Goal: Task Accomplishment & Management: Manage account settings

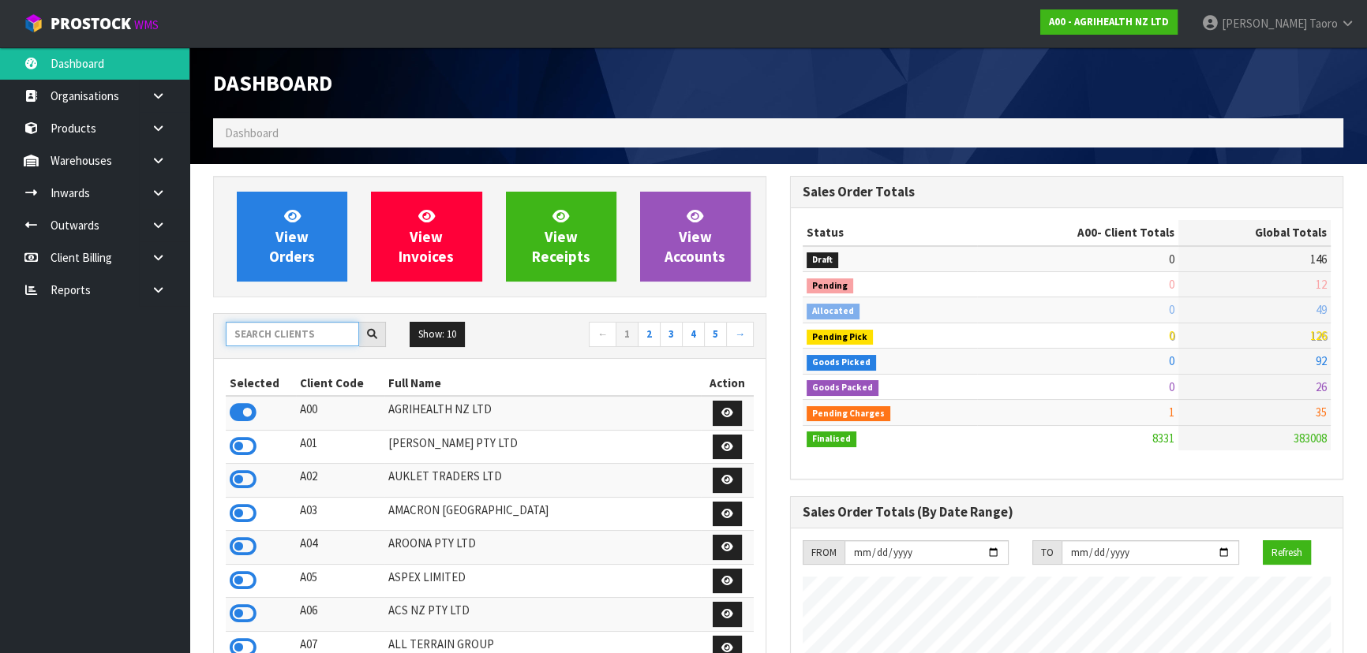
click at [318, 331] on input "text" at bounding box center [292, 334] width 133 height 24
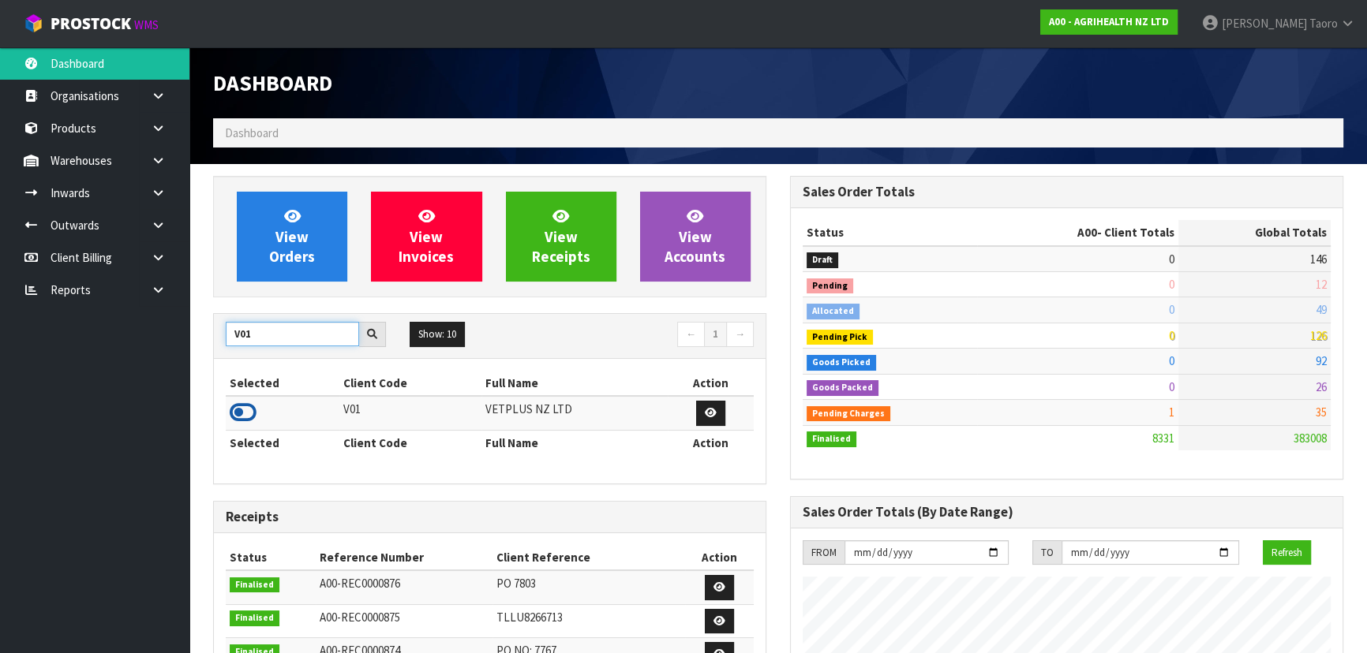
type input "V01"
drag, startPoint x: 246, startPoint y: 413, endPoint x: 250, endPoint y: 361, distance: 51.5
click at [246, 410] on icon at bounding box center [243, 413] width 27 height 24
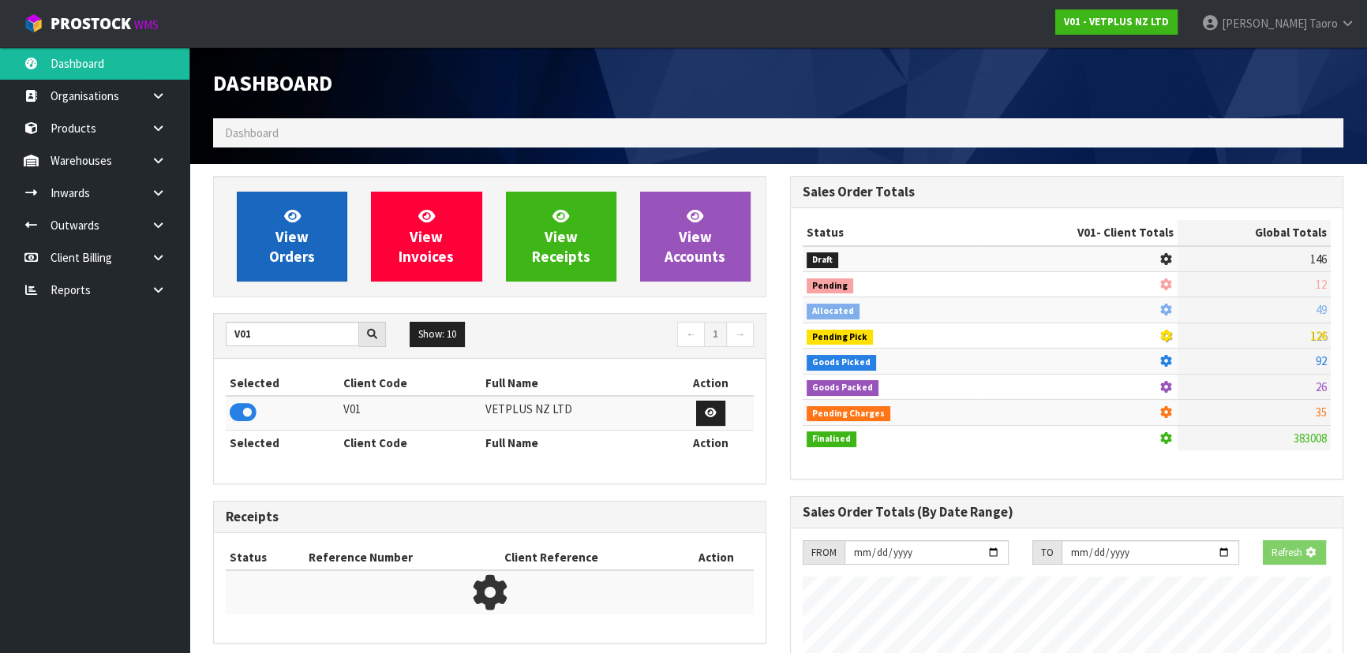
scroll to position [1244, 576]
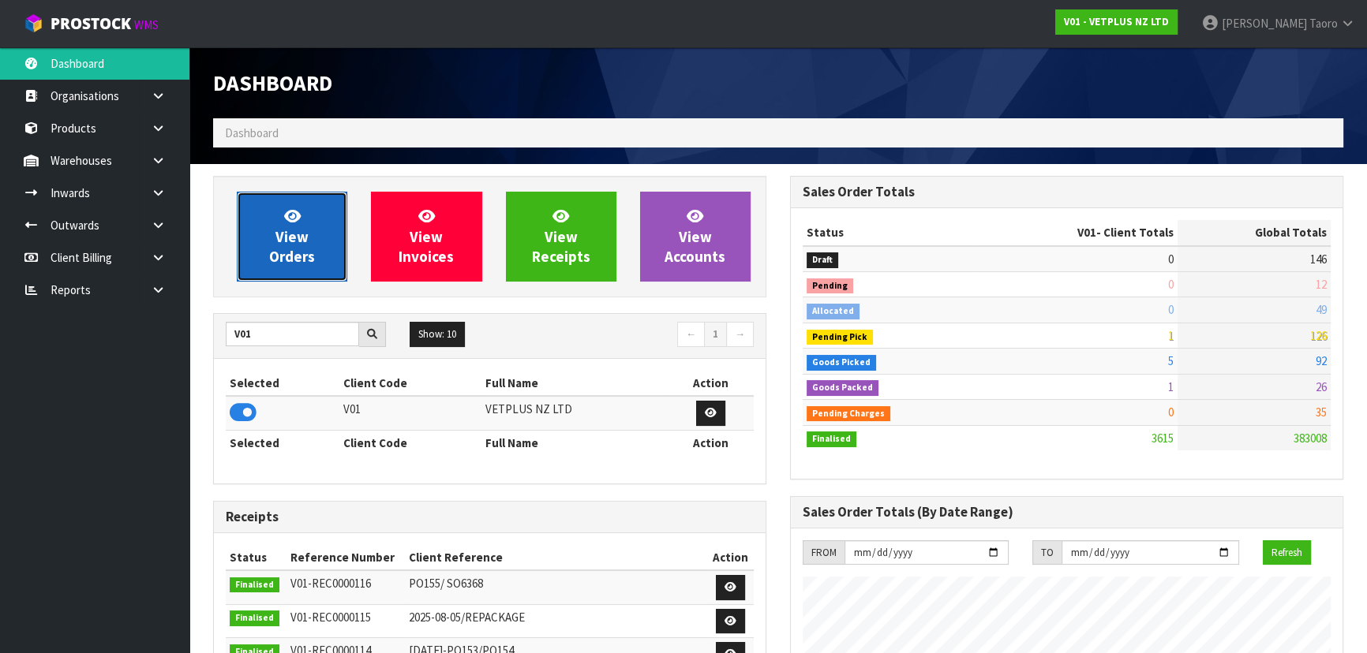
click at [286, 232] on span "View Orders" at bounding box center [292, 236] width 46 height 59
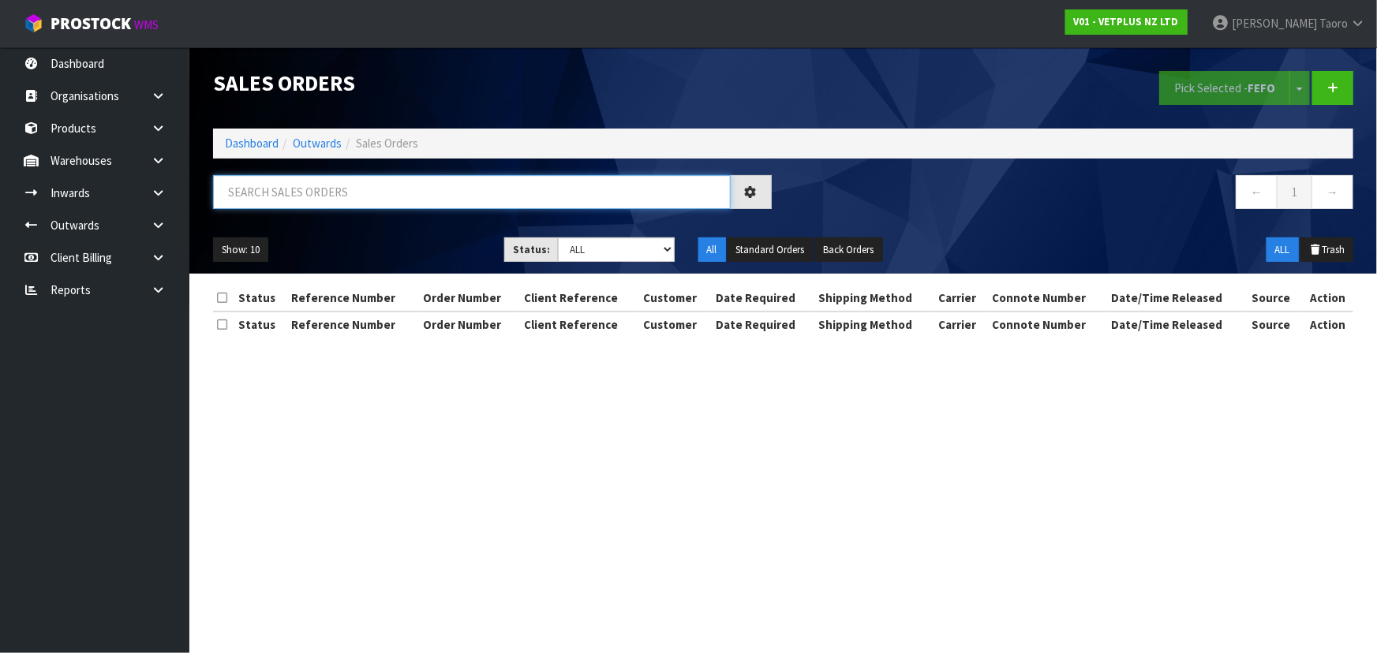
click at [319, 189] on input "text" at bounding box center [472, 192] width 518 height 34
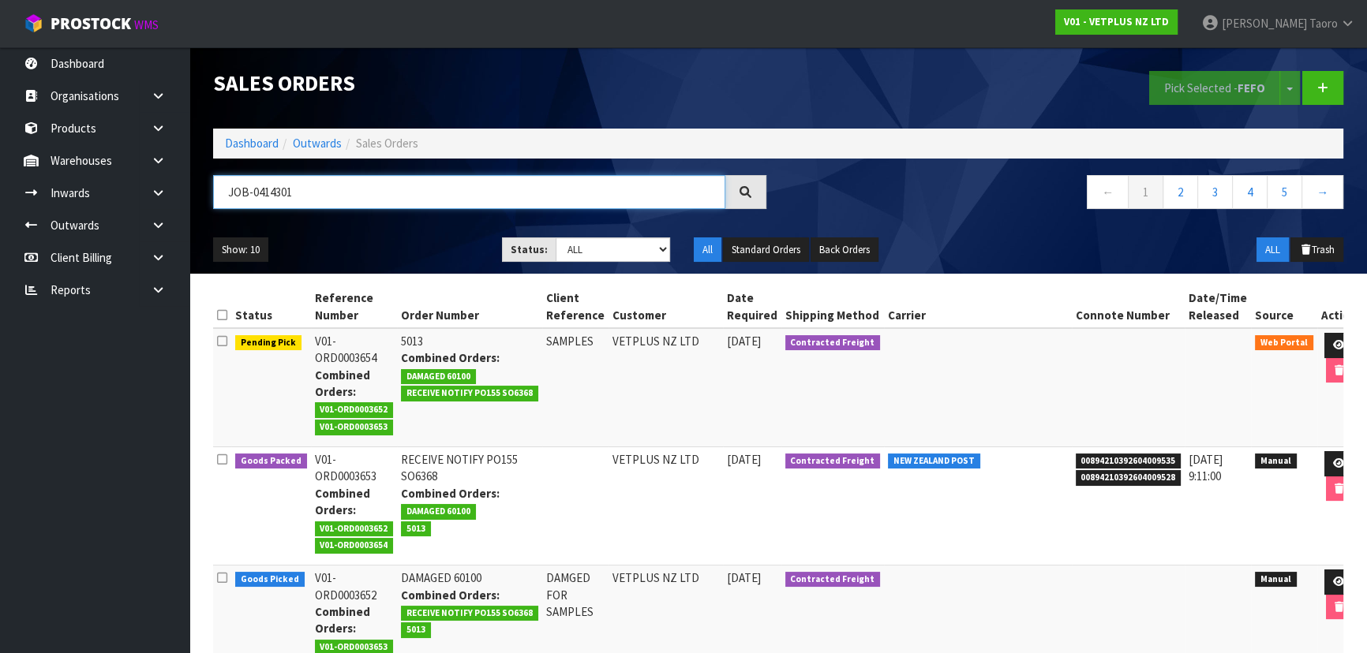
type input "JOB-0414301"
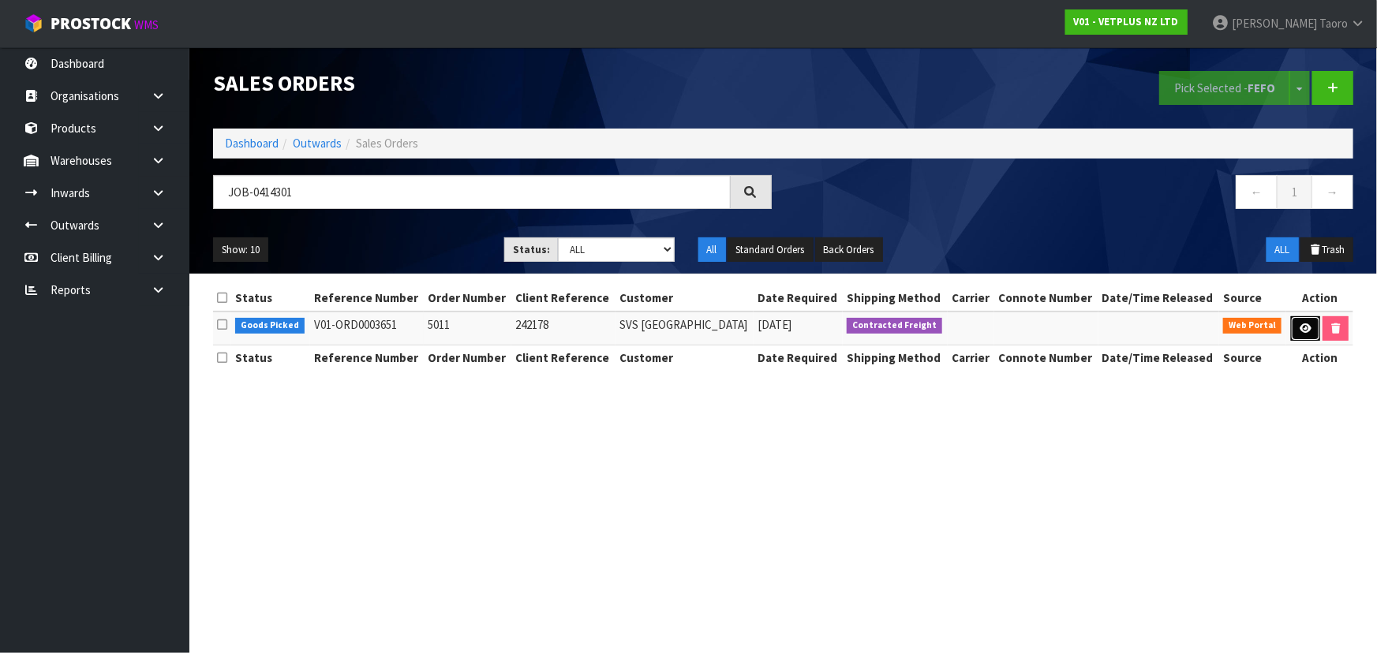
click at [1291, 328] on link at bounding box center [1305, 328] width 29 height 25
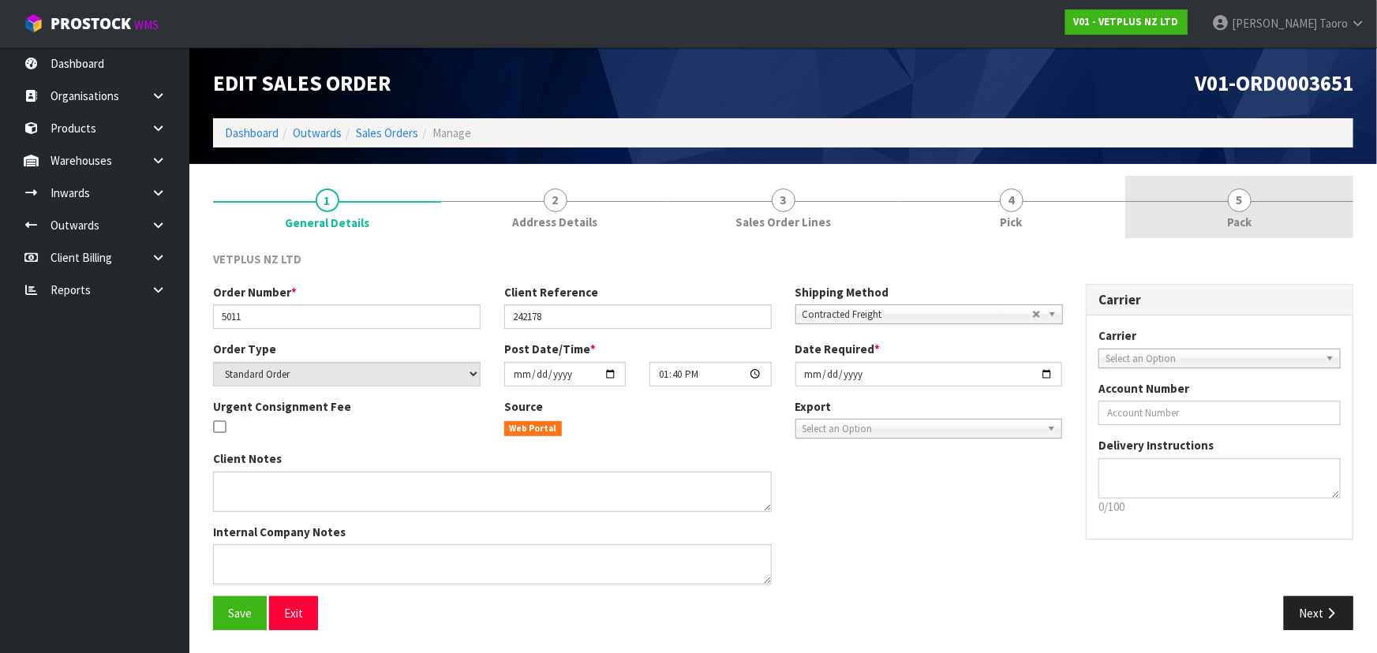
click at [1253, 219] on link "5 Pack" at bounding box center [1239, 207] width 228 height 62
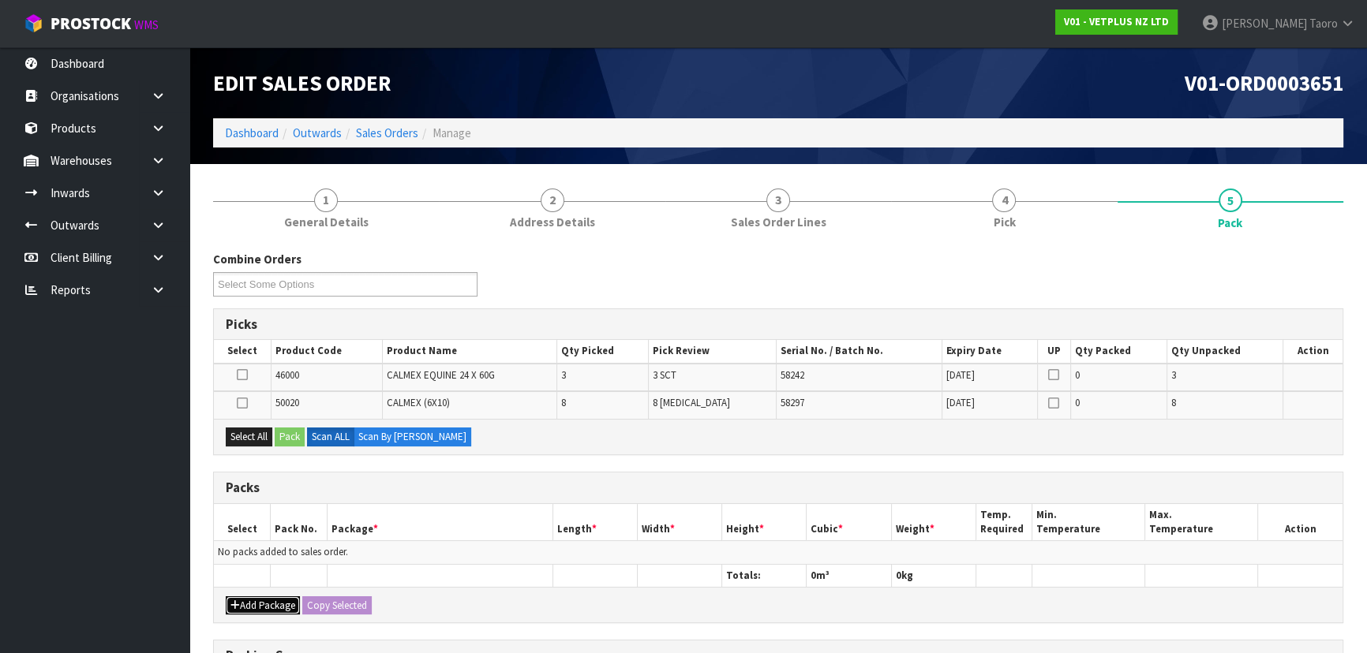
drag, startPoint x: 265, startPoint y: 601, endPoint x: 253, endPoint y: 586, distance: 19.6
click at [264, 600] on button "Add Package" at bounding box center [263, 606] width 74 height 19
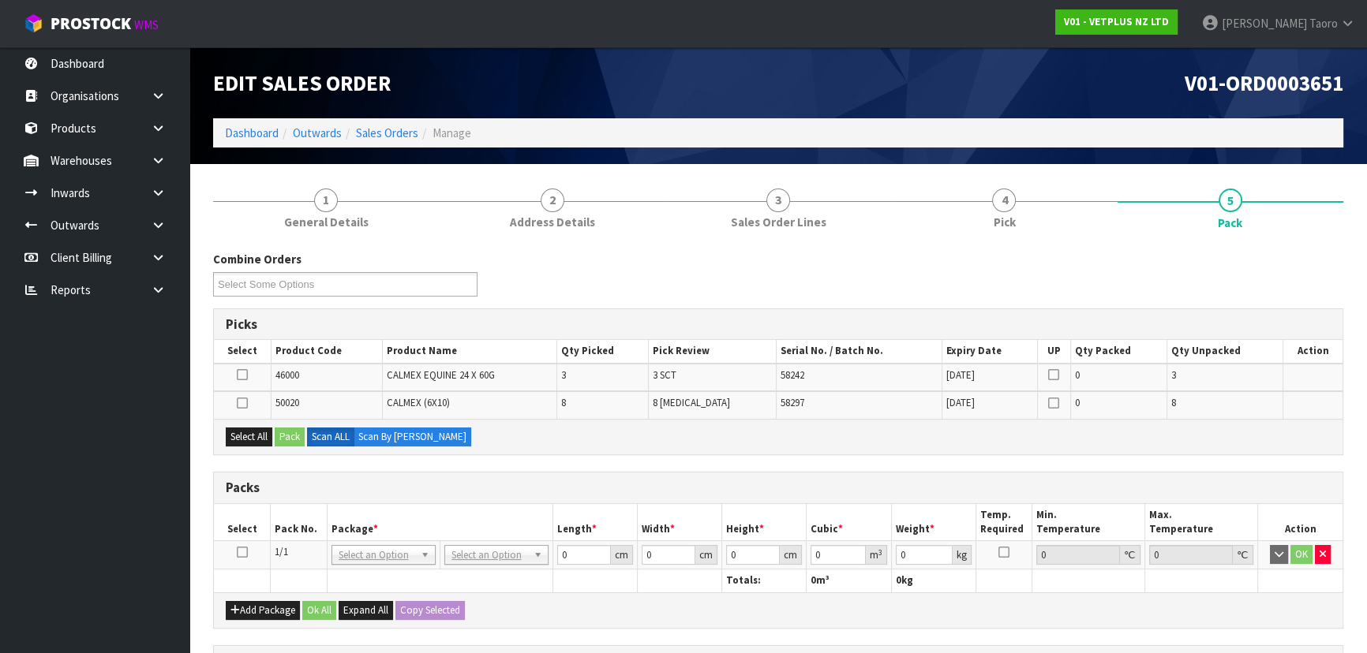
click at [243, 552] on icon at bounding box center [242, 552] width 11 height 1
click at [268, 518] on th "Select" at bounding box center [242, 522] width 57 height 37
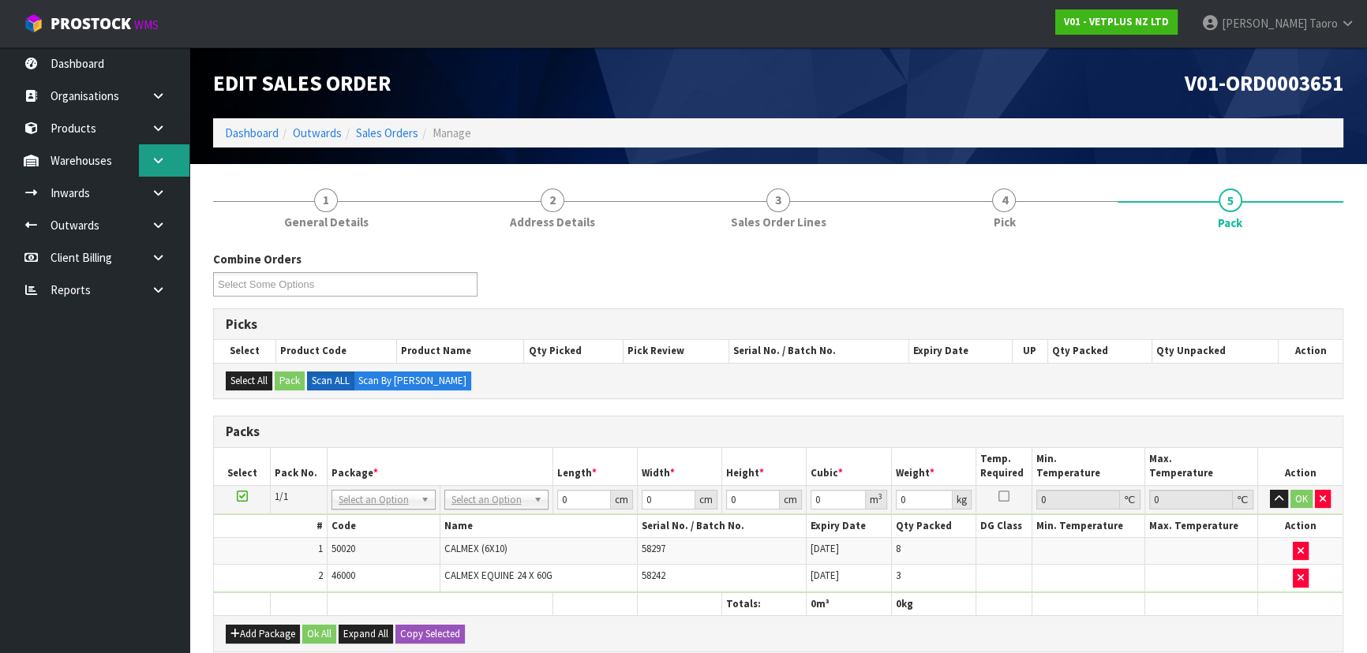
click at [169, 163] on link at bounding box center [164, 160] width 51 height 32
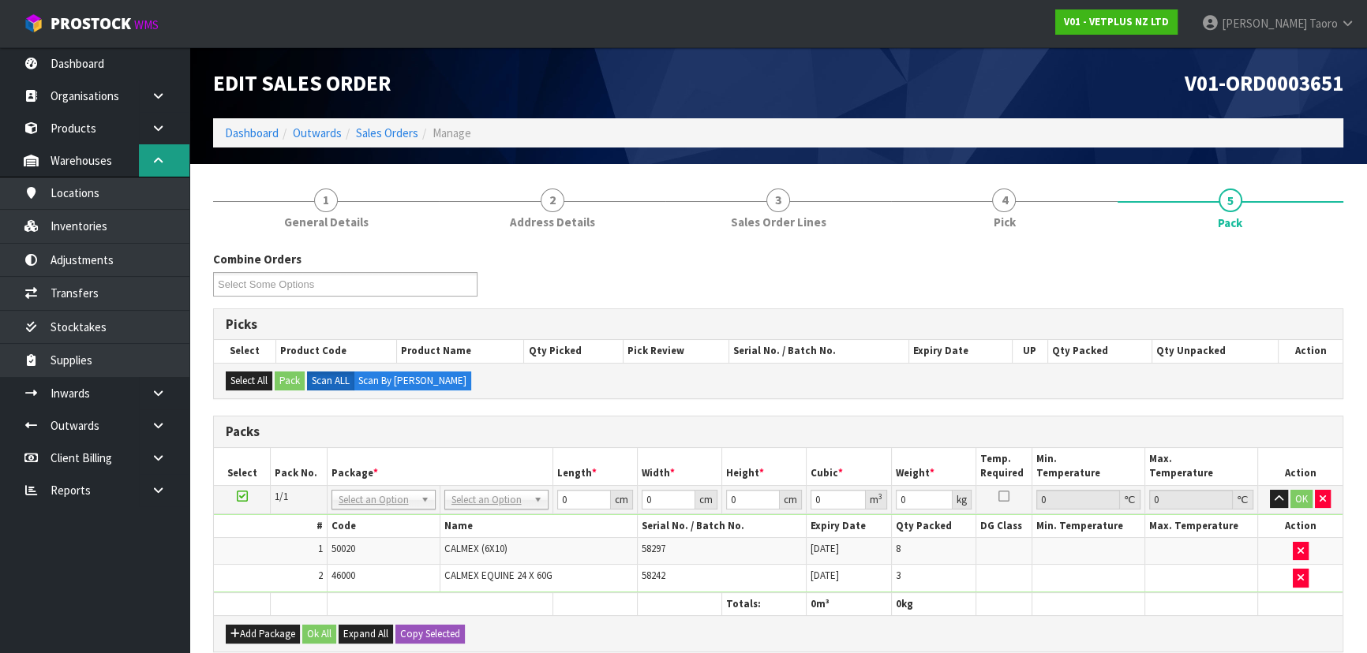
click at [169, 163] on link at bounding box center [164, 160] width 51 height 32
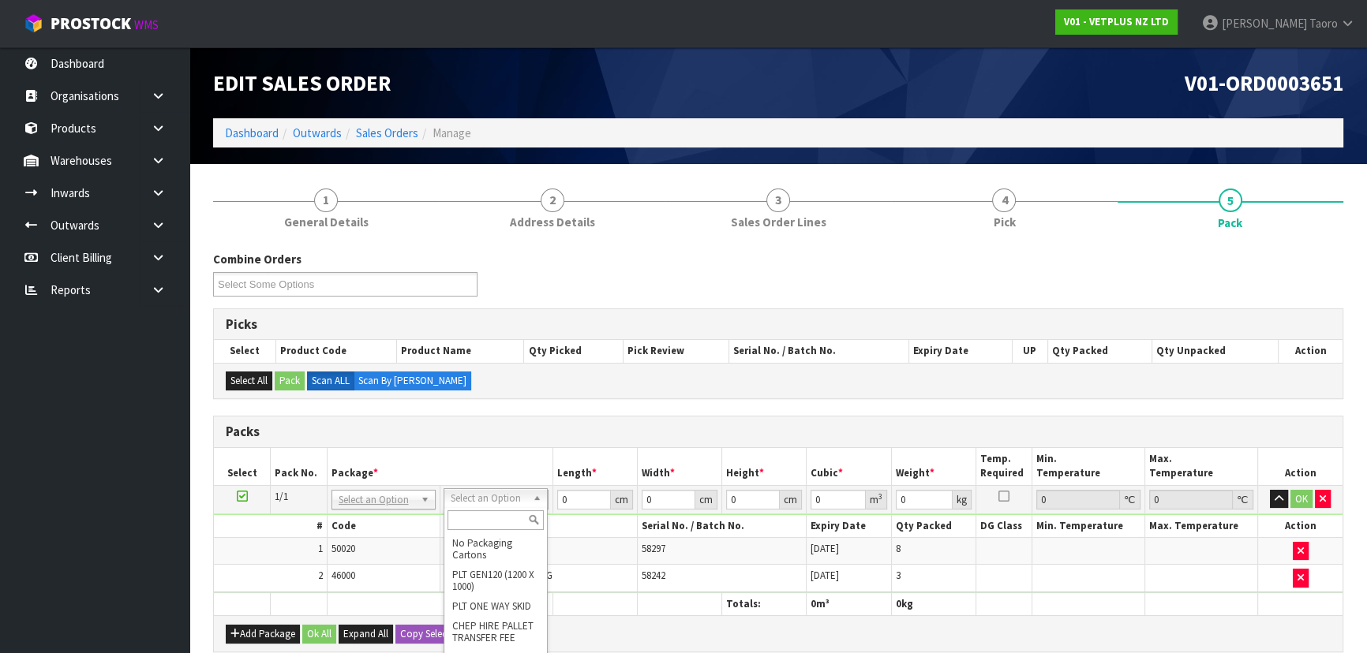
click at [486, 518] on input "text" at bounding box center [495, 521] width 96 height 20
type input "CTN5"
drag, startPoint x: 503, startPoint y: 550, endPoint x: 496, endPoint y: 537, distance: 15.2
type input "43"
type input "33"
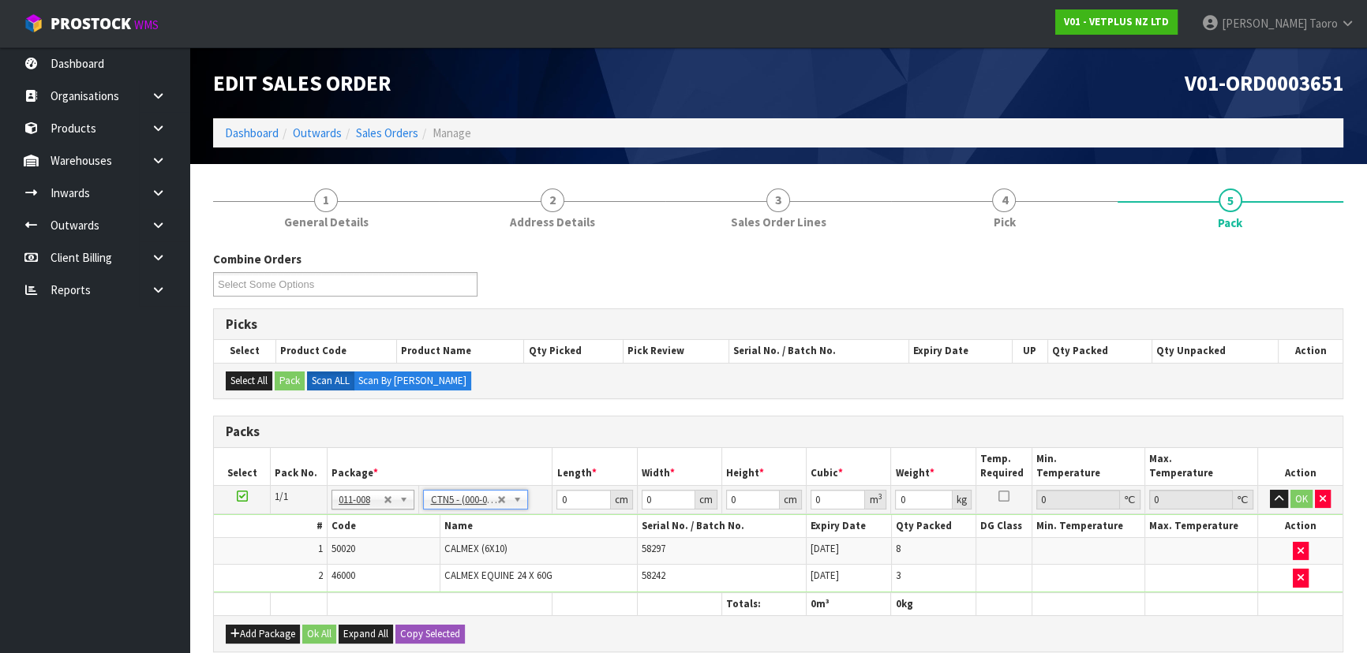
type input "25.5"
type input "0.036185"
type input "7.02"
click at [561, 492] on input "43" at bounding box center [583, 500] width 54 height 20
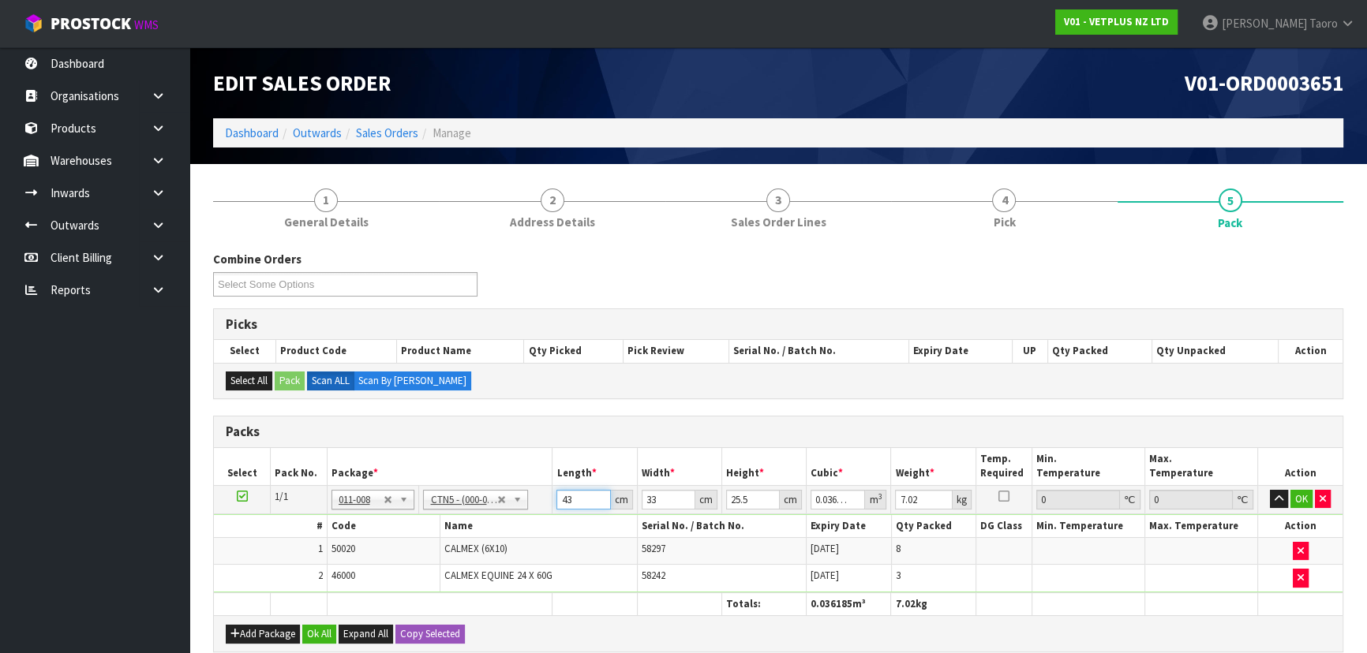
click at [561, 492] on input "43" at bounding box center [583, 500] width 54 height 20
type input "4"
type input "0.003366"
type input "44"
type input "0.037026"
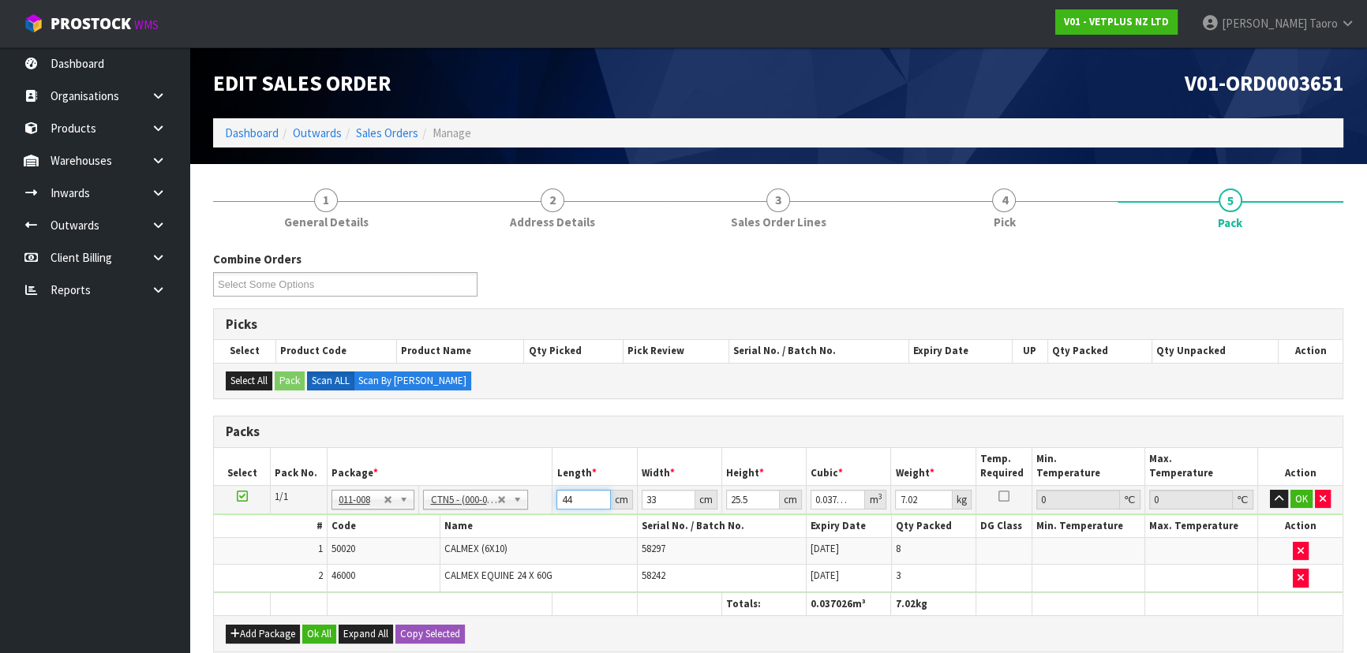
type input "44"
type input "3"
type input "0.003366"
type input "35"
type input "0.03927"
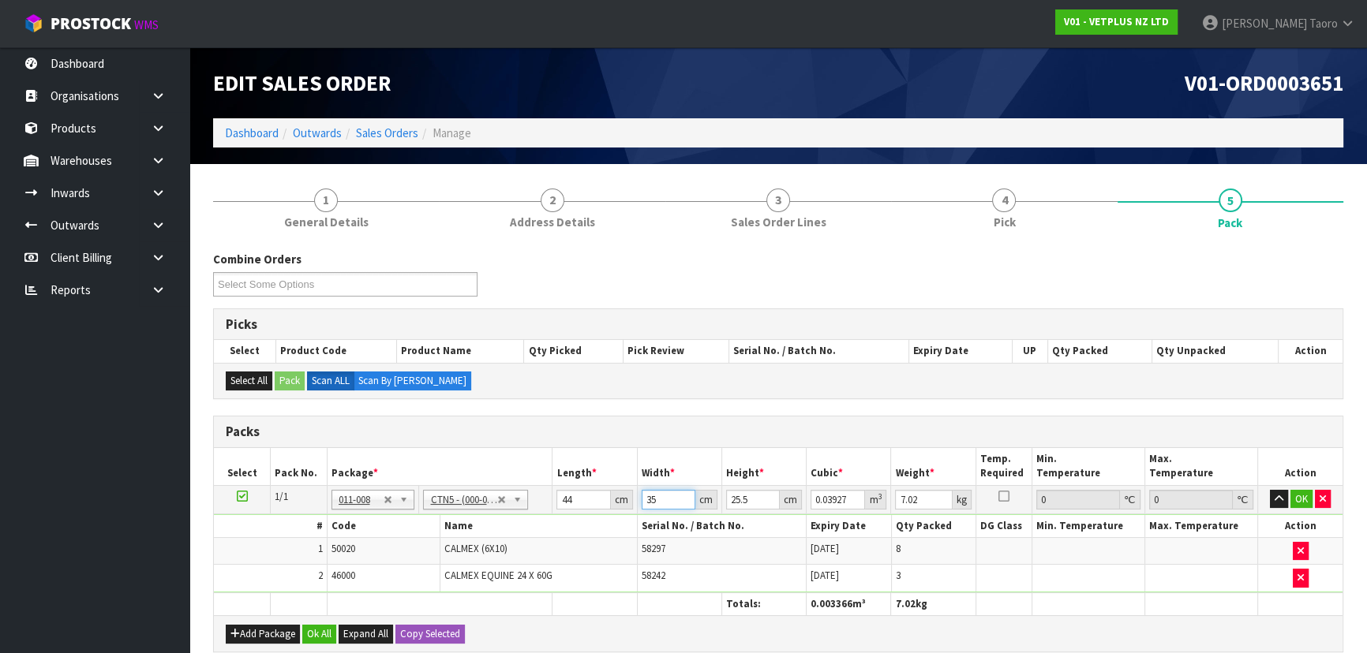
type input "35"
type input "2"
type input "0.00308"
type input "28"
type input "0.04312"
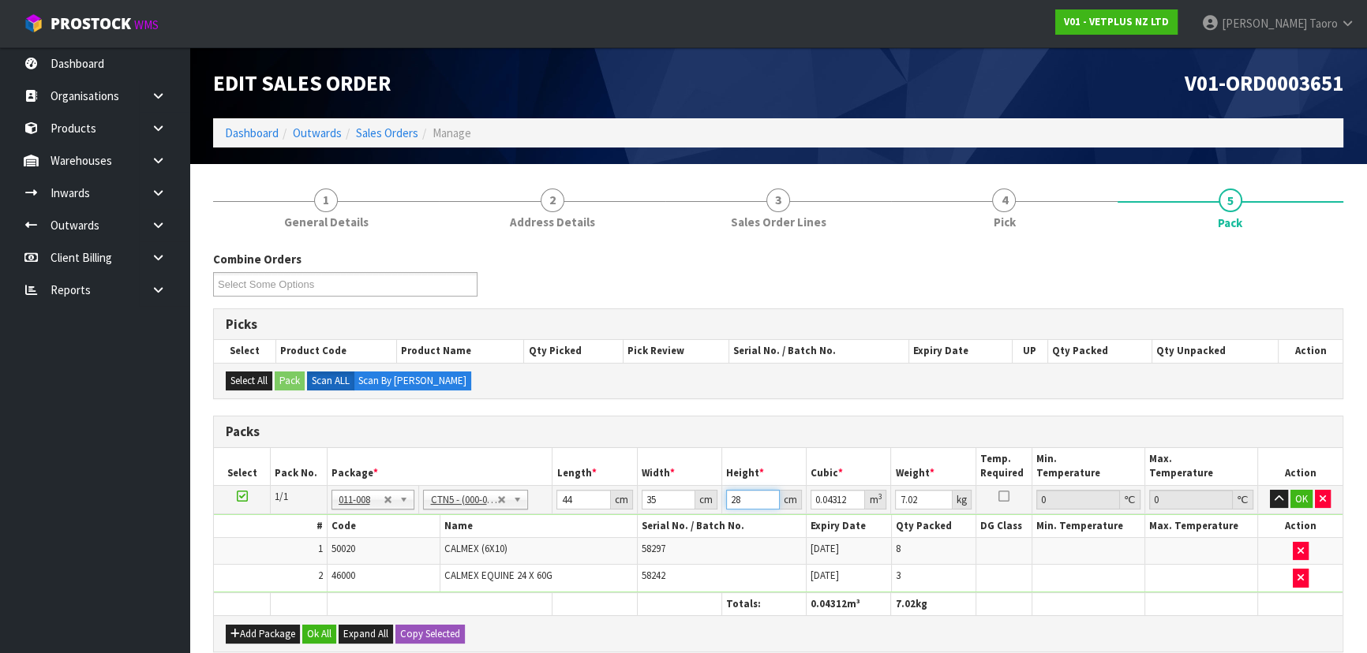
type input "28"
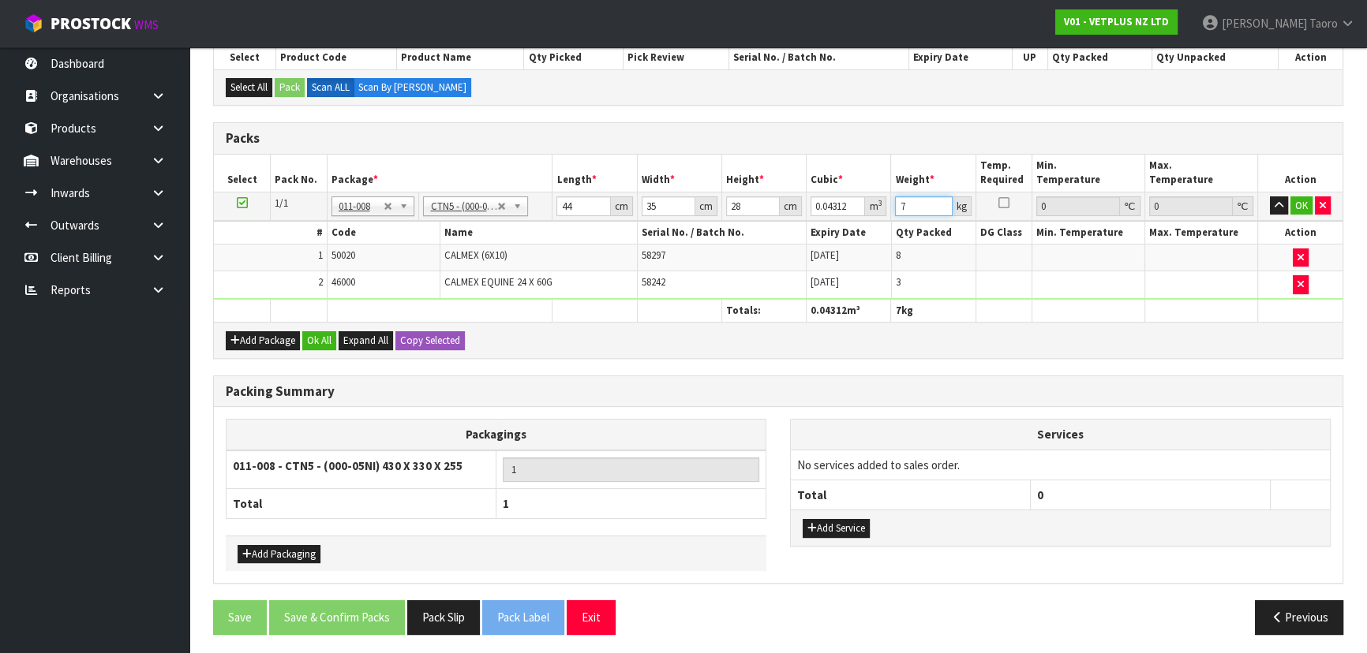
type input "7"
click at [300, 545] on button "Add Packaging" at bounding box center [279, 554] width 83 height 19
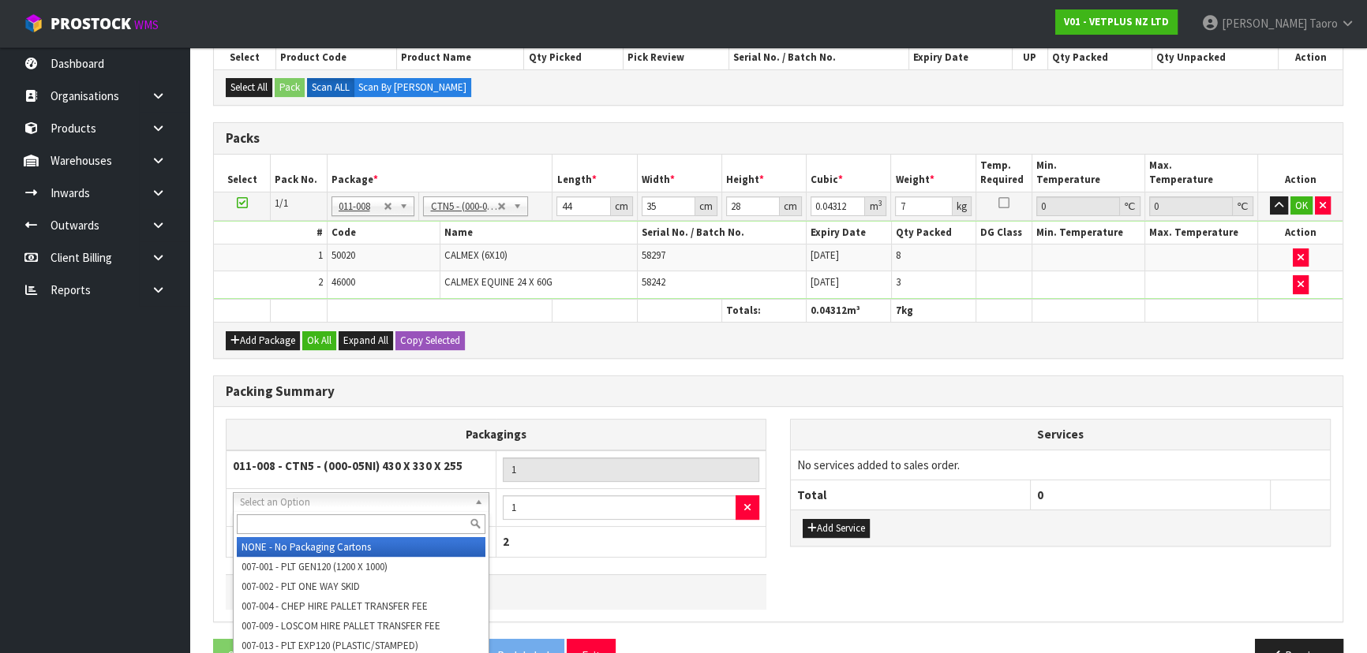
click at [317, 529] on input "text" at bounding box center [361, 525] width 249 height 20
type input "115"
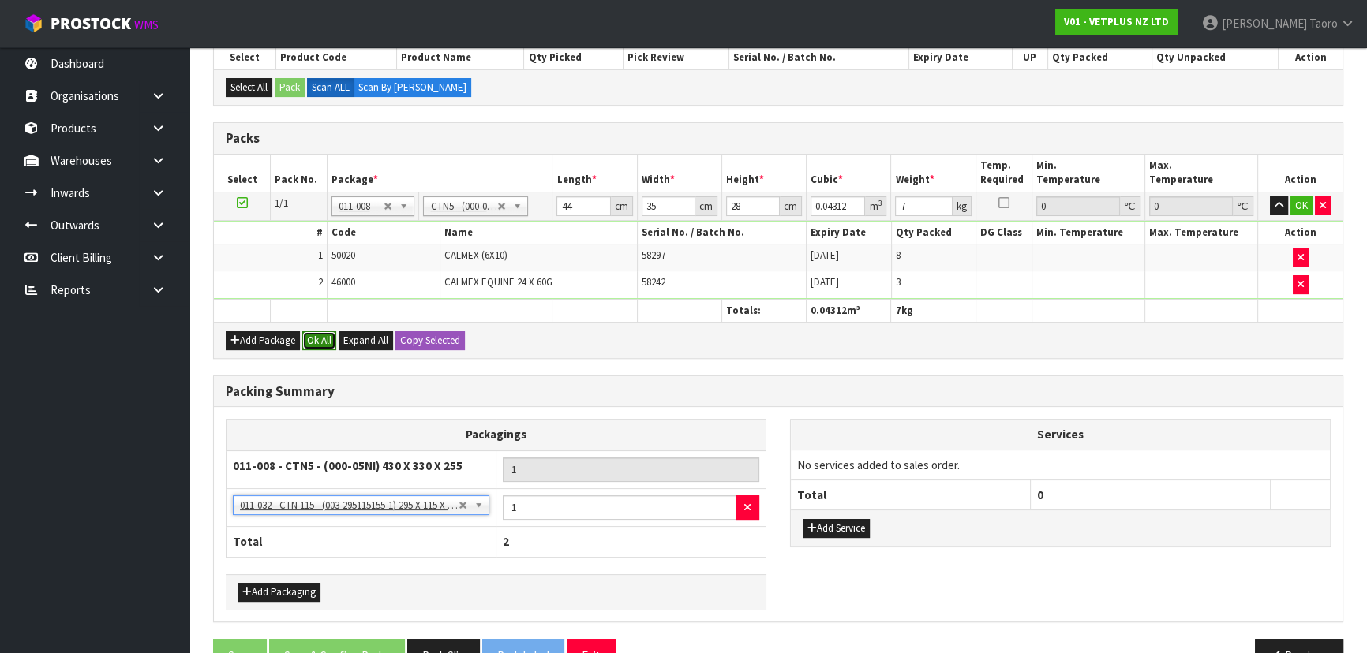
click at [324, 343] on button "Ok All" at bounding box center [319, 340] width 34 height 19
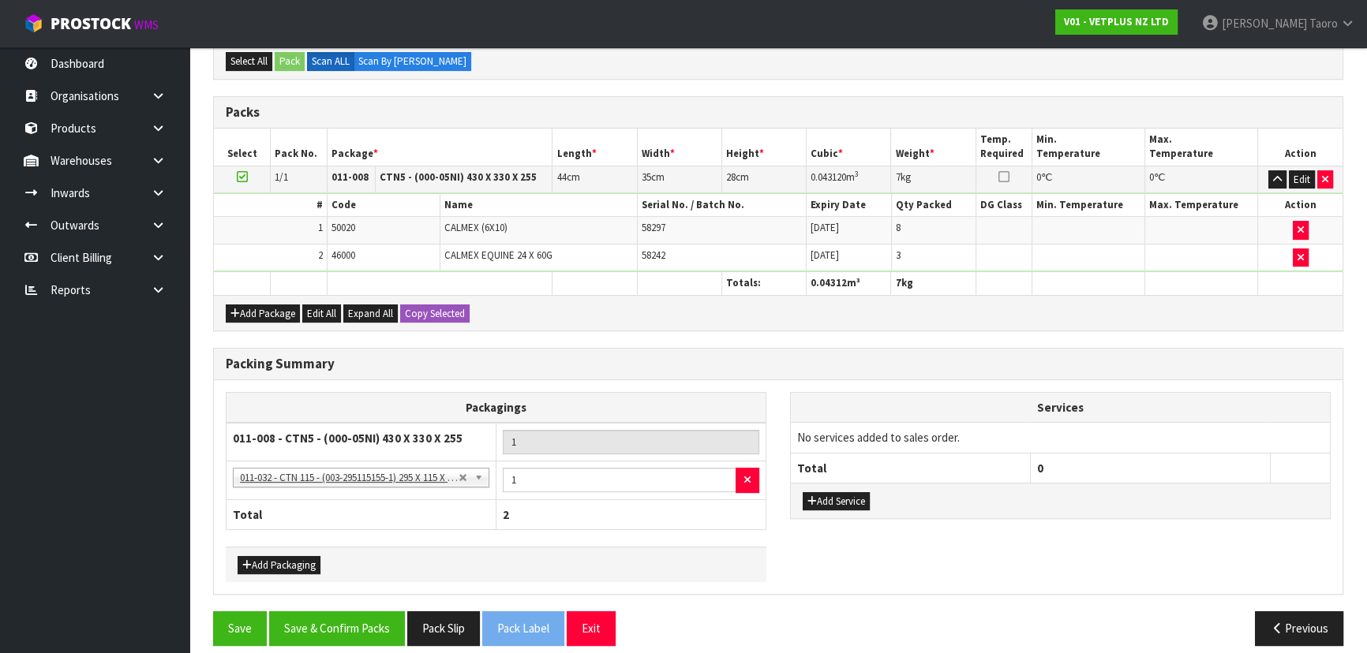
scroll to position [331, 0]
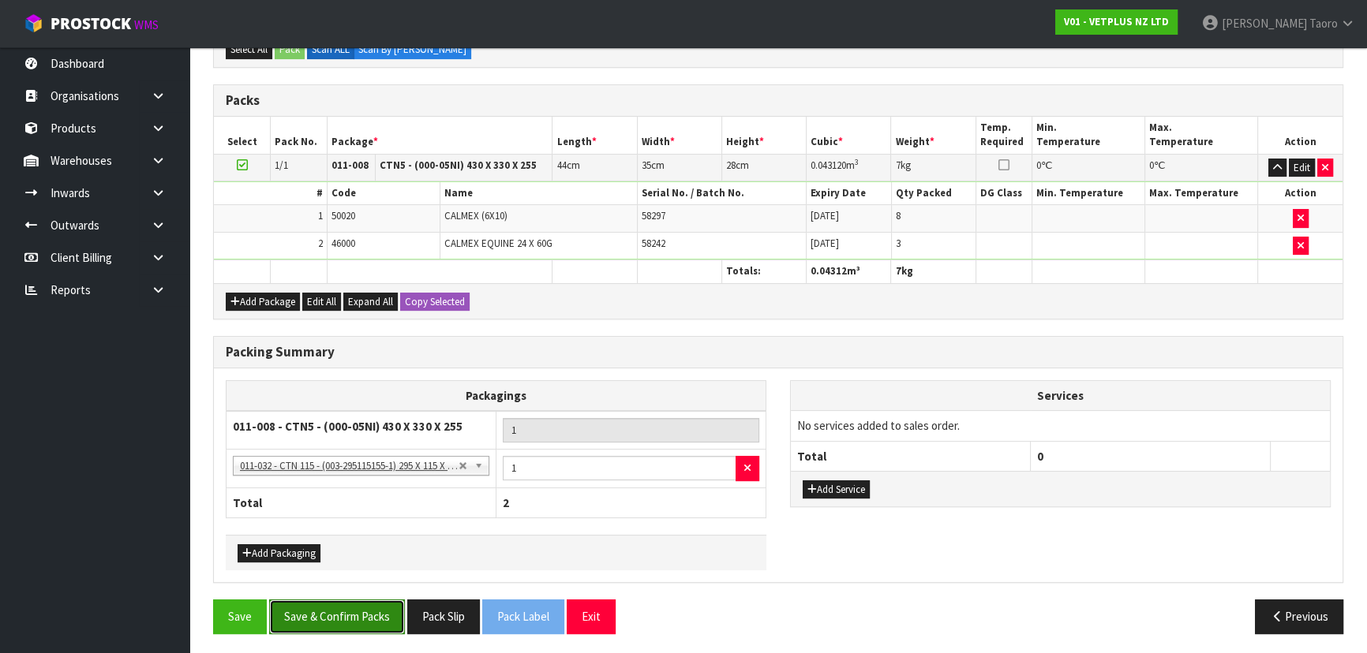
click at [381, 622] on button "Save & Confirm Packs" at bounding box center [337, 617] width 136 height 34
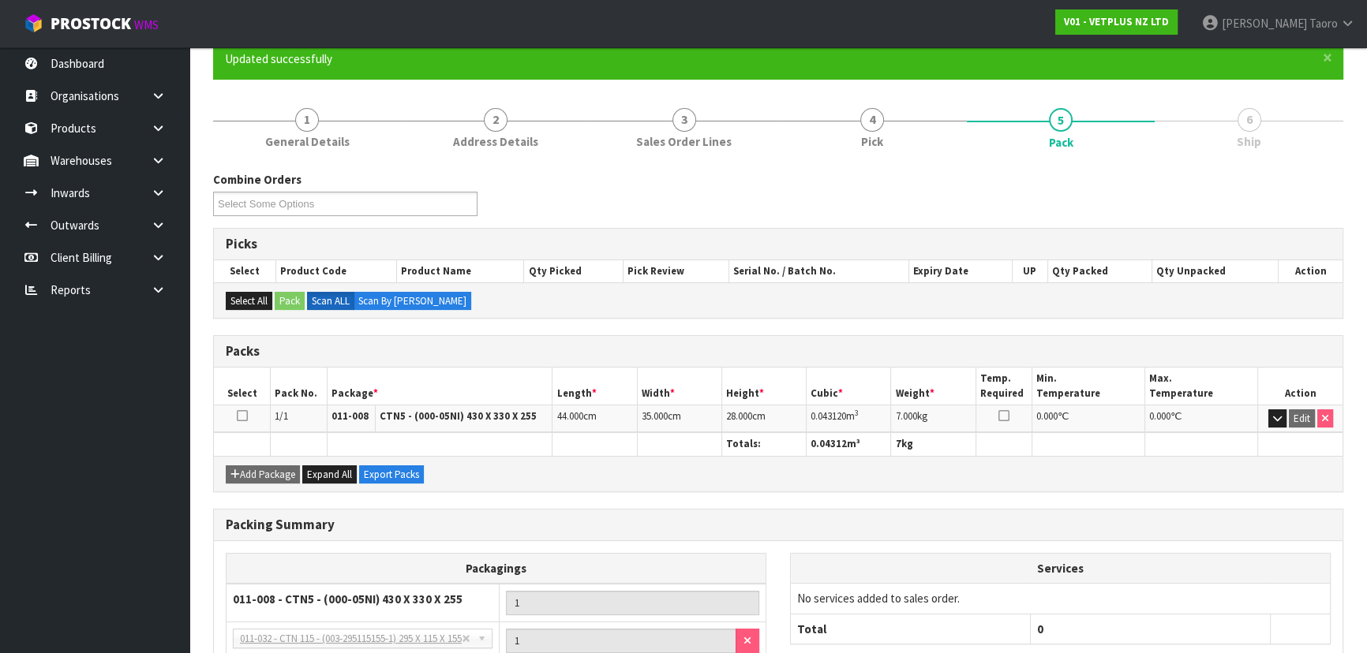
scroll to position [275, 0]
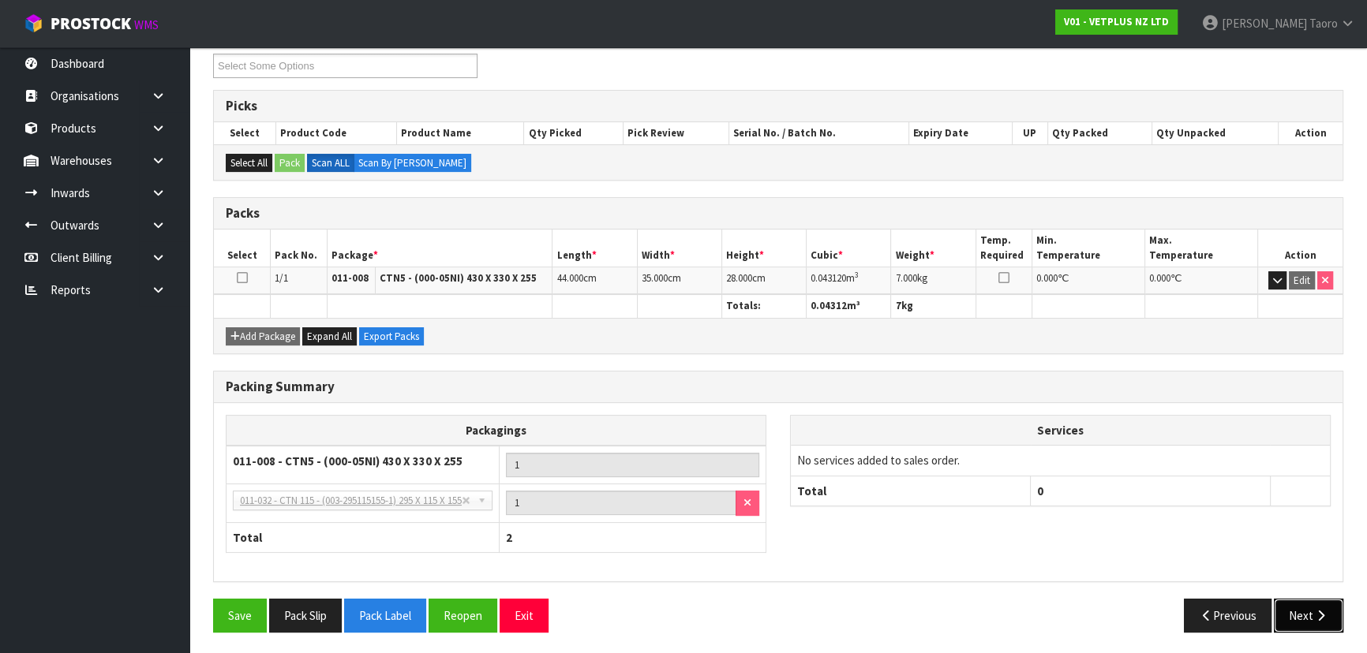
click at [1304, 608] on button "Next" at bounding box center [1308, 616] width 69 height 34
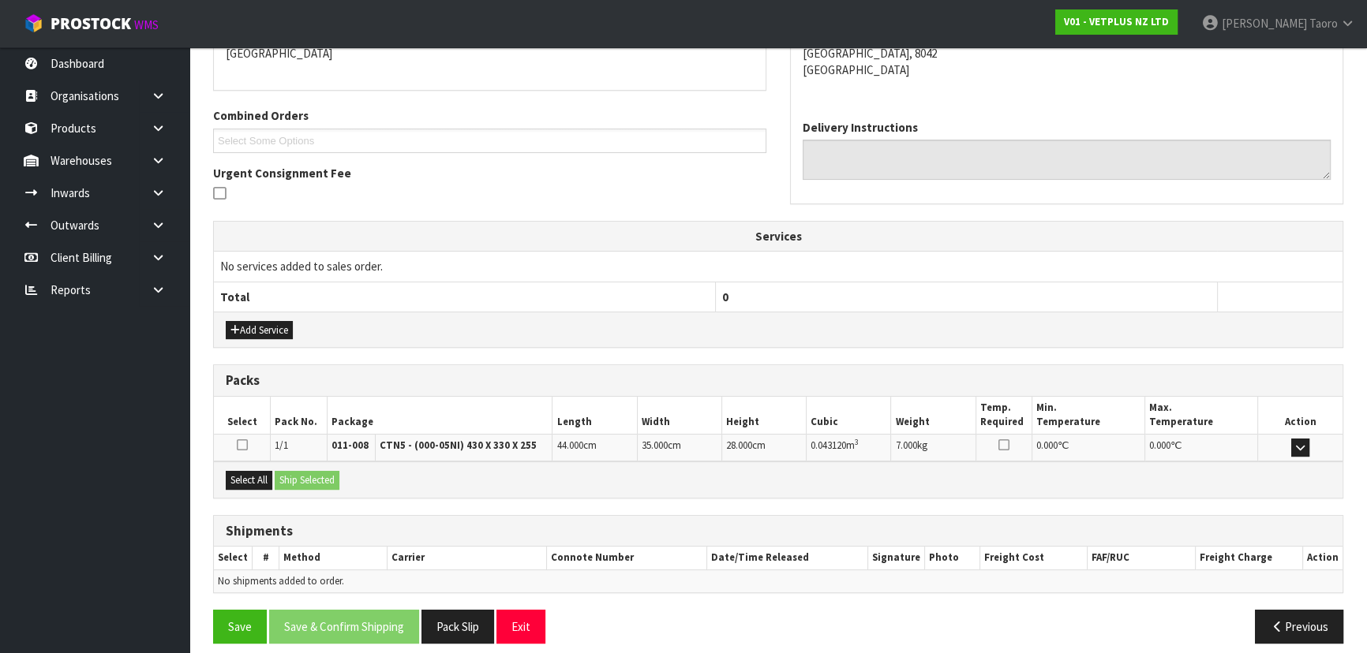
scroll to position [369, 0]
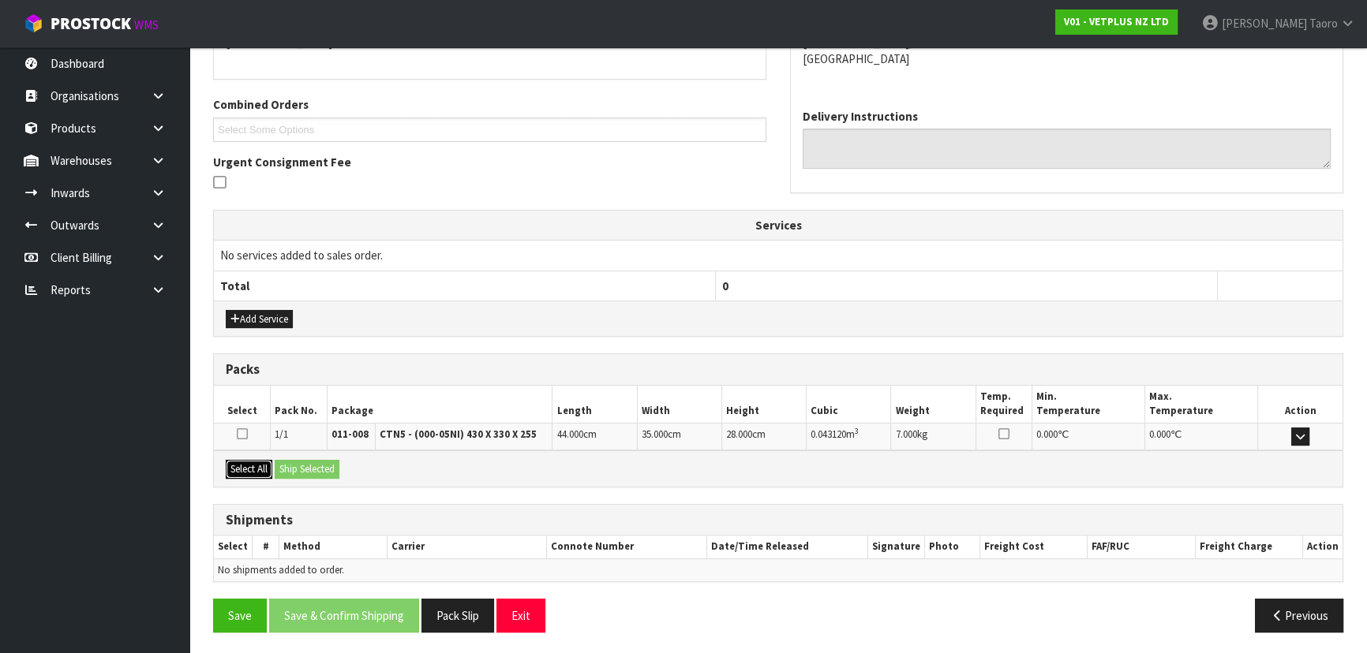
click at [248, 462] on button "Select All" at bounding box center [249, 469] width 47 height 19
click at [288, 458] on div "Select All Ship Selected" at bounding box center [778, 469] width 1129 height 36
drag, startPoint x: 294, startPoint y: 465, endPoint x: 399, endPoint y: 522, distance: 119.0
click at [296, 466] on button "Ship Selected" at bounding box center [307, 469] width 65 height 19
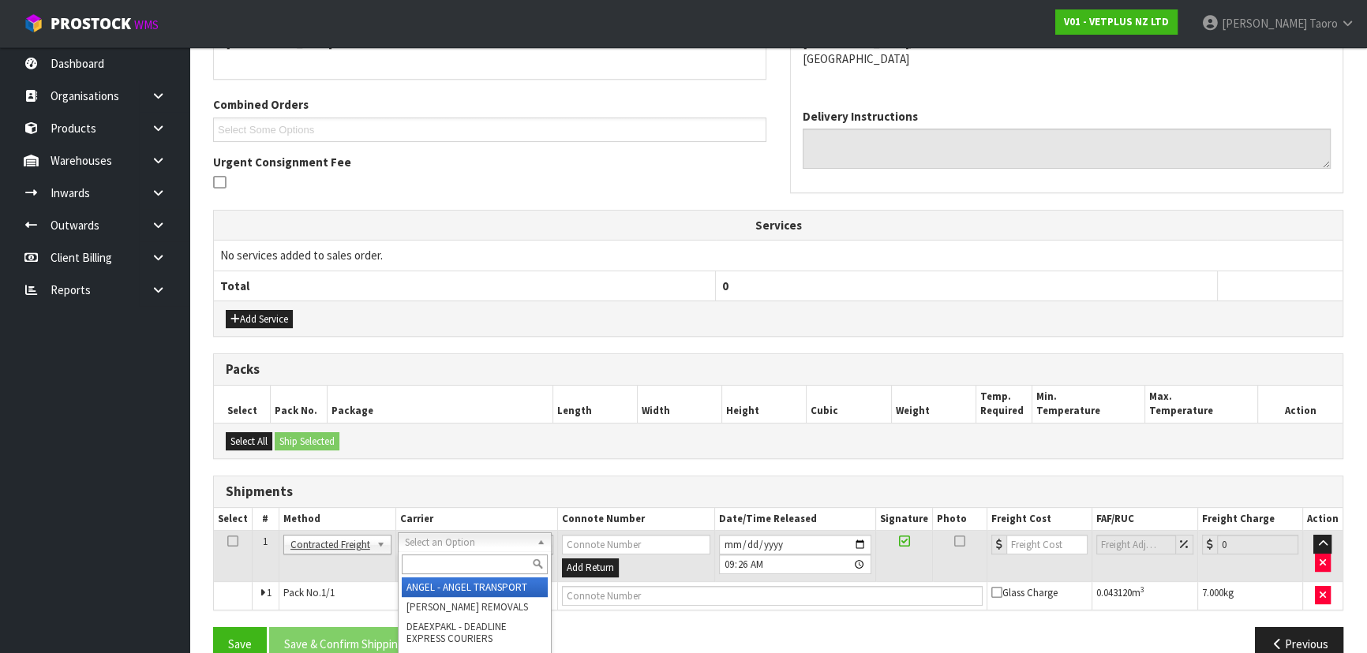
click at [456, 564] on input "text" at bounding box center [475, 565] width 146 height 20
type input "NZP"
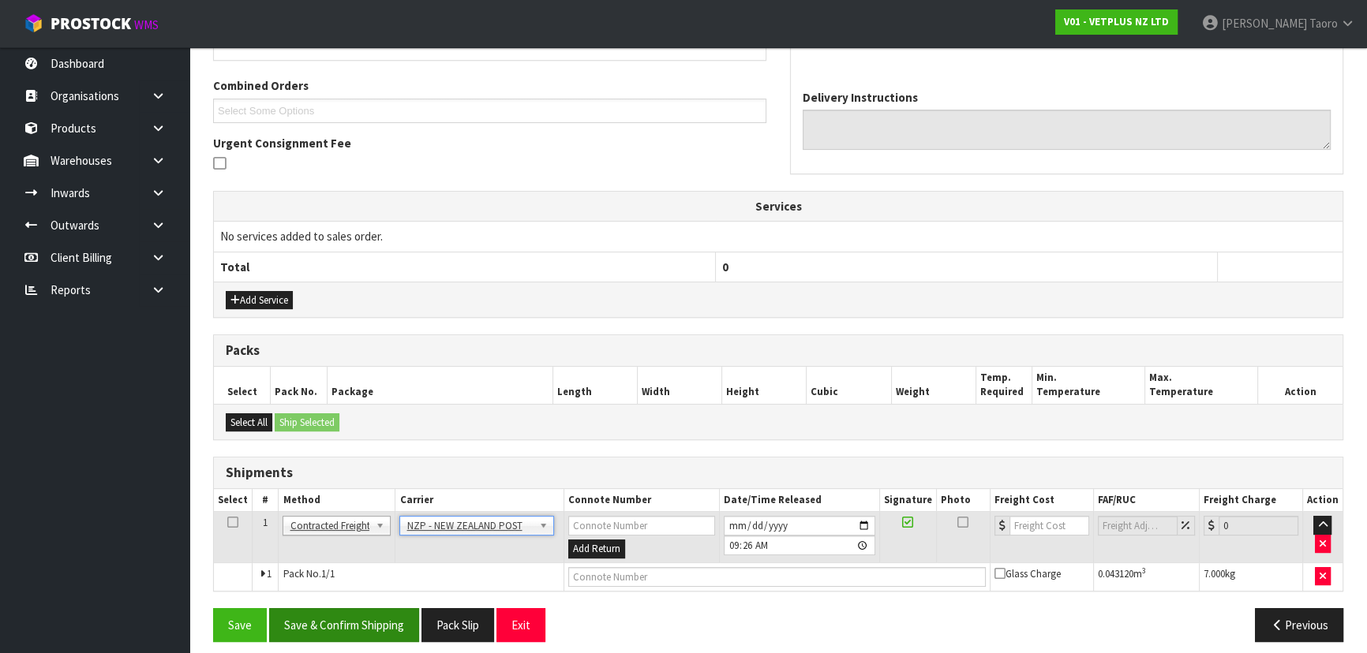
scroll to position [398, 0]
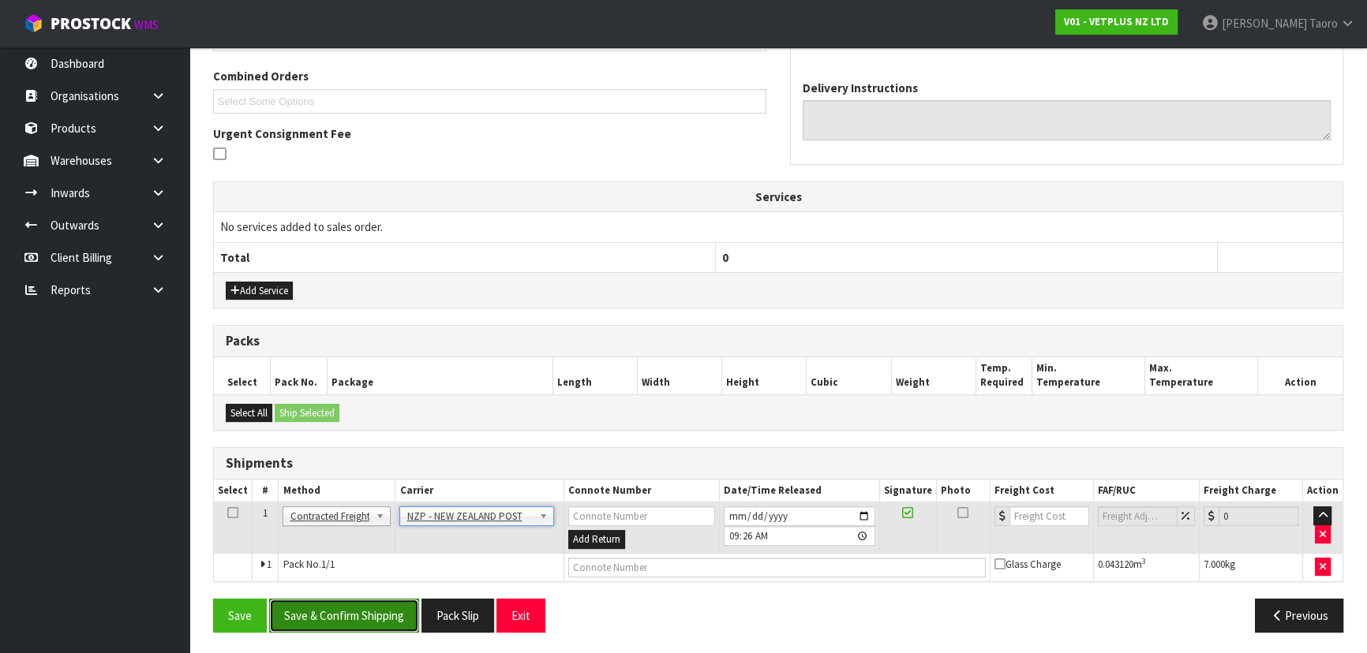
click at [359, 608] on button "Save & Confirm Shipping" at bounding box center [344, 616] width 150 height 34
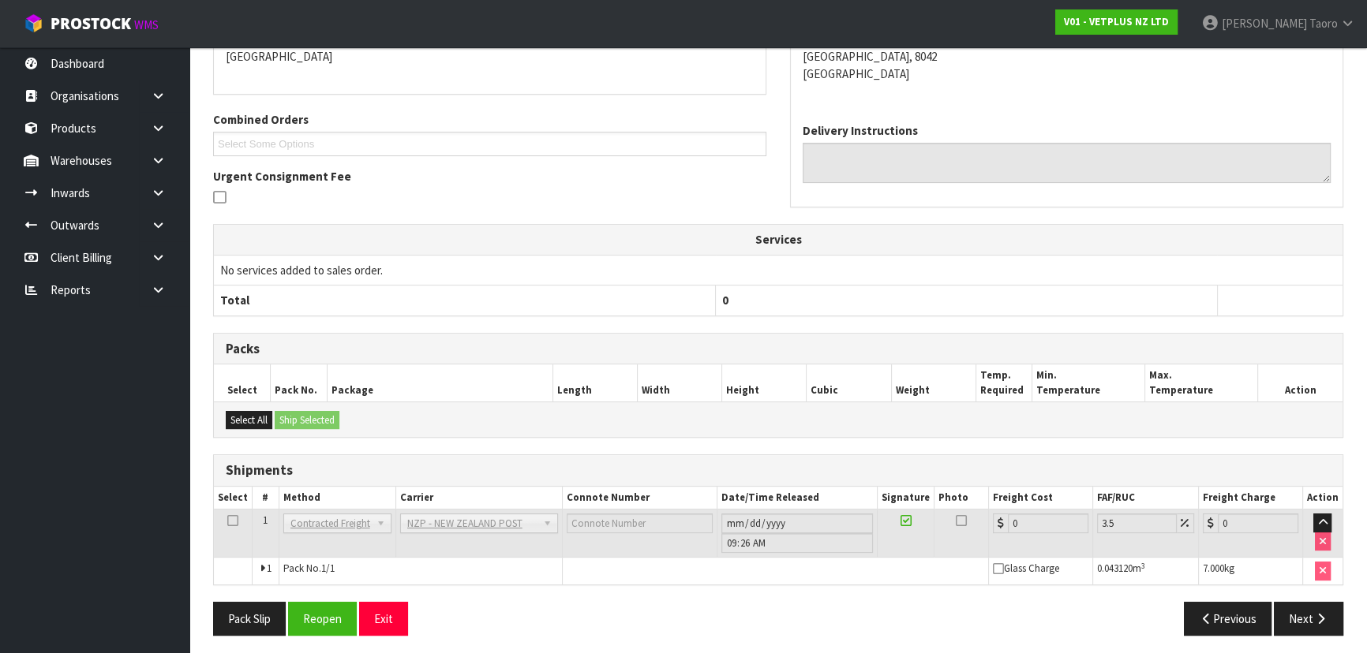
scroll to position [376, 0]
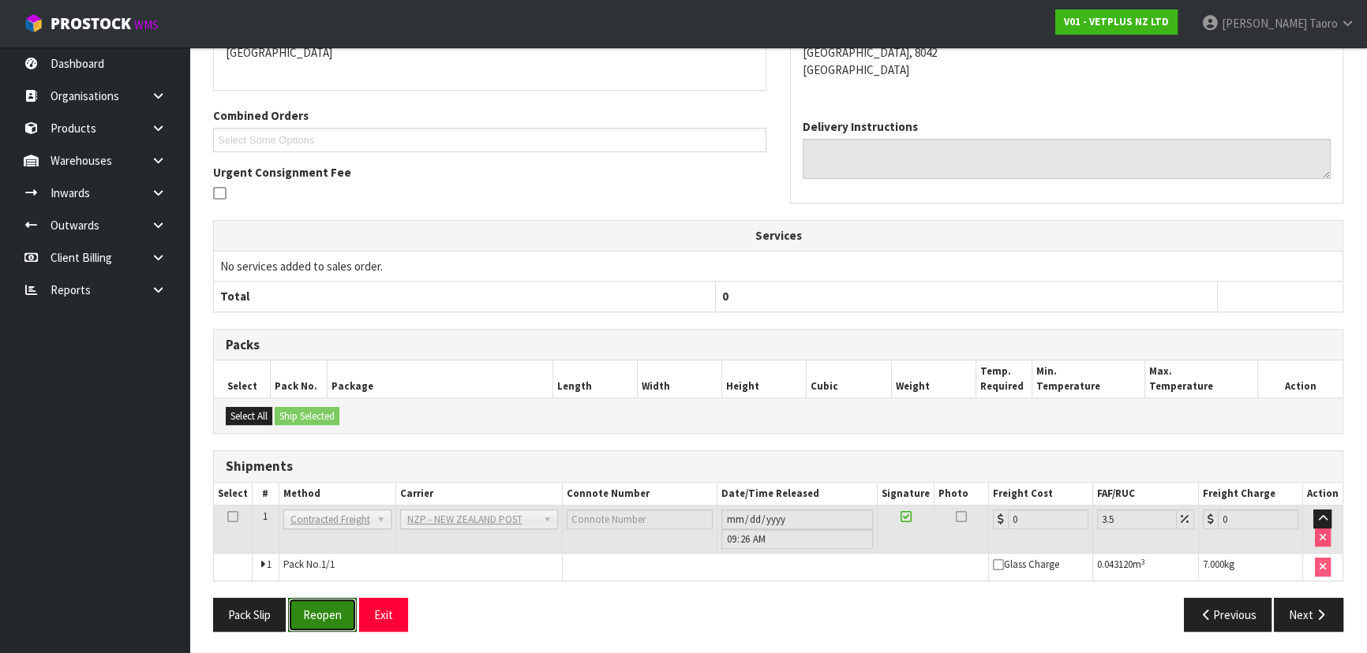
drag, startPoint x: 321, startPoint y: 610, endPoint x: 320, endPoint y: 593, distance: 16.6
click at [324, 609] on button "Reopen" at bounding box center [322, 615] width 69 height 34
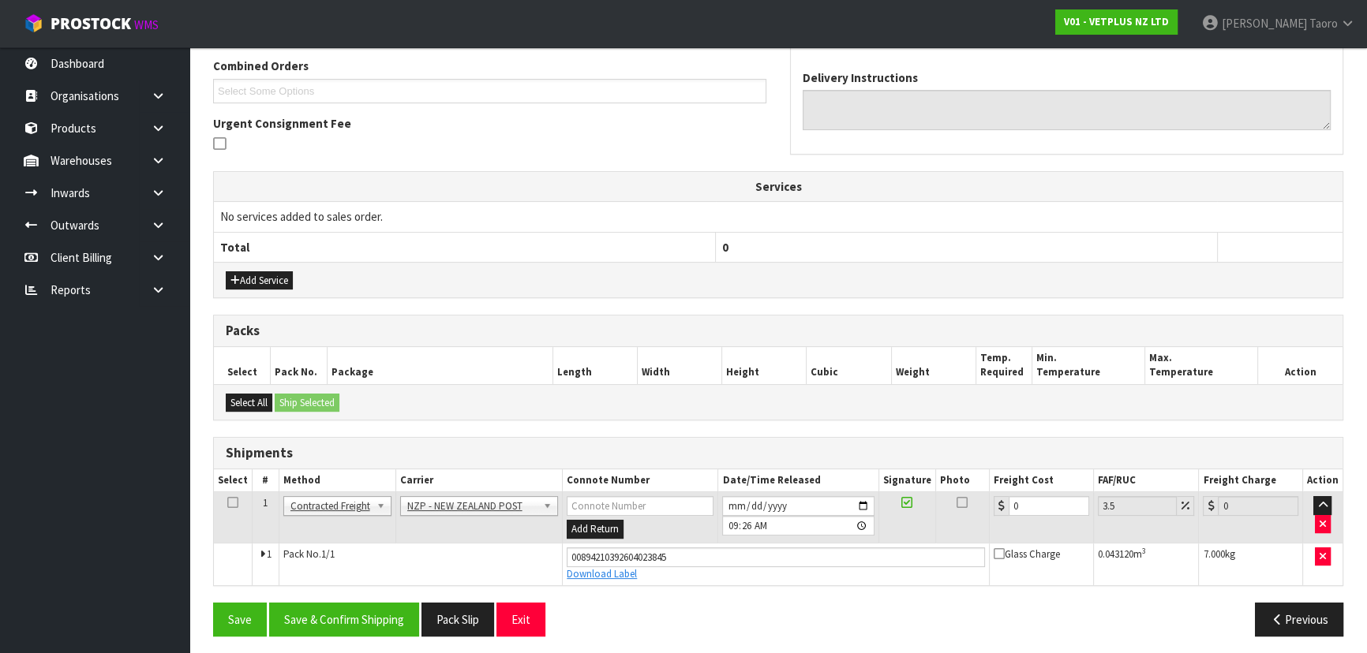
scroll to position [412, 0]
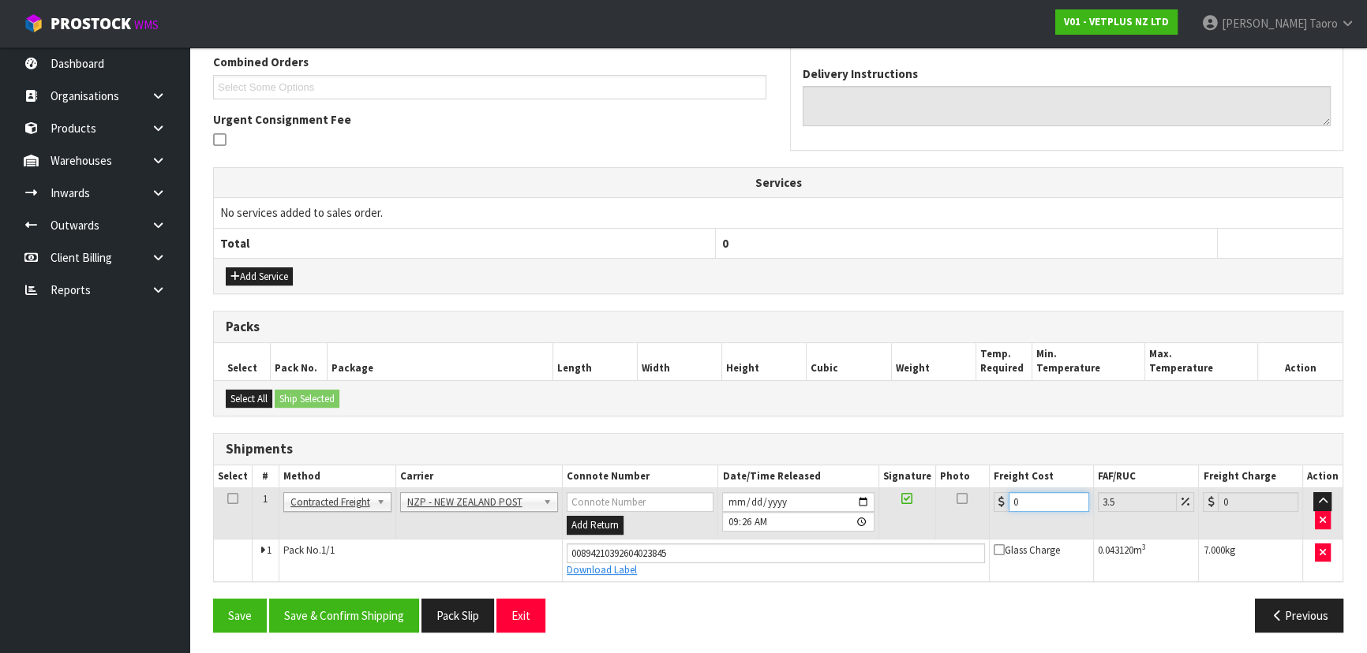
click at [1039, 497] on input "0" at bounding box center [1049, 502] width 81 height 20
type input "1"
type input "1.03"
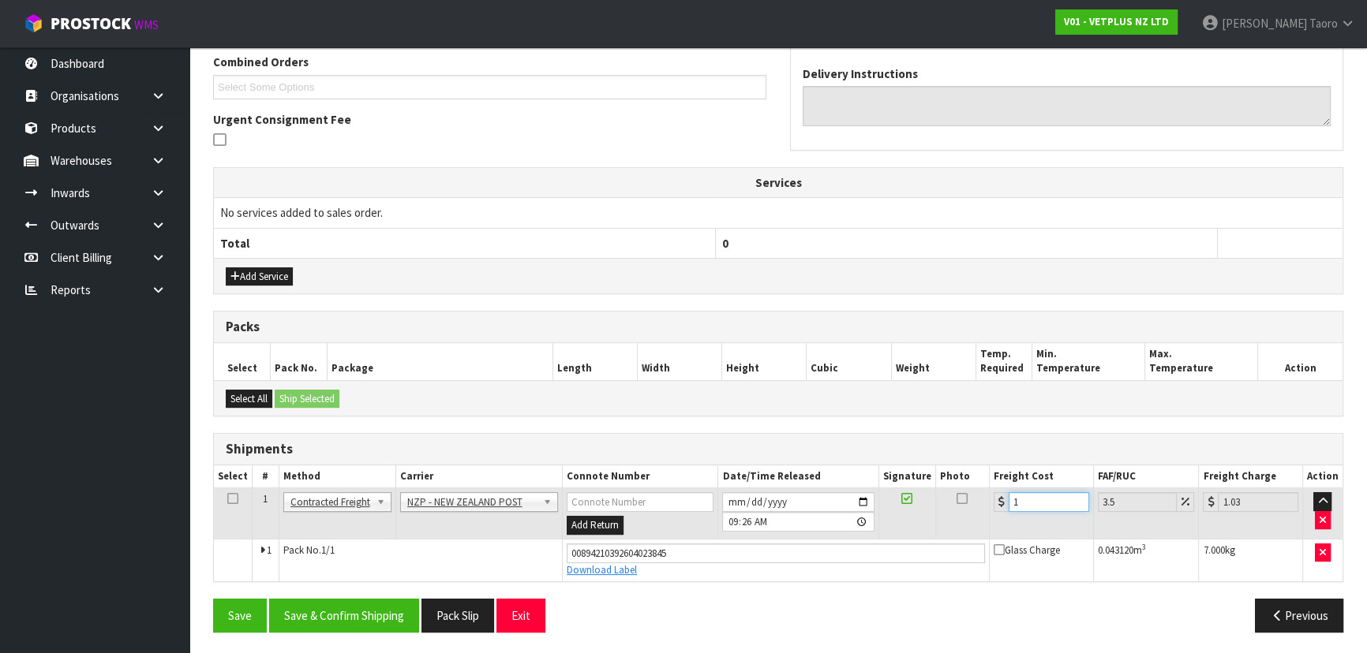
type input "11"
type input "11.38"
type input "11.6"
type input "12.01"
type input "11.61"
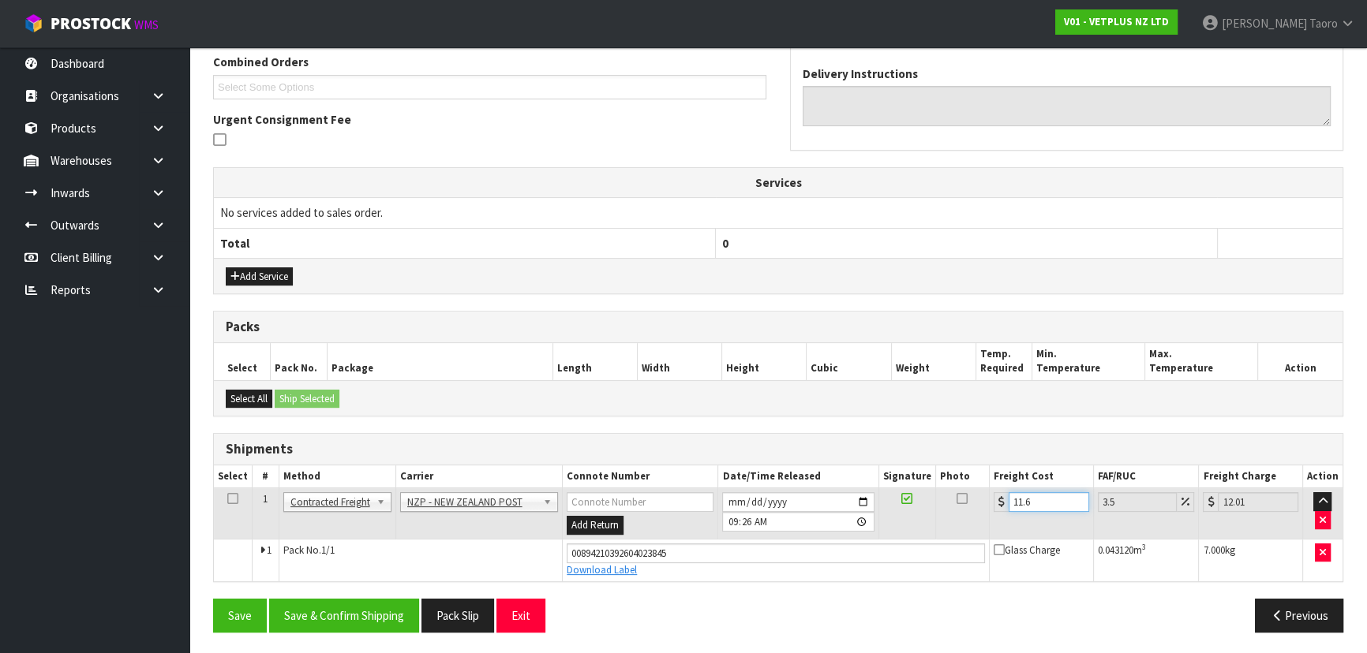
type input "12.02"
type input "11.61"
click at [380, 612] on button "Save & Confirm Shipping" at bounding box center [344, 616] width 150 height 34
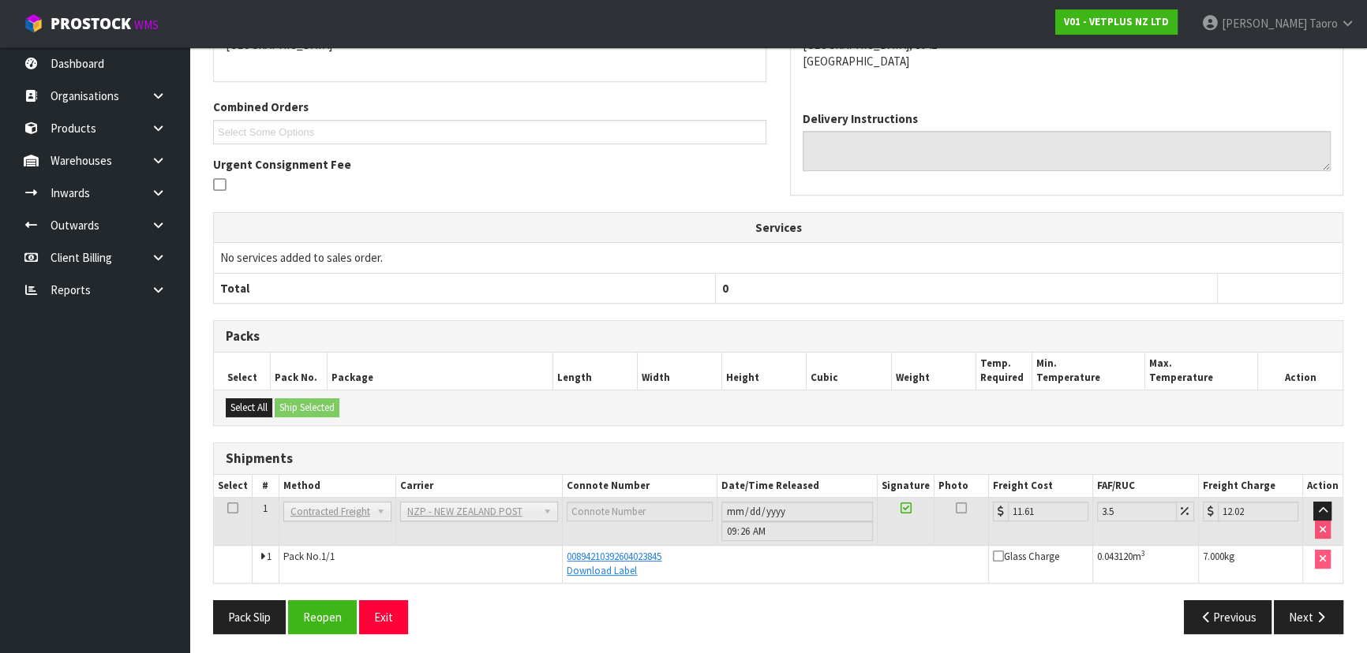
scroll to position [369, 0]
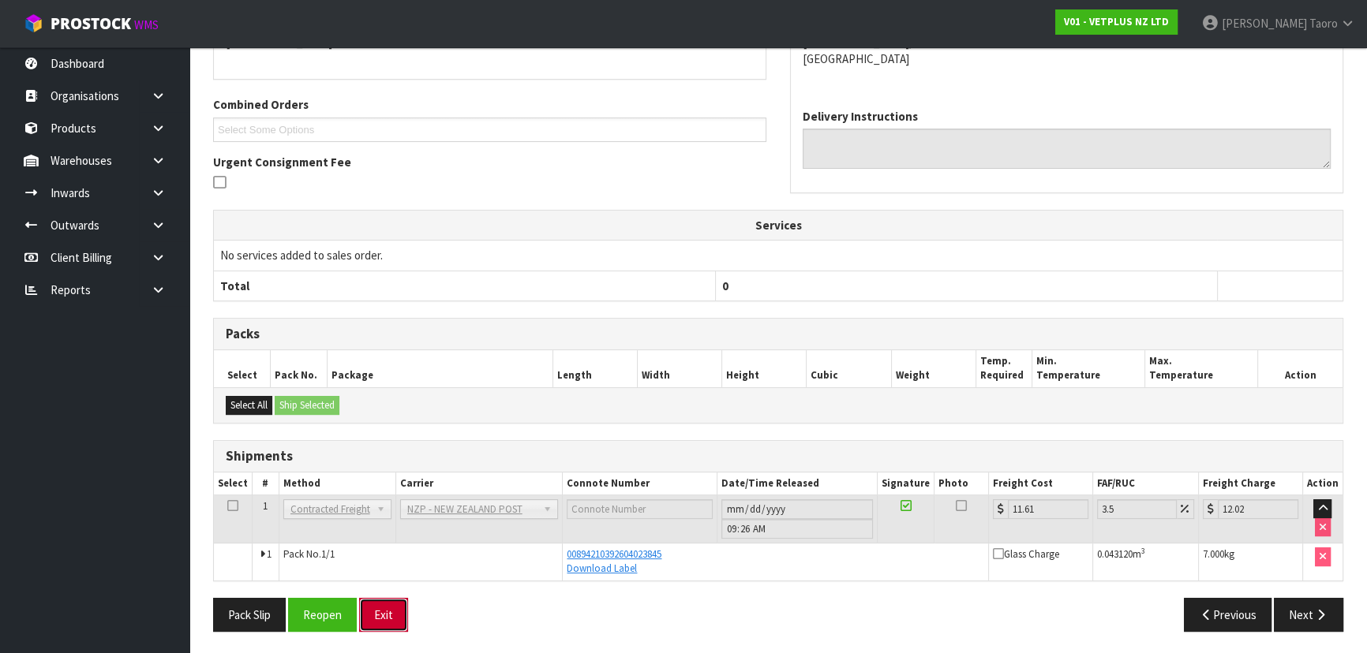
click at [396, 620] on button "Exit" at bounding box center [383, 615] width 49 height 34
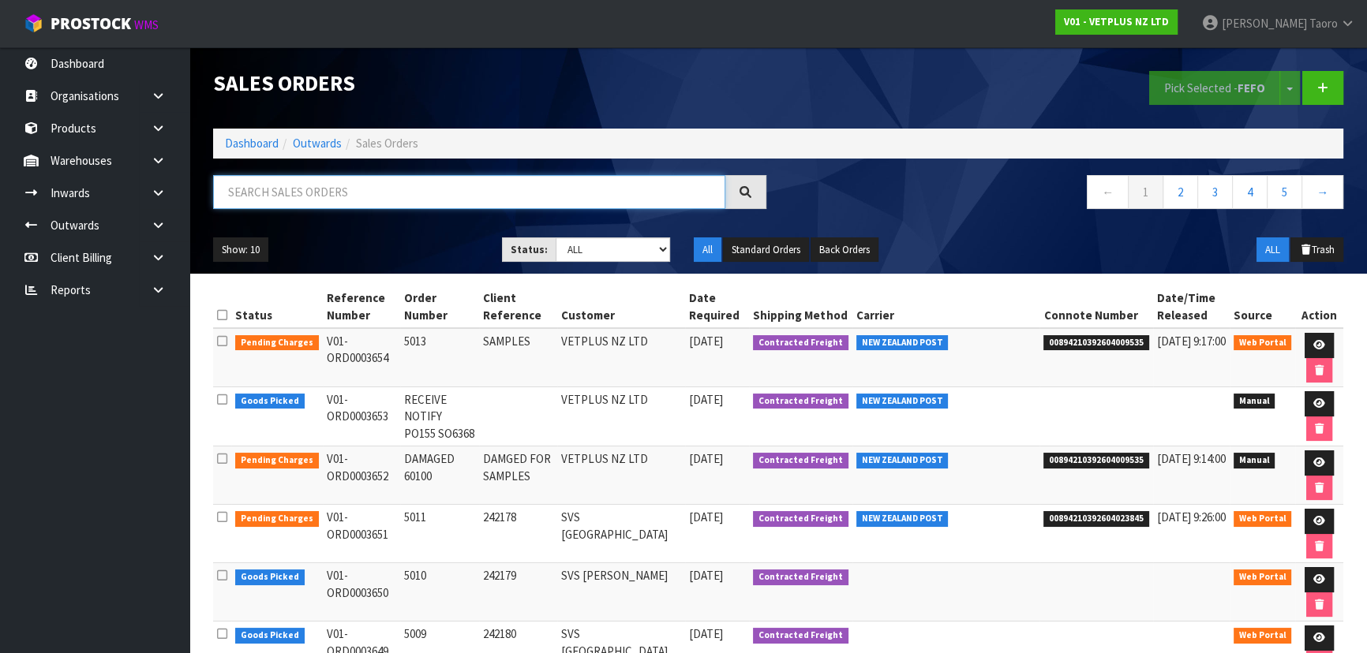
click at [294, 198] on input "text" at bounding box center [469, 192] width 512 height 34
type input "JOB-0414299"
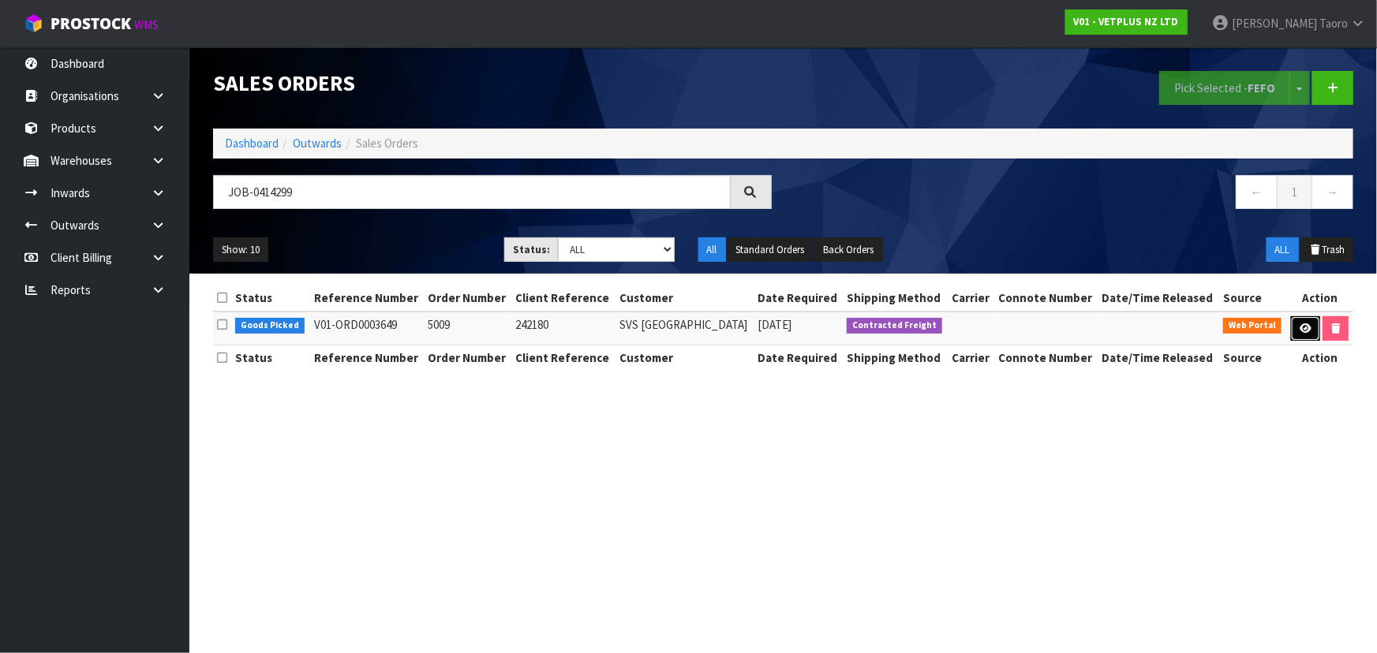
click at [1305, 324] on icon at bounding box center [1306, 329] width 12 height 10
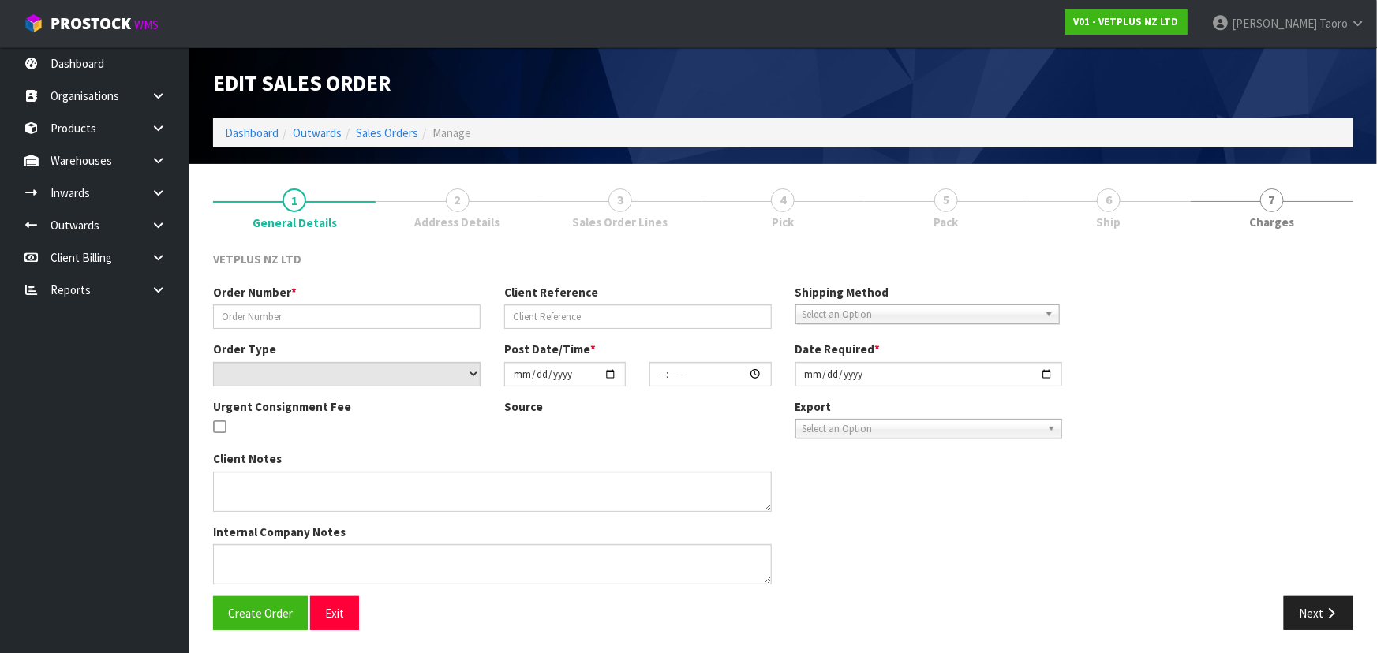
type input "5009"
type input "242180"
select select "number:0"
type input "2025-09-24"
type input "13:37:00.000"
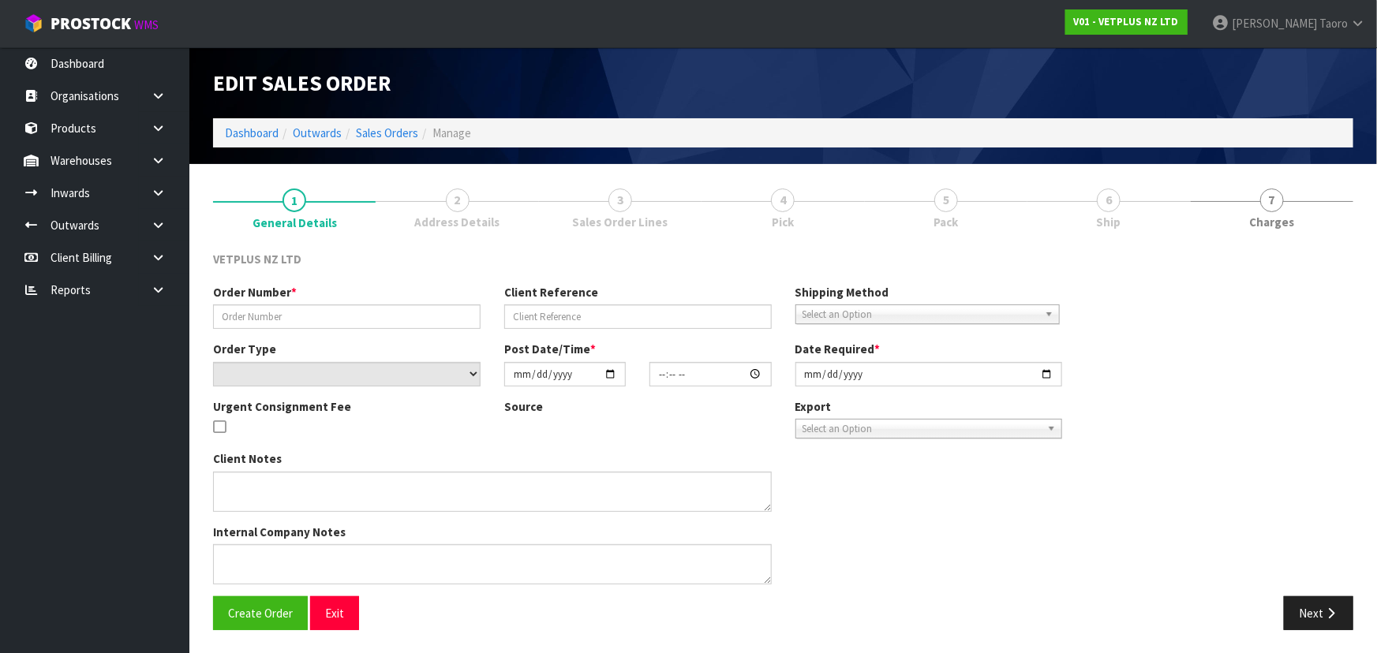
type input "2025-09-25"
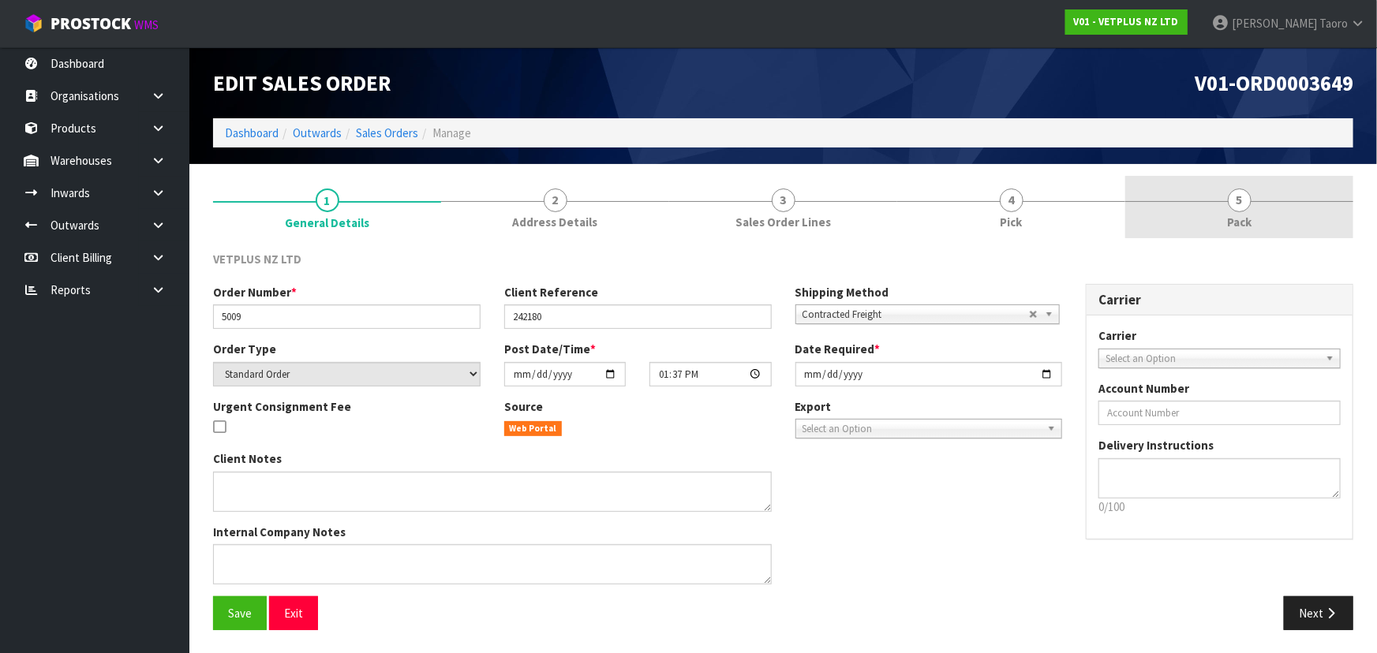
click at [1221, 213] on link "5 Pack" at bounding box center [1239, 207] width 228 height 62
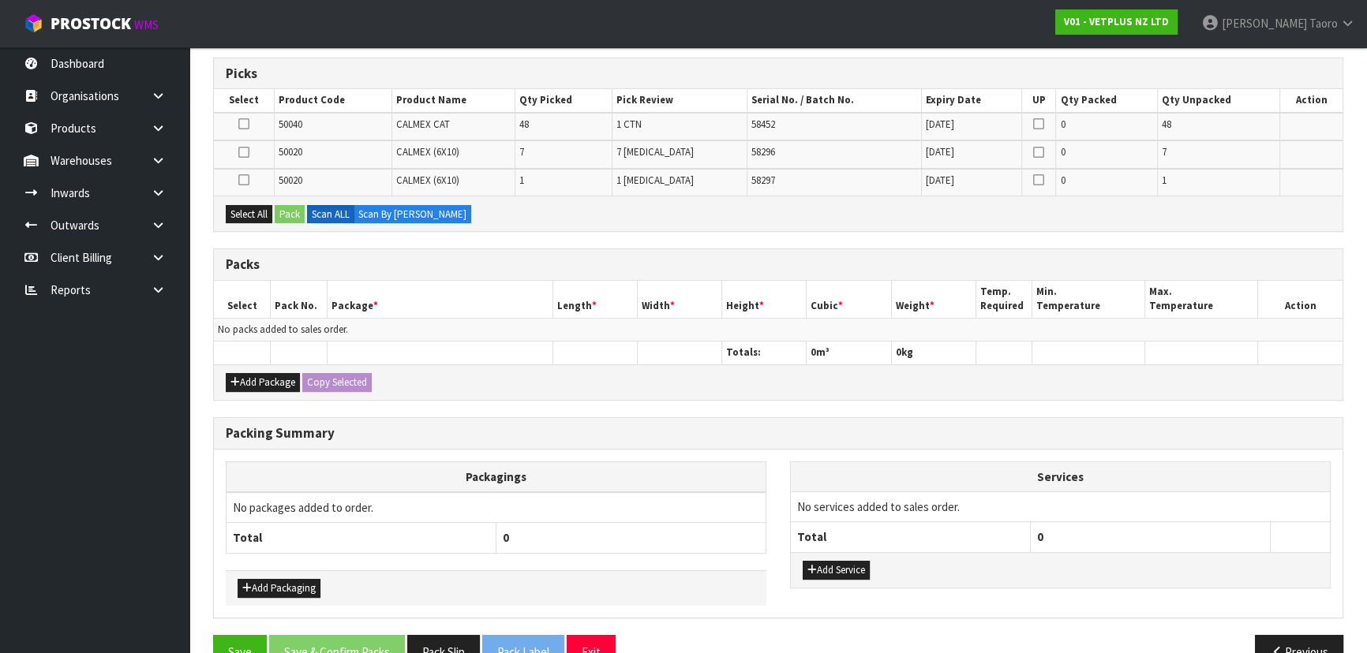
scroll to position [286, 0]
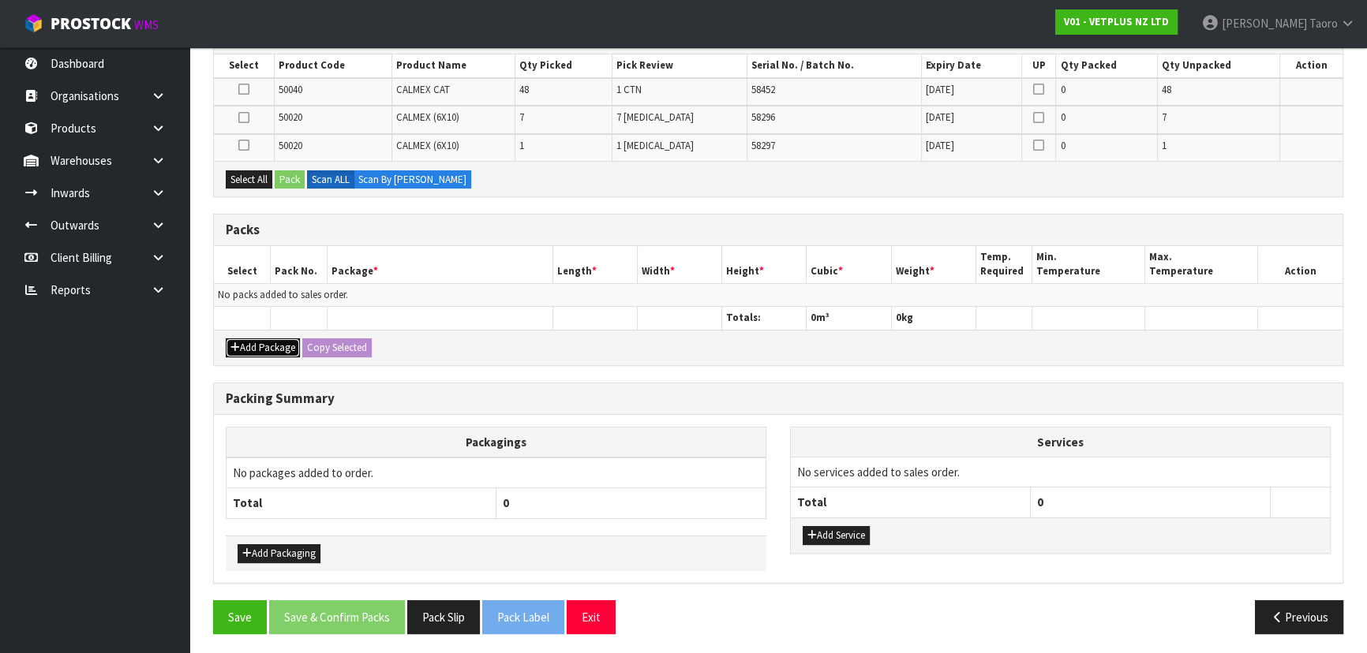
drag, startPoint x: 238, startPoint y: 338, endPoint x: 249, endPoint y: 319, distance: 21.9
click at [238, 339] on button "Add Package" at bounding box center [263, 348] width 74 height 19
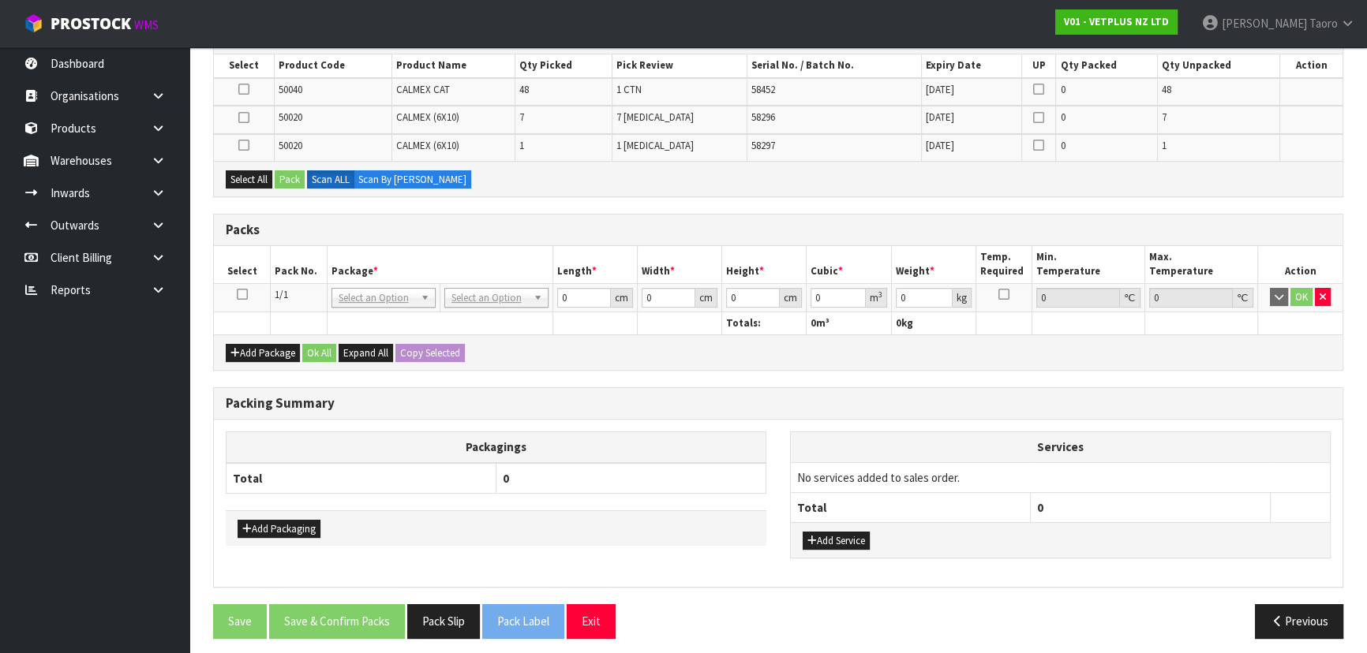
drag, startPoint x: 245, startPoint y: 292, endPoint x: 301, endPoint y: 242, distance: 74.9
click at [245, 294] on icon at bounding box center [242, 294] width 11 height 1
click at [332, 237] on div "Packs" at bounding box center [778, 231] width 1129 height 32
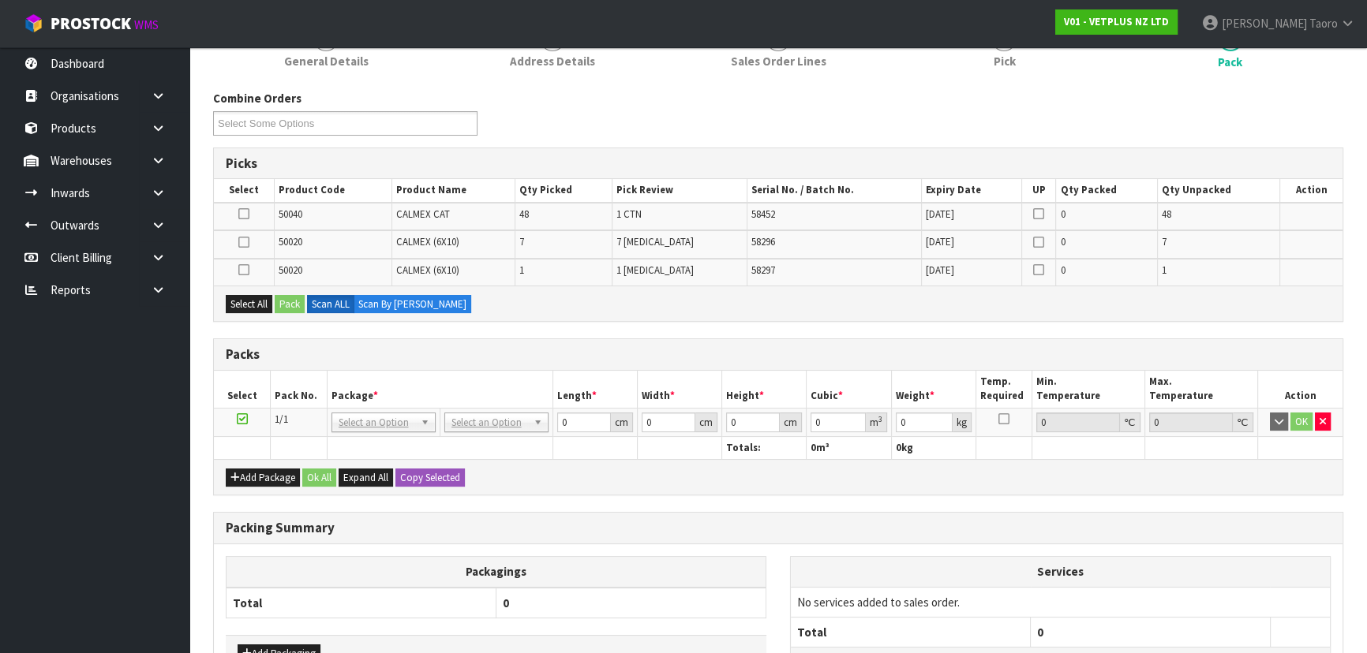
scroll to position [142, 0]
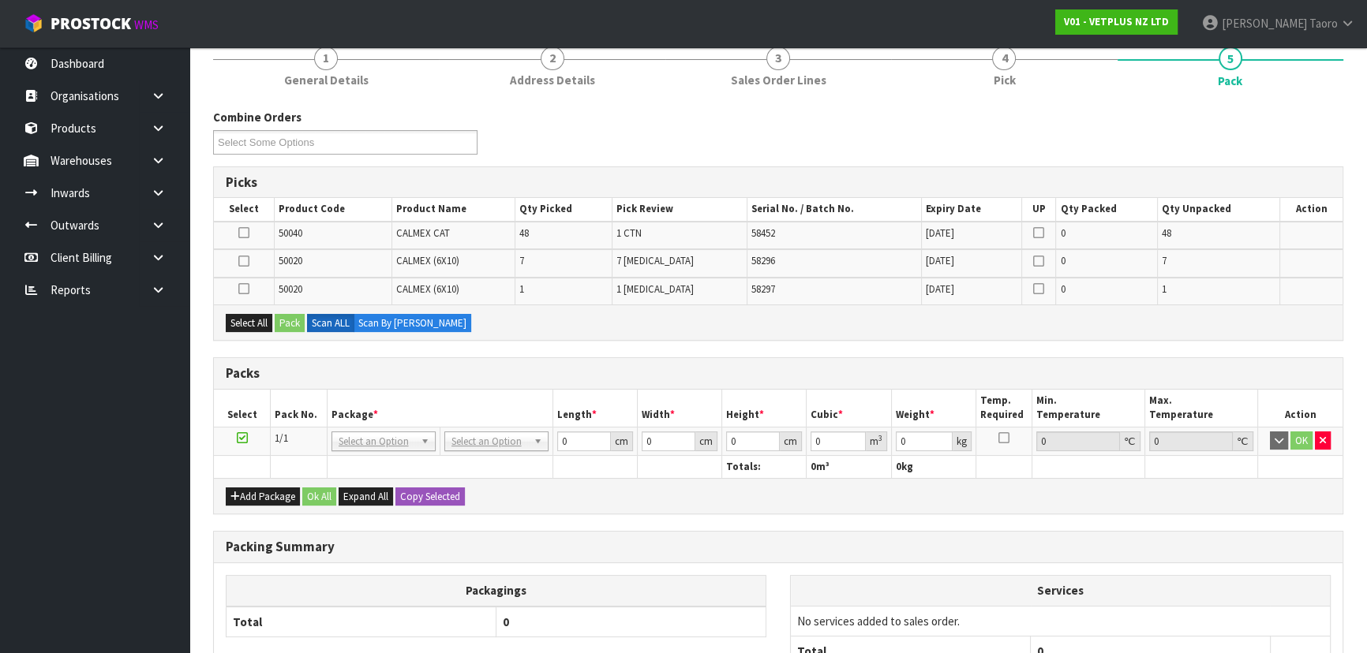
click at [720, 391] on th "Width *" at bounding box center [679, 408] width 84 height 37
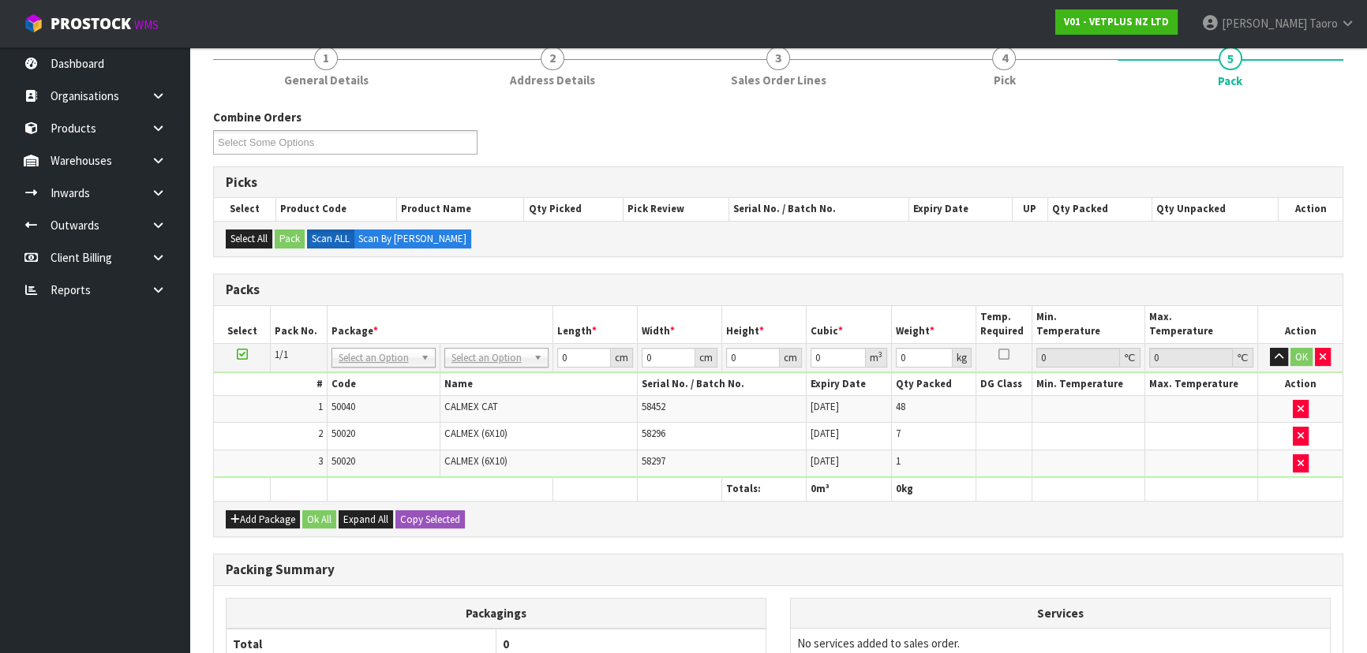
click at [731, 343] on td "0 cm" at bounding box center [764, 357] width 84 height 28
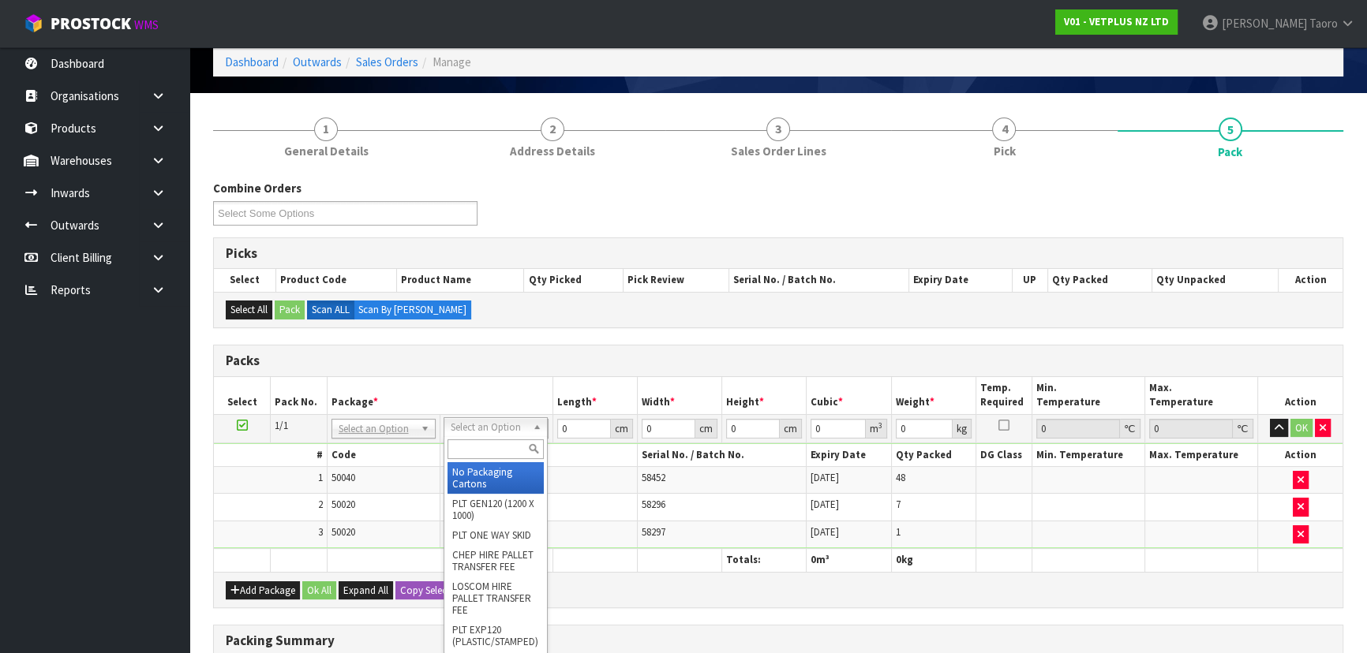
click at [493, 449] on input "text" at bounding box center [495, 450] width 96 height 20
click at [638, 368] on div "Packs" at bounding box center [778, 362] width 1129 height 32
click at [481, 443] on input "text" at bounding box center [493, 450] width 96 height 20
type input "CTN7"
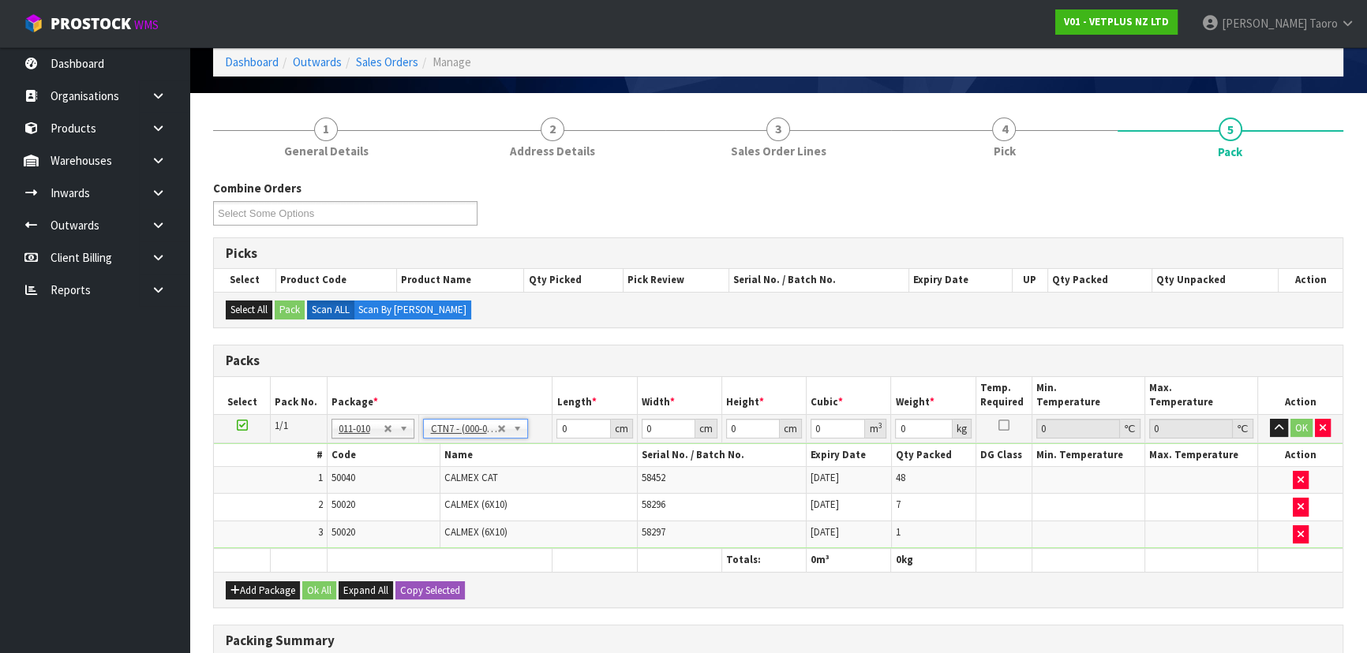
type input "45.5"
type input "35"
type input "0.072459"
type input "9.2"
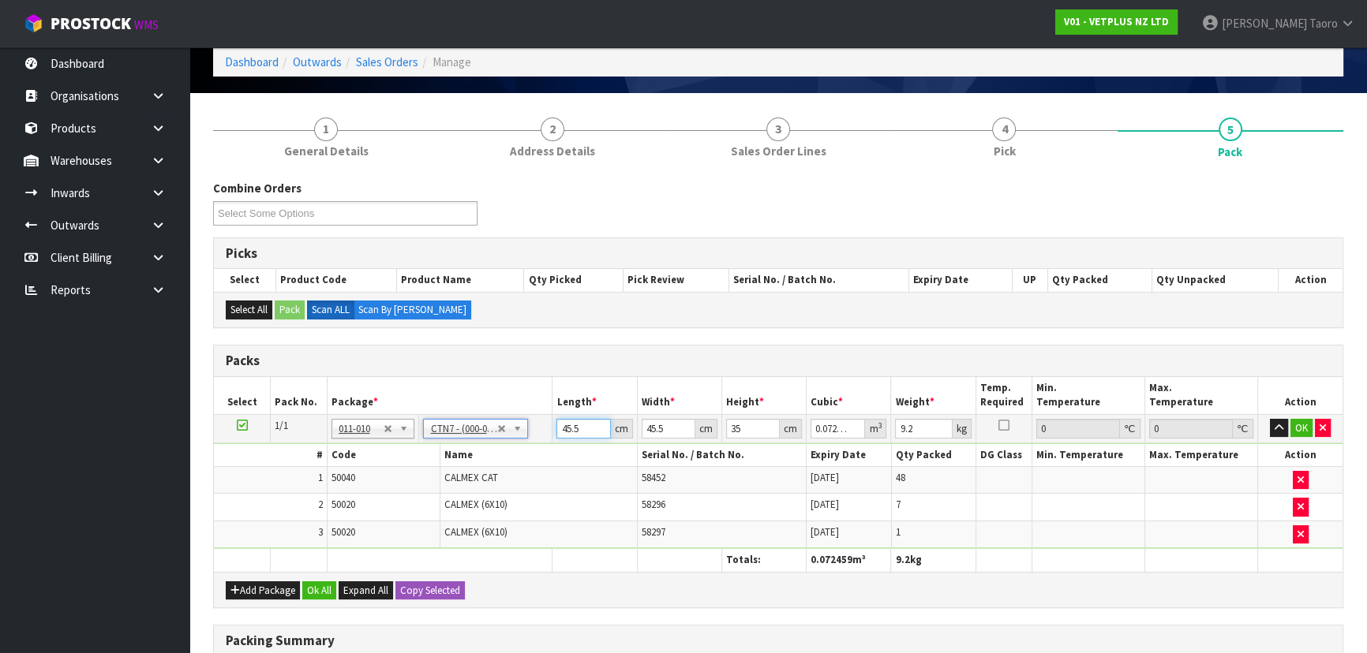
click at [578, 429] on input "45.5" at bounding box center [583, 429] width 54 height 20
type input "4"
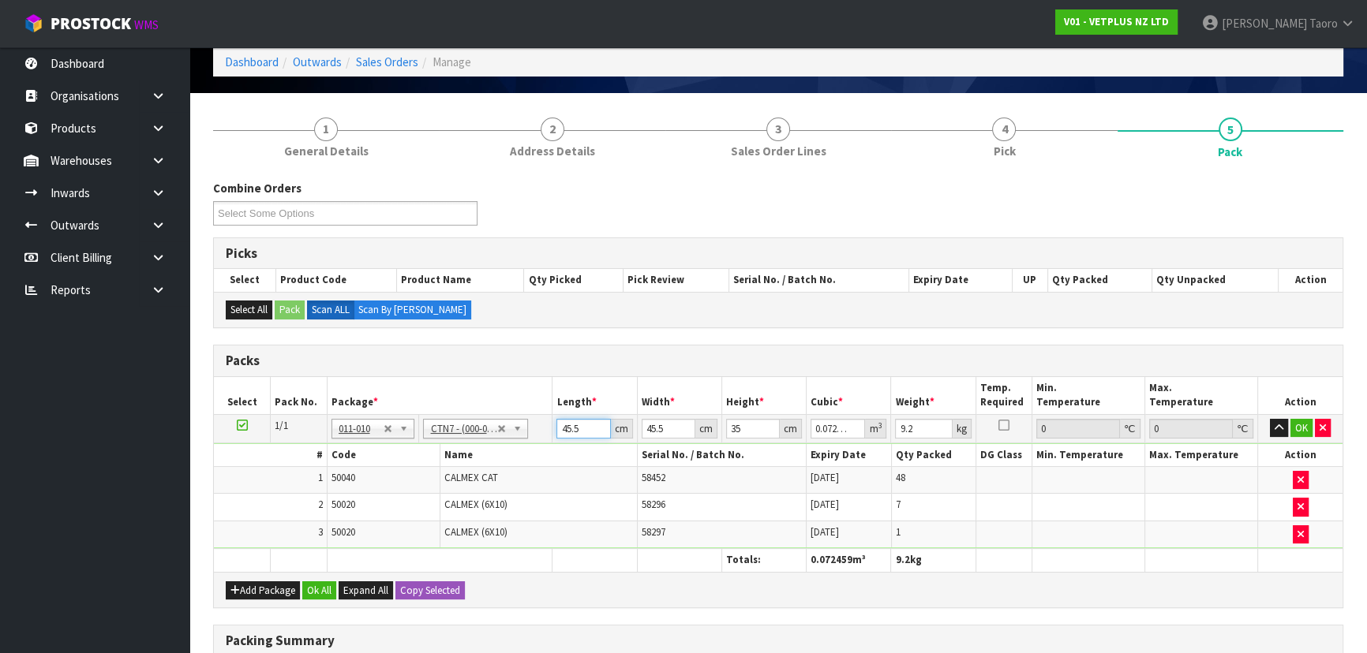
type input "0.00637"
type input "47"
type input "0.074847"
type input "47"
type input "4"
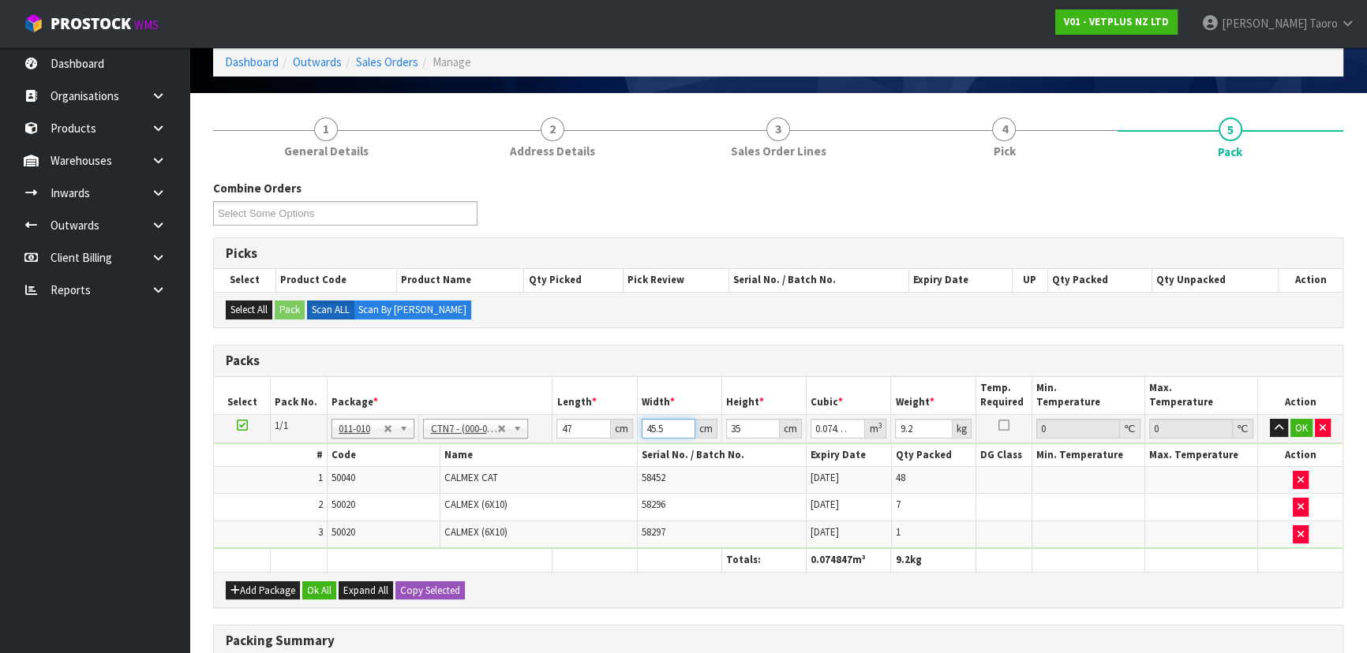
type input "0.00658"
type input "46"
type input "0.07567"
type input "46"
type input "2"
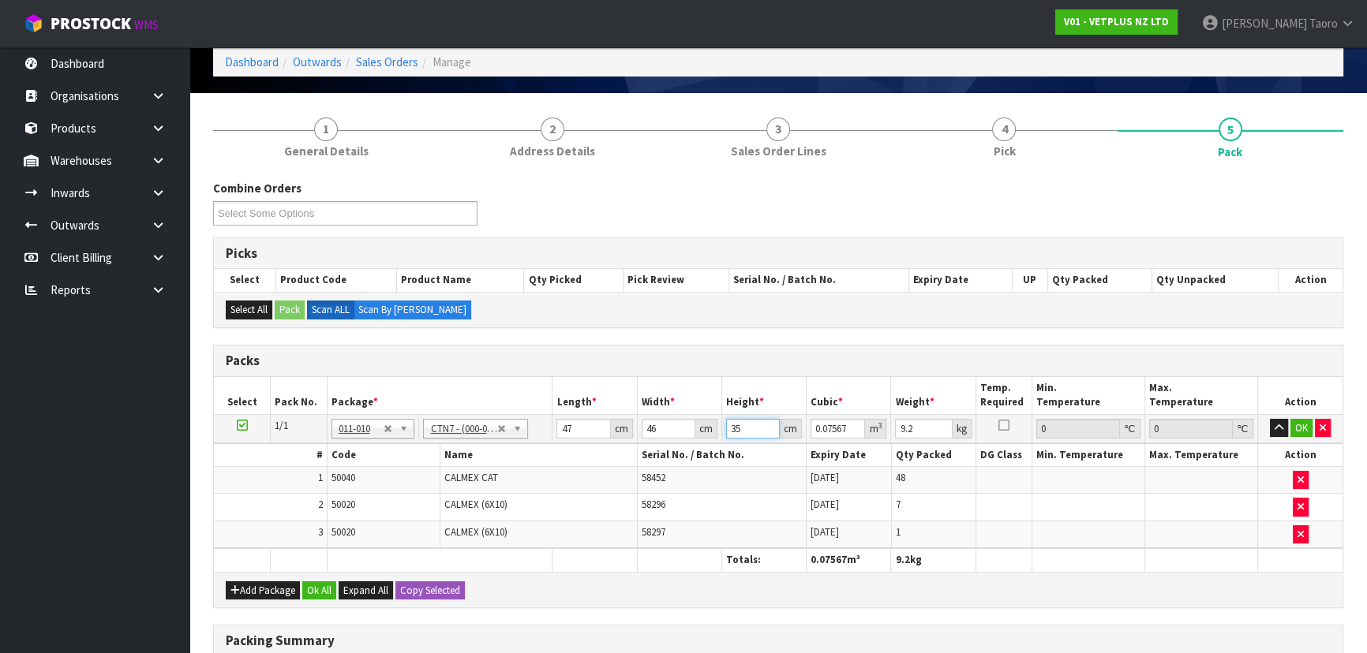
type input "0.004324"
type input "28"
type input "0.060536"
type input "28"
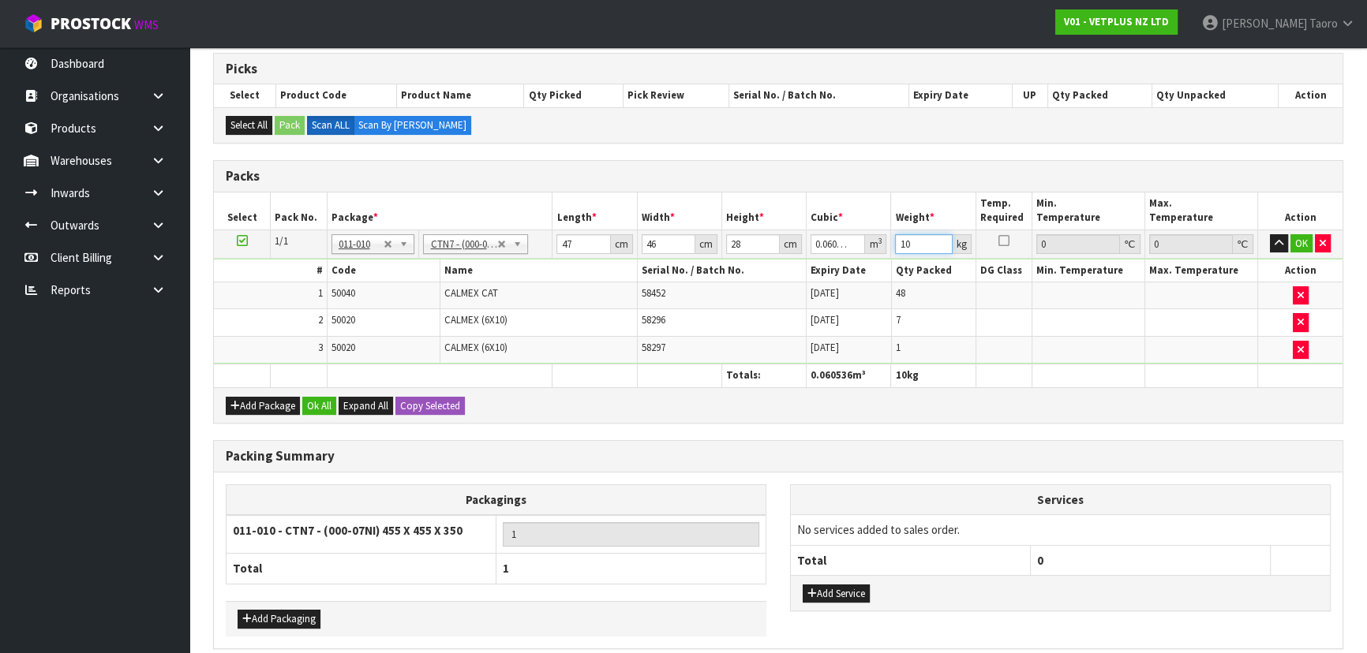
scroll to position [321, 0]
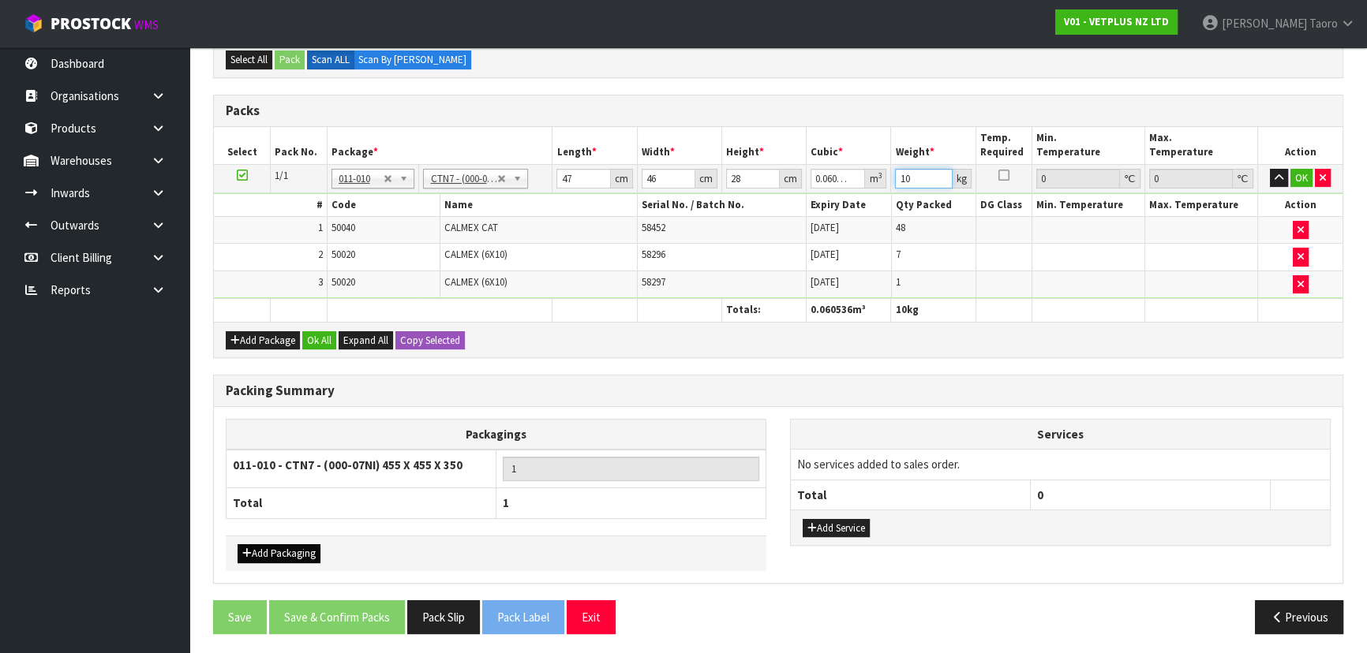
type input "10"
drag, startPoint x: 284, startPoint y: 556, endPoint x: 283, endPoint y: 546, distance: 10.3
click at [284, 549] on button "Add Packaging" at bounding box center [279, 554] width 83 height 19
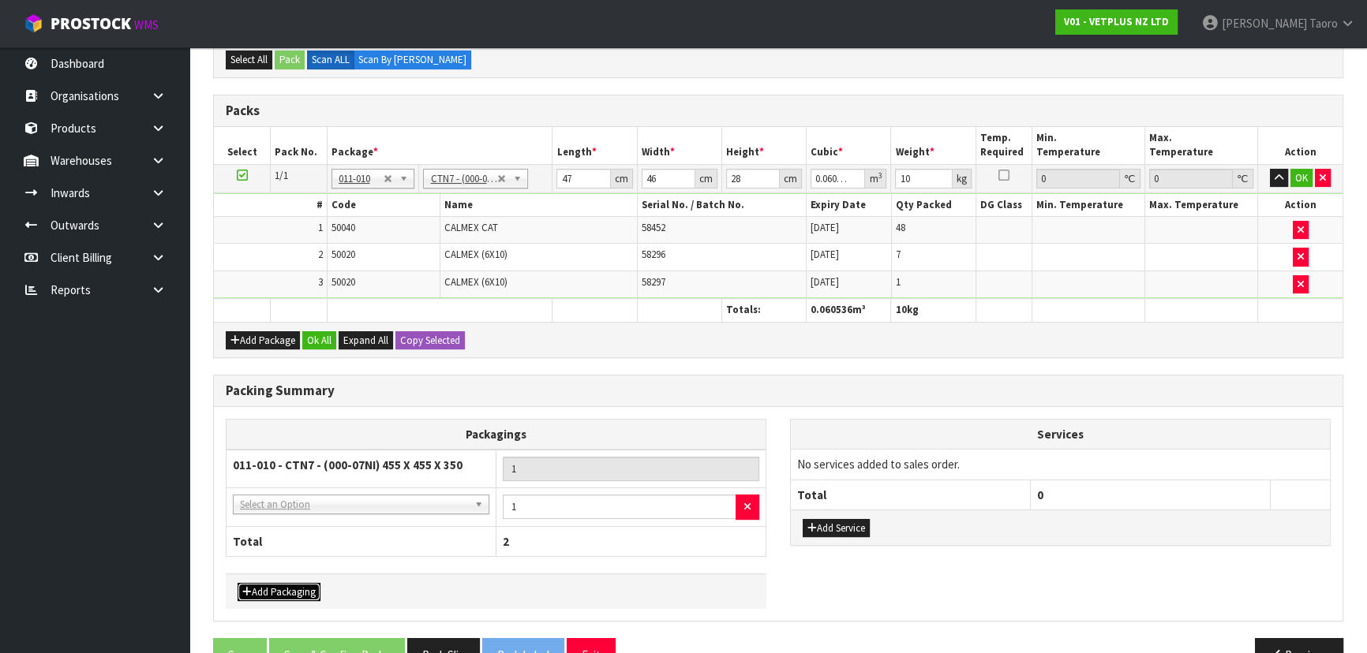
drag, startPoint x: 297, startPoint y: 502, endPoint x: 299, endPoint y: 522, distance: 19.9
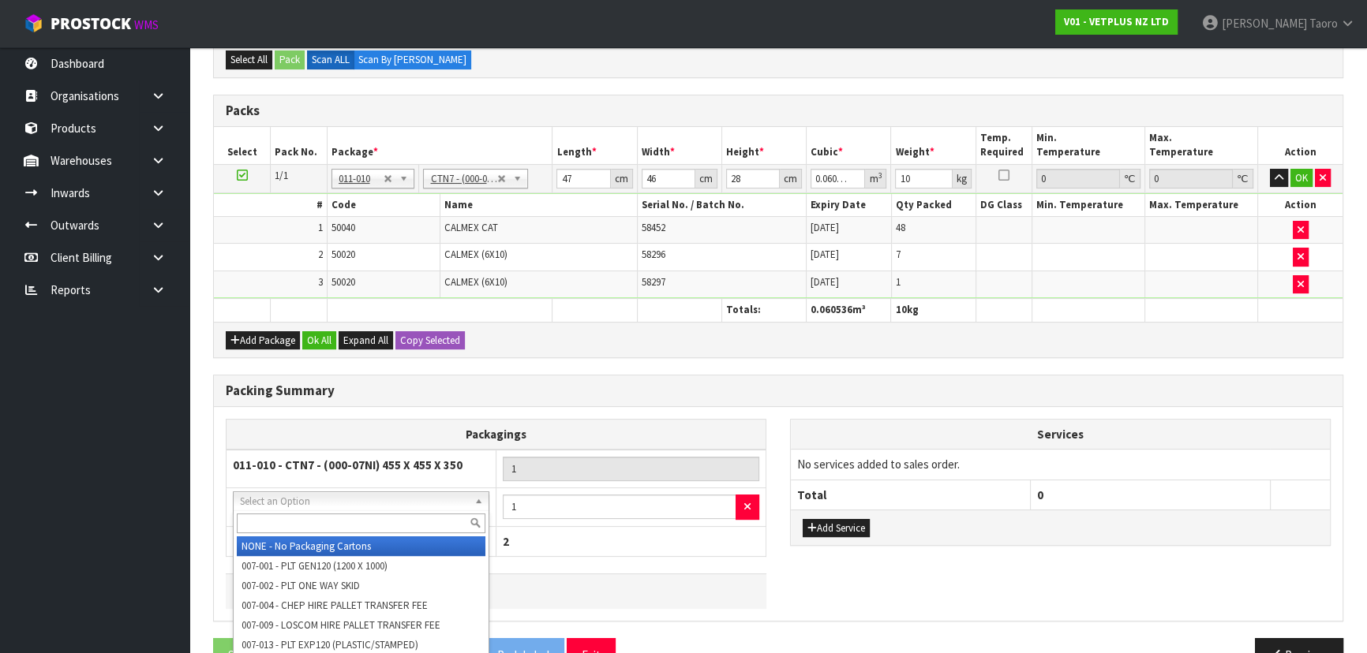
click at [302, 522] on input "text" at bounding box center [361, 524] width 249 height 20
type input "115"
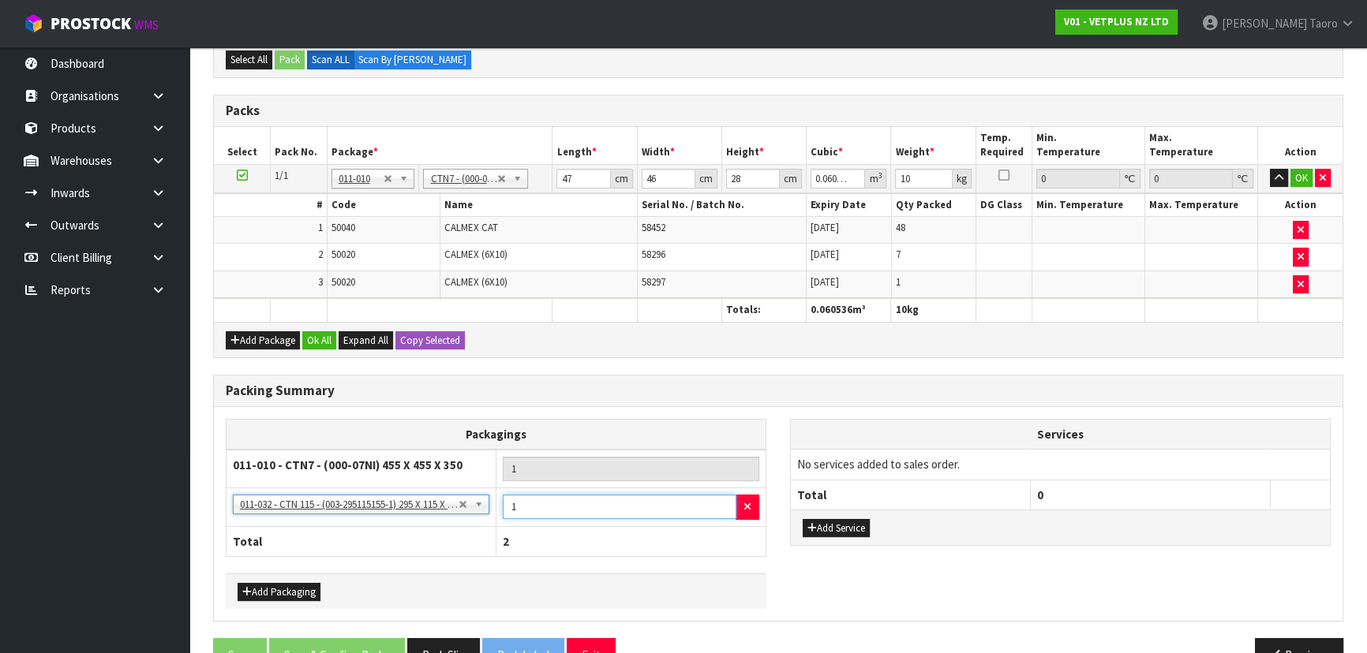
click at [549, 497] on input "1" at bounding box center [620, 507] width 234 height 24
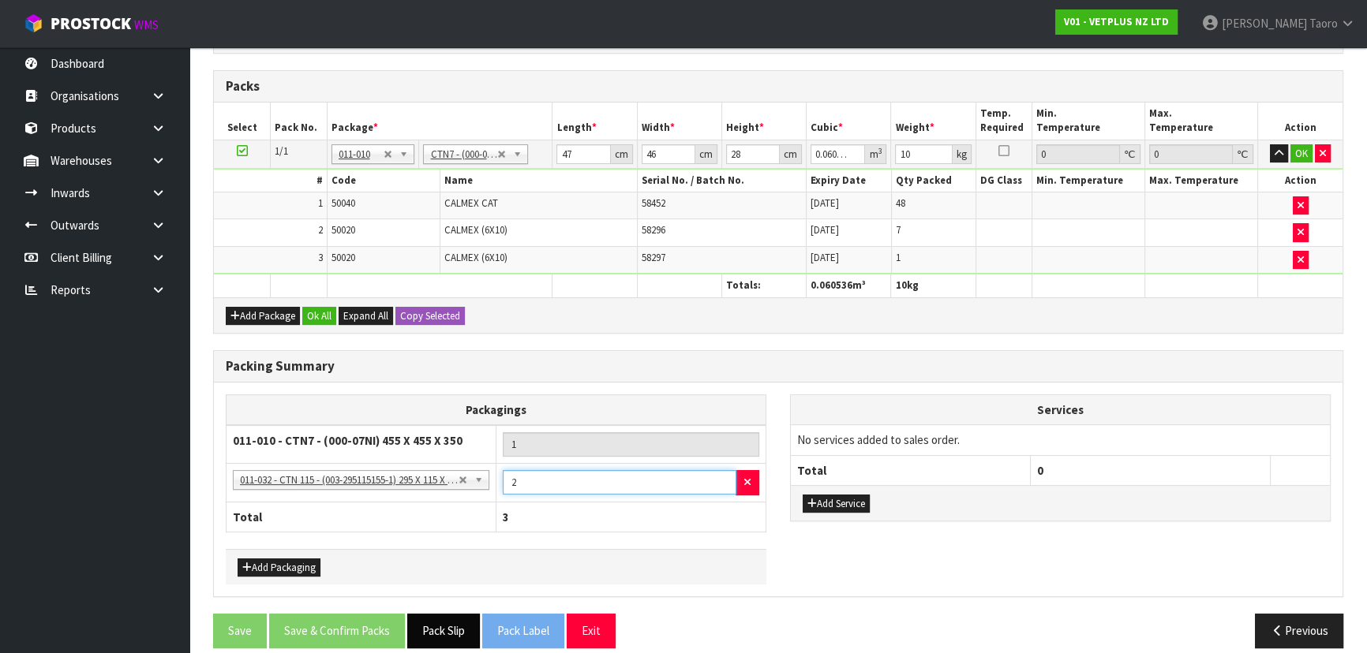
scroll to position [359, 0]
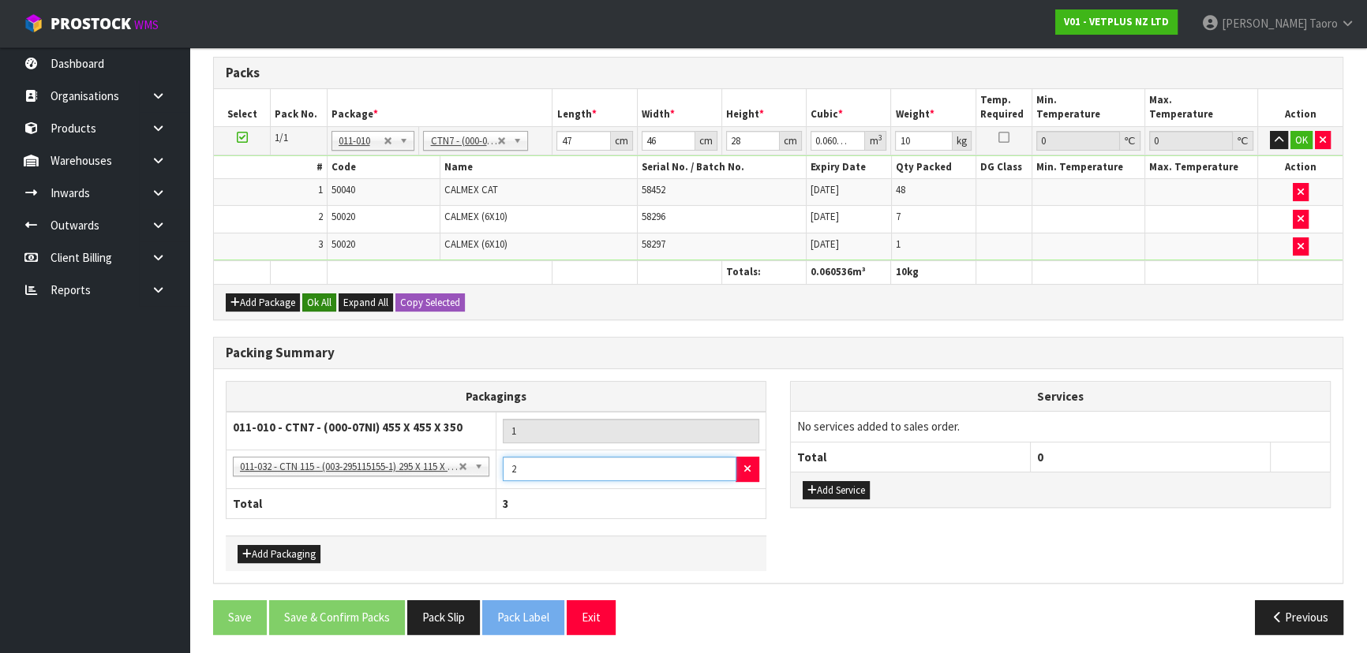
type input "2"
click at [324, 300] on button "Ok All" at bounding box center [319, 303] width 34 height 19
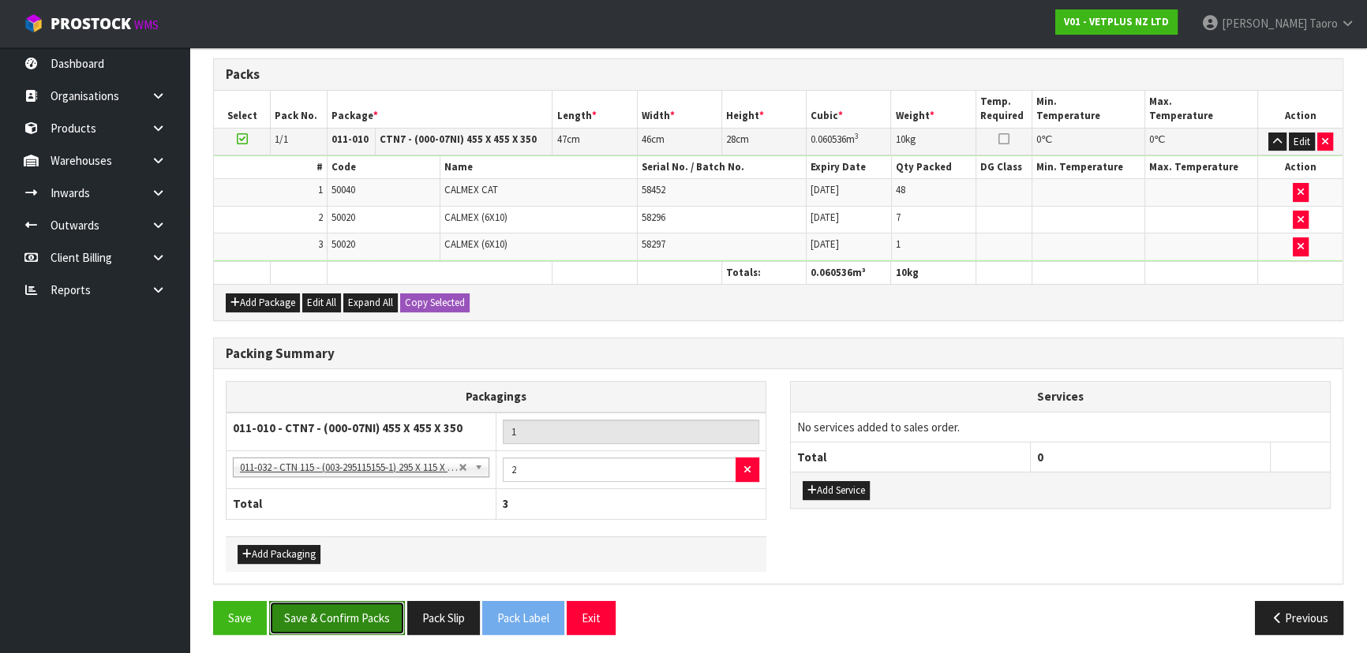
click at [381, 614] on button "Save & Confirm Packs" at bounding box center [337, 618] width 136 height 34
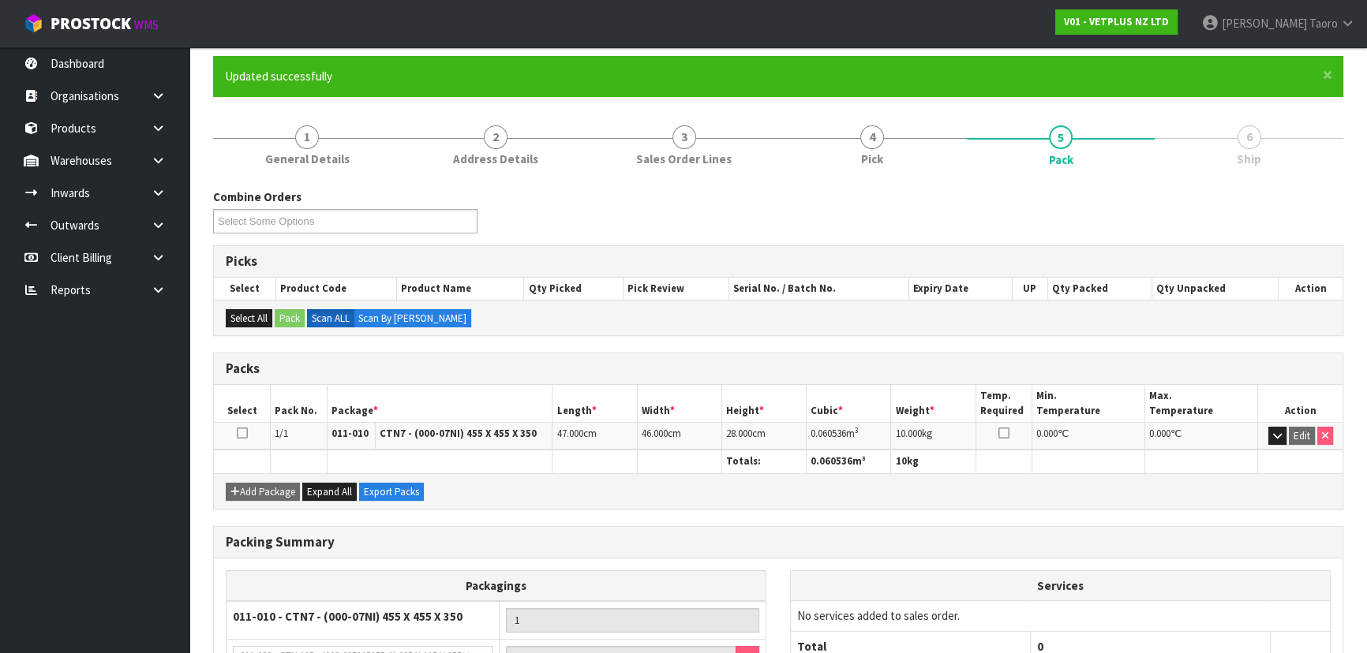
scroll to position [275, 0]
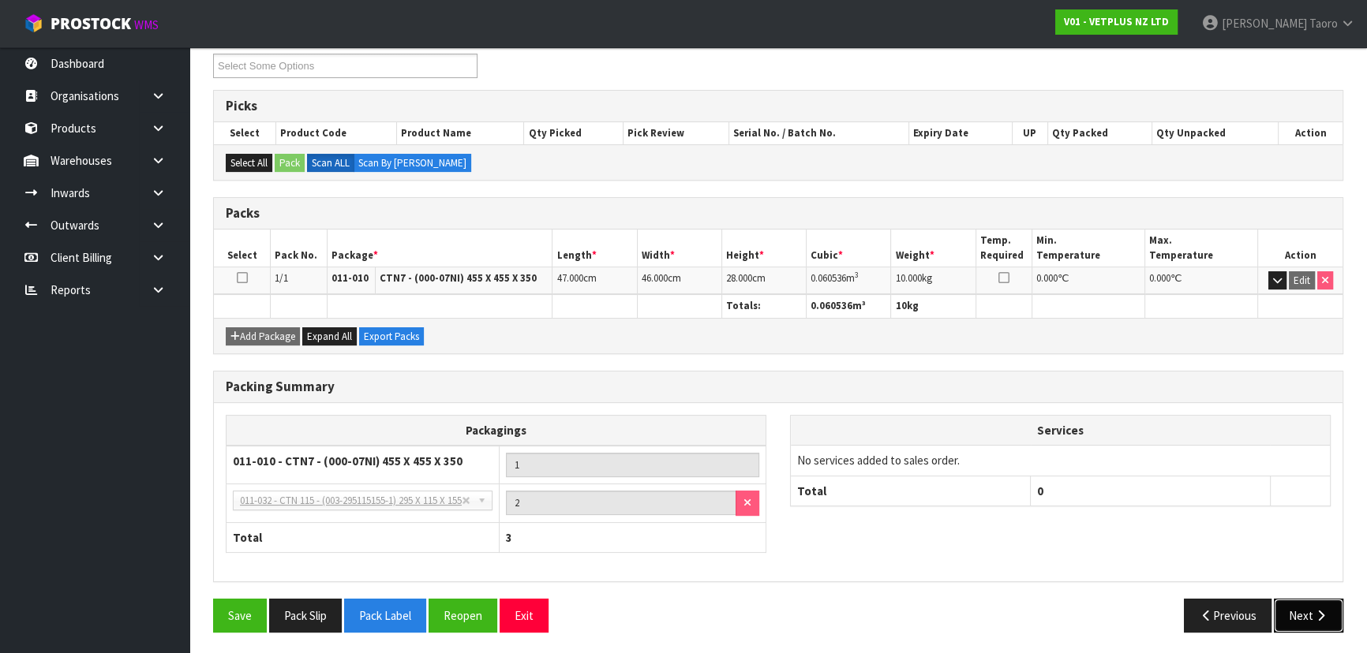
drag, startPoint x: 1319, startPoint y: 610, endPoint x: 1302, endPoint y: 609, distance: 16.6
click at [1318, 610] on icon "button" at bounding box center [1320, 616] width 15 height 12
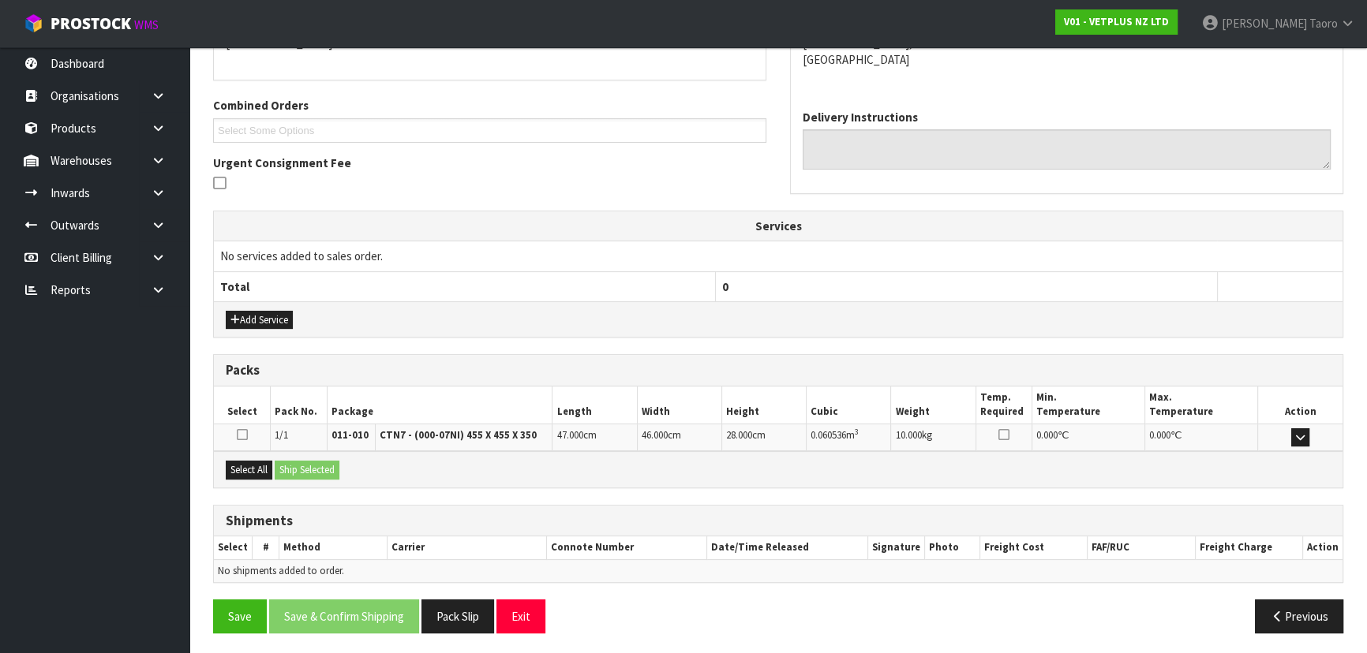
scroll to position [369, 0]
drag, startPoint x: 263, startPoint y: 469, endPoint x: 323, endPoint y: 474, distance: 60.2
click at [267, 469] on button "Select All" at bounding box center [249, 469] width 47 height 19
click at [332, 474] on button "Ship Selected" at bounding box center [307, 469] width 65 height 19
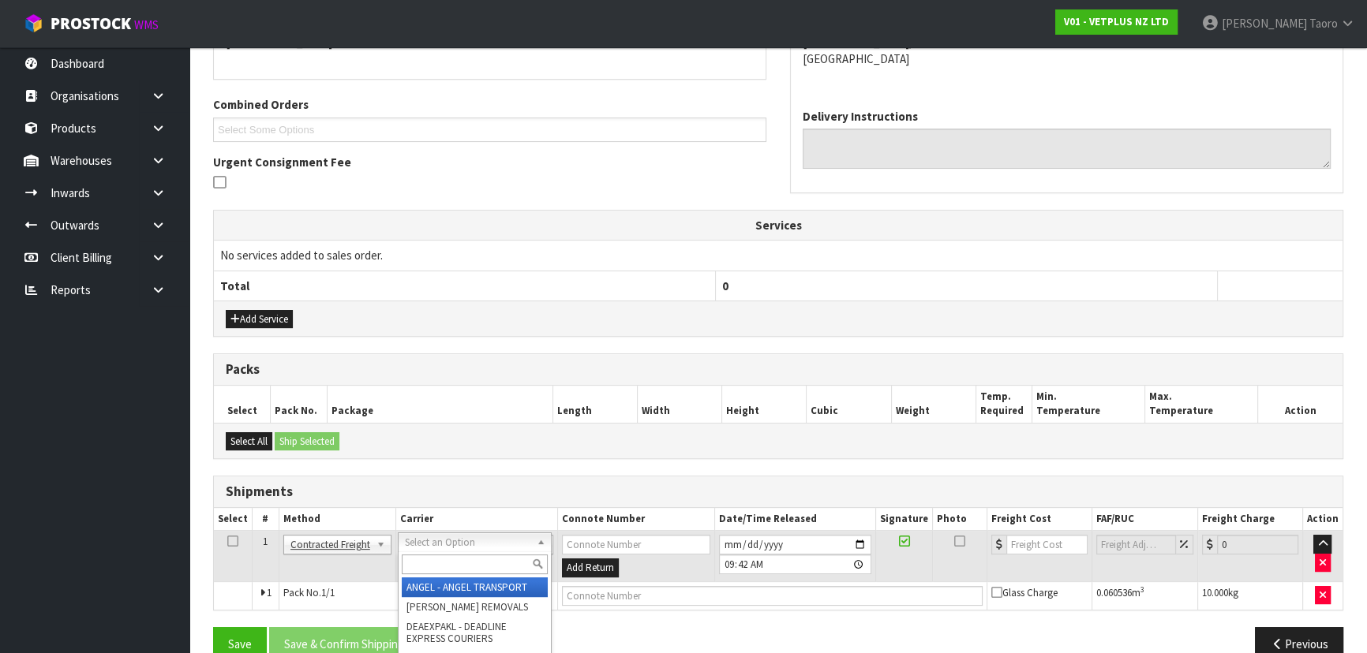
drag, startPoint x: 446, startPoint y: 549, endPoint x: 452, endPoint y: 563, distance: 14.8
click at [453, 560] on input "text" at bounding box center [475, 565] width 146 height 20
type input "NZP"
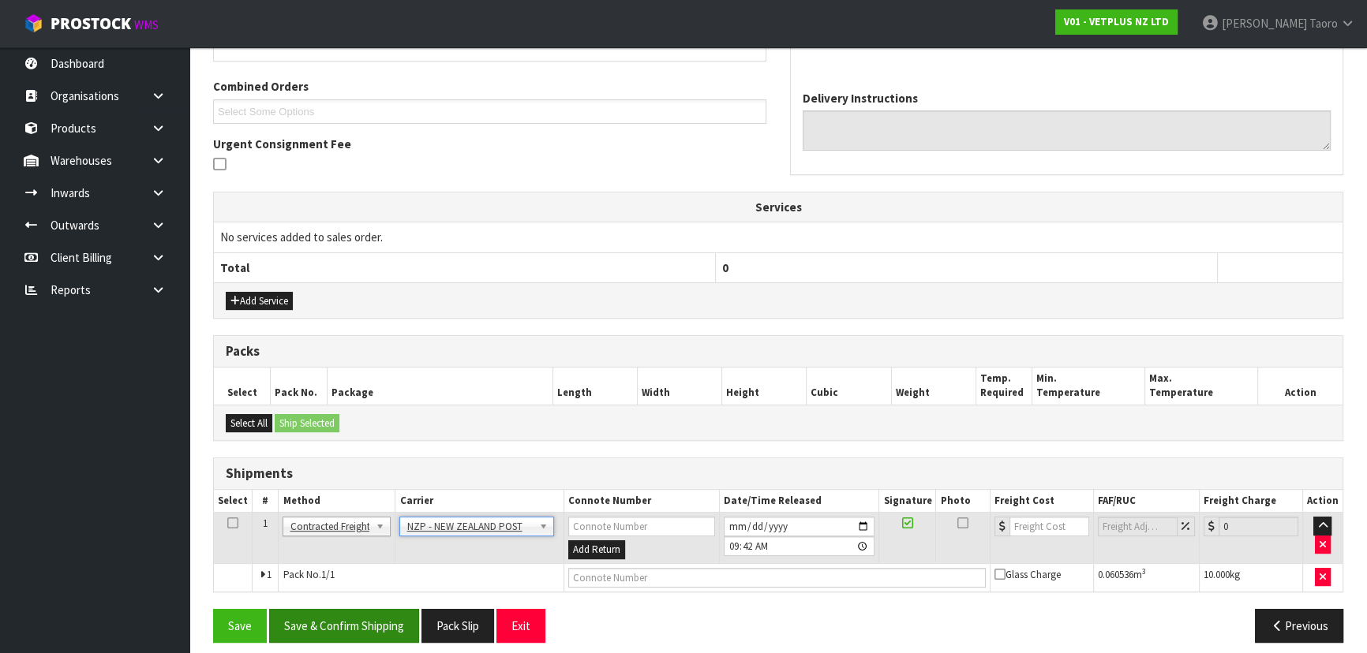
scroll to position [398, 0]
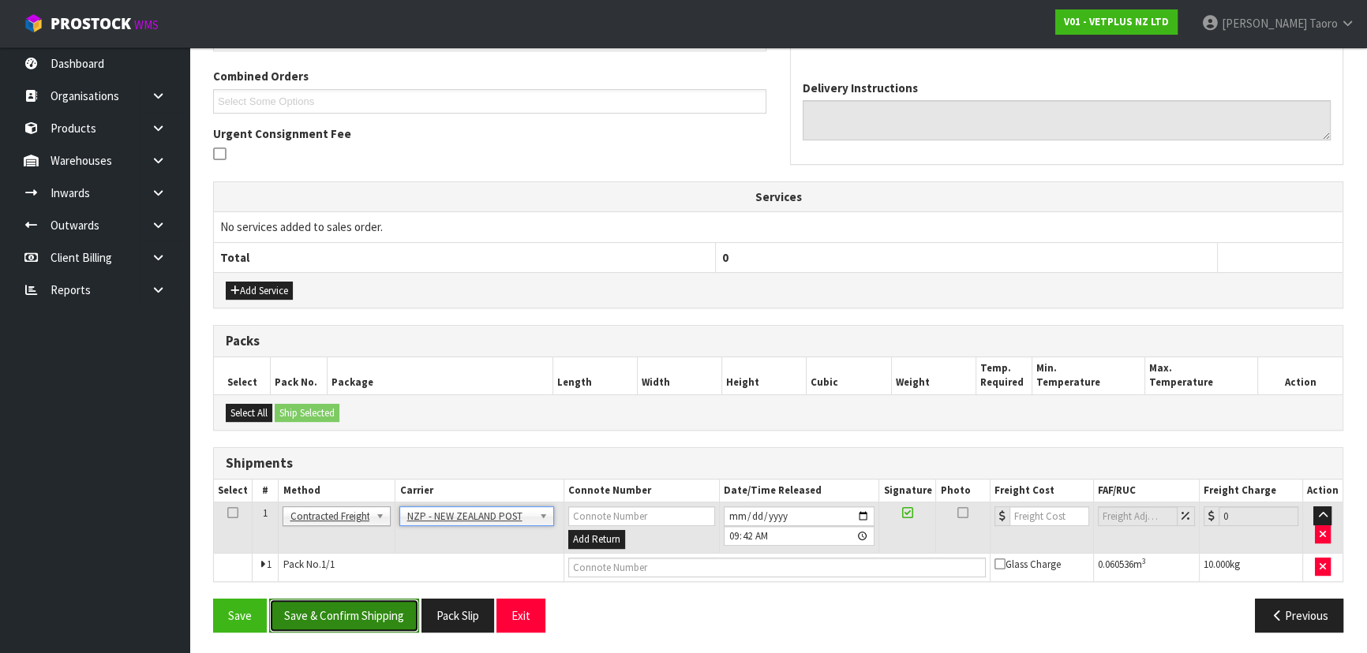
click at [368, 604] on button "Save & Confirm Shipping" at bounding box center [344, 616] width 150 height 34
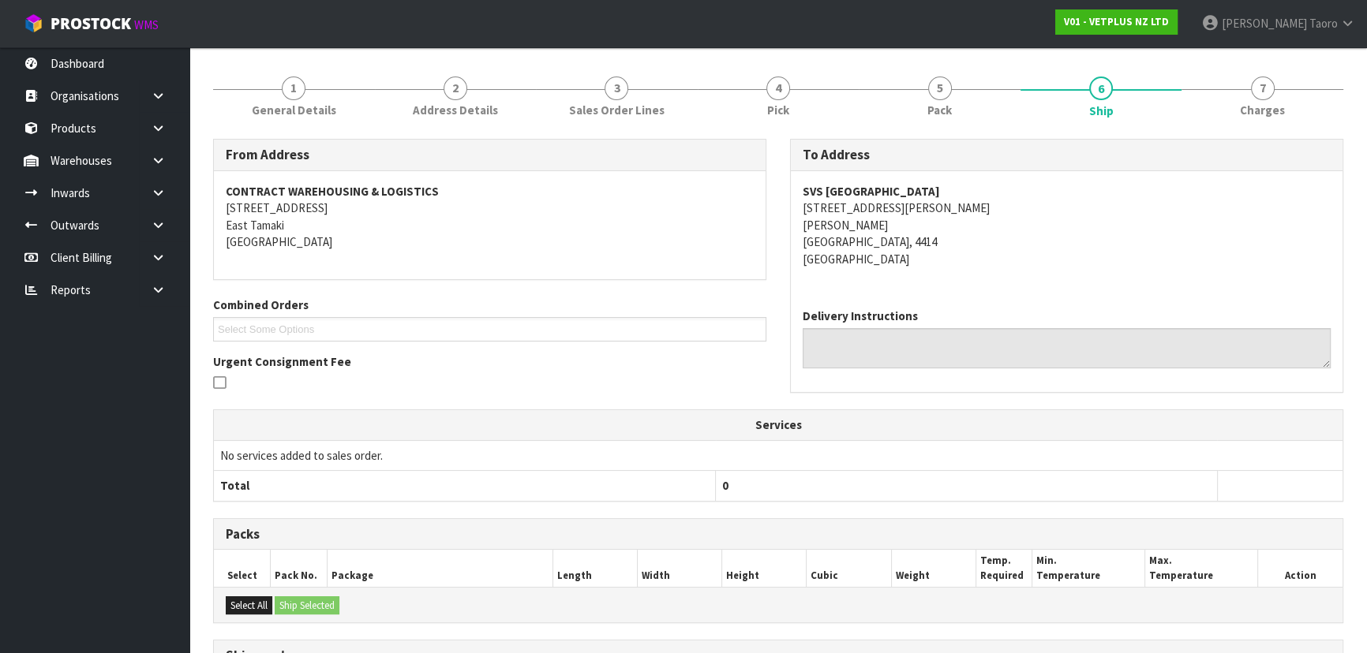
scroll to position [358, 0]
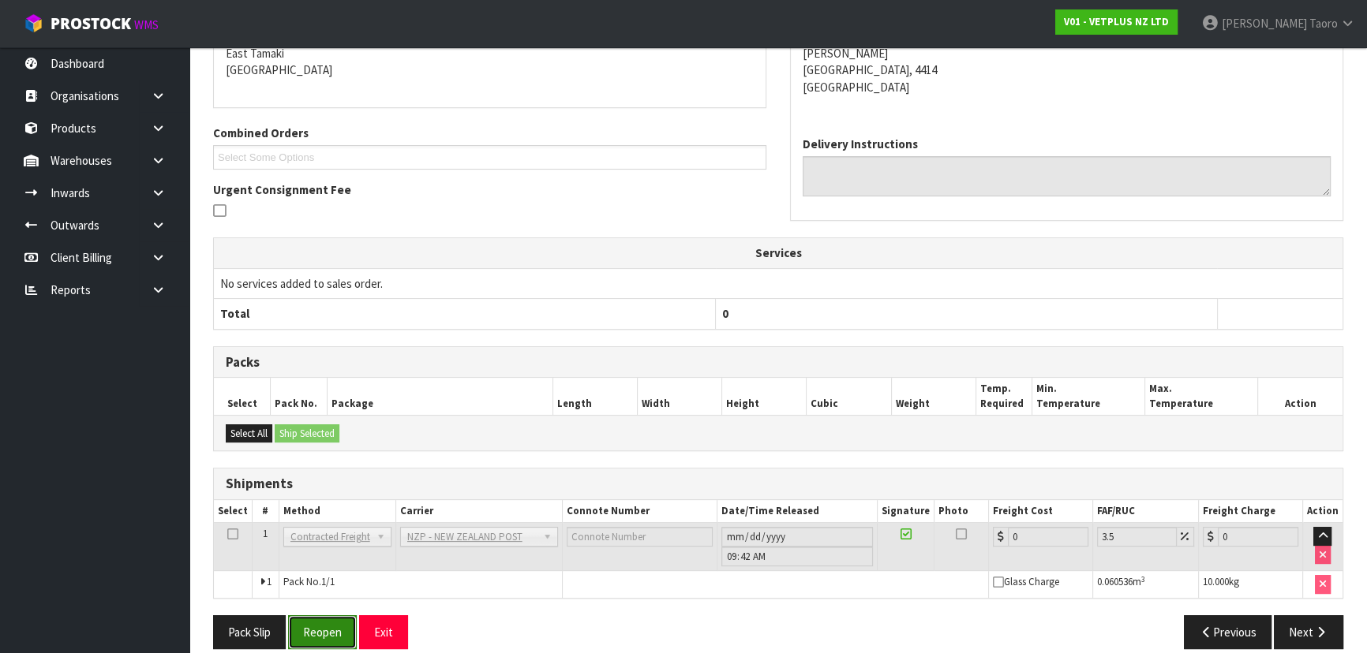
drag, startPoint x: 335, startPoint y: 637, endPoint x: 320, endPoint y: 633, distance: 15.5
click at [334, 634] on button "Reopen" at bounding box center [322, 633] width 69 height 34
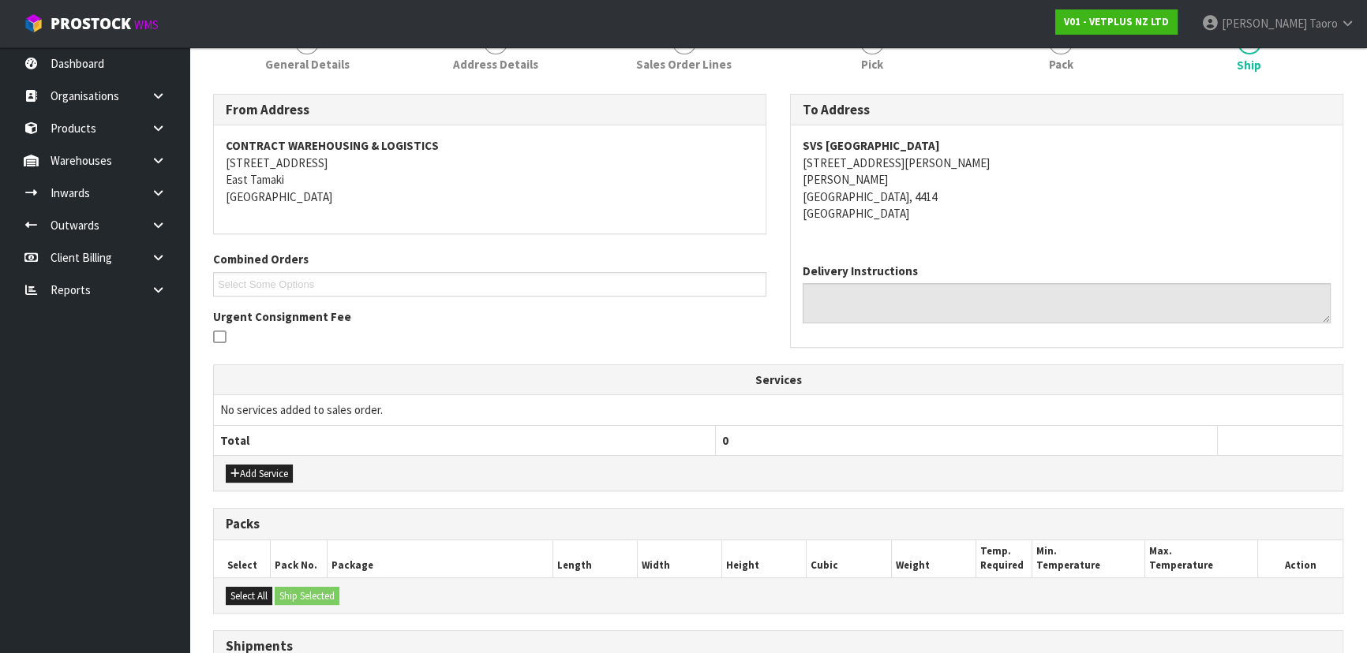
scroll to position [412, 0]
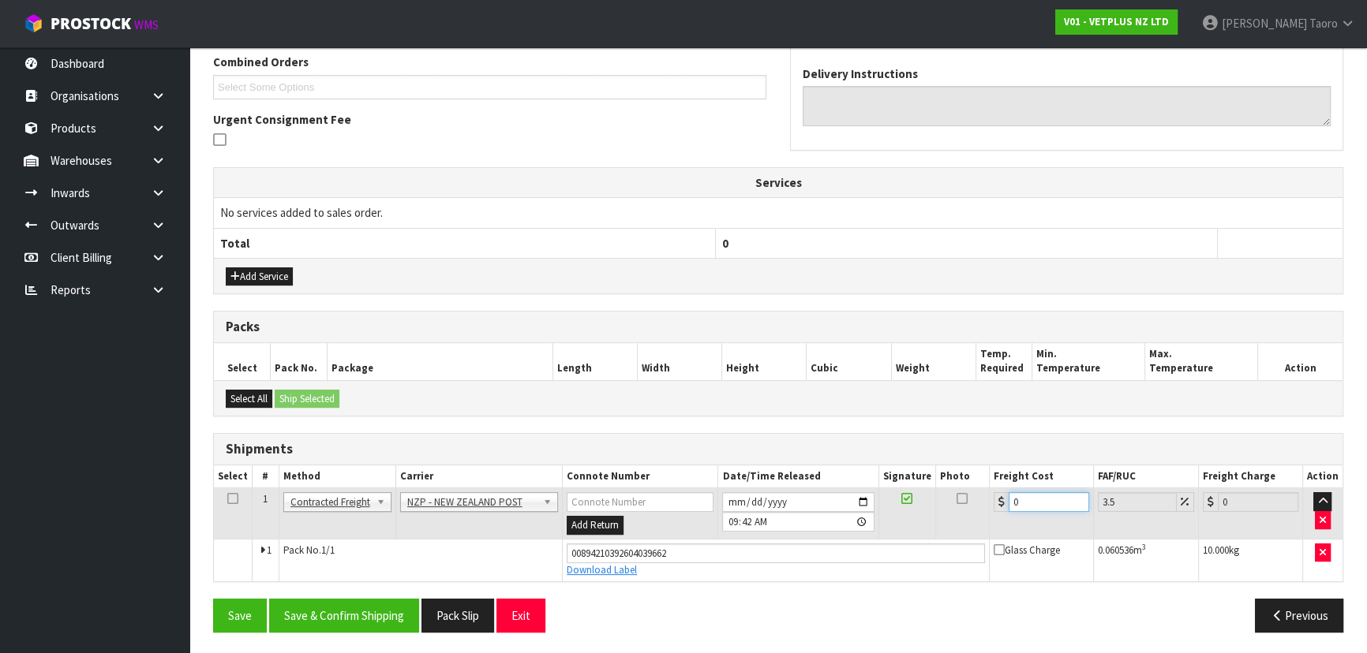
click at [1029, 500] on input "0" at bounding box center [1049, 502] width 81 height 20
type input "1"
type input "1.03"
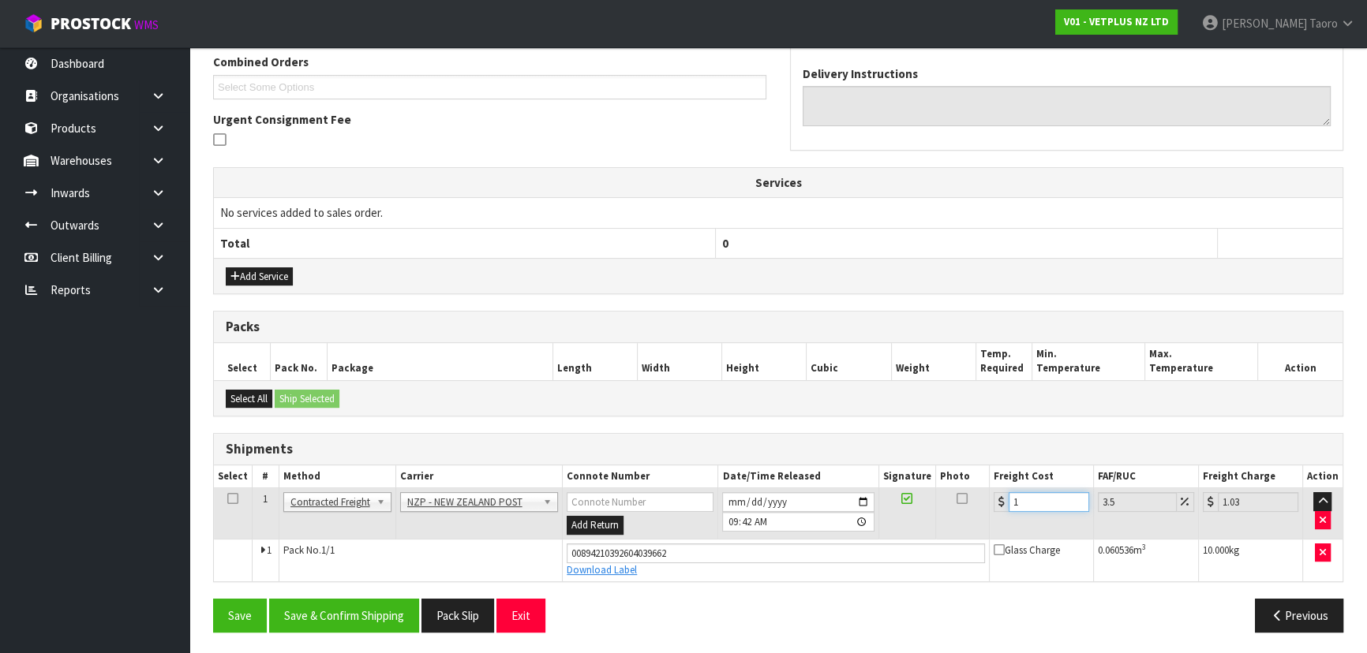
type input "10"
type input "10.35"
type input "10.8"
type input "11.18"
type input "10.89"
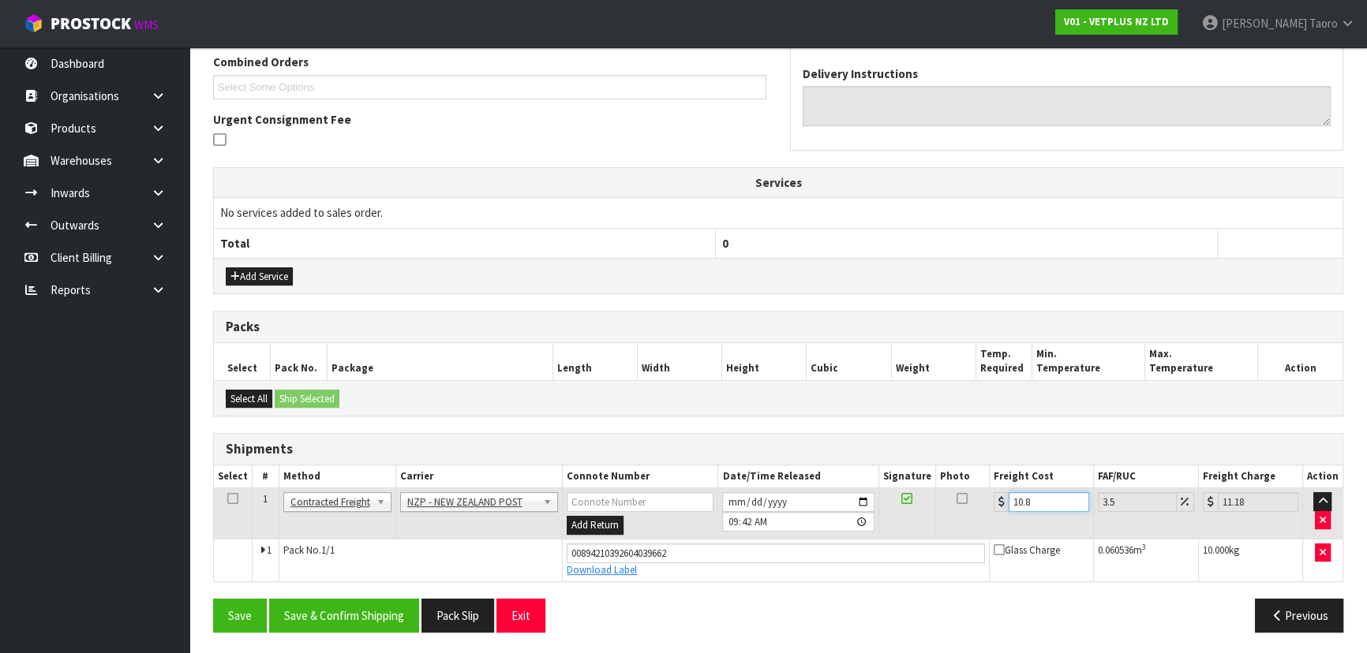
type input "11.27"
type input "10.89"
click at [381, 623] on button "Save & Confirm Shipping" at bounding box center [344, 616] width 150 height 34
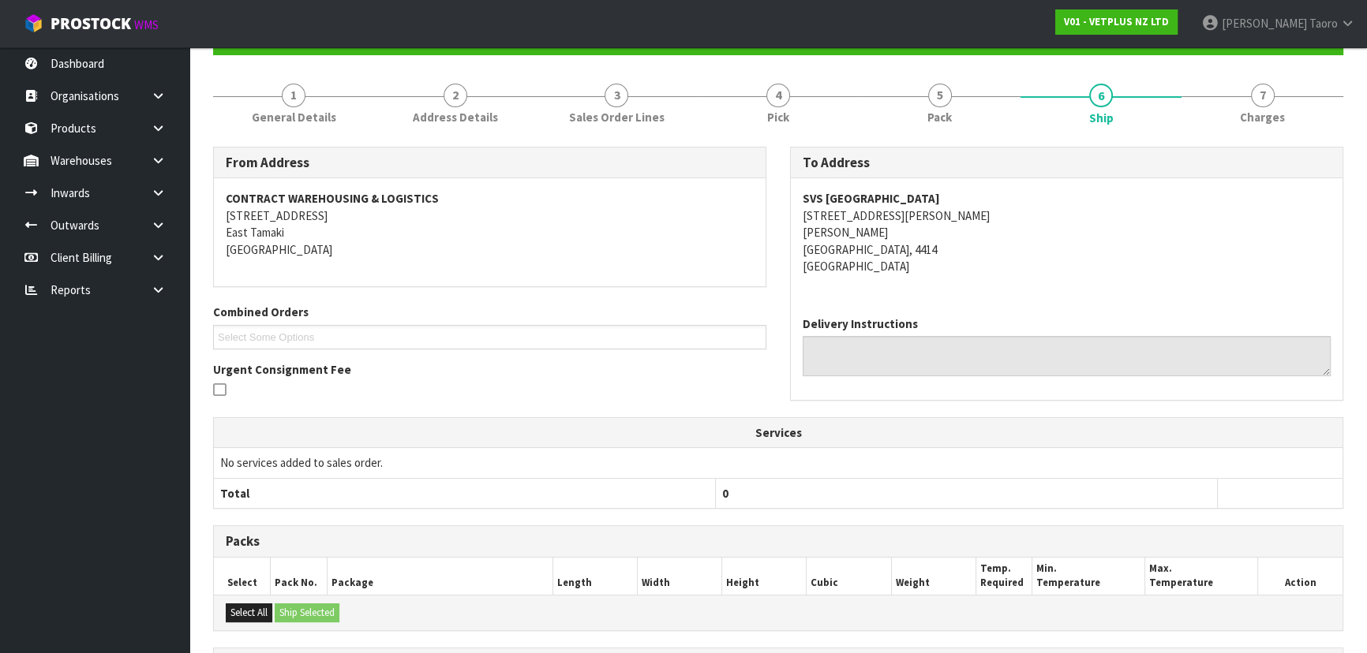
scroll to position [369, 0]
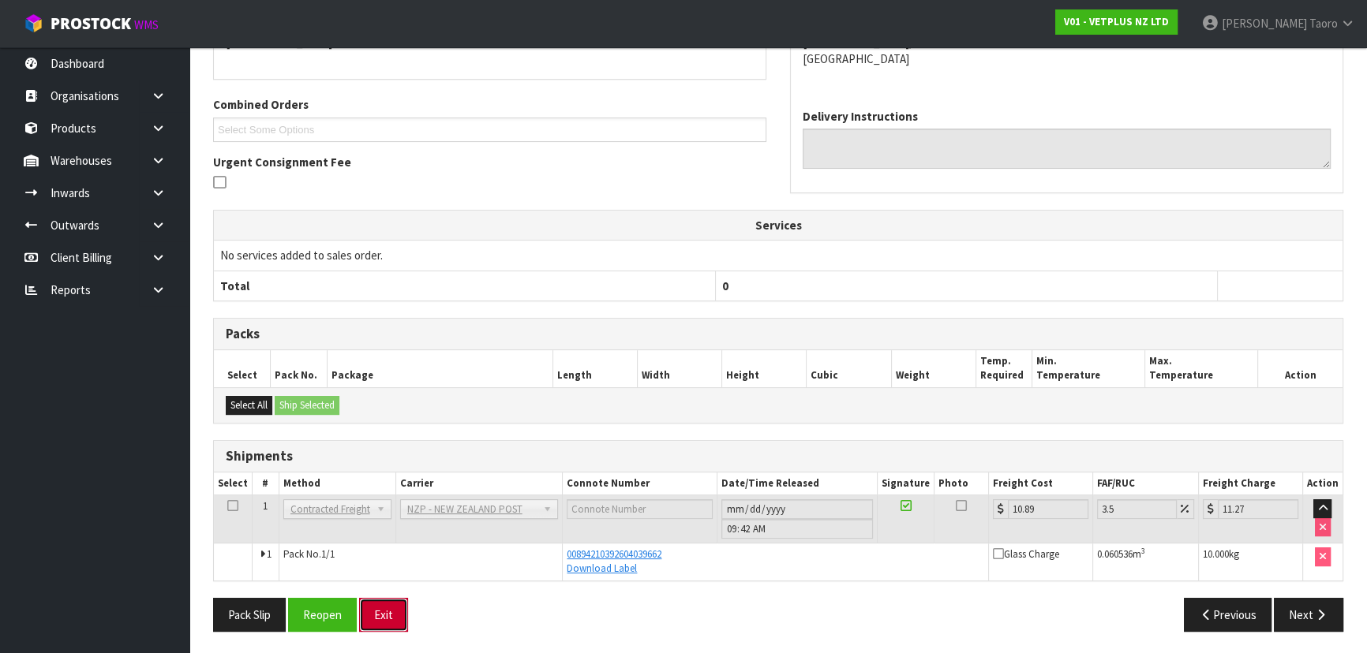
drag, startPoint x: 388, startPoint y: 620, endPoint x: 380, endPoint y: 594, distance: 27.2
click at [388, 619] on button "Exit" at bounding box center [383, 615] width 49 height 34
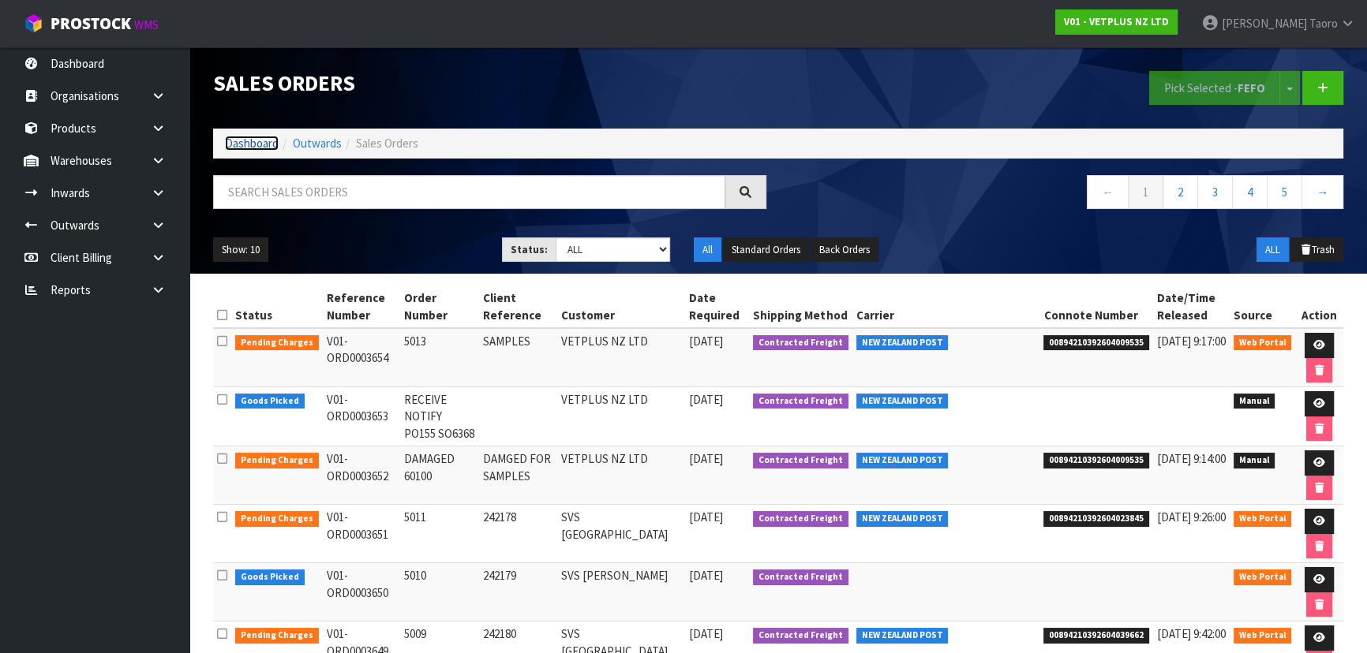
click at [247, 140] on link "Dashboard" at bounding box center [252, 143] width 54 height 15
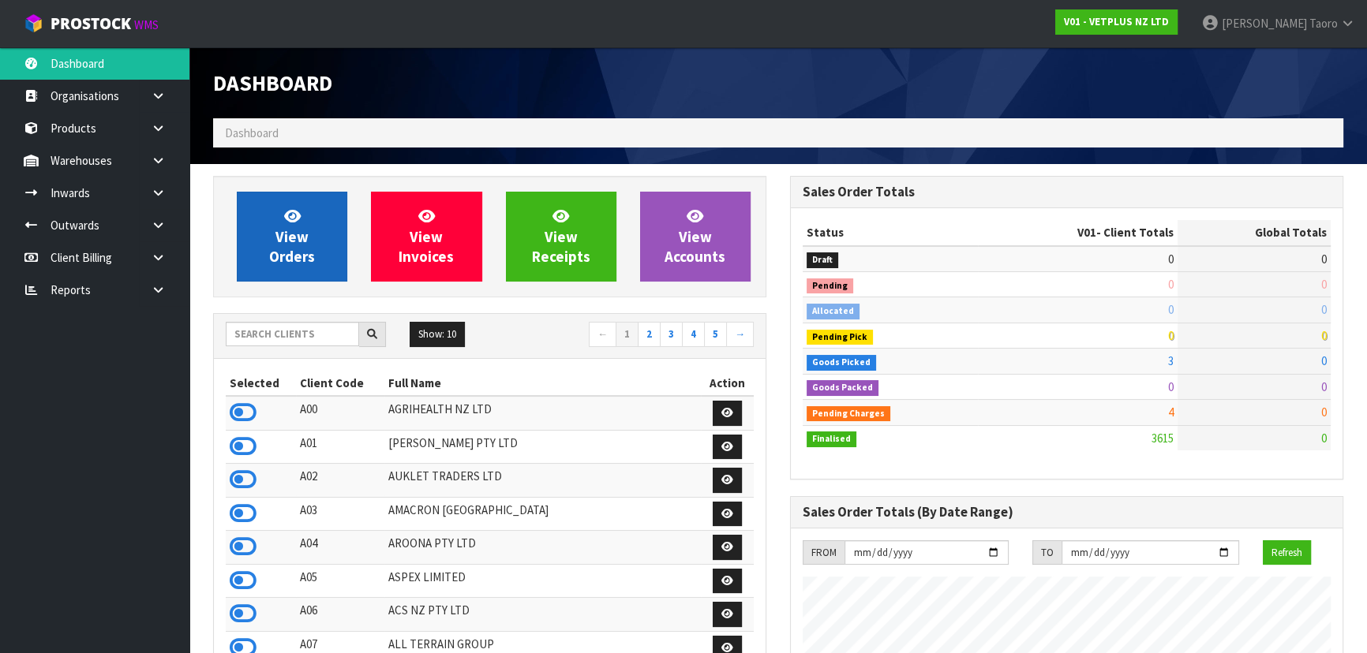
scroll to position [1244, 576]
click at [293, 238] on span "View Orders" at bounding box center [292, 236] width 46 height 59
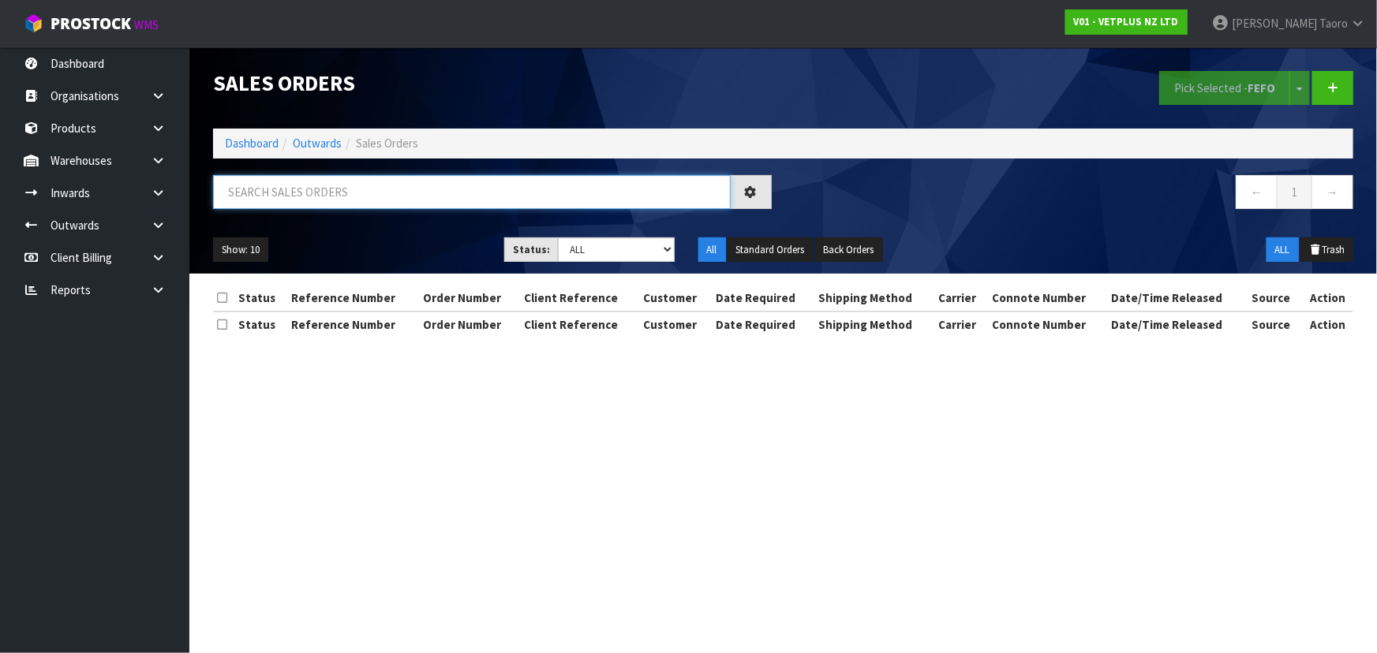
click at [308, 197] on input "text" at bounding box center [472, 192] width 518 height 34
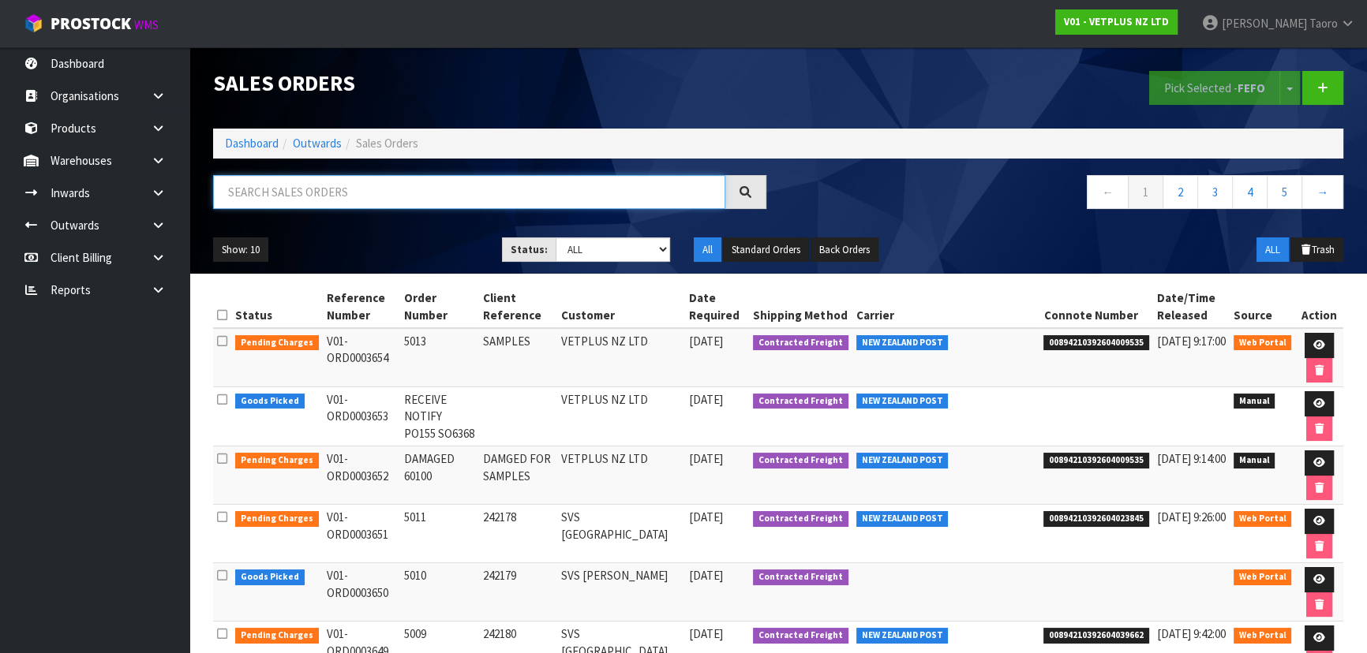
click at [358, 199] on input "text" at bounding box center [469, 192] width 512 height 34
type input "JOB-0414072"
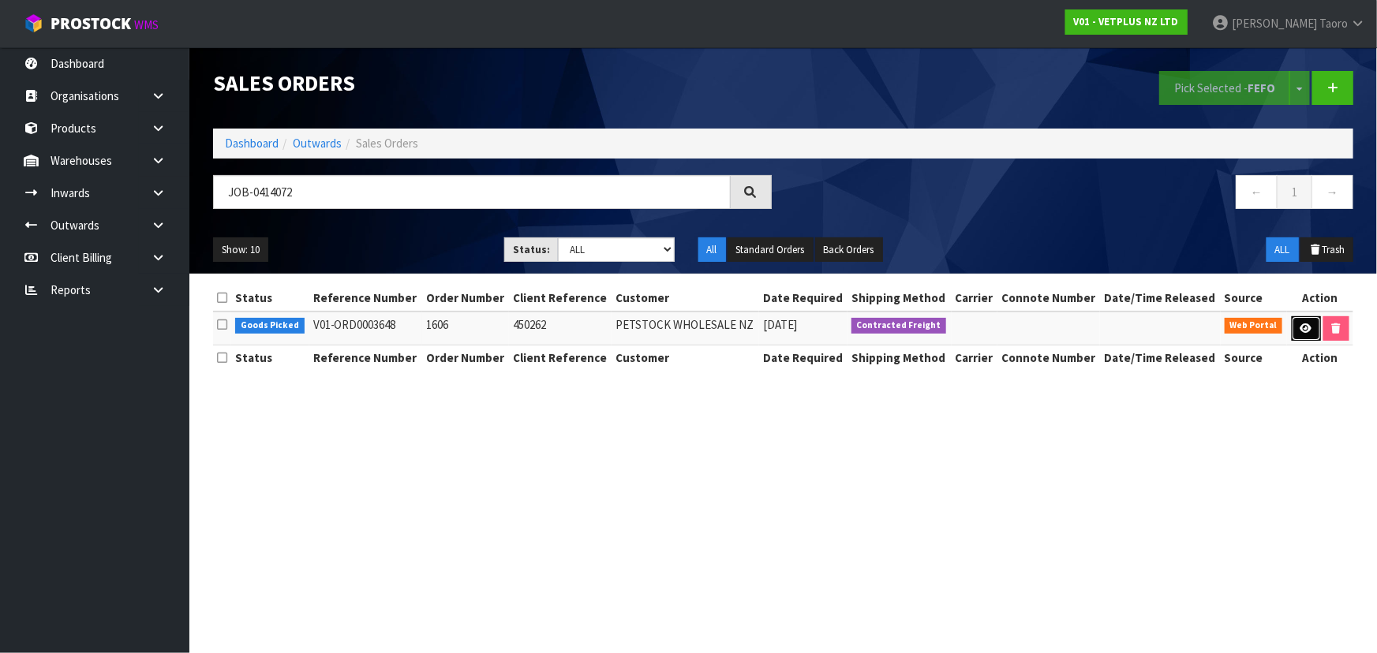
click at [1307, 324] on icon at bounding box center [1307, 329] width 12 height 10
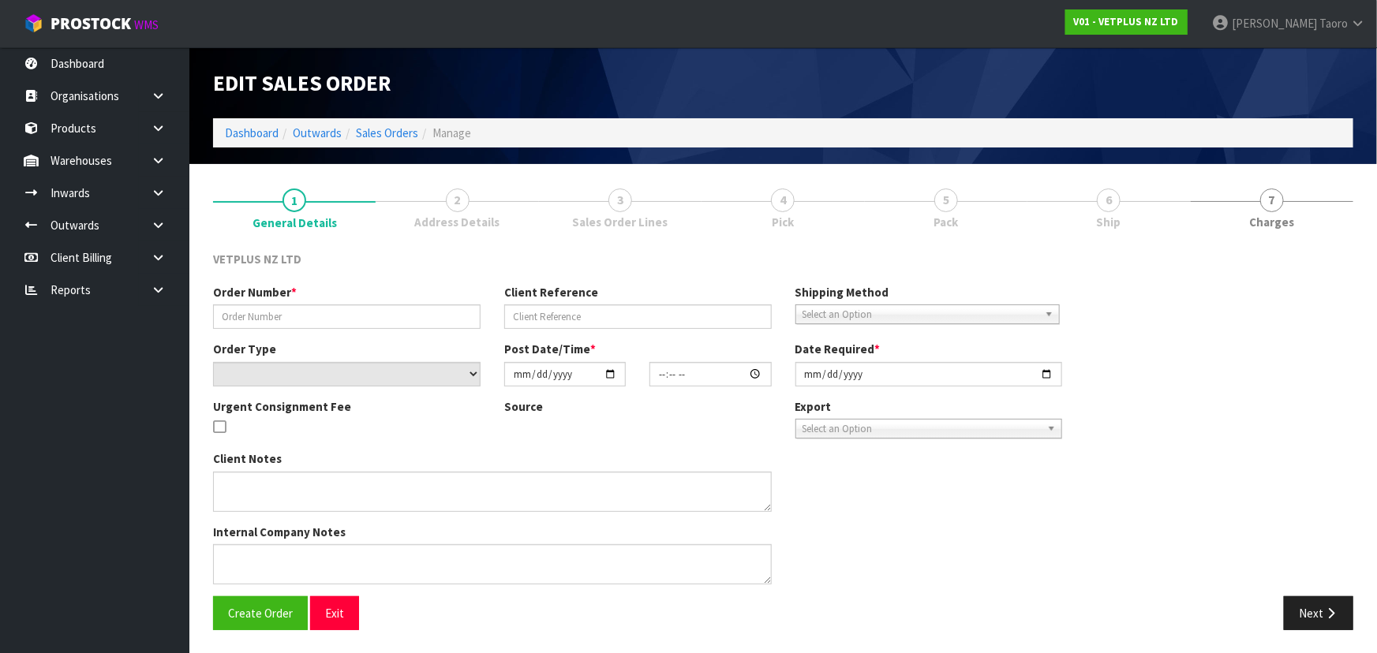
type input "1606"
type input "450262"
select select "number:0"
type input "2025-09-23"
type input "15:00:00.000"
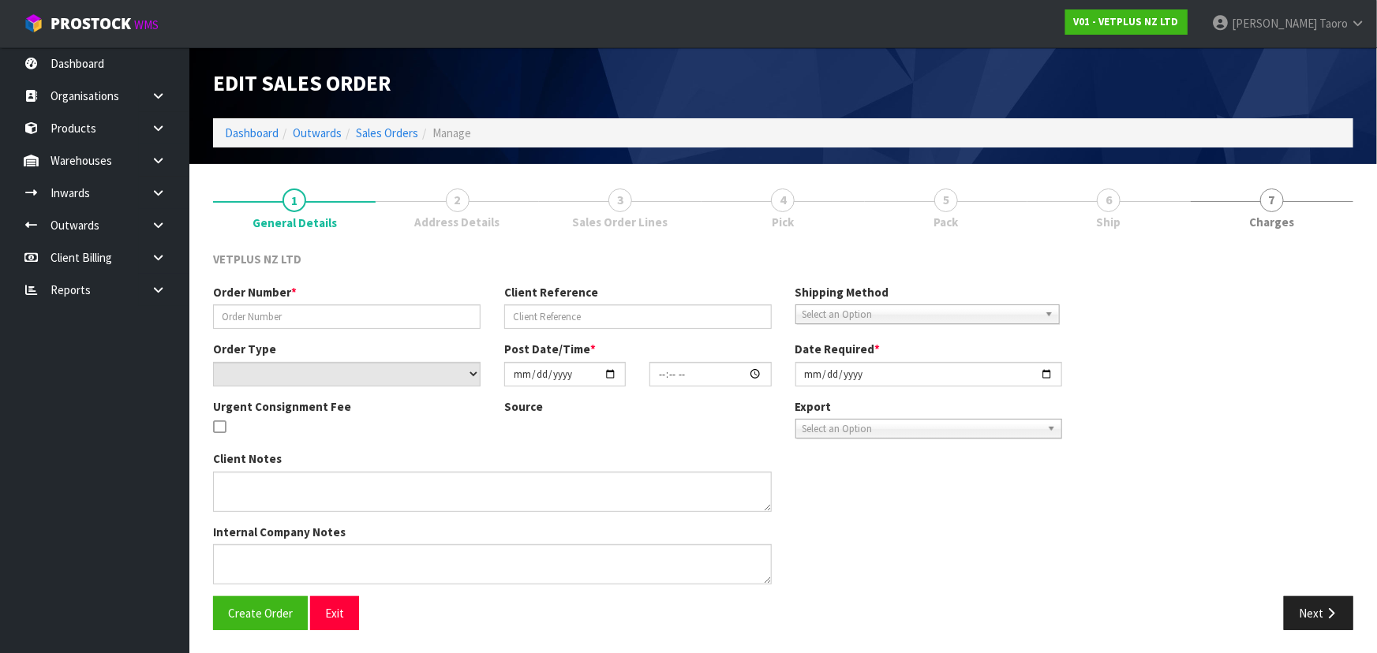
type input "2025-09-24"
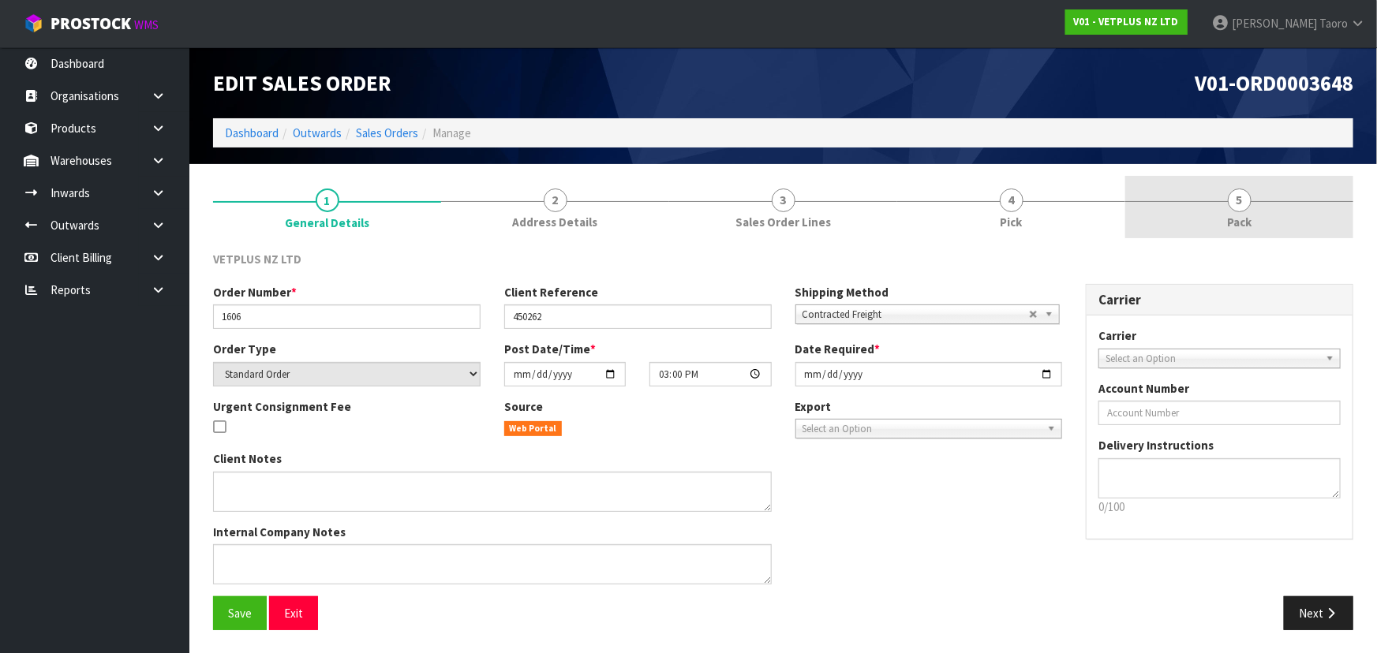
click at [1234, 222] on span "Pack" at bounding box center [1239, 222] width 24 height 17
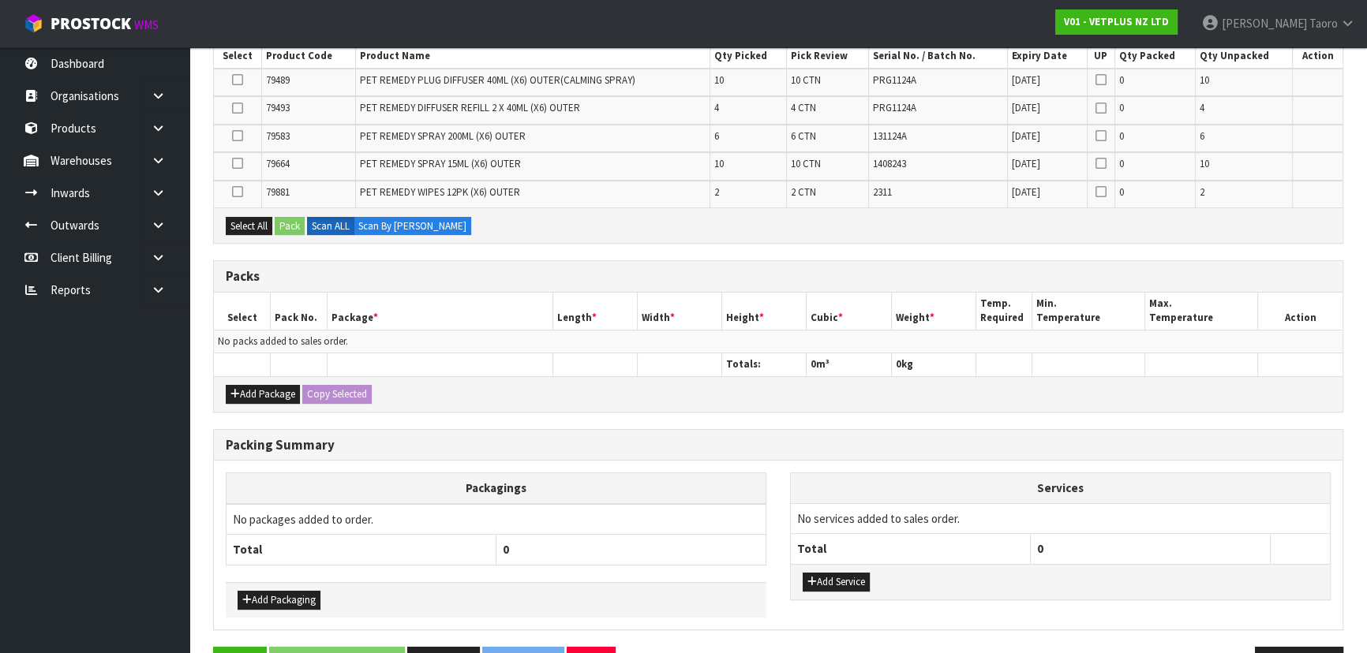
scroll to position [342, 0]
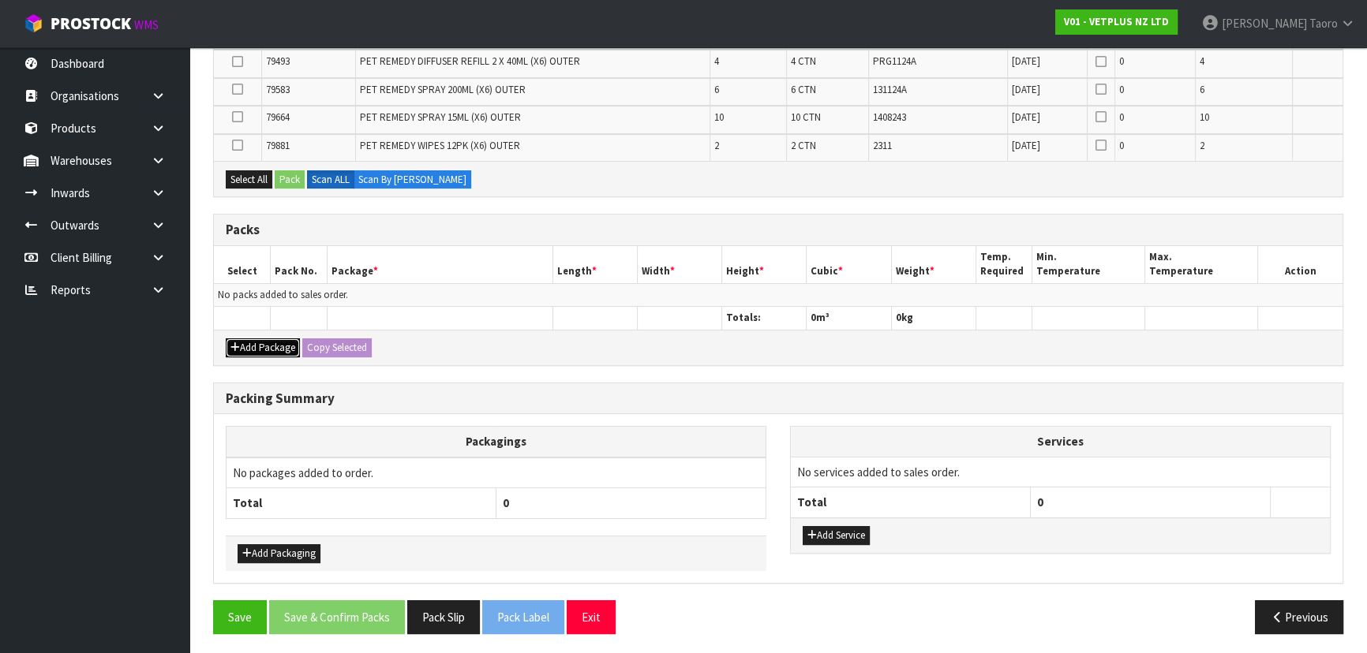
drag, startPoint x: 257, startPoint y: 340, endPoint x: 250, endPoint y: 312, distance: 29.3
click at [257, 339] on button "Add Package" at bounding box center [263, 348] width 74 height 19
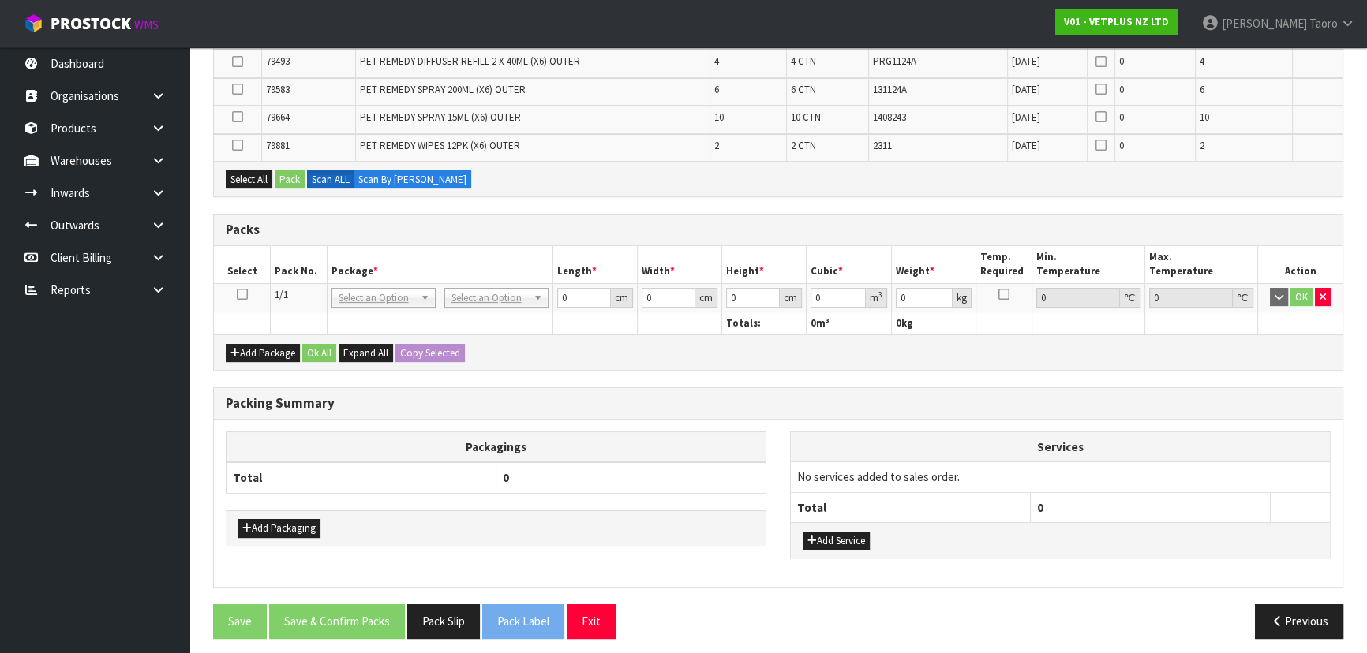
click at [241, 294] on icon at bounding box center [242, 294] width 11 height 1
click at [268, 256] on th "Select" at bounding box center [242, 264] width 57 height 37
click at [612, 473] on th "0" at bounding box center [631, 477] width 270 height 31
click at [504, 401] on h3 "Packing Summary" at bounding box center [778, 403] width 1105 height 15
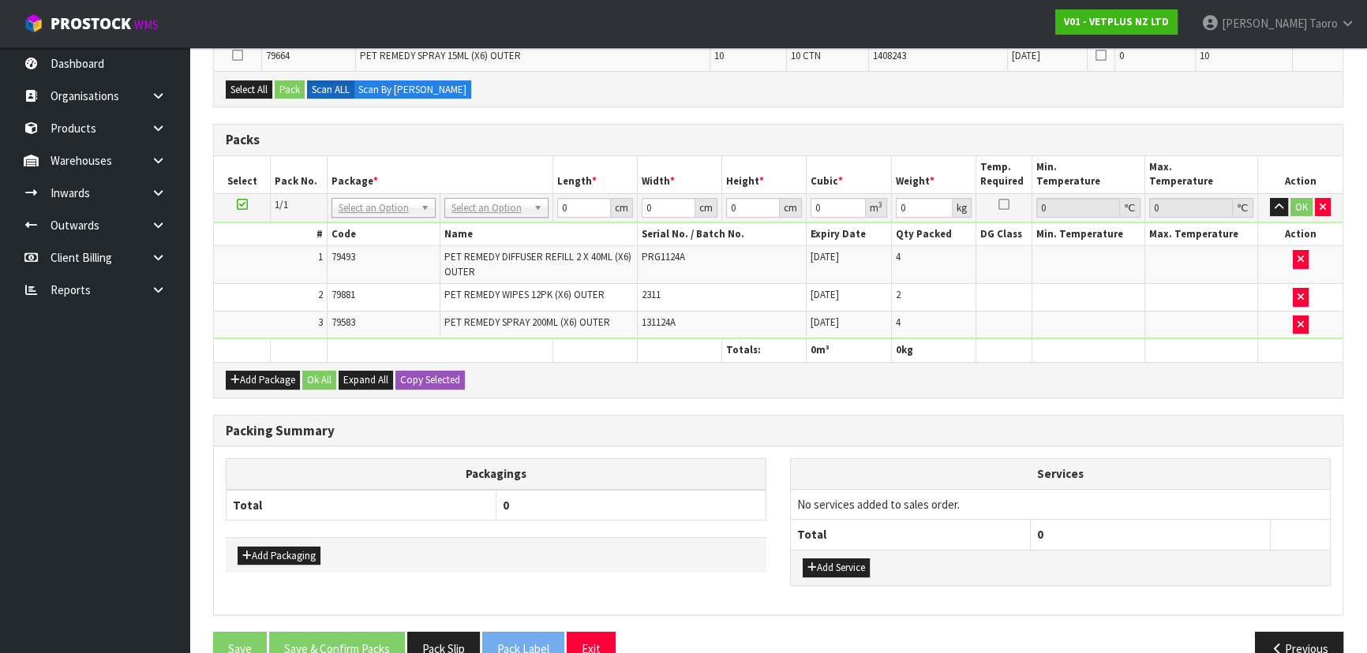
scroll to position [407, 0]
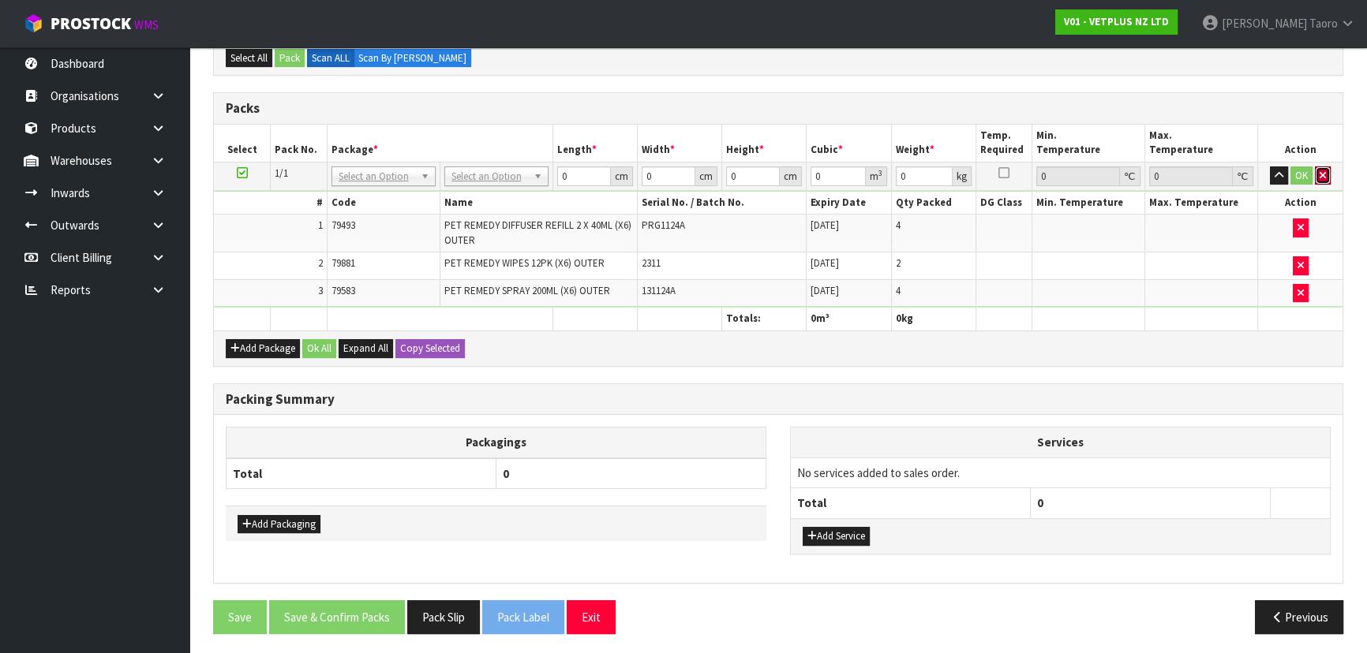
drag, startPoint x: 1320, startPoint y: 174, endPoint x: 920, endPoint y: 269, distance: 410.6
click at [1317, 173] on button "button" at bounding box center [1323, 176] width 16 height 19
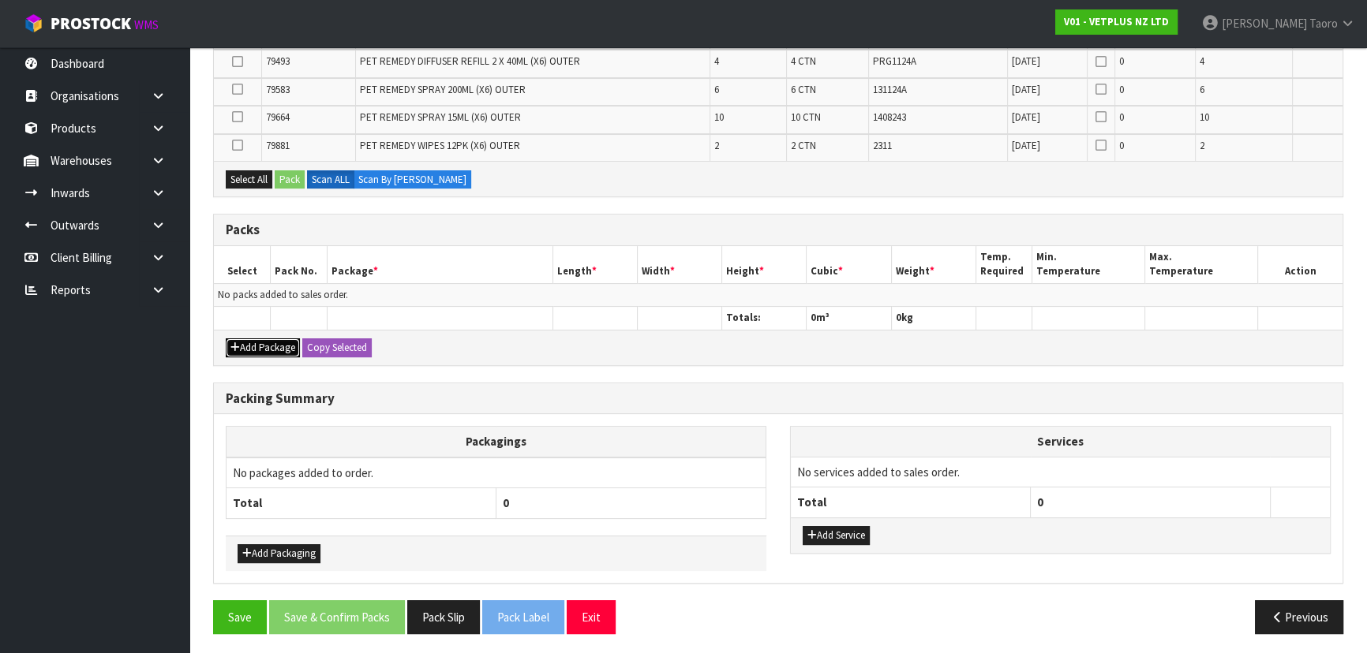
click at [247, 339] on button "Add Package" at bounding box center [263, 348] width 74 height 19
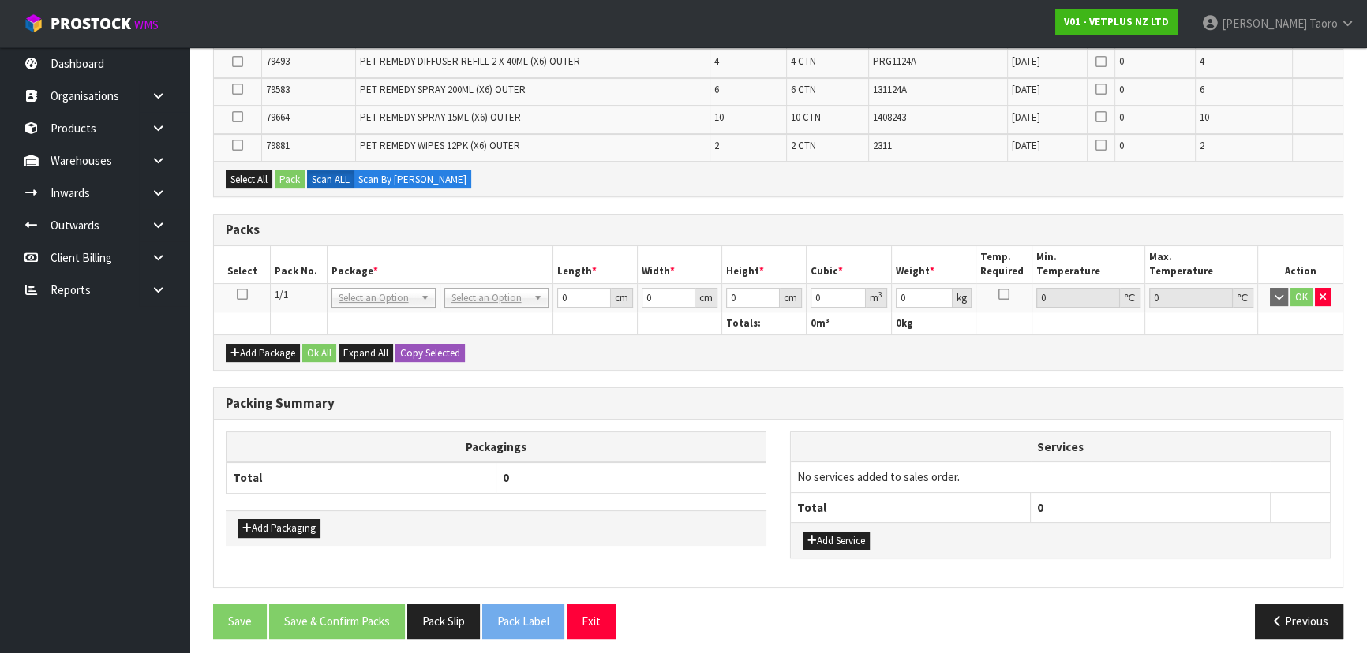
click at [243, 294] on icon at bounding box center [242, 294] width 11 height 1
click at [324, 247] on th "Pack No." at bounding box center [299, 264] width 57 height 37
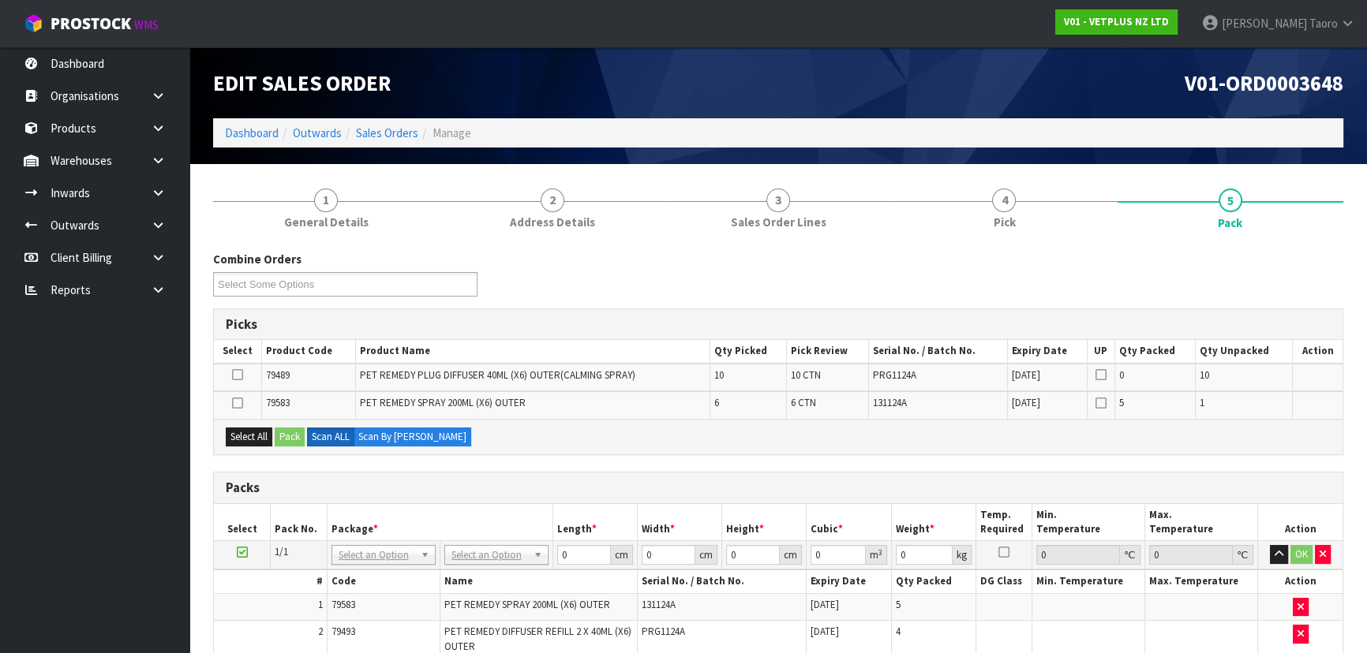
scroll to position [406, 0]
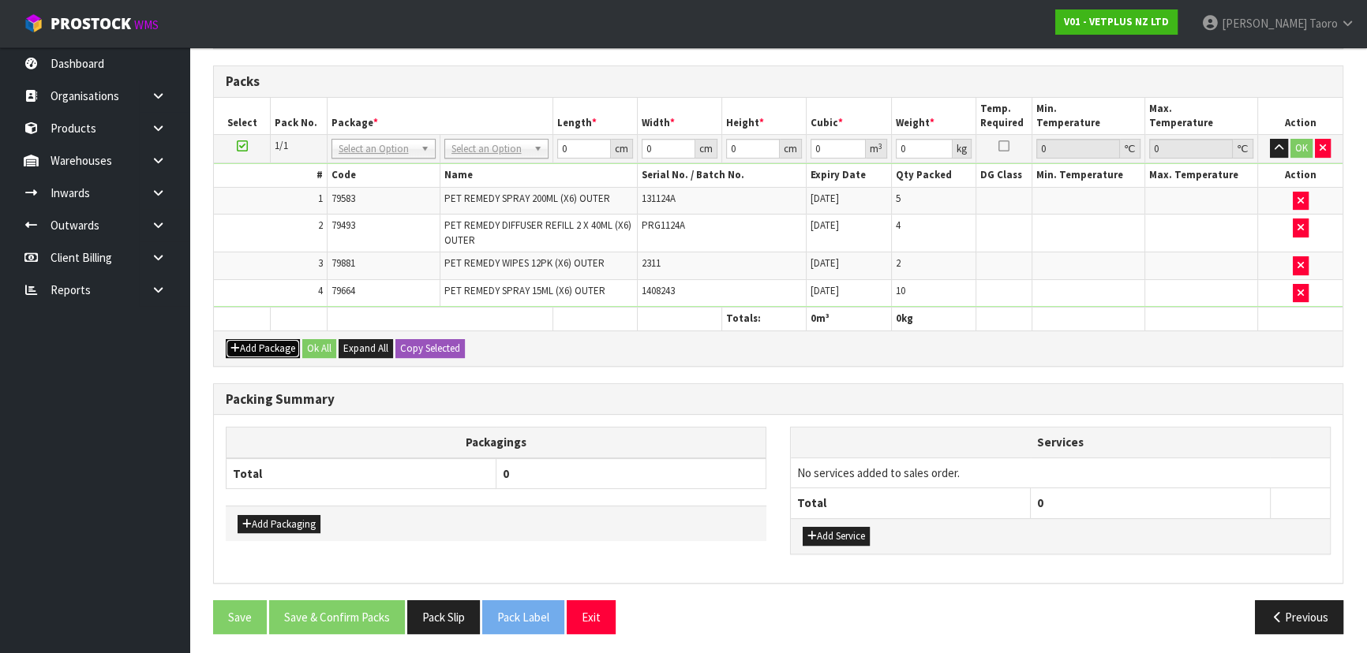
drag, startPoint x: 247, startPoint y: 343, endPoint x: 245, endPoint y: 332, distance: 10.5
click at [247, 339] on button "Add Package" at bounding box center [263, 348] width 74 height 19
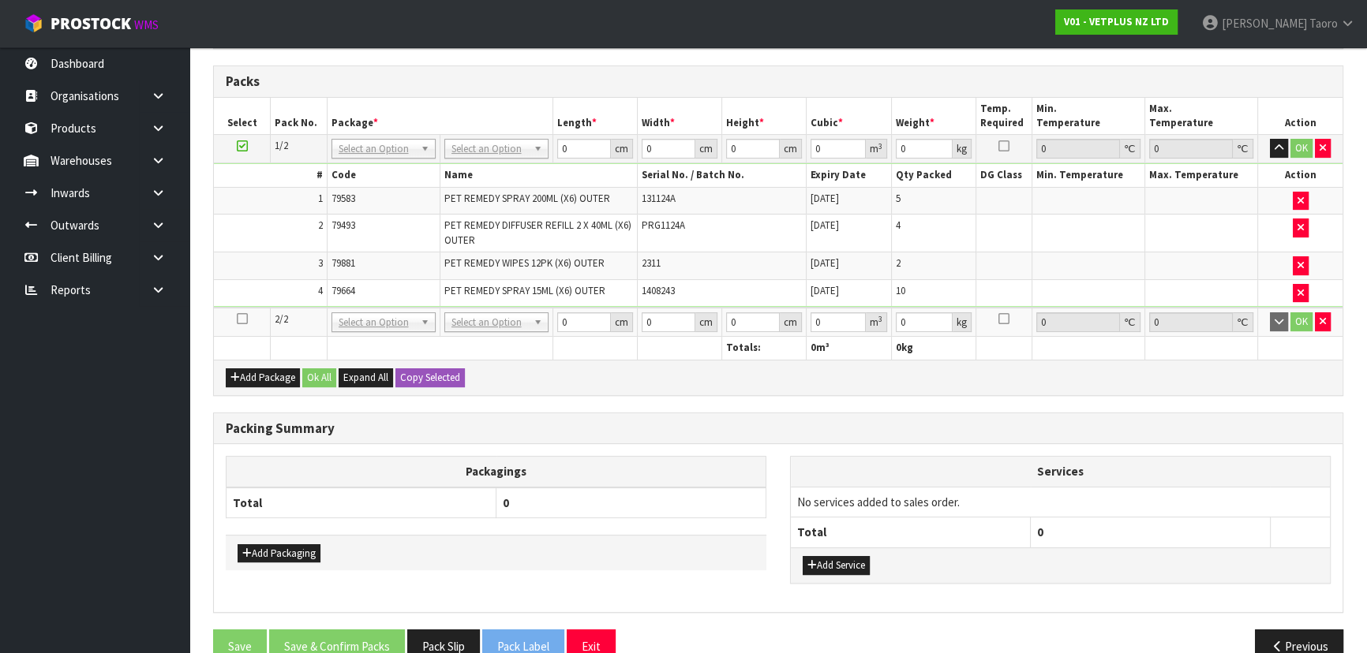
drag, startPoint x: 242, startPoint y: 322, endPoint x: 244, endPoint y: 292, distance: 30.1
click at [242, 320] on icon at bounding box center [242, 319] width 11 height 1
click at [245, 279] on td "4" at bounding box center [270, 292] width 113 height 27
click at [390, 232] on td "79493" at bounding box center [383, 234] width 113 height 38
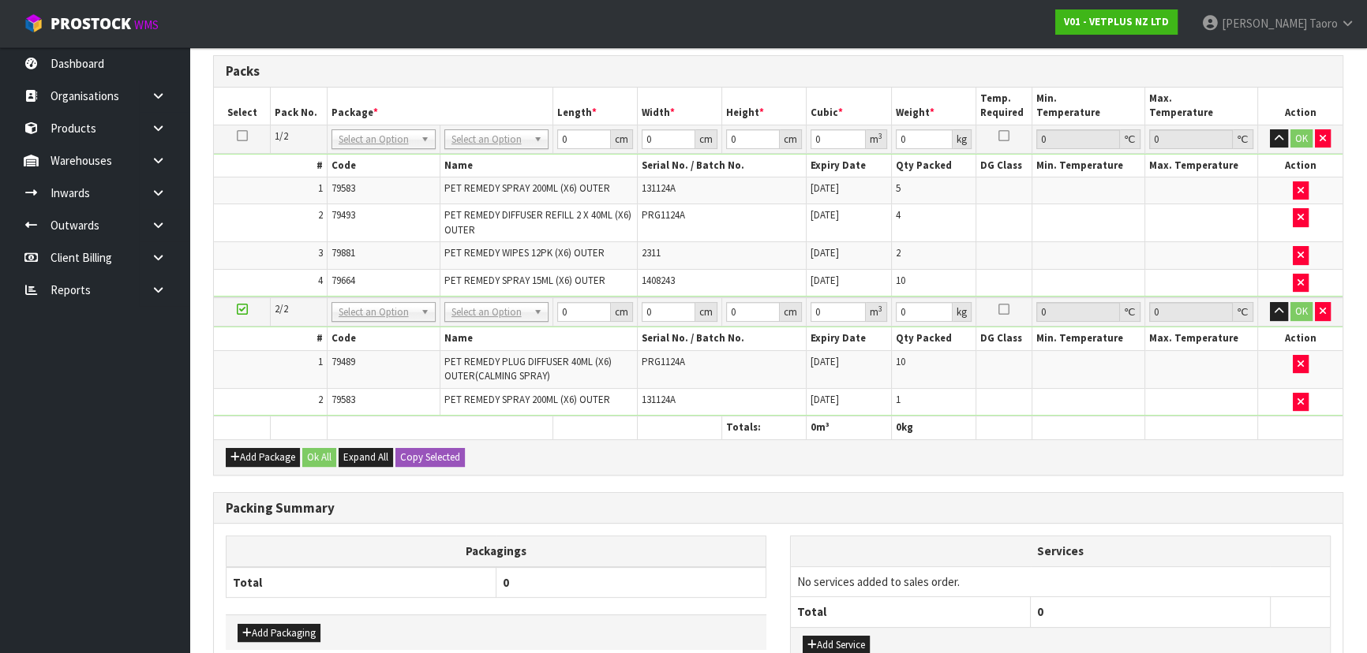
scroll to position [163, 0]
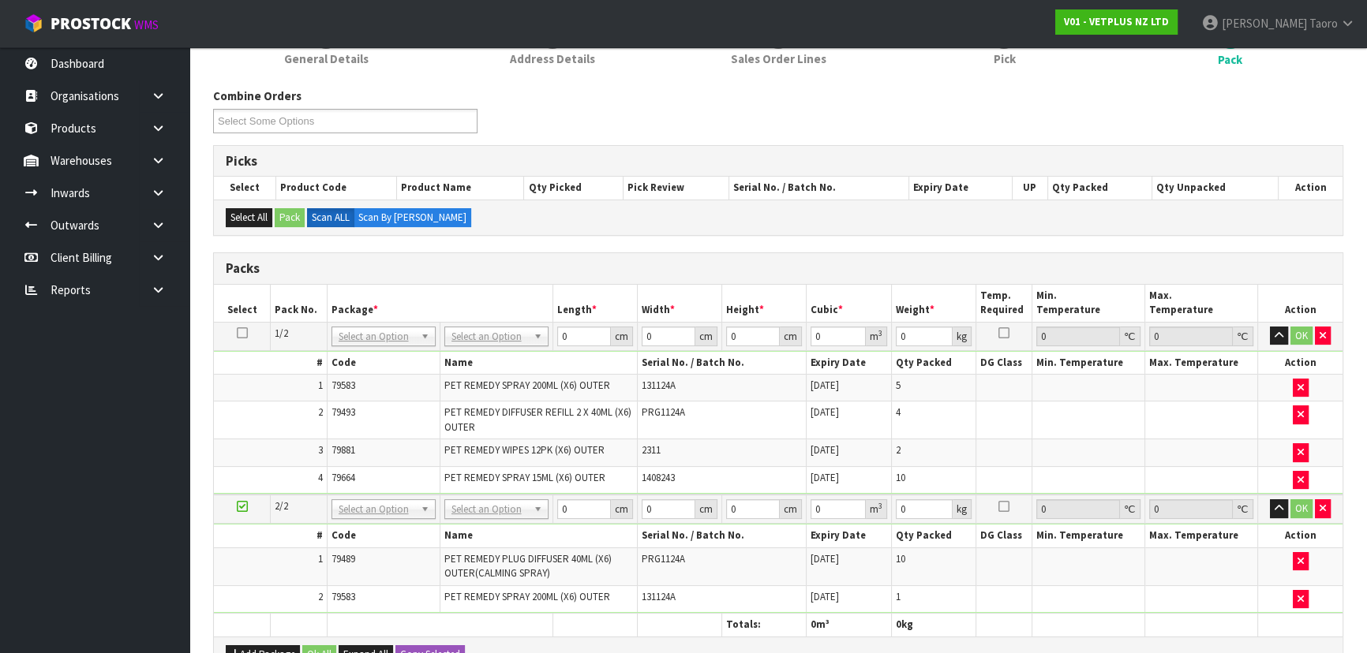
drag, startPoint x: 513, startPoint y: 339, endPoint x: 601, endPoint y: 348, distance: 88.8
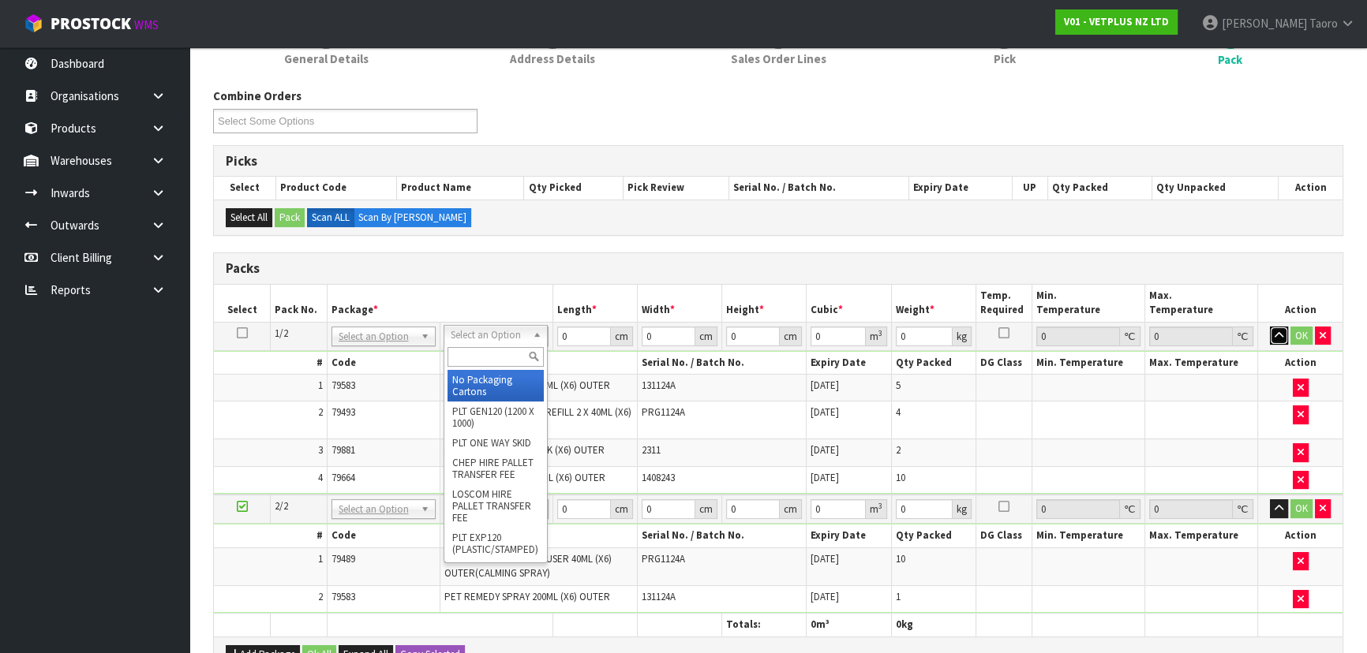
drag, startPoint x: 1282, startPoint y: 328, endPoint x: 1281, endPoint y: 373, distance: 45.0
click at [1282, 331] on icon "button" at bounding box center [1279, 336] width 9 height 10
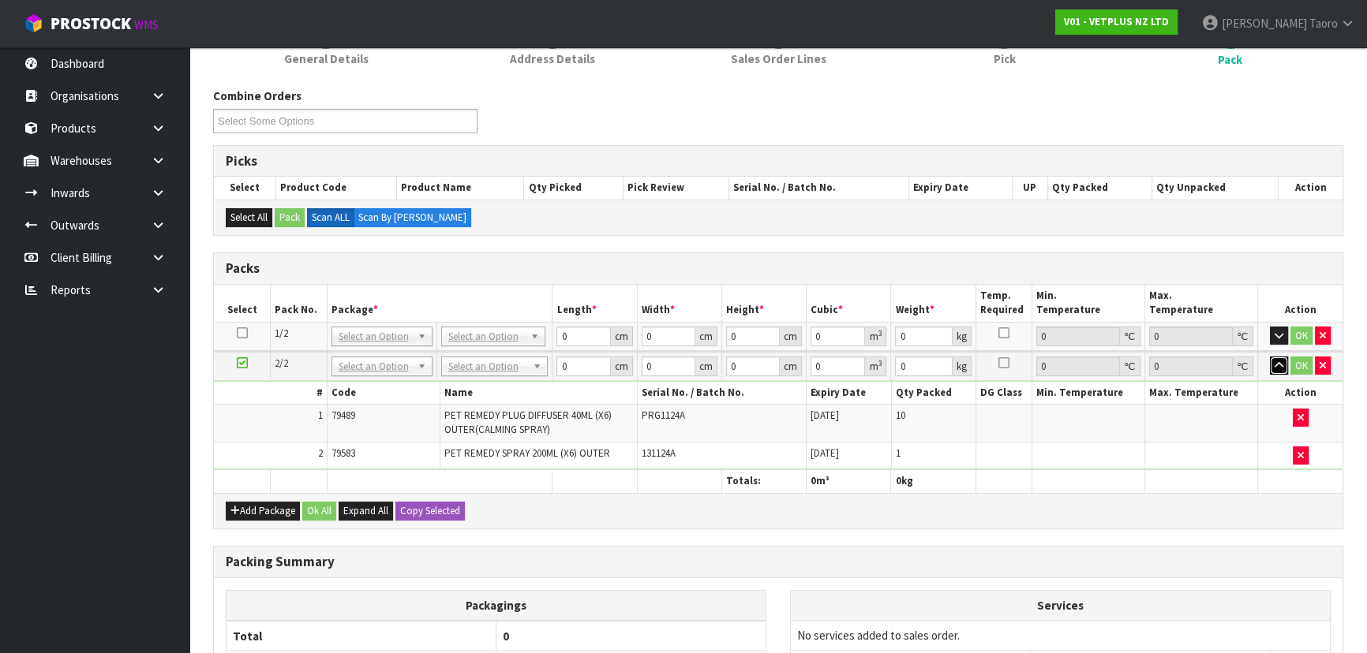
click at [1278, 357] on button "button" at bounding box center [1279, 366] width 18 height 19
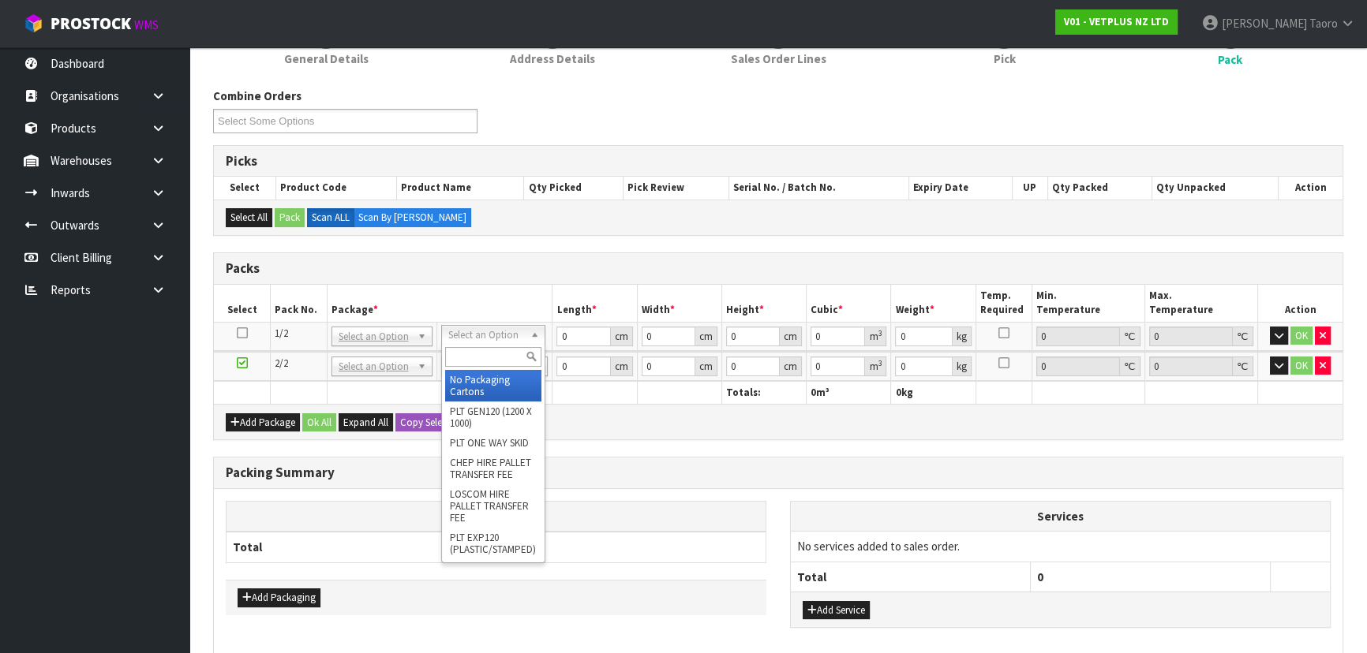
click at [502, 354] on input "text" at bounding box center [493, 357] width 96 height 20
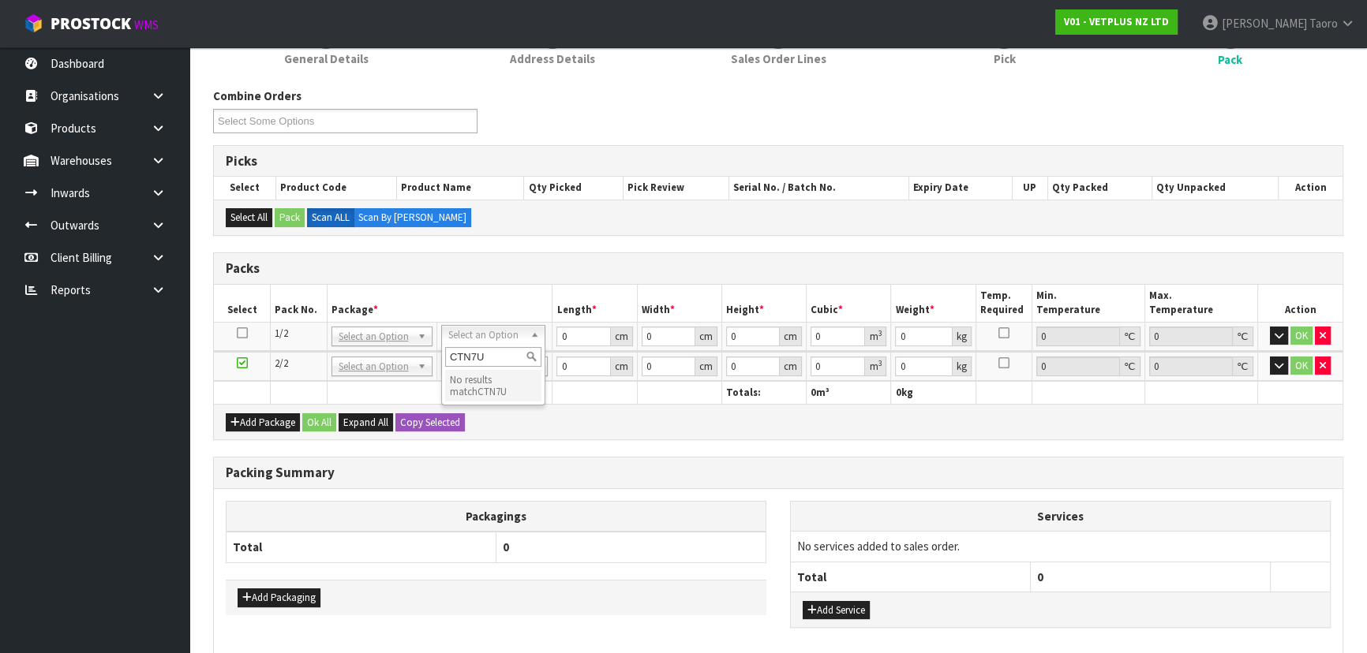
type input "CTN7"
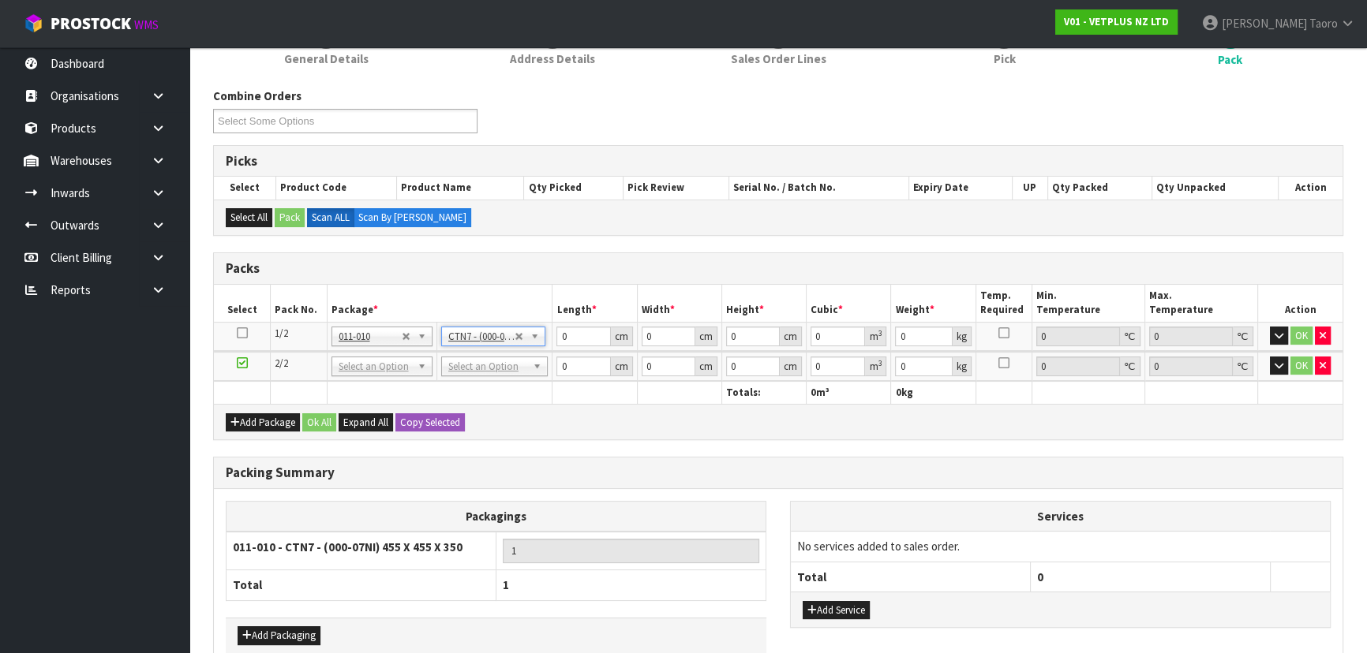
type input "45.5"
type input "35"
type input "0.072459"
type input "15.97"
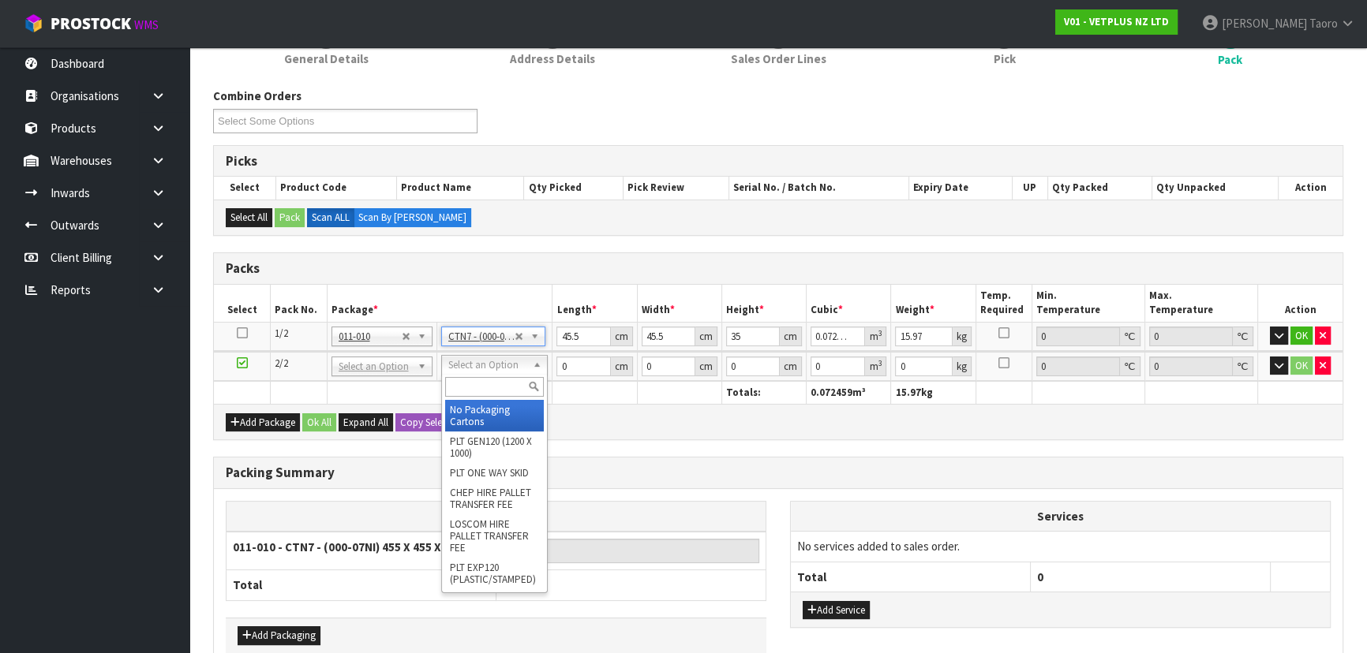
click at [507, 385] on input "text" at bounding box center [494, 387] width 99 height 20
type input "CTN7"
type input "2"
type input "45.5"
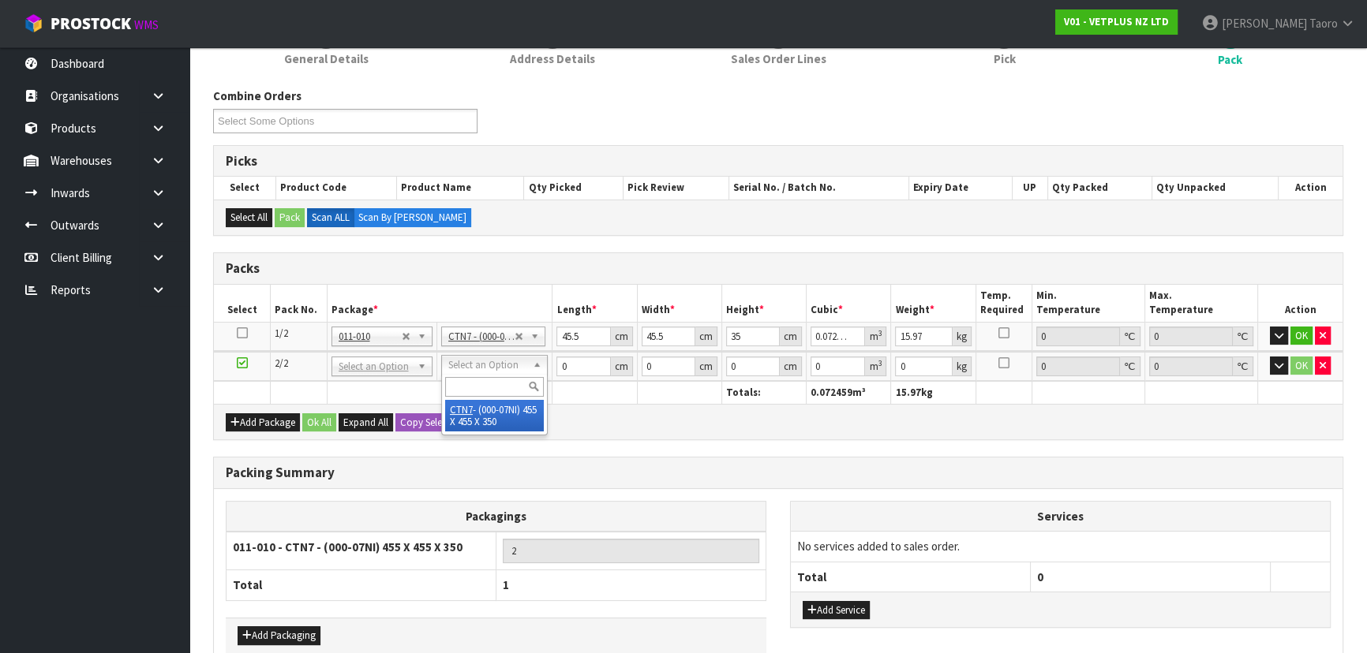
type input "35"
type input "0.072459"
type input "10.45"
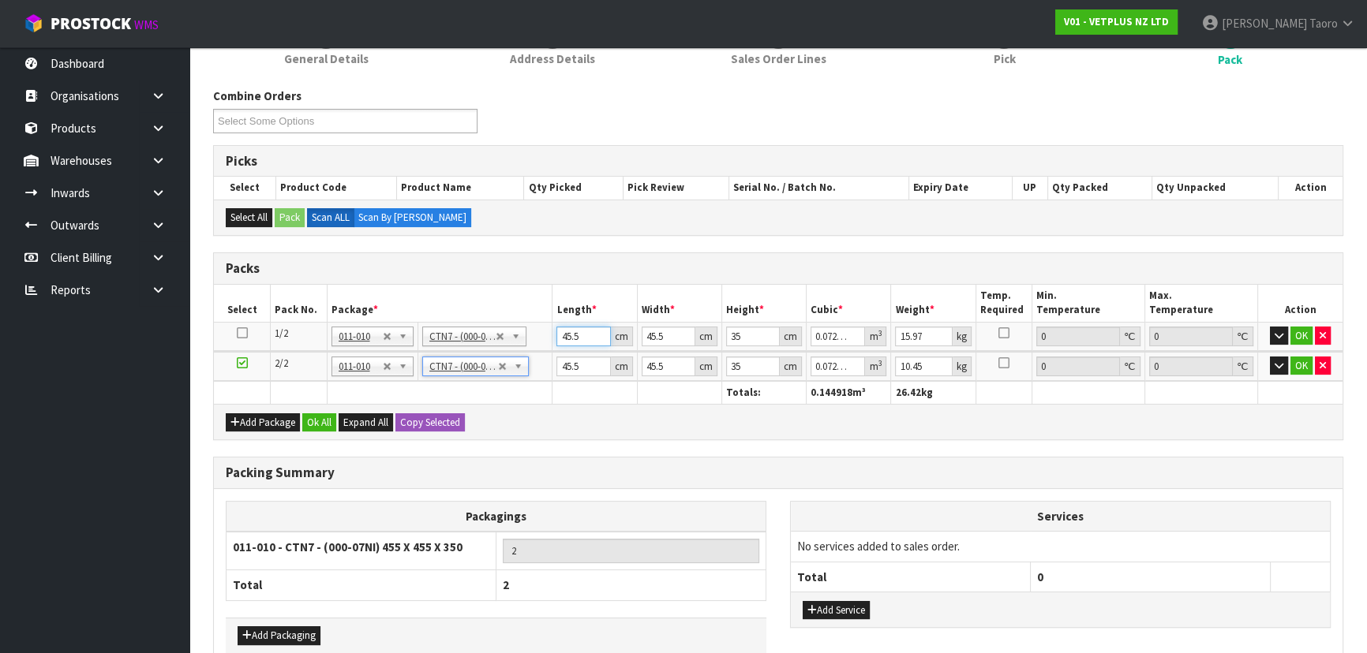
click at [568, 337] on input "45.5" at bounding box center [583, 337] width 54 height 20
type input "4"
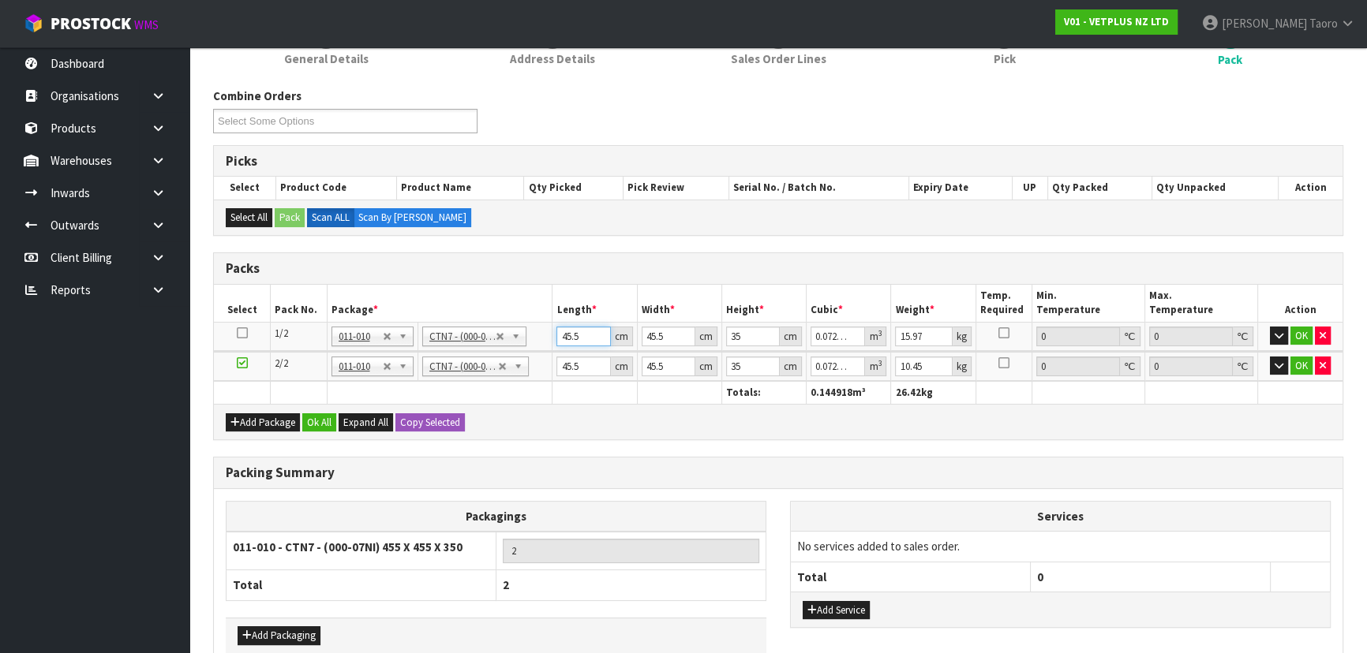
type input "0.00637"
type input "47"
type input "0.074847"
type input "47"
type input "4"
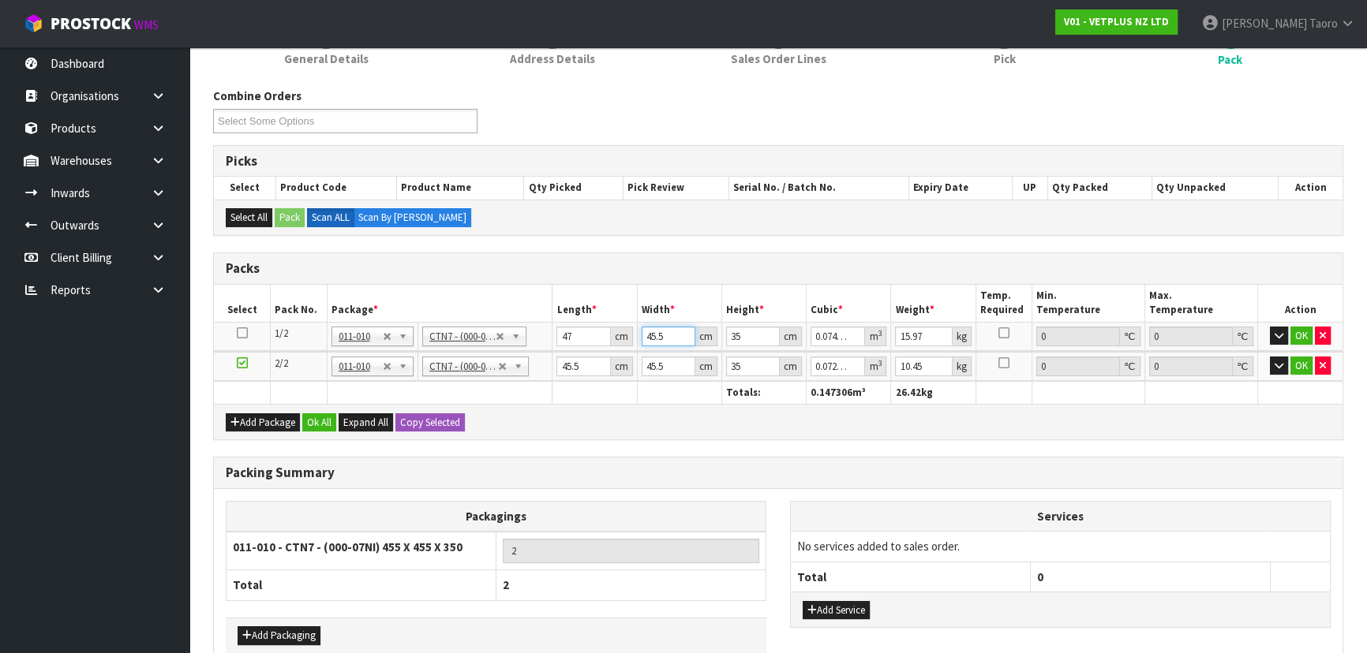
type input "0.00658"
type input "47"
type input "0.077315"
type input "47"
type input "3"
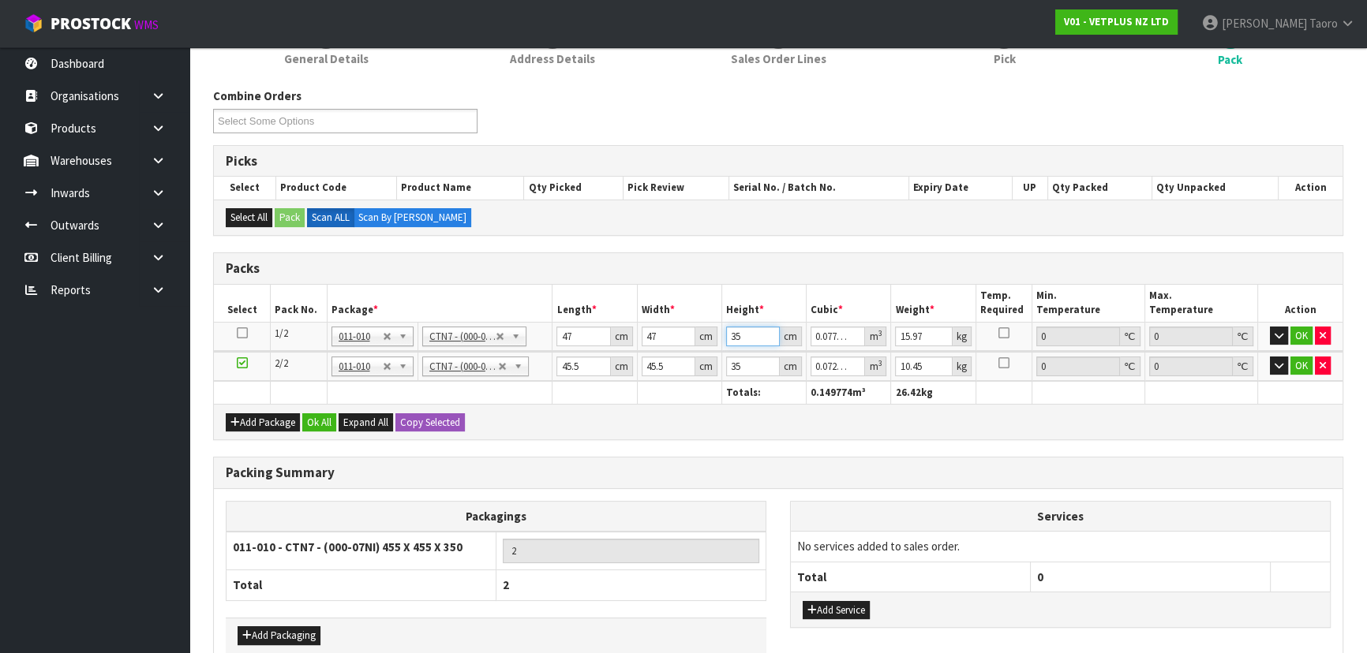
type input "0.006627"
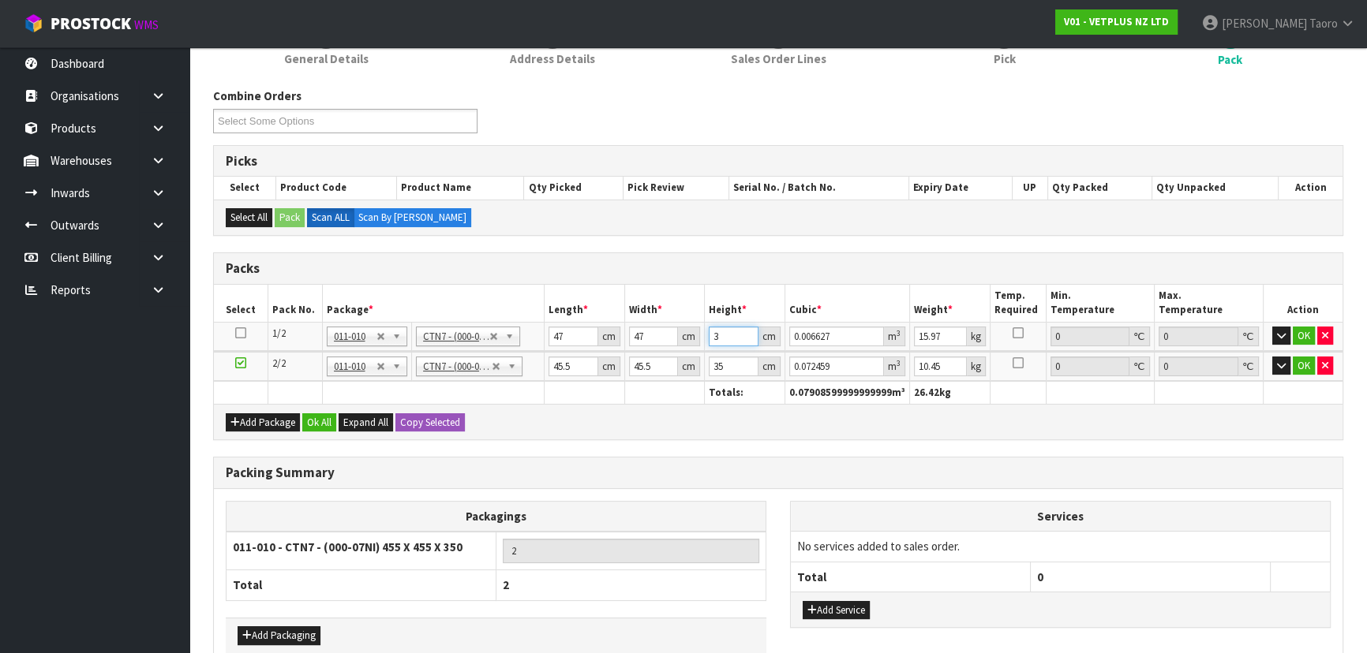
type input "34"
type input "0.075106"
type input "34"
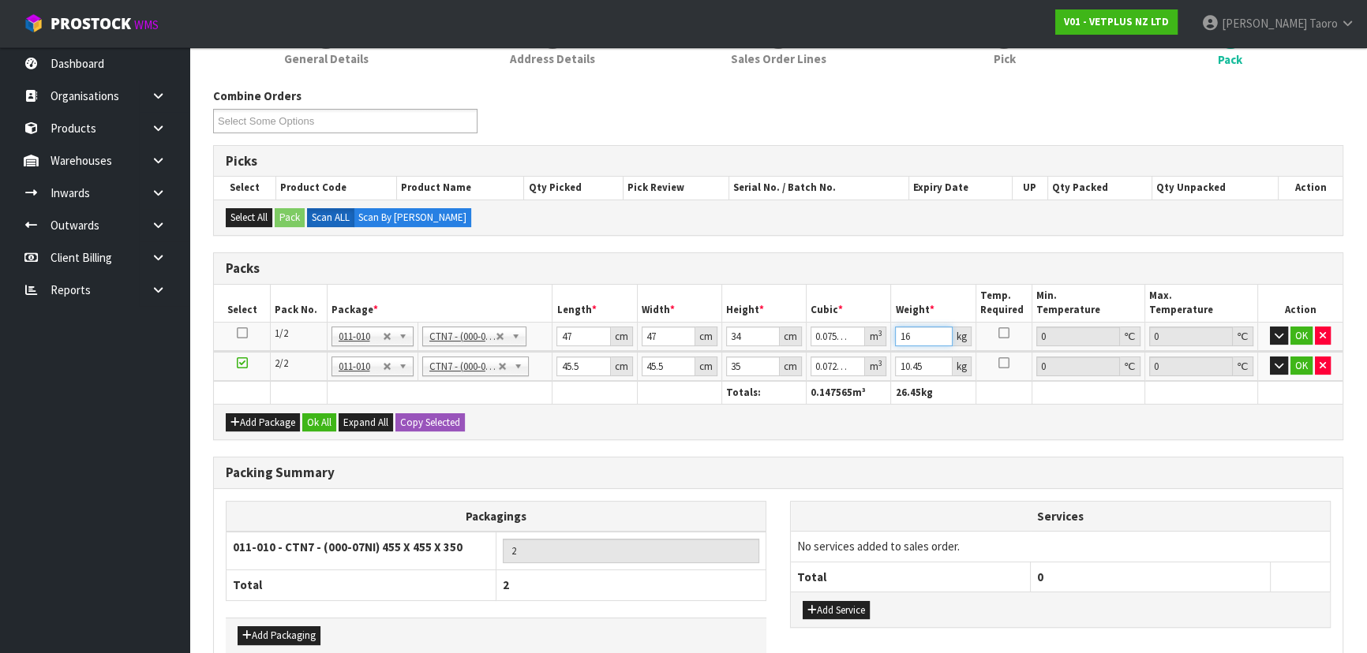
type input "16"
type input "4"
type input "0.00637"
type input "47"
type input "0.074847"
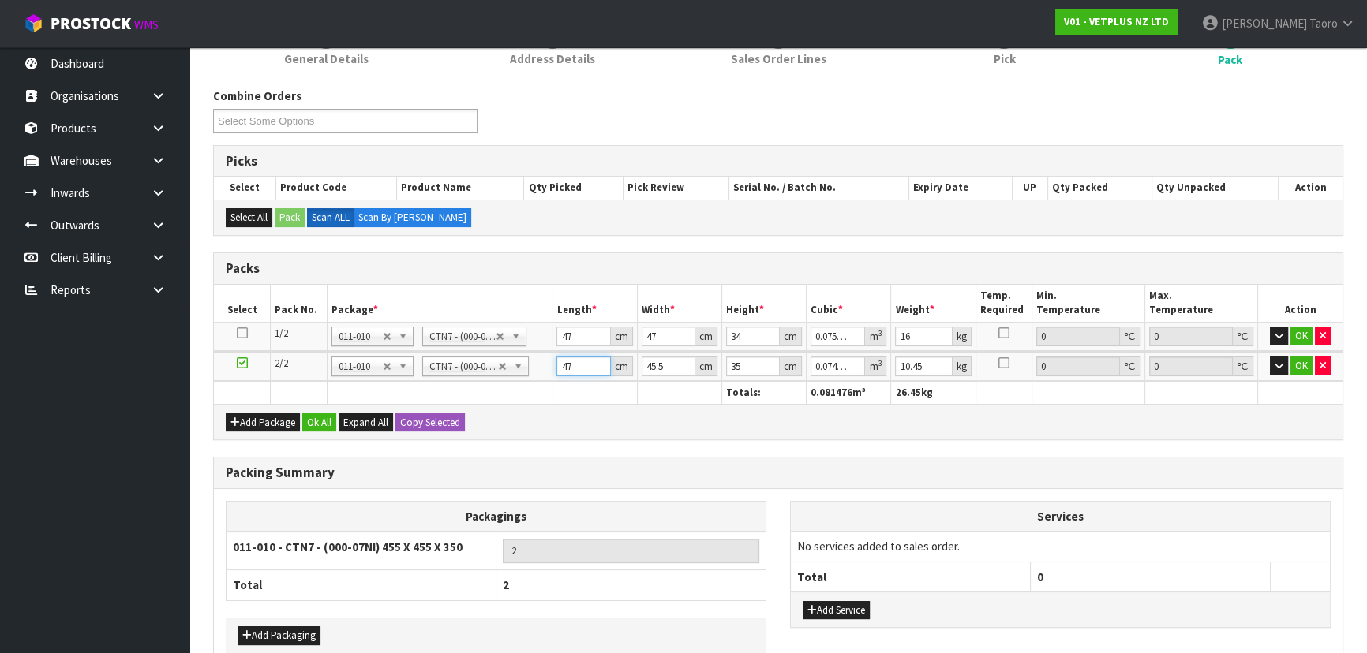
type input "47"
type input "4"
type input "0.00658"
type input "47"
type input "0.077315"
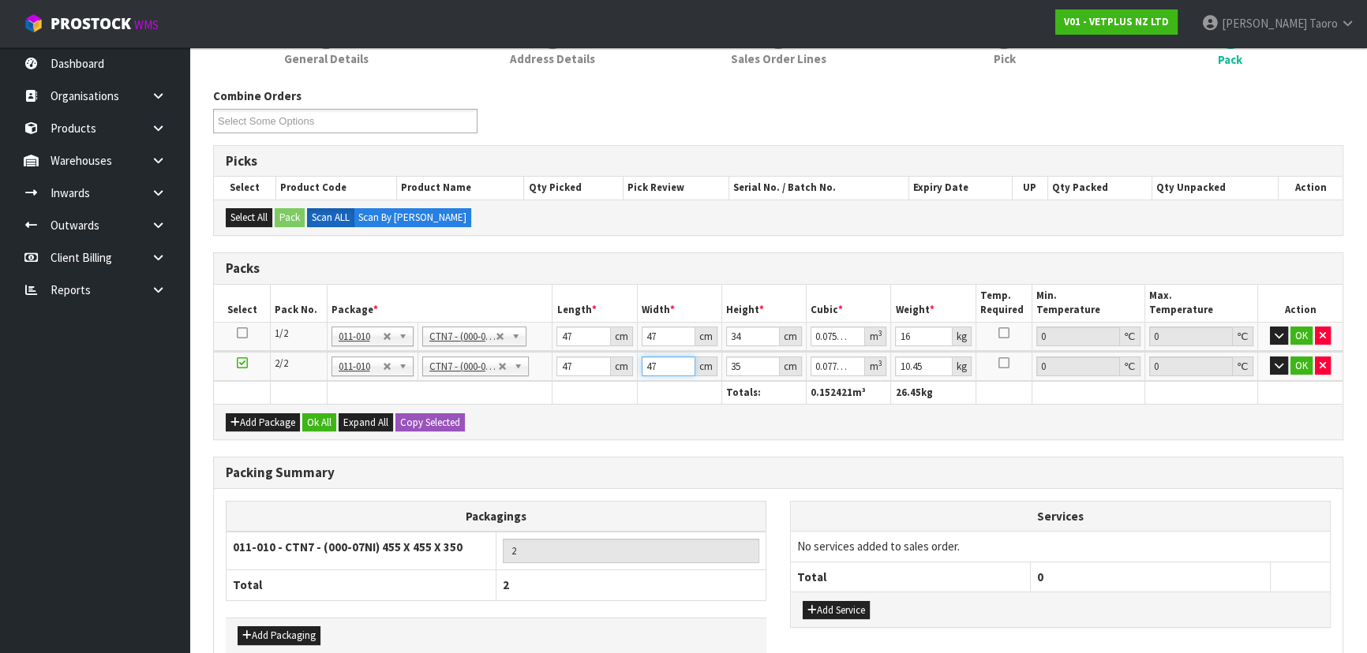
type input "47"
type input "3"
type input "0.006627"
type input "37"
type input "0.081733"
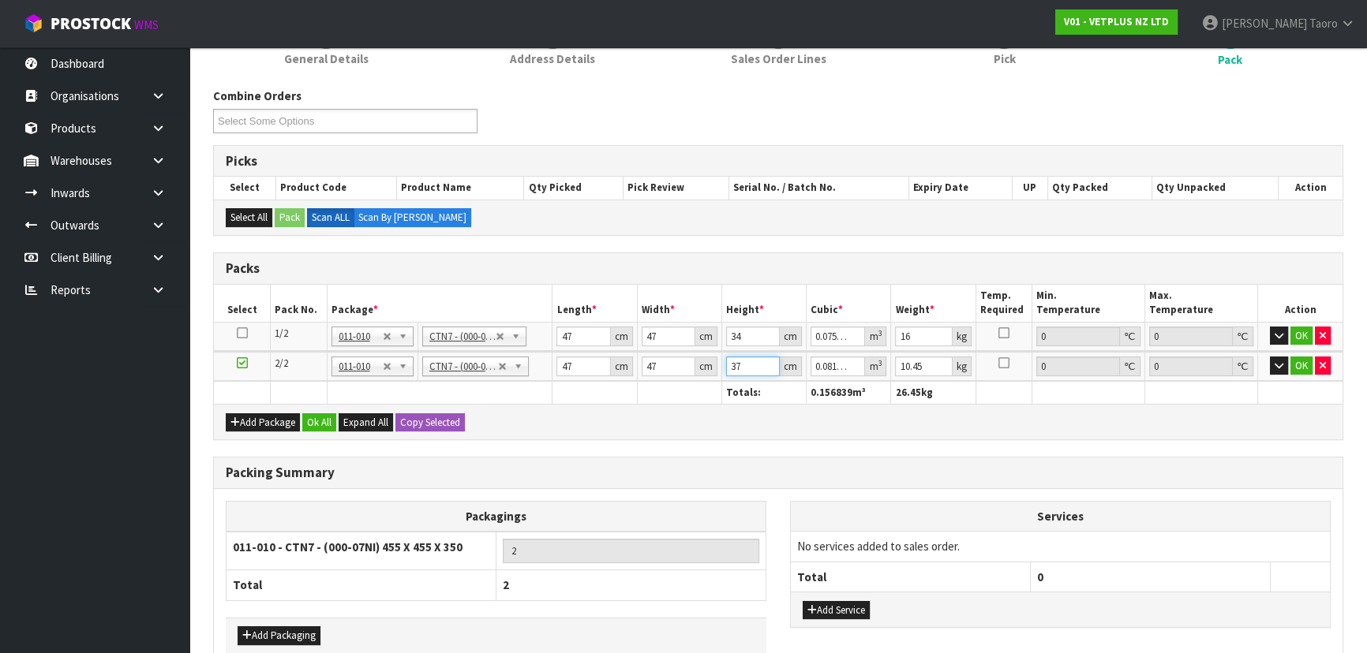
type input "37"
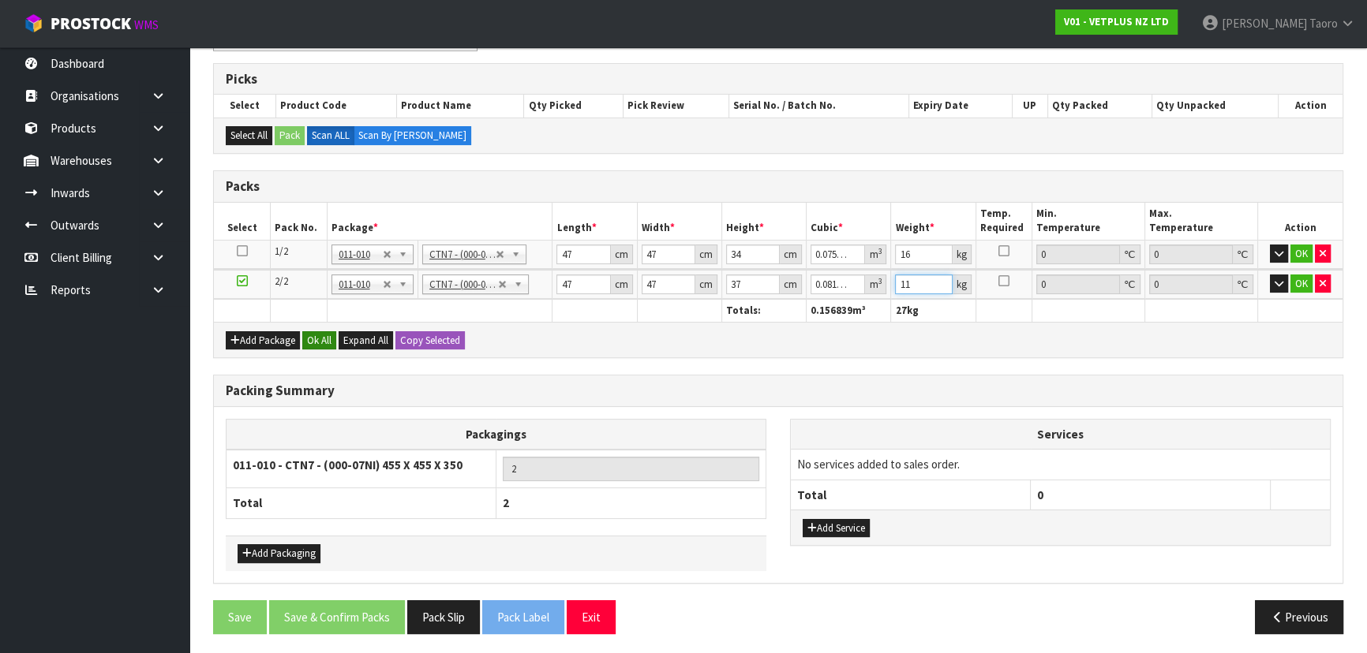
type input "11"
click at [313, 339] on button "Ok All" at bounding box center [319, 340] width 34 height 19
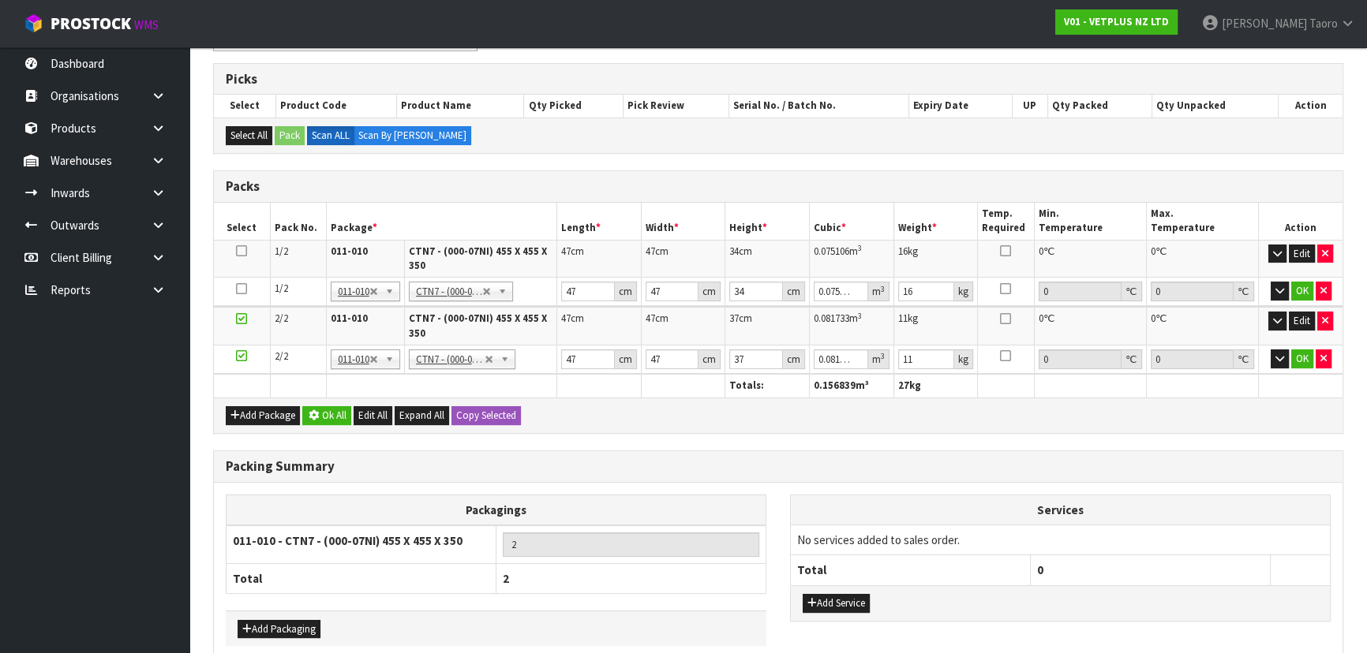
scroll to position [244, 0]
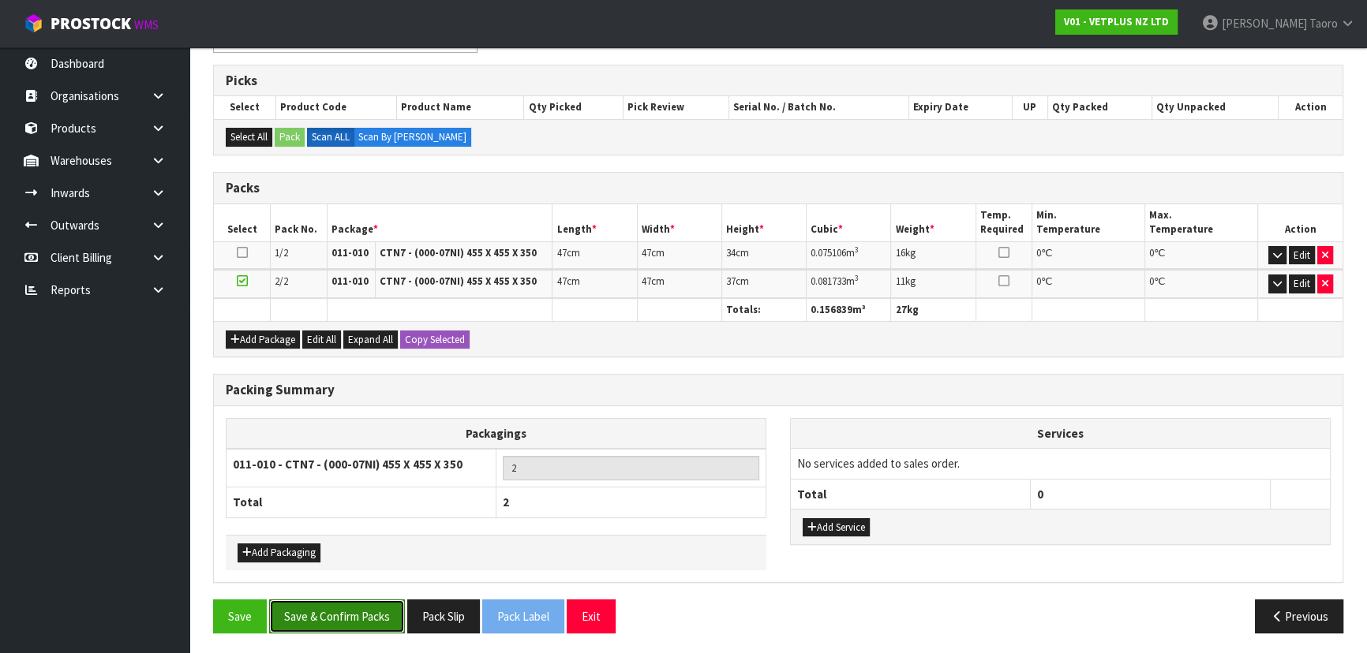
drag, startPoint x: 354, startPoint y: 613, endPoint x: 345, endPoint y: 601, distance: 15.3
click at [354, 609] on button "Save & Confirm Packs" at bounding box center [337, 617] width 136 height 34
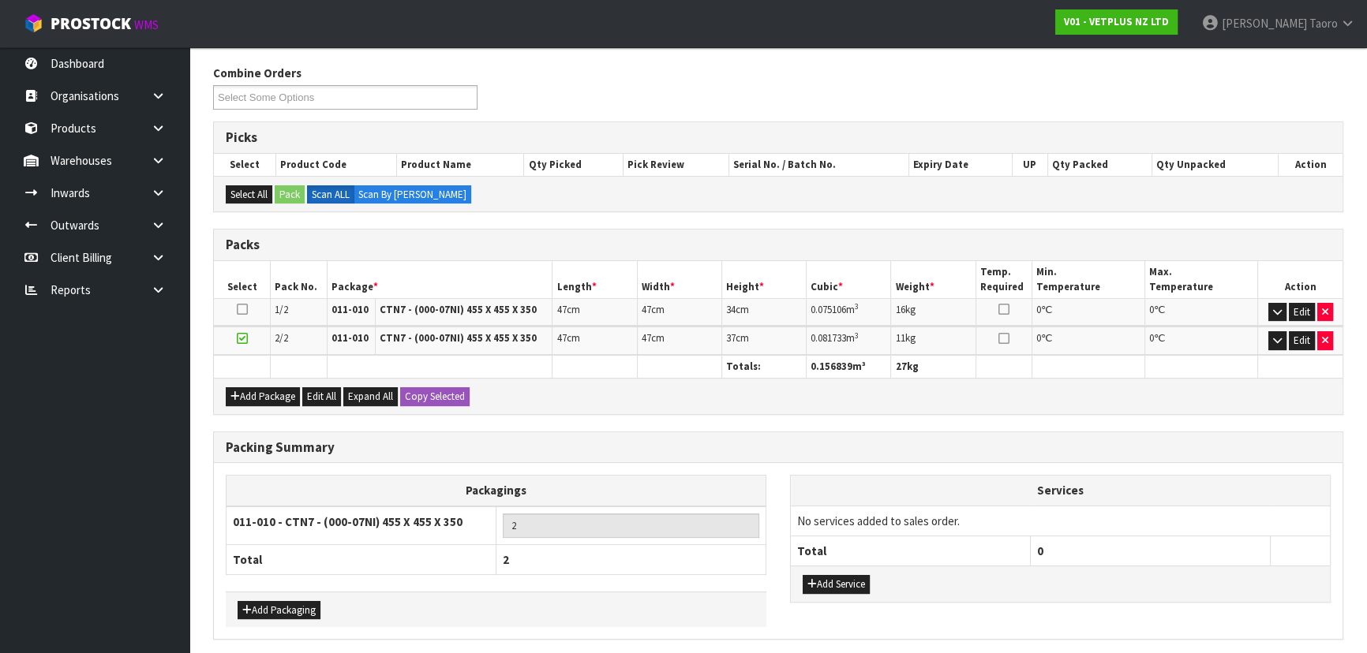
scroll to position [0, 0]
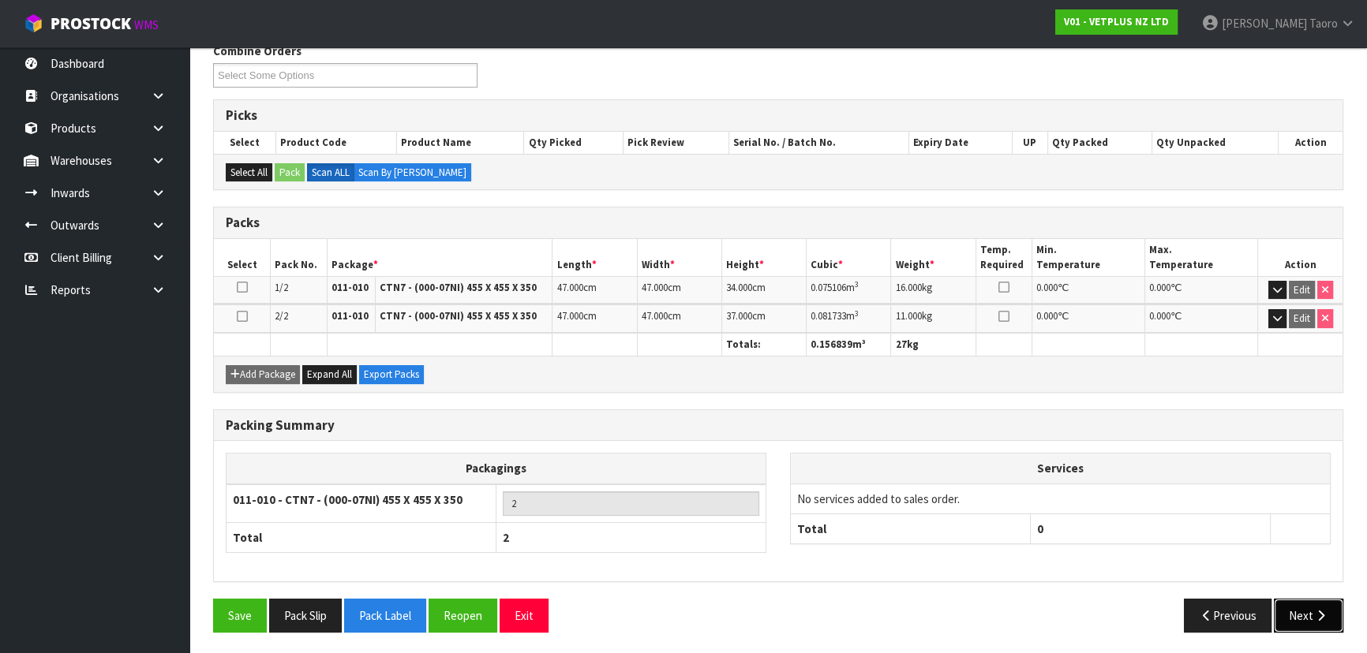
click at [1322, 614] on icon "button" at bounding box center [1320, 616] width 15 height 12
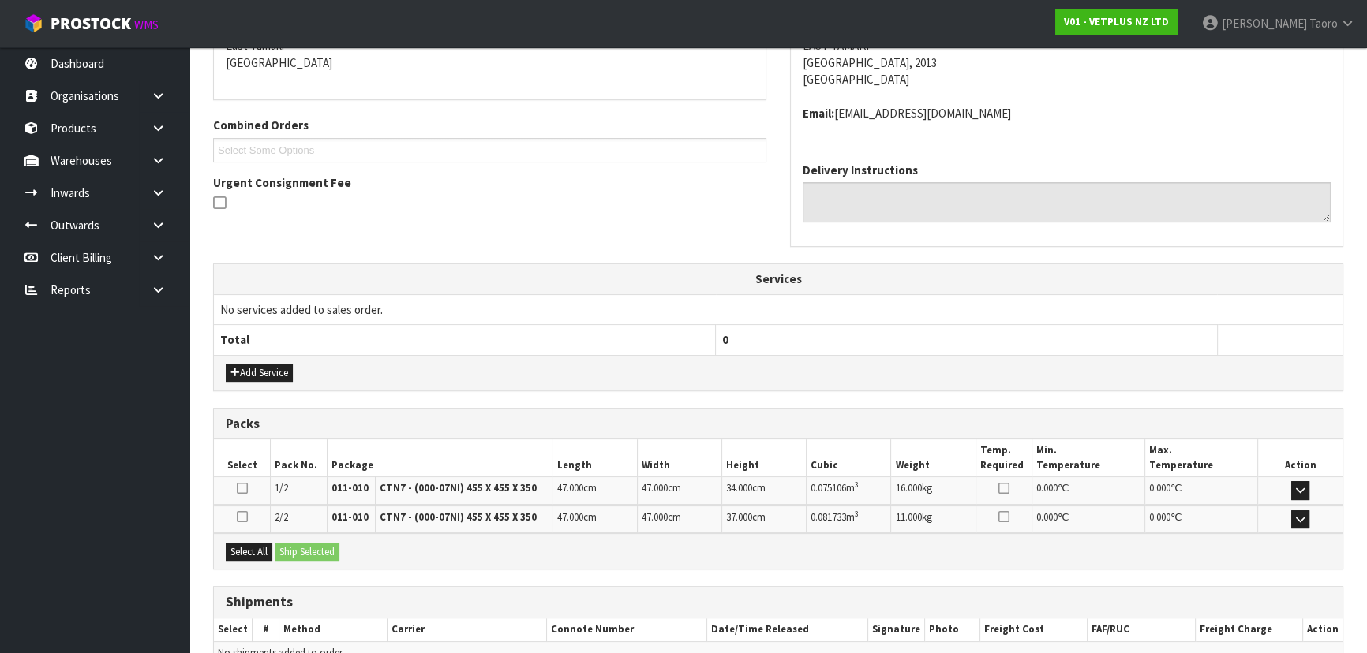
scroll to position [432, 0]
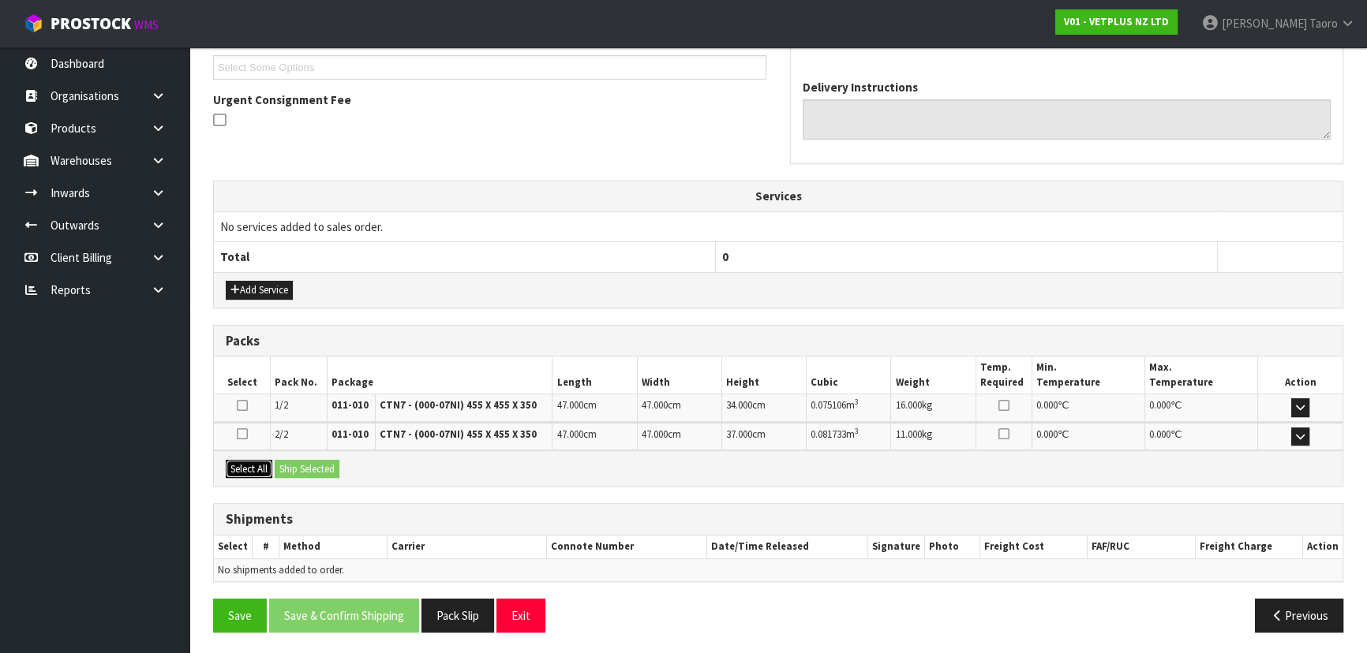
drag, startPoint x: 268, startPoint y: 462, endPoint x: 290, endPoint y: 465, distance: 22.3
click at [268, 462] on button "Select All" at bounding box center [249, 469] width 47 height 19
click at [292, 466] on button "Ship Selected" at bounding box center [307, 469] width 65 height 19
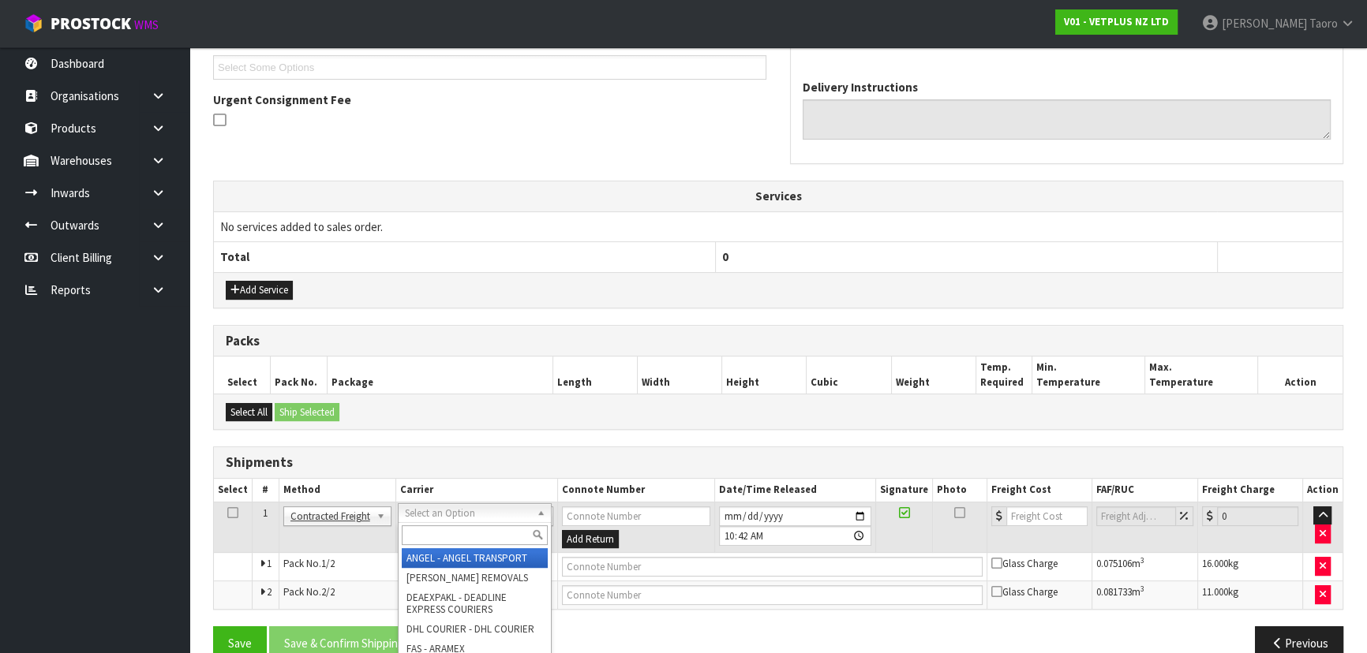
drag, startPoint x: 440, startPoint y: 505, endPoint x: 440, endPoint y: 525, distance: 19.7
click at [441, 526] on input "text" at bounding box center [475, 536] width 146 height 20
type input "NZP"
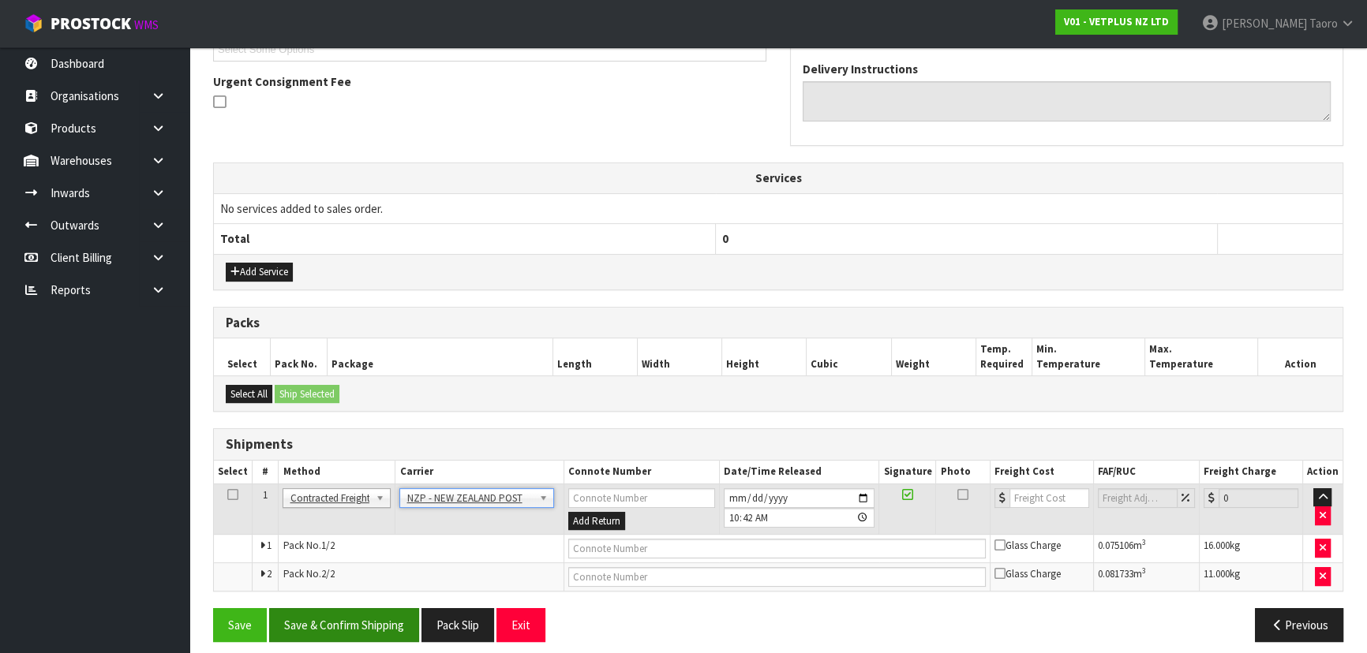
scroll to position [459, 0]
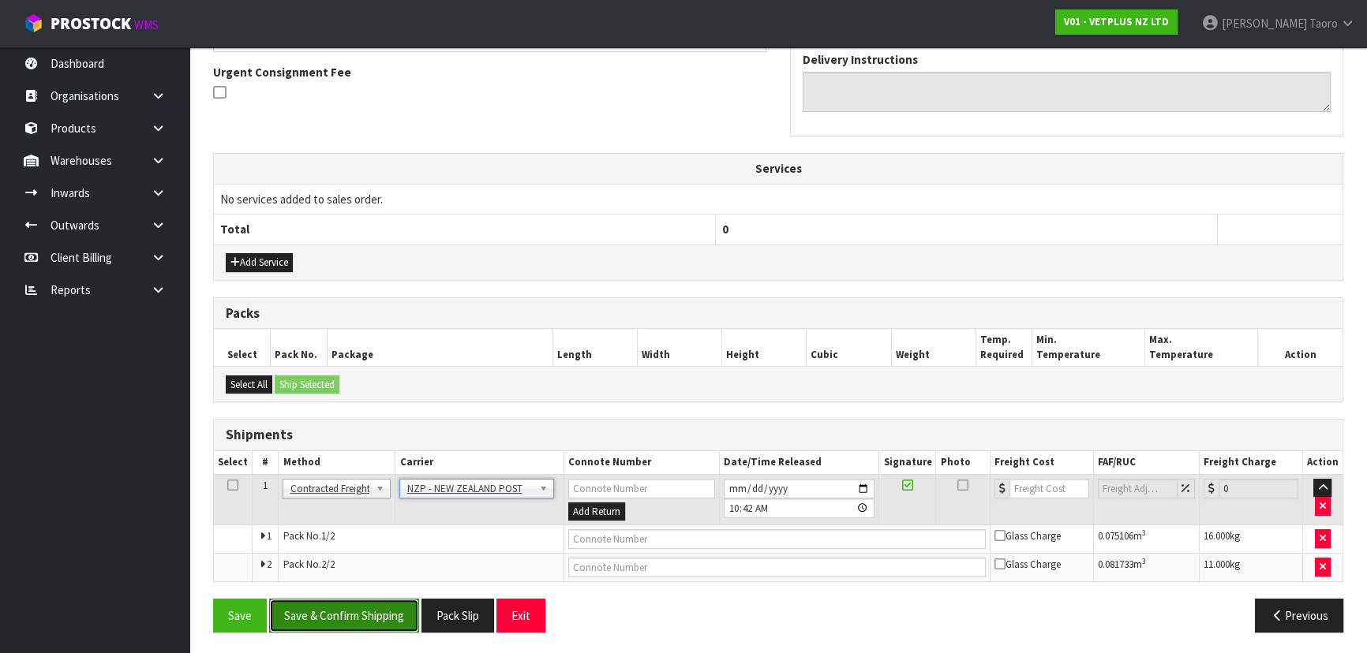
click at [391, 616] on button "Save & Confirm Shipping" at bounding box center [344, 616] width 150 height 34
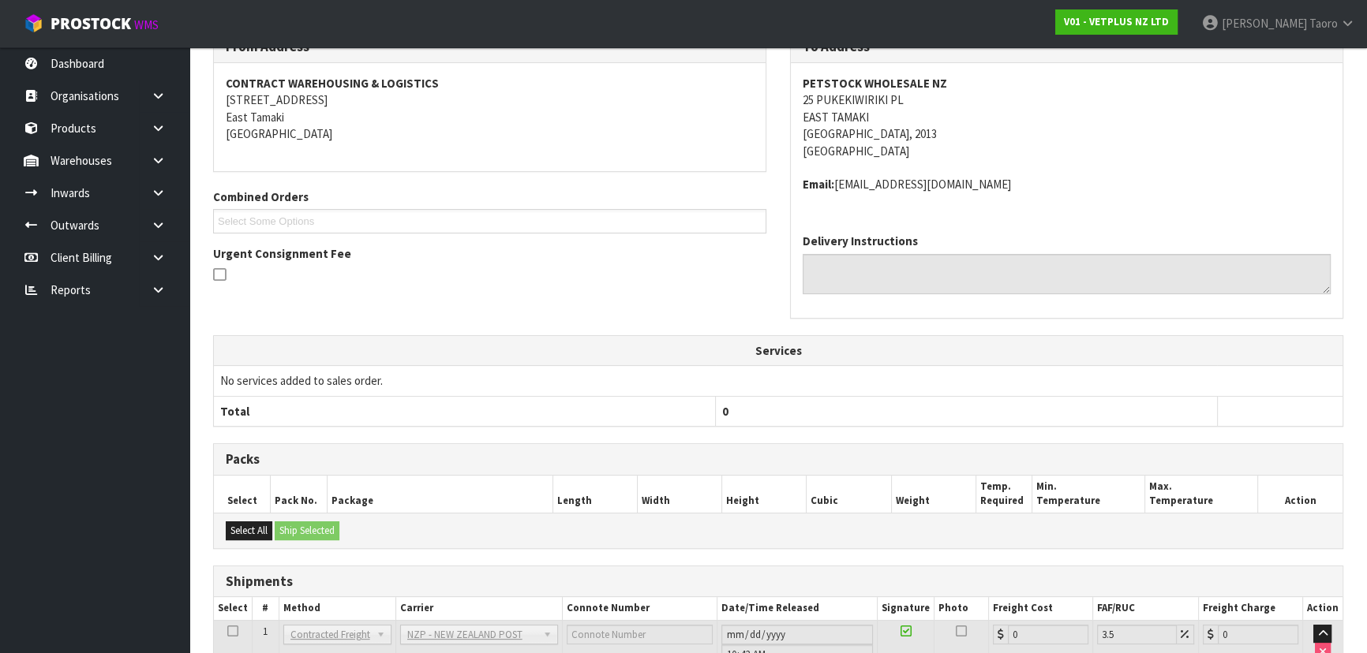
scroll to position [436, 0]
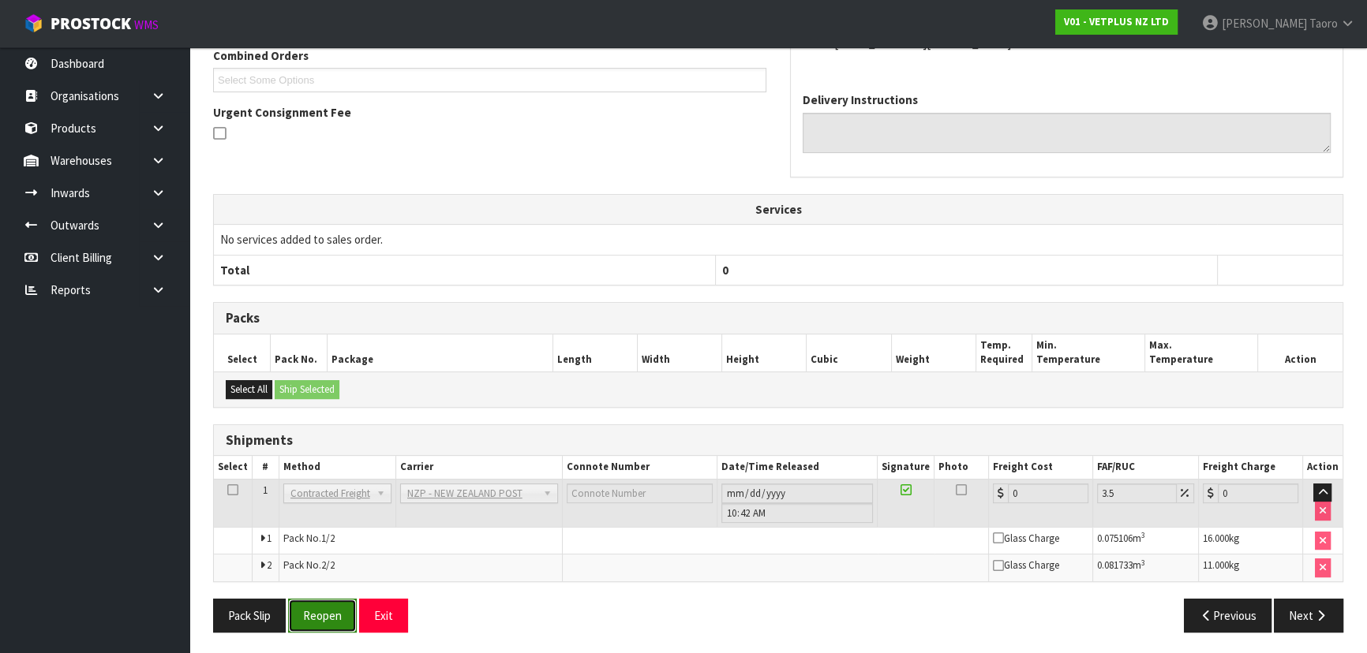
click at [325, 612] on button "Reopen" at bounding box center [322, 616] width 69 height 34
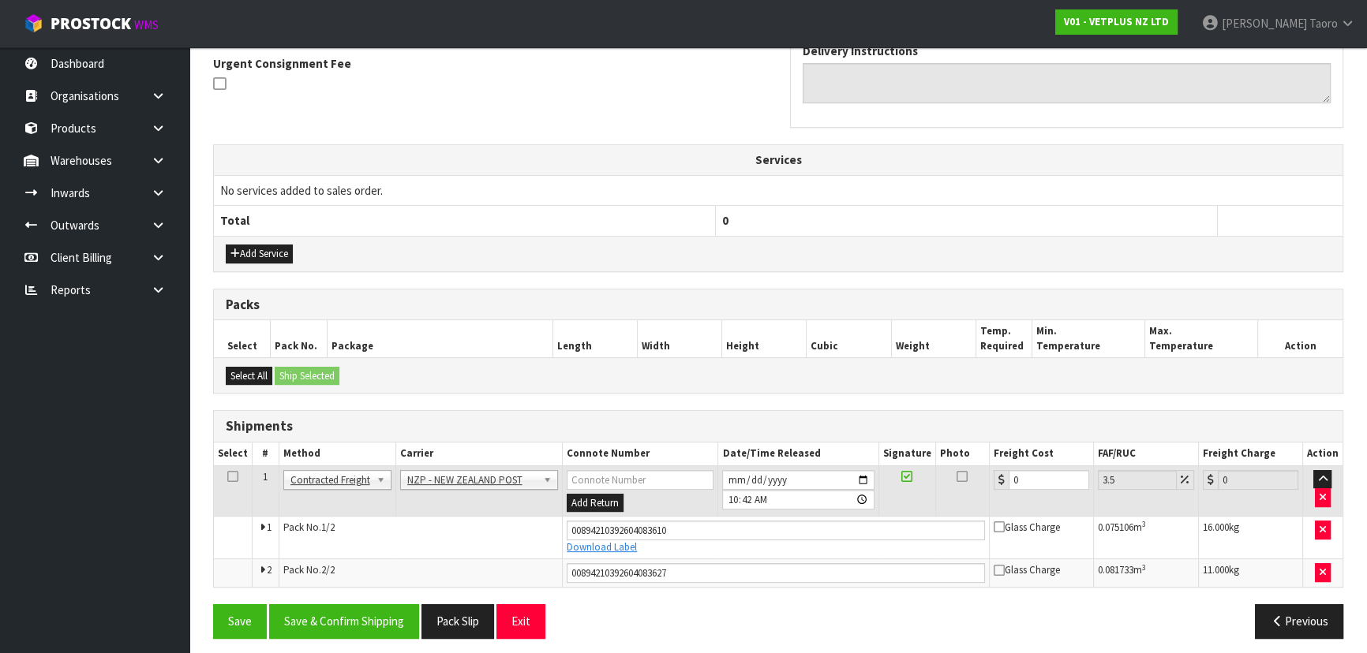
scroll to position [474, 0]
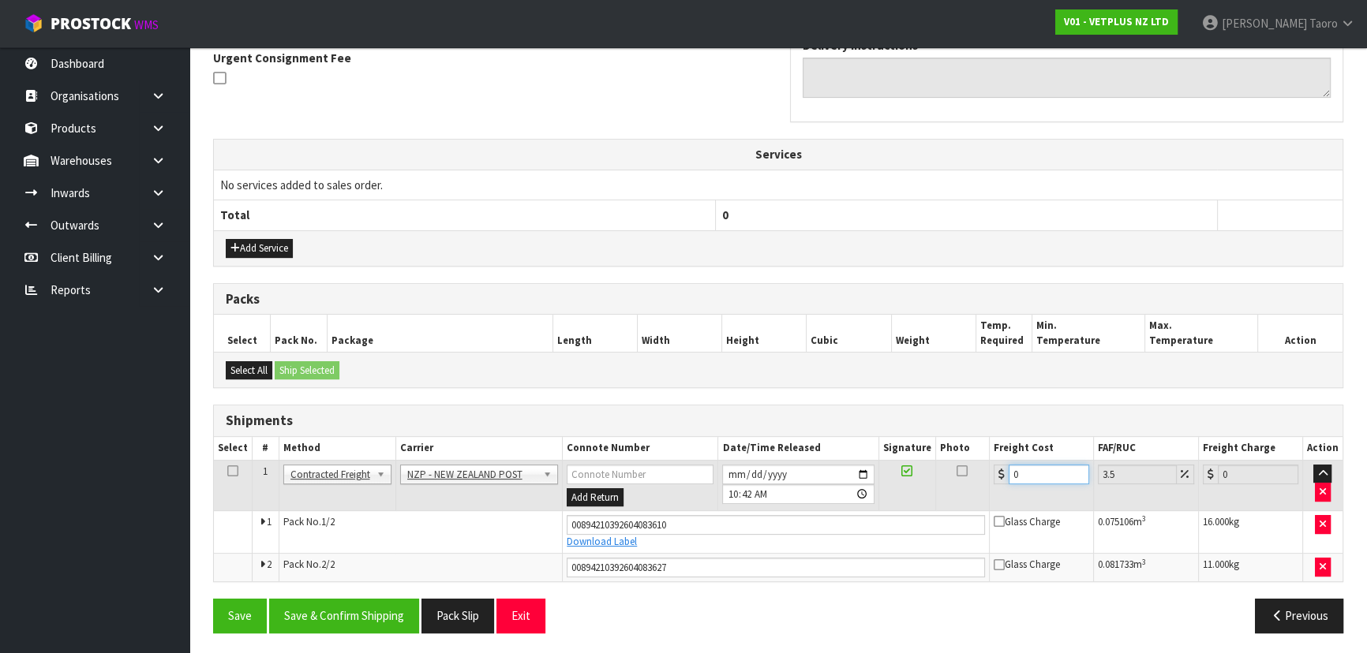
click at [1044, 476] on input "0" at bounding box center [1049, 475] width 81 height 20
click at [1043, 476] on input "0" at bounding box center [1049, 475] width 81 height 20
click at [1043, 475] on input "0" at bounding box center [1049, 475] width 81 height 20
type input "8"
type input "8.28"
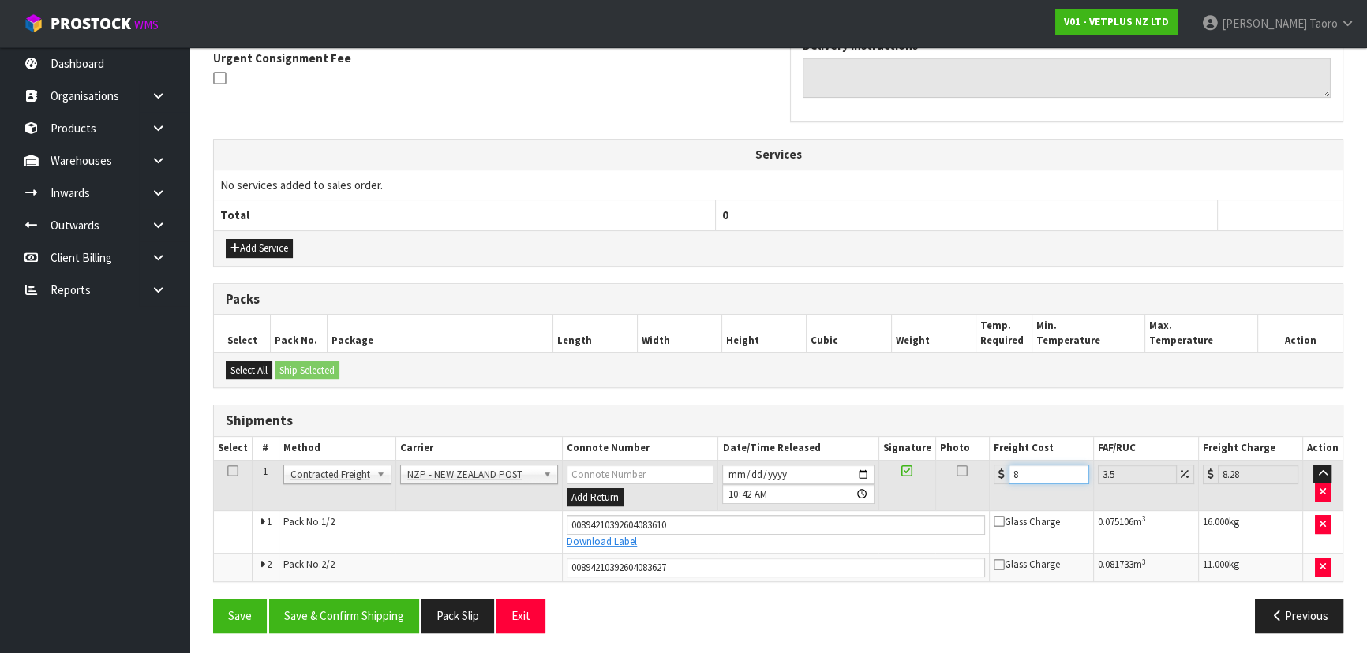
type input "8.6"
type input "8.9"
type input "8.66"
type input "8.96"
type input "8.66"
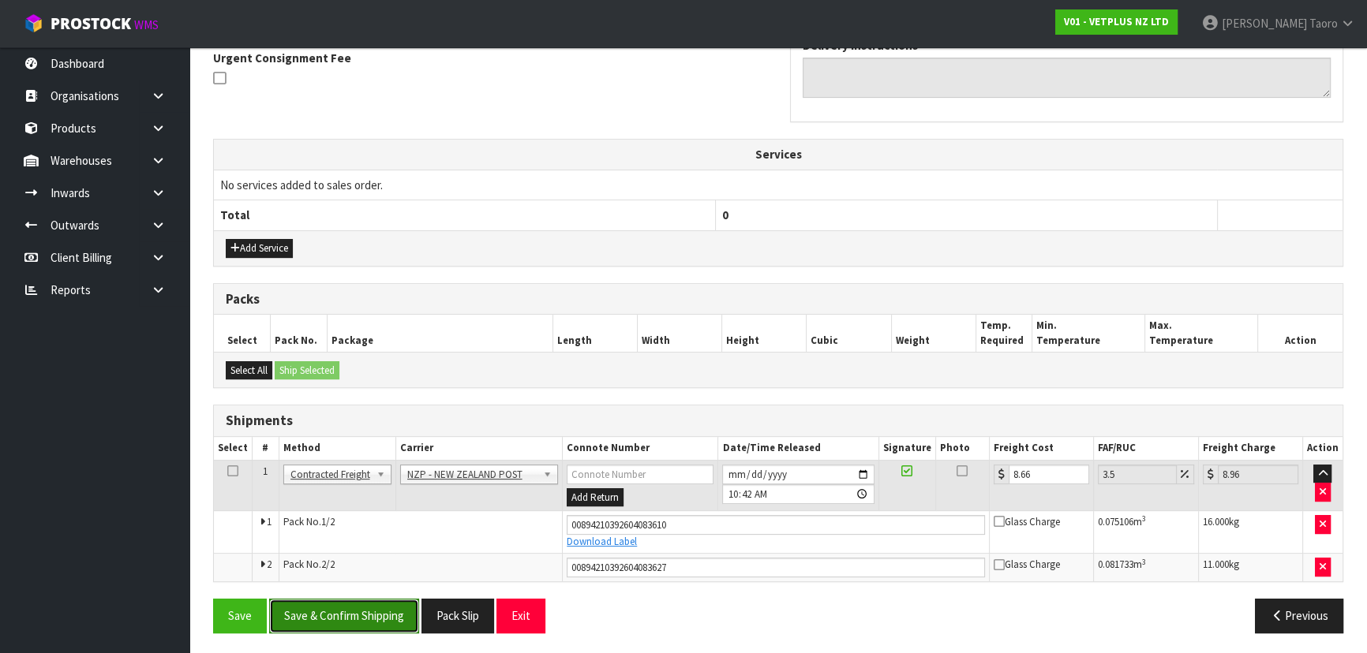
click at [376, 616] on button "Save & Confirm Shipping" at bounding box center [344, 616] width 150 height 34
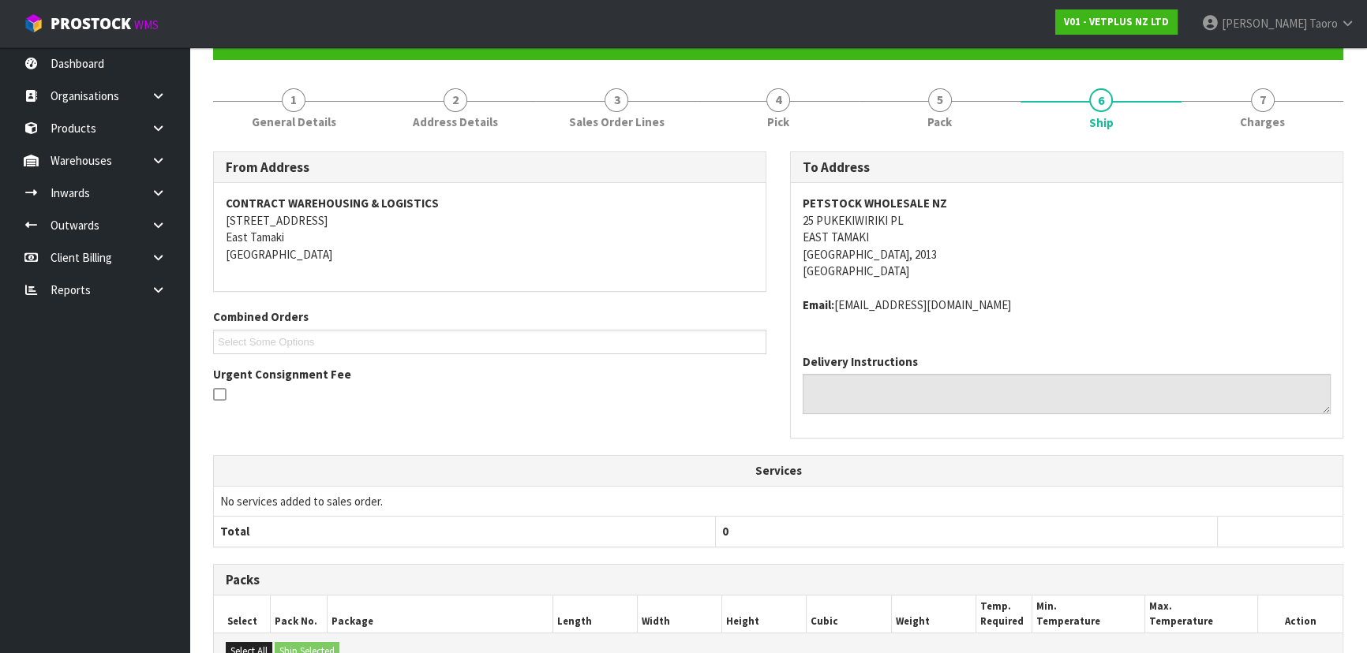
scroll to position [429, 0]
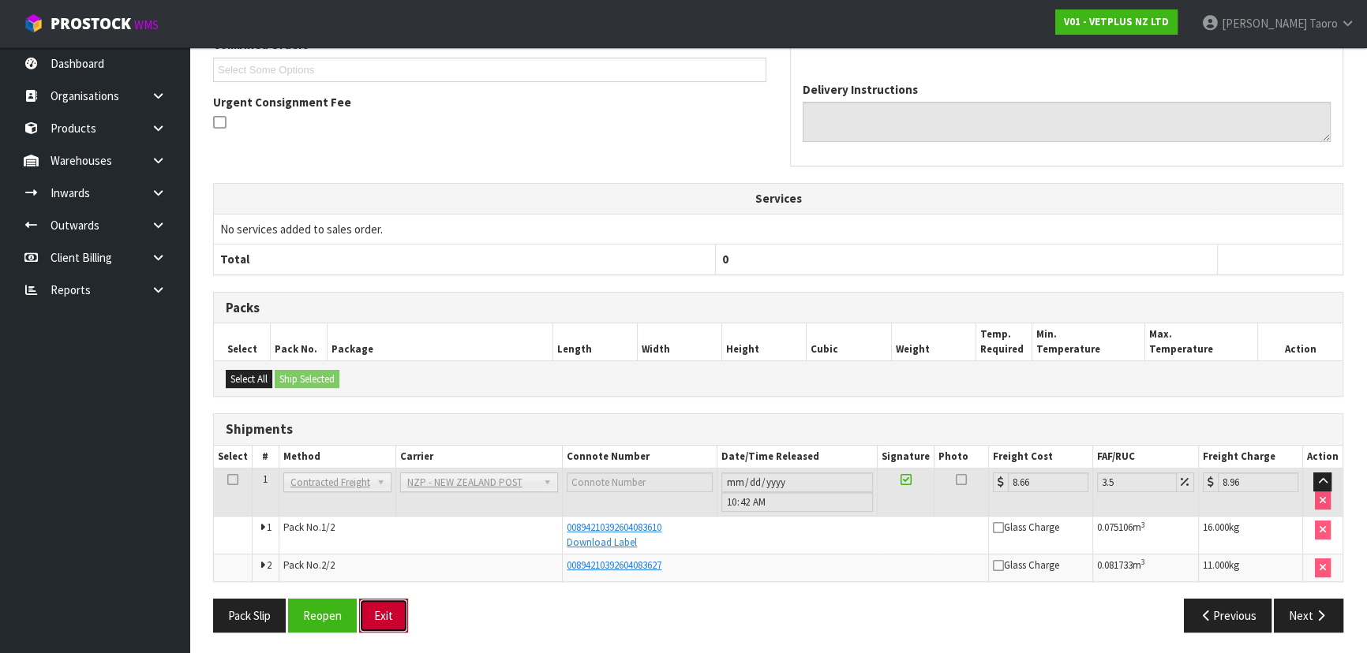
click at [378, 617] on button "Exit" at bounding box center [383, 616] width 49 height 34
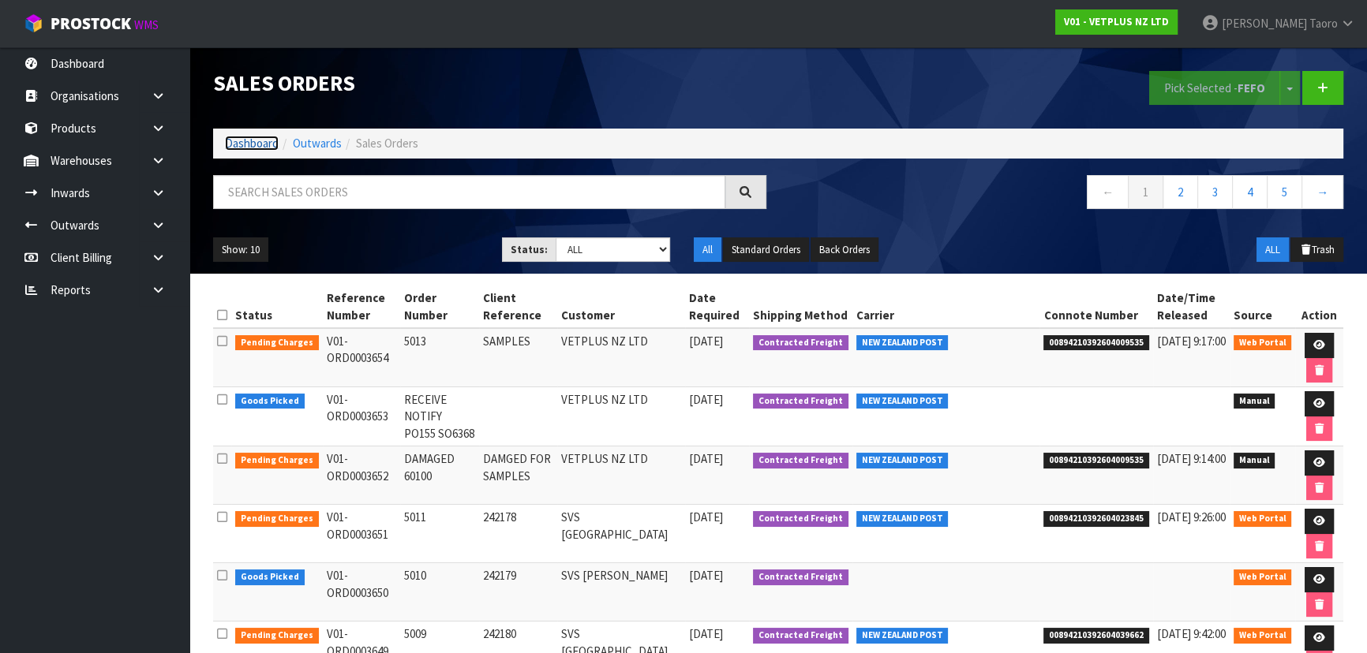
click at [252, 142] on link "Dashboard" at bounding box center [252, 143] width 54 height 15
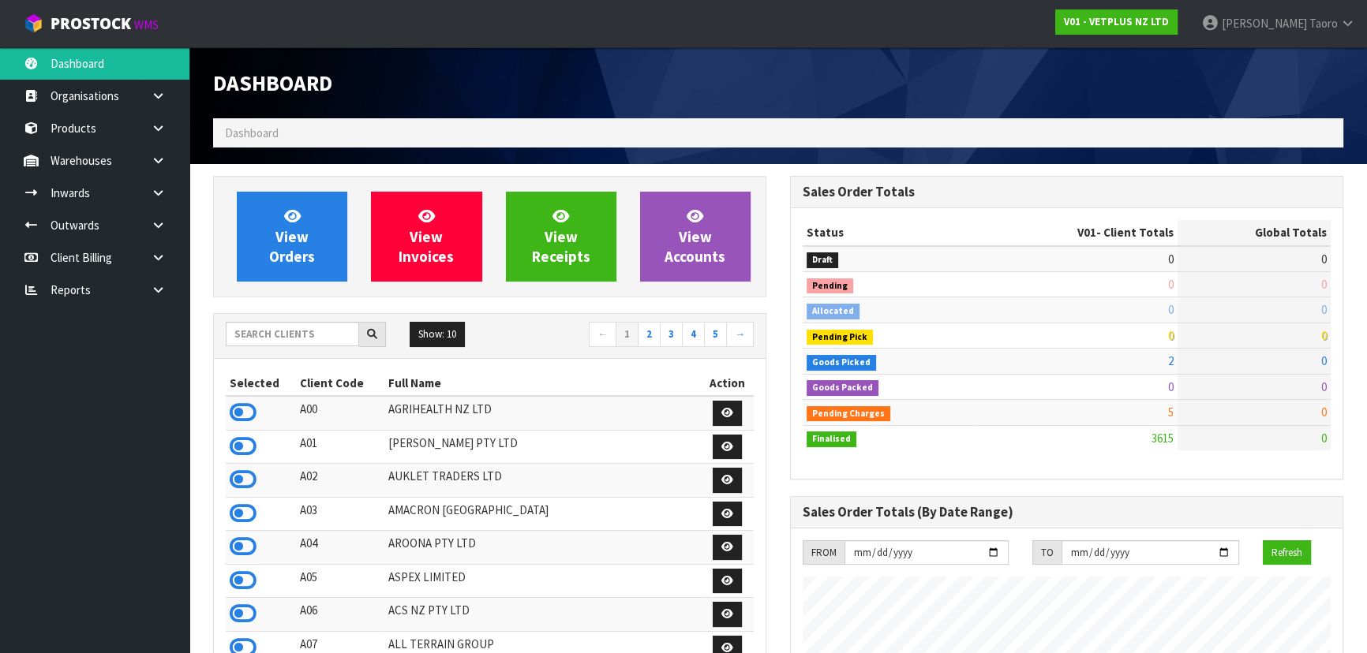
scroll to position [1193, 576]
click at [308, 332] on input "text" at bounding box center [292, 334] width 133 height 24
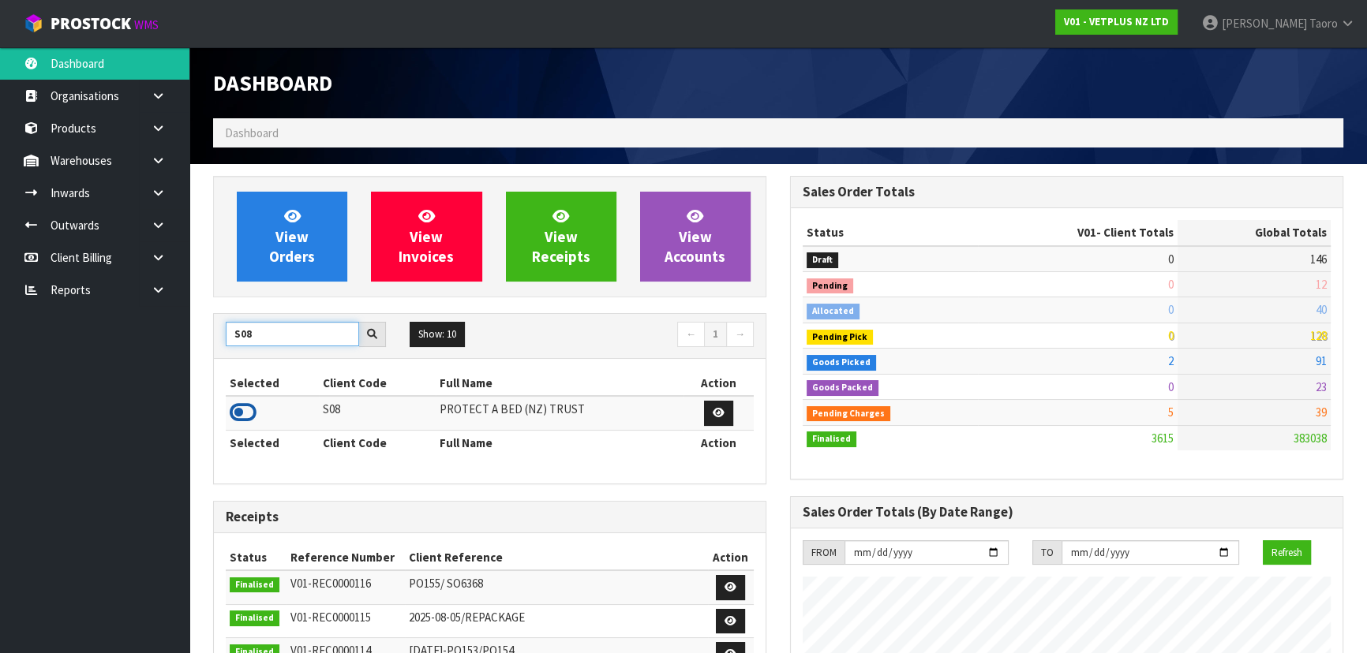
type input "S08"
click at [253, 410] on icon at bounding box center [243, 413] width 27 height 24
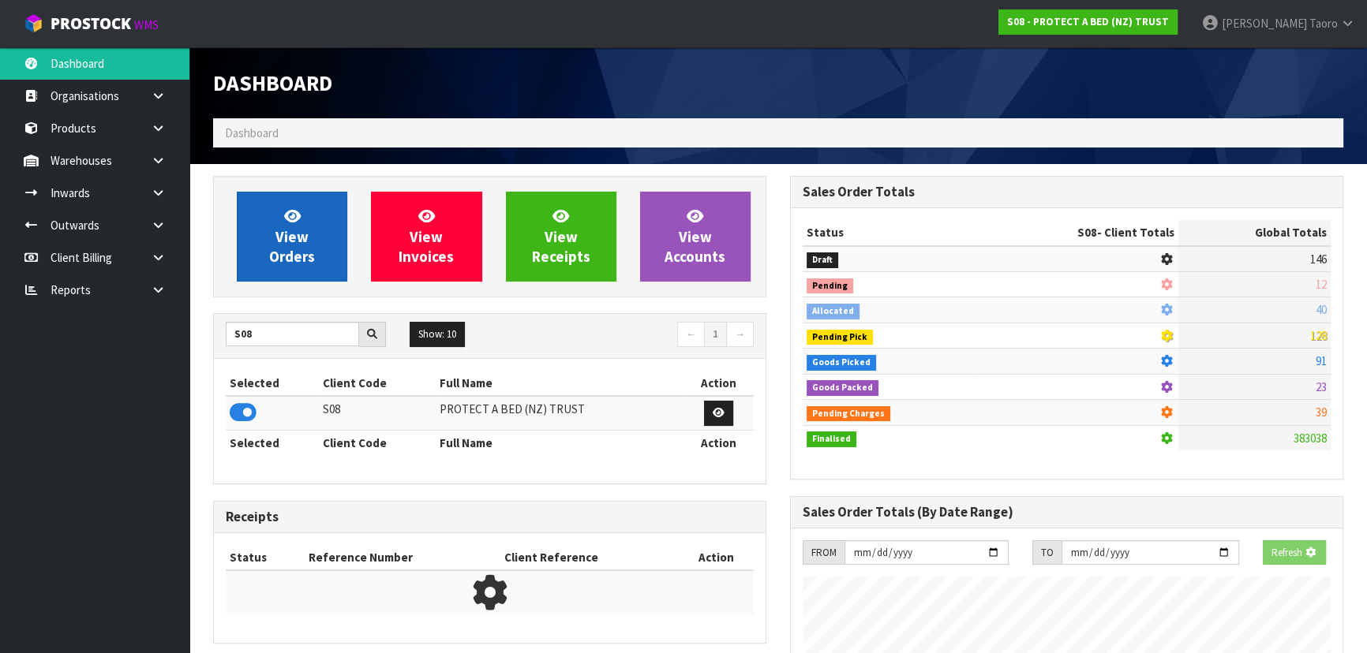
scroll to position [788236, 788642]
click at [309, 225] on link "View Orders" at bounding box center [292, 237] width 110 height 90
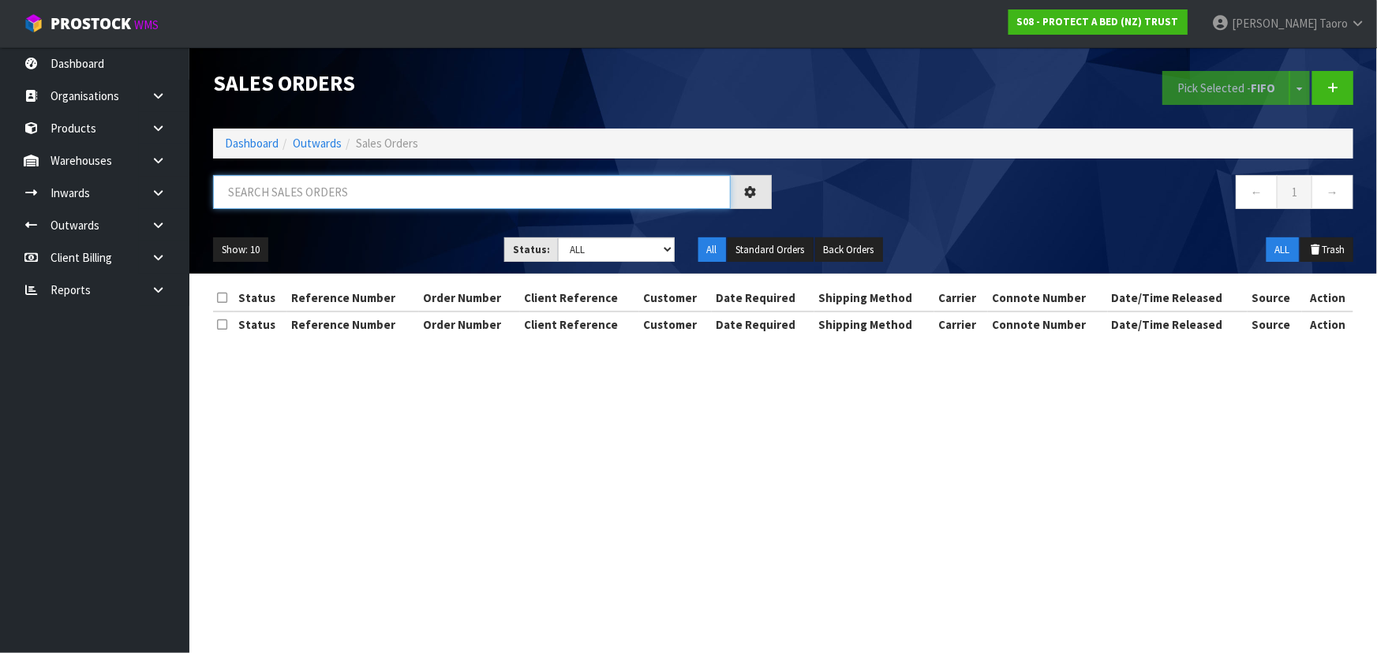
click at [368, 184] on input "text" at bounding box center [472, 192] width 518 height 34
type input "JOB-0414242"
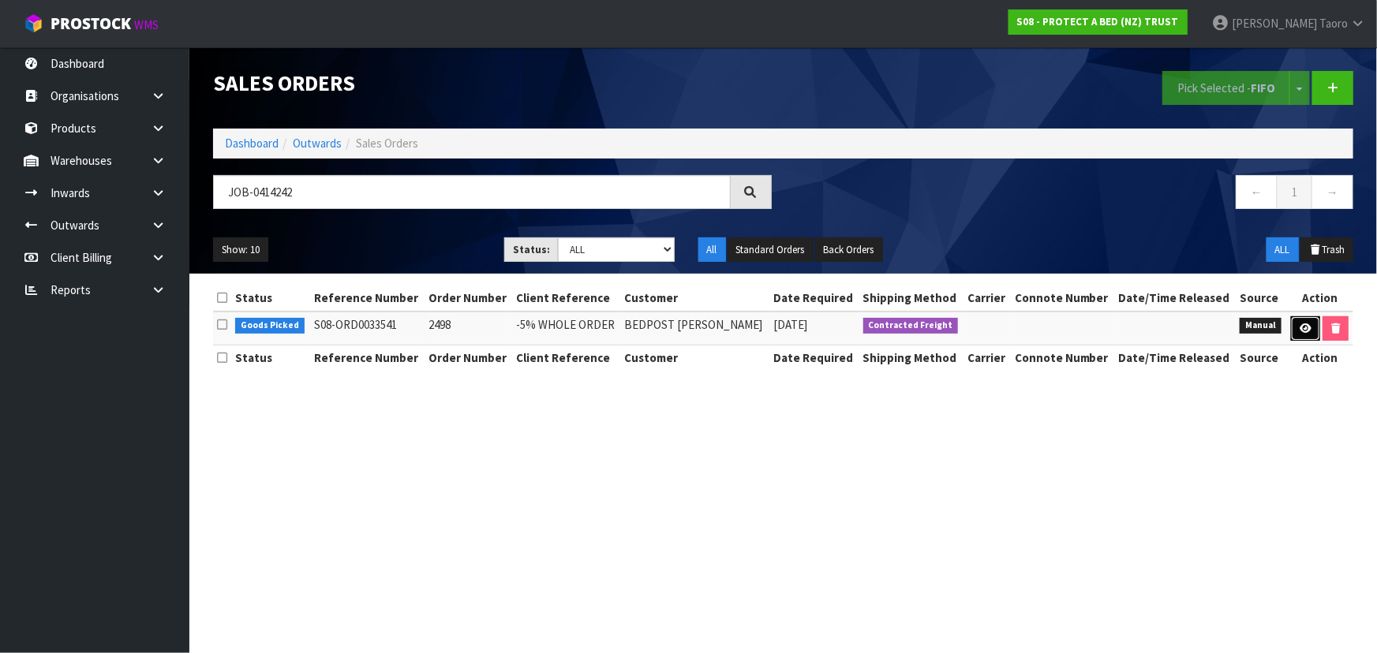
click at [1304, 329] on icon at bounding box center [1306, 329] width 12 height 10
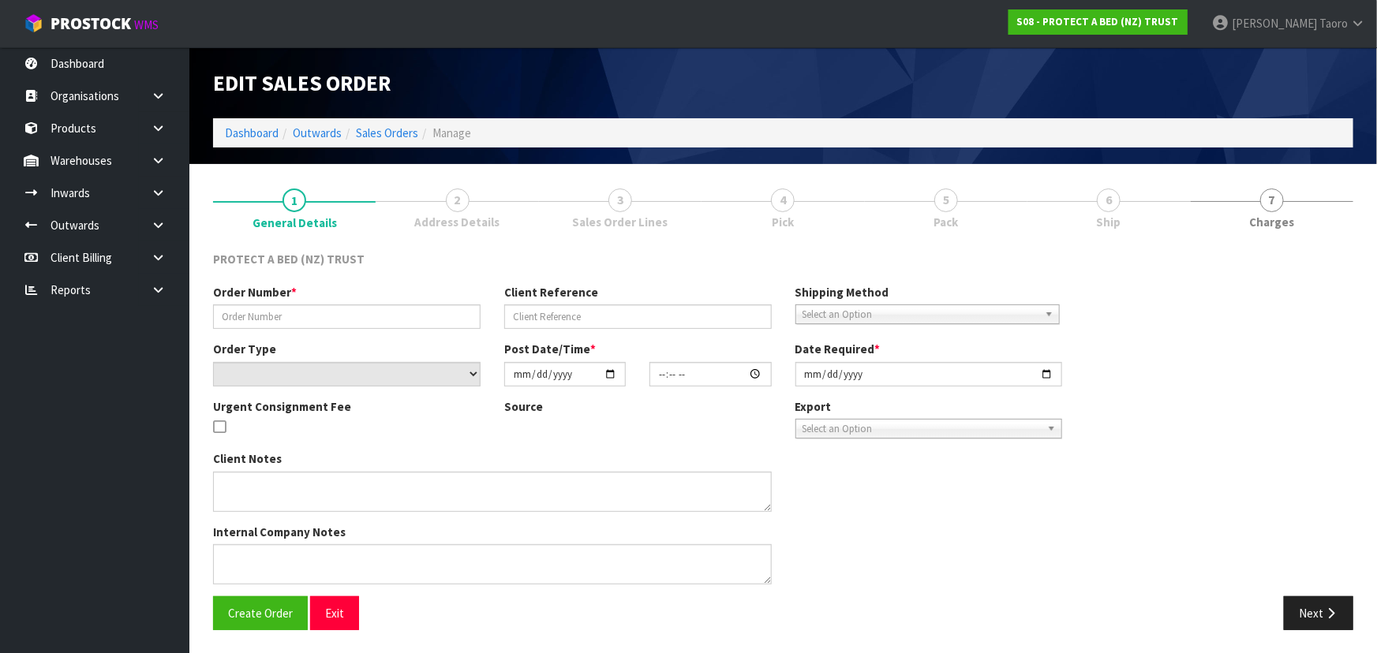
type input "2498"
type input "-5% WHOLE ORDER"
select select "number:0"
type input "2025-09-24"
type input "10:08:00.000"
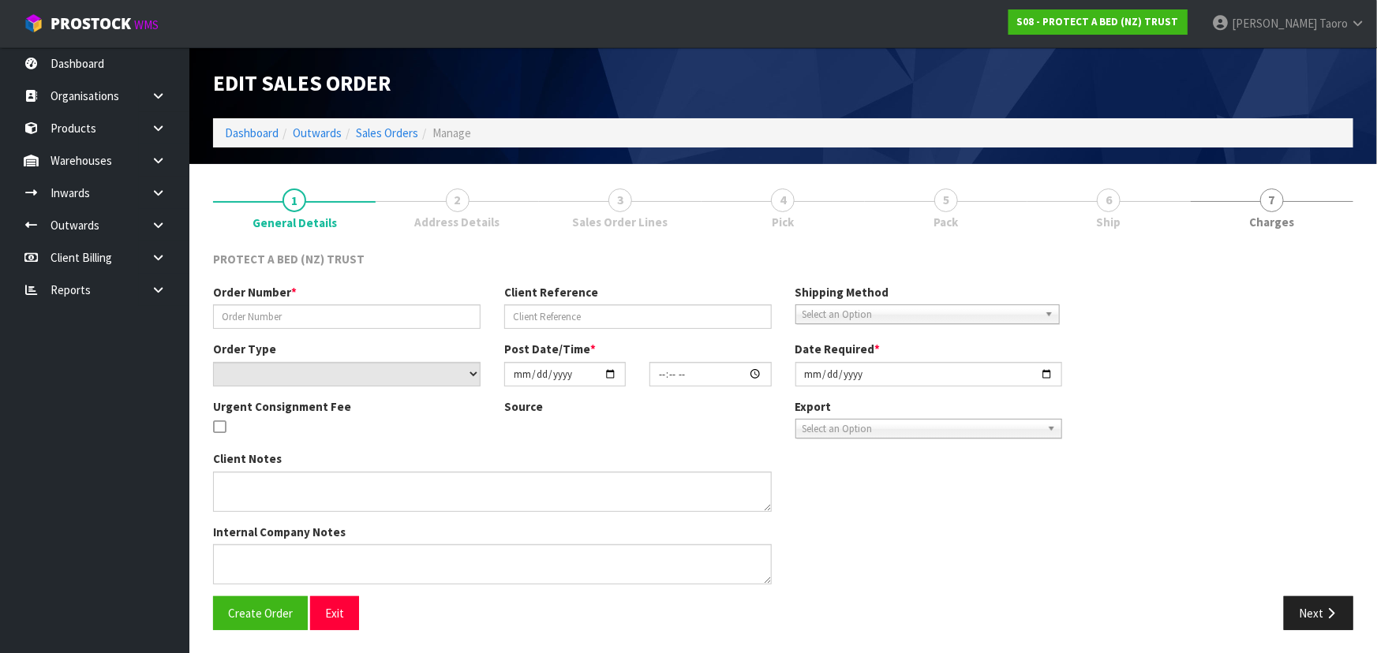
type input "2025-09-24"
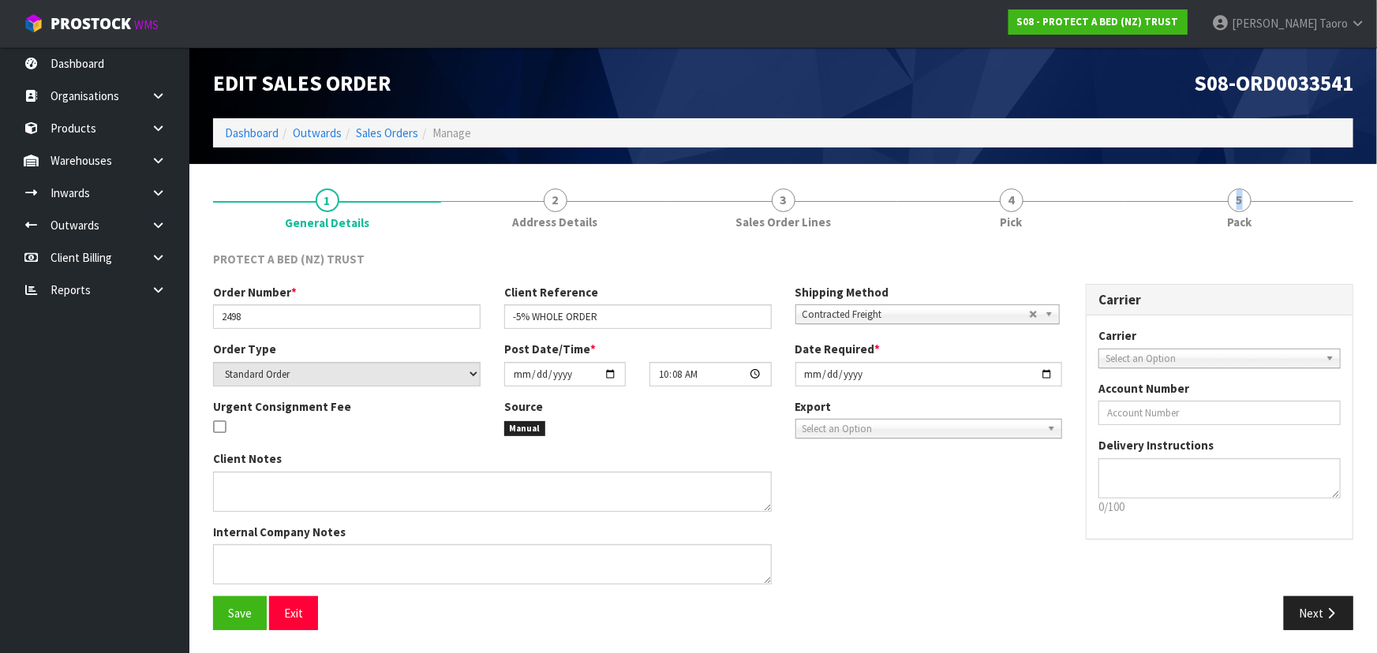
drag, startPoint x: 1236, startPoint y: 208, endPoint x: 1016, endPoint y: 245, distance: 223.3
click at [1185, 215] on link "5 Pack" at bounding box center [1239, 207] width 228 height 62
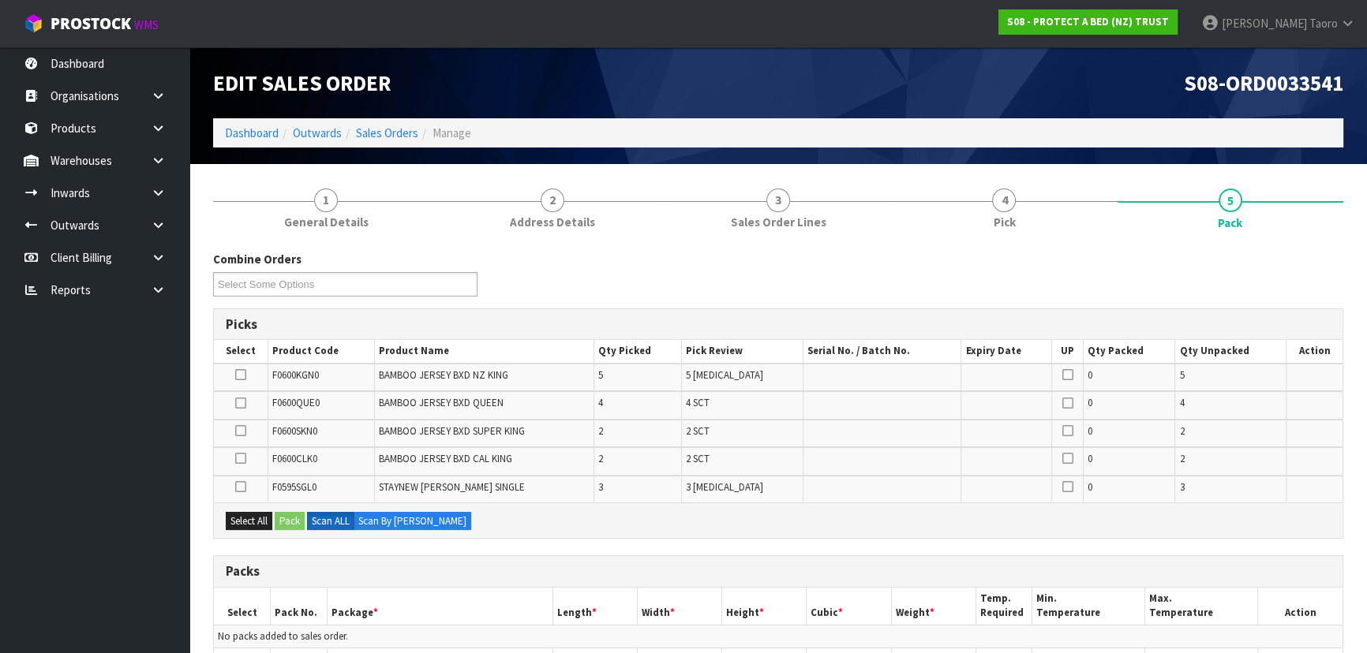
scroll to position [342, 0]
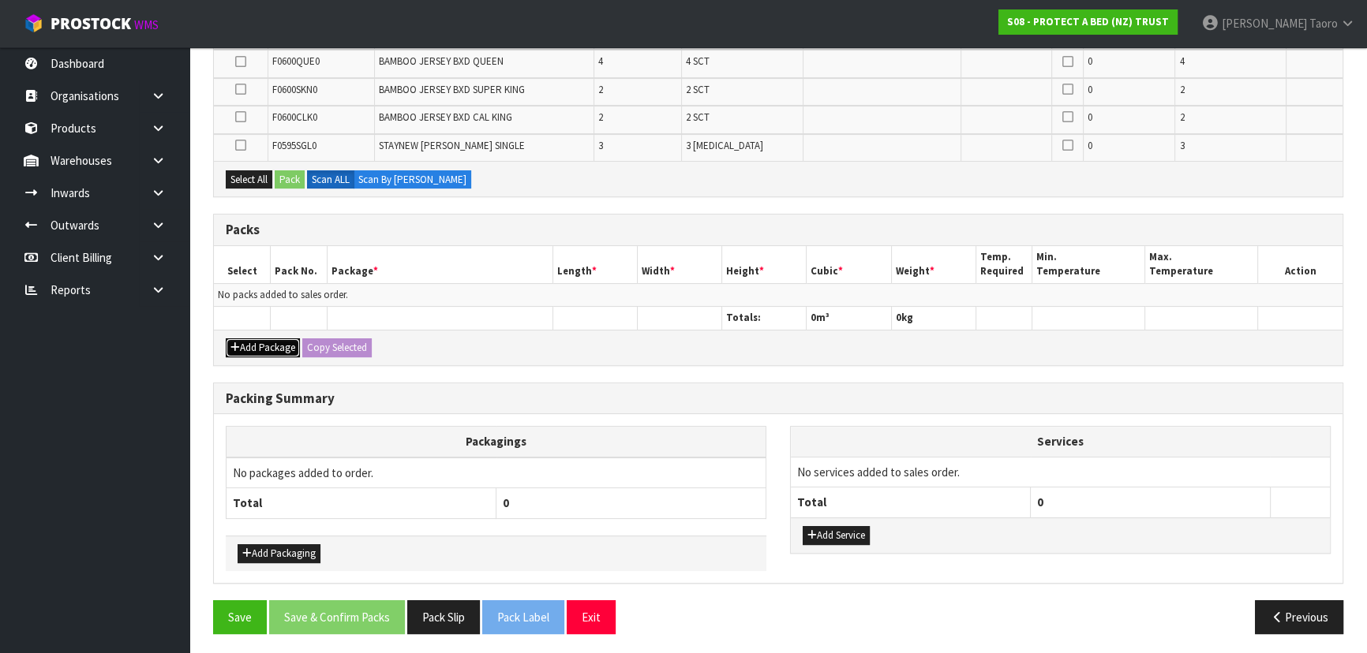
click at [256, 339] on button "Add Package" at bounding box center [263, 348] width 74 height 19
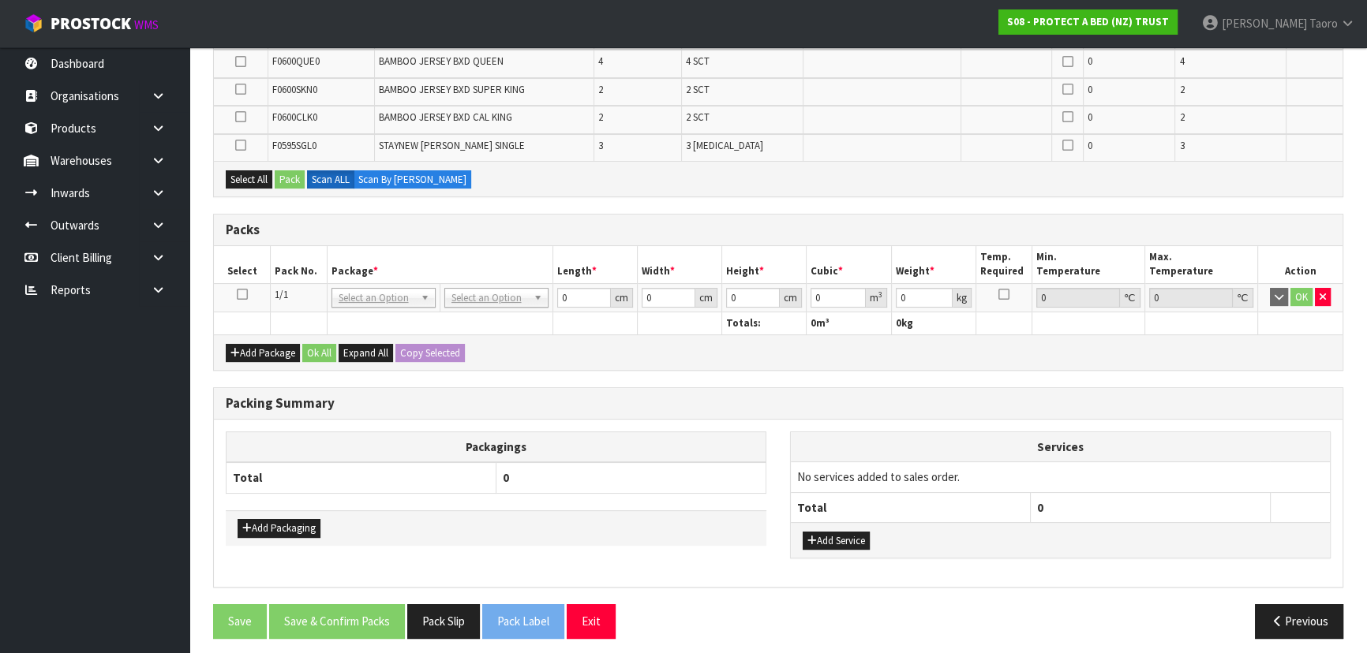
click at [247, 289] on td at bounding box center [242, 297] width 57 height 28
click at [245, 294] on icon at bounding box center [242, 294] width 11 height 1
drag, startPoint x: 284, startPoint y: 268, endPoint x: 279, endPoint y: 260, distance: 8.5
click at [281, 264] on th "Pack No." at bounding box center [299, 264] width 57 height 37
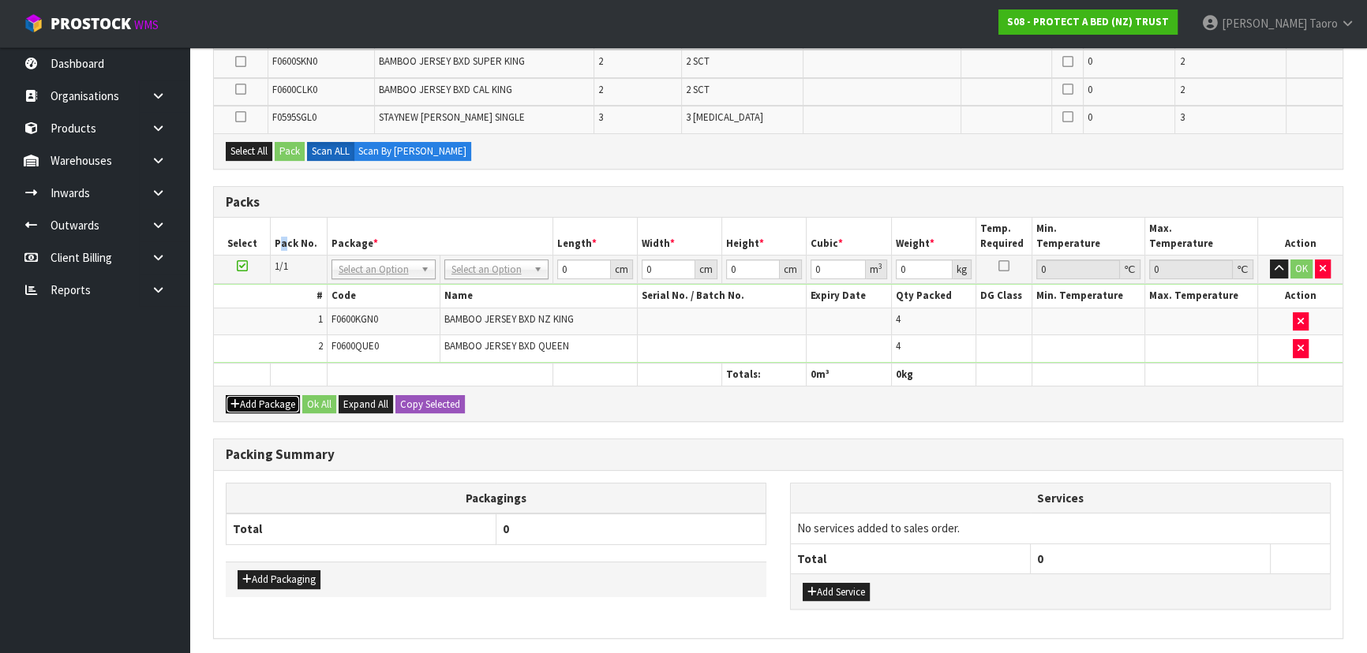
click at [270, 400] on button "Add Package" at bounding box center [263, 404] width 74 height 19
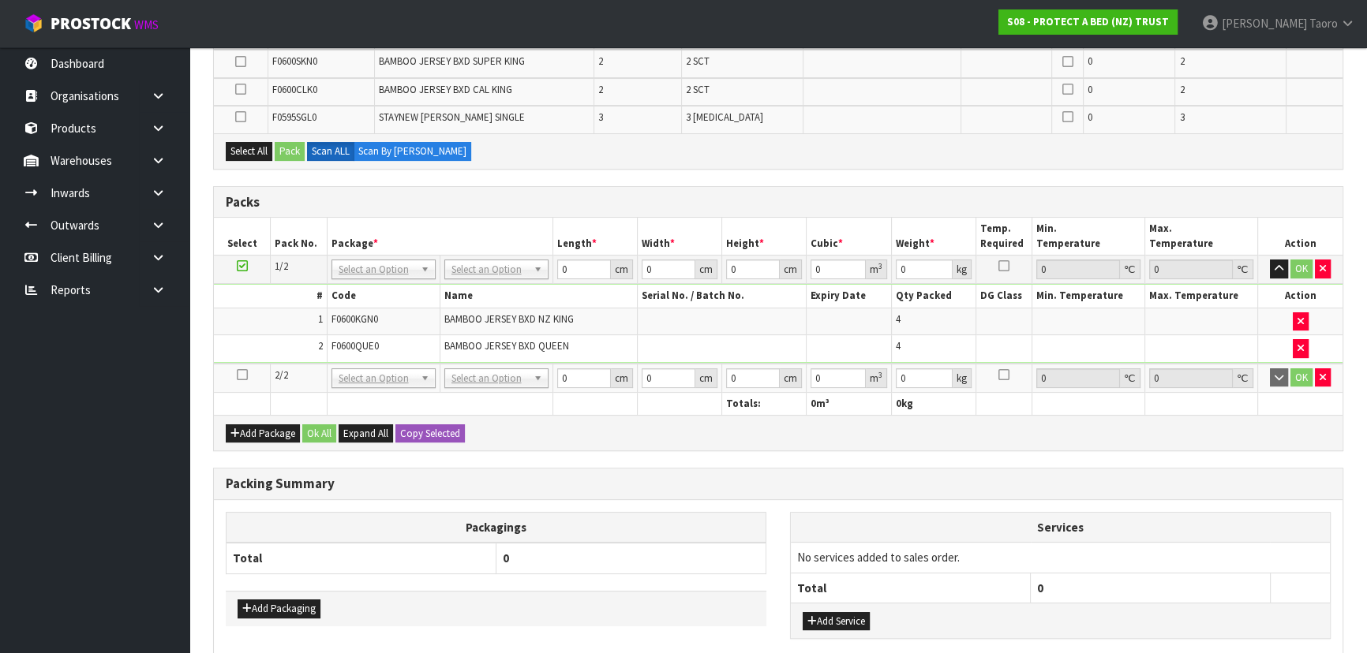
click at [242, 375] on icon at bounding box center [242, 375] width 11 height 1
click at [261, 339] on td "2" at bounding box center [270, 348] width 113 height 27
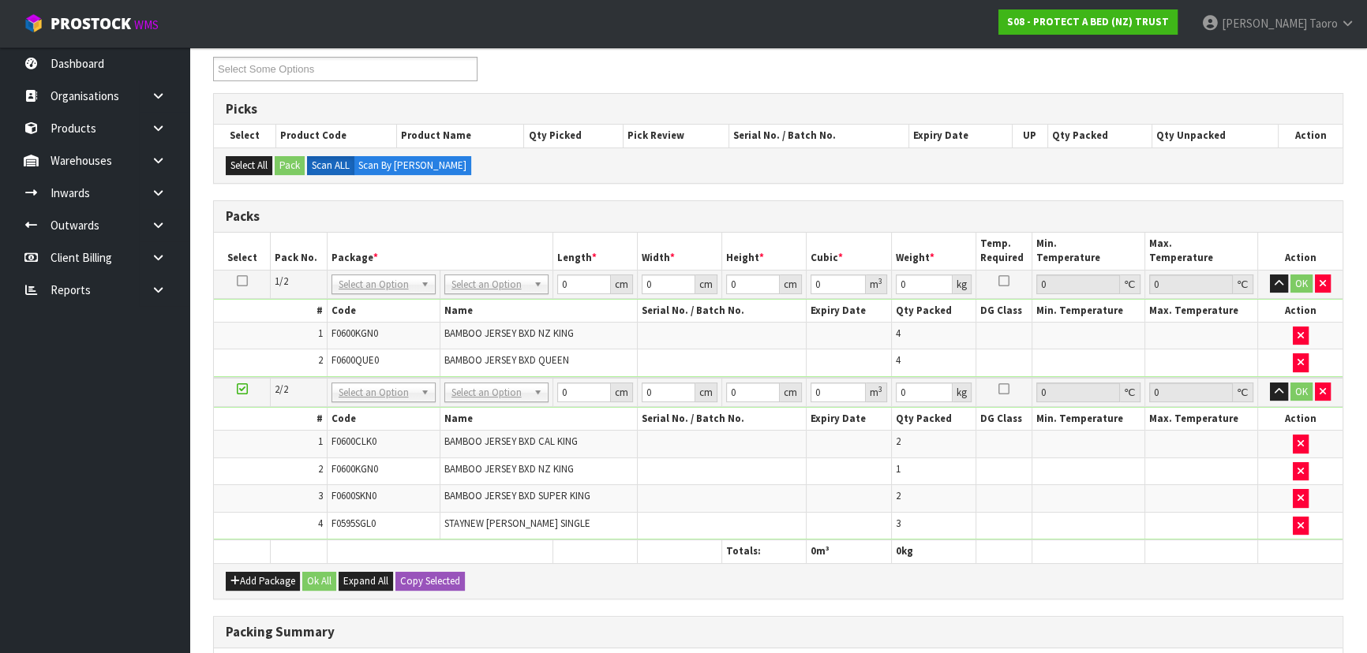
scroll to position [0, 0]
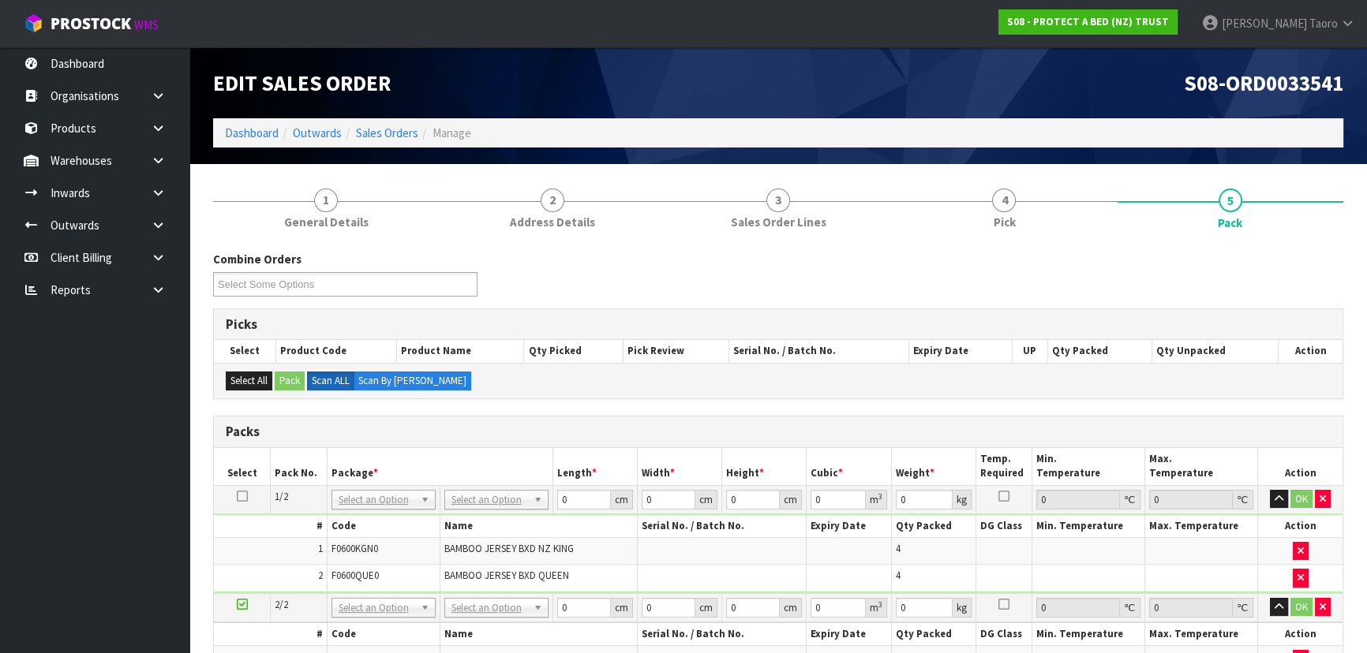
click at [623, 304] on div "Combine Orders S08-ORD0031944 S08-ORD0032699 S08-ORD0032700 S08-ORD0032701 S08-…" at bounding box center [778, 279] width 1154 height 57
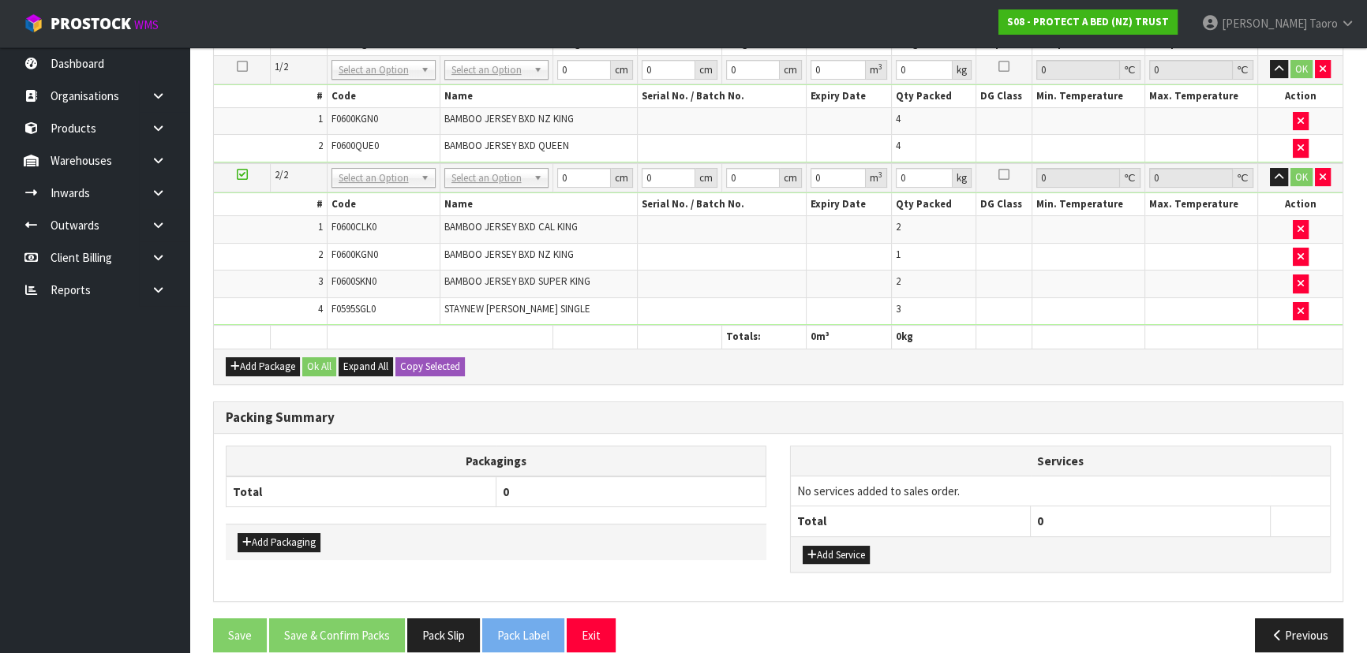
scroll to position [358, 0]
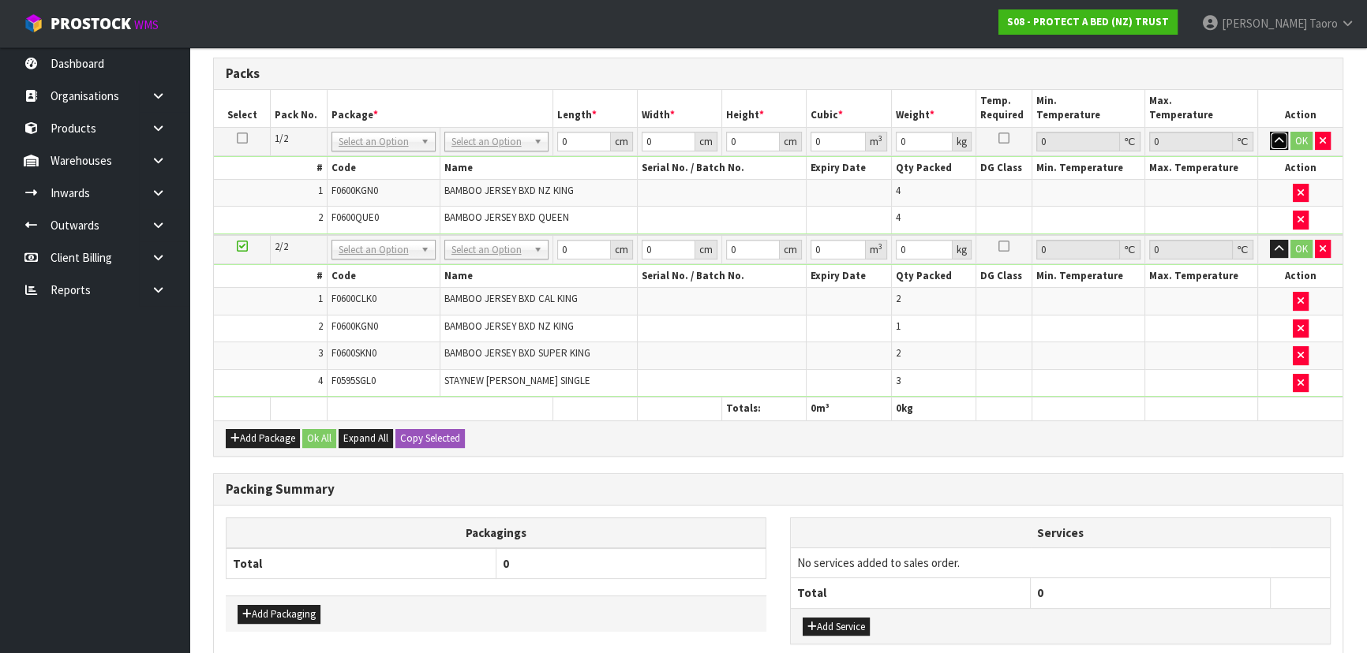
drag, startPoint x: 1276, startPoint y: 142, endPoint x: 1273, endPoint y: 166, distance: 23.9
click at [1277, 143] on icon "button" at bounding box center [1279, 141] width 9 height 10
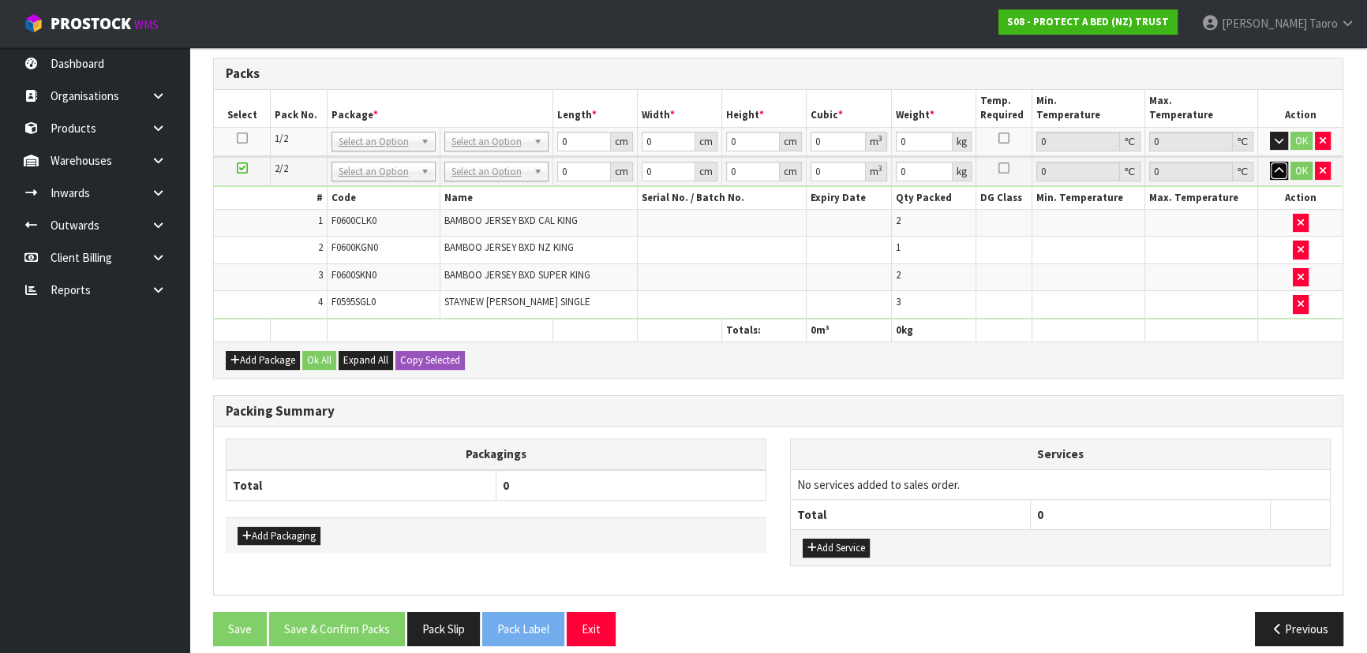
drag, startPoint x: 1280, startPoint y: 163, endPoint x: 878, endPoint y: 237, distance: 409.1
click at [1279, 166] on icon "button" at bounding box center [1279, 171] width 9 height 10
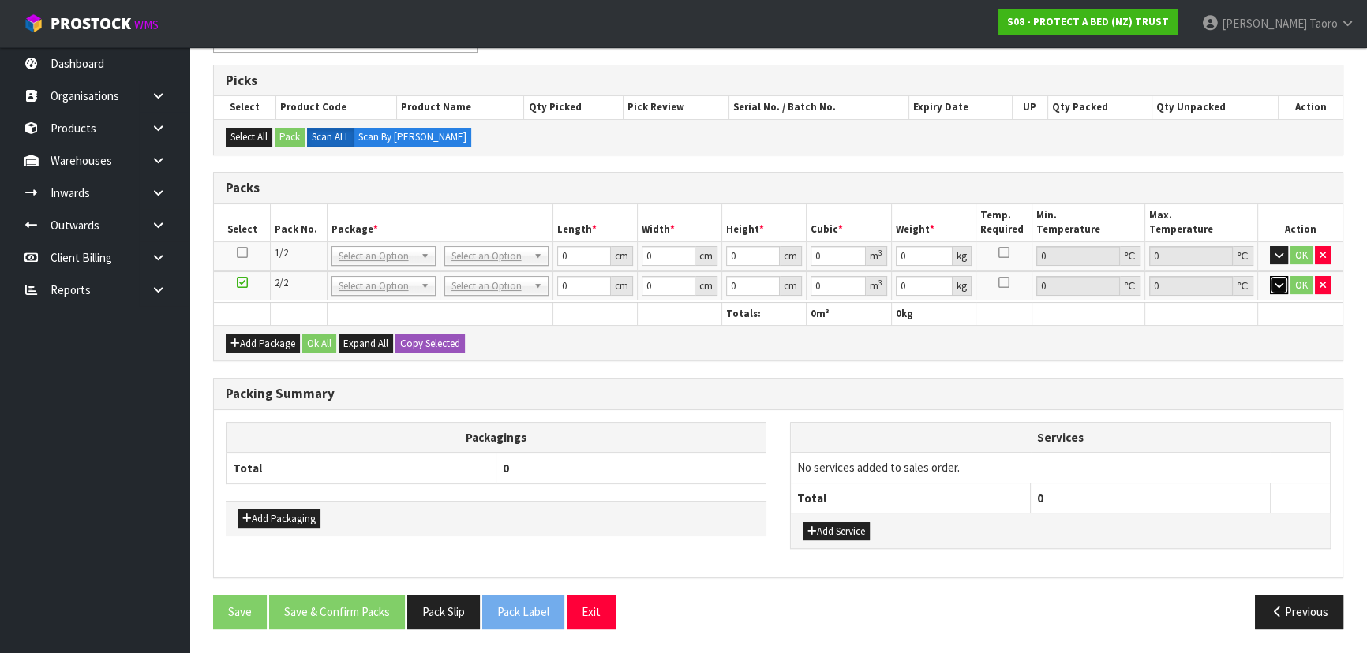
scroll to position [238, 0]
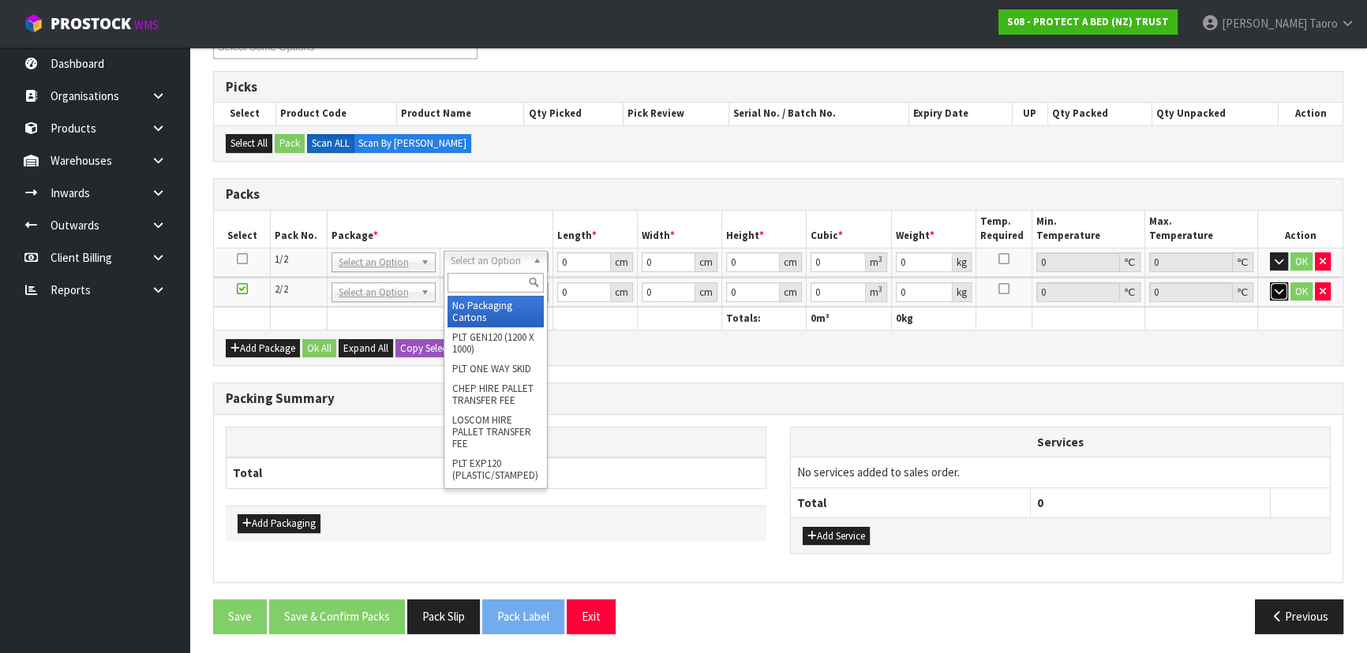
drag, startPoint x: 470, startPoint y: 260, endPoint x: 478, endPoint y: 272, distance: 14.7
click at [485, 282] on input "text" at bounding box center [495, 283] width 96 height 20
type input "OC"
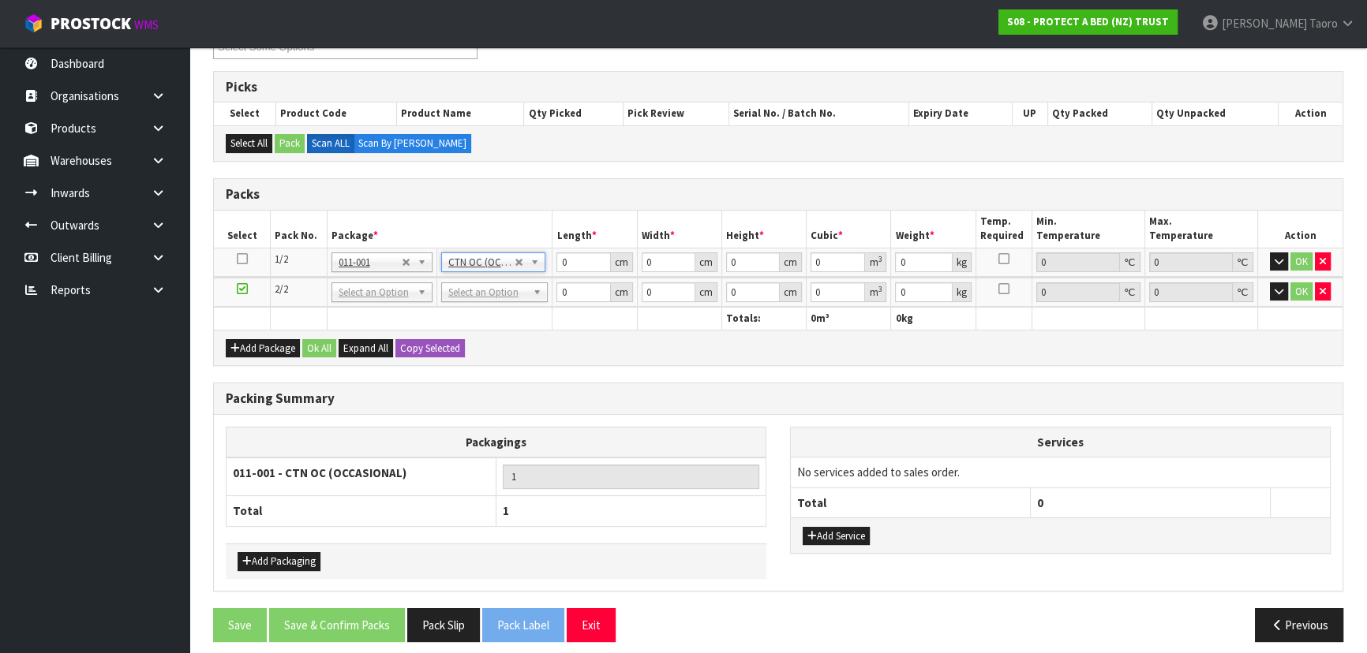
type input "7.52"
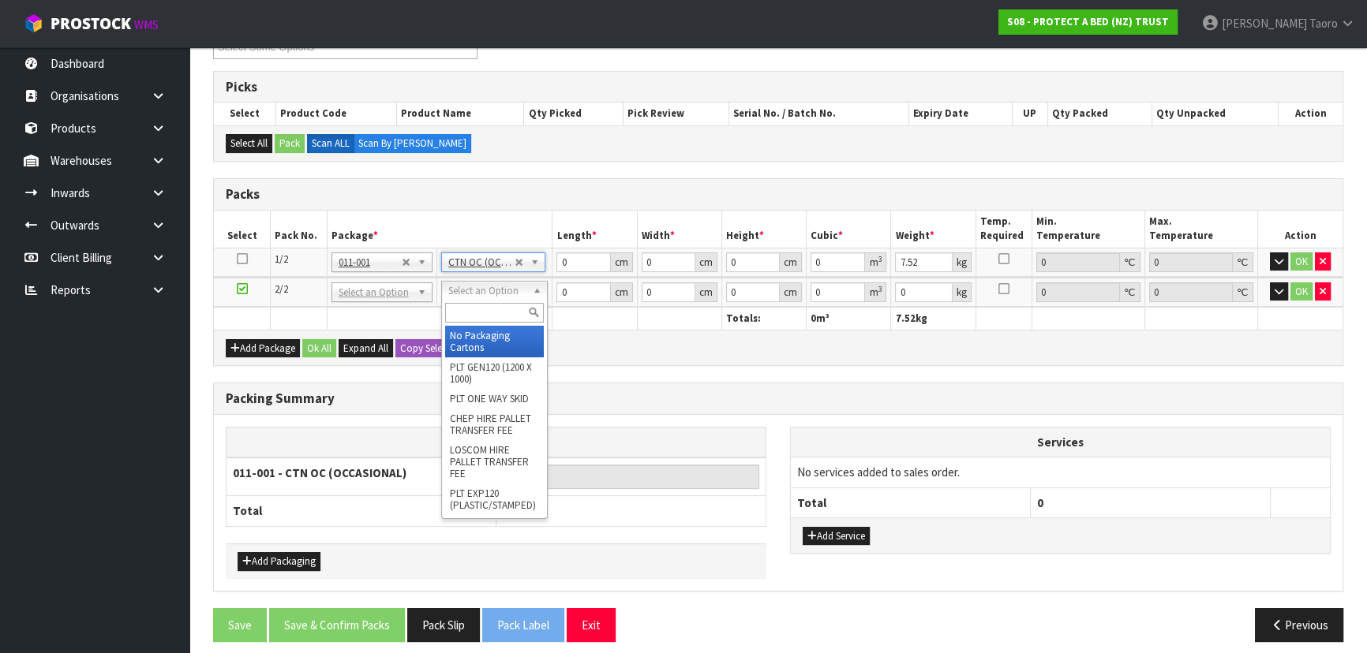
drag, startPoint x: 496, startPoint y: 291, endPoint x: 493, endPoint y: 313, distance: 22.3
click at [494, 309] on input "text" at bounding box center [494, 313] width 99 height 20
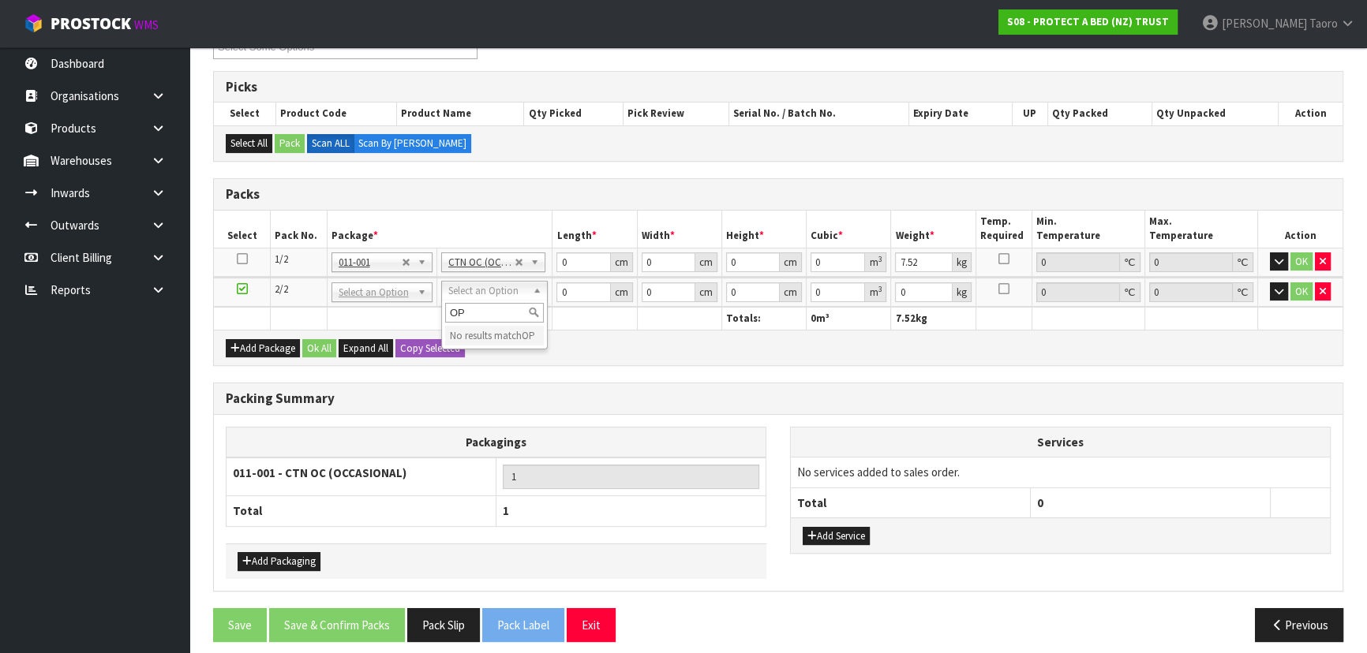
type input "O"
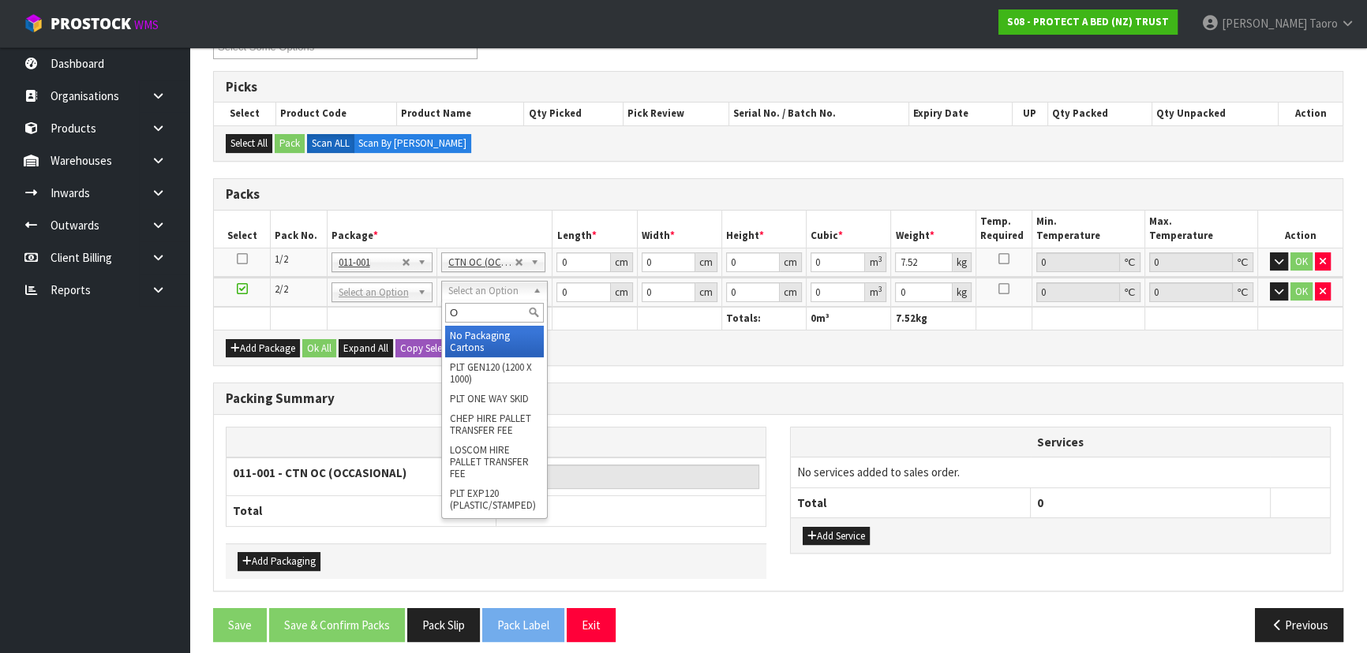
type input "OC"
type input "2"
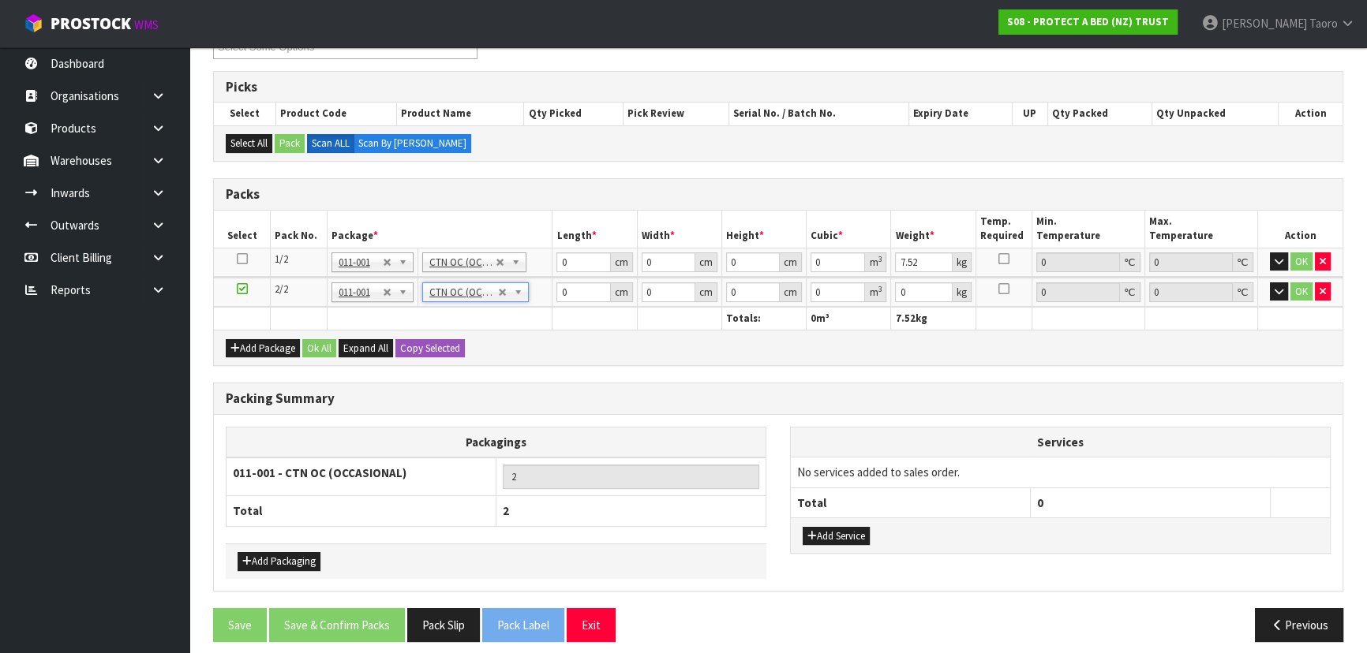
type input "6.98"
click at [561, 260] on input "0" at bounding box center [583, 263] width 54 height 20
click at [560, 260] on input "0" at bounding box center [583, 263] width 54 height 20
type input "59"
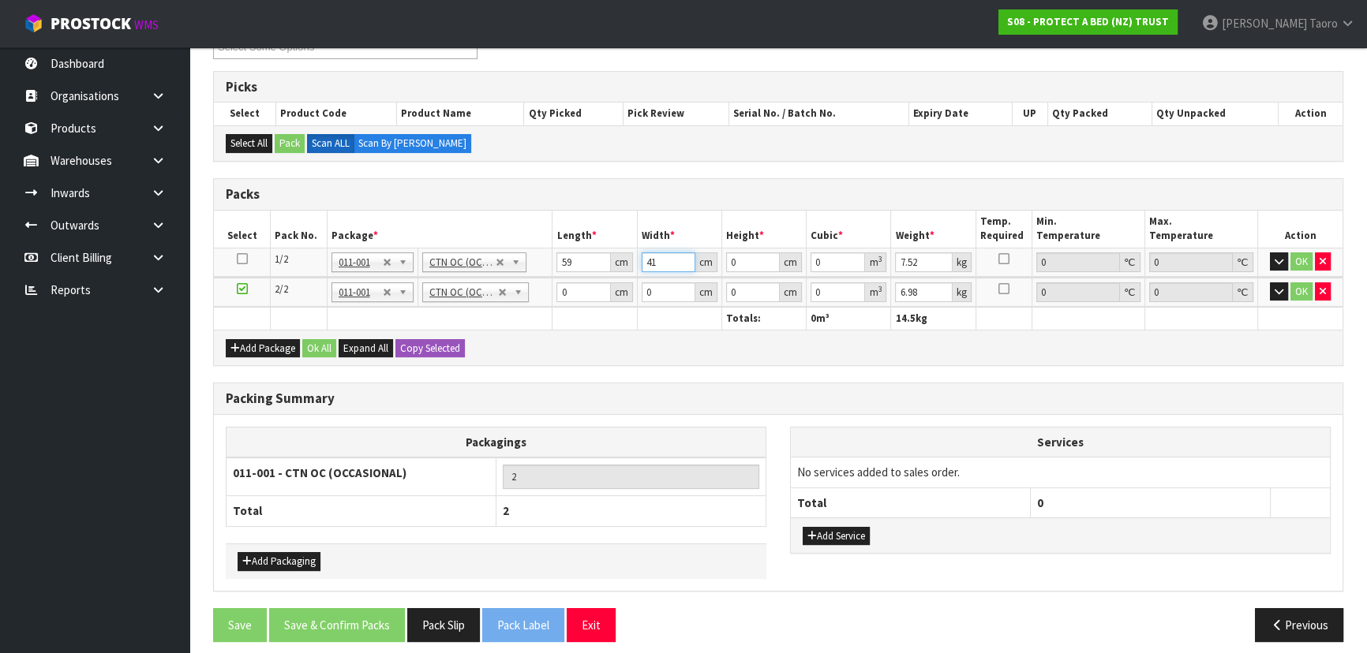
type input "41"
type input "3"
type input "0.007257"
type input "32"
type input "0.077408"
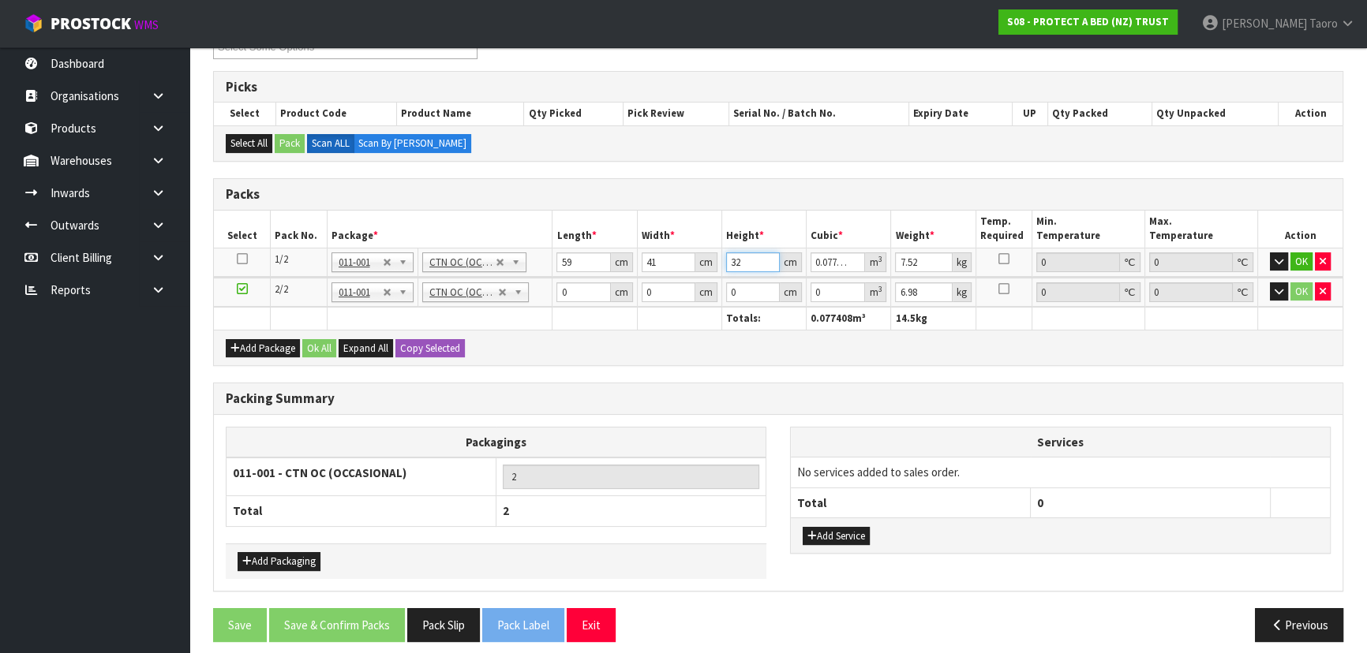
type input "32"
type input "9"
type input "59"
type input "41"
type input "3"
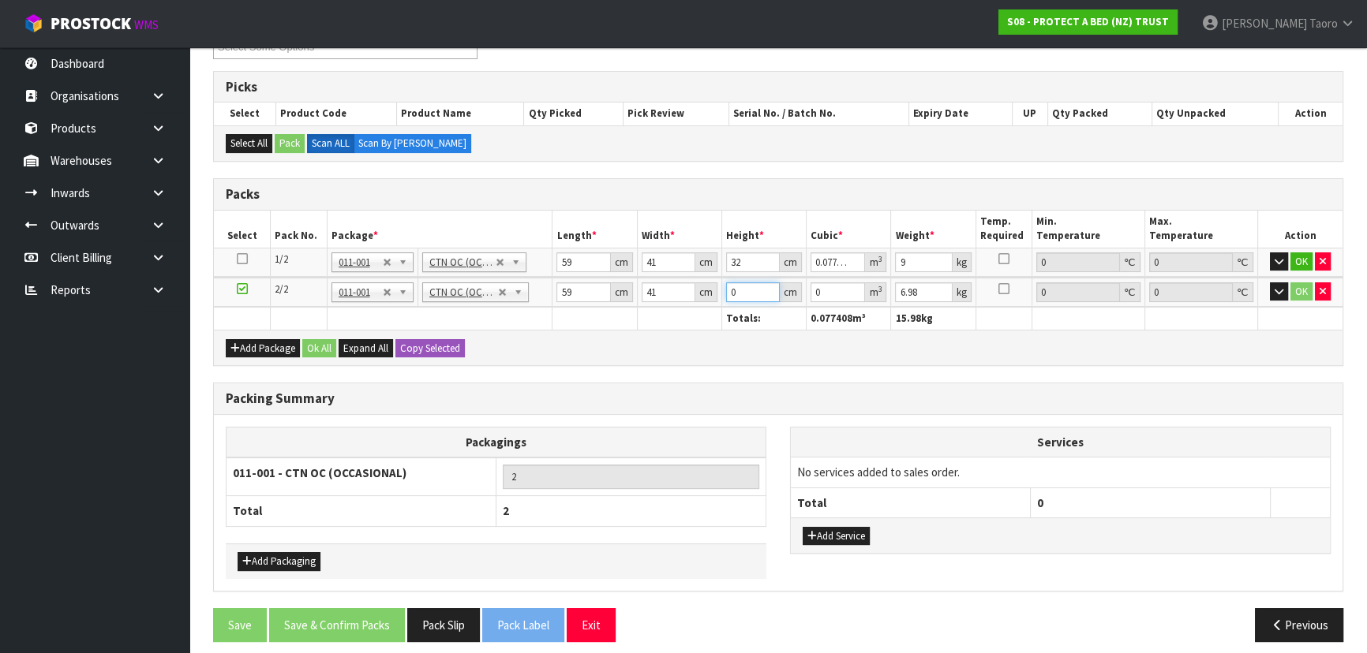
type input "0.007257"
type input "32"
type input "0.077408"
type input "32"
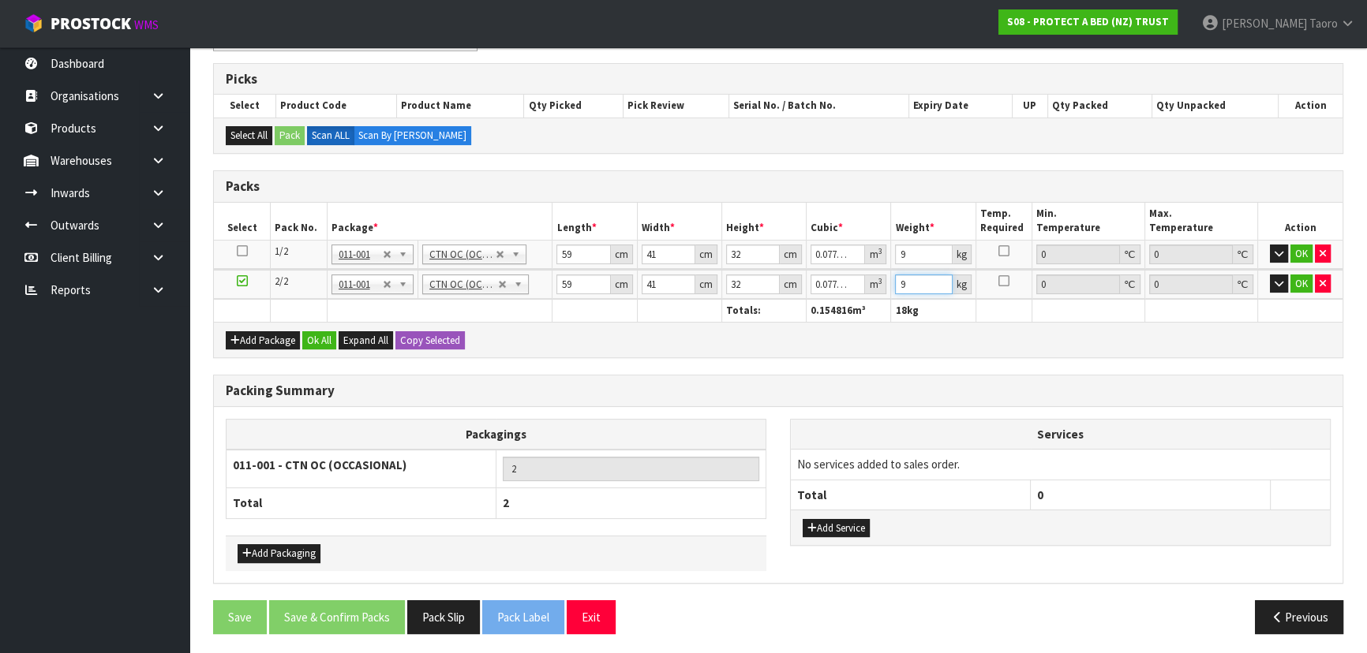
type input "9"
click at [320, 345] on button "Ok All" at bounding box center [319, 340] width 34 height 19
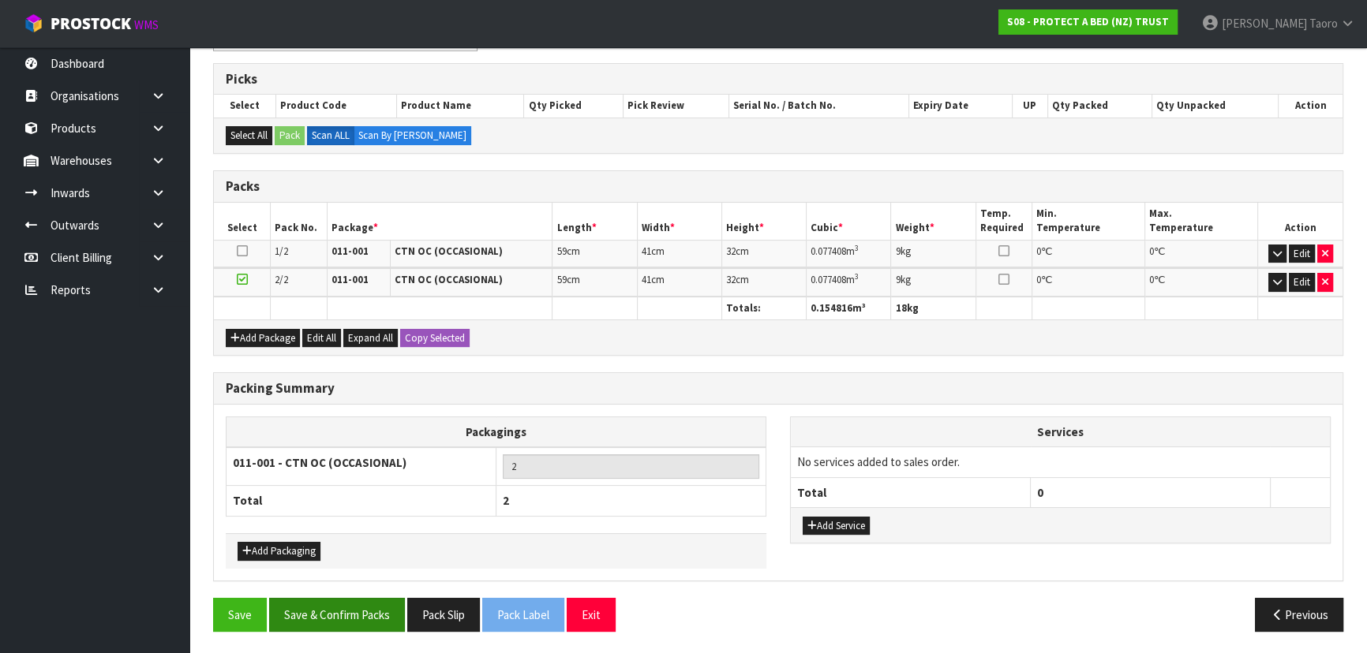
scroll to position [244, 0]
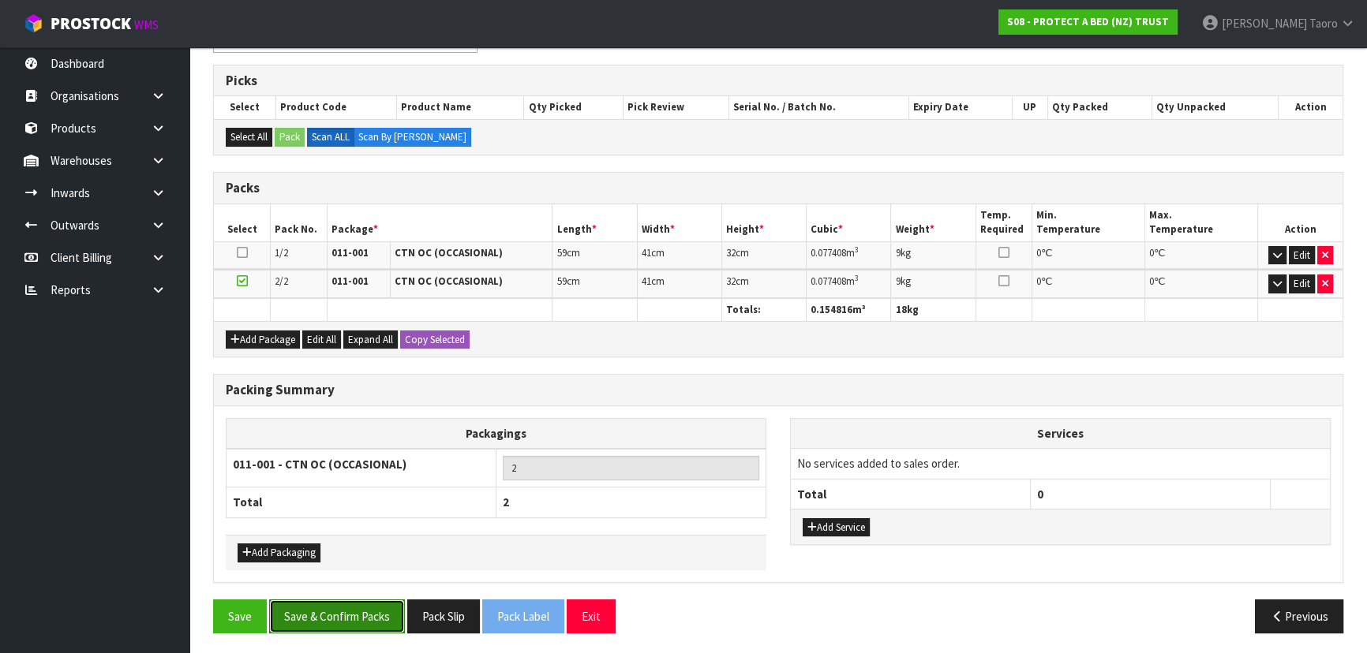
click at [339, 623] on button "Save & Confirm Packs" at bounding box center [337, 617] width 136 height 34
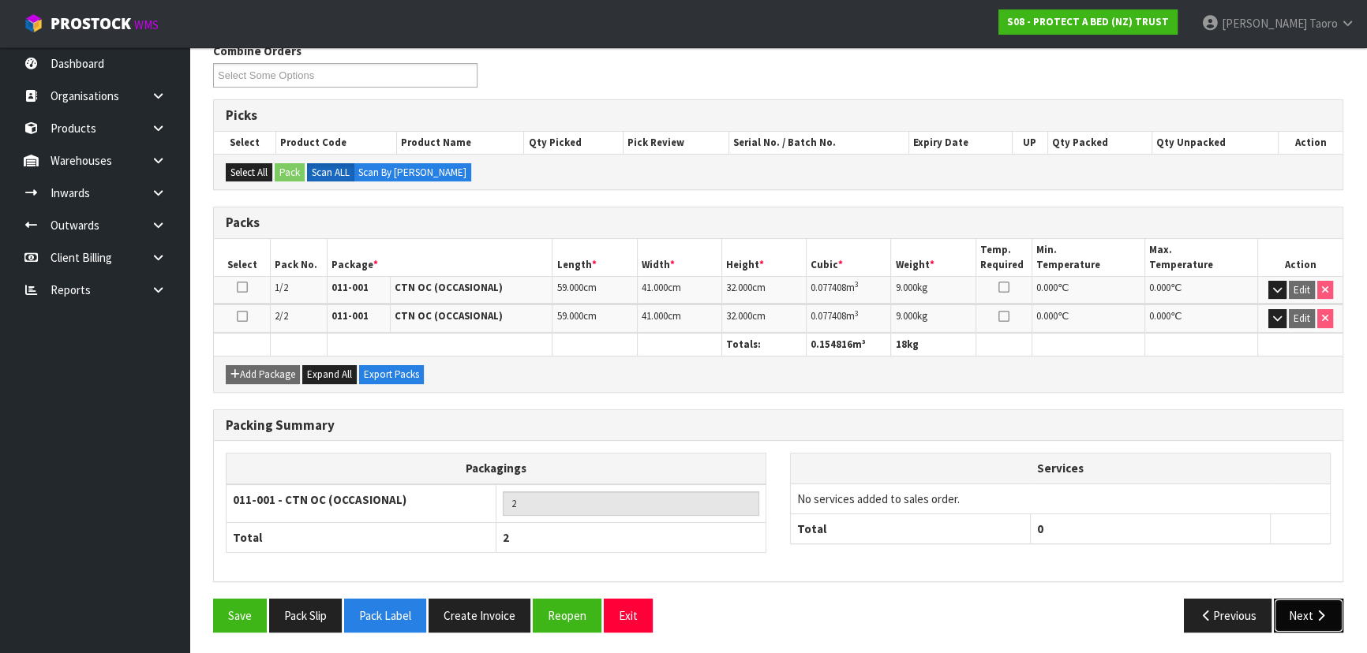
click at [1301, 605] on button "Next" at bounding box center [1308, 616] width 69 height 34
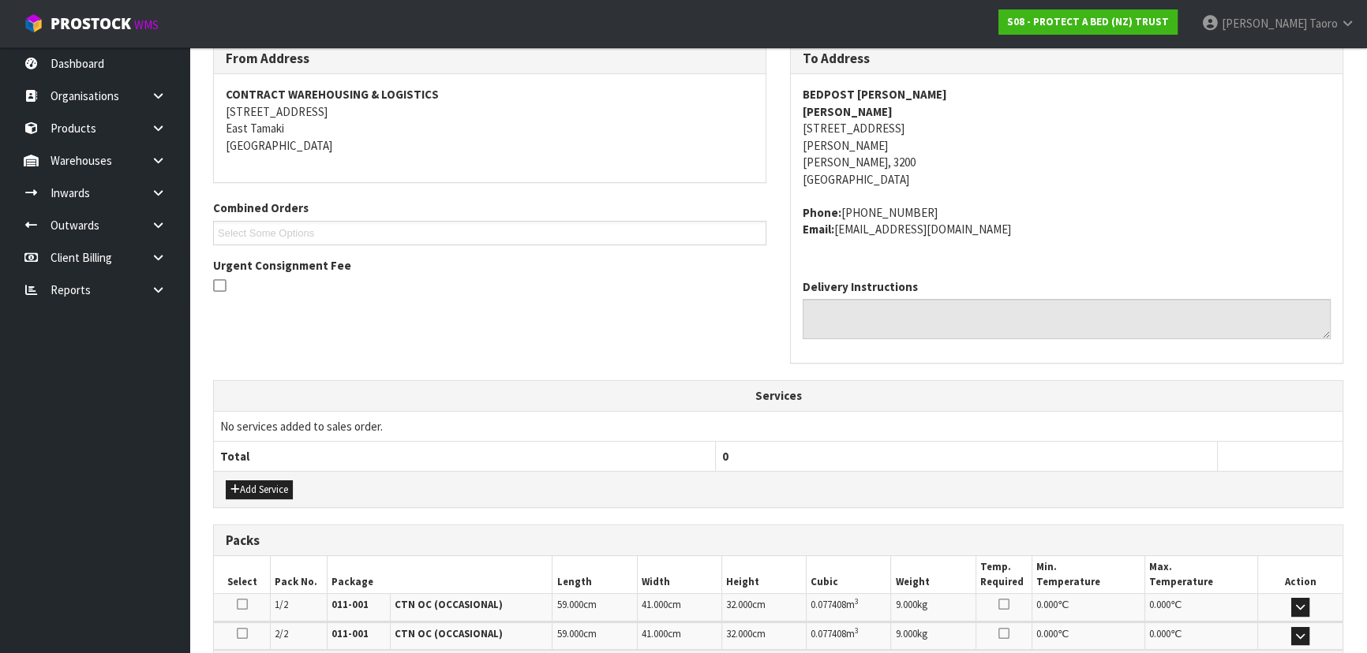
scroll to position [466, 0]
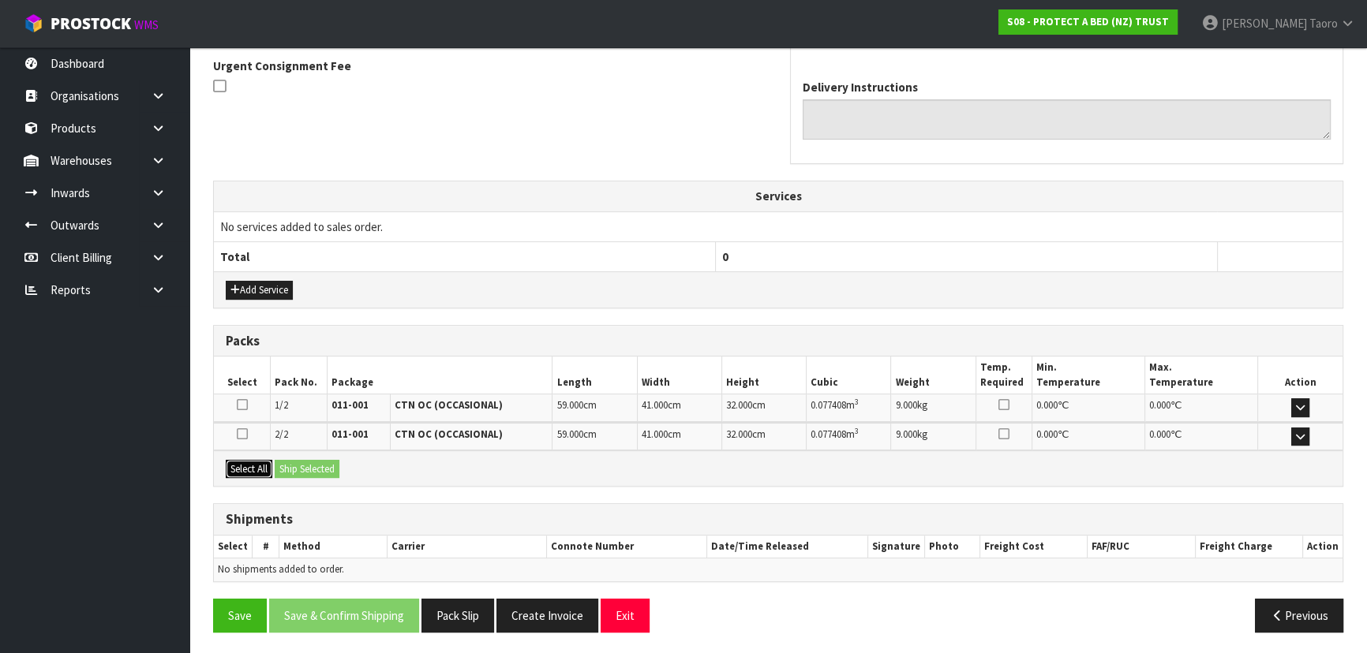
drag, startPoint x: 248, startPoint y: 466, endPoint x: 270, endPoint y: 466, distance: 22.1
click at [255, 466] on button "Select All" at bounding box center [249, 469] width 47 height 19
drag, startPoint x: 281, startPoint y: 467, endPoint x: 315, endPoint y: 483, distance: 37.4
click at [284, 467] on button "Ship Selected" at bounding box center [307, 469] width 65 height 19
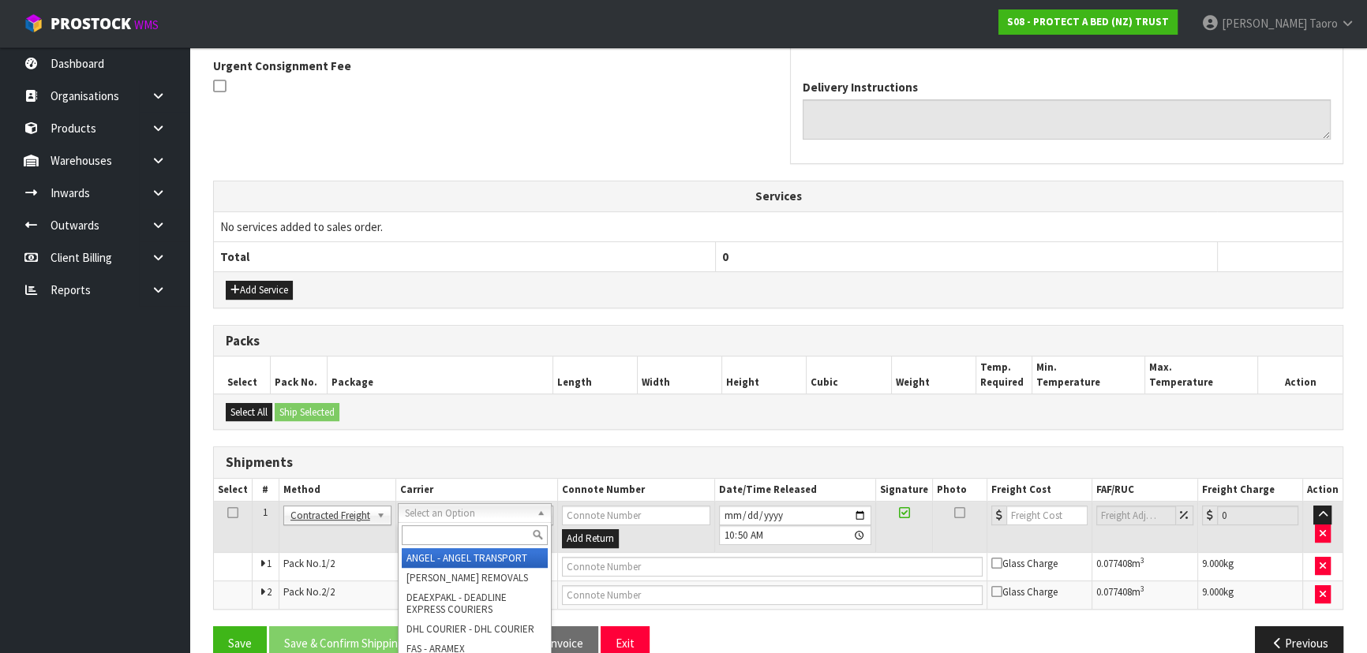
click at [448, 530] on input "text" at bounding box center [475, 536] width 146 height 20
type input "NZP"
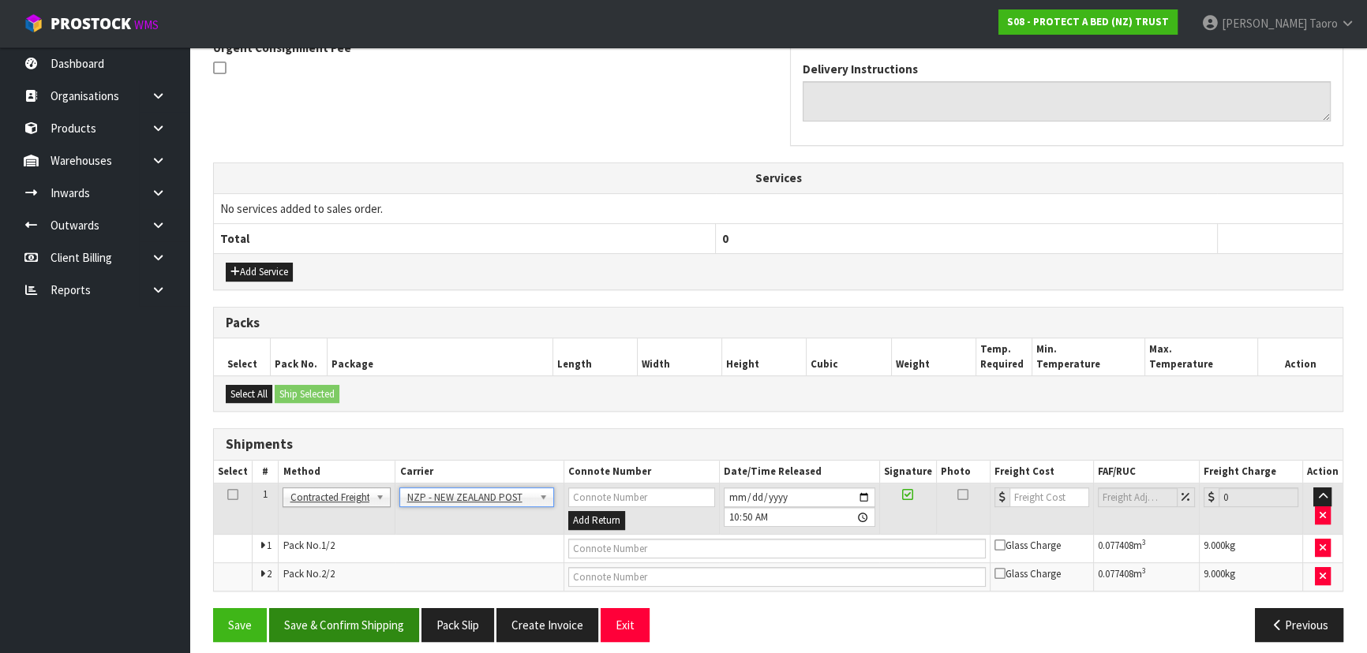
scroll to position [493, 0]
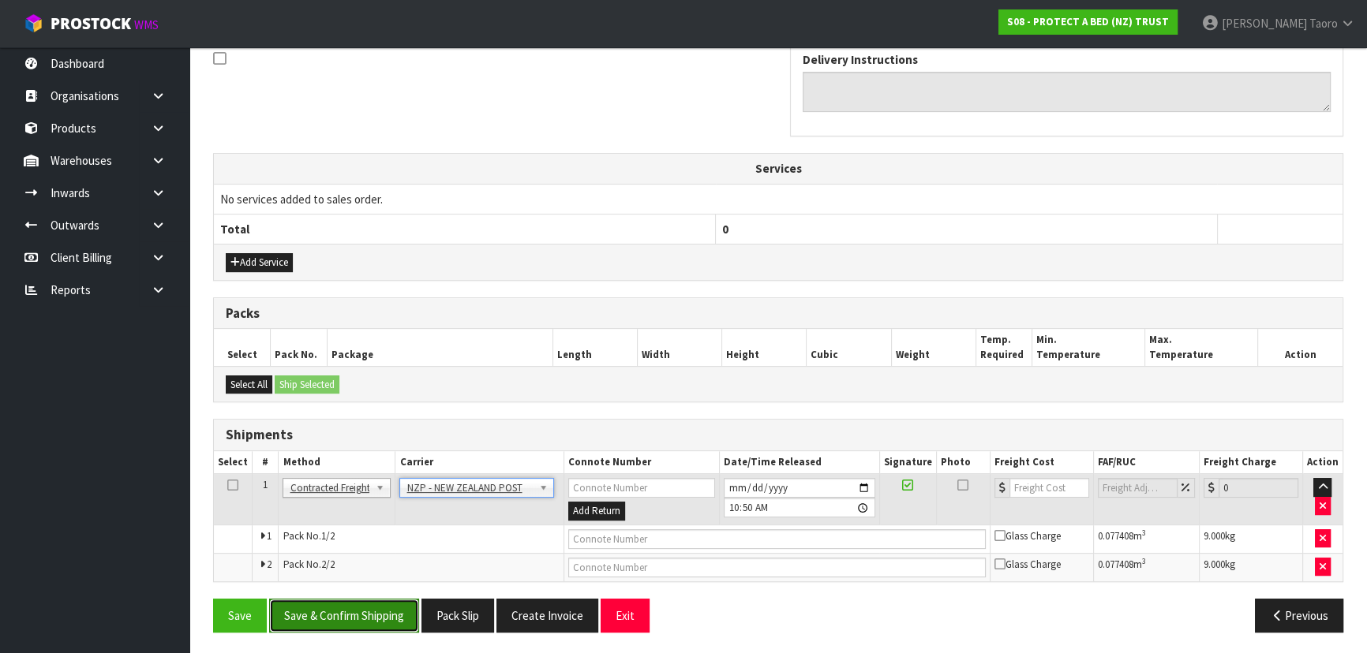
click at [386, 602] on button "Save & Confirm Shipping" at bounding box center [344, 616] width 150 height 34
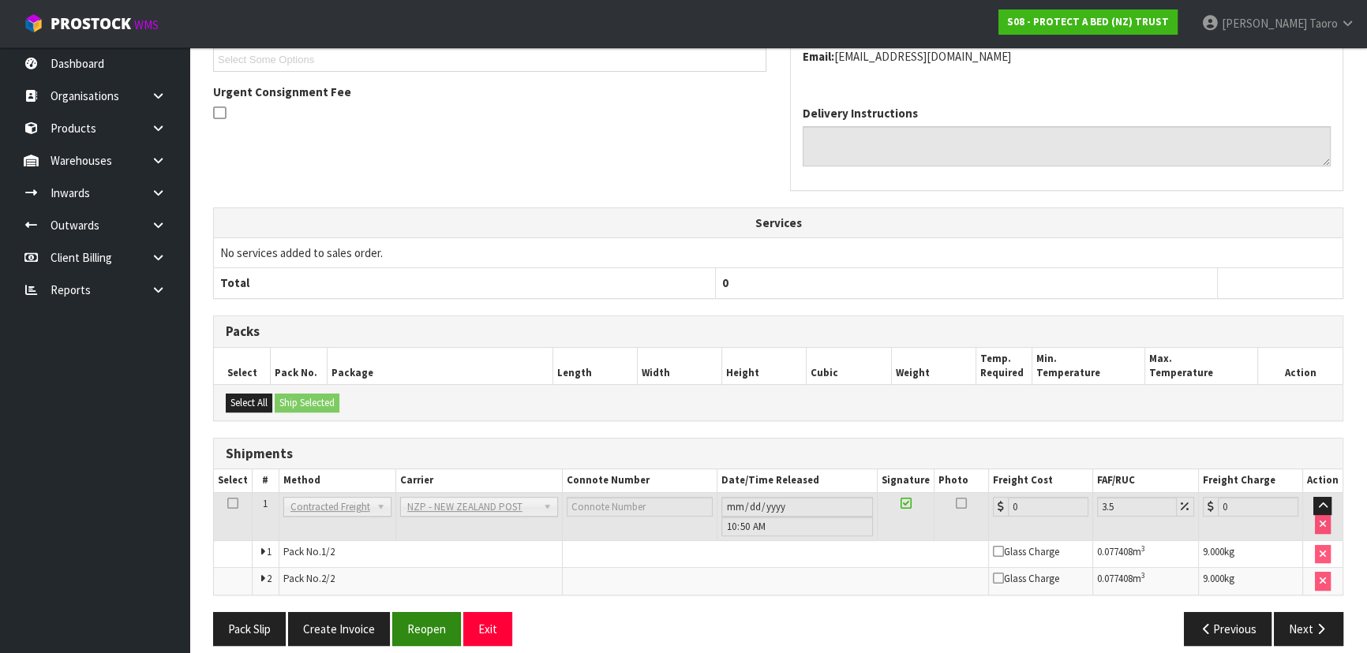
scroll to position [470, 0]
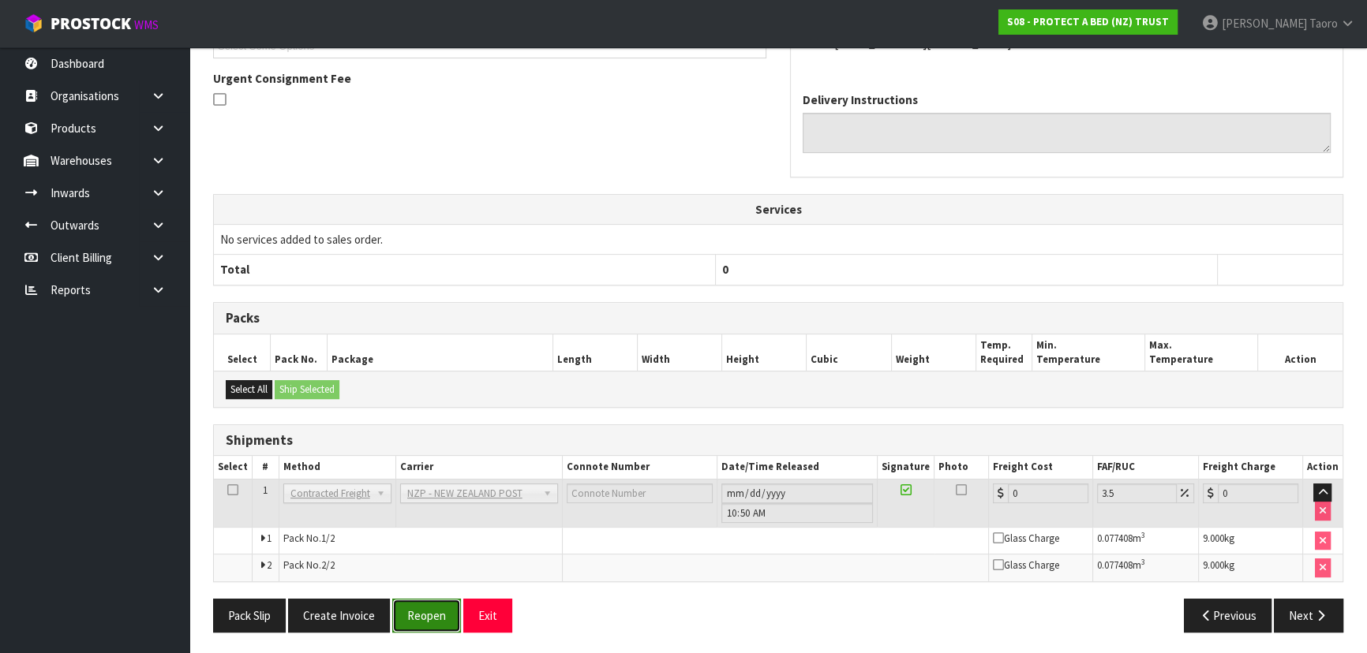
drag, startPoint x: 417, startPoint y: 620, endPoint x: 425, endPoint y: 599, distance: 22.7
click at [420, 616] on button "Reopen" at bounding box center [426, 616] width 69 height 34
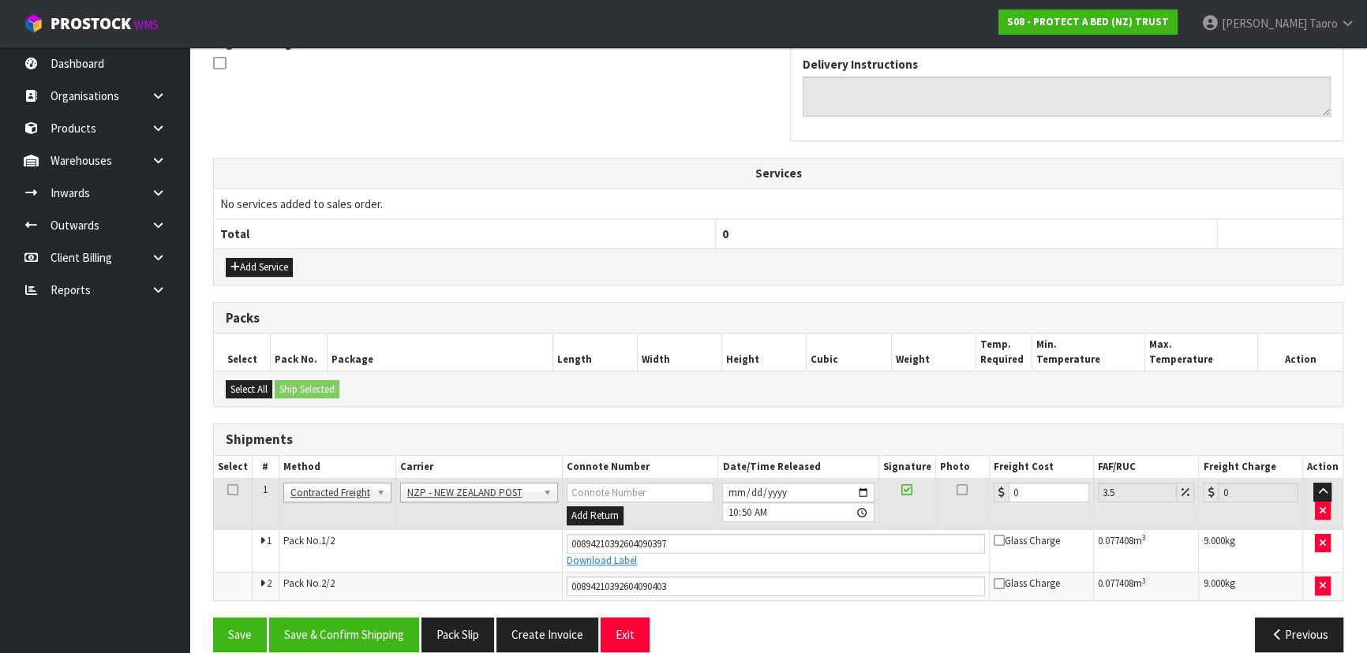
scroll to position [507, 0]
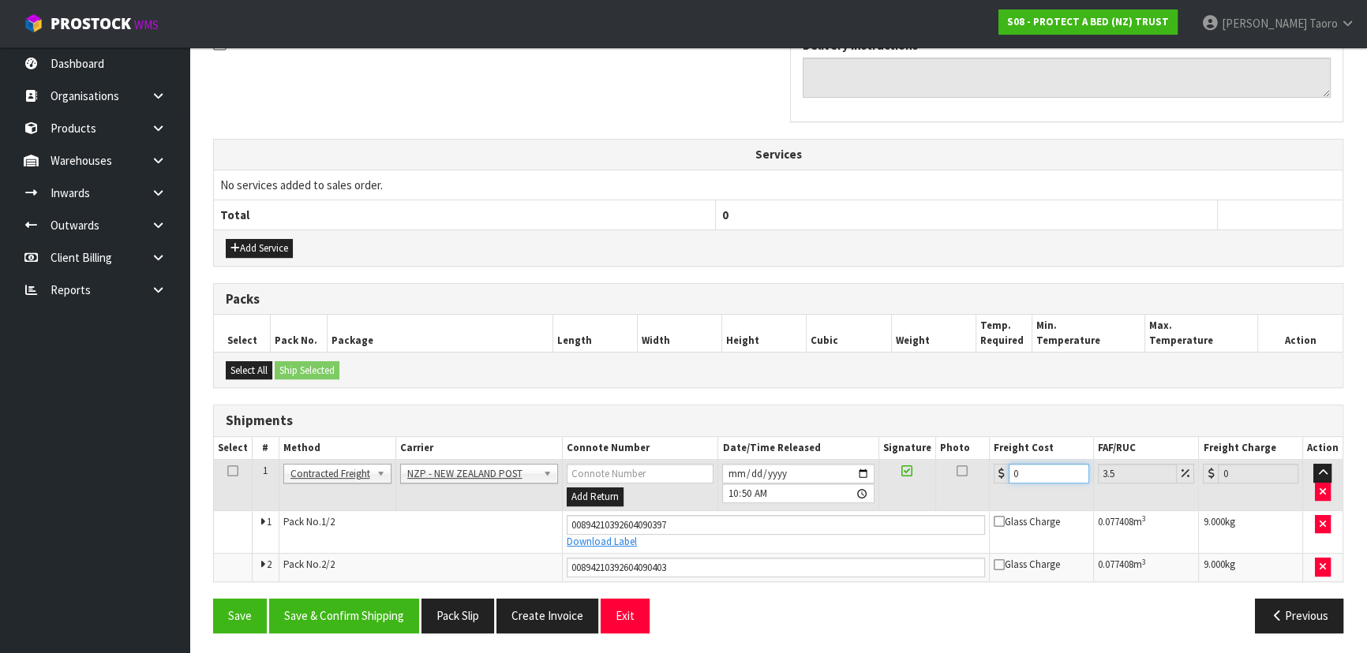
click at [1033, 466] on input "0" at bounding box center [1049, 474] width 81 height 20
type input "1"
type input "1.03"
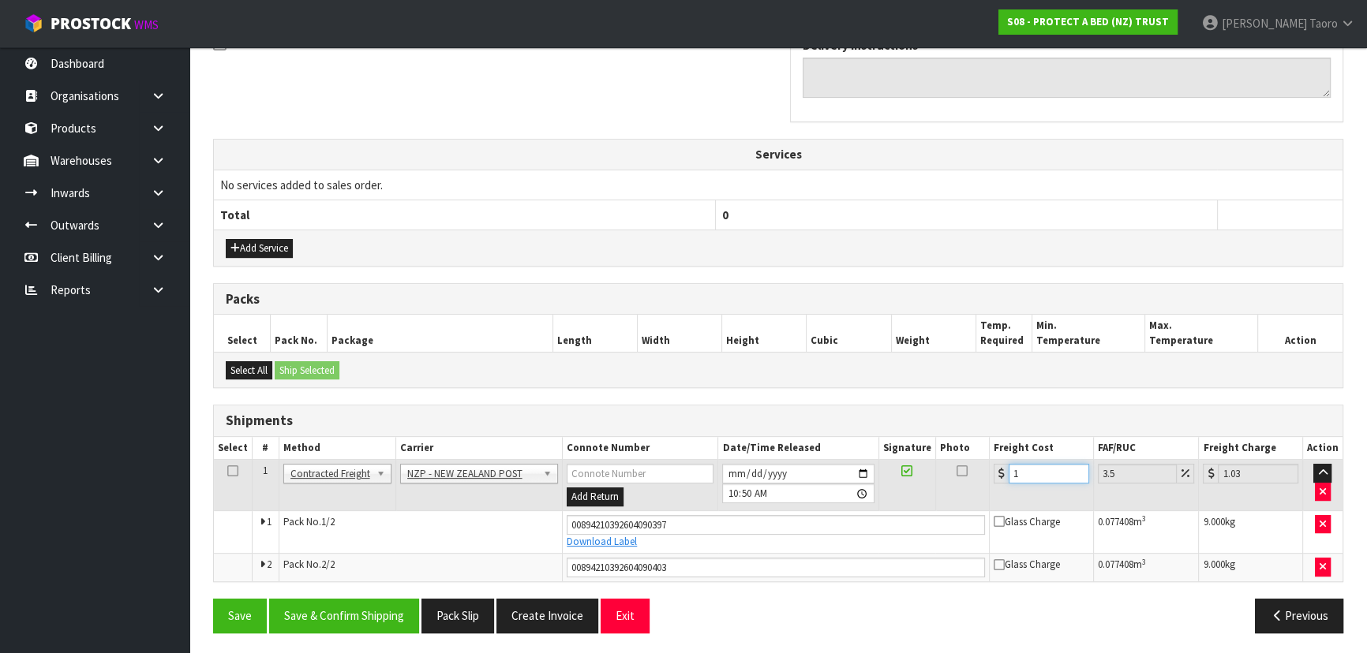
type input "15"
type input "15.52"
type input "15.4"
type input "15.94"
type input "15.42"
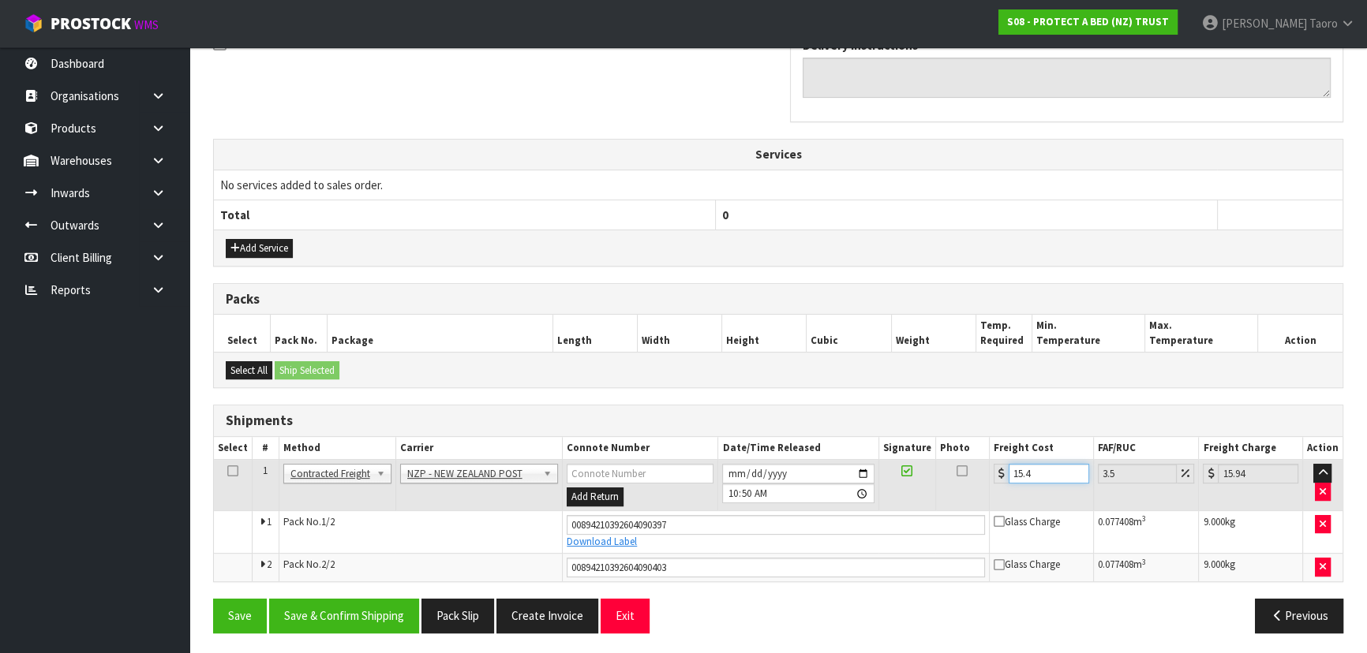
type input "15.96"
type input "15.42"
click at [340, 605] on button "Save & Confirm Shipping" at bounding box center [344, 616] width 150 height 34
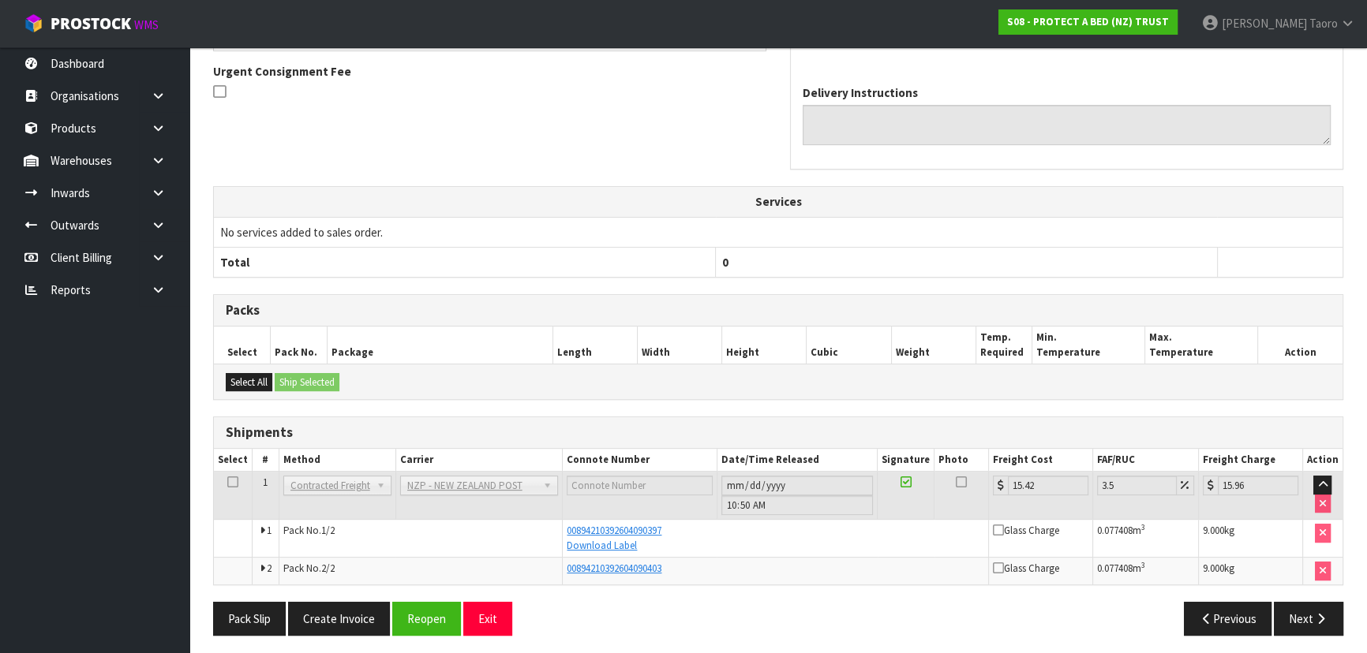
scroll to position [464, 0]
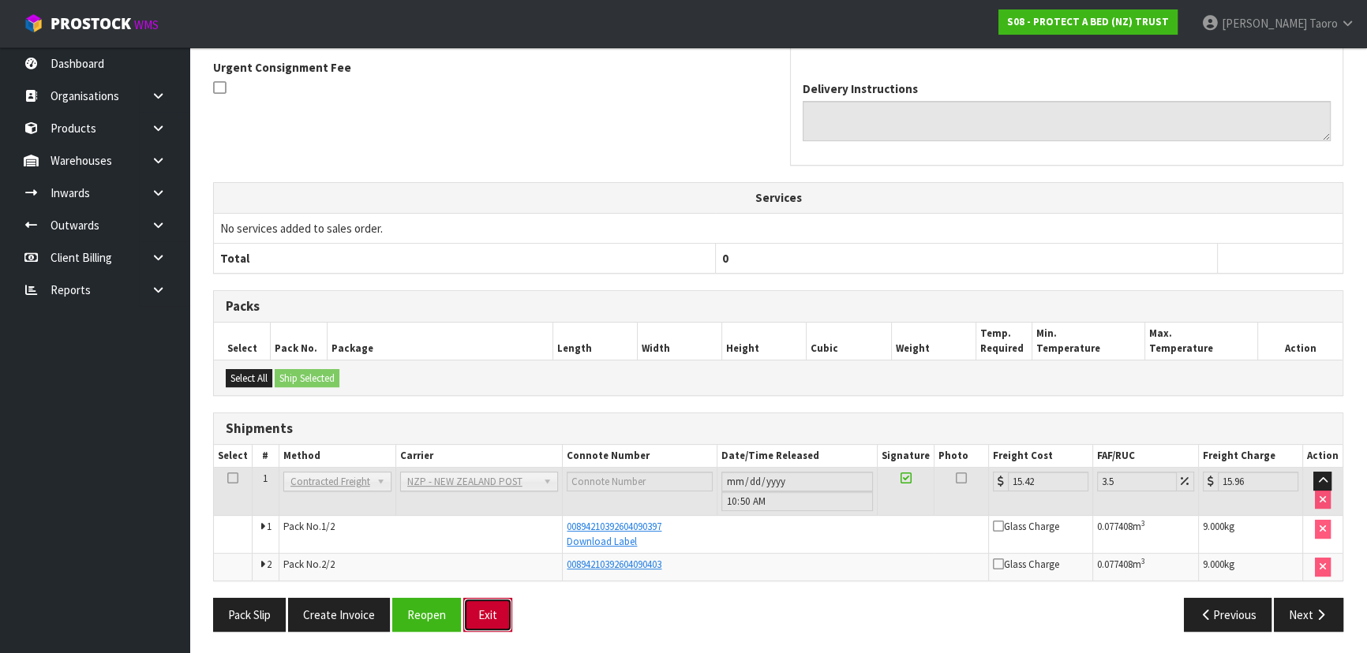
click at [497, 618] on button "Exit" at bounding box center [487, 615] width 49 height 34
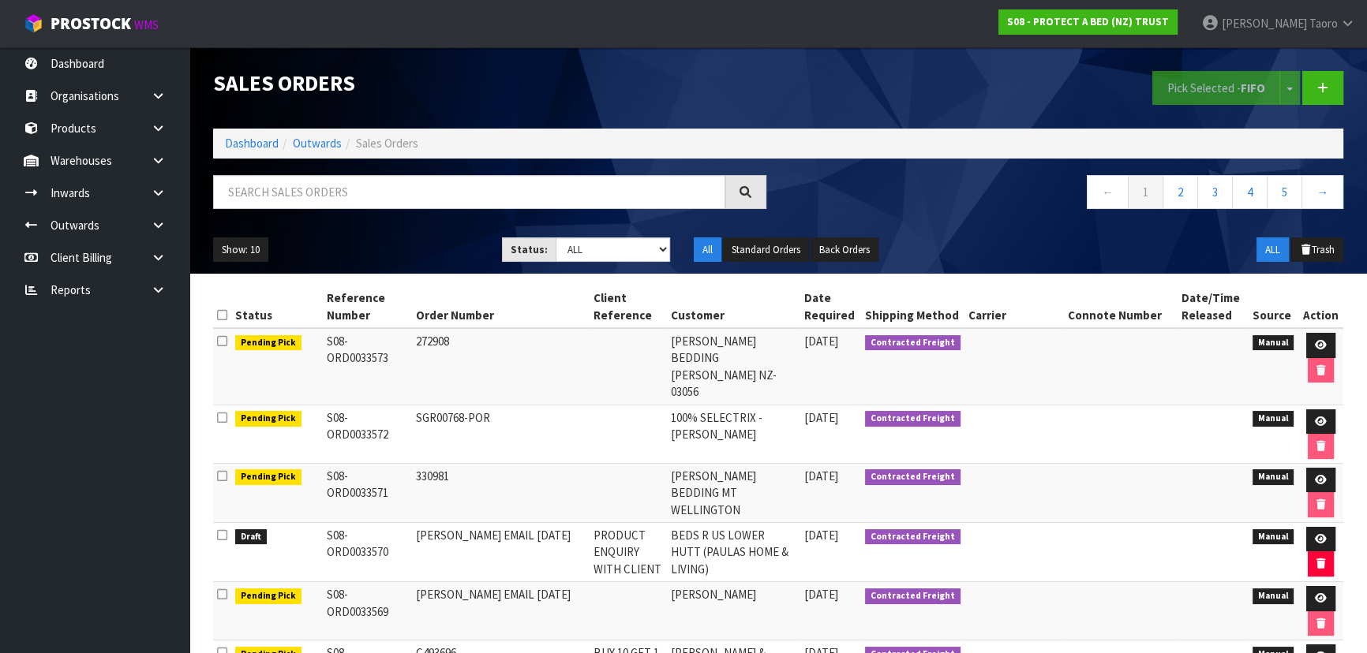
click at [979, 183] on nav "← 1 2 3 4 5 →" at bounding box center [1066, 194] width 553 height 39
click at [242, 143] on link "Dashboard" at bounding box center [252, 143] width 54 height 15
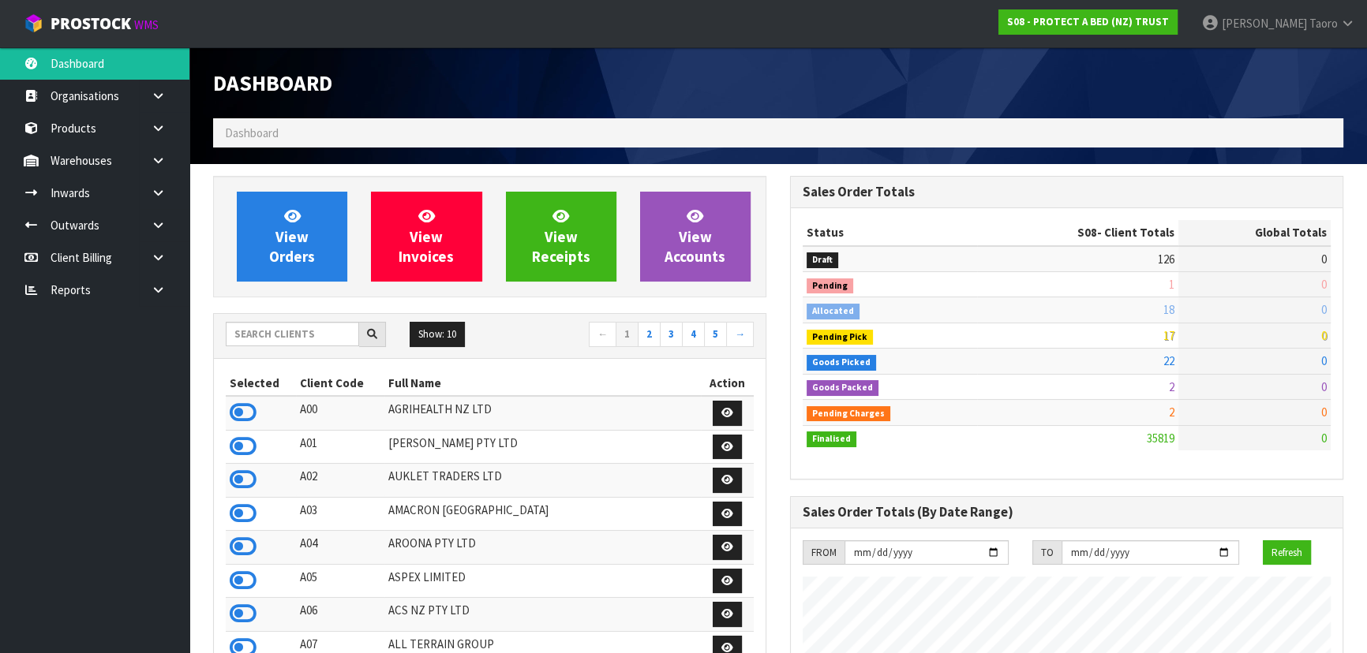
scroll to position [1193, 576]
click at [288, 336] on input "text" at bounding box center [292, 334] width 133 height 24
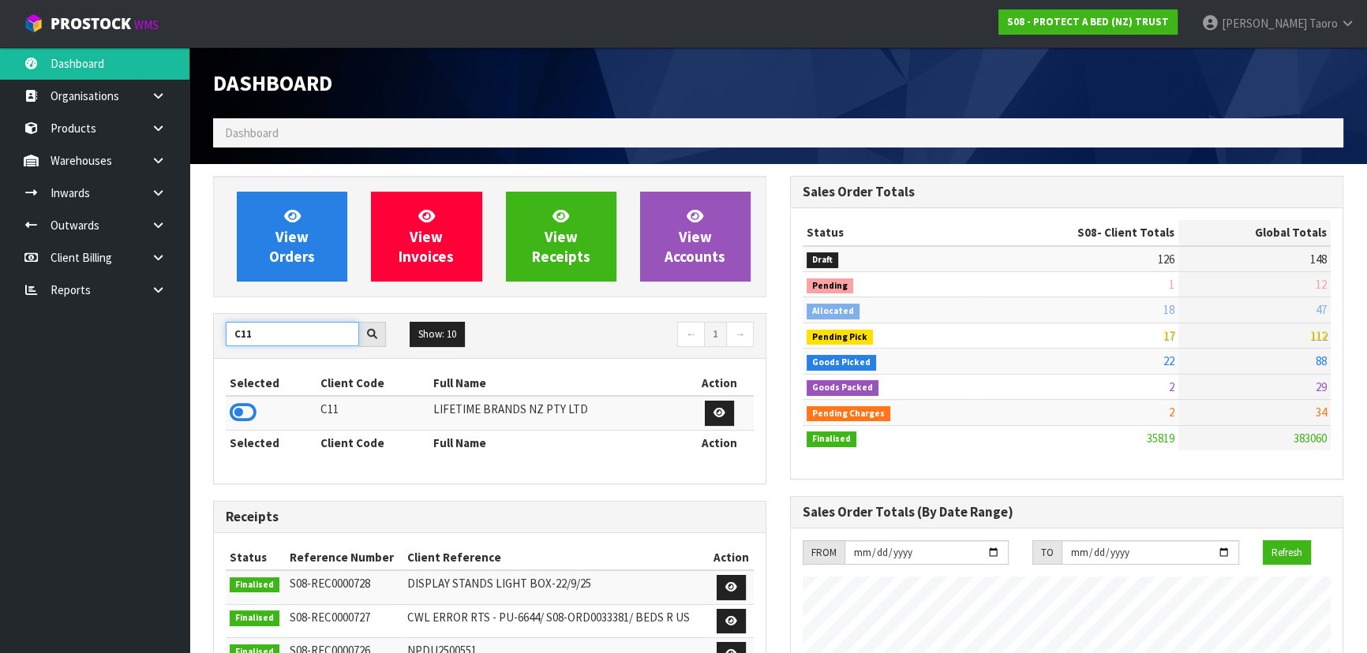
type input "C11"
click at [245, 410] on icon at bounding box center [243, 413] width 27 height 24
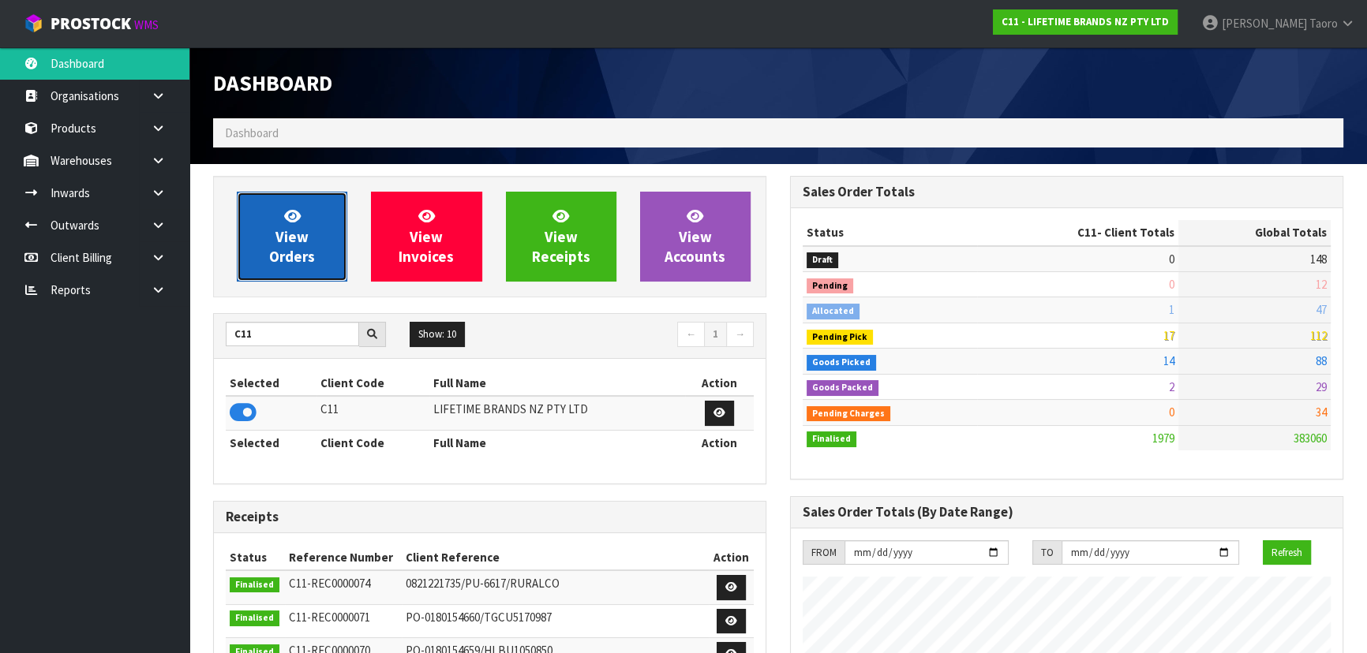
click at [314, 239] on link "View Orders" at bounding box center [292, 237] width 110 height 90
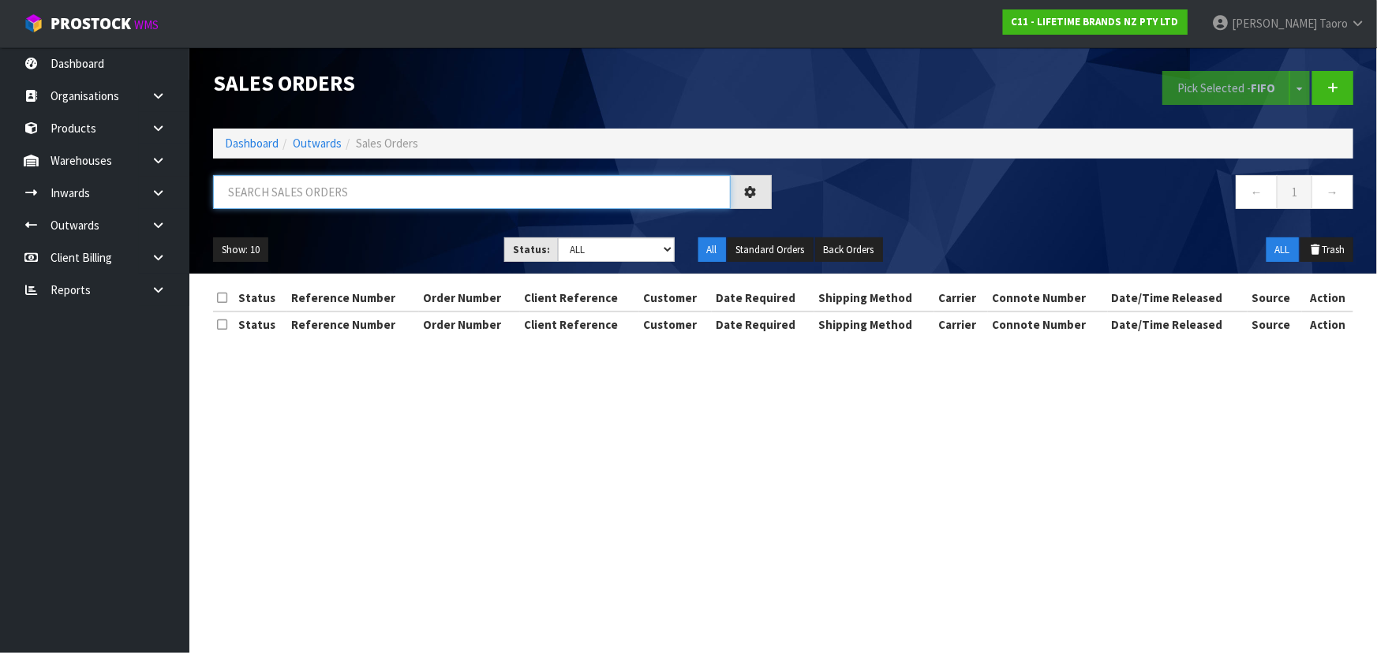
click at [332, 182] on input "text" at bounding box center [472, 192] width 518 height 34
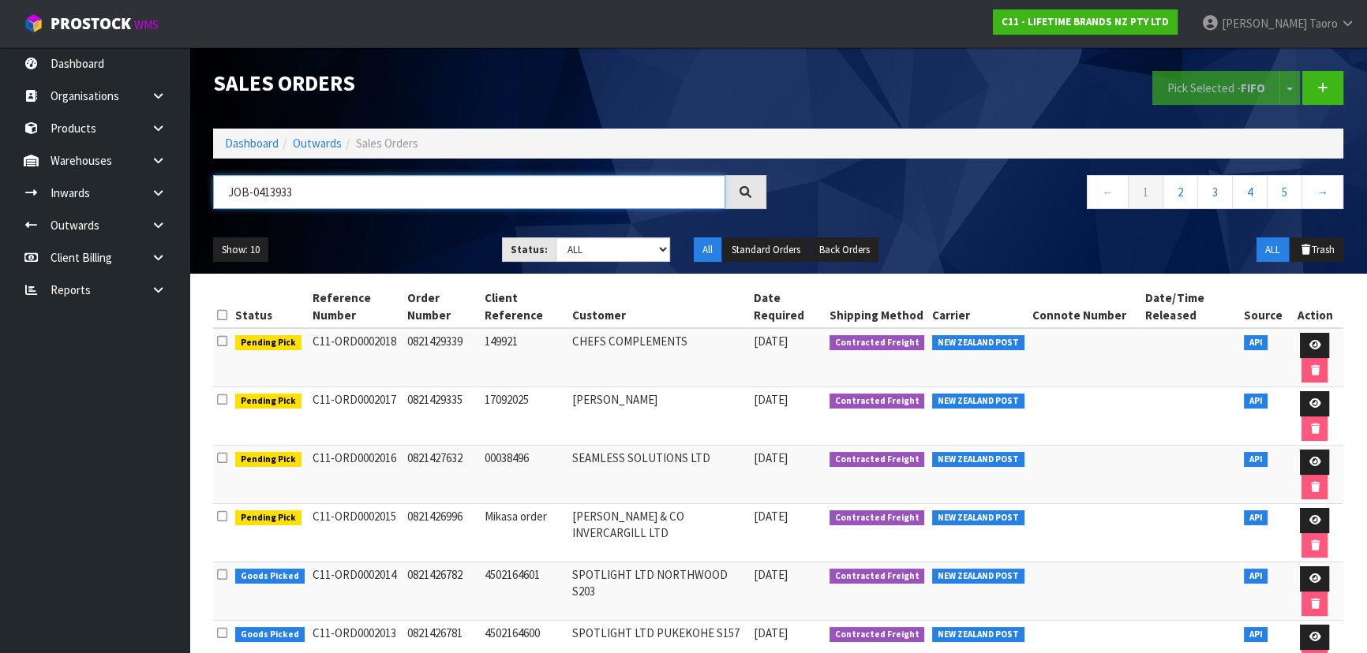
type input "JOB-0413933"
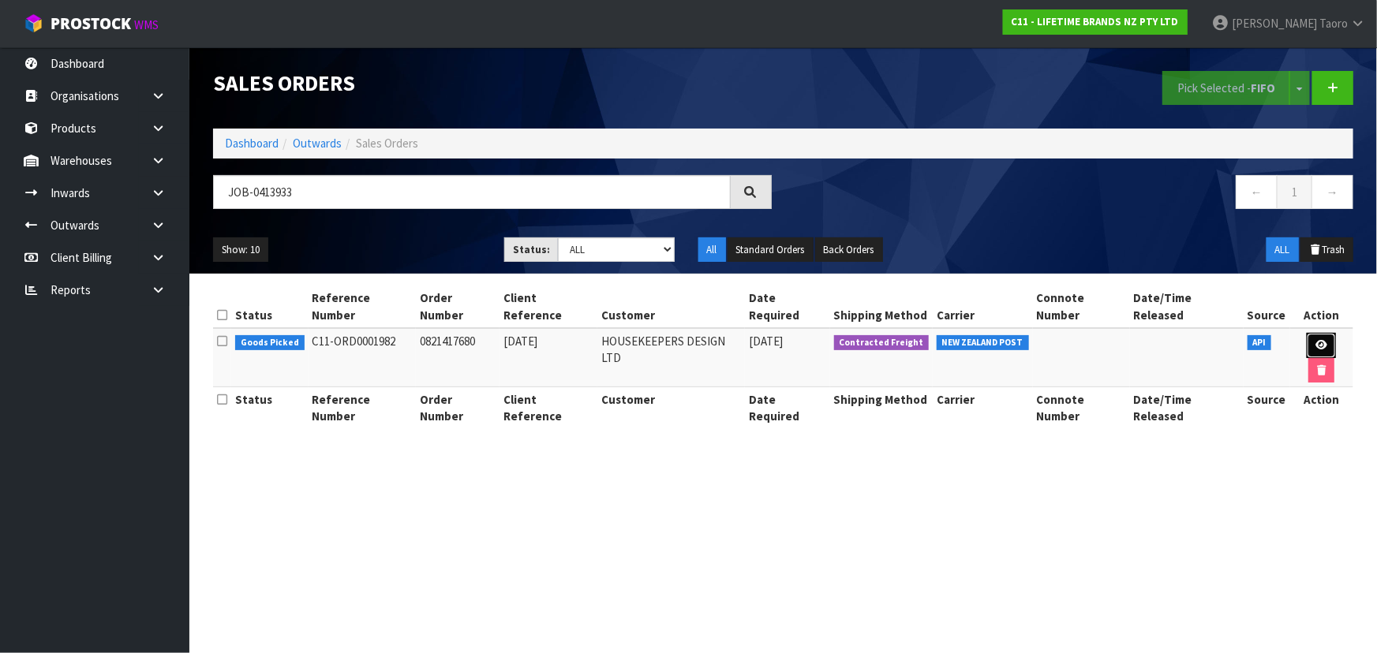
click at [1316, 340] on icon at bounding box center [1322, 345] width 12 height 10
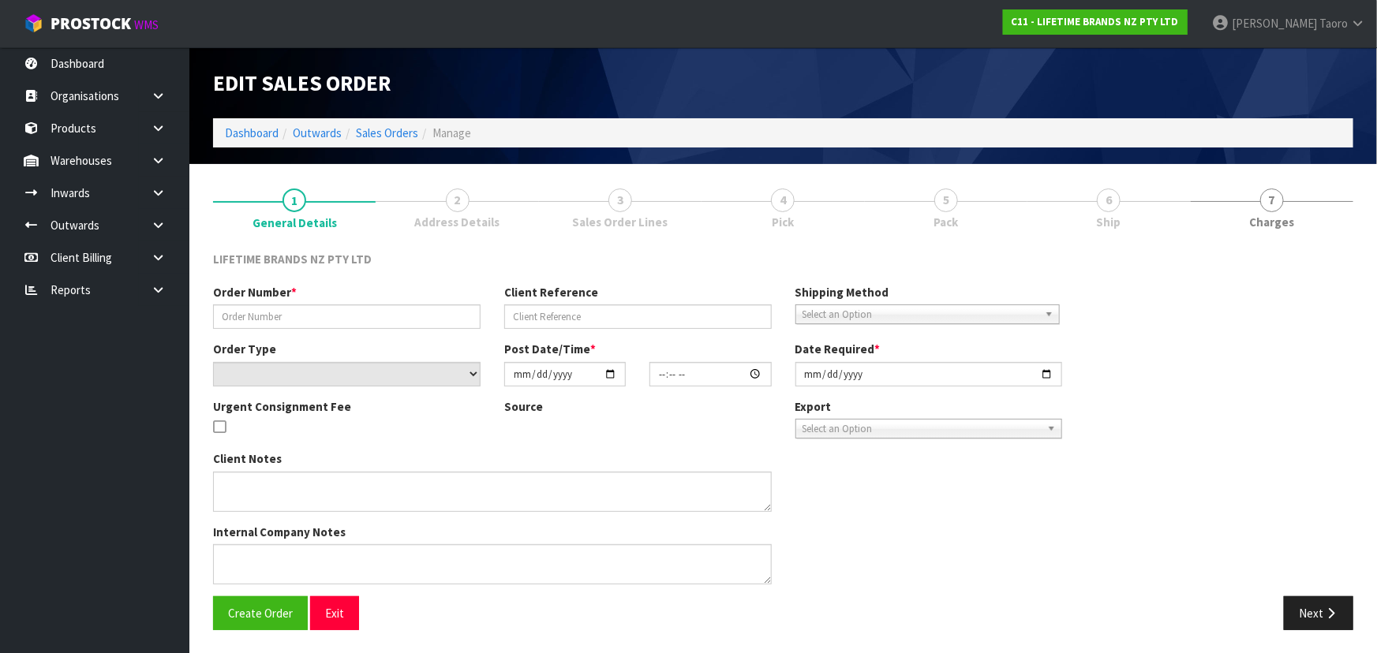
type input "0821417680"
type input "23.09.25"
select select "number:0"
type input "2025-09-23"
type input "10:14:23.000"
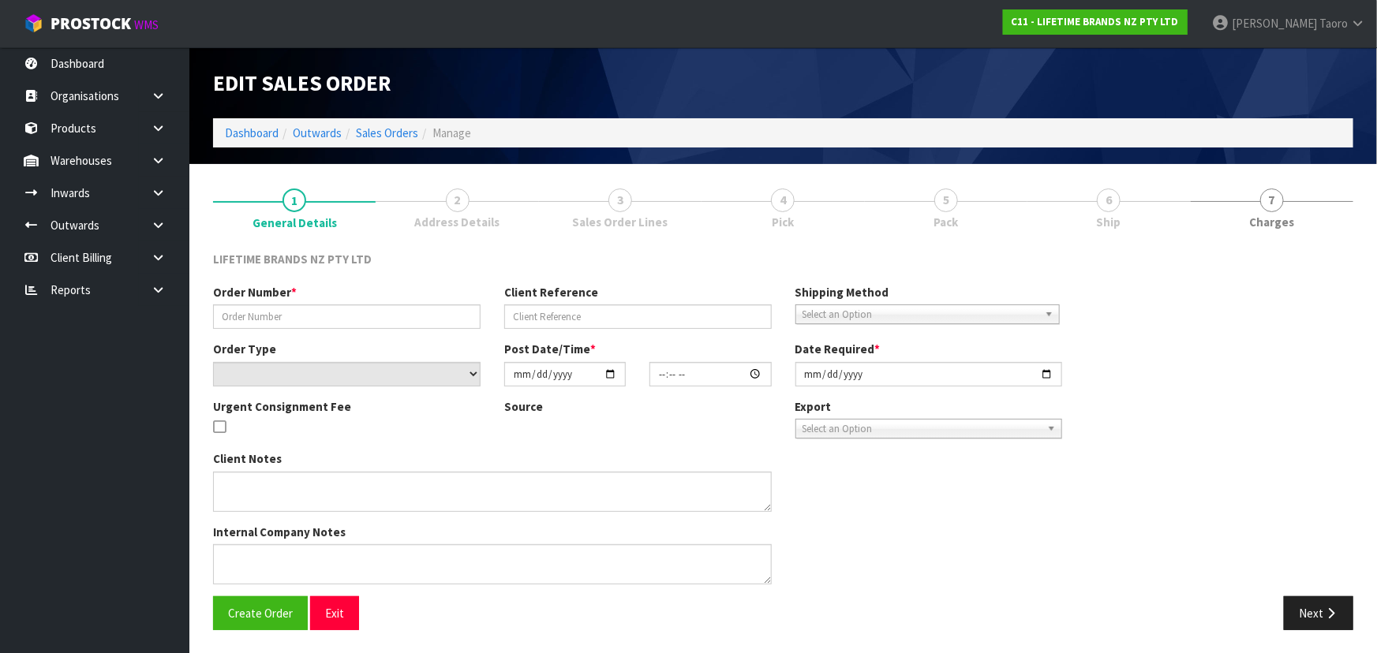
type input "2025-09-23"
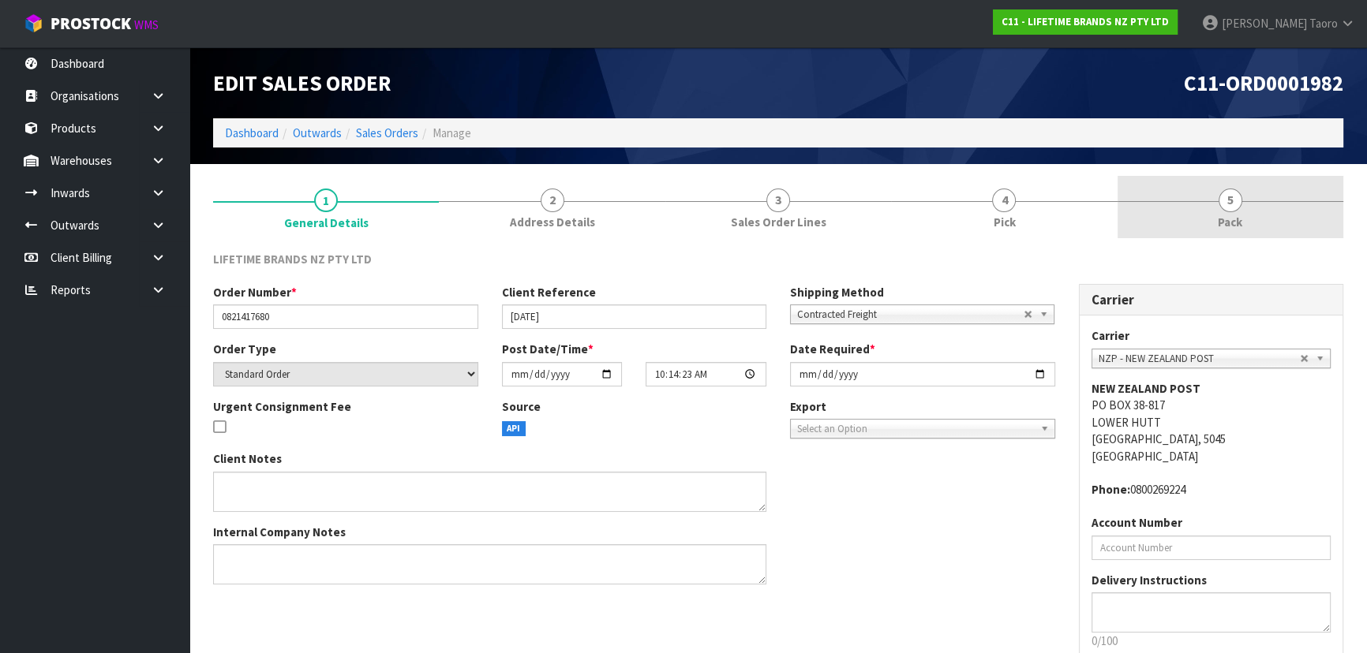
click at [1246, 213] on link "5 Pack" at bounding box center [1231, 207] width 226 height 62
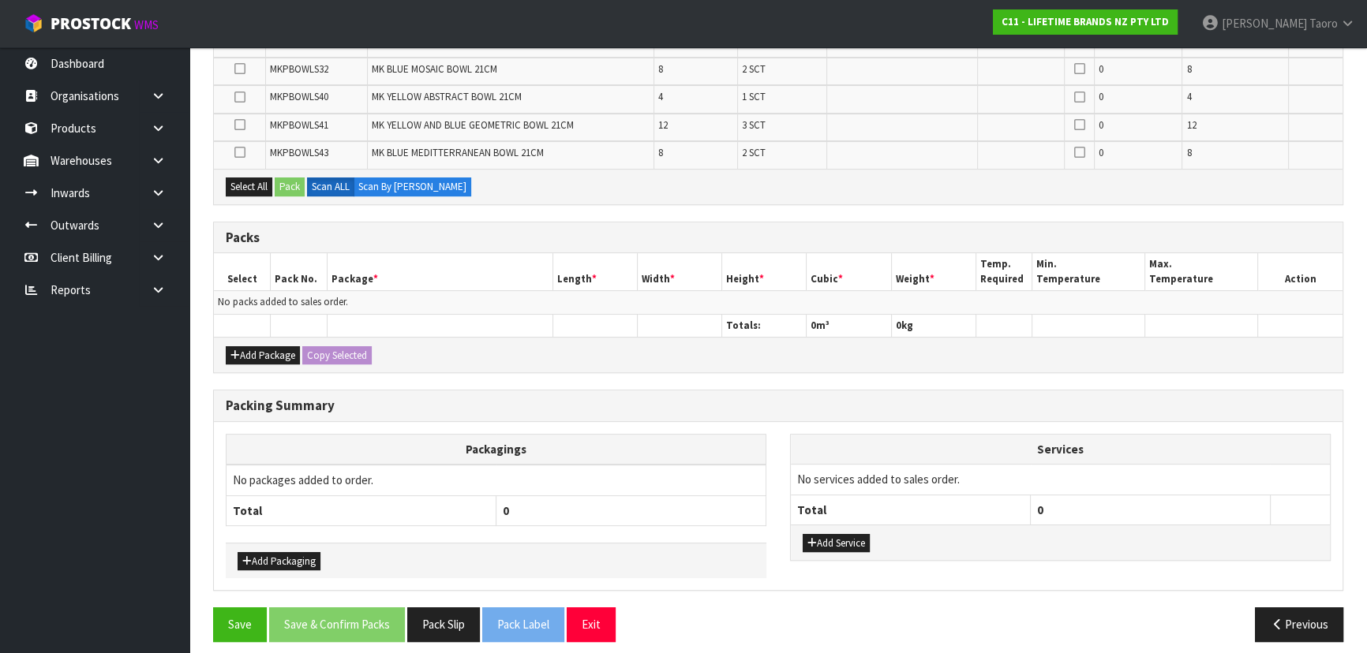
scroll to position [509, 0]
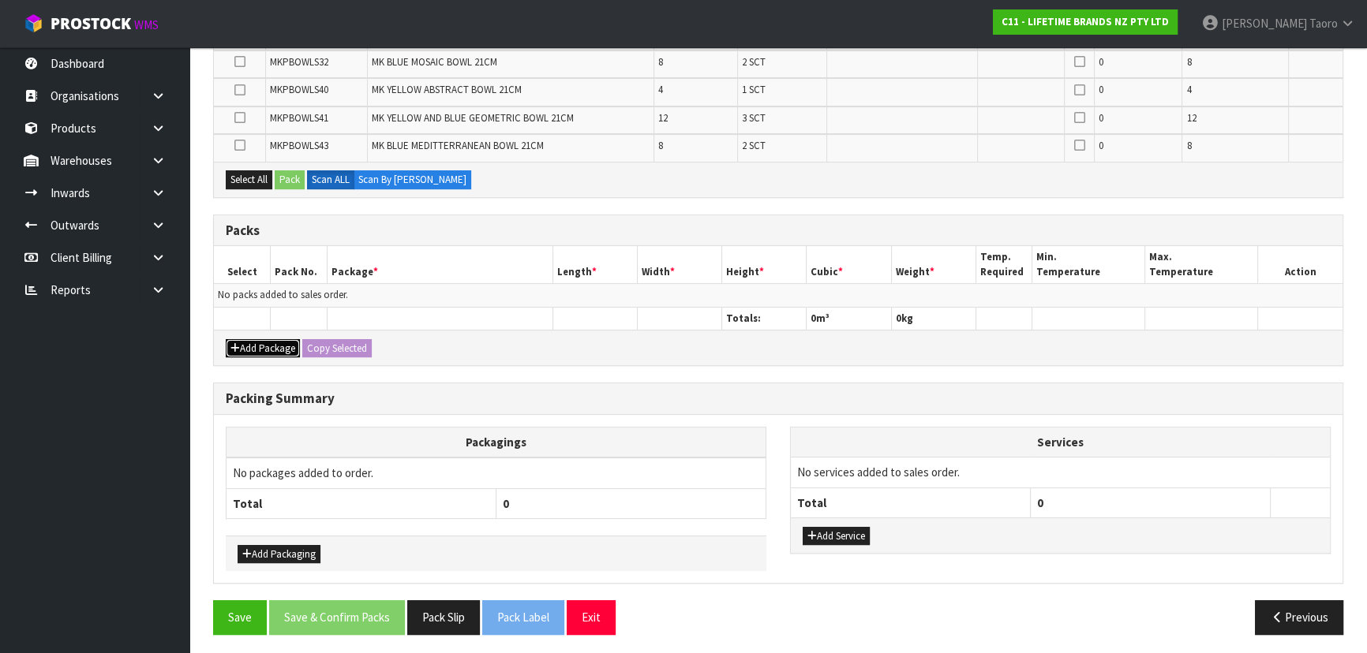
drag, startPoint x: 255, startPoint y: 348, endPoint x: 244, endPoint y: 313, distance: 37.2
click at [253, 343] on button "Add Package" at bounding box center [263, 348] width 74 height 19
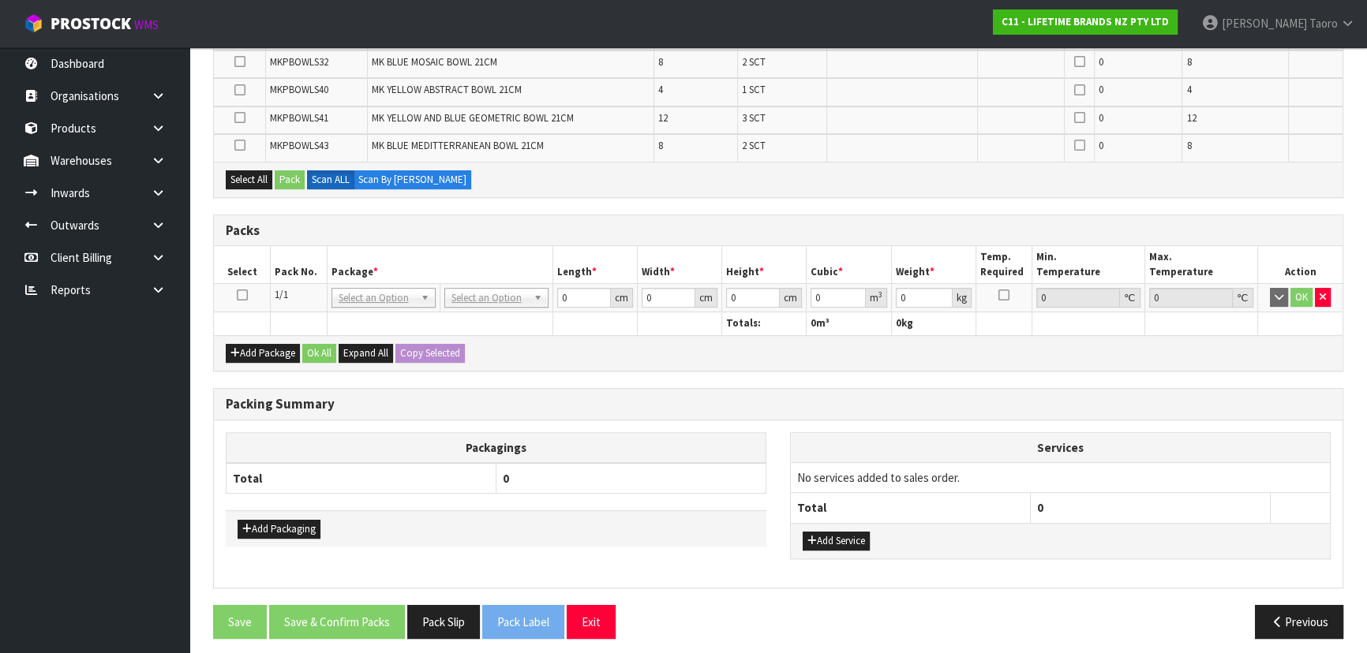
drag, startPoint x: 245, startPoint y: 291, endPoint x: 287, endPoint y: 271, distance: 47.0
click at [247, 291] on td at bounding box center [242, 298] width 57 height 28
drag, startPoint x: 288, startPoint y: 271, endPoint x: 273, endPoint y: 275, distance: 15.3
click at [287, 271] on th "Pack No." at bounding box center [299, 264] width 57 height 37
click at [237, 295] on icon at bounding box center [242, 295] width 11 height 1
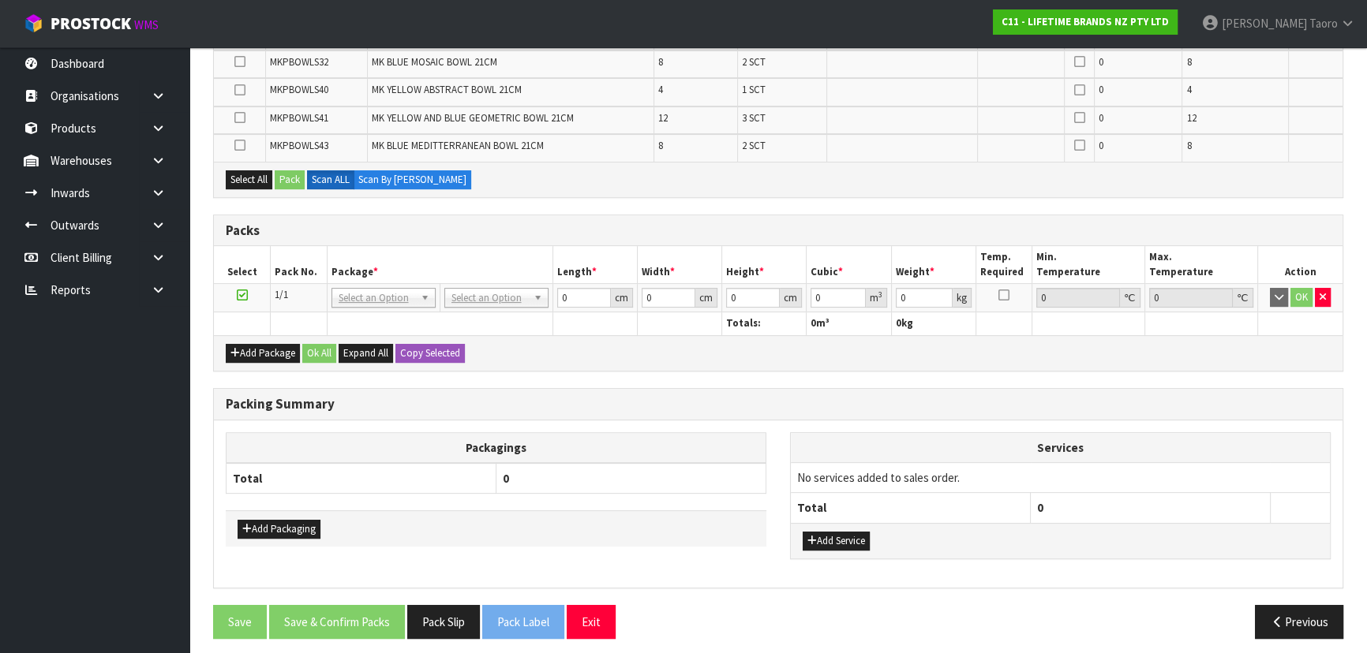
click at [299, 260] on th "Pack No." at bounding box center [299, 264] width 57 height 37
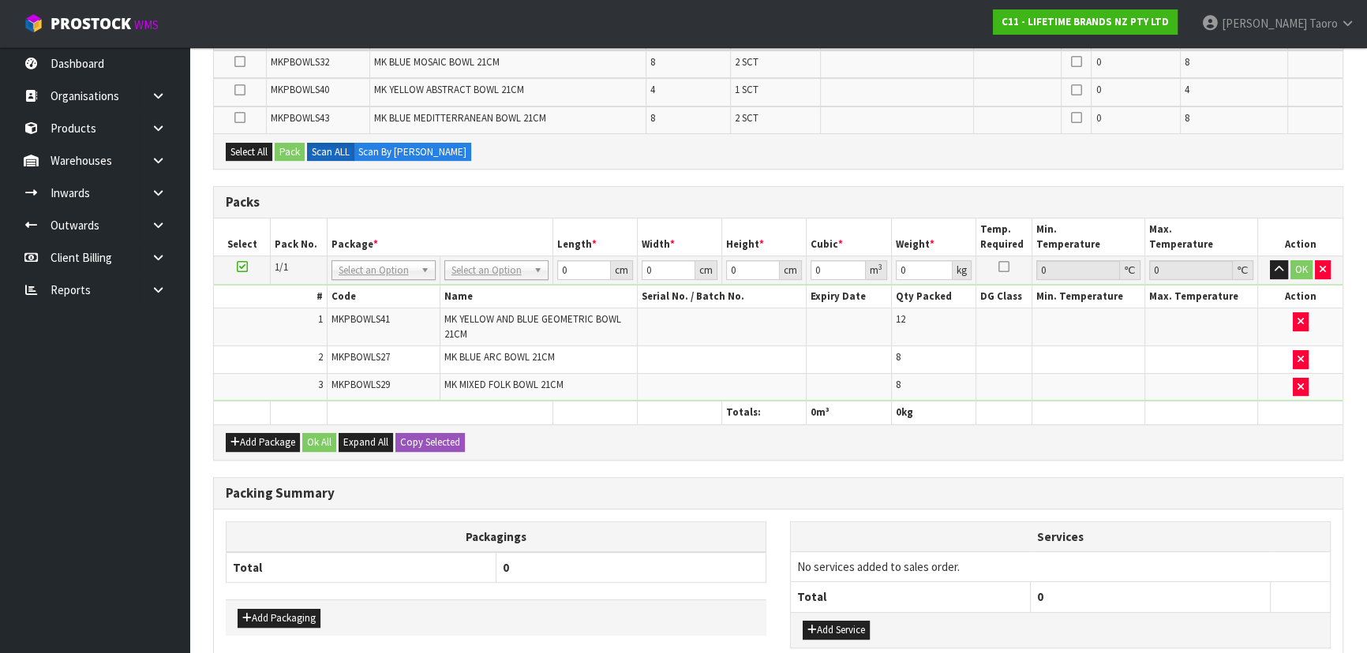
scroll to position [426, 0]
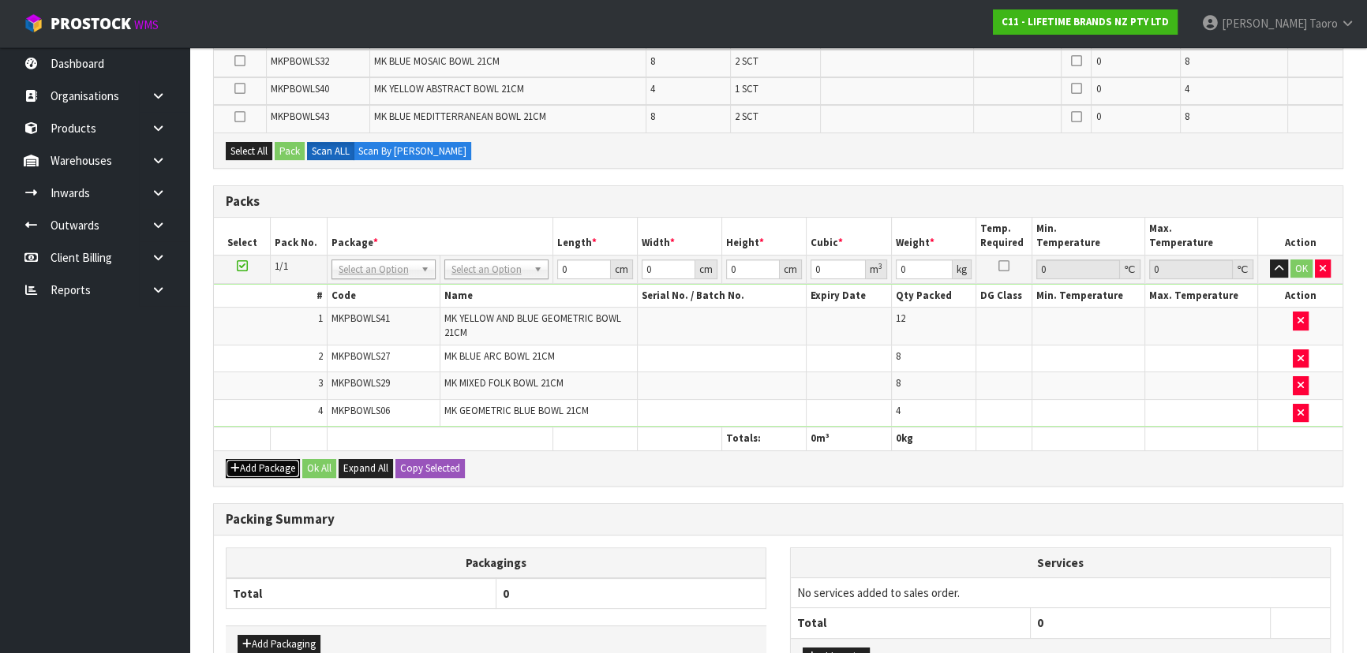
drag, startPoint x: 260, startPoint y: 466, endPoint x: 249, endPoint y: 452, distance: 17.4
click at [258, 466] on button "Add Package" at bounding box center [263, 468] width 74 height 19
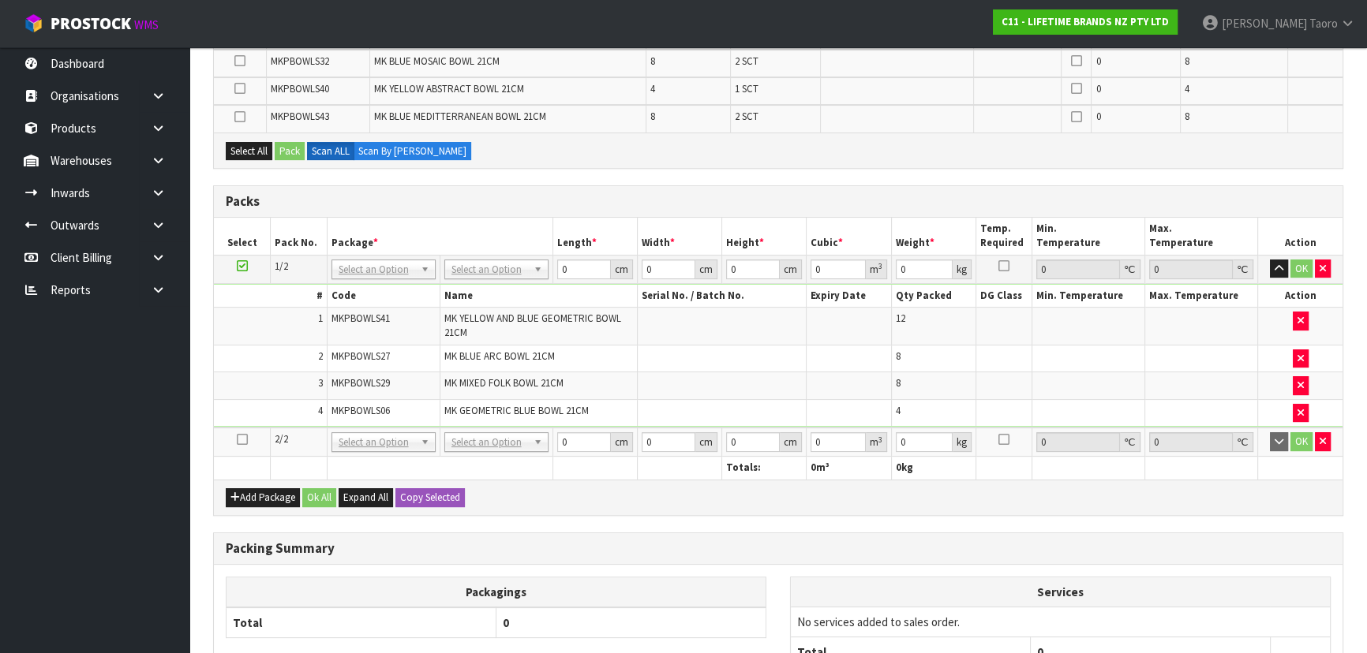
drag, startPoint x: 244, startPoint y: 438, endPoint x: 251, endPoint y: 410, distance: 28.5
click at [244, 440] on icon at bounding box center [242, 440] width 11 height 1
drag, startPoint x: 252, startPoint y: 408, endPoint x: 260, endPoint y: 409, distance: 7.9
click at [253, 408] on td "4" at bounding box center [270, 412] width 113 height 27
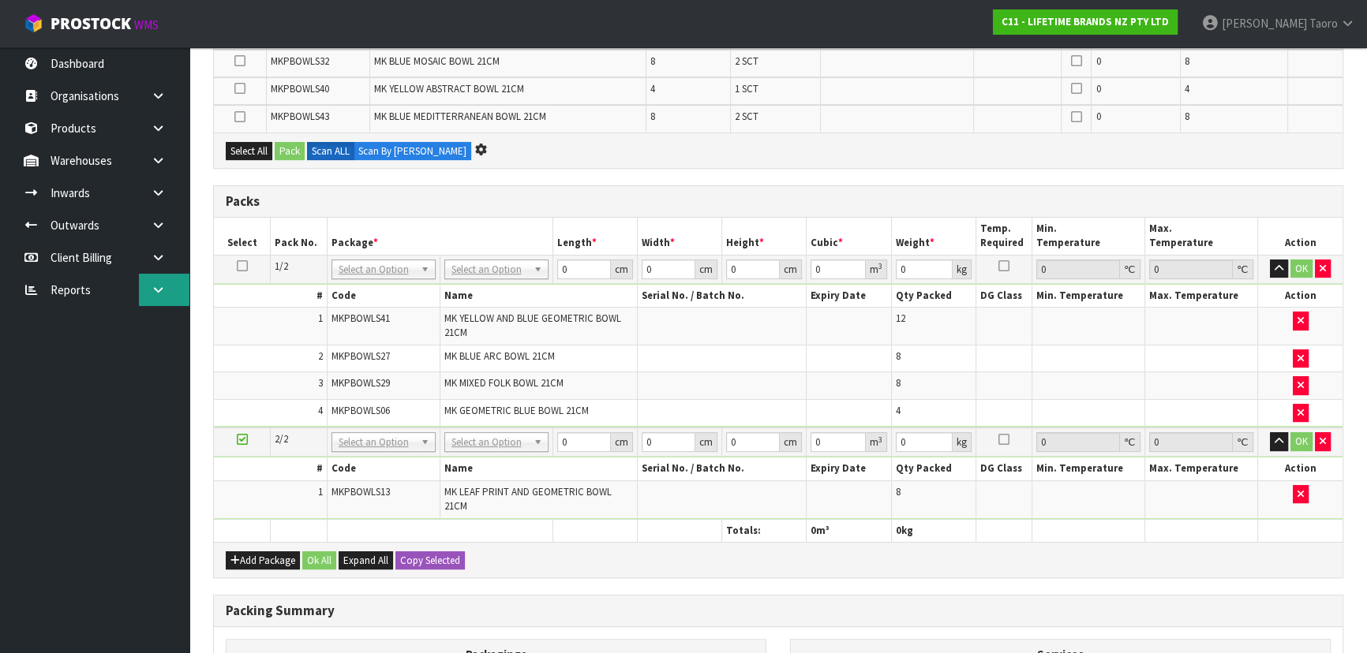
scroll to position [398, 0]
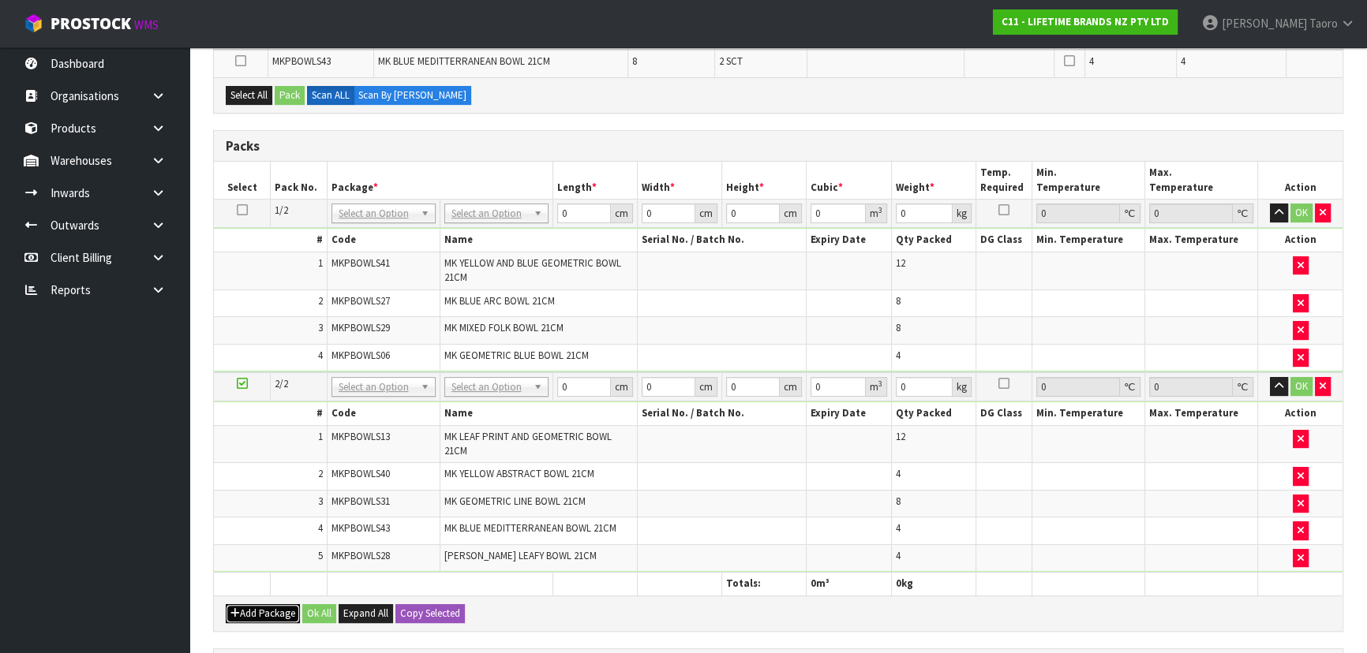
drag, startPoint x: 262, startPoint y: 607, endPoint x: 260, endPoint y: 597, distance: 9.8
click at [262, 607] on button "Add Package" at bounding box center [263, 614] width 74 height 19
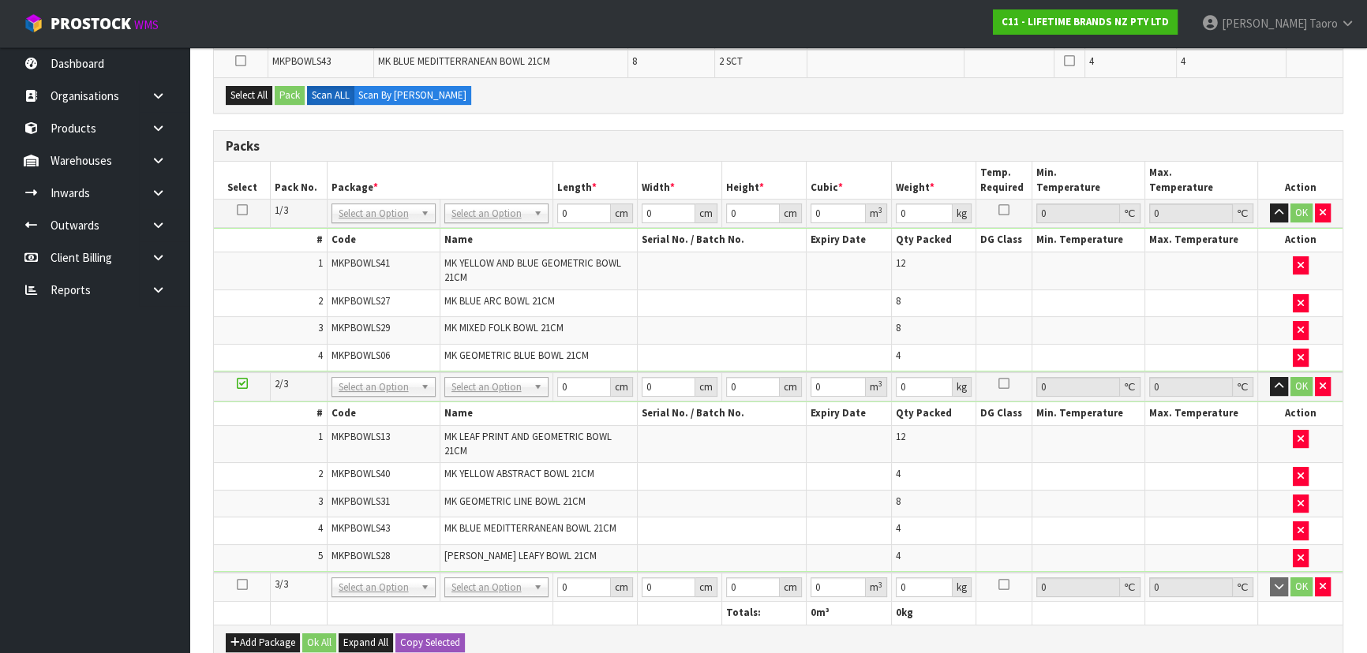
click at [245, 585] on icon at bounding box center [242, 585] width 11 height 1
click at [265, 545] on td "5" at bounding box center [270, 558] width 113 height 27
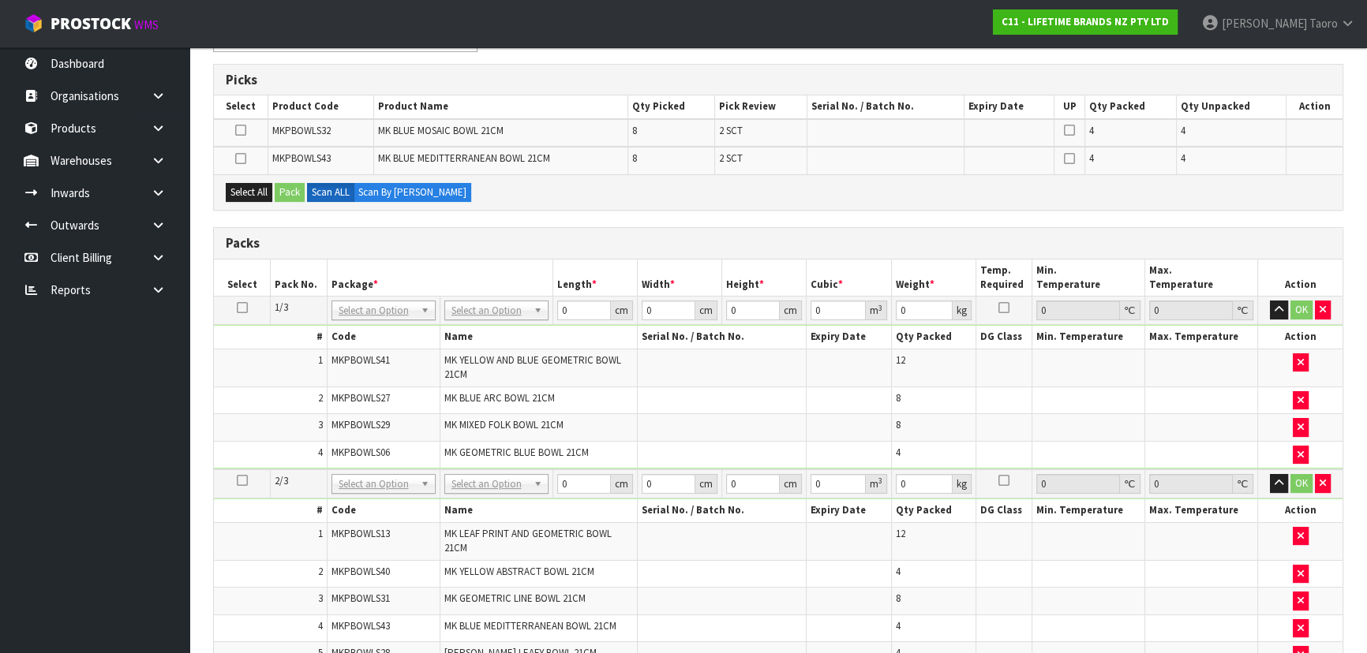
scroll to position [270, 0]
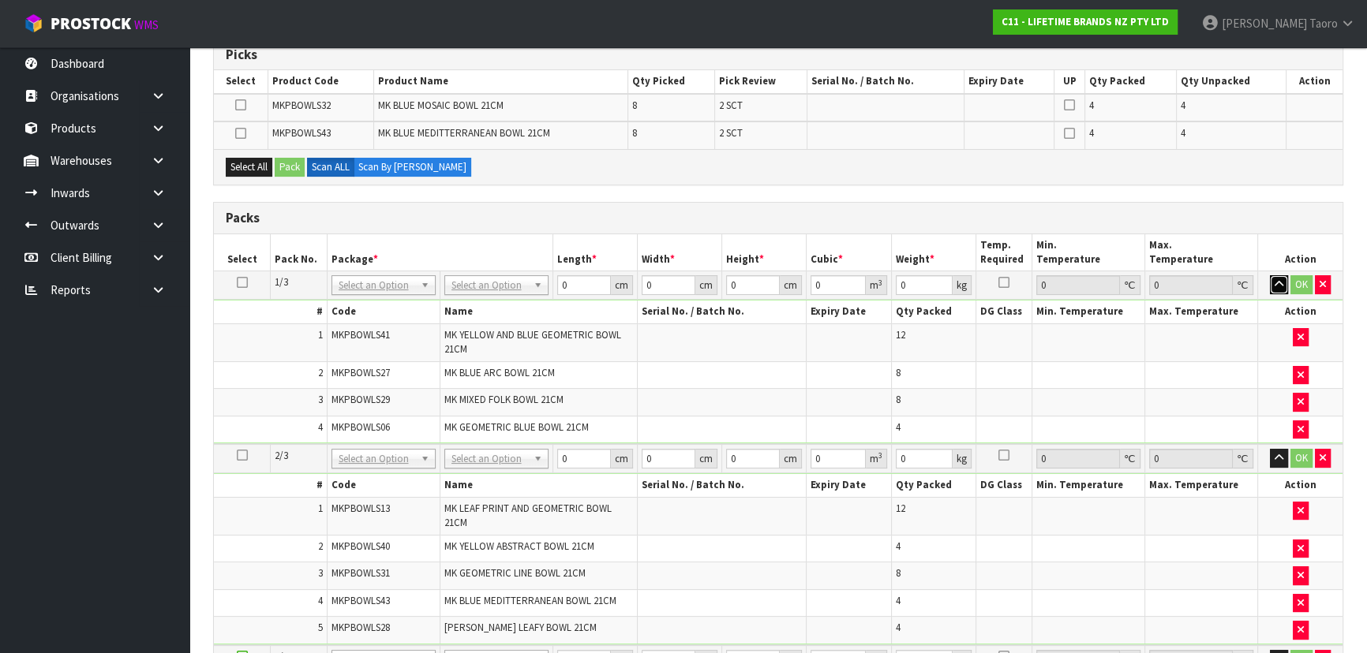
click at [1279, 286] on icon "button" at bounding box center [1279, 284] width 9 height 10
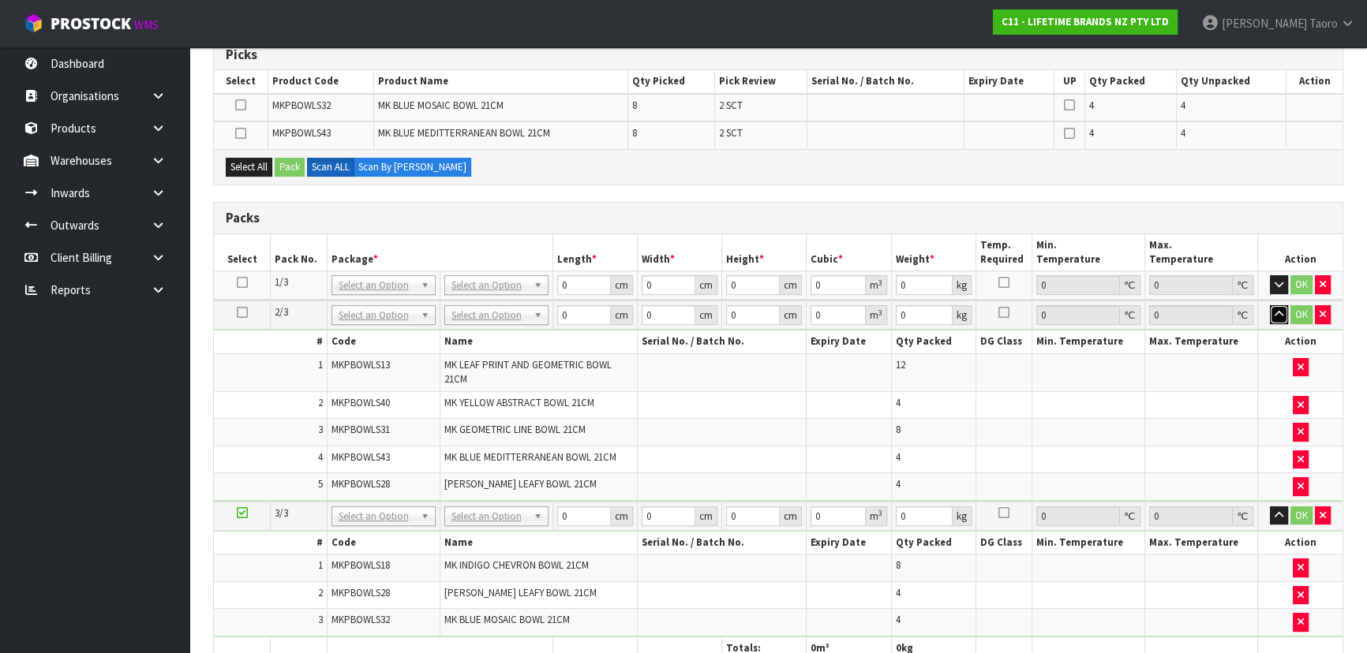
click at [1279, 309] on icon "button" at bounding box center [1279, 314] width 9 height 10
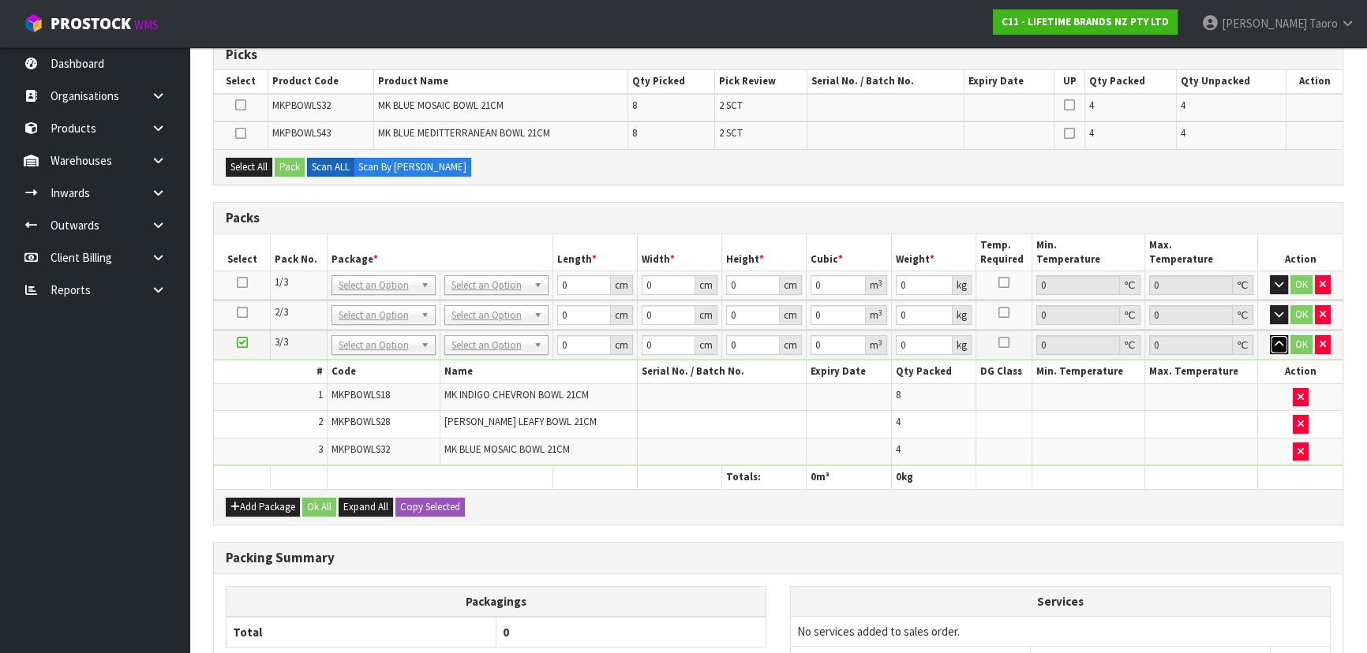
click at [1279, 339] on icon "button" at bounding box center [1279, 344] width 9 height 10
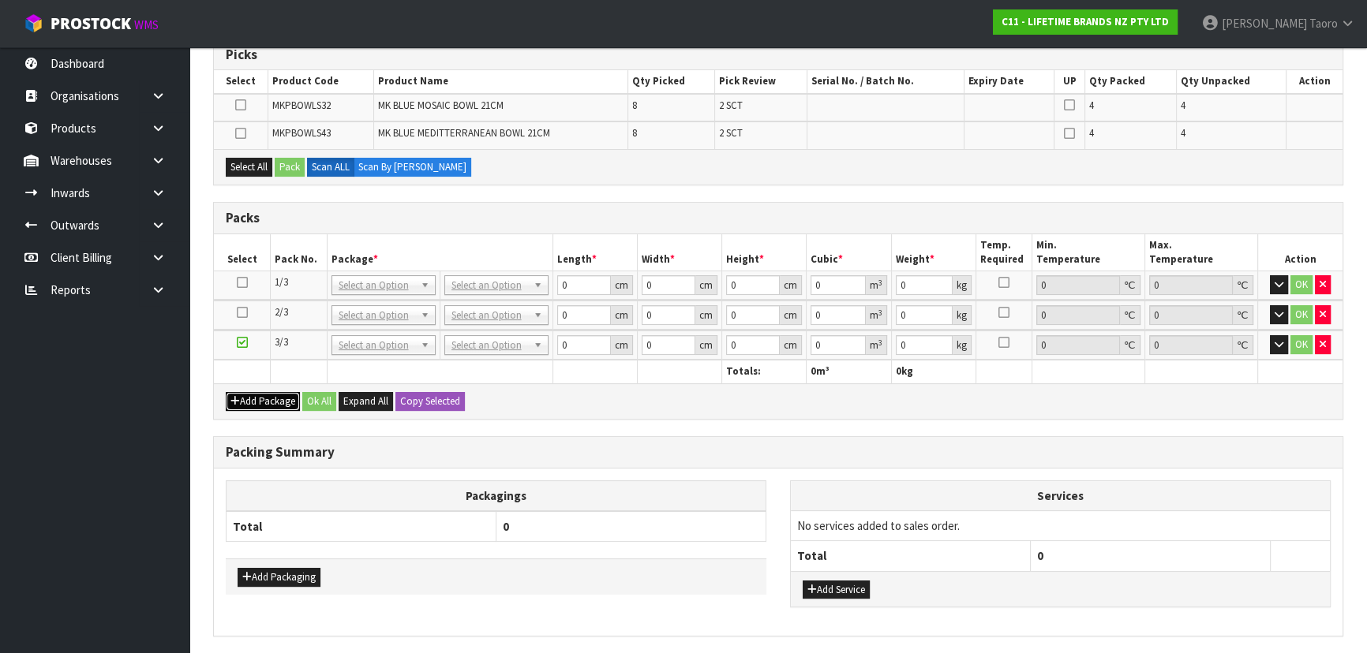
drag, startPoint x: 254, startPoint y: 399, endPoint x: 250, endPoint y: 386, distance: 13.2
click at [253, 399] on button "Add Package" at bounding box center [263, 401] width 74 height 19
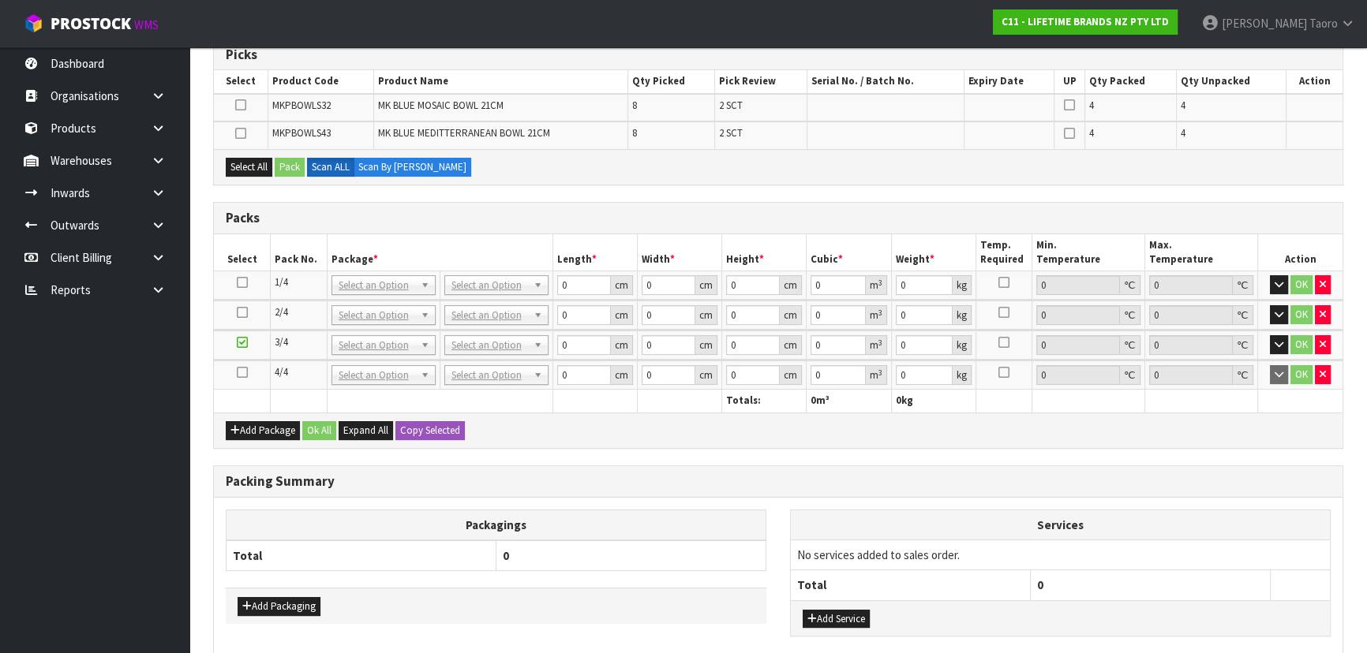
drag, startPoint x: 245, startPoint y: 370, endPoint x: 529, endPoint y: 507, distance: 315.6
click at [248, 371] on td at bounding box center [242, 375] width 57 height 29
drag, startPoint x: 545, startPoint y: 504, endPoint x: 550, endPoint y: 486, distance: 18.2
click at [547, 498] on div "Packagings Total 0 Add Packaging Services No services added to sales order. Tot…" at bounding box center [778, 581] width 1129 height 167
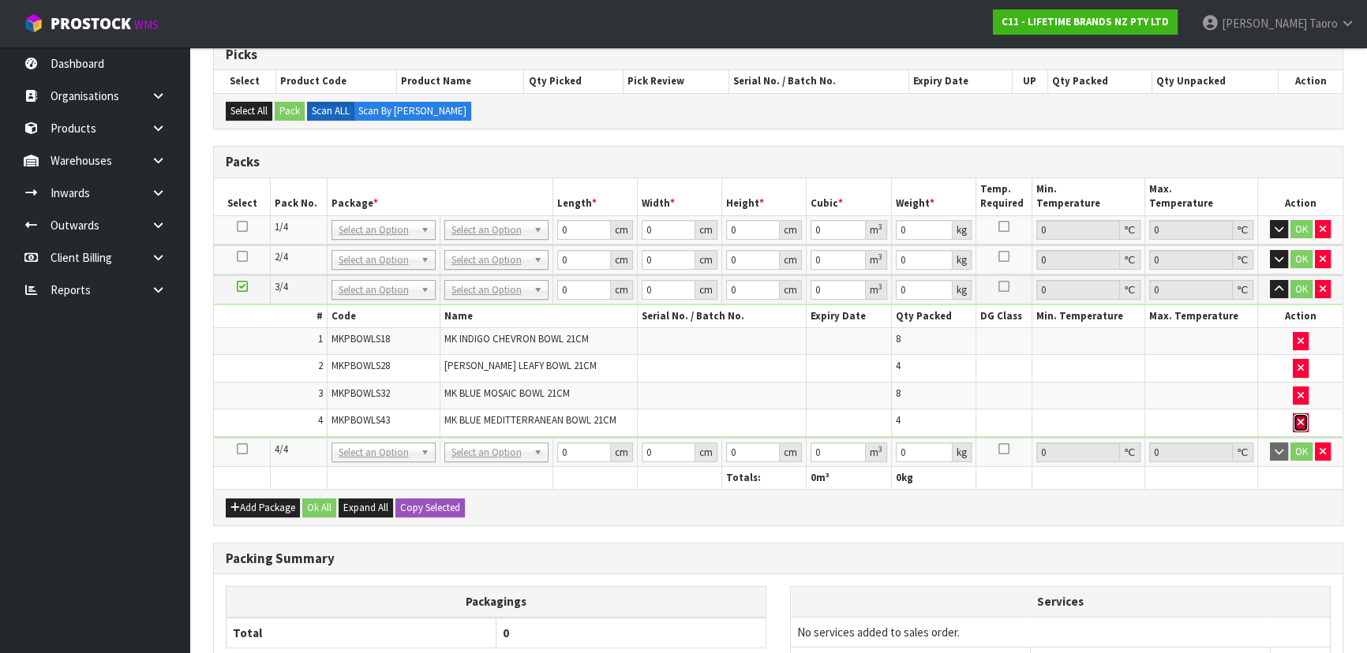
click at [1302, 423] on icon "button" at bounding box center [1300, 422] width 6 height 10
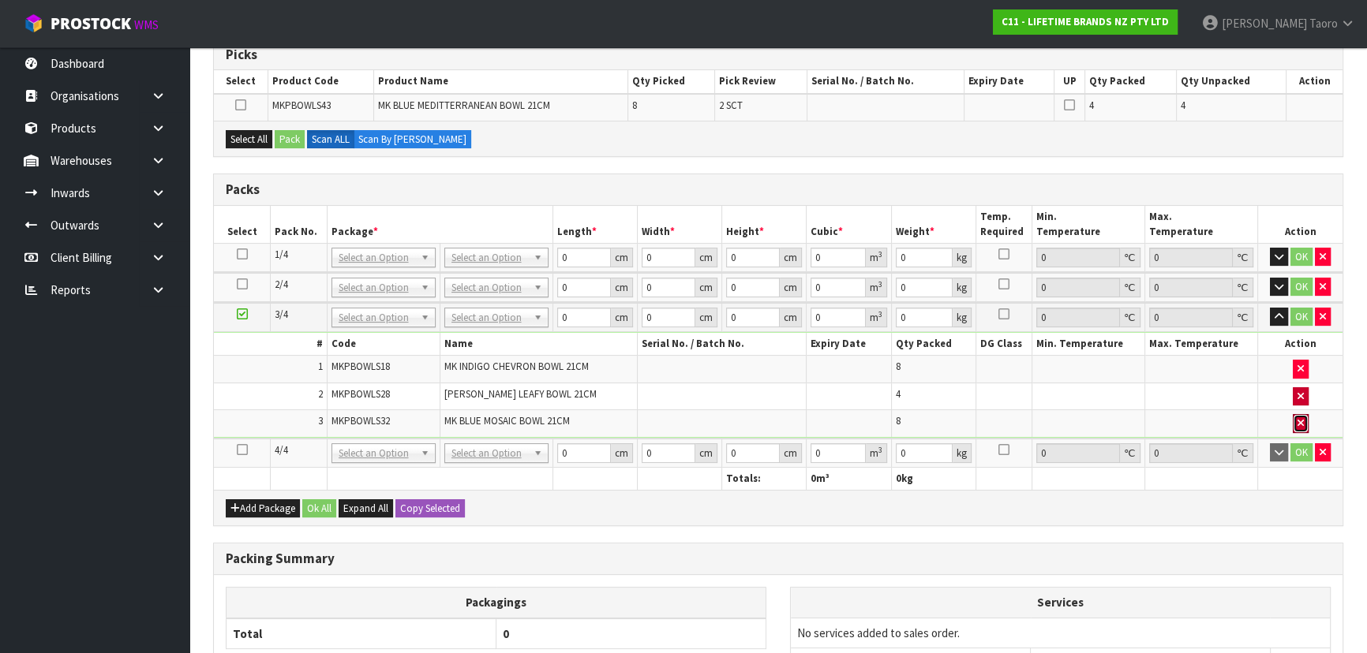
click at [1301, 423] on icon "button" at bounding box center [1300, 423] width 6 height 10
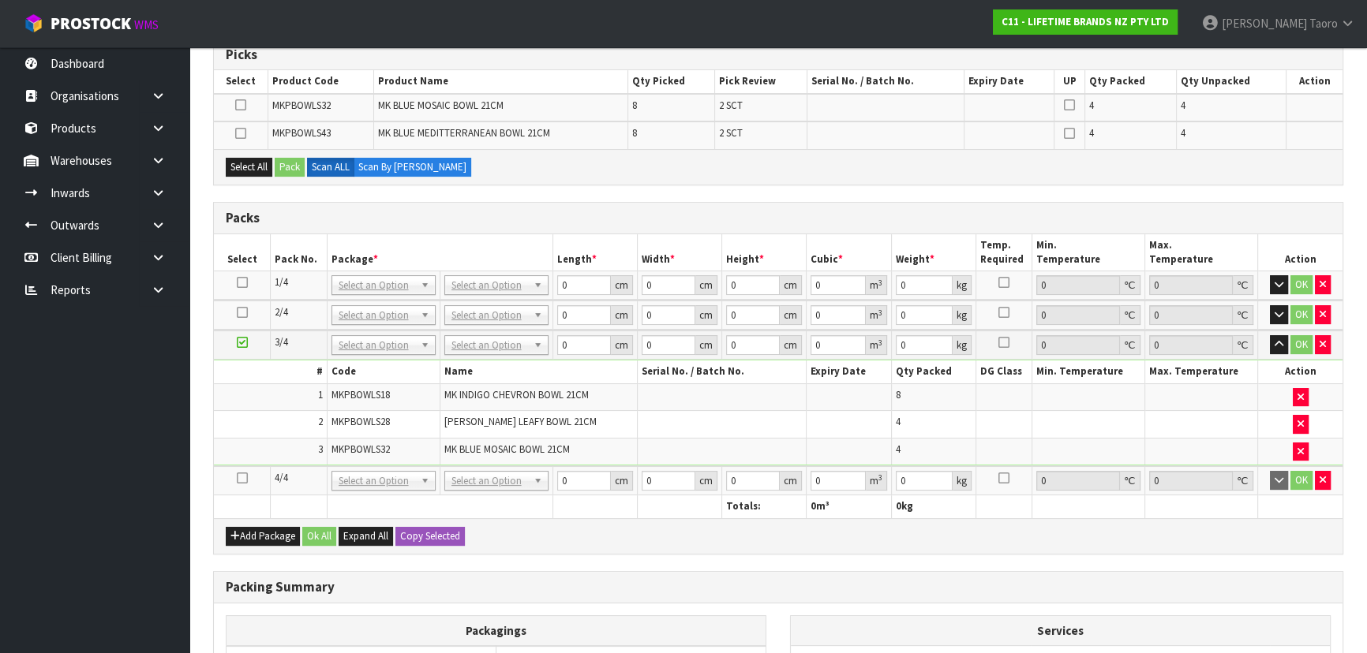
drag, startPoint x: 240, startPoint y: 474, endPoint x: 262, endPoint y: 444, distance: 37.3
click at [242, 478] on icon at bounding box center [242, 478] width 11 height 1
drag, startPoint x: 265, startPoint y: 438, endPoint x: 271, endPoint y: 418, distance: 20.5
click at [265, 429] on tbody "1 MKPBOWLS18 MK INDIGO CHEVRON BOWL 21CM 8 2 MKPBOWLS28 MK GREEN LEAFY BOWL 21C…" at bounding box center [778, 424] width 1129 height 81
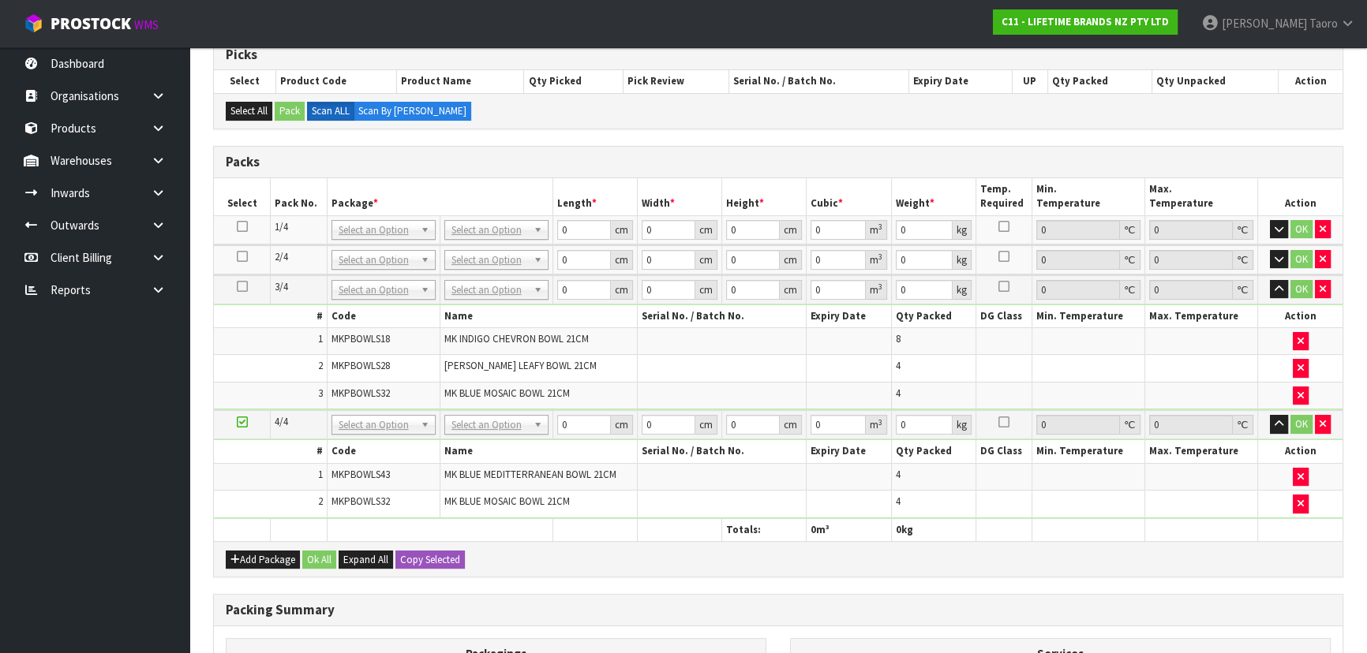
click at [1080, 576] on div "Combine Orders C11-ORD0001821 C11-ORD0001925 C11-ORD0001960 C11-ORD0001964 C11-…" at bounding box center [778, 419] width 1130 height 877
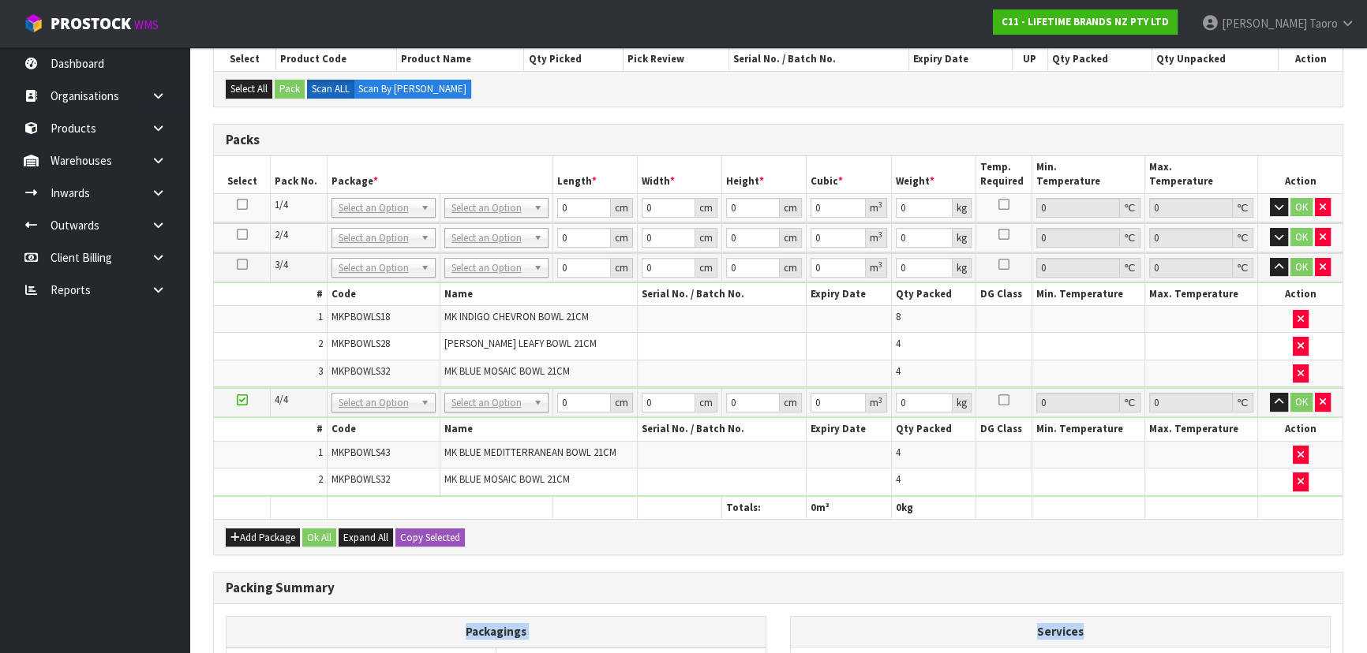
click at [1274, 361] on html "Toggle navigation ProStock WMS C11 - LIFETIME BRANDS NZ PTY LTD Harriet Taoro L…" at bounding box center [683, 34] width 1367 height 653
click at [1284, 266] on button "button" at bounding box center [1279, 267] width 18 height 19
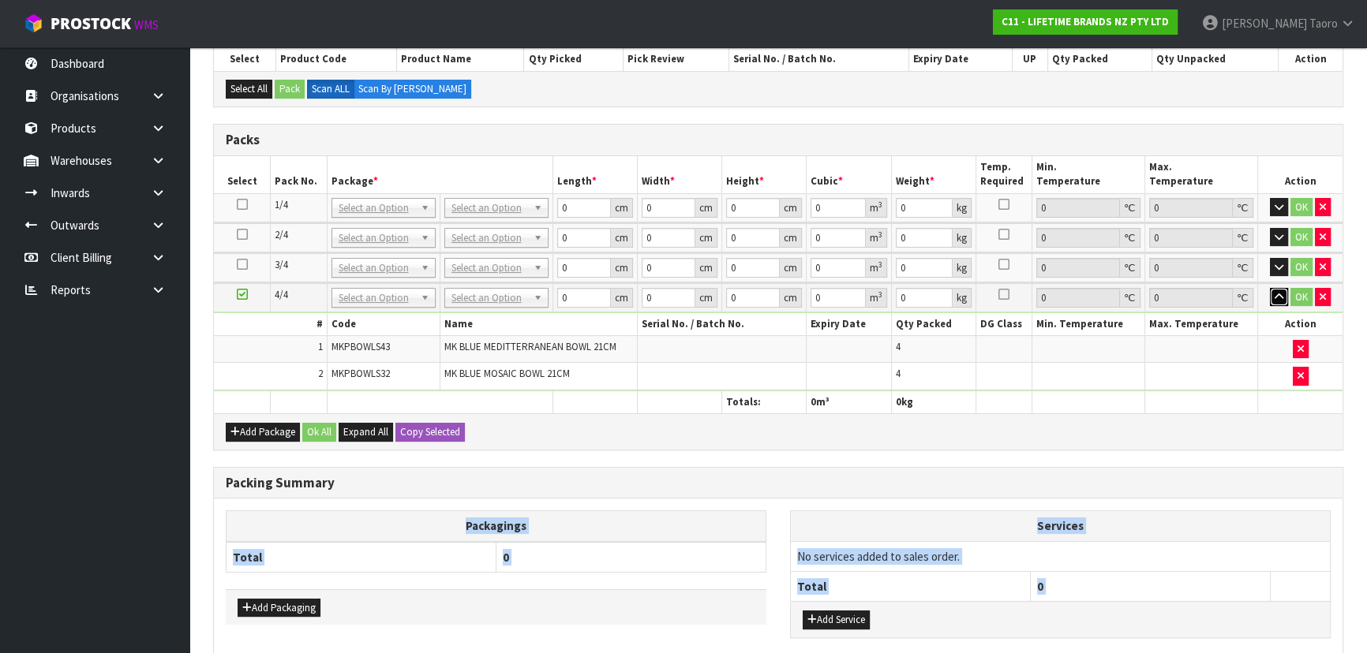
drag, startPoint x: 1278, startPoint y: 299, endPoint x: 1268, endPoint y: 260, distance: 39.8
click at [1278, 298] on icon "button" at bounding box center [1279, 297] width 9 height 10
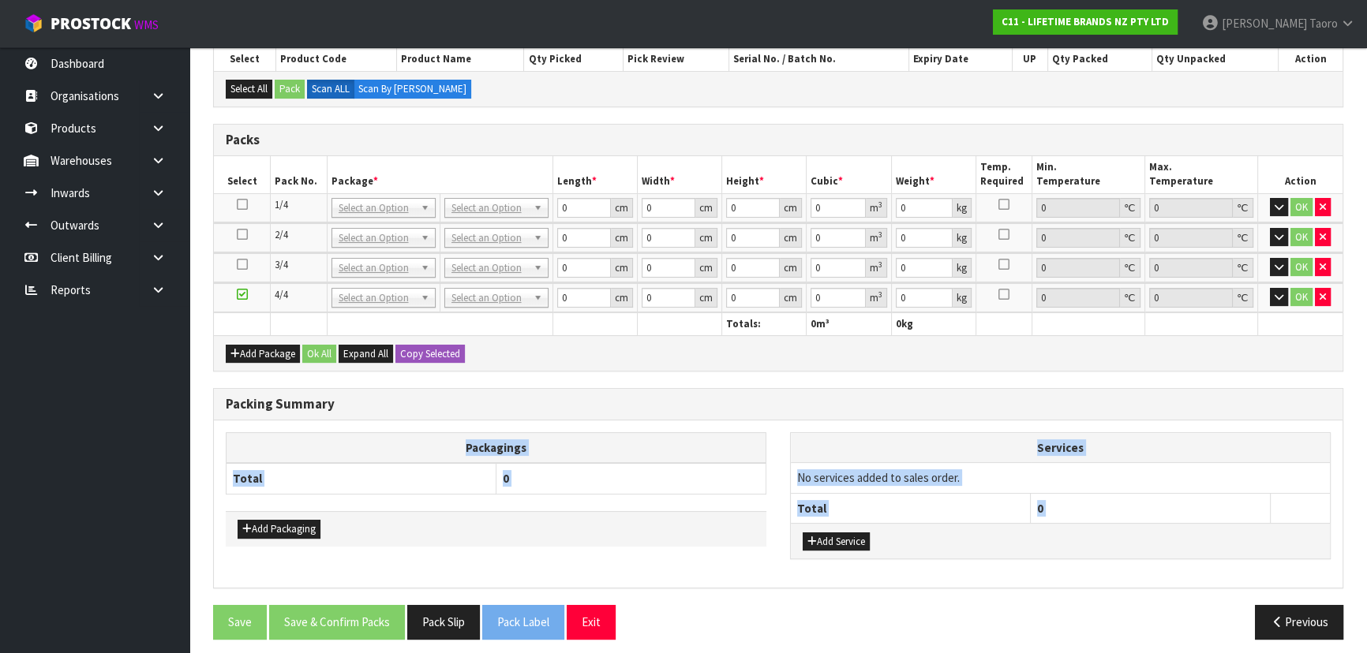
click at [1113, 397] on h3 "Packing Summary" at bounding box center [778, 404] width 1105 height 15
drag, startPoint x: 462, startPoint y: 205, endPoint x: 459, endPoint y: 230, distance: 25.4
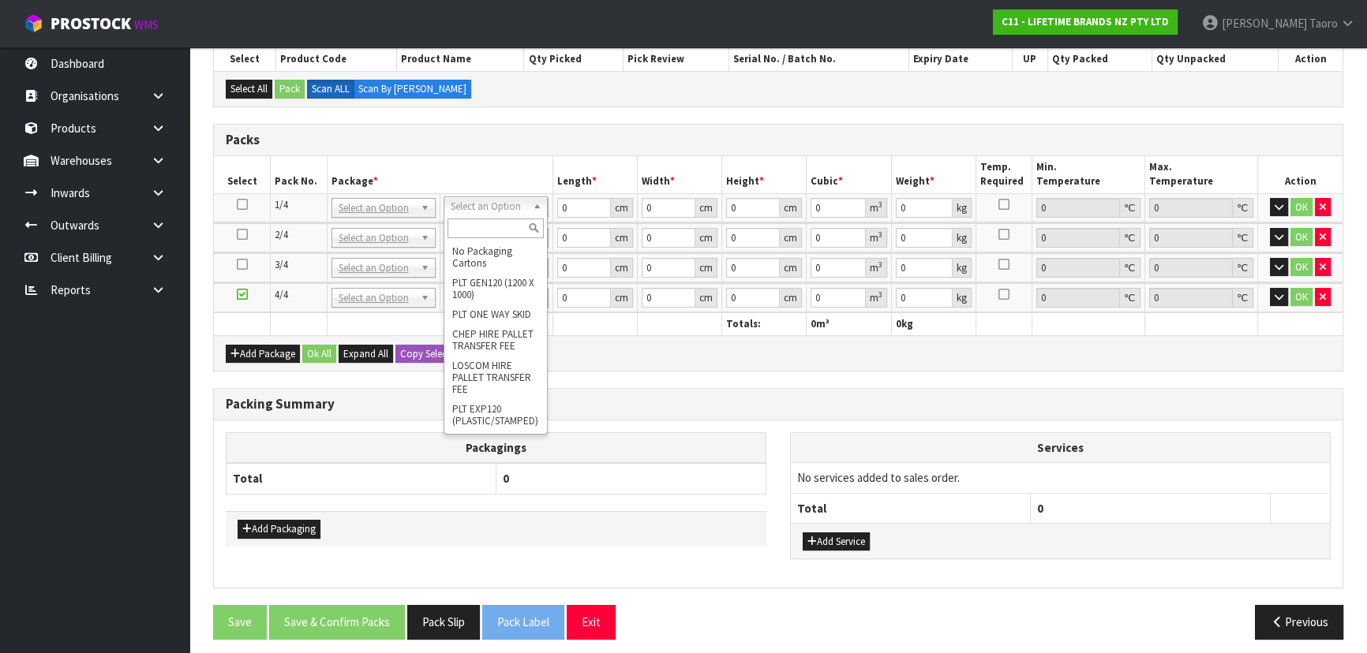
click at [466, 227] on input "text" at bounding box center [495, 229] width 96 height 20
type input "OC"
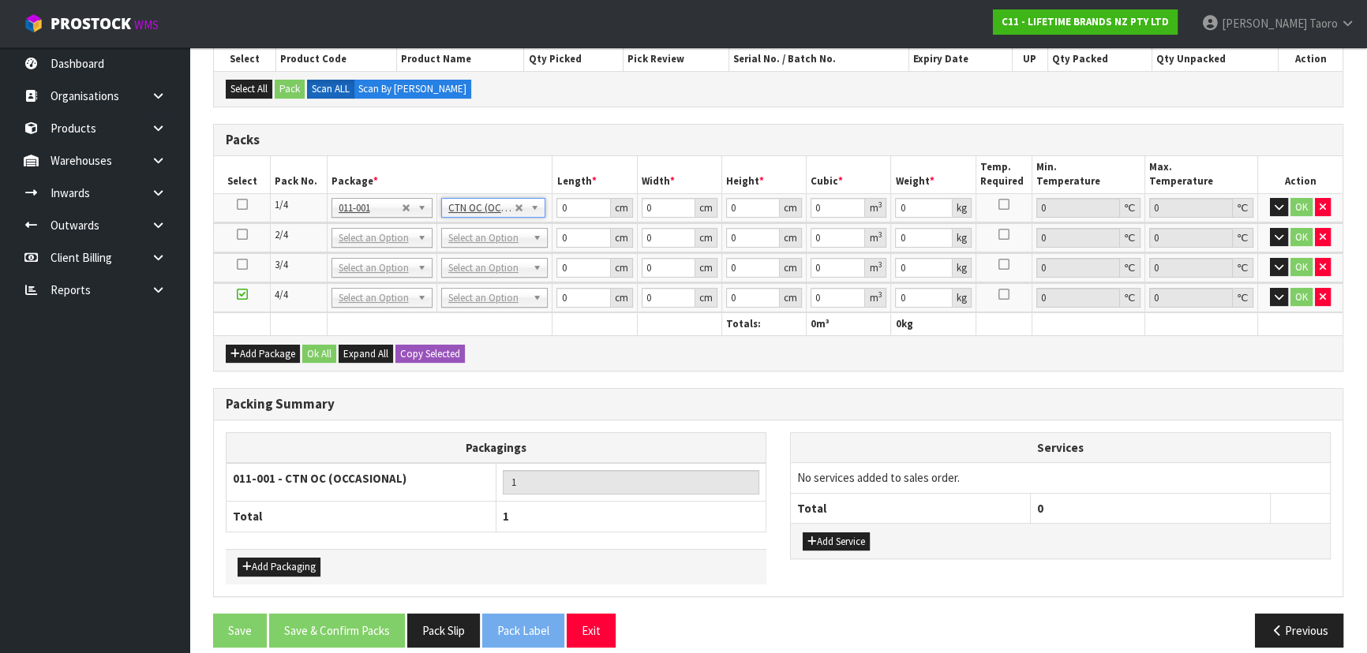
type input "17.85"
drag, startPoint x: 476, startPoint y: 242, endPoint x: 485, endPoint y: 260, distance: 20.1
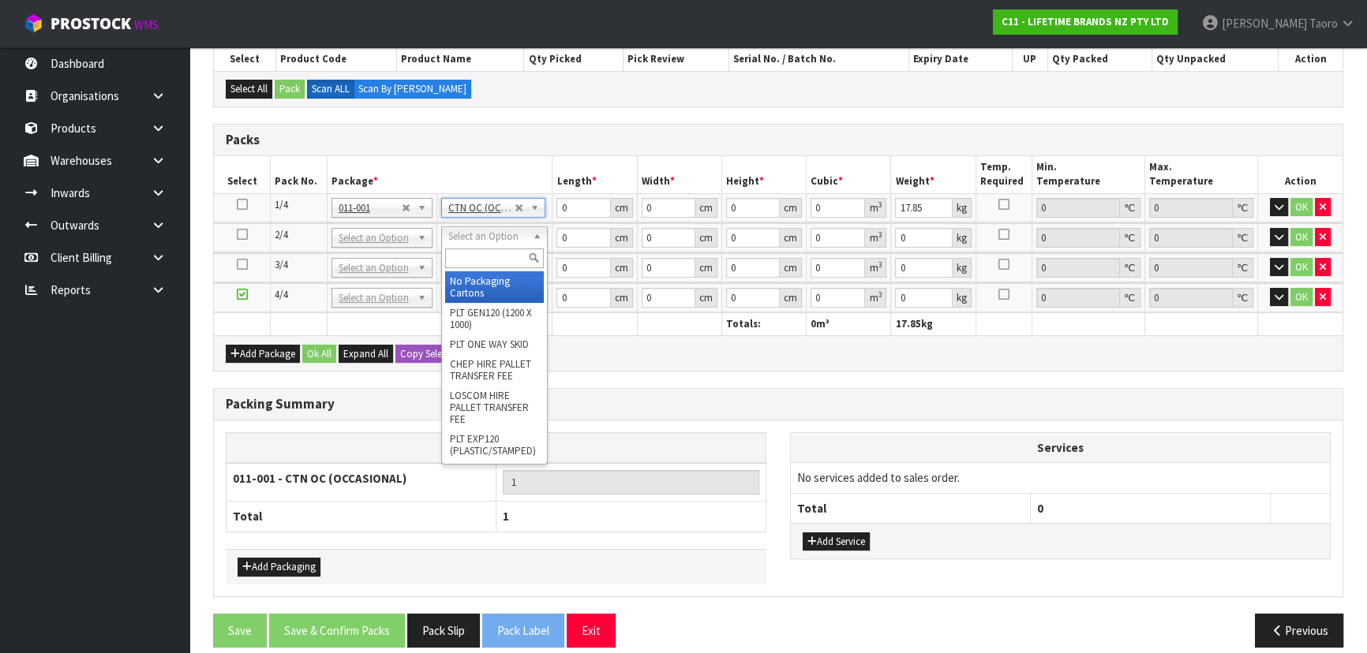
click at [487, 259] on input "text" at bounding box center [494, 259] width 99 height 20
type input "OC"
type input "2"
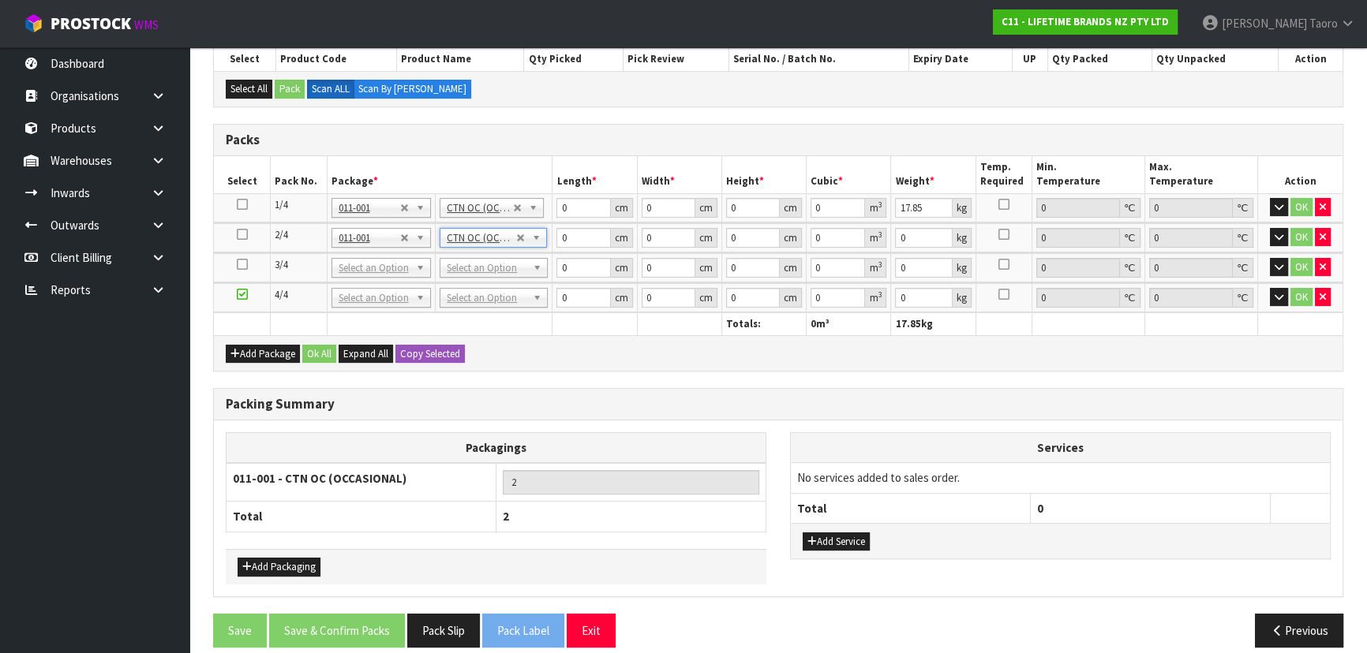
type input "17.6"
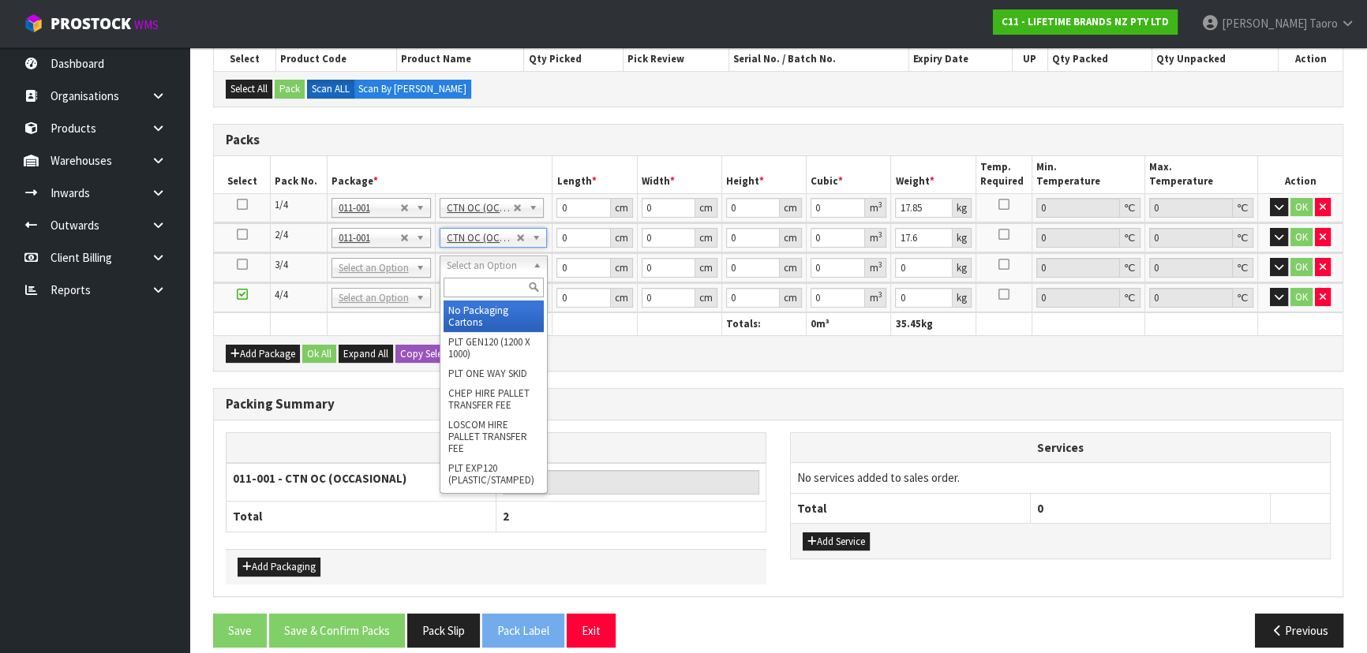
click at [492, 284] on input "text" at bounding box center [494, 288] width 100 height 20
type input "OC"
type input "3"
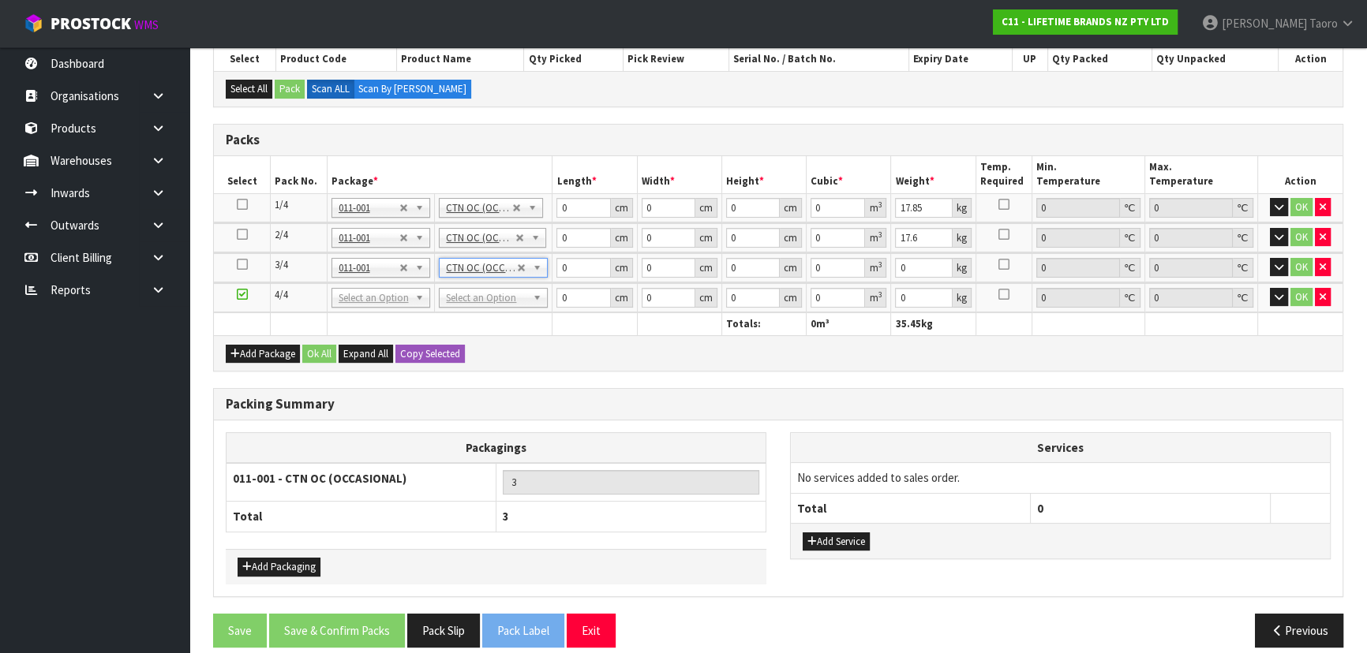
type input "8.5"
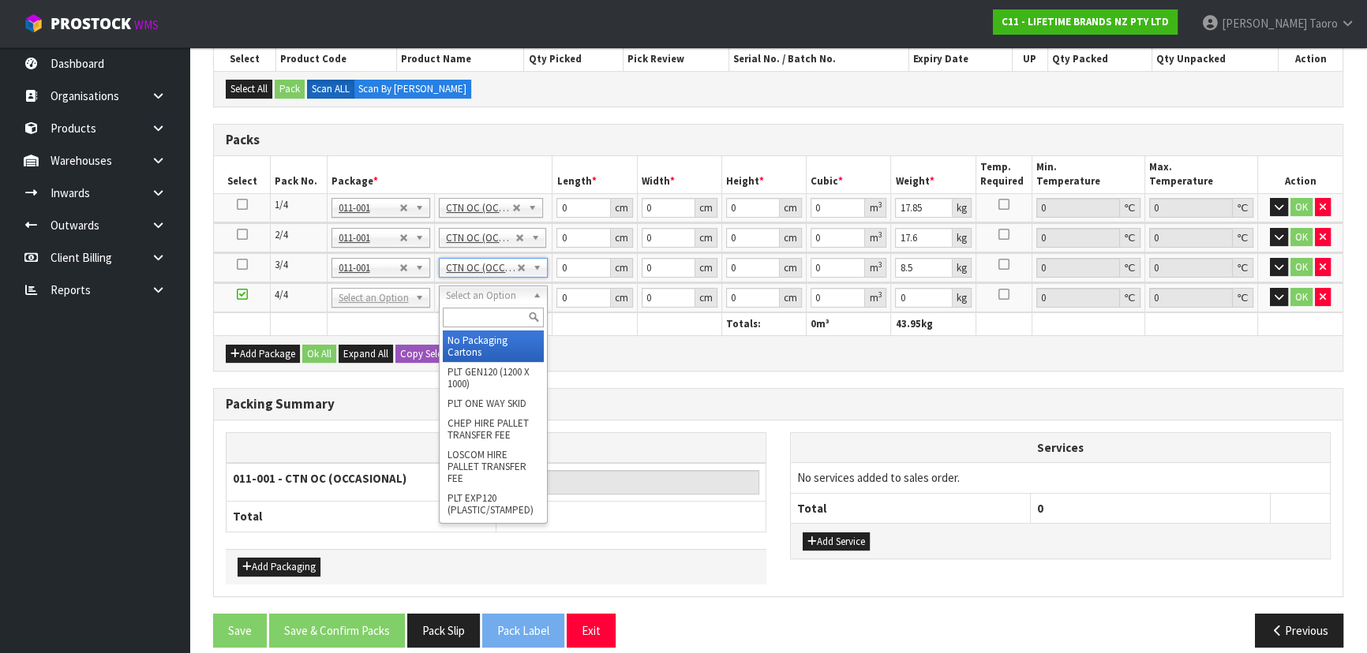
click at [520, 320] on input "text" at bounding box center [493, 318] width 101 height 20
type input "OC"
type input "4"
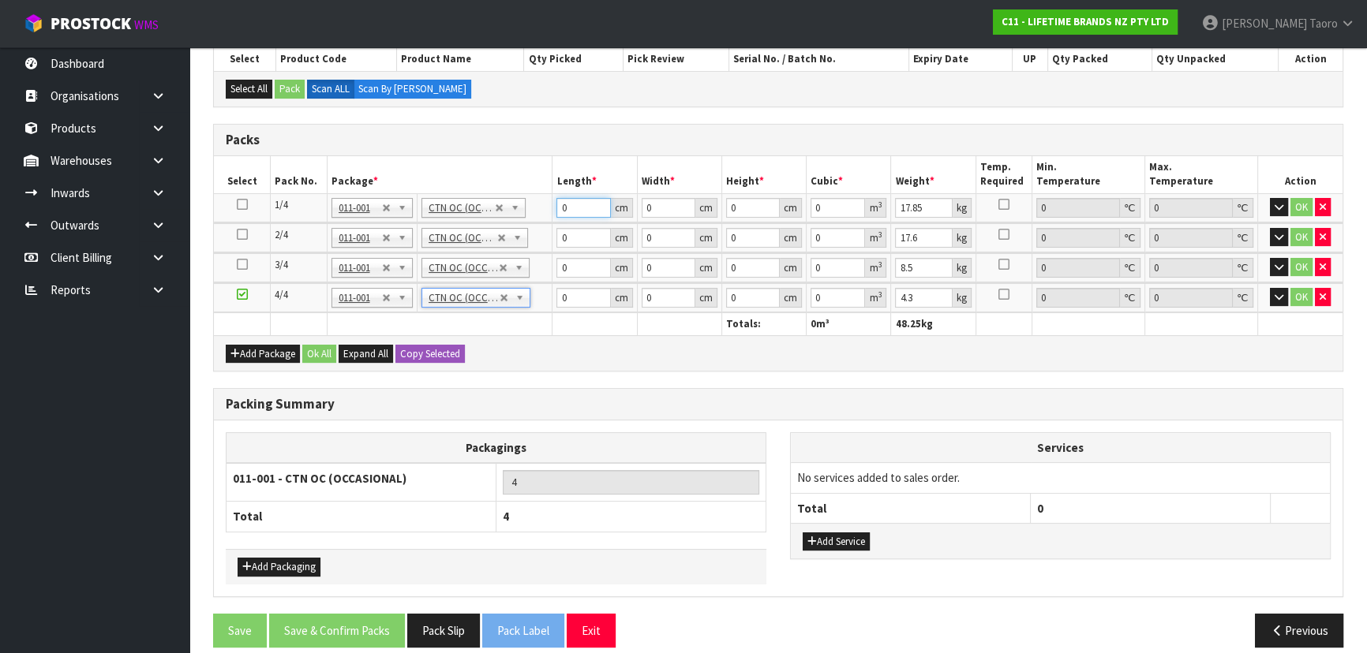
click at [574, 207] on input "0" at bounding box center [583, 208] width 54 height 20
click at [575, 207] on input "0" at bounding box center [583, 208] width 54 height 20
click at [582, 292] on input "4" at bounding box center [583, 298] width 54 height 20
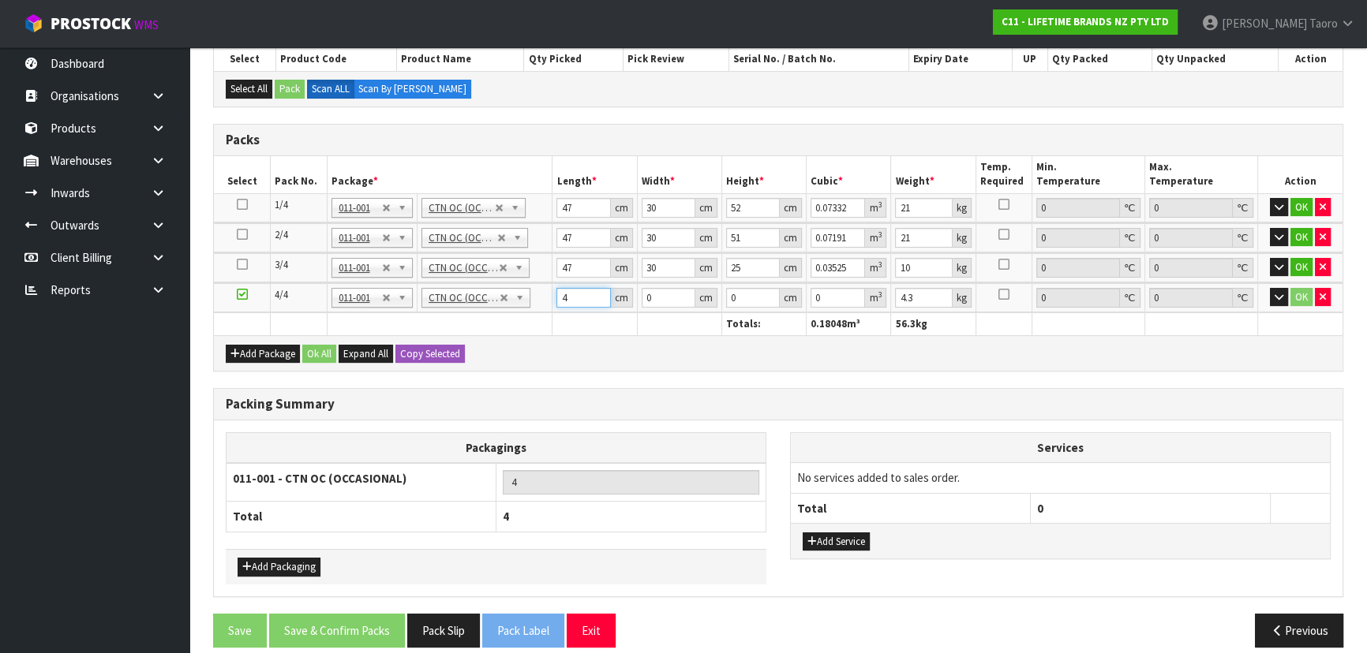
click at [582, 292] on input "4" at bounding box center [583, 298] width 54 height 20
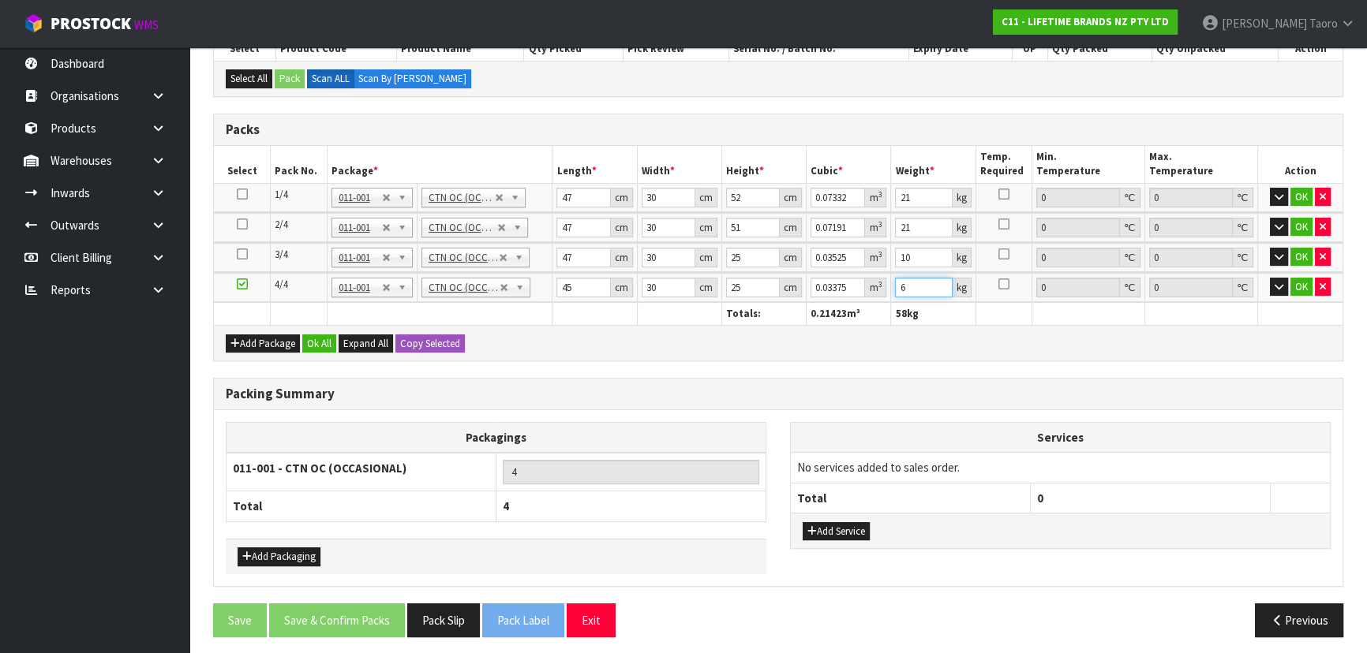
scroll to position [305, 0]
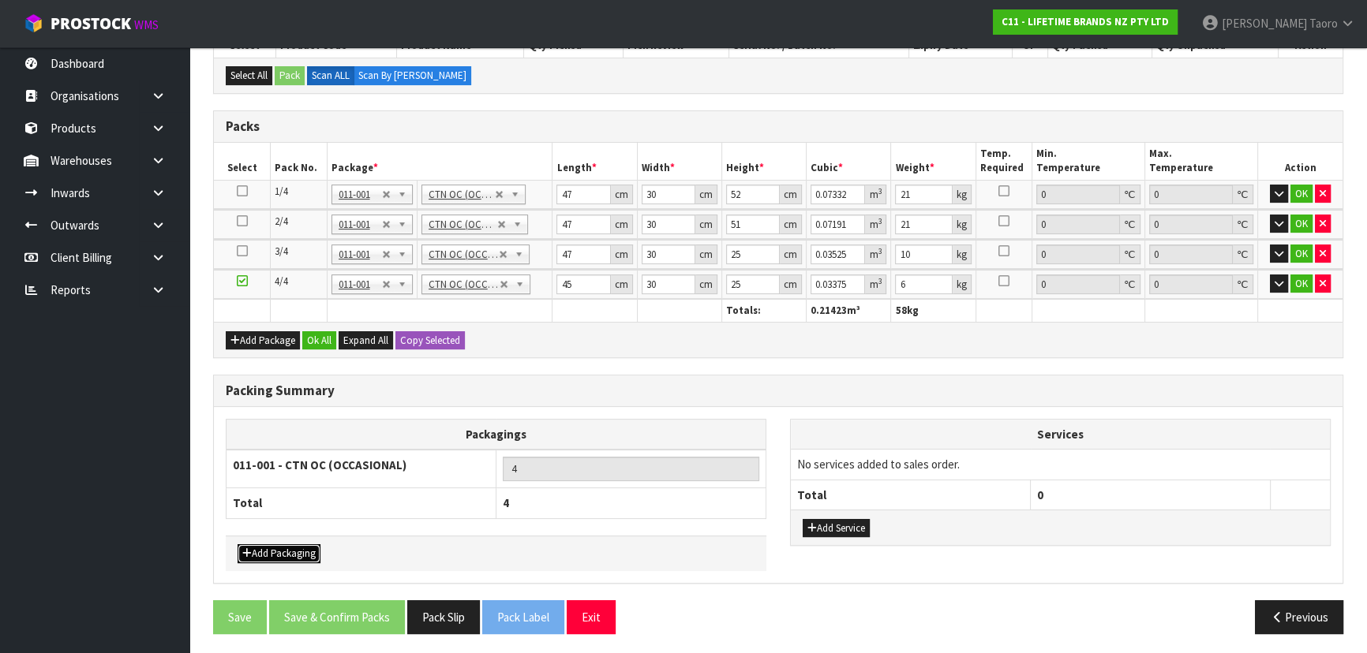
click at [294, 552] on button "Add Packaging" at bounding box center [279, 554] width 83 height 19
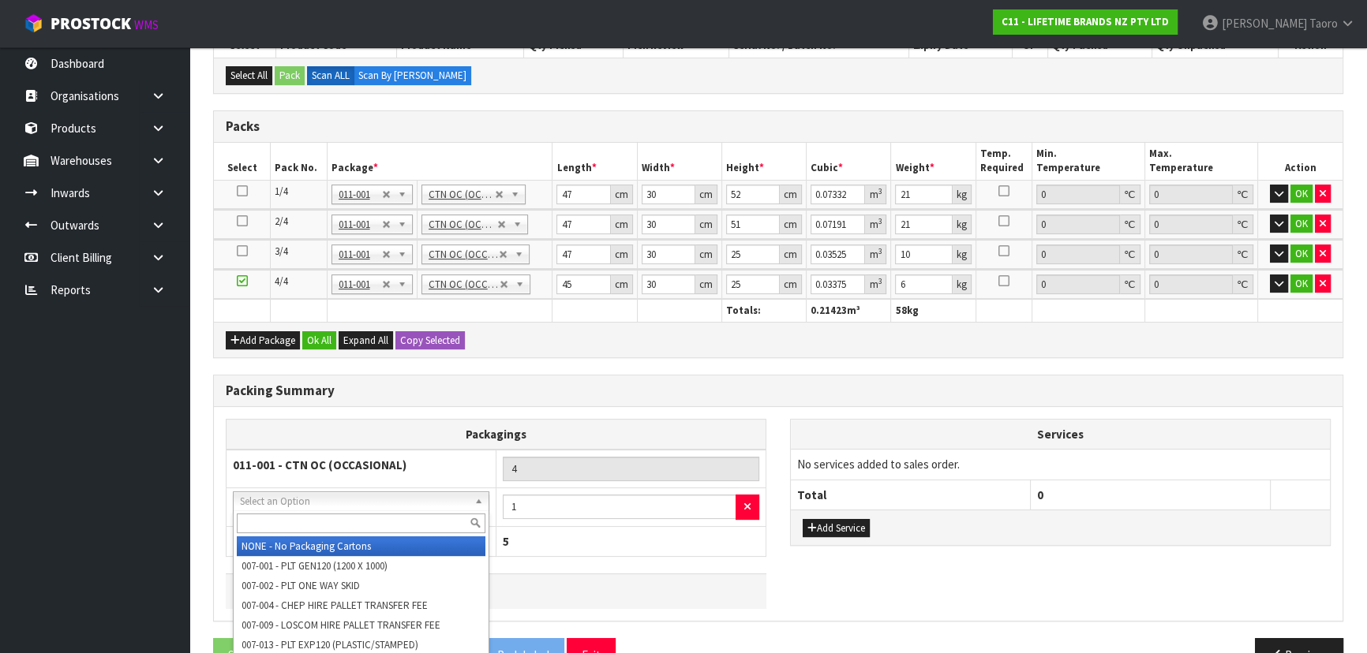
click at [316, 521] on input "text" at bounding box center [361, 524] width 249 height 20
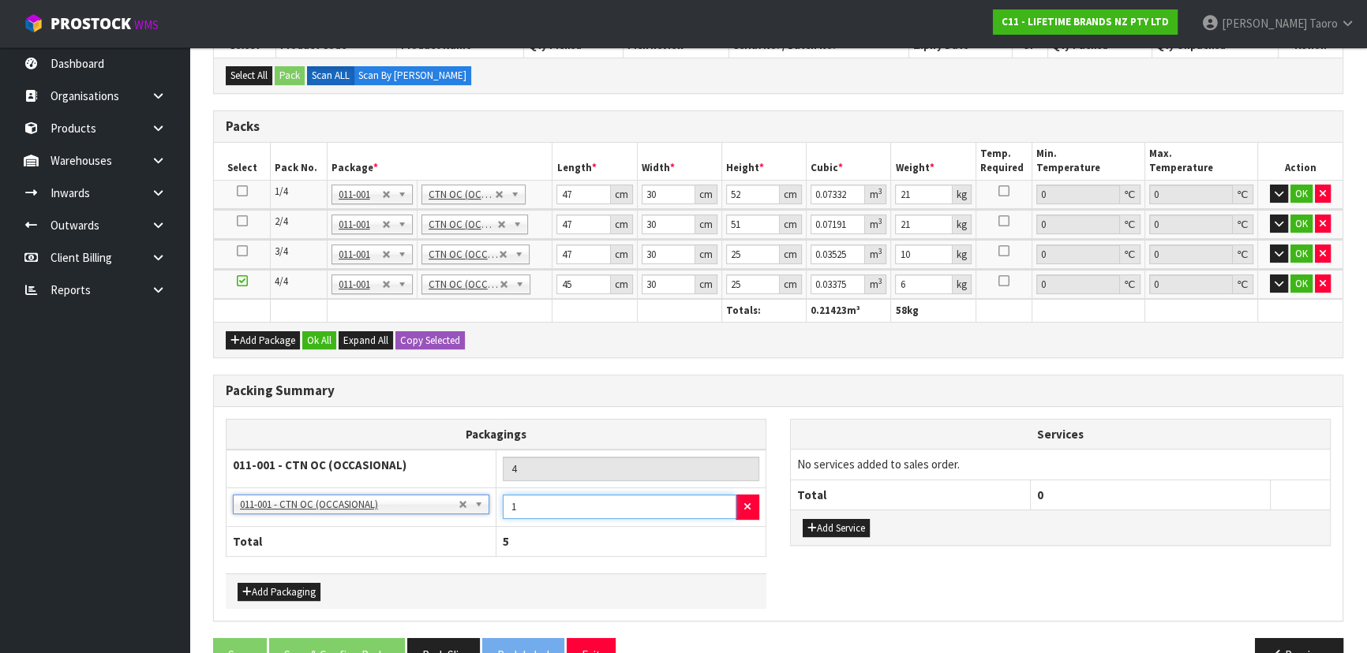
click at [555, 504] on input "1" at bounding box center [620, 507] width 234 height 24
click at [604, 437] on th "Packagings" at bounding box center [497, 434] width 540 height 31
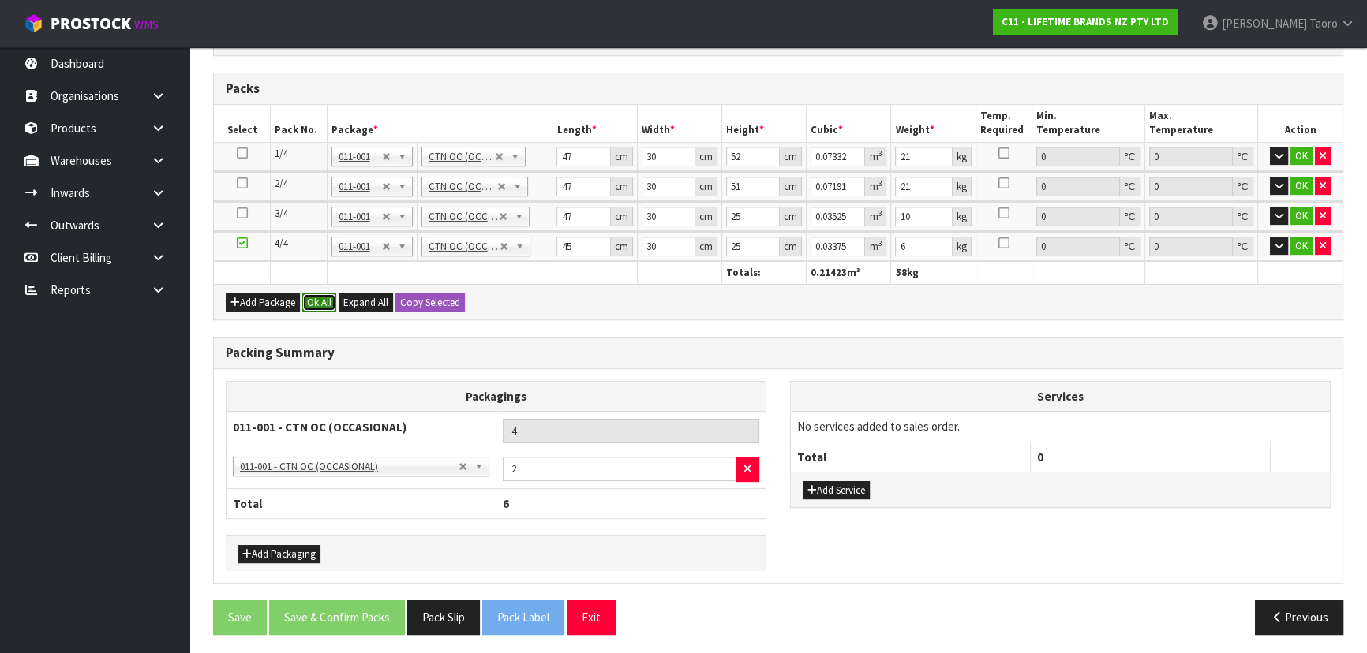
click at [329, 298] on button "Ok All" at bounding box center [319, 303] width 34 height 19
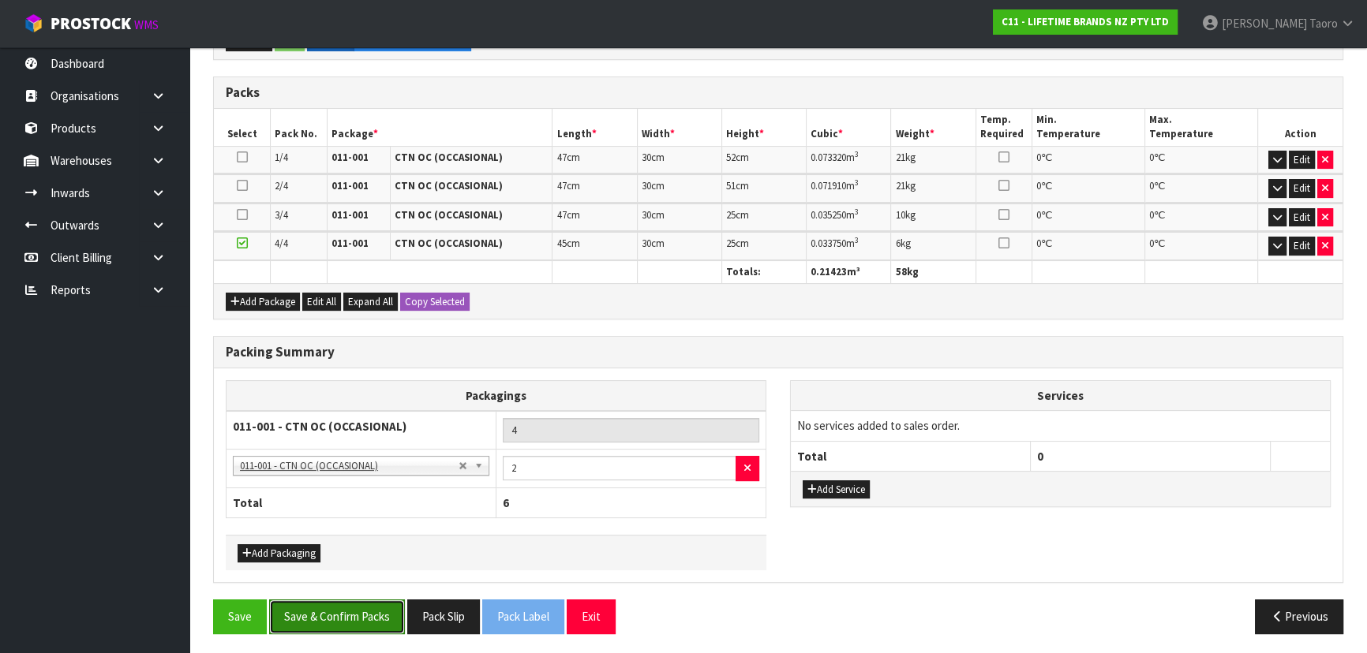
click at [381, 610] on button "Save & Confirm Packs" at bounding box center [337, 617] width 136 height 34
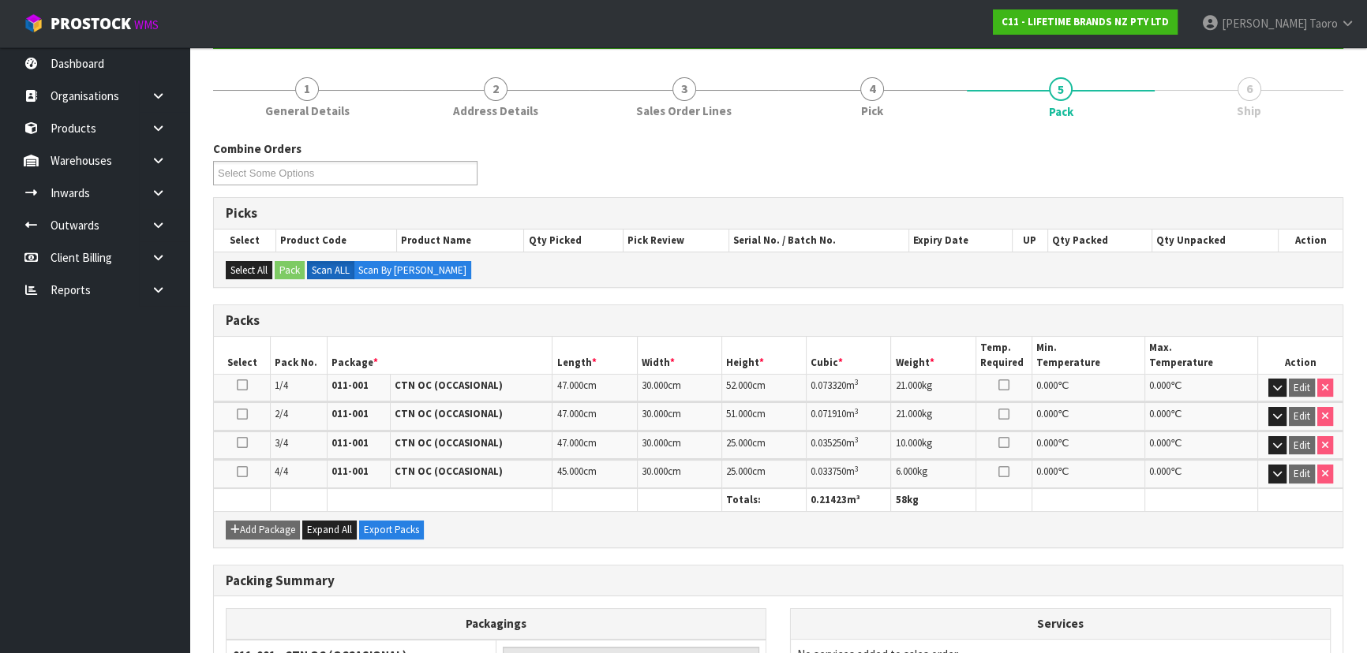
scroll to position [361, 0]
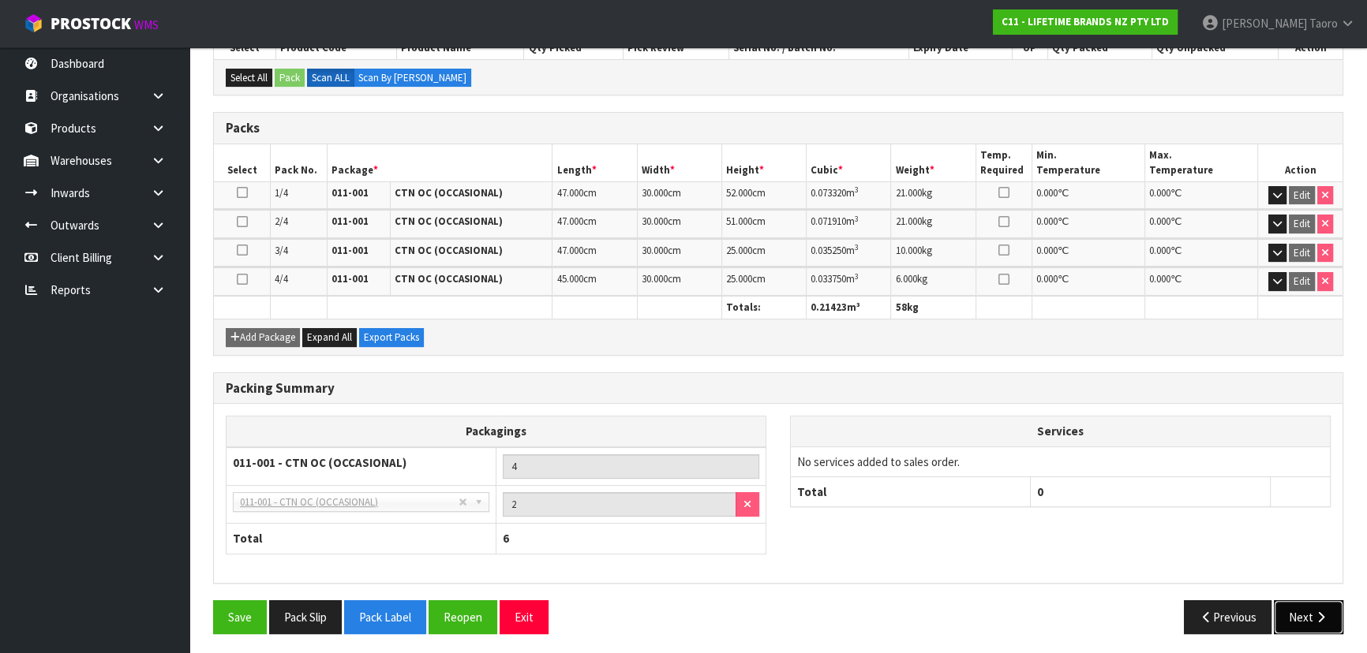
drag, startPoint x: 1302, startPoint y: 610, endPoint x: 1287, endPoint y: 609, distance: 15.0
click at [1304, 610] on button "Next" at bounding box center [1308, 618] width 69 height 34
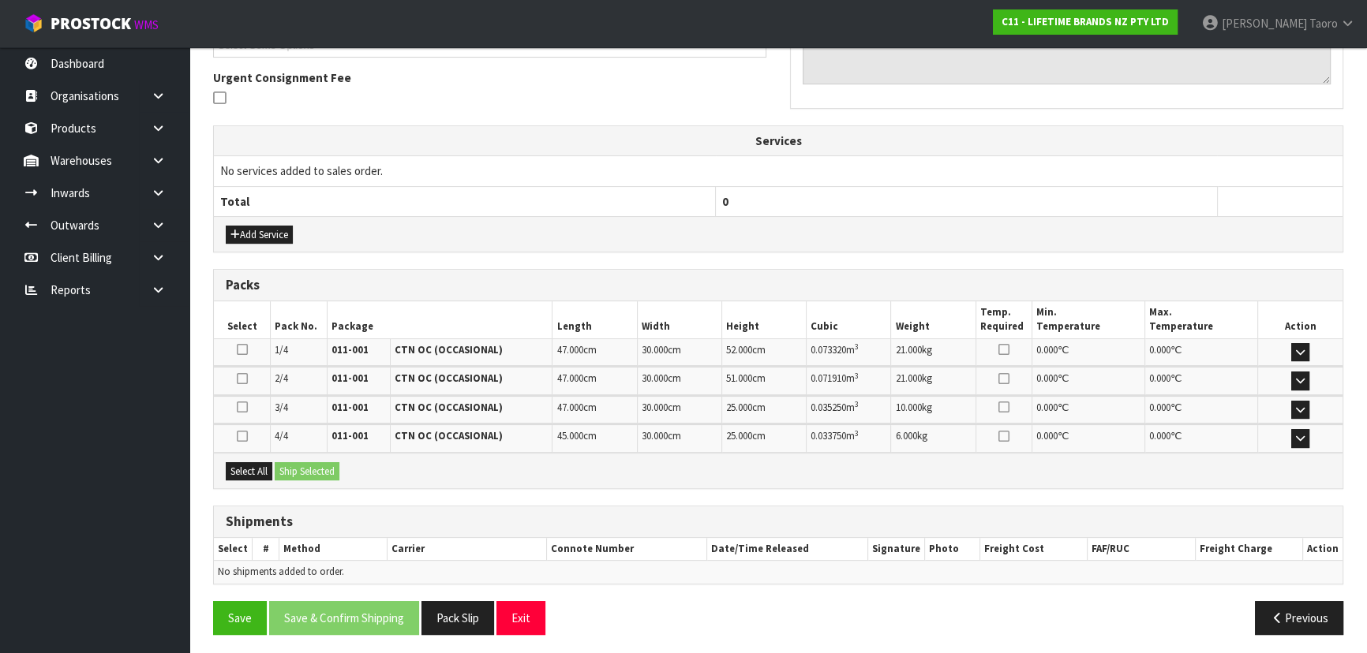
scroll to position [455, 0]
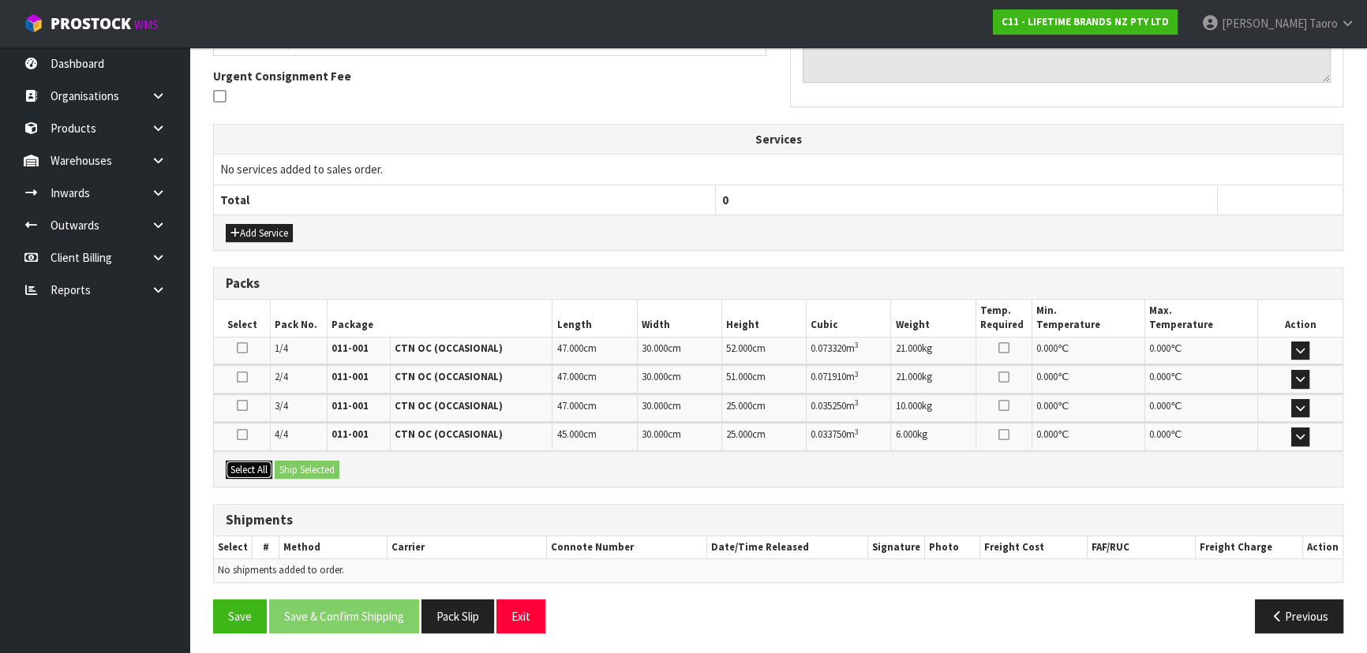
drag, startPoint x: 259, startPoint y: 466, endPoint x: 294, endPoint y: 470, distance: 34.9
click at [262, 467] on button "Select All" at bounding box center [249, 470] width 47 height 19
drag, startPoint x: 294, startPoint y: 470, endPoint x: 308, endPoint y: 470, distance: 13.4
click at [302, 470] on button "Ship Selected" at bounding box center [307, 470] width 65 height 19
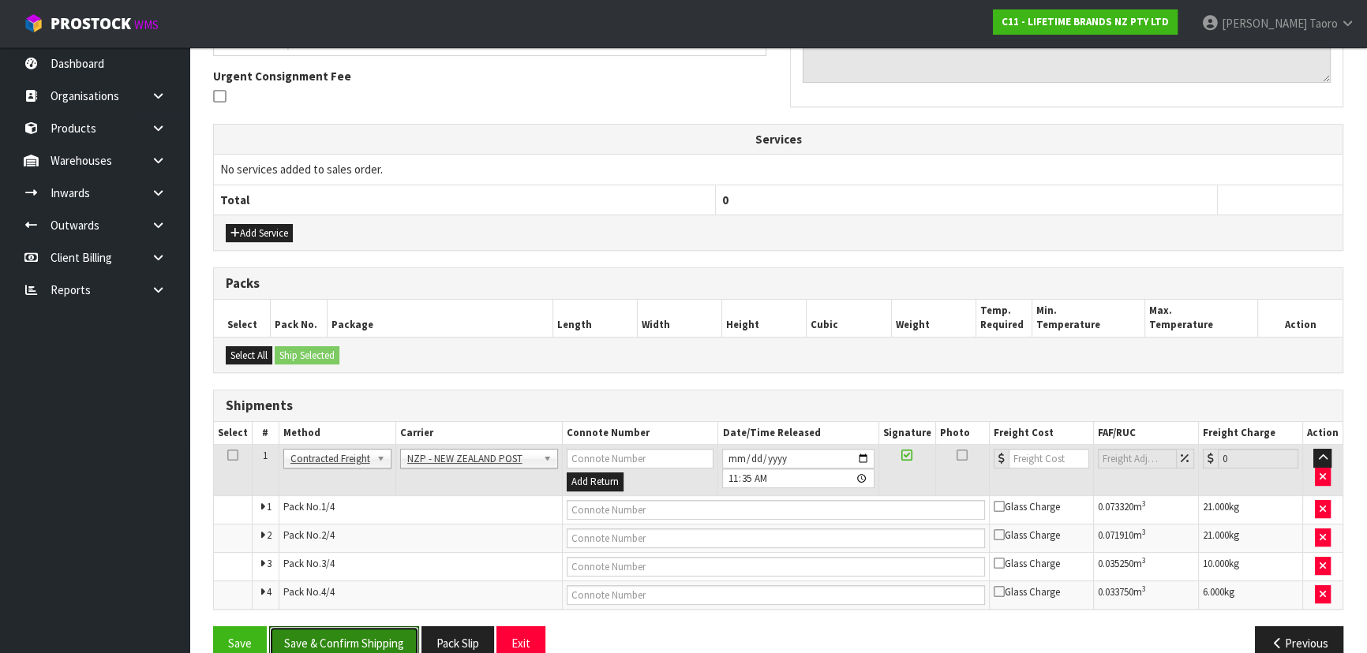
drag, startPoint x: 372, startPoint y: 630, endPoint x: 648, endPoint y: 529, distance: 294.1
click at [373, 630] on button "Save & Confirm Shipping" at bounding box center [344, 644] width 150 height 34
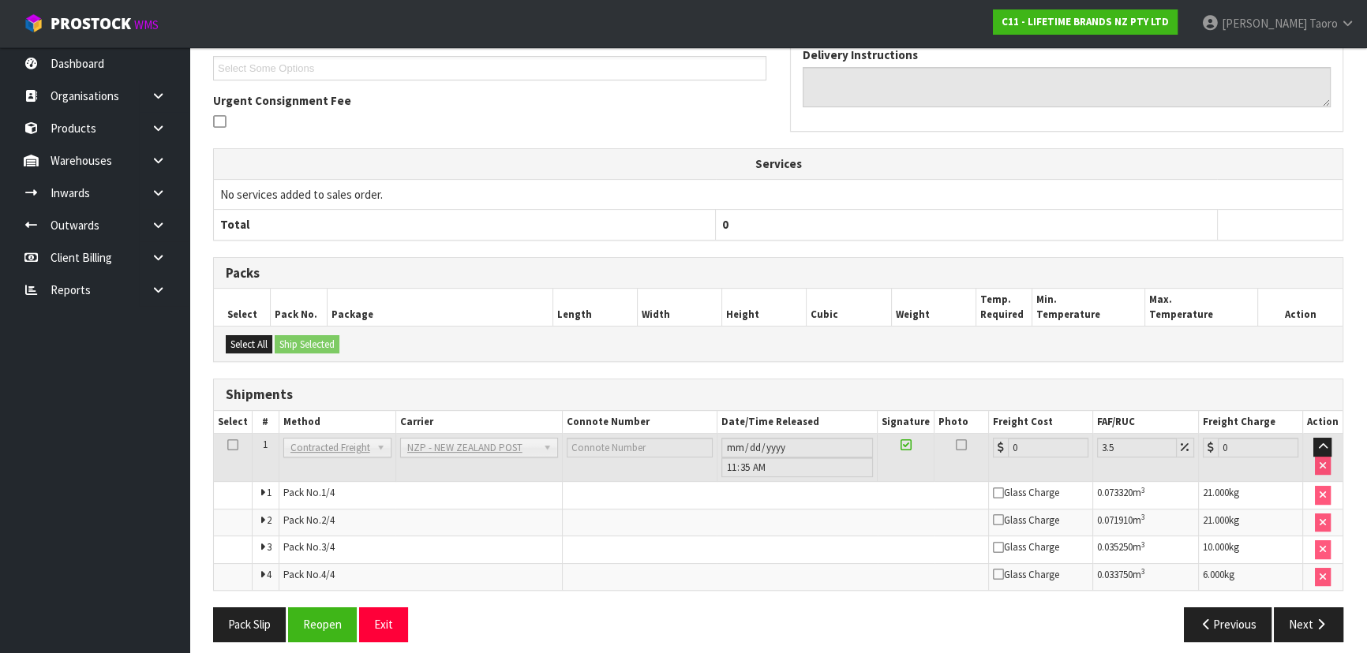
scroll to position [457, 0]
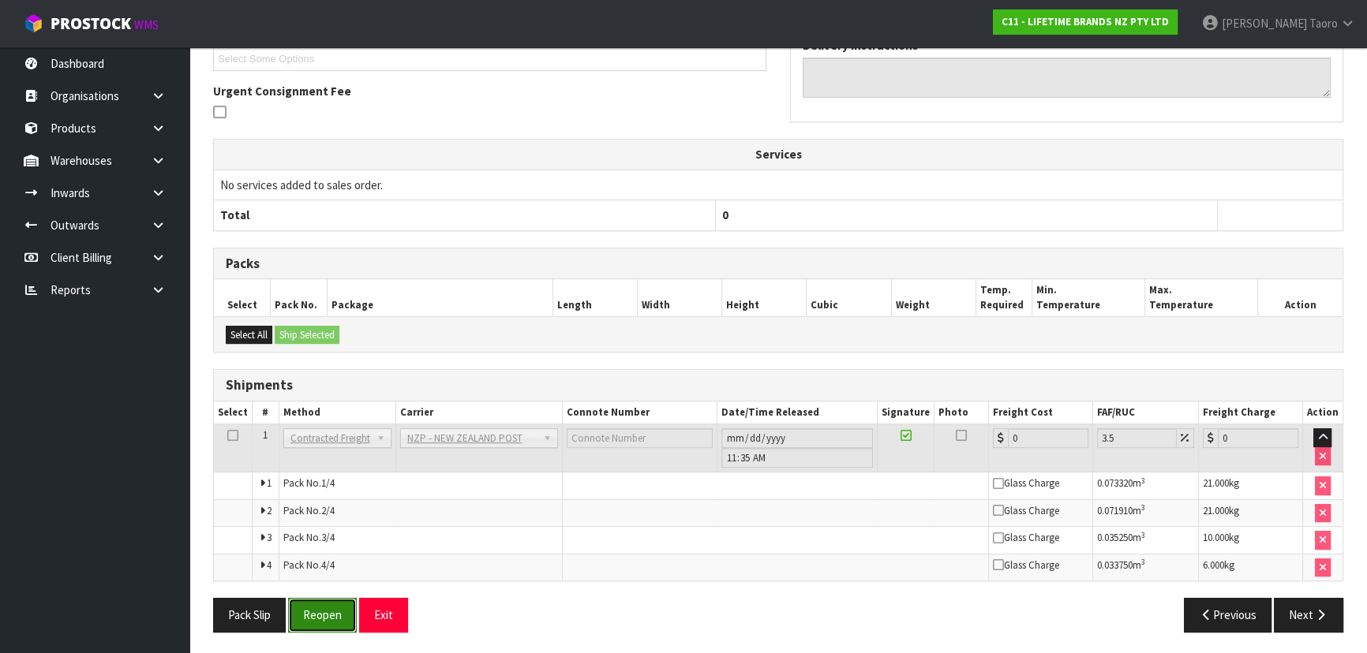
drag, startPoint x: 335, startPoint y: 622, endPoint x: 328, endPoint y: 612, distance: 12.0
click at [337, 622] on button "Reopen" at bounding box center [322, 615] width 69 height 34
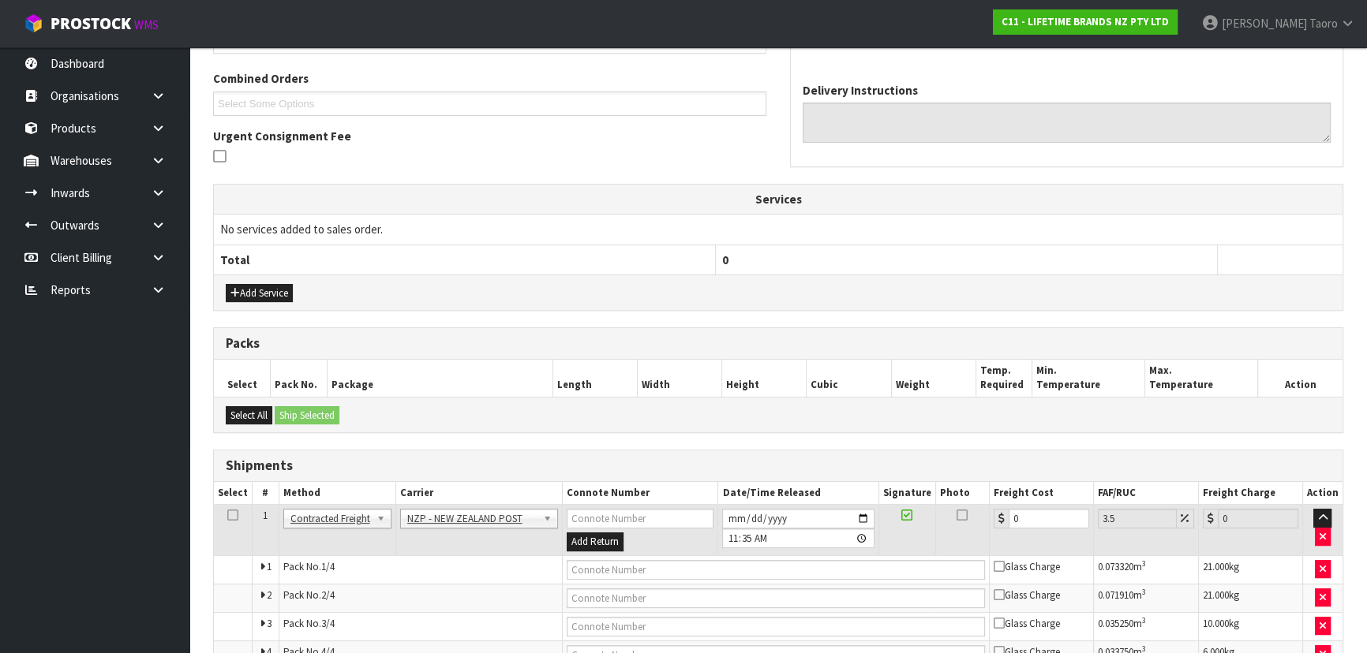
scroll to position [430, 0]
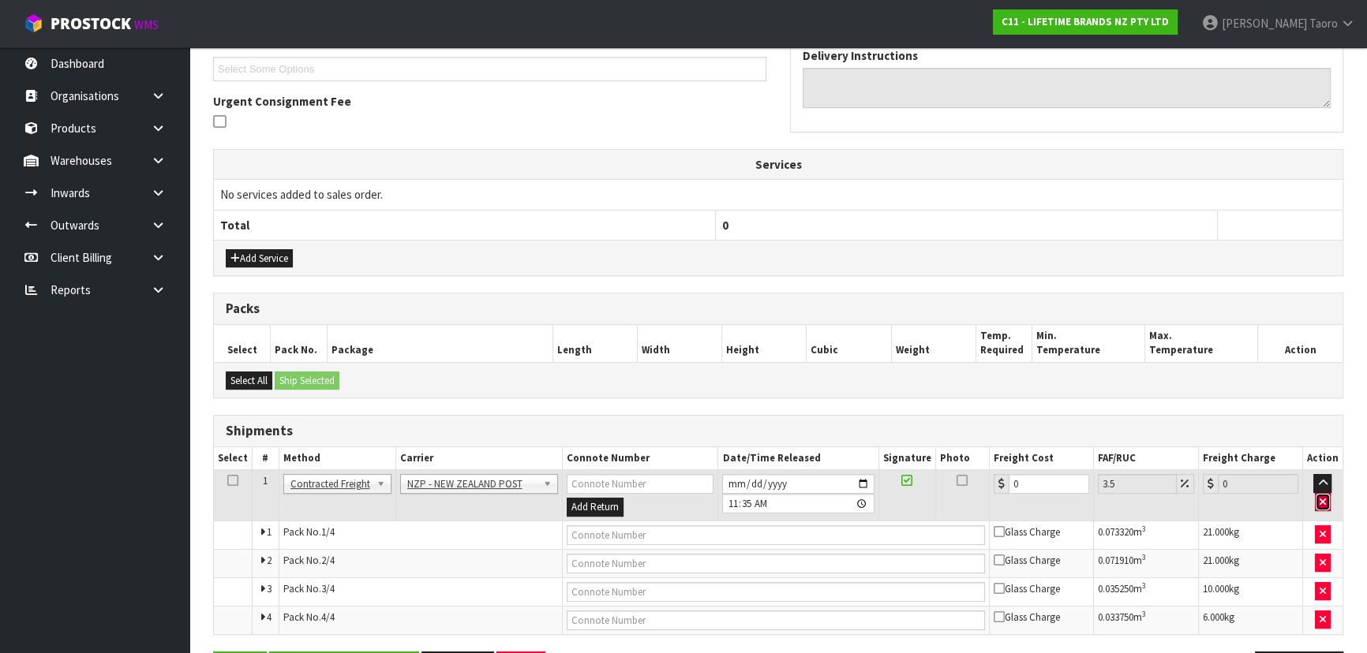
click at [1324, 497] on icon "button" at bounding box center [1323, 502] width 6 height 10
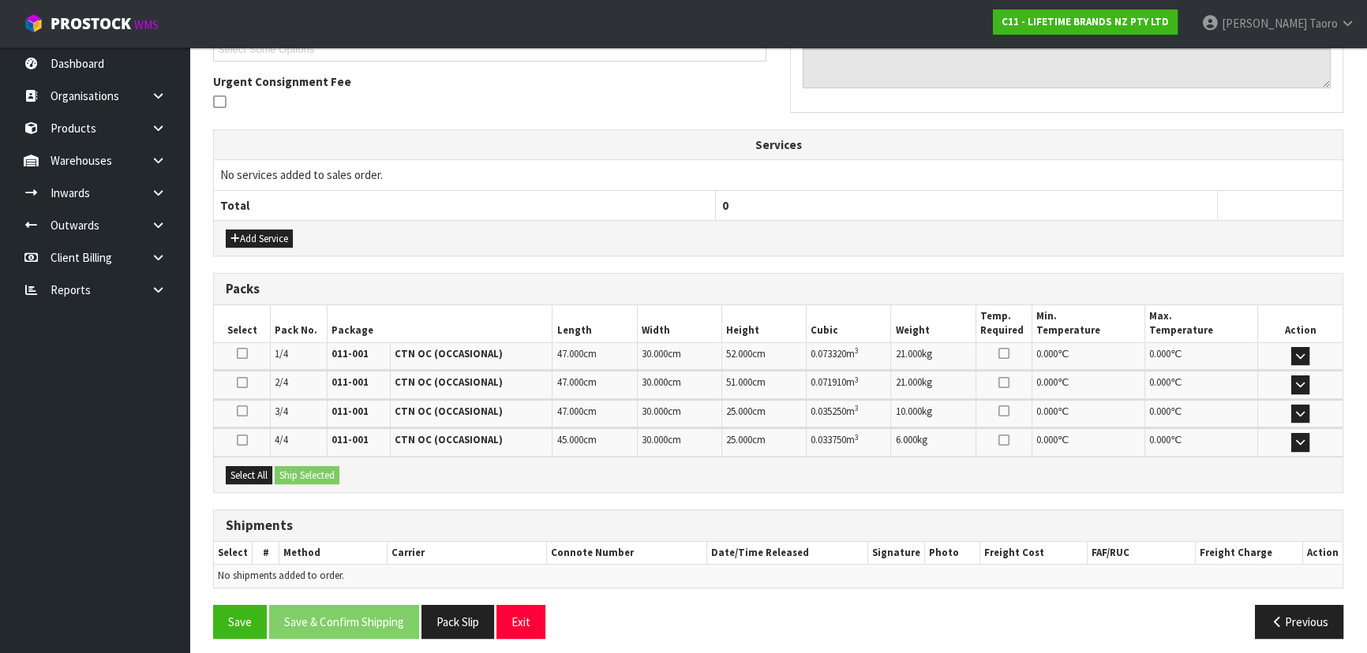
scroll to position [455, 0]
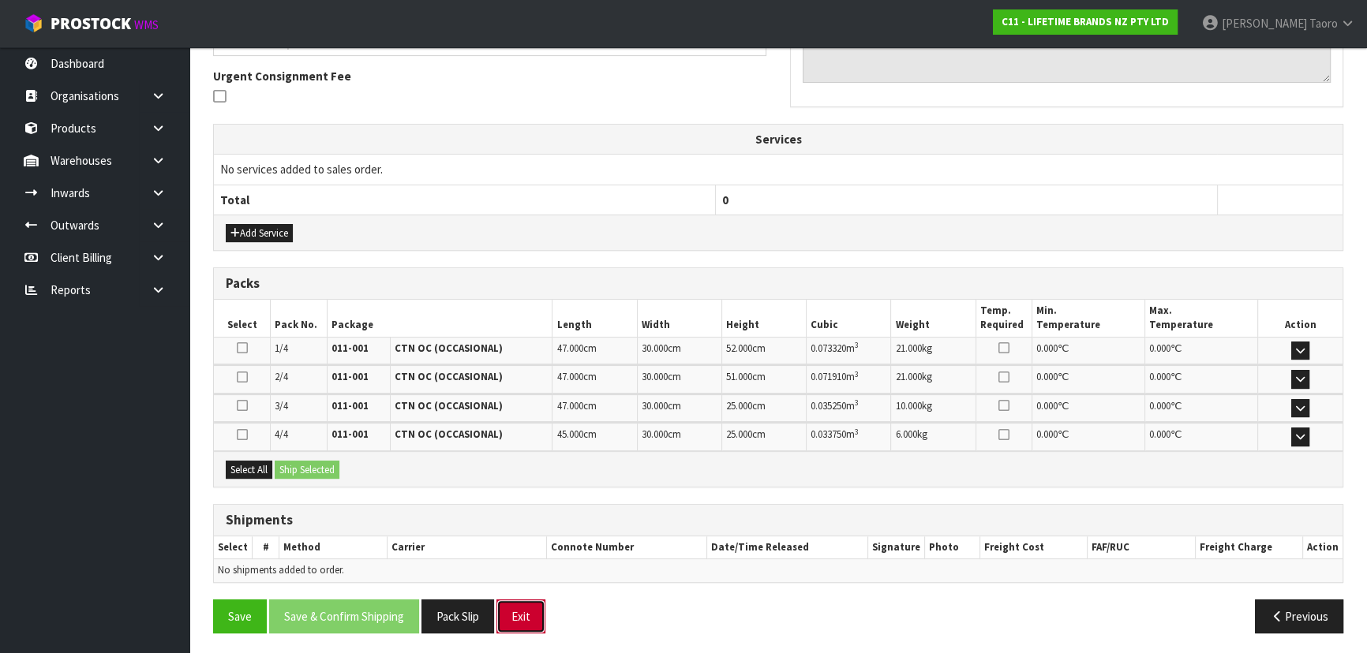
click at [524, 611] on button "Exit" at bounding box center [520, 617] width 49 height 34
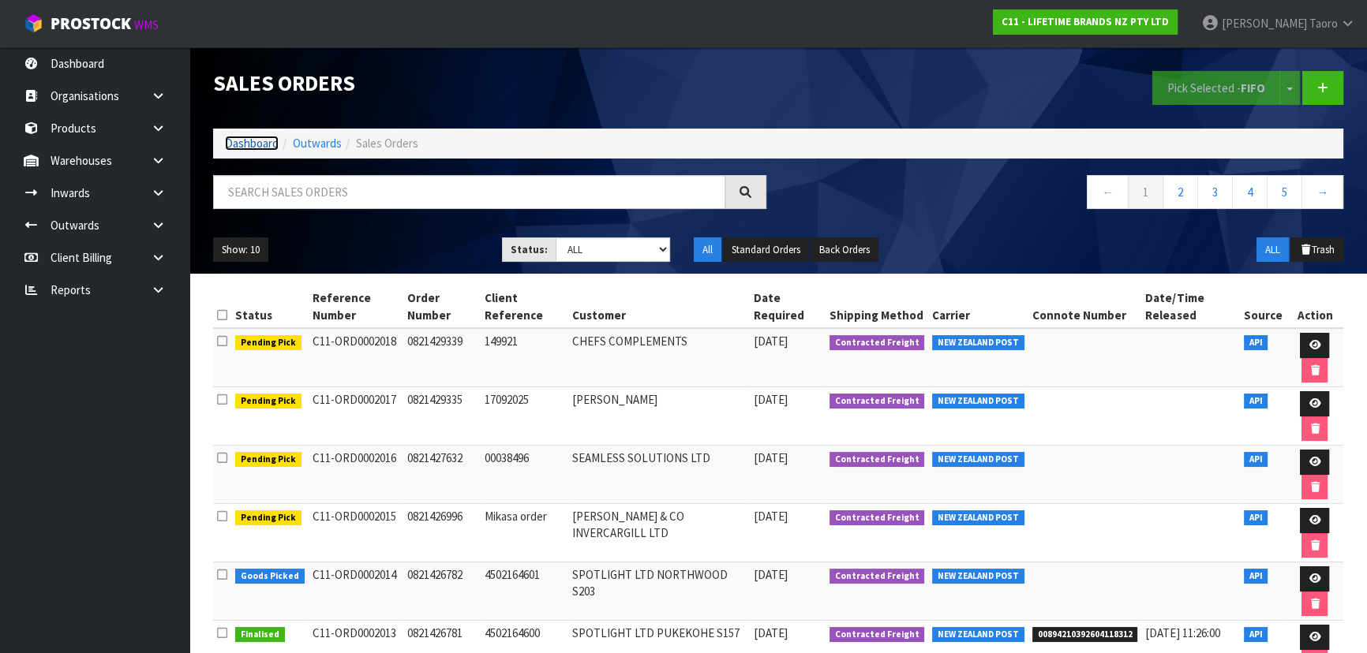
click at [268, 144] on link "Dashboard" at bounding box center [252, 143] width 54 height 15
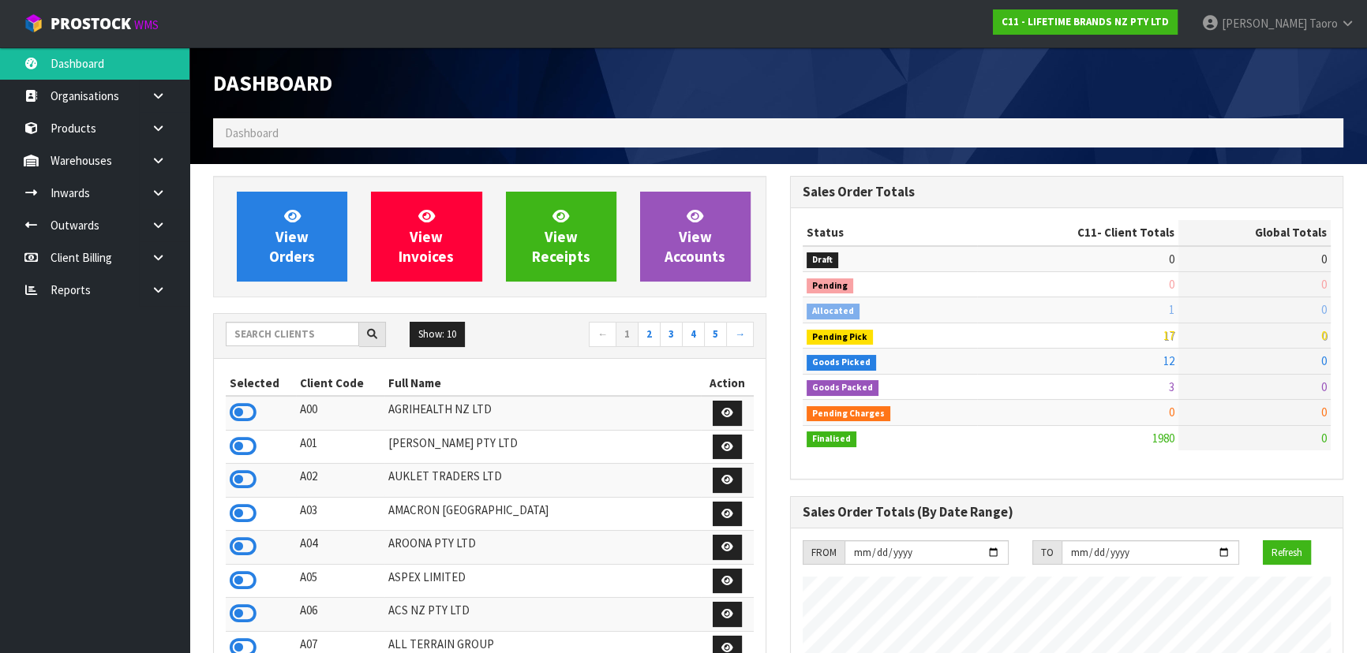
scroll to position [1193, 576]
click at [331, 324] on input "text" at bounding box center [292, 334] width 133 height 24
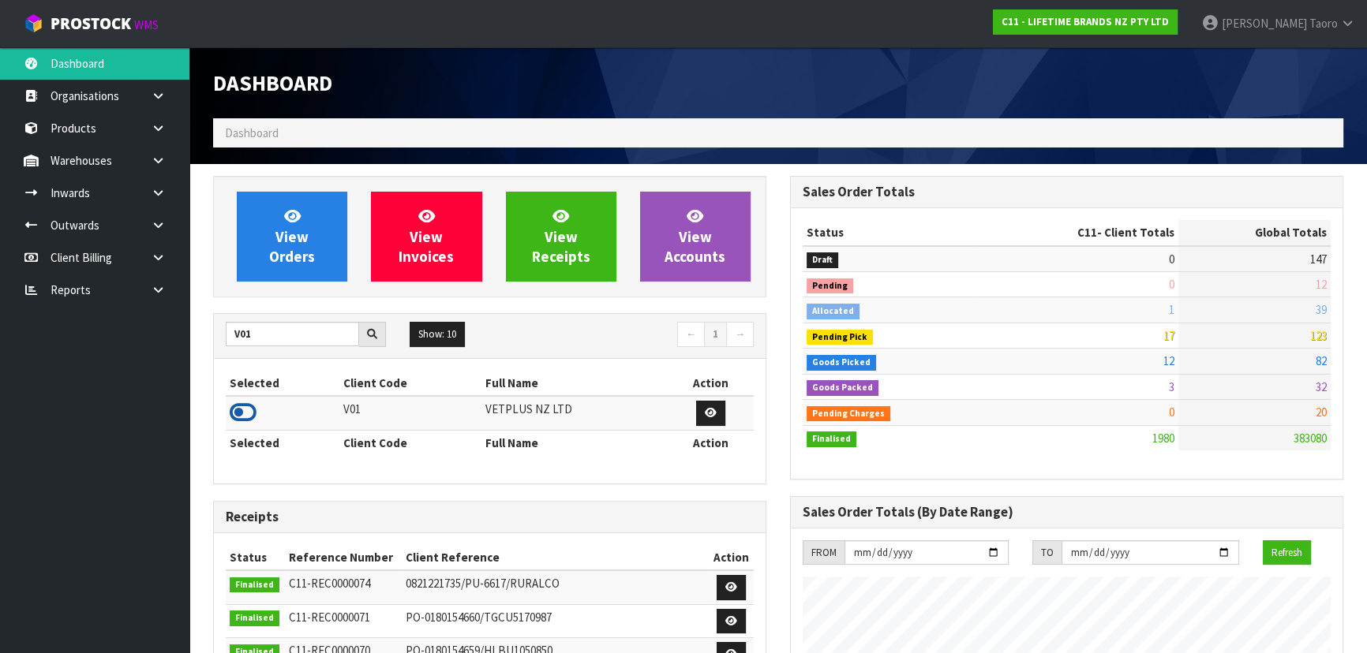
drag, startPoint x: 245, startPoint y: 421, endPoint x: 233, endPoint y: 402, distance: 22.8
click at [245, 416] on icon at bounding box center [243, 413] width 27 height 24
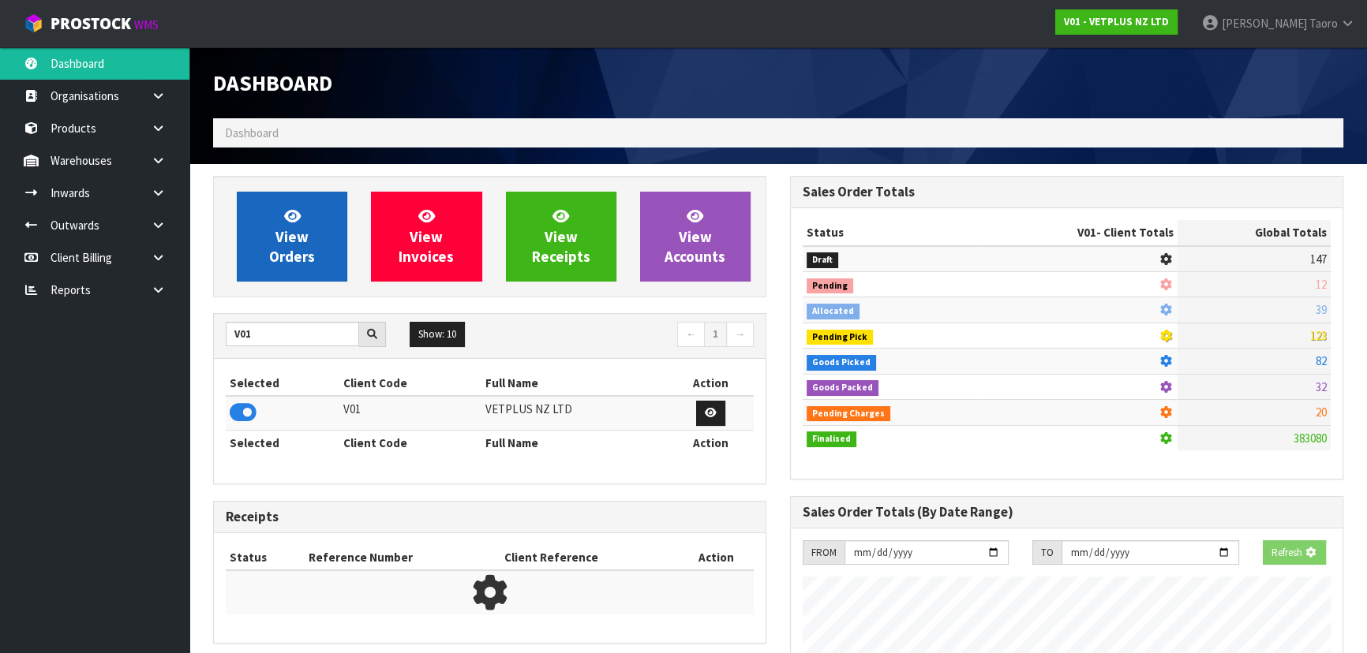
scroll to position [1244, 576]
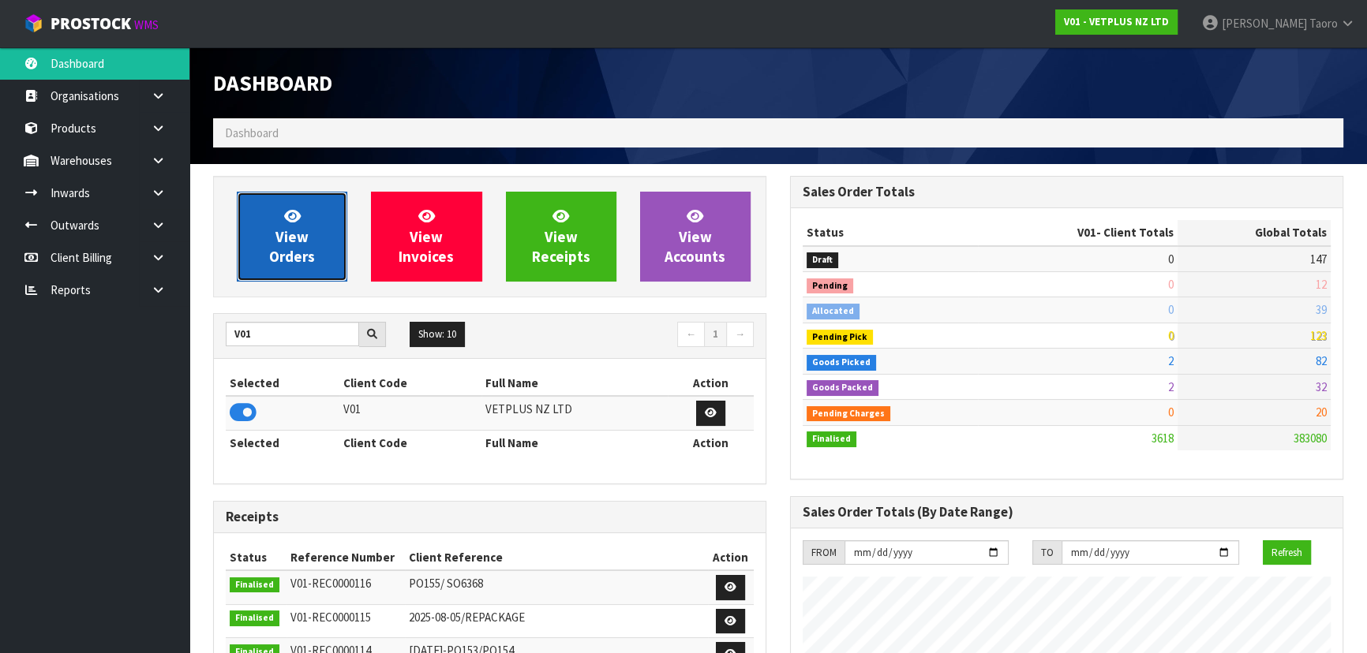
click at [303, 237] on span "View Orders" at bounding box center [292, 236] width 46 height 59
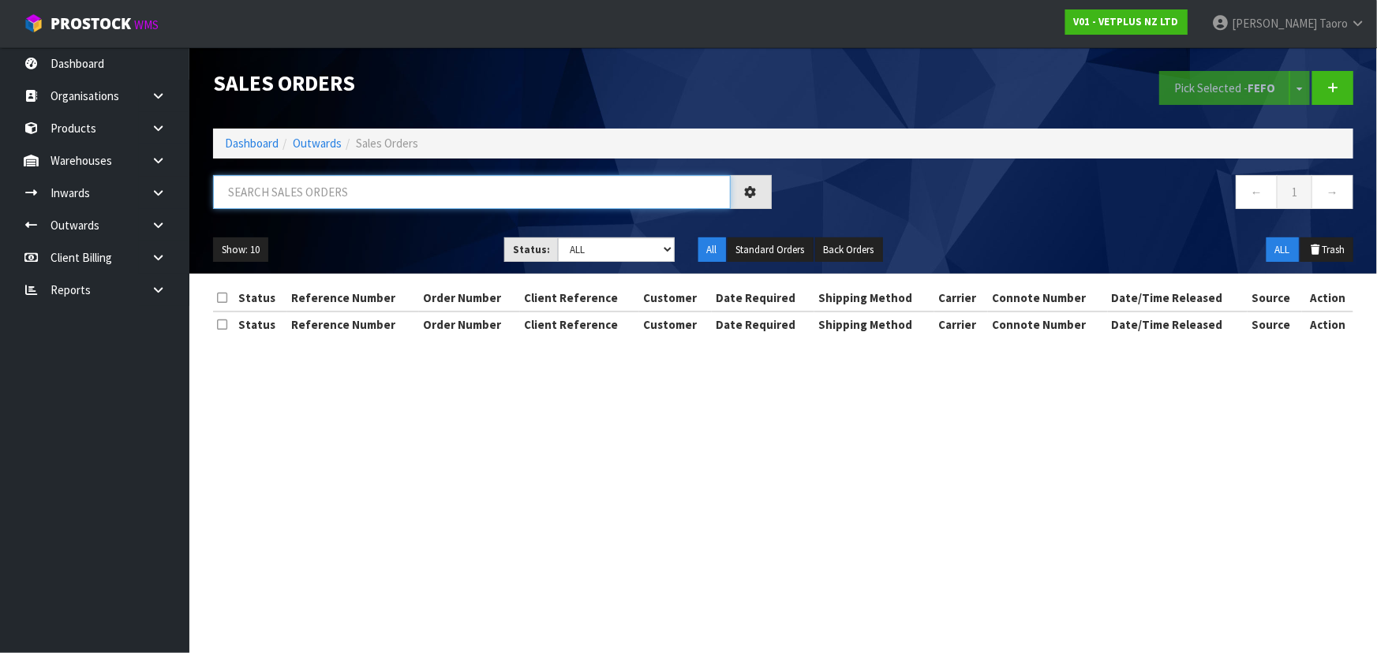
click at [338, 200] on input "text" at bounding box center [472, 192] width 518 height 34
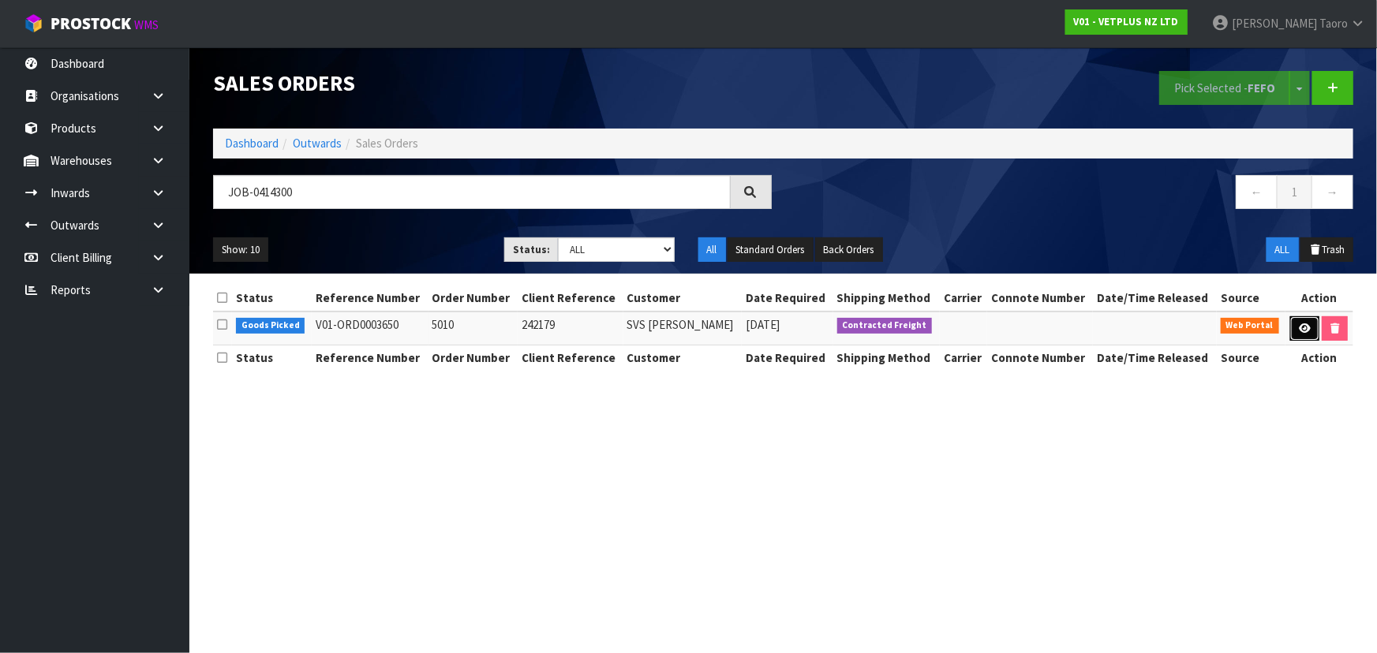
click at [1305, 331] on icon at bounding box center [1305, 329] width 12 height 10
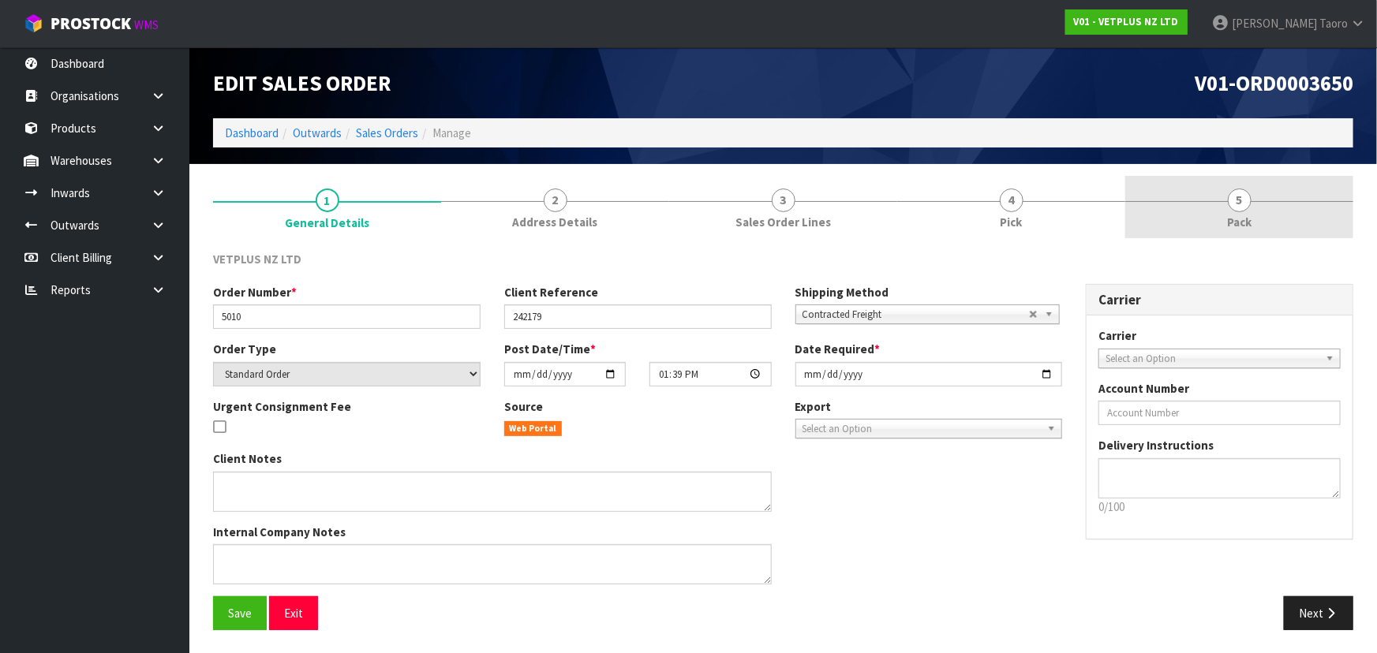
drag, startPoint x: 1233, startPoint y: 213, endPoint x: 1179, endPoint y: 233, distance: 57.2
click at [1231, 214] on span "Pack" at bounding box center [1239, 222] width 24 height 17
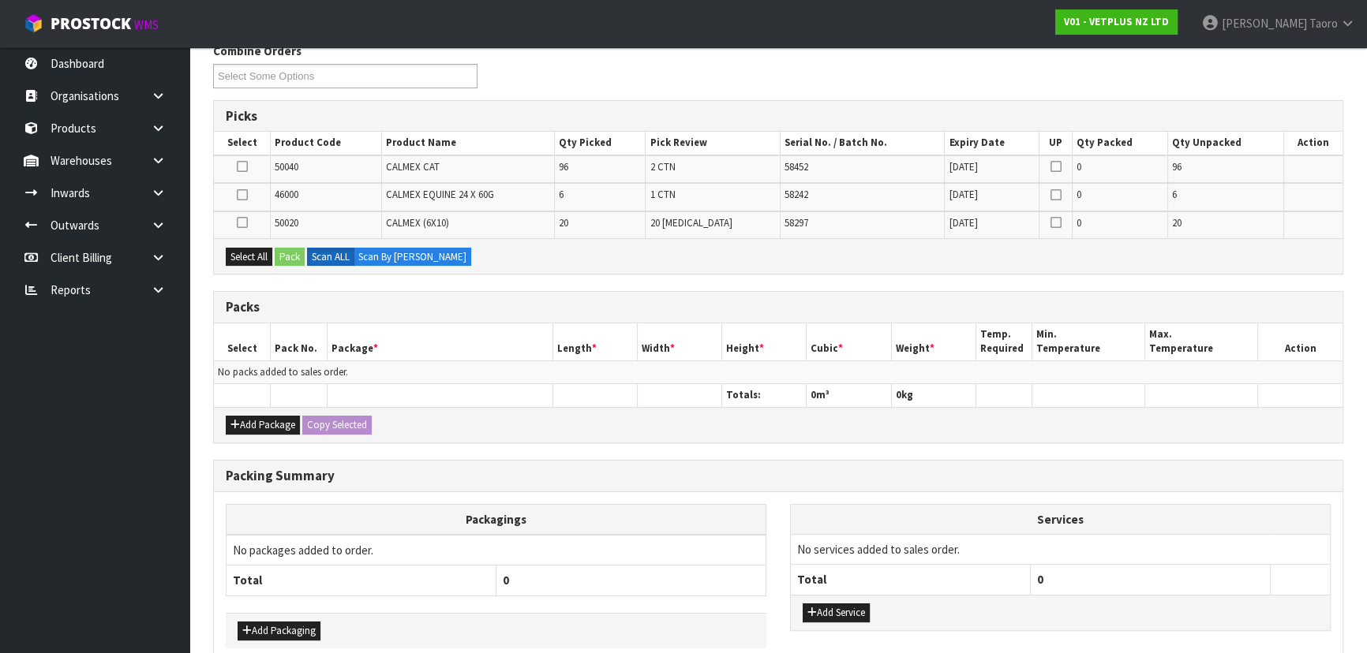
scroll to position [286, 0]
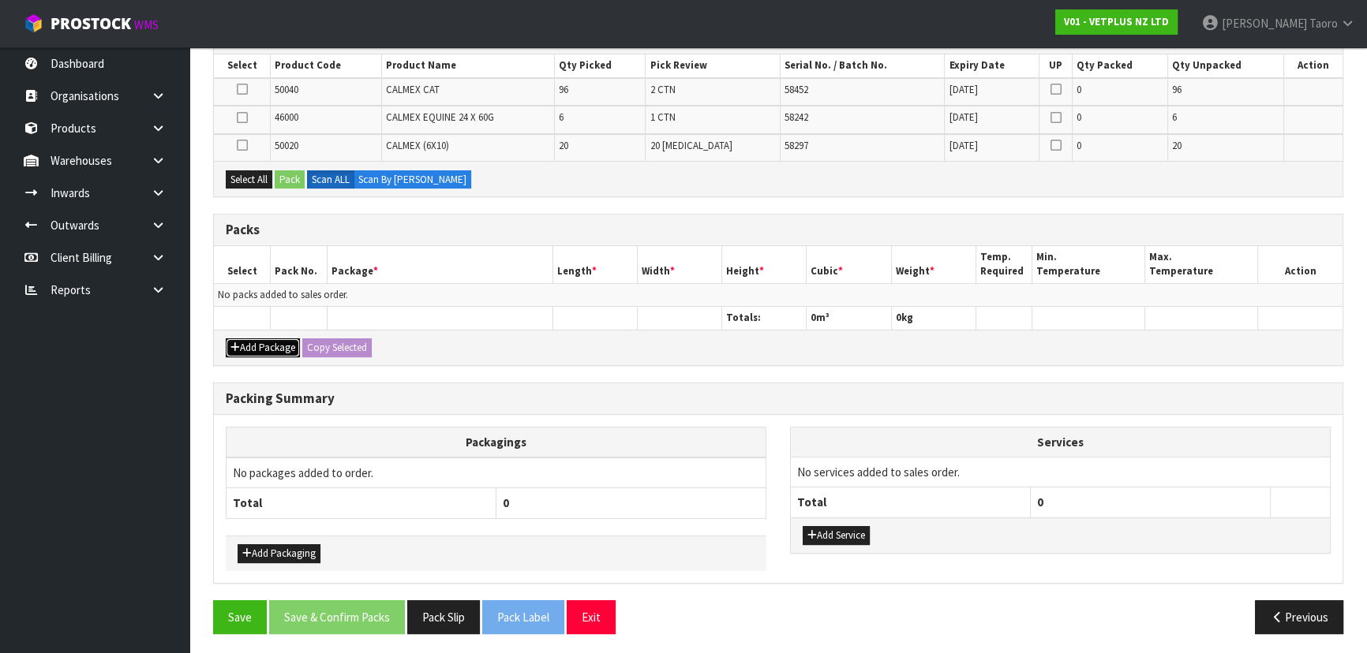
click at [243, 350] on button "Add Package" at bounding box center [263, 348] width 74 height 19
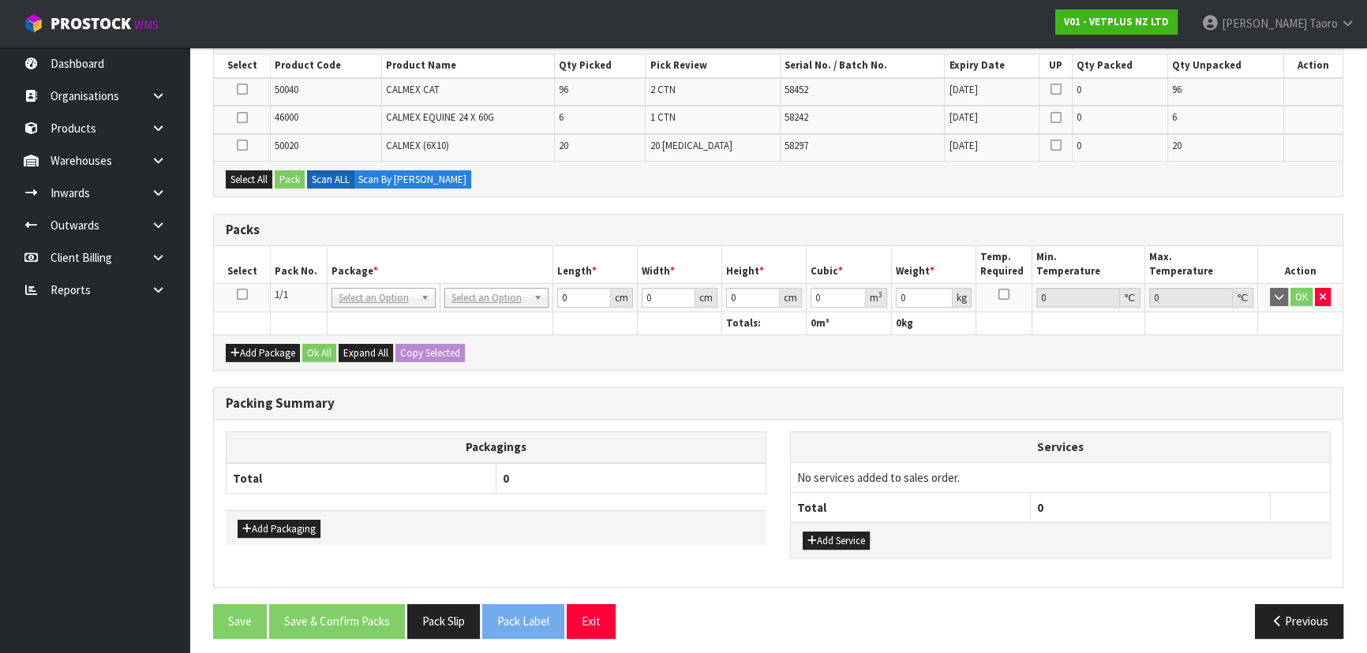
drag, startPoint x: 239, startPoint y: 294, endPoint x: 281, endPoint y: 261, distance: 53.4
click at [243, 294] on icon at bounding box center [242, 294] width 11 height 1
click at [282, 261] on th "Pack No." at bounding box center [299, 264] width 57 height 37
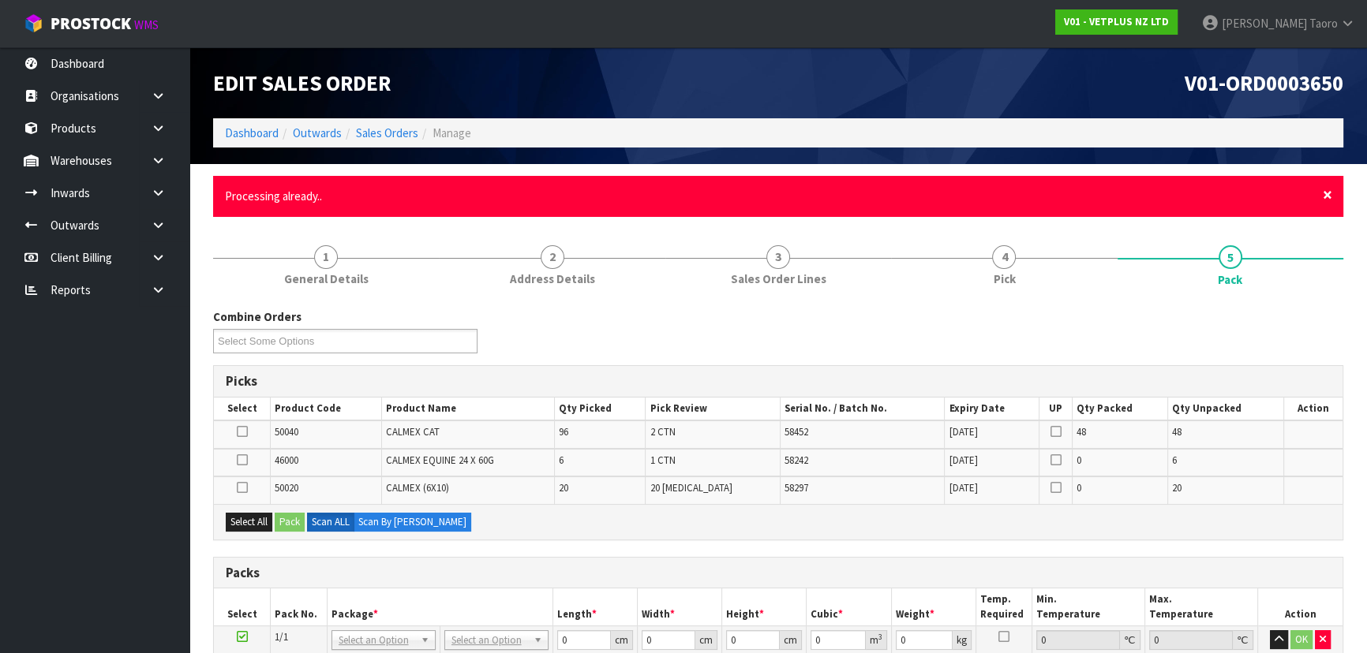
click at [1326, 192] on span "×" at bounding box center [1327, 195] width 9 height 22
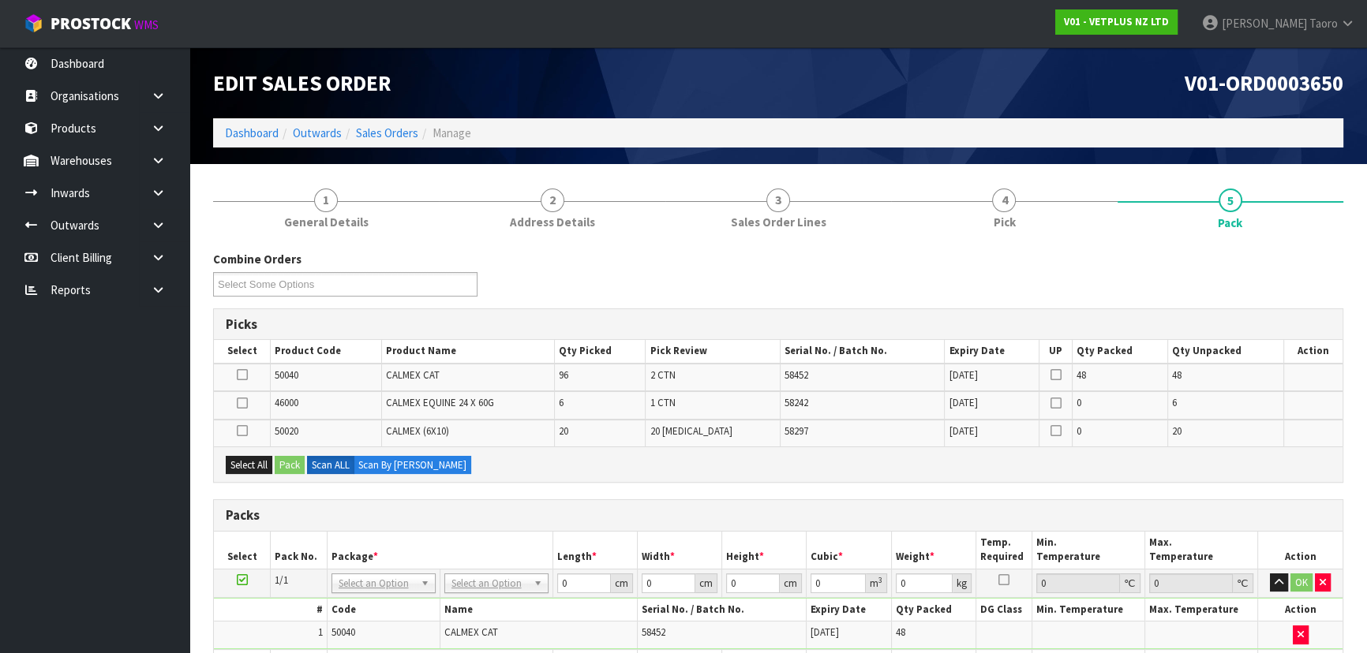
click at [1339, 262] on div "Combine Orders V01-ORD0003650 V01-ORD0003652 V01-ORD0003653 V01-ORD0003654 Sele…" at bounding box center [778, 279] width 1154 height 57
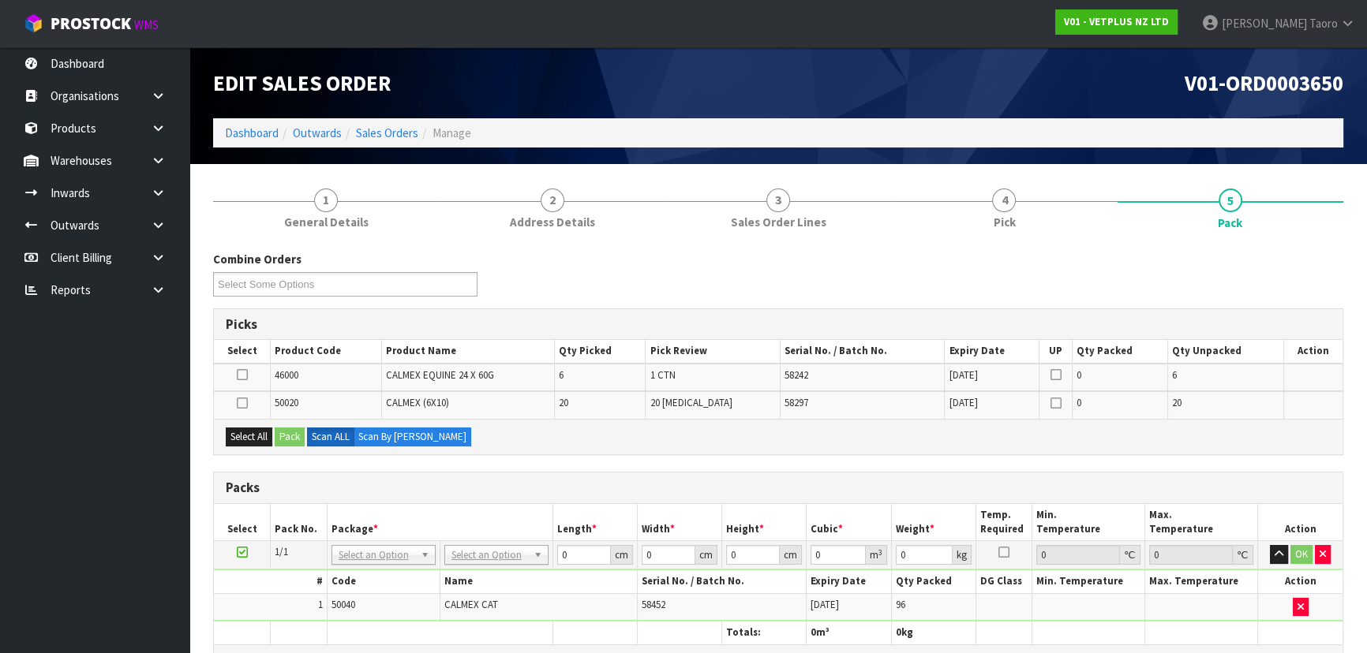
click at [1196, 127] on ol "Dashboard Outwards Sales Orders Manage" at bounding box center [778, 132] width 1130 height 29
drag, startPoint x: 1283, startPoint y: 558, endPoint x: 747, endPoint y: 646, distance: 543.1
click at [1280, 558] on button "button" at bounding box center [1279, 554] width 18 height 19
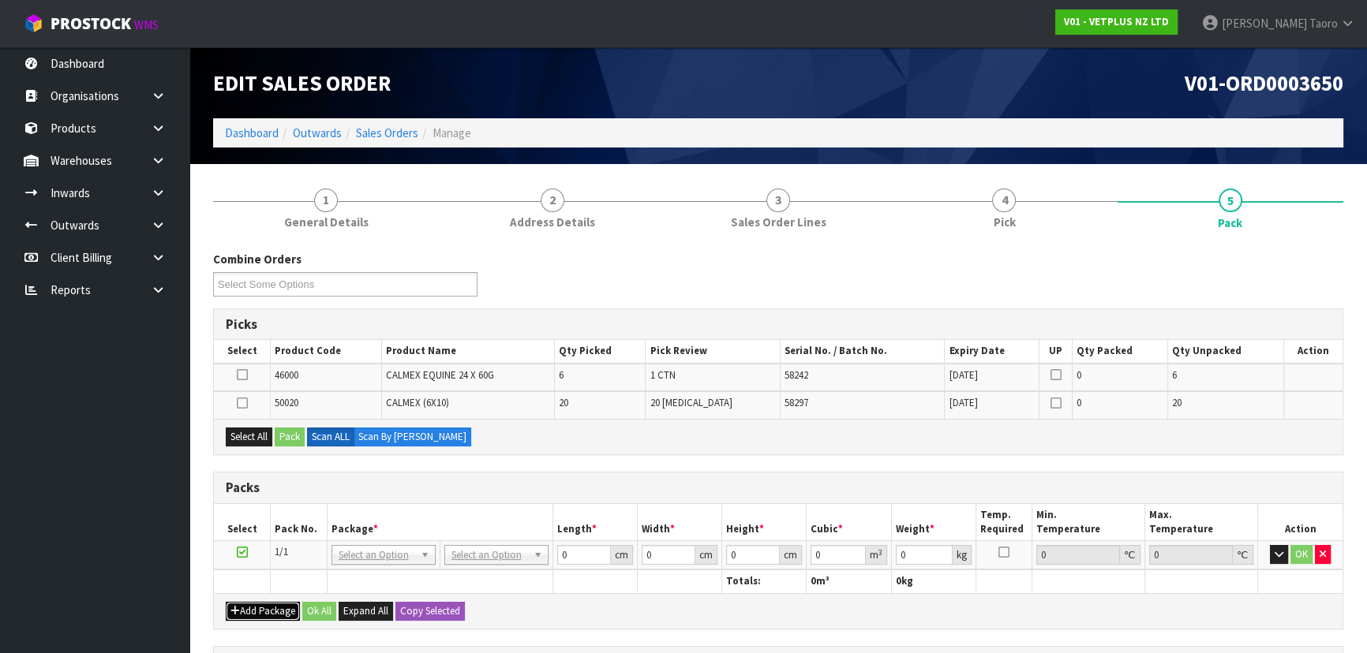
click at [256, 602] on button "Add Package" at bounding box center [263, 611] width 74 height 19
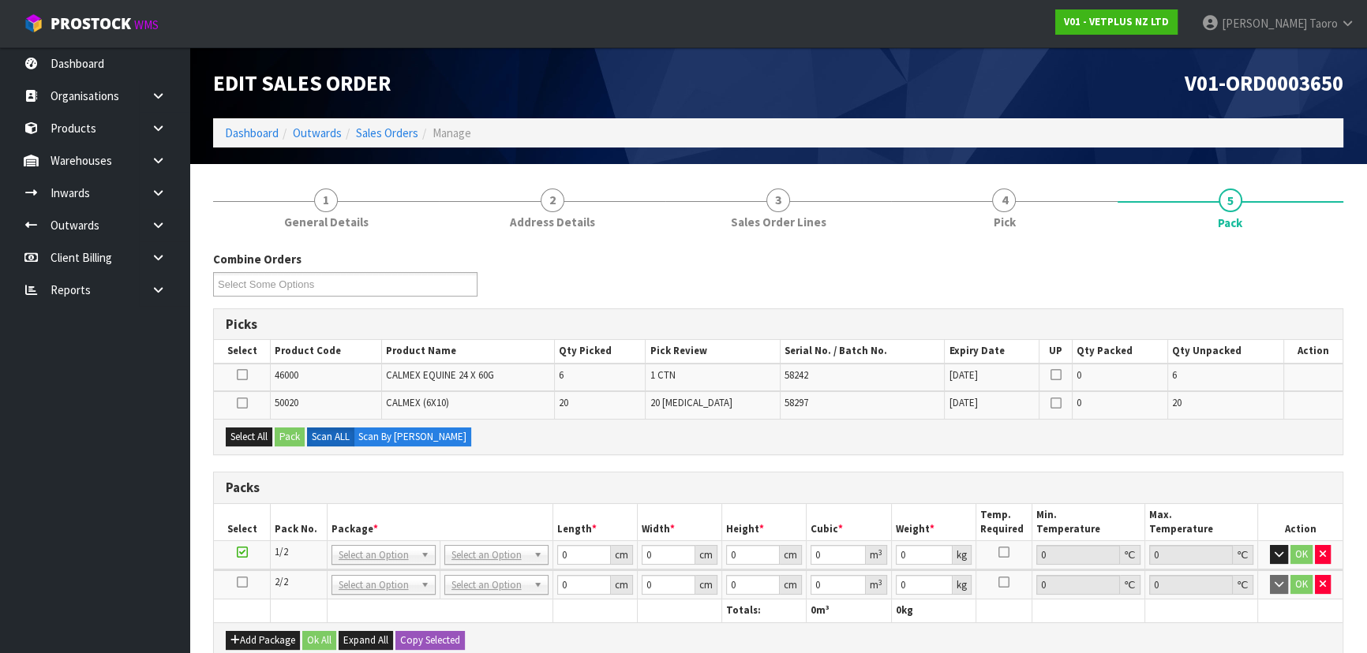
drag, startPoint x: 243, startPoint y: 580, endPoint x: 309, endPoint y: 530, distance: 82.7
click at [246, 582] on icon at bounding box center [242, 582] width 11 height 1
drag, startPoint x: 308, startPoint y: 532, endPoint x: 305, endPoint y: 516, distance: 16.1
click at [306, 529] on th "Pack No." at bounding box center [299, 522] width 57 height 37
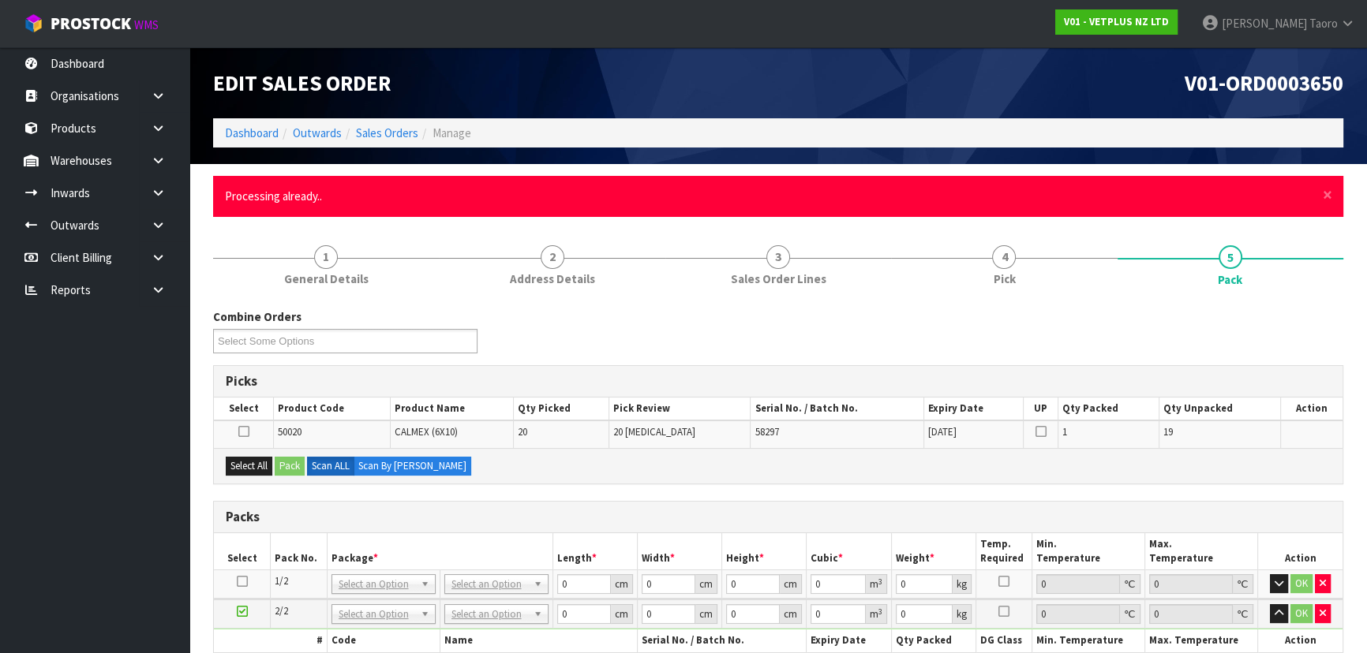
drag, startPoint x: 1332, startPoint y: 196, endPoint x: 1334, endPoint y: 230, distance: 34.8
click at [1332, 198] on div "× Close Processing already.." at bounding box center [778, 196] width 1130 height 40
drag, startPoint x: 1329, startPoint y: 196, endPoint x: 1341, endPoint y: 258, distance: 63.5
click at [1329, 197] on span "×" at bounding box center [1327, 195] width 9 height 22
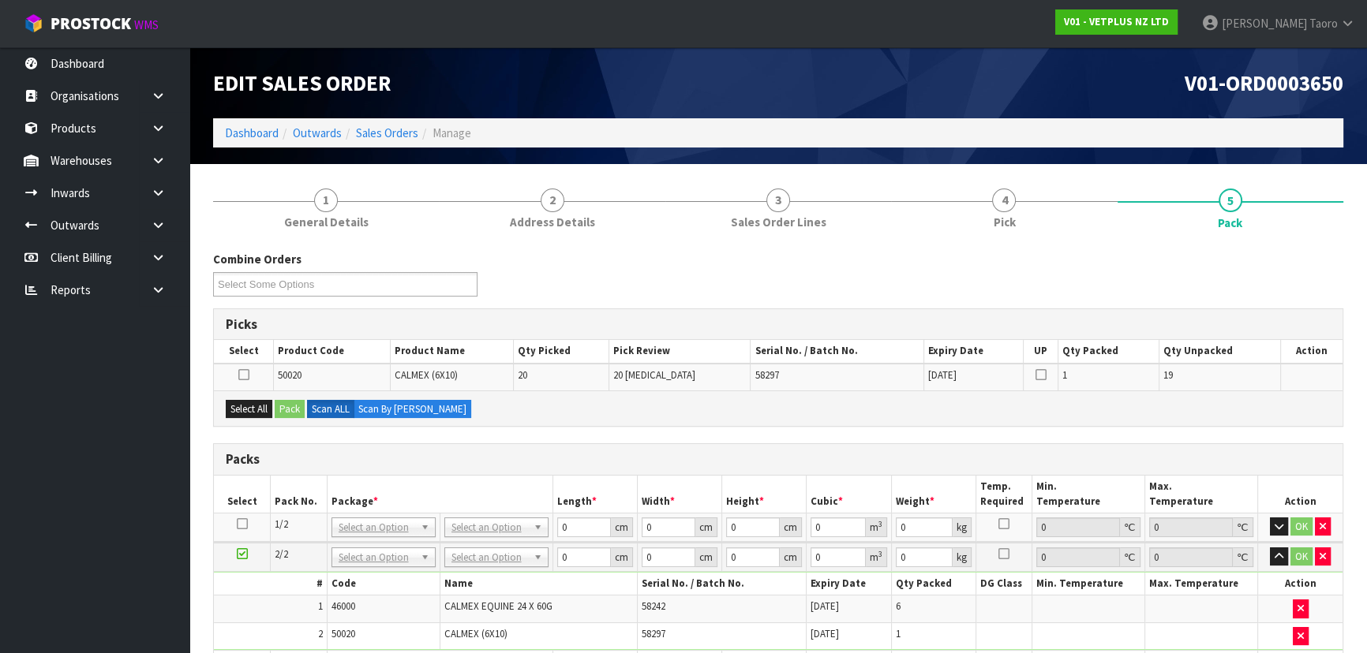
click at [1341, 253] on div "Combine Orders V01-ORD0003650 V01-ORD0003652 V01-ORD0003653 V01-ORD0003654 Sele…" at bounding box center [778, 279] width 1154 height 57
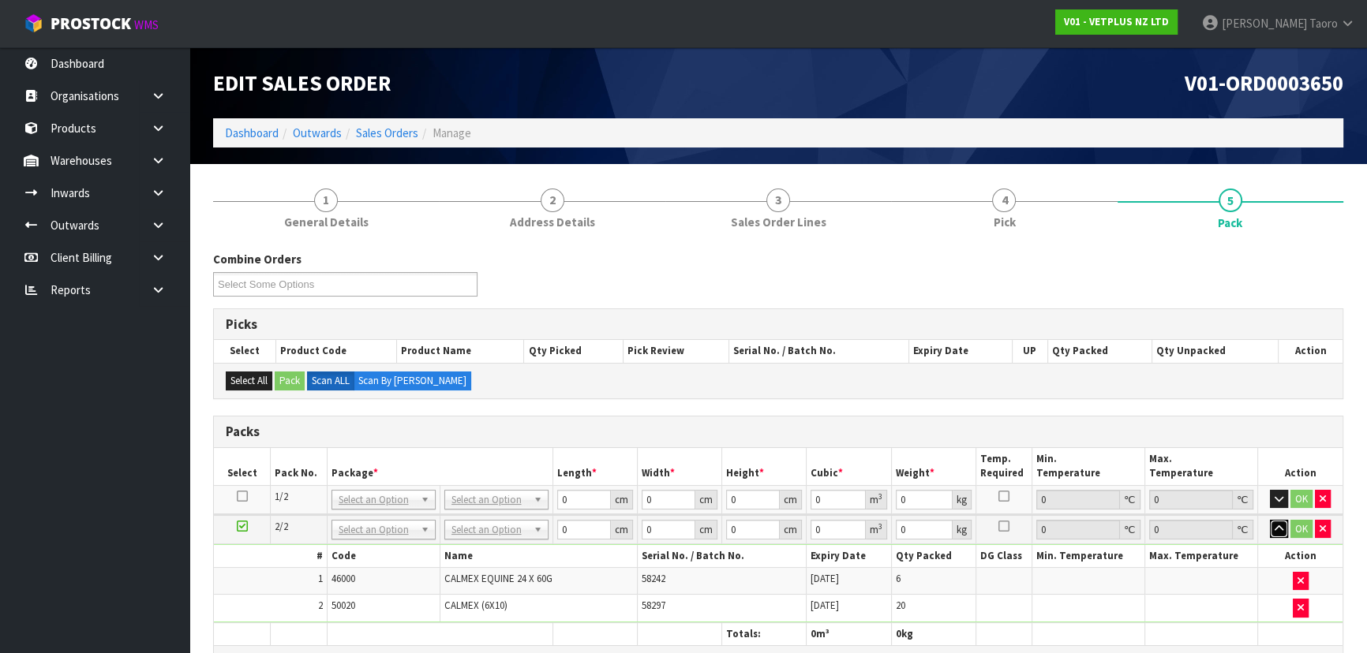
drag, startPoint x: 1280, startPoint y: 528, endPoint x: 1240, endPoint y: 523, distance: 40.5
click at [1278, 527] on icon "button" at bounding box center [1279, 529] width 9 height 10
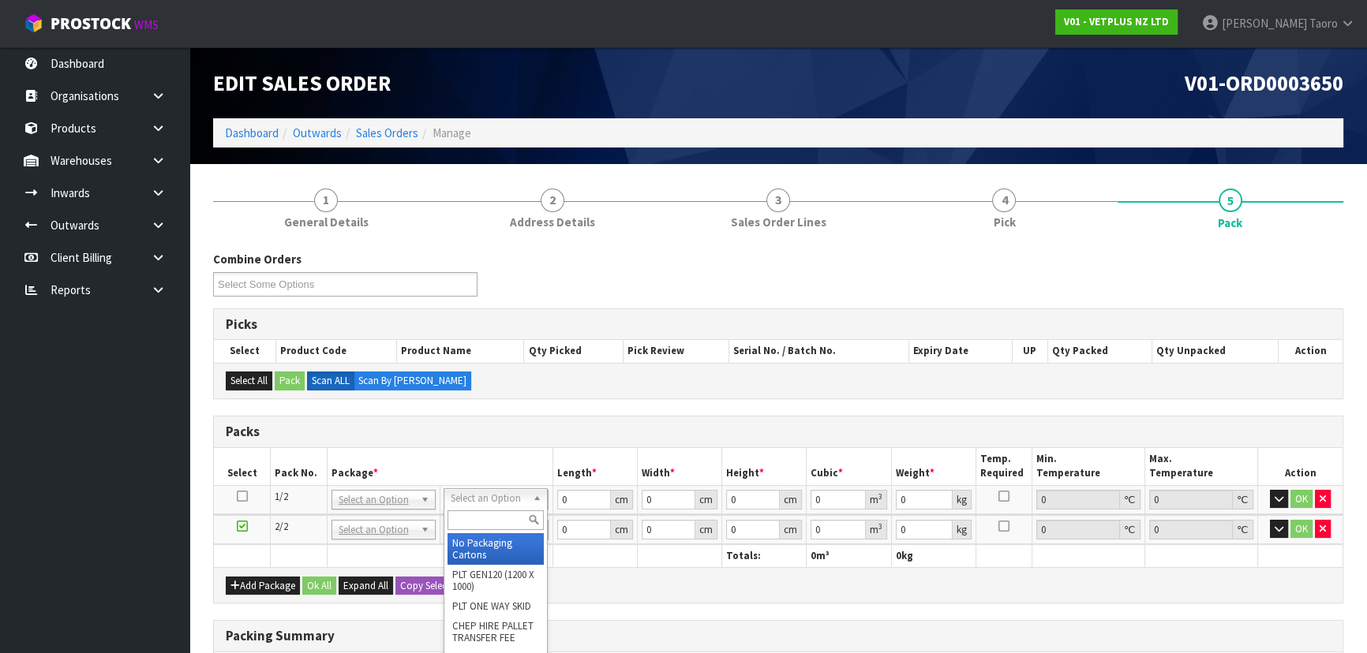
click at [485, 516] on input "text" at bounding box center [495, 521] width 96 height 20
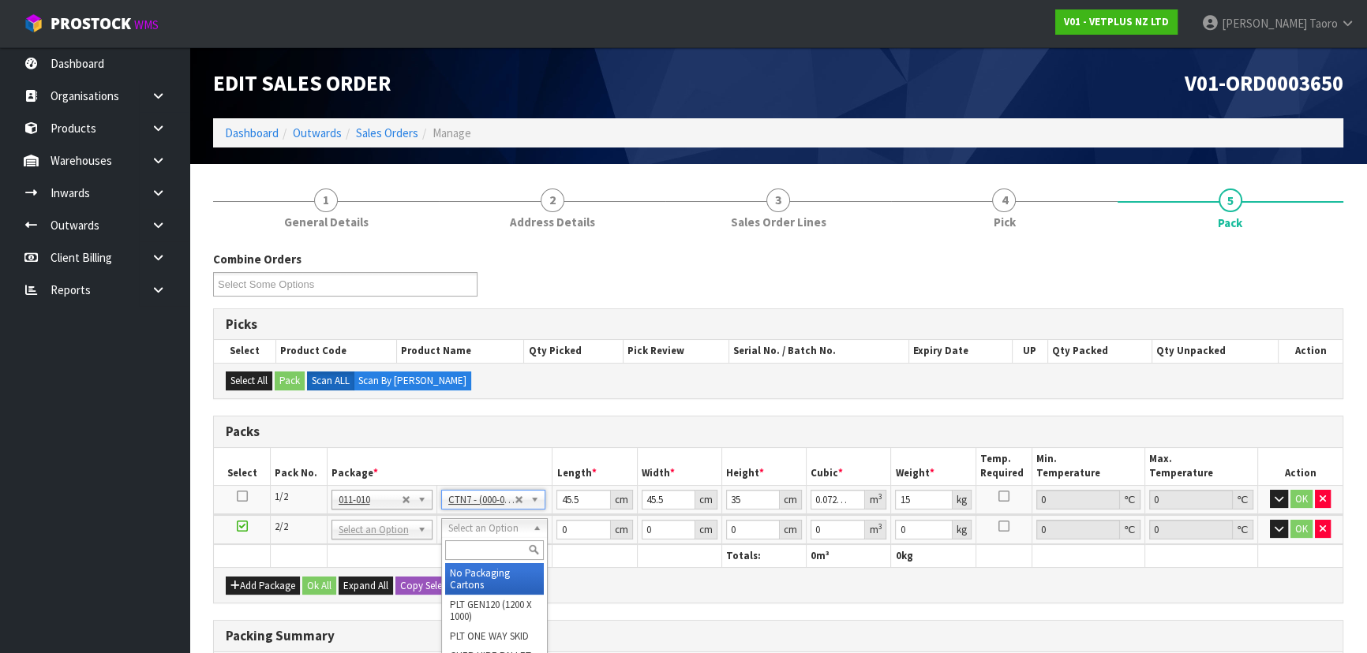
click at [496, 543] on input "text" at bounding box center [494, 551] width 99 height 20
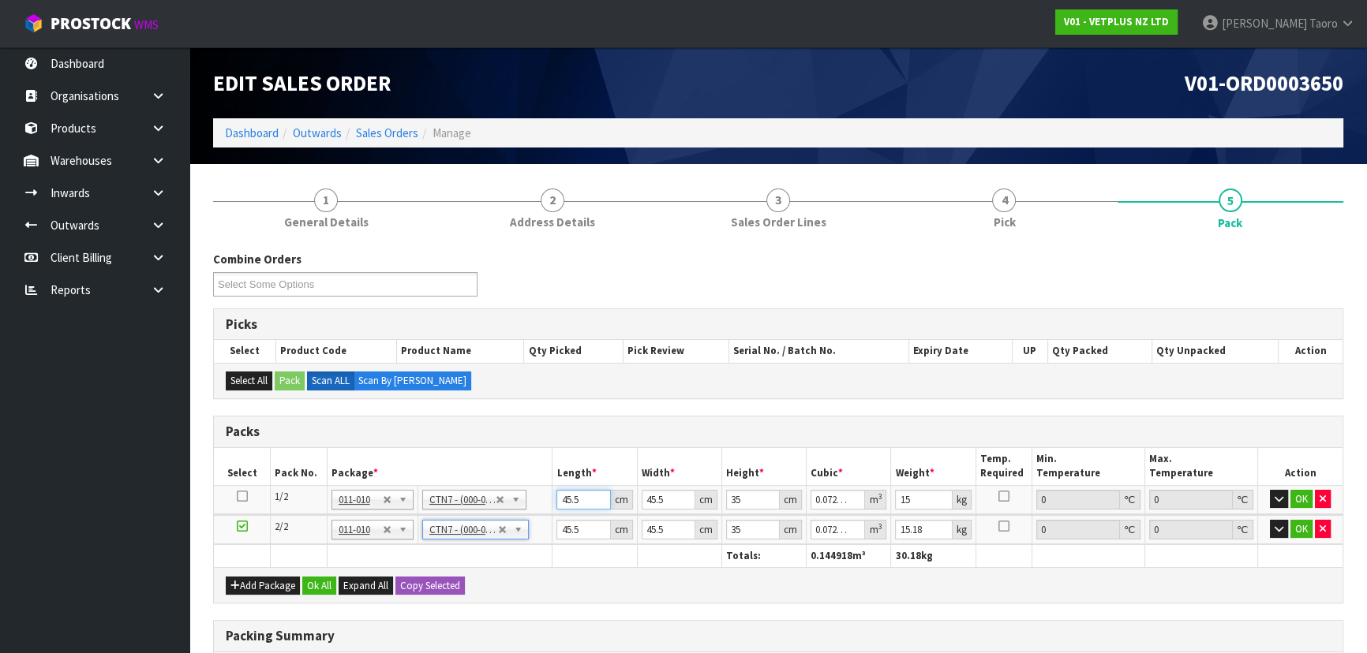
click at [568, 505] on input "45.5" at bounding box center [583, 500] width 54 height 20
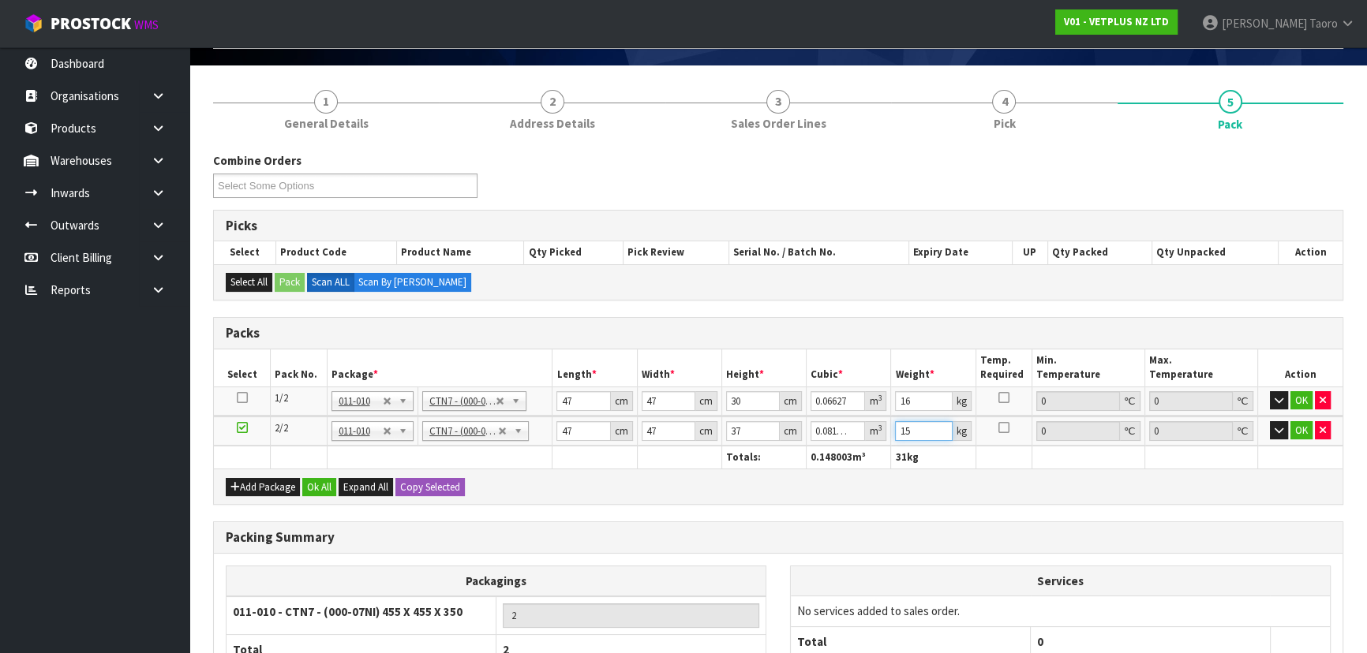
scroll to position [245, 0]
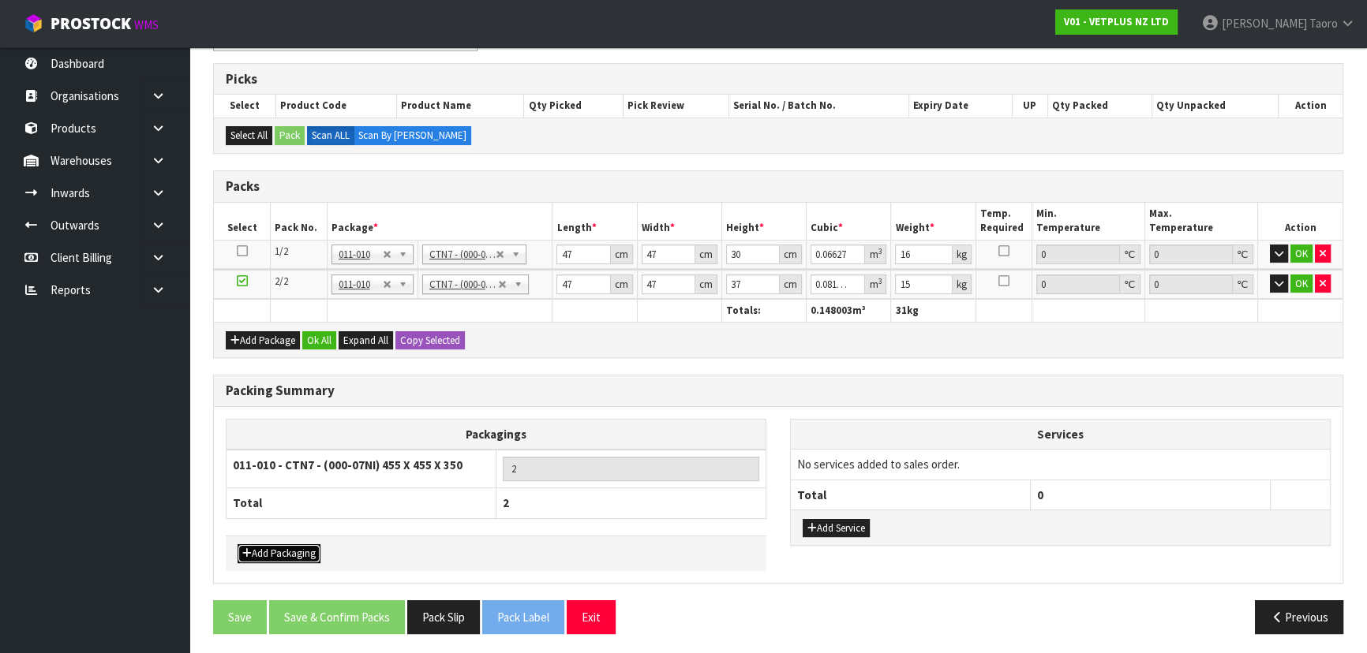
click at [286, 549] on button "Add Packaging" at bounding box center [279, 554] width 83 height 19
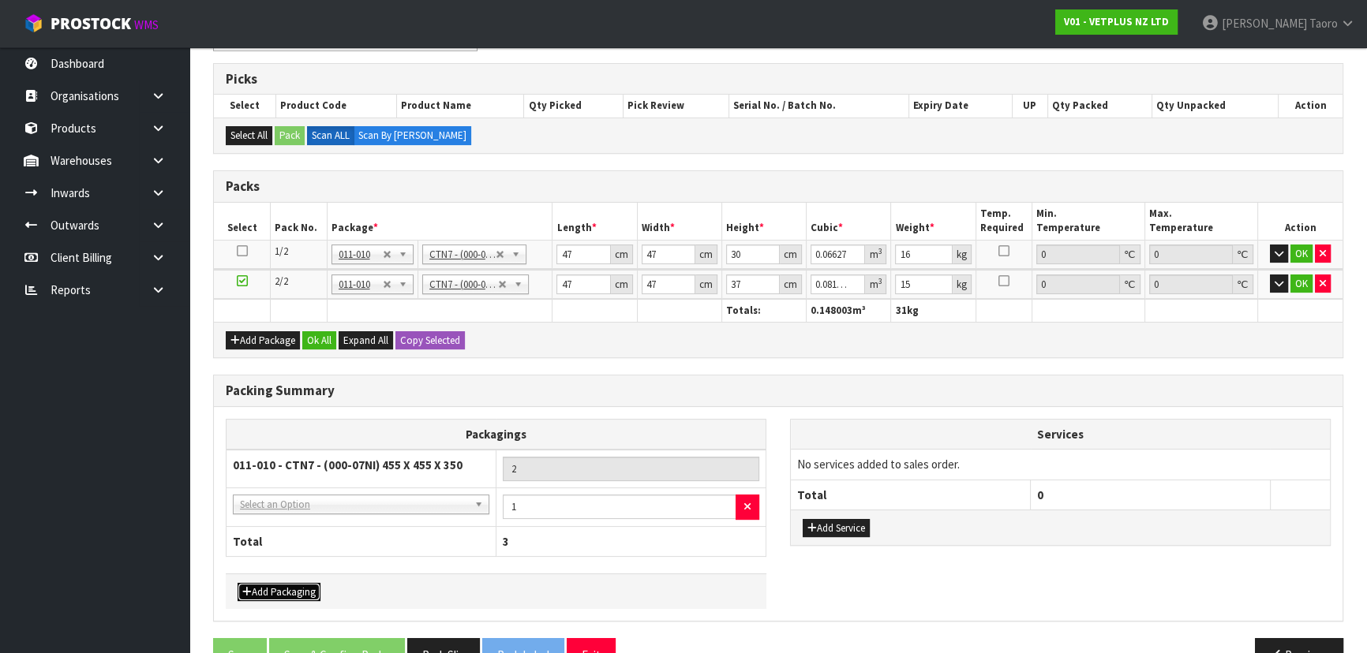
drag, startPoint x: 318, startPoint y: 504, endPoint x: 324, endPoint y: 522, distance: 18.5
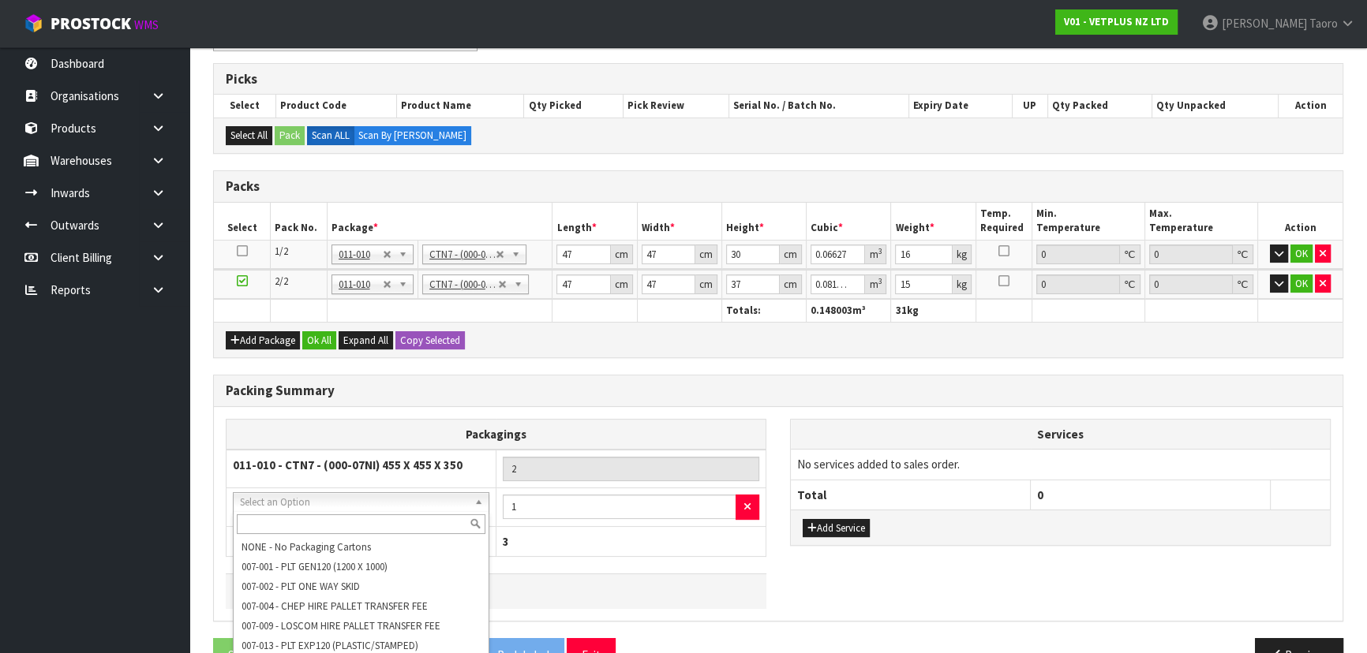
click at [328, 527] on input "text" at bounding box center [361, 525] width 249 height 20
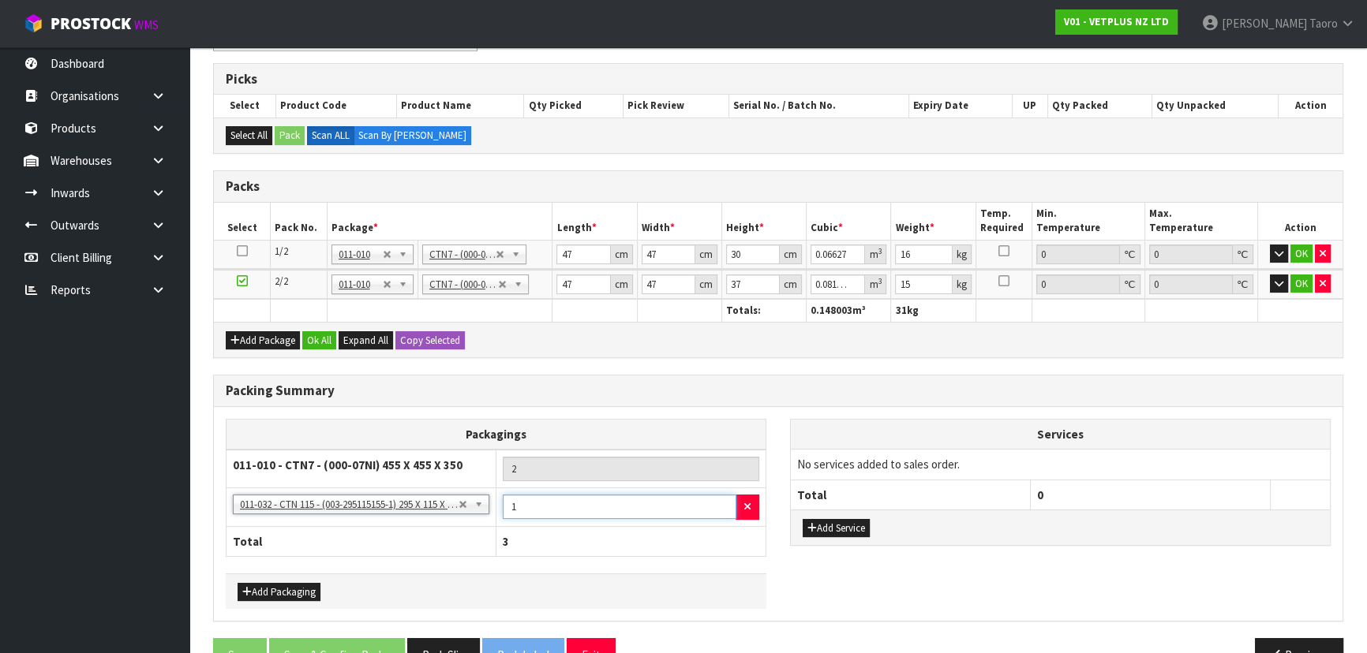
click at [542, 504] on input "1" at bounding box center [620, 507] width 234 height 24
drag, startPoint x: 316, startPoint y: 343, endPoint x: 320, endPoint y: 428, distance: 84.6
click at [316, 344] on button "Ok All" at bounding box center [319, 340] width 34 height 19
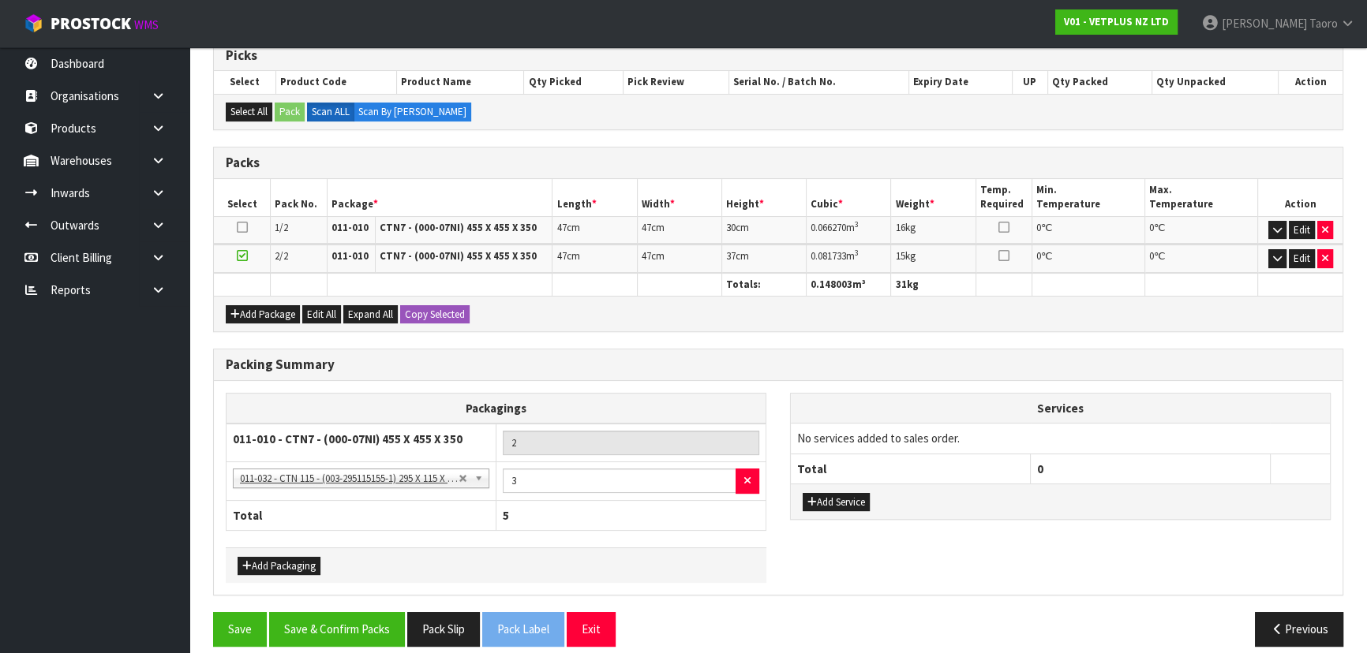
scroll to position [282, 0]
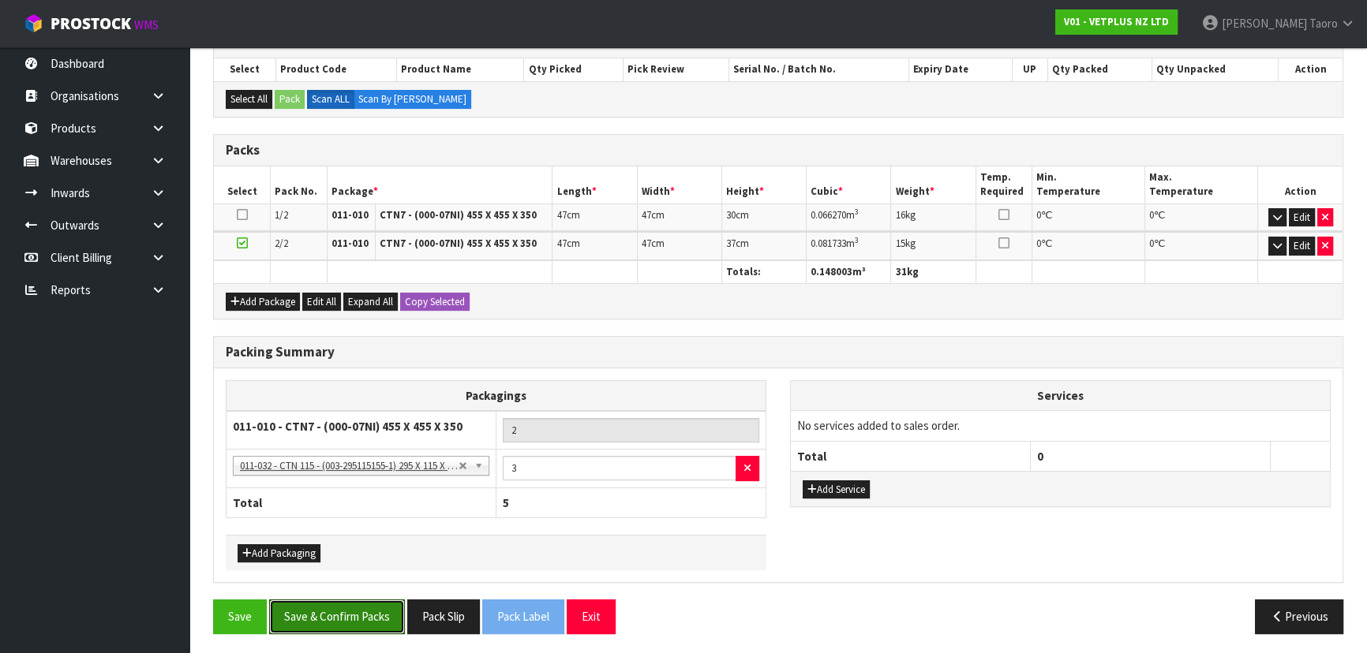
drag, startPoint x: 370, startPoint y: 605, endPoint x: 359, endPoint y: 583, distance: 24.7
click at [367, 600] on button "Save & Confirm Packs" at bounding box center [337, 617] width 136 height 34
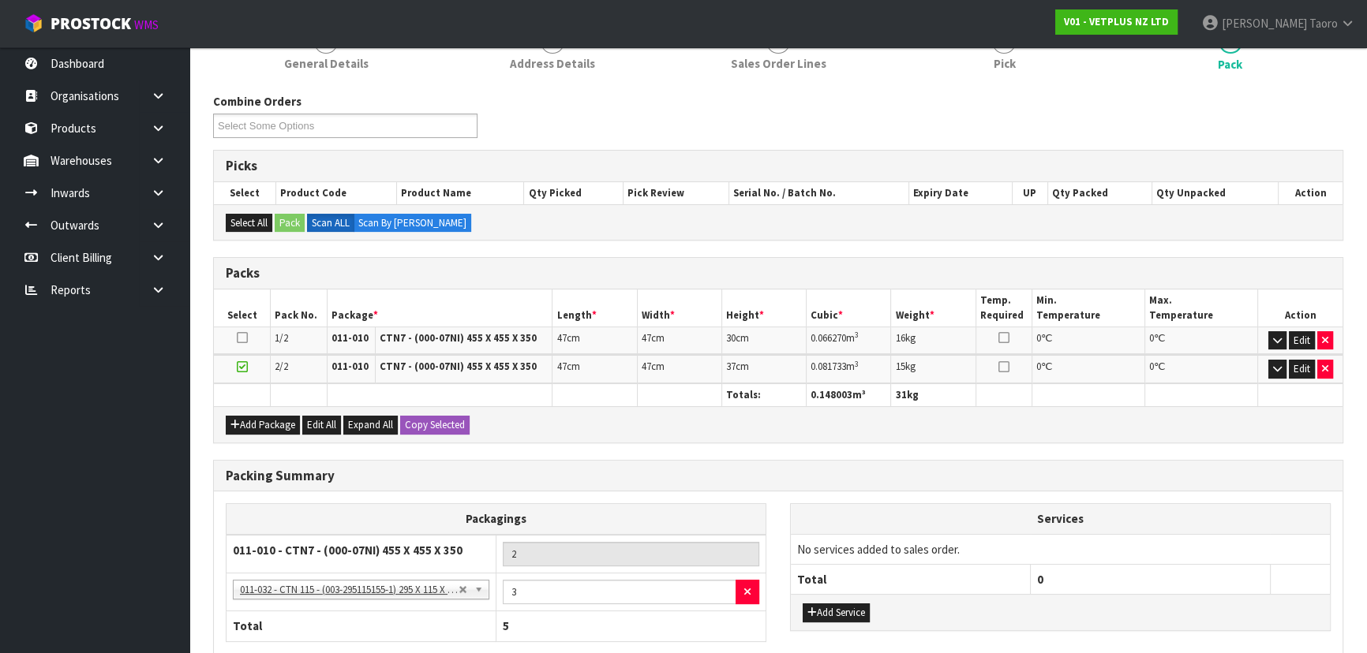
scroll to position [304, 0]
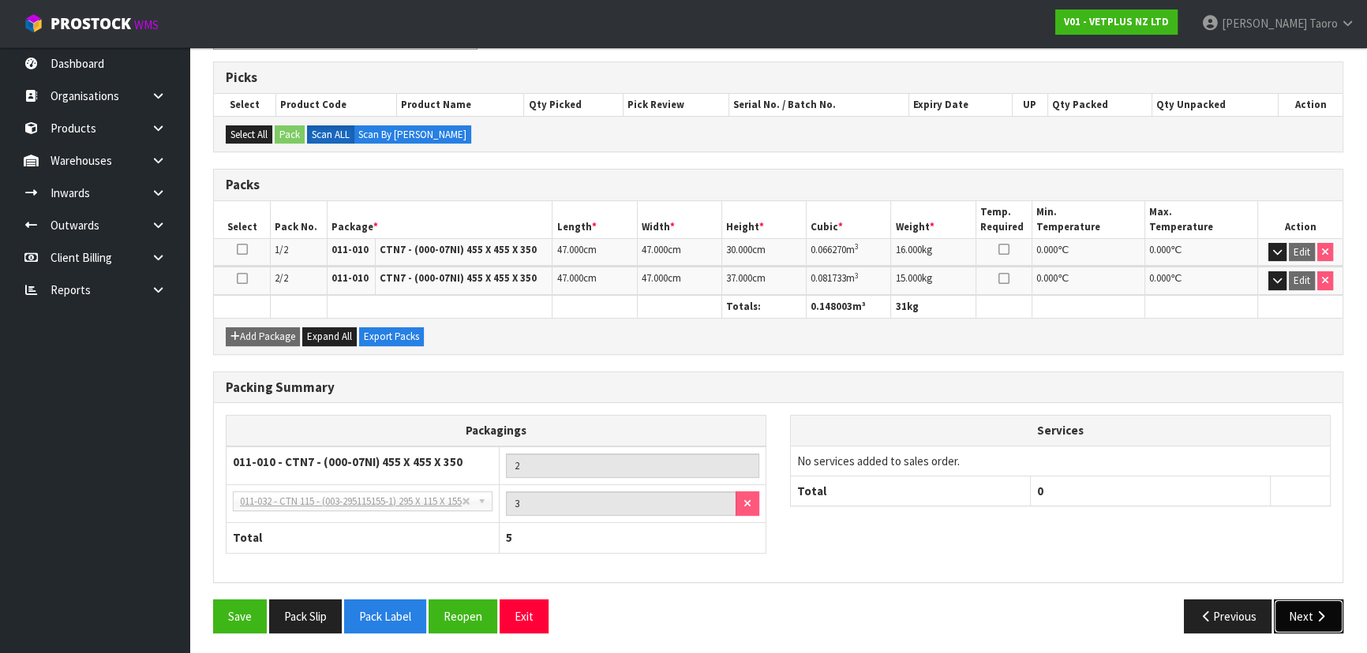
drag, startPoint x: 1316, startPoint y: 616, endPoint x: 1234, endPoint y: 611, distance: 83.0
click at [1313, 616] on icon "button" at bounding box center [1320, 617] width 15 height 12
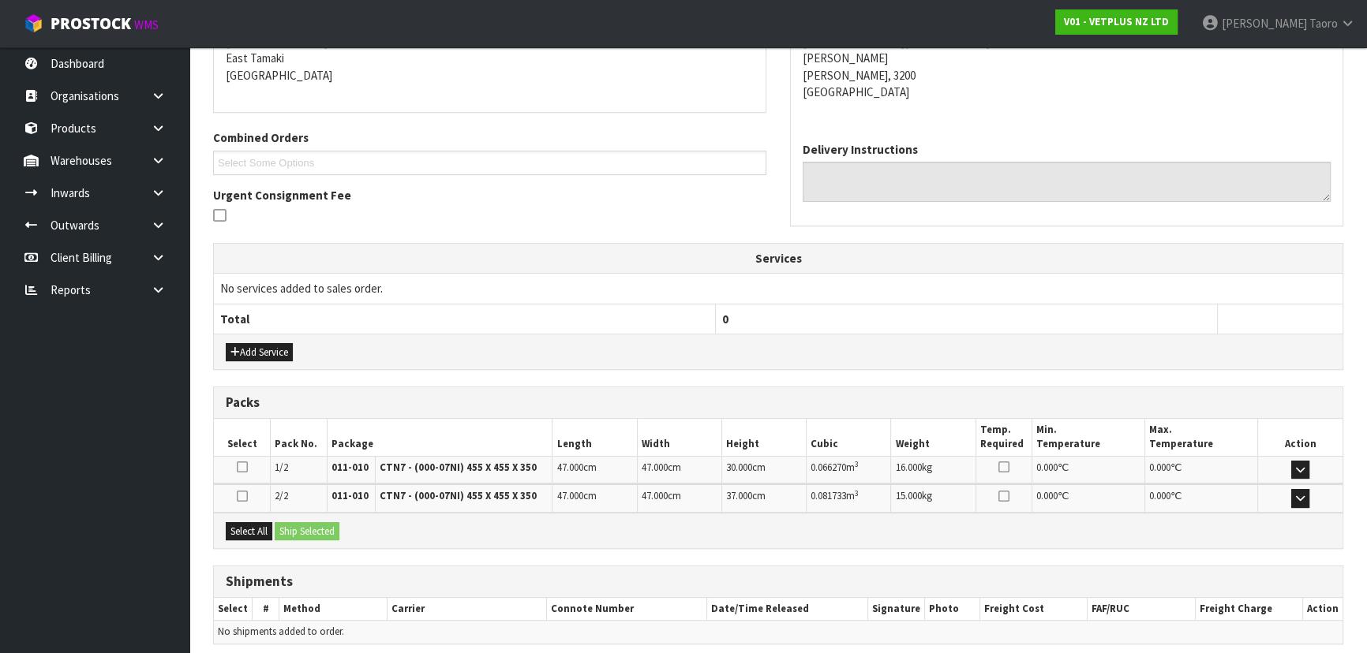
scroll to position [398, 0]
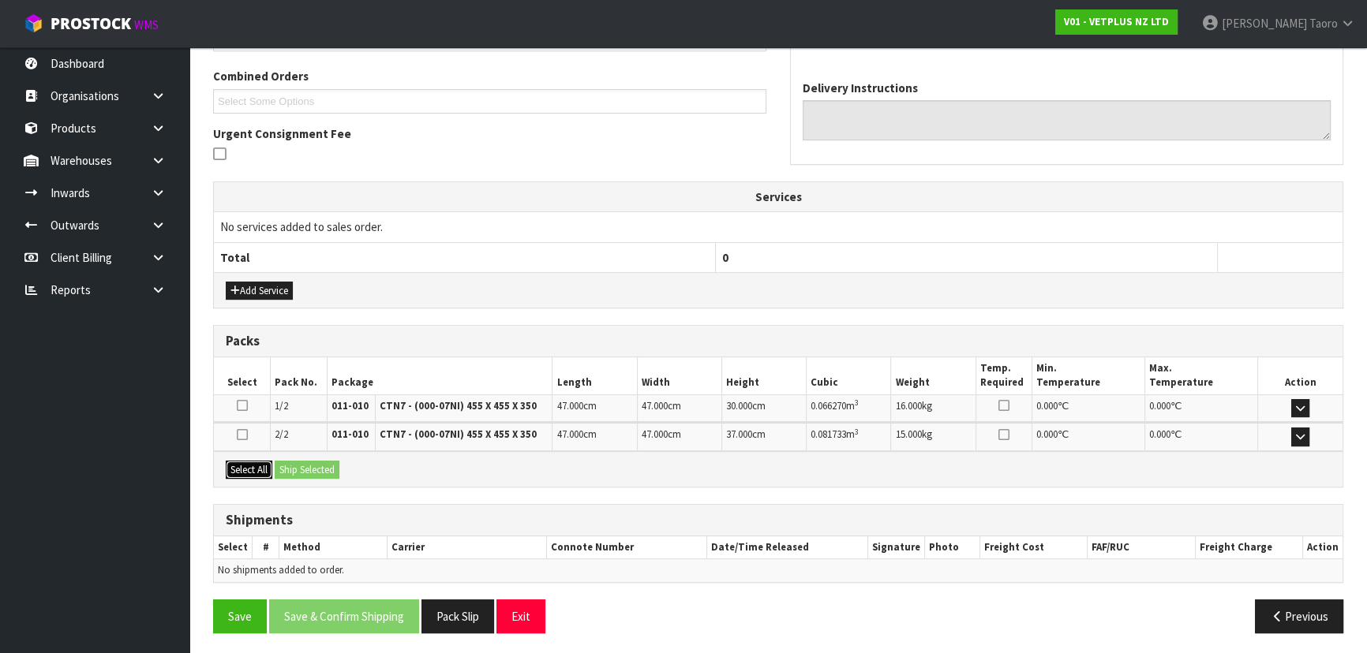
drag, startPoint x: 256, startPoint y: 469, endPoint x: 286, endPoint y: 466, distance: 30.2
click at [261, 470] on button "Select All" at bounding box center [249, 470] width 47 height 19
drag, startPoint x: 286, startPoint y: 466, endPoint x: 447, endPoint y: 496, distance: 163.1
click at [289, 466] on button "Ship Selected" at bounding box center [307, 470] width 65 height 19
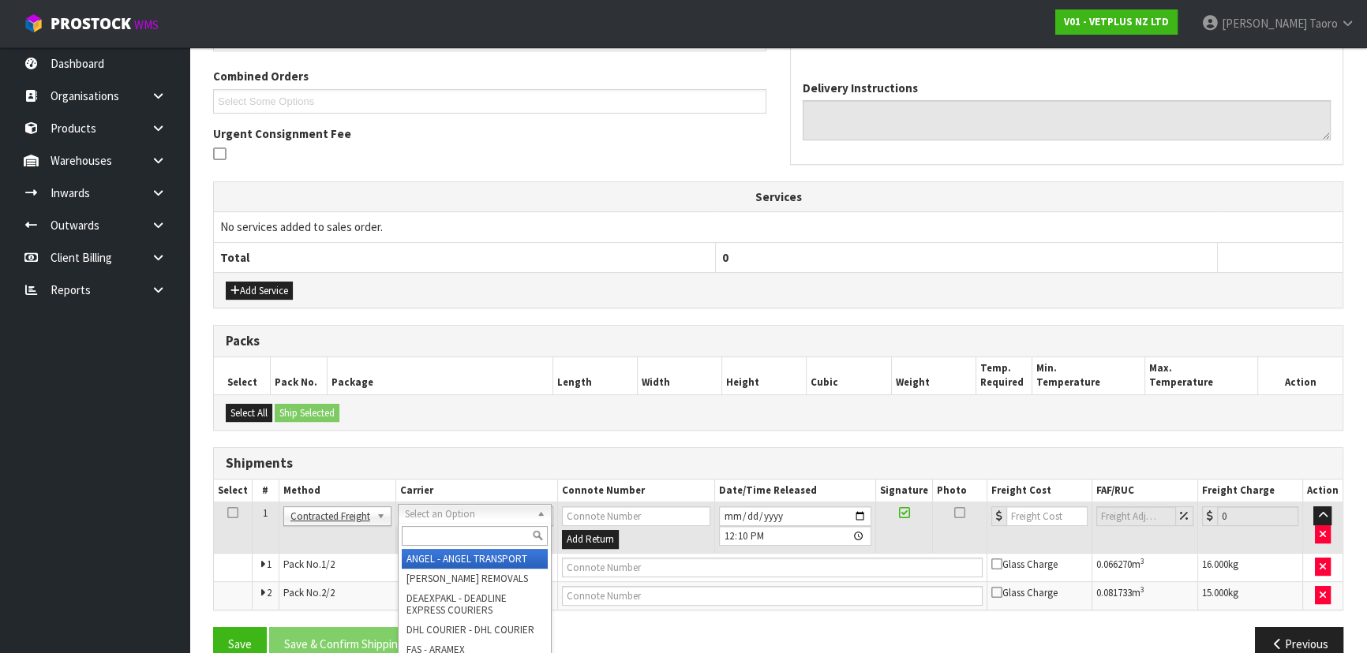
drag, startPoint x: 447, startPoint y: 515, endPoint x: 450, endPoint y: 538, distance: 23.8
drag, startPoint x: 450, startPoint y: 535, endPoint x: 418, endPoint y: 513, distance: 38.5
click at [450, 534] on input "text" at bounding box center [475, 536] width 146 height 20
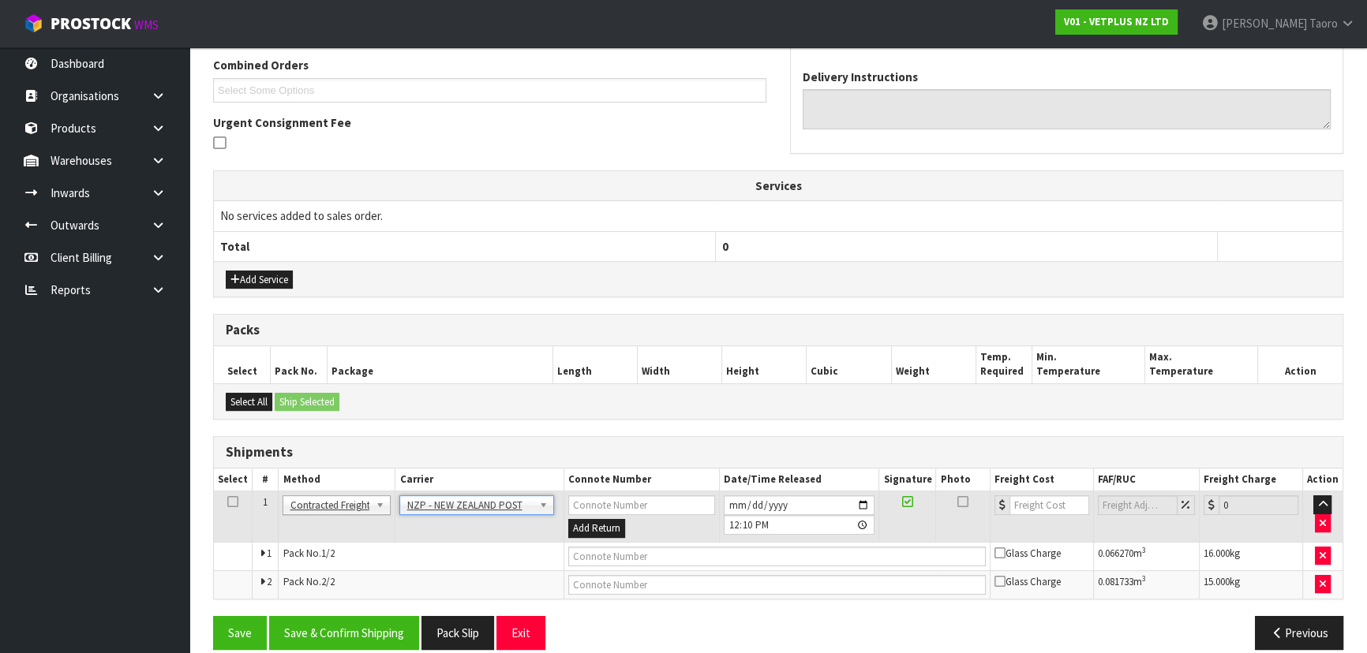
scroll to position [426, 0]
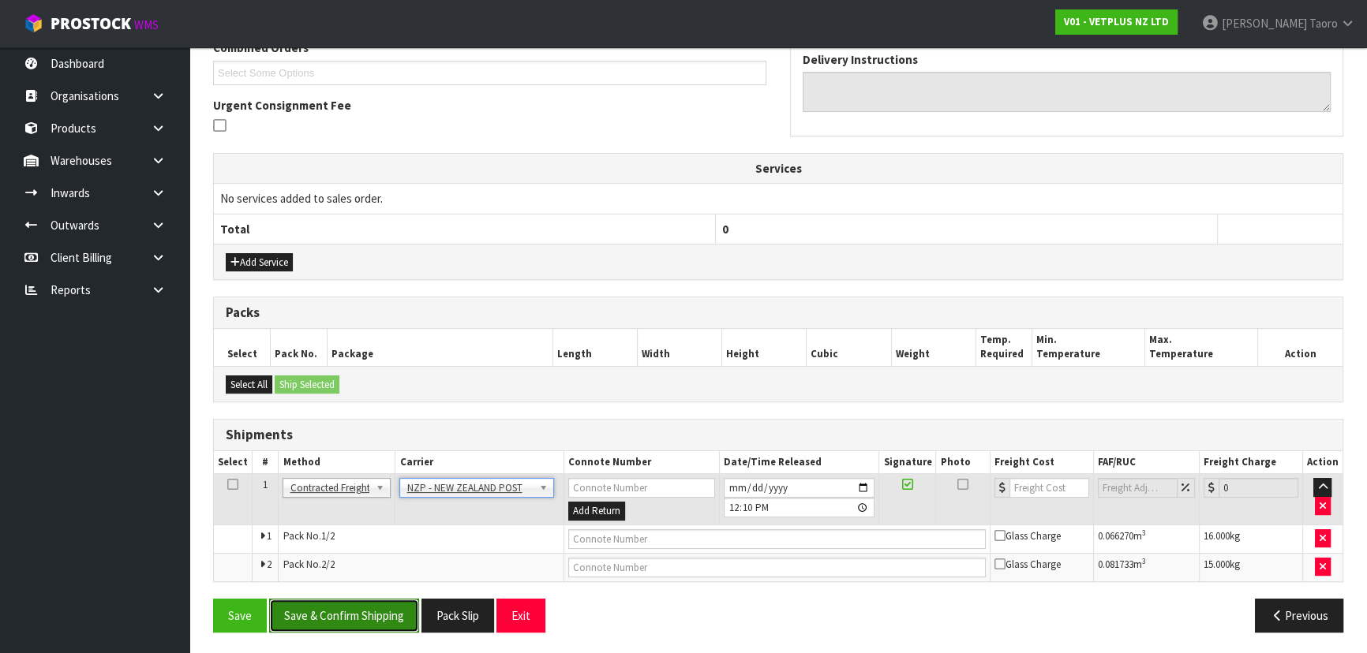
click at [366, 626] on button "Save & Confirm Shipping" at bounding box center [344, 616] width 150 height 34
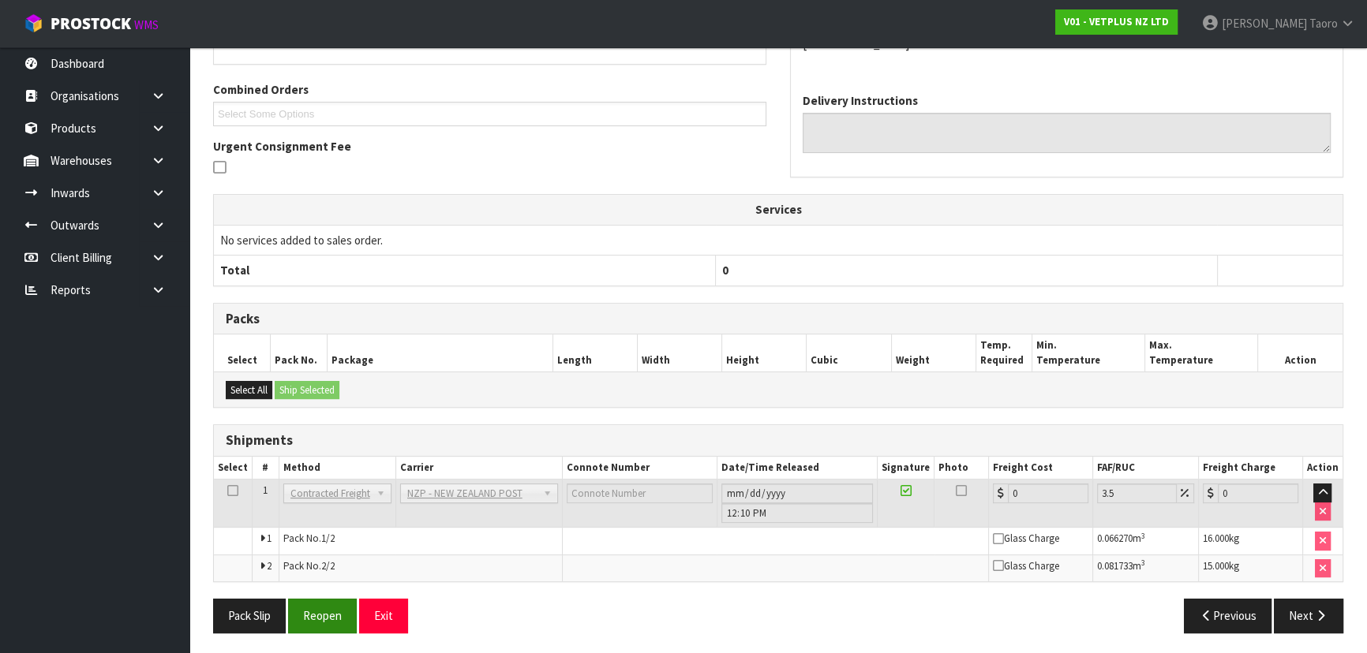
scroll to position [403, 0]
click at [327, 608] on button "Reopen" at bounding box center [322, 615] width 69 height 34
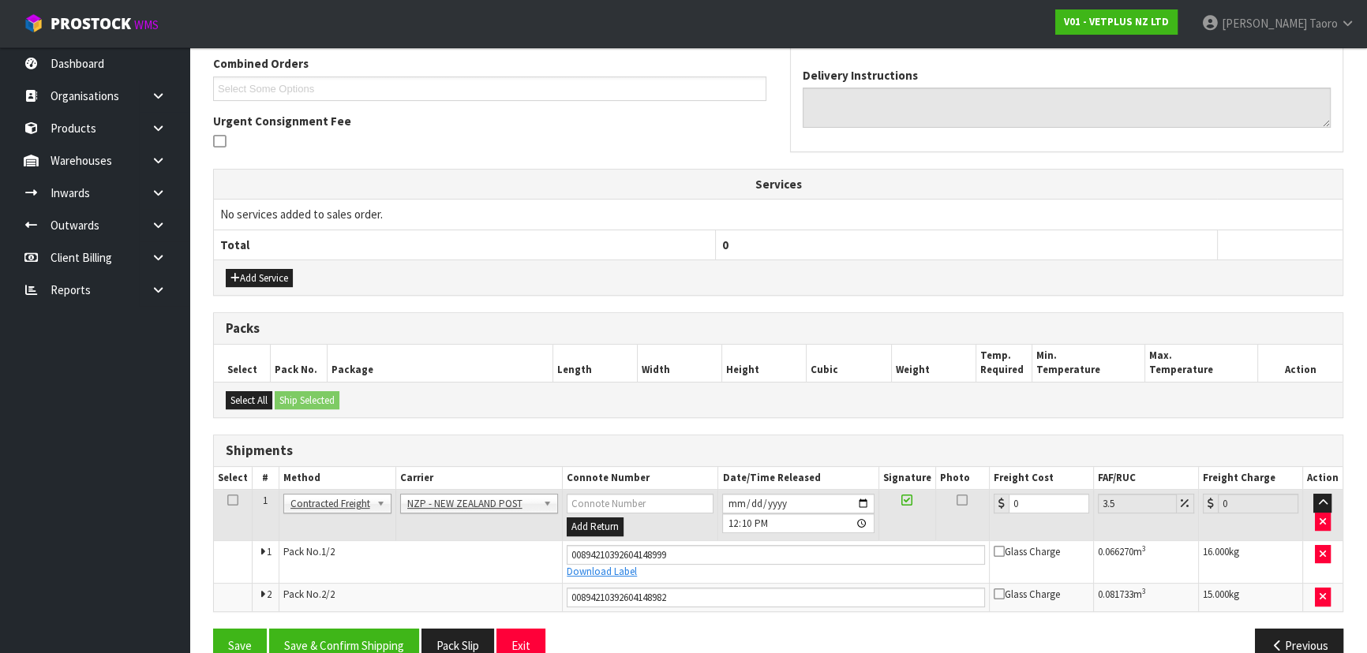
scroll to position [440, 0]
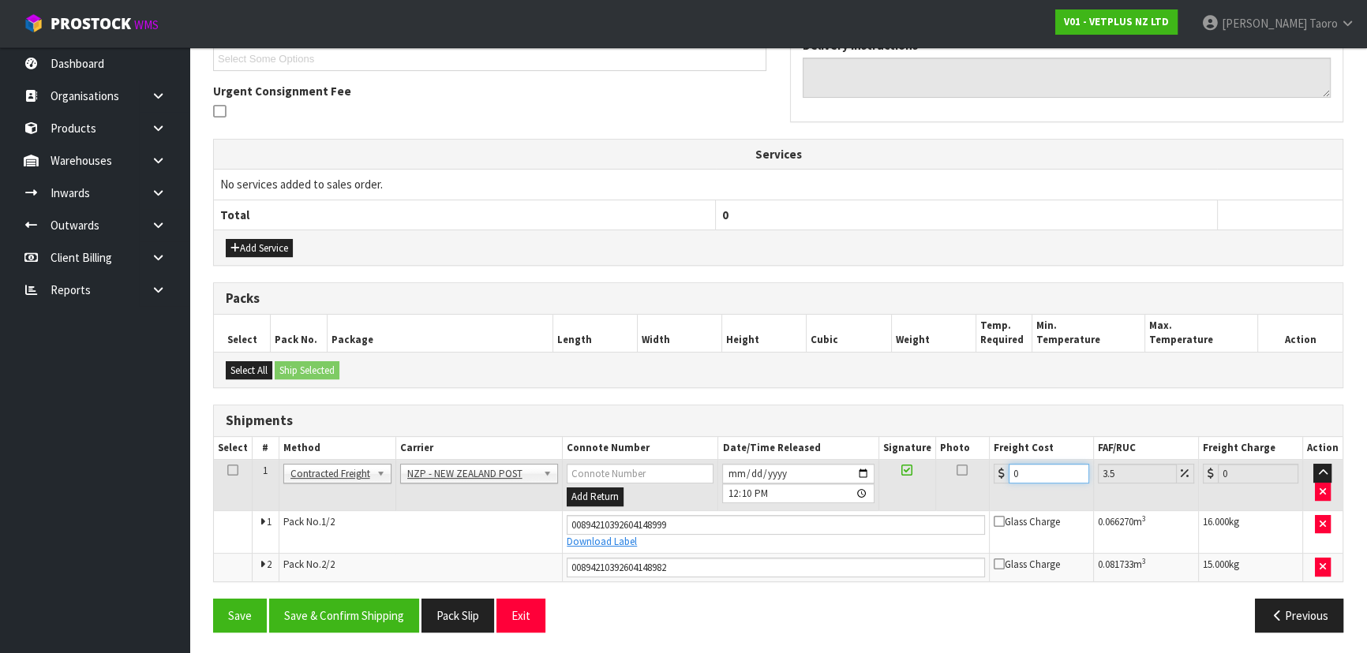
click at [1037, 477] on input "0" at bounding box center [1049, 474] width 81 height 20
click at [1038, 477] on input "0" at bounding box center [1049, 474] width 81 height 20
click at [346, 623] on button "Save & Confirm Shipping" at bounding box center [344, 616] width 150 height 34
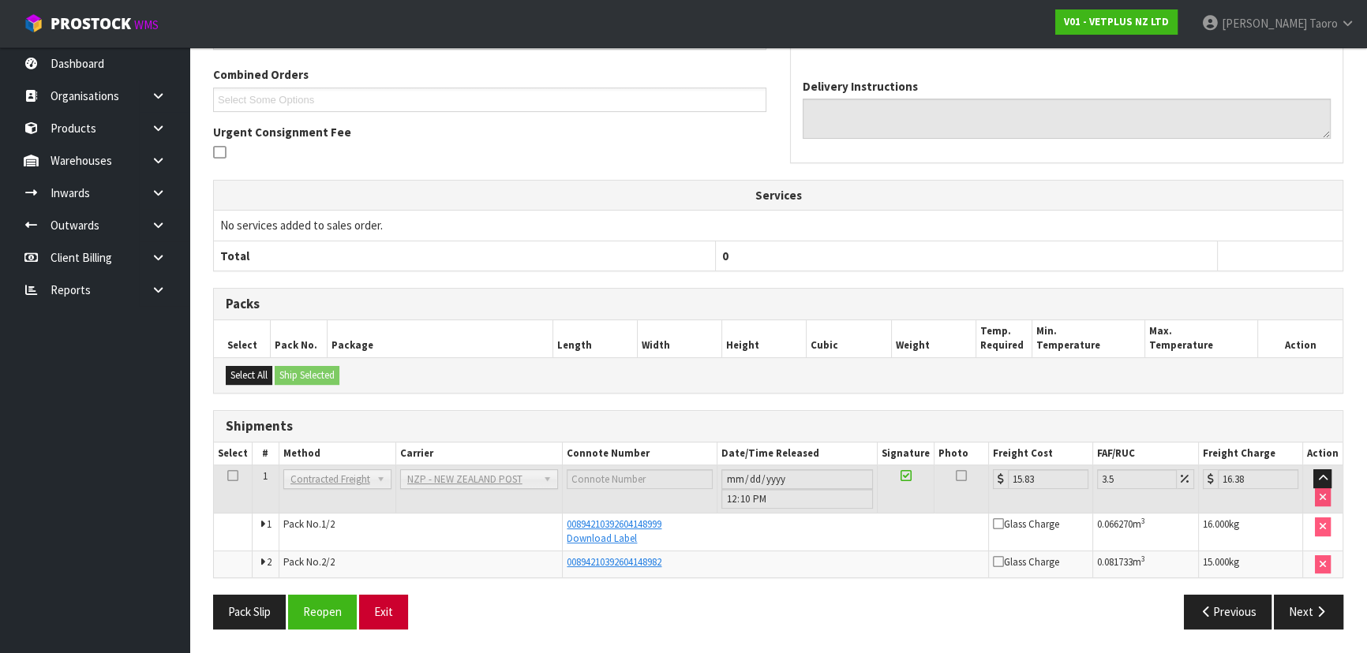
scroll to position [396, 0]
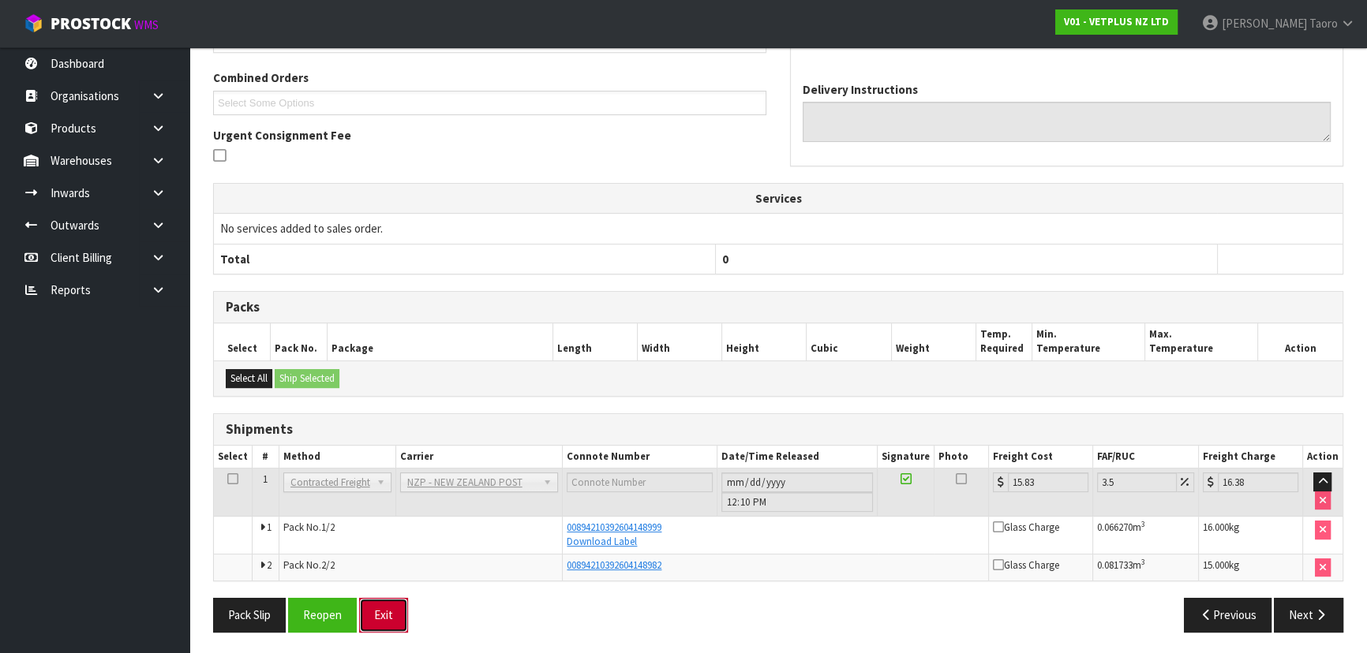
drag, startPoint x: 390, startPoint y: 607, endPoint x: 382, endPoint y: 586, distance: 22.7
click at [390, 606] on button "Exit" at bounding box center [383, 615] width 49 height 34
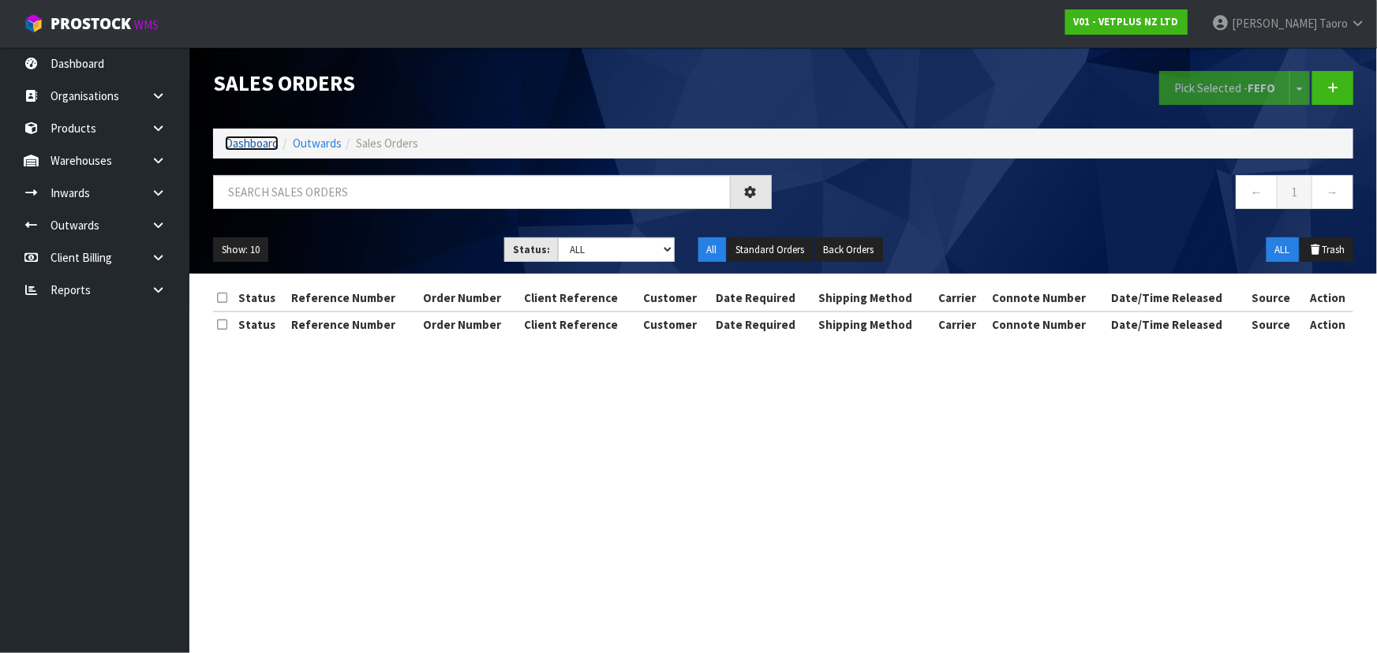
click at [246, 145] on link "Dashboard" at bounding box center [252, 143] width 54 height 15
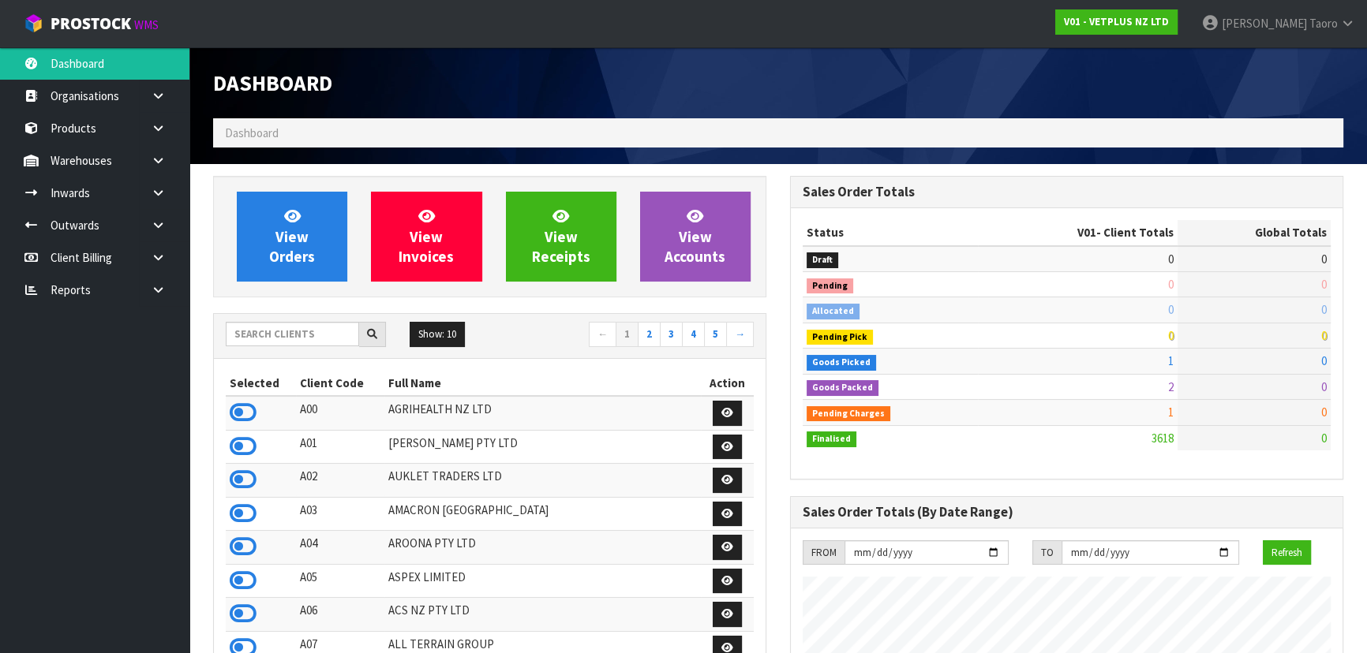
scroll to position [1244, 576]
click at [238, 408] on icon at bounding box center [243, 413] width 27 height 24
click at [245, 612] on icon at bounding box center [243, 614] width 27 height 24
click at [318, 338] on input "text" at bounding box center [292, 334] width 133 height 24
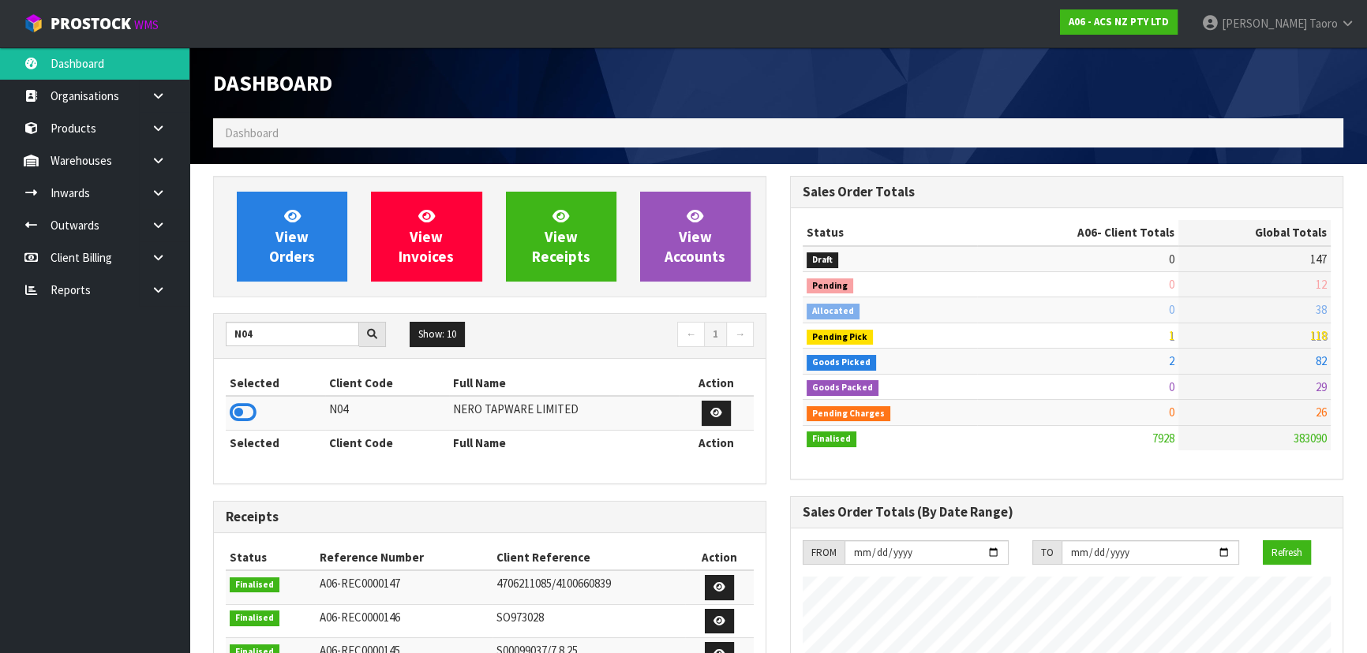
drag, startPoint x: 249, startPoint y: 413, endPoint x: 260, endPoint y: 348, distance: 65.8
click at [249, 410] on icon at bounding box center [243, 413] width 27 height 24
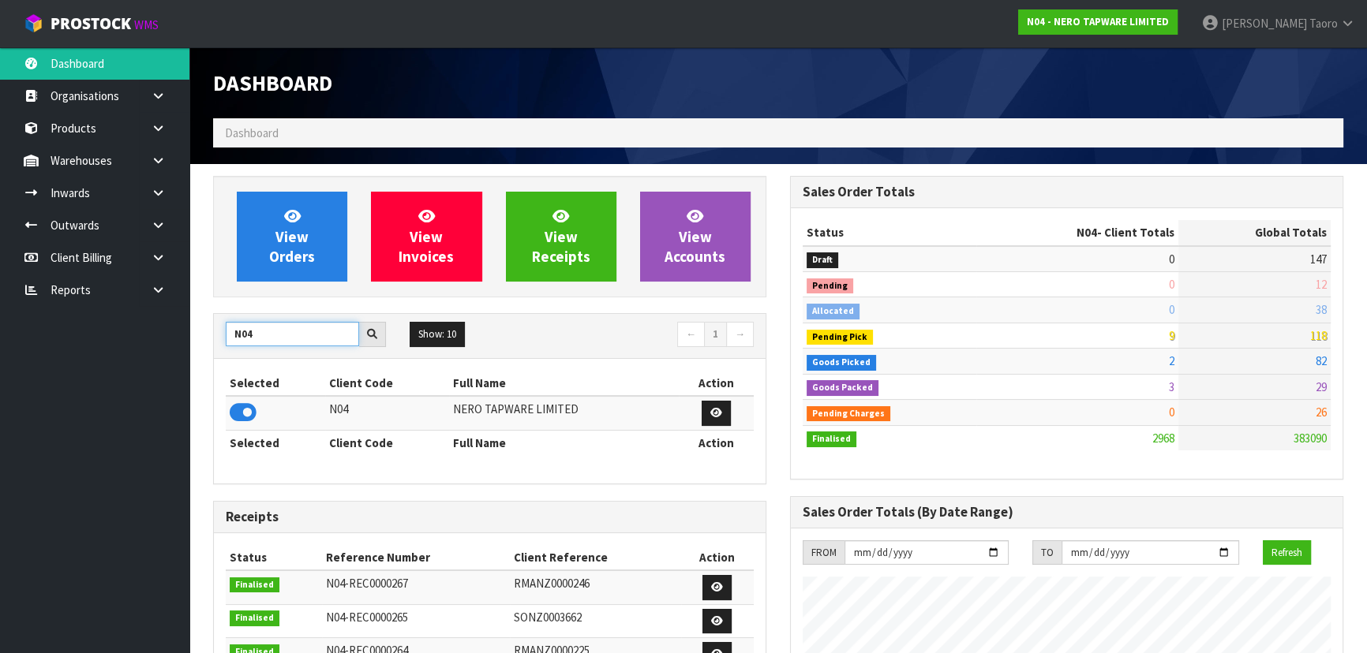
click at [260, 330] on input "N04" at bounding box center [292, 334] width 133 height 24
click at [259, 330] on input "N04" at bounding box center [292, 334] width 133 height 24
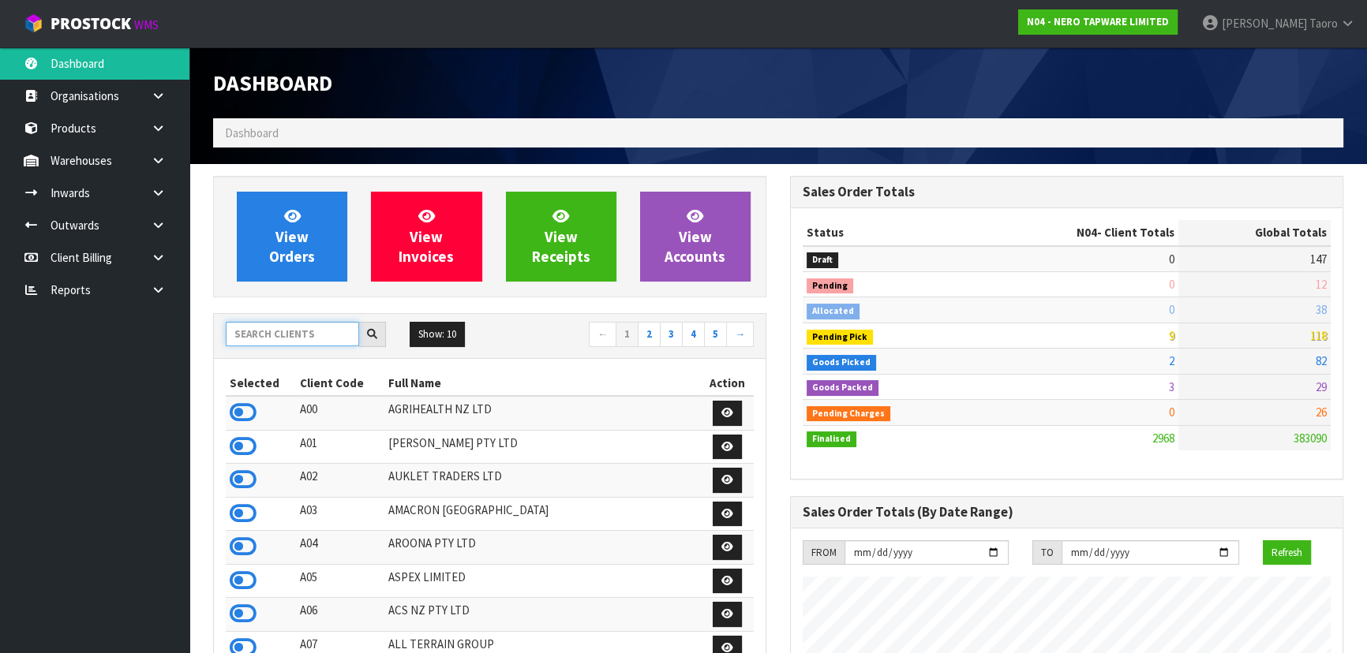
click at [253, 331] on input "text" at bounding box center [292, 334] width 133 height 24
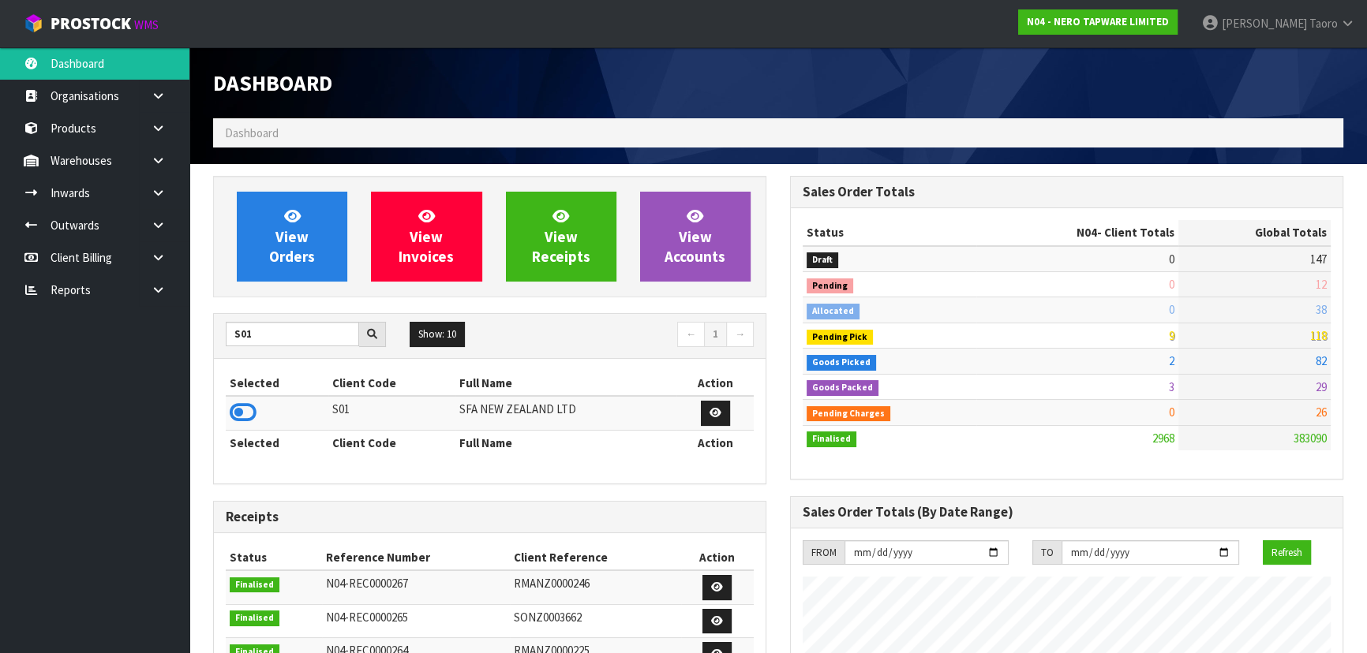
drag, startPoint x: 231, startPoint y: 418, endPoint x: 250, endPoint y: 390, distance: 34.1
click at [234, 417] on icon at bounding box center [243, 413] width 27 height 24
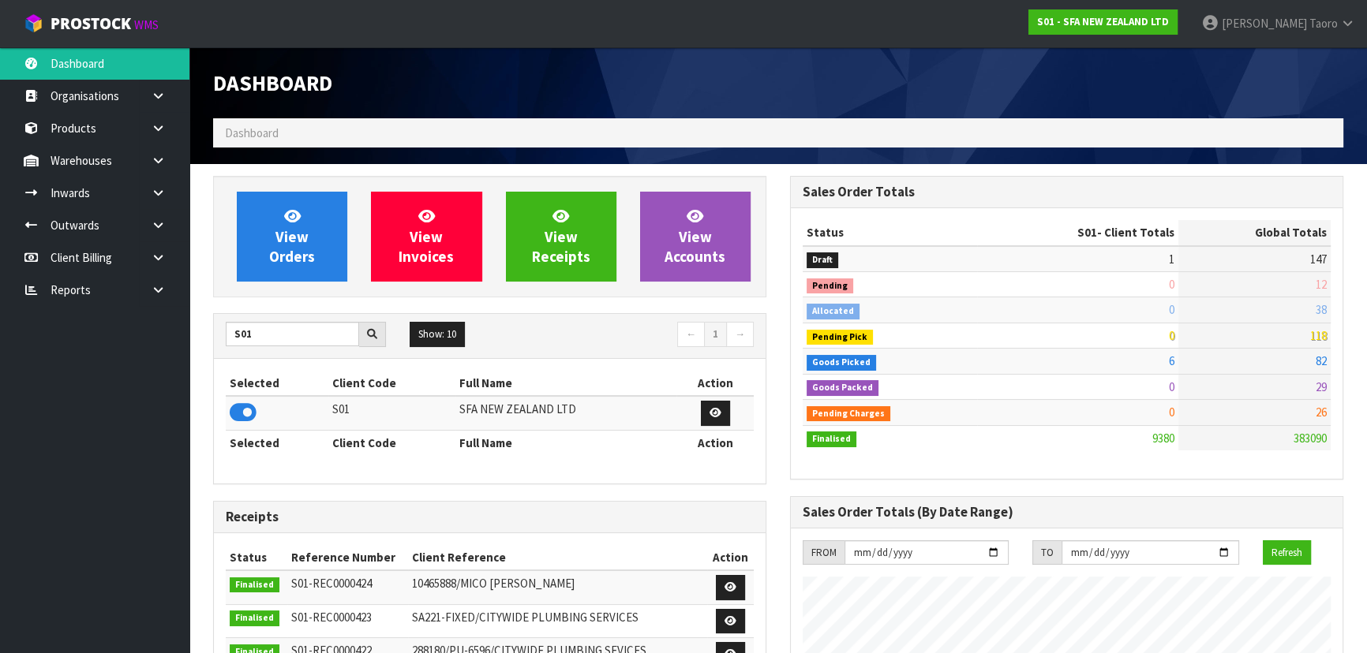
scroll to position [1193, 576]
click at [296, 229] on span "View Orders" at bounding box center [292, 236] width 46 height 59
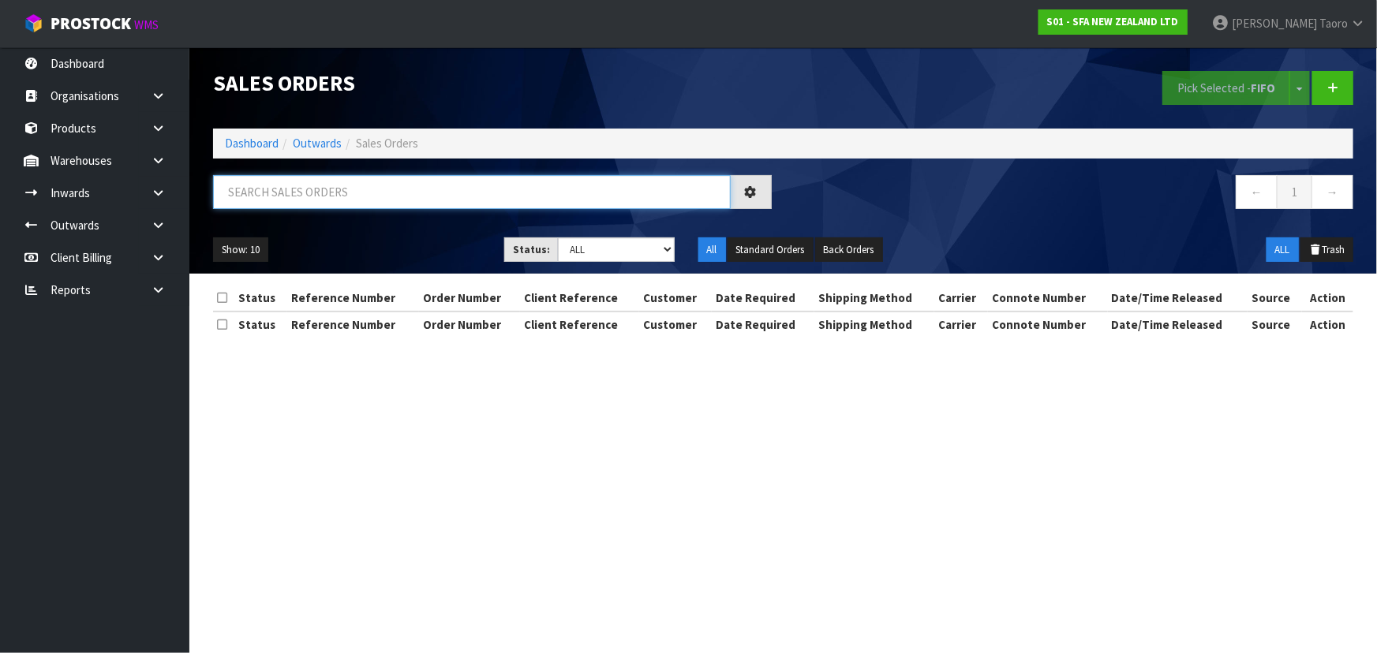
click at [346, 191] on input "text" at bounding box center [472, 192] width 518 height 34
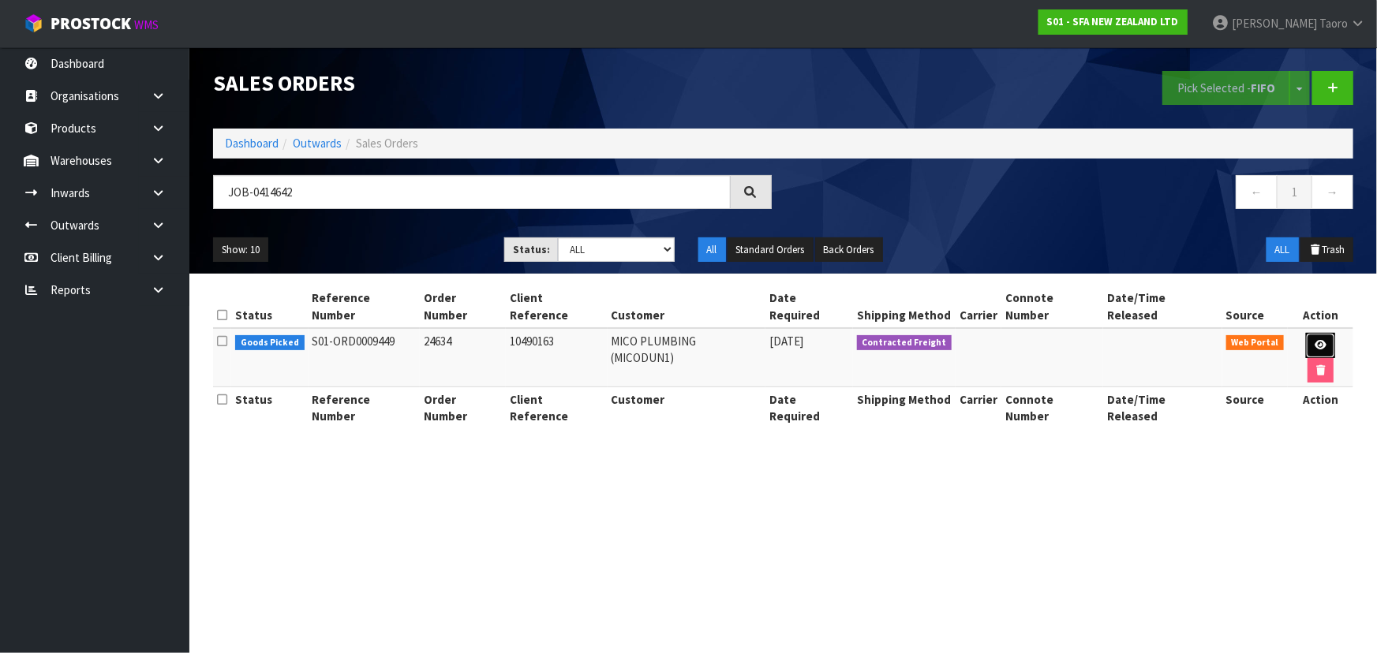
drag, startPoint x: 1296, startPoint y: 322, endPoint x: 1290, endPoint y: 315, distance: 9.0
click at [1306, 333] on link at bounding box center [1320, 345] width 29 height 25
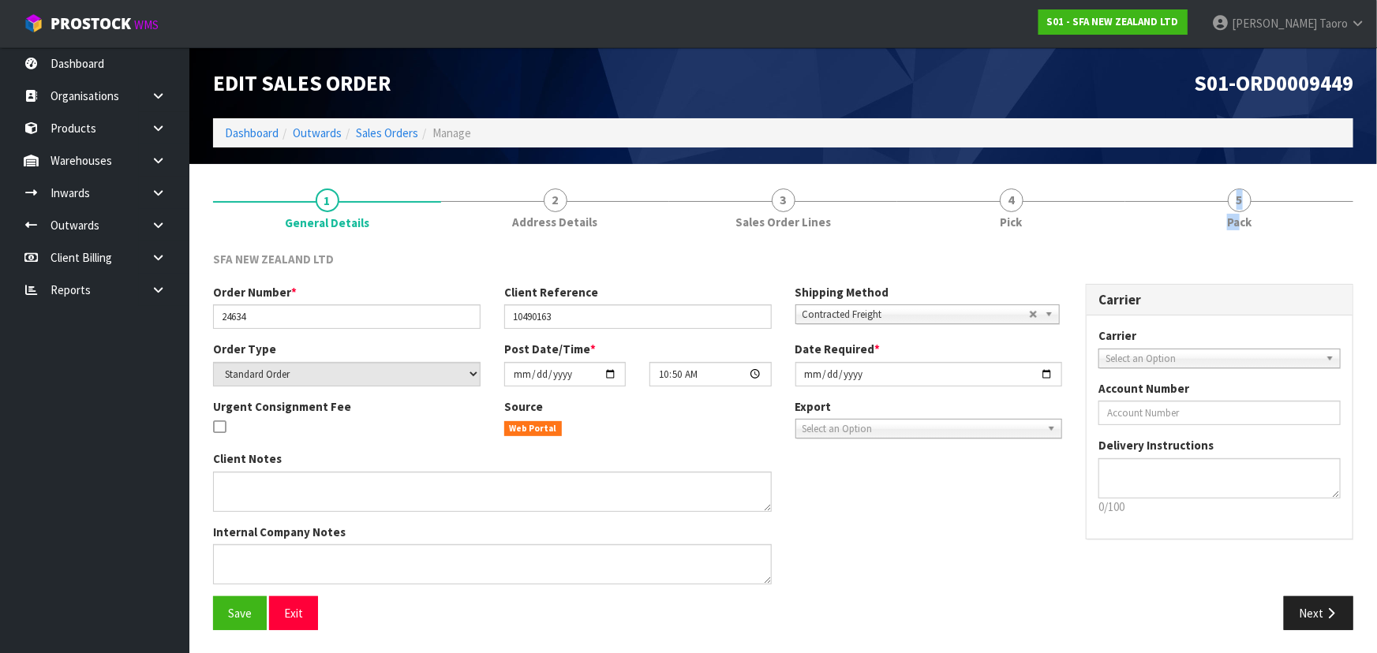
drag, startPoint x: 1239, startPoint y: 214, endPoint x: 1152, endPoint y: 158, distance: 103.3
click at [1220, 196] on link "5 Pack" at bounding box center [1239, 207] width 228 height 62
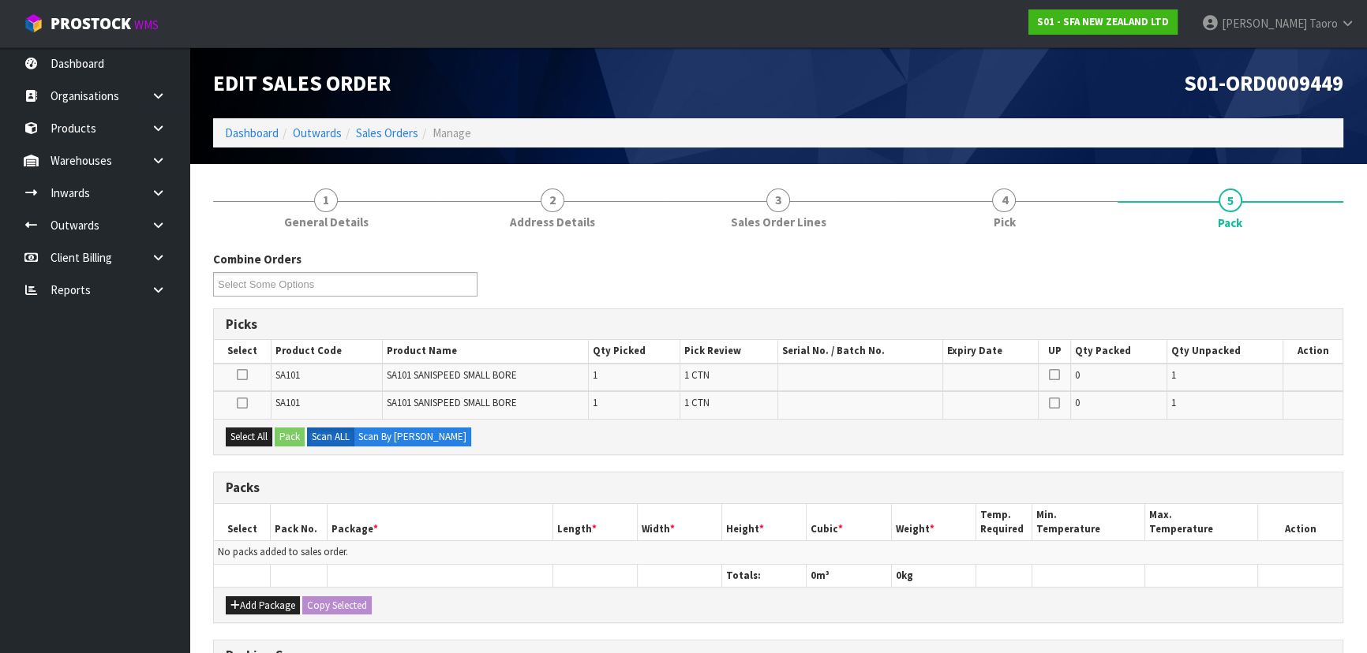
click at [1109, 126] on ol "Dashboard Outwards Sales Orders Manage" at bounding box center [778, 132] width 1130 height 29
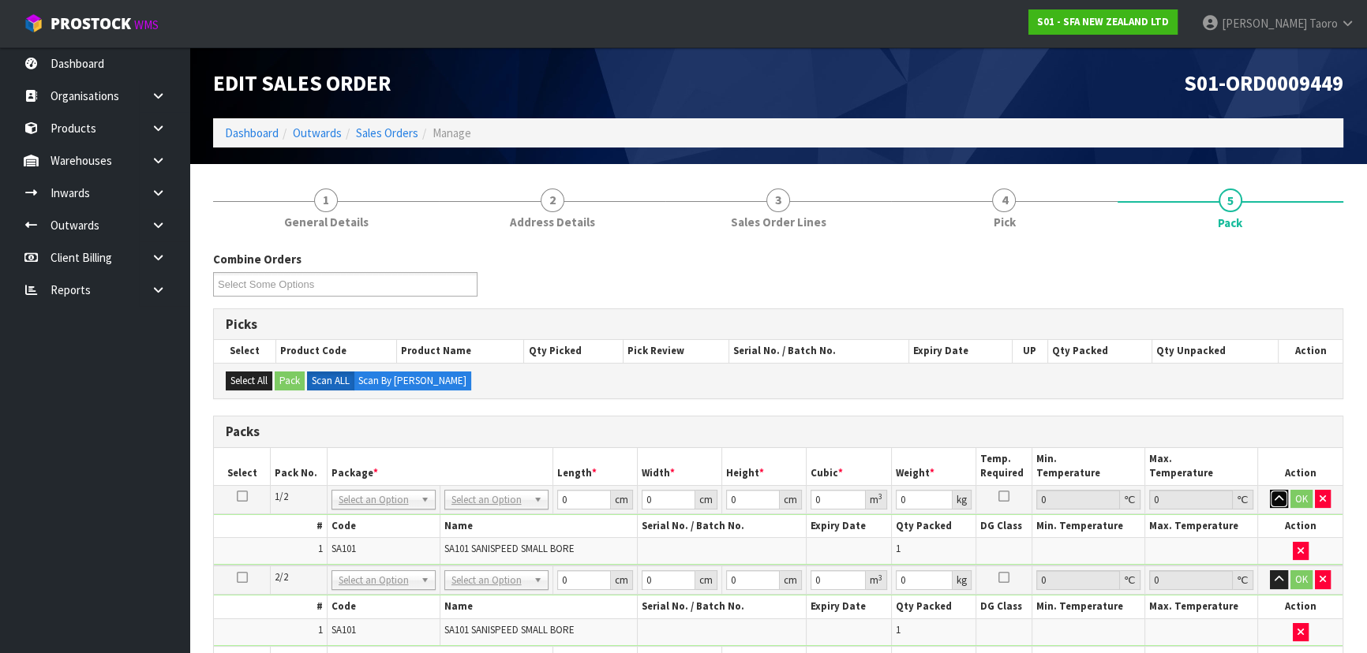
click at [1273, 500] on button "button" at bounding box center [1279, 499] width 18 height 19
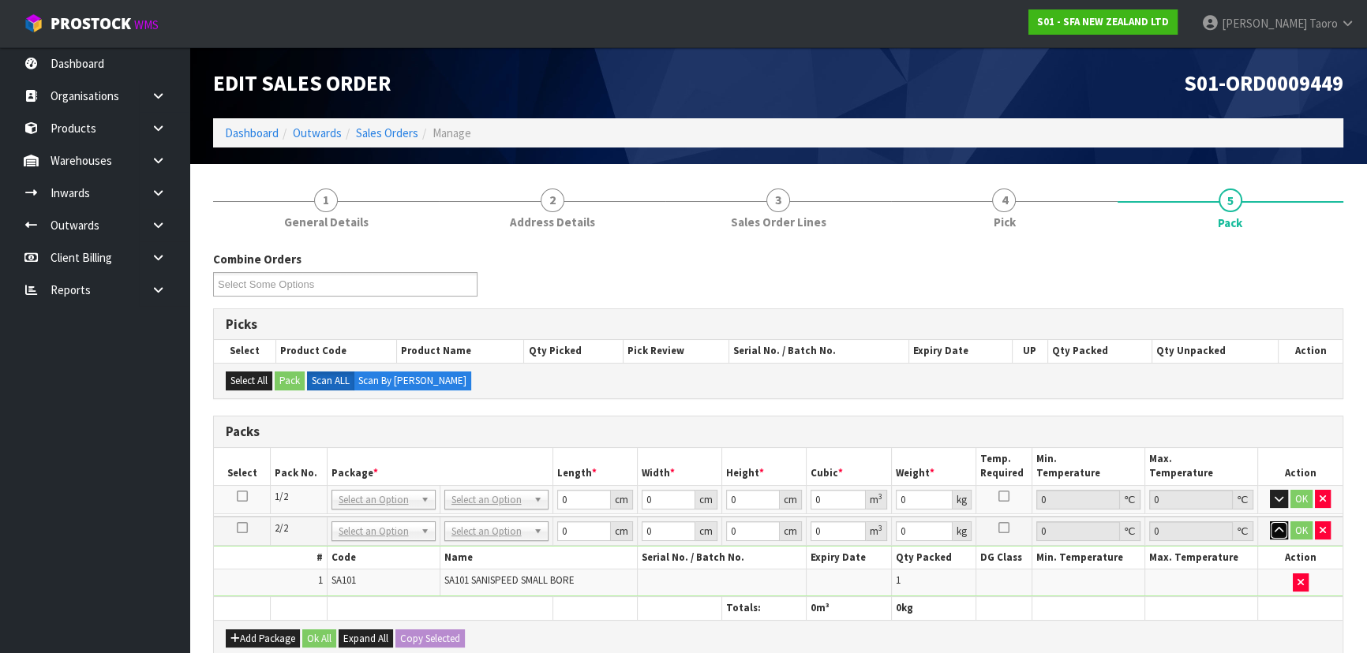
click at [1283, 529] on button "button" at bounding box center [1279, 531] width 18 height 19
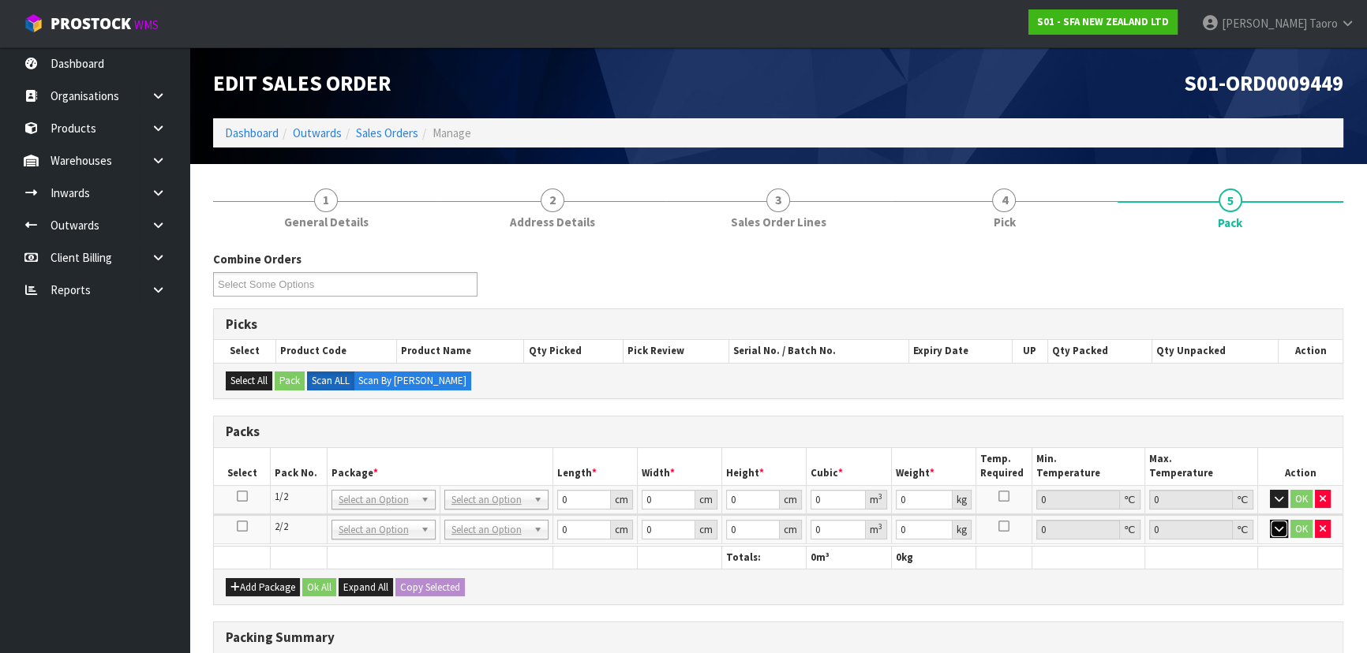
click at [1281, 526] on icon "button" at bounding box center [1279, 529] width 9 height 10
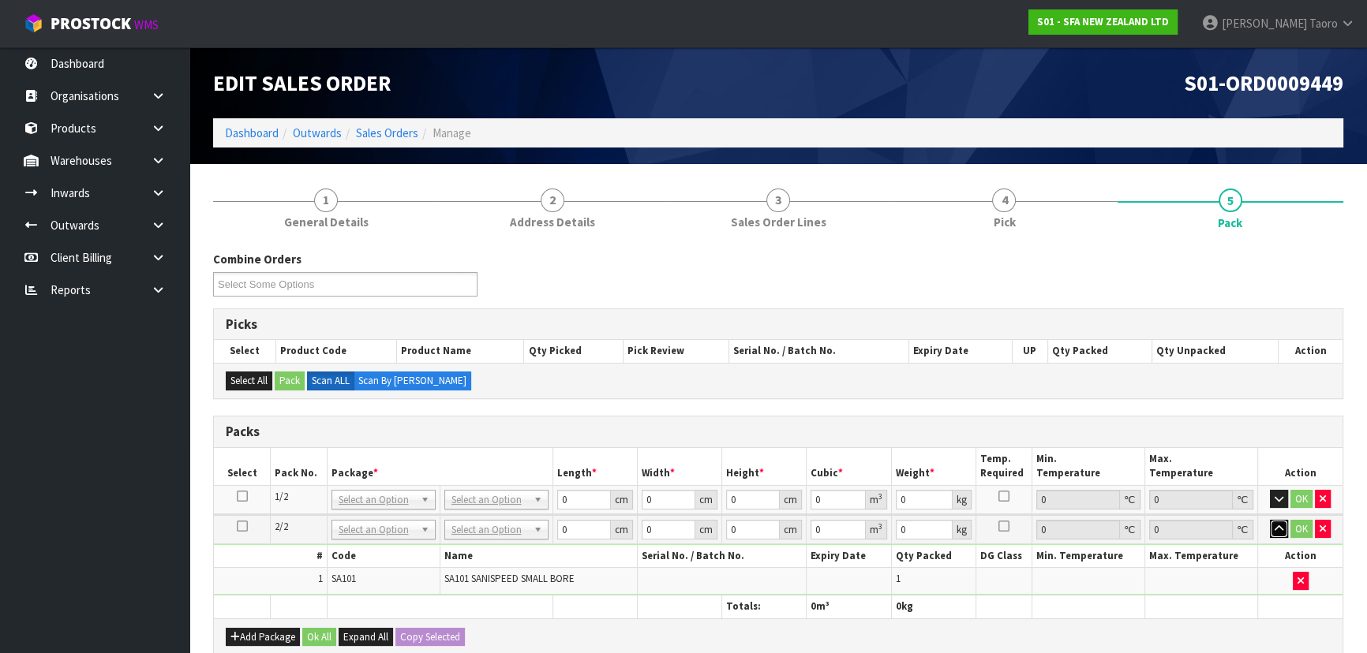
click at [1275, 524] on icon "button" at bounding box center [1279, 529] width 9 height 10
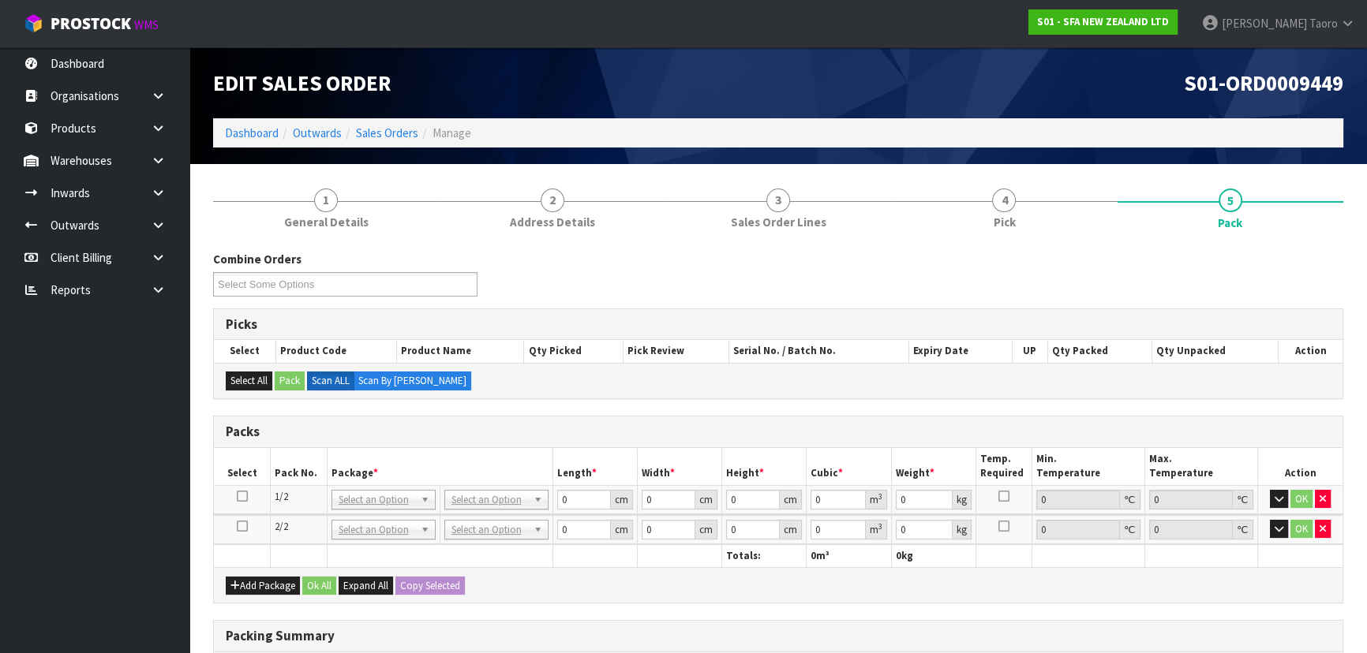
click at [244, 496] on icon at bounding box center [242, 496] width 11 height 1
click at [584, 501] on input "0" at bounding box center [583, 500] width 54 height 20
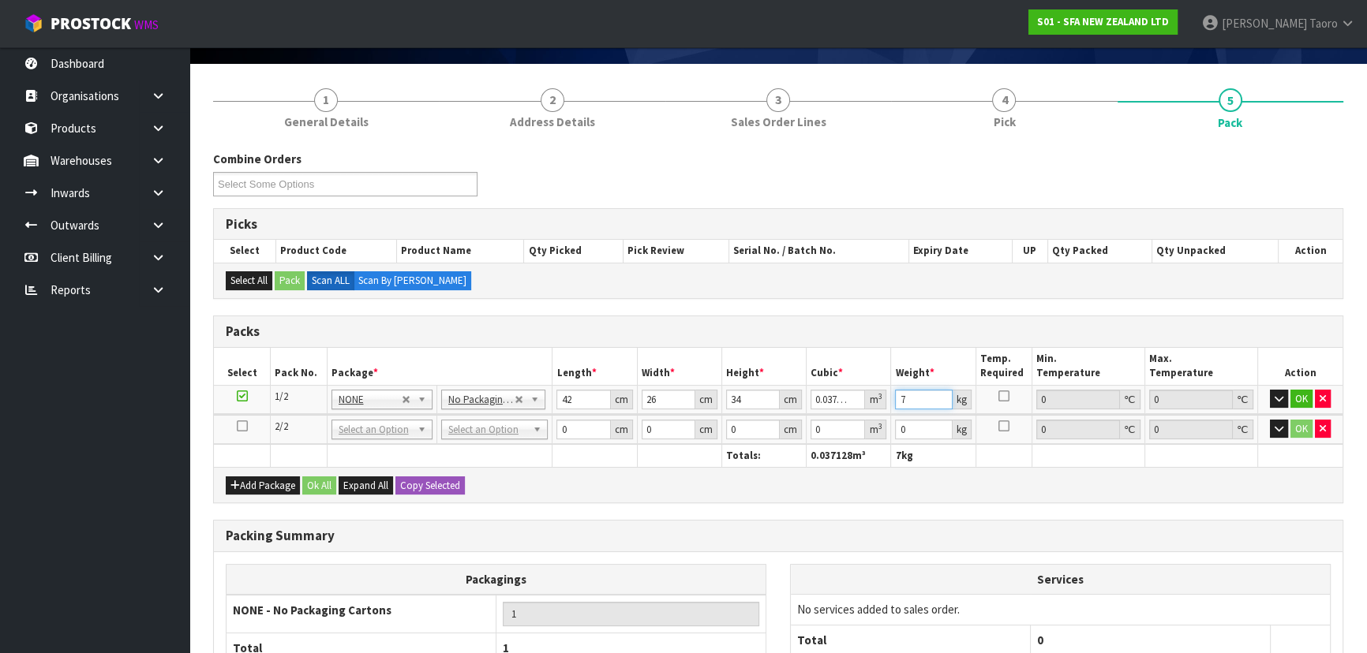
scroll to position [215, 0]
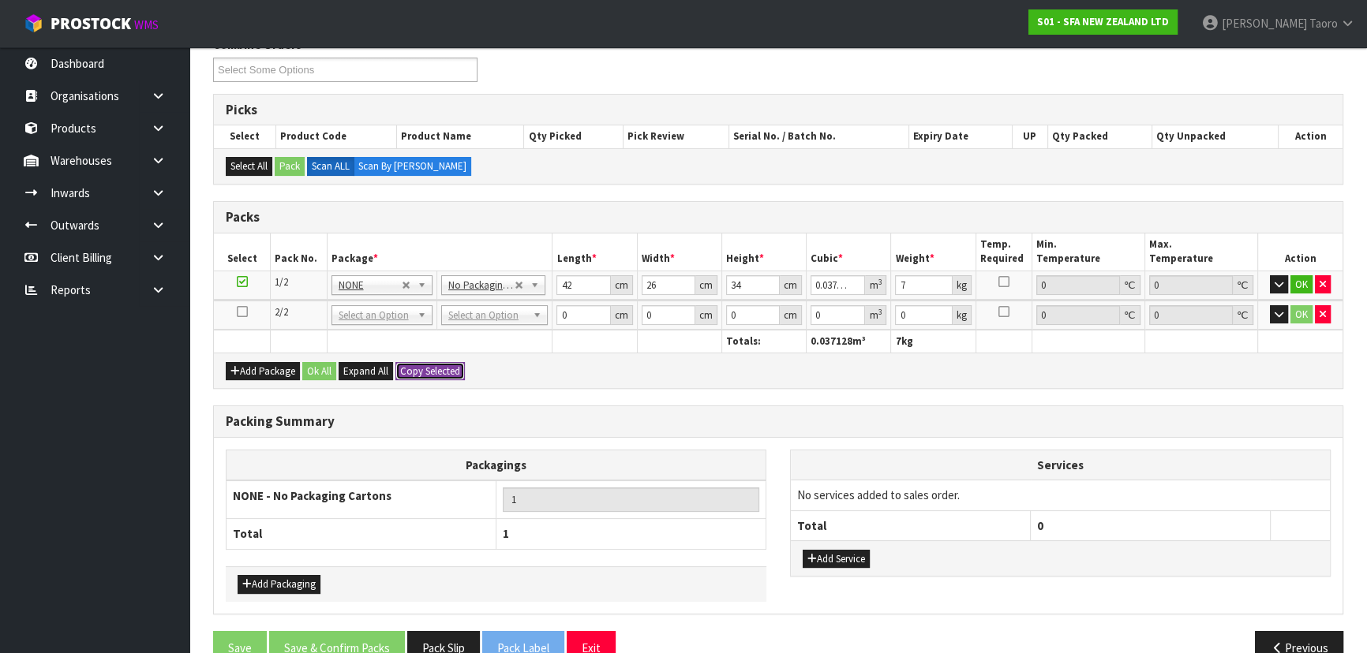
click at [448, 370] on button "Copy Selected" at bounding box center [429, 371] width 69 height 19
click at [446, 370] on button "Confirm Copy Selected" at bounding box center [447, 371] width 104 height 19
click at [328, 369] on button "Ok All" at bounding box center [319, 371] width 34 height 19
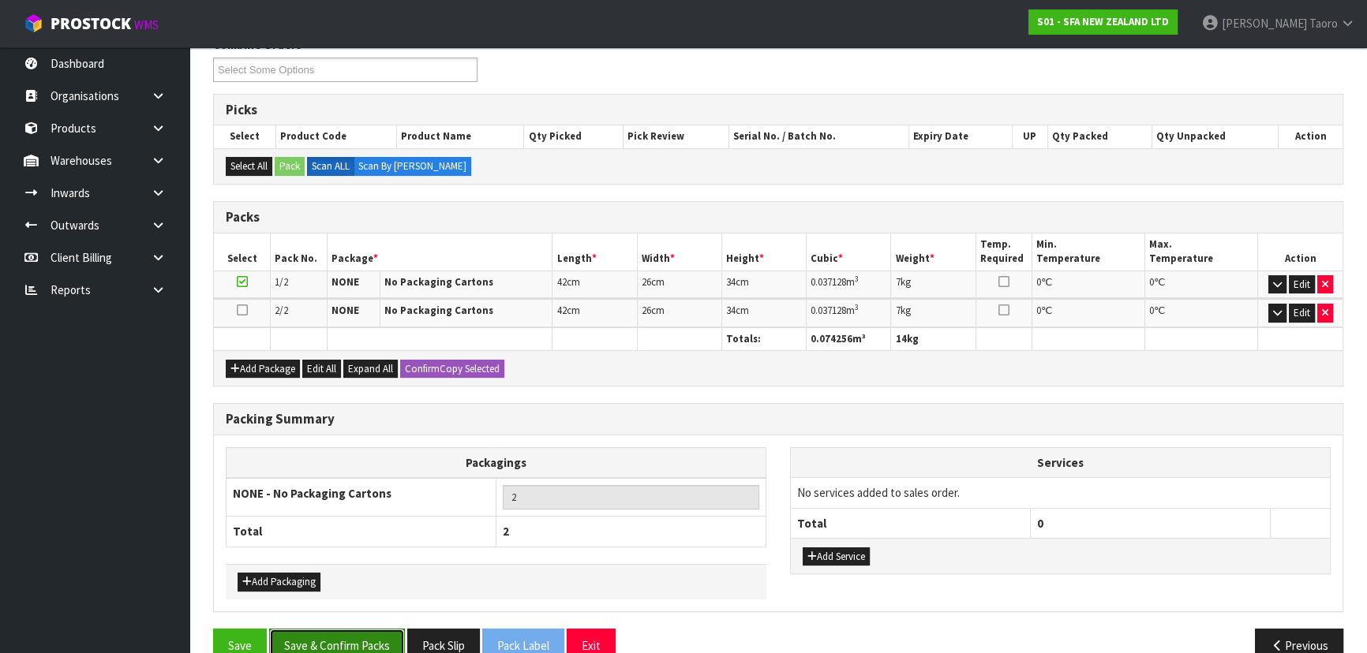
click at [373, 638] on button "Save & Confirm Packs" at bounding box center [337, 646] width 136 height 34
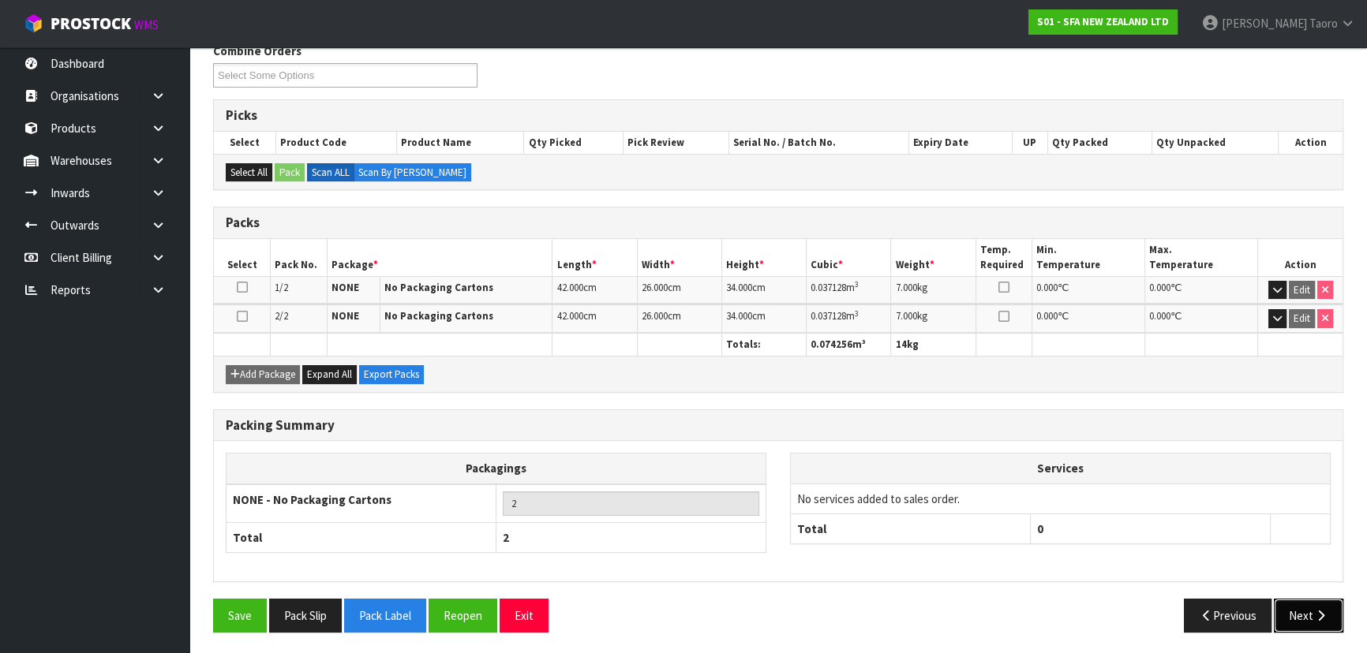
click at [1309, 603] on button "Next" at bounding box center [1308, 616] width 69 height 34
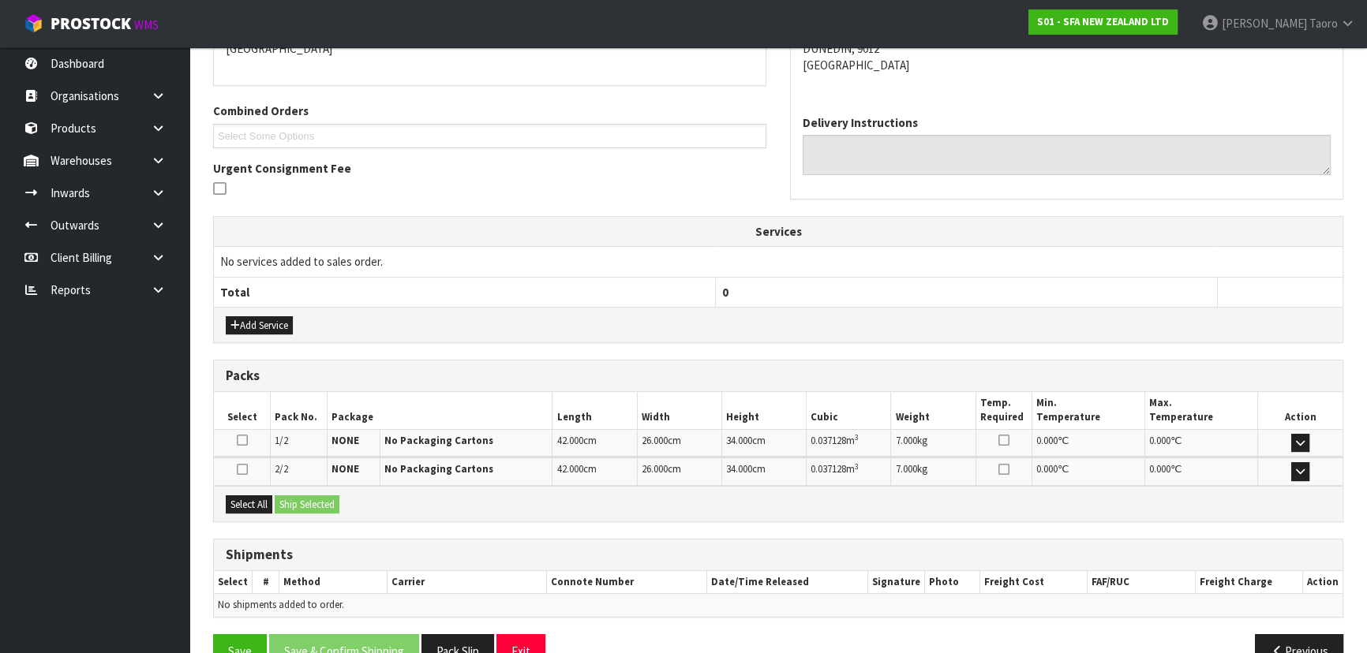
scroll to position [398, 0]
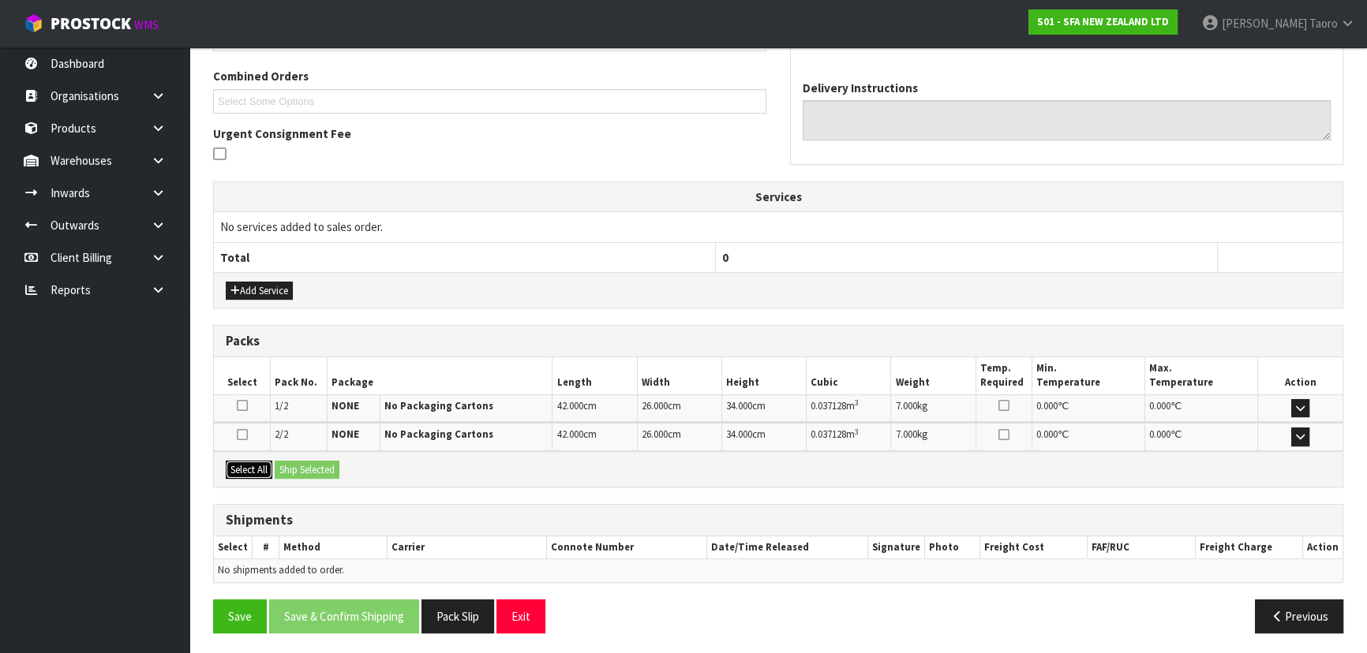
drag, startPoint x: 257, startPoint y: 468, endPoint x: 272, endPoint y: 468, distance: 15.0
click at [269, 470] on button "Select All" at bounding box center [249, 470] width 47 height 19
drag, startPoint x: 295, startPoint y: 466, endPoint x: 489, endPoint y: 537, distance: 207.0
click at [320, 479] on div "Select All Ship Selected" at bounding box center [778, 469] width 1129 height 36
click at [321, 469] on button "Ship Selected" at bounding box center [307, 470] width 65 height 19
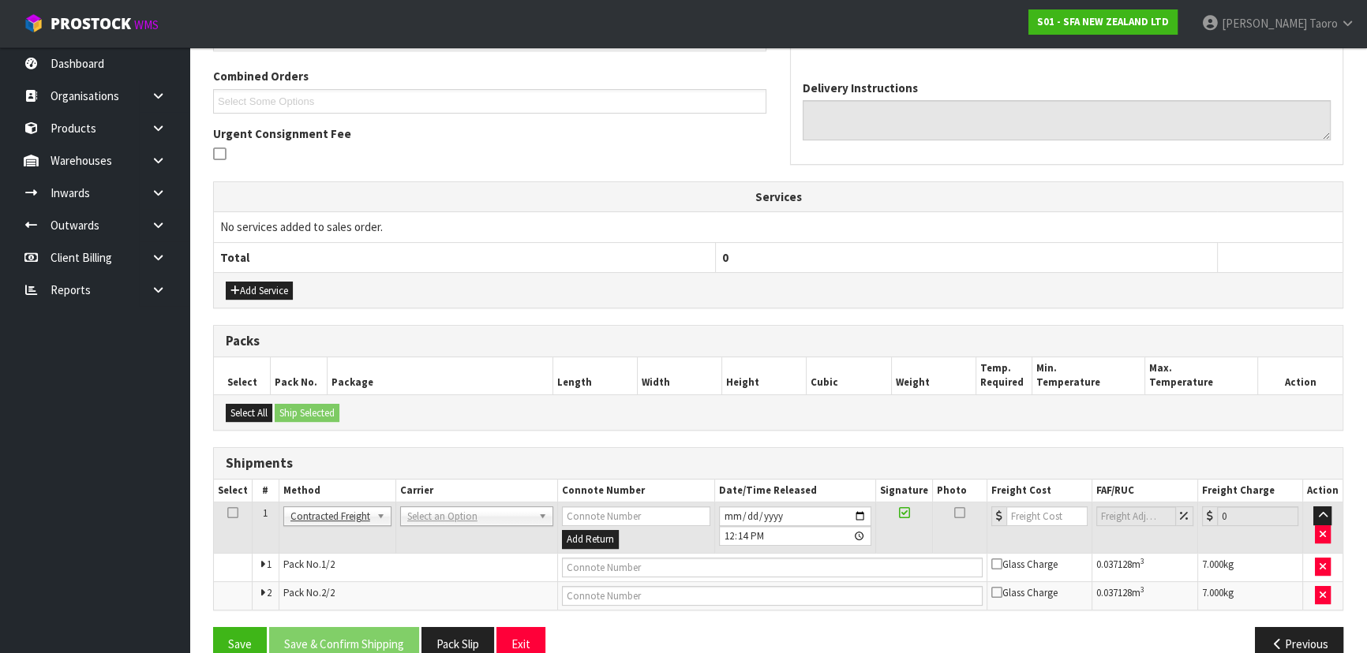
drag, startPoint x: 422, startPoint y: 524, endPoint x: 428, endPoint y: 534, distance: 11.0
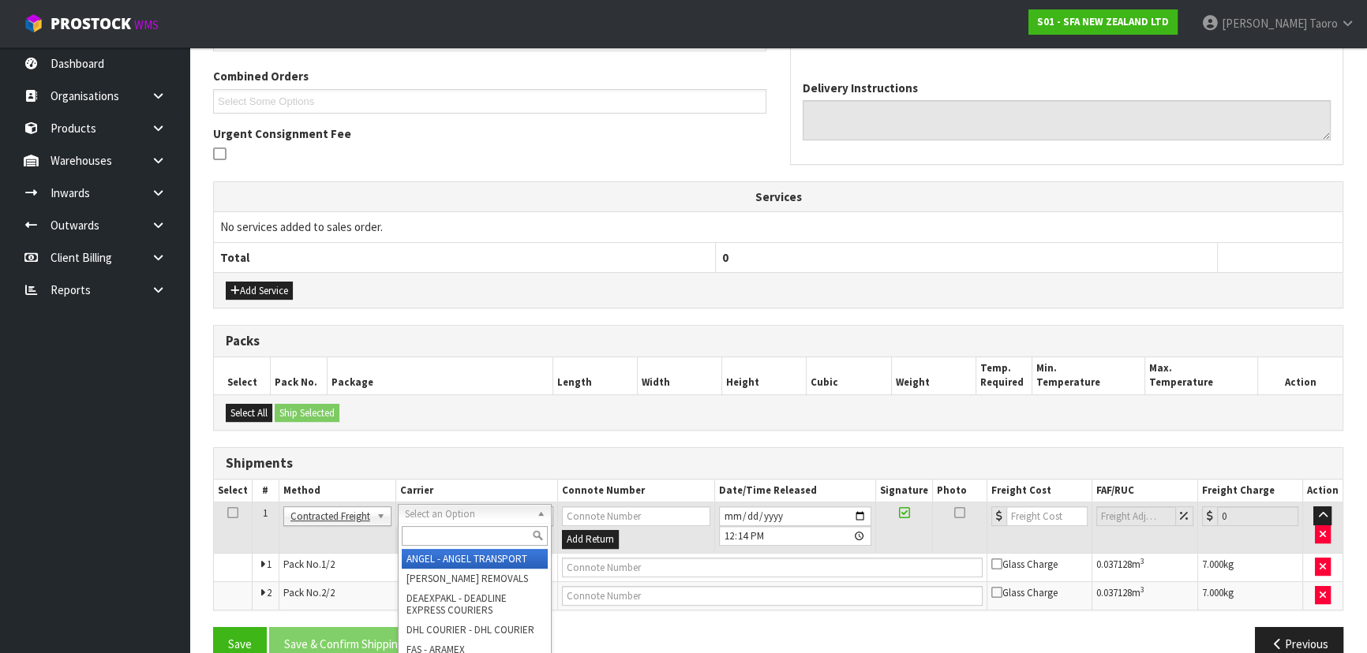
click at [429, 534] on input "text" at bounding box center [475, 536] width 146 height 20
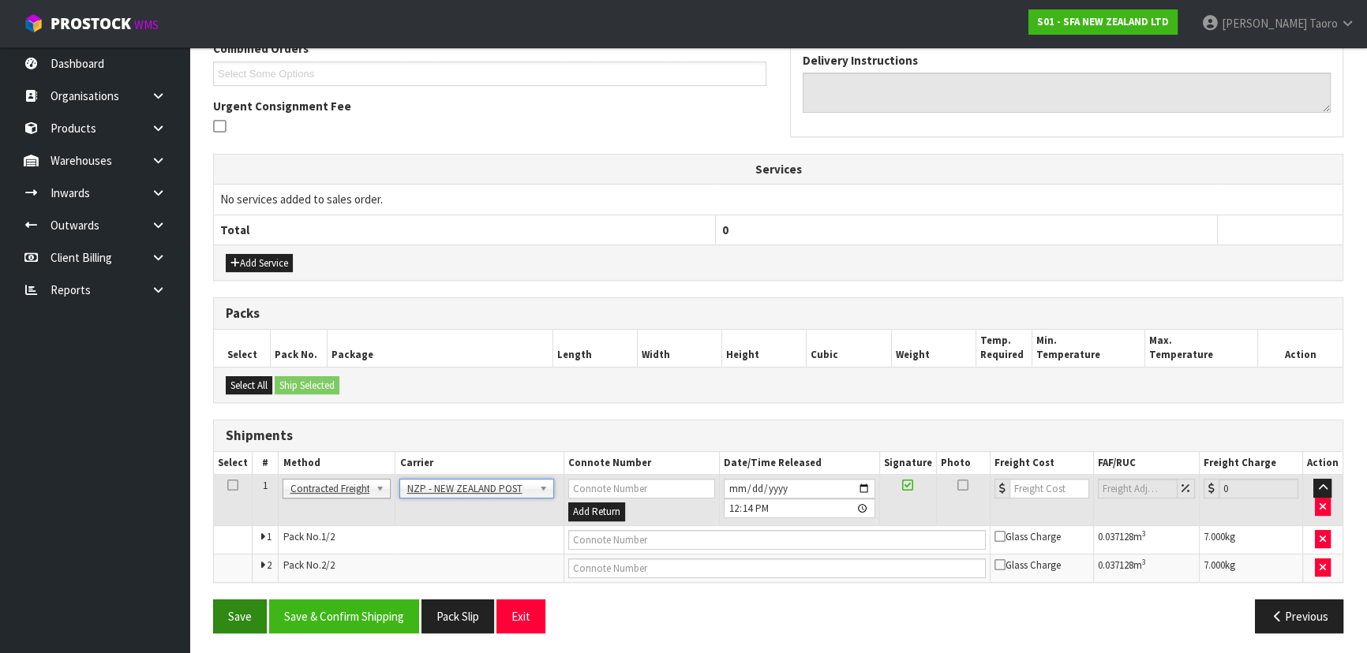
scroll to position [426, 0]
click at [318, 604] on button "Save & Confirm Shipping" at bounding box center [344, 616] width 150 height 34
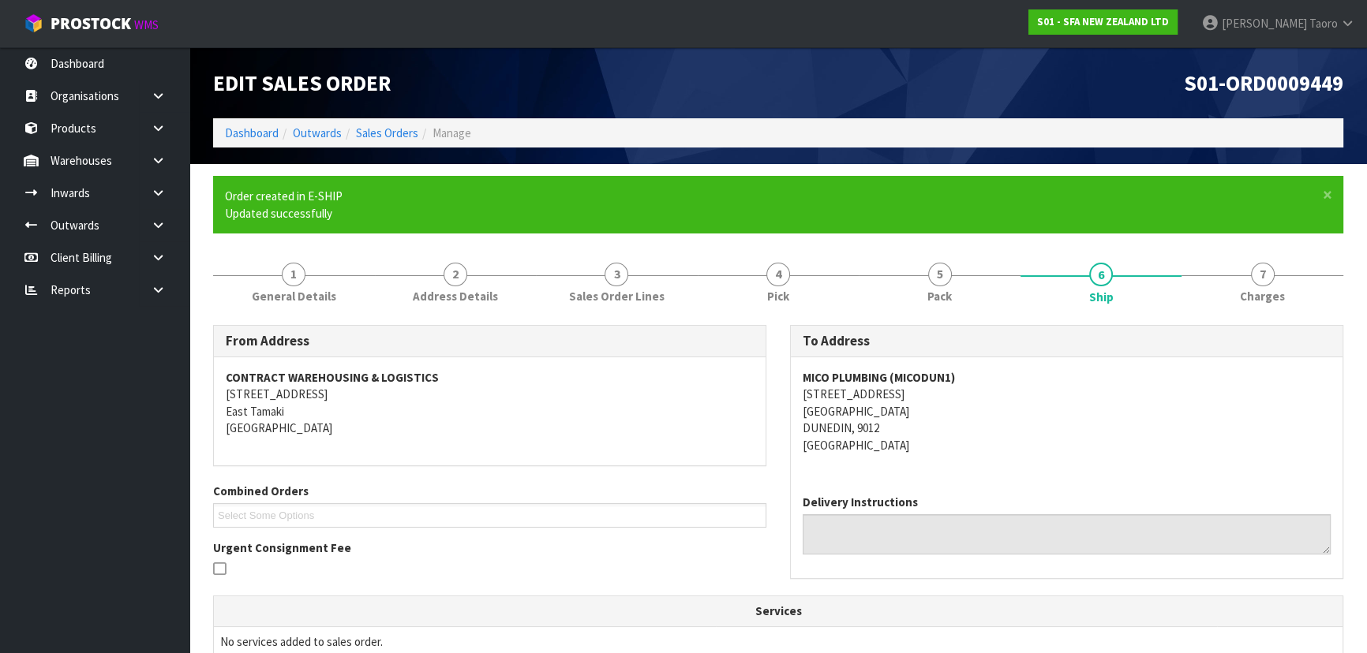
scroll to position [403, 0]
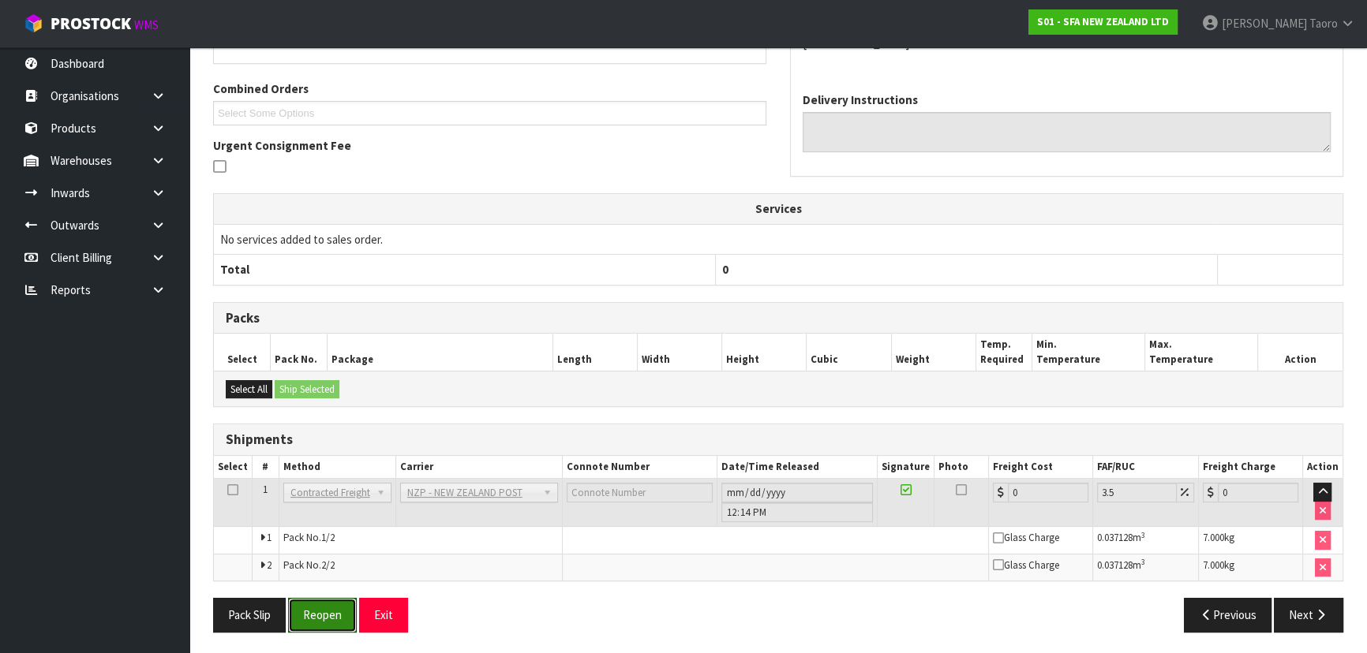
drag, startPoint x: 330, startPoint y: 605, endPoint x: 301, endPoint y: 565, distance: 48.6
click at [330, 604] on button "Reopen" at bounding box center [322, 615] width 69 height 34
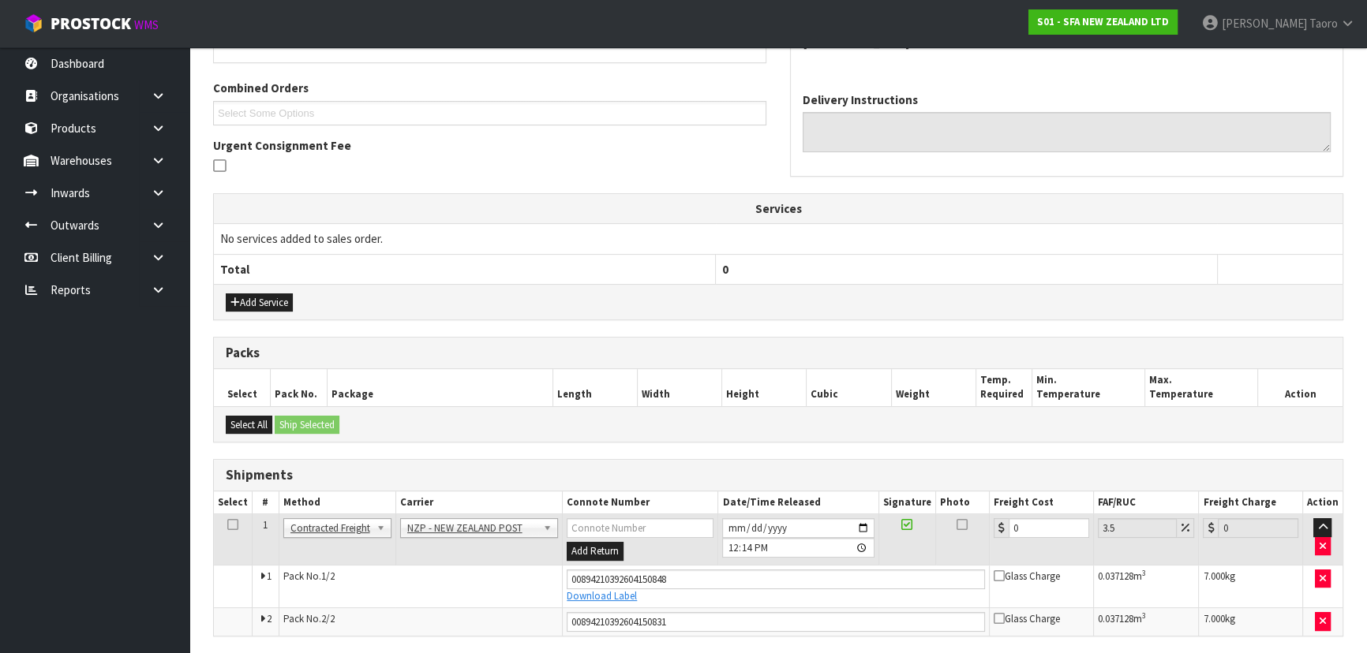
scroll to position [440, 0]
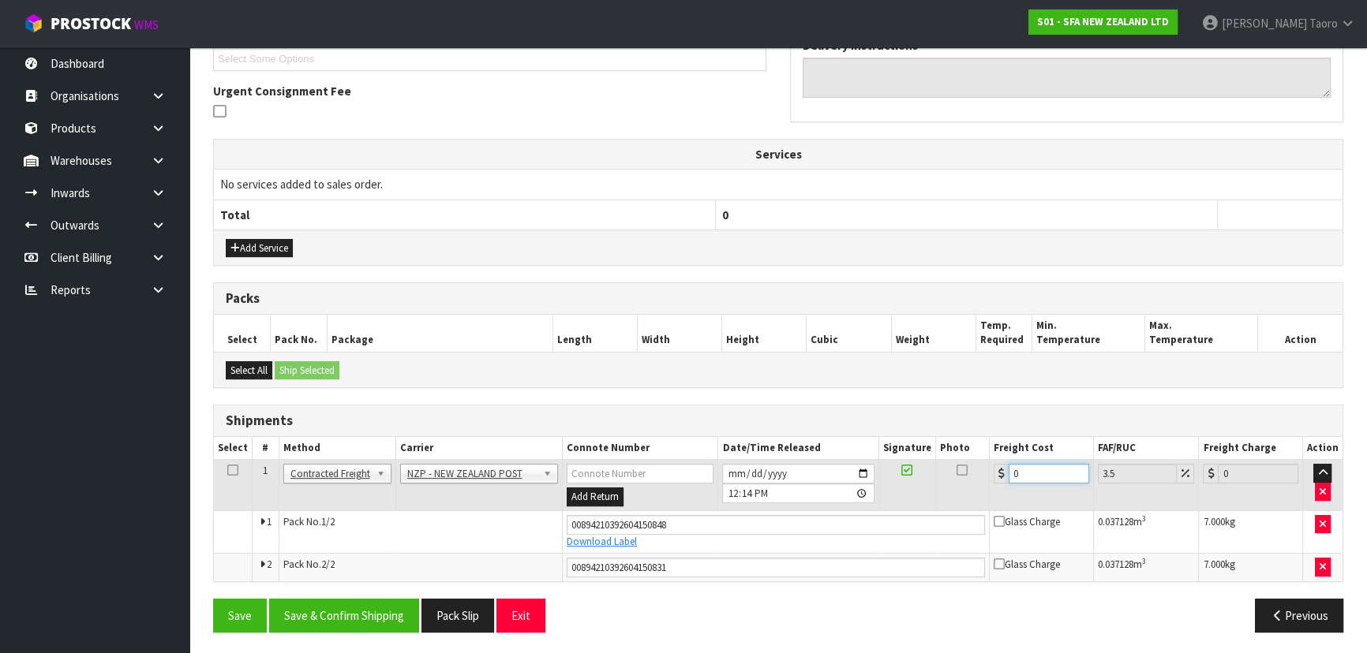
click at [1034, 466] on input "0" at bounding box center [1049, 474] width 81 height 20
click at [372, 610] on button "Save & Confirm Shipping" at bounding box center [344, 616] width 150 height 34
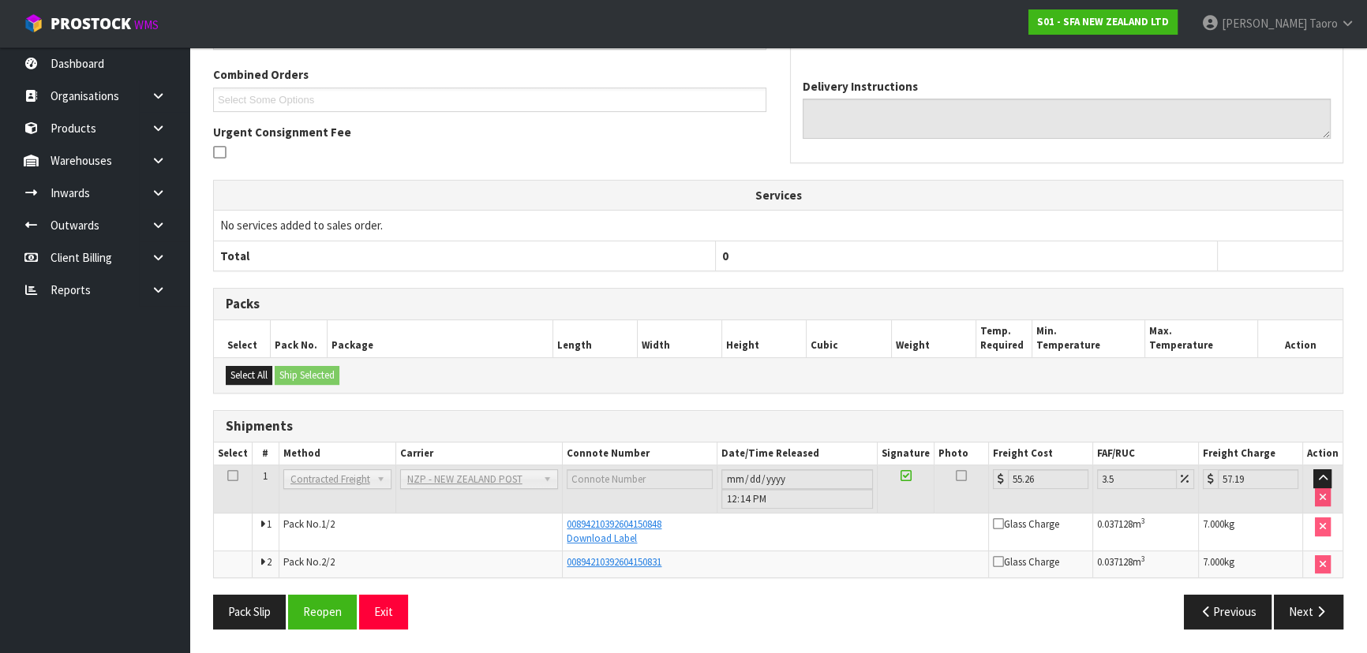
scroll to position [396, 0]
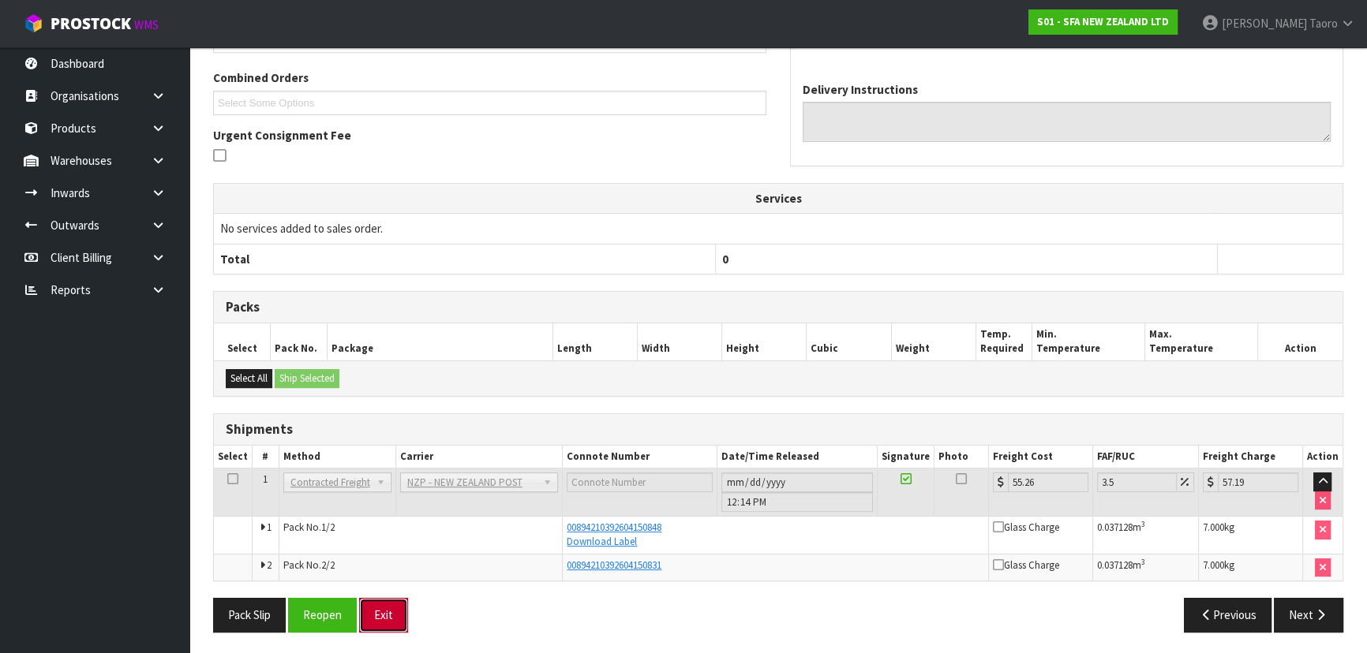
click at [403, 612] on button "Exit" at bounding box center [383, 615] width 49 height 34
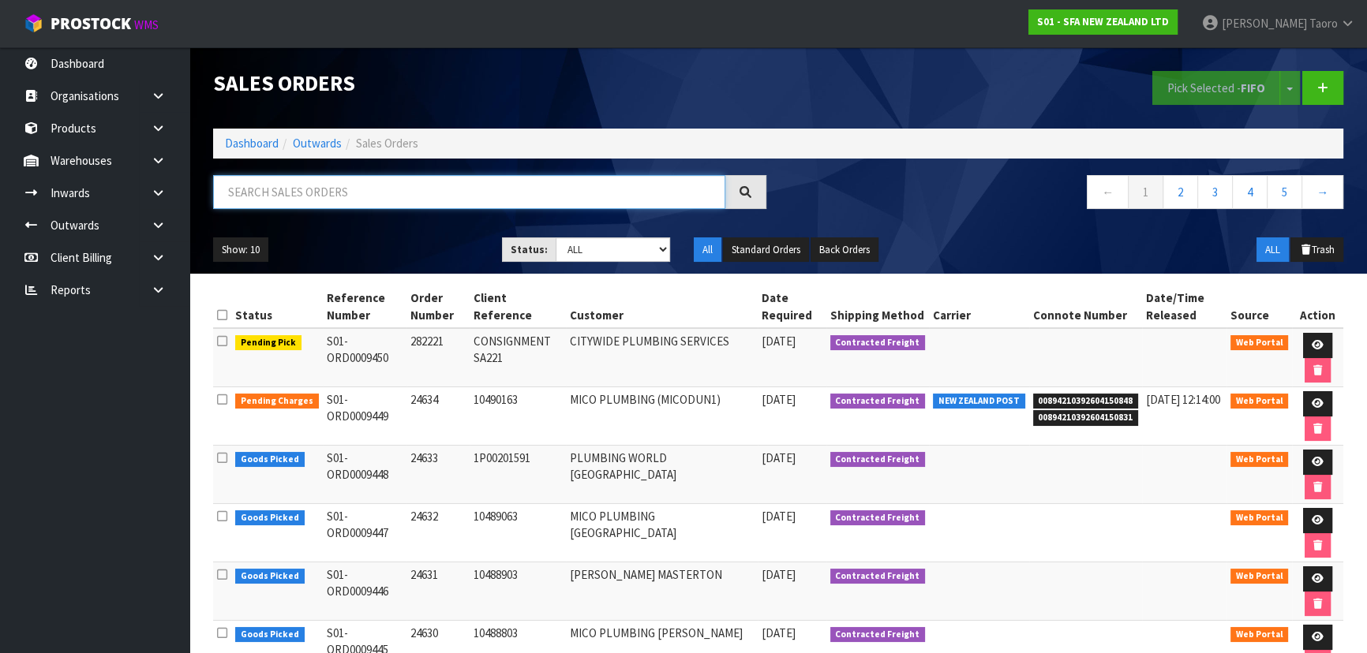
click at [555, 196] on input "text" at bounding box center [469, 192] width 512 height 34
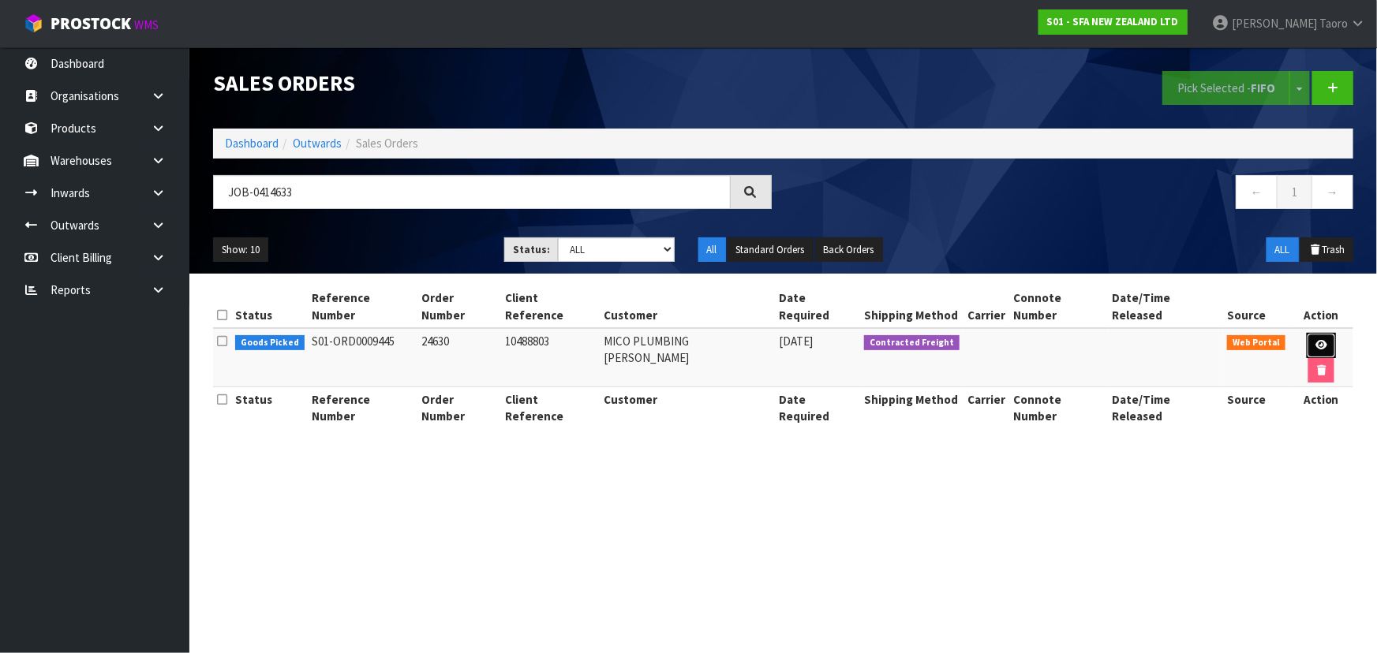
click at [1316, 340] on icon at bounding box center [1322, 345] width 12 height 10
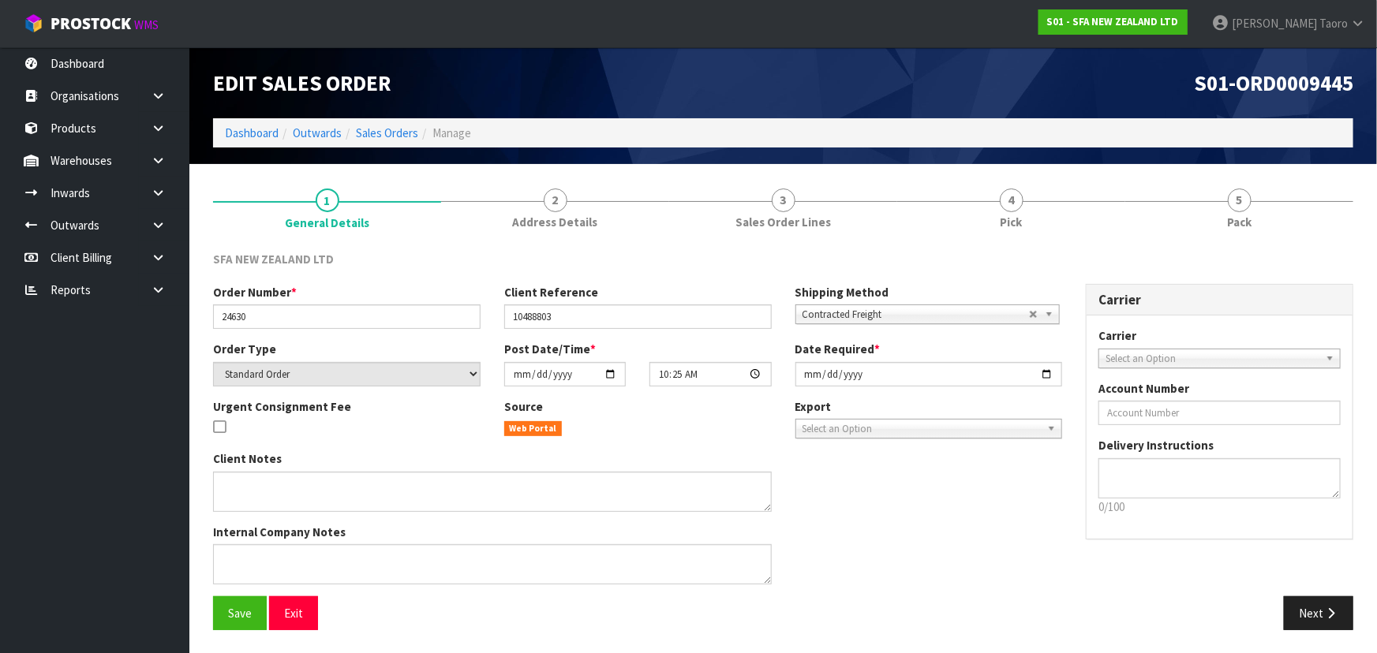
drag, startPoint x: 1237, startPoint y: 212, endPoint x: 1156, endPoint y: 137, distance: 110.0
click at [1231, 202] on link "5 Pack" at bounding box center [1239, 207] width 228 height 62
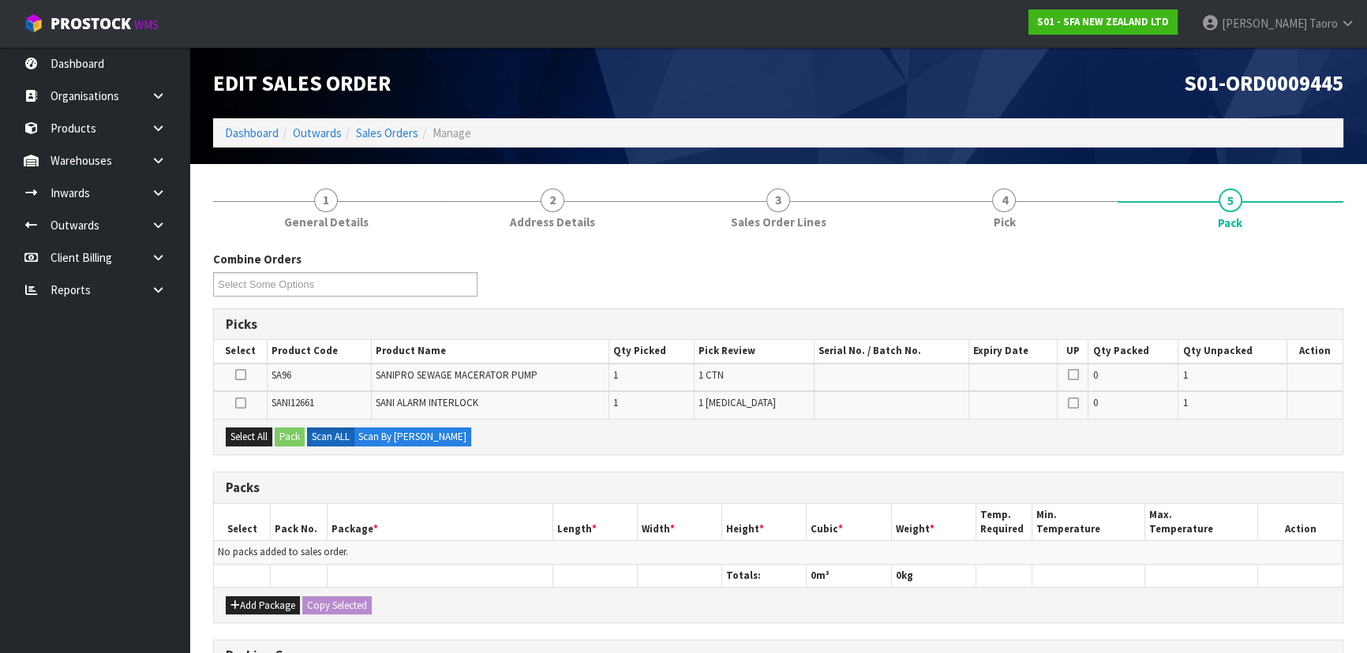
click at [1154, 132] on ol "Dashboard Outwards Sales Orders Manage" at bounding box center [778, 132] width 1130 height 29
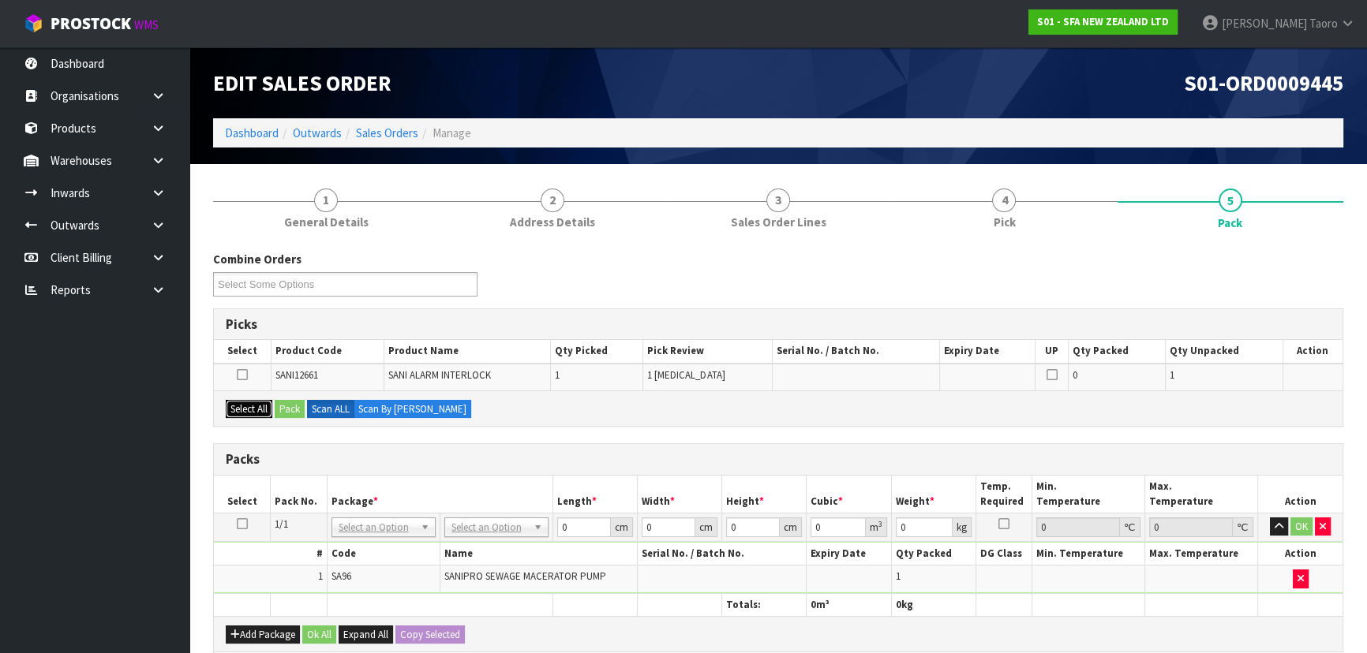
drag, startPoint x: 249, startPoint y: 409, endPoint x: 282, endPoint y: 410, distance: 32.4
click at [256, 409] on button "Select All" at bounding box center [249, 409] width 47 height 19
drag, startPoint x: 284, startPoint y: 410, endPoint x: 741, endPoint y: 481, distance: 462.6
click at [285, 410] on button "Pack" at bounding box center [290, 409] width 30 height 19
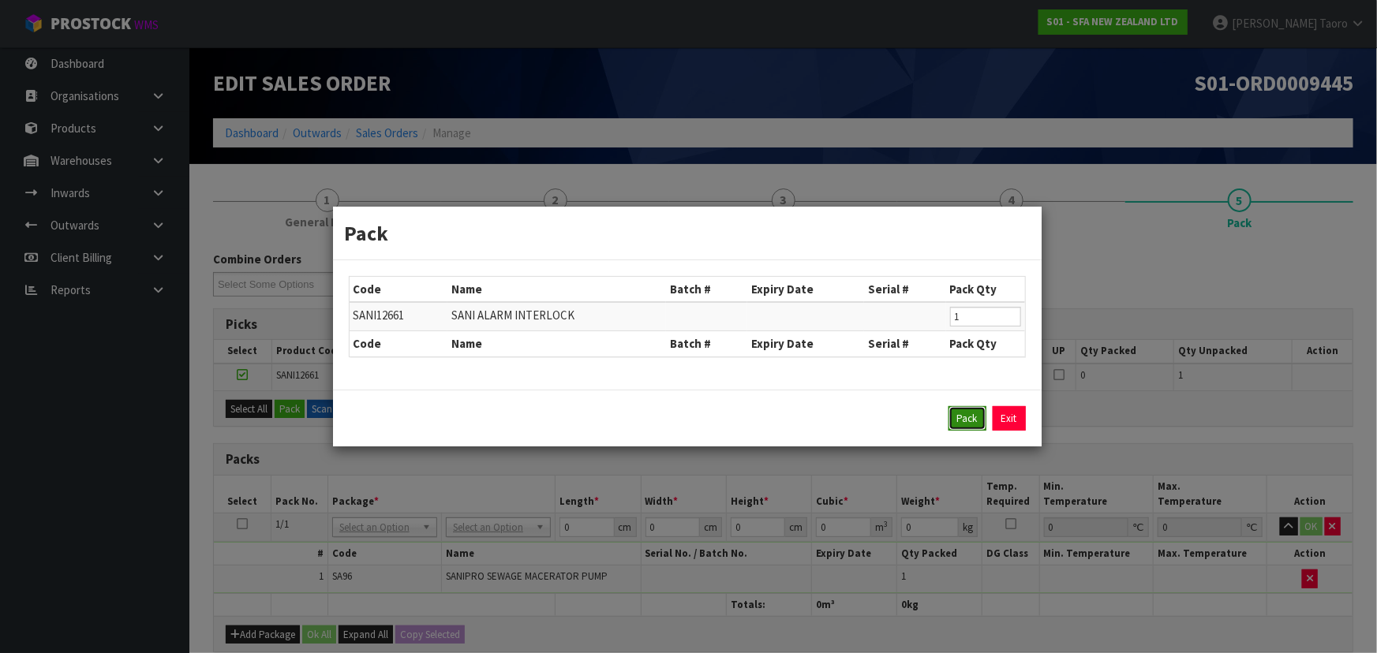
click at [963, 421] on button "Pack" at bounding box center [968, 418] width 38 height 25
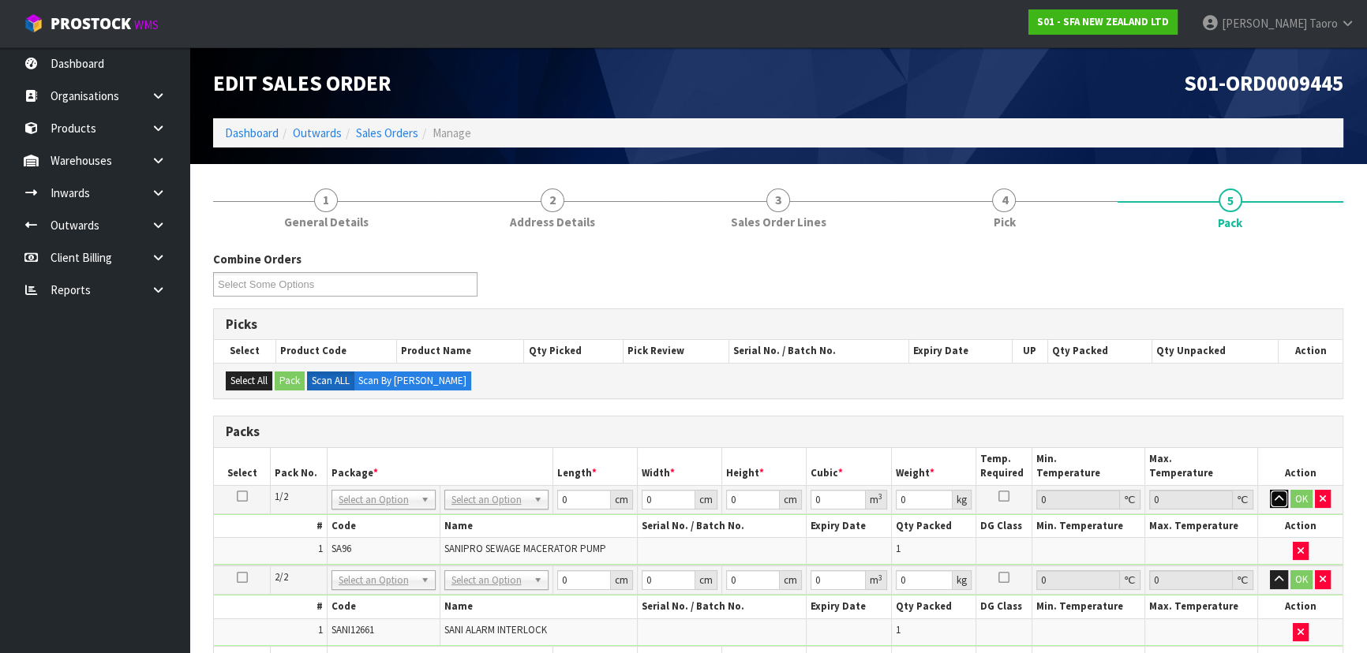
click at [1279, 505] on button "button" at bounding box center [1279, 499] width 18 height 19
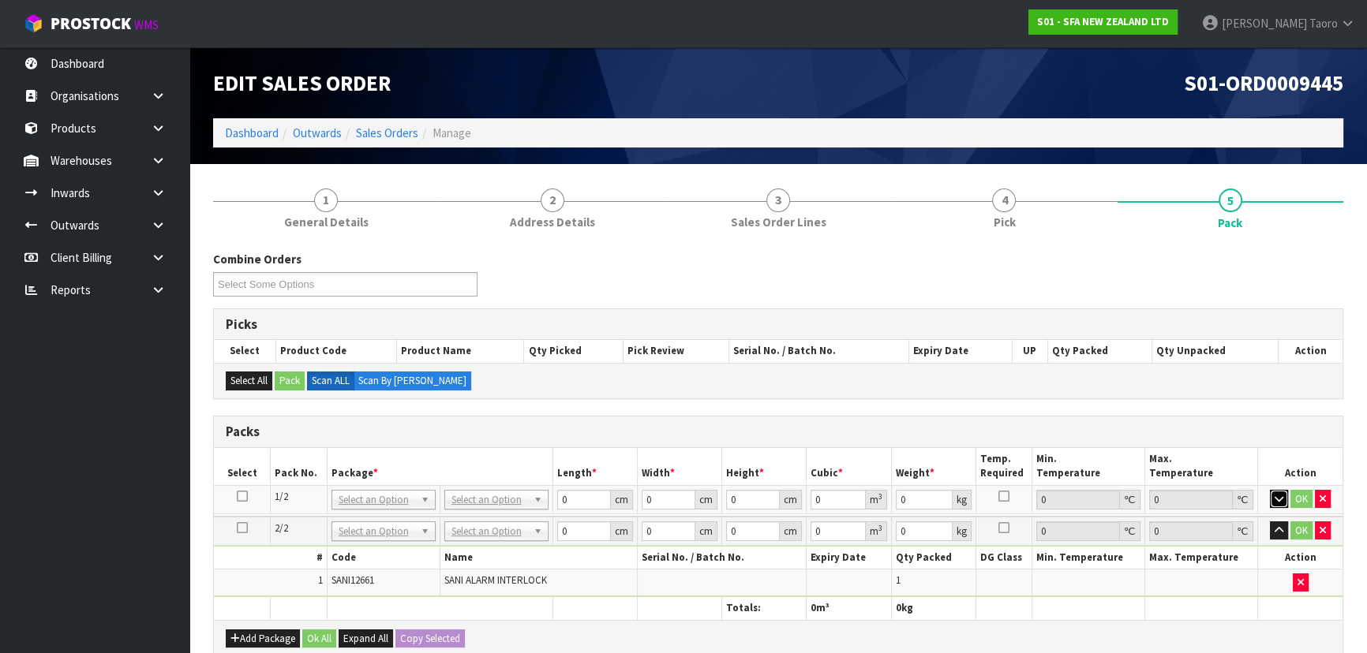
click at [1279, 502] on icon "button" at bounding box center [1279, 499] width 9 height 10
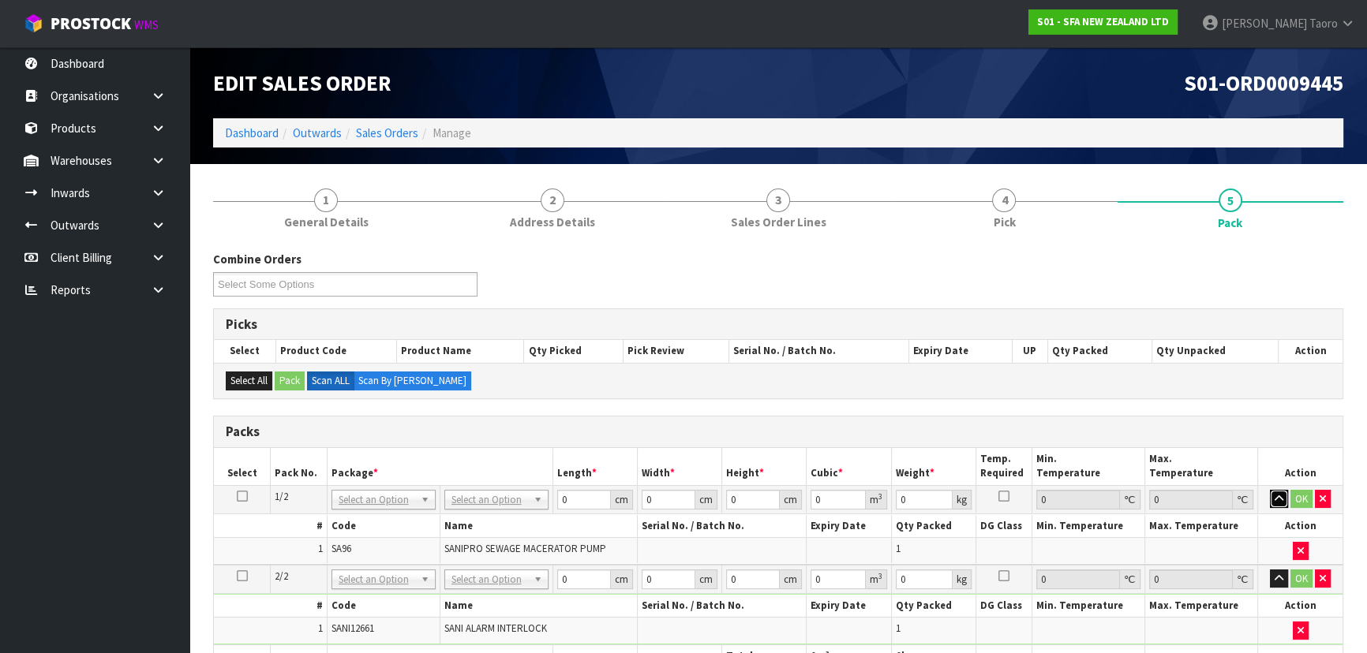
click at [1274, 504] on button "button" at bounding box center [1279, 499] width 18 height 19
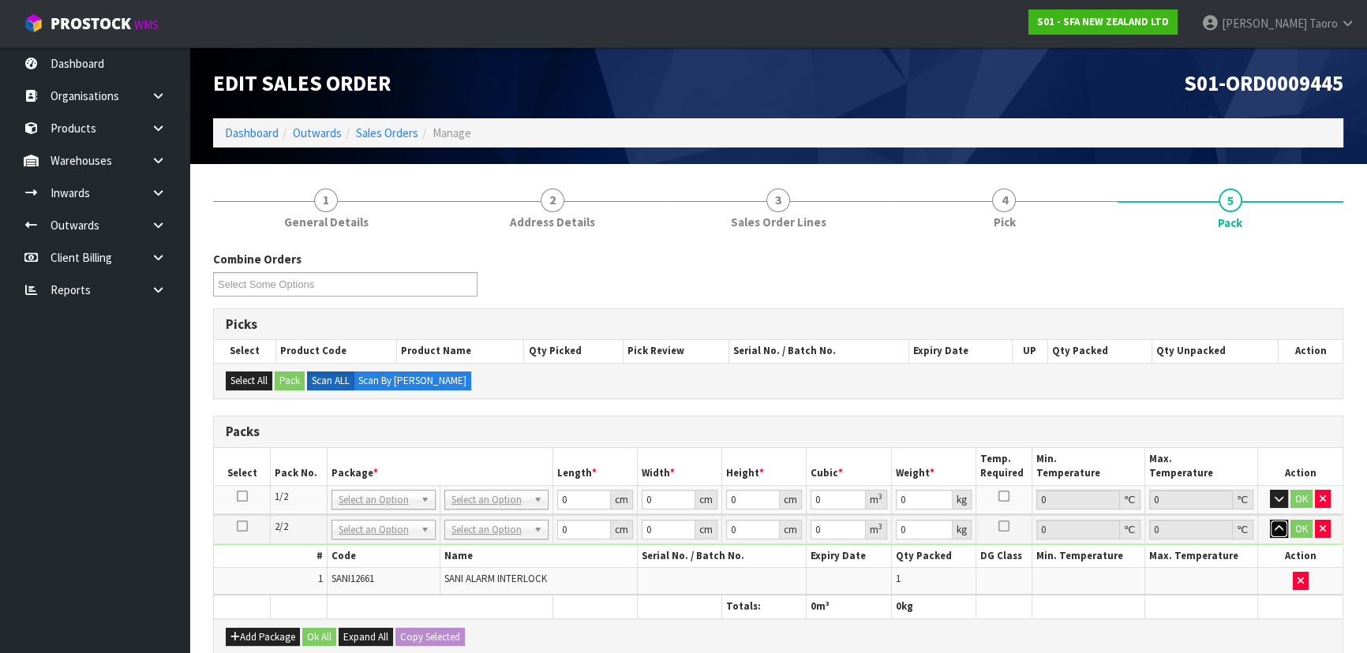
drag, startPoint x: 1274, startPoint y: 523, endPoint x: 686, endPoint y: 584, distance: 591.1
click at [1271, 523] on button "button" at bounding box center [1279, 529] width 18 height 19
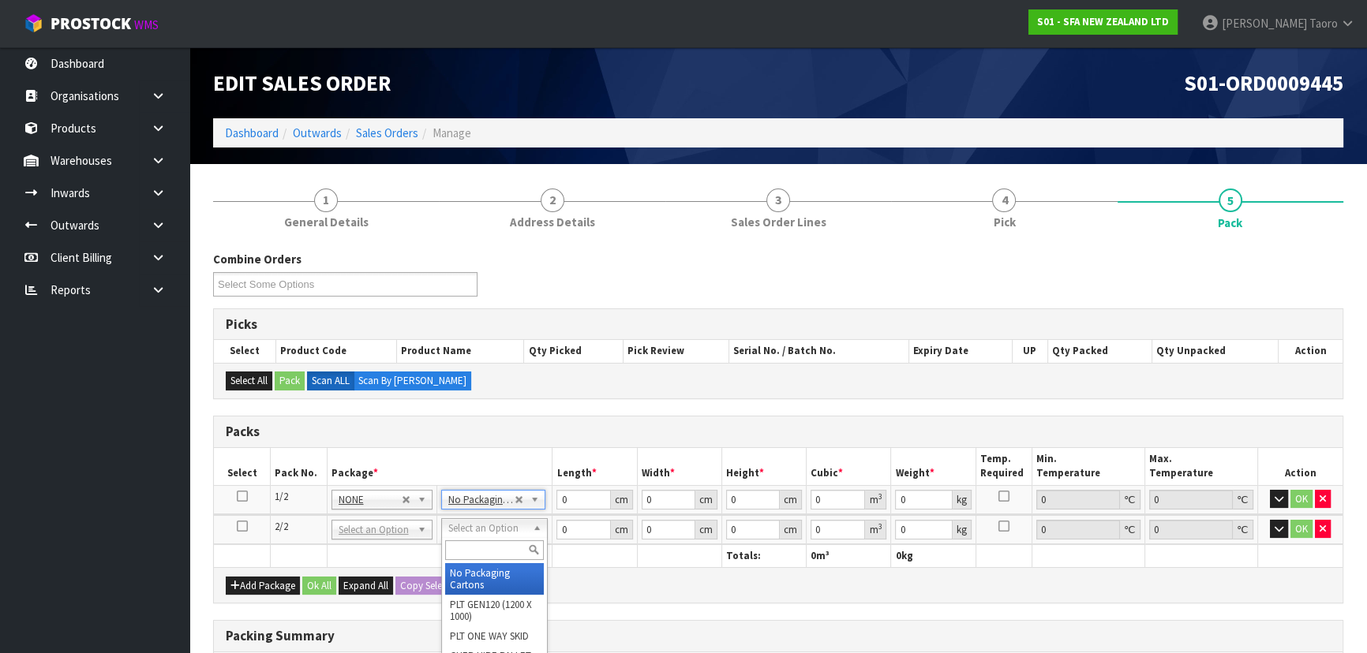
drag, startPoint x: 491, startPoint y: 532, endPoint x: 504, endPoint y: 558, distance: 28.9
click at [570, 497] on input "0" at bounding box center [583, 500] width 54 height 20
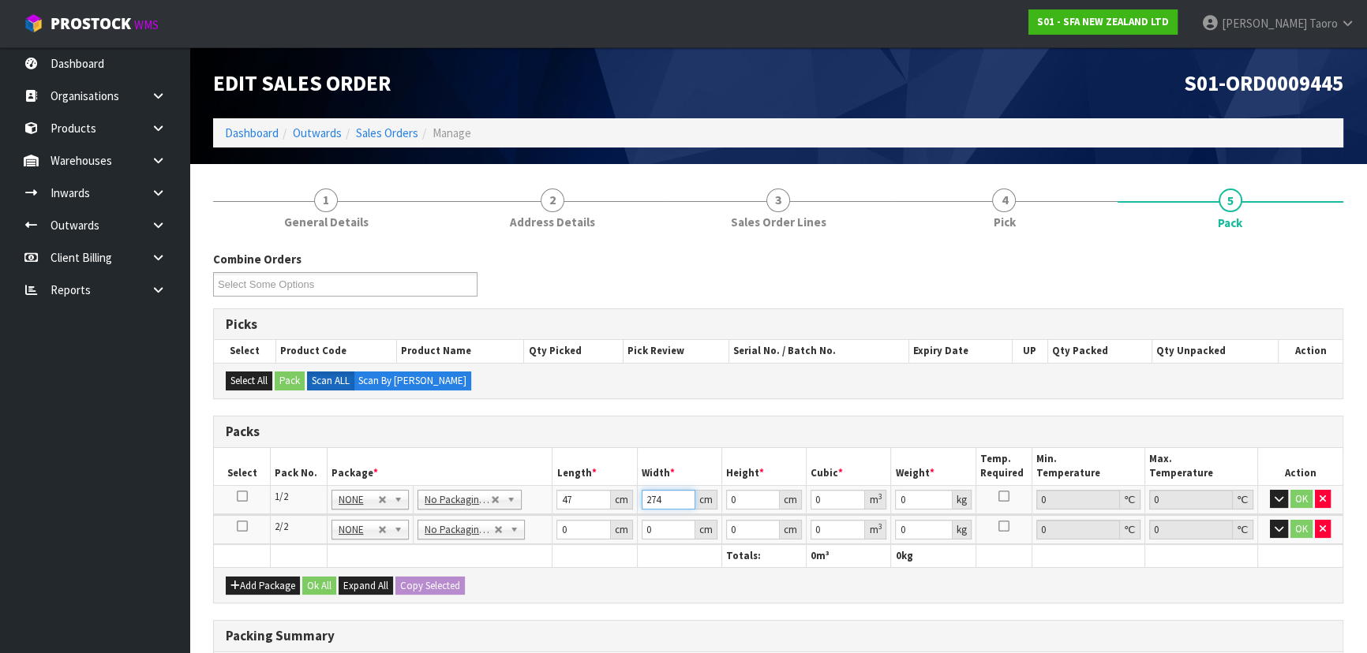
click at [666, 502] on input "274" at bounding box center [669, 500] width 54 height 20
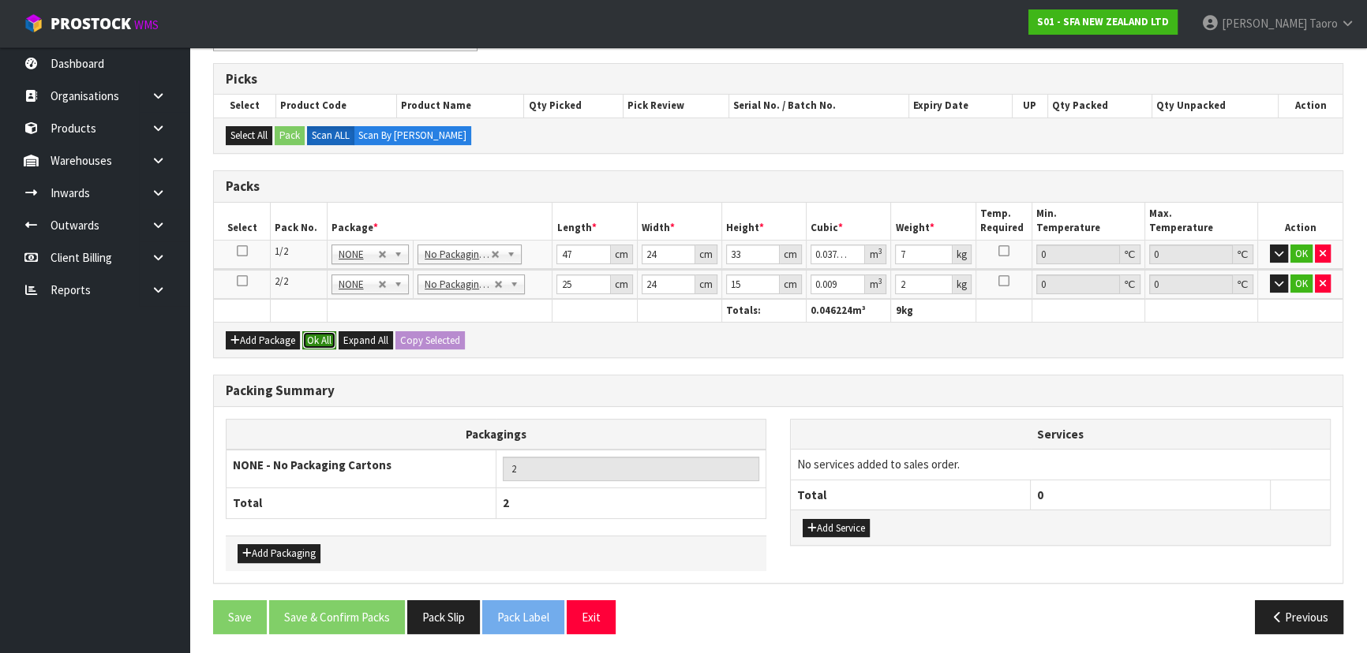
click at [323, 337] on button "Ok All" at bounding box center [319, 340] width 34 height 19
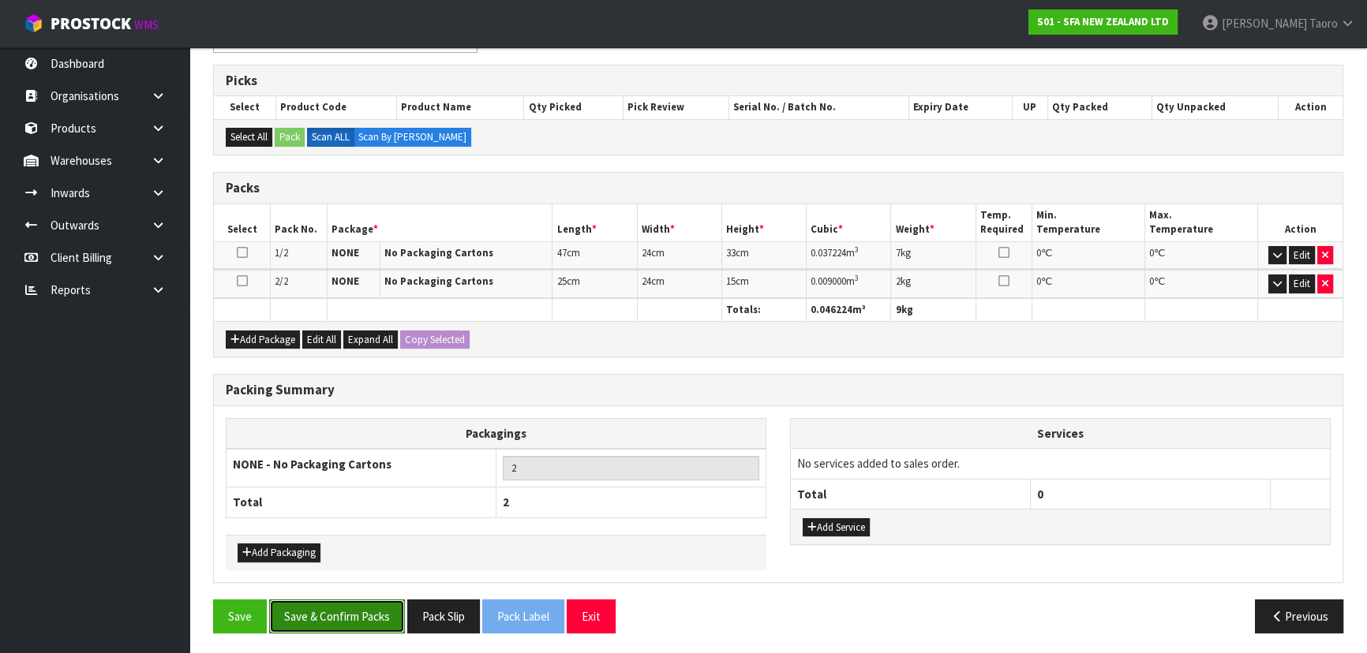
drag, startPoint x: 359, startPoint y: 614, endPoint x: 375, endPoint y: 608, distance: 17.0
click at [361, 612] on button "Save & Confirm Packs" at bounding box center [337, 617] width 136 height 34
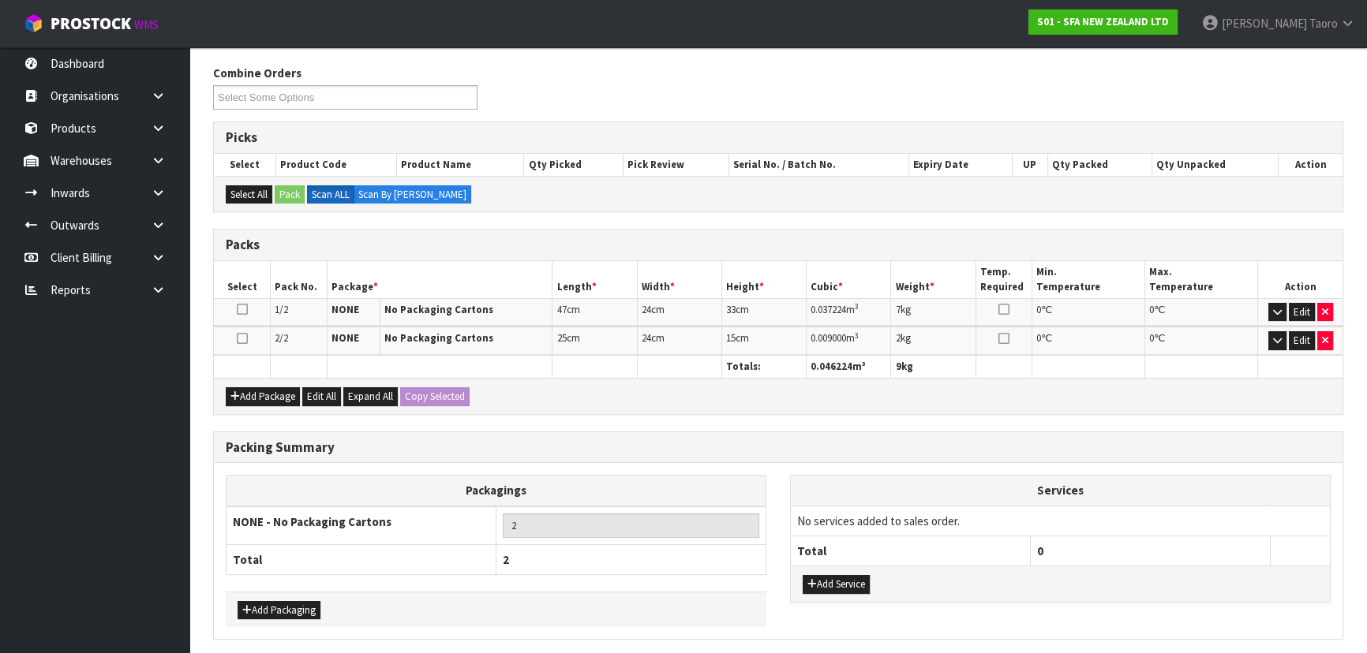
scroll to position [0, 0]
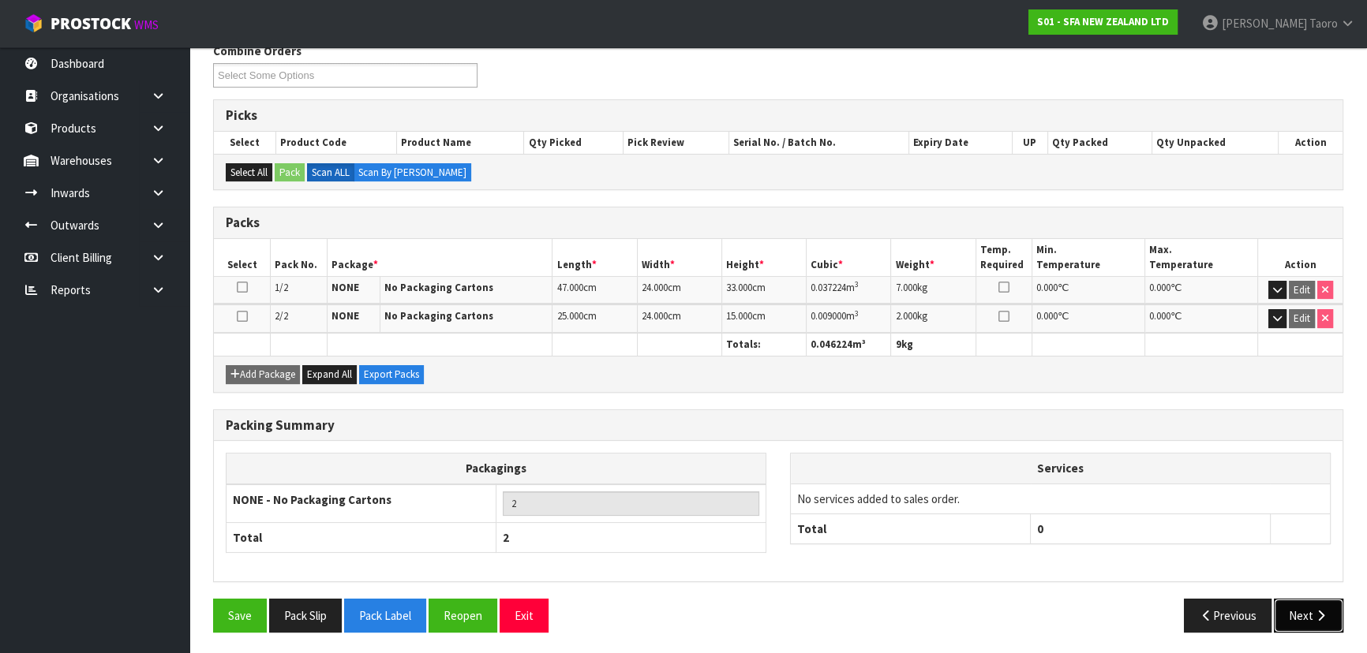
click at [1330, 608] on button "Next" at bounding box center [1308, 616] width 69 height 34
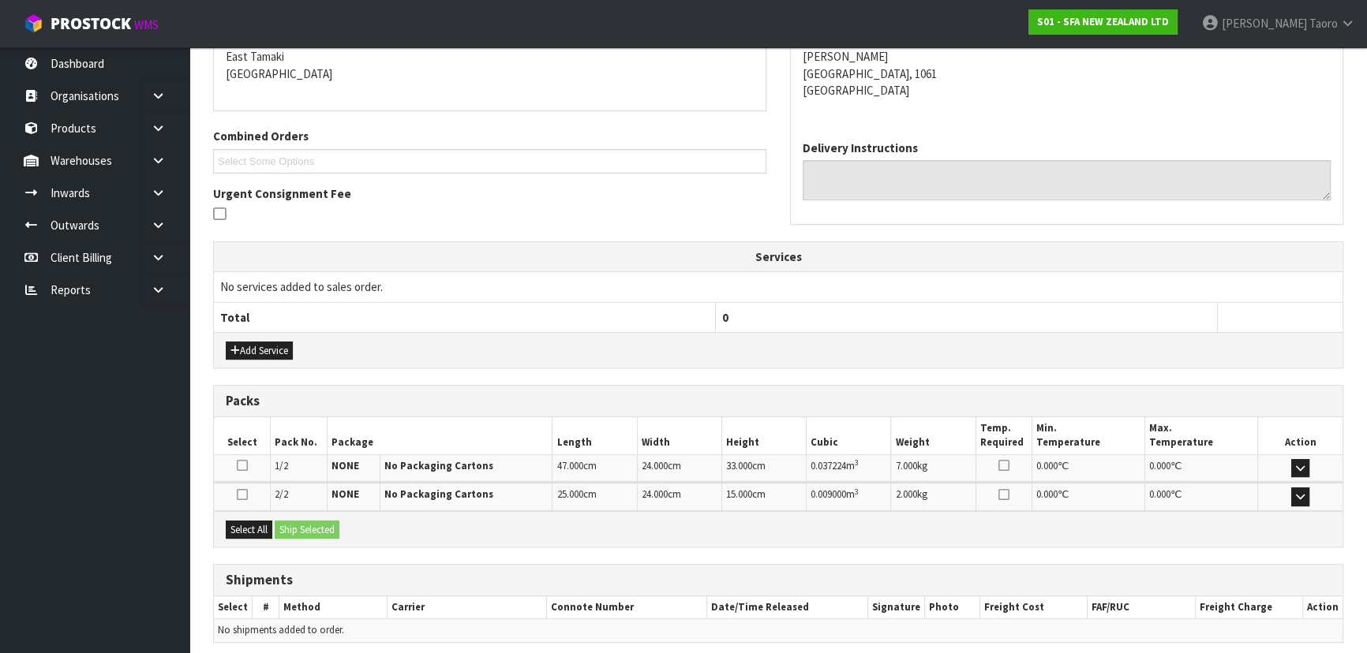
scroll to position [398, 0]
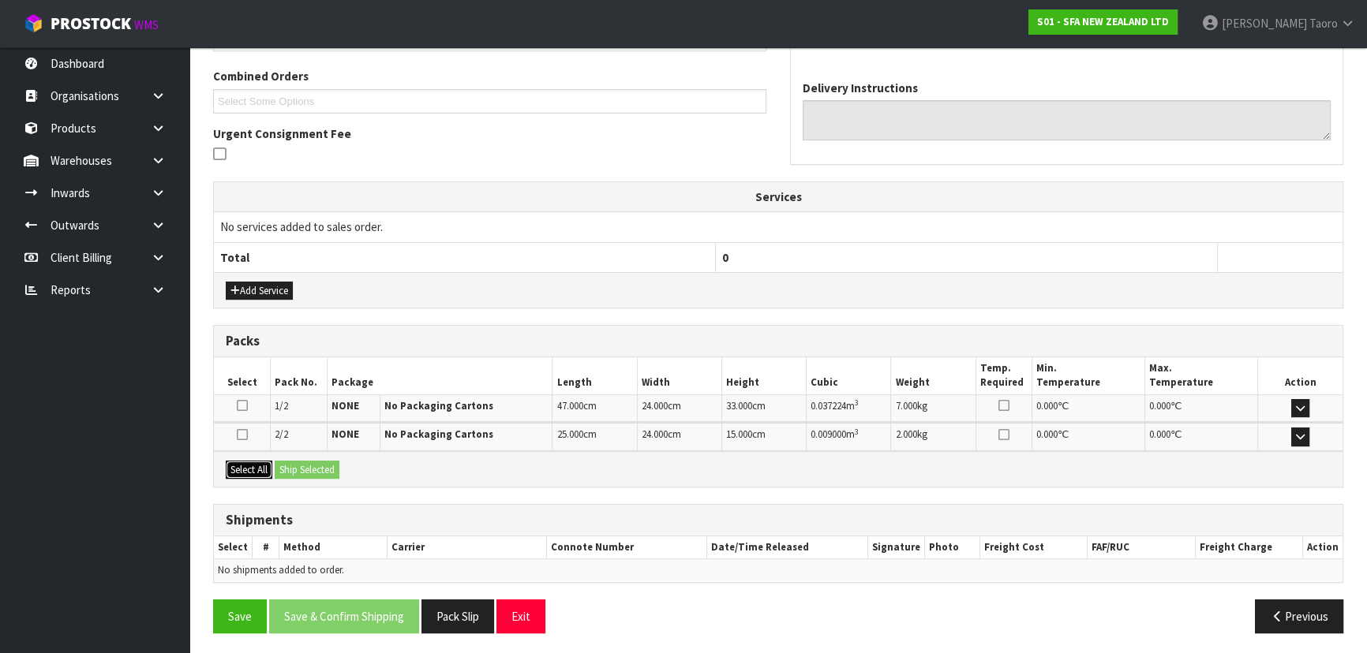
click at [260, 466] on button "Select All" at bounding box center [249, 470] width 47 height 19
drag, startPoint x: 288, startPoint y: 465, endPoint x: 347, endPoint y: 488, distance: 63.5
click at [298, 469] on button "Ship Selected" at bounding box center [307, 470] width 65 height 19
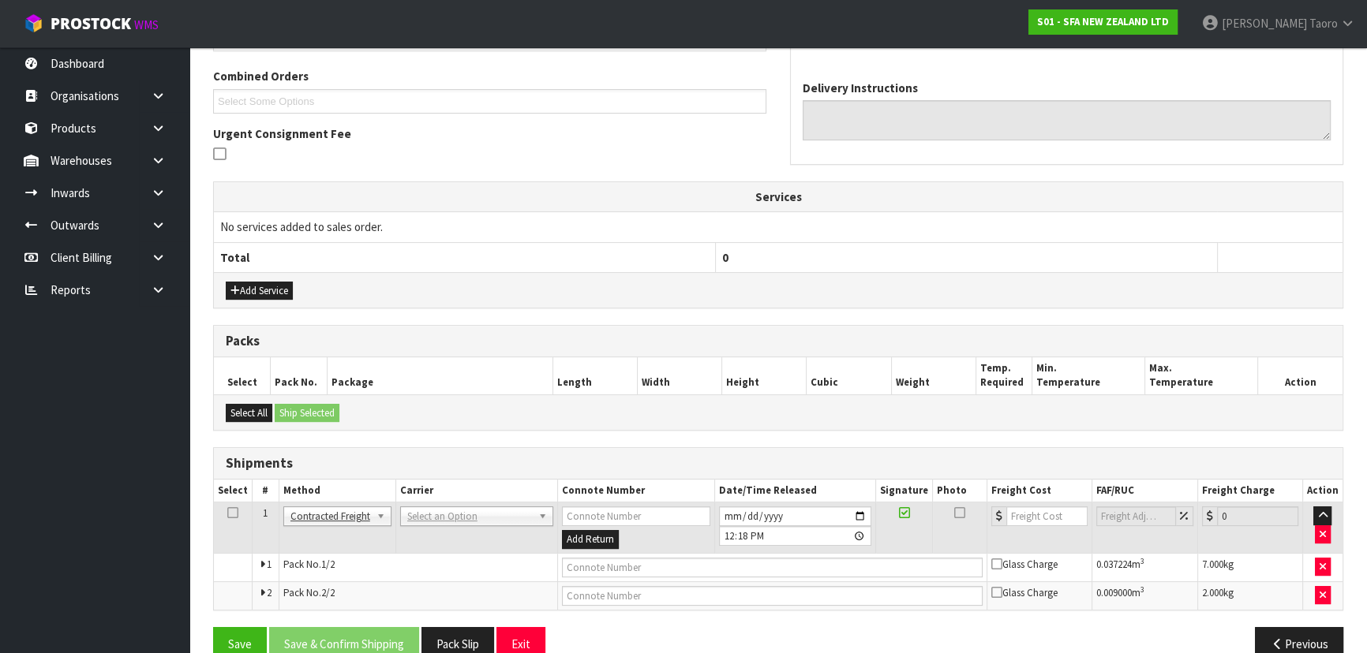
drag, startPoint x: 444, startPoint y: 502, endPoint x: 444, endPoint y: 515, distance: 12.6
click at [444, 503] on td "ANGEL - ANGEL TRANSPORT CONROY - CONROY REMOVALS DEAEXPAKL - DEADLINE EXPRESS C…" at bounding box center [476, 528] width 162 height 51
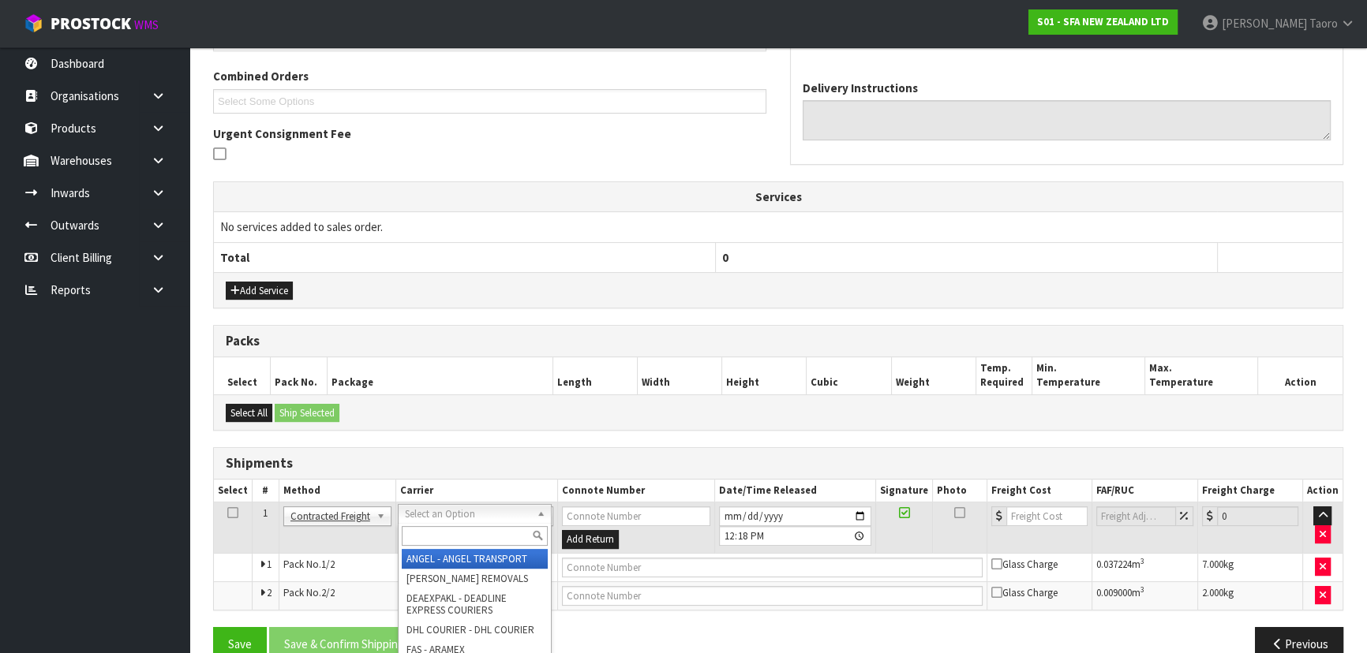
click at [456, 531] on input "text" at bounding box center [475, 536] width 146 height 20
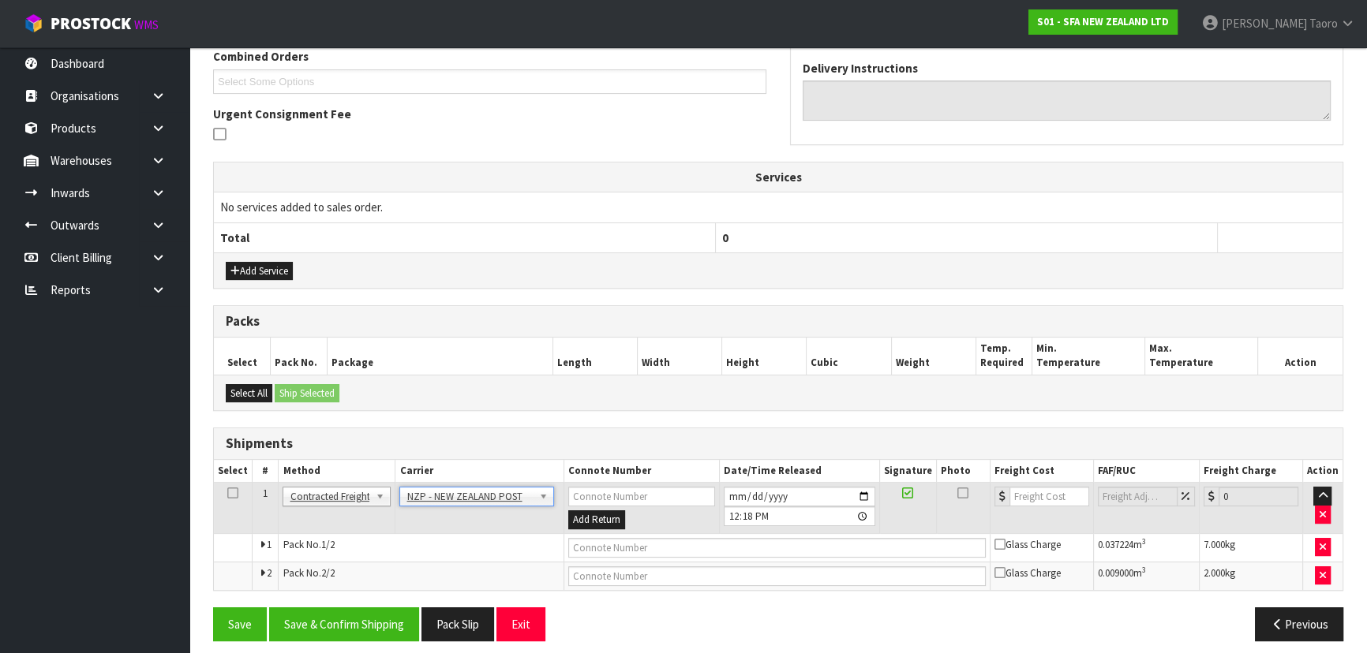
scroll to position [426, 0]
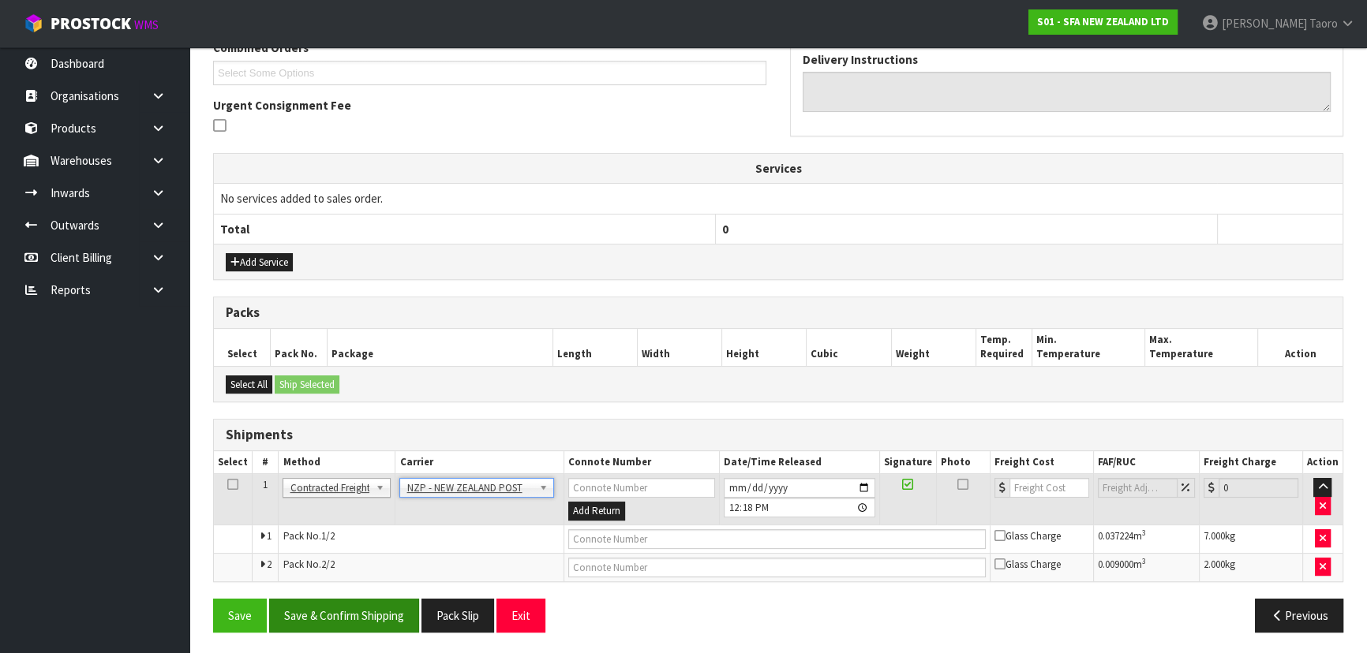
click at [370, 628] on div "Save Save & Confirm Shipping Pack Slip Exit Previous" at bounding box center [778, 622] width 1154 height 46
click at [396, 614] on button "Save & Confirm Shipping" at bounding box center [344, 616] width 150 height 34
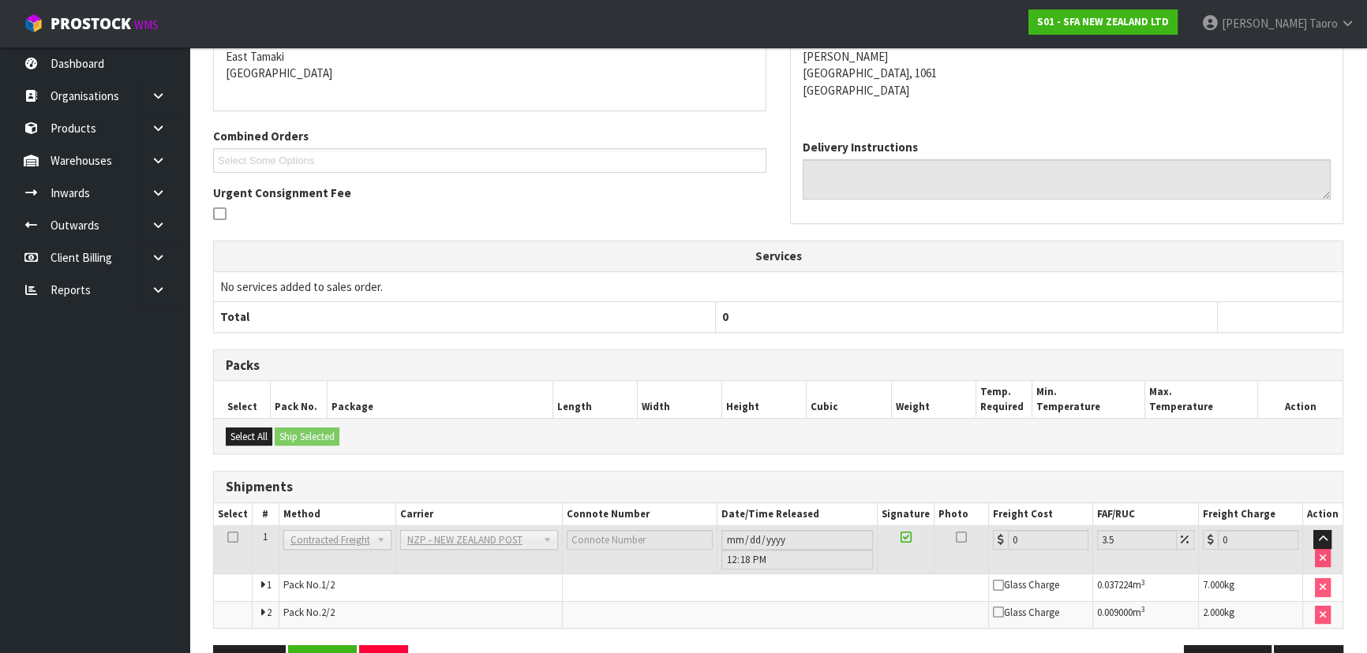
scroll to position [403, 0]
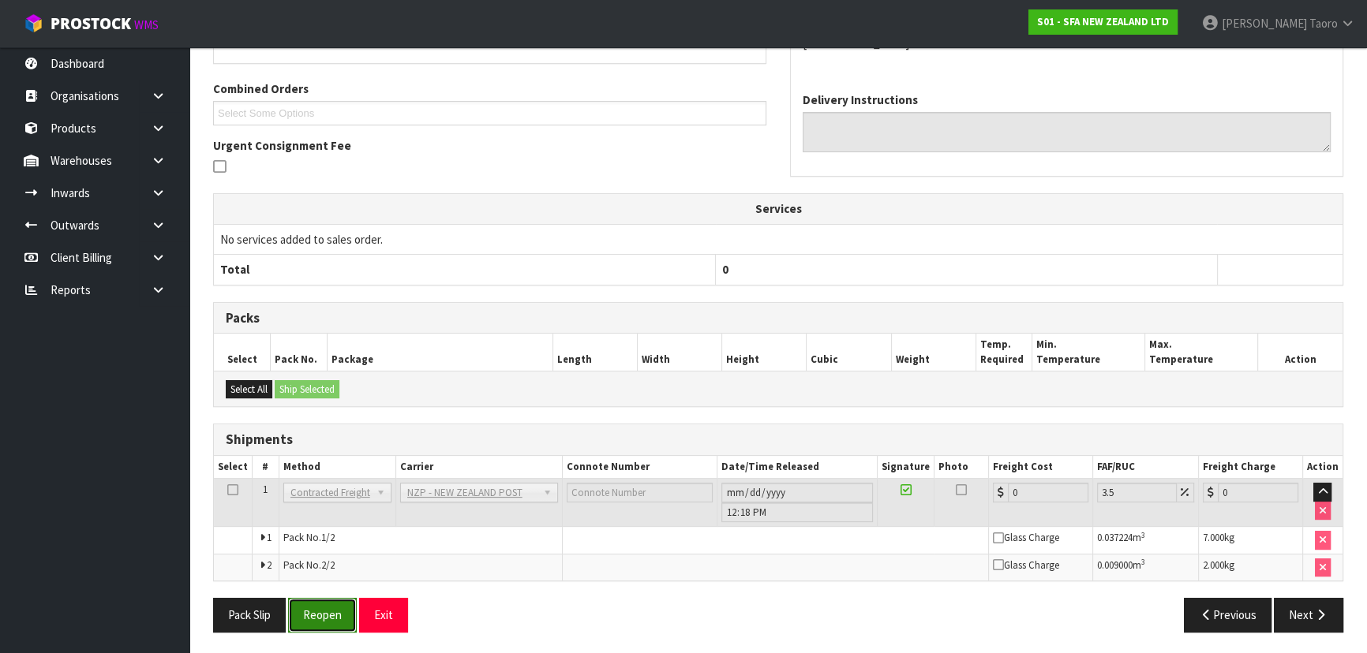
click at [332, 605] on button "Reopen" at bounding box center [322, 615] width 69 height 34
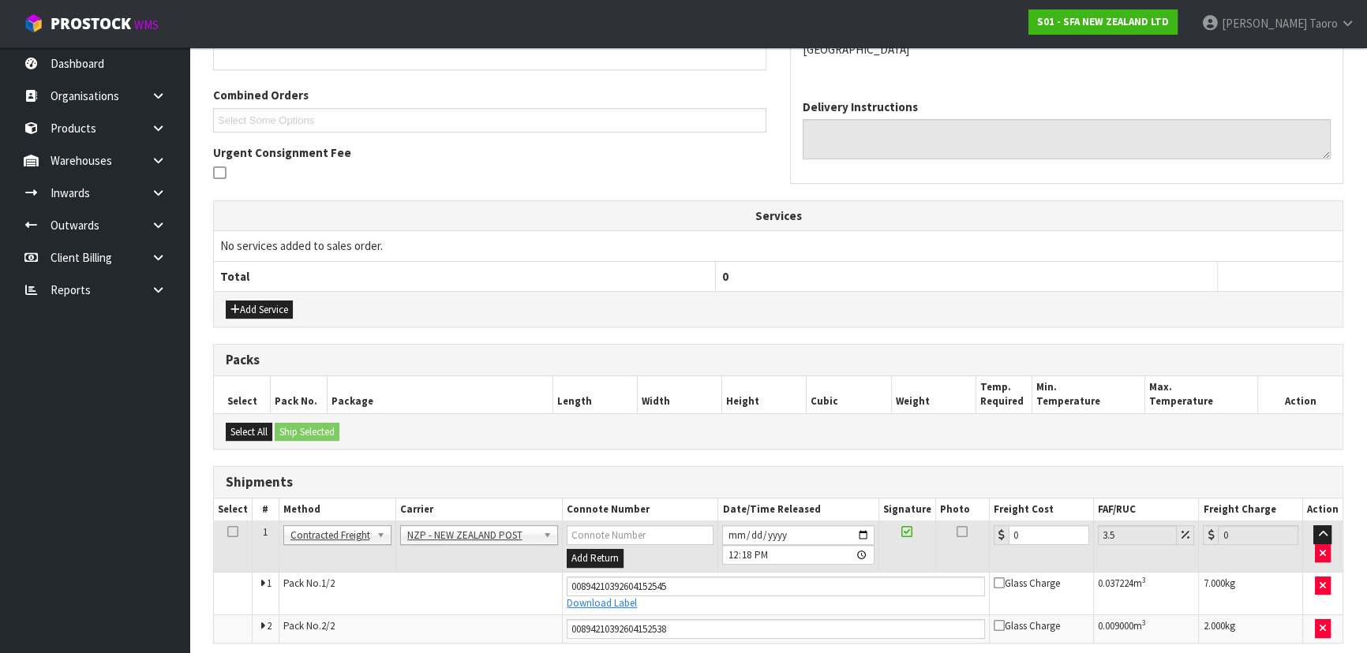
scroll to position [440, 0]
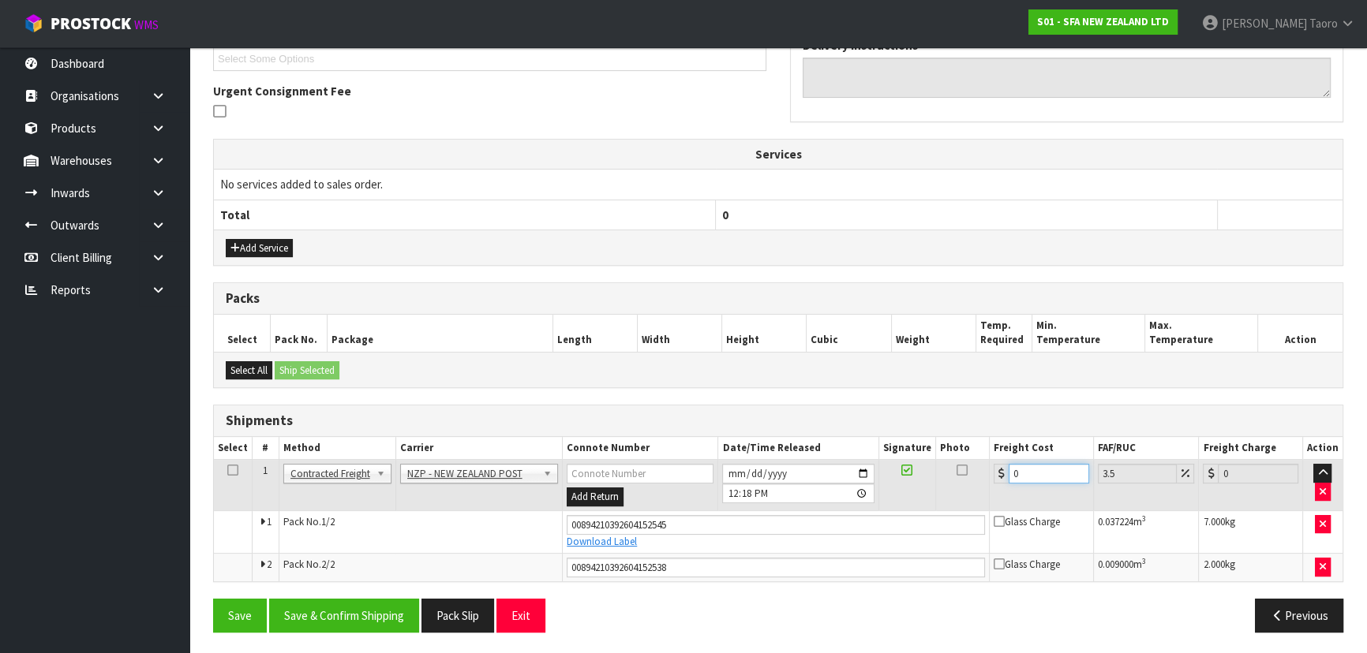
click at [1039, 469] on input "0" at bounding box center [1049, 474] width 81 height 20
click at [373, 620] on button "Save & Confirm Shipping" at bounding box center [344, 616] width 150 height 34
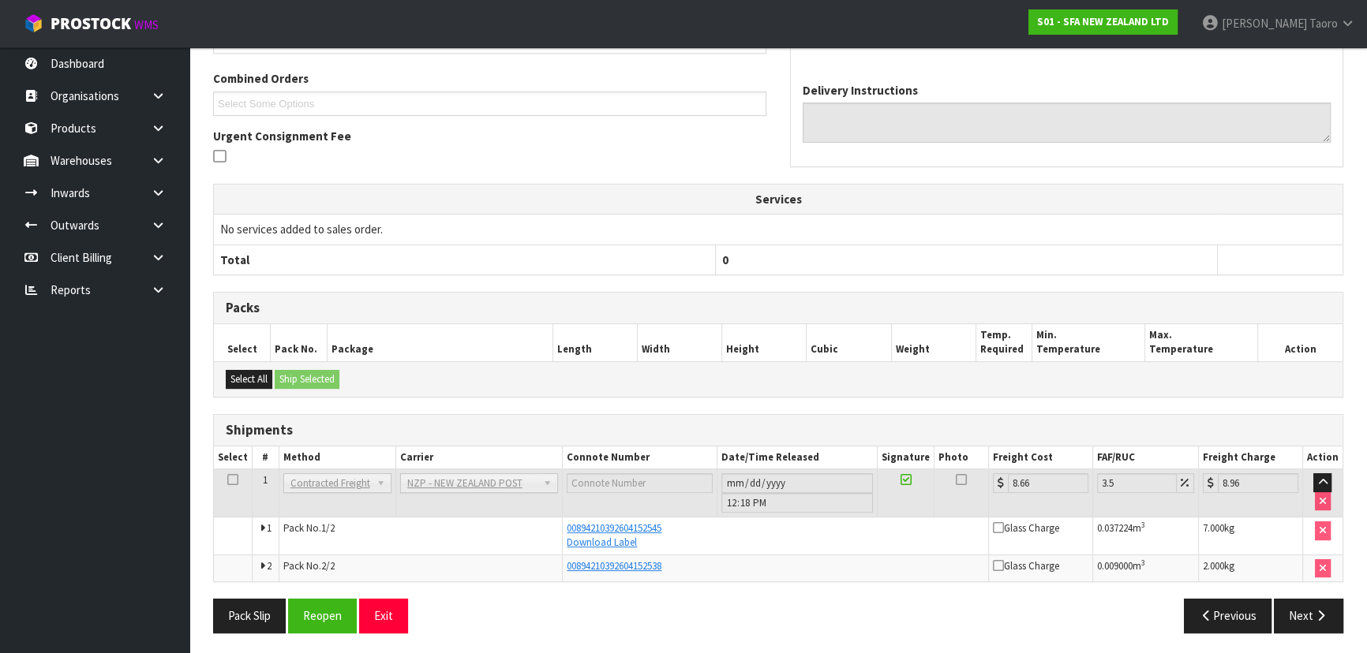
scroll to position [396, 0]
click at [384, 623] on button "Exit" at bounding box center [383, 615] width 49 height 34
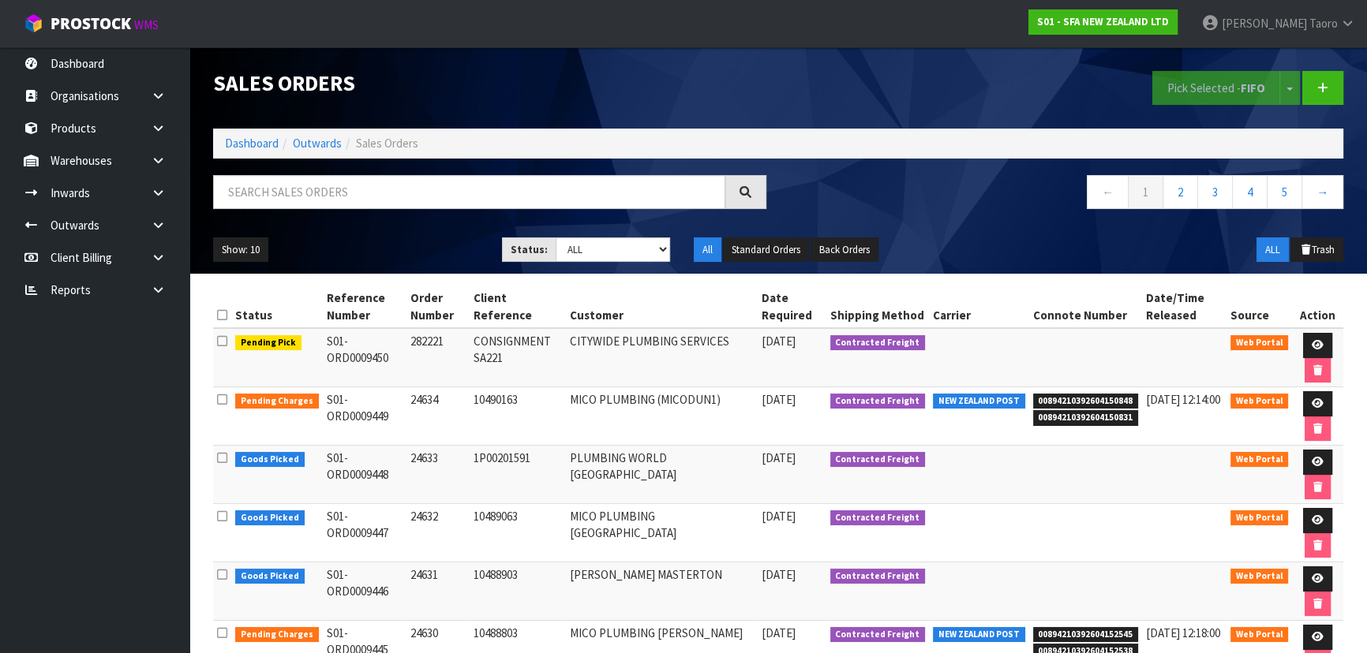
drag, startPoint x: 421, startPoint y: 210, endPoint x: 417, endPoint y: 192, distance: 18.6
click at [421, 208] on div at bounding box center [489, 198] width 577 height 46
click at [416, 185] on input "text" at bounding box center [469, 192] width 512 height 34
click at [415, 185] on input "text" at bounding box center [469, 192] width 512 height 34
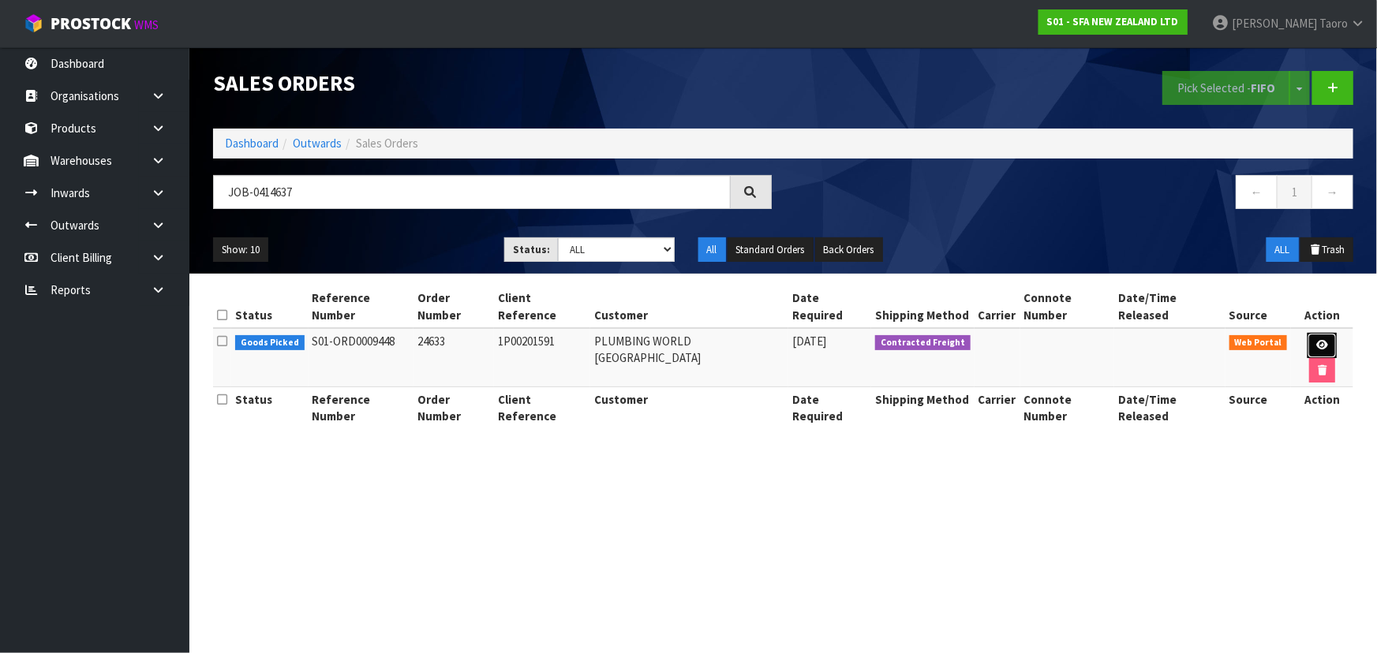
click at [1316, 340] on icon at bounding box center [1322, 345] width 12 height 10
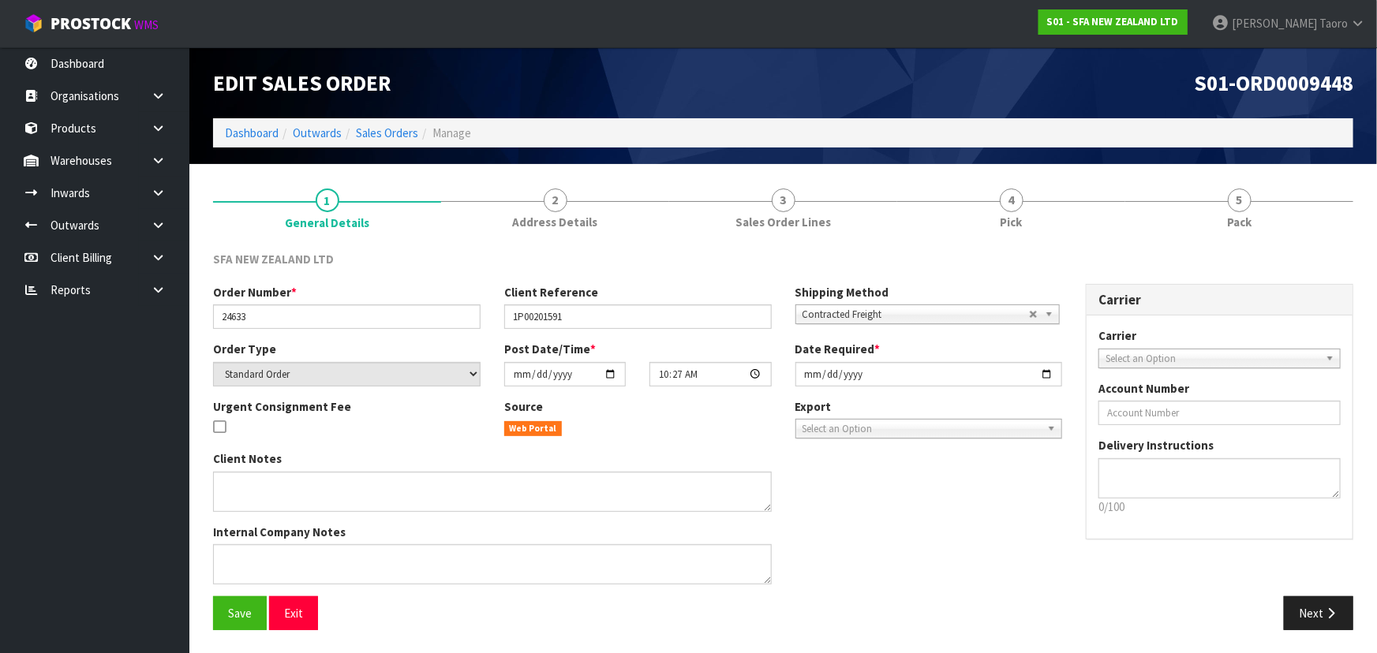
drag, startPoint x: 1253, startPoint y: 216, endPoint x: 1178, endPoint y: 156, distance: 96.6
click at [1240, 197] on link "5 Pack" at bounding box center [1239, 207] width 228 height 62
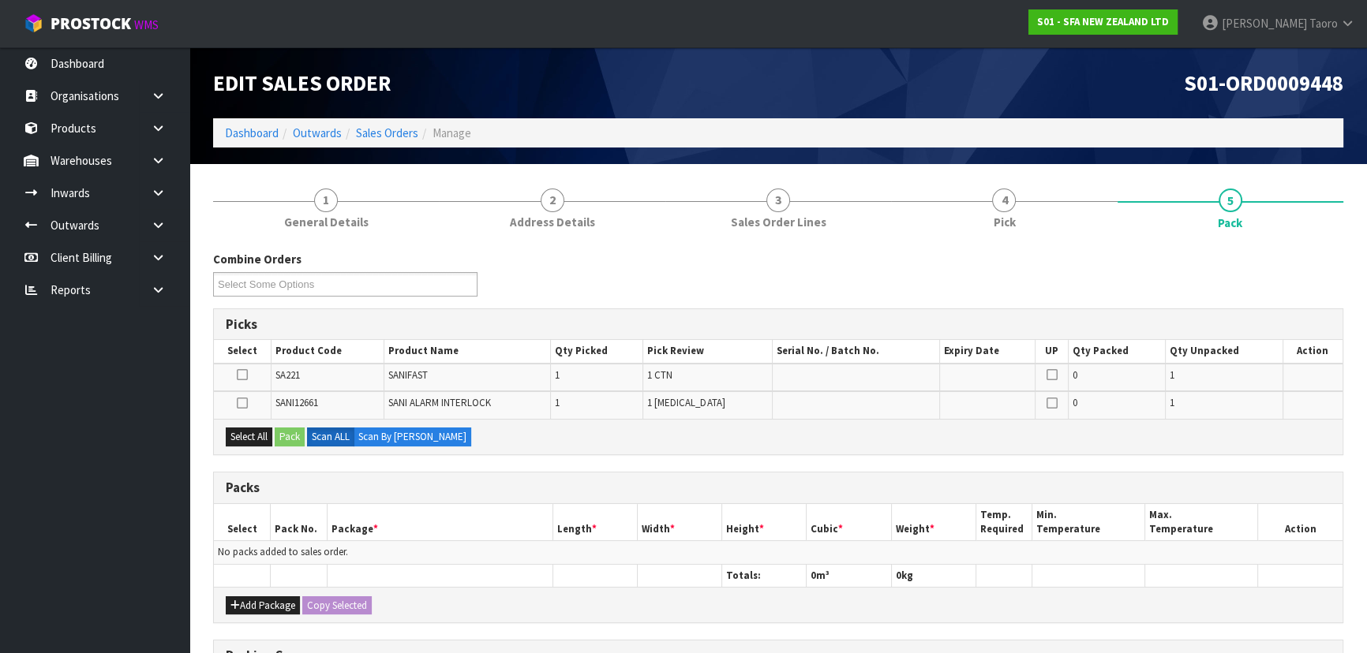
click at [1149, 109] on div "S01-ORD0009448" at bounding box center [1066, 82] width 577 height 71
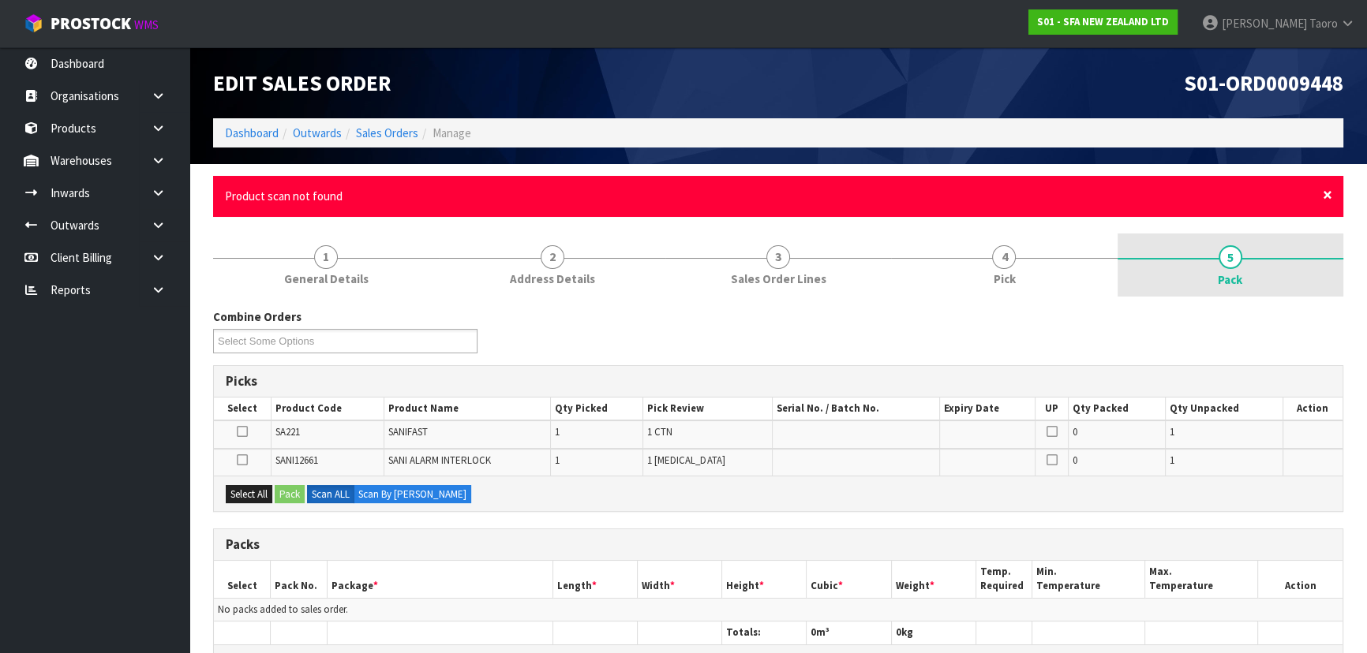
click at [1324, 193] on span "×" at bounding box center [1327, 195] width 9 height 22
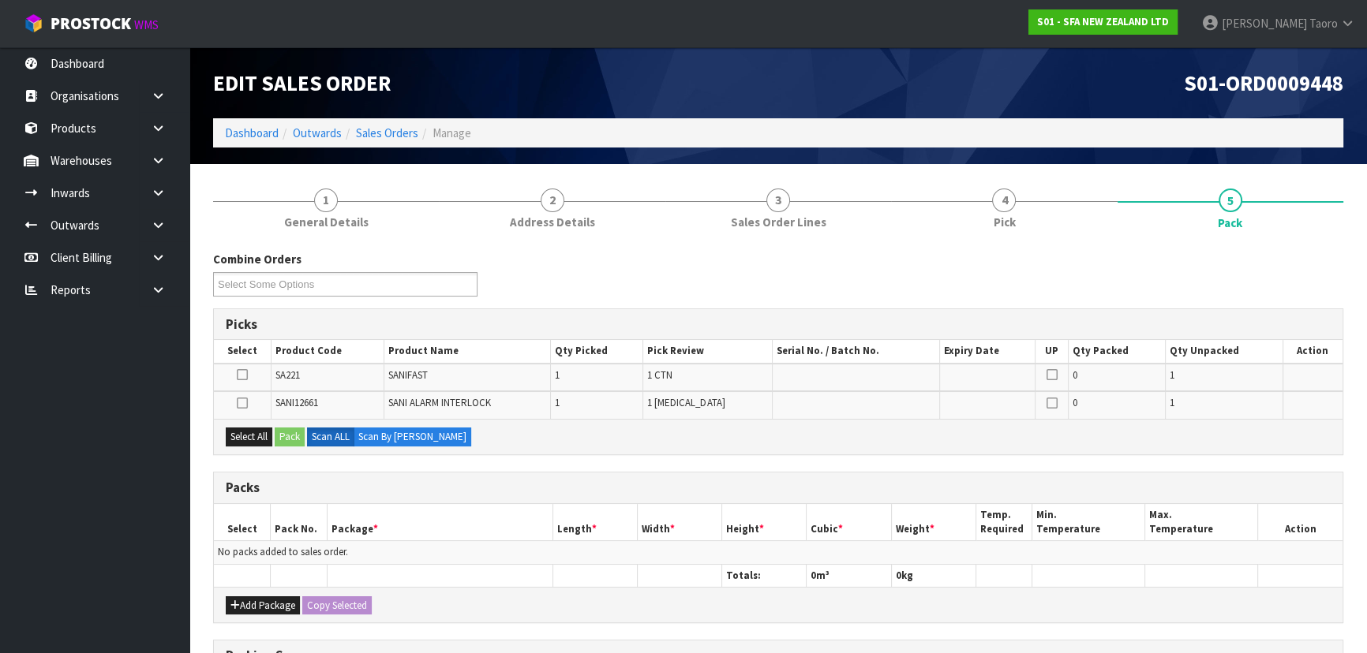
click at [1307, 270] on div "Combine Orders S01-ORD0009444 S01-ORD0009446 S01-ORD0009447 S01-ORD0009448 S01-…" at bounding box center [778, 279] width 1154 height 57
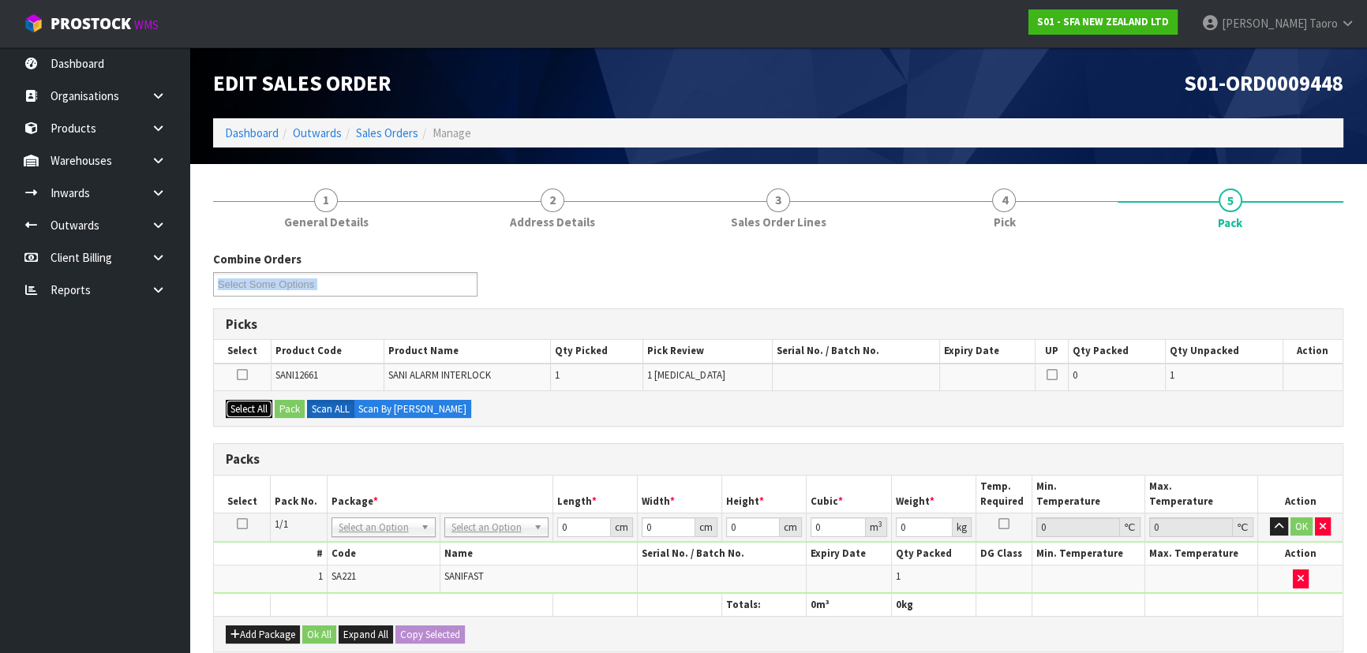
drag, startPoint x: 247, startPoint y: 411, endPoint x: 267, endPoint y: 410, distance: 19.7
click at [249, 411] on button "Select All" at bounding box center [249, 409] width 47 height 19
click at [289, 409] on button "Pack" at bounding box center [290, 409] width 30 height 19
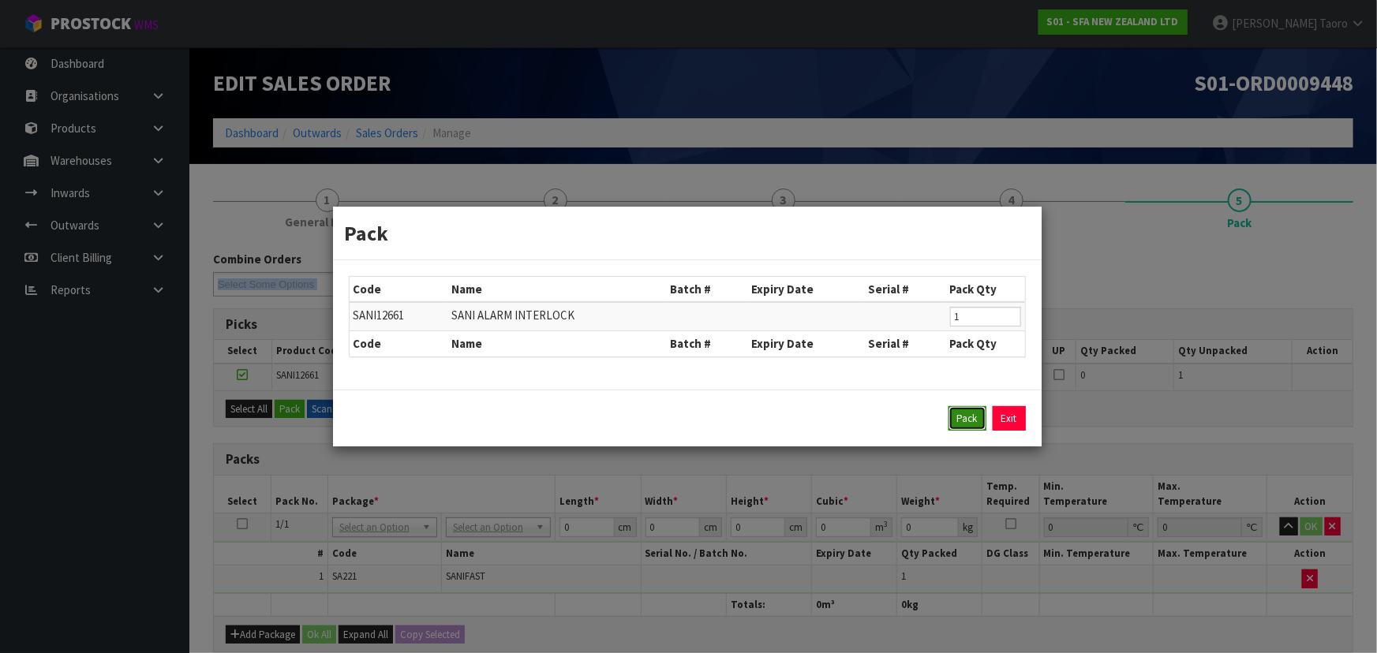
drag, startPoint x: 979, startPoint y: 421, endPoint x: 994, endPoint y: 420, distance: 15.8
click at [977, 421] on button "Pack" at bounding box center [968, 418] width 38 height 25
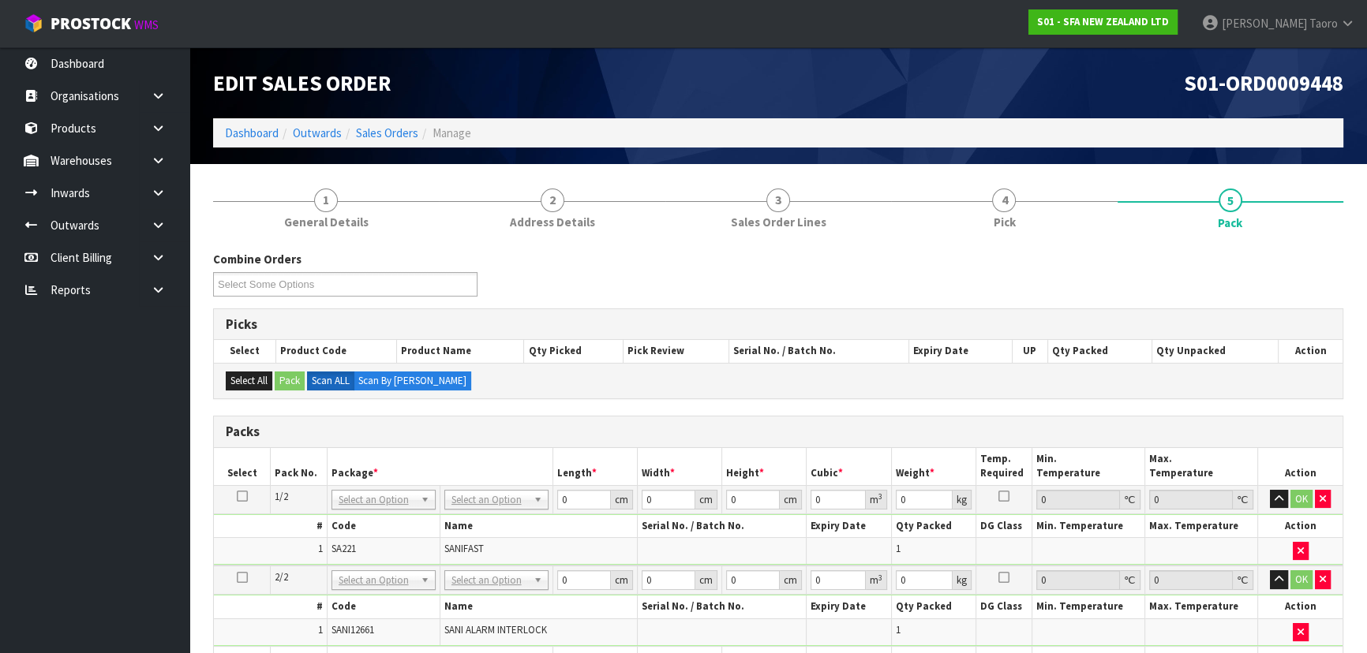
click at [1021, 402] on div "Combine Orders S01-ORD0009444 S01-ORD0009446 S01-ORD0009447 S01-ORD0009448 S01-…" at bounding box center [778, 618] width 1130 height 735
click at [1278, 495] on icon "button" at bounding box center [1279, 499] width 9 height 10
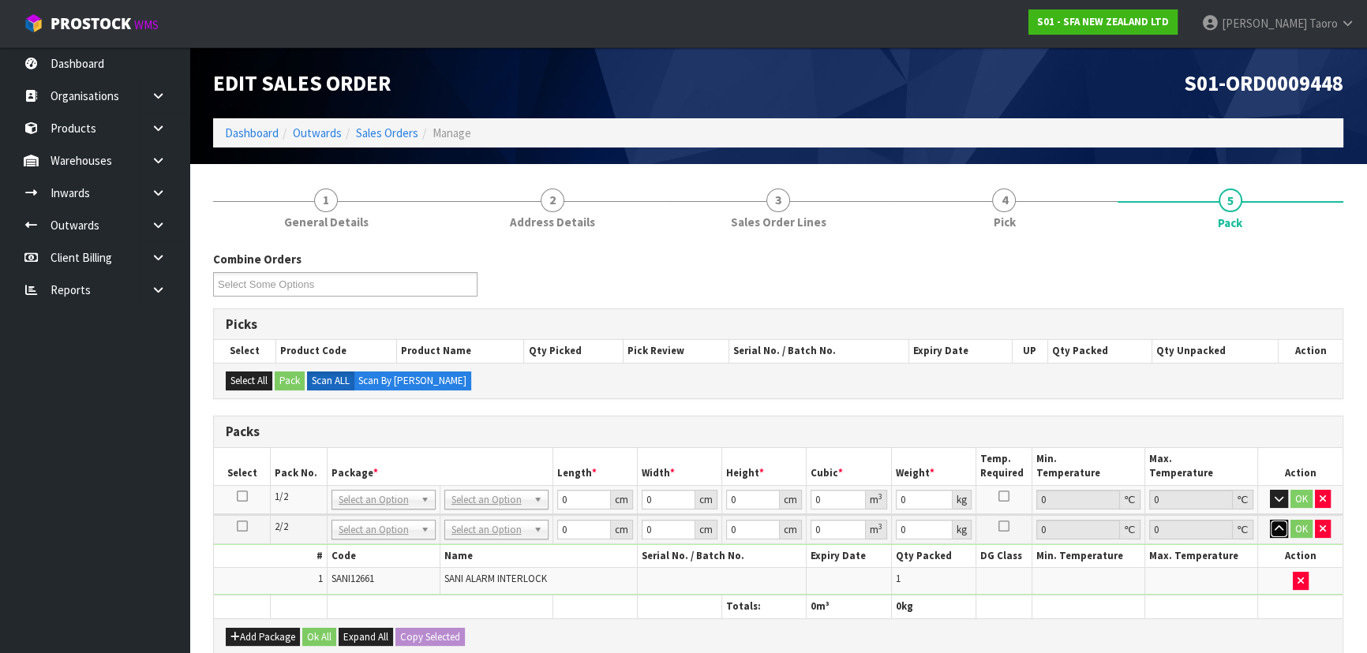
click at [1275, 526] on icon "button" at bounding box center [1279, 529] width 9 height 10
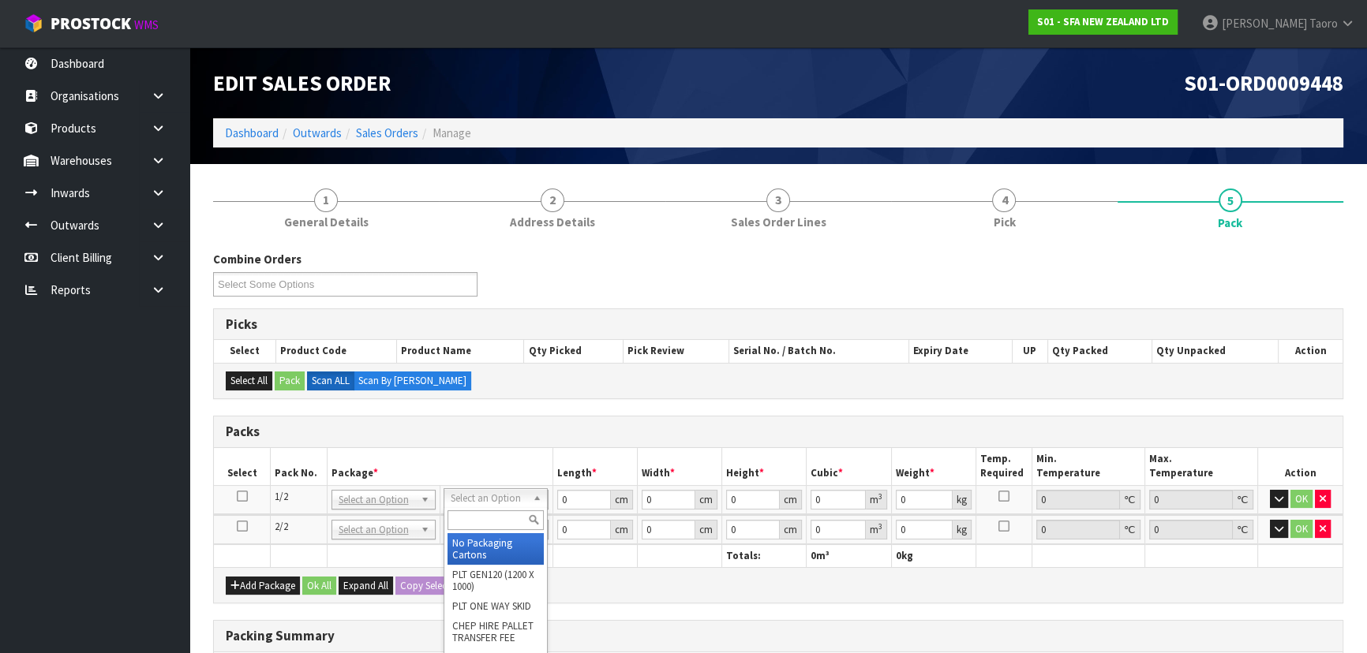
drag, startPoint x: 504, startPoint y: 546, endPoint x: 506, endPoint y: 526, distance: 19.9
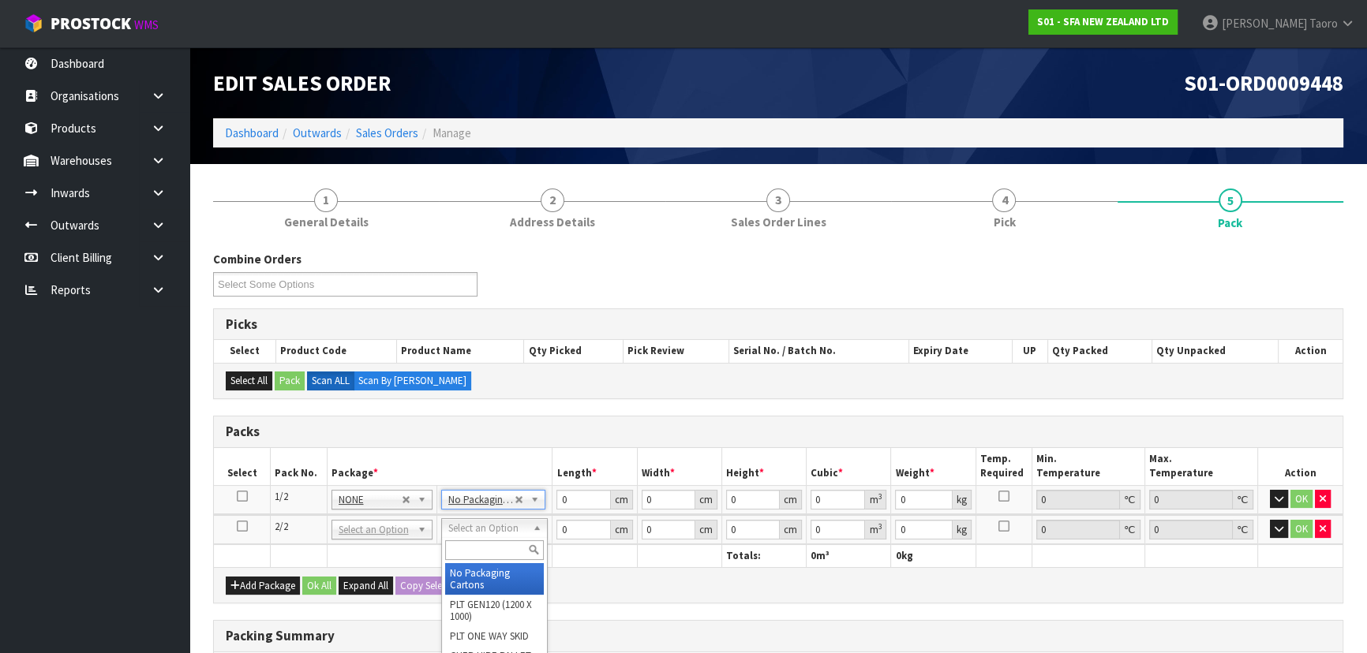
drag, startPoint x: 509, startPoint y: 576, endPoint x: 556, endPoint y: 520, distance: 73.4
click at [570, 500] on input "0" at bounding box center [583, 500] width 54 height 20
click at [570, 499] on input "0" at bounding box center [583, 500] width 54 height 20
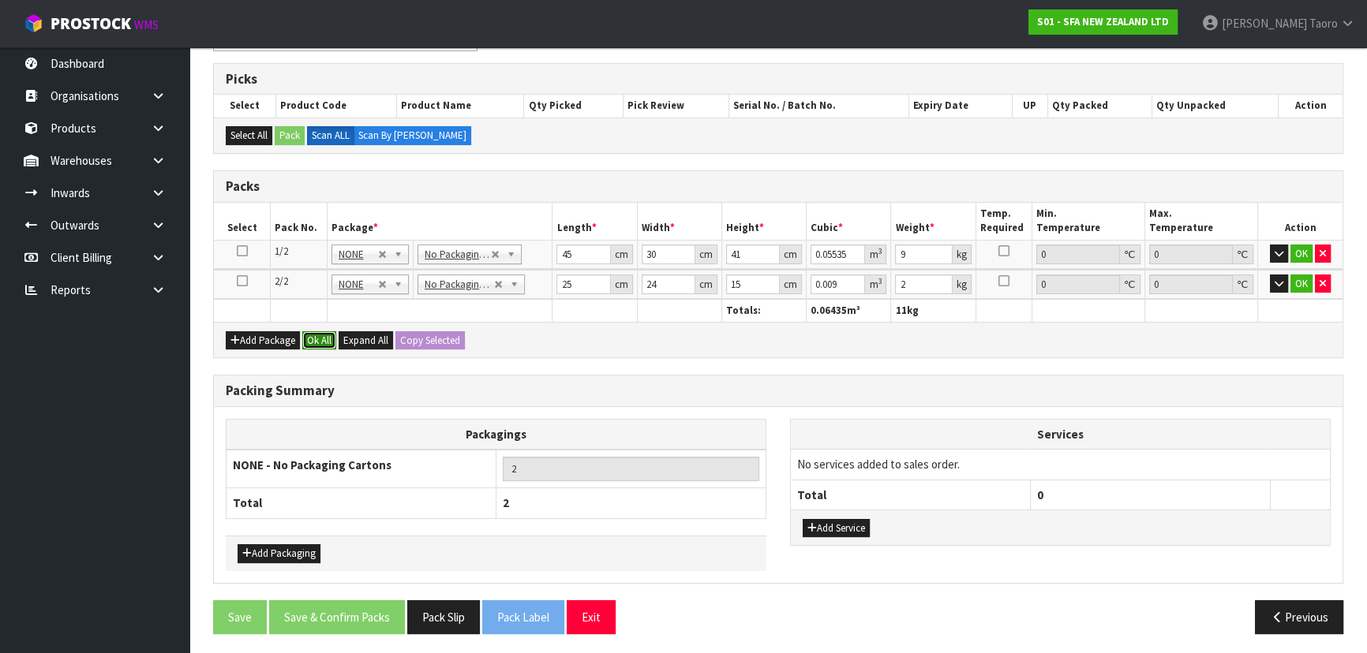
click at [313, 335] on button "Ok All" at bounding box center [319, 340] width 34 height 19
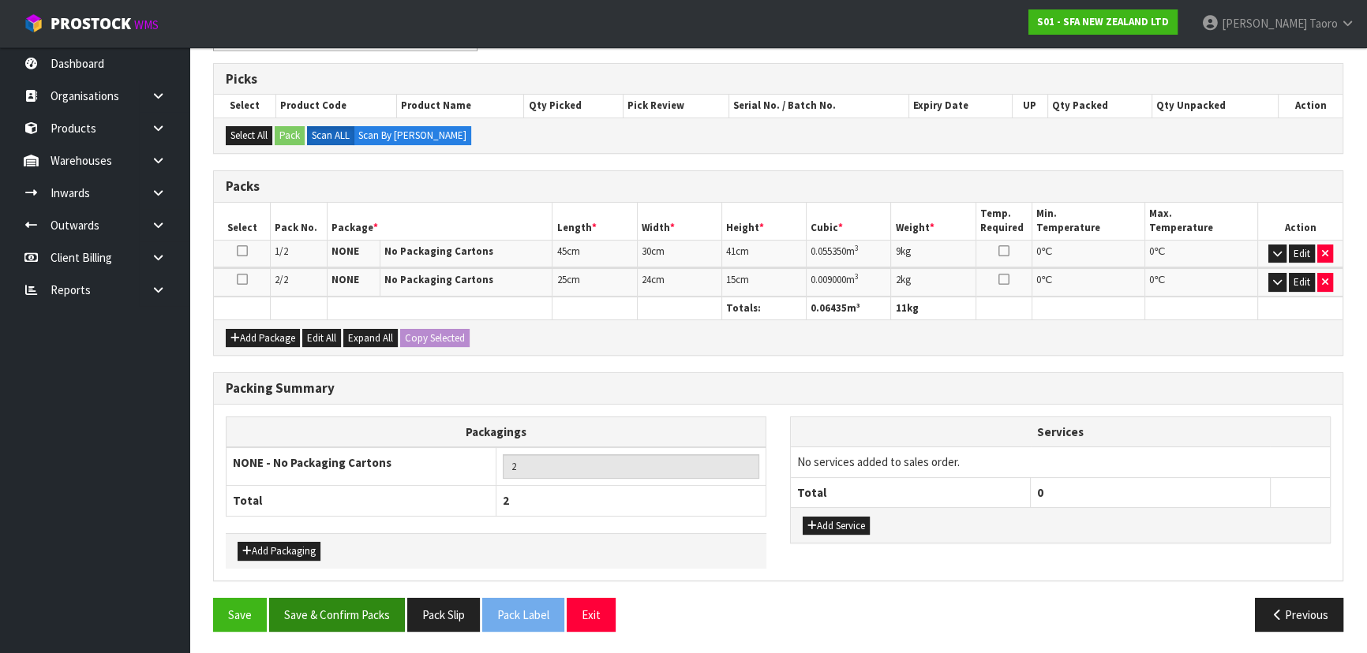
scroll to position [244, 0]
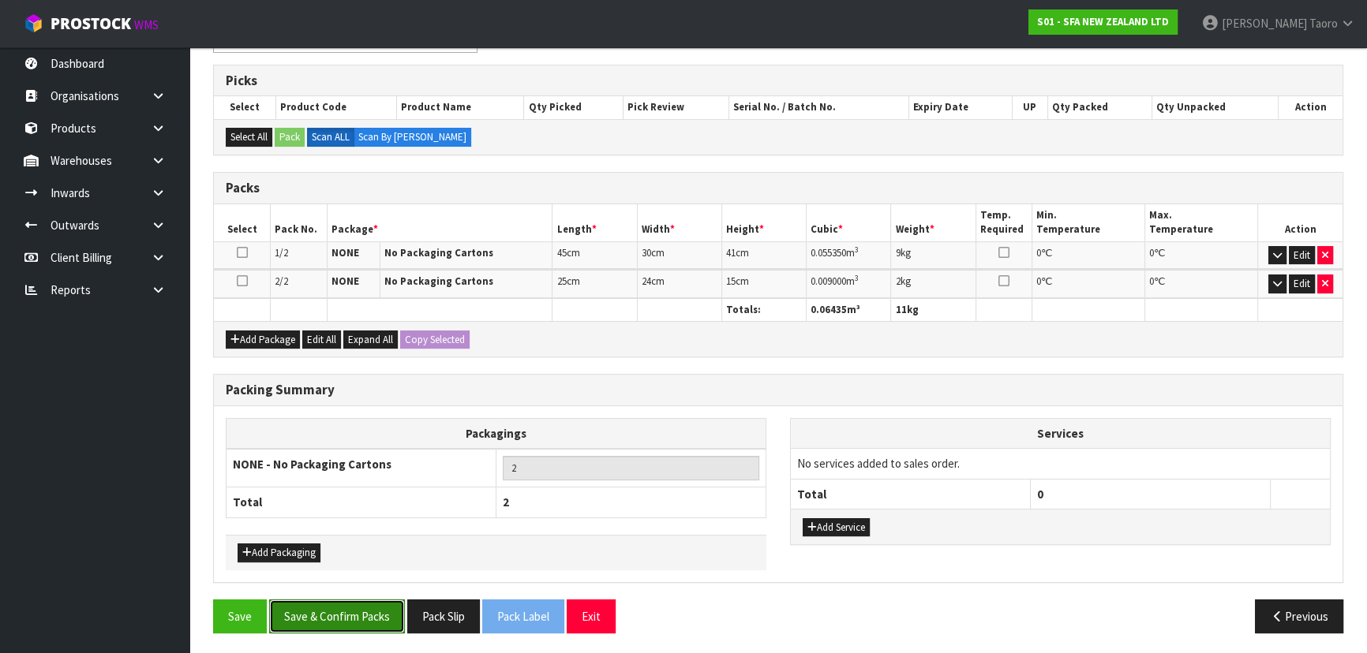
drag, startPoint x: 376, startPoint y: 621, endPoint x: 362, endPoint y: 611, distance: 17.5
click at [376, 620] on button "Save & Confirm Packs" at bounding box center [337, 617] width 136 height 34
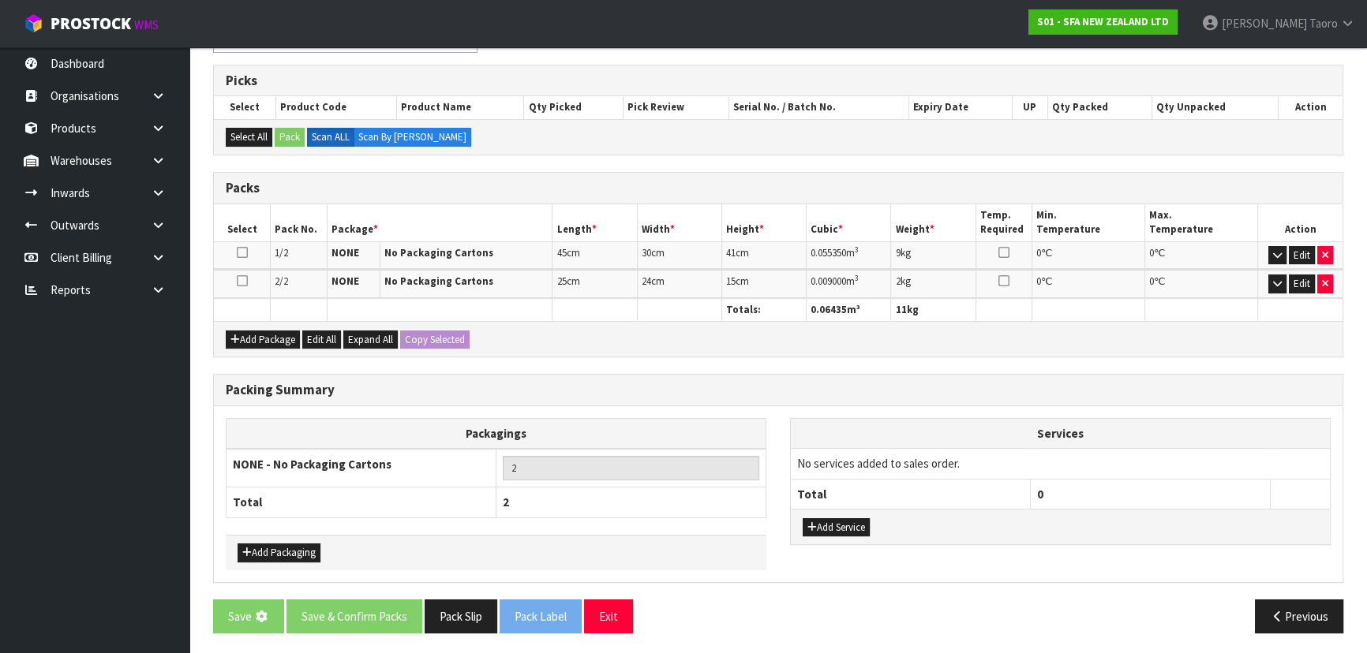
scroll to position [0, 0]
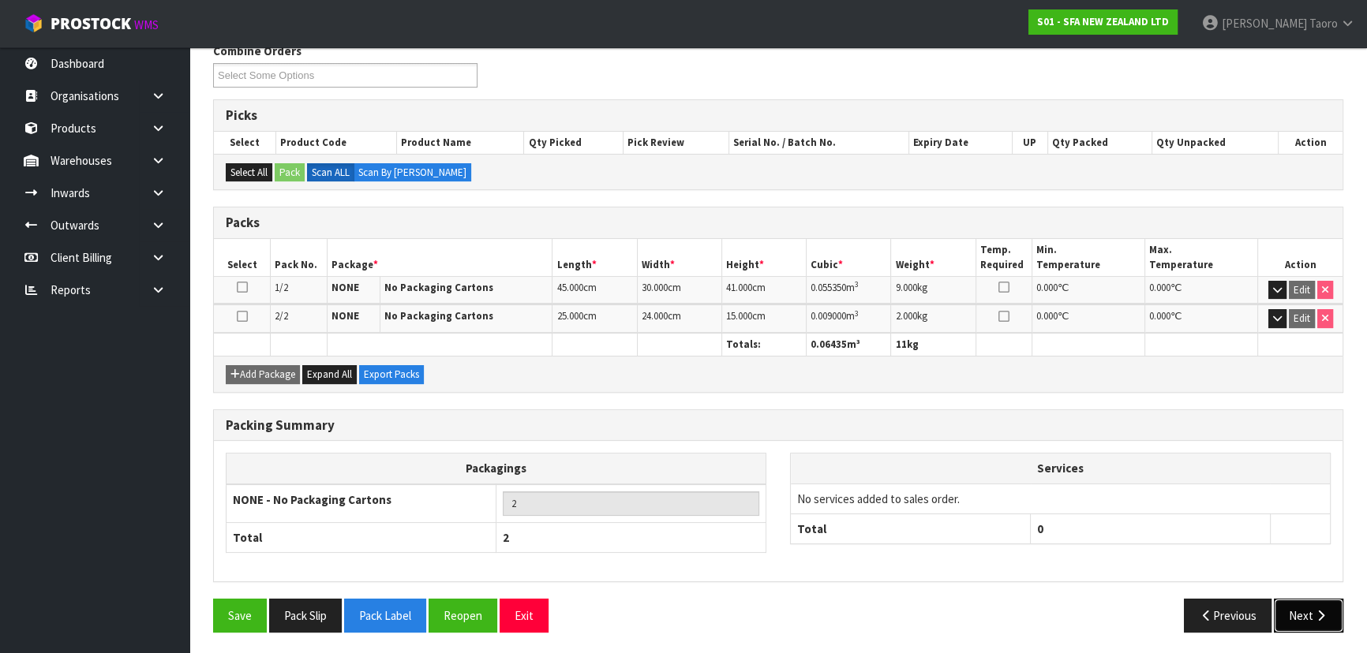
click at [1309, 608] on button "Next" at bounding box center [1308, 616] width 69 height 34
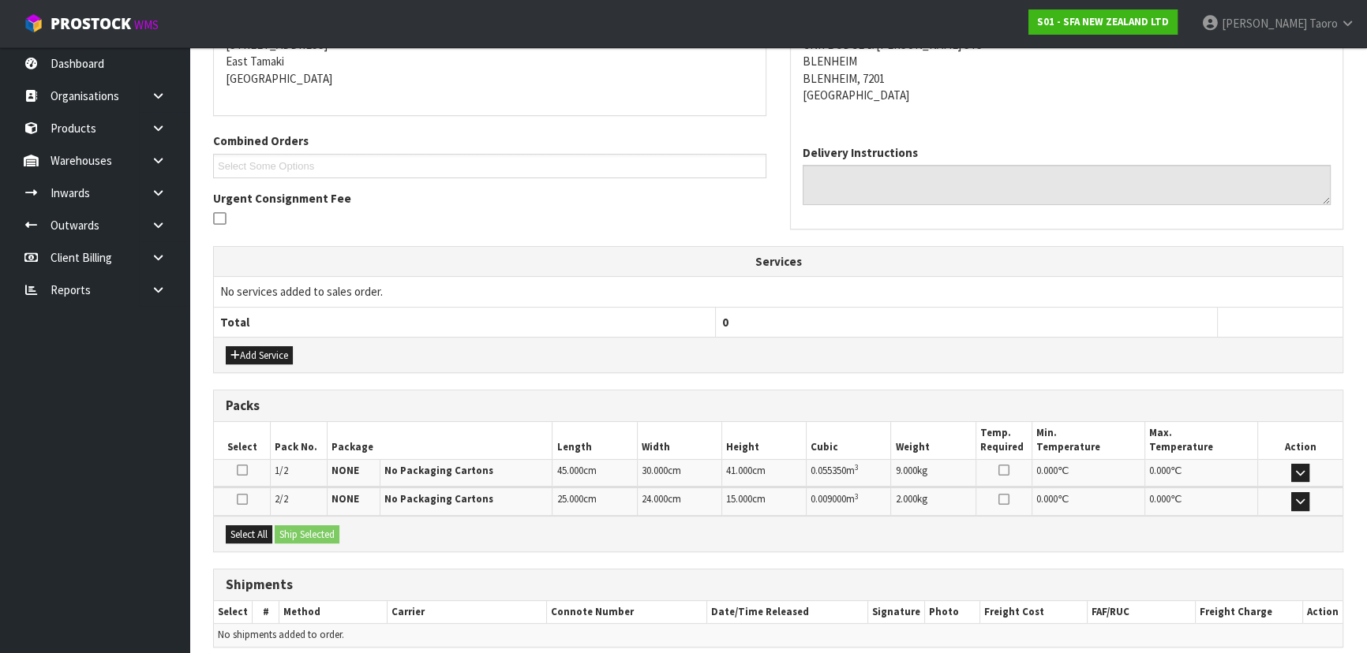
scroll to position [398, 0]
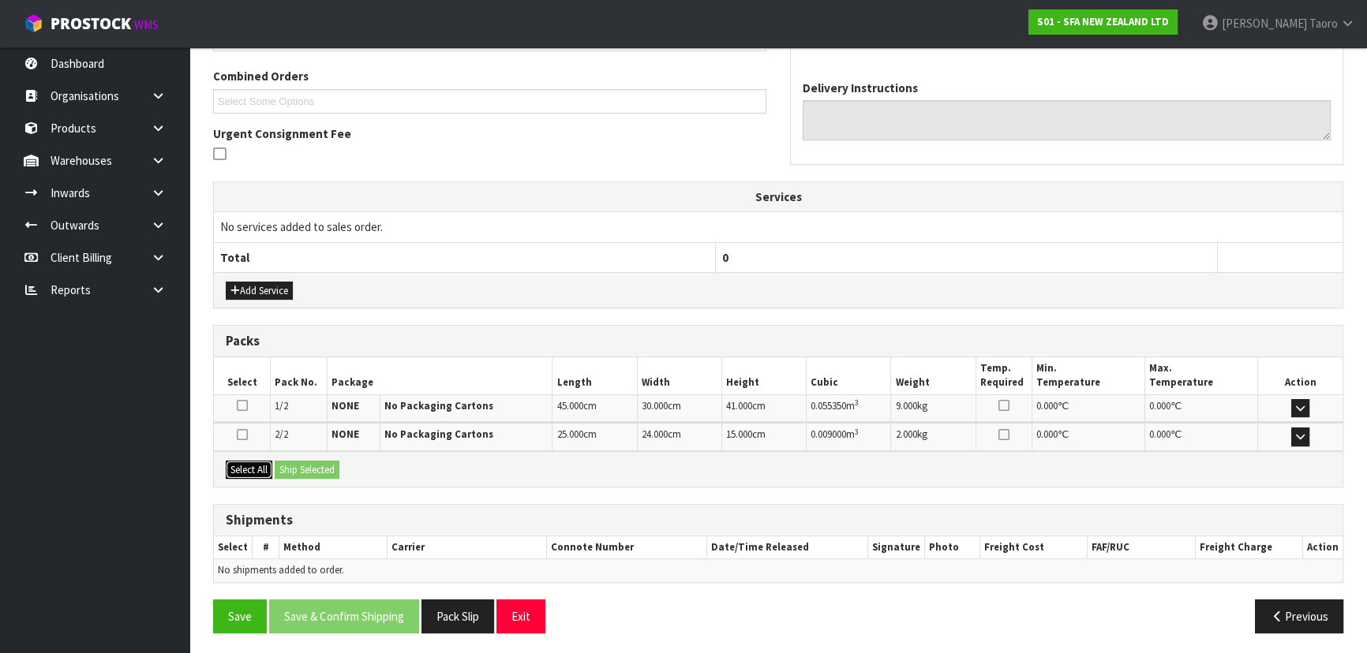
drag, startPoint x: 251, startPoint y: 471, endPoint x: 276, endPoint y: 466, distance: 25.9
click at [256, 470] on button "Select All" at bounding box center [249, 470] width 47 height 19
drag, startPoint x: 284, startPoint y: 463, endPoint x: 310, endPoint y: 471, distance: 27.2
click at [288, 463] on button "Ship Selected" at bounding box center [307, 470] width 65 height 19
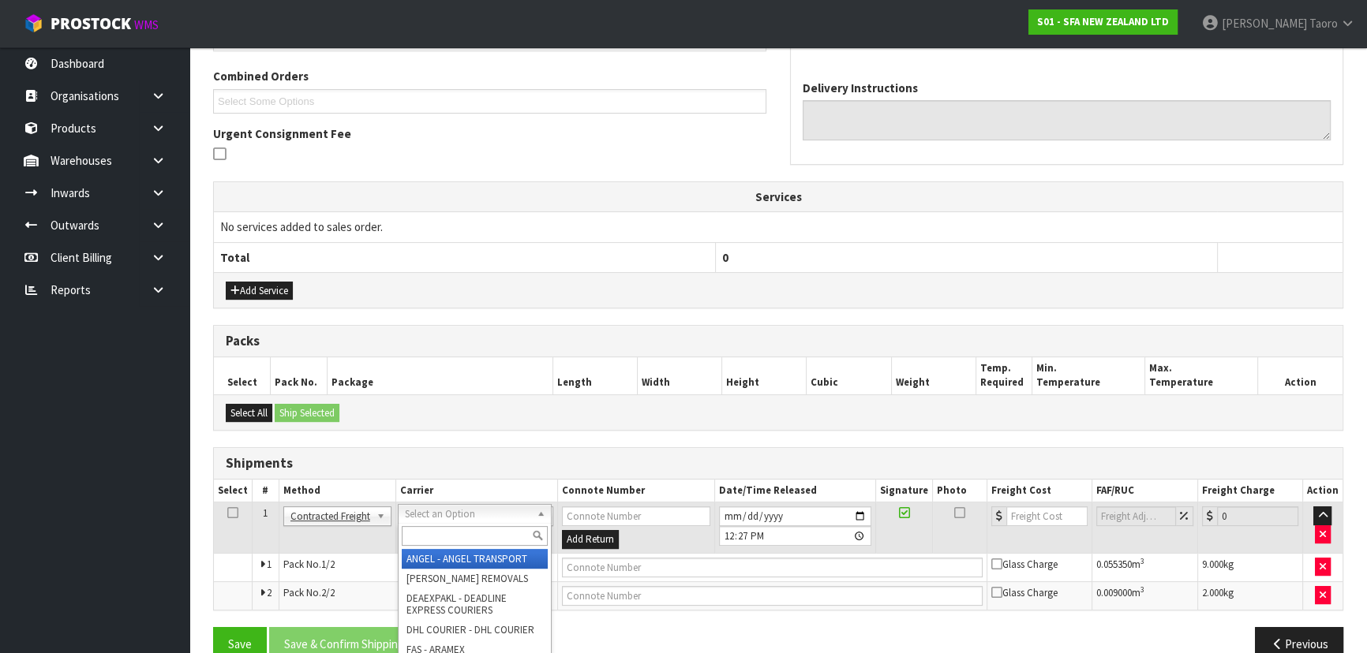
drag, startPoint x: 414, startPoint y: 511, endPoint x: 414, endPoint y: 522, distance: 10.3
click at [420, 536] on input "text" at bounding box center [475, 536] width 146 height 20
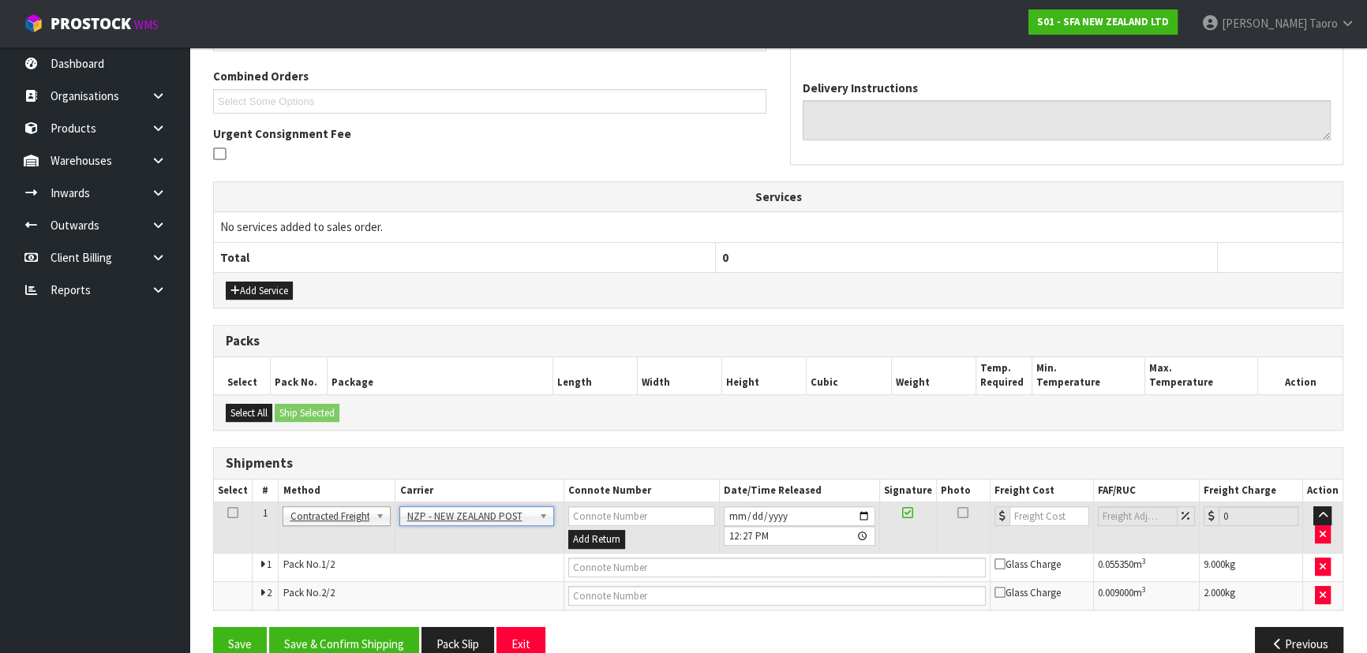
scroll to position [426, 0]
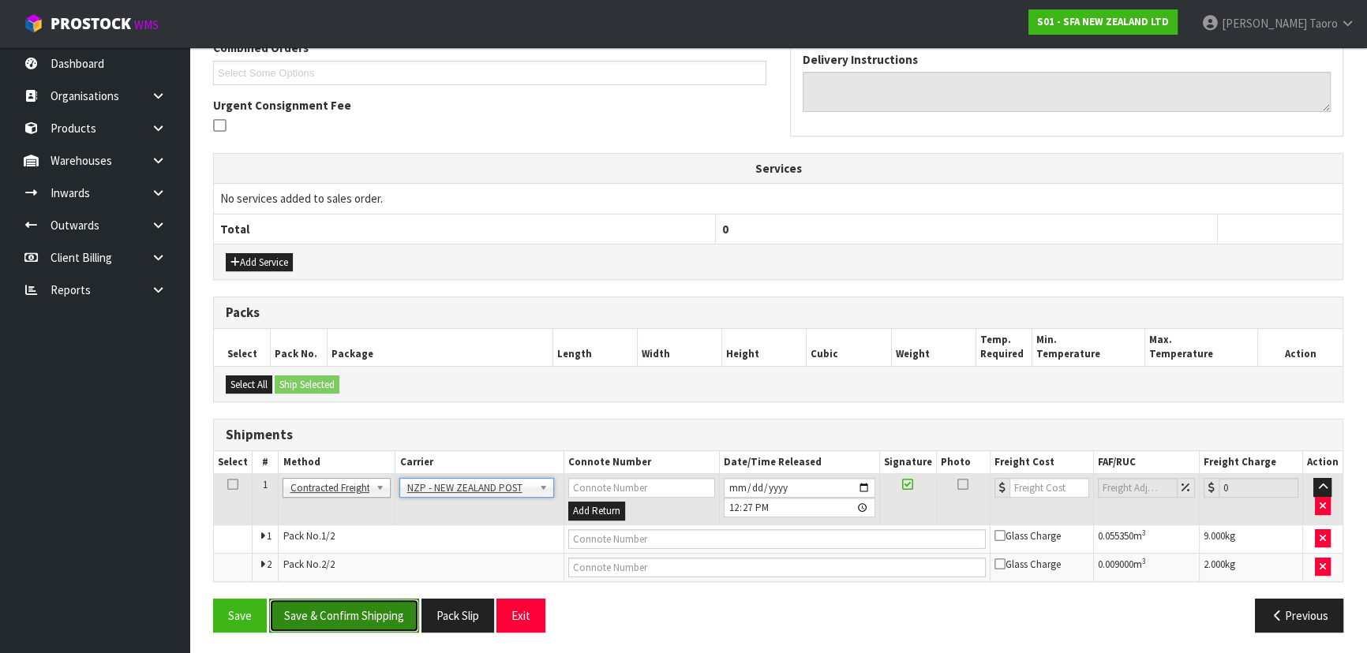
click at [400, 605] on button "Save & Confirm Shipping" at bounding box center [344, 616] width 150 height 34
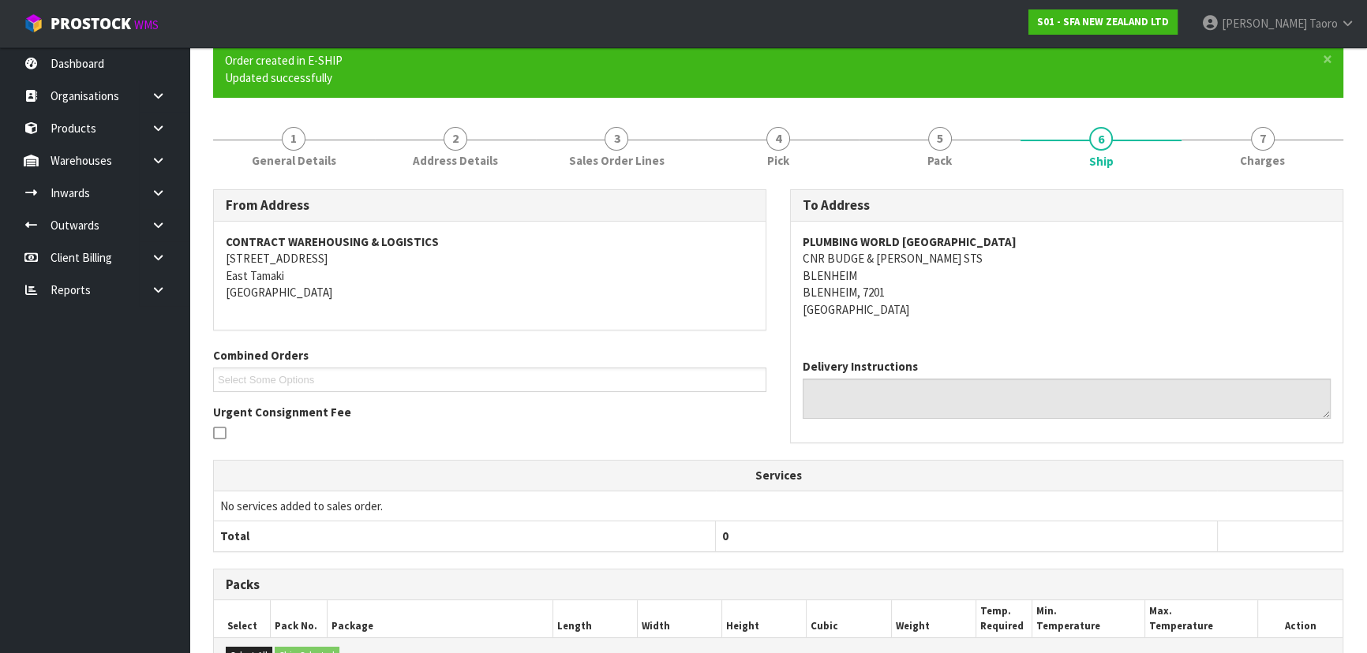
scroll to position [403, 0]
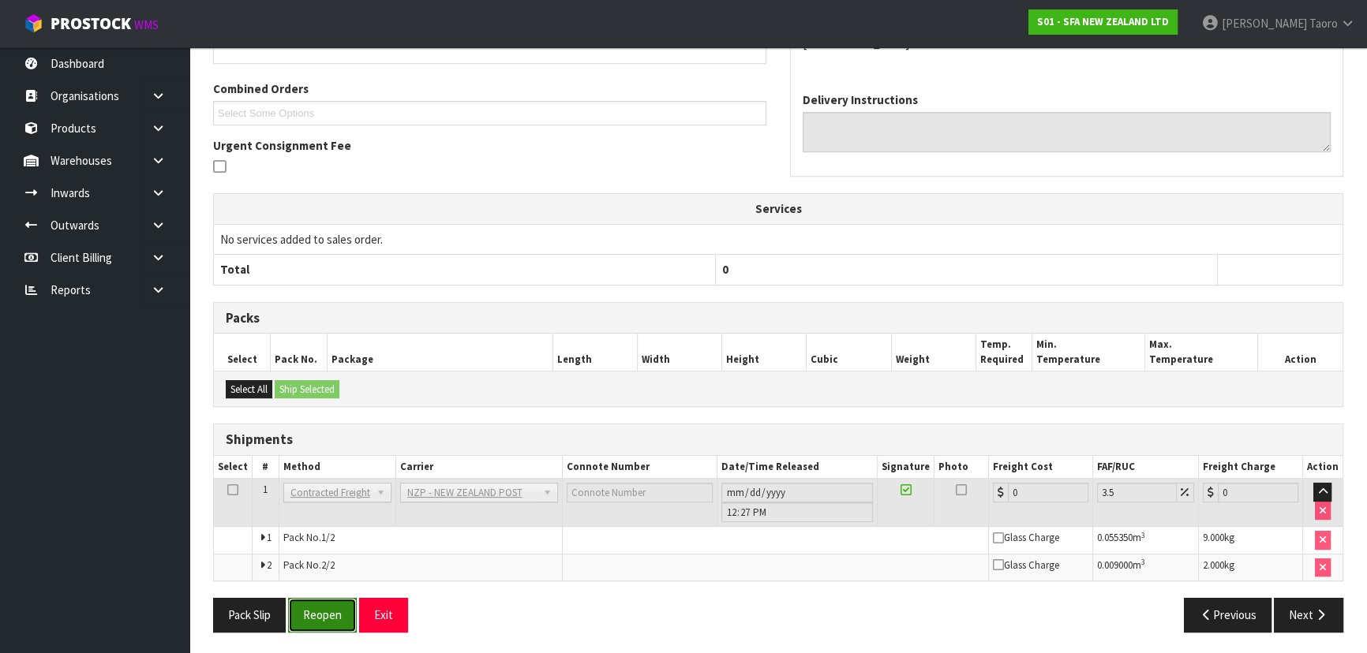
click at [331, 622] on button "Reopen" at bounding box center [322, 615] width 69 height 34
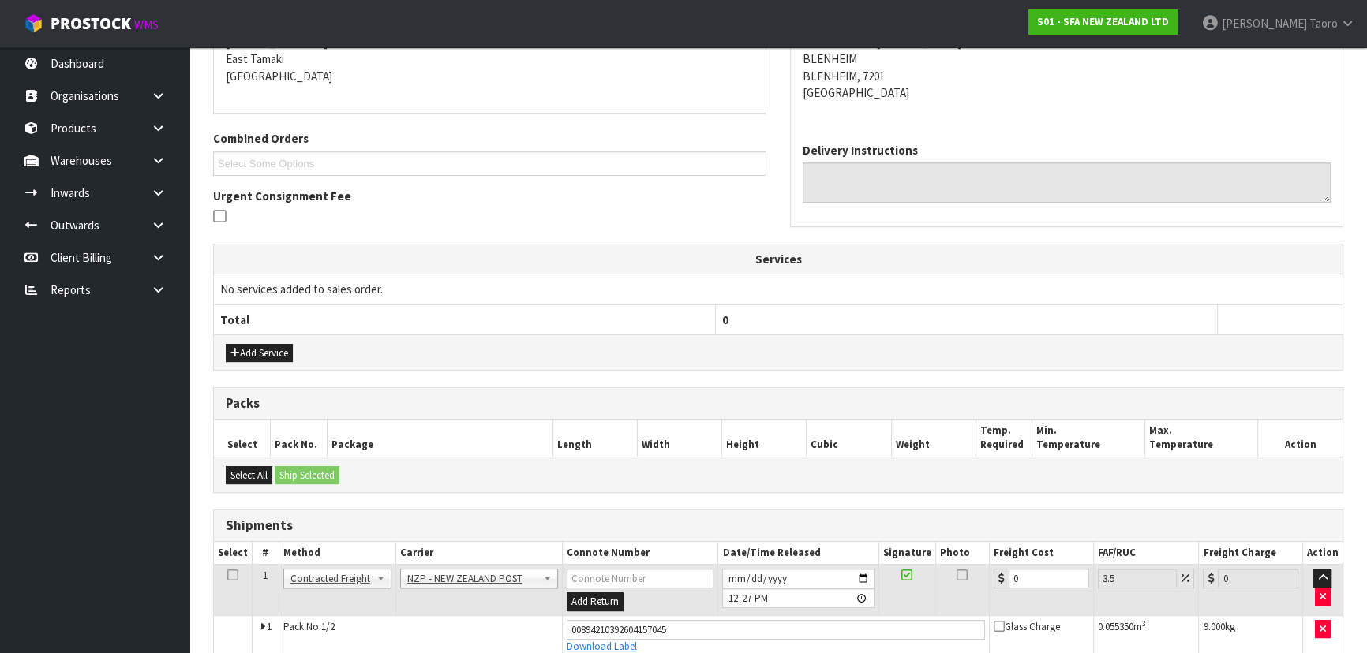
scroll to position [386, 0]
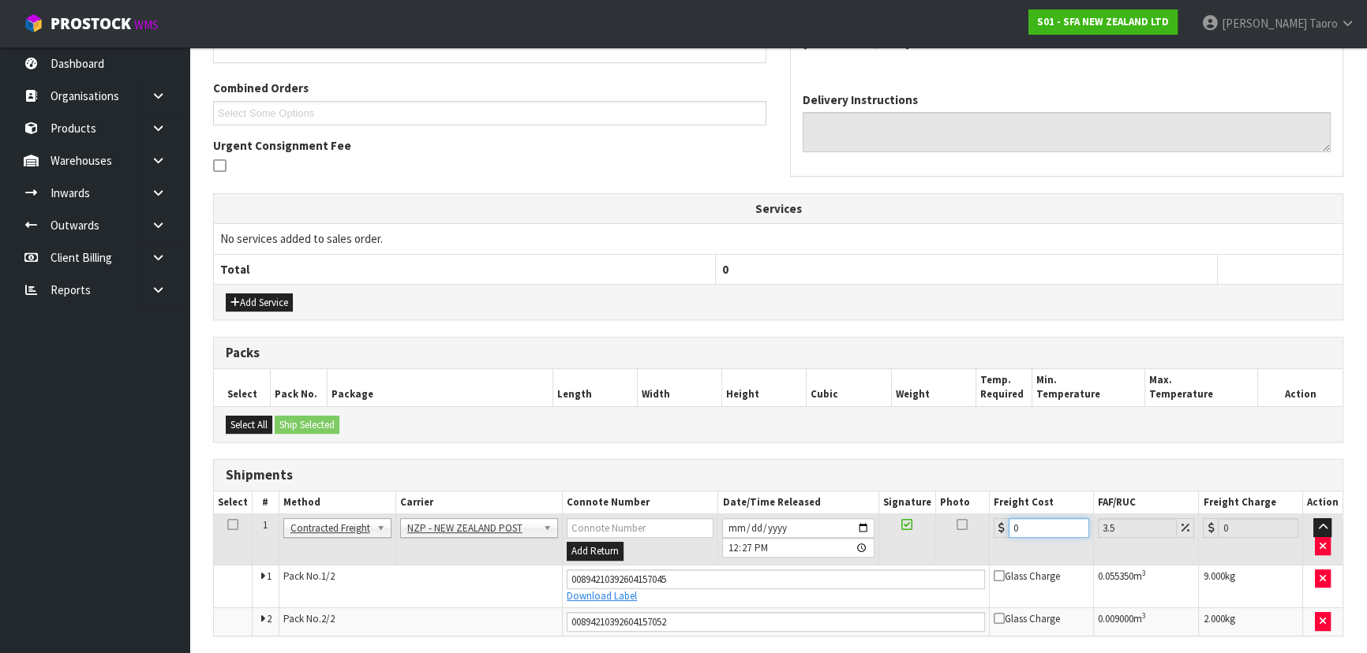
click at [1033, 526] on input "0" at bounding box center [1049, 529] width 81 height 20
click at [1033, 524] on input "0" at bounding box center [1049, 529] width 81 height 20
click at [1034, 522] on input "0" at bounding box center [1049, 529] width 81 height 20
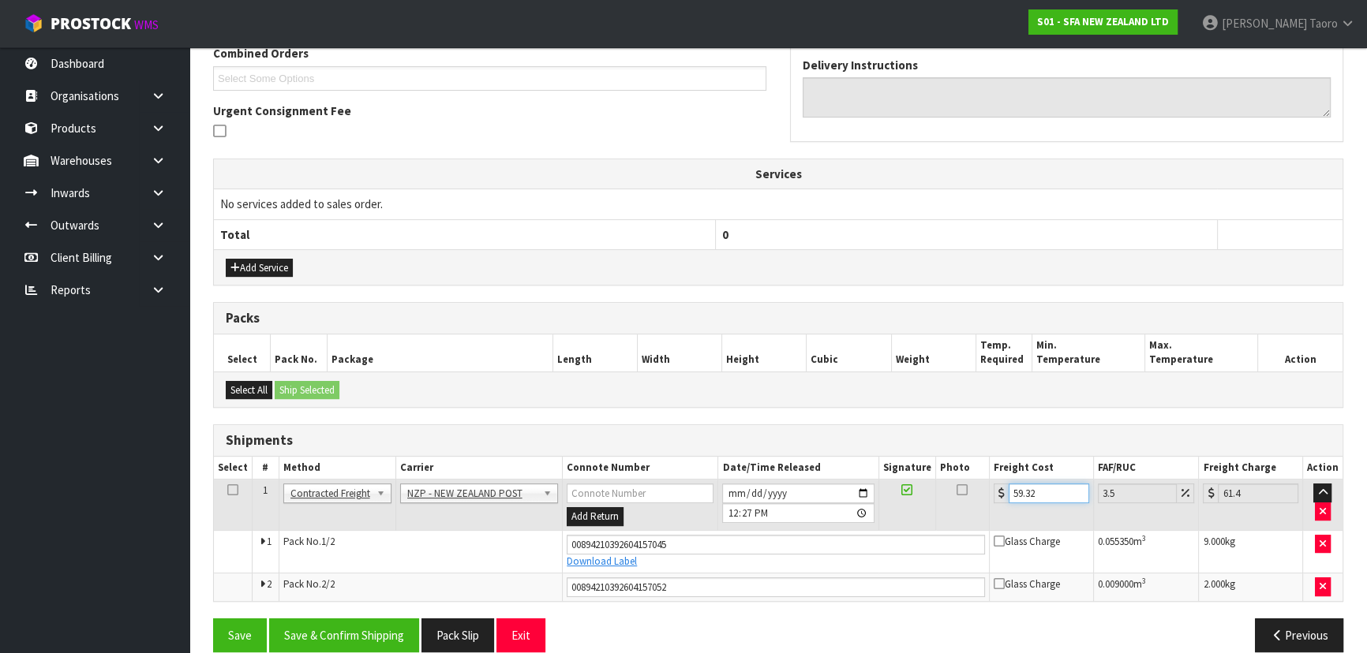
scroll to position [440, 0]
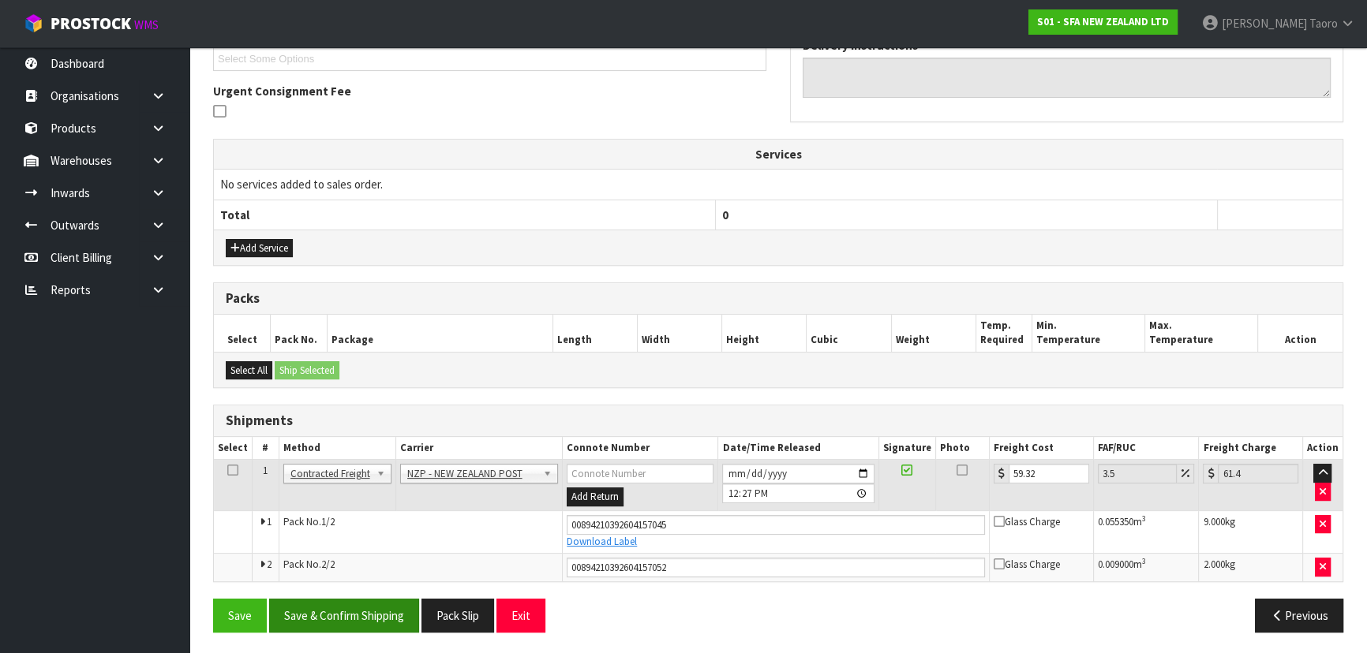
drag, startPoint x: 331, startPoint y: 645, endPoint x: 342, endPoint y: 622, distance: 25.4
click at [331, 642] on section "× Close Sales order reopened 1 General Details 2 Address Details 3 Sales Order …" at bounding box center [778, 190] width 1178 height 933
click at [343, 621] on button "Save & Confirm Shipping" at bounding box center [344, 616] width 150 height 34
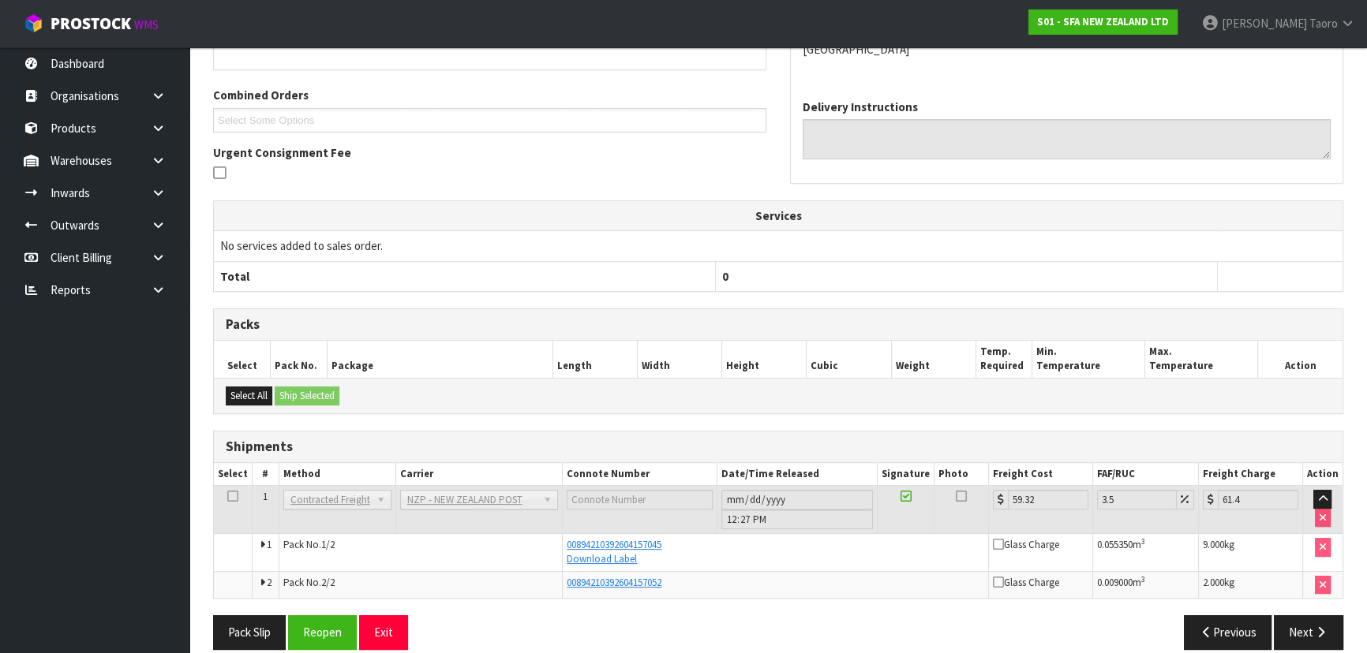
scroll to position [396, 0]
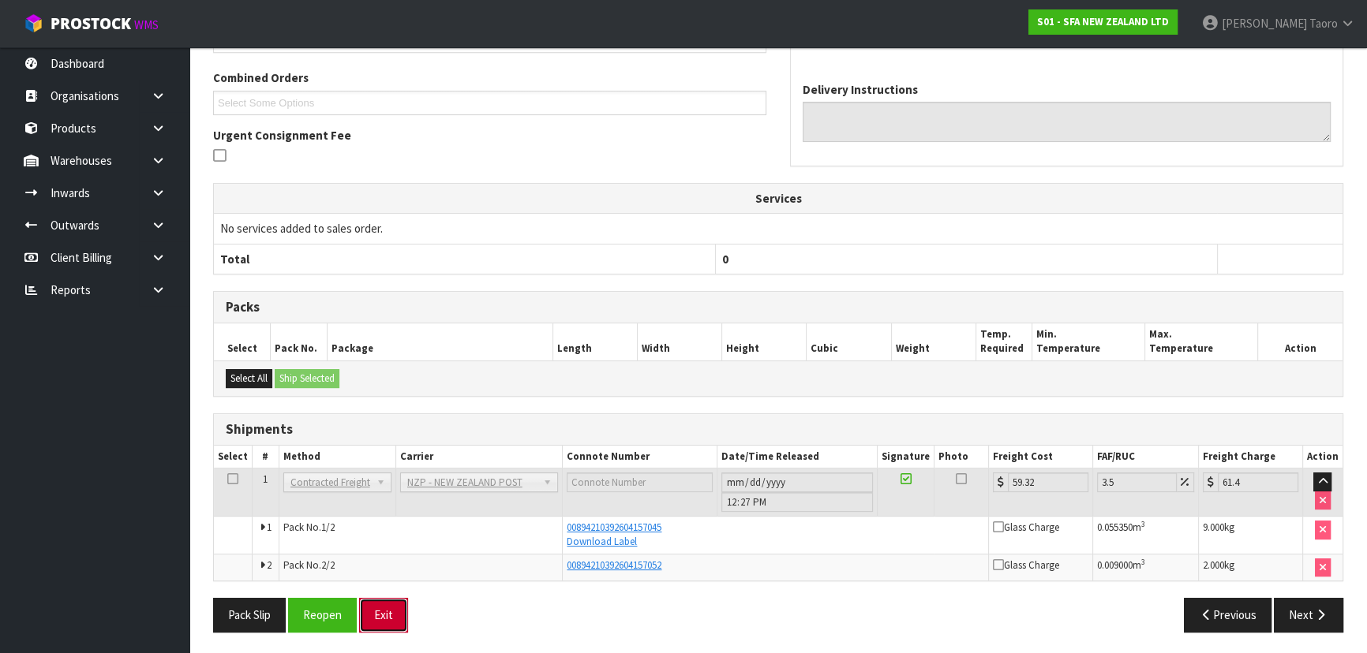
click at [375, 605] on button "Exit" at bounding box center [383, 615] width 49 height 34
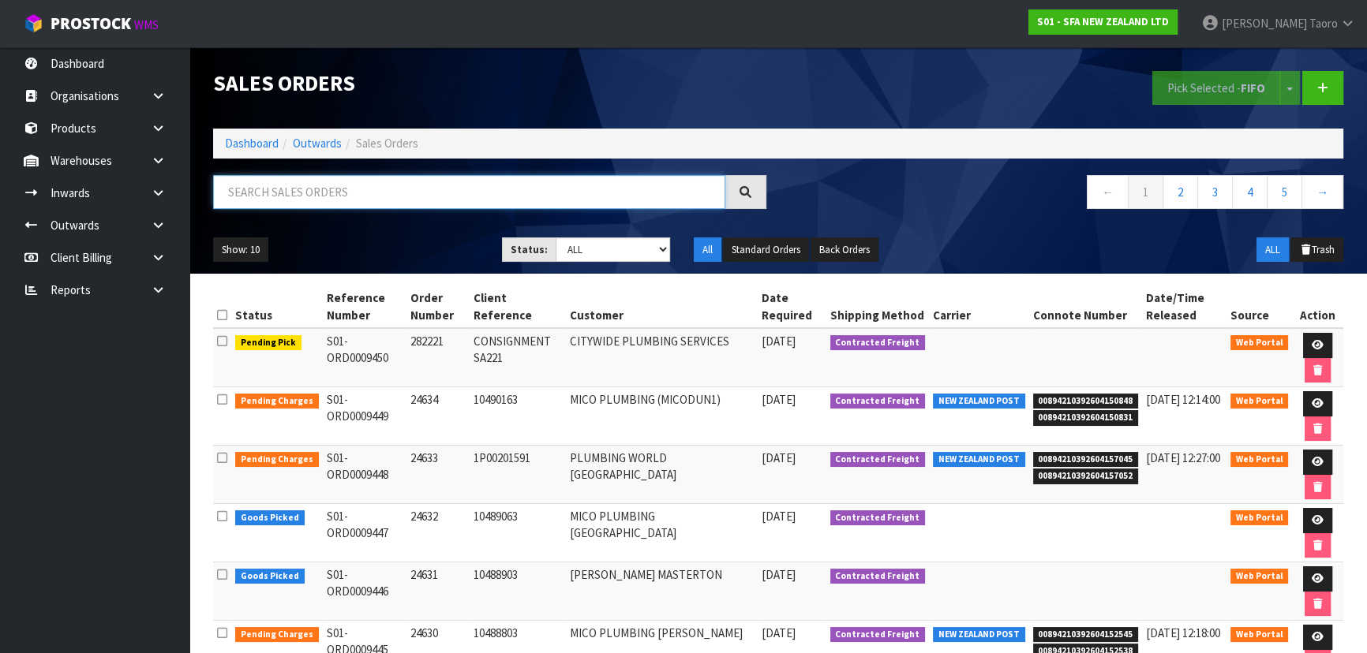
click at [375, 201] on input "text" at bounding box center [469, 192] width 512 height 34
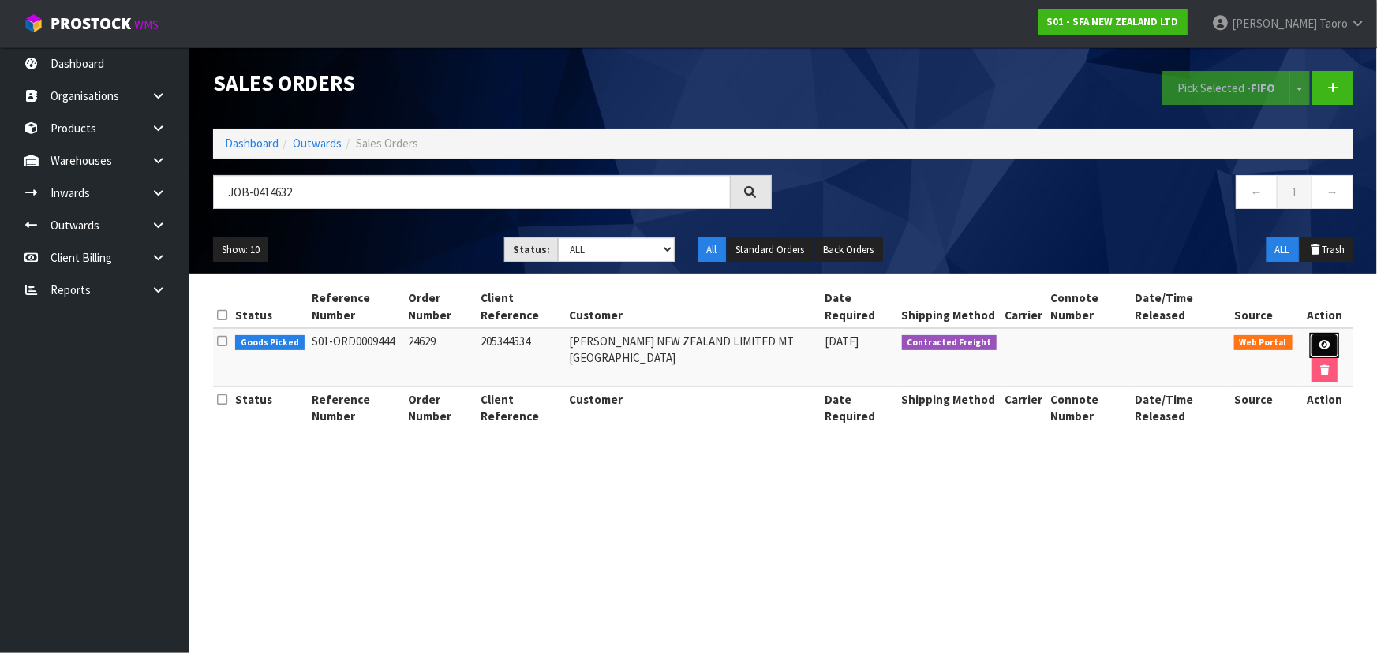
click at [1324, 340] on icon at bounding box center [1325, 345] width 12 height 10
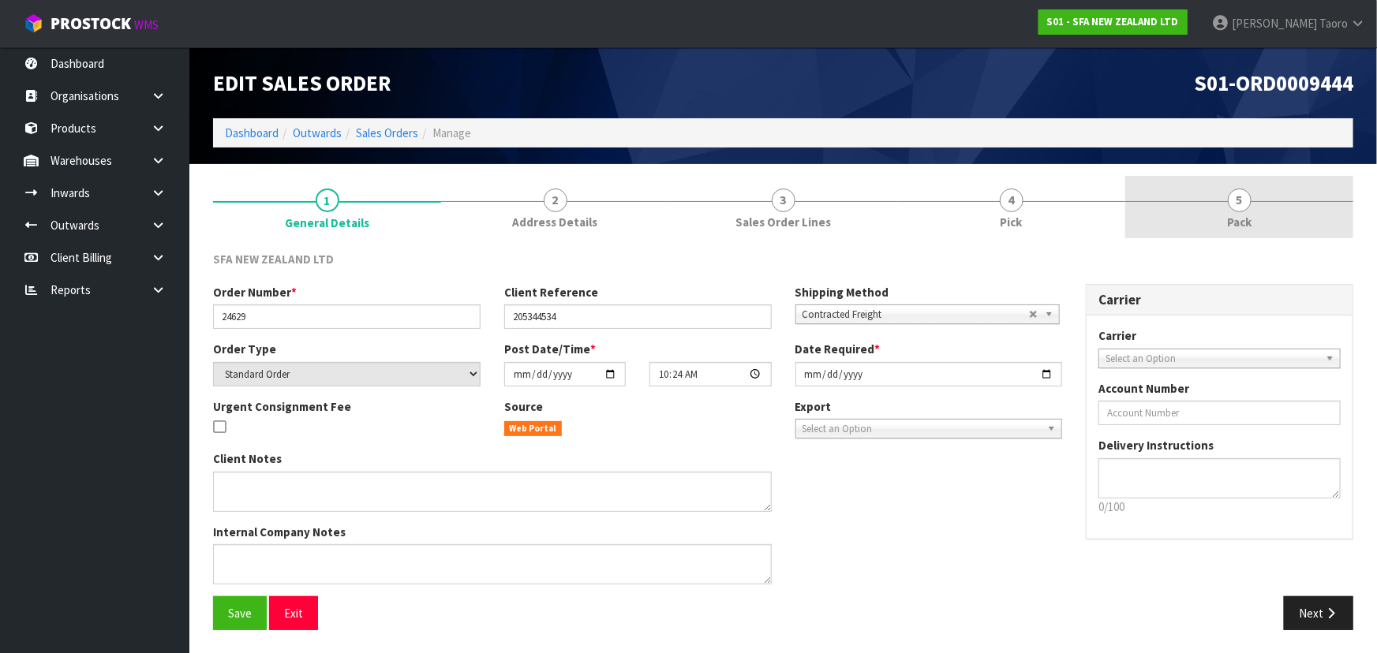
drag, startPoint x: 1237, startPoint y: 215, endPoint x: 1208, endPoint y: 179, distance: 47.1
click at [1231, 204] on link "5 Pack" at bounding box center [1239, 207] width 228 height 62
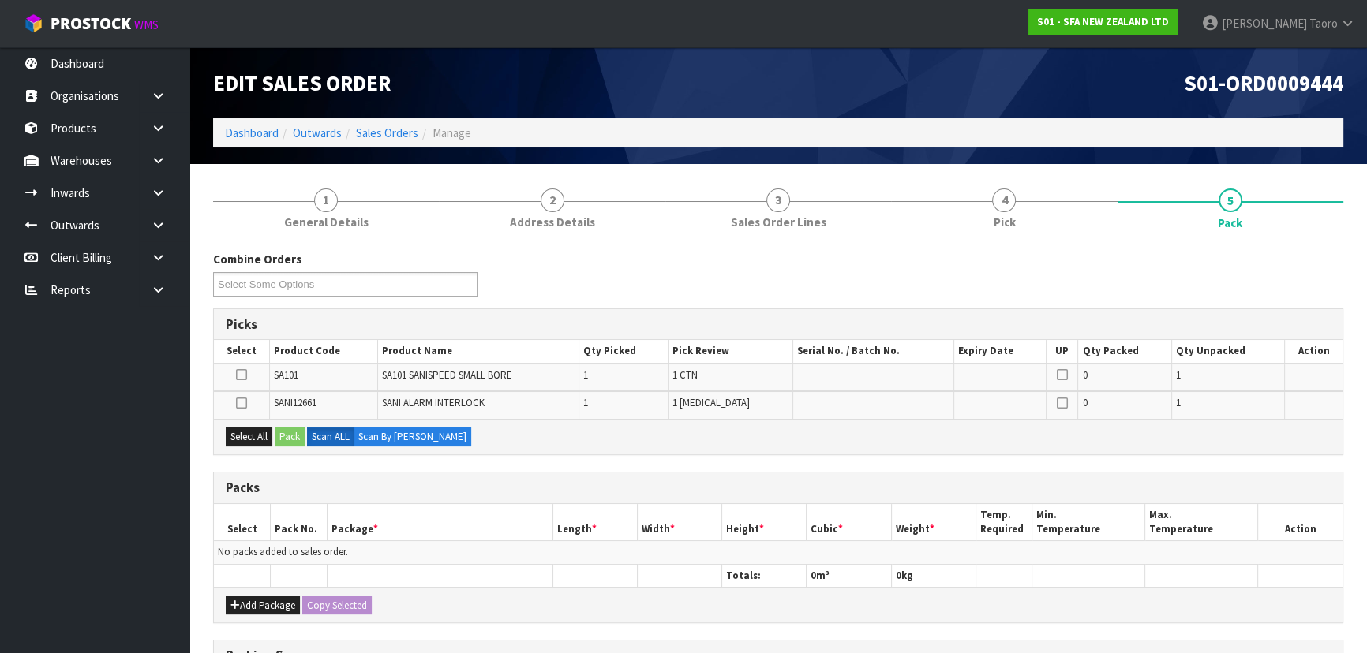
click at [1140, 114] on div "S01-ORD0009444" at bounding box center [1066, 82] width 577 height 71
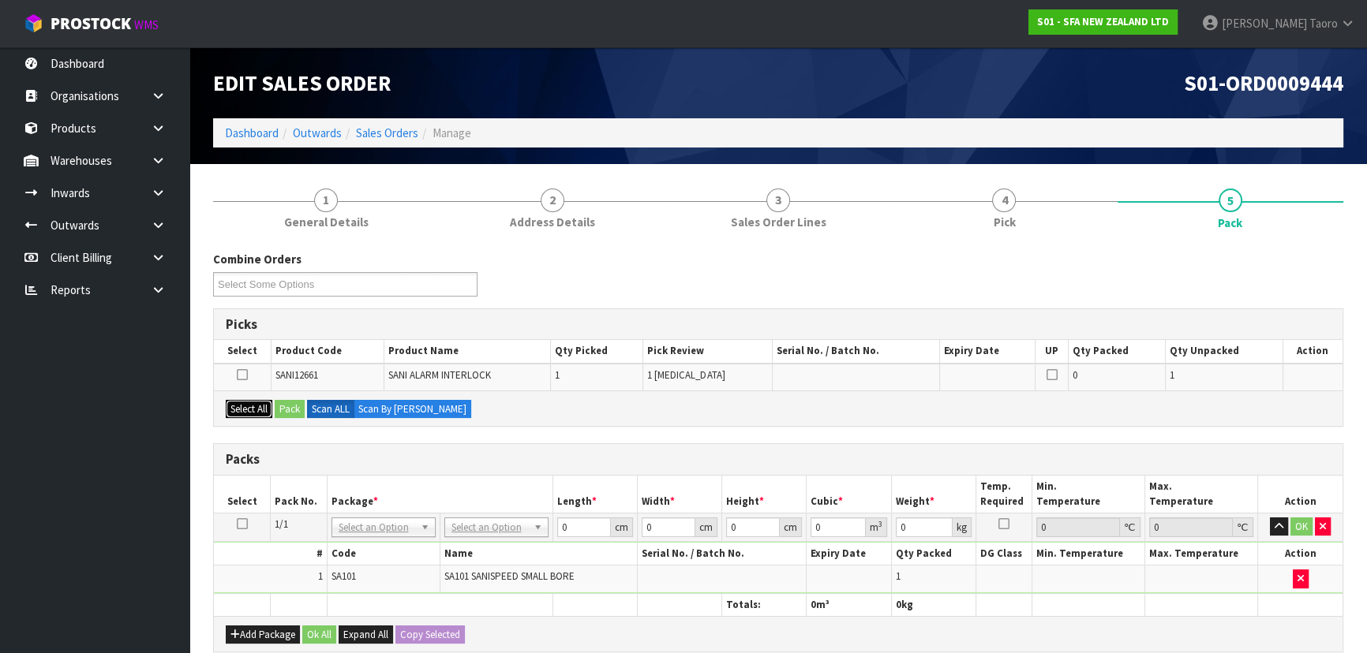
drag, startPoint x: 253, startPoint y: 409, endPoint x: 277, endPoint y: 406, distance: 23.9
click at [257, 407] on button "Select All" at bounding box center [249, 409] width 47 height 19
click at [286, 409] on button "Pack" at bounding box center [290, 409] width 30 height 19
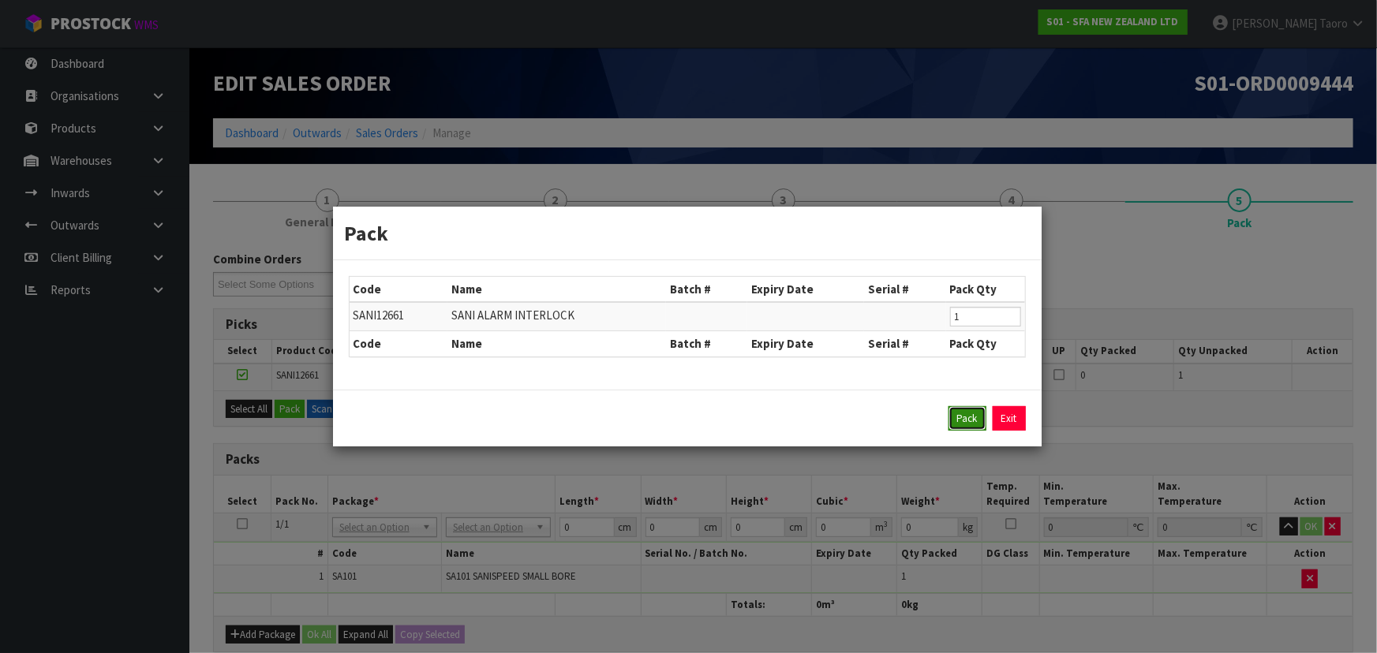
click at [961, 418] on button "Pack" at bounding box center [968, 418] width 38 height 25
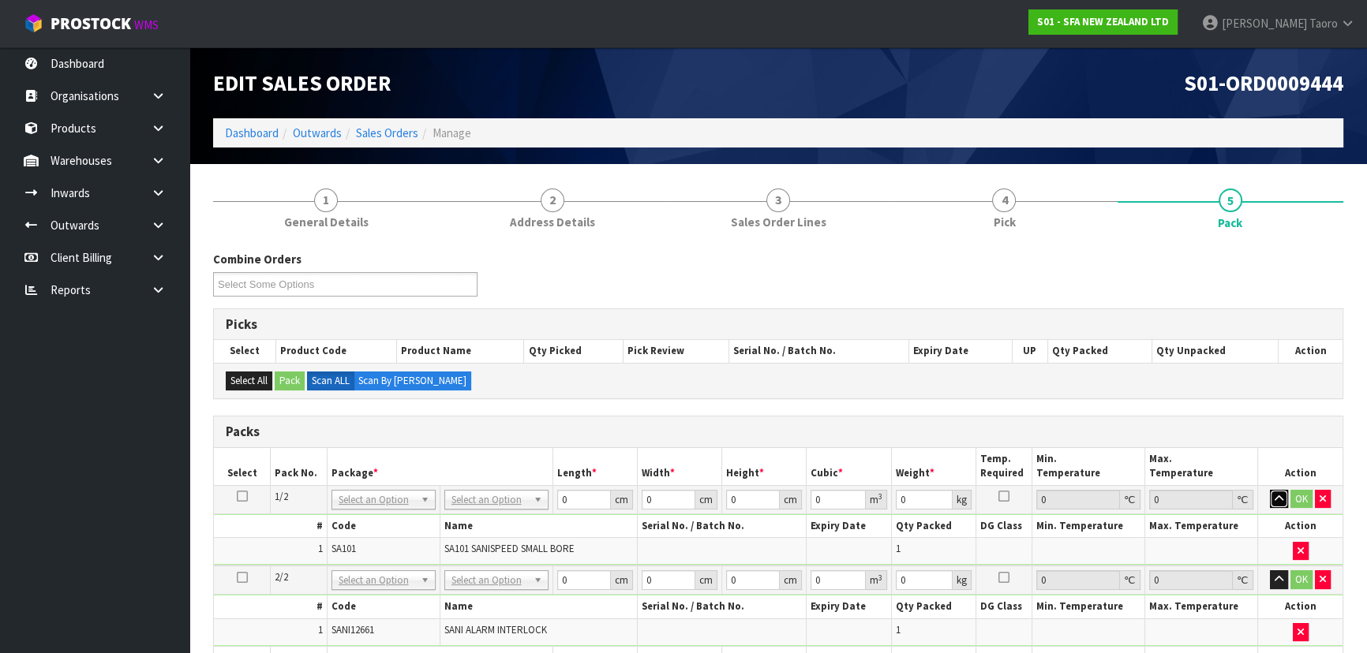
click at [1276, 496] on icon "button" at bounding box center [1279, 499] width 9 height 10
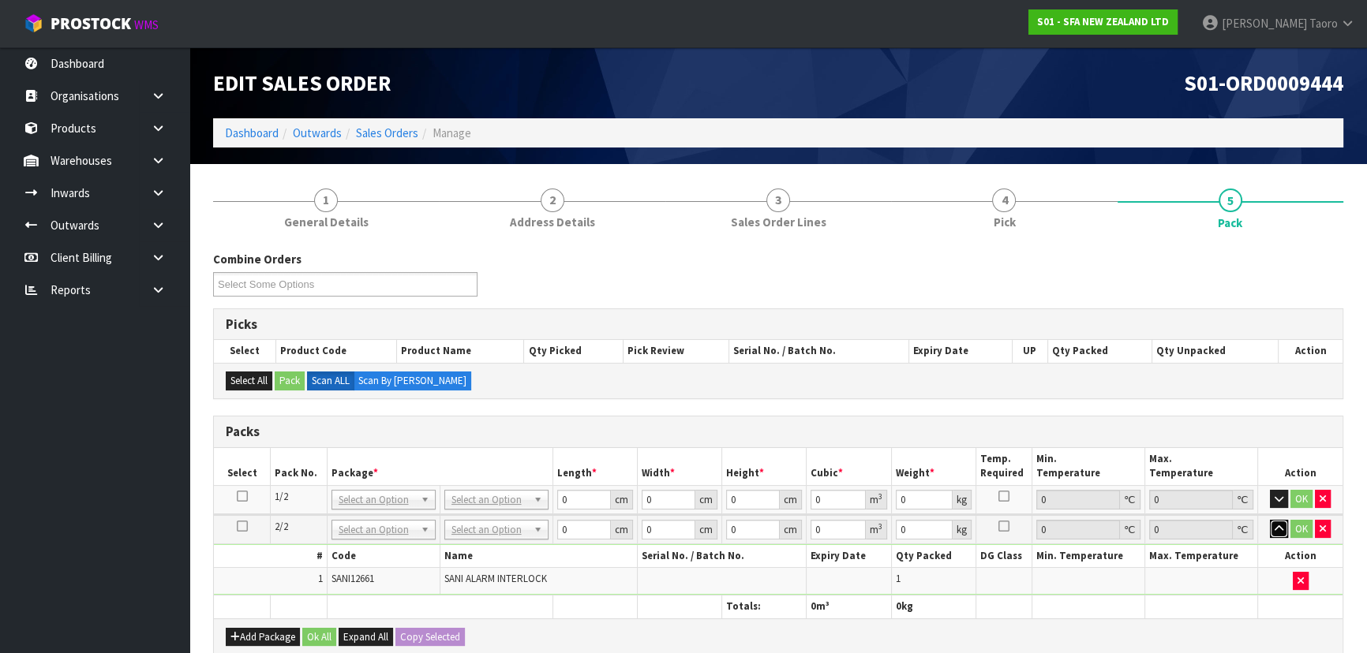
click at [1281, 529] on icon "button" at bounding box center [1279, 529] width 9 height 10
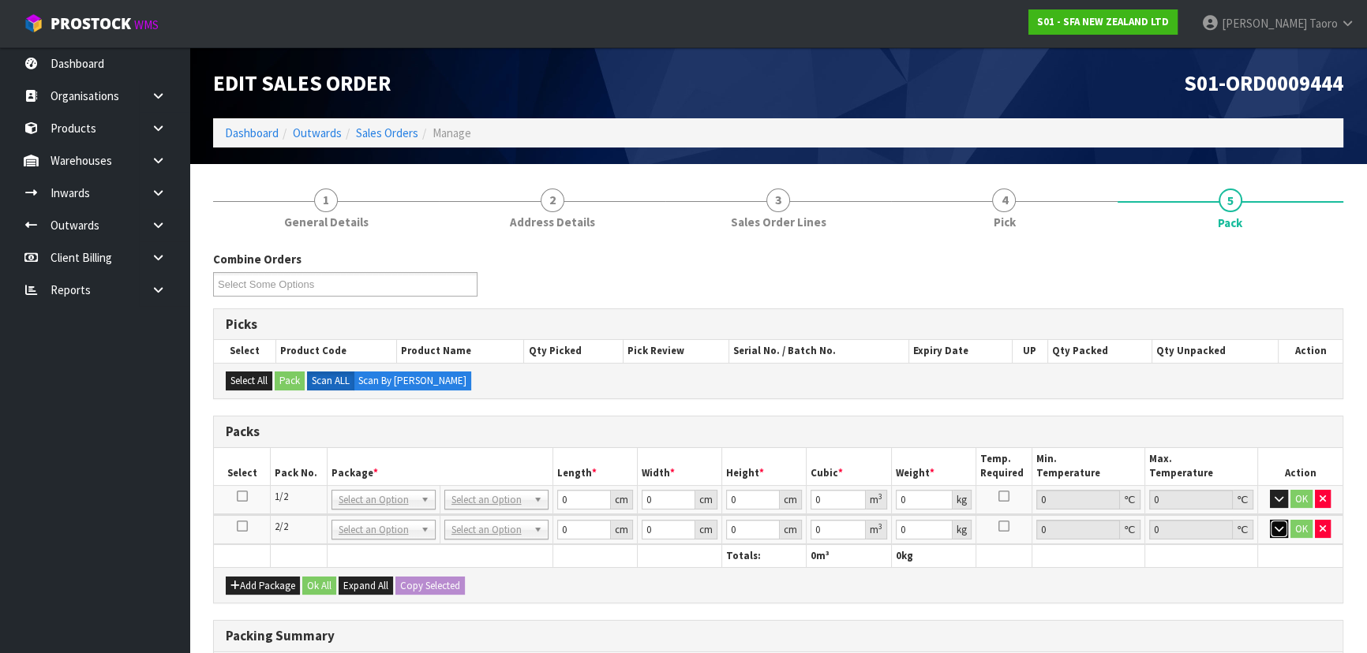
drag, startPoint x: 489, startPoint y: 498, endPoint x: 500, endPoint y: 526, distance: 29.8
drag, startPoint x: 507, startPoint y: 552, endPoint x: 505, endPoint y: 535, distance: 16.7
drag, startPoint x: 511, startPoint y: 575, endPoint x: 534, endPoint y: 550, distance: 34.0
click at [574, 497] on input "0" at bounding box center [583, 500] width 54 height 20
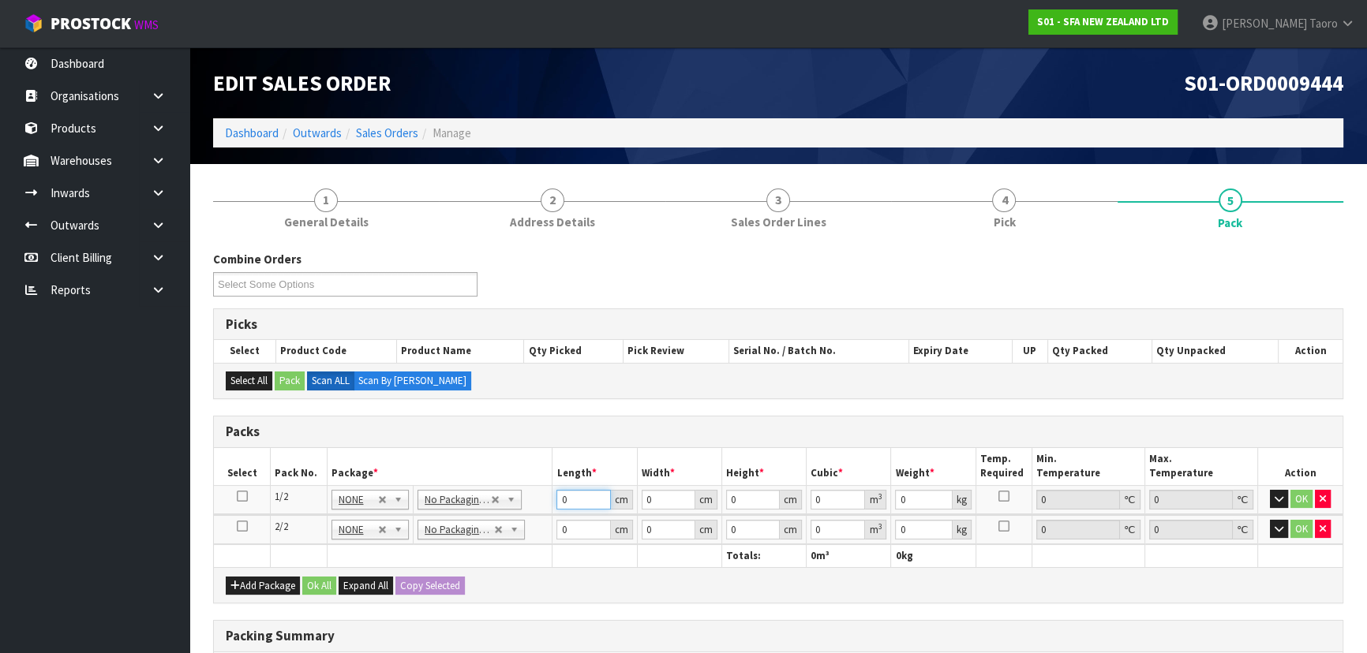
click at [574, 497] on input "0" at bounding box center [583, 500] width 54 height 20
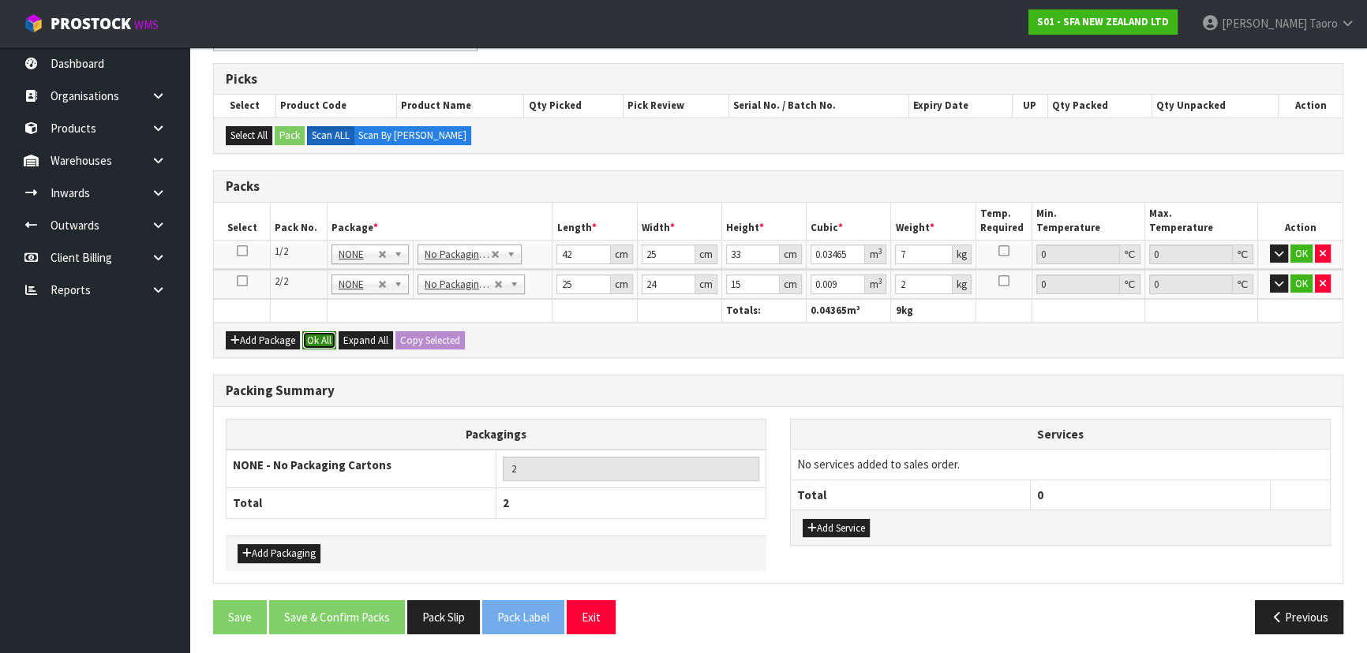
click at [314, 334] on button "Ok All" at bounding box center [319, 340] width 34 height 19
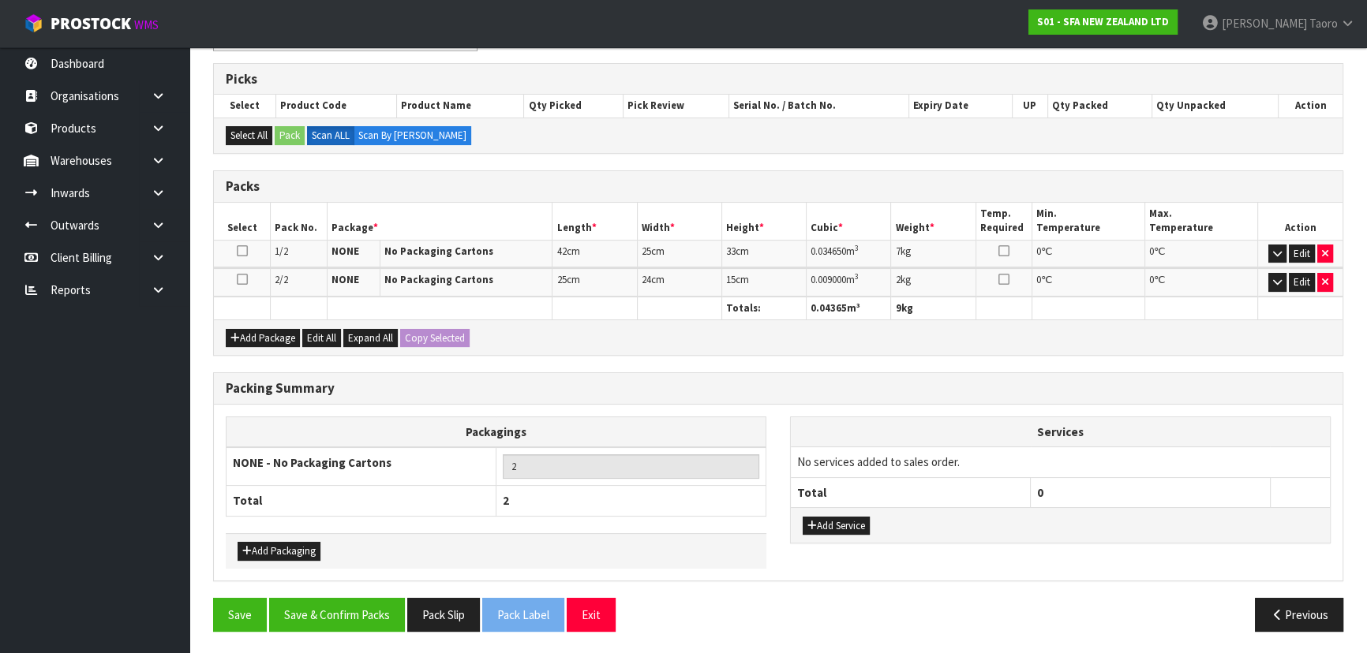
scroll to position [244, 0]
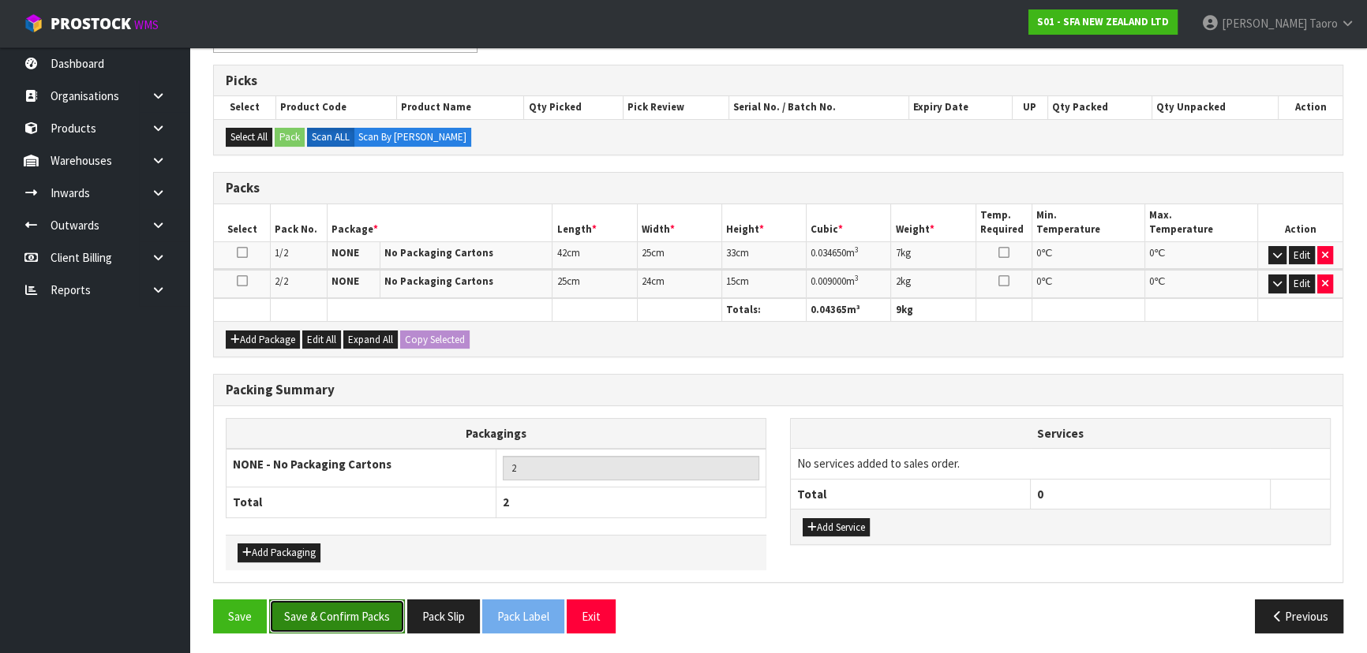
click at [348, 611] on button "Save & Confirm Packs" at bounding box center [337, 617] width 136 height 34
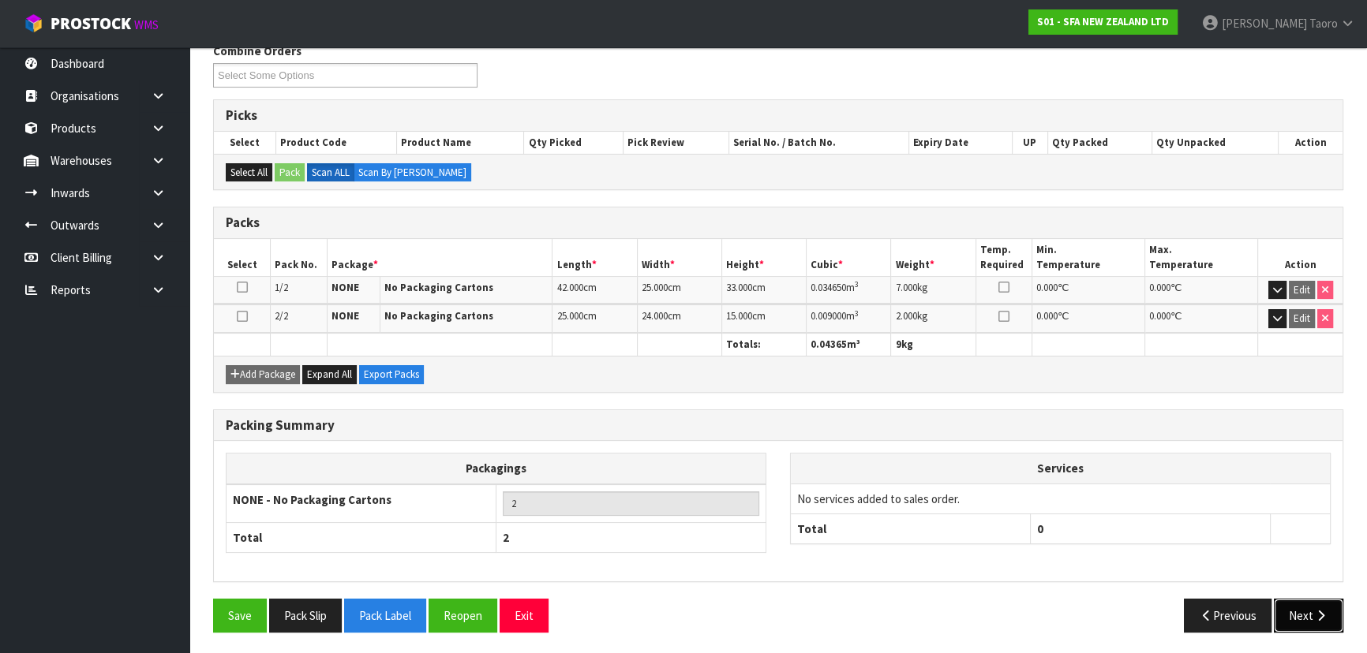
click at [1309, 607] on button "Next" at bounding box center [1308, 616] width 69 height 34
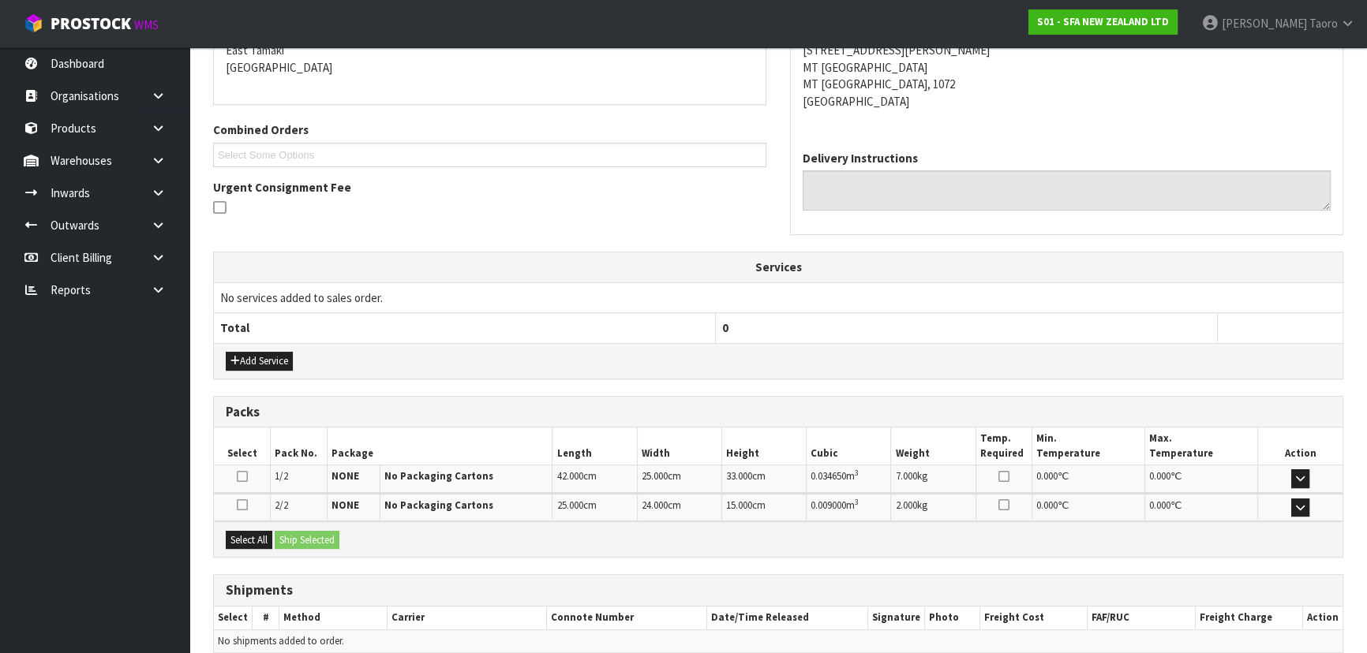
scroll to position [415, 0]
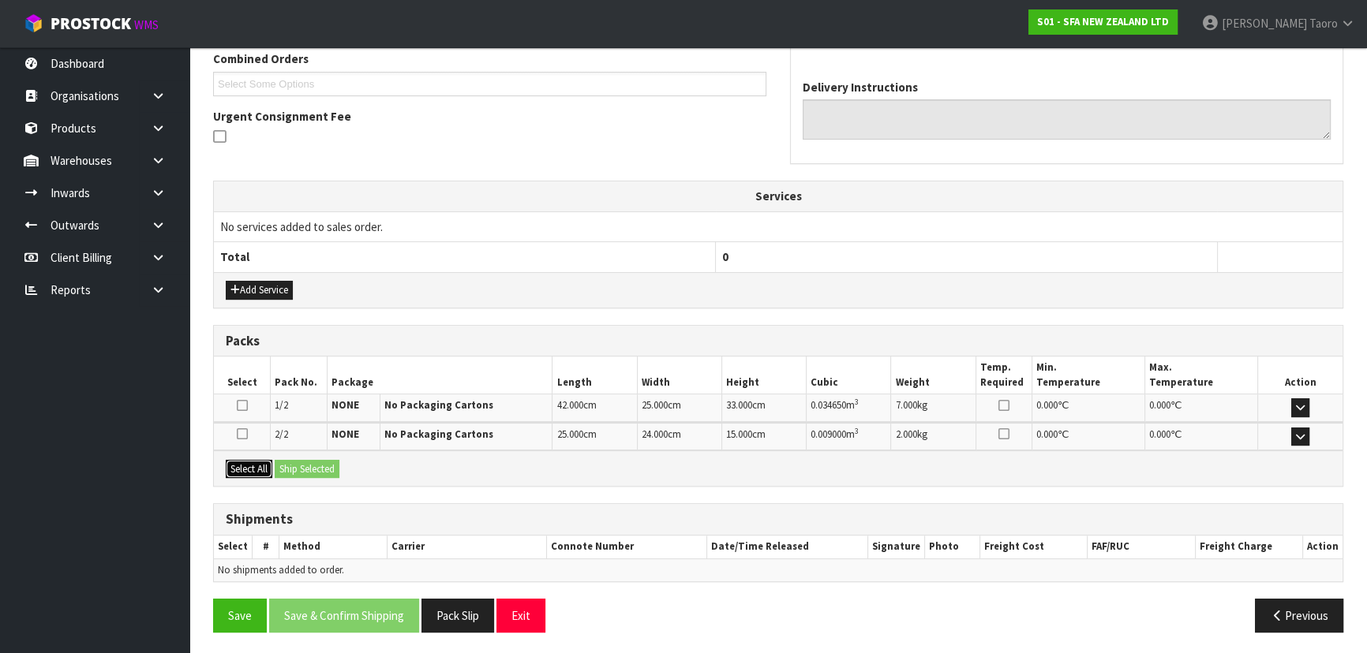
click at [269, 469] on button "Select All" at bounding box center [249, 469] width 47 height 19
drag, startPoint x: 310, startPoint y: 470, endPoint x: 381, endPoint y: 496, distance: 75.7
click at [311, 471] on button "Ship Selected" at bounding box center [307, 469] width 65 height 19
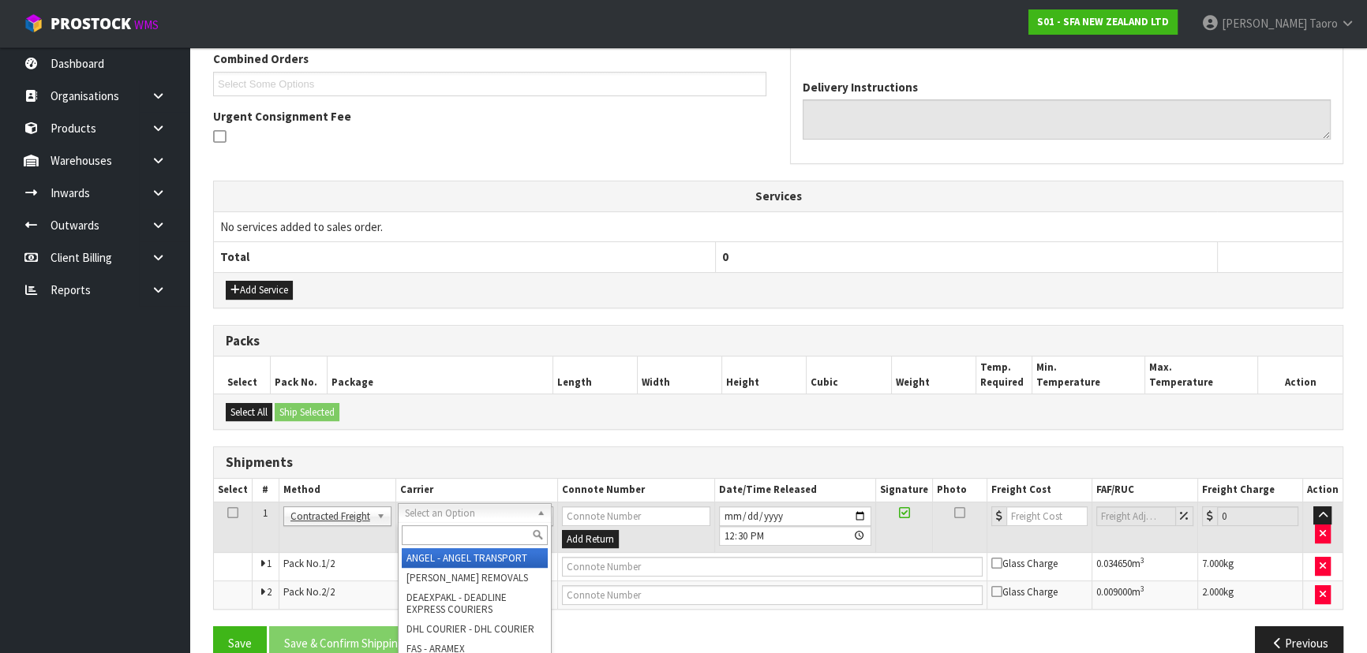
click at [439, 534] on input "text" at bounding box center [475, 536] width 146 height 20
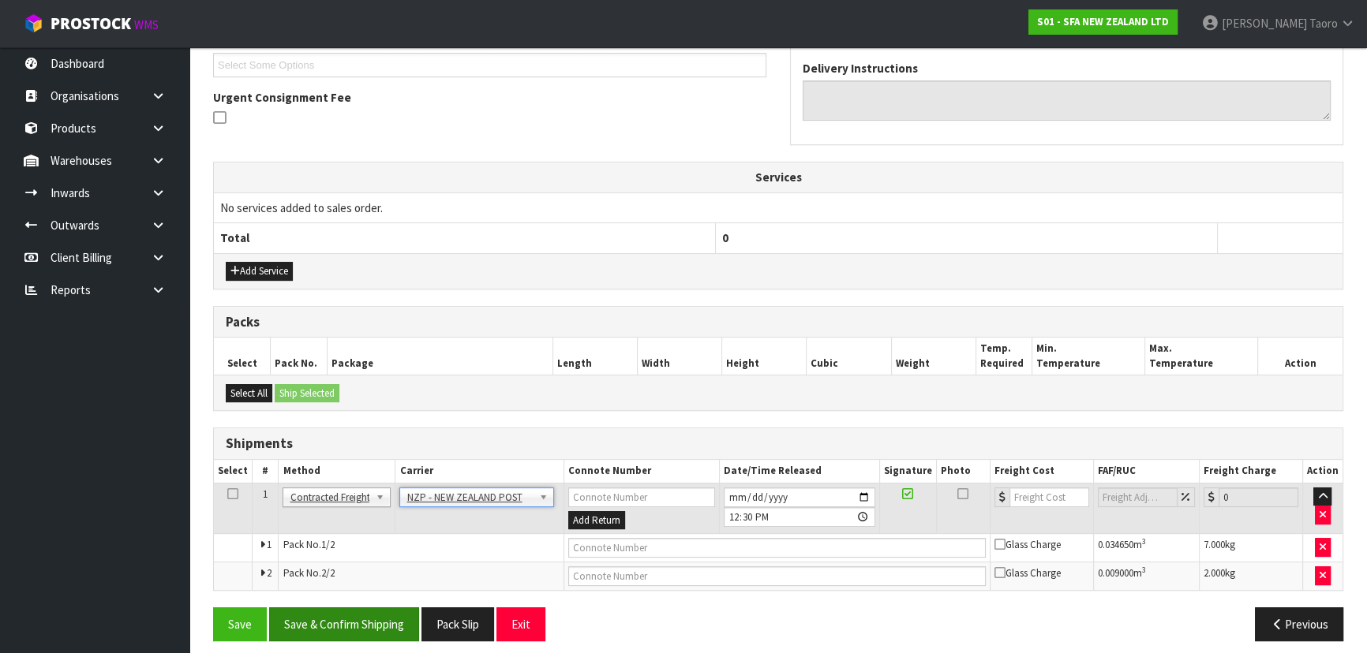
scroll to position [443, 0]
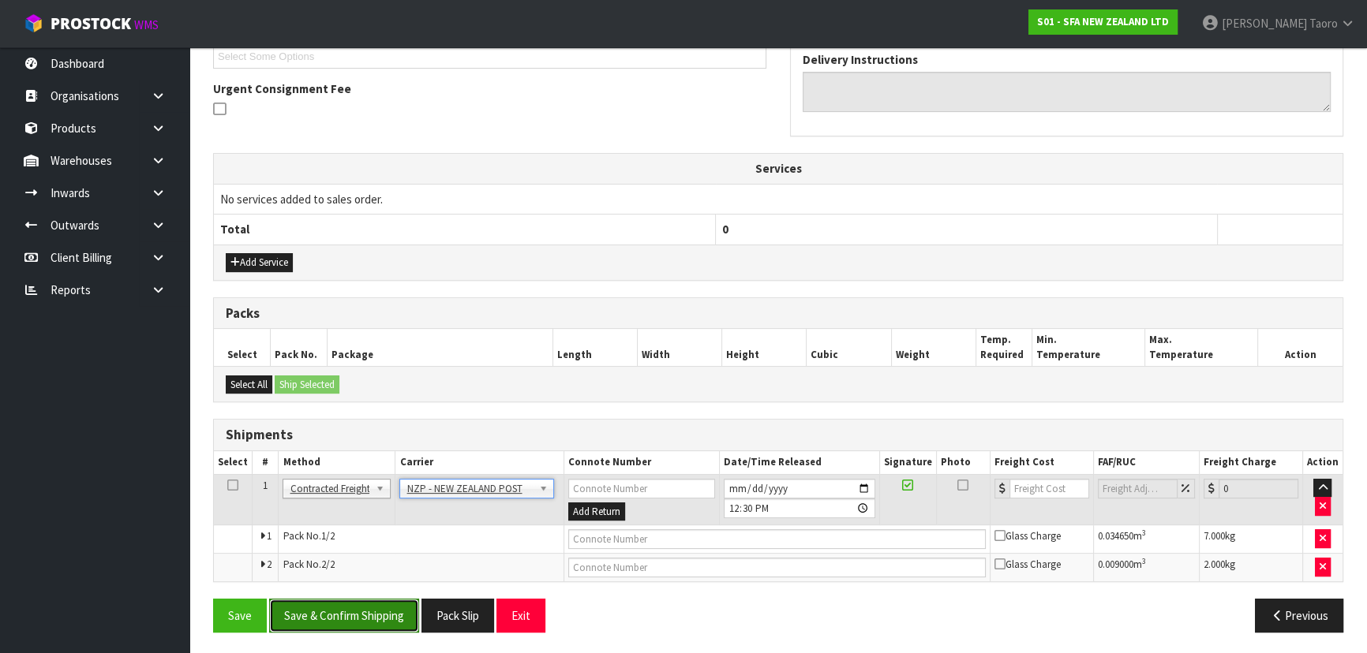
click at [401, 599] on button "Save & Confirm Shipping" at bounding box center [344, 616] width 150 height 34
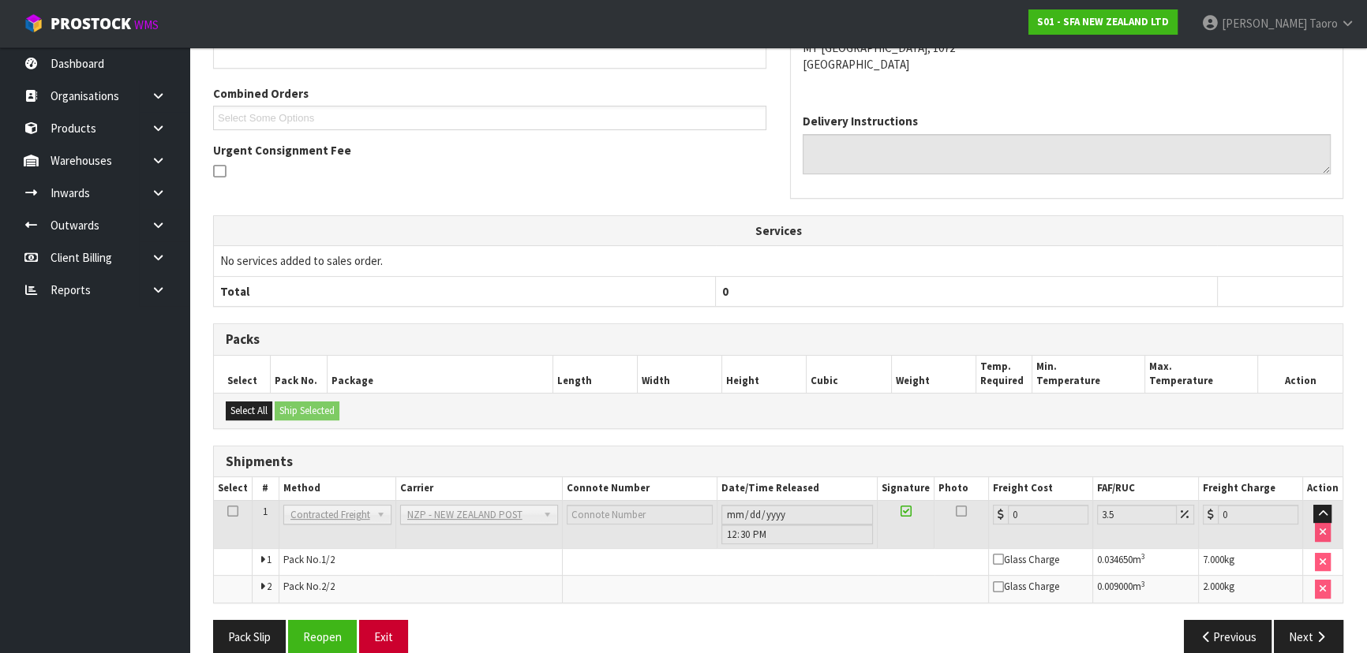
scroll to position [419, 0]
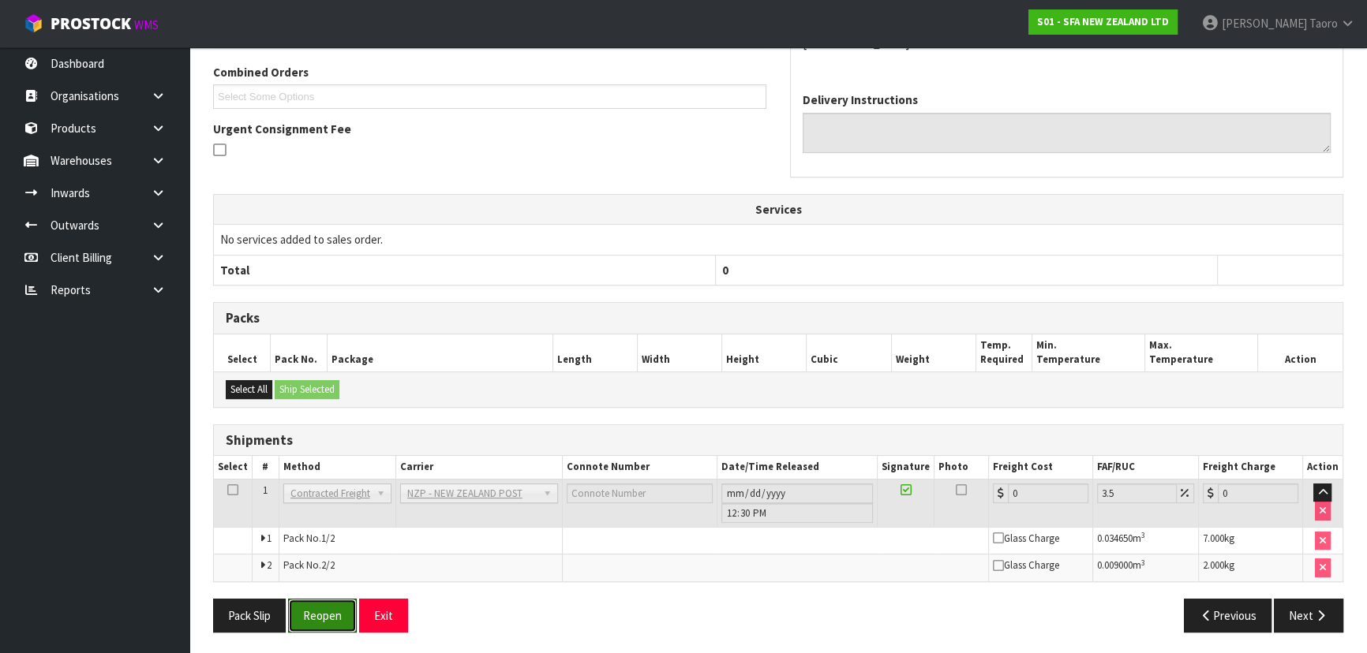
drag, startPoint x: 331, startPoint y: 615, endPoint x: 326, endPoint y: 588, distance: 27.4
click at [334, 614] on button "Reopen" at bounding box center [322, 616] width 69 height 34
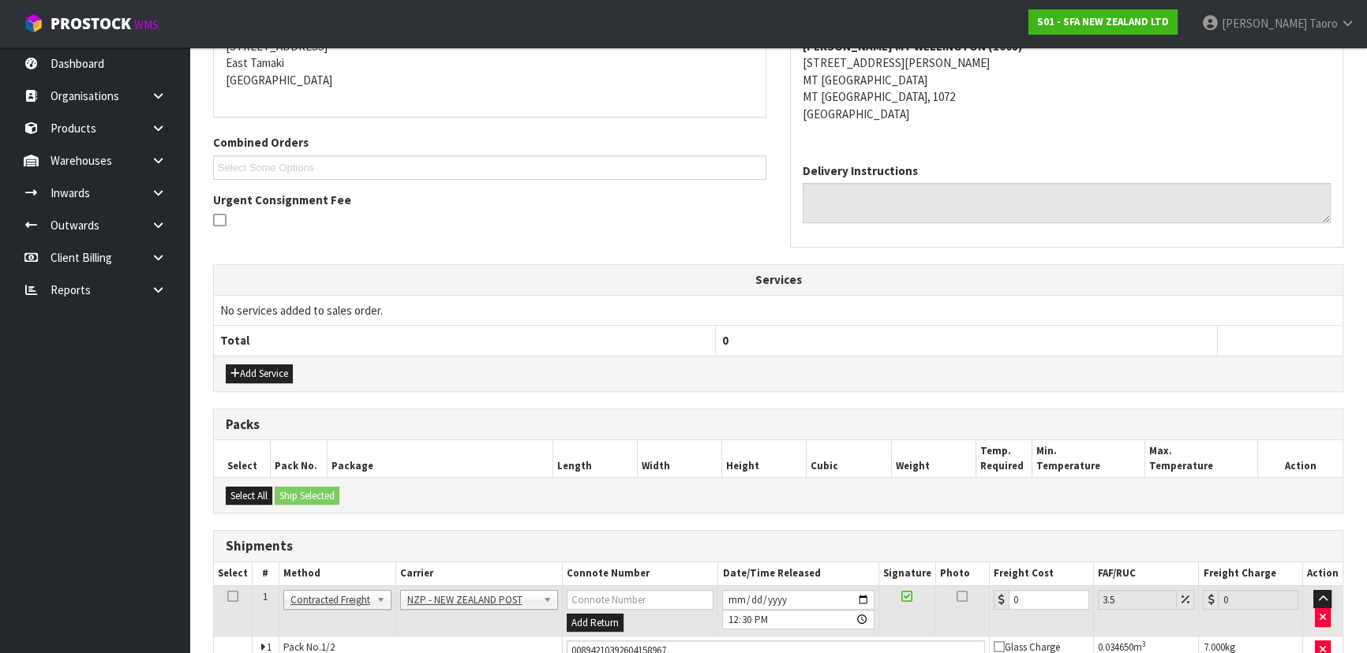
scroll to position [403, 0]
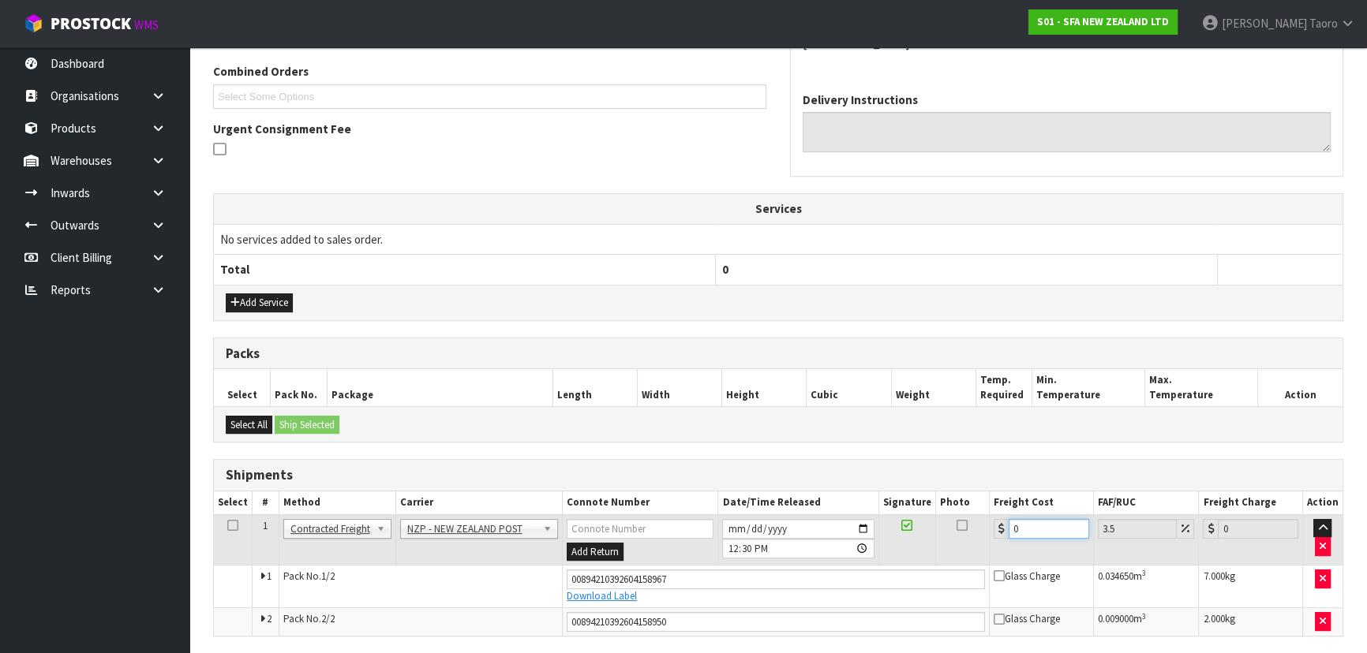
click at [1038, 524] on input "0" at bounding box center [1049, 529] width 81 height 20
click at [1037, 522] on input "0" at bounding box center [1049, 529] width 81 height 20
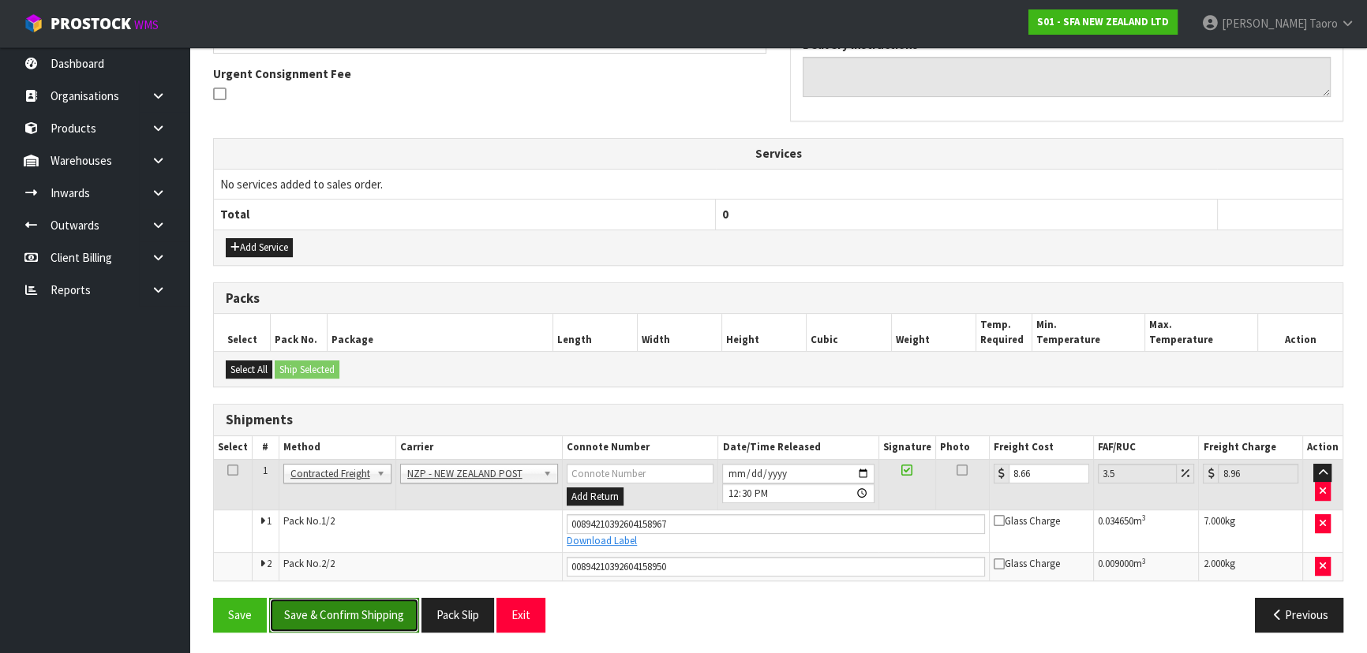
click at [408, 601] on button "Save & Confirm Shipping" at bounding box center [344, 615] width 150 height 34
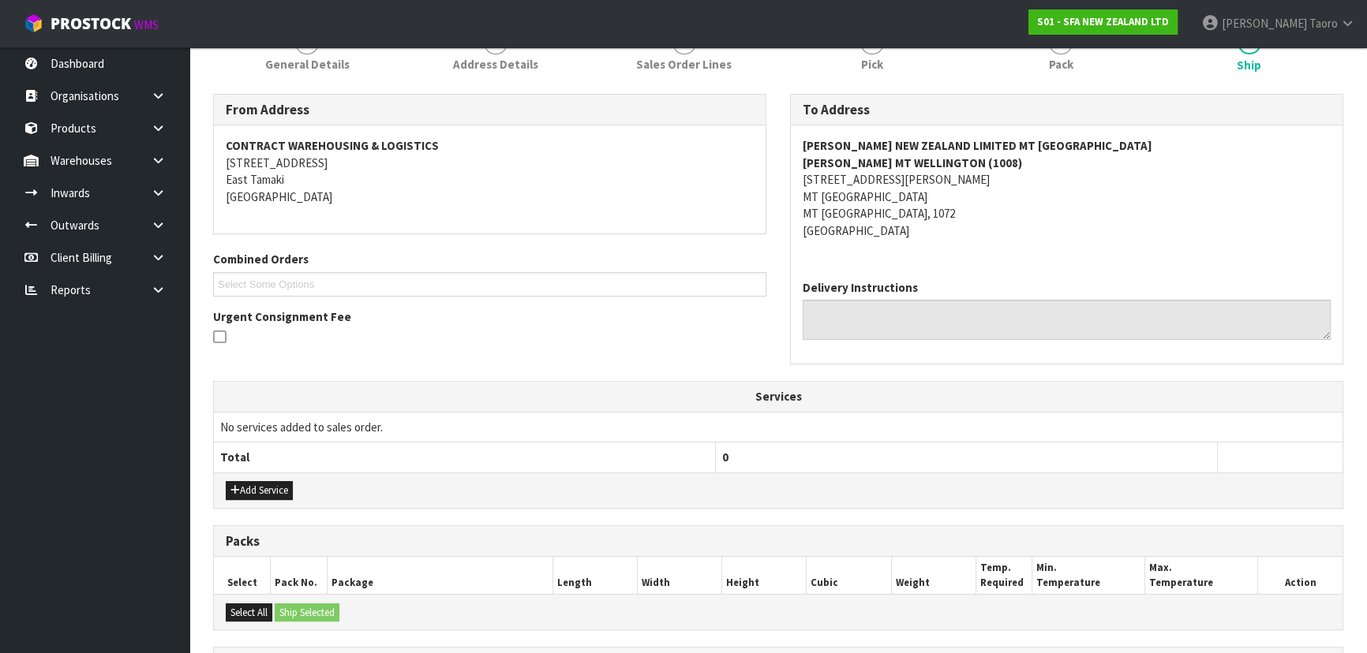
scroll to position [413, 0]
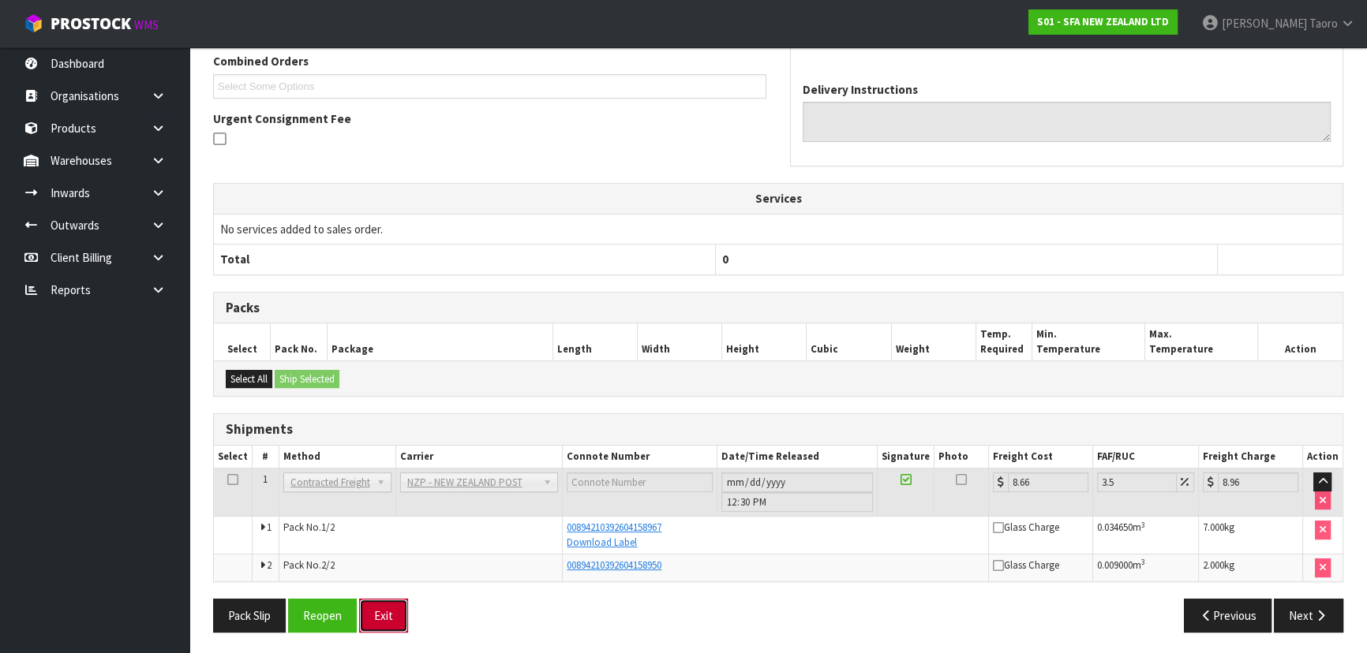
click at [398, 611] on button "Exit" at bounding box center [383, 616] width 49 height 34
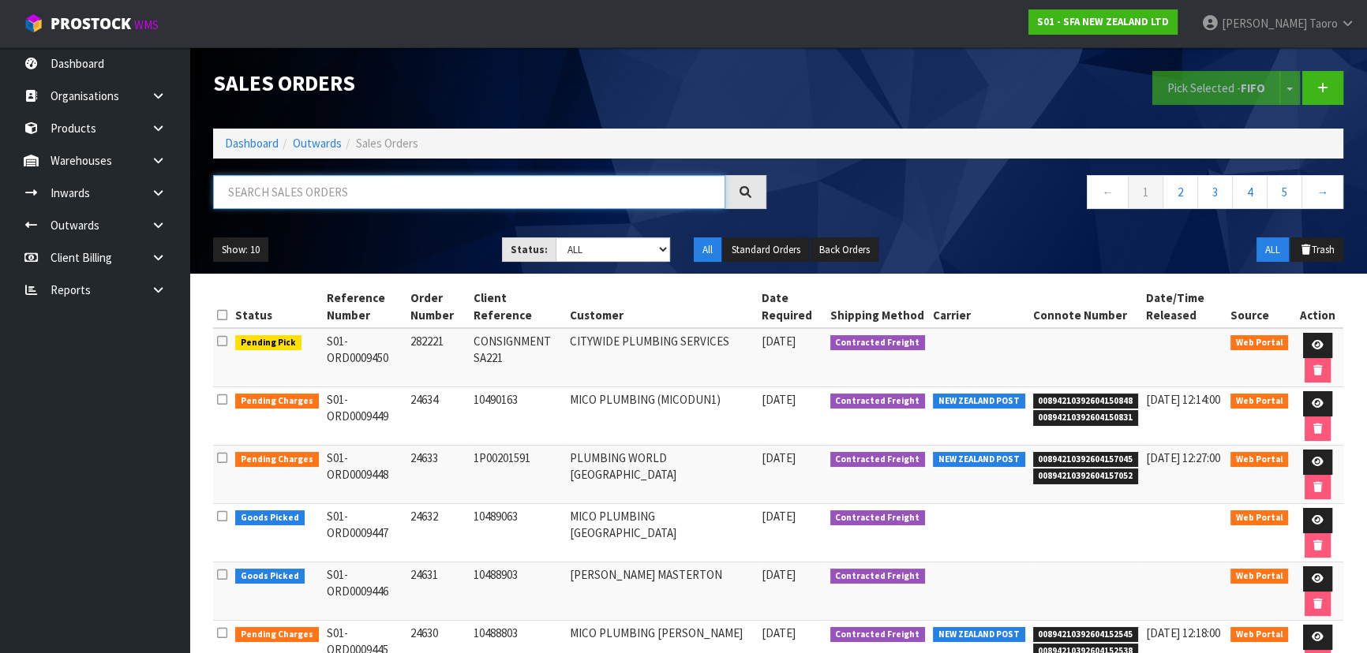
click at [676, 195] on input "text" at bounding box center [469, 192] width 512 height 34
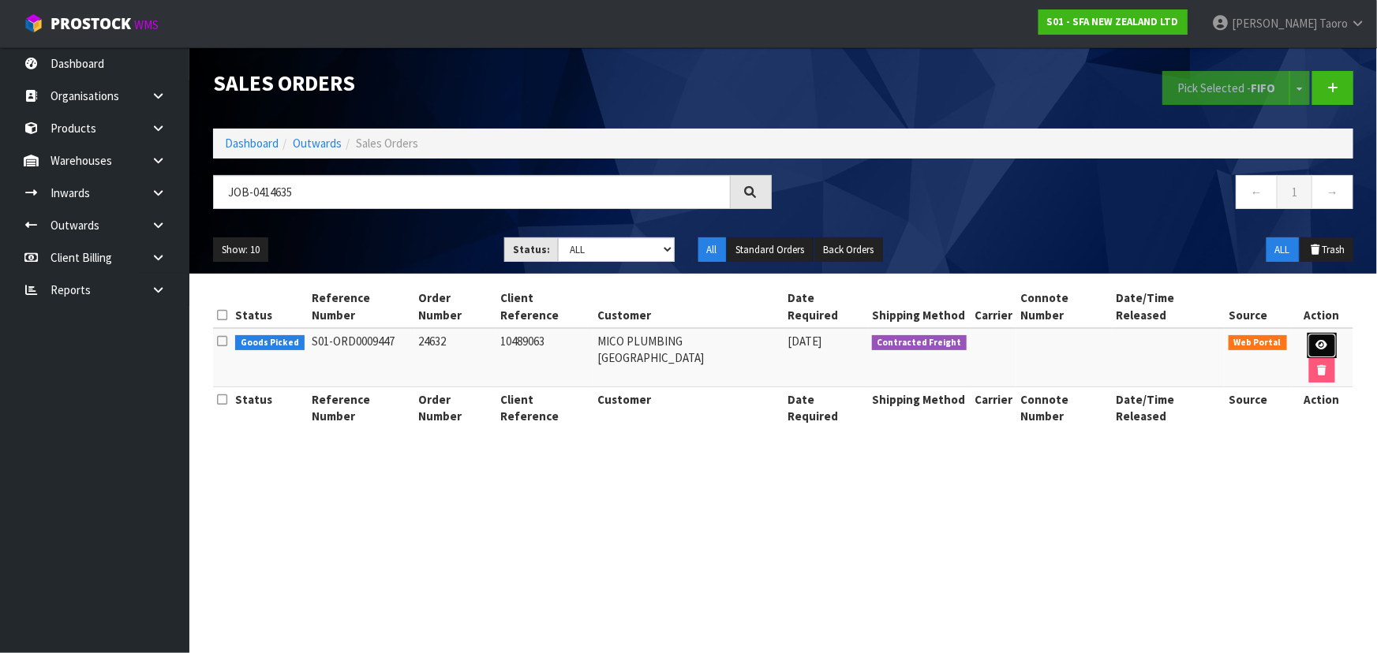
click at [1308, 333] on link at bounding box center [1322, 345] width 29 height 25
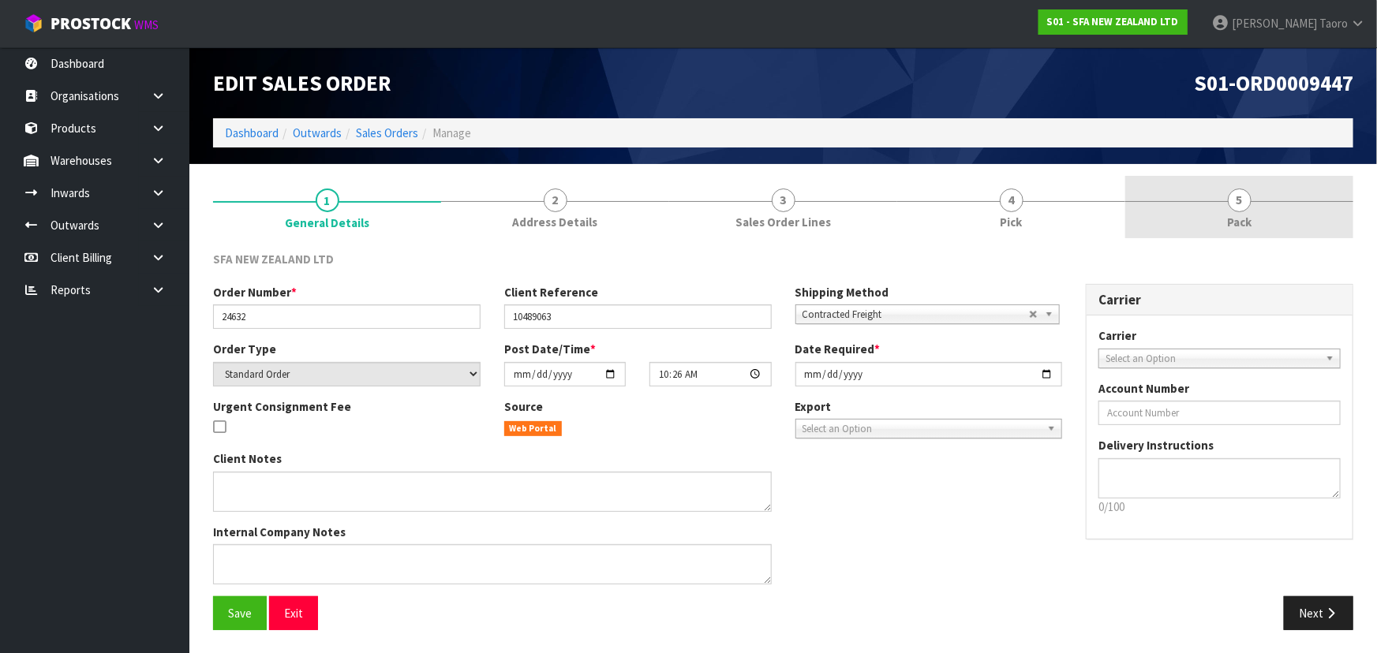
drag, startPoint x: 1247, startPoint y: 223, endPoint x: 1138, endPoint y: 226, distance: 108.9
click at [1245, 223] on span "Pack" at bounding box center [1239, 222] width 24 height 17
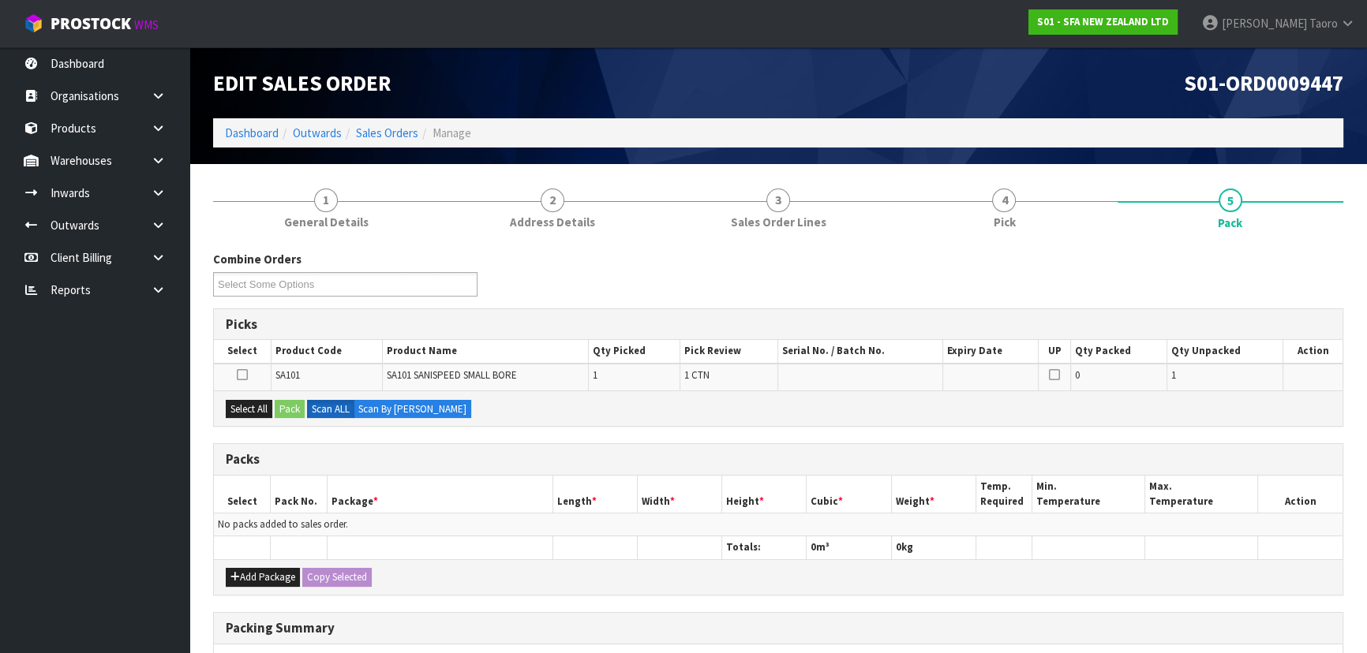
click at [533, 440] on div "Combine Orders S01-ORD0009446 S01-ORD0009447 S01-ORD0009450 Select Some Options…" at bounding box center [778, 563] width 1130 height 625
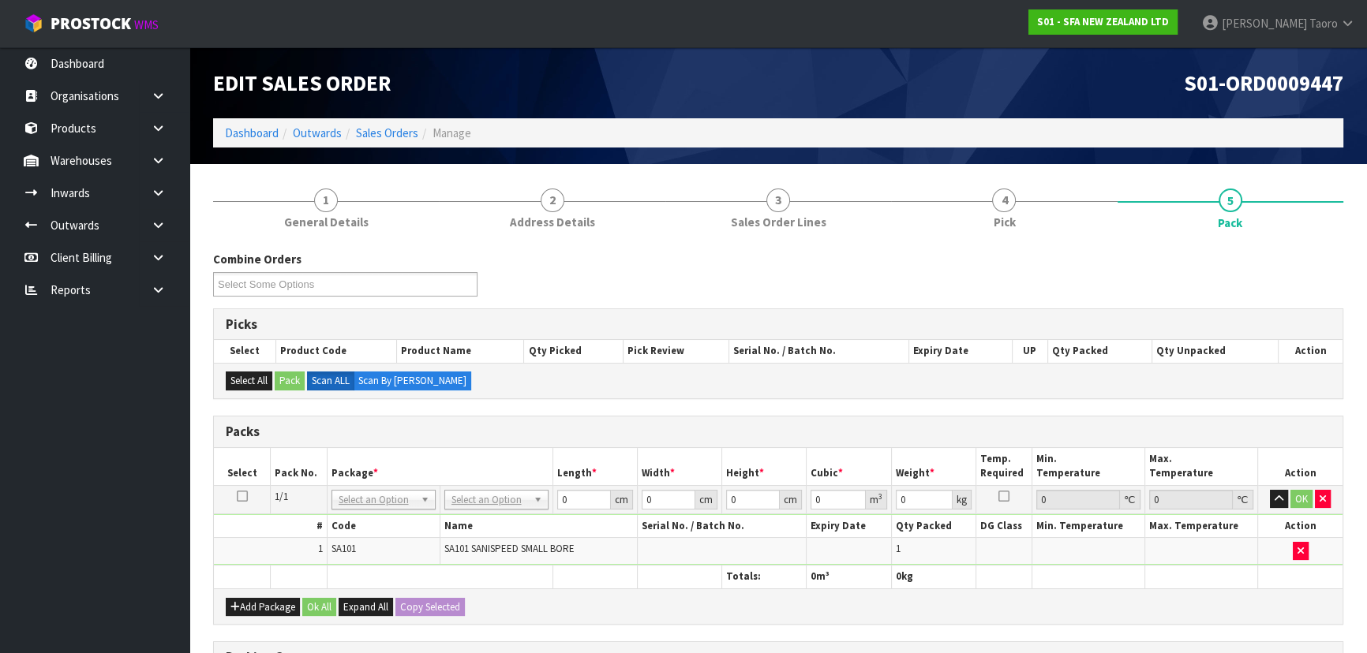
drag, startPoint x: 483, startPoint y: 488, endPoint x: 486, endPoint y: 514, distance: 26.2
drag, startPoint x: 489, startPoint y: 545, endPoint x: 553, endPoint y: 514, distance: 71.3
click at [575, 496] on input "0" at bounding box center [583, 500] width 54 height 20
click at [576, 496] on input "0" at bounding box center [583, 500] width 54 height 20
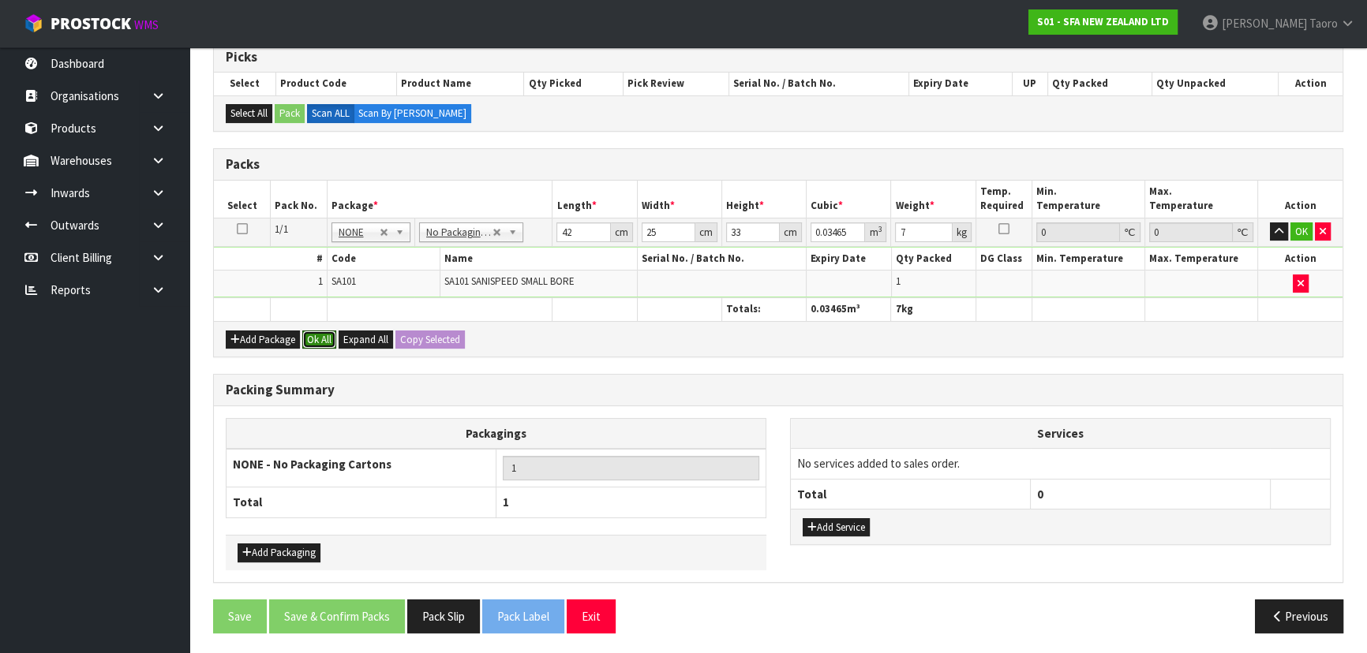
drag, startPoint x: 323, startPoint y: 343, endPoint x: 353, endPoint y: 414, distance: 77.1
click at [324, 343] on button "Ok All" at bounding box center [319, 340] width 34 height 19
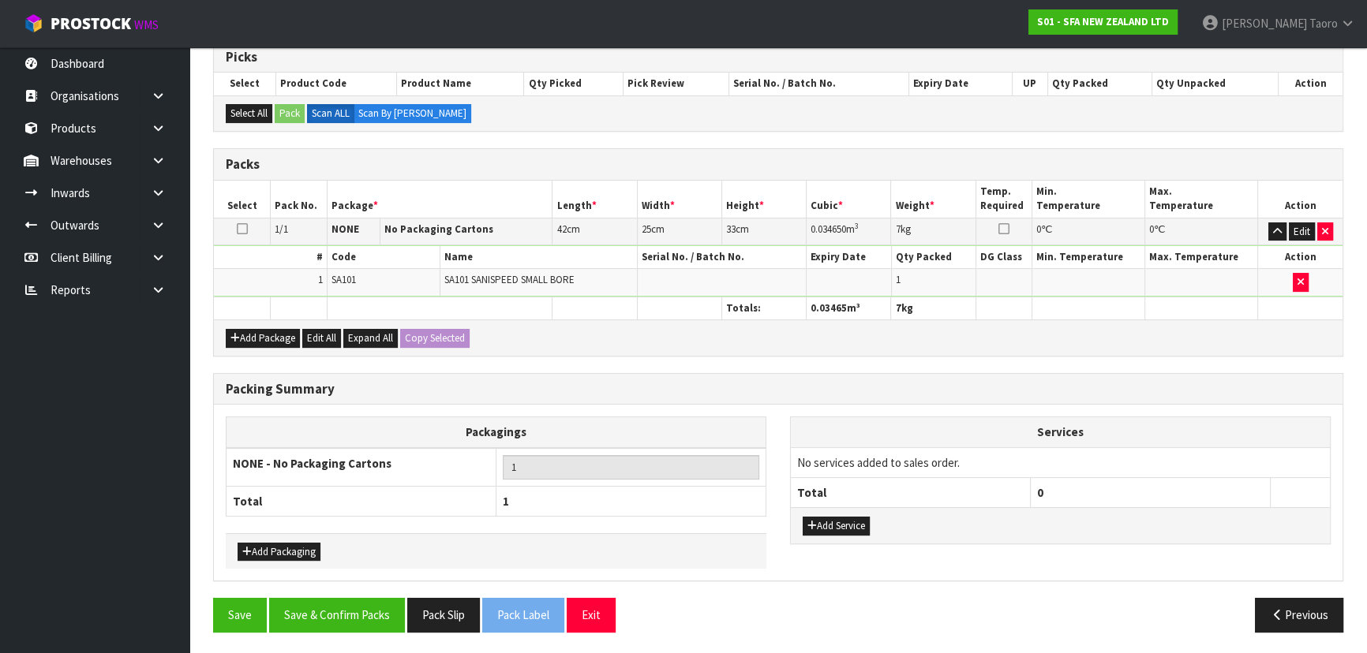
scroll to position [266, 0]
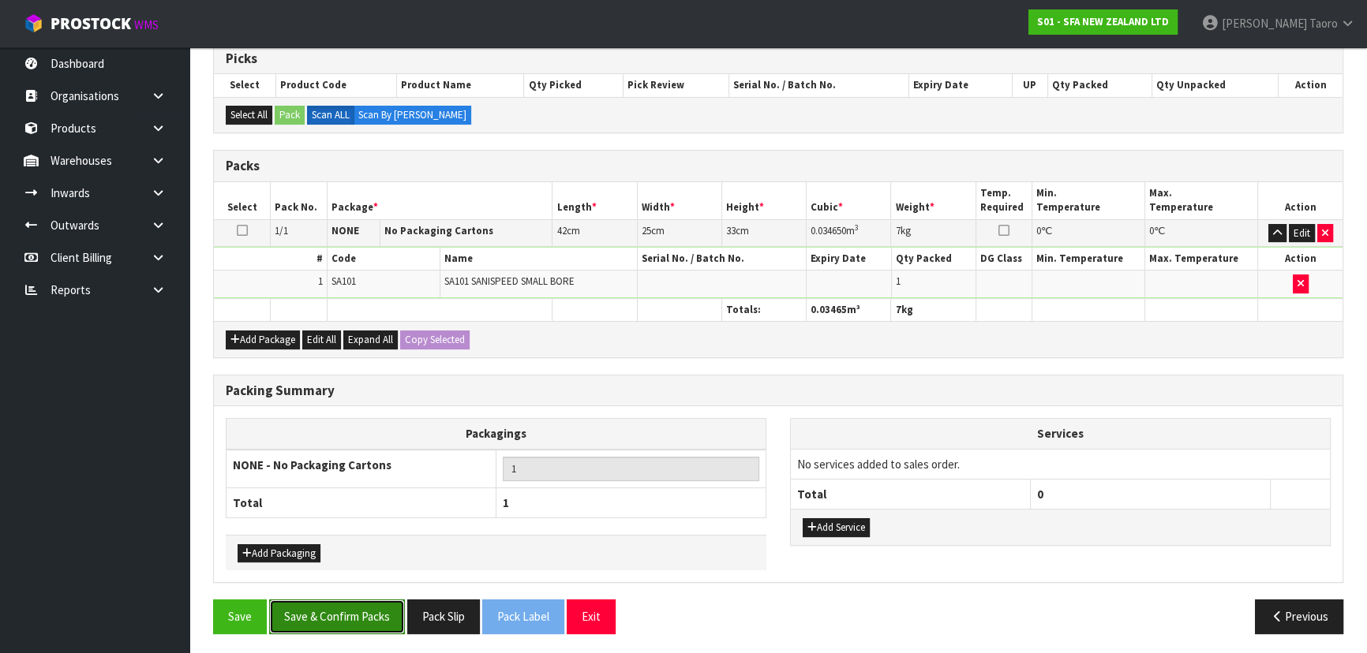
drag, startPoint x: 351, startPoint y: 607, endPoint x: 485, endPoint y: 630, distance: 135.3
click at [351, 605] on button "Save & Confirm Packs" at bounding box center [337, 617] width 136 height 34
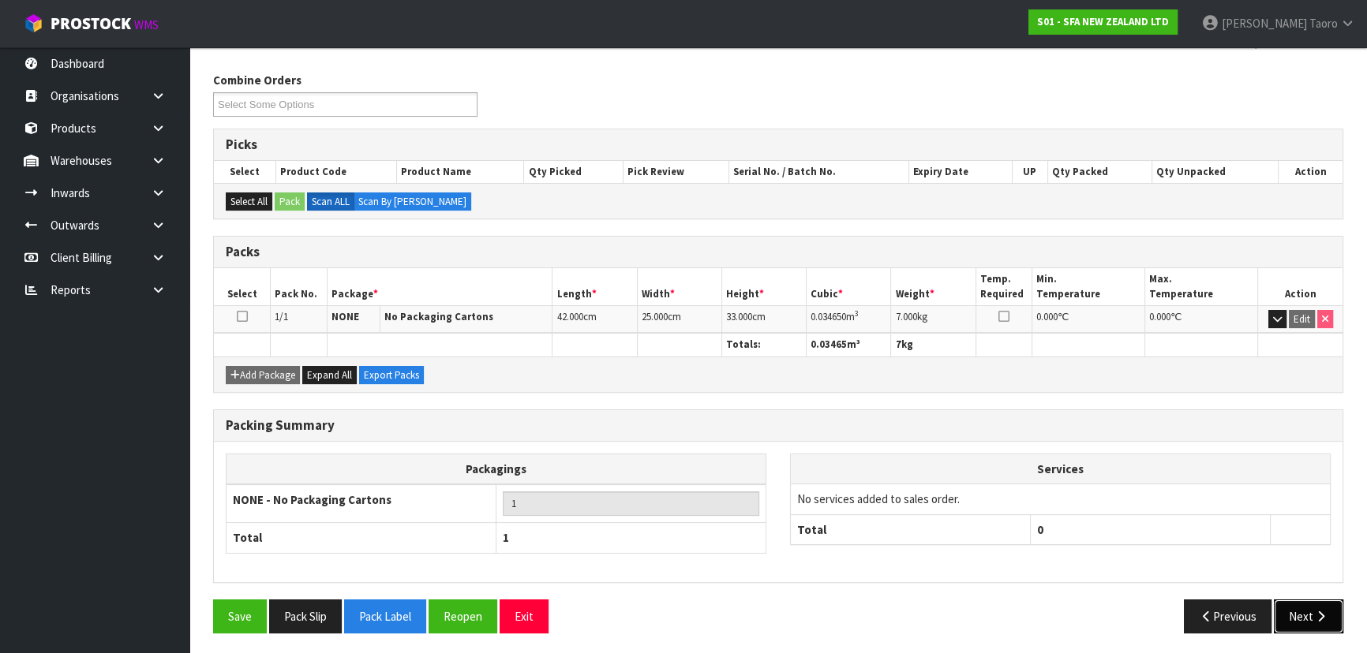
click at [1326, 616] on icon "button" at bounding box center [1320, 617] width 15 height 12
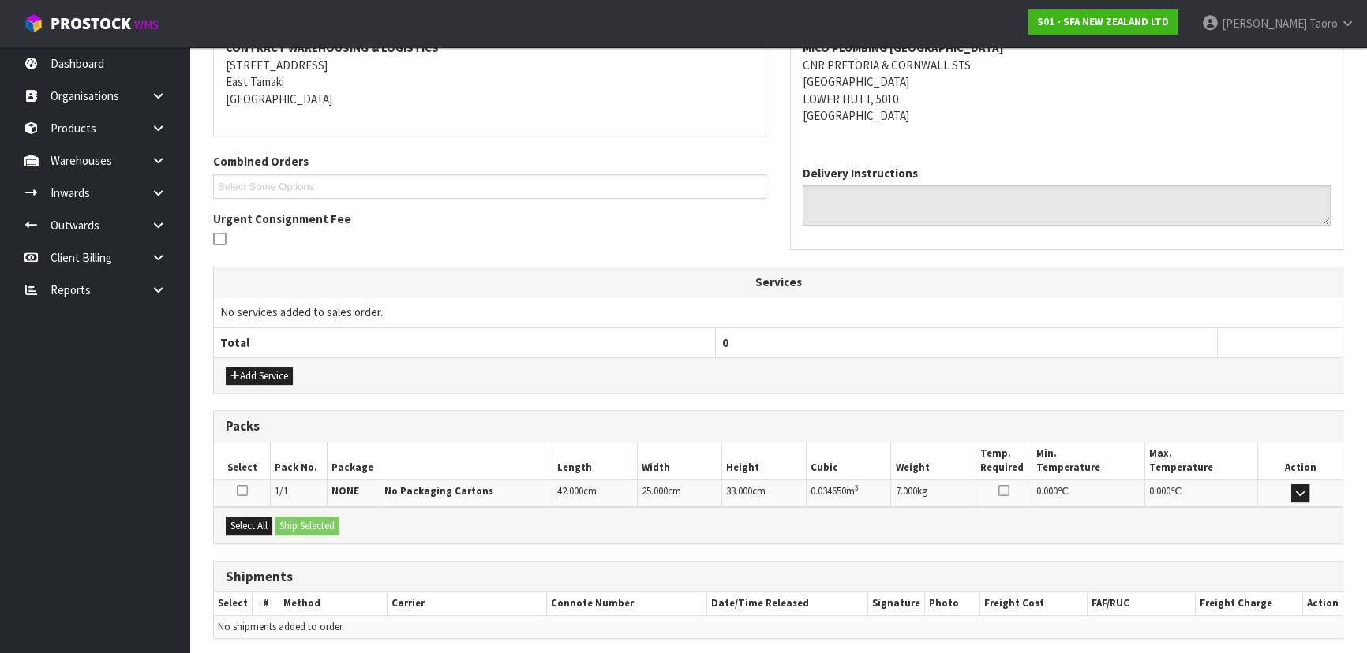
scroll to position [369, 0]
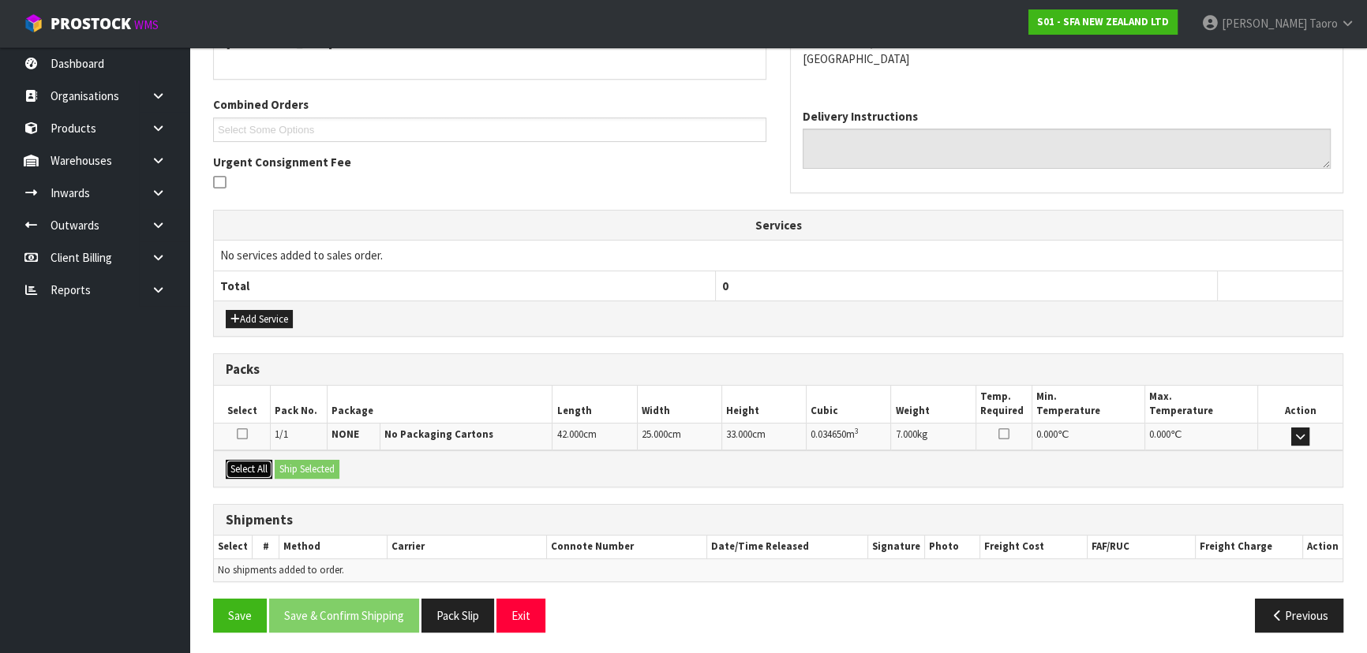
click at [277, 467] on div "Select All Ship Selected" at bounding box center [778, 469] width 1129 height 36
click at [260, 465] on button "Select All" at bounding box center [249, 469] width 47 height 19
drag, startPoint x: 290, startPoint y: 467, endPoint x: 339, endPoint y: 484, distance: 50.9
click at [291, 467] on button "Ship Selected" at bounding box center [307, 469] width 65 height 19
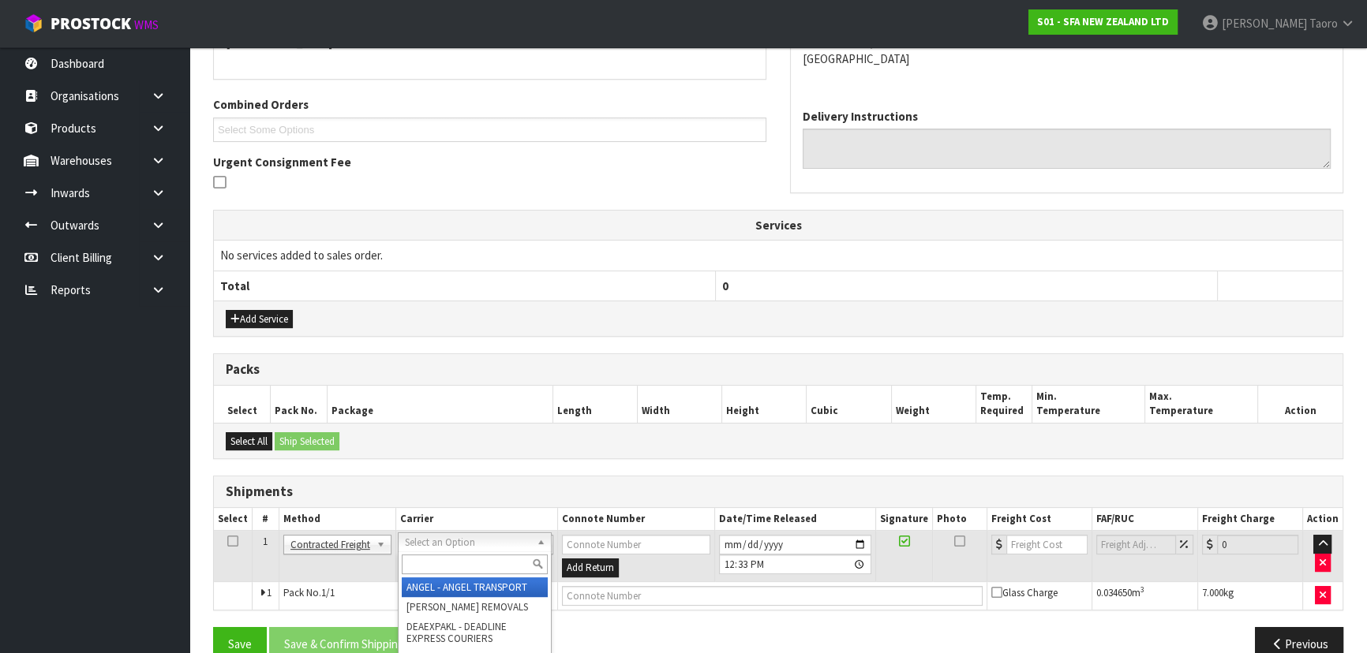
click at [427, 561] on input "text" at bounding box center [475, 565] width 146 height 20
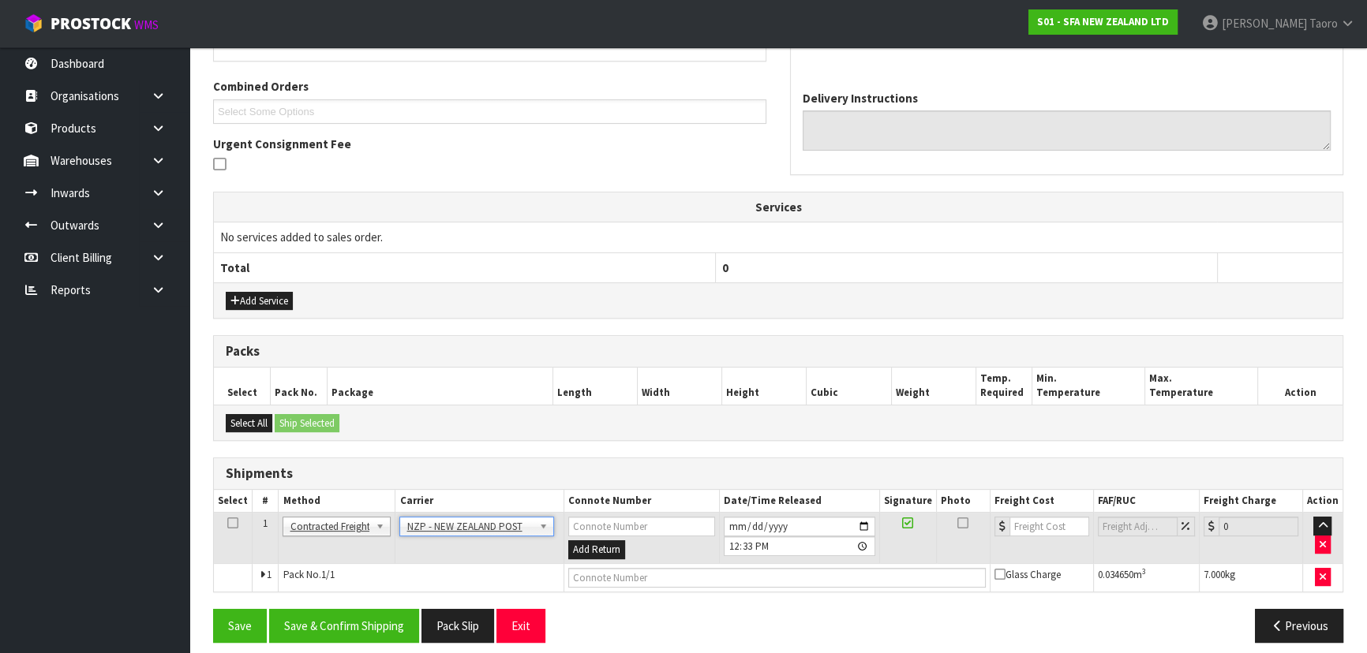
scroll to position [398, 0]
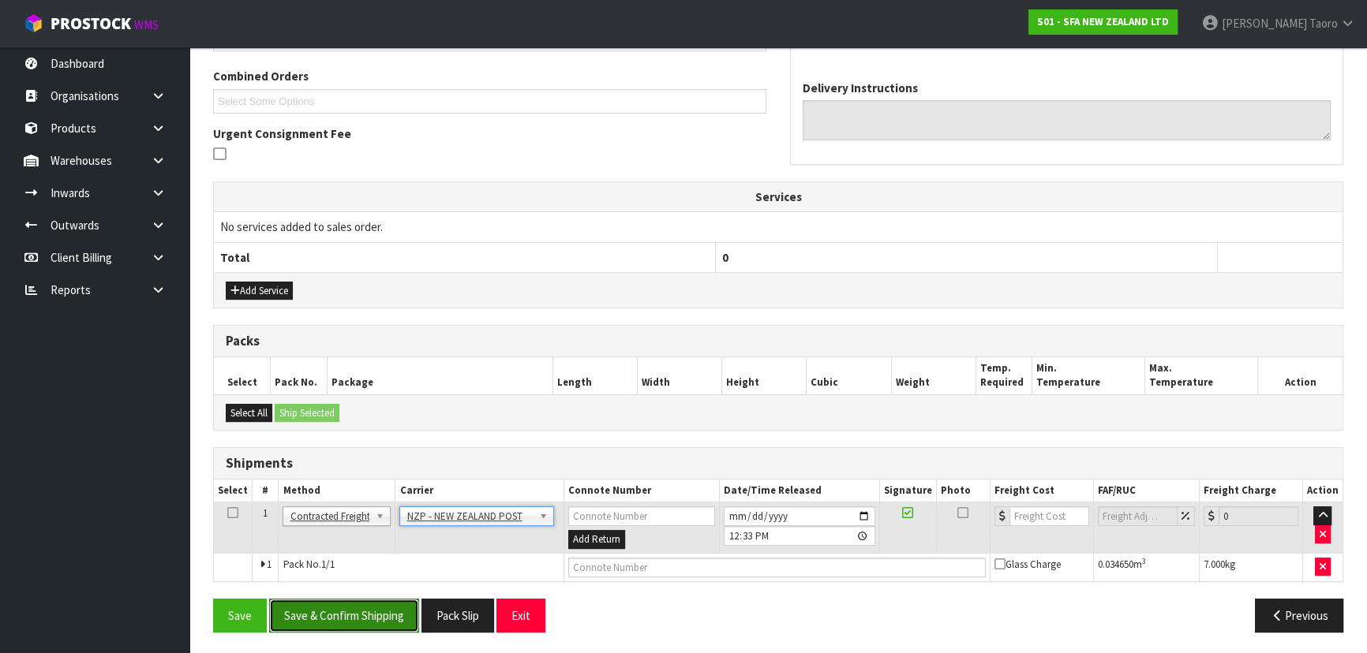
click at [399, 599] on button "Save & Confirm Shipping" at bounding box center [344, 616] width 150 height 34
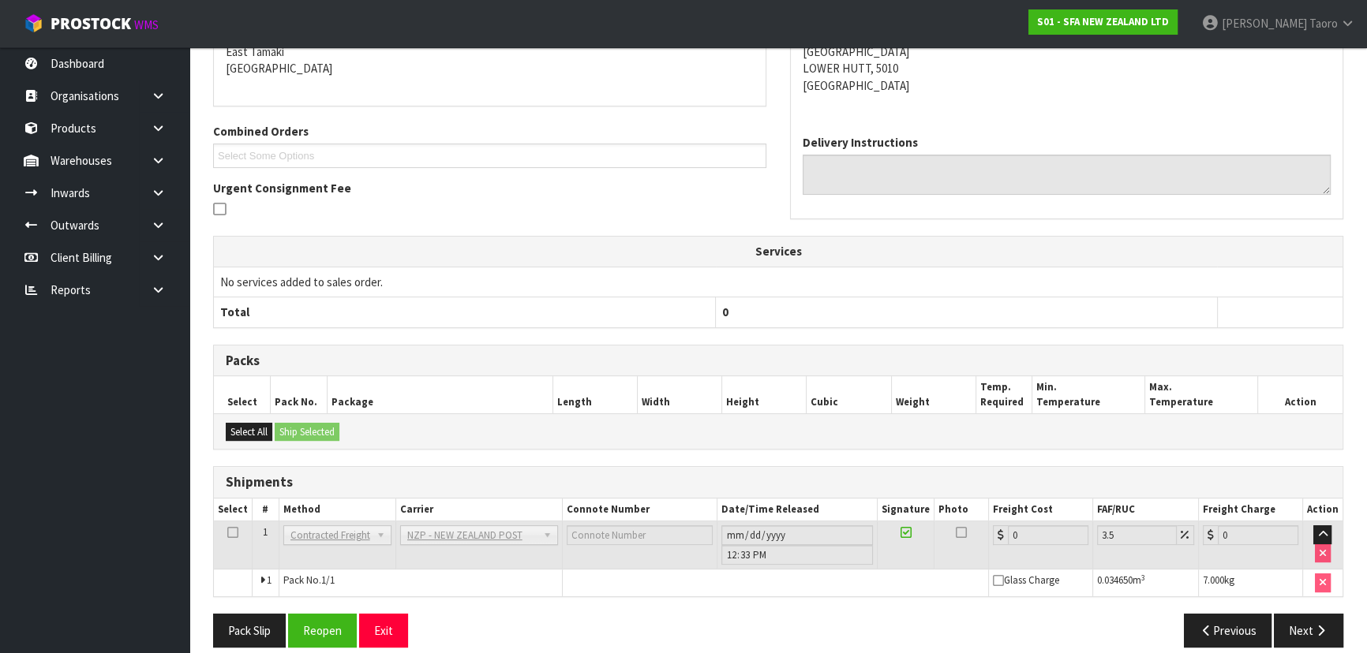
scroll to position [376, 0]
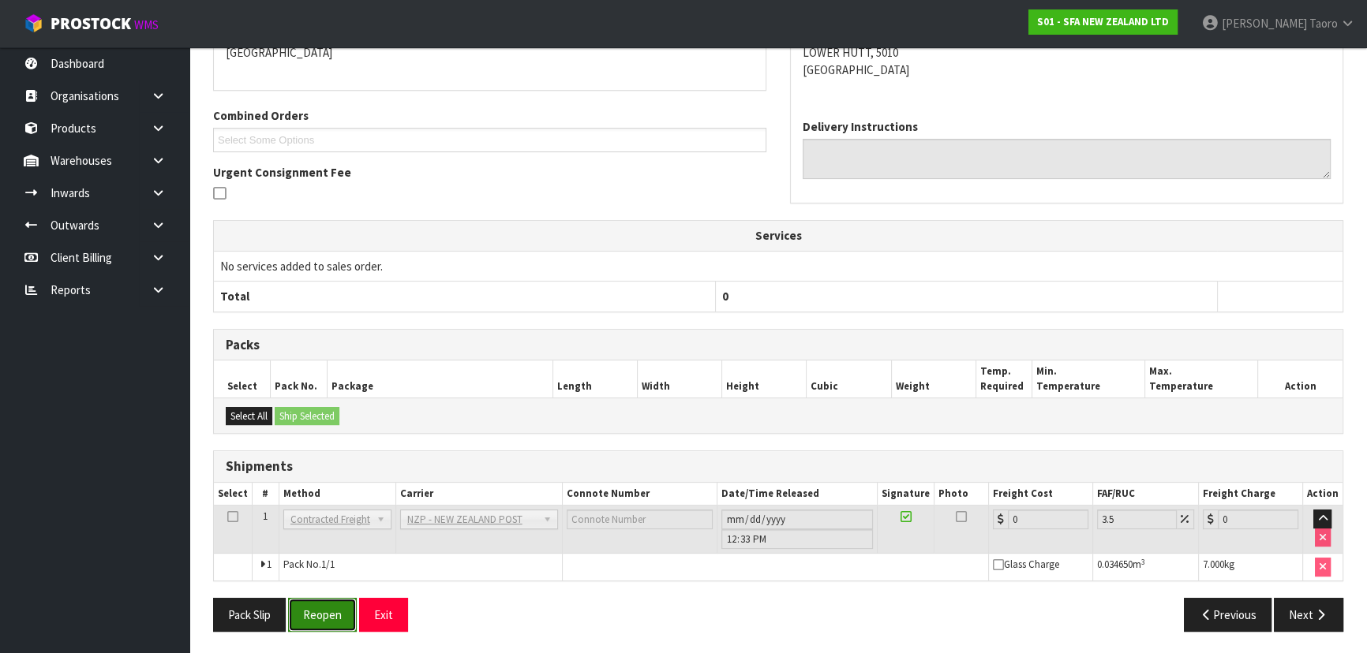
click at [344, 616] on button "Reopen" at bounding box center [322, 615] width 69 height 34
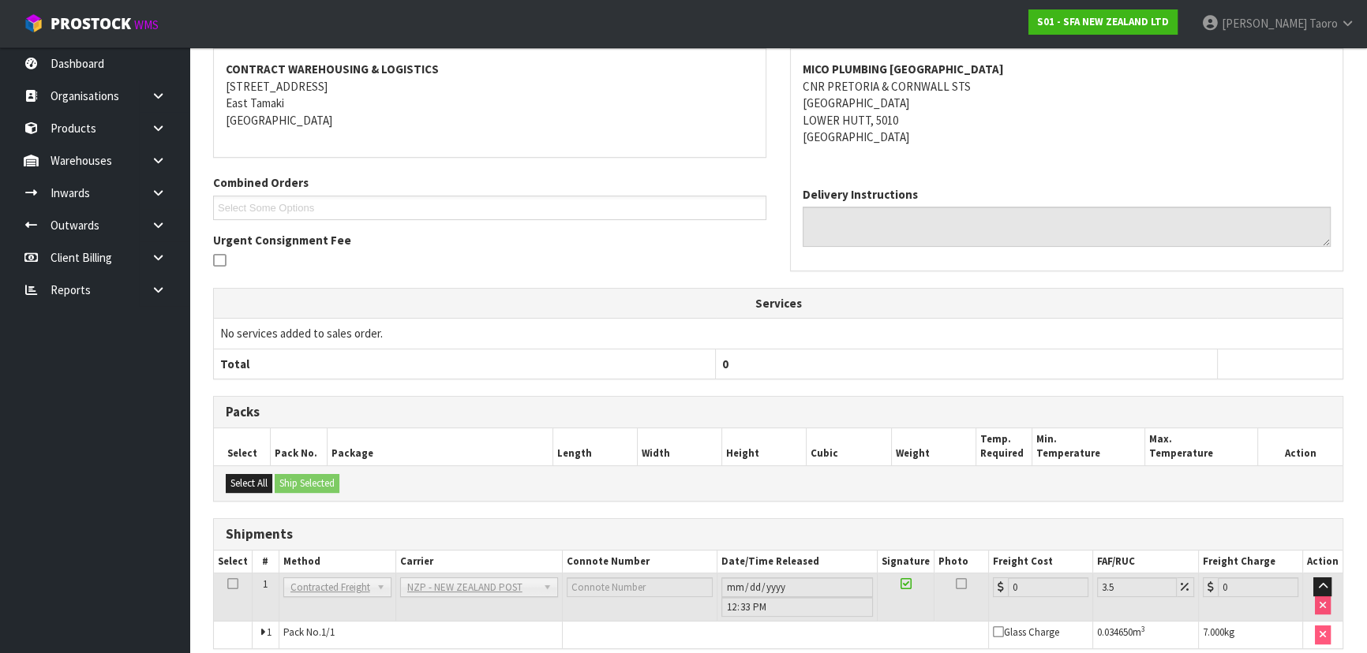
scroll to position [358, 0]
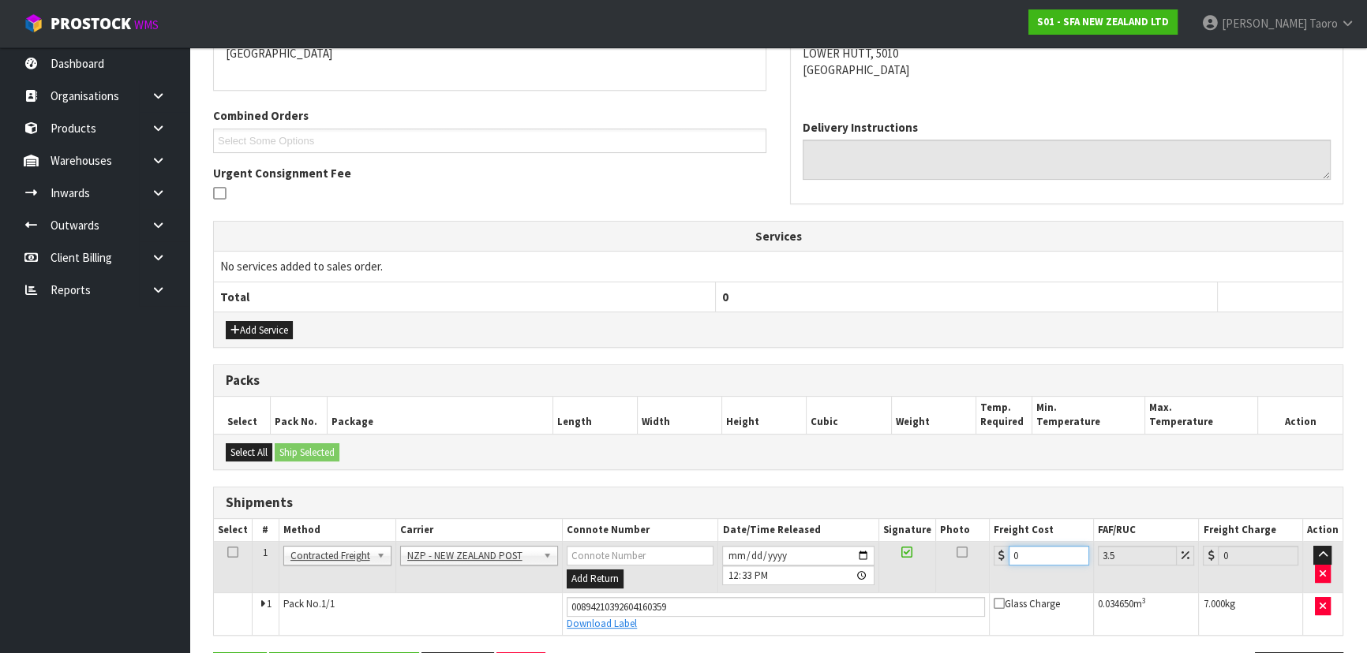
click at [1058, 547] on input "0" at bounding box center [1049, 556] width 81 height 20
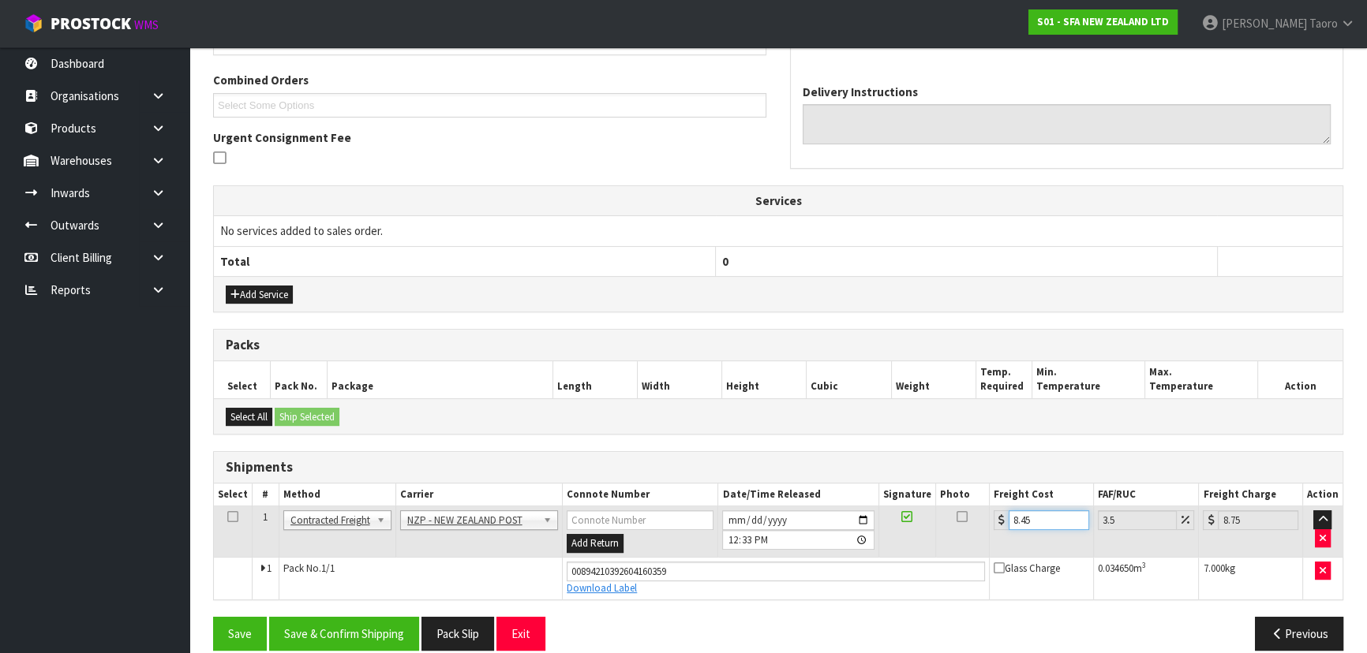
scroll to position [412, 0]
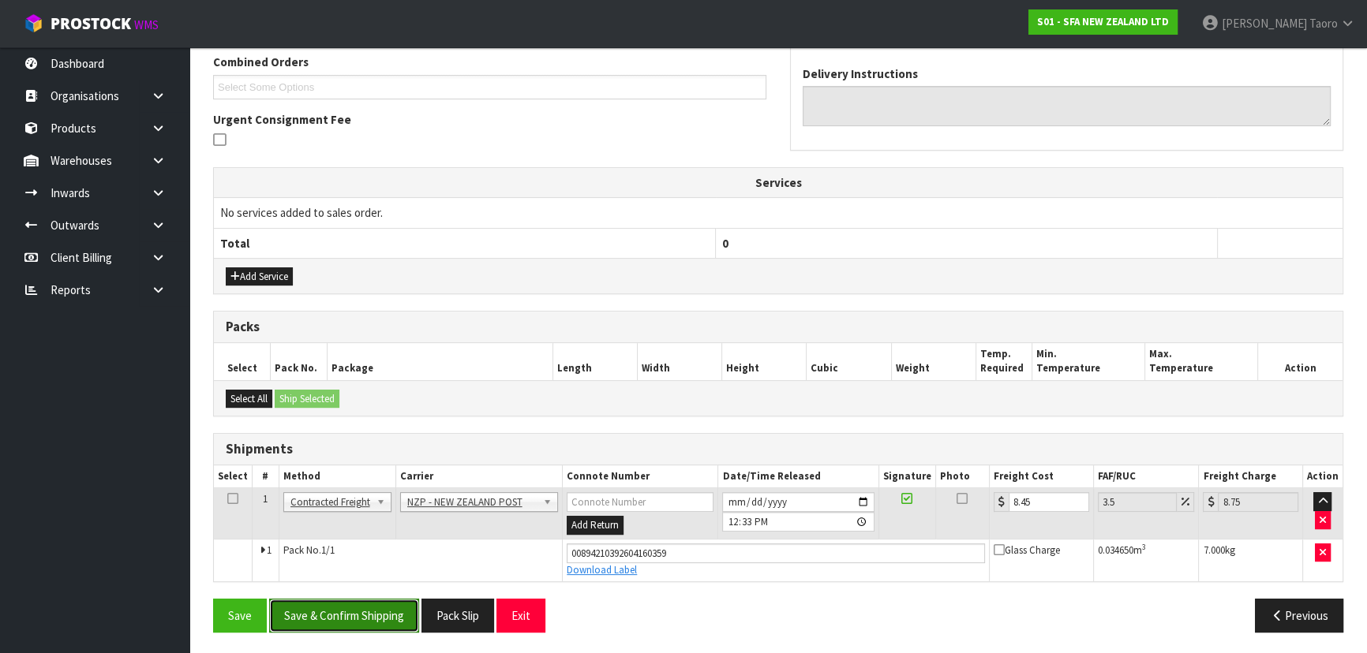
click at [395, 601] on button "Save & Confirm Shipping" at bounding box center [344, 616] width 150 height 34
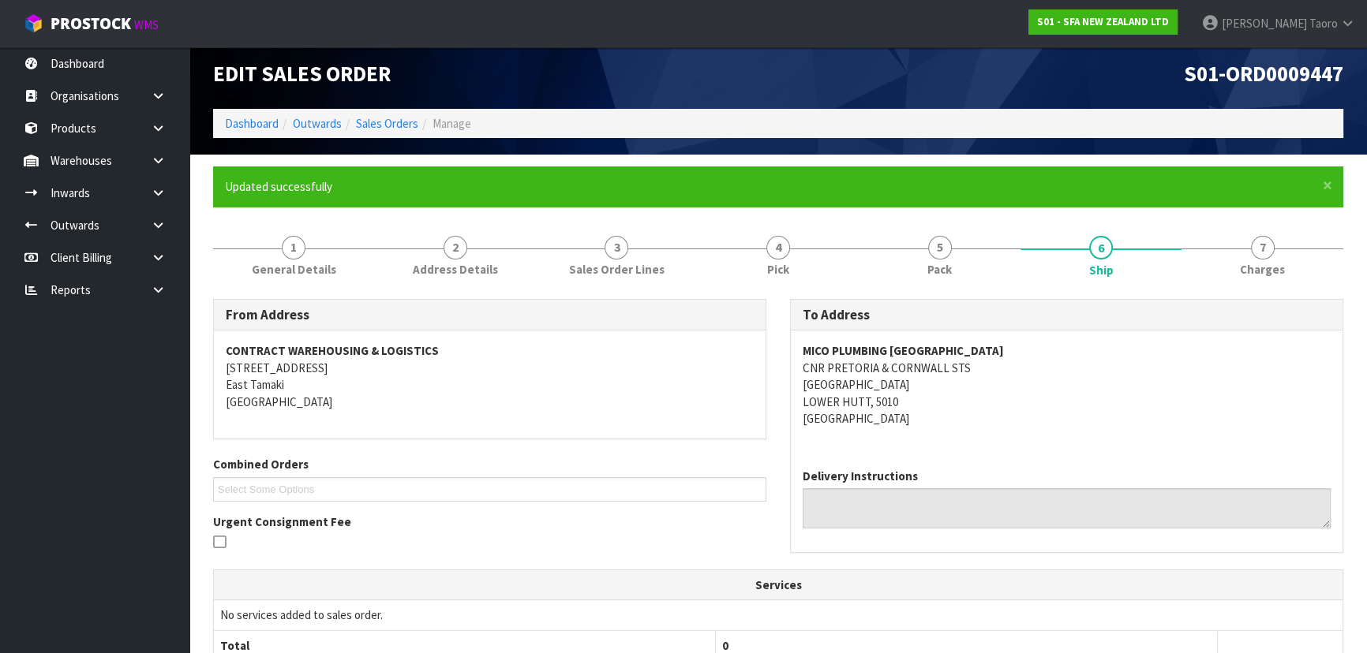
scroll to position [369, 0]
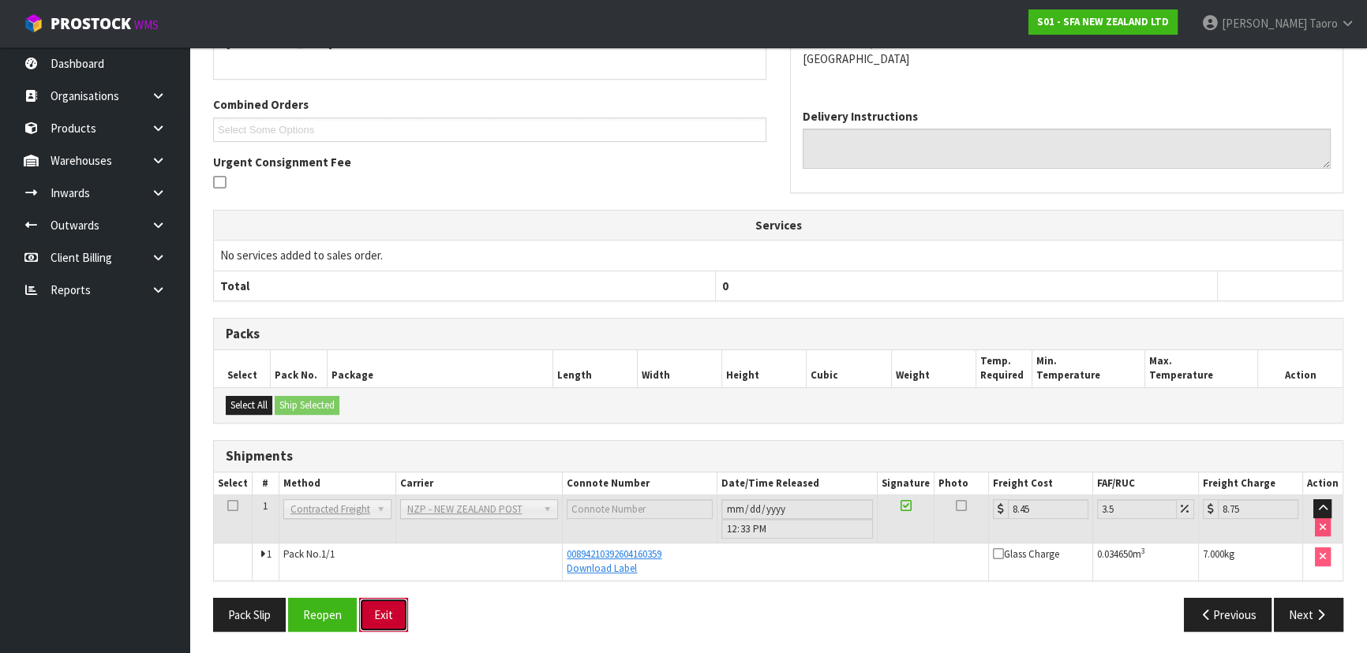
click at [390, 626] on button "Exit" at bounding box center [383, 615] width 49 height 34
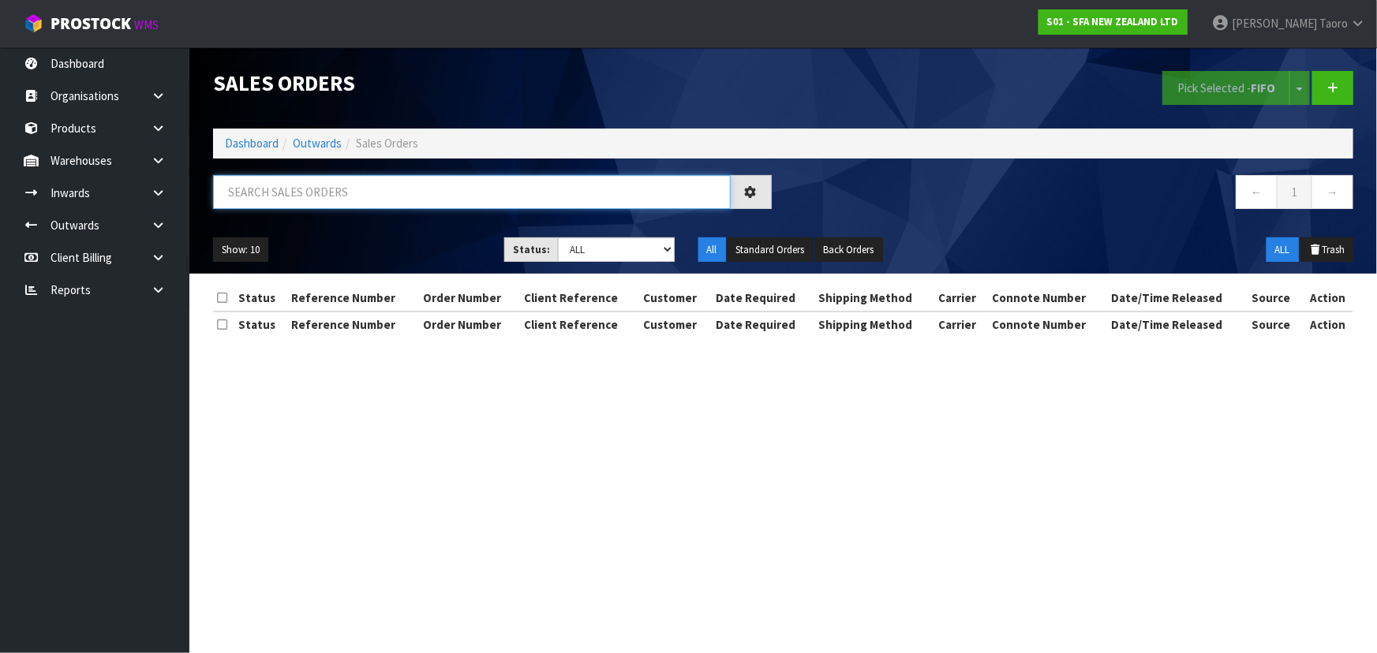
click at [426, 191] on input "text" at bounding box center [472, 192] width 518 height 34
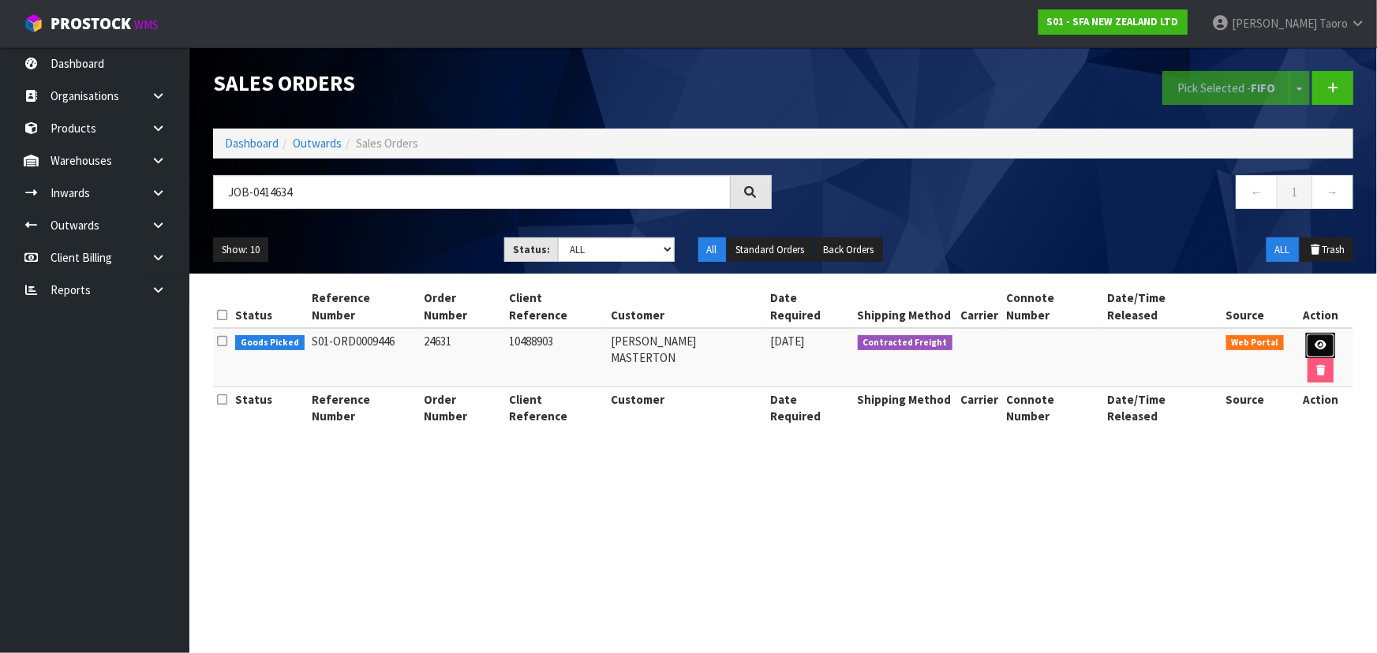
drag, startPoint x: 1308, startPoint y: 329, endPoint x: 1294, endPoint y: 327, distance: 13.6
click at [1315, 340] on icon at bounding box center [1321, 345] width 12 height 10
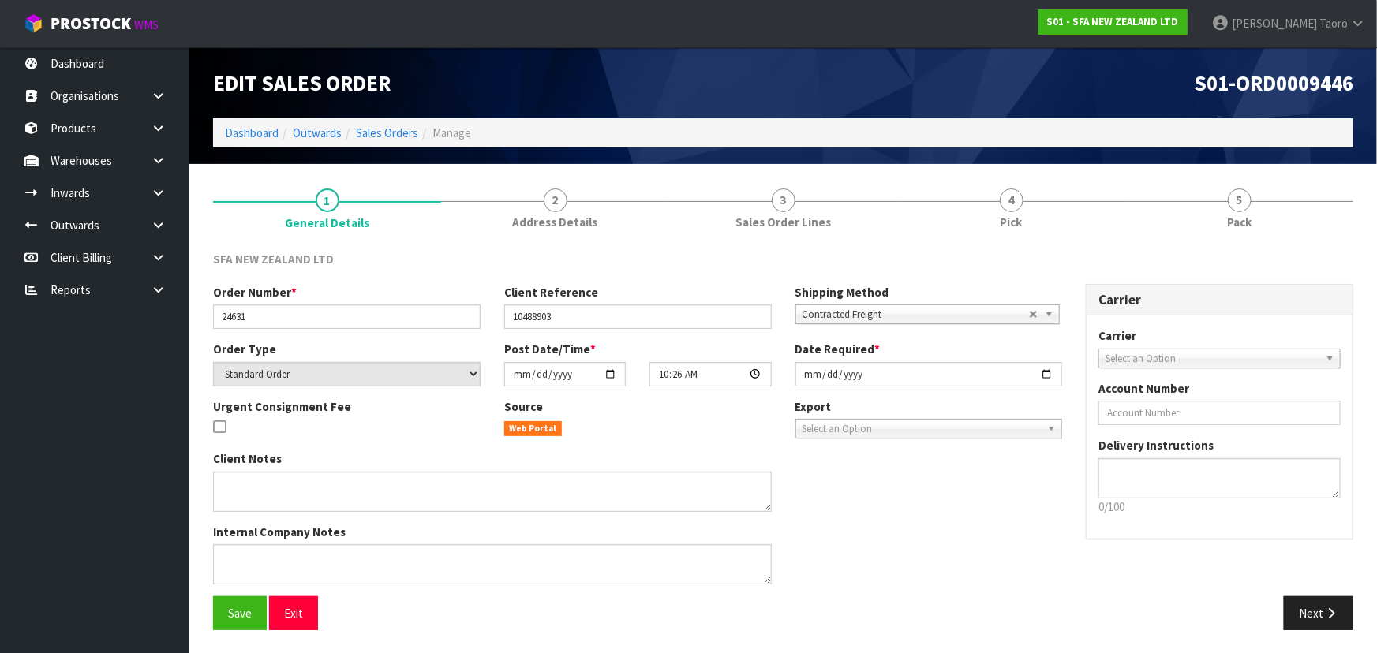
drag, startPoint x: 1274, startPoint y: 221, endPoint x: 1139, endPoint y: 155, distance: 150.0
click at [1265, 212] on link "5 Pack" at bounding box center [1239, 207] width 228 height 62
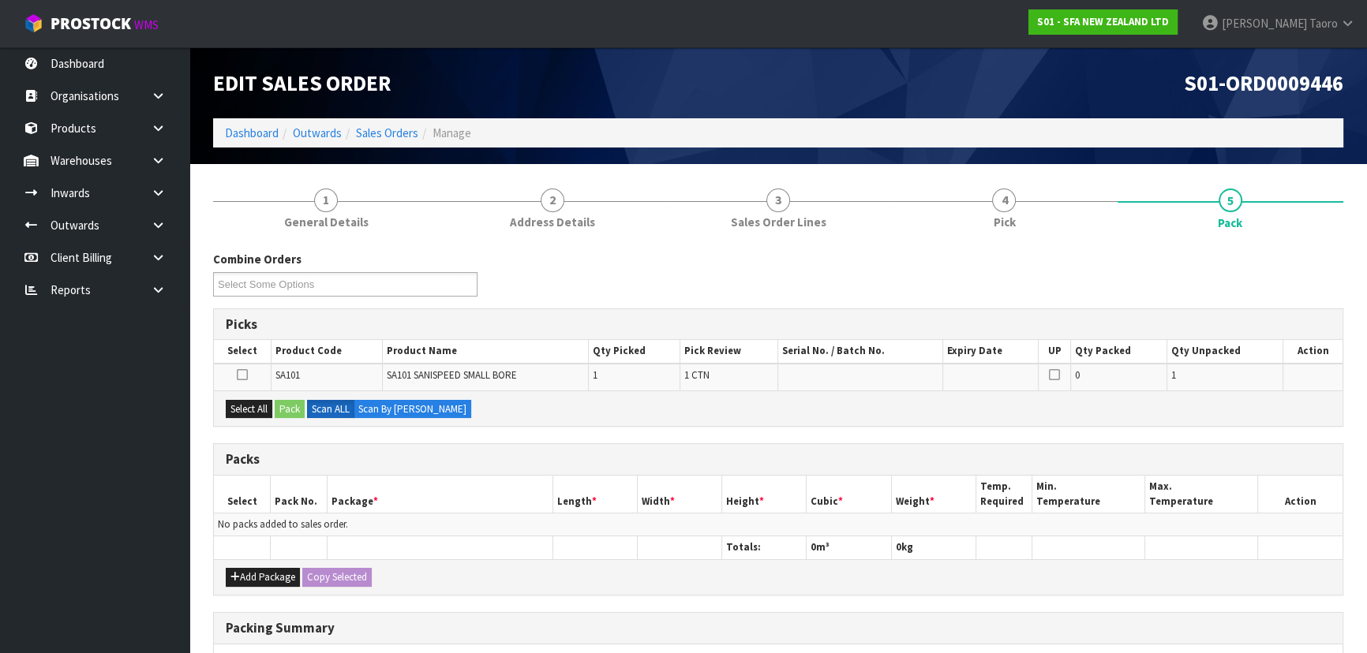
click at [1137, 132] on ol "Dashboard Outwards Sales Orders Manage" at bounding box center [778, 132] width 1130 height 29
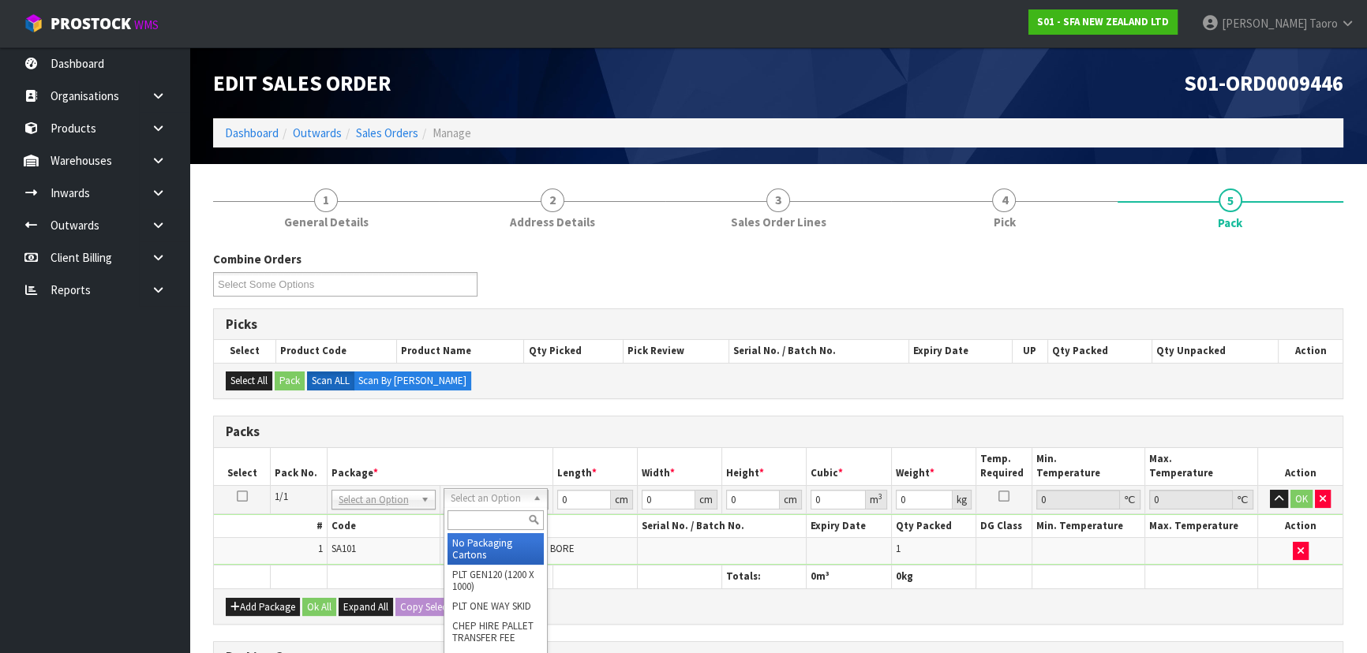
drag, startPoint x: 511, startPoint y: 550, endPoint x: 550, endPoint y: 526, distance: 45.3
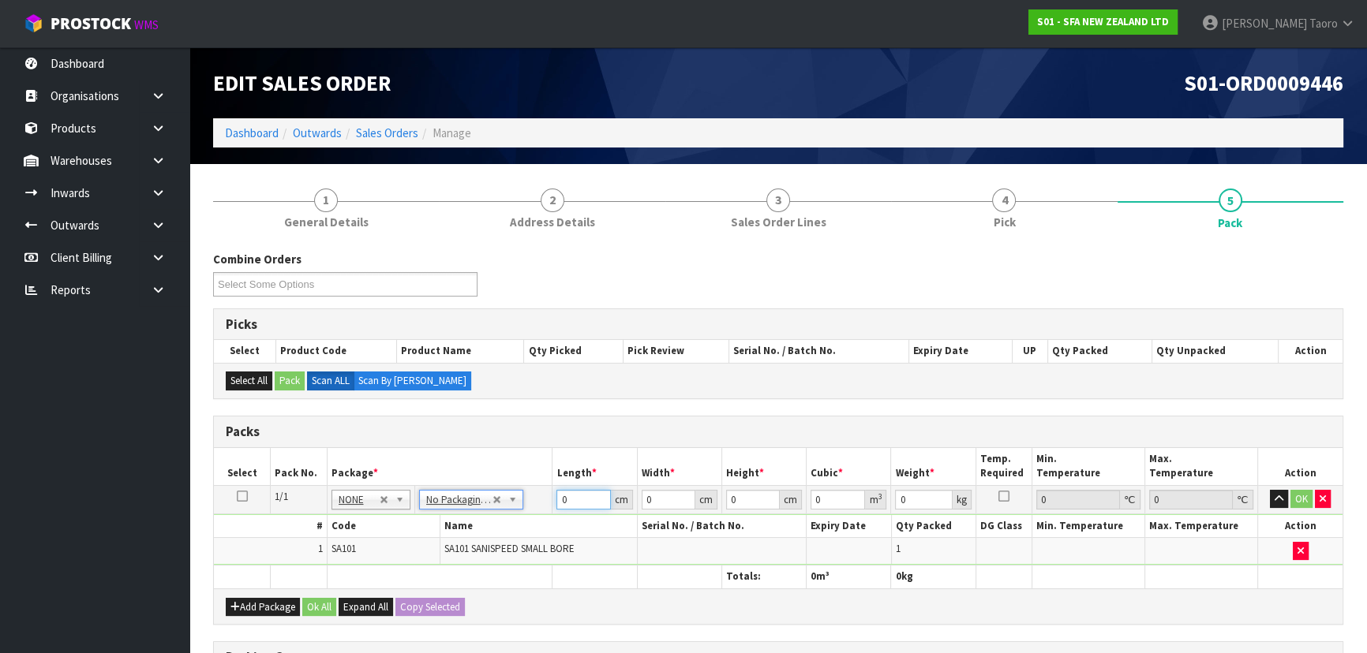
click at [585, 496] on input "0" at bounding box center [583, 500] width 54 height 20
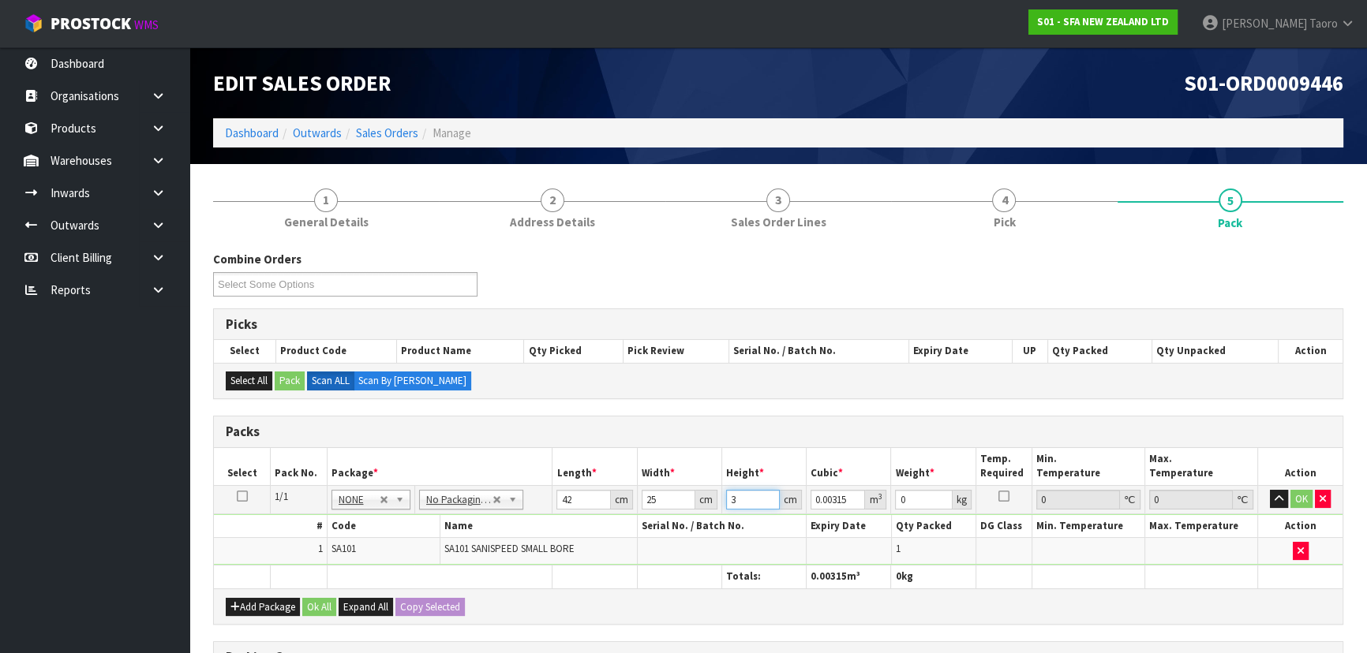
click at [744, 497] on input "3" at bounding box center [753, 500] width 54 height 20
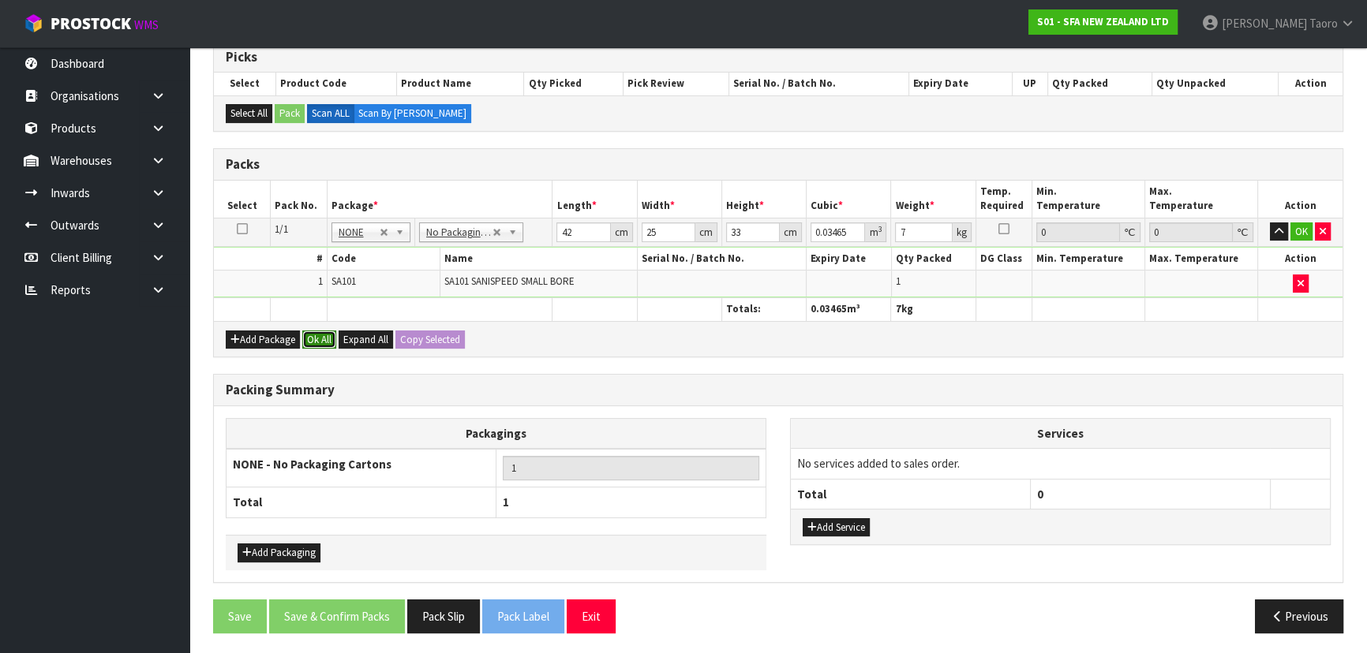
drag, startPoint x: 315, startPoint y: 341, endPoint x: 365, endPoint y: 647, distance: 310.2
click at [313, 342] on button "Ok All" at bounding box center [319, 340] width 34 height 19
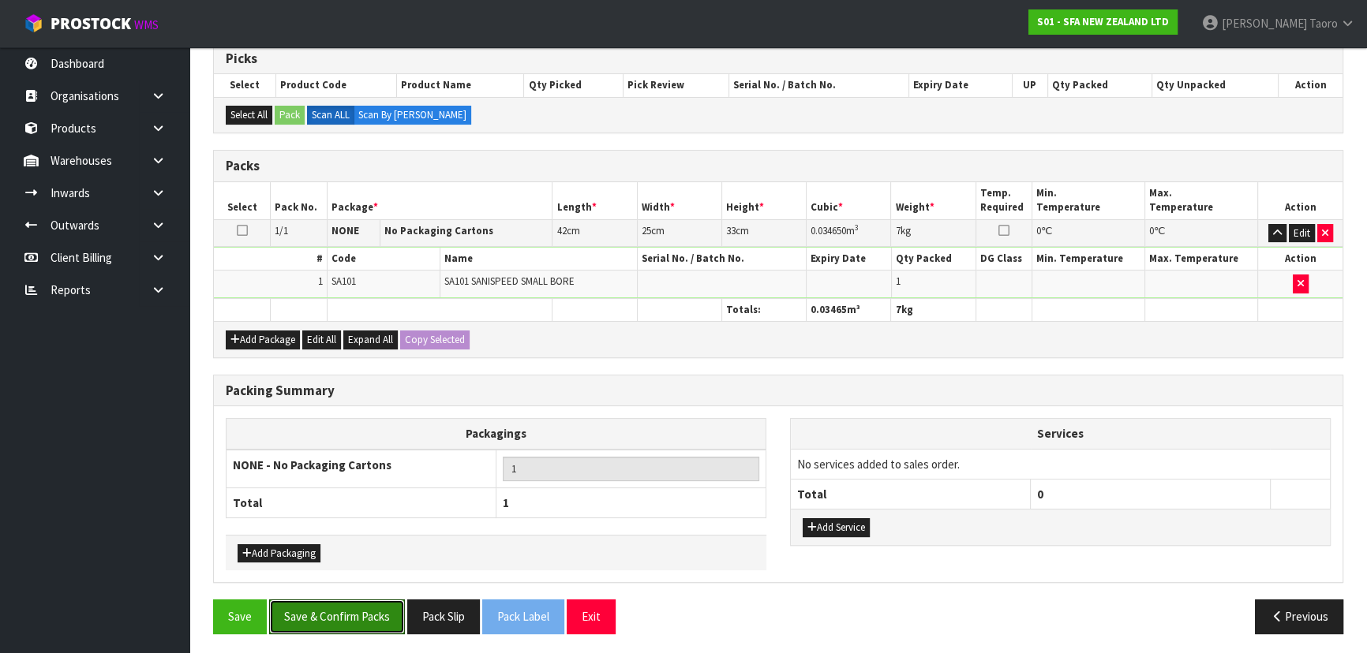
drag, startPoint x: 364, startPoint y: 612, endPoint x: 370, endPoint y: 592, distance: 21.5
click at [369, 612] on button "Save & Confirm Packs" at bounding box center [337, 617] width 136 height 34
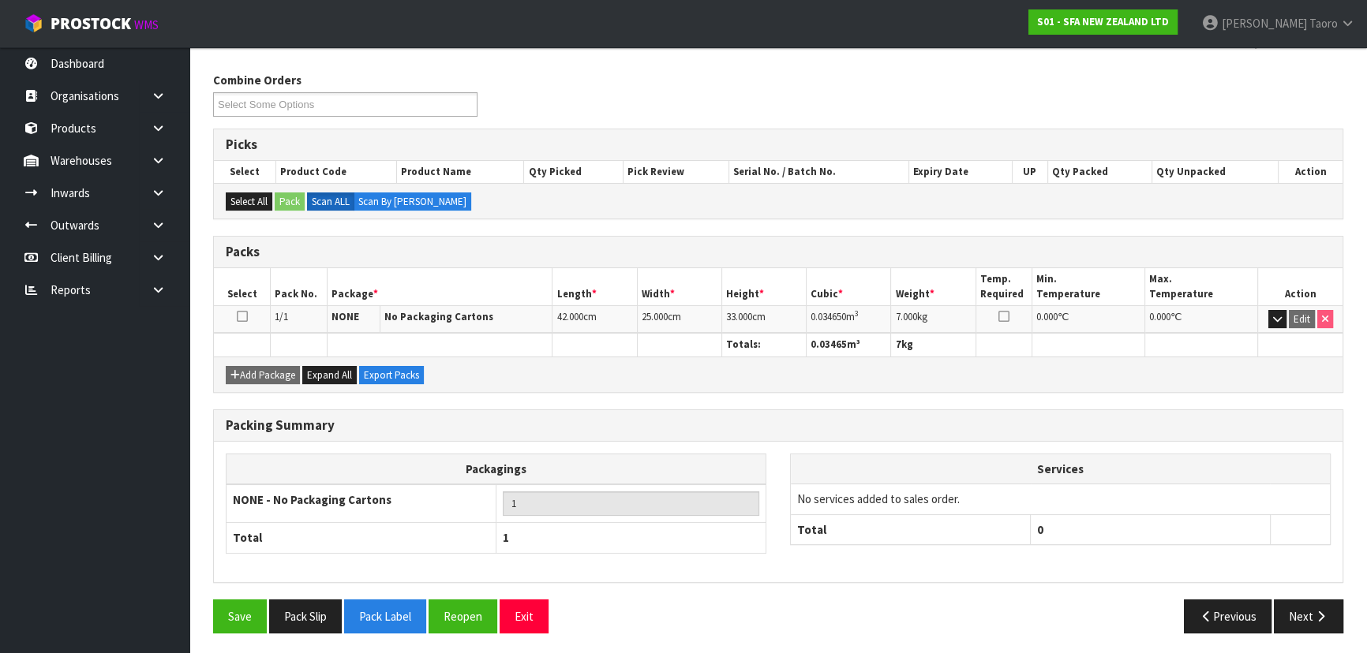
click at [1301, 593] on div "Packing Summary Packagings NONE - No Packaging Cartons 1 Total 1 Services No se…" at bounding box center [778, 505] width 1154 height 190
click at [1305, 608] on button "Next" at bounding box center [1308, 617] width 69 height 34
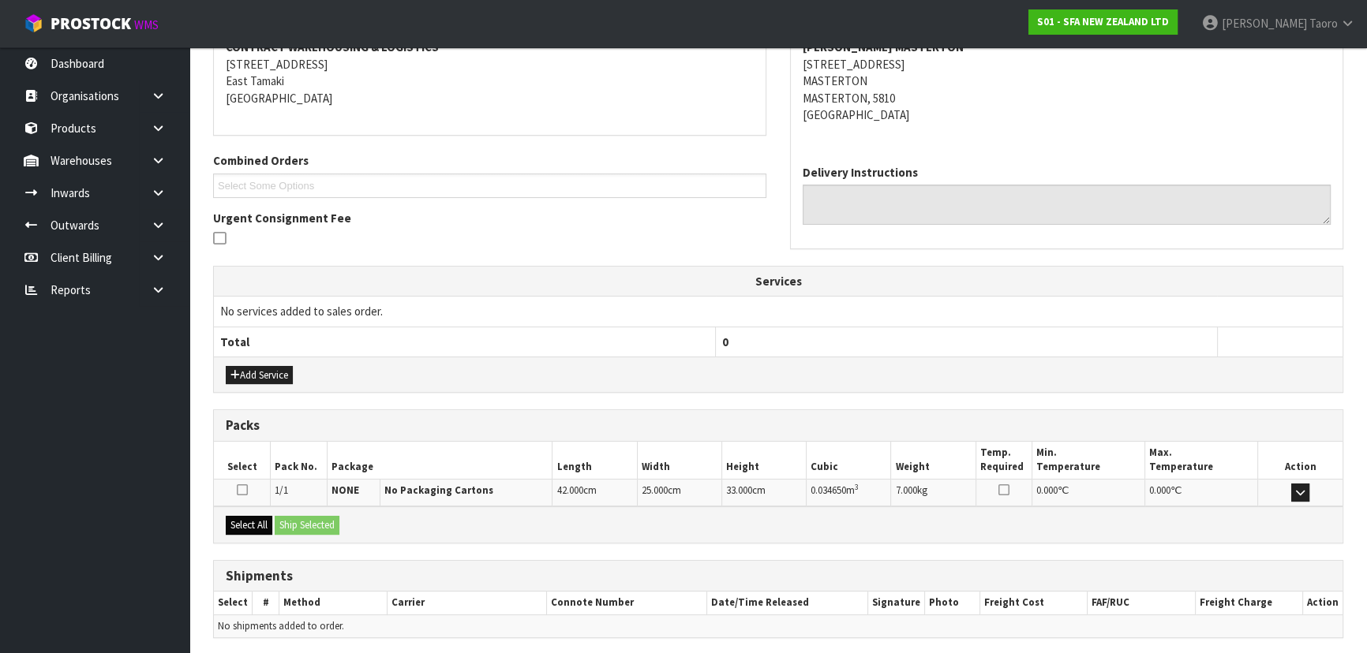
scroll to position [369, 0]
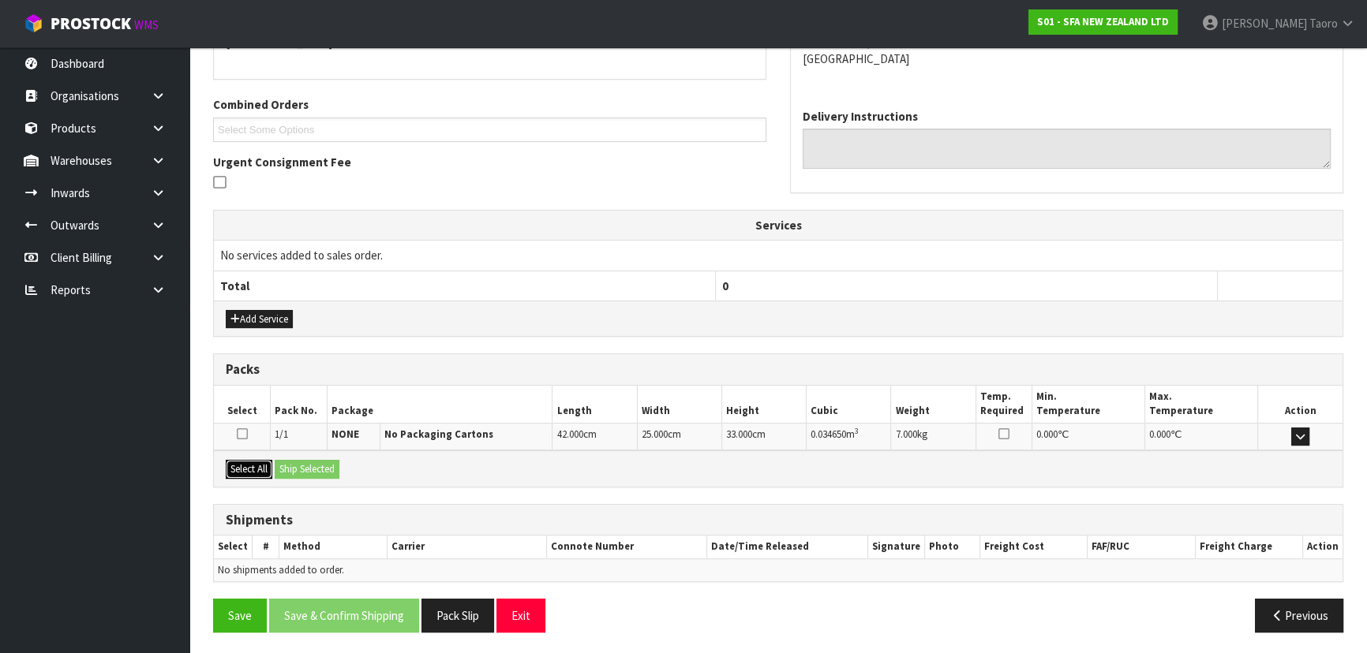
drag, startPoint x: 265, startPoint y: 464, endPoint x: 283, endPoint y: 464, distance: 17.4
click at [268, 464] on button "Select All" at bounding box center [249, 469] width 47 height 19
drag, startPoint x: 294, startPoint y: 466, endPoint x: 370, endPoint y: 493, distance: 81.4
click at [296, 466] on button "Ship Selected" at bounding box center [307, 469] width 65 height 19
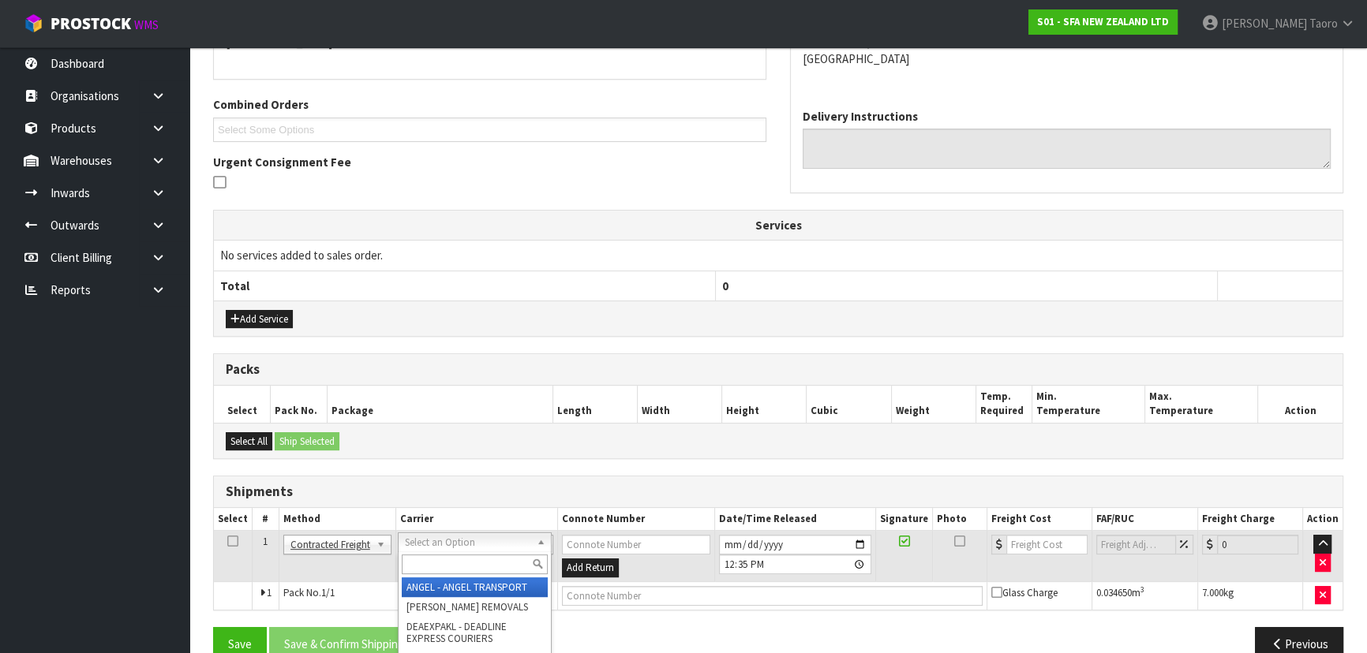
drag, startPoint x: 525, startPoint y: 543, endPoint x: 523, endPoint y: 564, distance: 20.6
click at [523, 564] on input "text" at bounding box center [475, 565] width 146 height 20
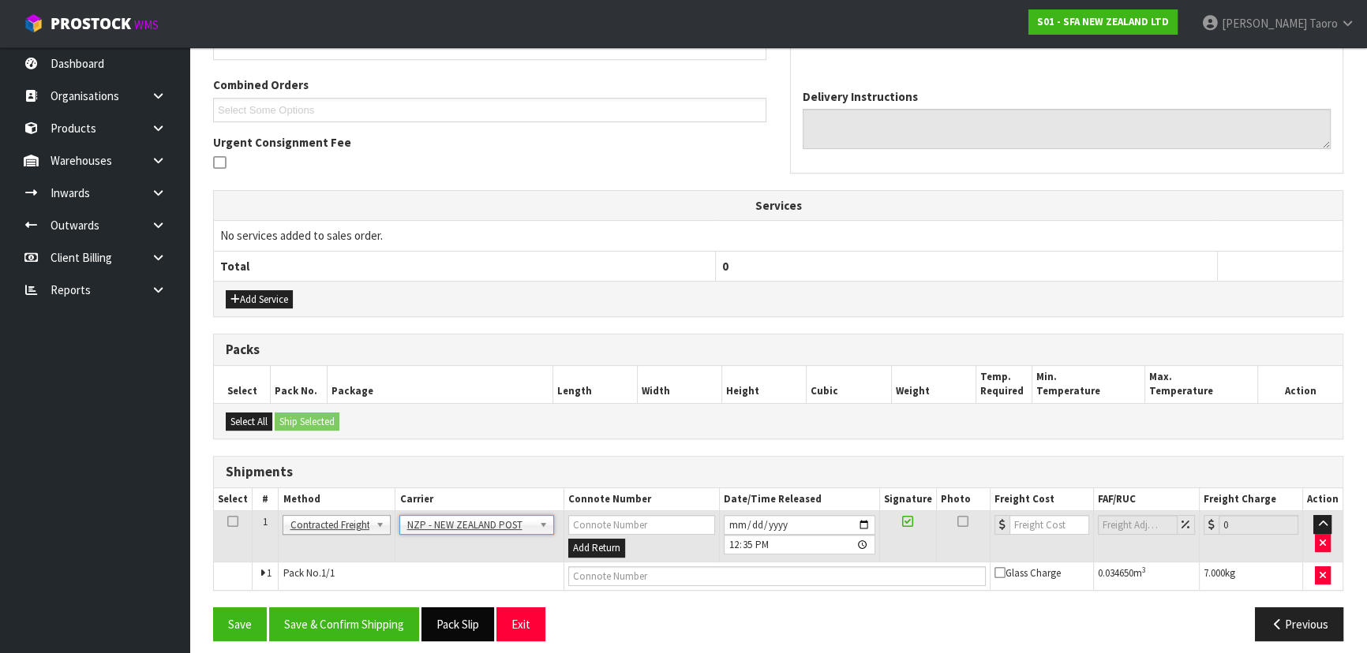
scroll to position [398, 0]
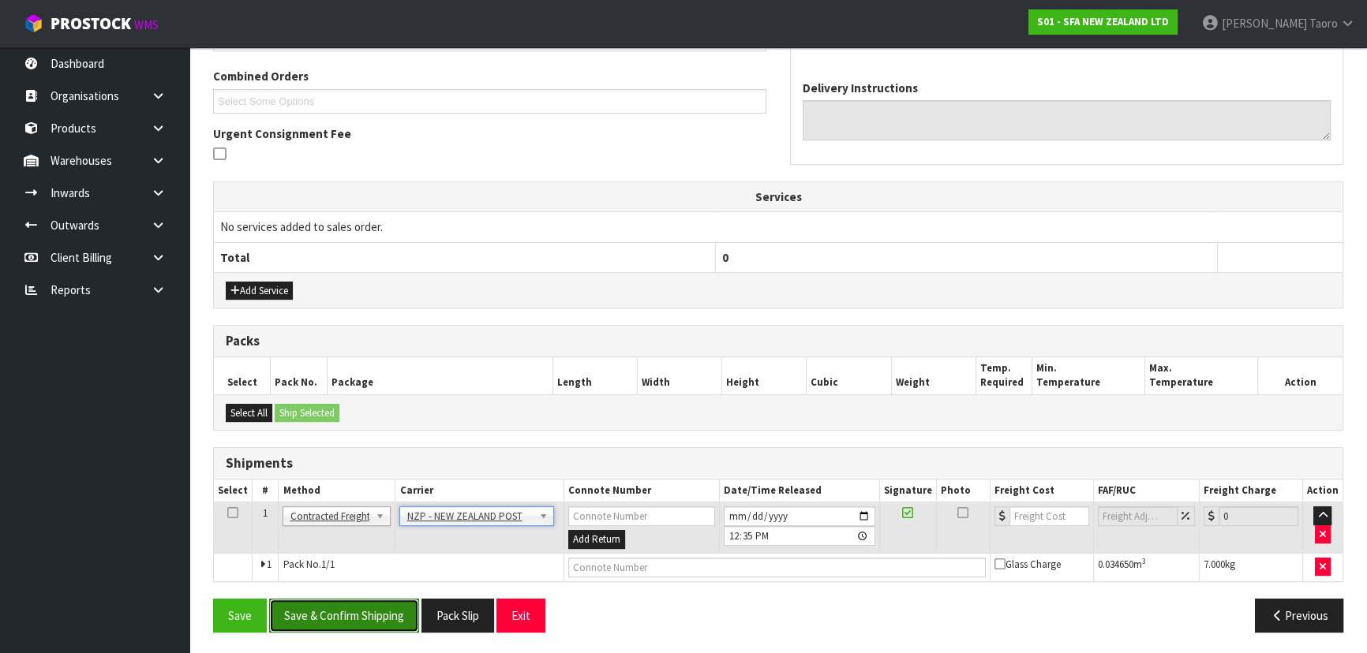
click at [410, 610] on button "Save & Confirm Shipping" at bounding box center [344, 616] width 150 height 34
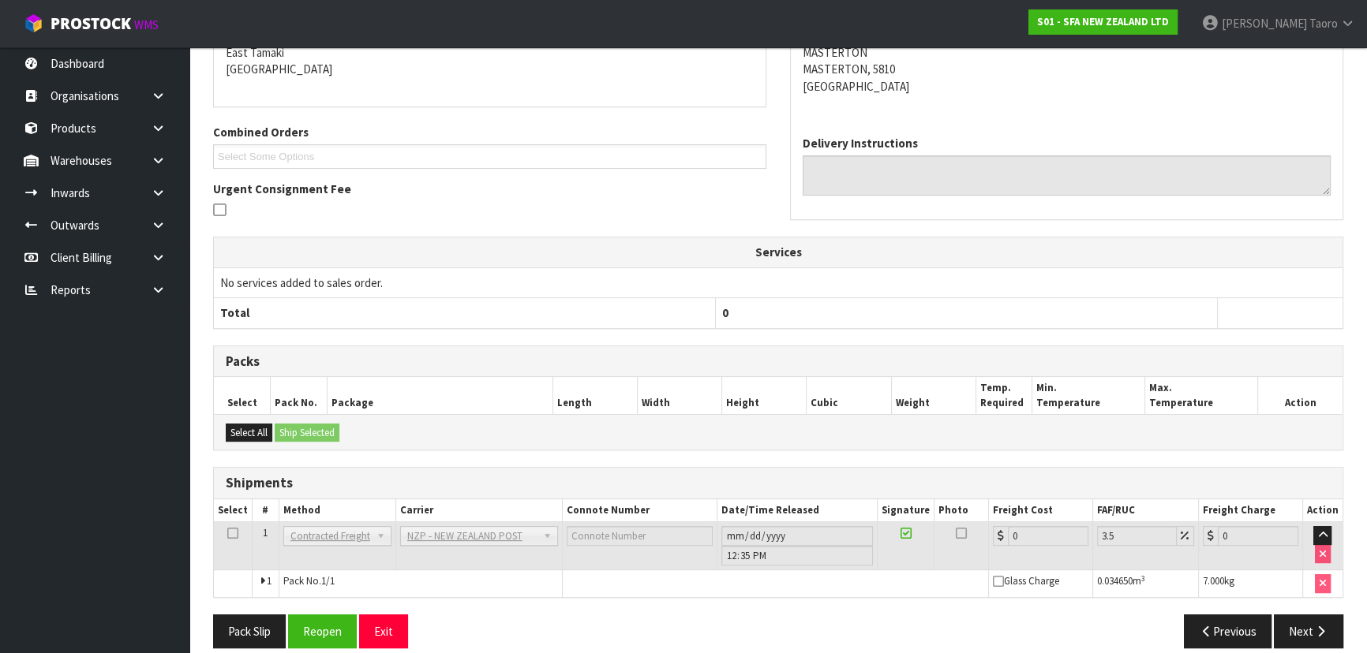
scroll to position [376, 0]
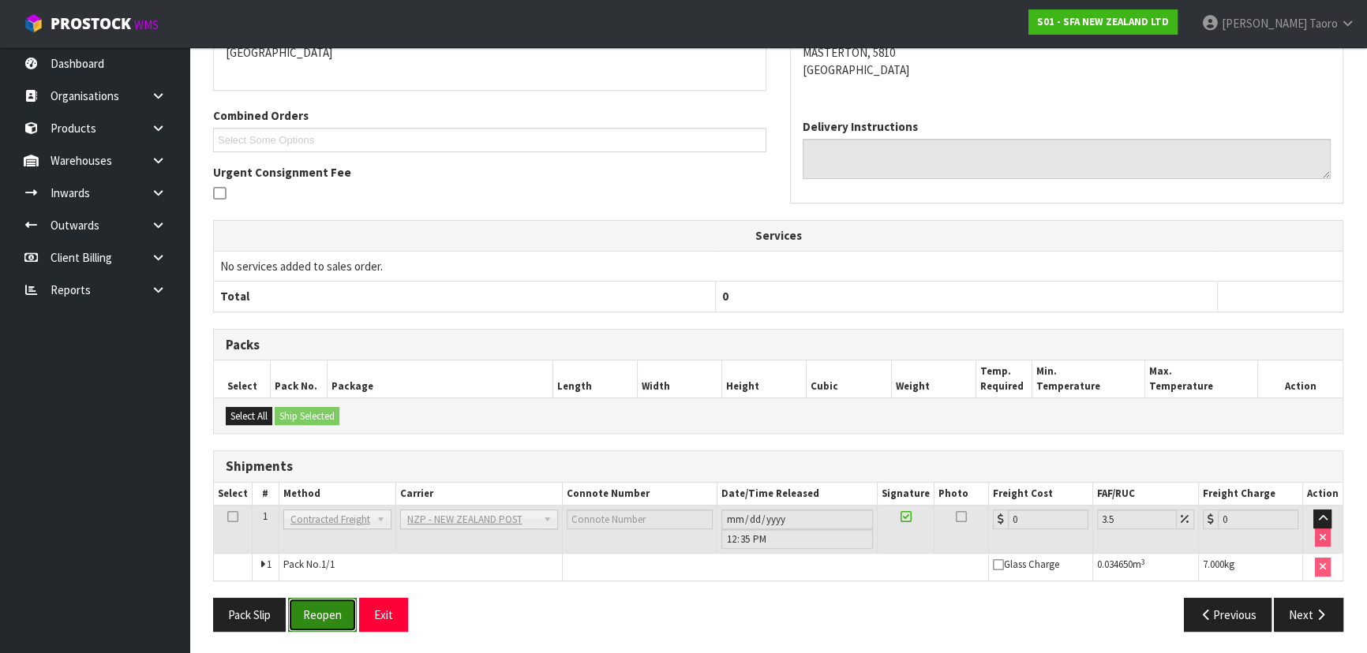
drag, startPoint x: 328, startPoint y: 620, endPoint x: 328, endPoint y: 608, distance: 12.6
click at [330, 614] on button "Reopen" at bounding box center [322, 615] width 69 height 34
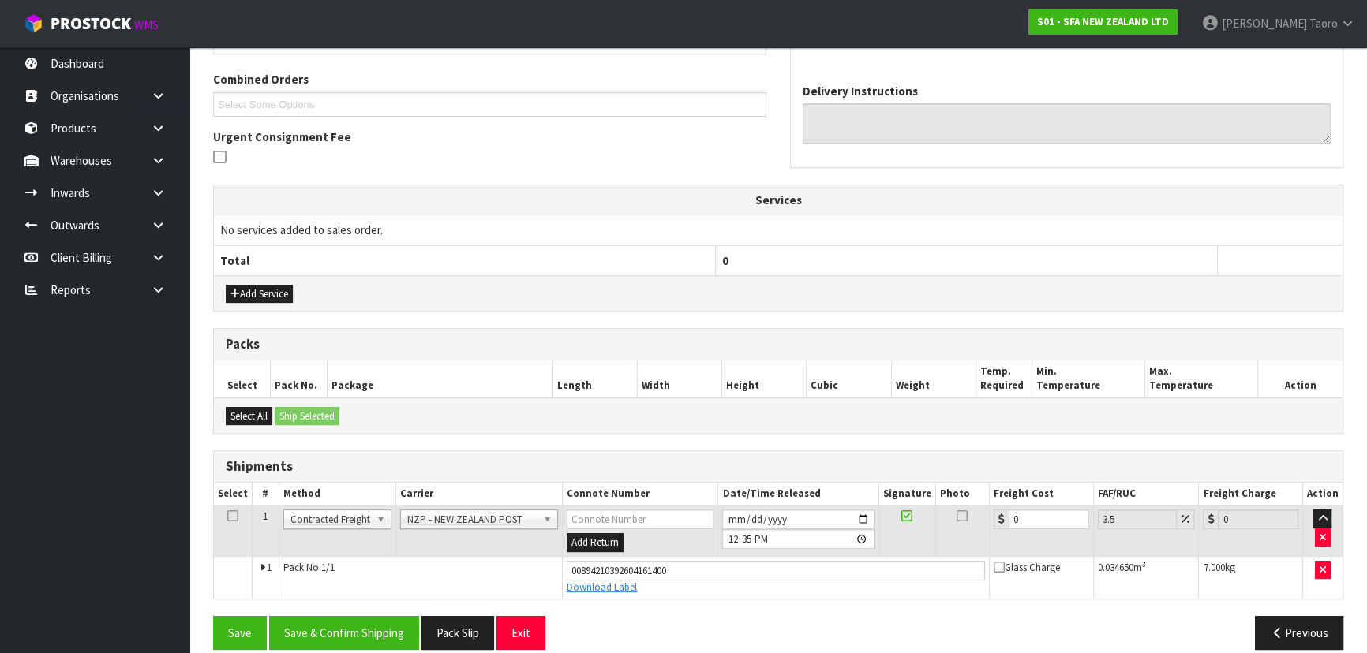
scroll to position [412, 0]
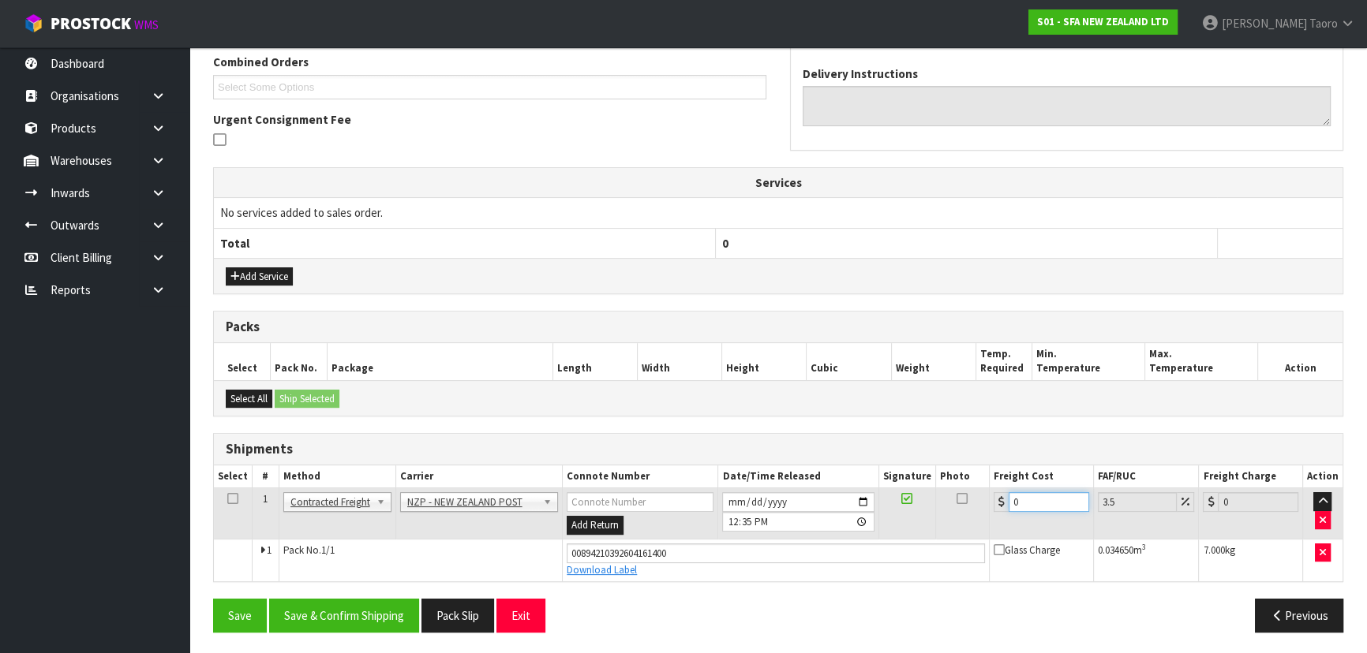
click at [1027, 503] on input "0" at bounding box center [1049, 502] width 81 height 20
drag, startPoint x: 401, startPoint y: 601, endPoint x: 400, endPoint y: 583, distance: 17.4
click at [402, 601] on button "Save & Confirm Shipping" at bounding box center [344, 616] width 150 height 34
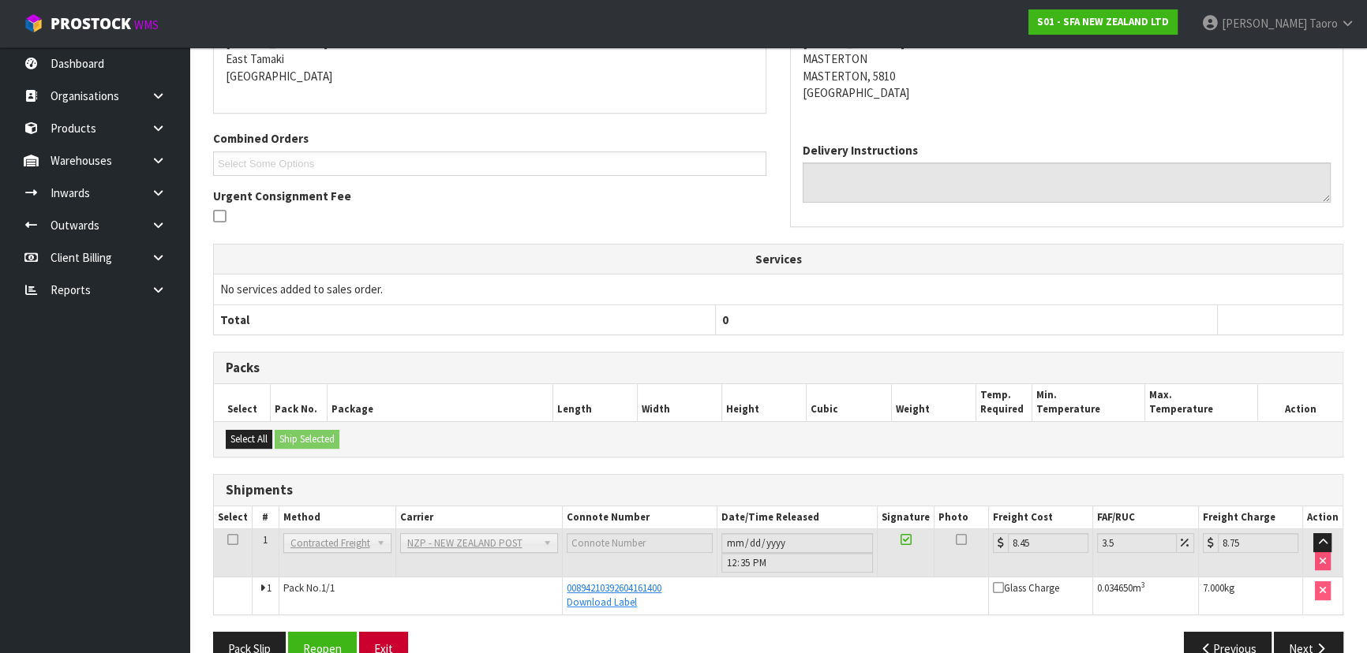
scroll to position [369, 0]
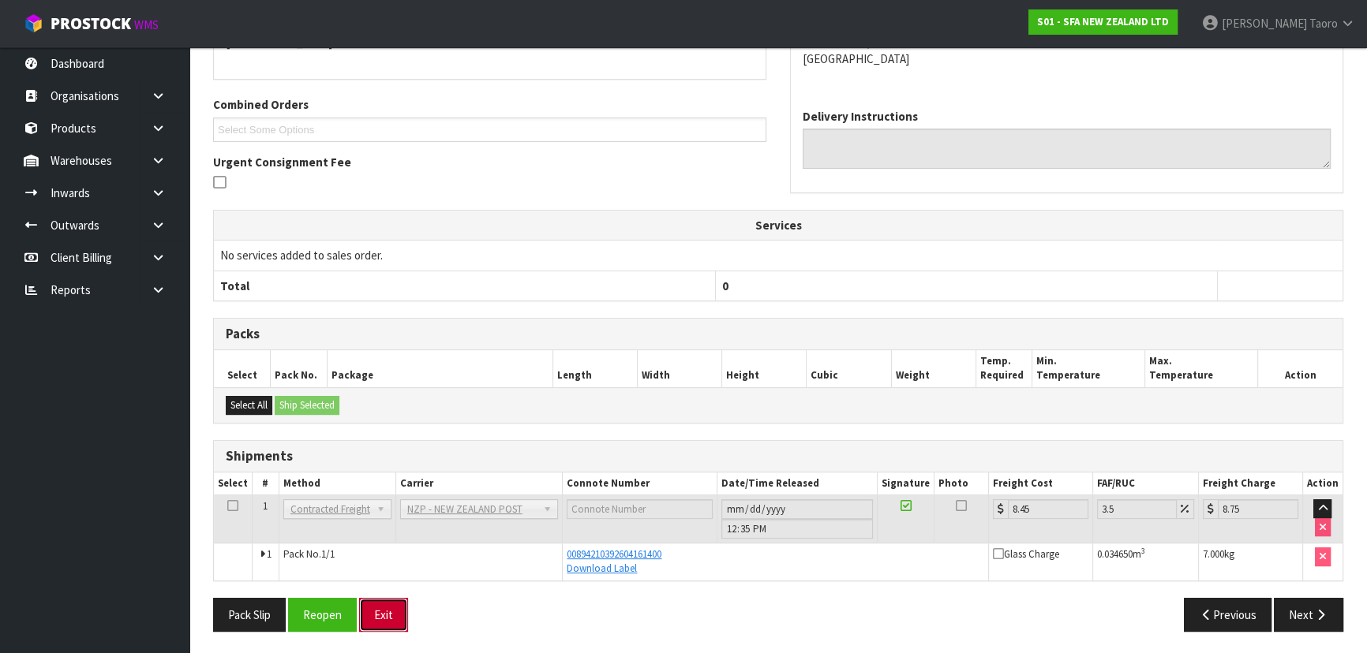
click at [399, 612] on button "Exit" at bounding box center [383, 615] width 49 height 34
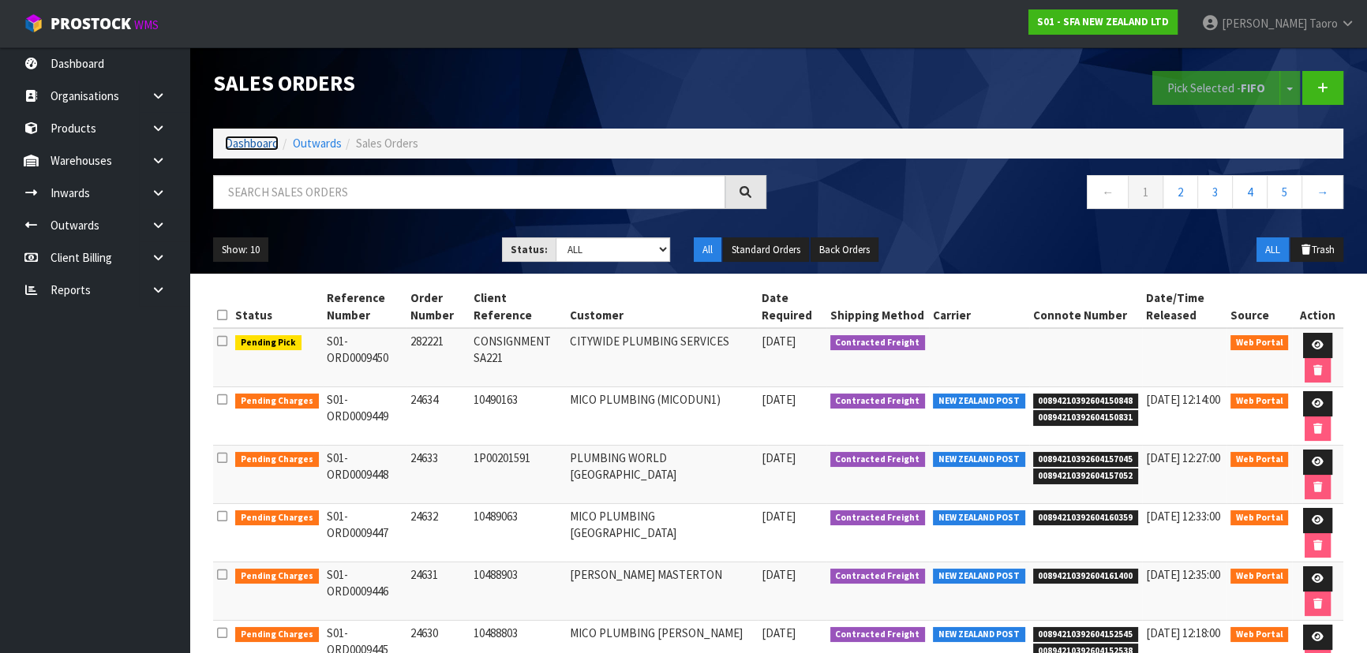
click at [251, 142] on link "Dashboard" at bounding box center [252, 143] width 54 height 15
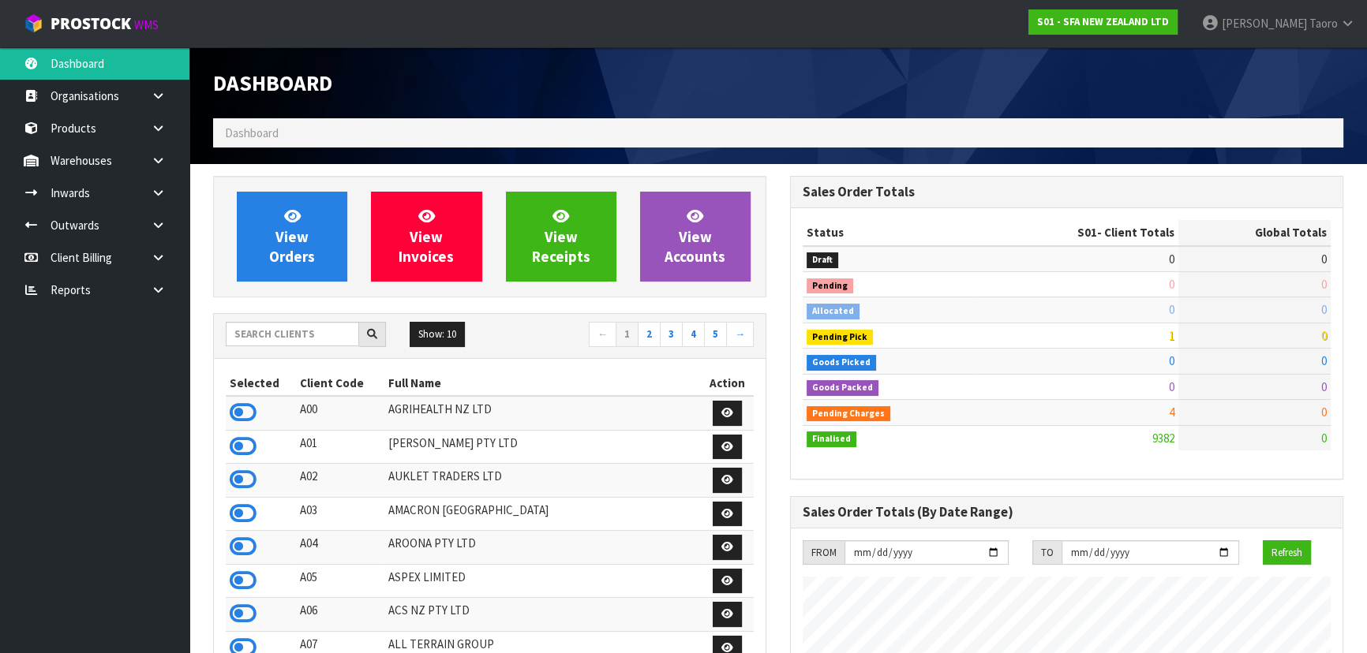
scroll to position [1193, 576]
click at [310, 329] on input "text" at bounding box center [292, 334] width 133 height 24
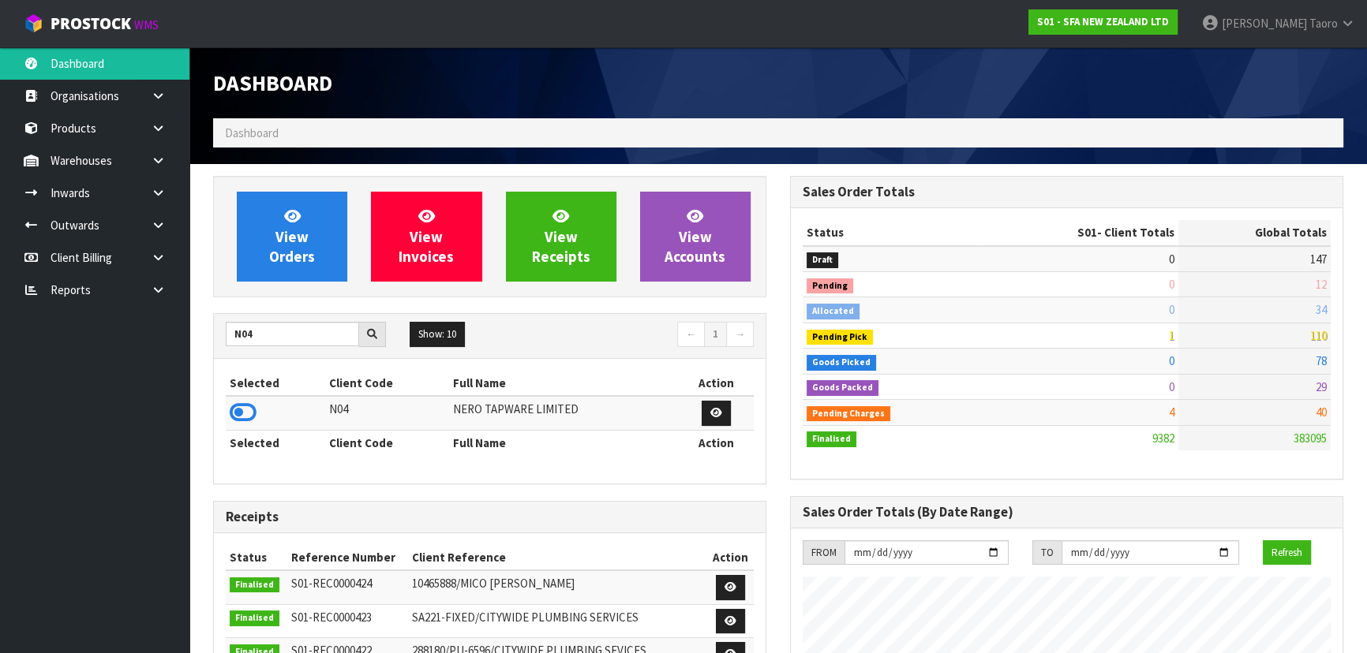
drag, startPoint x: 238, startPoint y: 407, endPoint x: 261, endPoint y: 364, distance: 49.4
click at [238, 406] on icon at bounding box center [243, 413] width 27 height 24
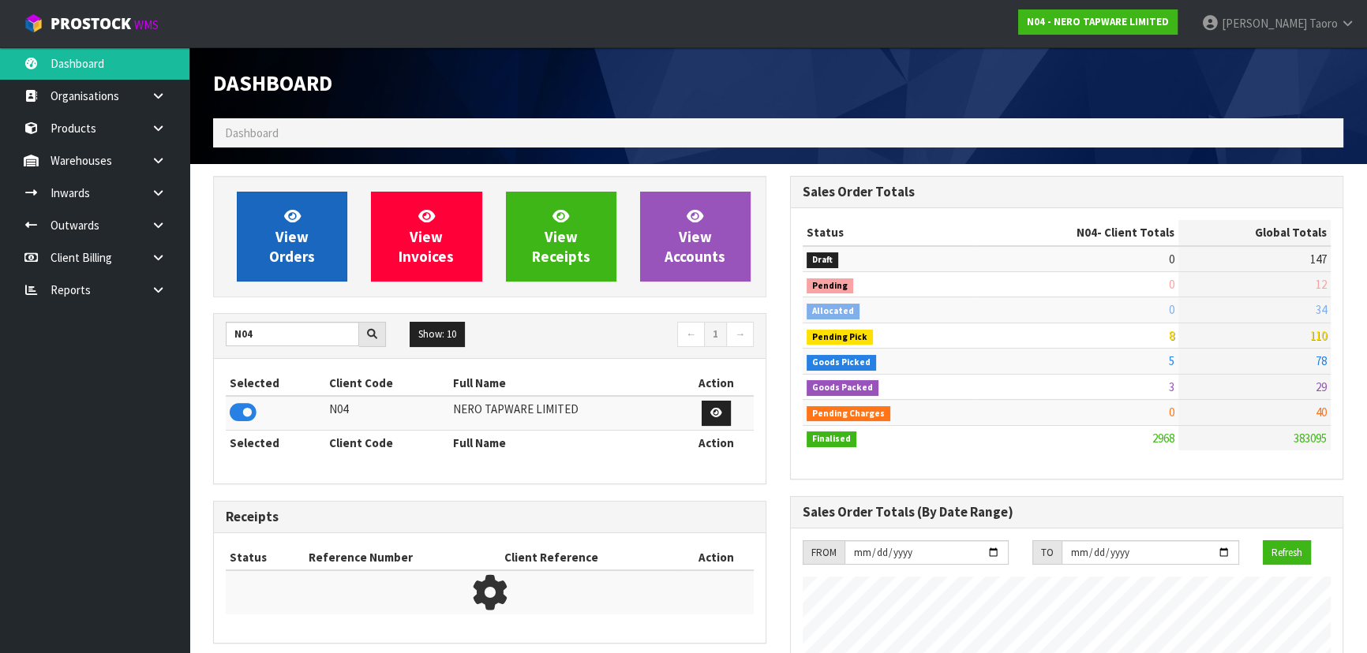
scroll to position [1260, 576]
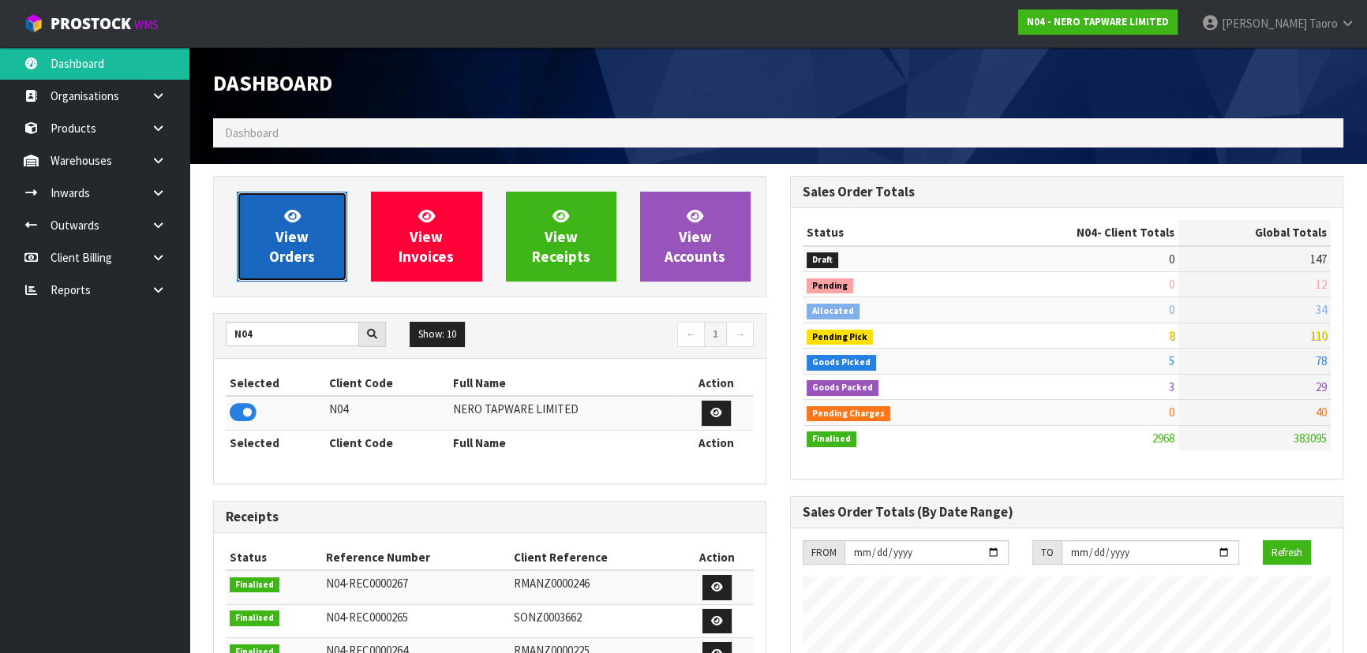
click at [288, 242] on span "View Orders" at bounding box center [292, 236] width 46 height 59
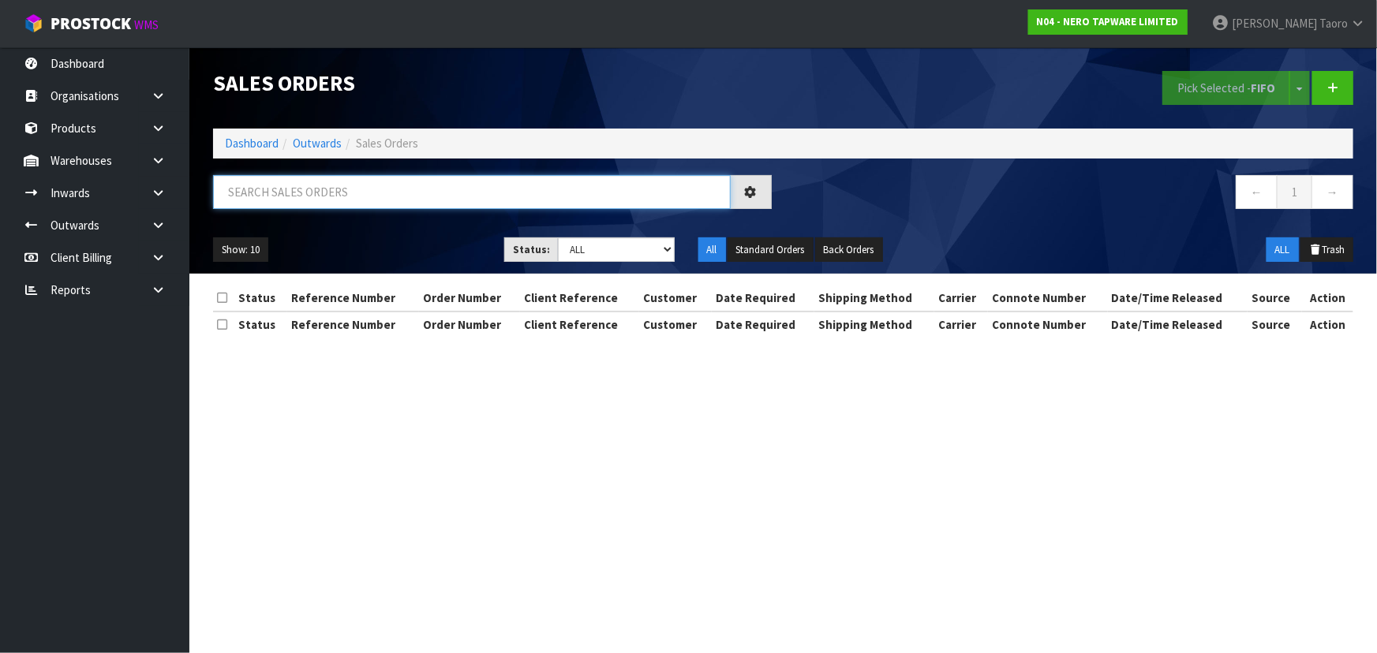
click at [352, 189] on input "text" at bounding box center [472, 192] width 518 height 34
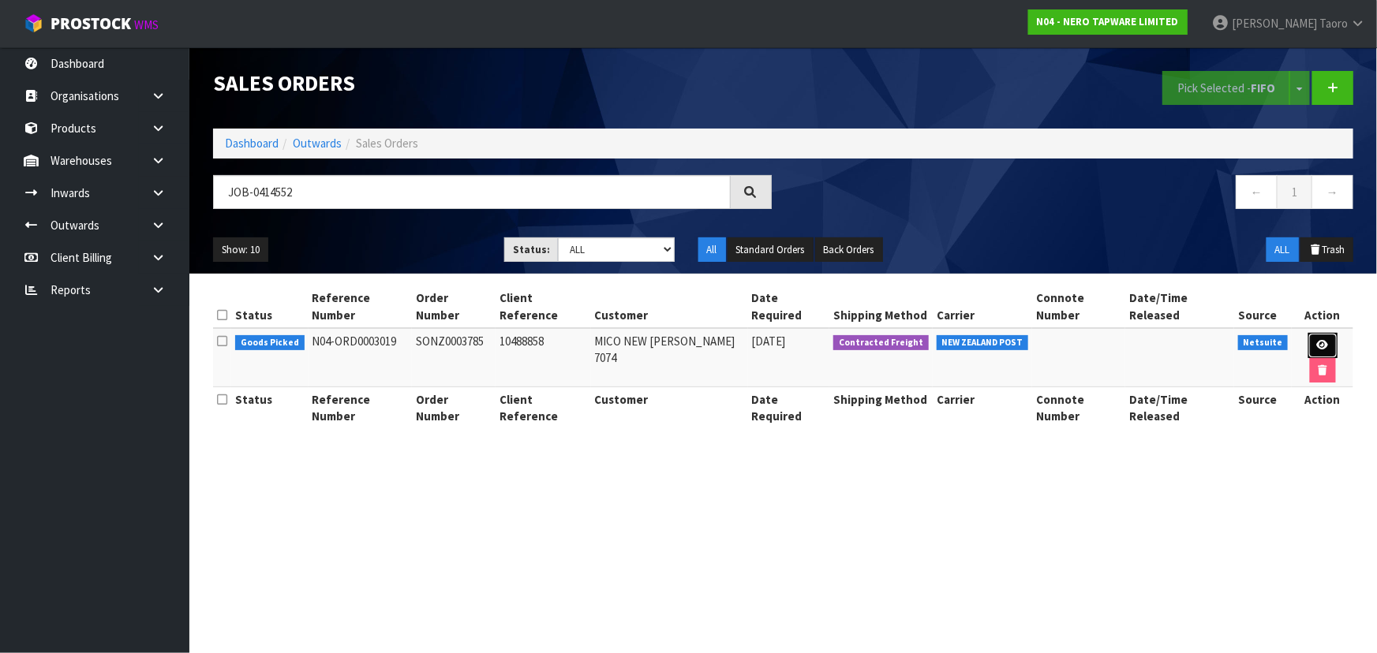
click at [1317, 340] on icon at bounding box center [1323, 345] width 12 height 10
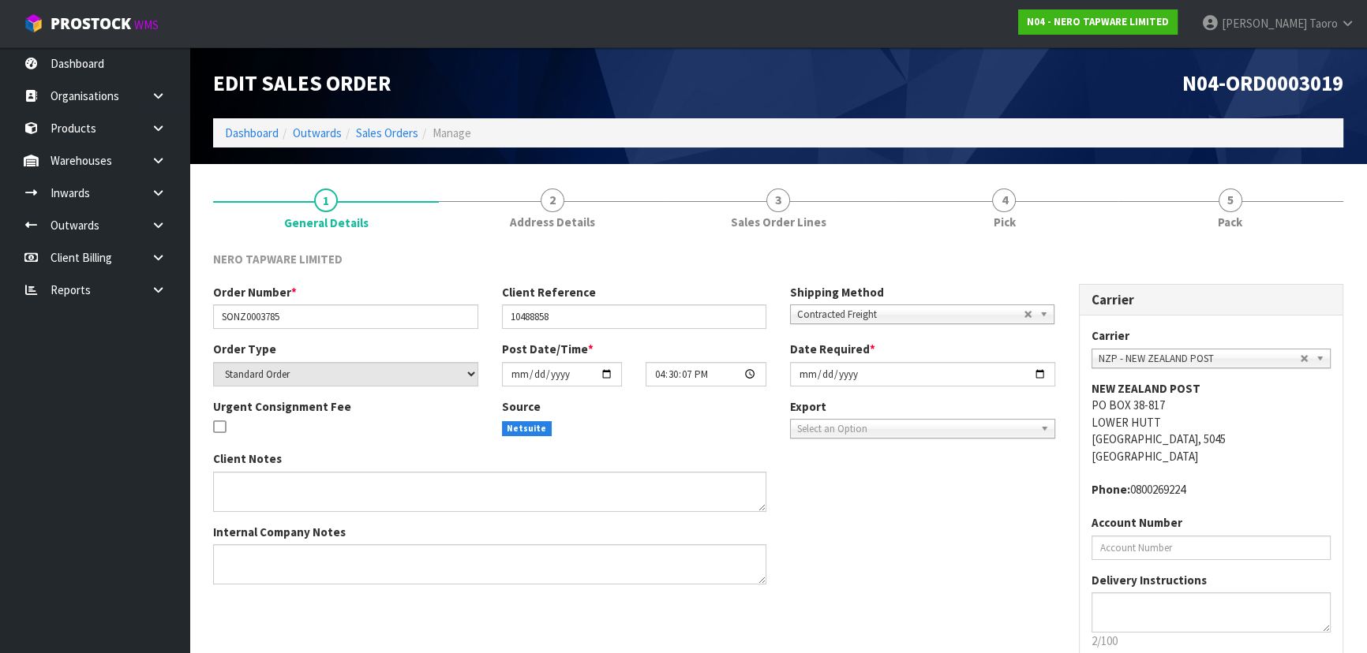
drag, startPoint x: 1225, startPoint y: 212, endPoint x: 1146, endPoint y: 152, distance: 99.6
click at [1221, 204] on link "5 Pack" at bounding box center [1231, 207] width 226 height 62
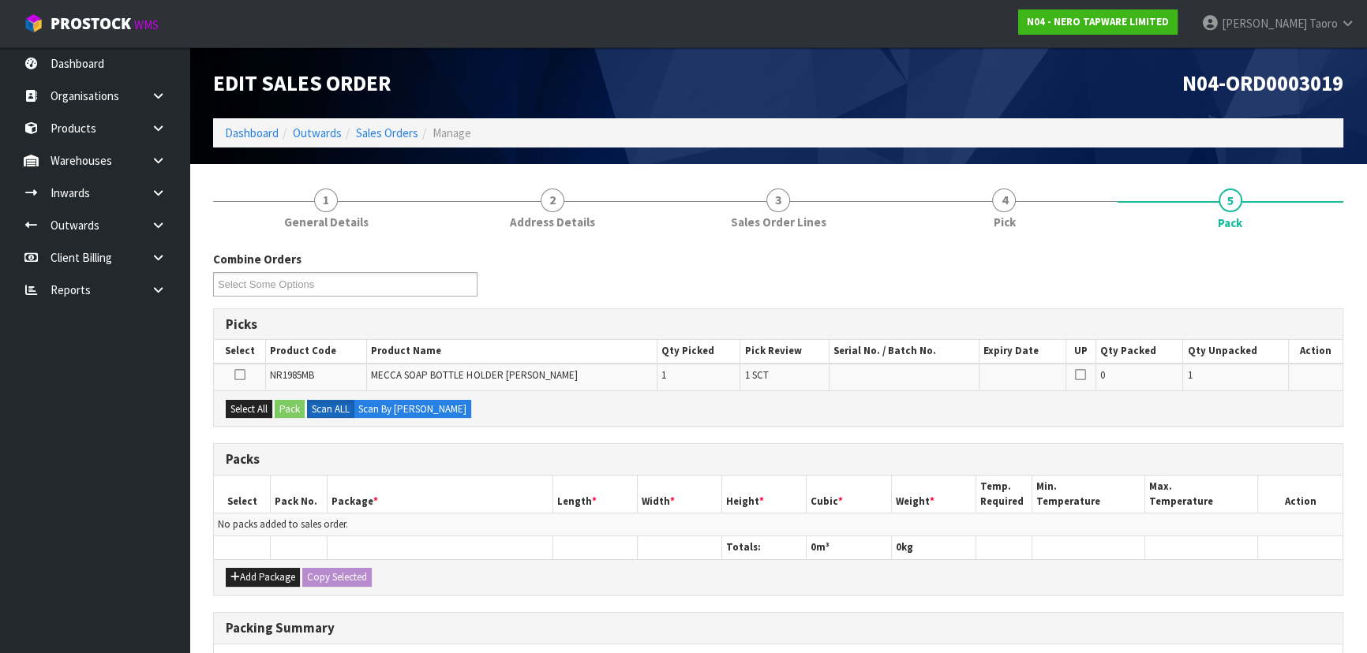
click at [1136, 126] on ol "Dashboard Outwards Sales Orders Manage" at bounding box center [778, 132] width 1130 height 29
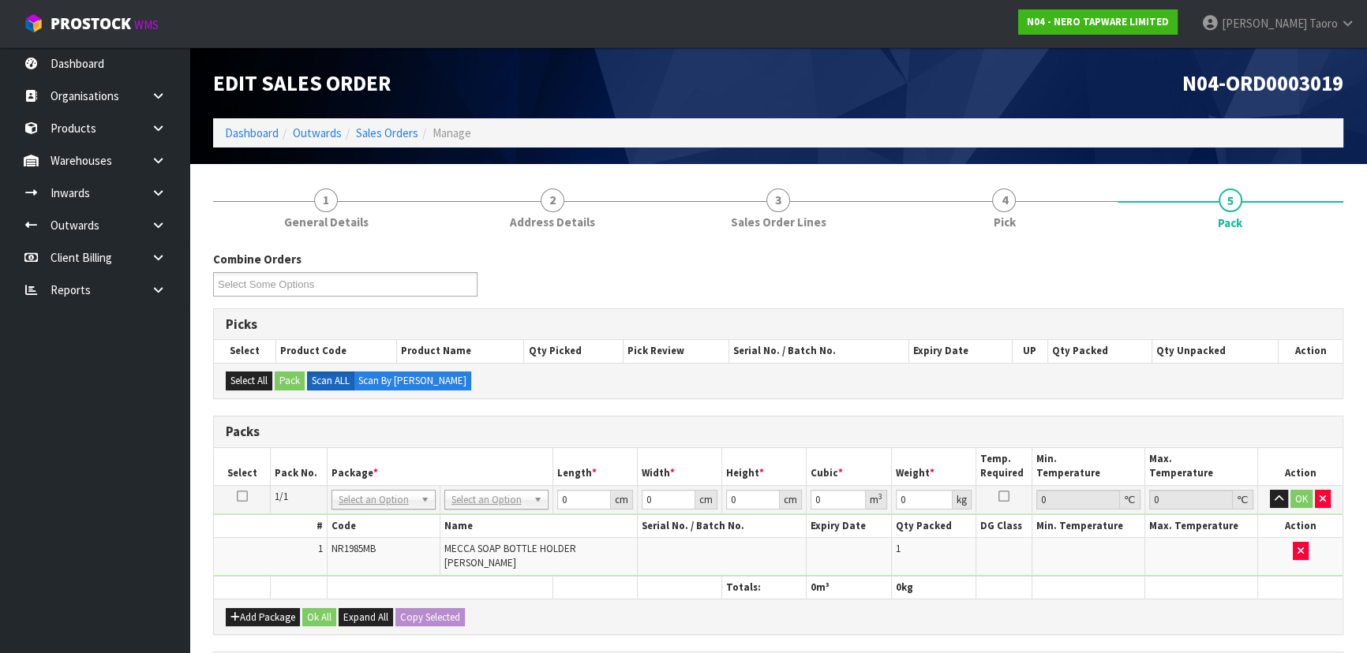
click at [494, 489] on td "No Packaging Cartons PLT GEN120 (1200 X 1000) PLT ONE WAY SKID CHEP HIRE PALLET…" at bounding box center [496, 499] width 113 height 28
click at [497, 512] on input "text" at bounding box center [495, 521] width 96 height 20
click at [564, 494] on input "15.4" at bounding box center [583, 500] width 54 height 20
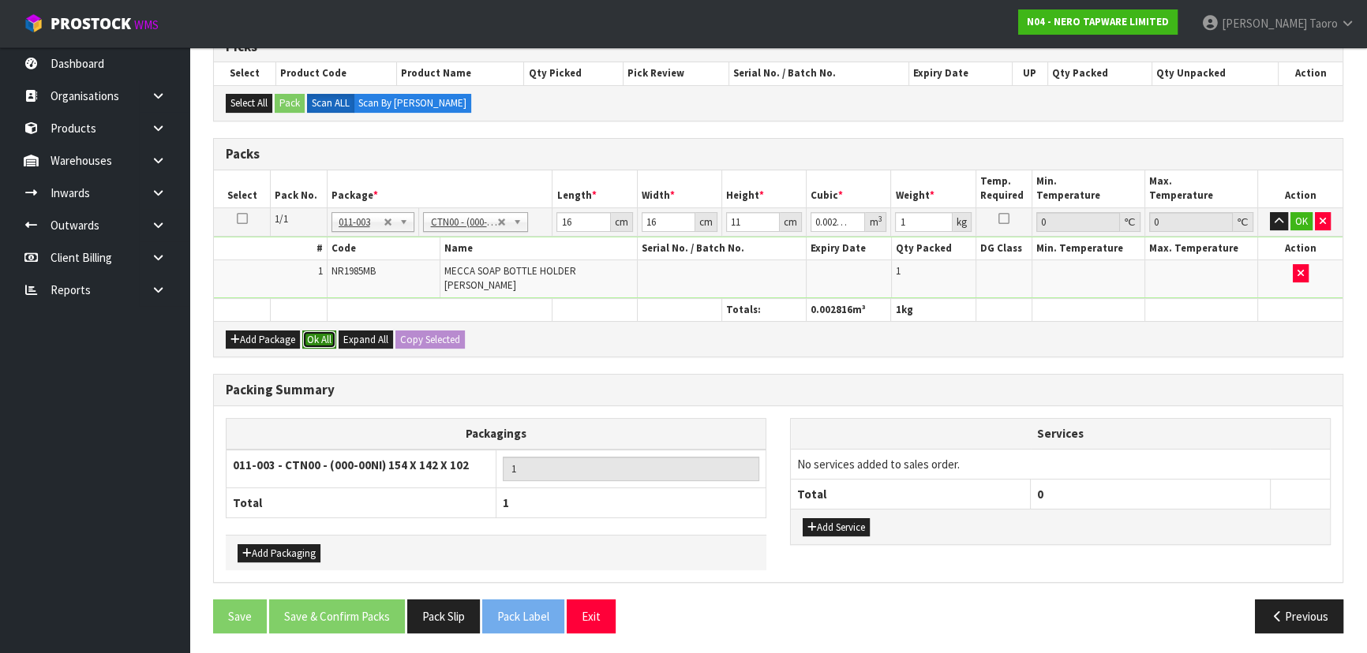
click at [322, 334] on button "Ok All" at bounding box center [319, 340] width 34 height 19
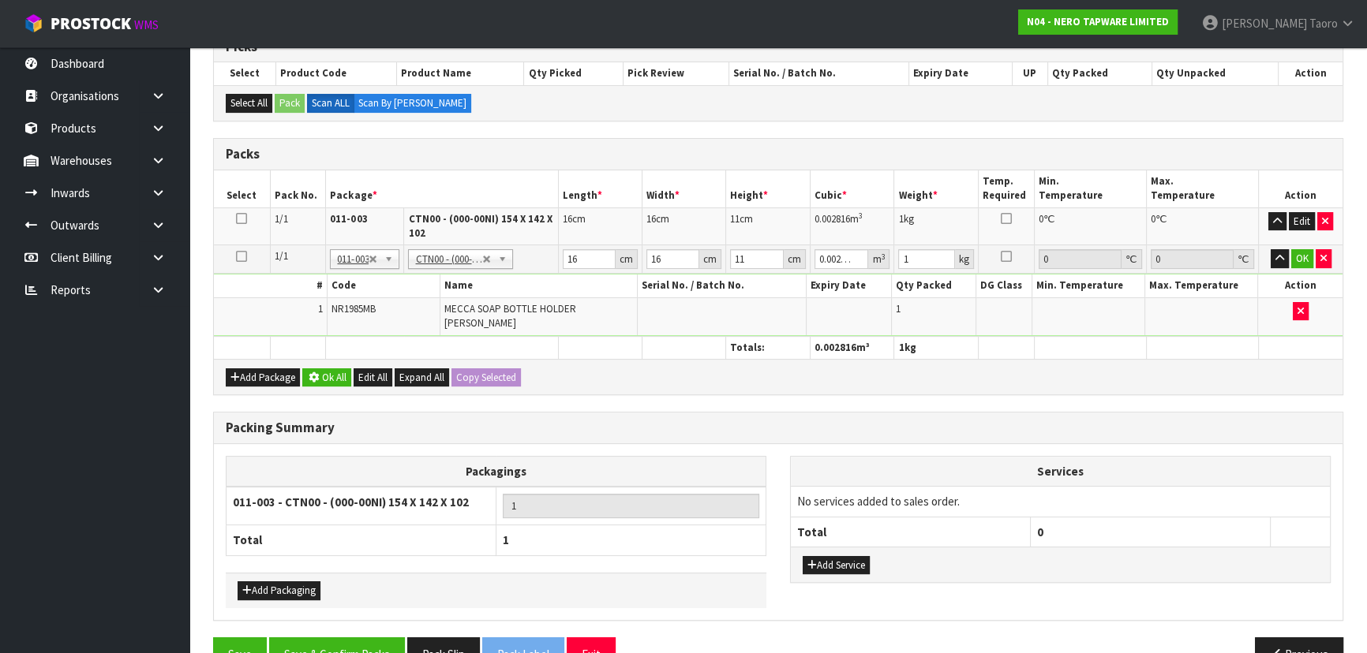
scroll to position [276, 0]
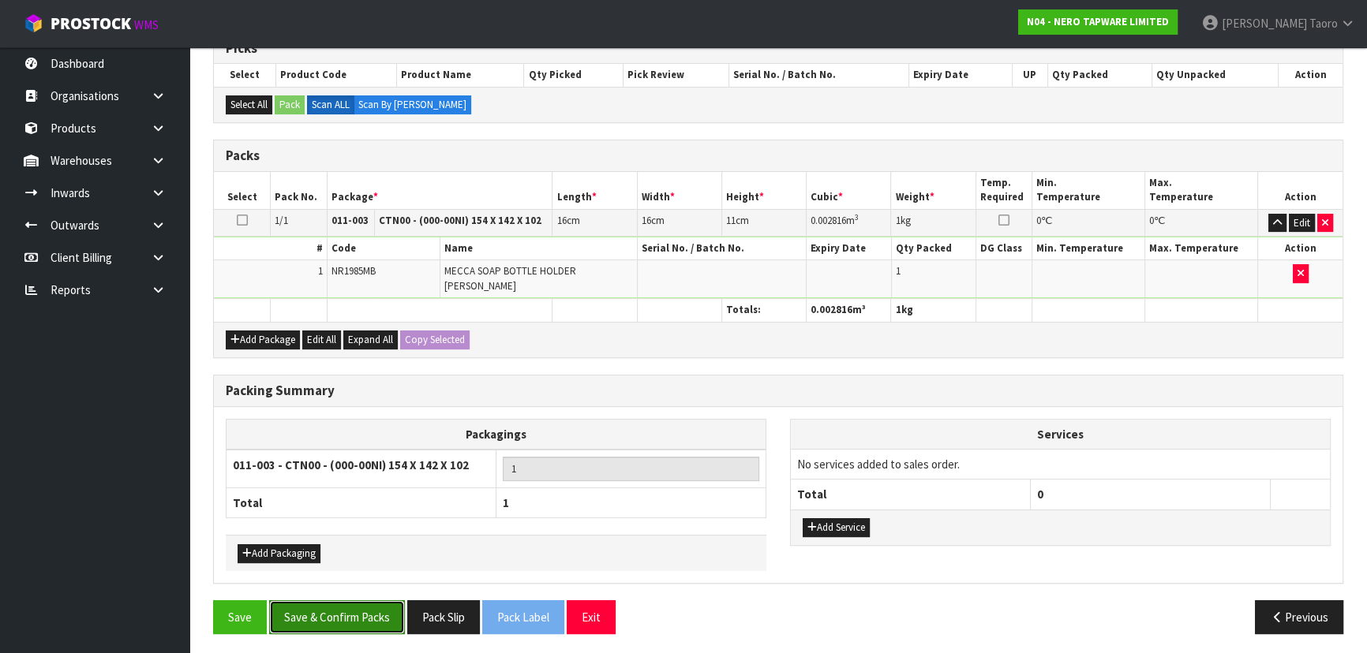
click at [381, 612] on button "Save & Confirm Packs" at bounding box center [337, 618] width 136 height 34
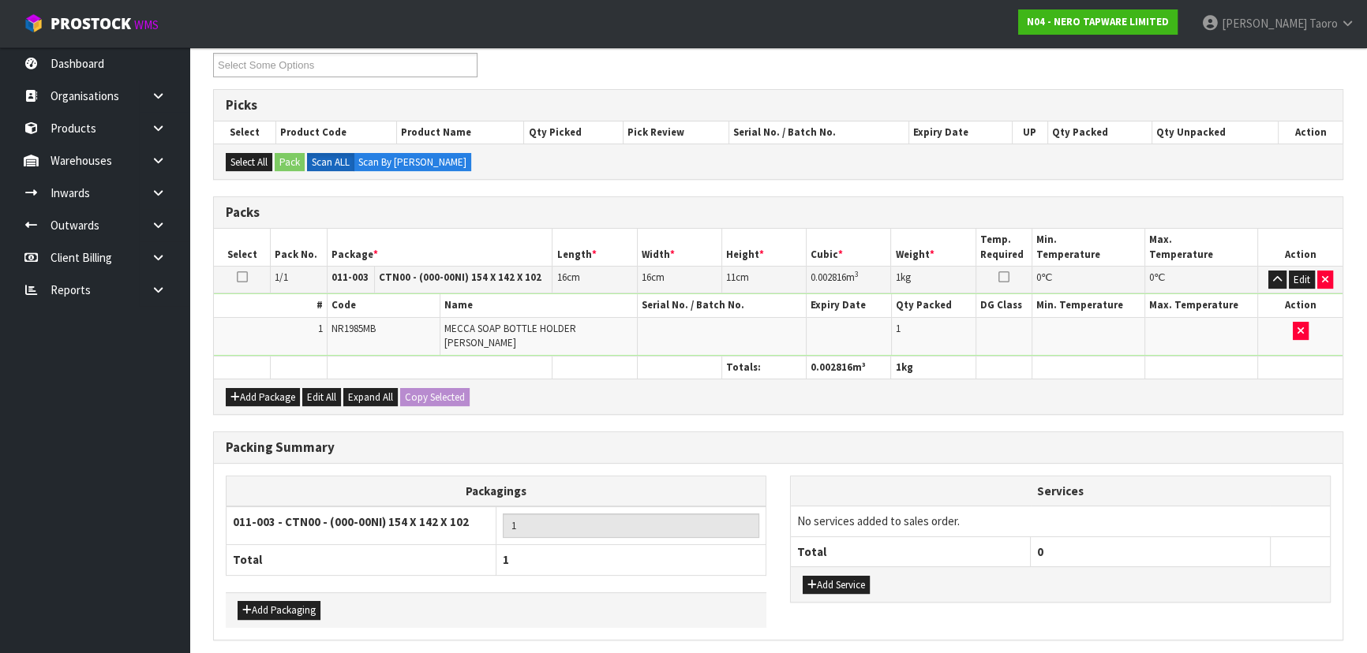
scroll to position [0, 0]
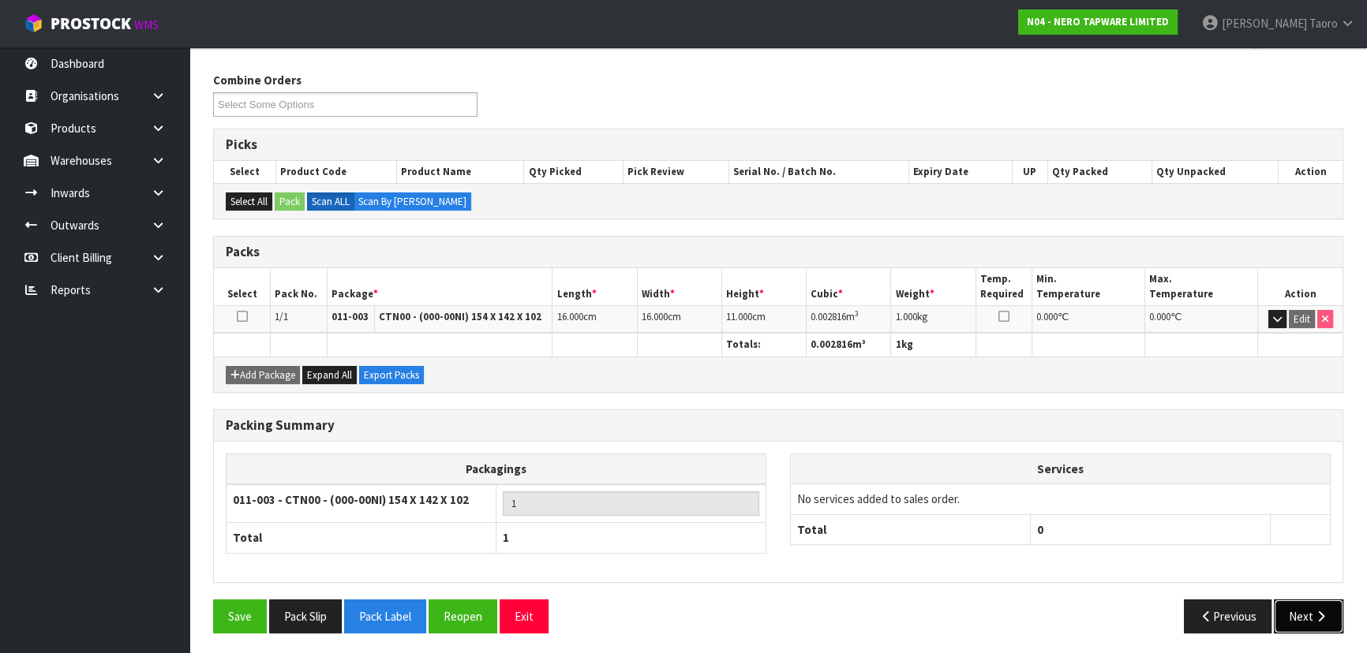
click at [1309, 601] on button "Next" at bounding box center [1308, 617] width 69 height 34
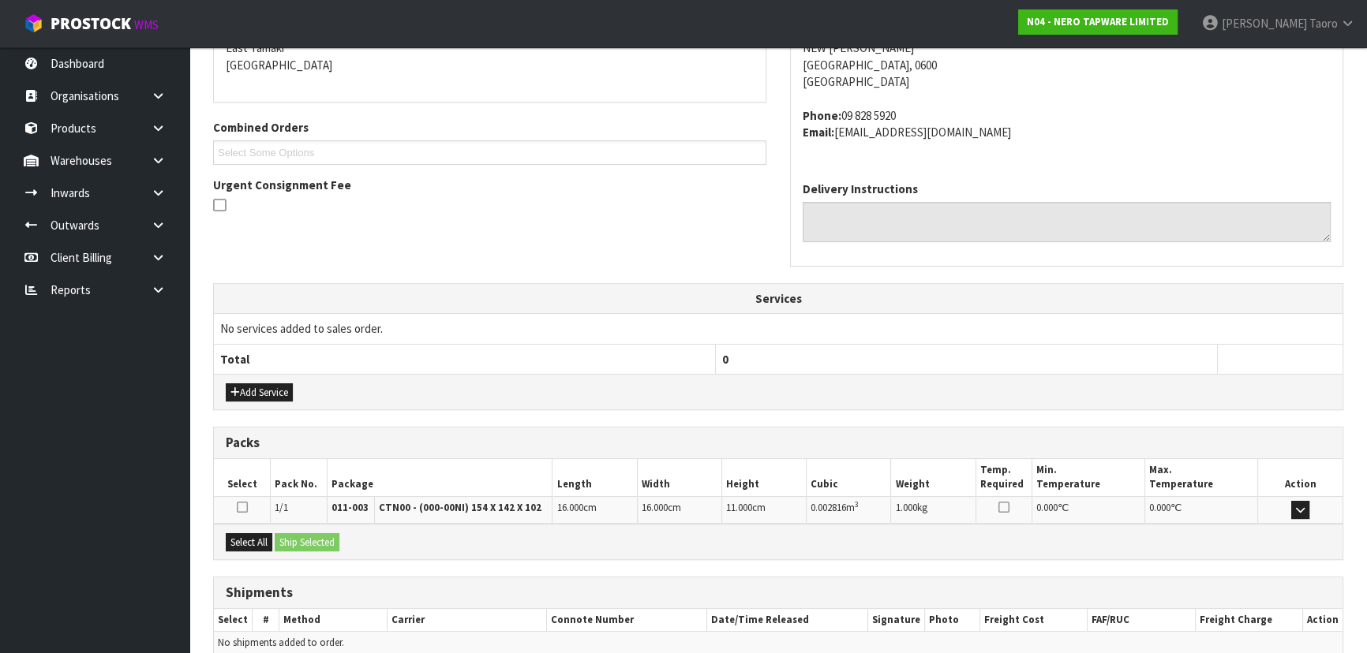
scroll to position [420, 0]
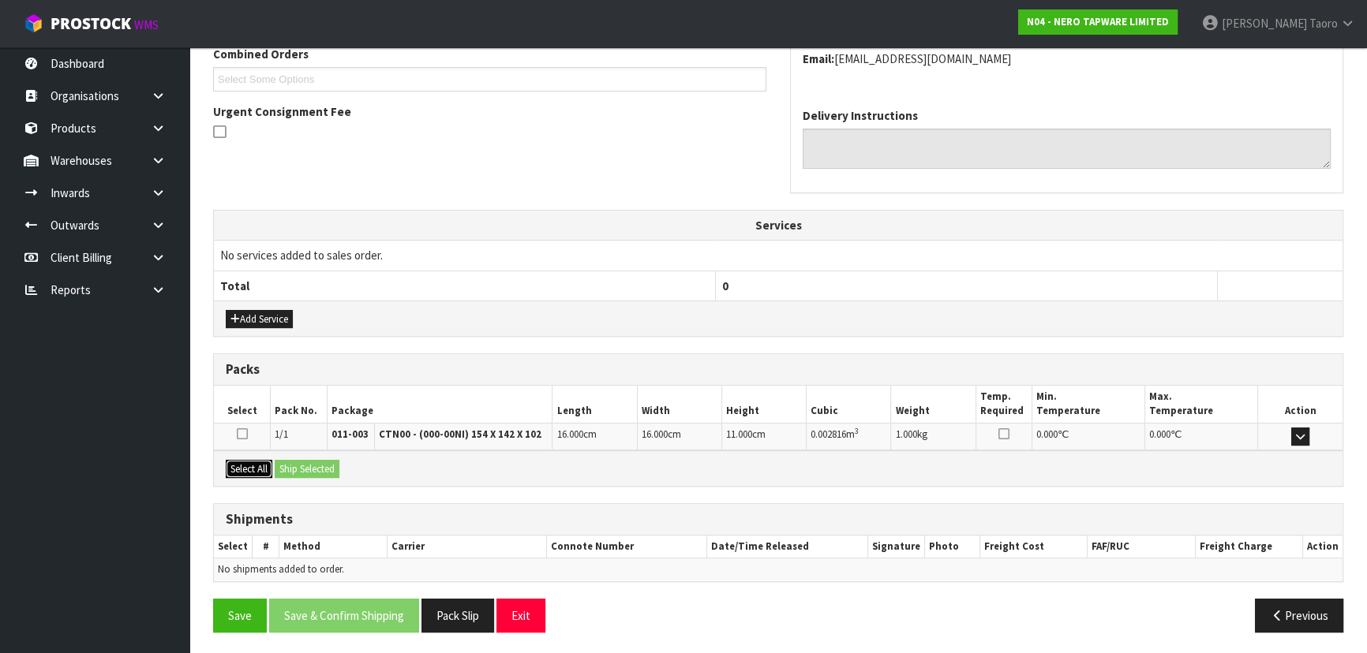
drag, startPoint x: 253, startPoint y: 466, endPoint x: 283, endPoint y: 467, distance: 30.8
click at [259, 465] on button "Select All" at bounding box center [249, 469] width 47 height 19
click at [306, 472] on button "Ship Selected" at bounding box center [307, 469] width 65 height 19
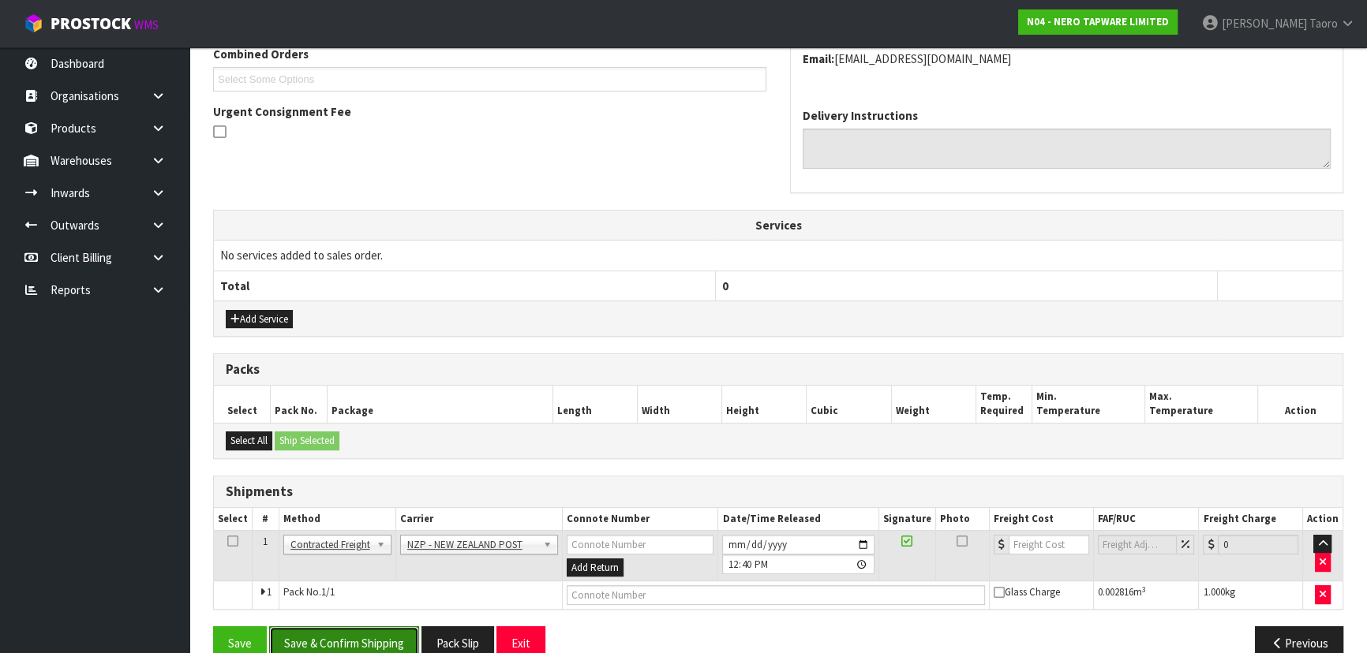
click at [361, 635] on button "Save & Confirm Shipping" at bounding box center [344, 644] width 150 height 34
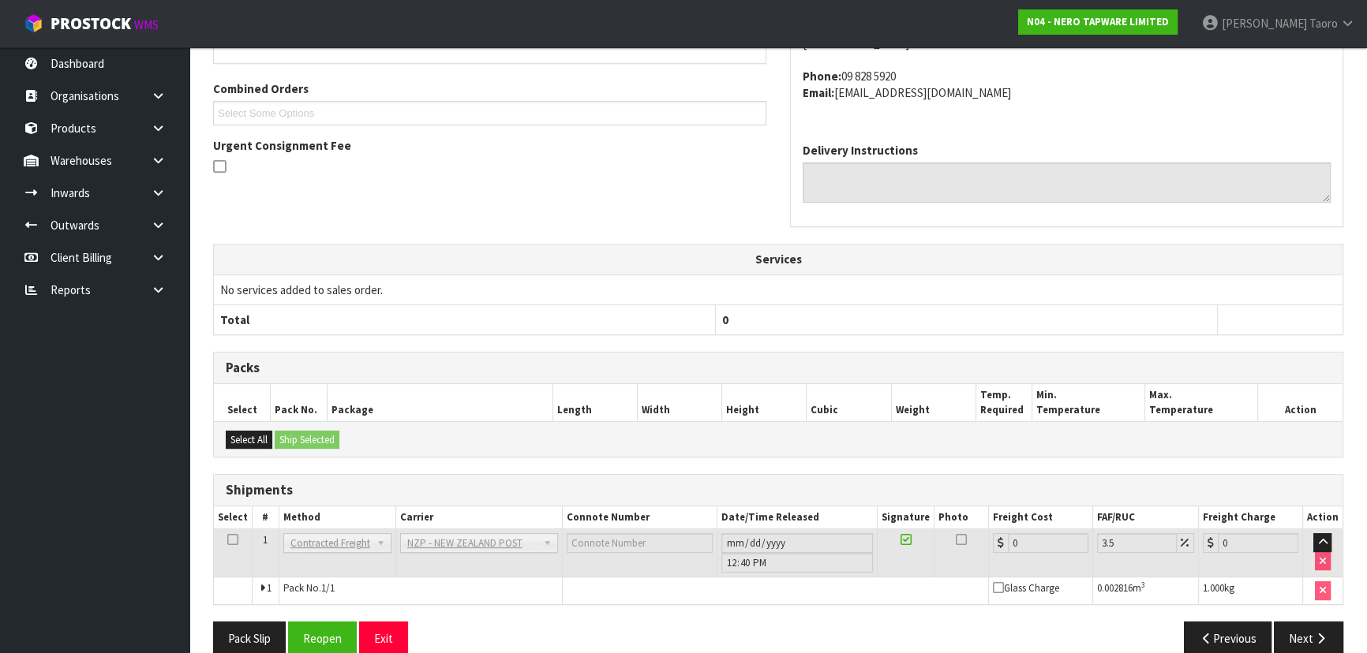
scroll to position [426, 0]
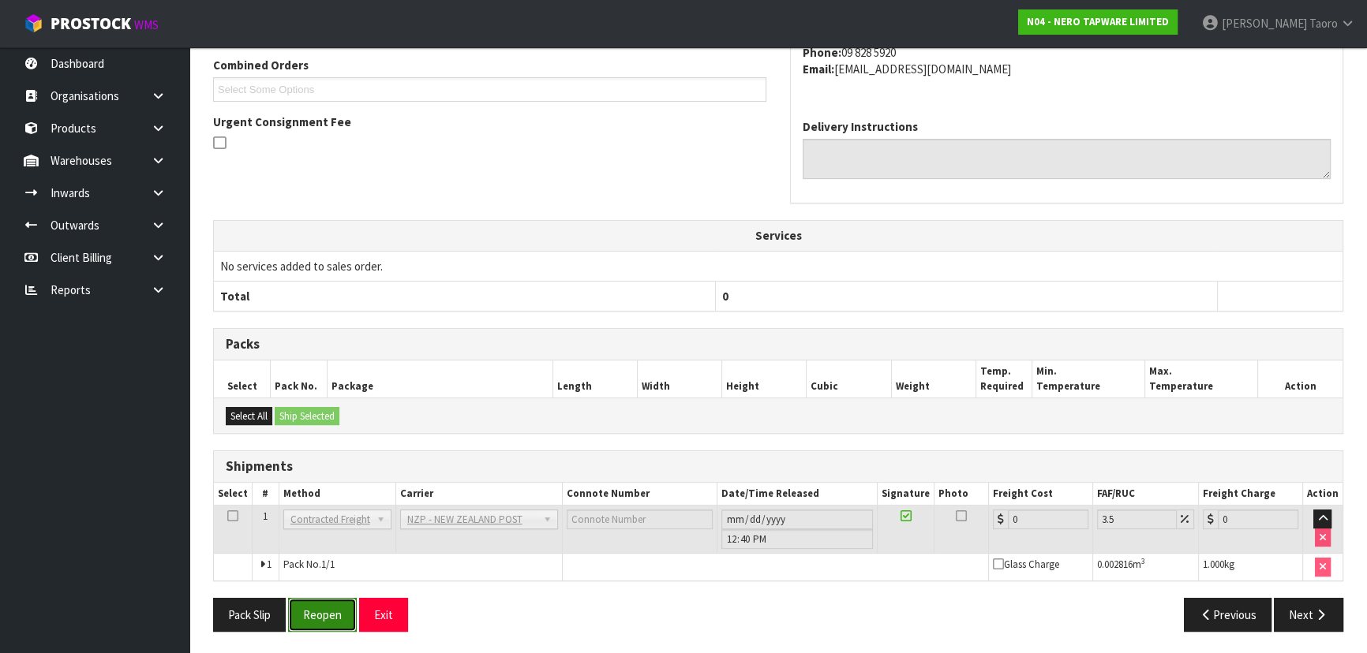
click at [333, 620] on button "Reopen" at bounding box center [322, 615] width 69 height 34
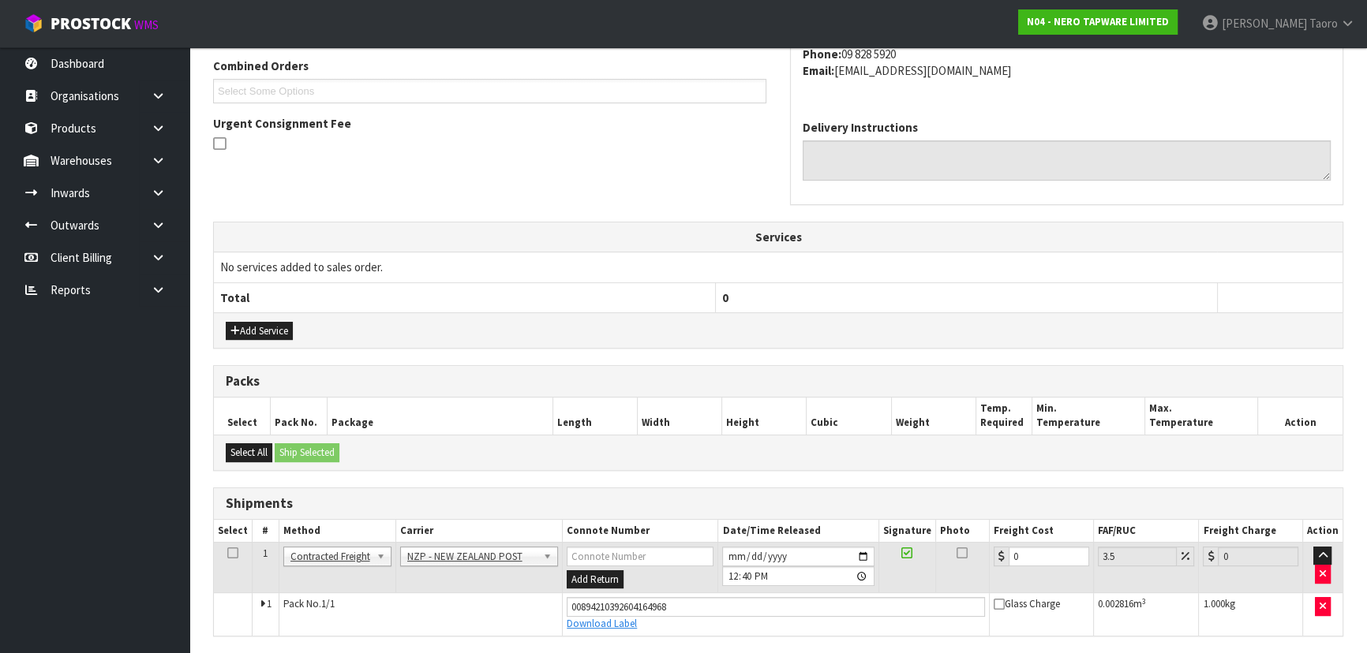
scroll to position [409, 0]
click at [1044, 552] on input "0" at bounding box center [1049, 556] width 81 height 20
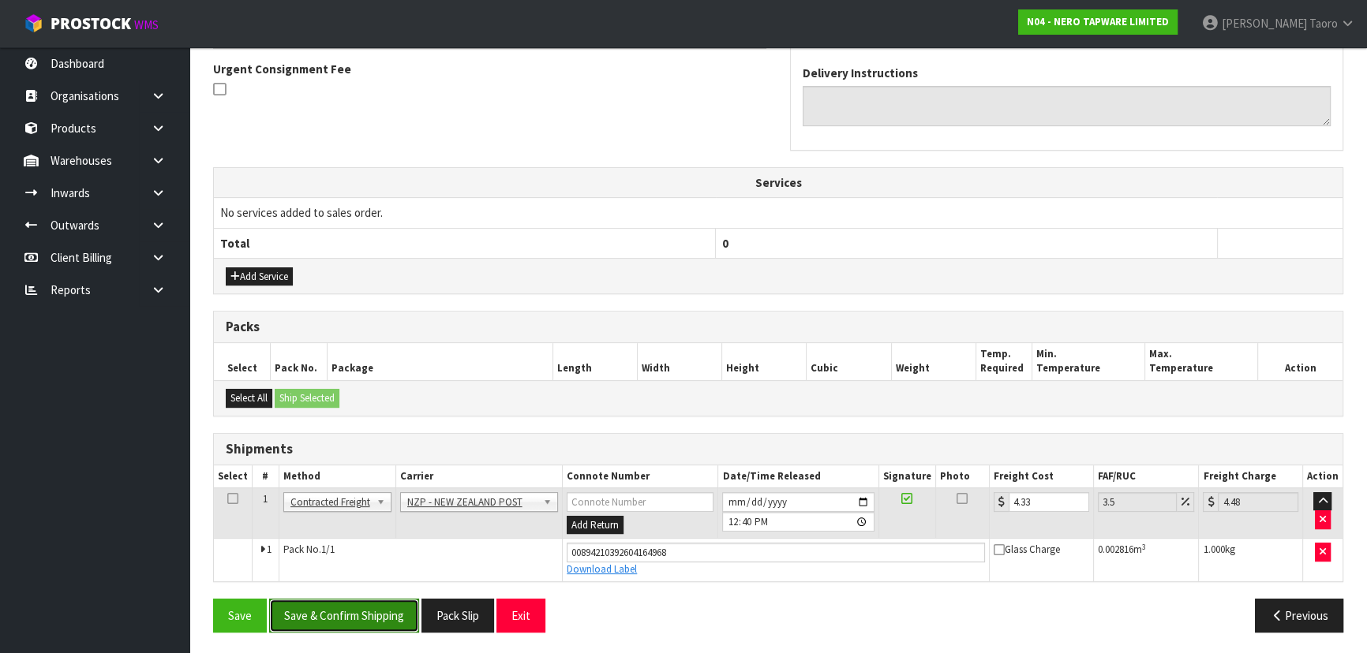
click at [393, 616] on button "Save & Confirm Shipping" at bounding box center [344, 616] width 150 height 34
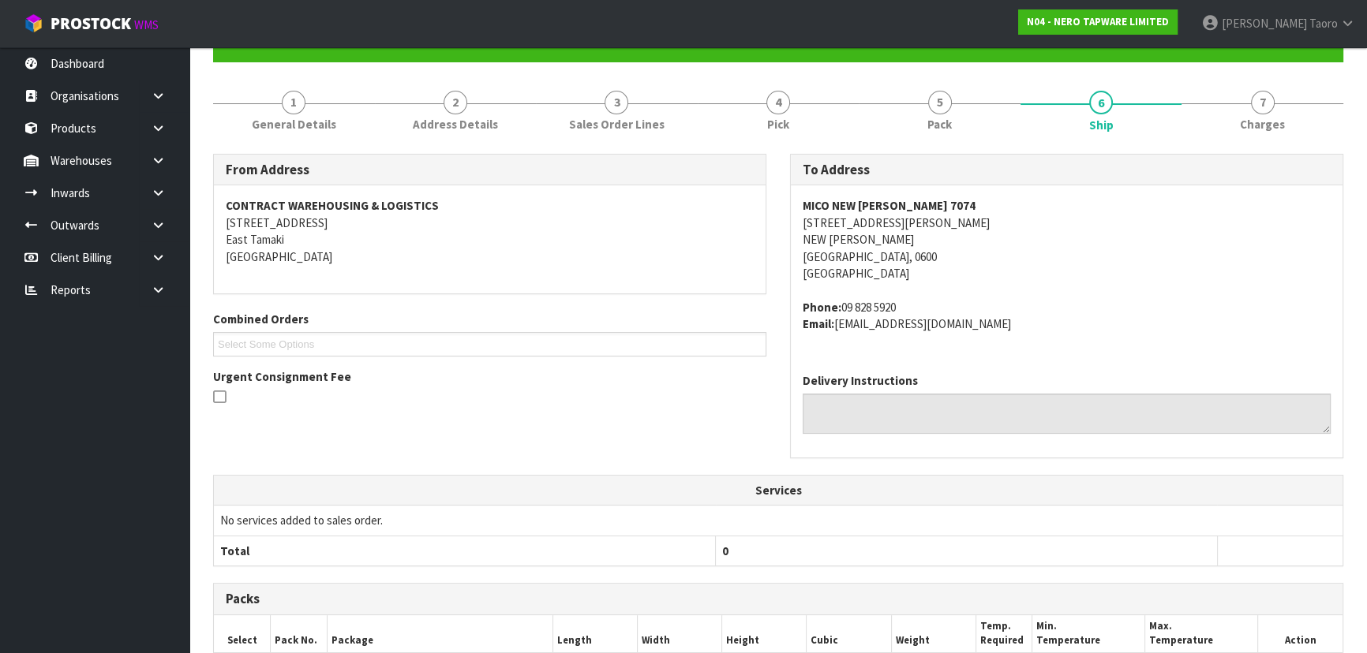
scroll to position [419, 0]
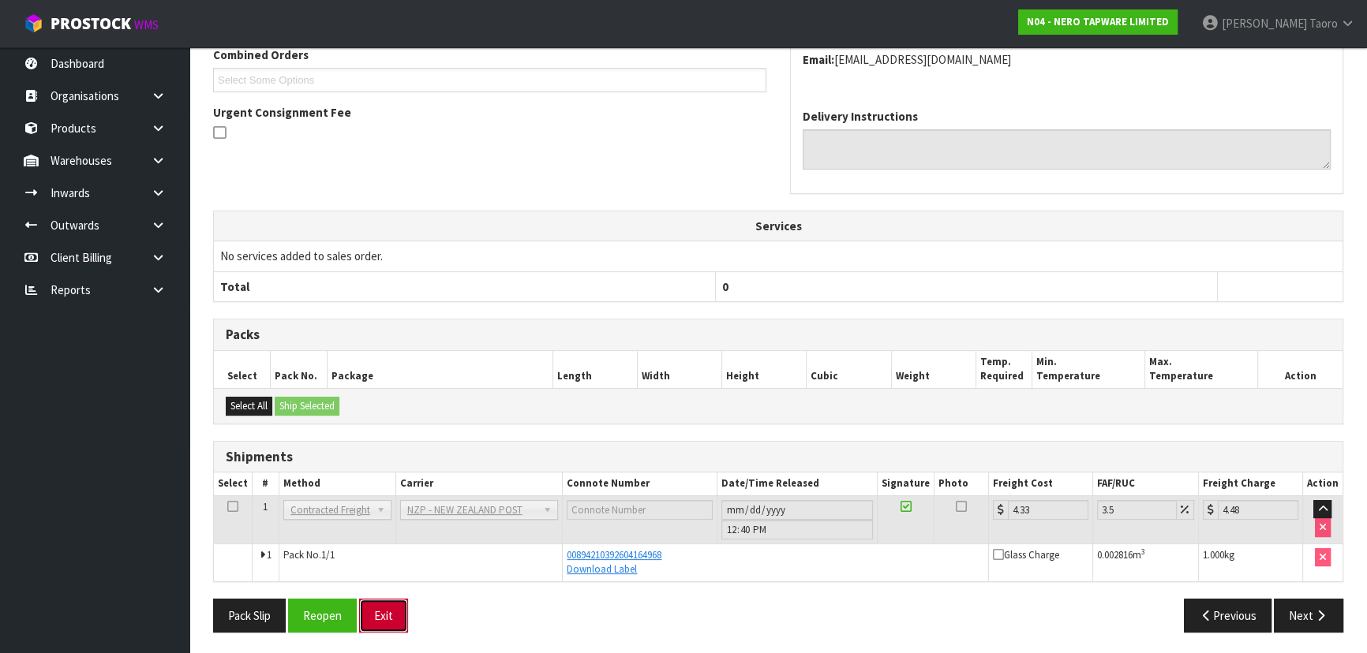
drag, startPoint x: 384, startPoint y: 611, endPoint x: 368, endPoint y: 601, distance: 19.5
click at [384, 611] on button "Exit" at bounding box center [383, 616] width 49 height 34
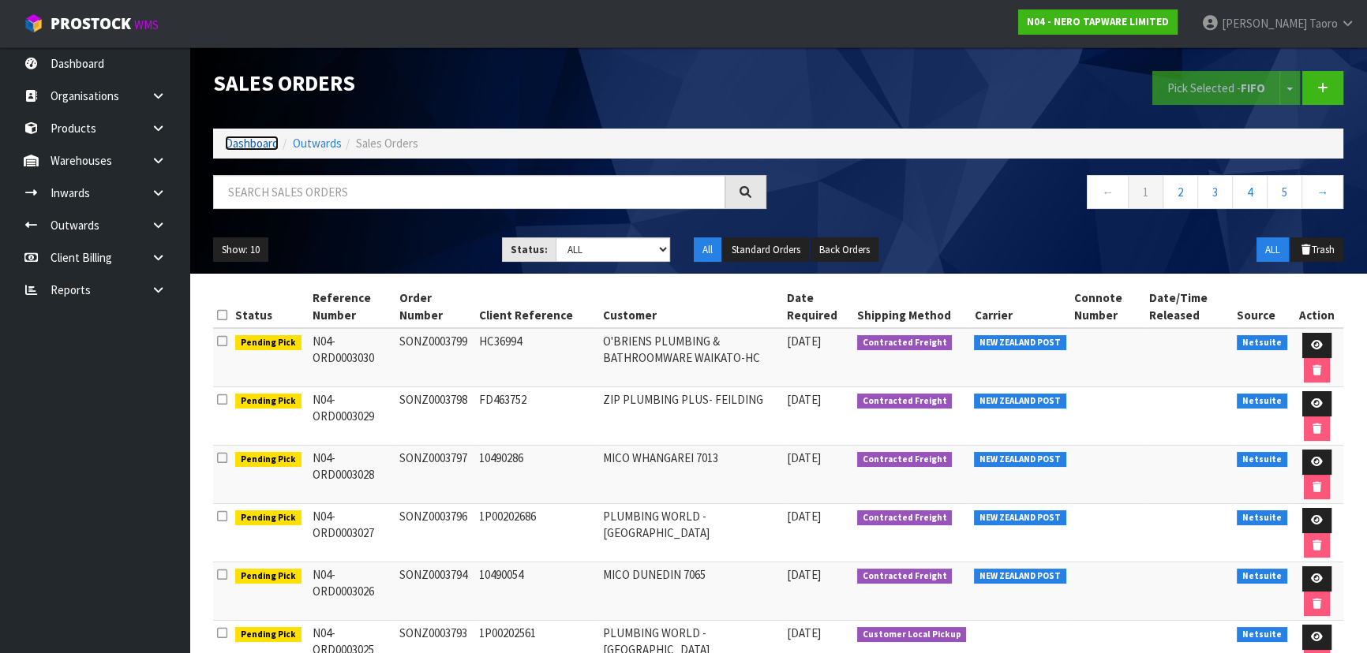
click at [261, 142] on link "Dashboard" at bounding box center [252, 143] width 54 height 15
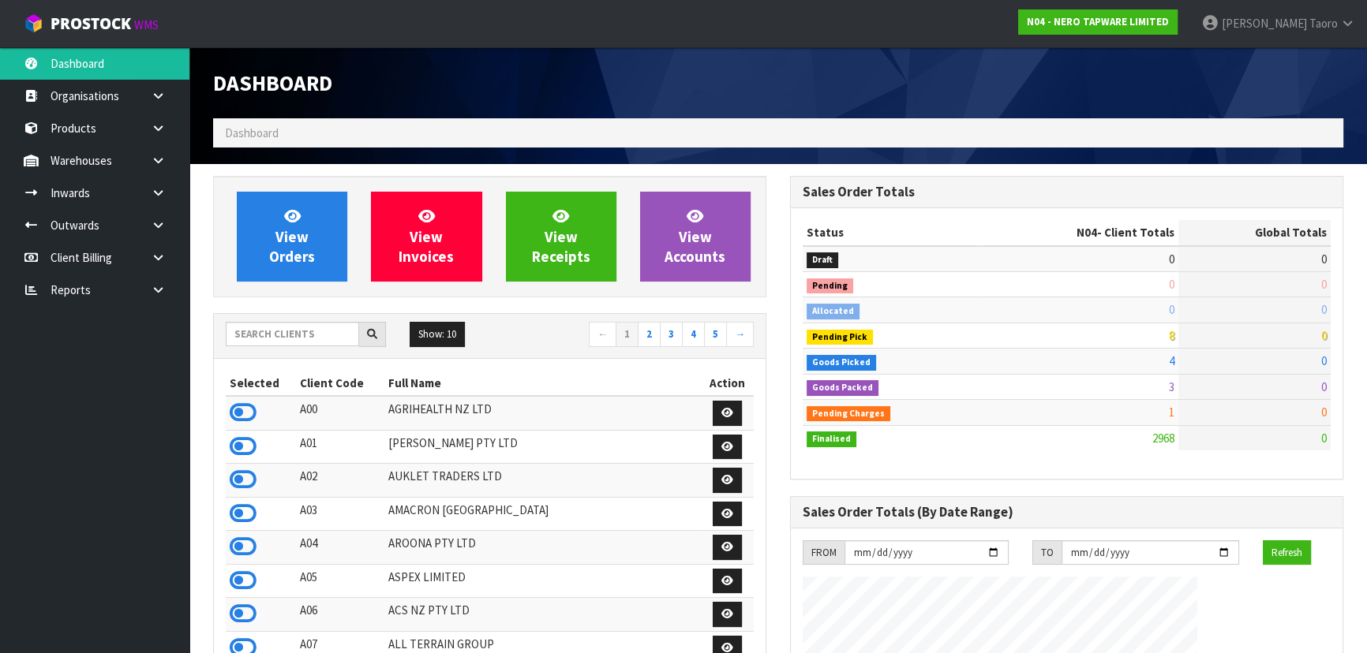
click at [339, 98] on div "Dashboard" at bounding box center [489, 82] width 577 height 71
drag, startPoint x: 245, startPoint y: 617, endPoint x: 245, endPoint y: 605, distance: 12.6
click at [245, 617] on icon at bounding box center [243, 614] width 27 height 24
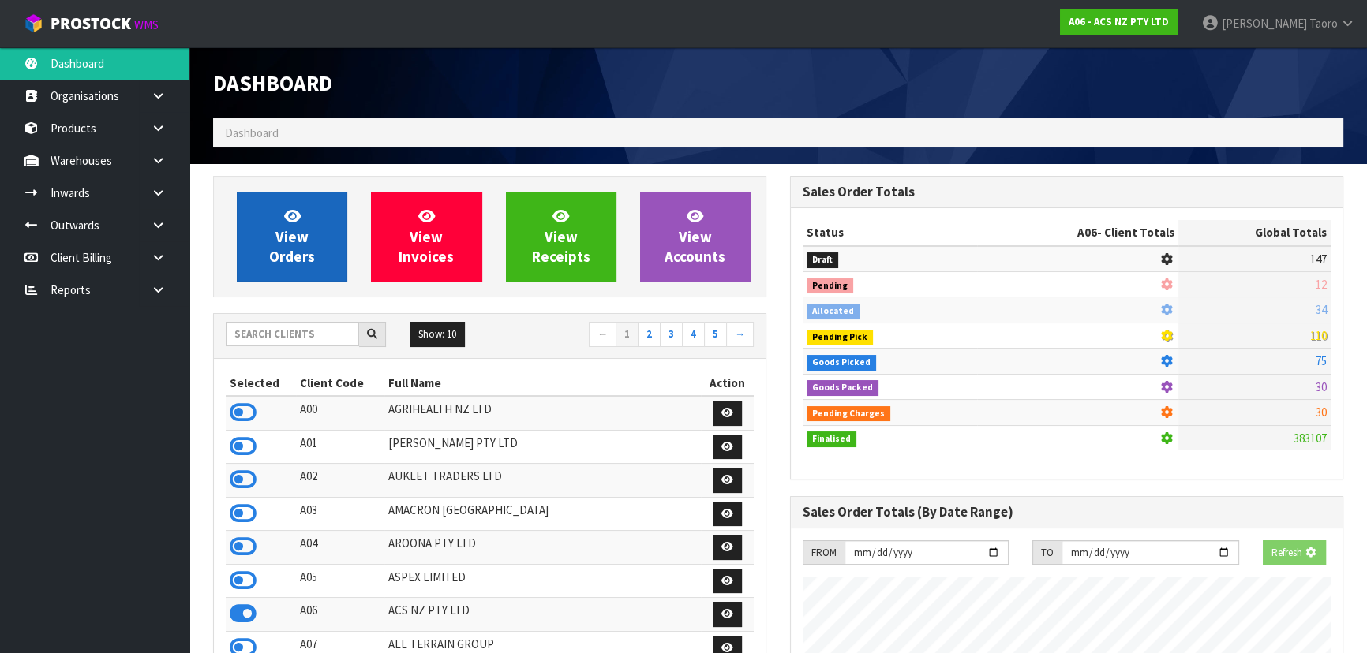
scroll to position [1193, 576]
click at [312, 238] on link "View Orders" at bounding box center [292, 237] width 110 height 90
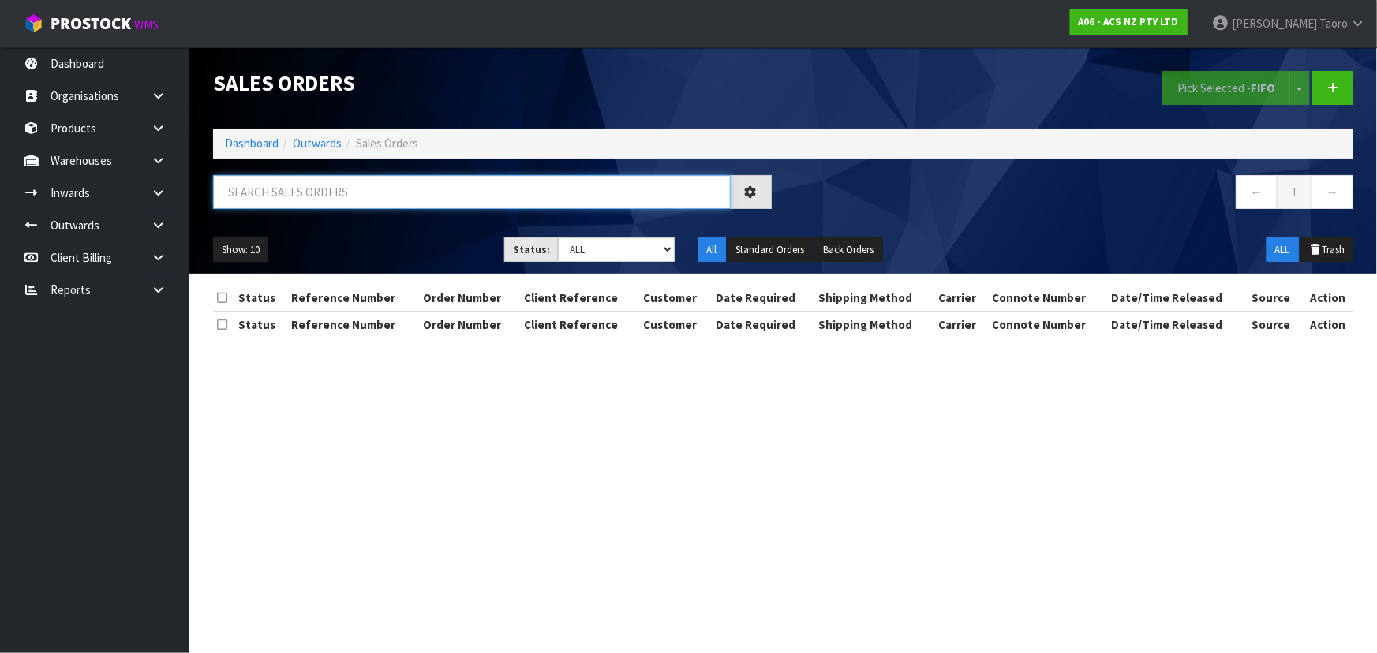
click at [316, 191] on input "text" at bounding box center [472, 192] width 518 height 34
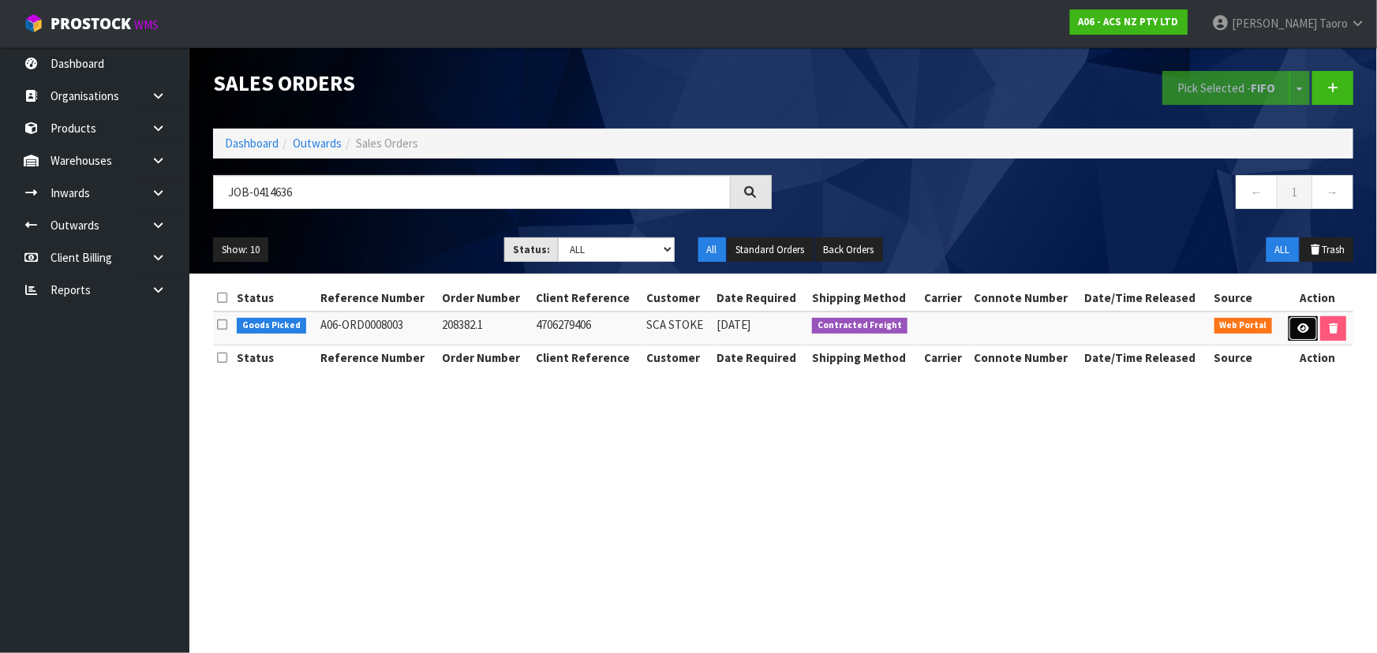
click at [1298, 321] on link at bounding box center [1303, 328] width 29 height 25
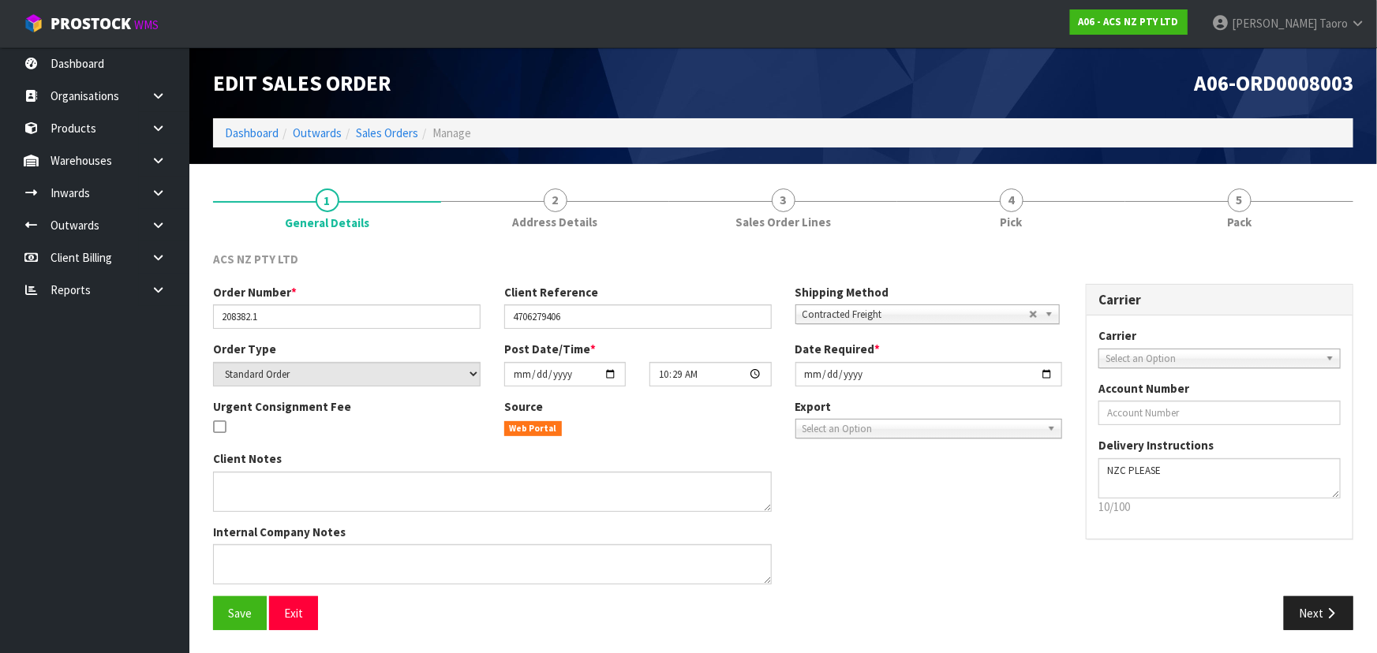
drag, startPoint x: 1240, startPoint y: 204, endPoint x: 1151, endPoint y: 140, distance: 109.3
click at [1234, 189] on span "5" at bounding box center [1240, 201] width 24 height 24
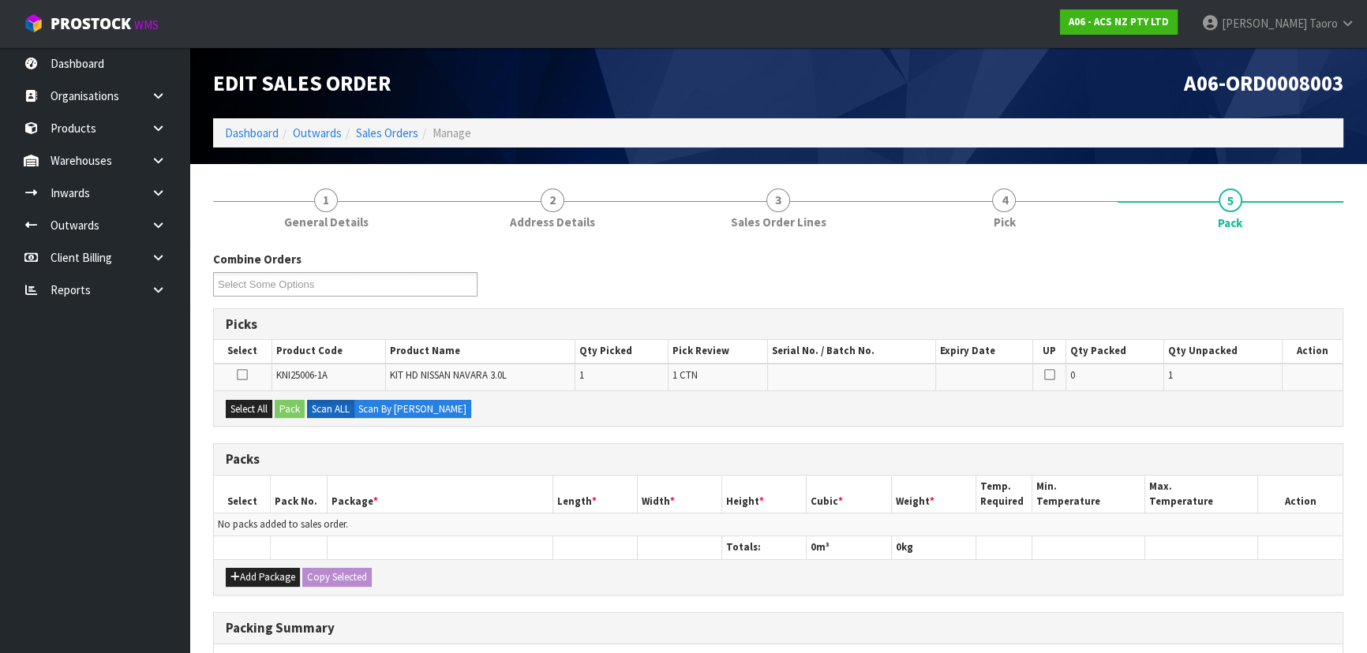
click at [1139, 115] on div "A06-ORD0008003" at bounding box center [1066, 82] width 577 height 71
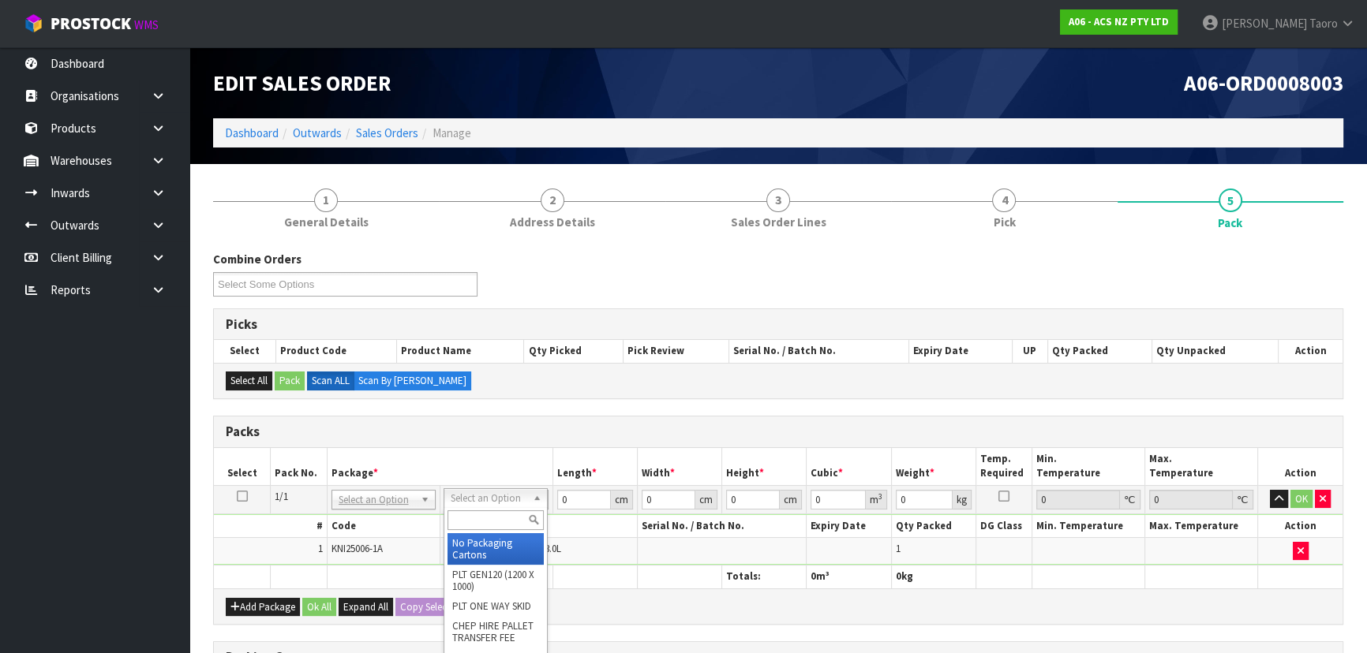
drag, startPoint x: 482, startPoint y: 518, endPoint x: 491, endPoint y: 513, distance: 9.9
click at [482, 516] on input "text" at bounding box center [495, 521] width 96 height 20
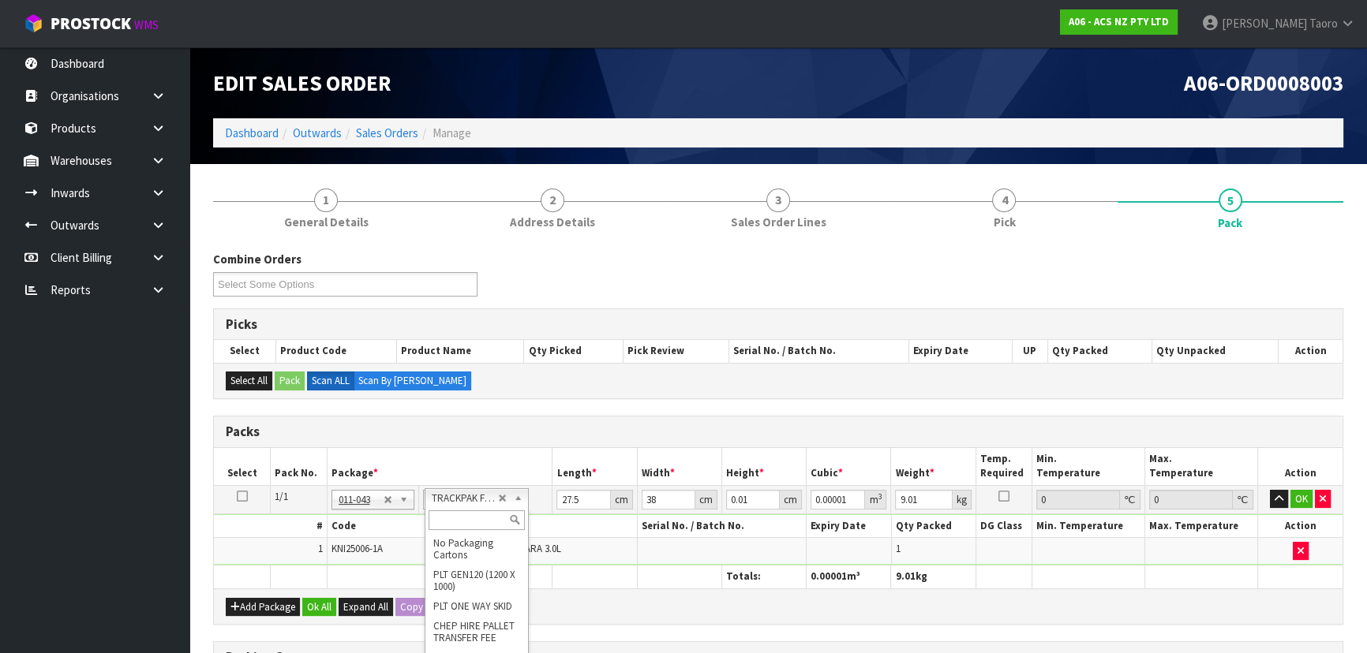
click at [482, 513] on input "text" at bounding box center [477, 521] width 96 height 20
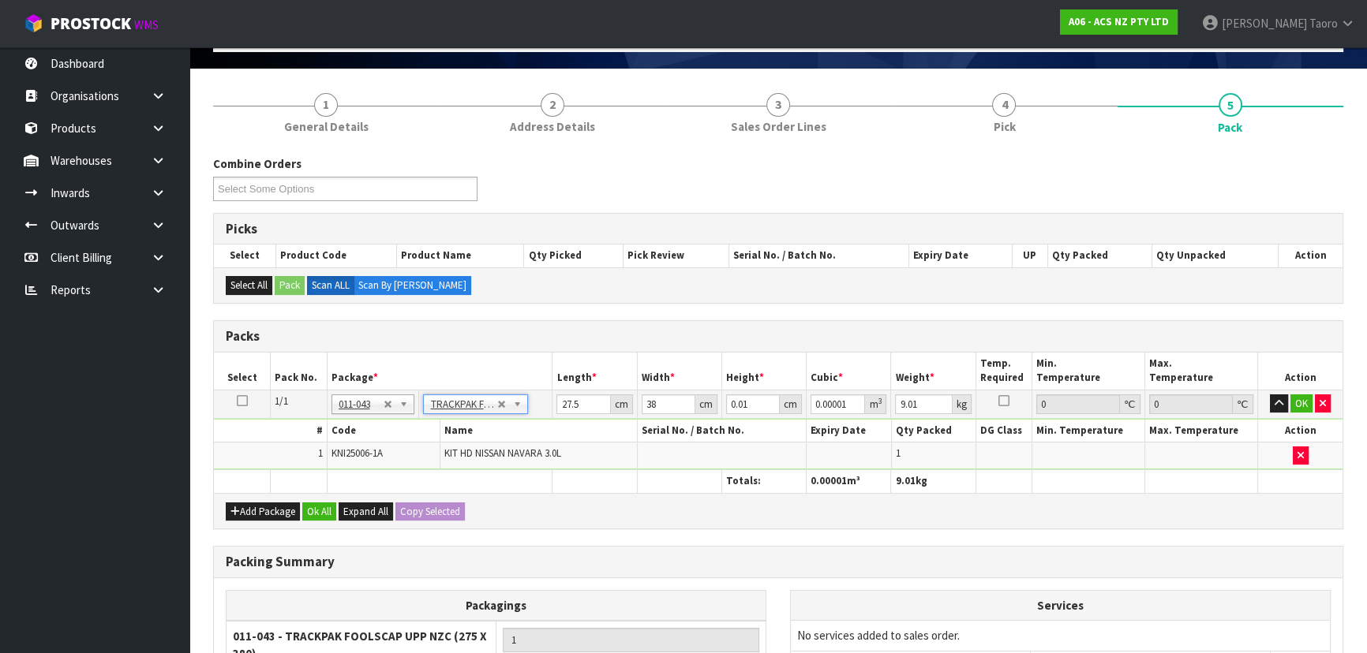
scroll to position [276, 0]
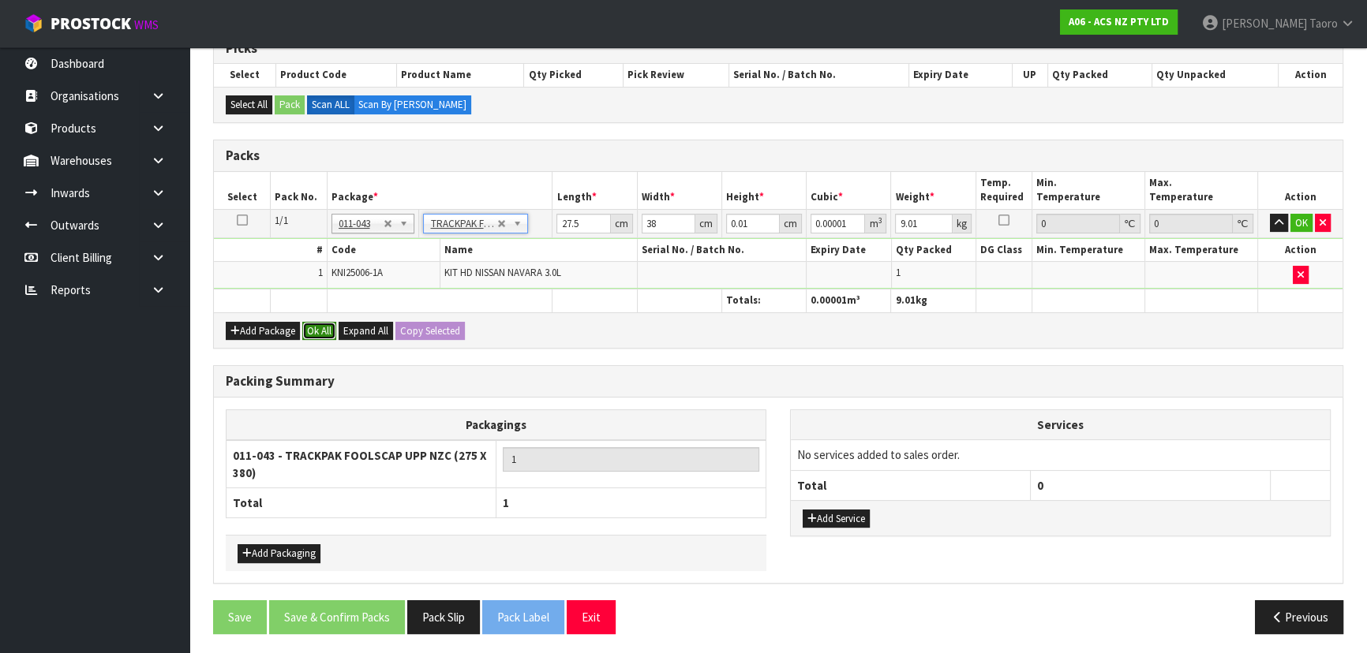
drag, startPoint x: 328, startPoint y: 322, endPoint x: 410, endPoint y: 648, distance: 336.3
click at [328, 324] on button "Ok All" at bounding box center [319, 331] width 34 height 19
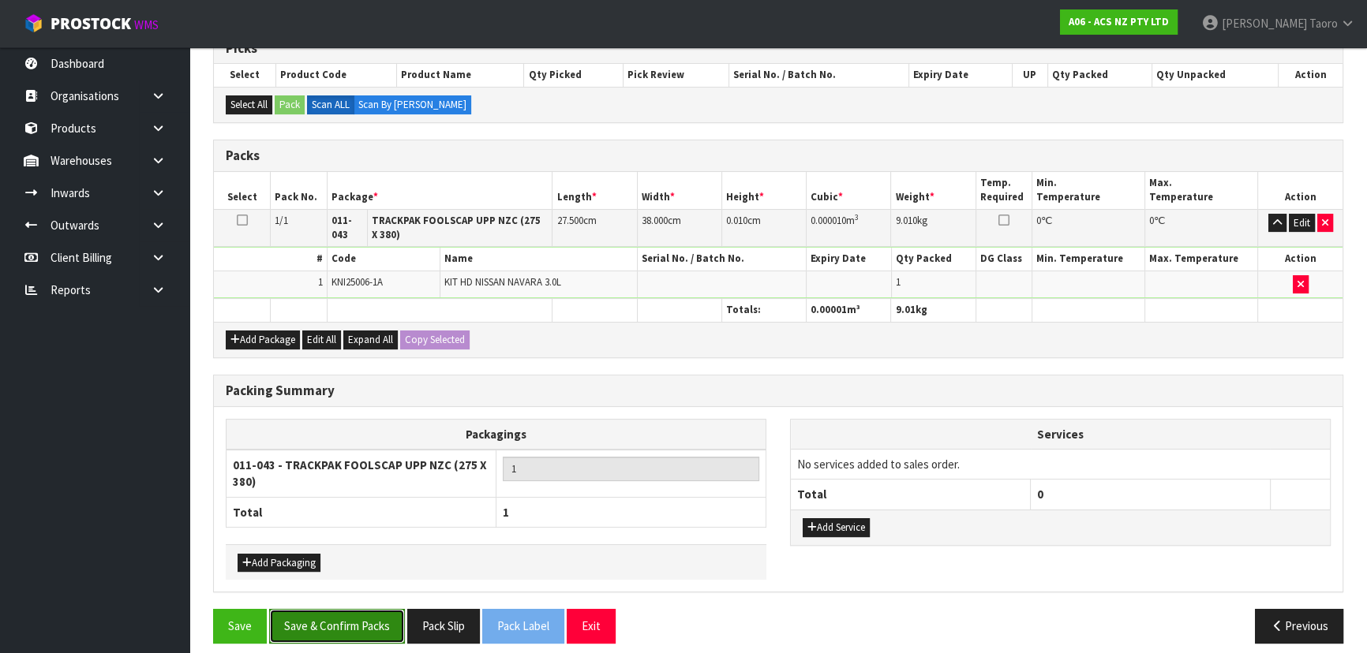
click at [380, 617] on button "Save & Confirm Packs" at bounding box center [337, 626] width 136 height 34
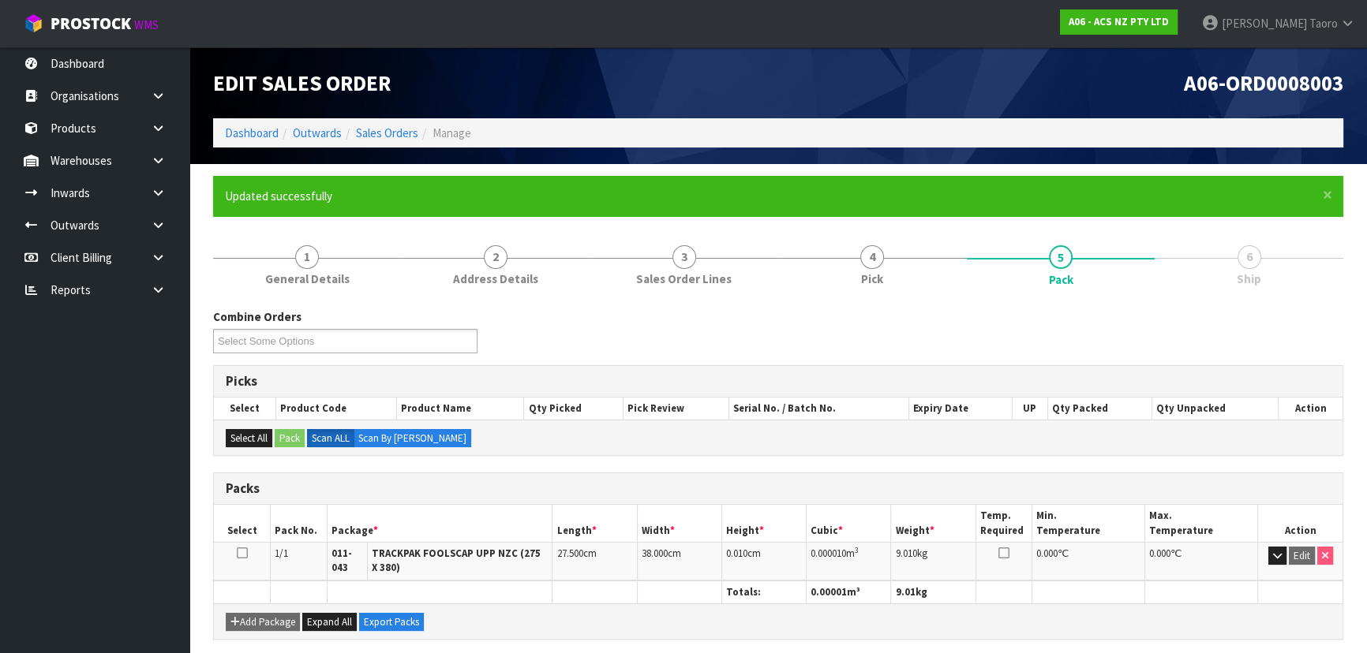
scroll to position [257, 0]
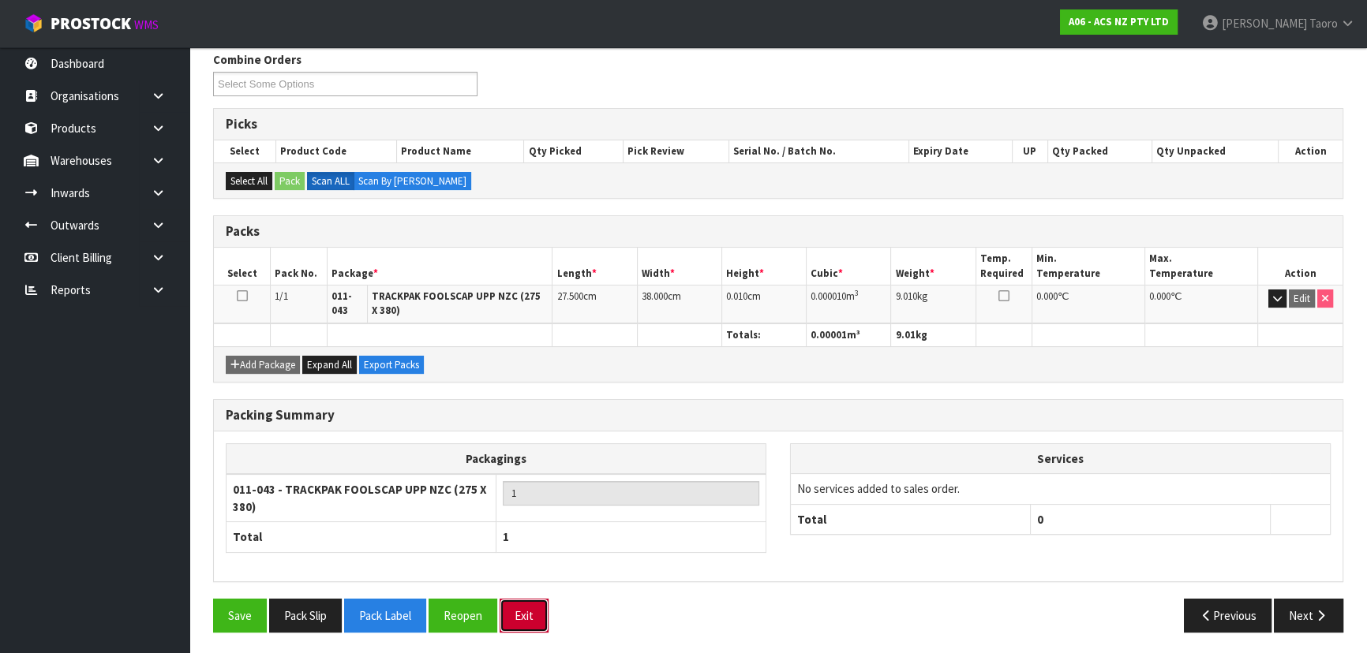
click at [537, 605] on button "Exit" at bounding box center [524, 616] width 49 height 34
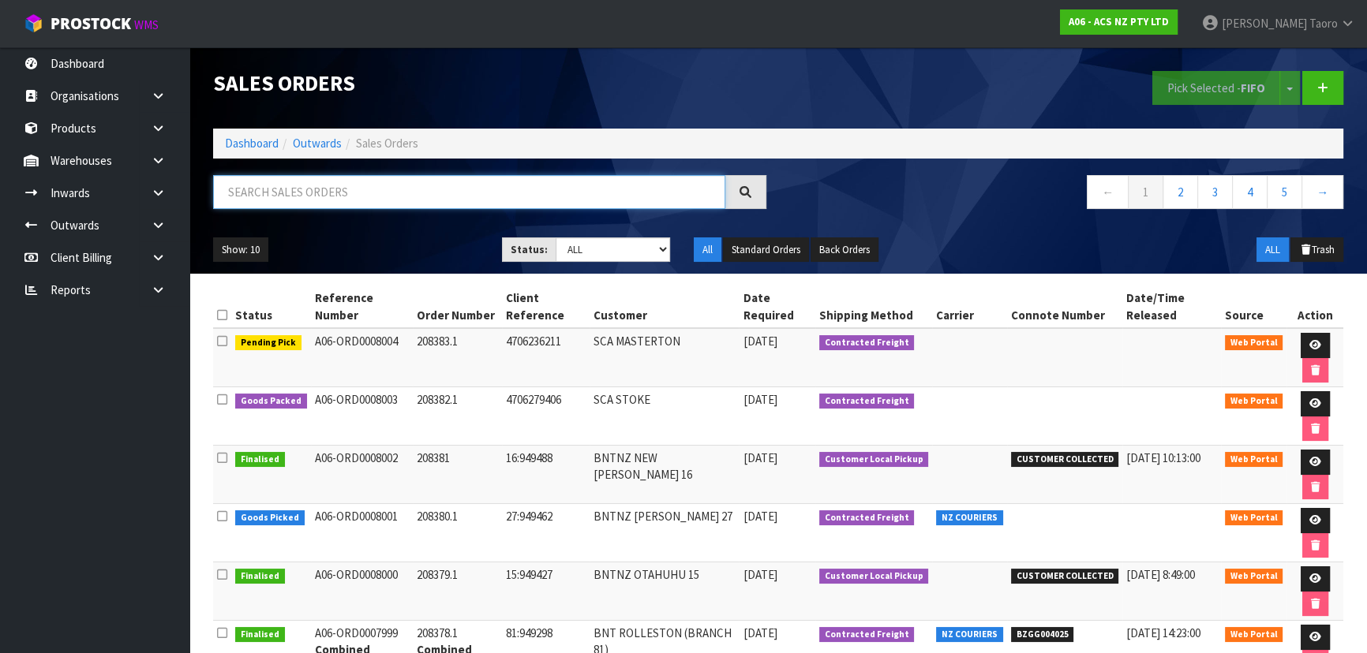
click at [442, 189] on input "text" at bounding box center [469, 192] width 512 height 34
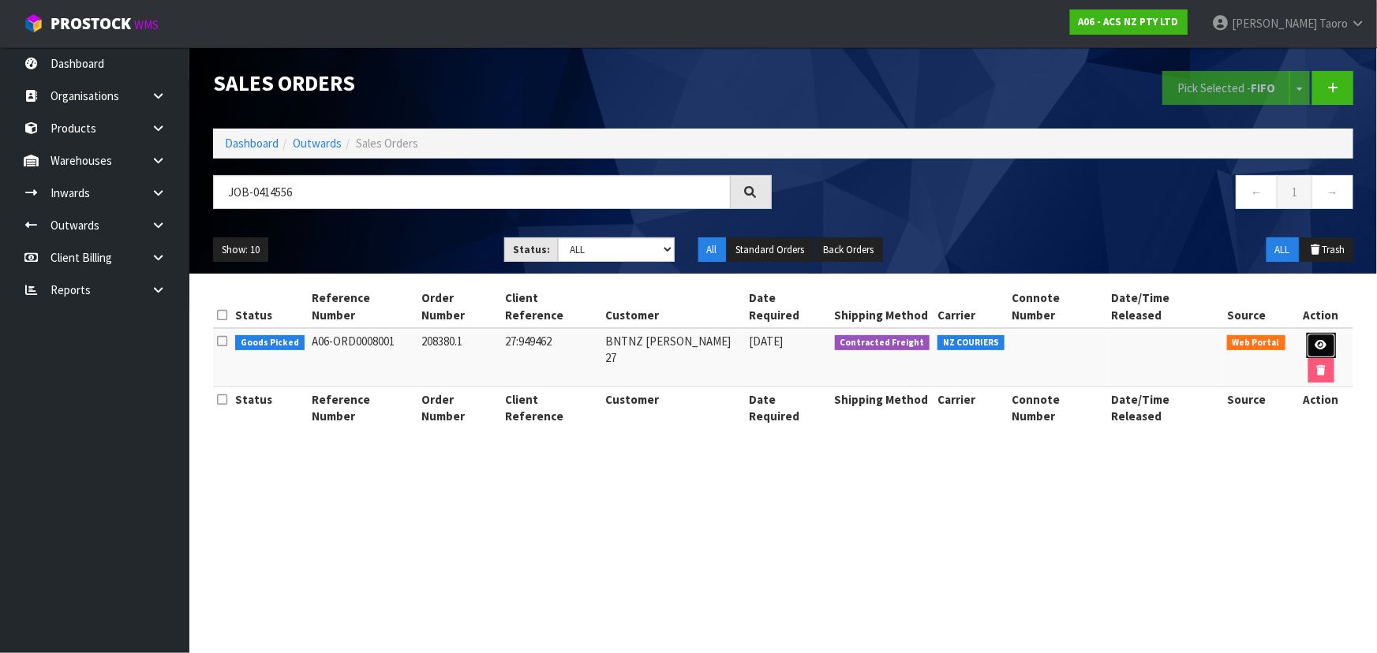
click at [1316, 340] on icon at bounding box center [1322, 345] width 12 height 10
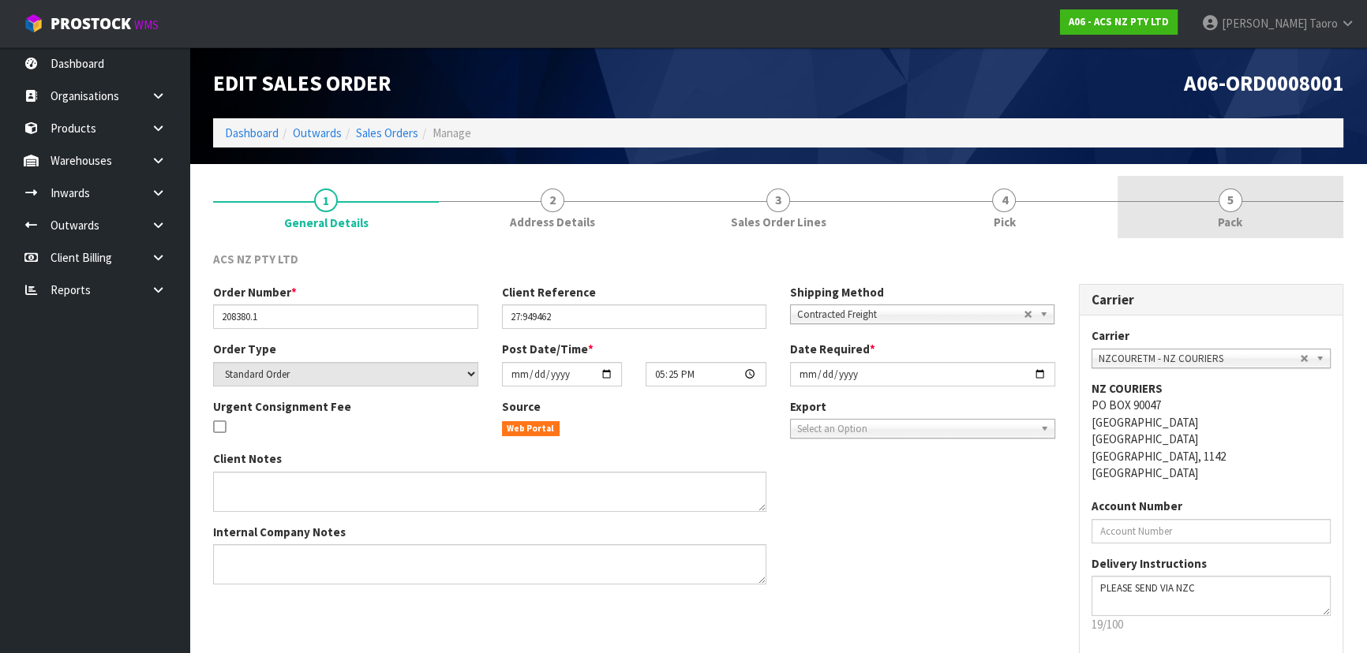
drag, startPoint x: 1234, startPoint y: 215, endPoint x: 1199, endPoint y: 176, distance: 52.5
click at [1226, 203] on link "5 Pack" at bounding box center [1231, 207] width 226 height 62
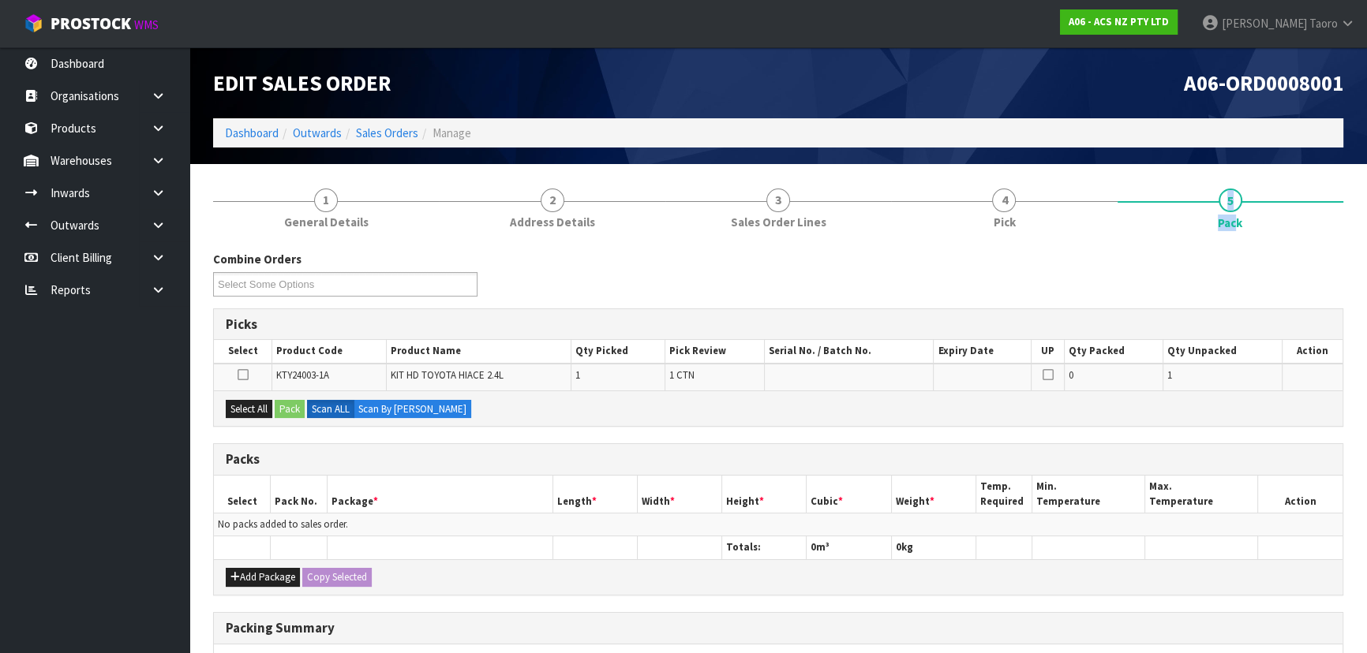
click at [1150, 108] on div "A06-ORD0008001" at bounding box center [1066, 82] width 577 height 71
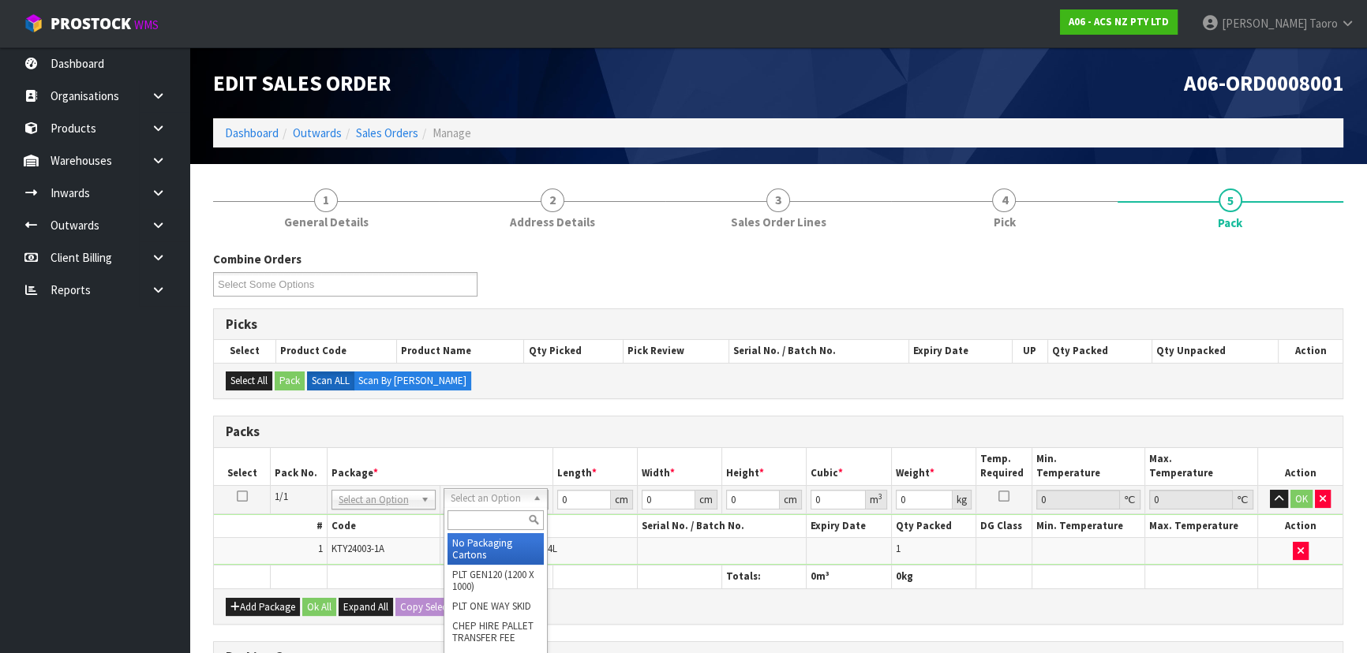
drag, startPoint x: 484, startPoint y: 505, endPoint x: 489, endPoint y: 515, distance: 11.7
click at [490, 517] on input "text" at bounding box center [495, 521] width 96 height 20
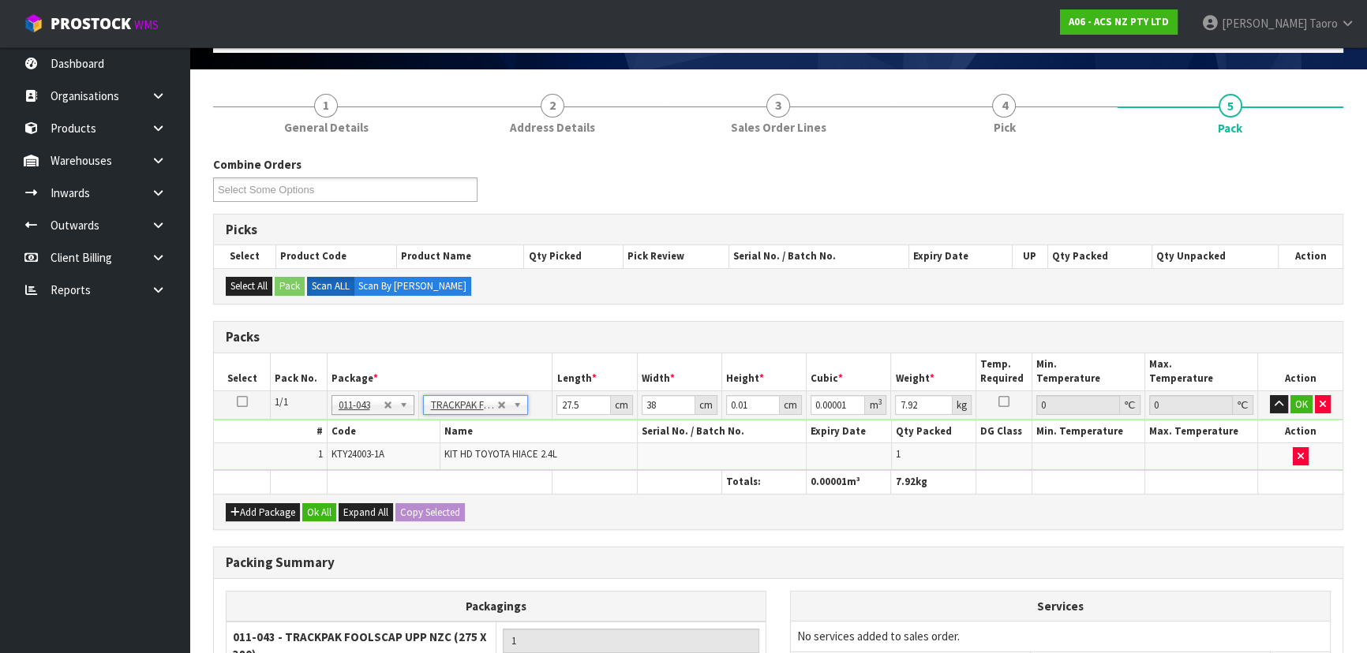
scroll to position [215, 0]
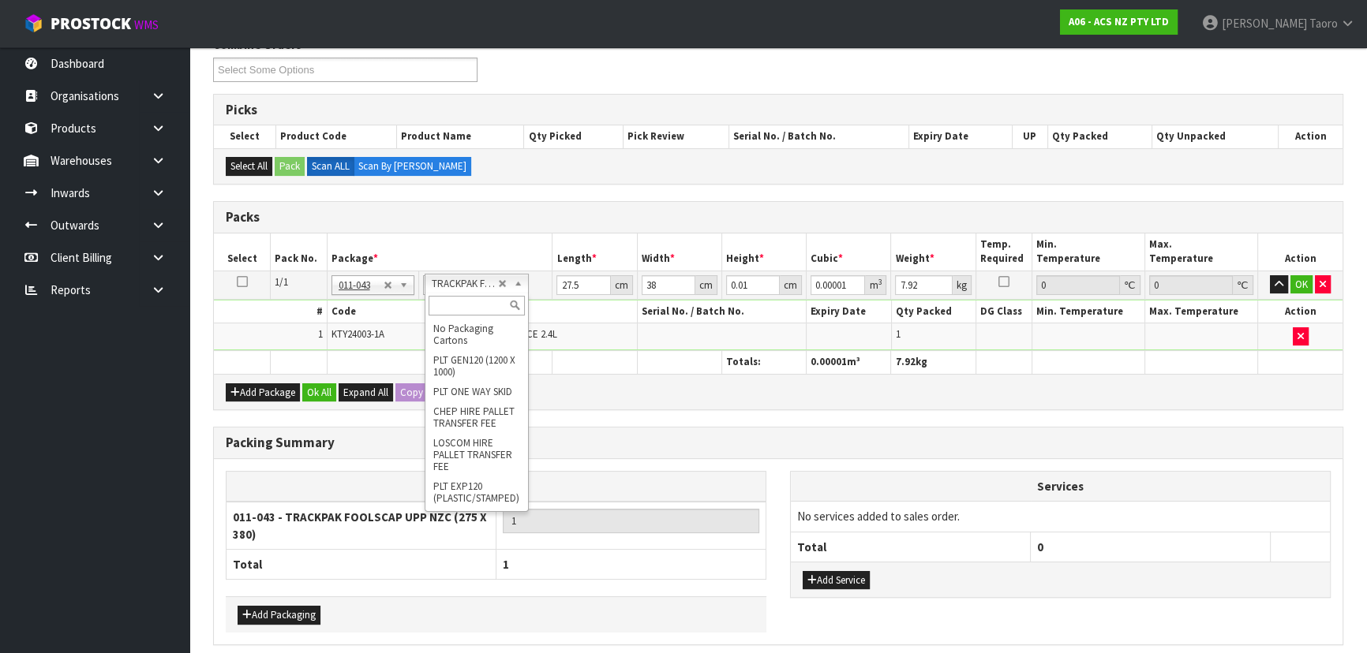
click at [474, 305] on input "text" at bounding box center [477, 306] width 96 height 20
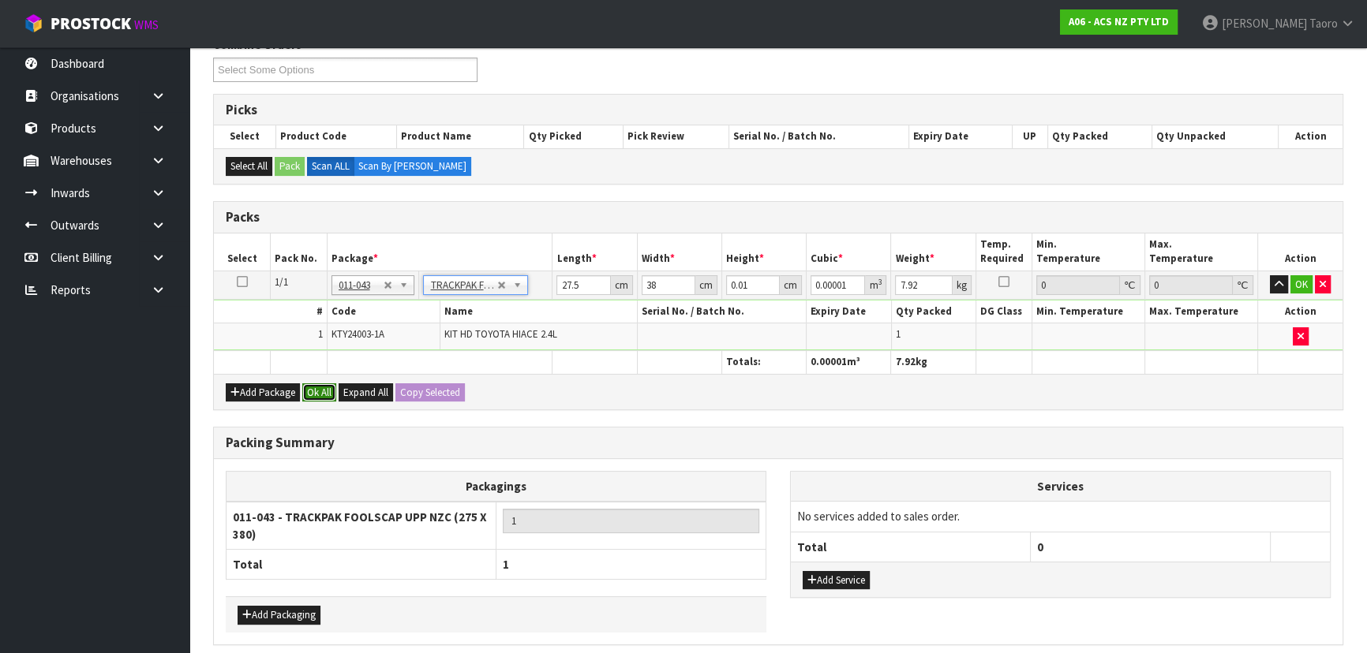
click at [324, 391] on button "Ok All" at bounding box center [319, 393] width 34 height 19
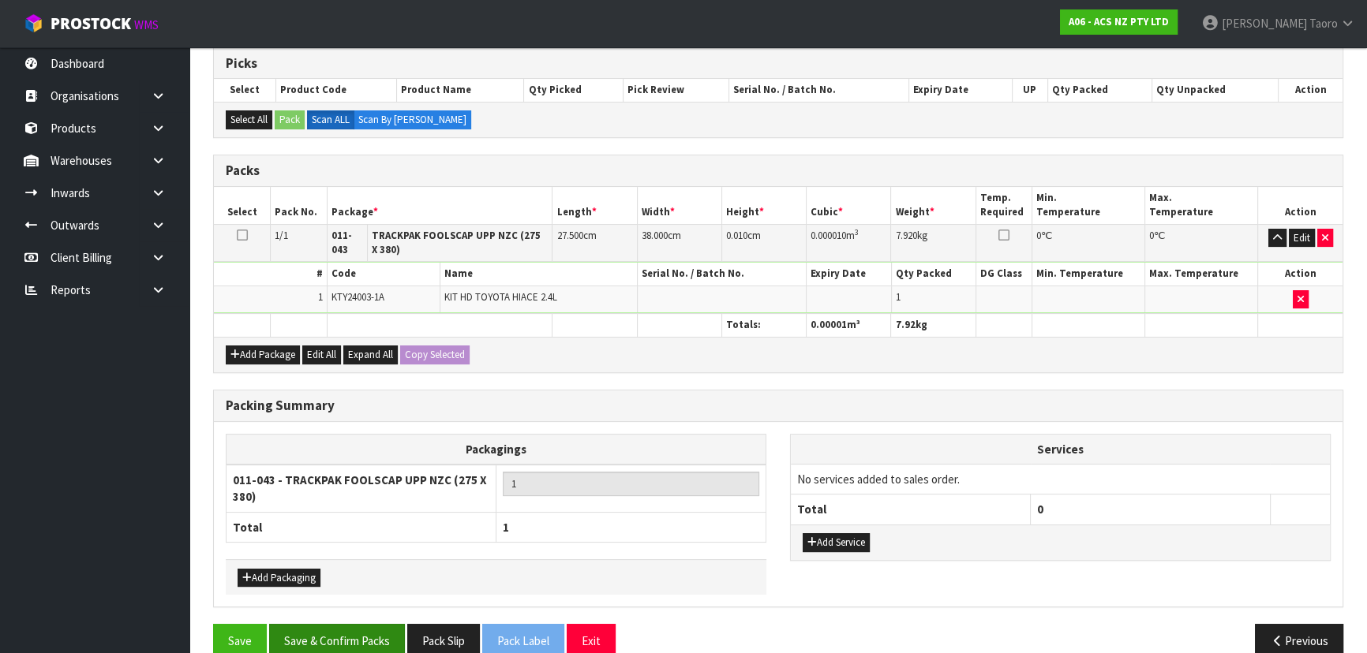
scroll to position [286, 0]
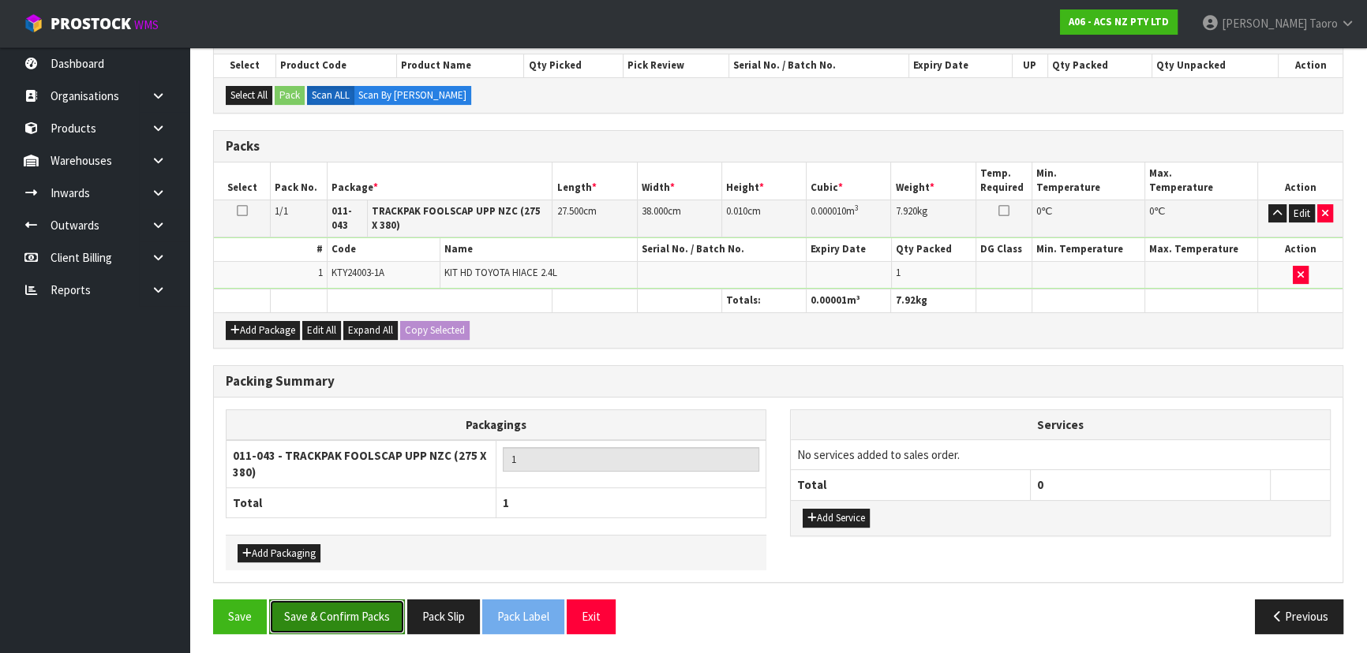
click at [334, 612] on button "Save & Confirm Packs" at bounding box center [337, 617] width 136 height 34
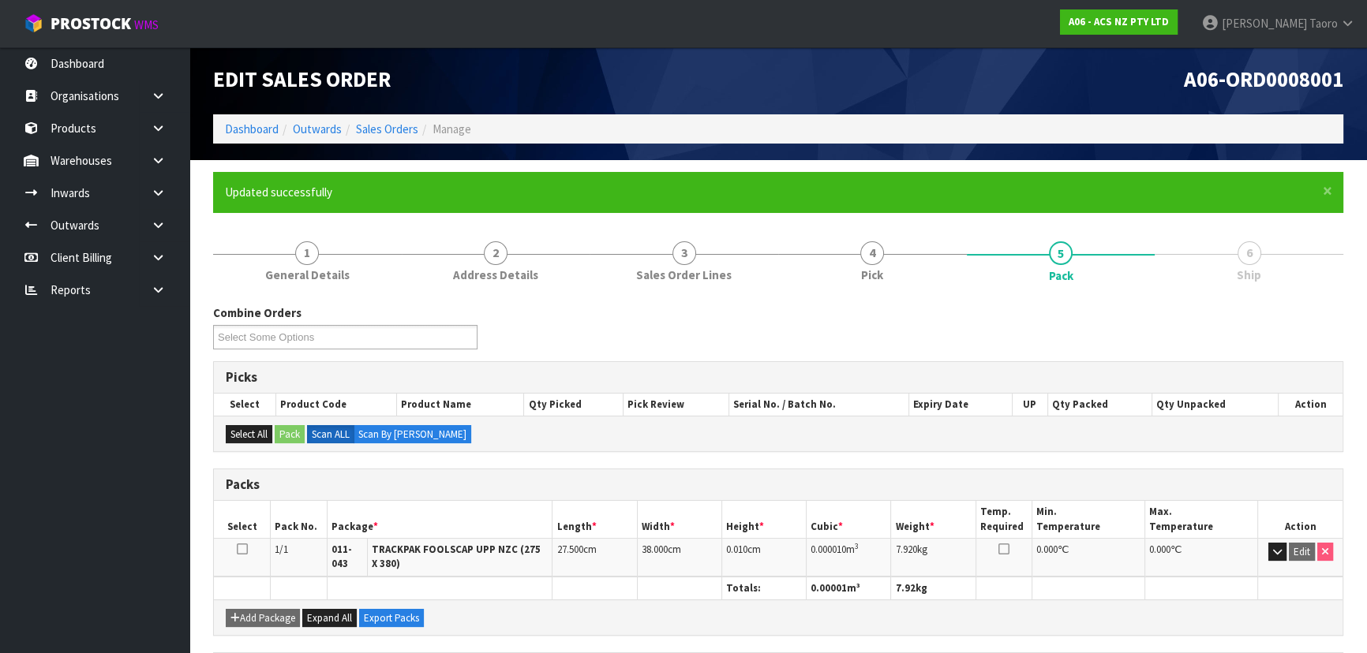
scroll to position [257, 0]
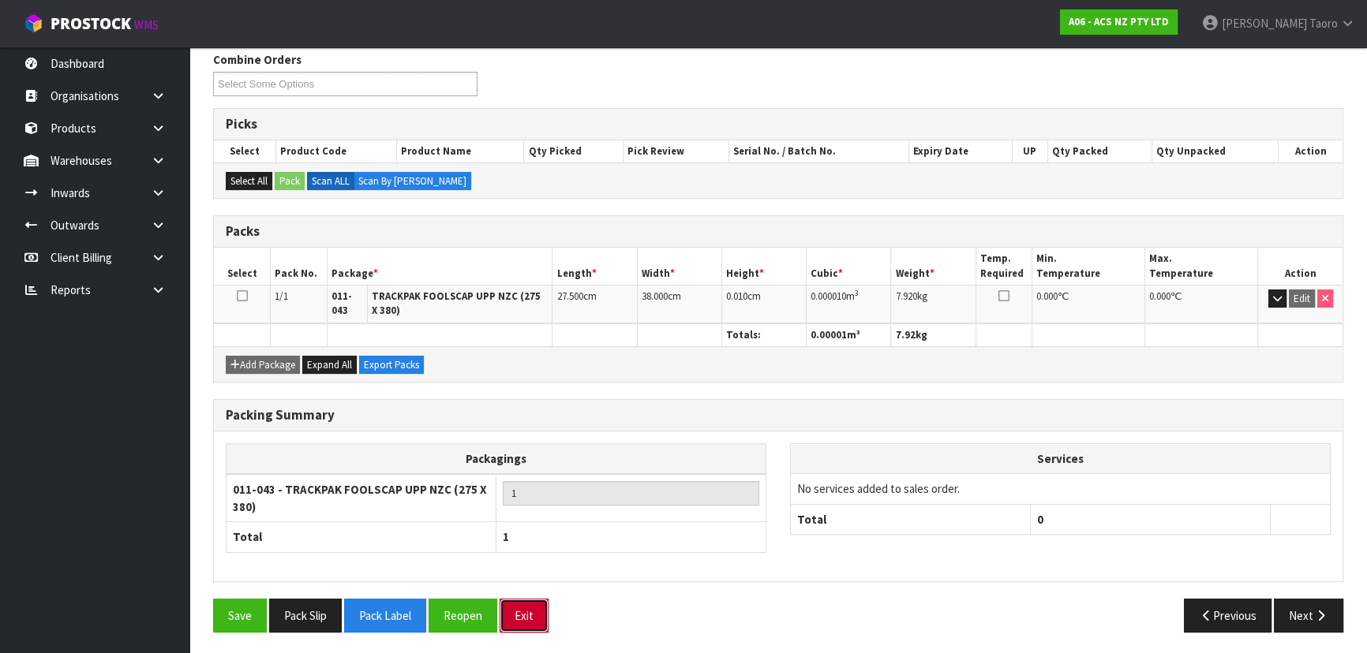
click at [541, 610] on button "Exit" at bounding box center [524, 616] width 49 height 34
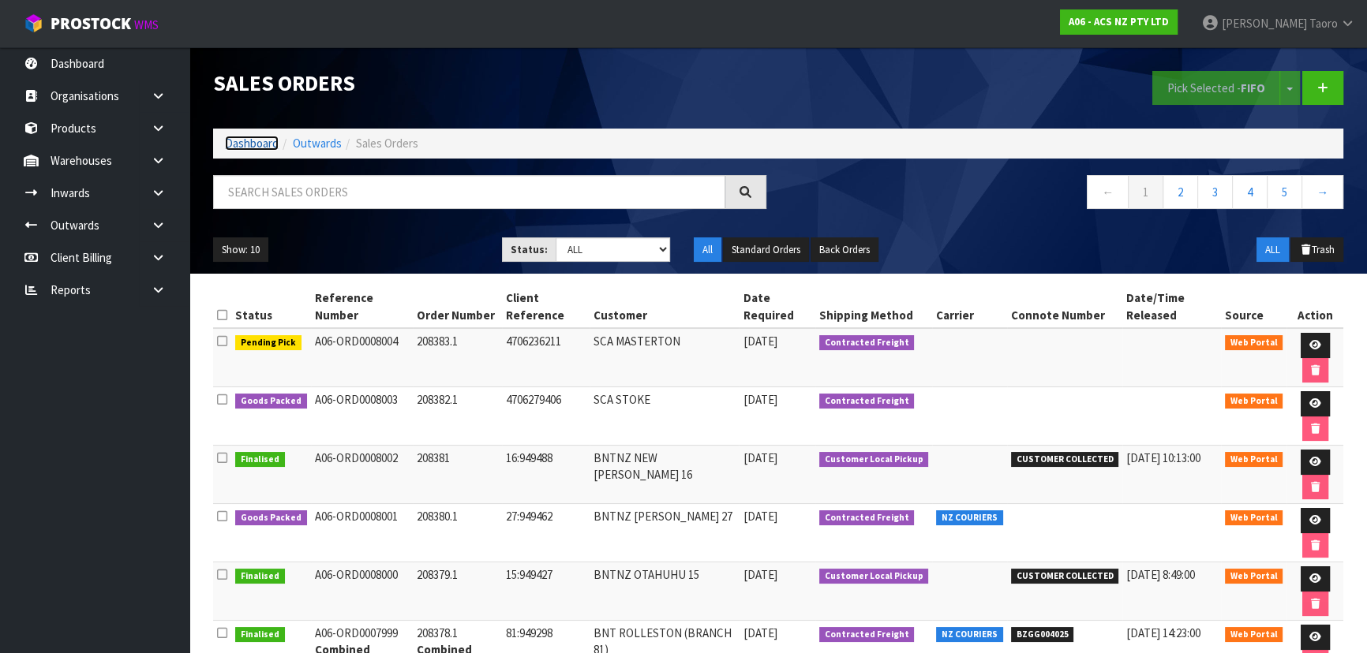
click at [248, 144] on link "Dashboard" at bounding box center [252, 143] width 54 height 15
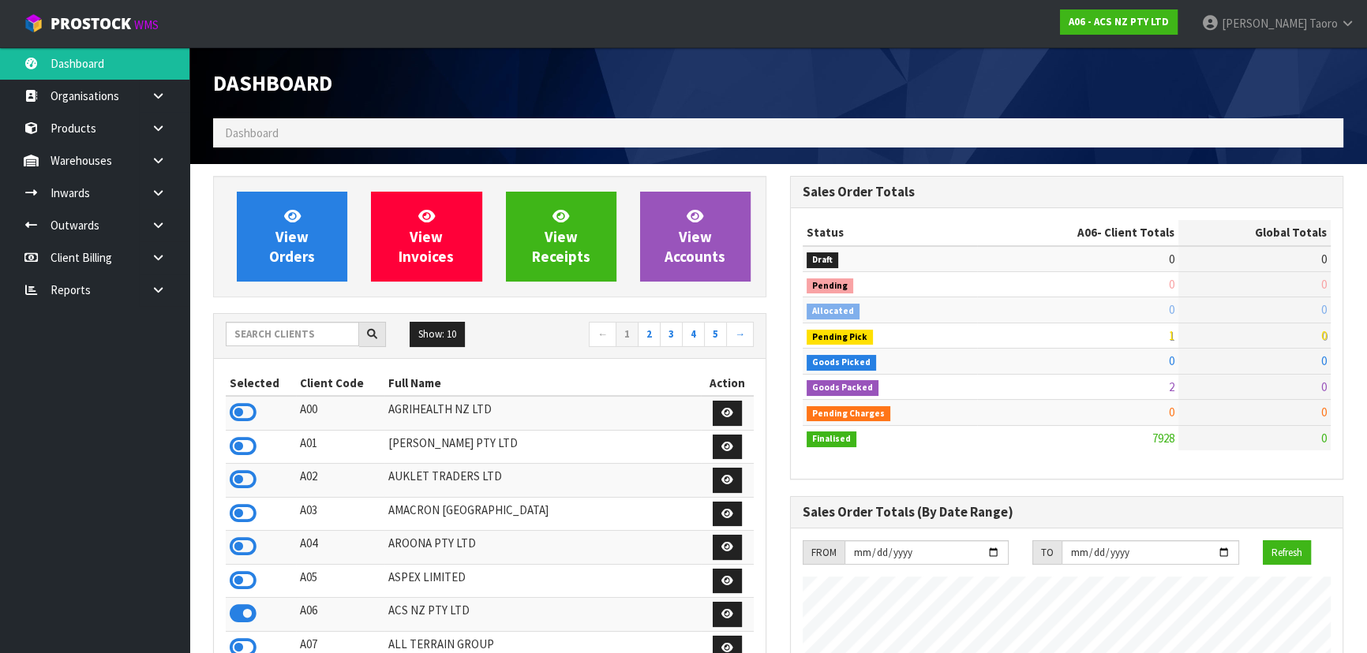
scroll to position [1193, 576]
click at [331, 337] on input "text" at bounding box center [292, 334] width 133 height 24
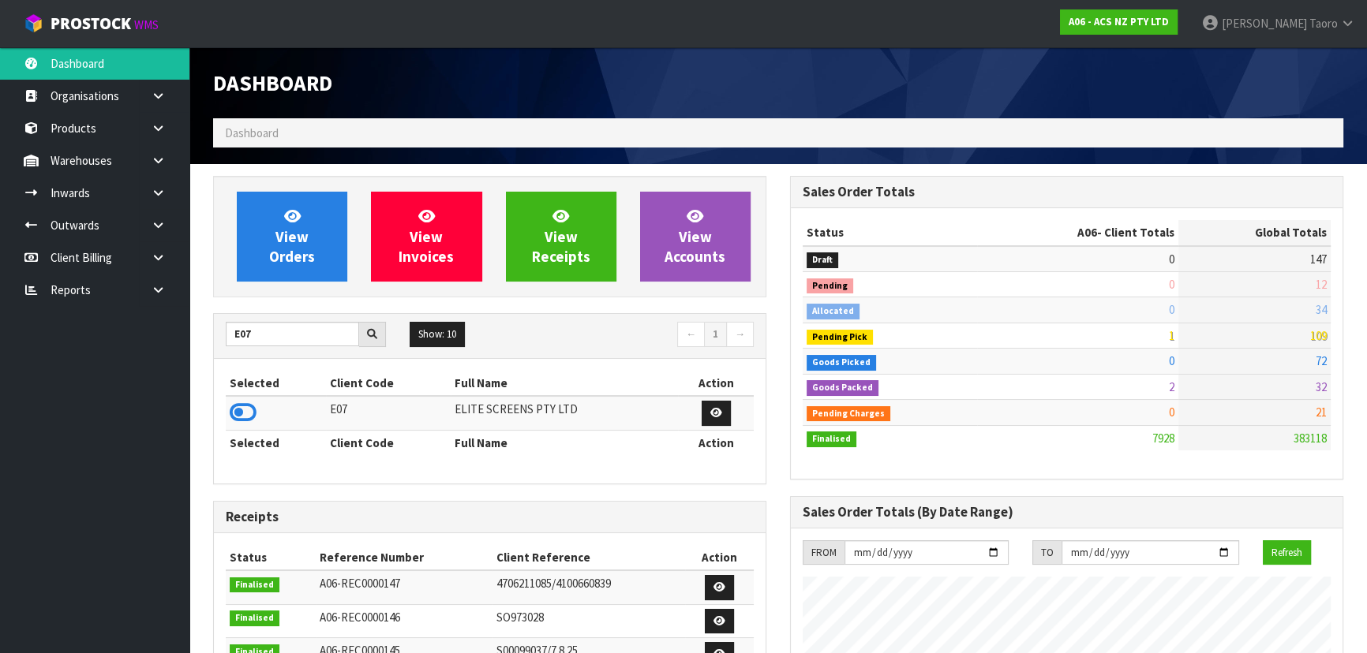
drag, startPoint x: 241, startPoint y: 414, endPoint x: 268, endPoint y: 343, distance: 76.2
click at [242, 412] on icon at bounding box center [243, 413] width 27 height 24
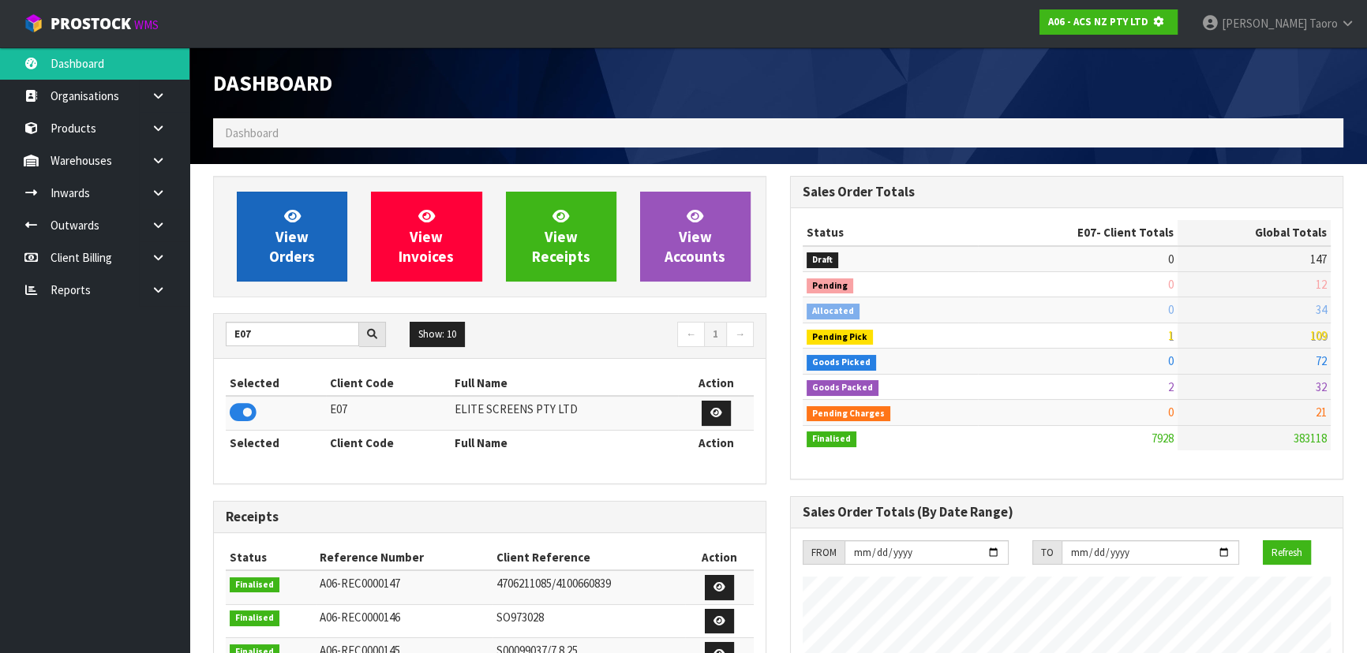
scroll to position [983, 576]
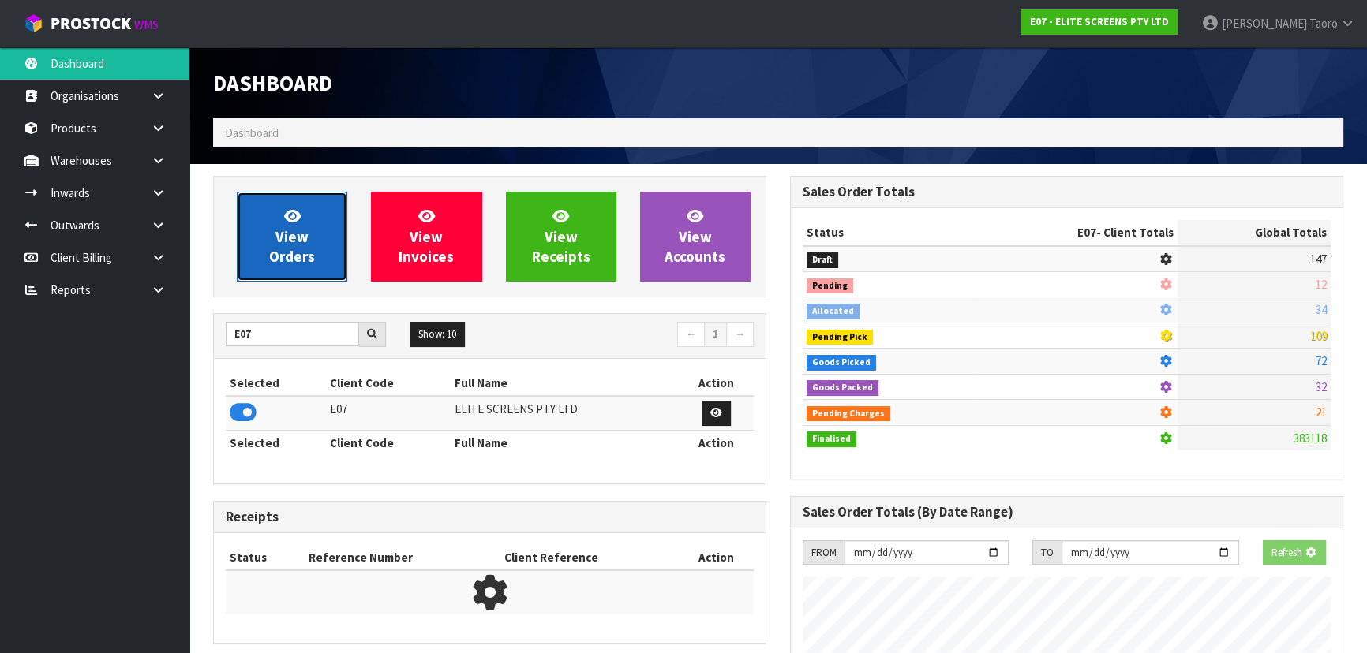
click at [294, 230] on span "View Orders" at bounding box center [292, 236] width 46 height 59
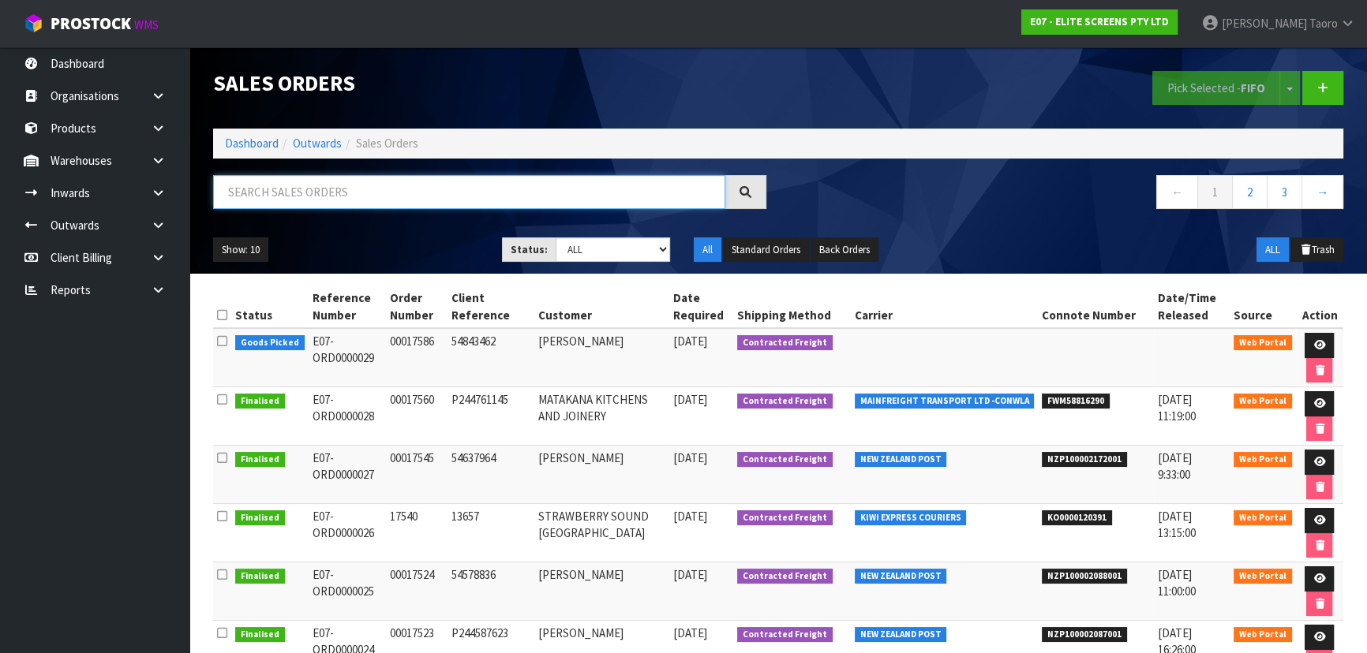
click at [304, 197] on input "text" at bounding box center [469, 192] width 512 height 34
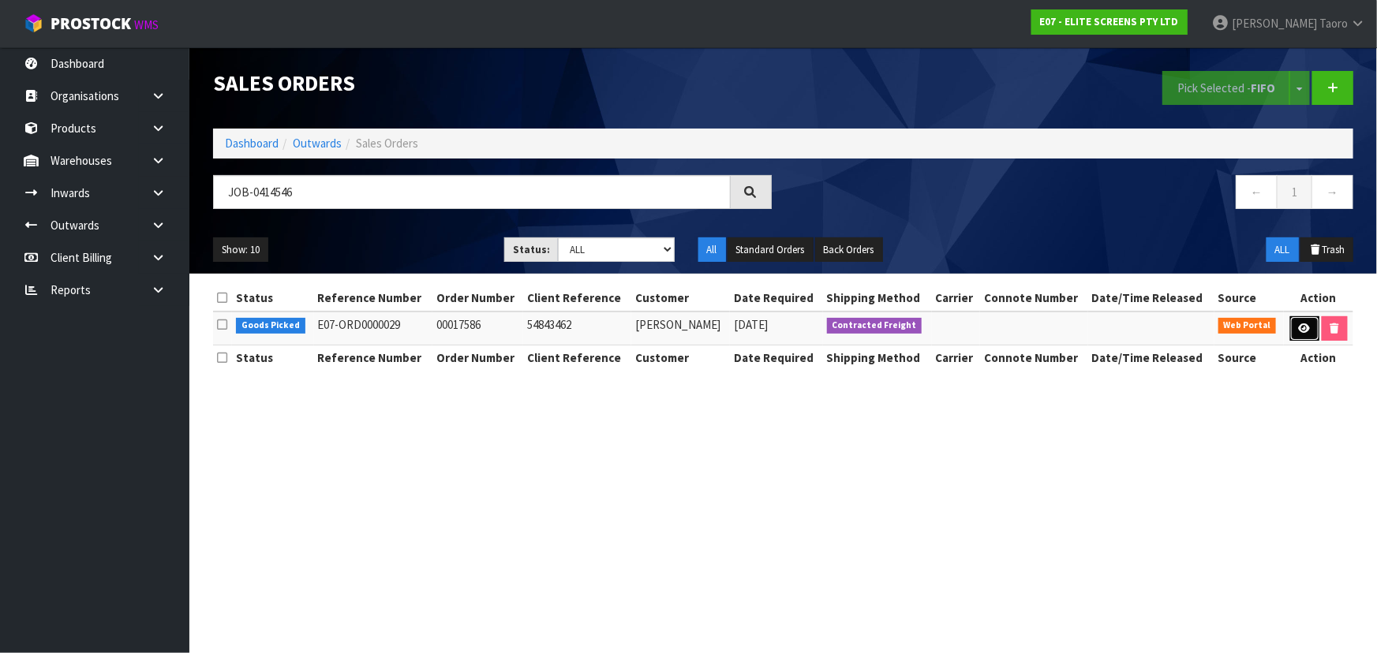
drag, startPoint x: 1301, startPoint y: 324, endPoint x: 1294, endPoint y: 316, distance: 11.2
click at [1301, 324] on icon at bounding box center [1305, 329] width 12 height 10
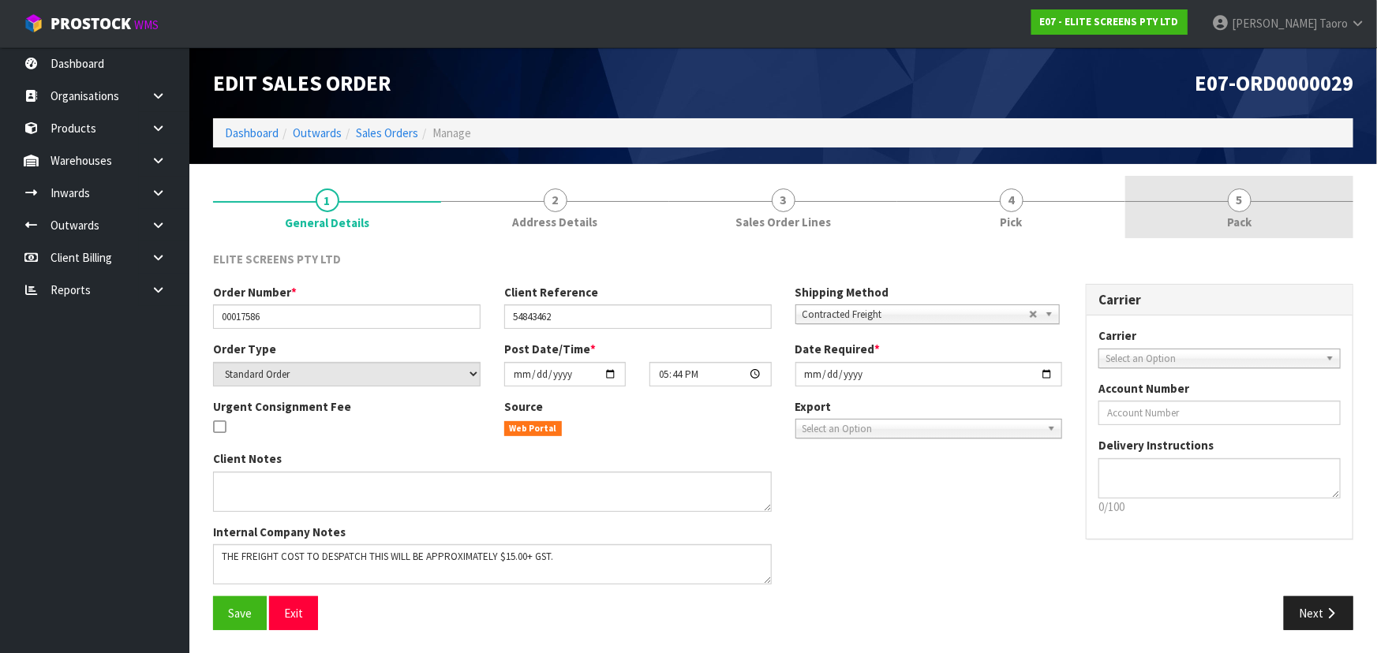
drag, startPoint x: 1252, startPoint y: 218, endPoint x: 1245, endPoint y: 212, distance: 10.1
click at [1252, 218] on link "5 Pack" at bounding box center [1239, 207] width 228 height 62
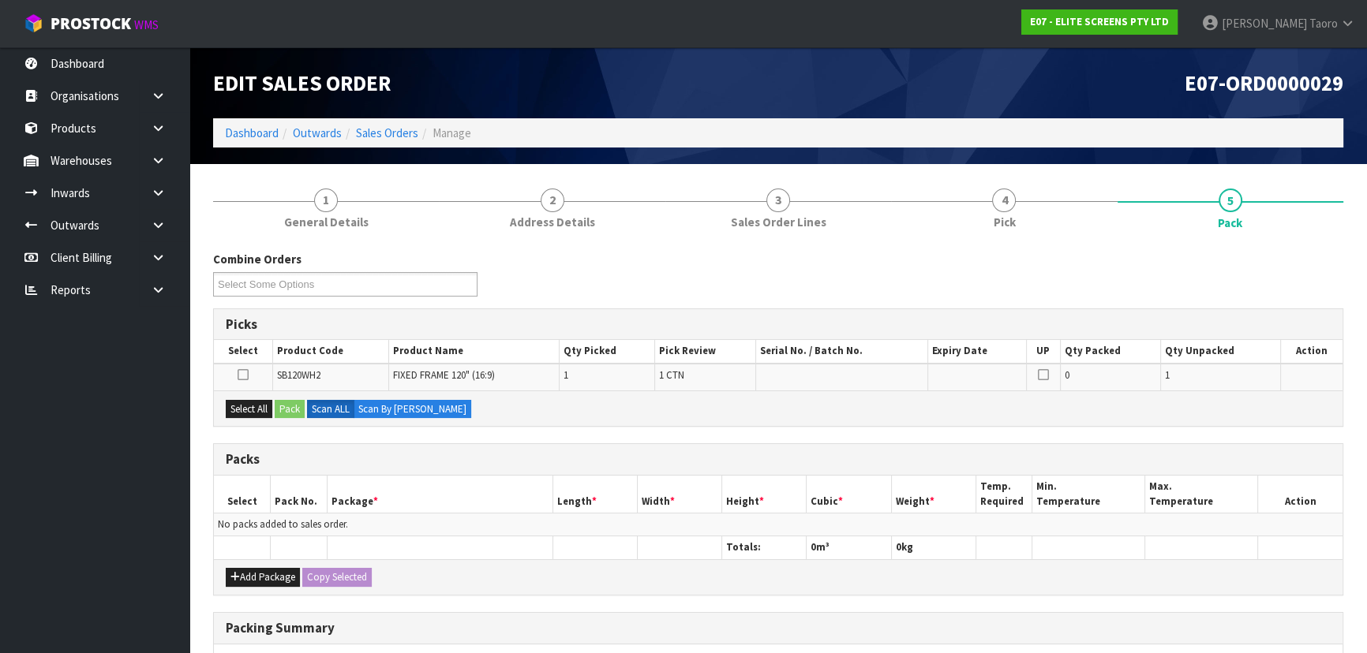
click at [1091, 102] on div "E07-ORD0000029" at bounding box center [1066, 82] width 577 height 71
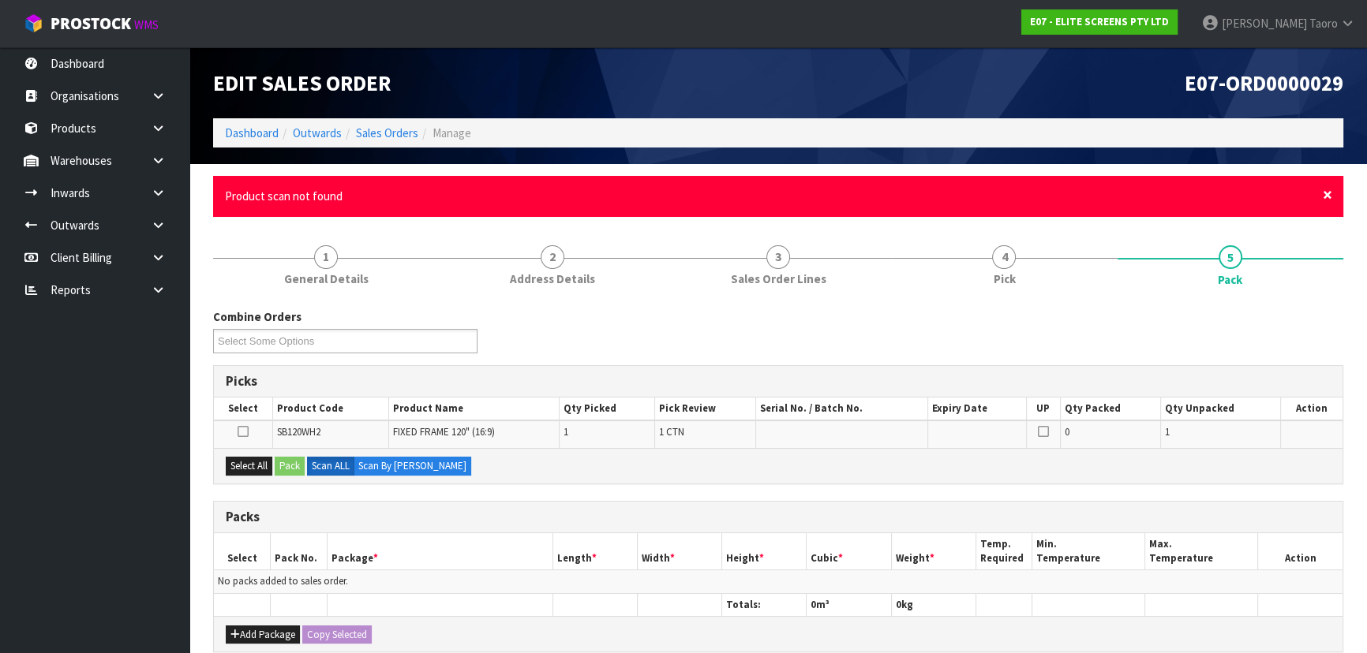
click at [1331, 192] on span "×" at bounding box center [1327, 195] width 9 height 22
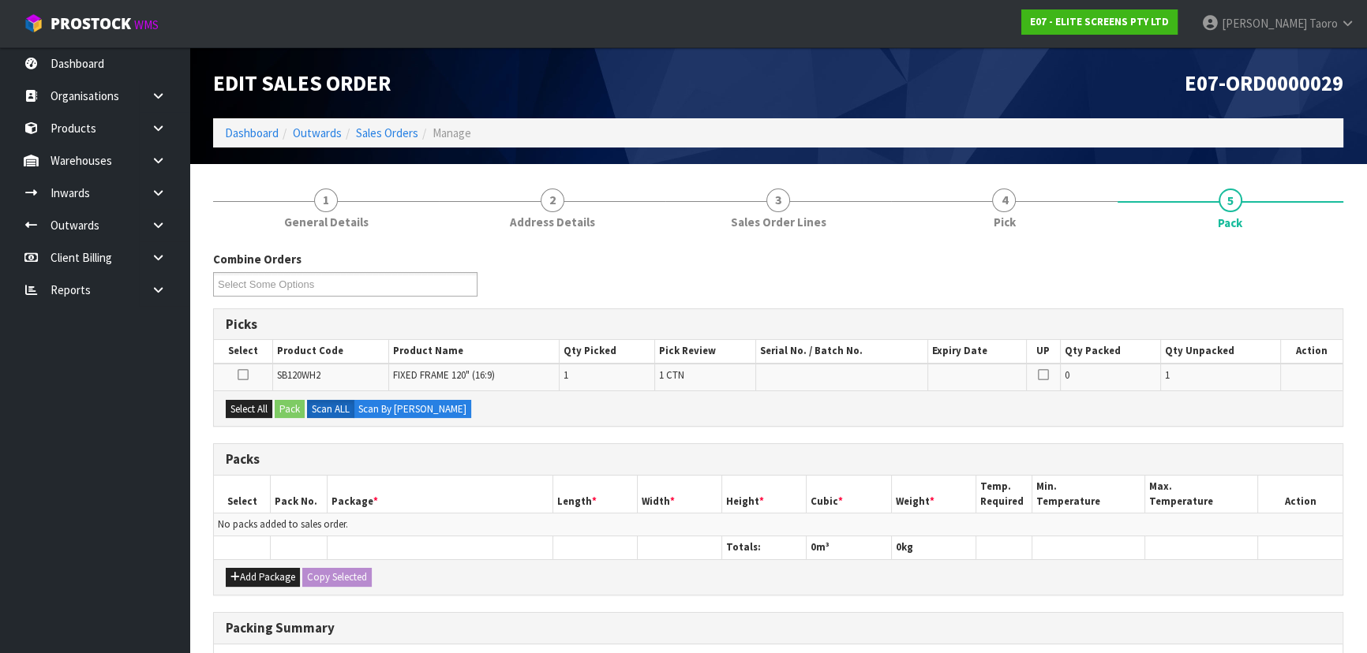
drag, startPoint x: 1334, startPoint y: 268, endPoint x: 1322, endPoint y: 274, distance: 13.1
click at [1331, 270] on div "Combine Orders E07-ORD0000029 Select Some Options" at bounding box center [778, 279] width 1154 height 57
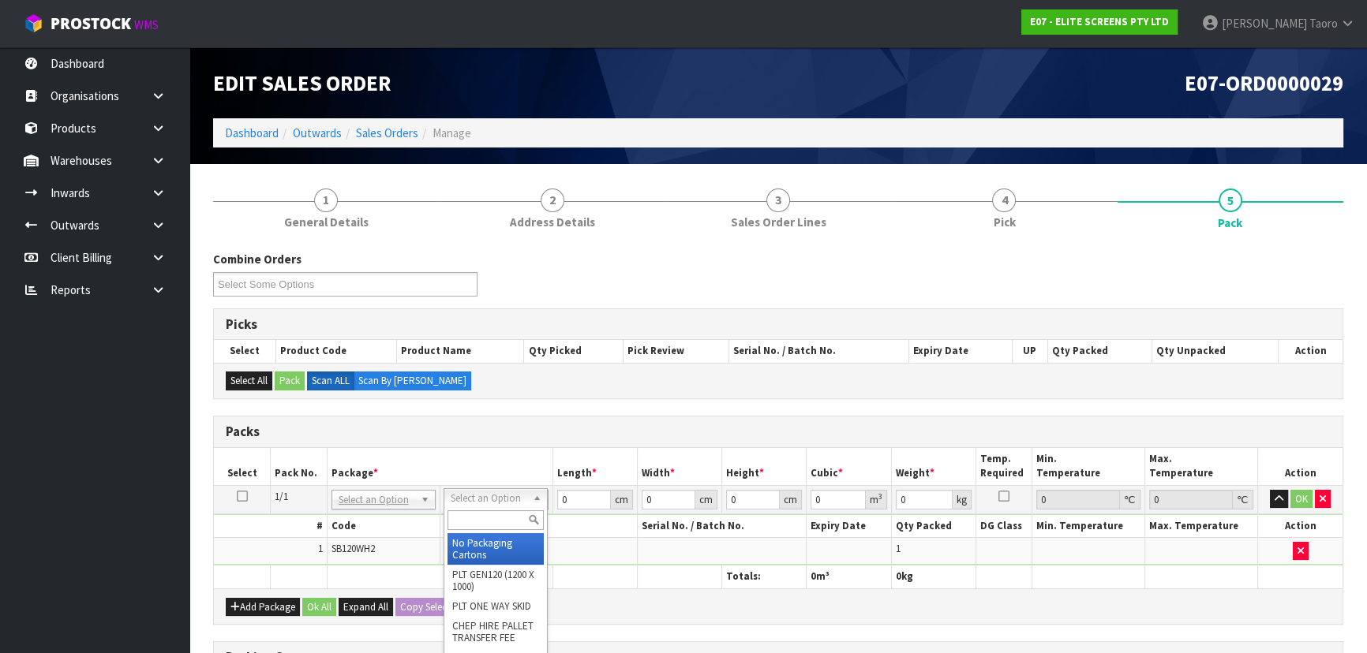
drag, startPoint x: 515, startPoint y: 543, endPoint x: 567, endPoint y: 515, distance: 58.3
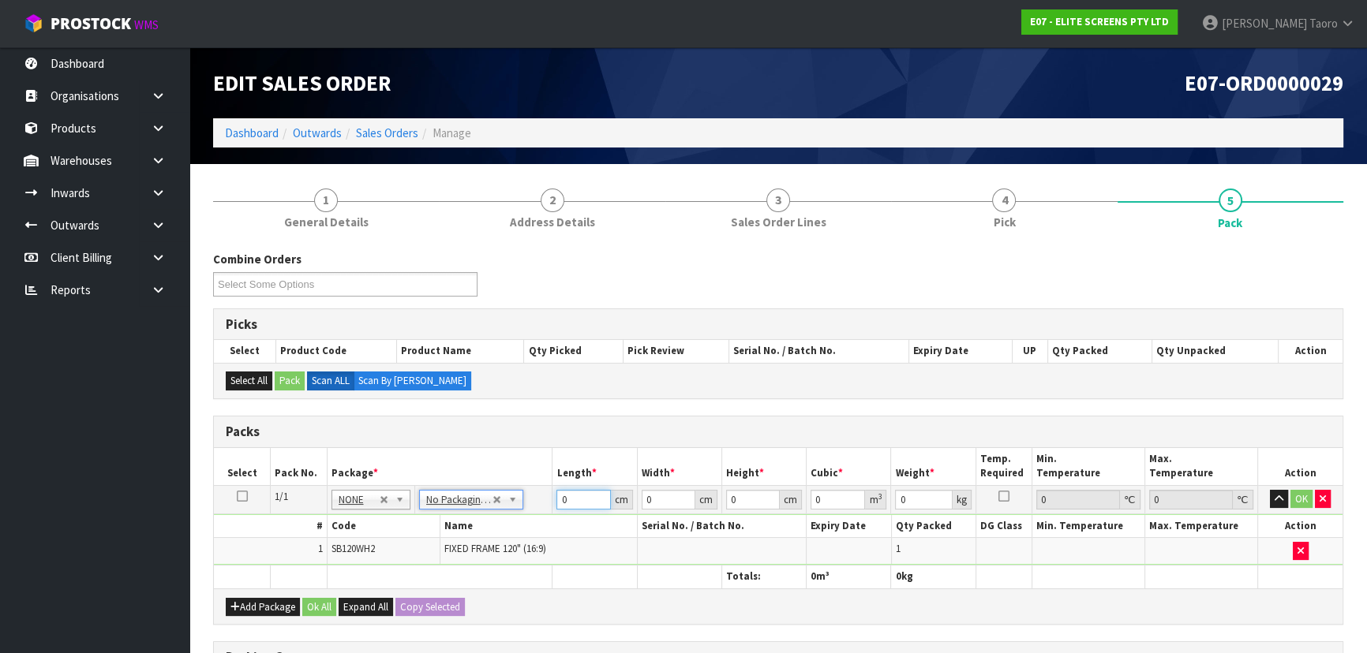
click at [573, 501] on input "0" at bounding box center [583, 500] width 54 height 20
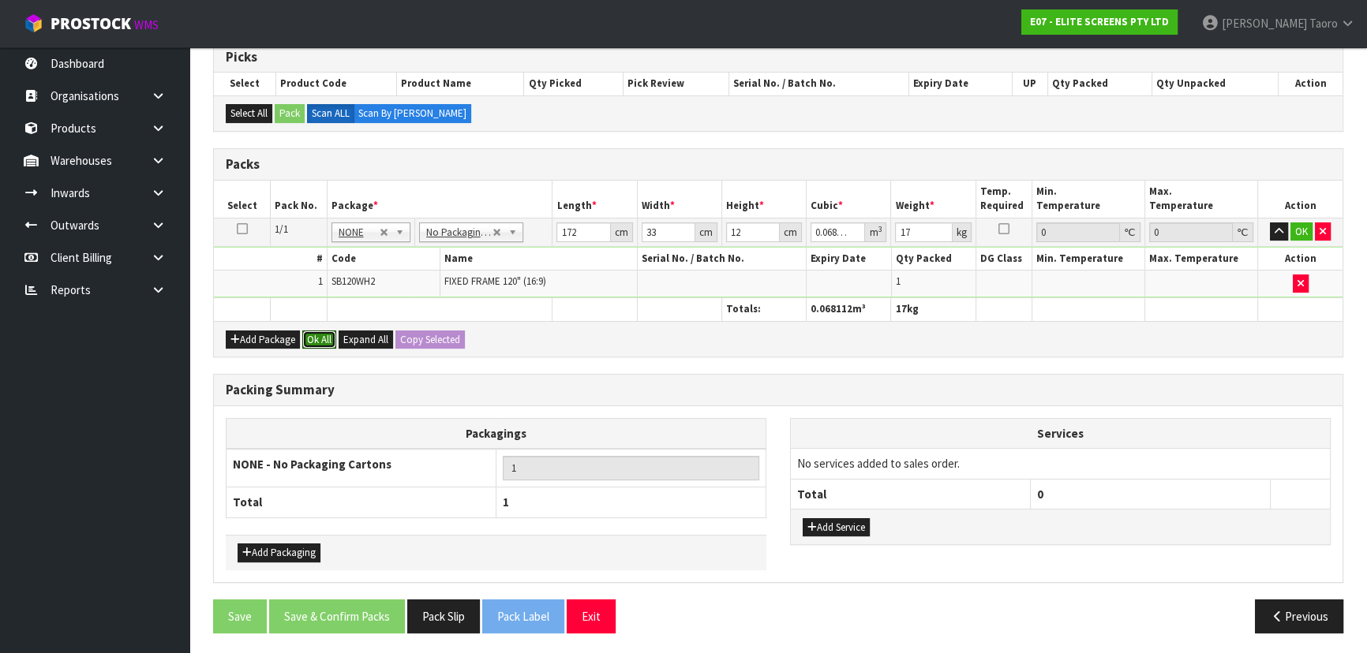
click at [324, 343] on button "Ok All" at bounding box center [319, 340] width 34 height 19
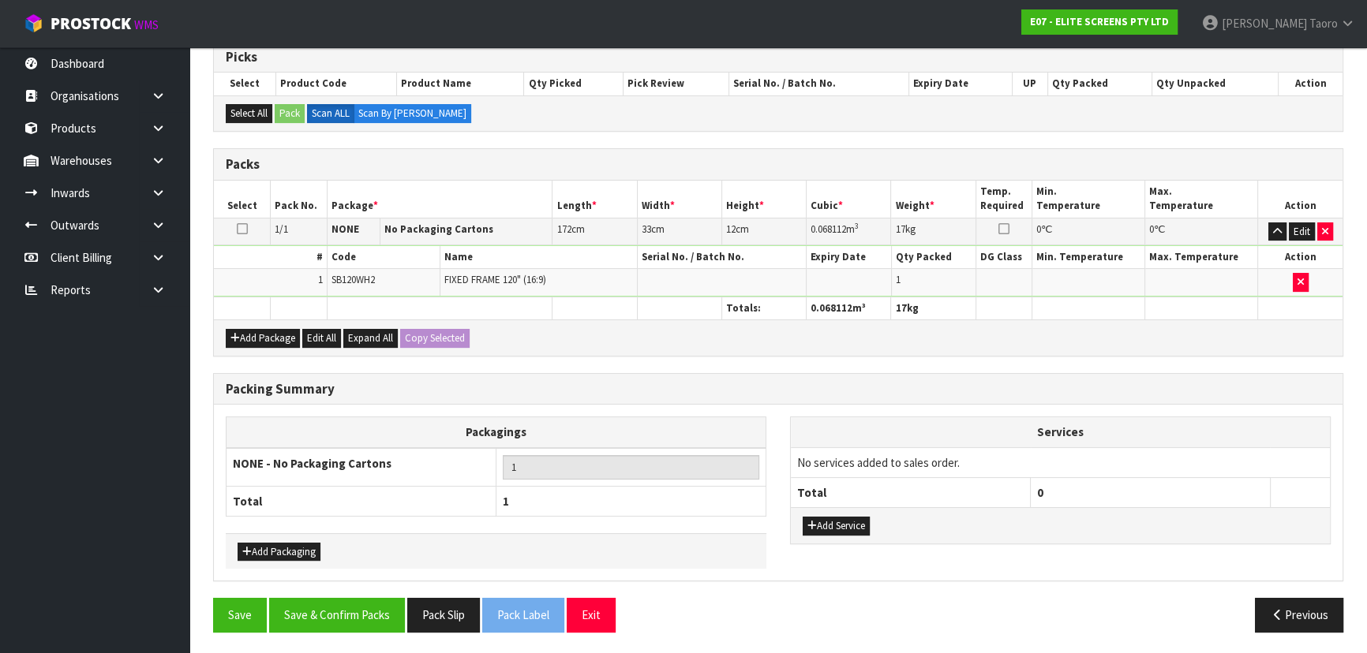
scroll to position [266, 0]
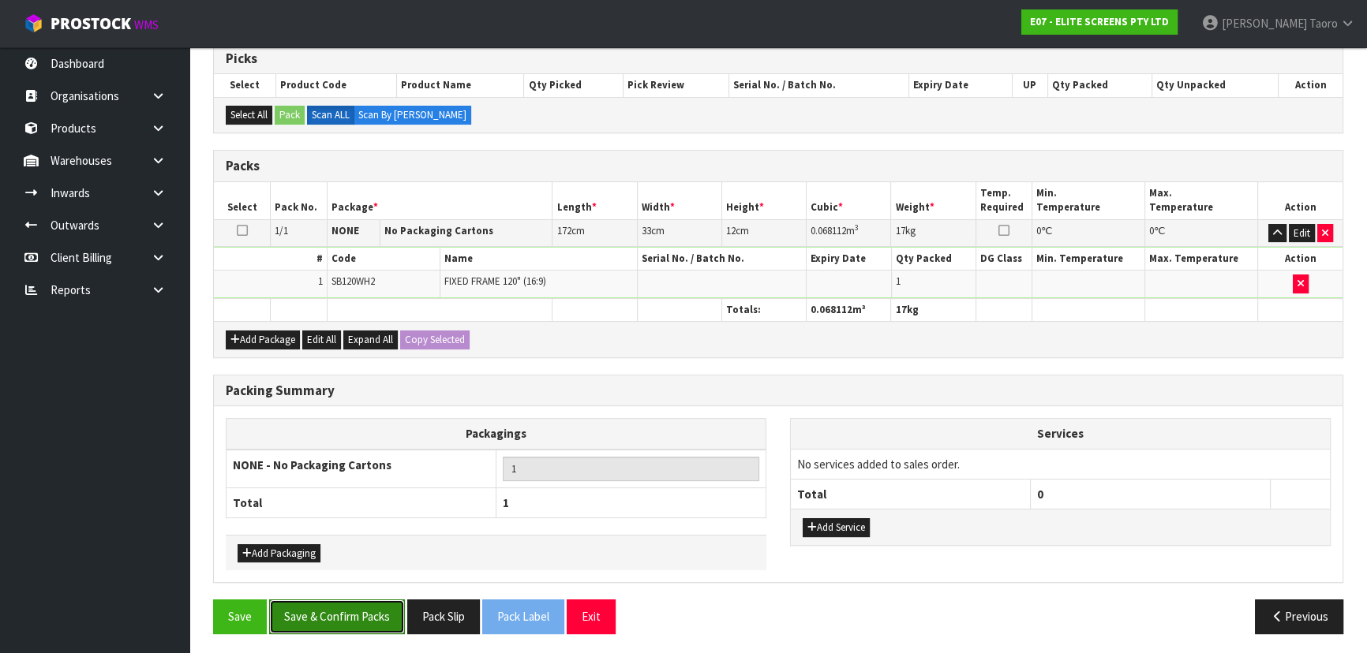
drag, startPoint x: 363, startPoint y: 601, endPoint x: 384, endPoint y: 567, distance: 40.1
click at [378, 583] on div "Combine Orders E07-ORD0000029 Select Some Options Picks Select Product Code Pro…" at bounding box center [778, 315] width 1130 height 661
drag, startPoint x: 371, startPoint y: 610, endPoint x: 380, endPoint y: 596, distance: 17.1
click at [372, 609] on button "Save & Confirm Packs" at bounding box center [337, 617] width 136 height 34
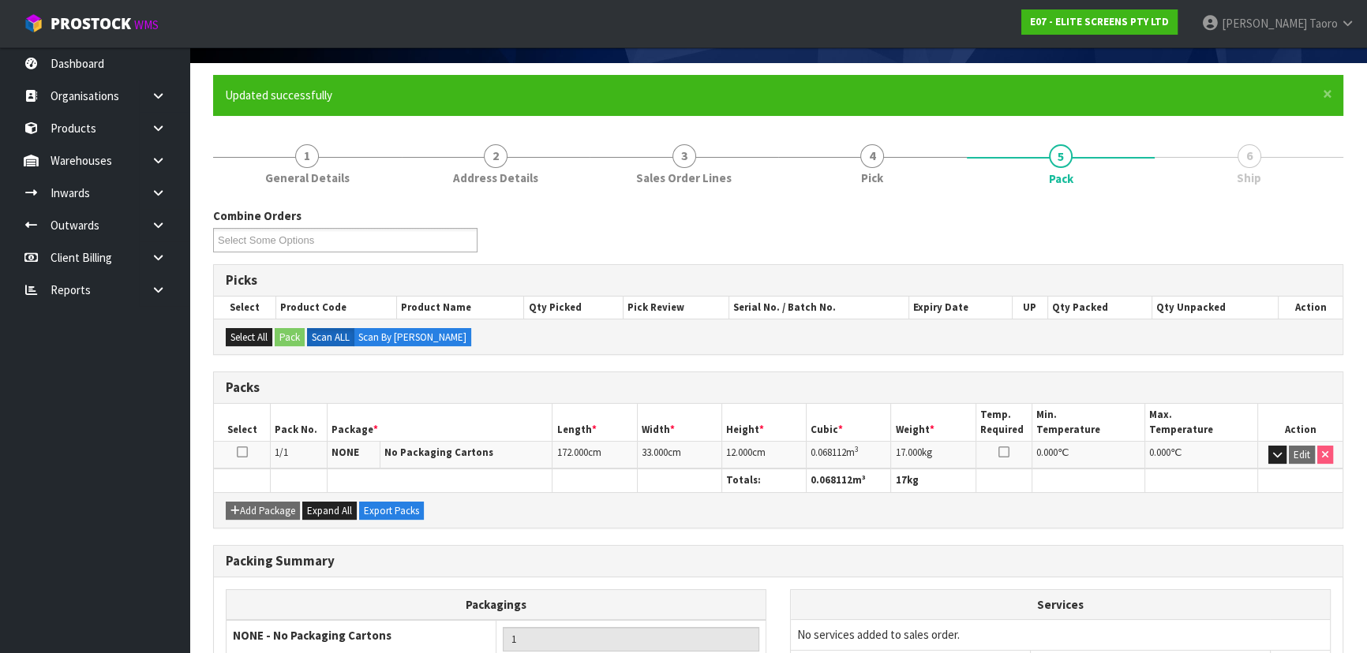
scroll to position [237, 0]
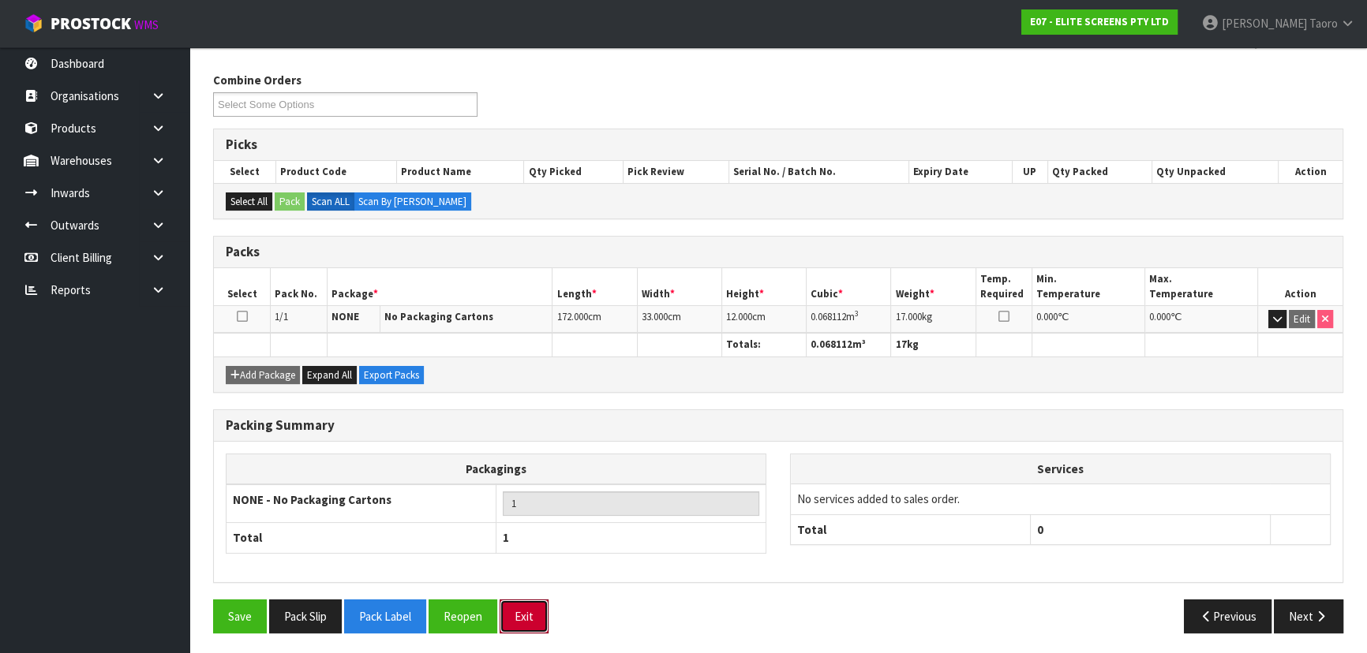
drag, startPoint x: 529, startPoint y: 610, endPoint x: 332, endPoint y: 462, distance: 245.8
click at [527, 607] on button "Exit" at bounding box center [524, 617] width 49 height 34
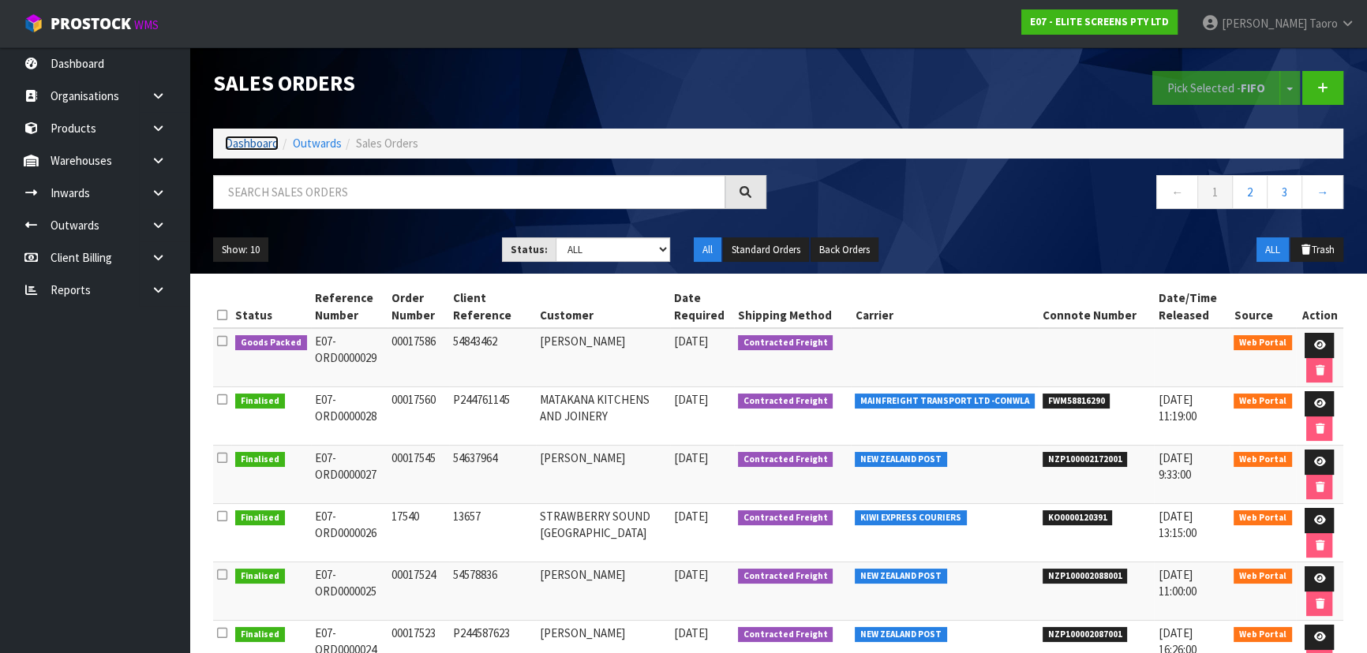
drag, startPoint x: 258, startPoint y: 142, endPoint x: 277, endPoint y: 124, distance: 26.2
click at [258, 142] on link "Dashboard" at bounding box center [252, 143] width 54 height 15
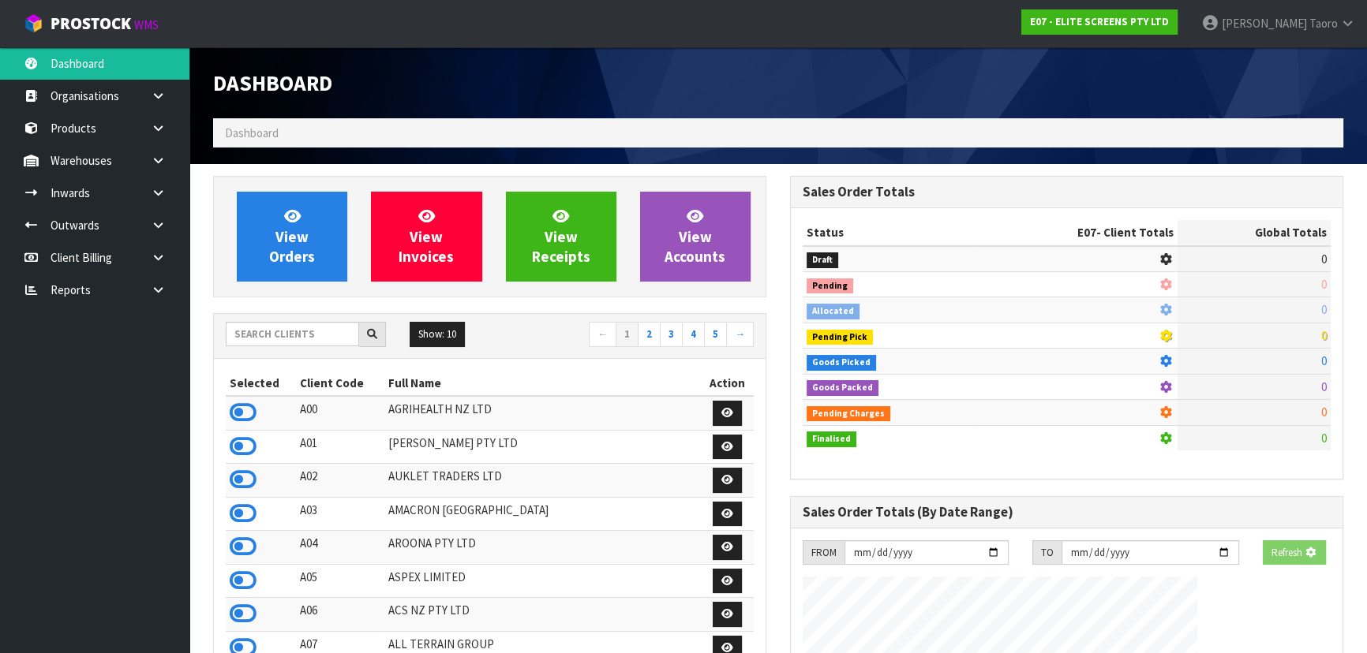
click at [312, 92] on span "Dashboard" at bounding box center [272, 82] width 119 height 27
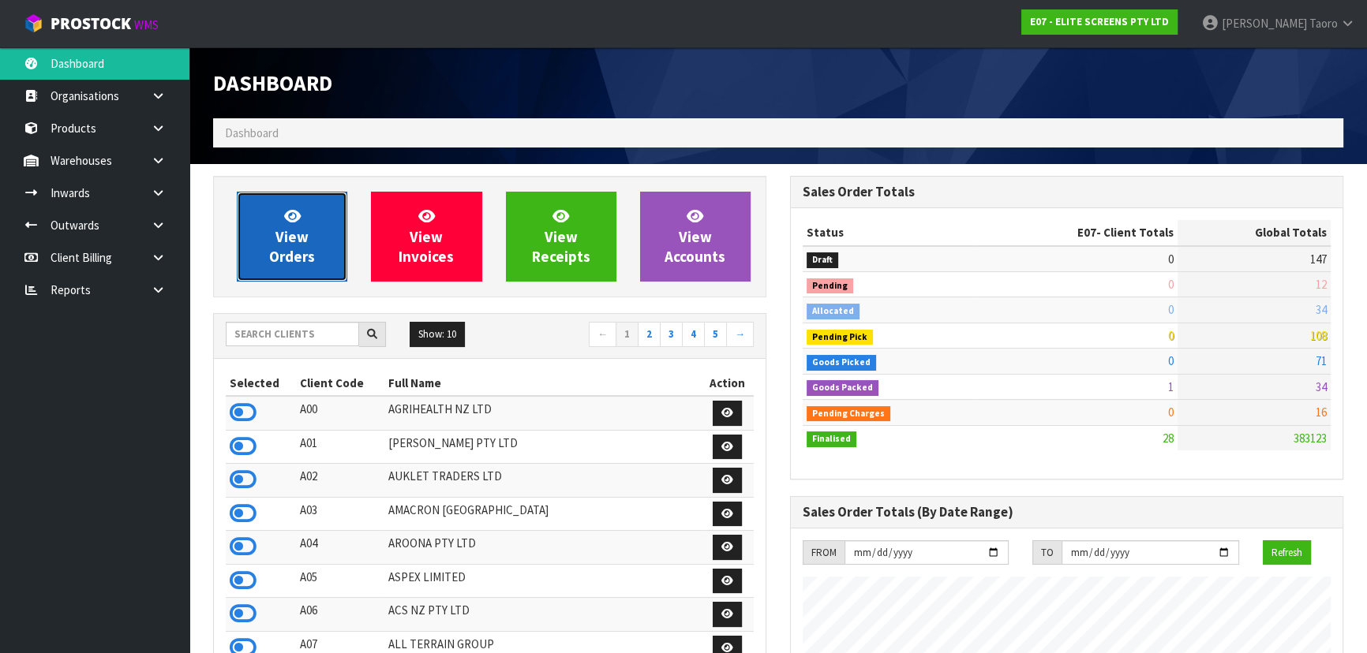
click at [284, 234] on span "View Orders" at bounding box center [292, 236] width 46 height 59
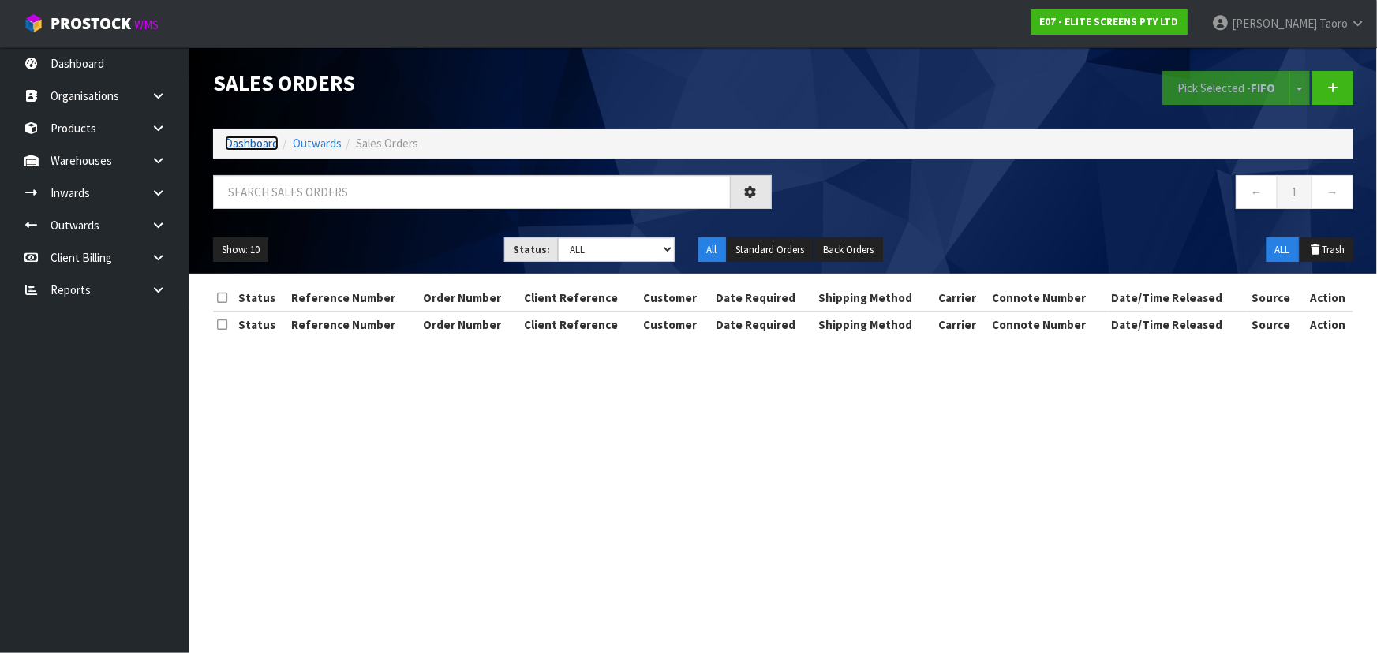
click at [243, 144] on link "Dashboard" at bounding box center [252, 143] width 54 height 15
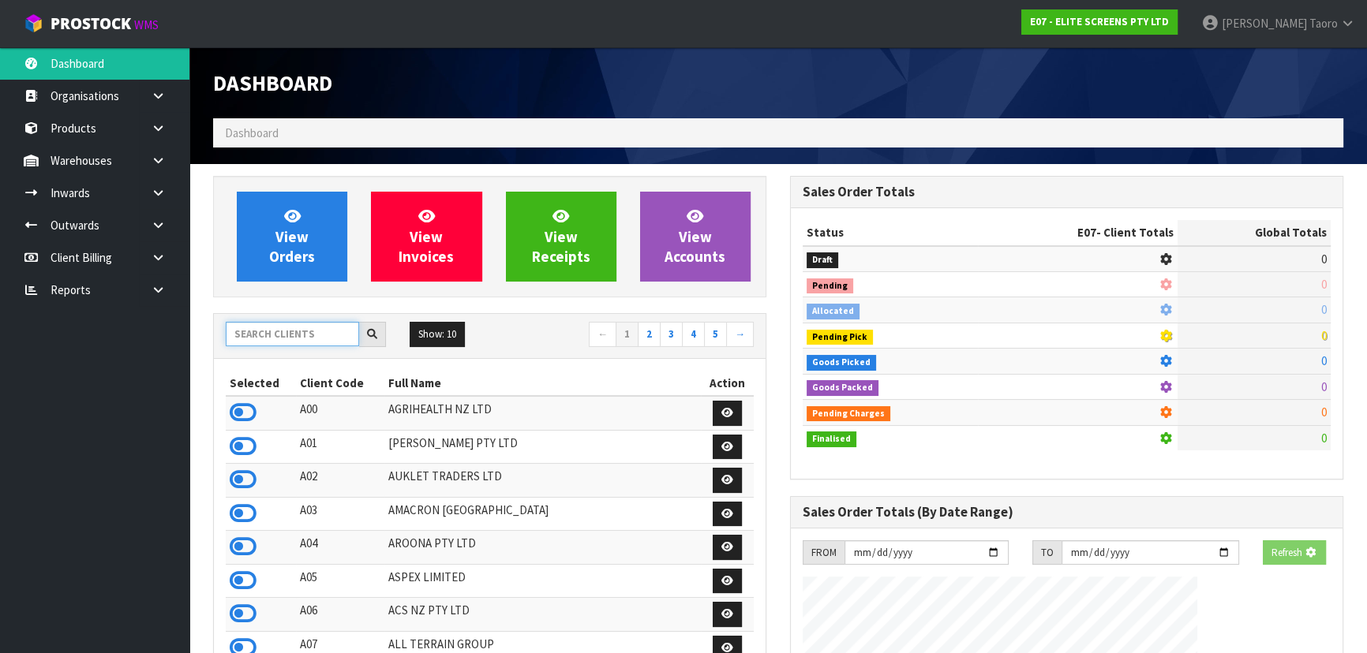
click at [323, 331] on input "text" at bounding box center [292, 334] width 133 height 24
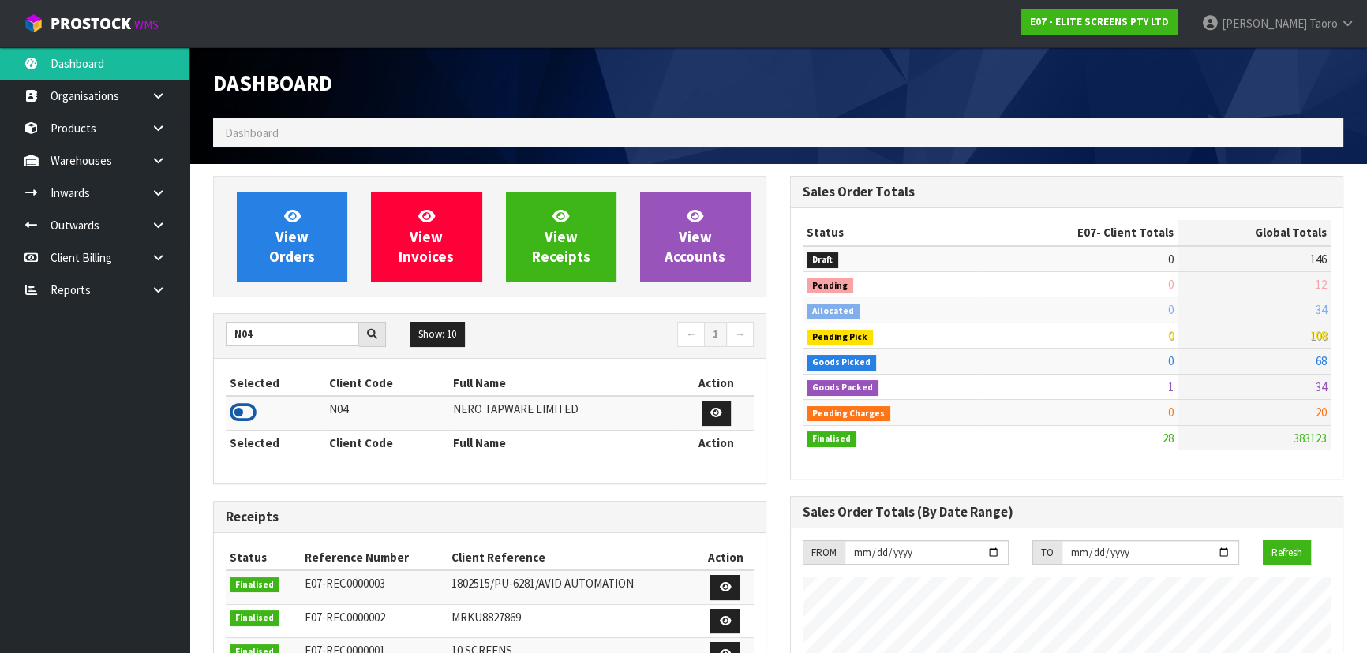
click at [251, 409] on icon at bounding box center [243, 413] width 27 height 24
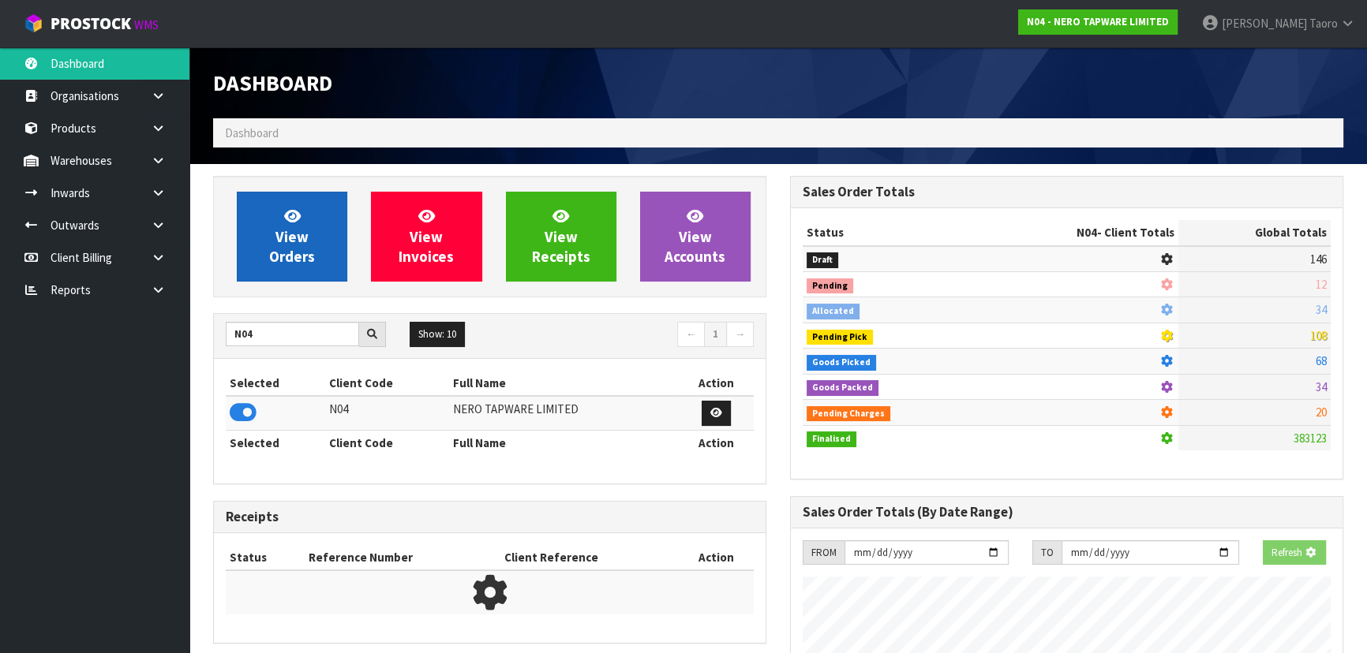
scroll to position [983, 576]
click at [286, 272] on link "View Orders" at bounding box center [292, 237] width 110 height 90
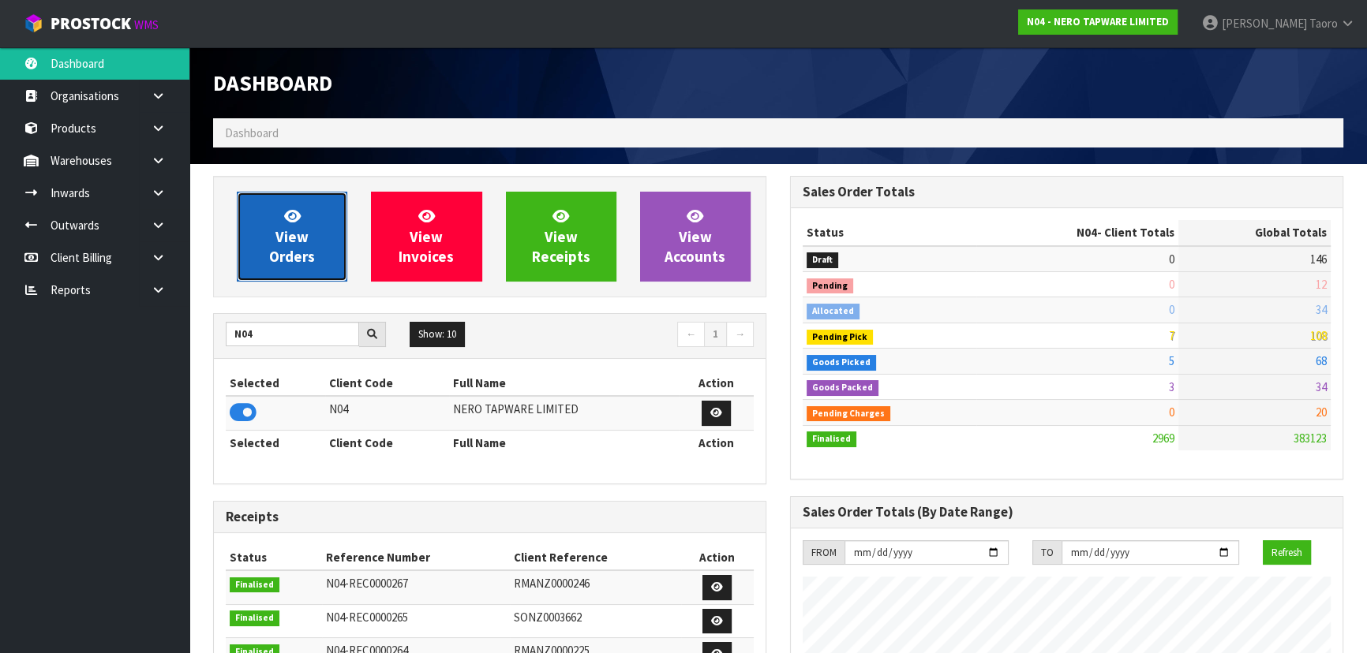
scroll to position [1278, 576]
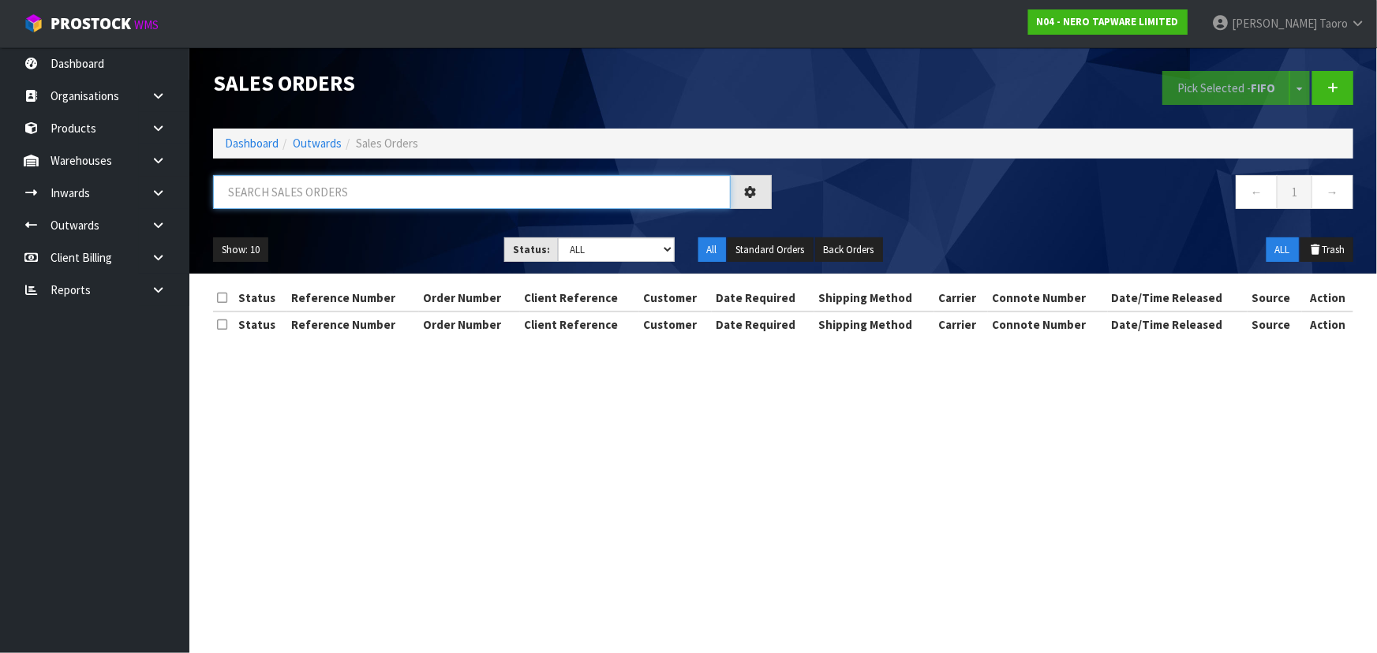
click at [328, 202] on input "text" at bounding box center [472, 192] width 518 height 34
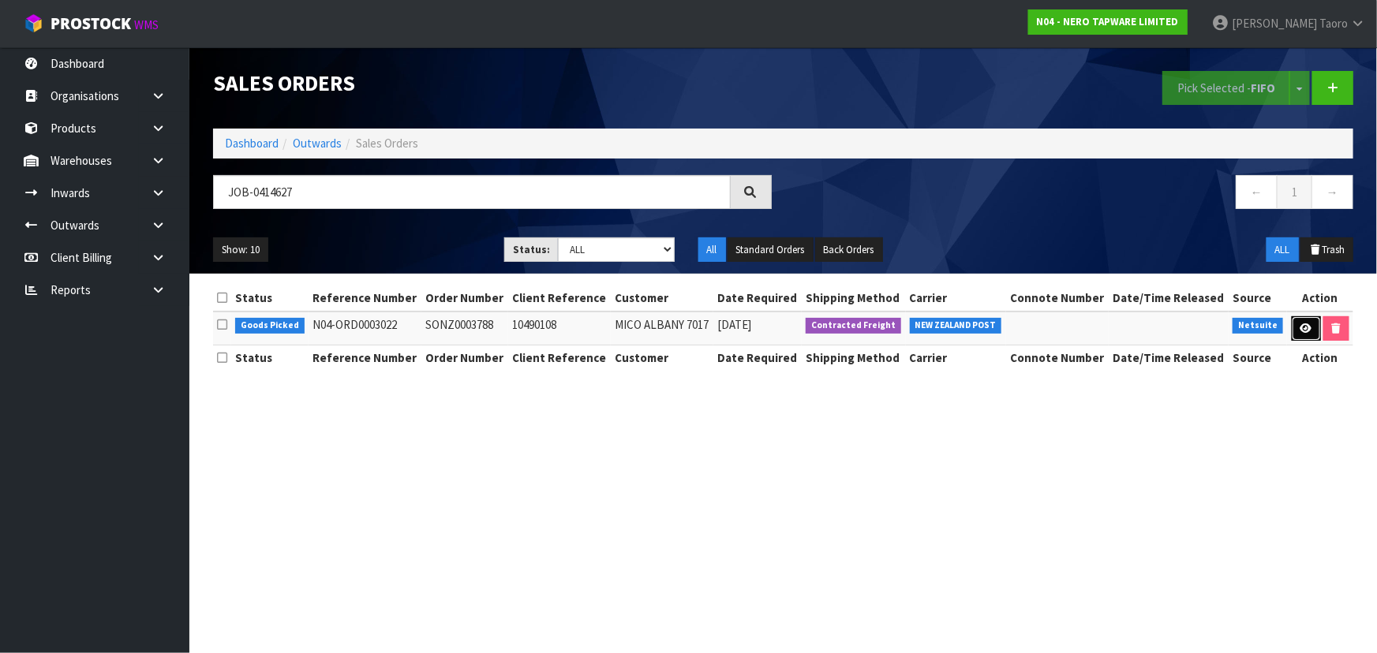
click at [1301, 328] on icon at bounding box center [1307, 329] width 12 height 10
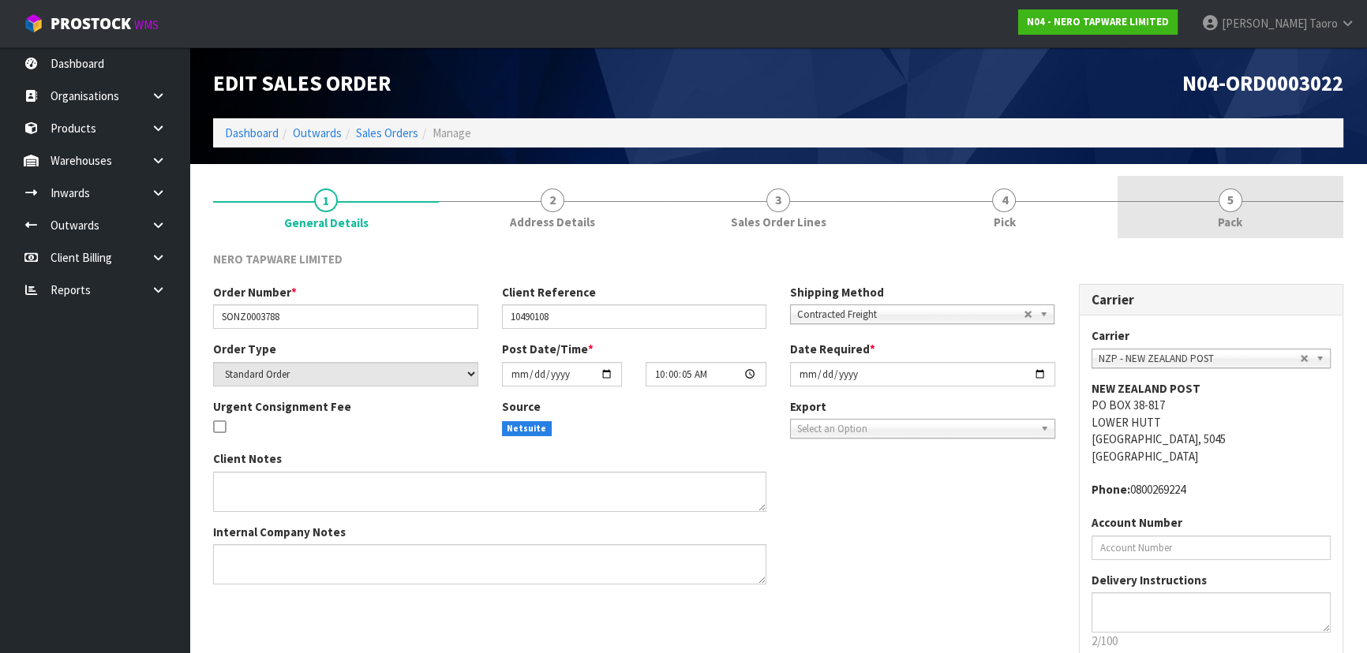
click at [1250, 203] on link "5 Pack" at bounding box center [1231, 207] width 226 height 62
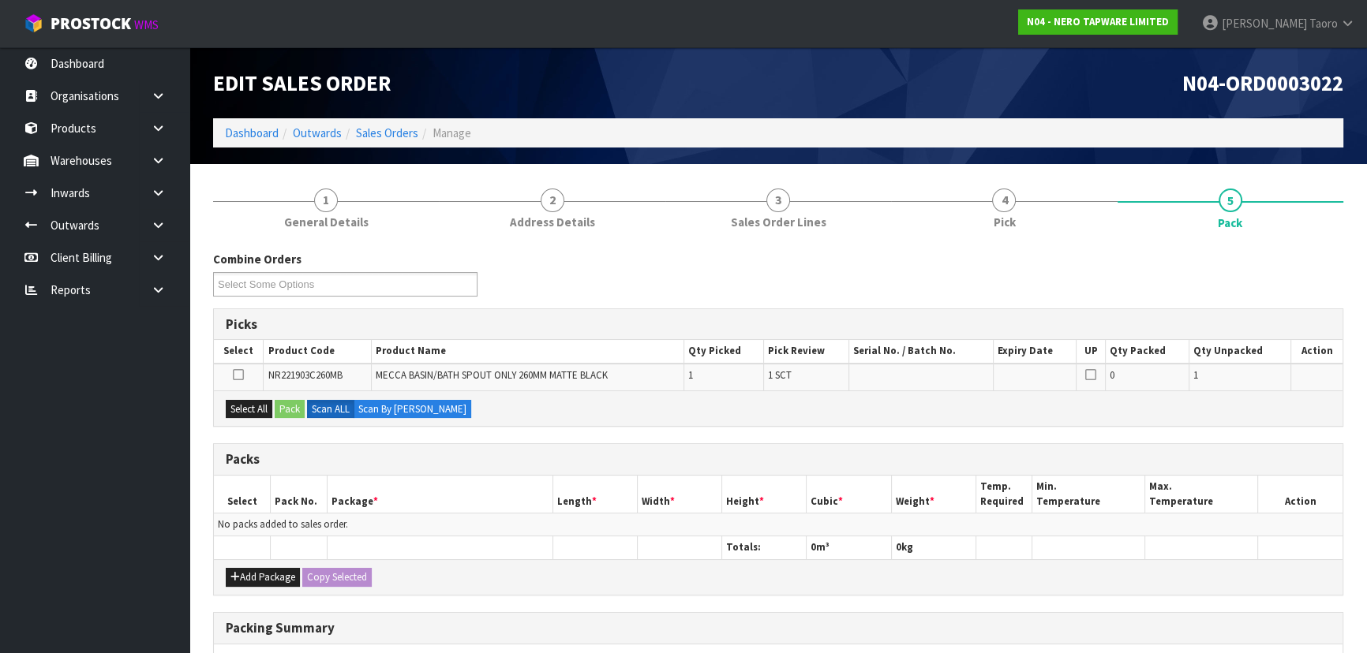
click at [1163, 133] on ol "Dashboard Outwards Sales Orders Manage" at bounding box center [778, 132] width 1130 height 29
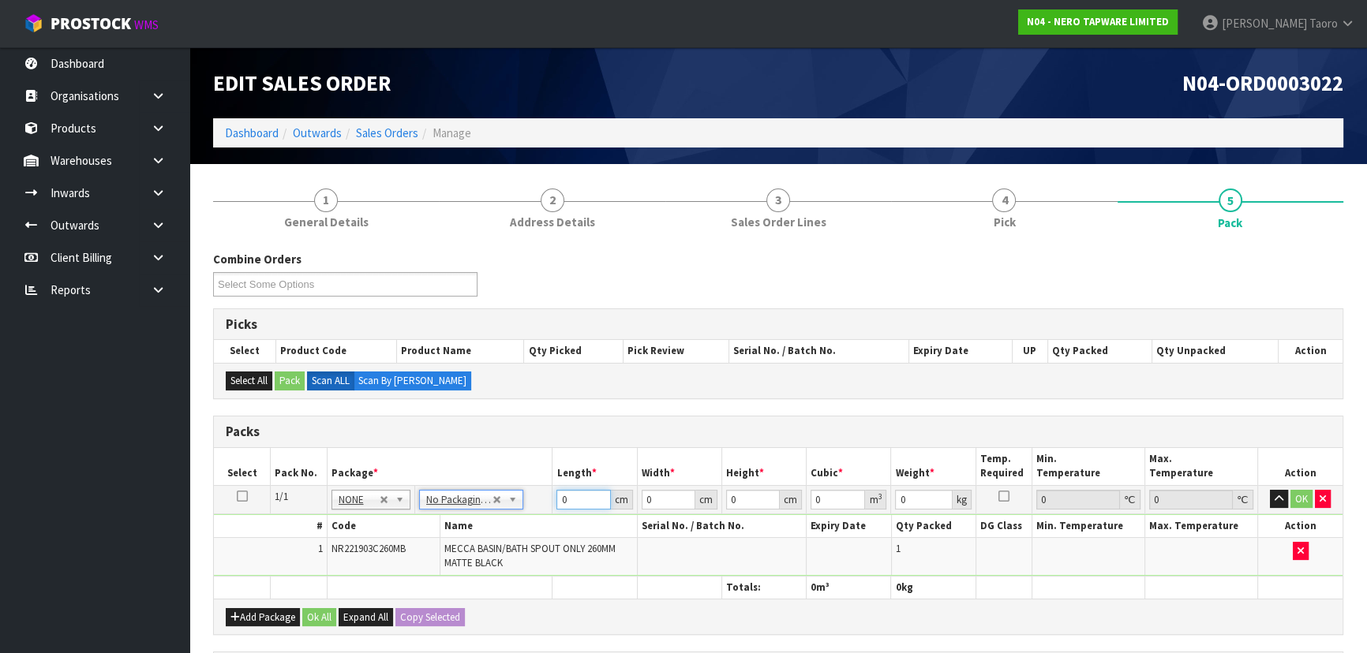
click at [568, 500] on input "0" at bounding box center [583, 500] width 54 height 20
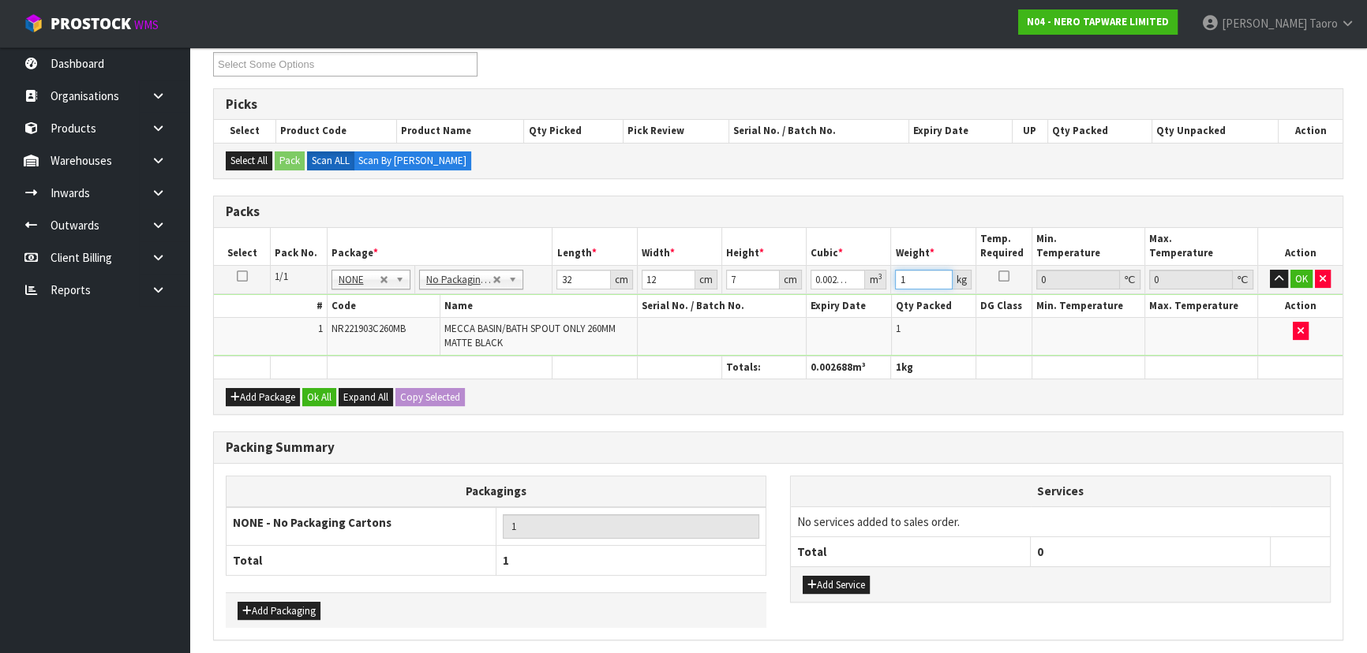
scroll to position [278, 0]
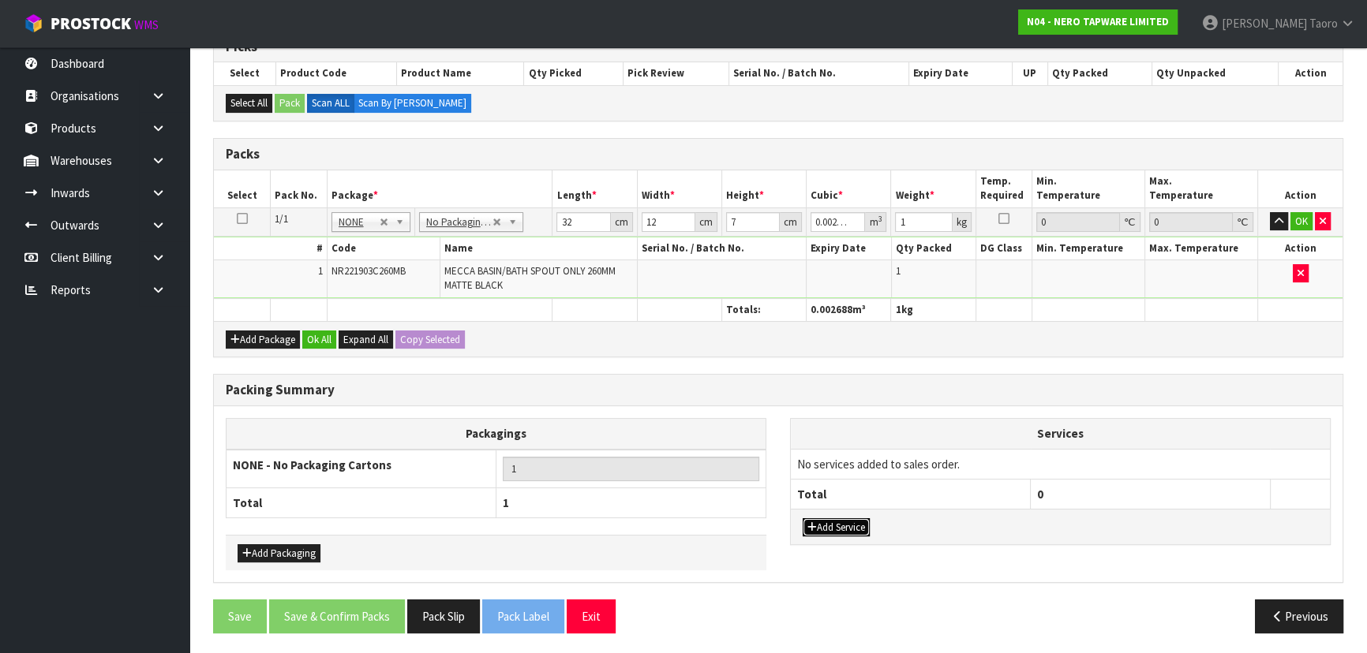
click at [845, 519] on button "Add Service" at bounding box center [836, 528] width 67 height 19
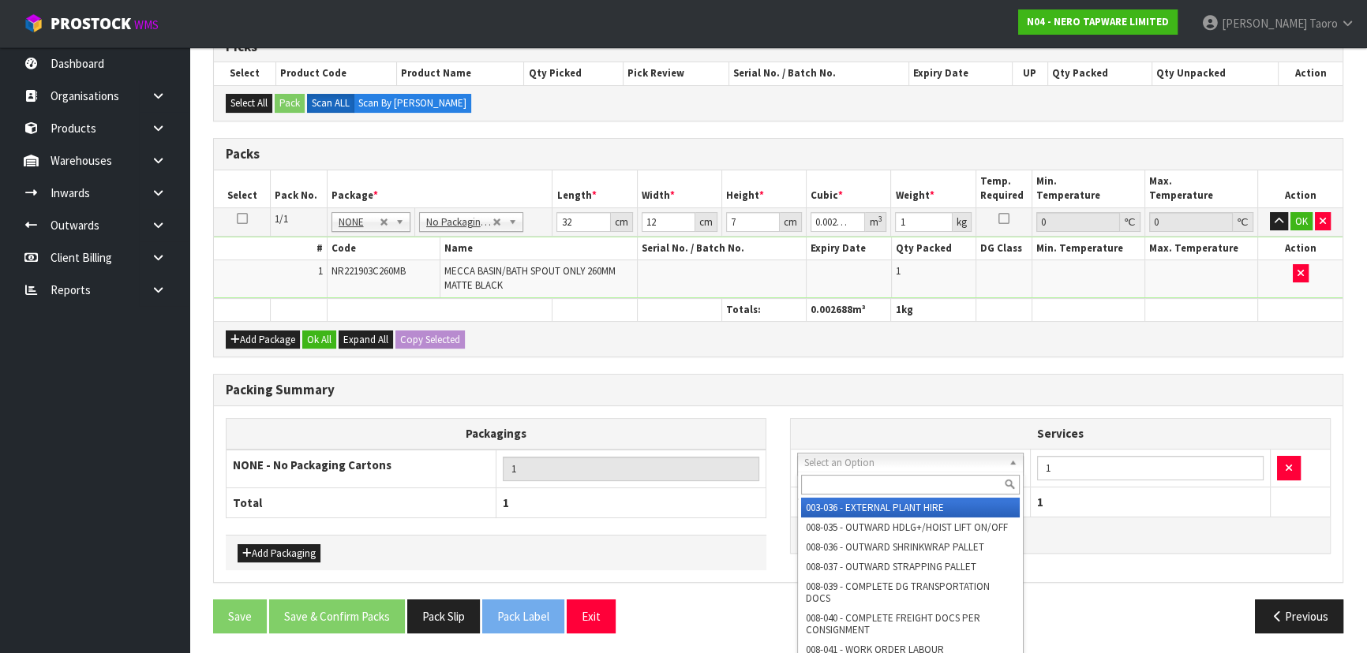
click at [868, 478] on input "text" at bounding box center [910, 485] width 219 height 20
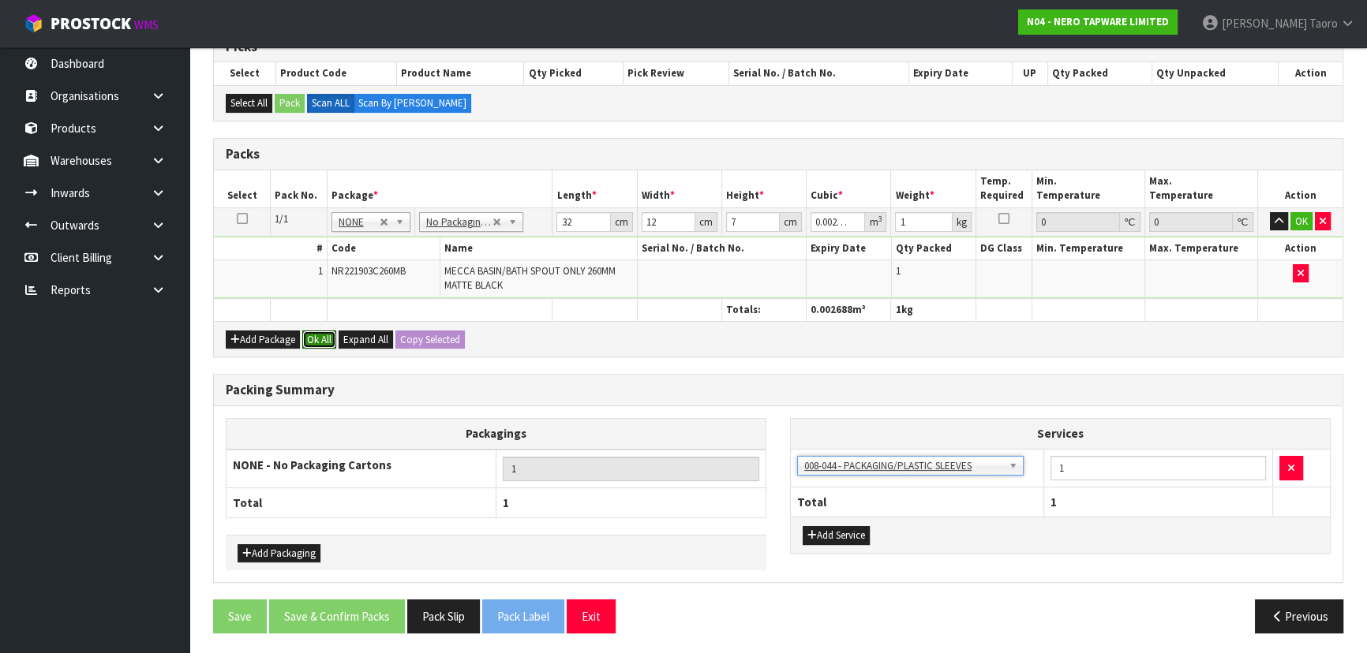
click at [330, 331] on button "Ok All" at bounding box center [319, 340] width 34 height 19
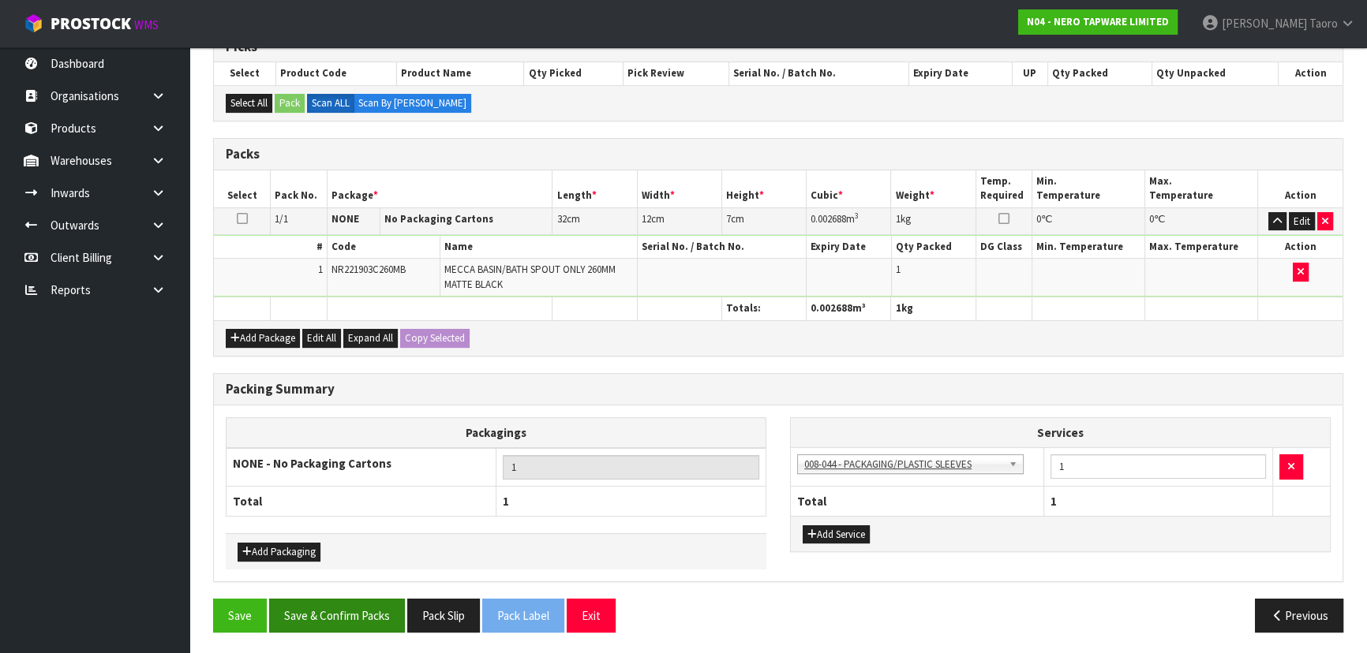
scroll to position [276, 0]
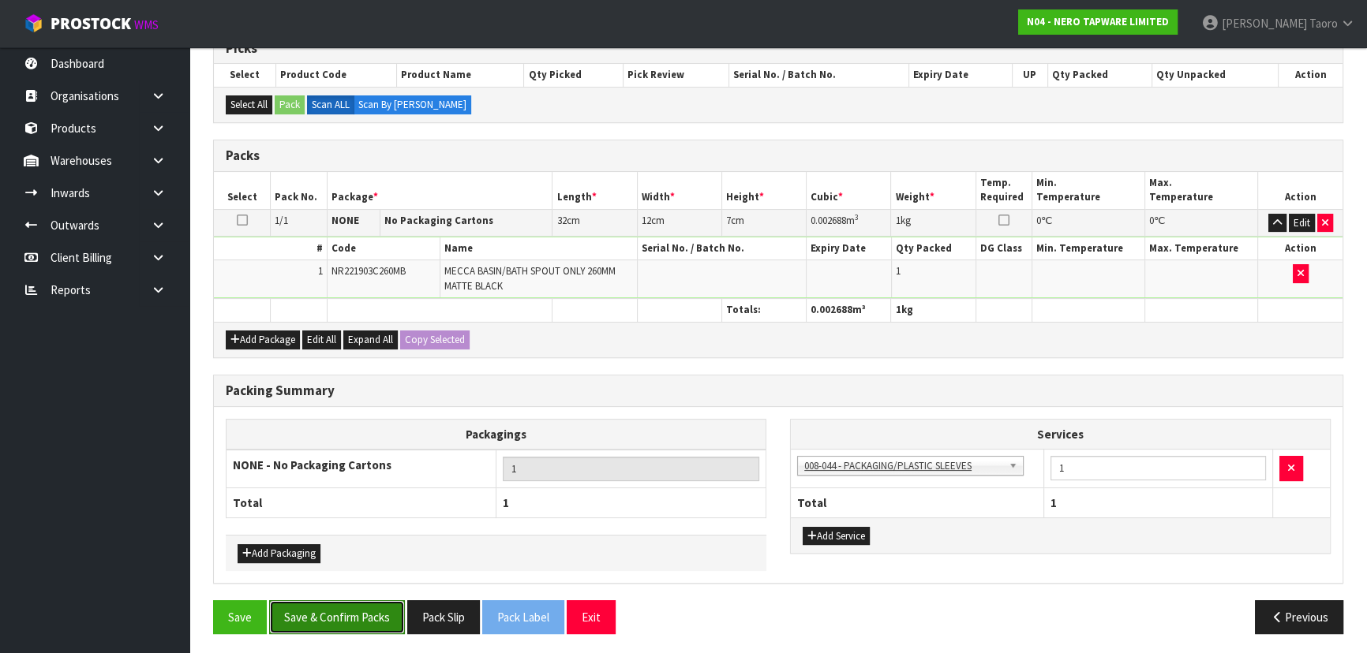
click at [353, 616] on button "Save & Confirm Packs" at bounding box center [337, 618] width 136 height 34
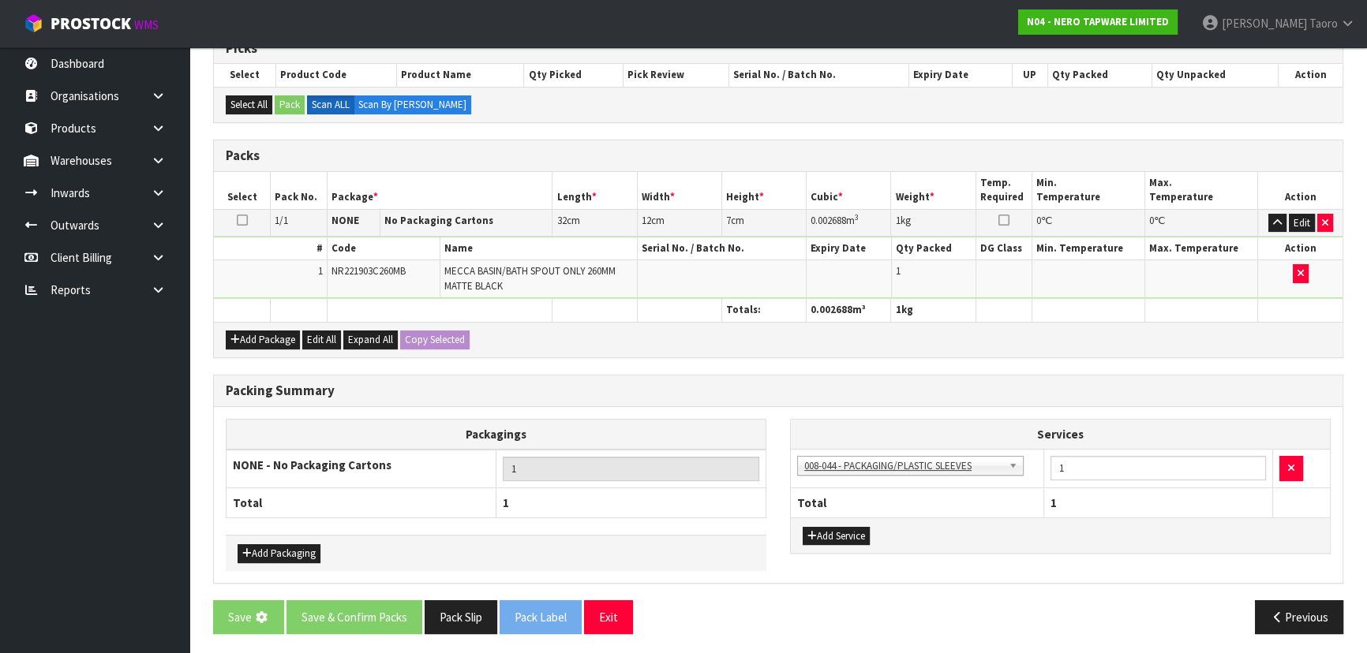
scroll to position [0, 0]
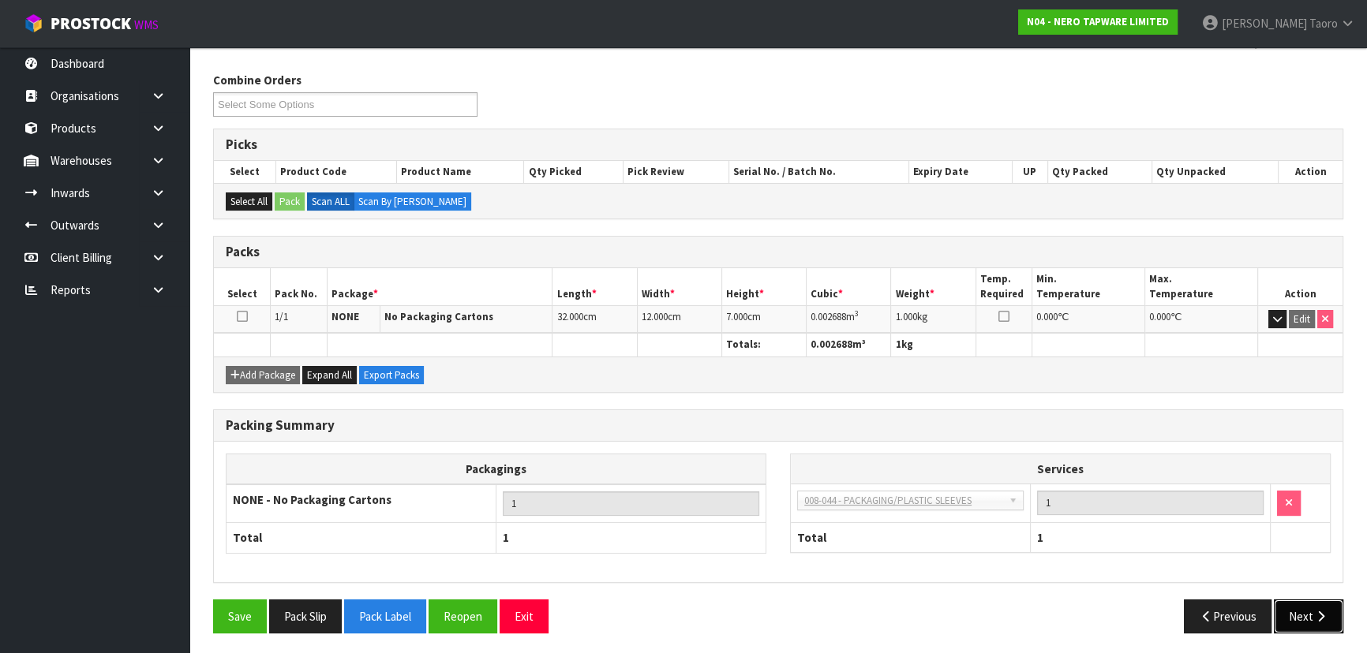
click at [1312, 600] on button "Next" at bounding box center [1308, 617] width 69 height 34
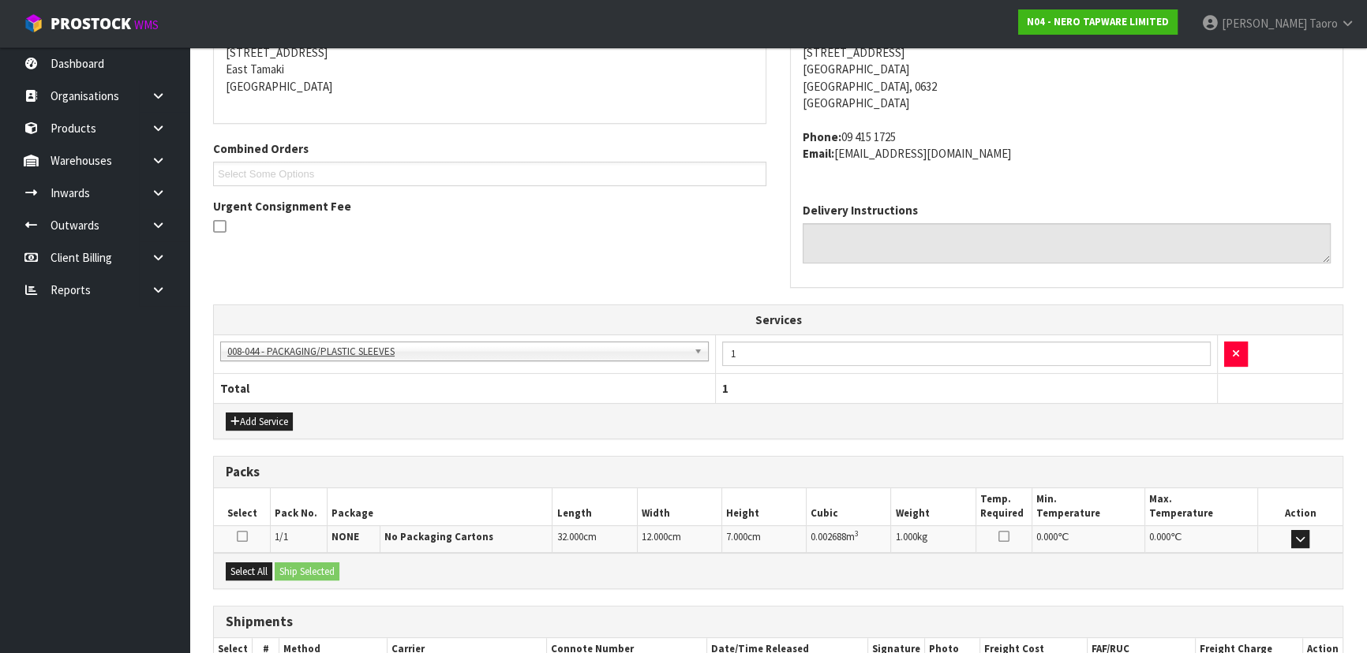
scroll to position [428, 0]
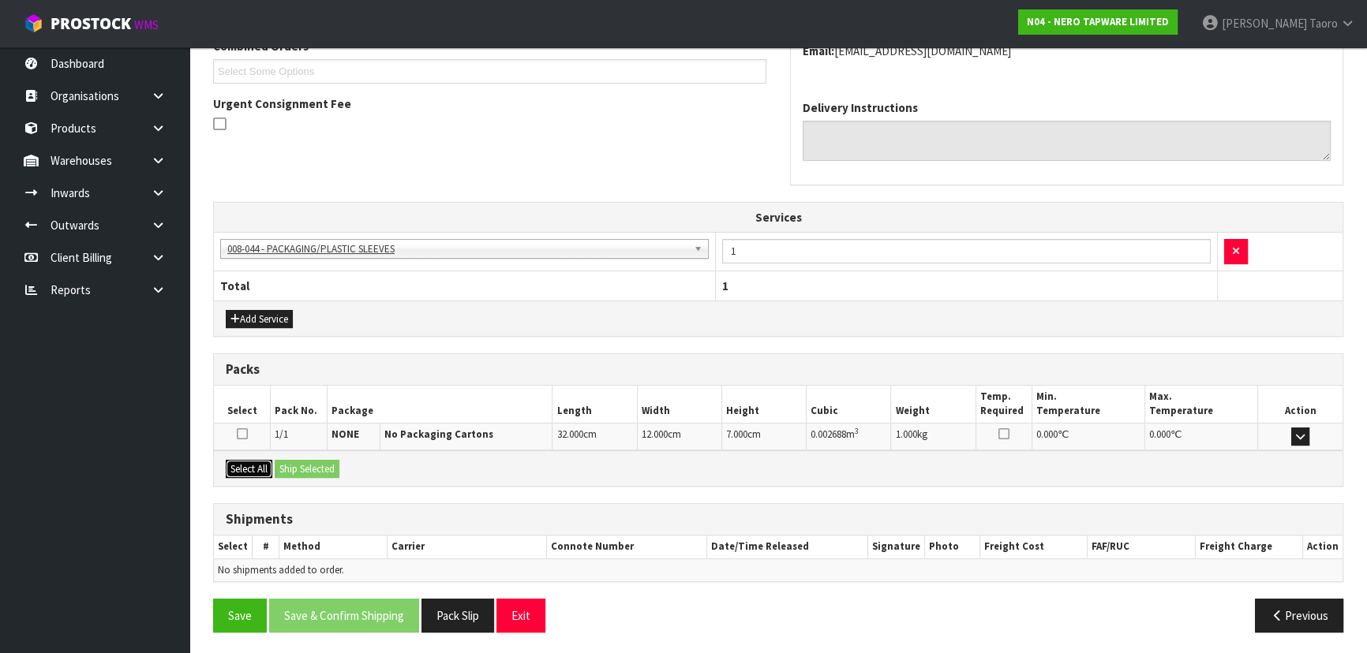
click at [267, 469] on button "Select All" at bounding box center [249, 469] width 47 height 19
click at [292, 466] on button "Ship Selected" at bounding box center [307, 469] width 65 height 19
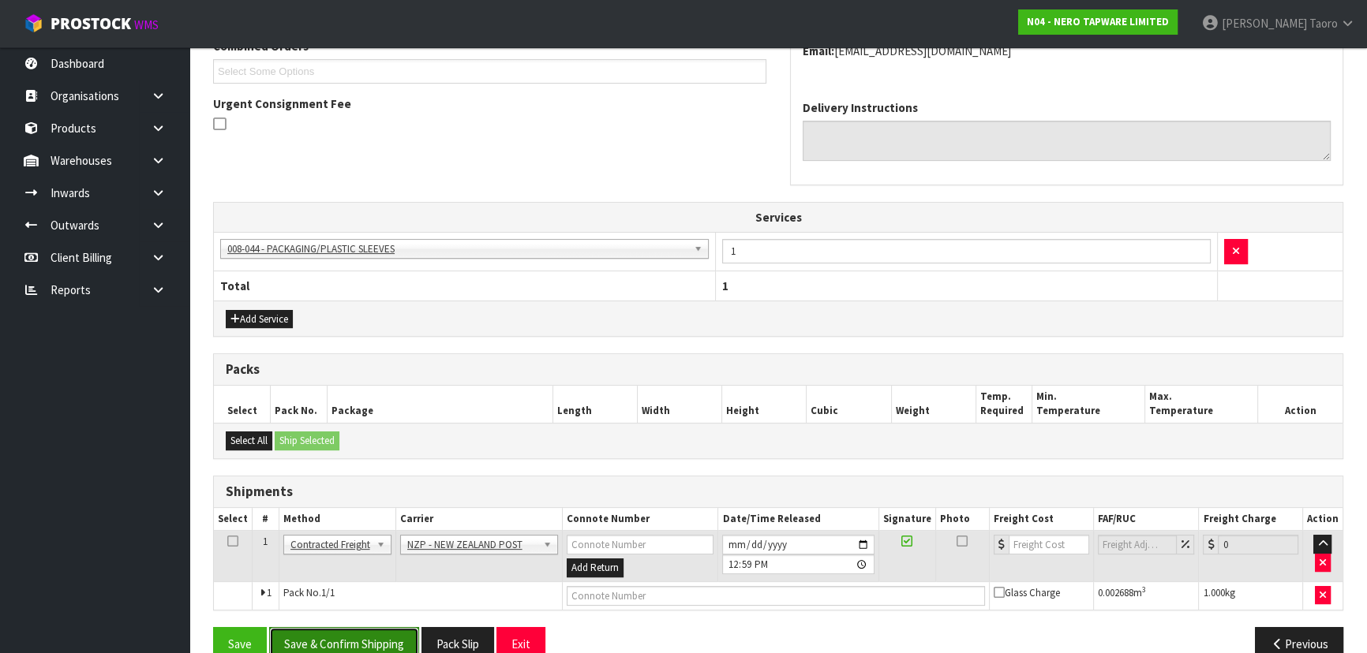
drag, startPoint x: 381, startPoint y: 633, endPoint x: 400, endPoint y: 623, distance: 21.2
click at [381, 632] on button "Save & Confirm Shipping" at bounding box center [344, 644] width 150 height 34
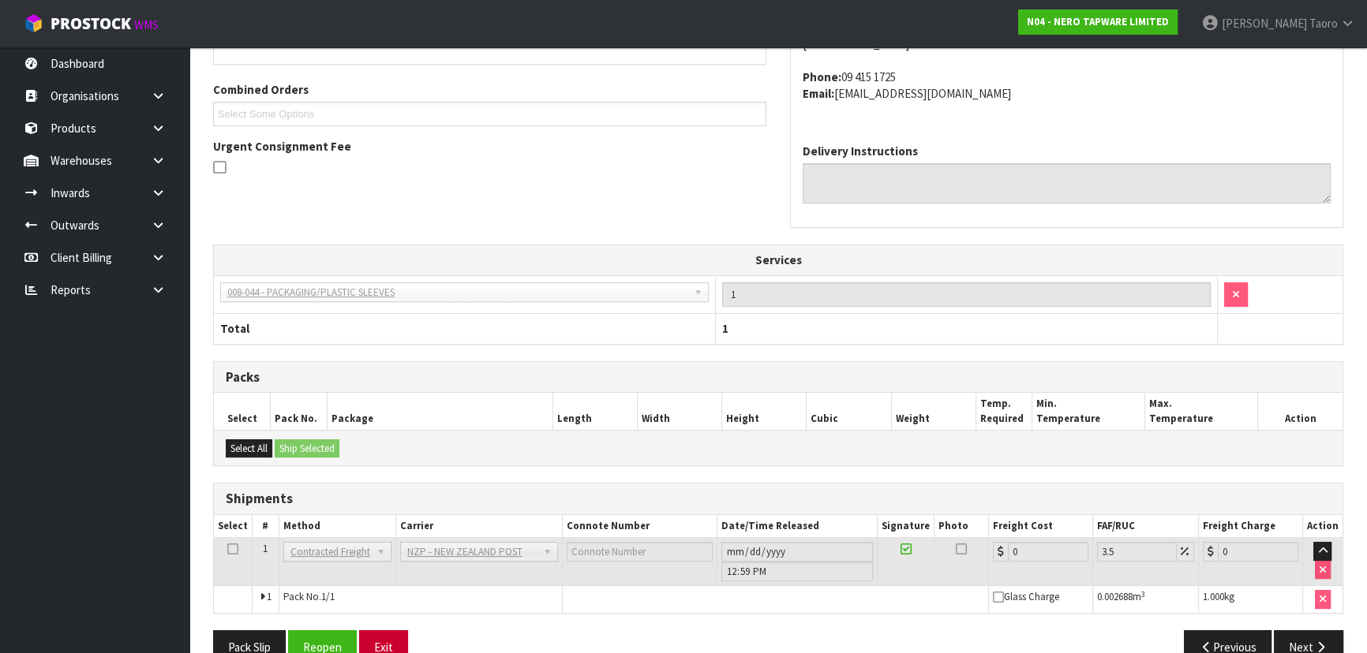
scroll to position [434, 0]
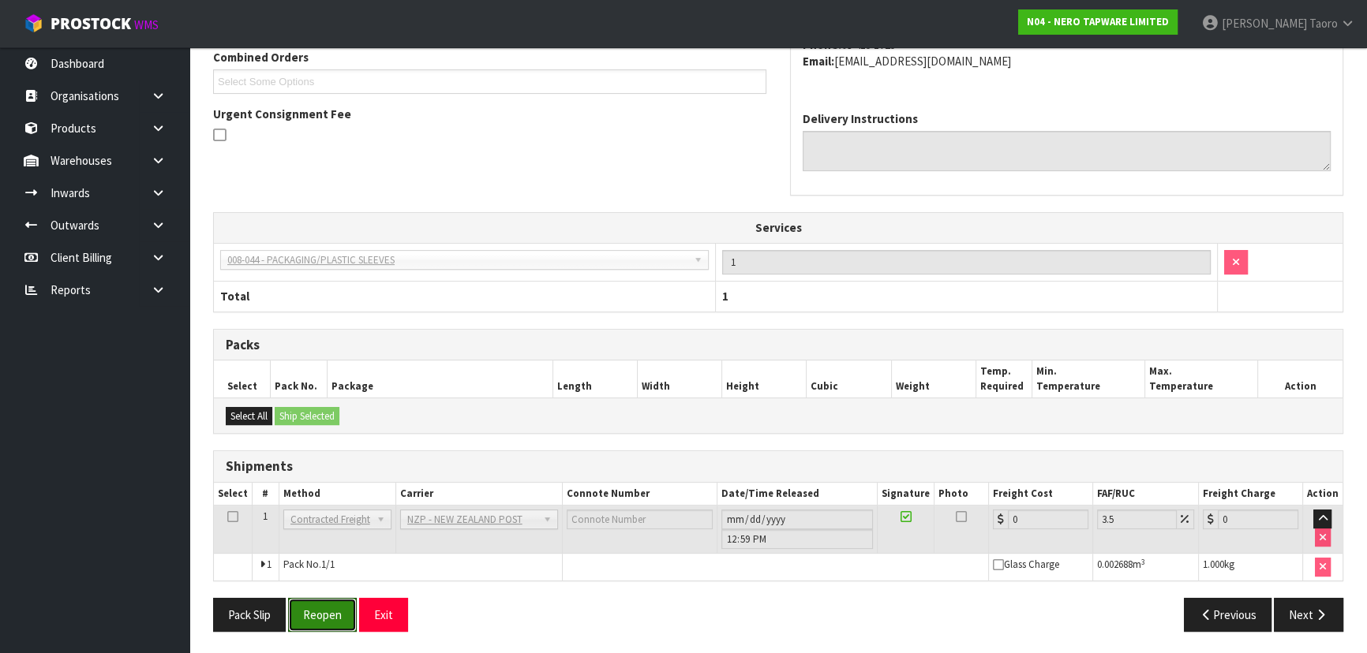
drag, startPoint x: 354, startPoint y: 620, endPoint x: 346, endPoint y: 591, distance: 29.5
click at [354, 619] on button "Reopen" at bounding box center [322, 615] width 69 height 34
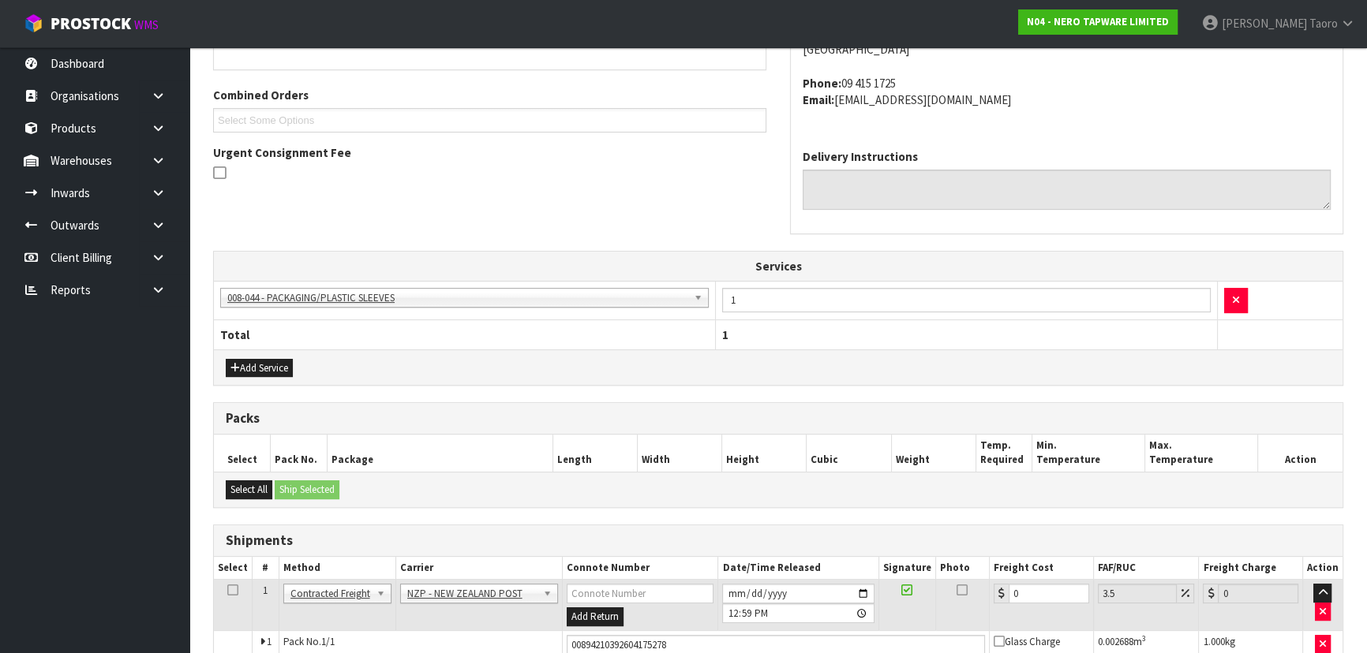
scroll to position [470, 0]
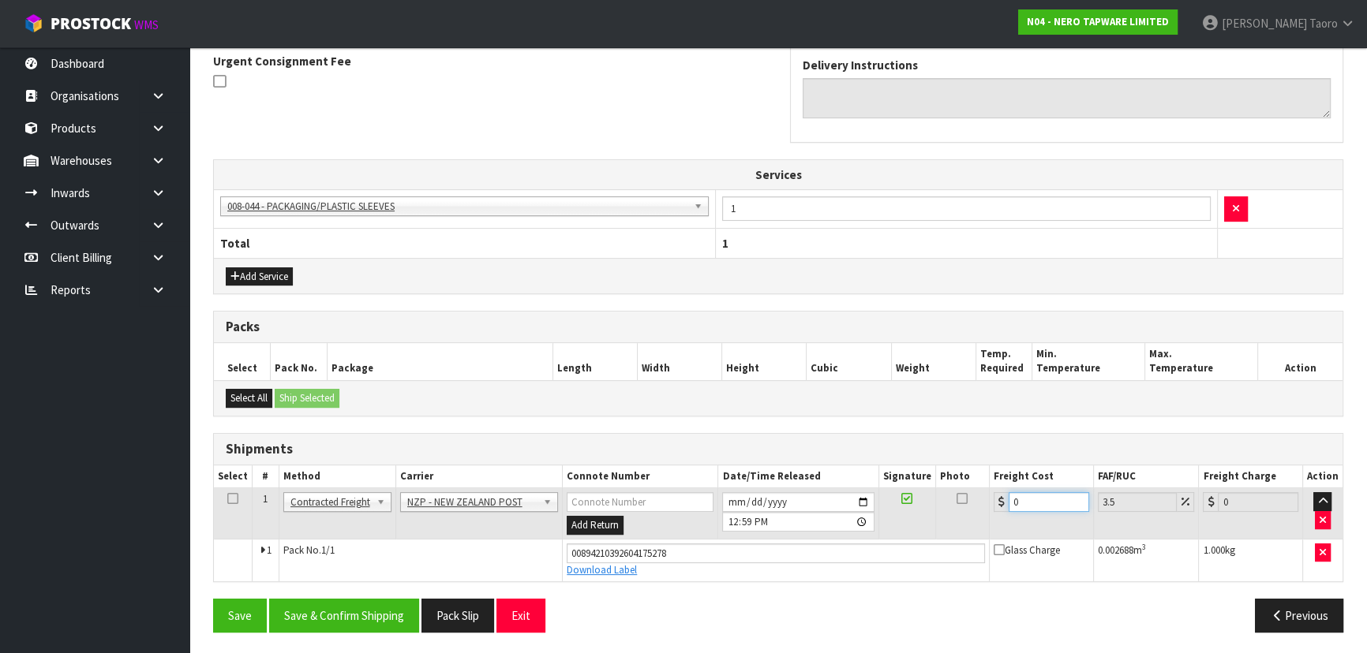
click at [1047, 500] on input "0" at bounding box center [1049, 502] width 81 height 20
click at [1046, 500] on input "0" at bounding box center [1049, 502] width 81 height 20
drag, startPoint x: 390, startPoint y: 611, endPoint x: 390, endPoint y: 600, distance: 11.0
click at [390, 610] on button "Save & Confirm Shipping" at bounding box center [344, 616] width 150 height 34
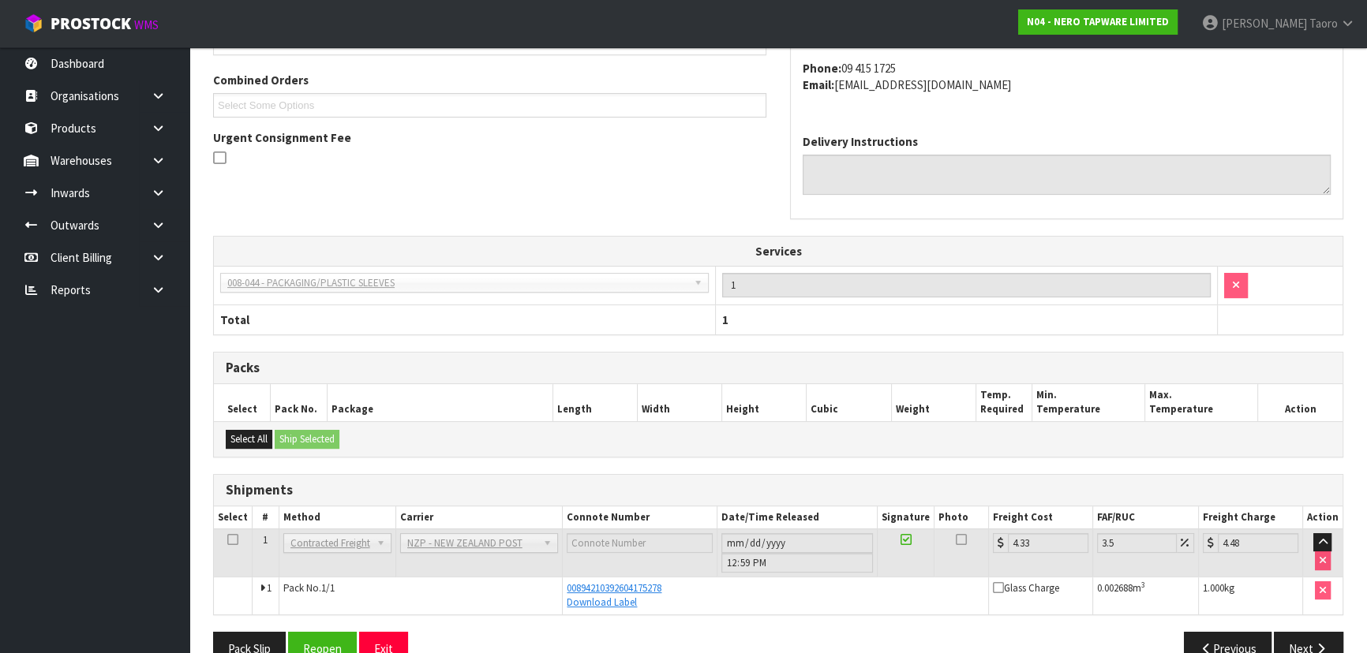
scroll to position [427, 0]
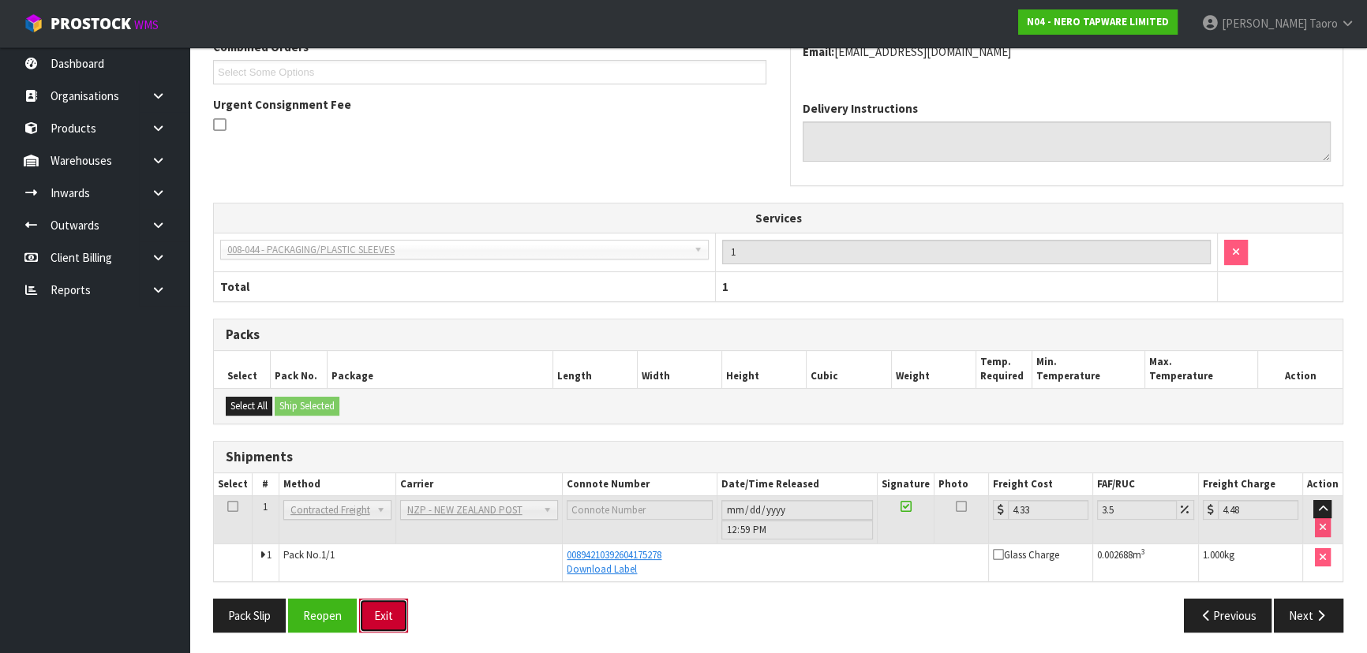
click at [394, 620] on button "Exit" at bounding box center [383, 616] width 49 height 34
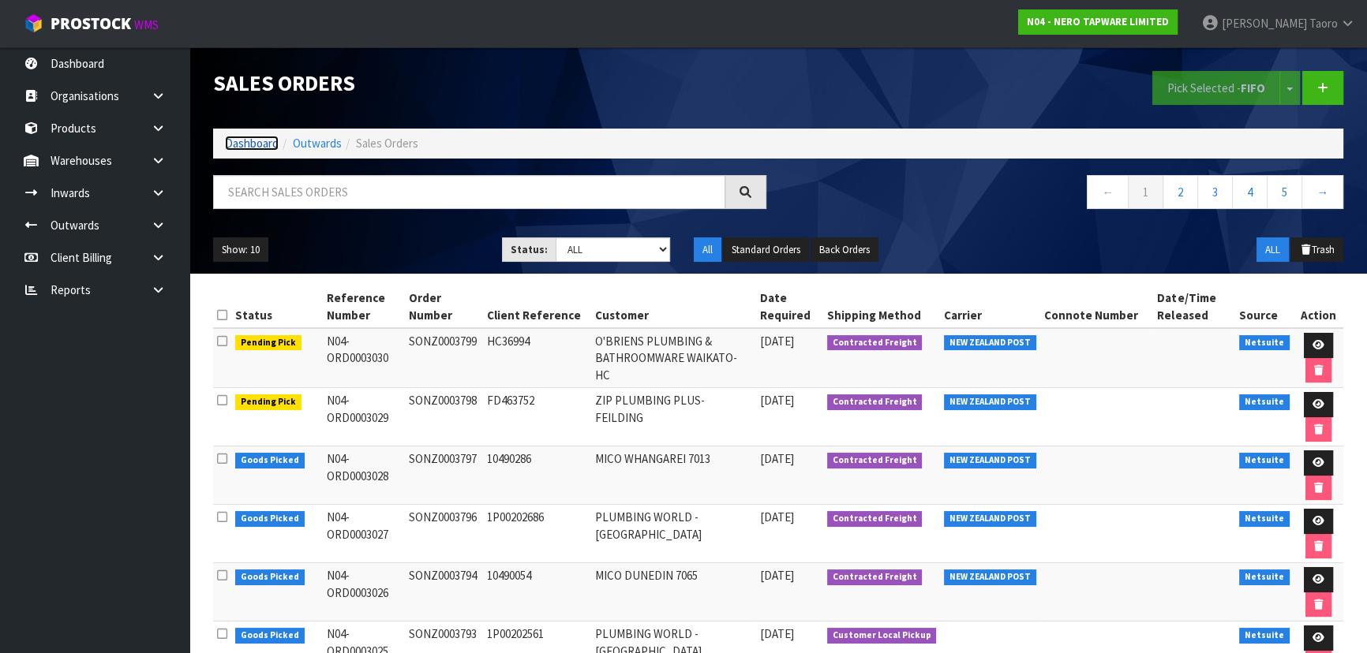
click at [250, 139] on link "Dashboard" at bounding box center [252, 143] width 54 height 15
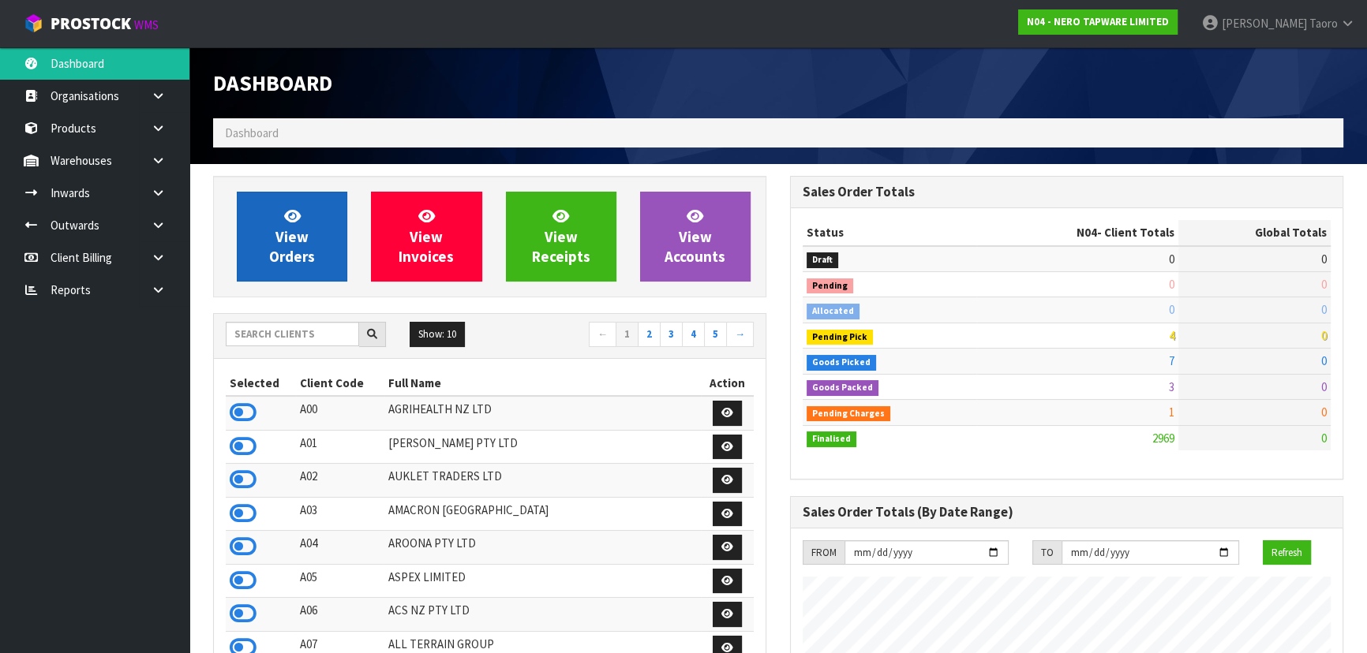
scroll to position [1260, 576]
click at [303, 275] on link "View Orders" at bounding box center [292, 237] width 110 height 90
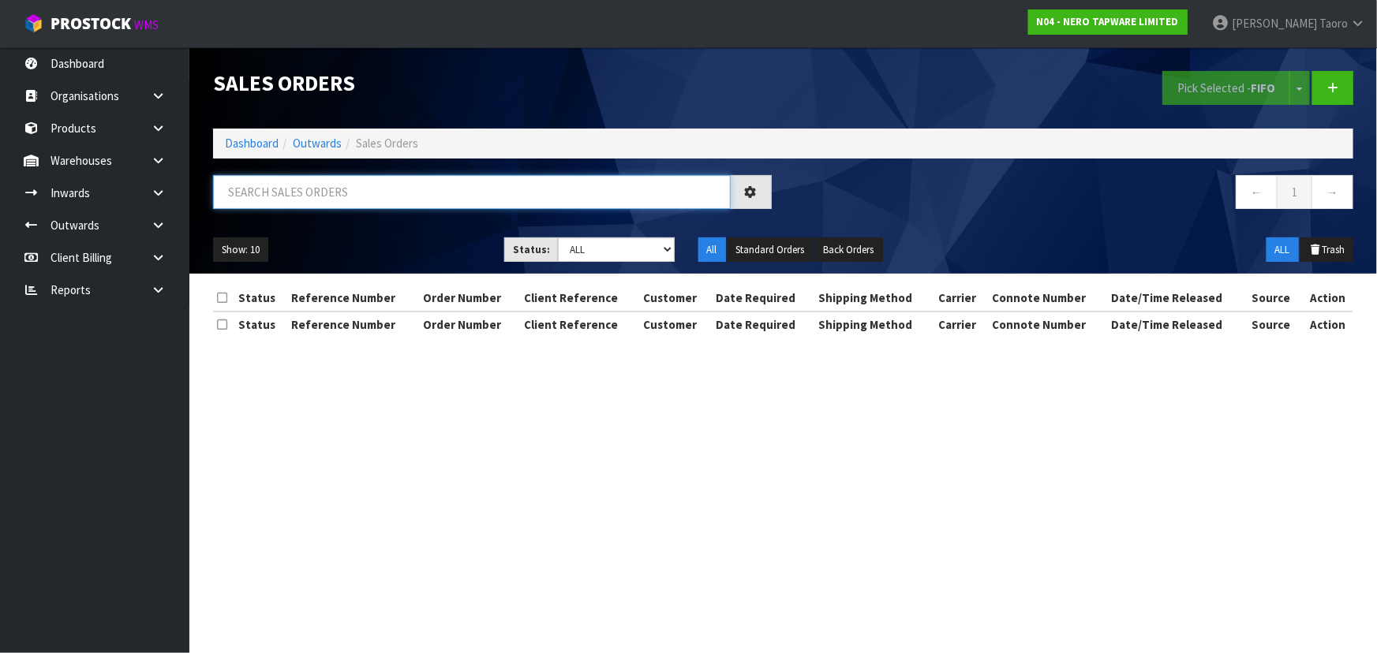
click at [316, 178] on input "text" at bounding box center [472, 192] width 518 height 34
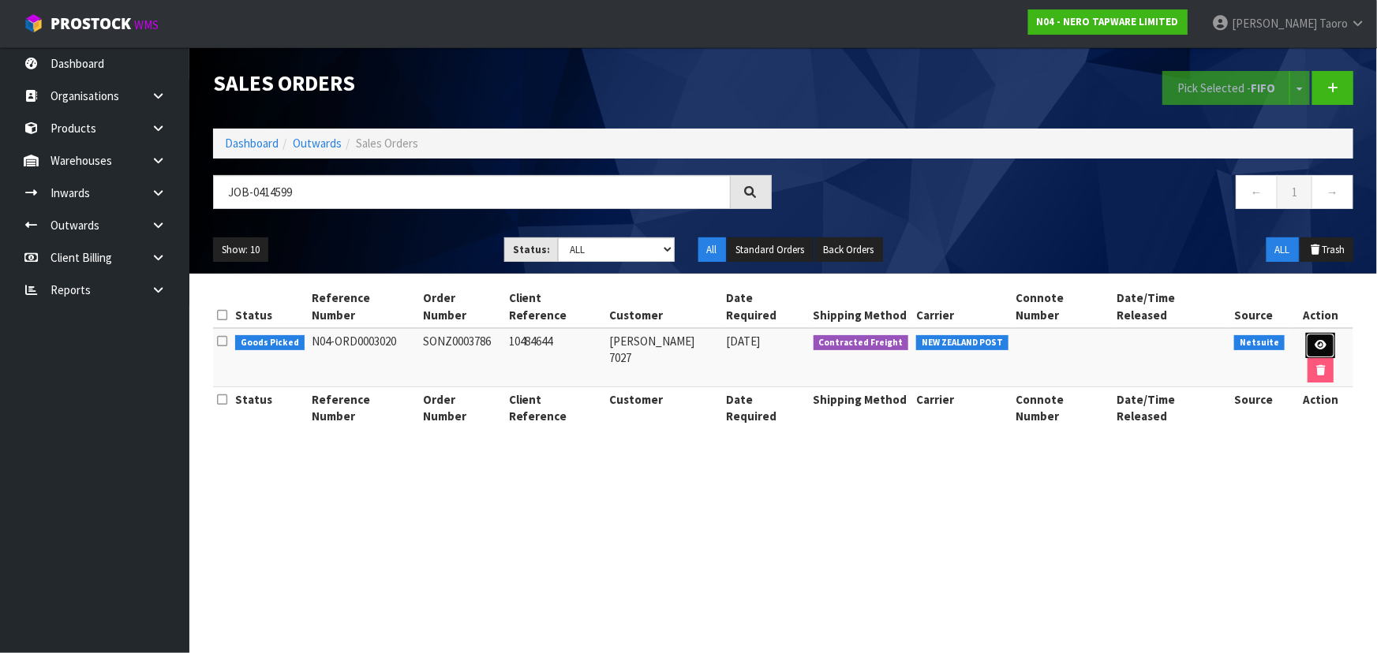
click at [1315, 340] on icon at bounding box center [1321, 345] width 12 height 10
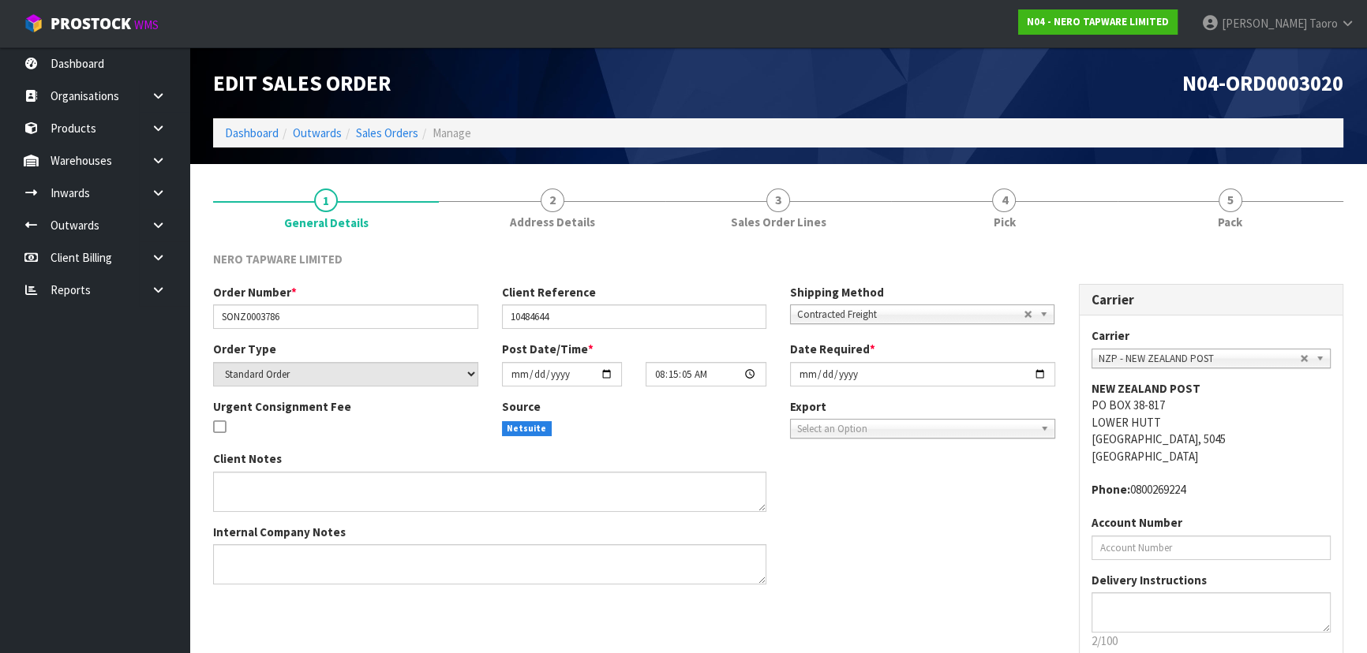
drag, startPoint x: 1242, startPoint y: 213, endPoint x: 1192, endPoint y: 153, distance: 78.4
click at [1236, 197] on link "5 Pack" at bounding box center [1231, 207] width 226 height 62
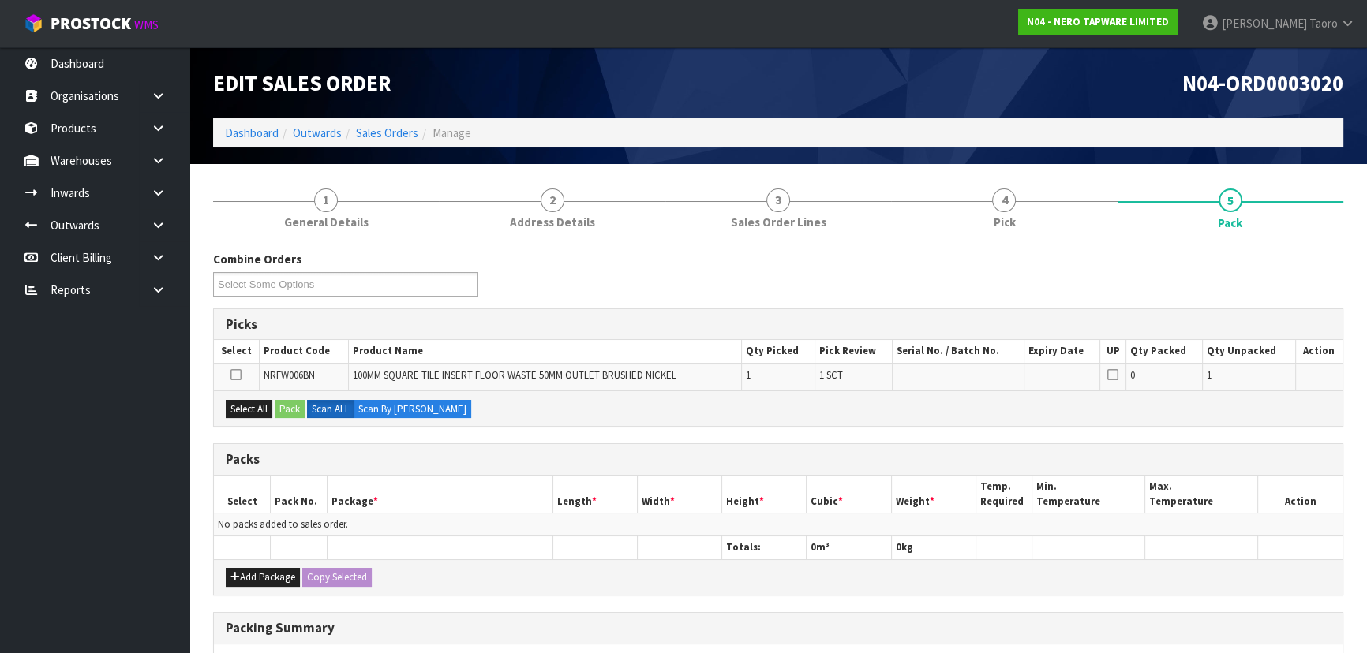
click at [1151, 112] on div "N04-ORD0003020" at bounding box center [1066, 82] width 577 height 71
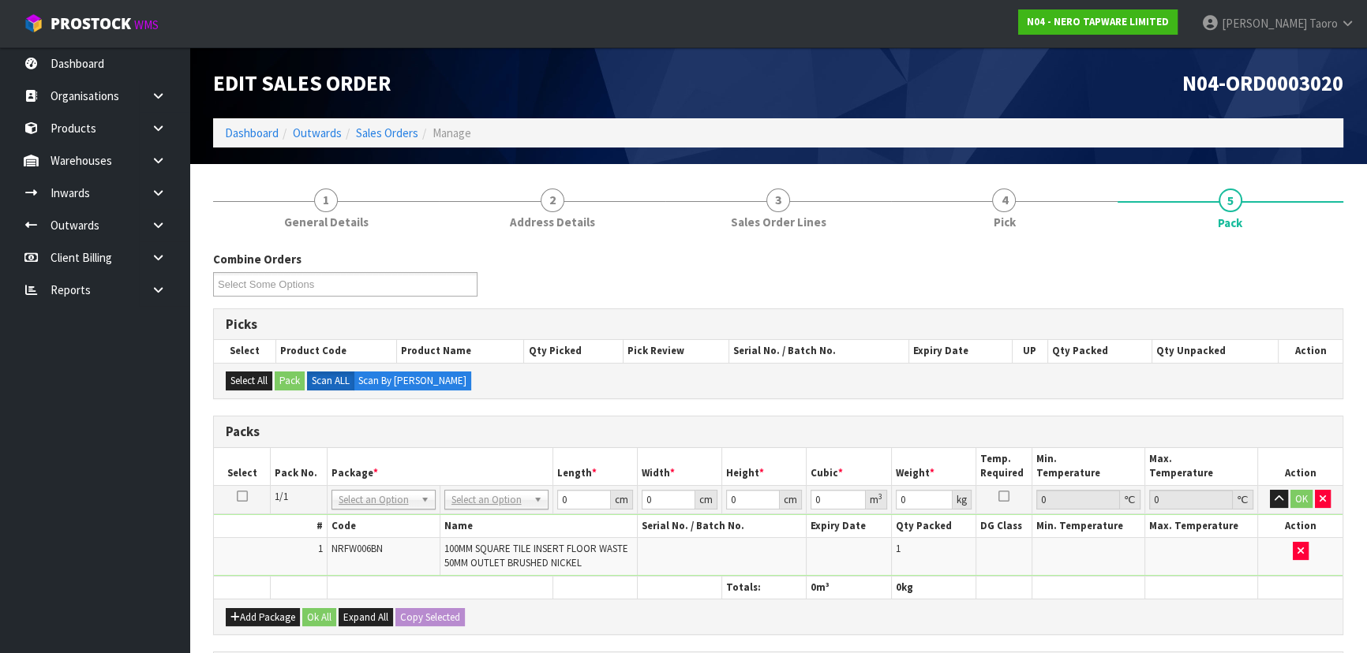
drag, startPoint x: 520, startPoint y: 499, endPoint x: 516, endPoint y: 513, distance: 14.7
click at [515, 521] on input "text" at bounding box center [495, 521] width 96 height 20
click at [575, 504] on input "15.4" at bounding box center [583, 500] width 54 height 20
click at [575, 503] on input "15.4" at bounding box center [583, 500] width 54 height 20
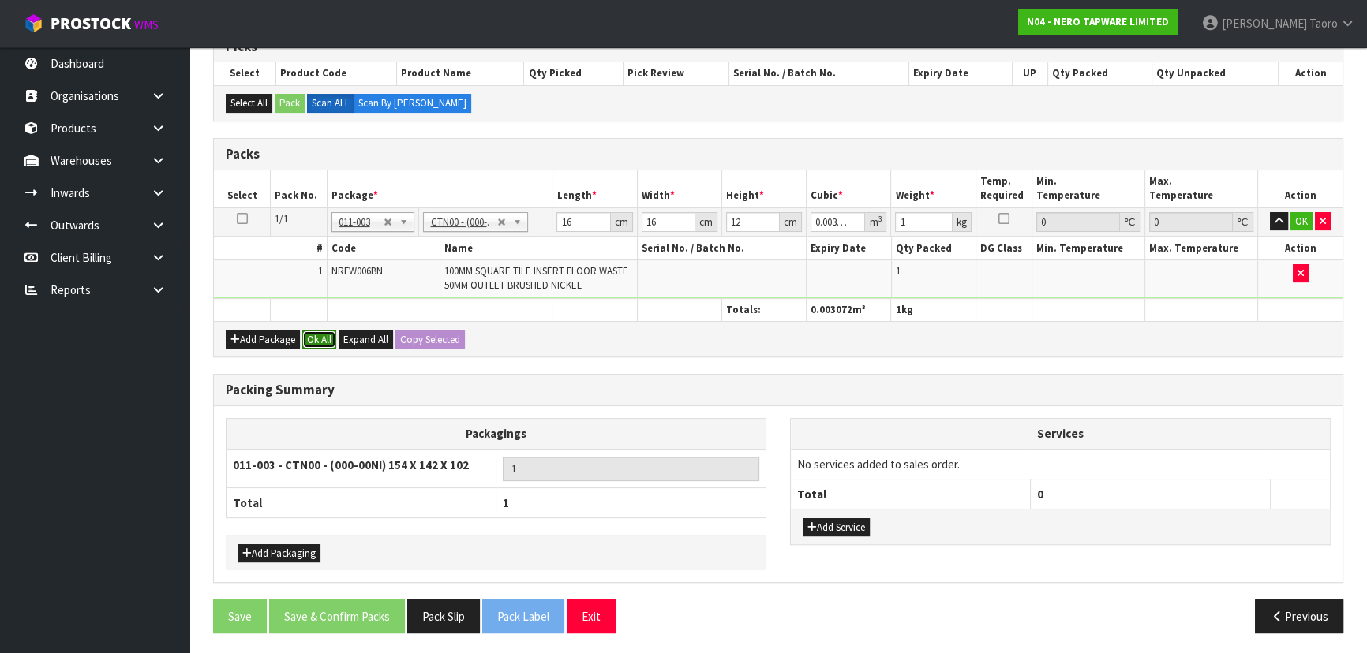
click at [335, 331] on button "Ok All" at bounding box center [319, 340] width 34 height 19
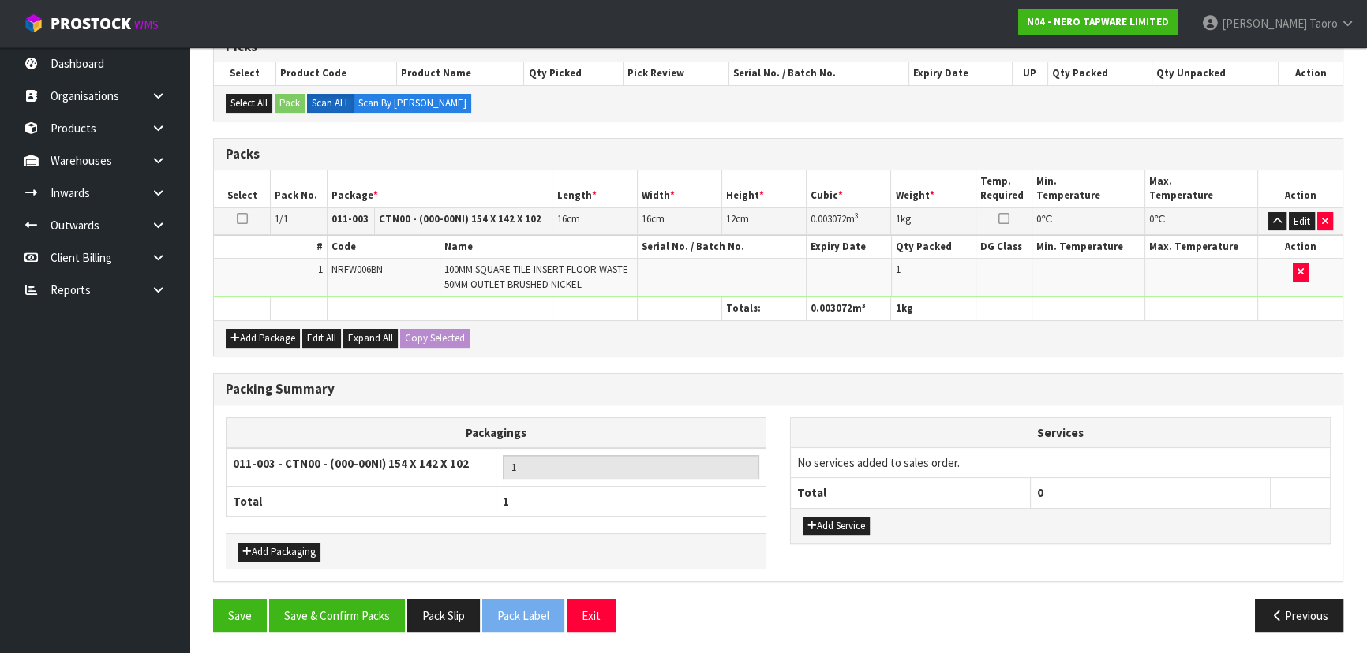
scroll to position [276, 0]
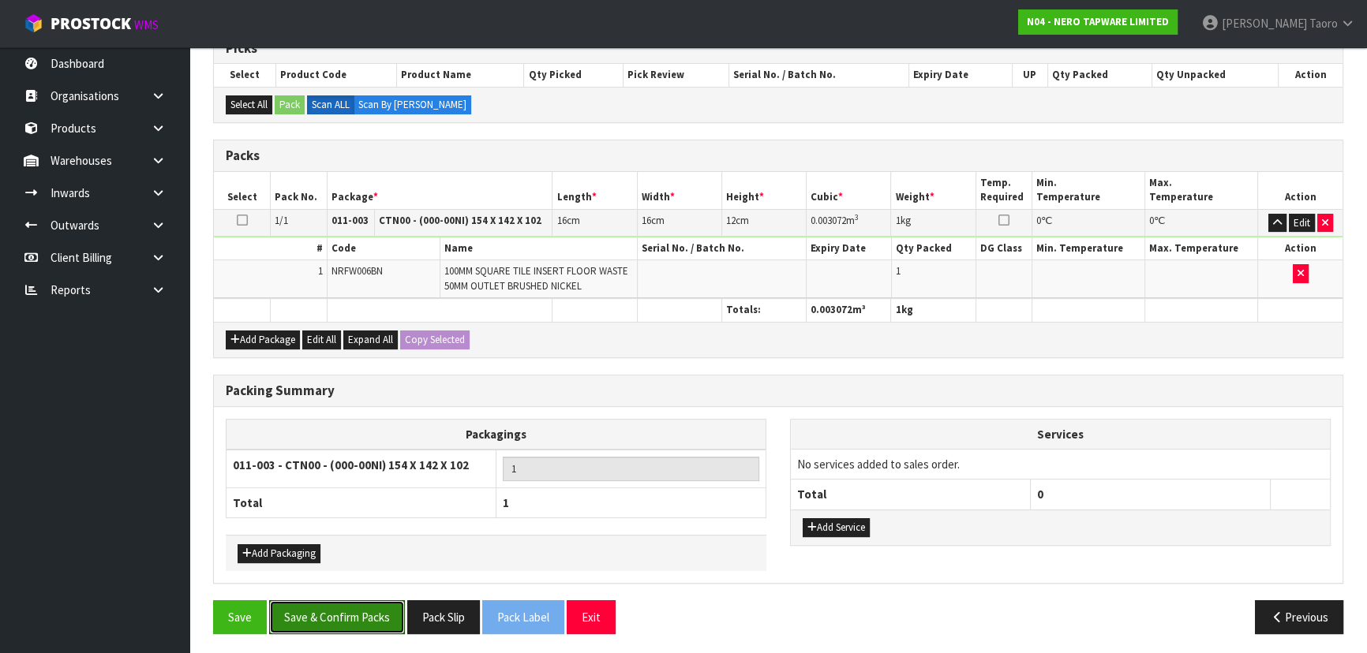
click at [381, 608] on button "Save & Confirm Packs" at bounding box center [337, 618] width 136 height 34
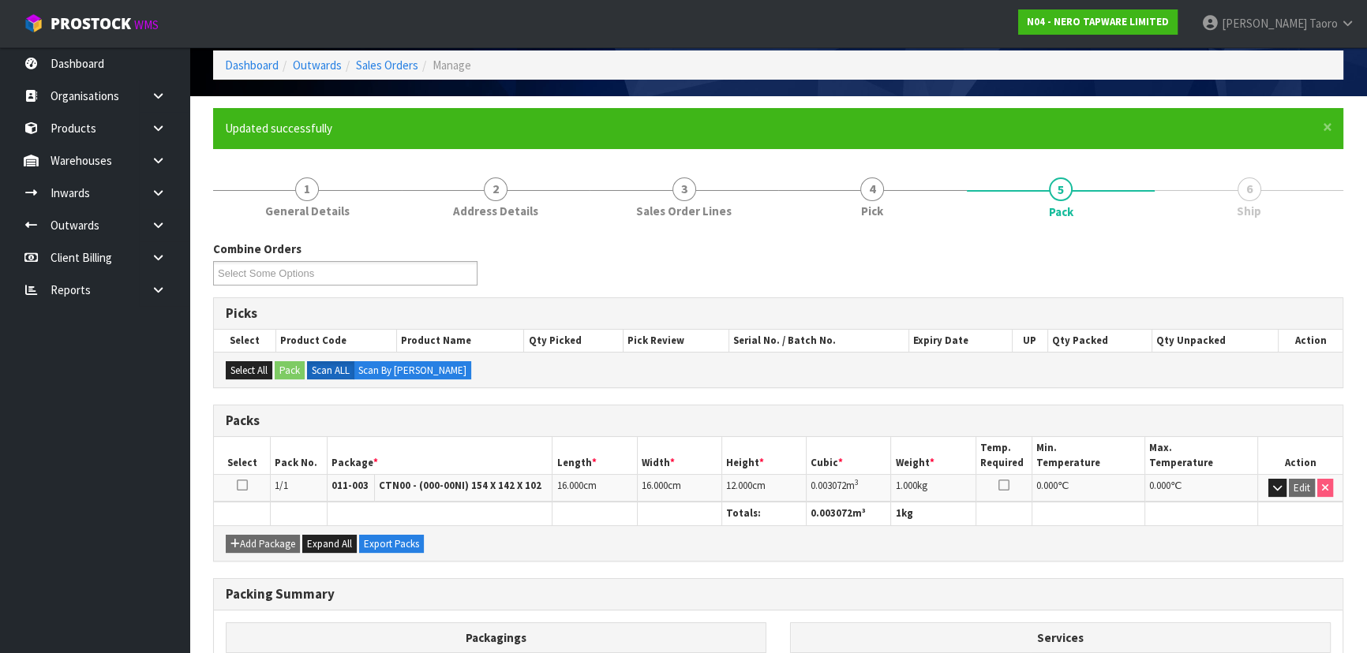
scroll to position [237, 0]
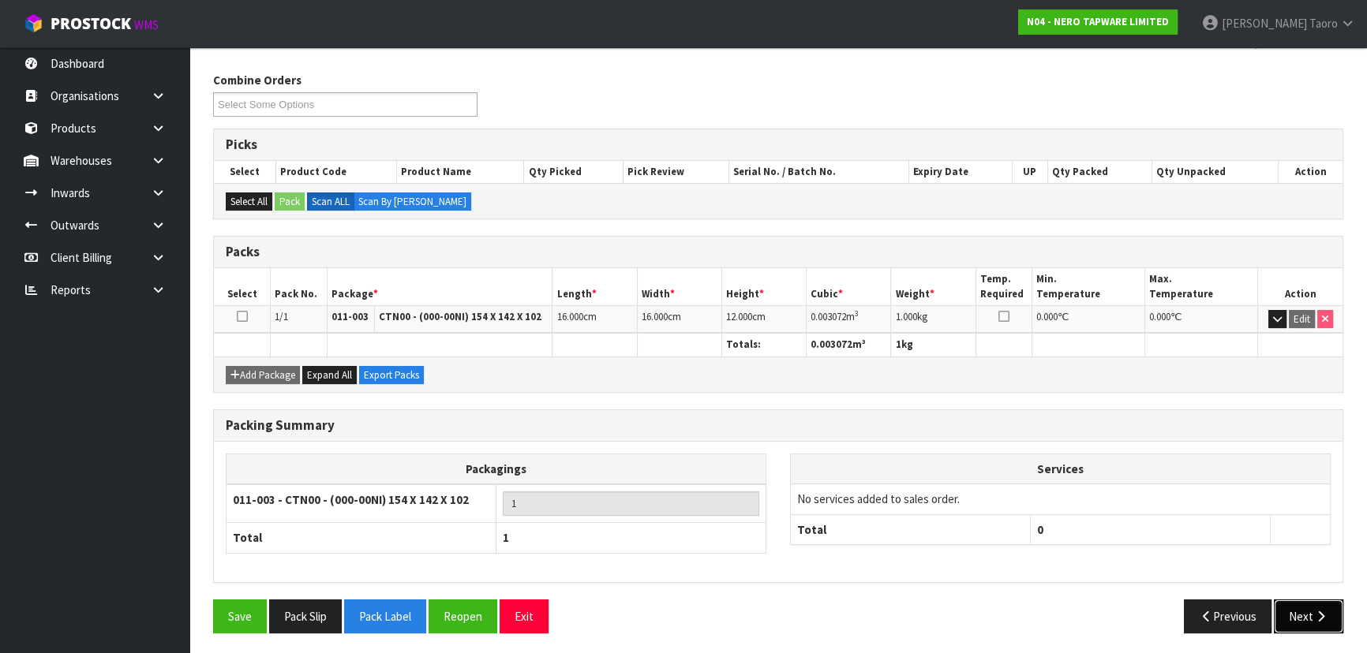
click at [1310, 610] on button "Next" at bounding box center [1308, 617] width 69 height 34
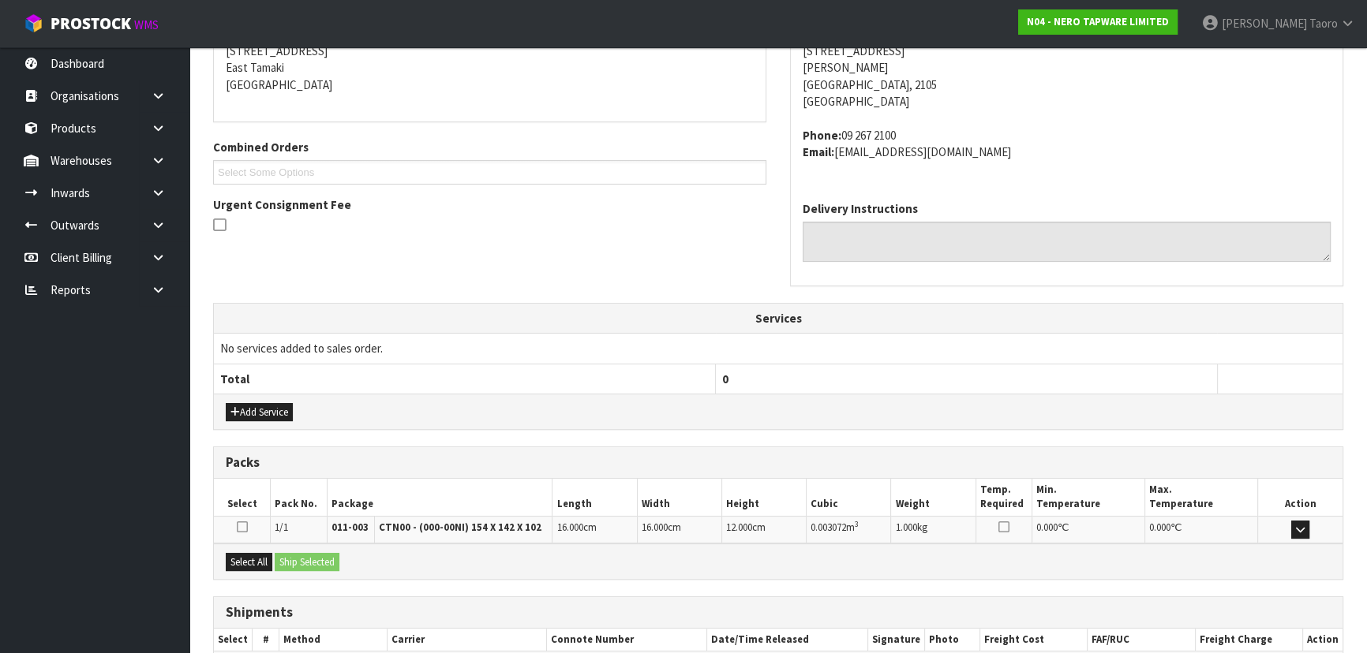
scroll to position [420, 0]
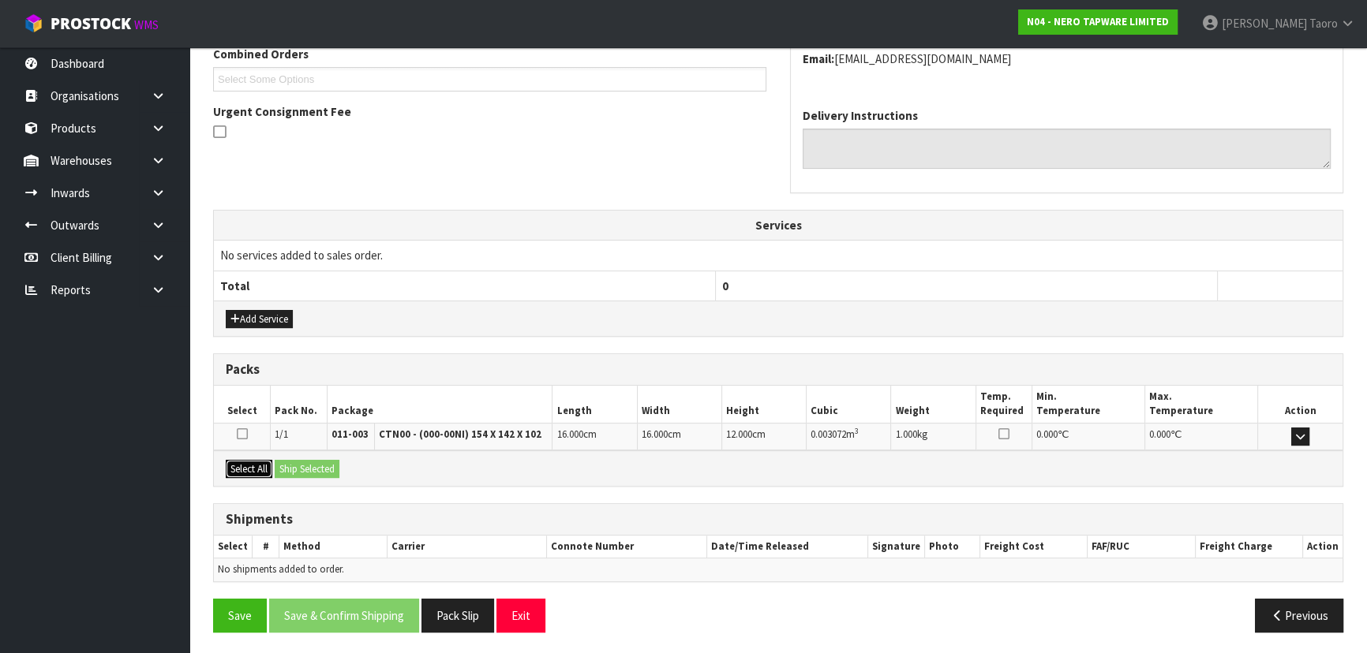
drag, startPoint x: 258, startPoint y: 466, endPoint x: 292, endPoint y: 461, distance: 34.3
click at [268, 466] on button "Select All" at bounding box center [249, 469] width 47 height 19
drag, startPoint x: 292, startPoint y: 461, endPoint x: 354, endPoint y: 488, distance: 67.9
click at [292, 461] on button "Ship Selected" at bounding box center [307, 469] width 65 height 19
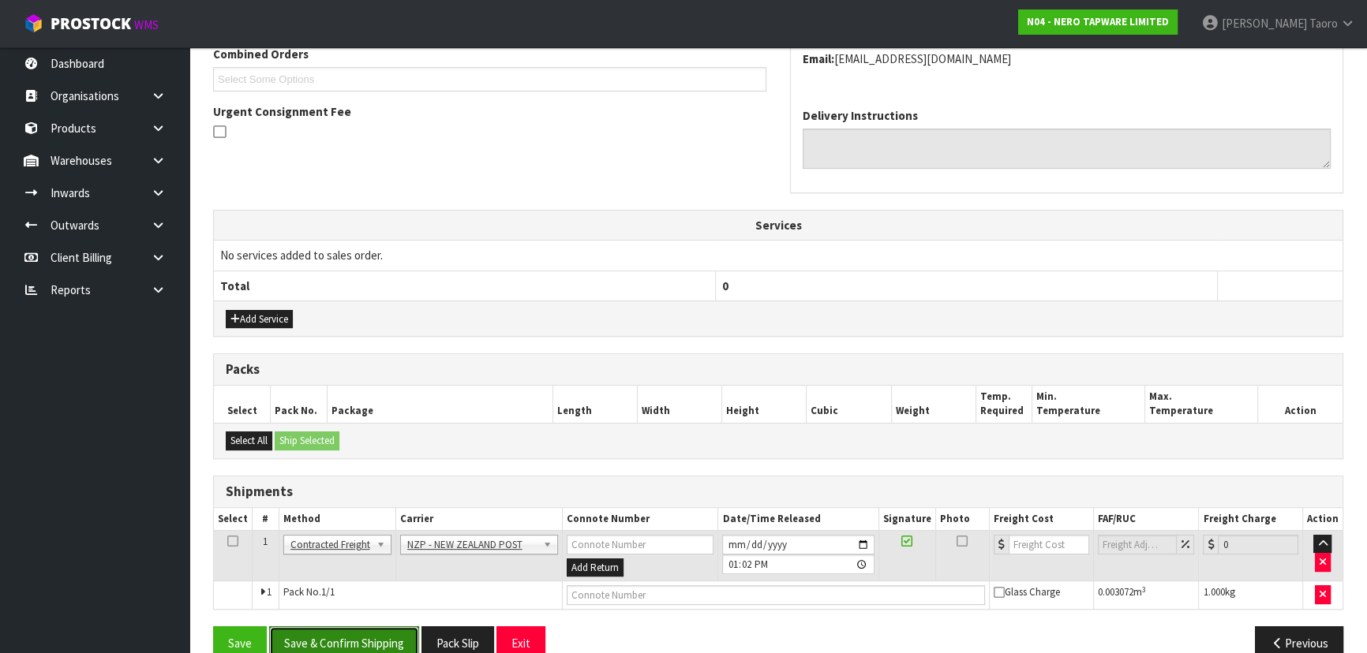
click at [388, 638] on button "Save & Confirm Shipping" at bounding box center [344, 644] width 150 height 34
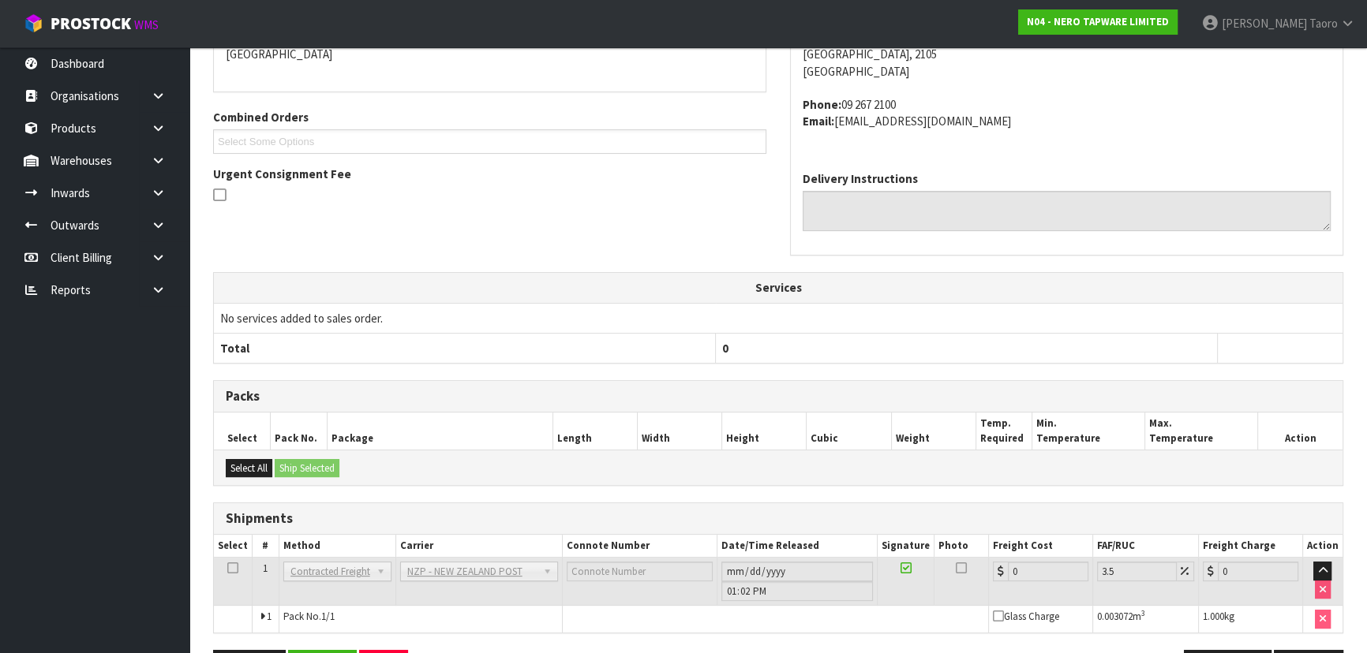
scroll to position [426, 0]
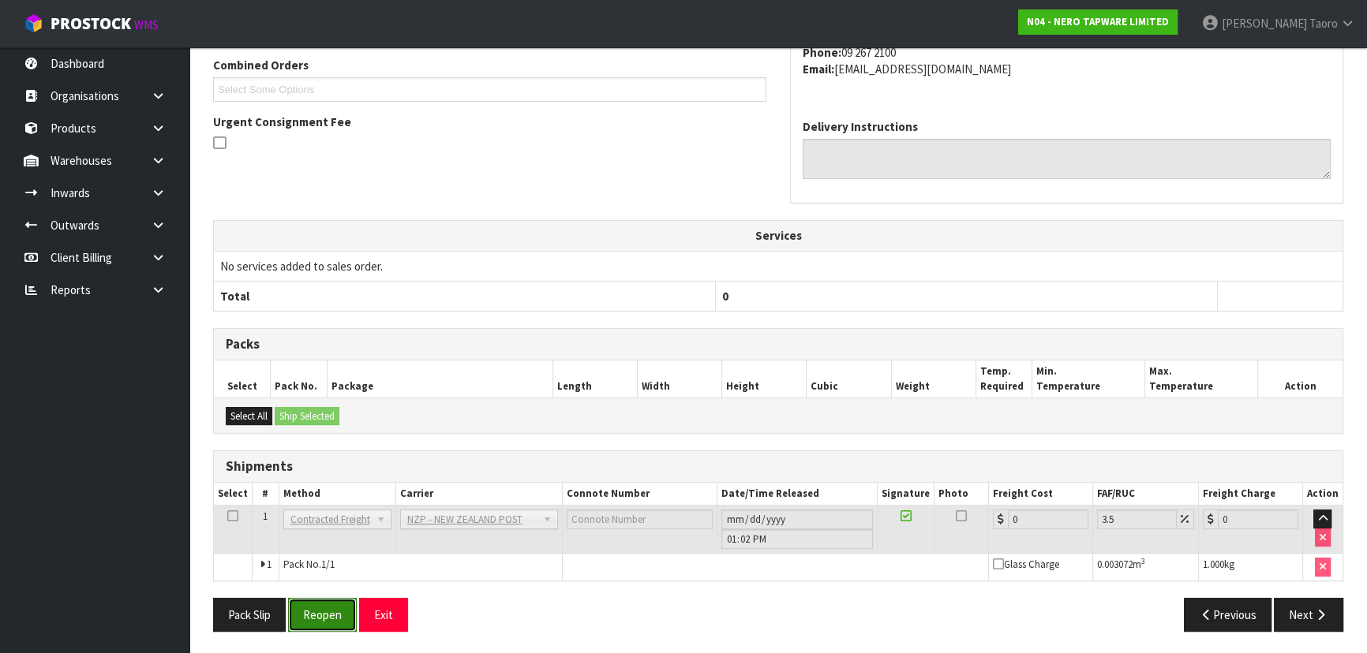
click at [339, 610] on button "Reopen" at bounding box center [322, 615] width 69 height 34
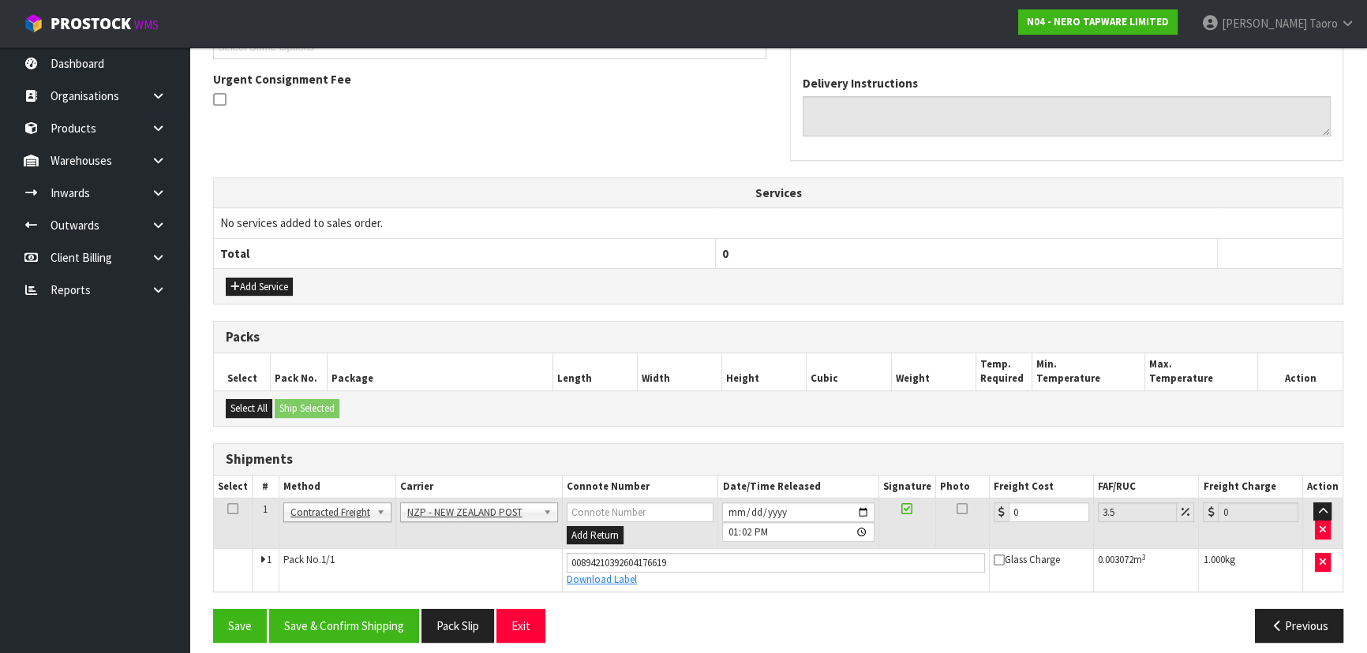
scroll to position [462, 0]
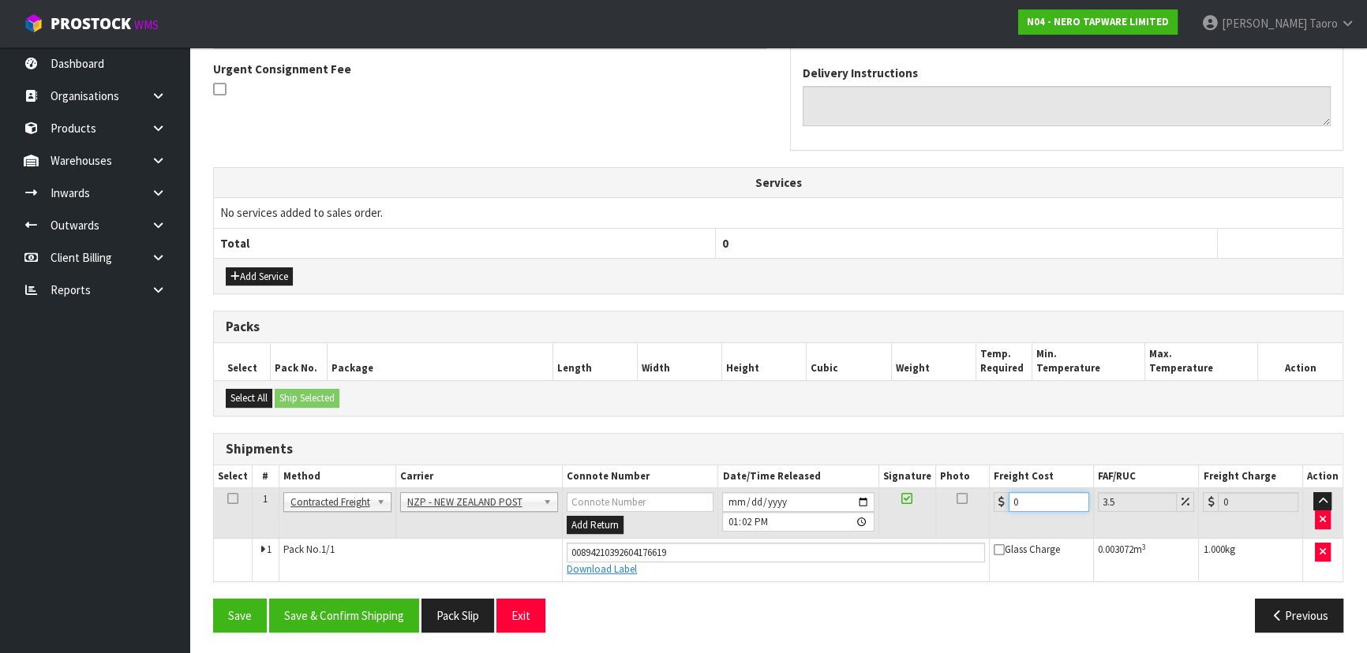
click at [1032, 498] on input "0" at bounding box center [1049, 502] width 81 height 20
click at [1032, 496] on input "0" at bounding box center [1049, 502] width 81 height 20
click at [386, 601] on button "Save & Confirm Shipping" at bounding box center [344, 616] width 150 height 34
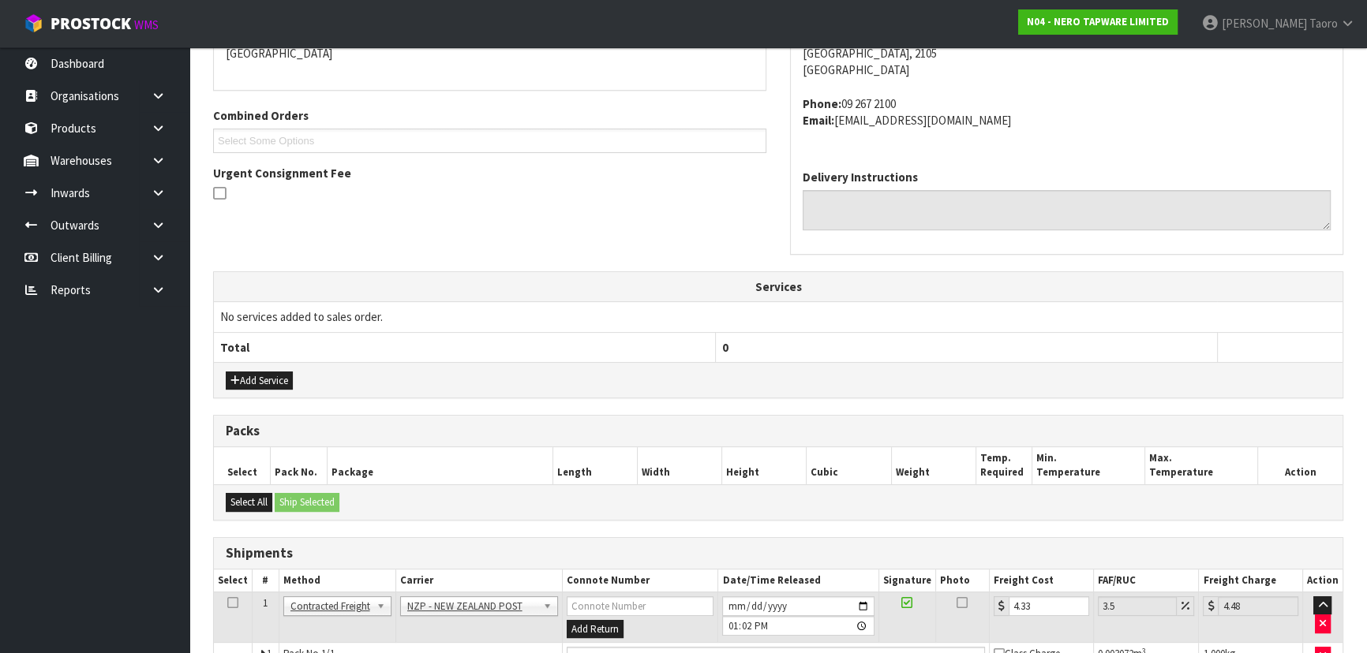
scroll to position [419, 0]
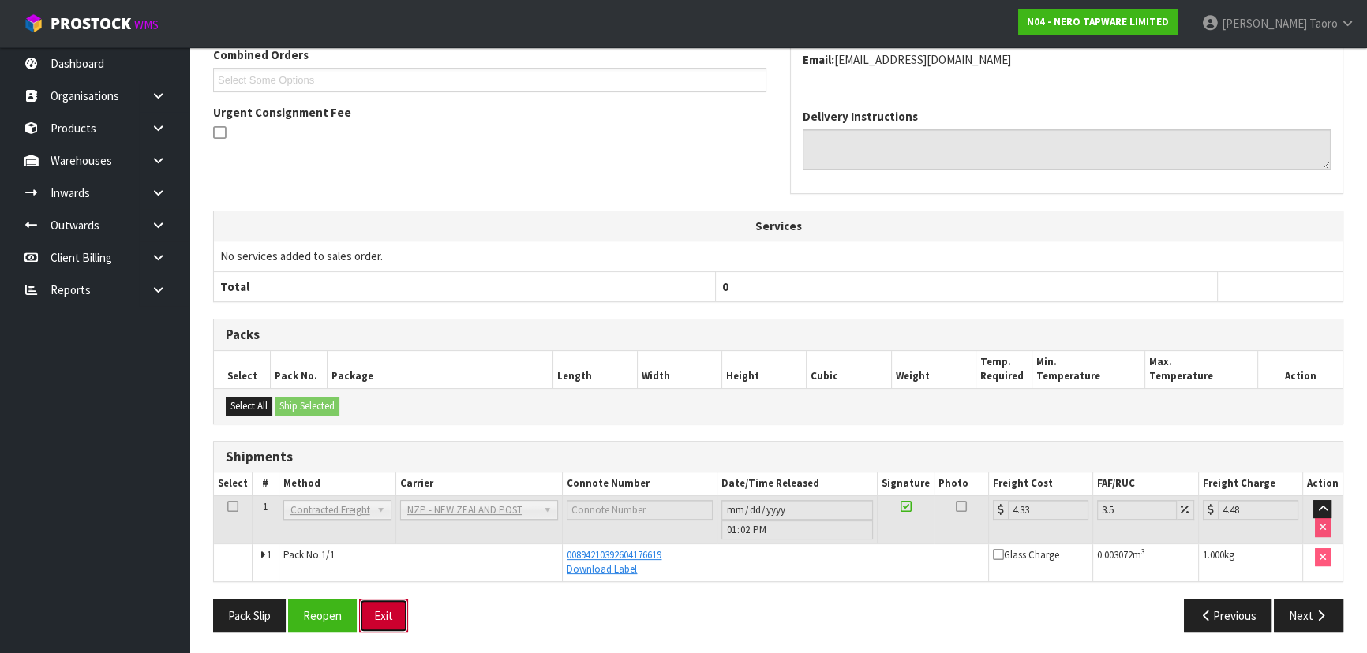
click at [385, 610] on button "Exit" at bounding box center [383, 616] width 49 height 34
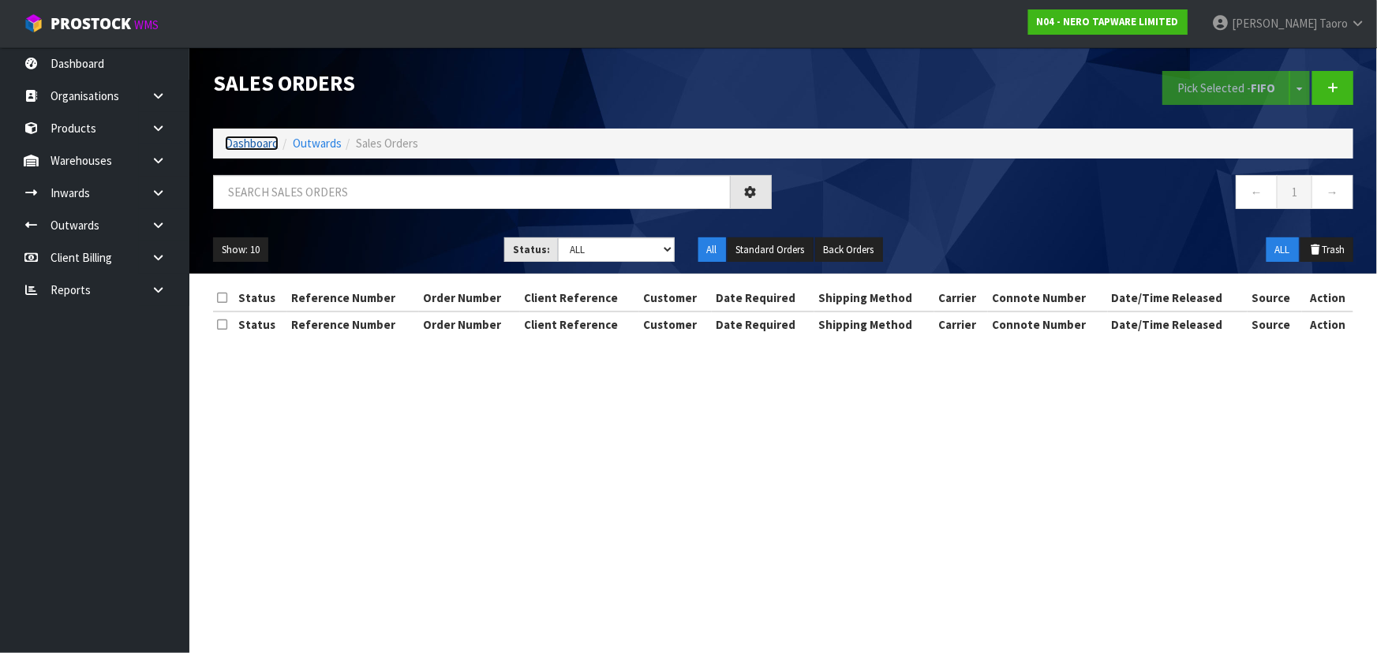
click at [249, 147] on link "Dashboard" at bounding box center [252, 143] width 54 height 15
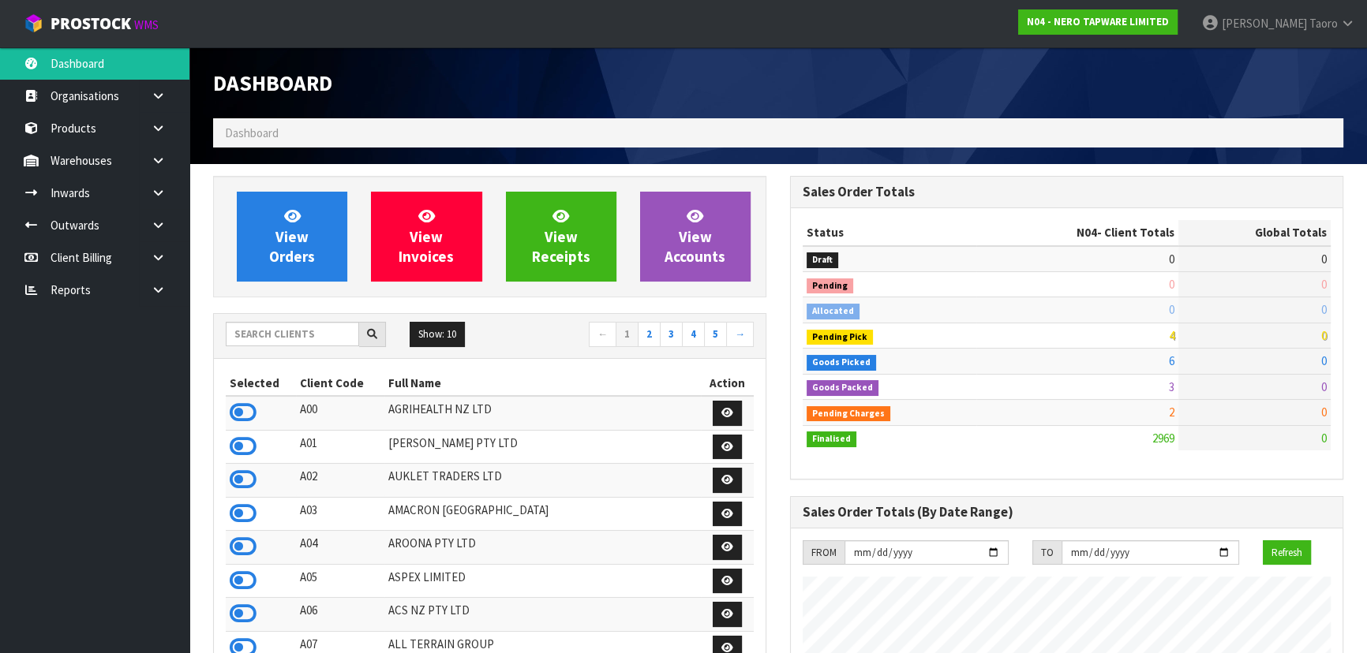
scroll to position [1260, 576]
click at [473, 96] on div "Dashboard" at bounding box center [489, 82] width 577 height 71
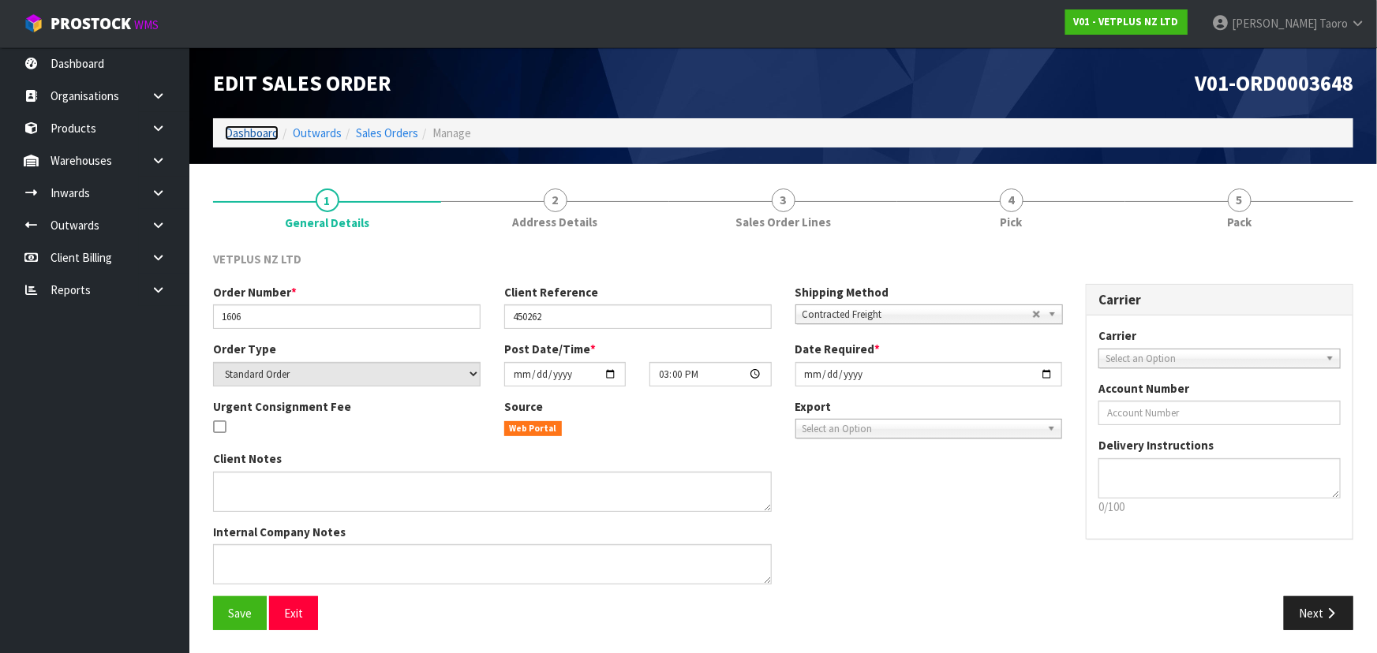
click at [260, 129] on link "Dashboard" at bounding box center [252, 132] width 54 height 15
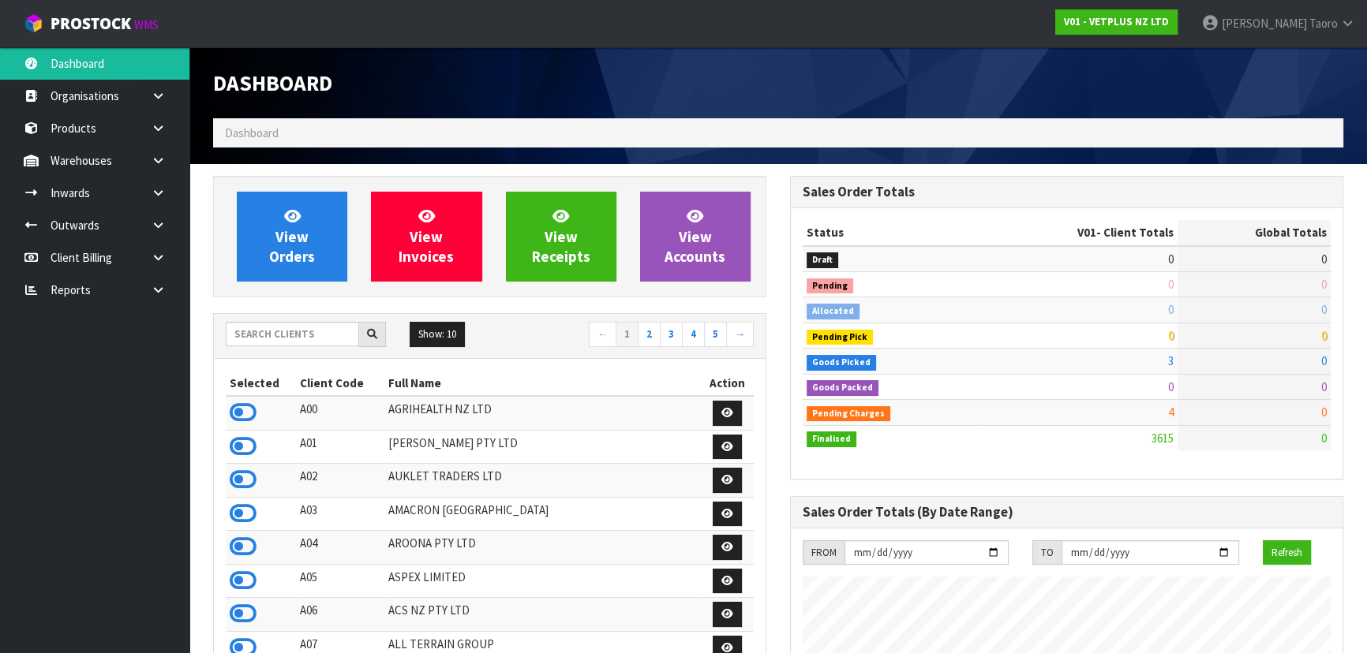
scroll to position [1193, 576]
click at [298, 335] on input "text" at bounding box center [292, 334] width 133 height 24
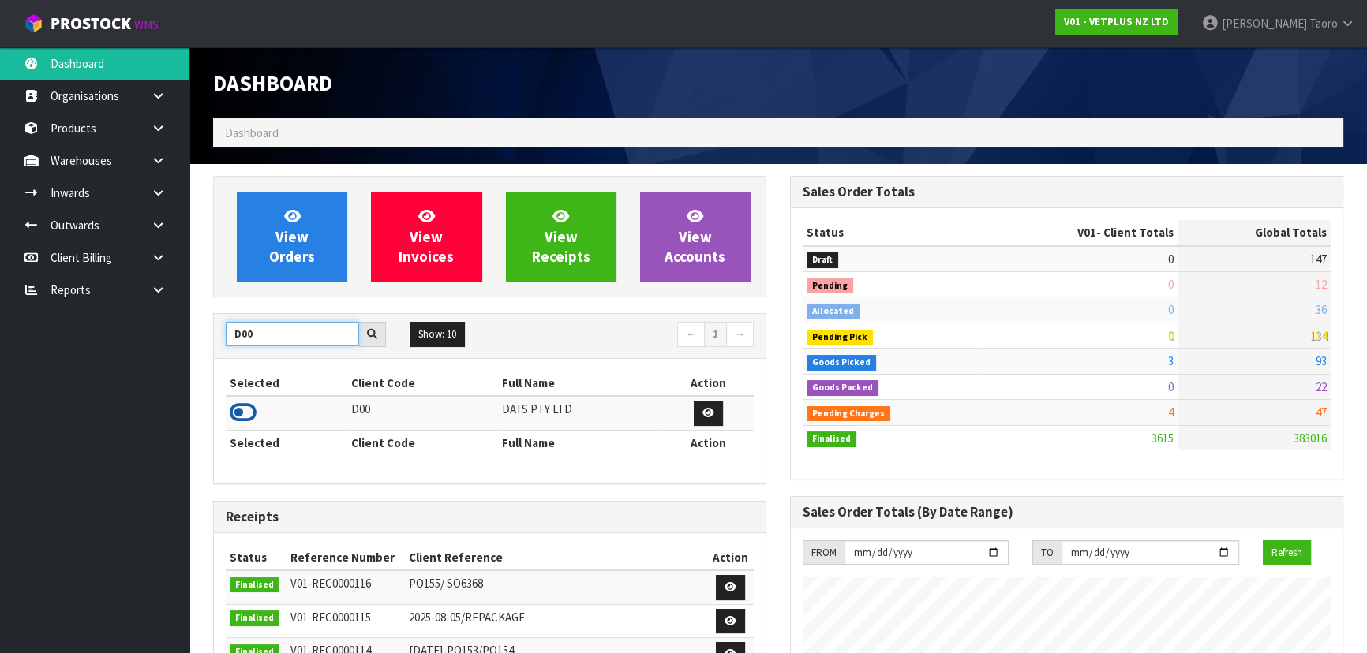
type input "D00"
drag, startPoint x: 241, startPoint y: 413, endPoint x: 249, endPoint y: 399, distance: 16.3
click at [244, 410] on icon at bounding box center [243, 413] width 27 height 24
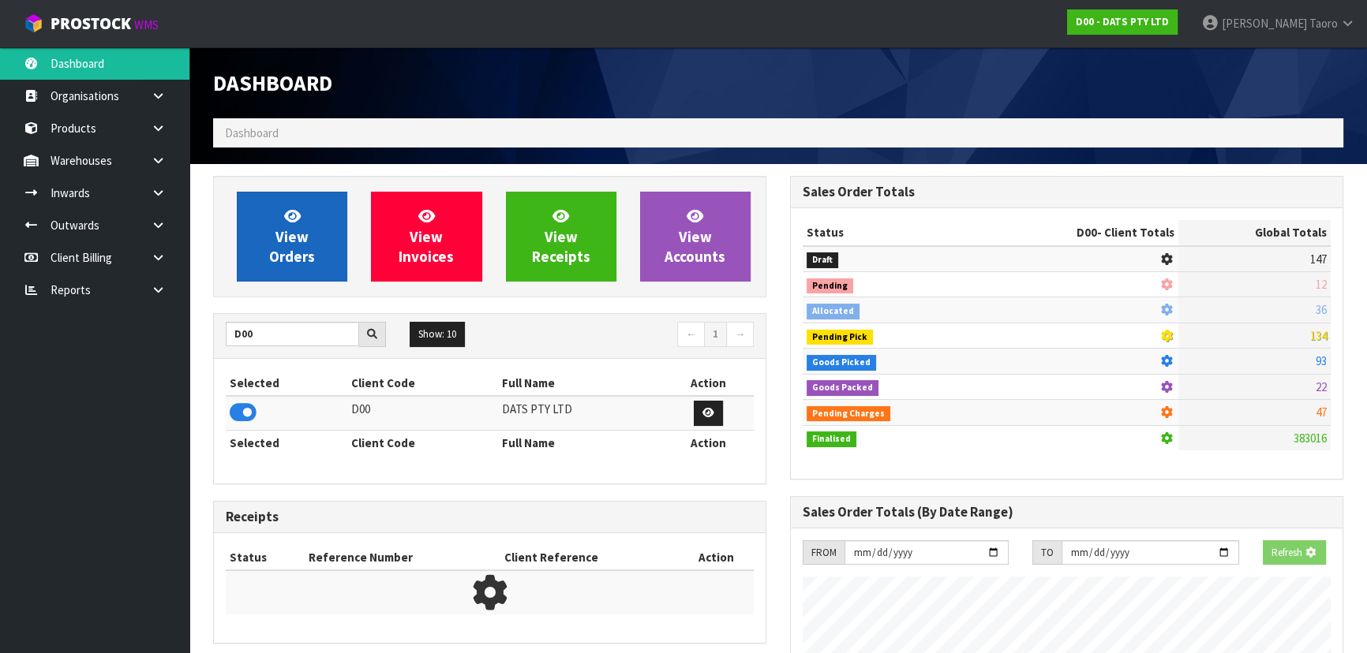
scroll to position [983, 576]
click at [284, 256] on span "View Orders" at bounding box center [292, 236] width 46 height 59
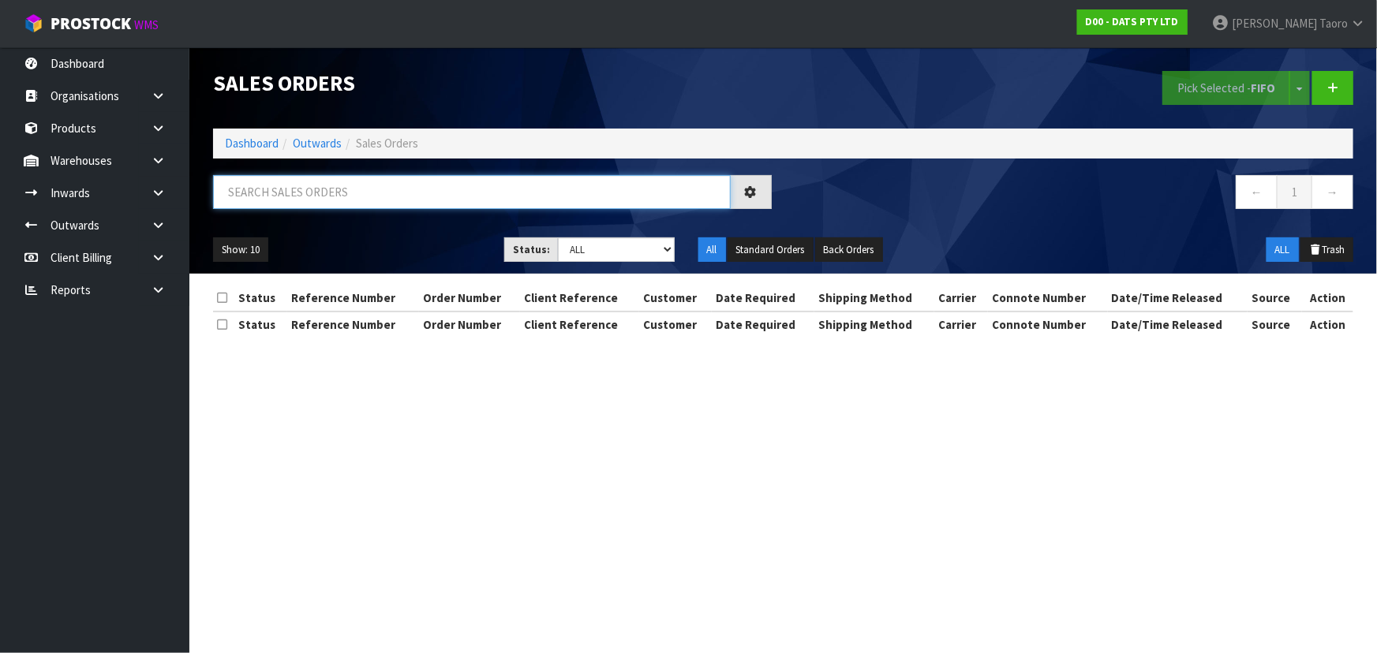
click at [303, 197] on input "text" at bounding box center [472, 192] width 518 height 34
type input "15778"
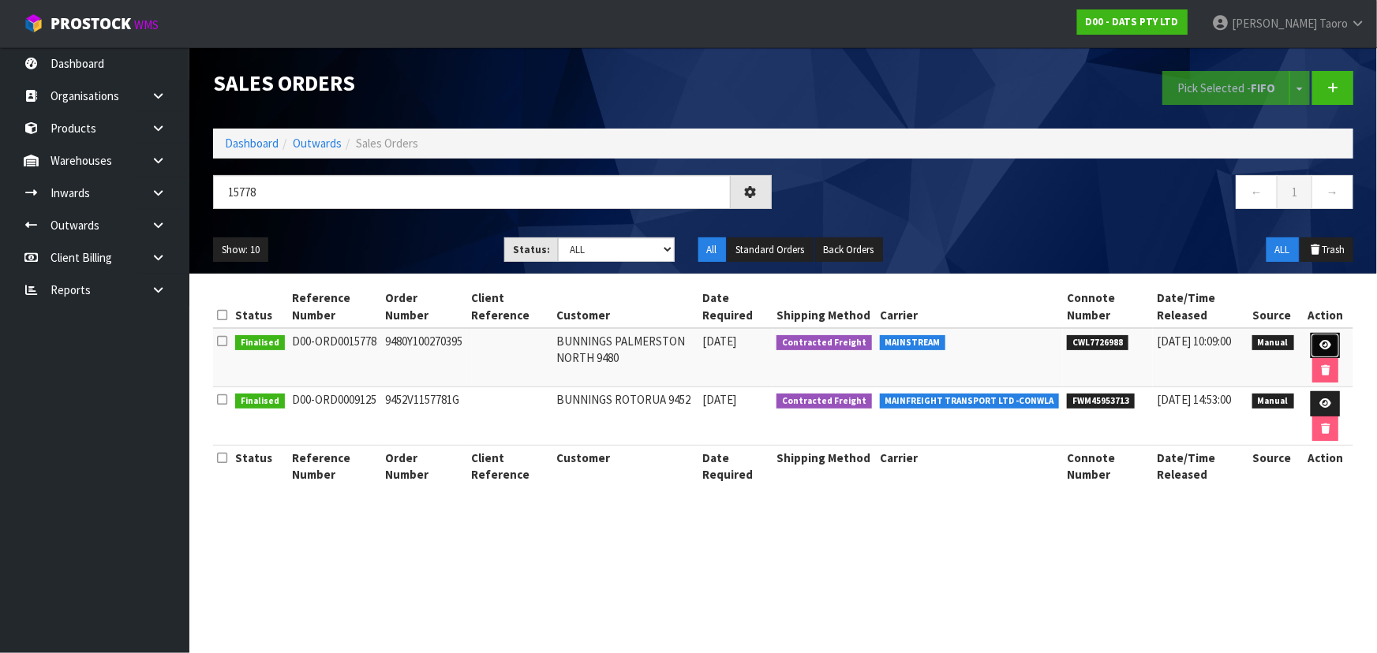
click at [1324, 343] on icon at bounding box center [1326, 345] width 12 height 10
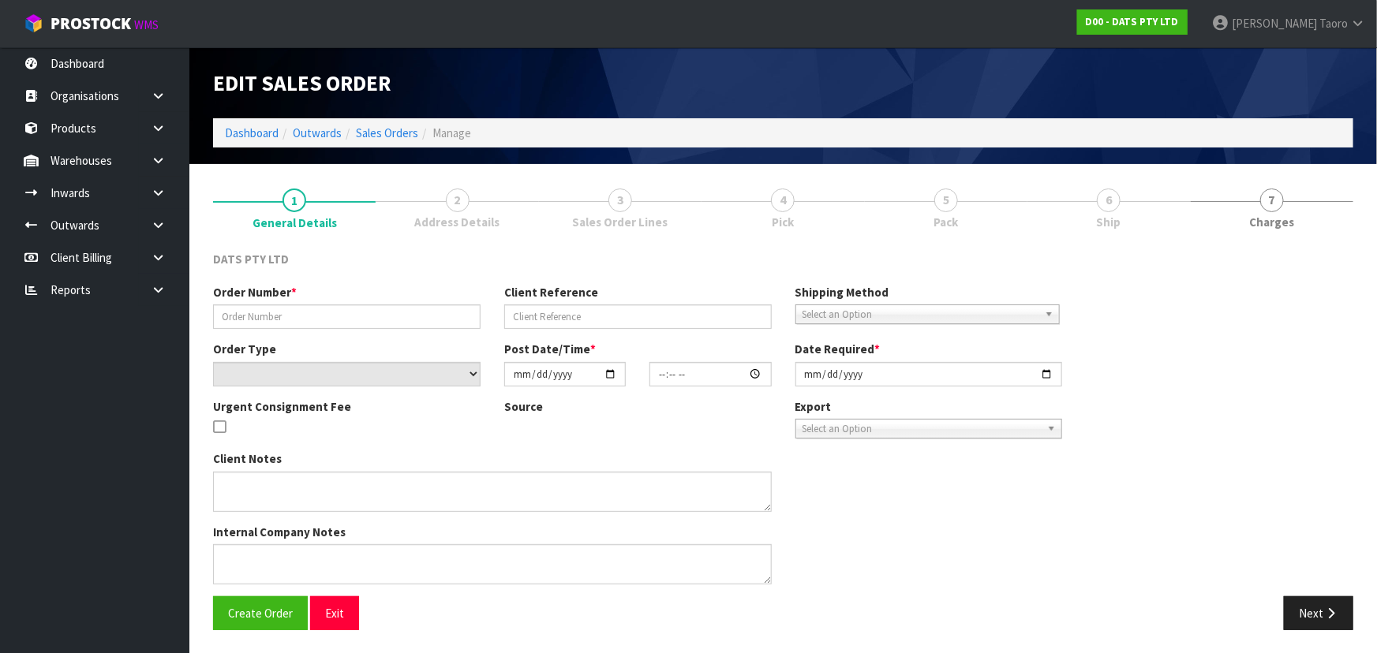
type input "9480Y100270395"
select select "number:0"
type input "2025-09-18"
type input "09:30:00.000"
type input "2025-09-18"
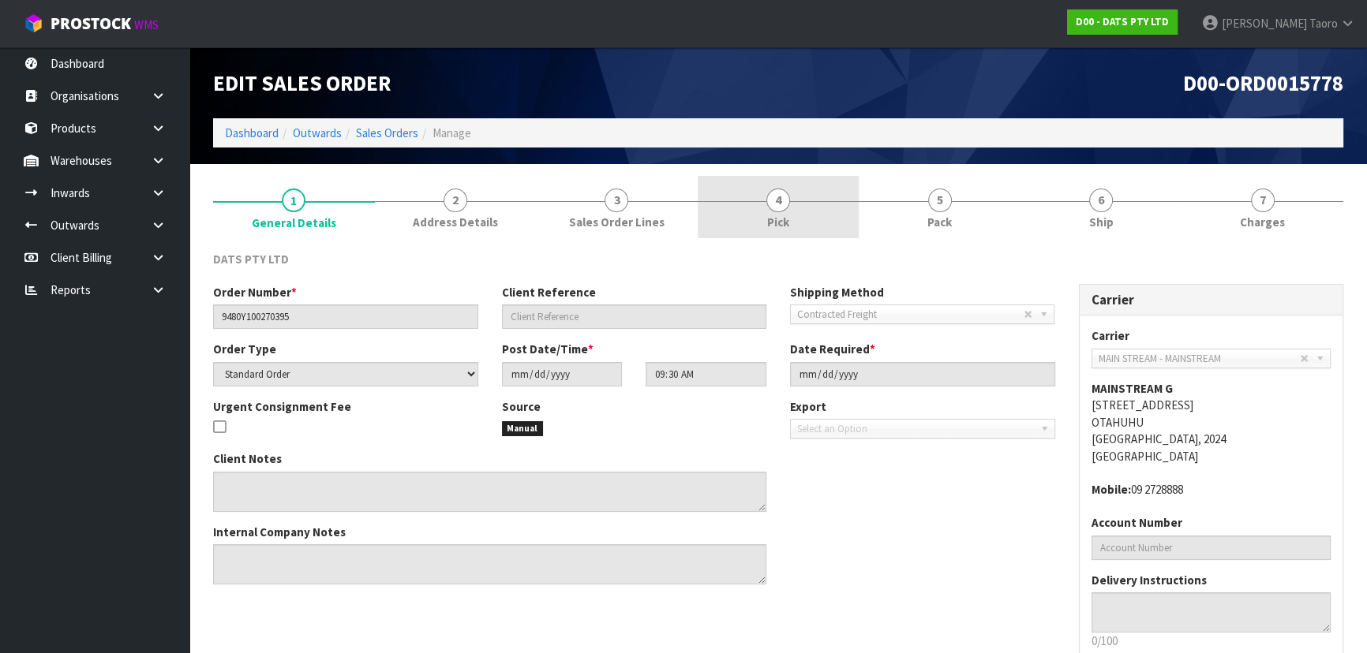
drag, startPoint x: 799, startPoint y: 211, endPoint x: 900, endPoint y: 254, distance: 109.2
click at [799, 210] on link "4 Pick" at bounding box center [779, 207] width 162 height 62
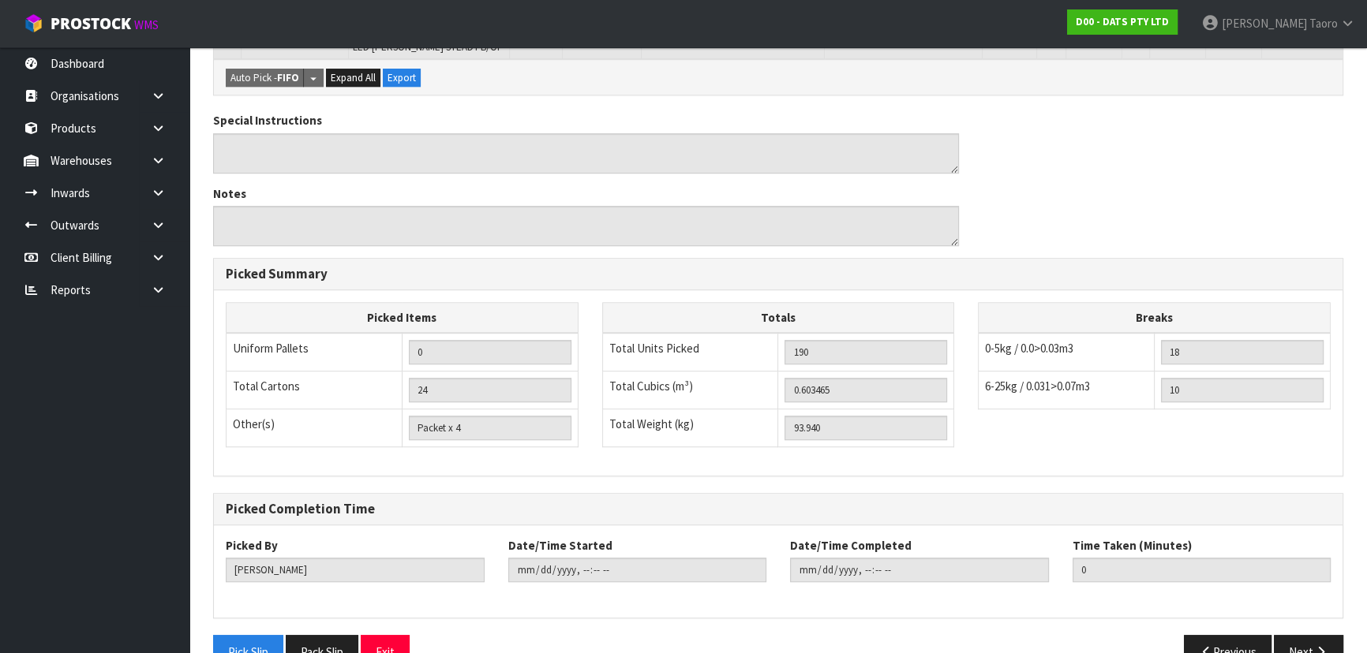
scroll to position [1262, 0]
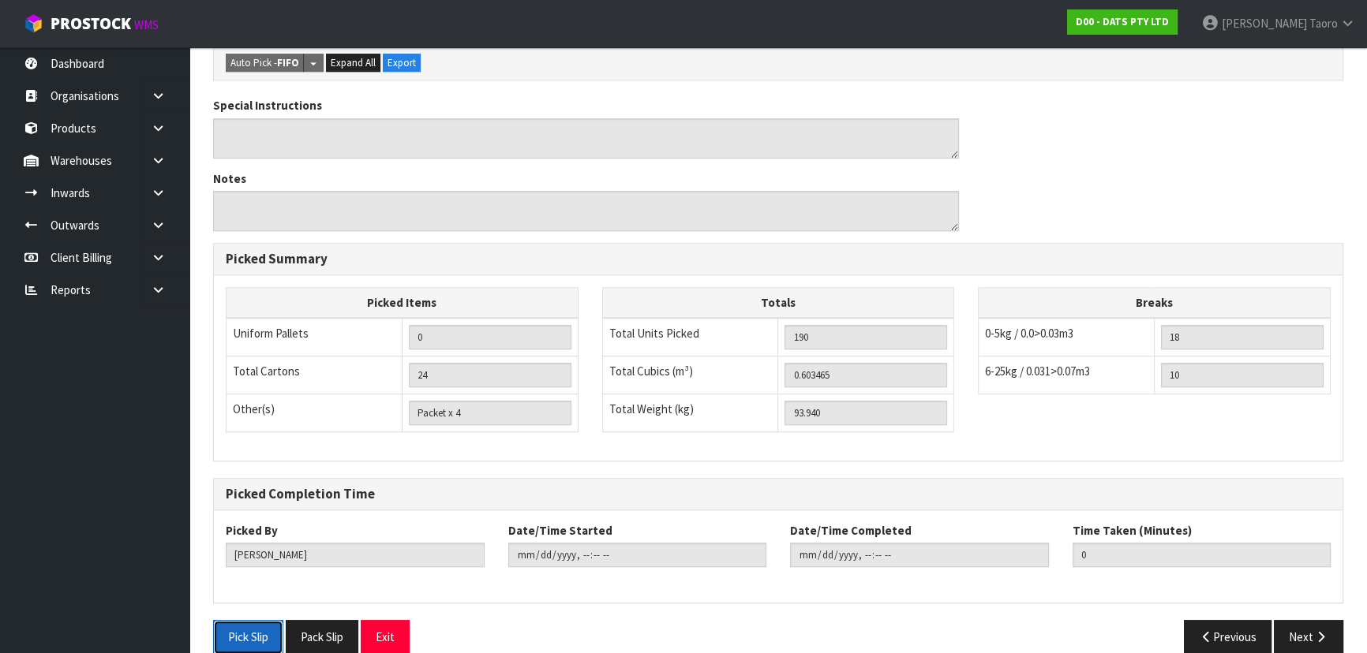
click at [258, 620] on button "Pick Slip" at bounding box center [248, 637] width 70 height 34
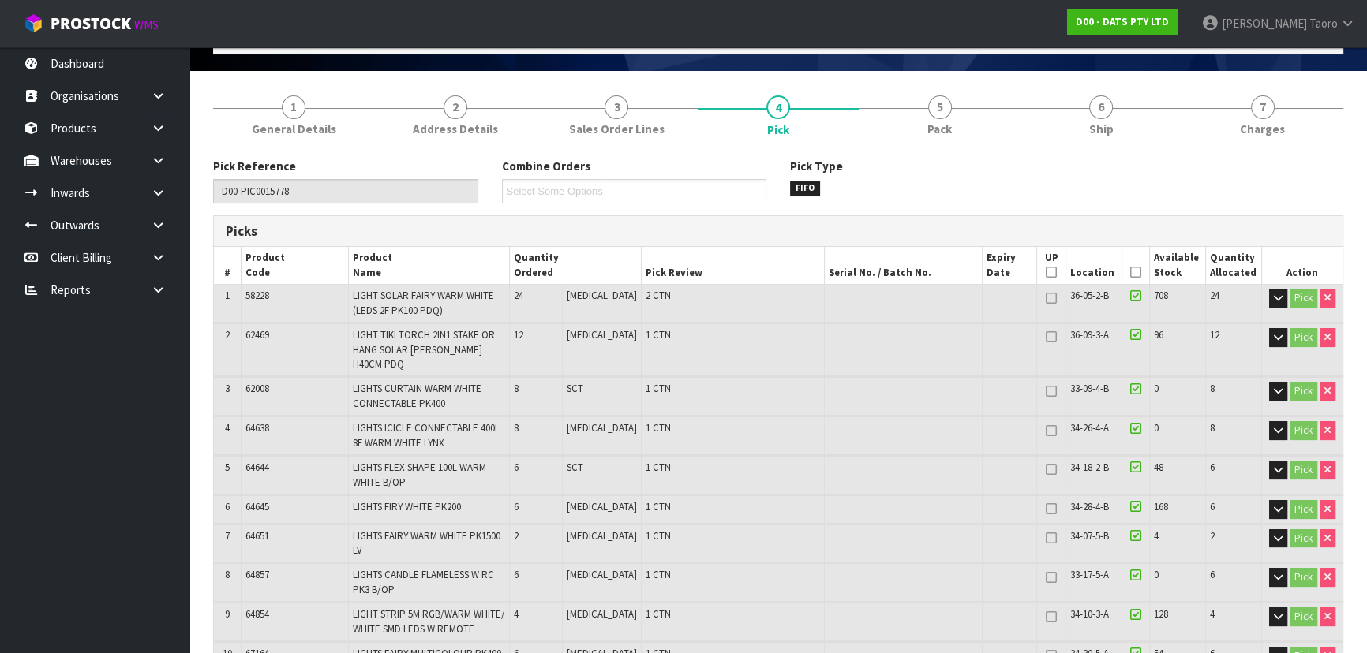
scroll to position [0, 0]
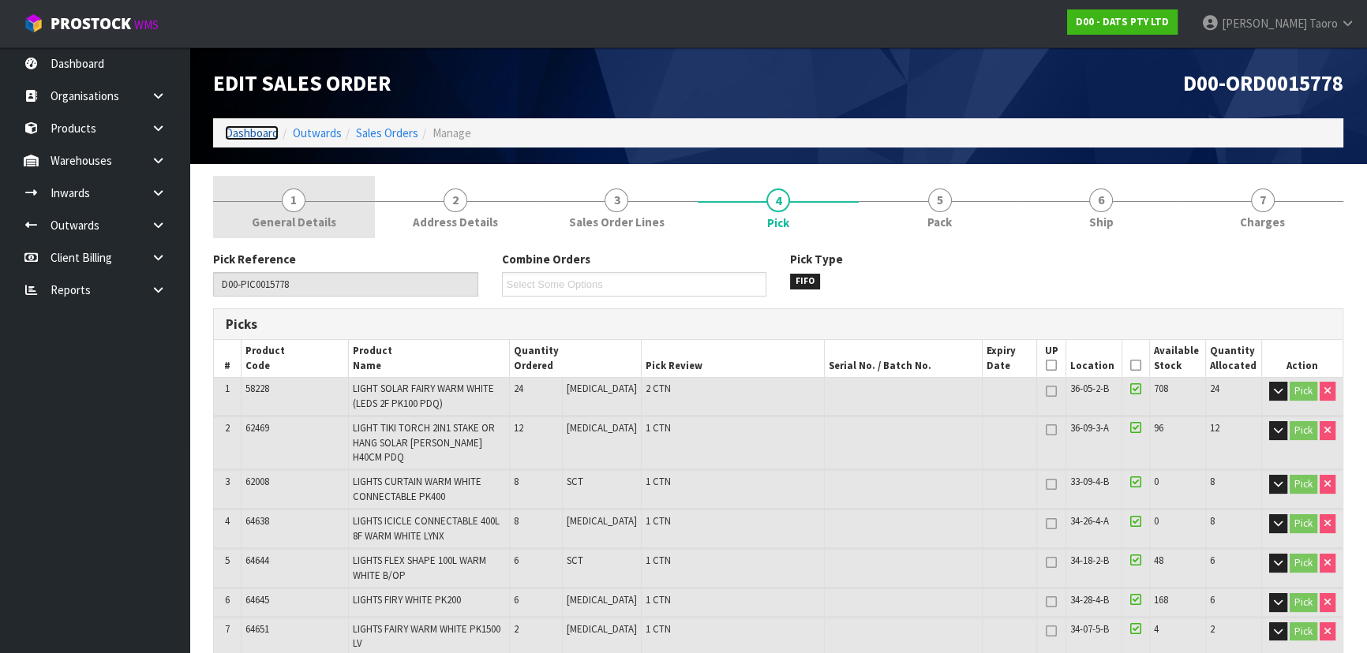
drag, startPoint x: 254, startPoint y: 130, endPoint x: 277, endPoint y: 188, distance: 62.0
click at [255, 130] on link "Dashboard" at bounding box center [252, 132] width 54 height 15
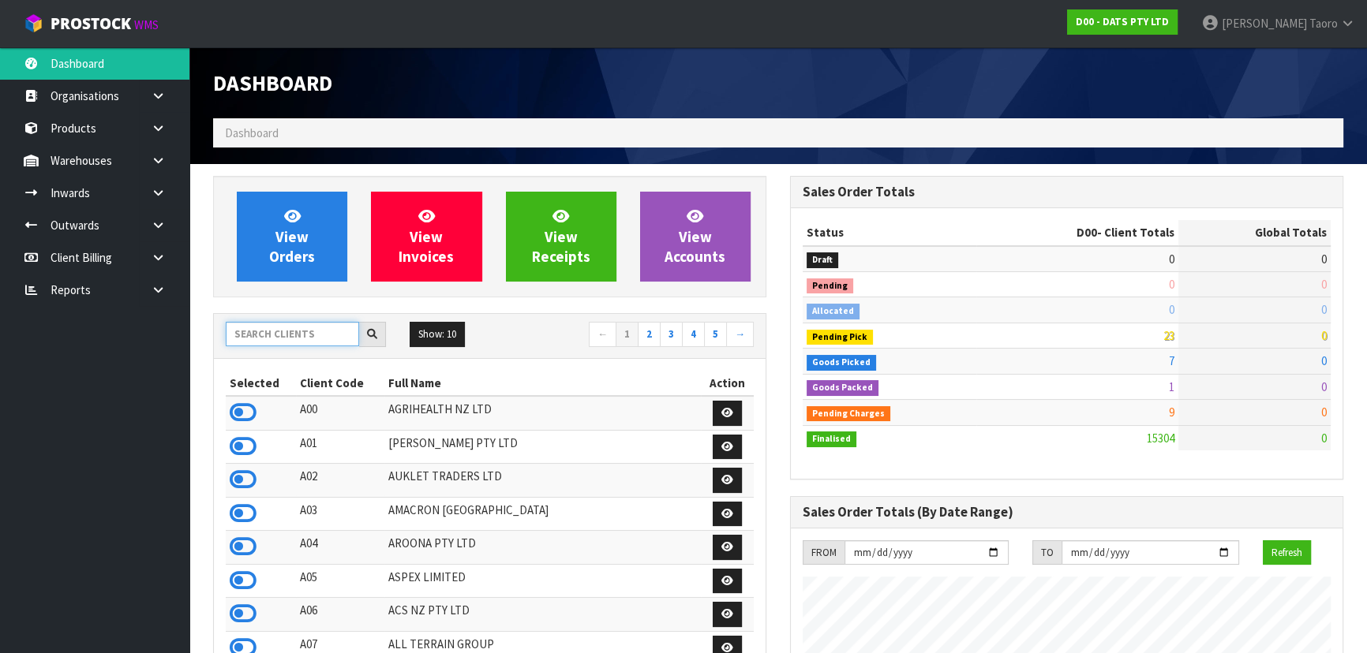
scroll to position [1244, 576]
click at [299, 331] on input "text" at bounding box center [292, 334] width 133 height 24
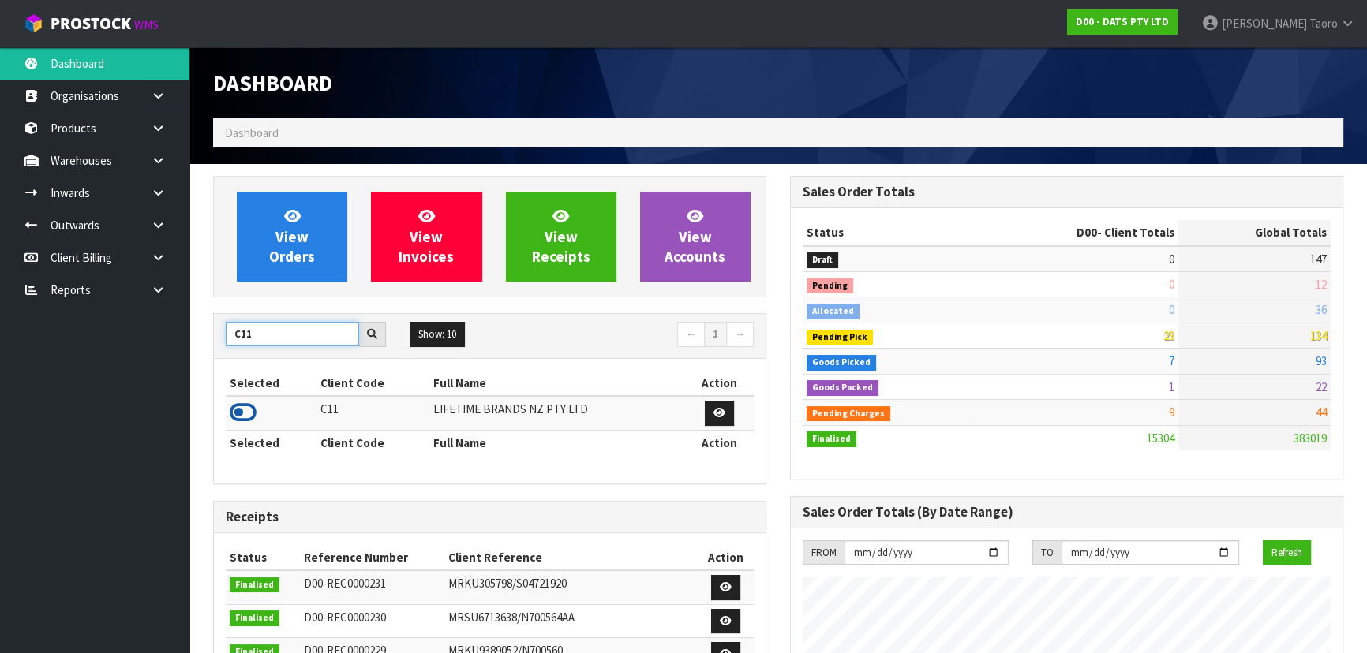
type input "C11"
click at [247, 413] on icon at bounding box center [243, 413] width 27 height 24
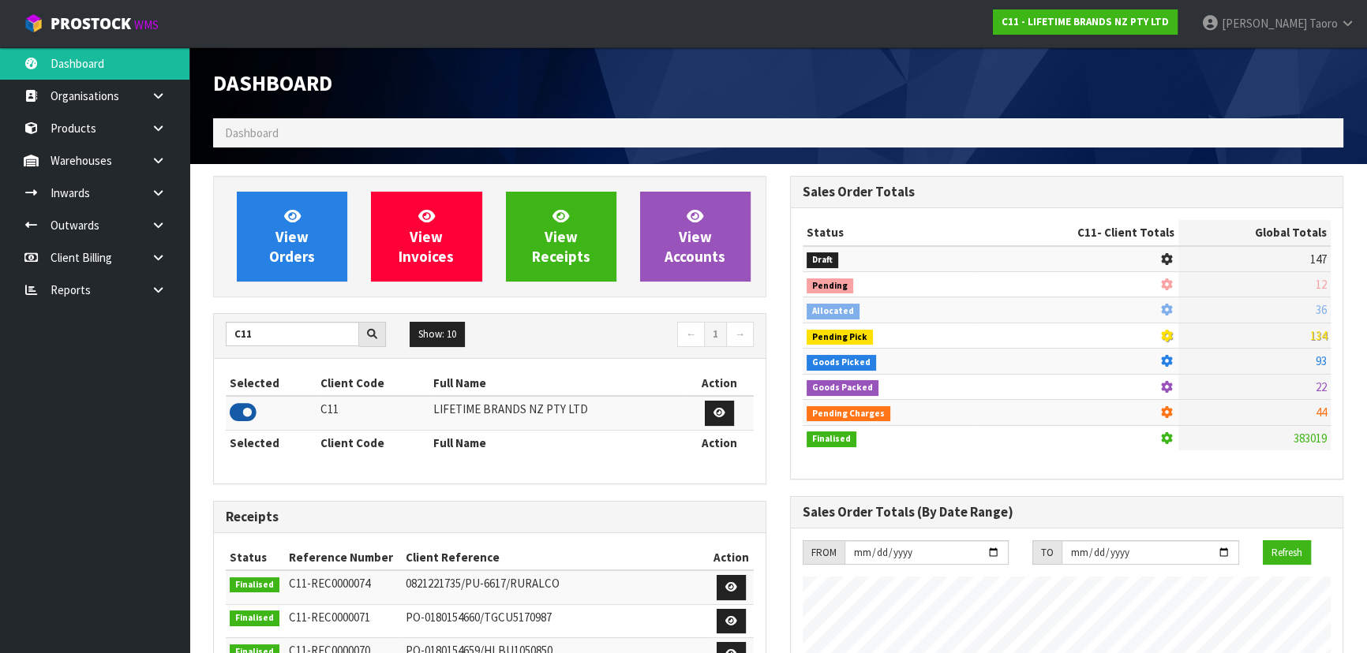
scroll to position [1193, 576]
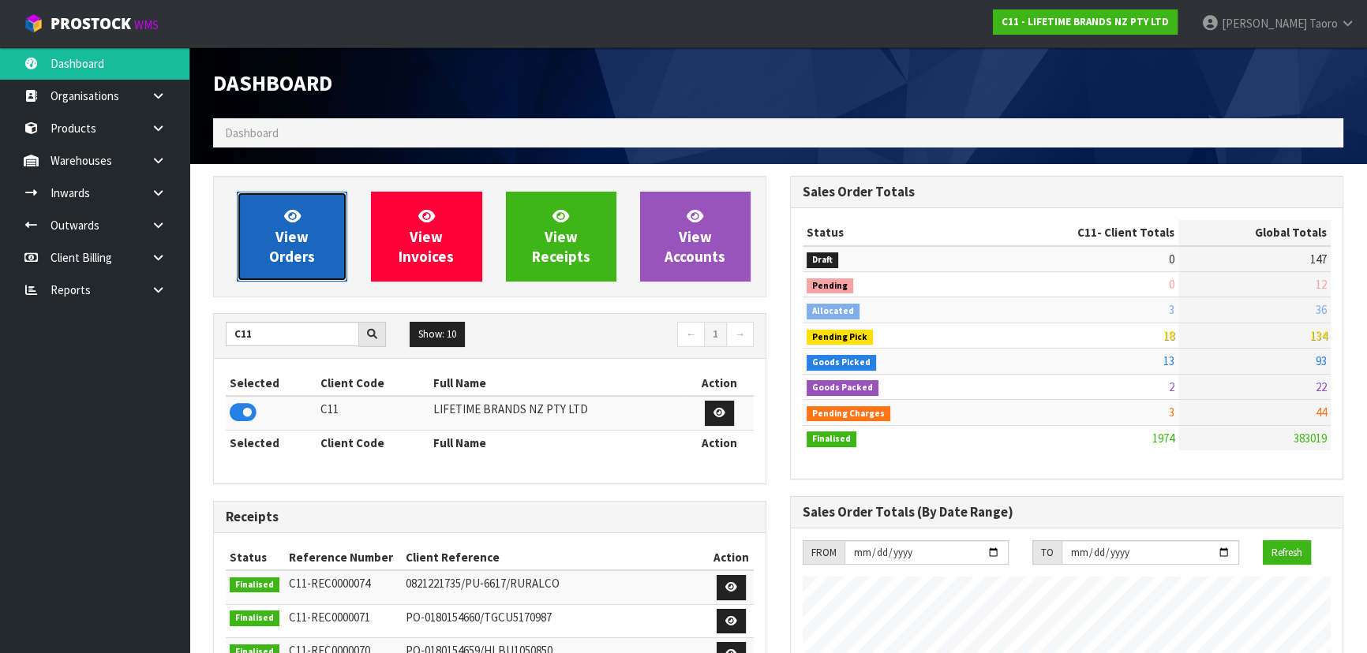
click at [309, 225] on link "View Orders" at bounding box center [292, 237] width 110 height 90
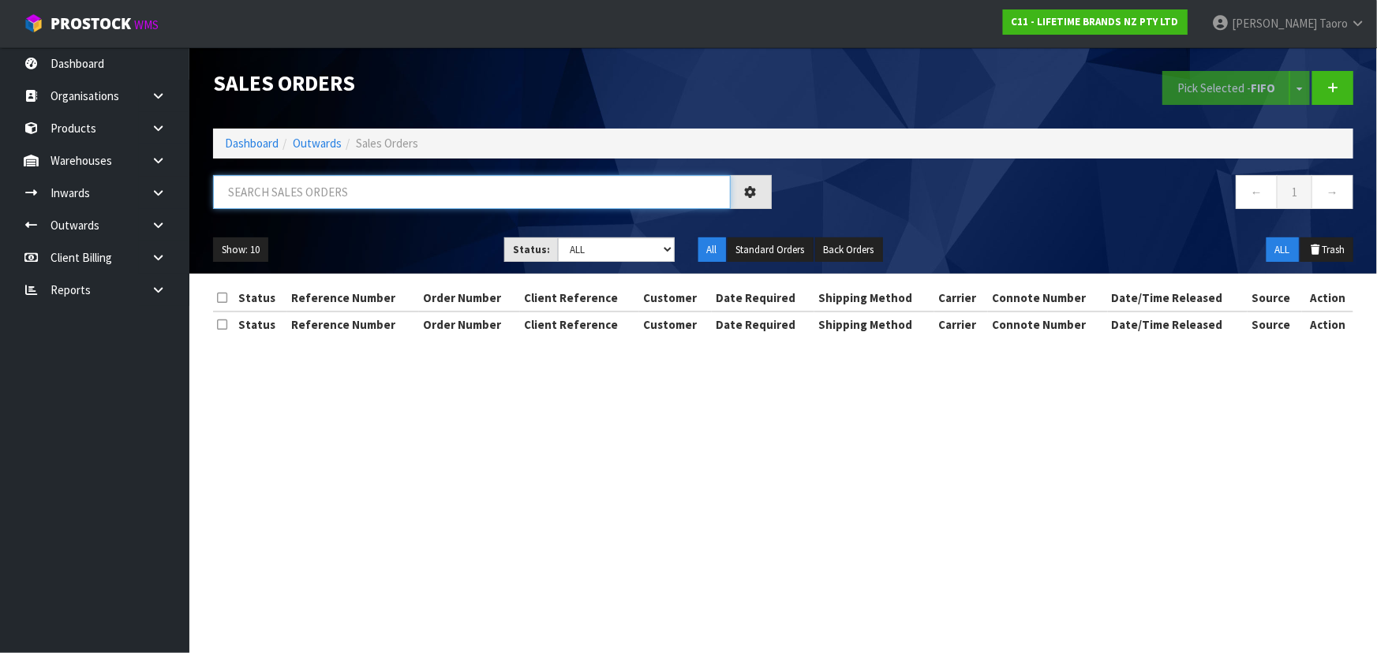
drag, startPoint x: 312, startPoint y: 190, endPoint x: 316, endPoint y: 164, distance: 26.5
click at [313, 182] on input "text" at bounding box center [472, 192] width 518 height 34
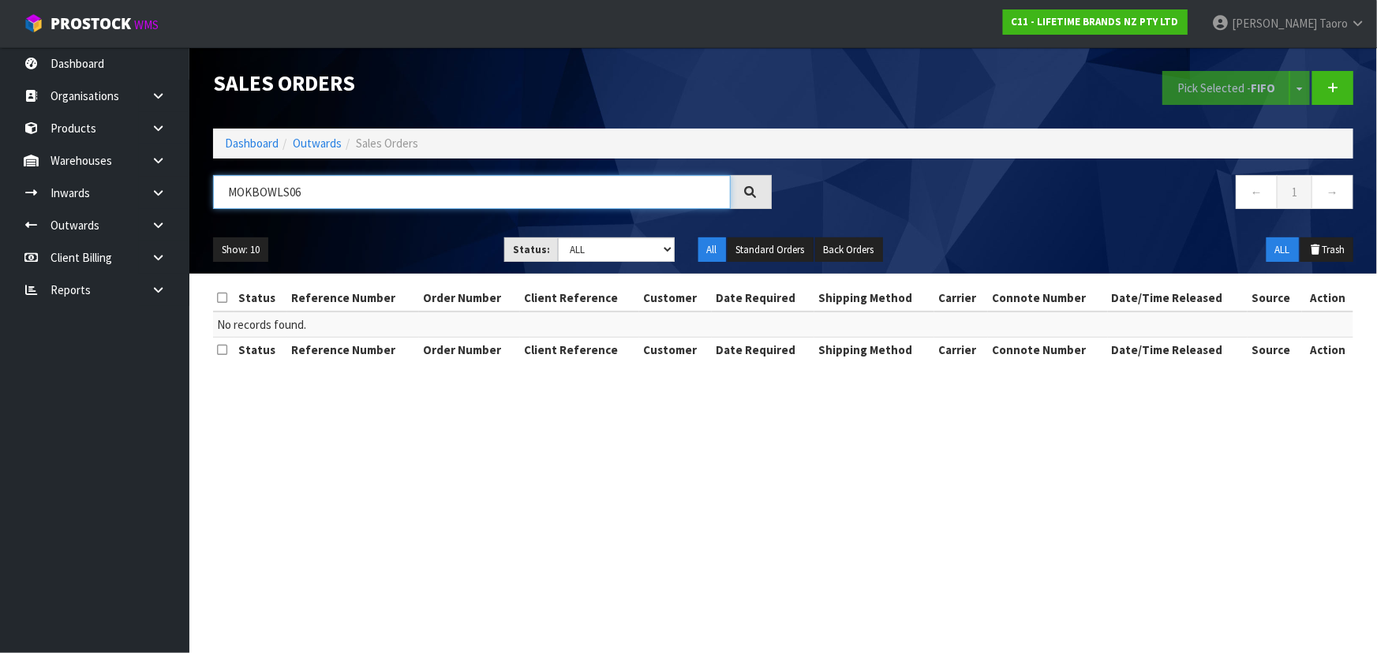
click at [242, 189] on input "MOKBOWLS06" at bounding box center [472, 192] width 518 height 34
type input "MKPBOWLS06"
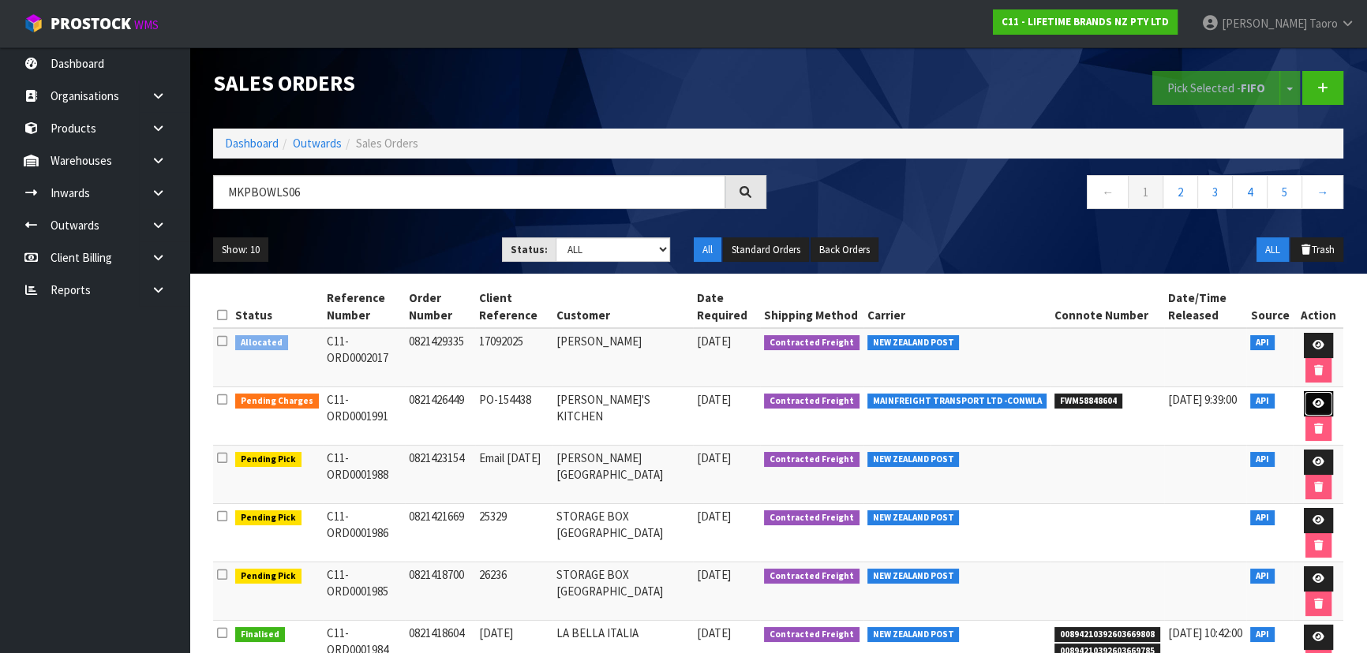
click at [1312, 399] on icon at bounding box center [1318, 404] width 12 height 10
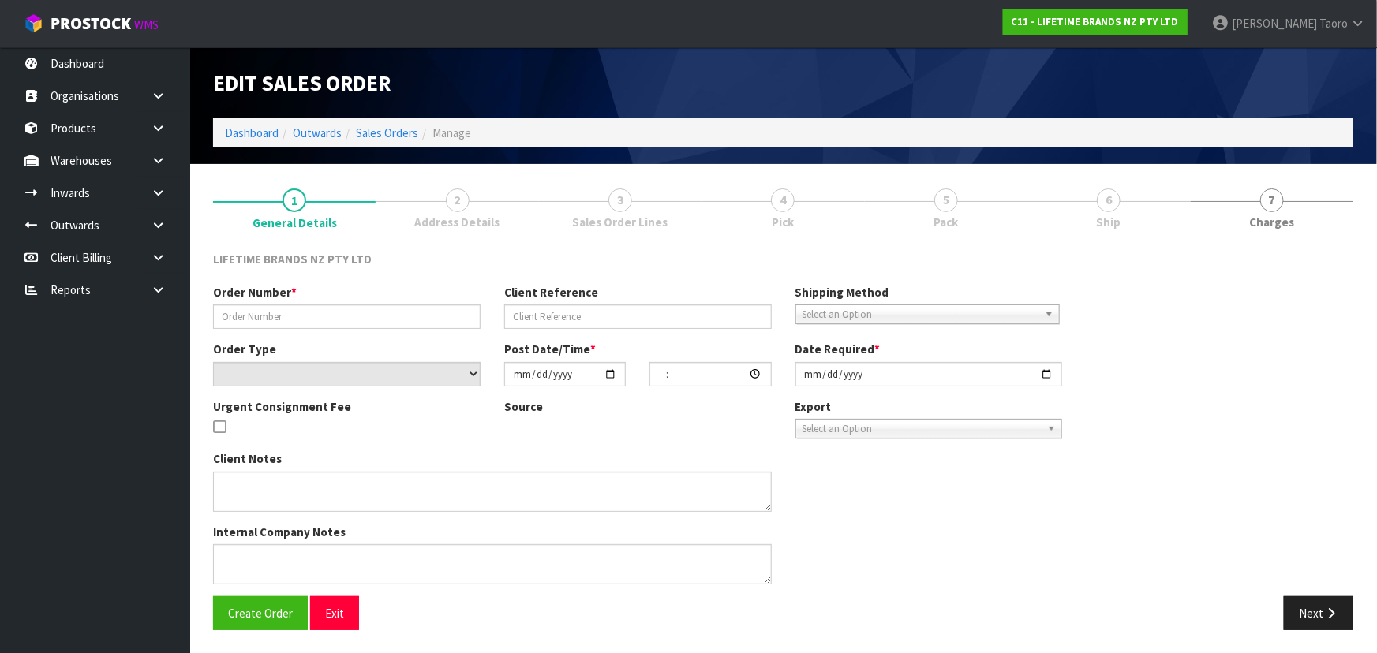
type input "0821426449"
type input "PO-154438"
select select "number:0"
type input "2025-09-25"
type input "07:54:24.000"
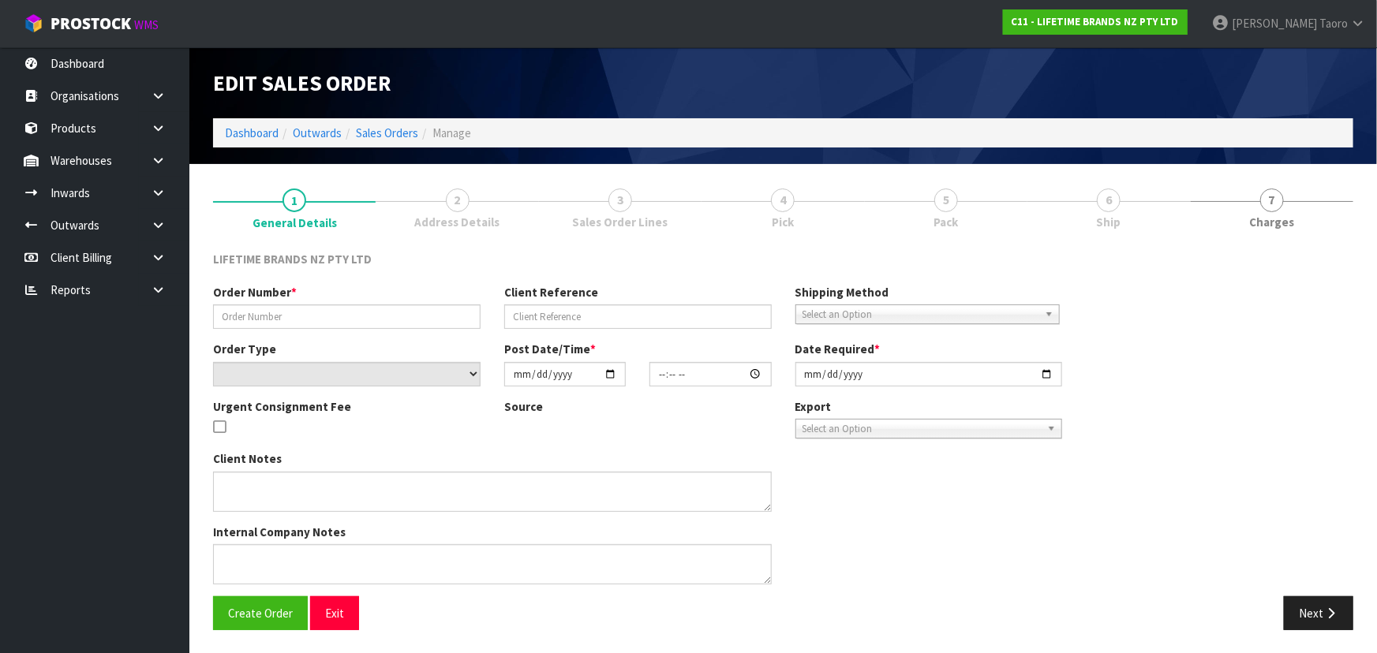
type input "2025-09-25"
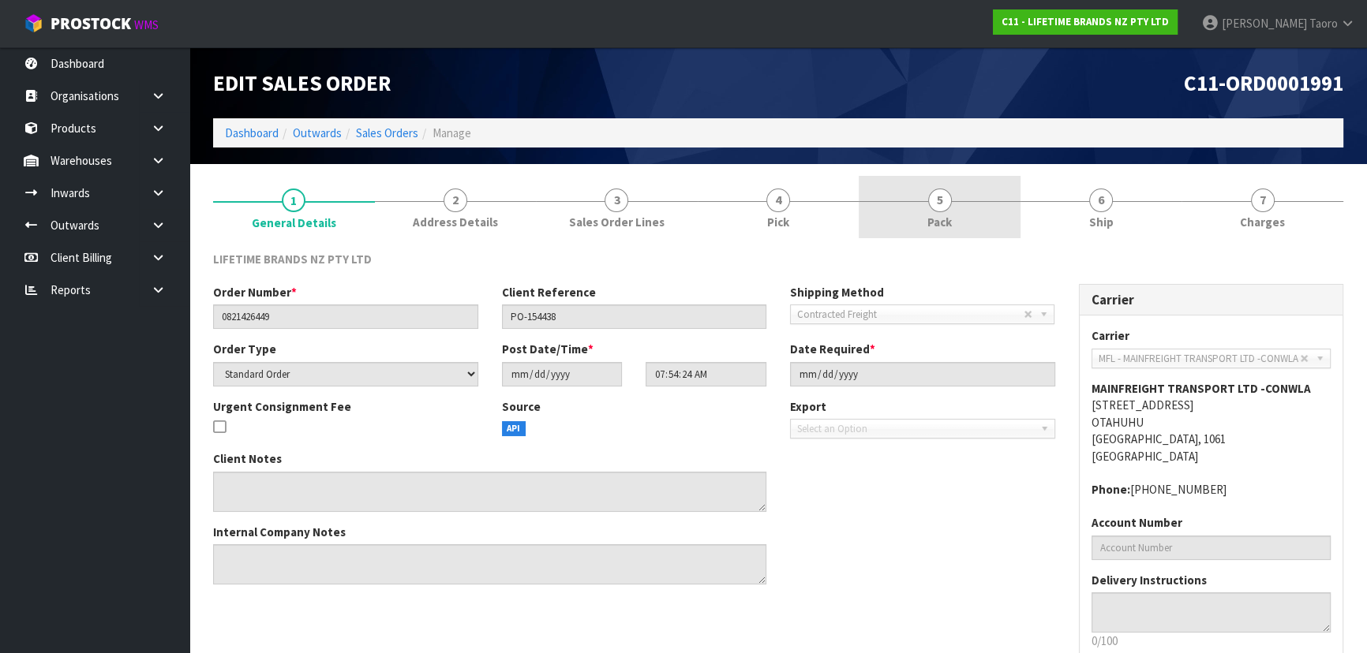
click at [973, 203] on link "5 Pack" at bounding box center [940, 207] width 162 height 62
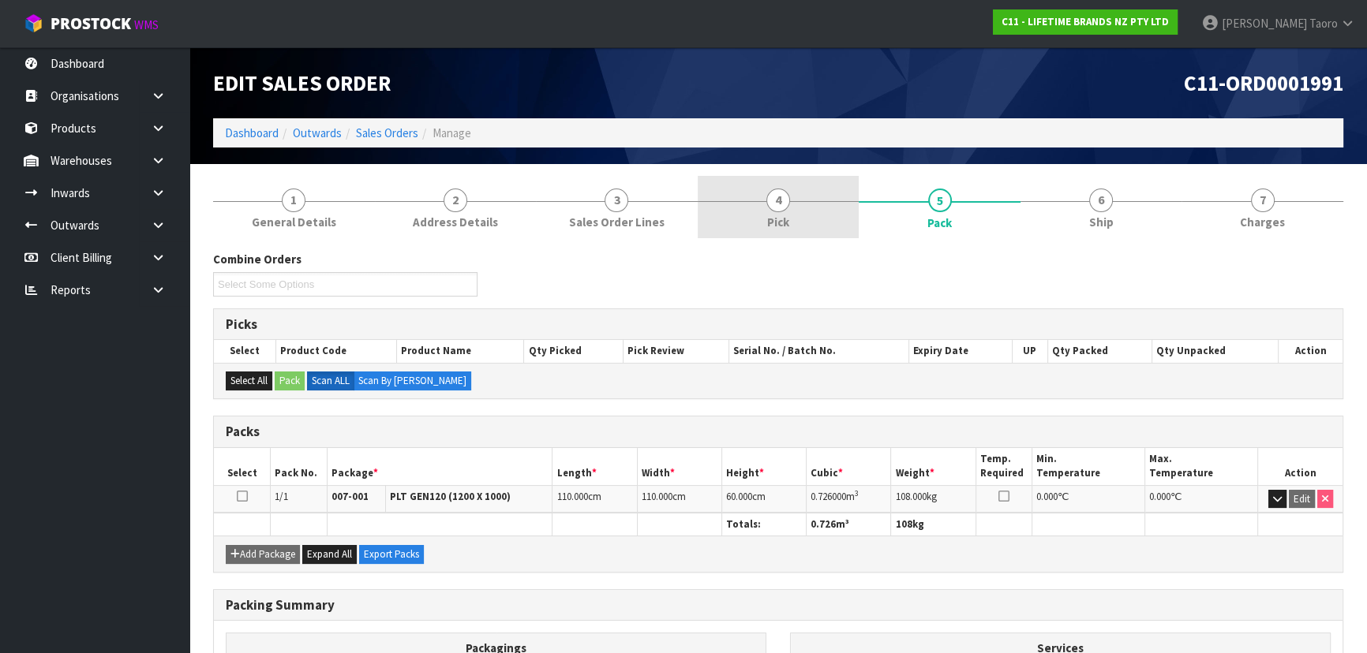
click at [818, 199] on link "4 Pick" at bounding box center [779, 207] width 162 height 62
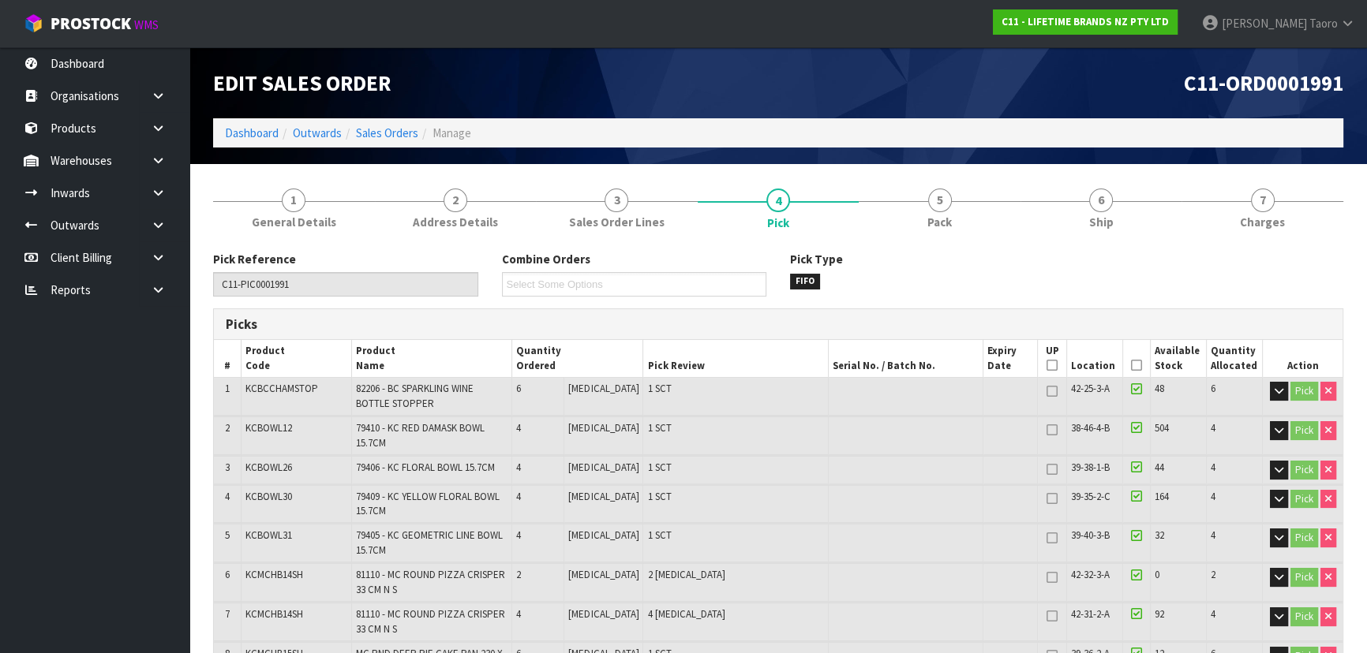
click at [867, 106] on div "C11-ORD0001991" at bounding box center [1066, 82] width 577 height 71
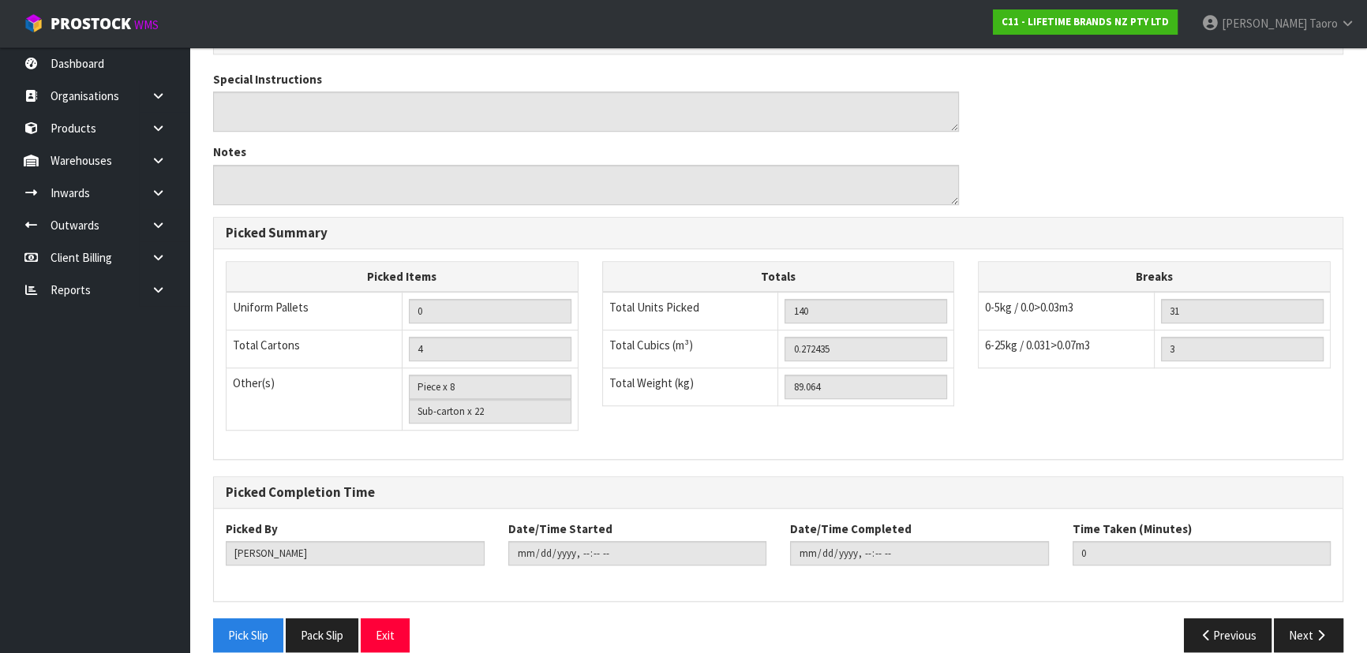
scroll to position [1136, 0]
click at [246, 619] on button "Pick Slip" at bounding box center [248, 636] width 70 height 34
click at [392, 619] on button "Exit" at bounding box center [385, 636] width 49 height 34
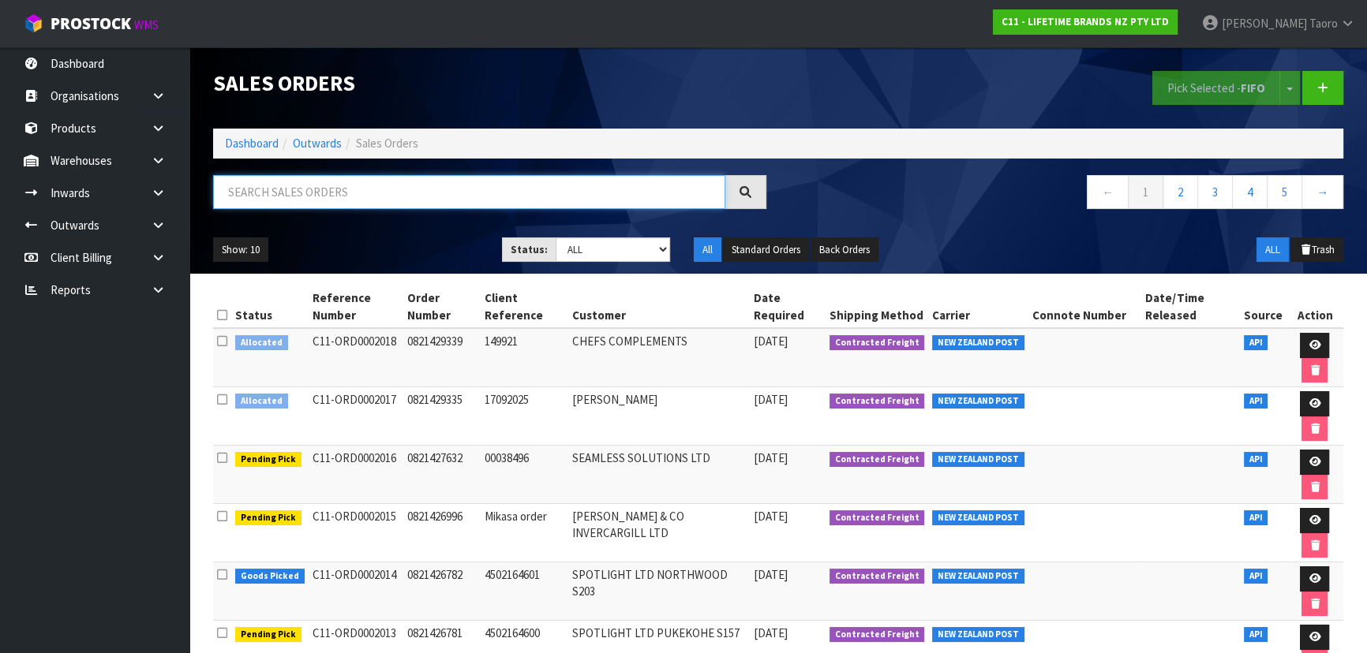
click at [251, 193] on input "text" at bounding box center [469, 192] width 512 height 34
click at [376, 186] on input "text" at bounding box center [469, 192] width 512 height 34
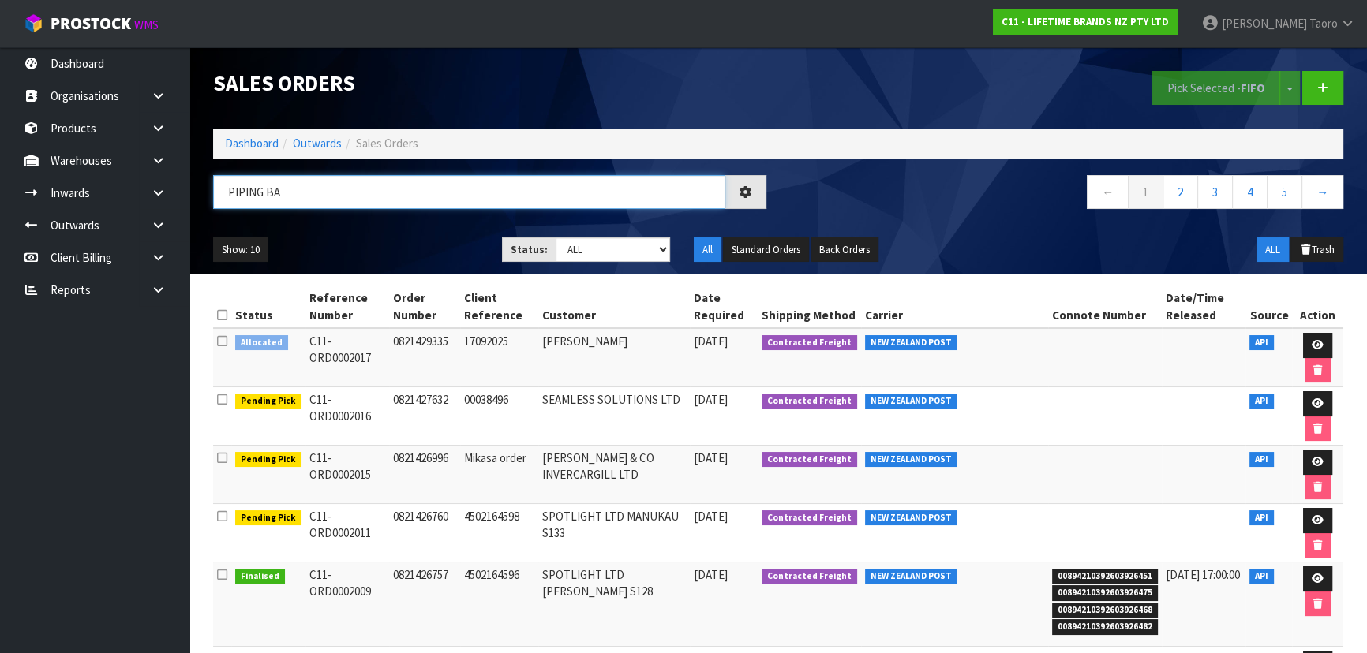
type input "PIPING BAG"
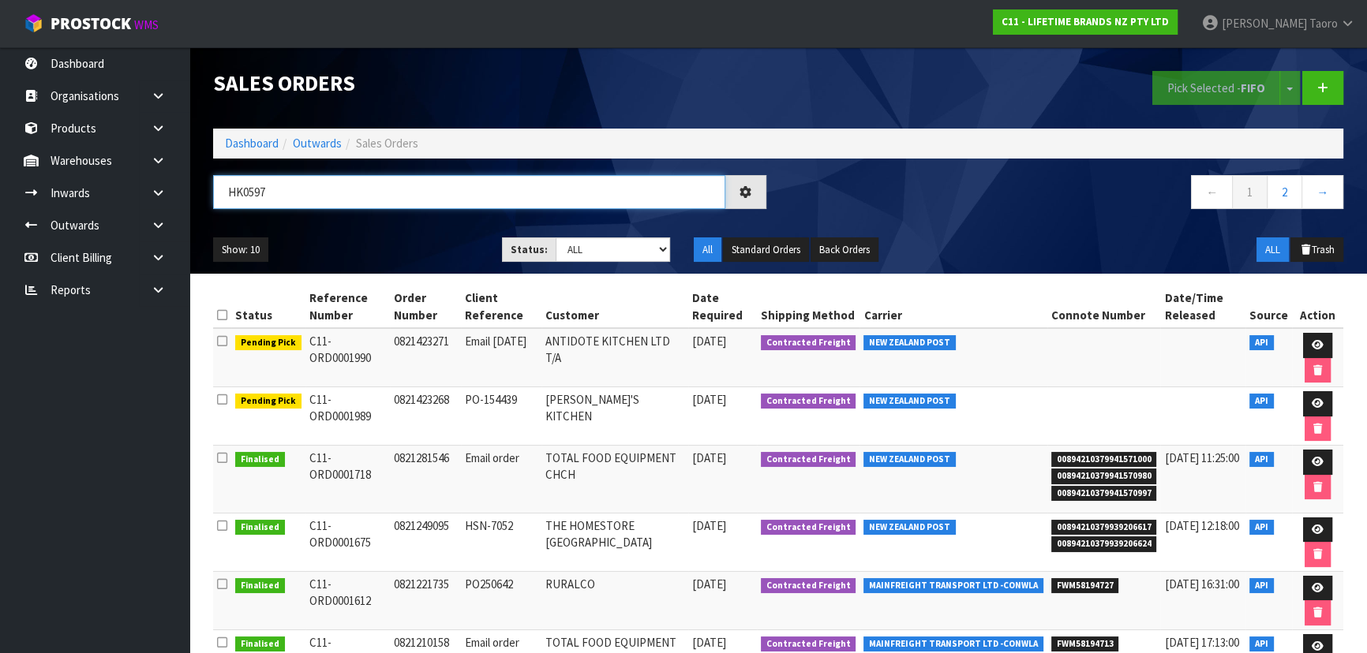
type input "HK0597"
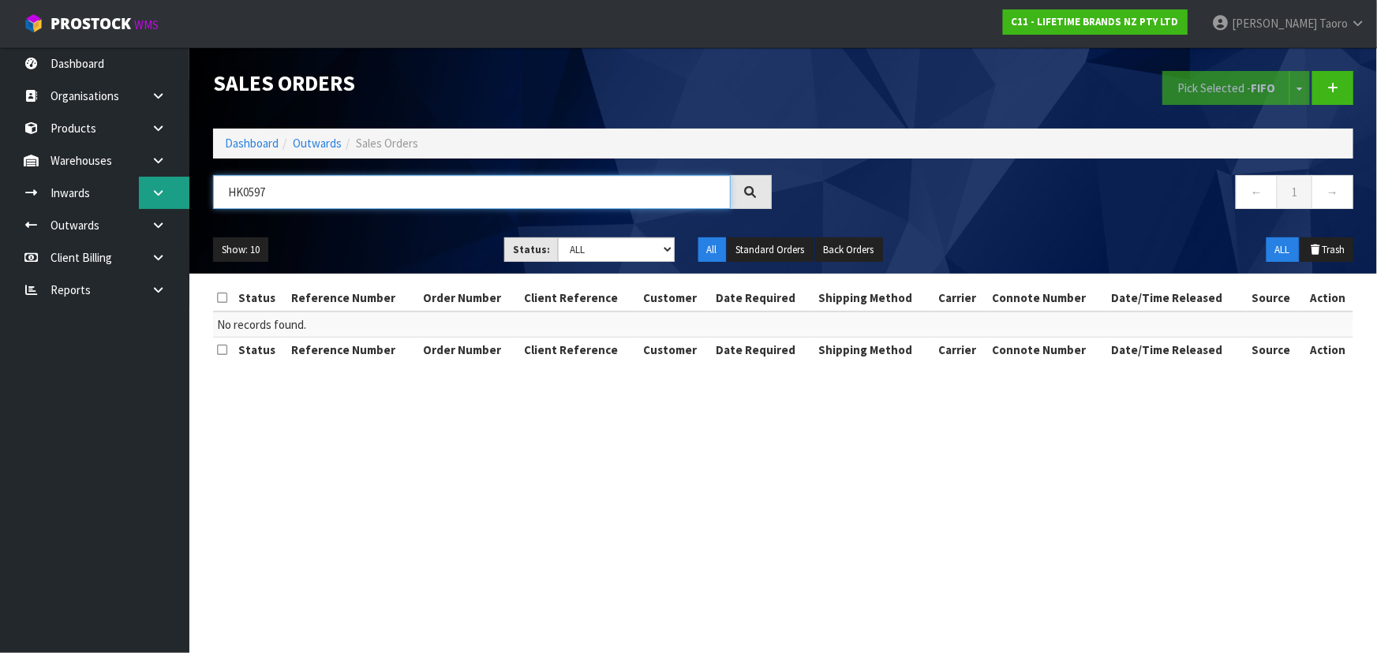
drag, startPoint x: 282, startPoint y: 189, endPoint x: 175, endPoint y: 195, distance: 106.7
click at [175, 195] on body "Toggle navigation ProStock WMS C11 - LIFETIME BRANDS NZ PTY LTD Harriet Taoro L…" at bounding box center [688, 326] width 1377 height 653
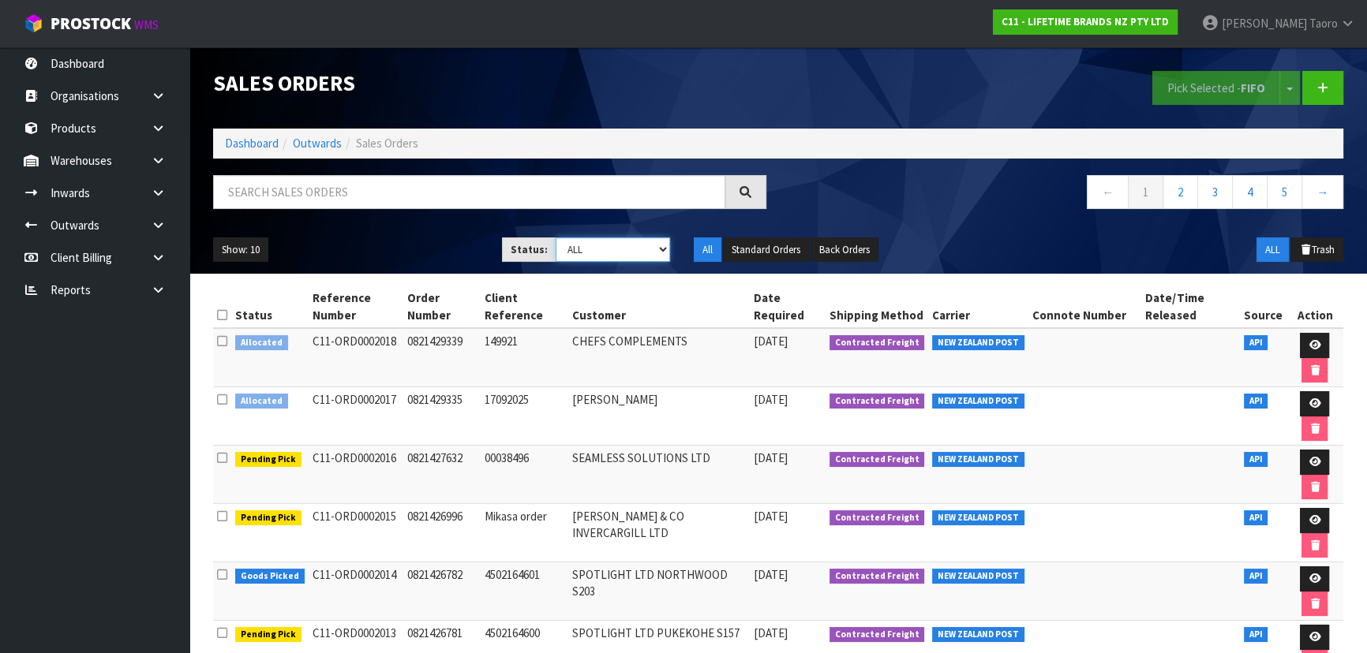
click at [631, 252] on select "Draft Pending Allocated Pending Pick Goods Picked Goods Packed Pending Charges …" at bounding box center [613, 250] width 115 height 24
select select "string:9"
click at [556, 238] on select "Draft Pending Allocated Pending Pick Goods Picked Goods Packed Pending Charges …" at bounding box center [613, 250] width 115 height 24
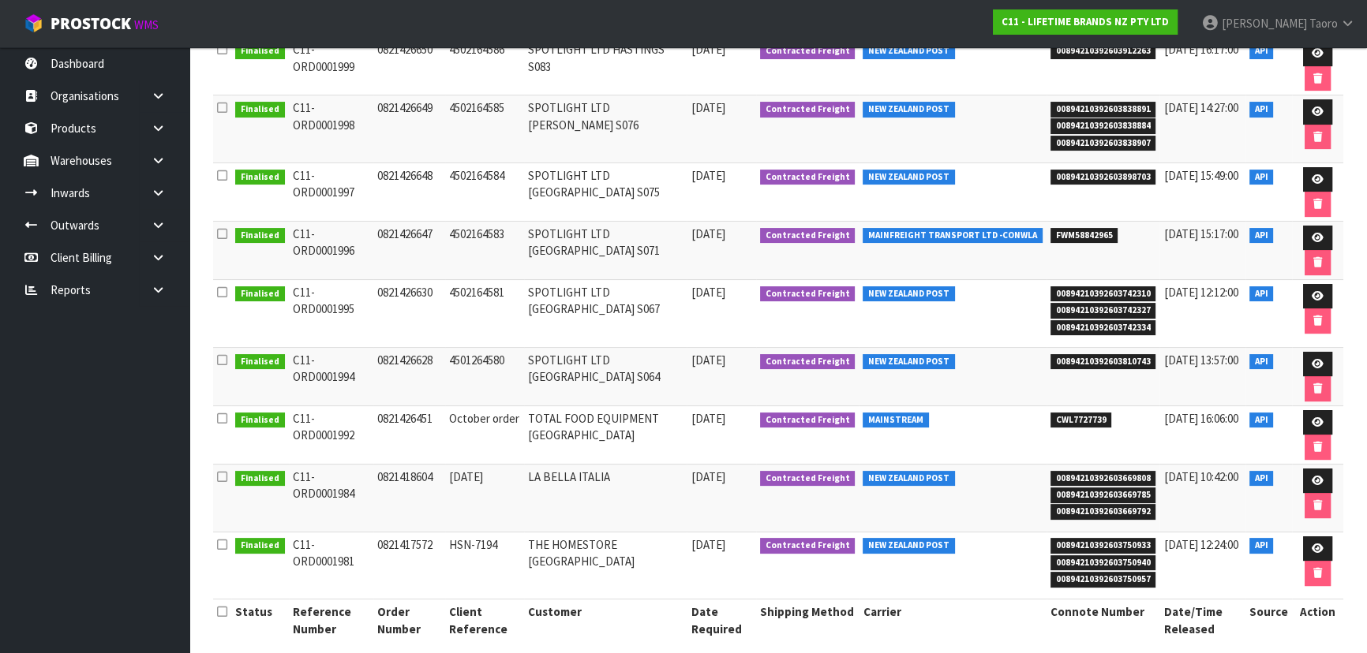
scroll to position [390, 0]
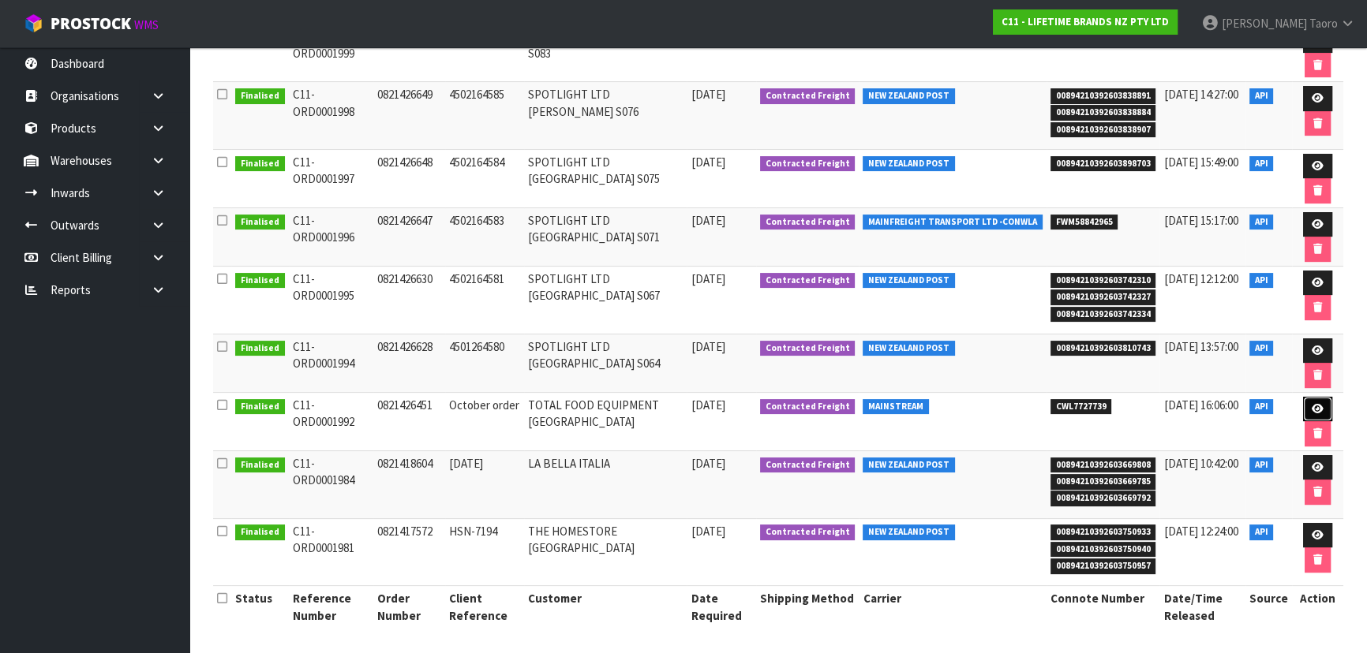
click at [1320, 401] on link at bounding box center [1317, 409] width 29 height 25
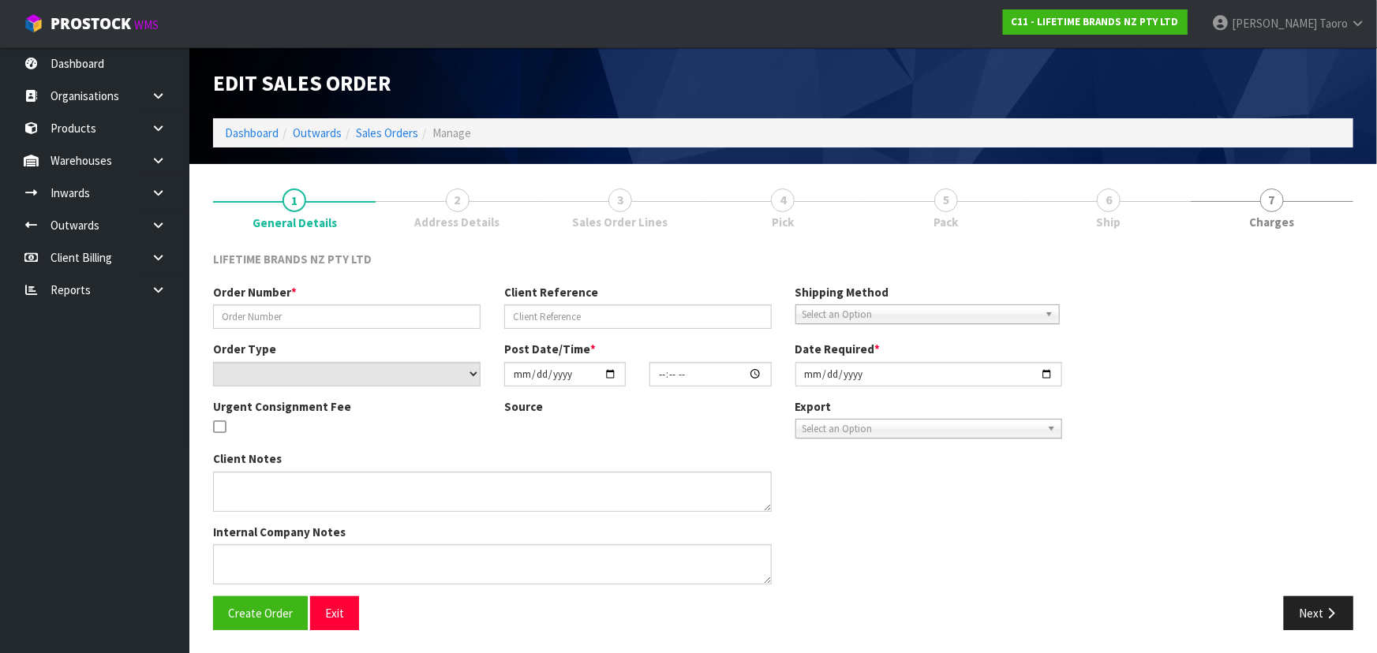
type input "0821426451"
type input "October order"
select select "number:0"
type input "2025-09-25"
type input "07:54:26.000"
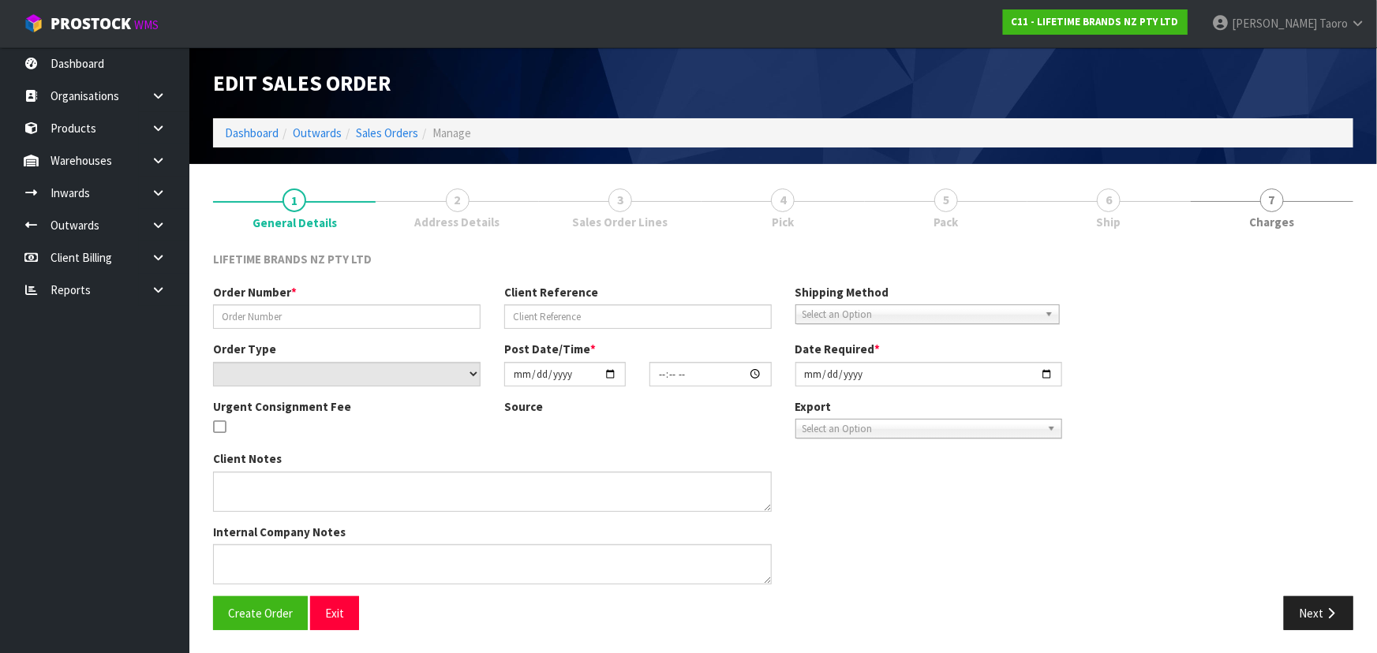
type input "2025-09-25"
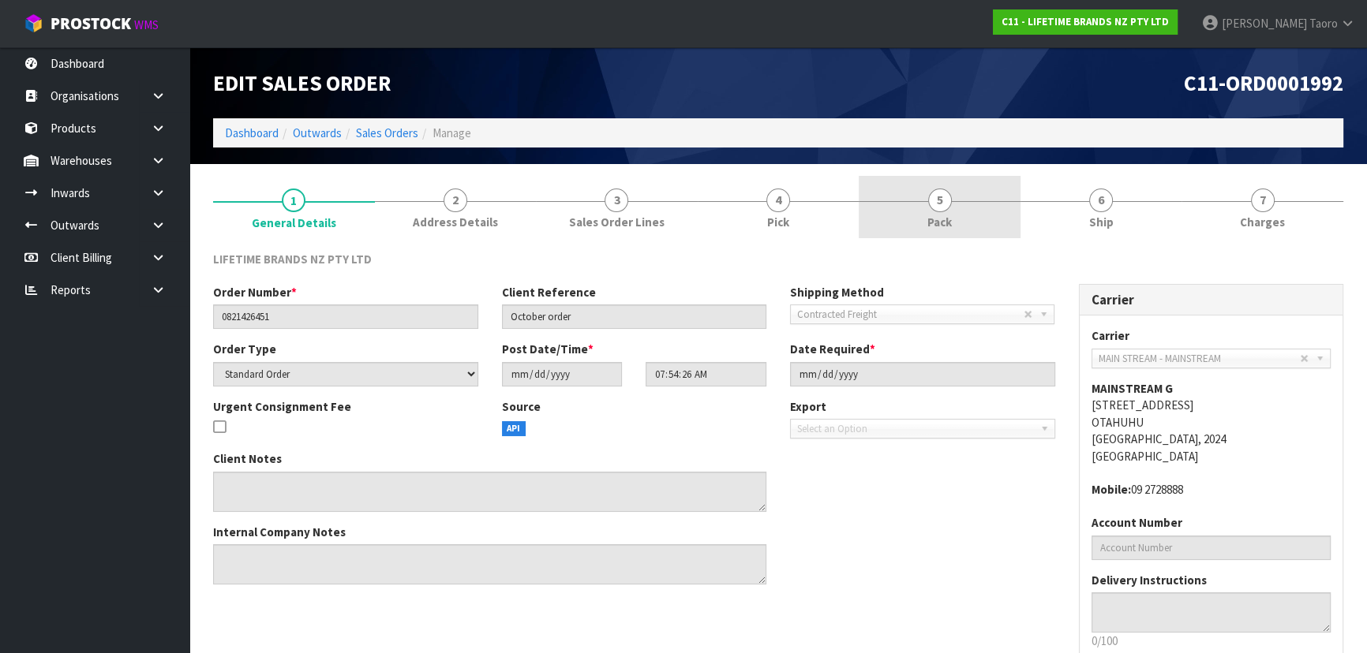
click at [996, 212] on link "5 Pack" at bounding box center [940, 207] width 162 height 62
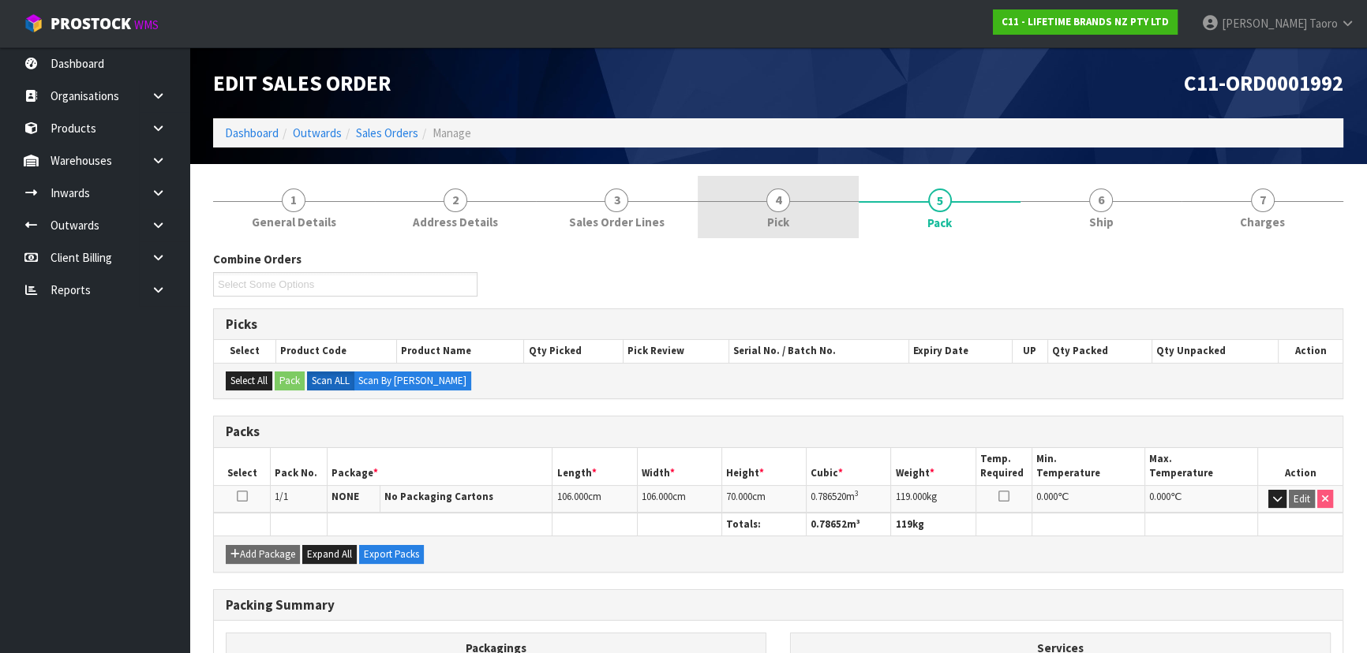
click at [810, 205] on link "4 Pick" at bounding box center [779, 207] width 162 height 62
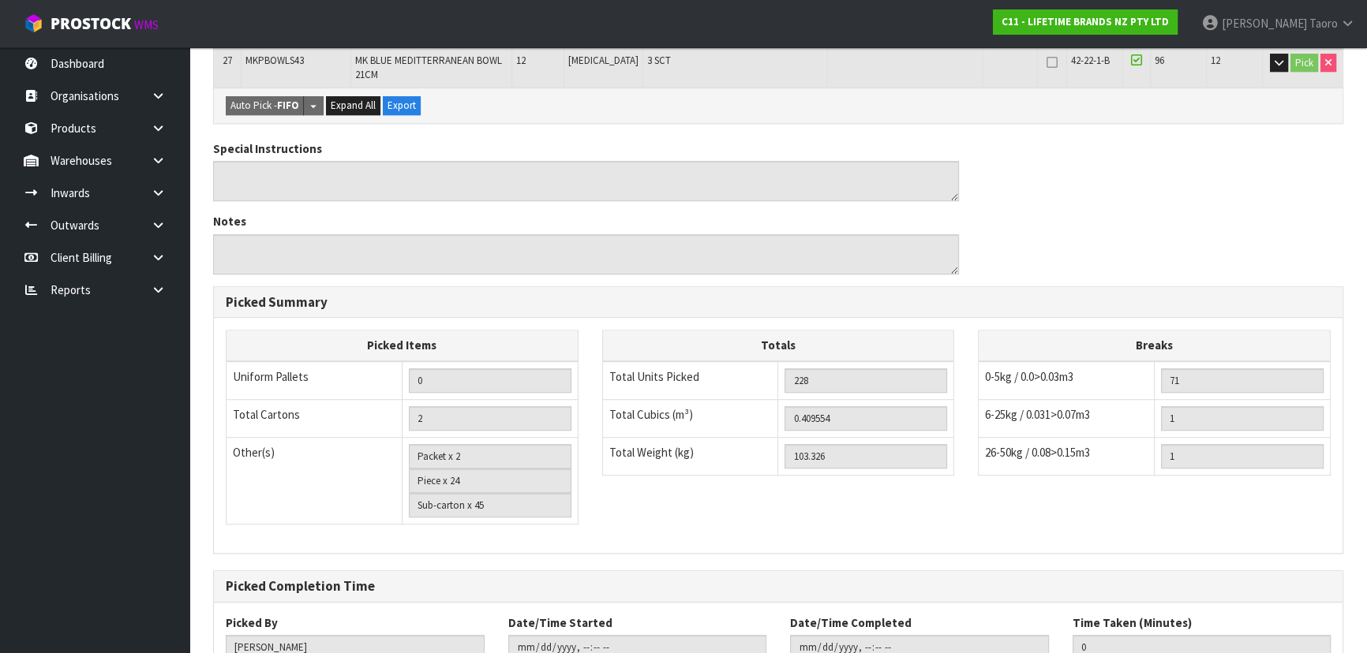
scroll to position [1393, 0]
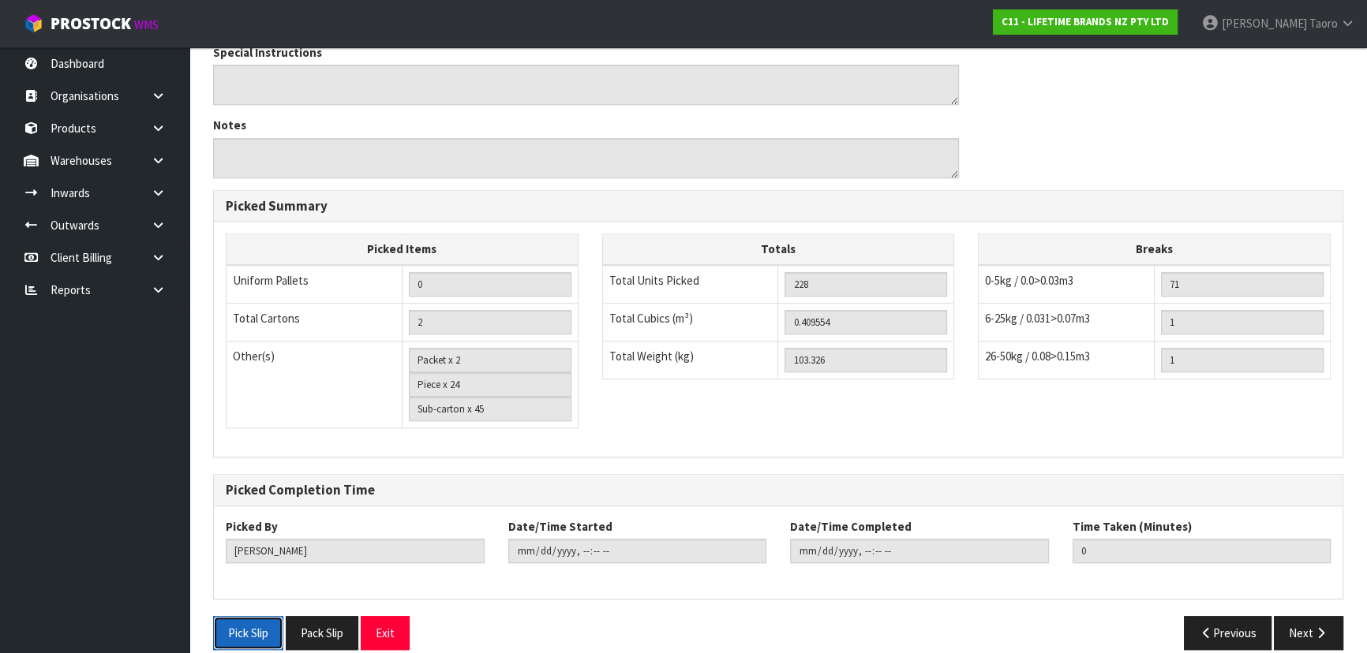
drag, startPoint x: 251, startPoint y: 608, endPoint x: 262, endPoint y: 590, distance: 20.6
click at [251, 616] on button "Pick Slip" at bounding box center [248, 633] width 70 height 34
drag, startPoint x: 384, startPoint y: 612, endPoint x: 376, endPoint y: 593, distance: 21.6
click at [384, 616] on button "Exit" at bounding box center [385, 633] width 49 height 34
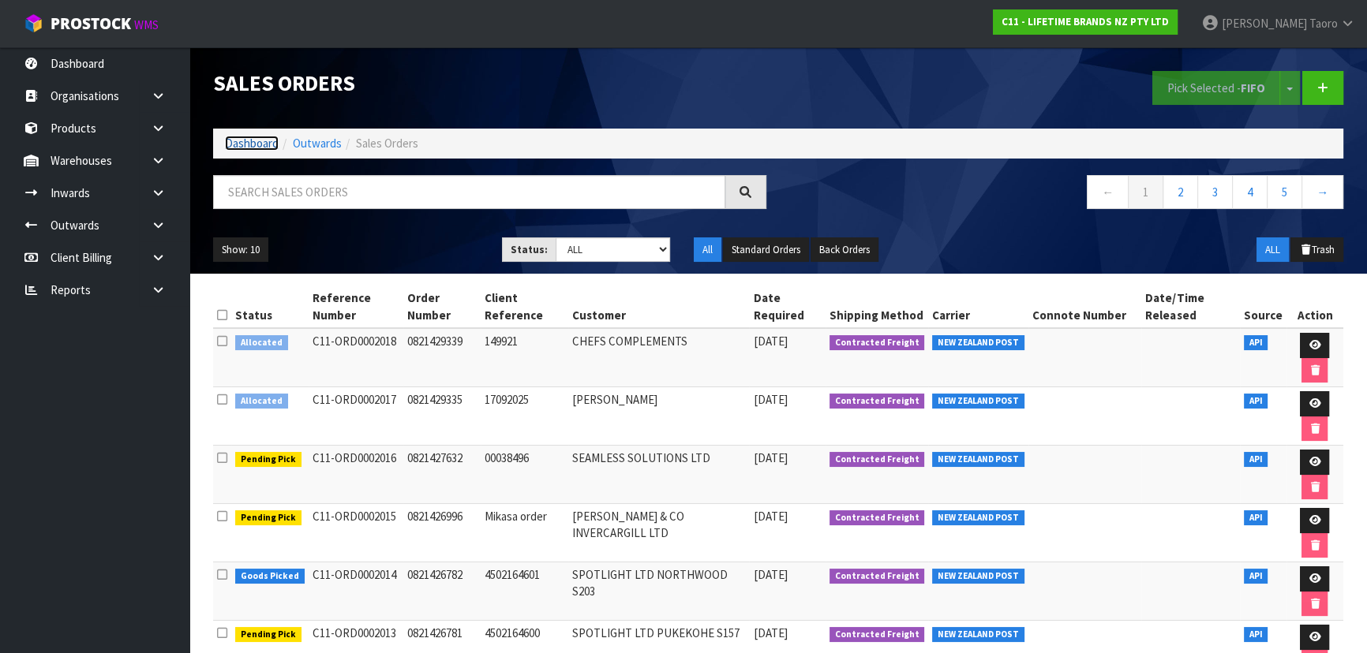
click at [258, 142] on link "Dashboard" at bounding box center [252, 143] width 54 height 15
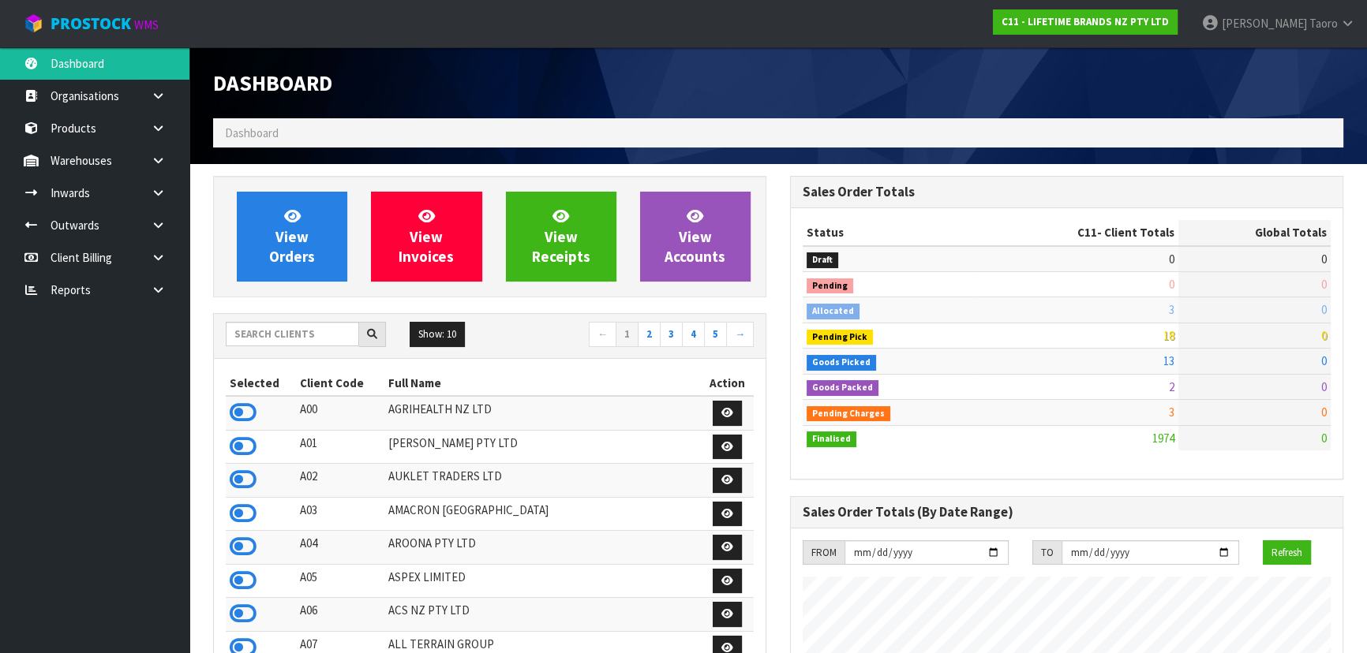
scroll to position [1193, 576]
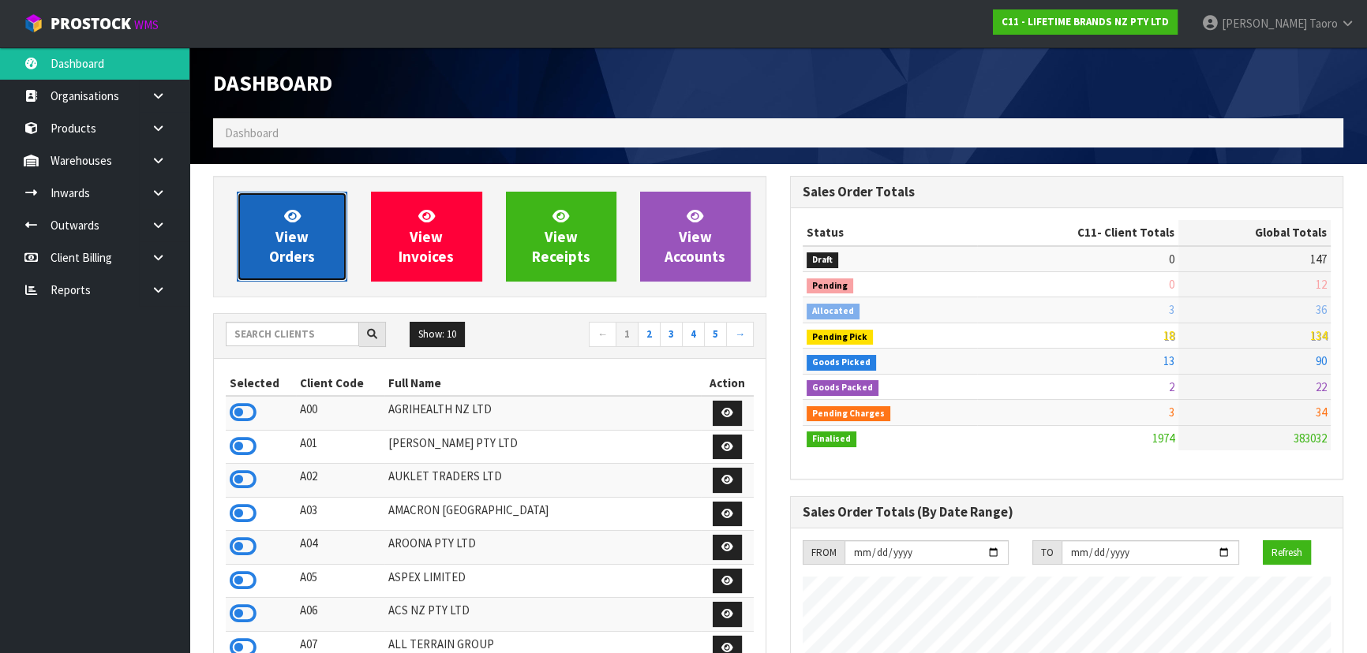
click at [310, 197] on link "View Orders" at bounding box center [292, 237] width 110 height 90
click at [309, 258] on span "View Orders" at bounding box center [292, 236] width 46 height 59
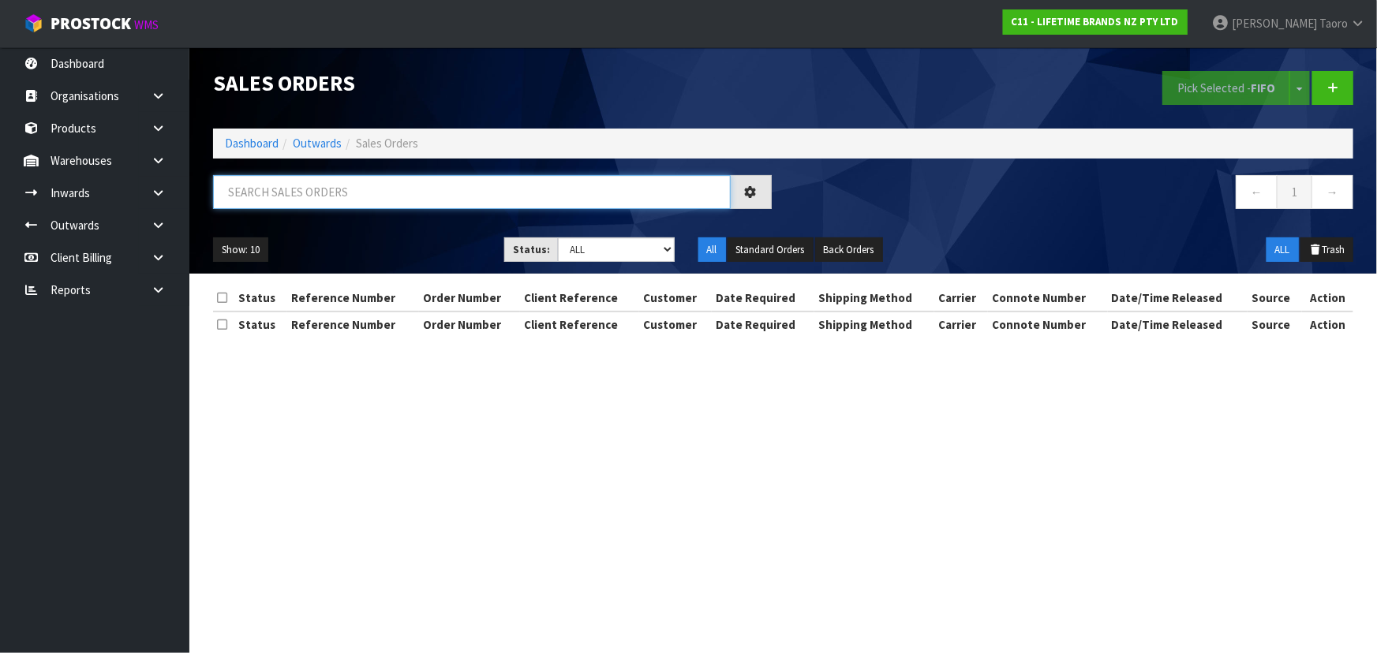
click at [316, 193] on input "text" at bounding box center [472, 192] width 518 height 34
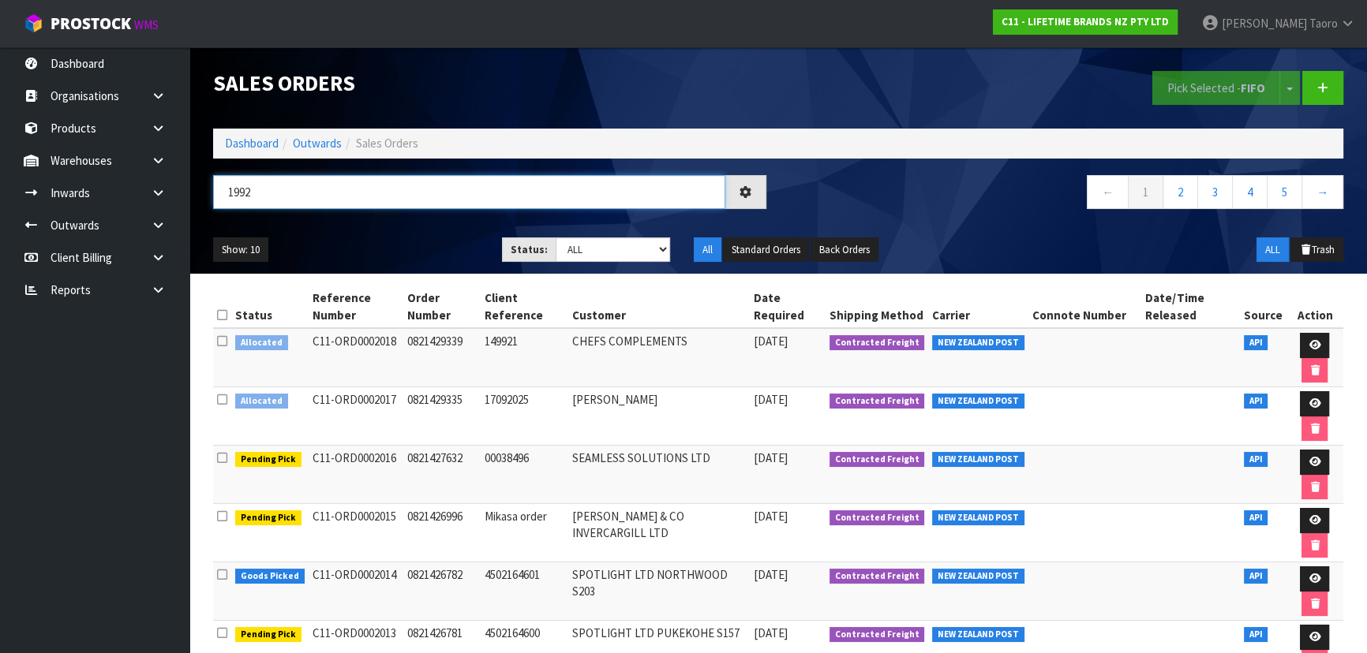
type input "1992"
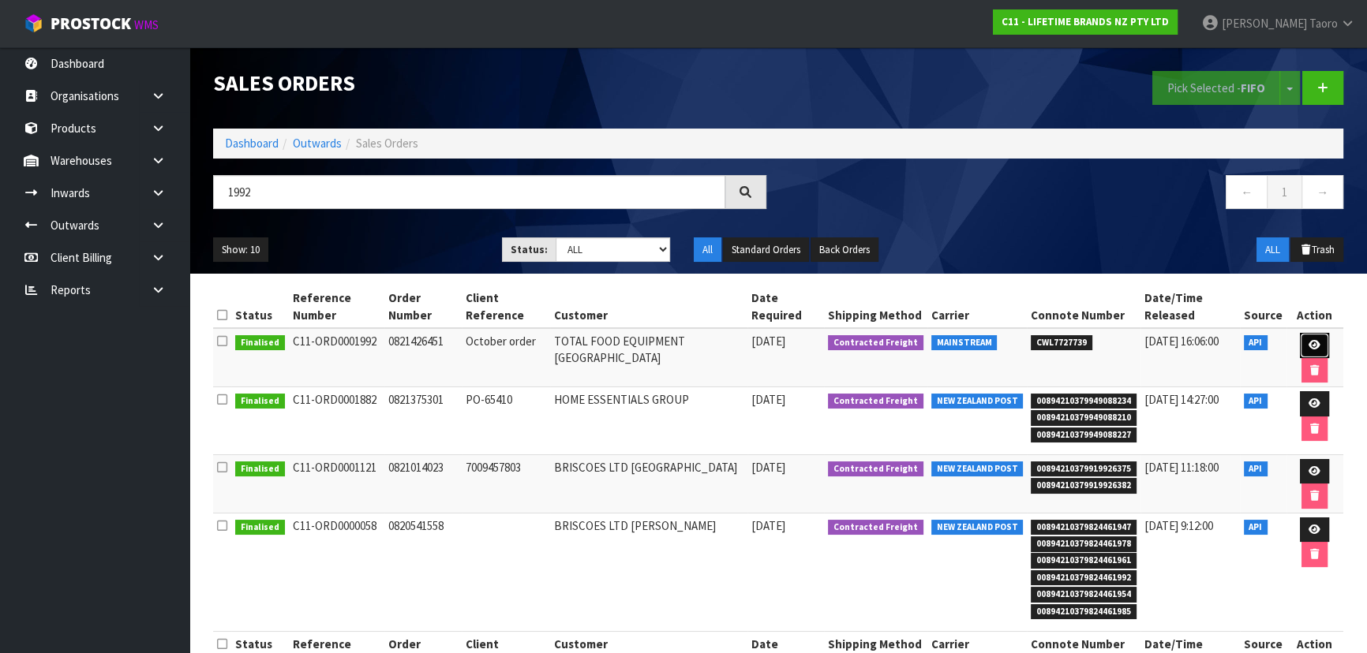
click at [1310, 343] on icon at bounding box center [1315, 345] width 12 height 10
click at [1305, 344] on link at bounding box center [1314, 345] width 29 height 25
click at [1315, 344] on icon at bounding box center [1315, 345] width 12 height 10
drag, startPoint x: 1309, startPoint y: 346, endPoint x: 1305, endPoint y: 324, distance: 22.4
click at [1310, 346] on icon at bounding box center [1315, 345] width 12 height 10
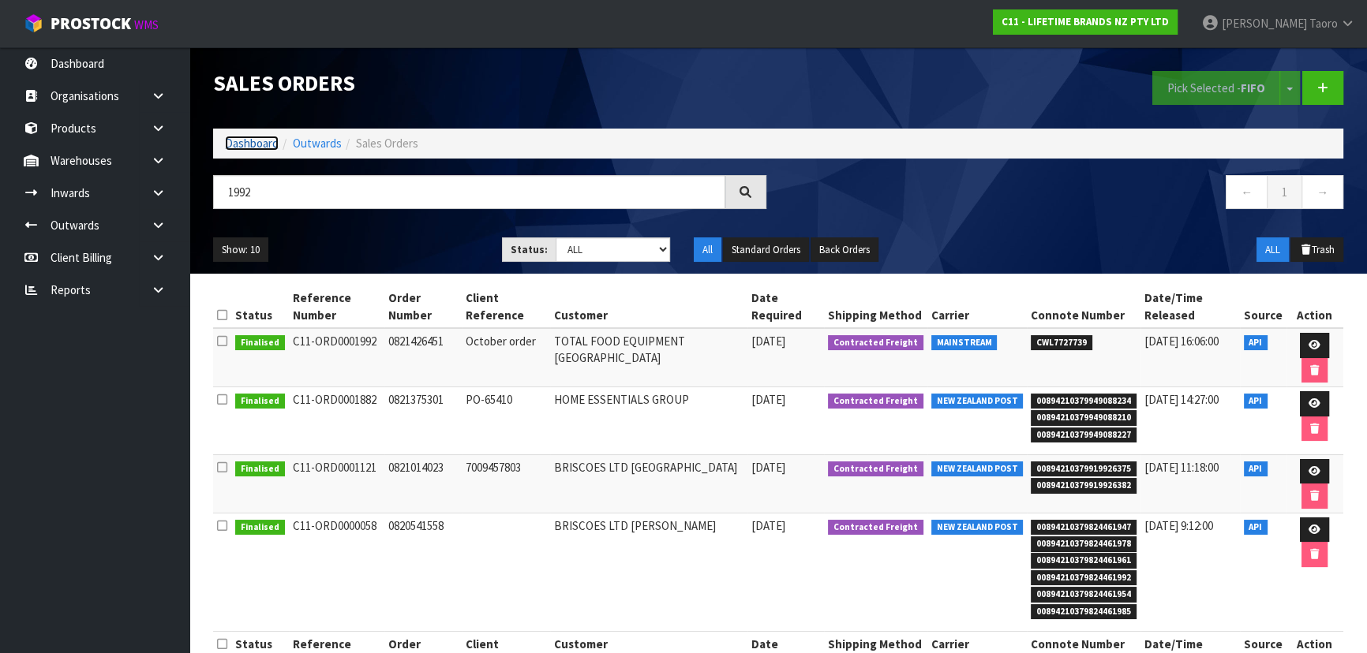
click at [257, 139] on link "Dashboard" at bounding box center [252, 143] width 54 height 15
click at [254, 144] on link "Dashboard" at bounding box center [252, 143] width 54 height 15
click at [256, 143] on link "Dashboard" at bounding box center [252, 143] width 54 height 15
click at [256, 142] on link "Dashboard" at bounding box center [252, 143] width 54 height 15
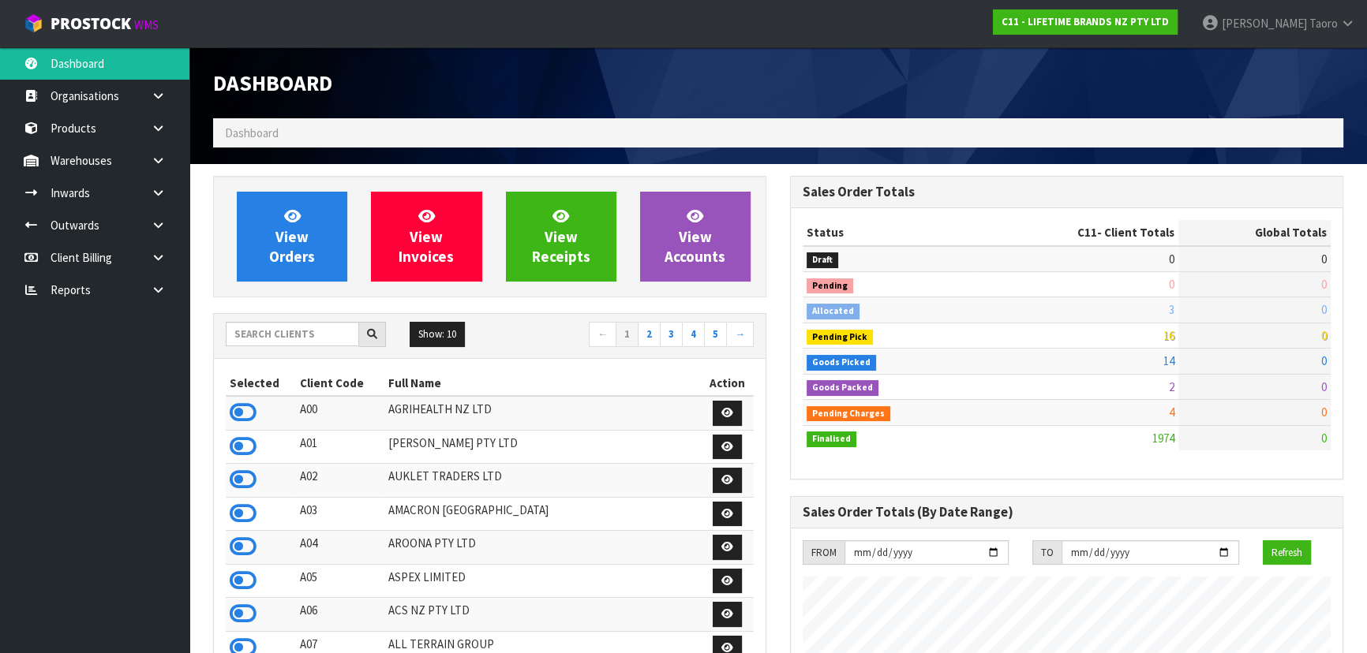
scroll to position [1193, 576]
click at [309, 339] on input "text" at bounding box center [292, 334] width 133 height 24
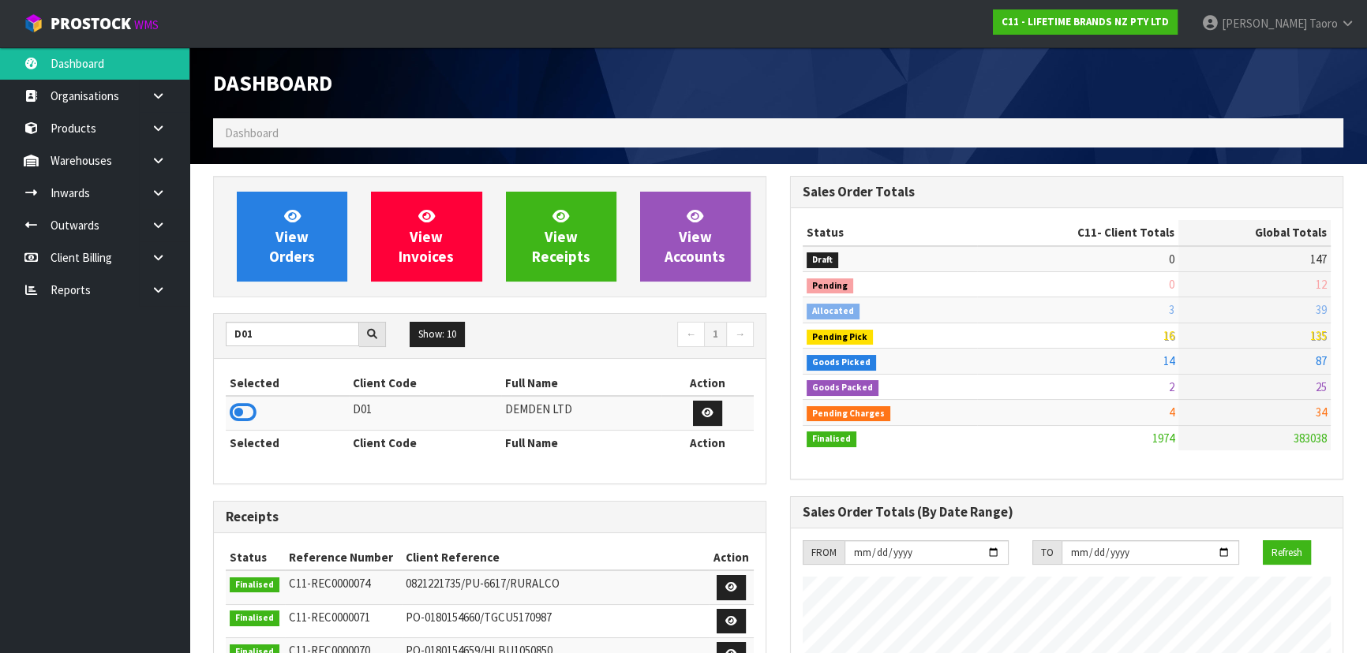
type input "D01"
drag, startPoint x: 242, startPoint y: 408, endPoint x: 275, endPoint y: 320, distance: 94.4
click at [245, 403] on icon at bounding box center [243, 413] width 27 height 24
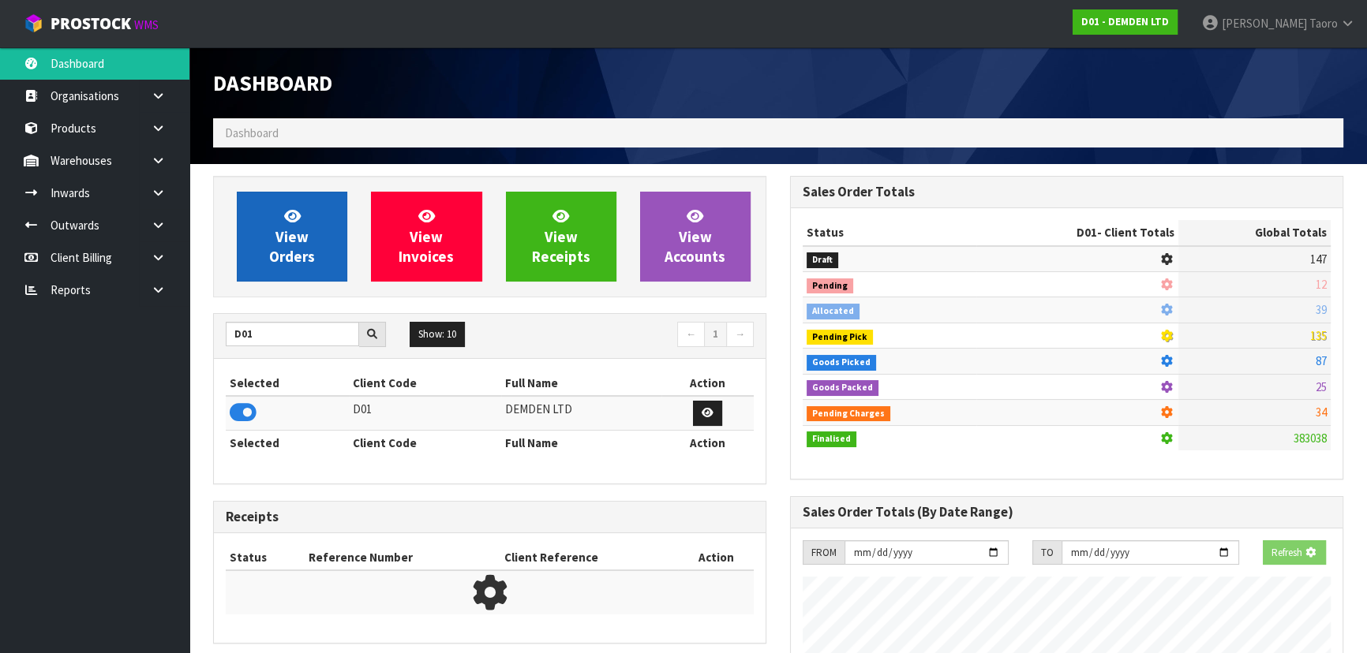
scroll to position [989, 576]
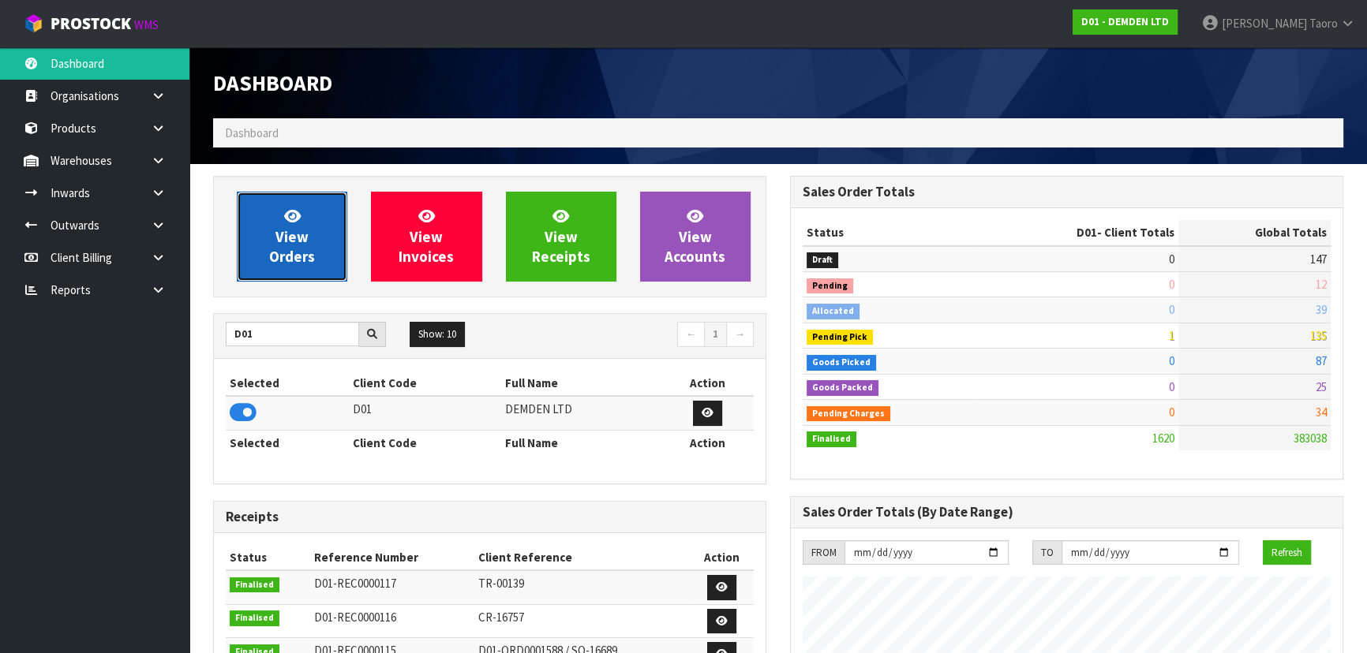
click at [301, 245] on span "View Orders" at bounding box center [292, 236] width 46 height 59
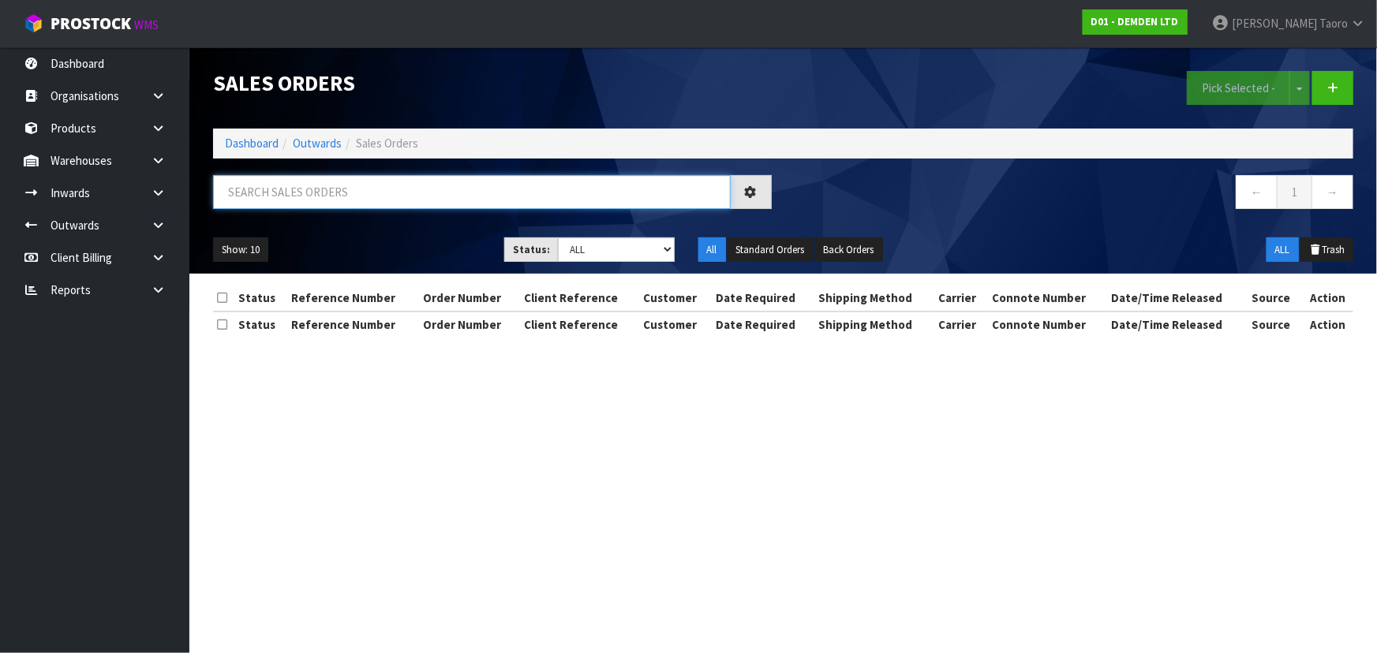
click at [336, 197] on input "text" at bounding box center [472, 192] width 518 height 34
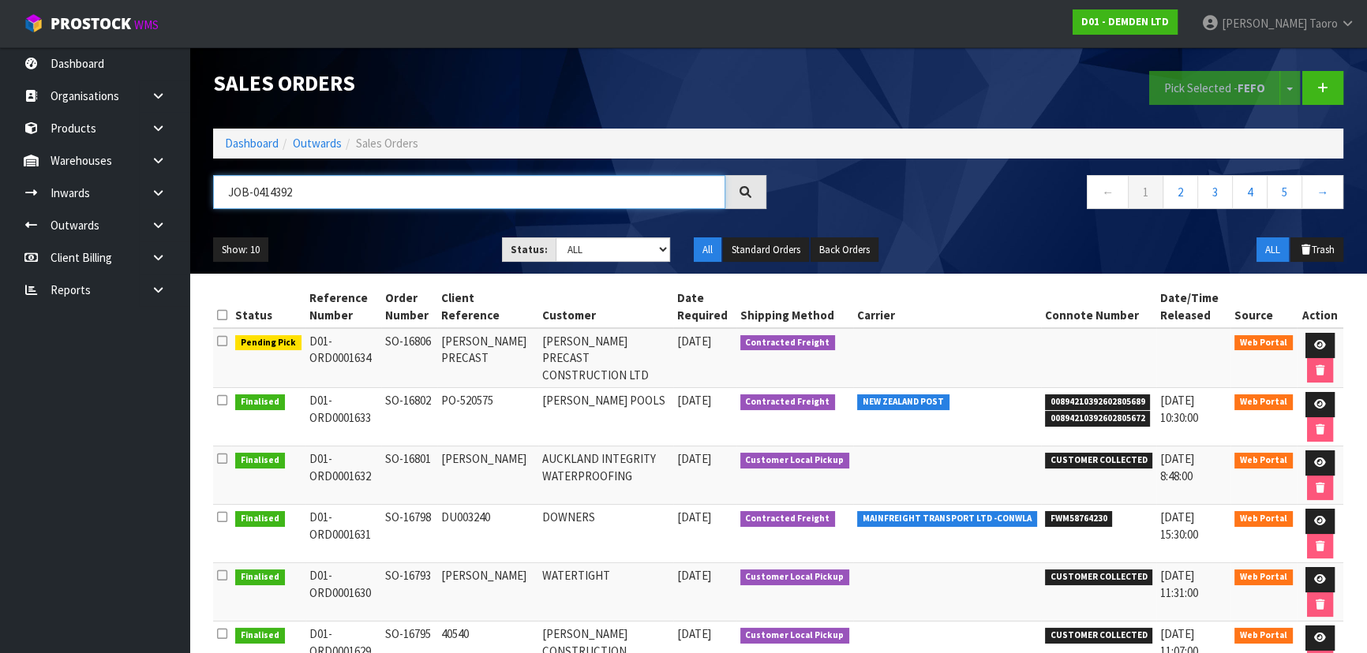
type input "JOB-0414392"
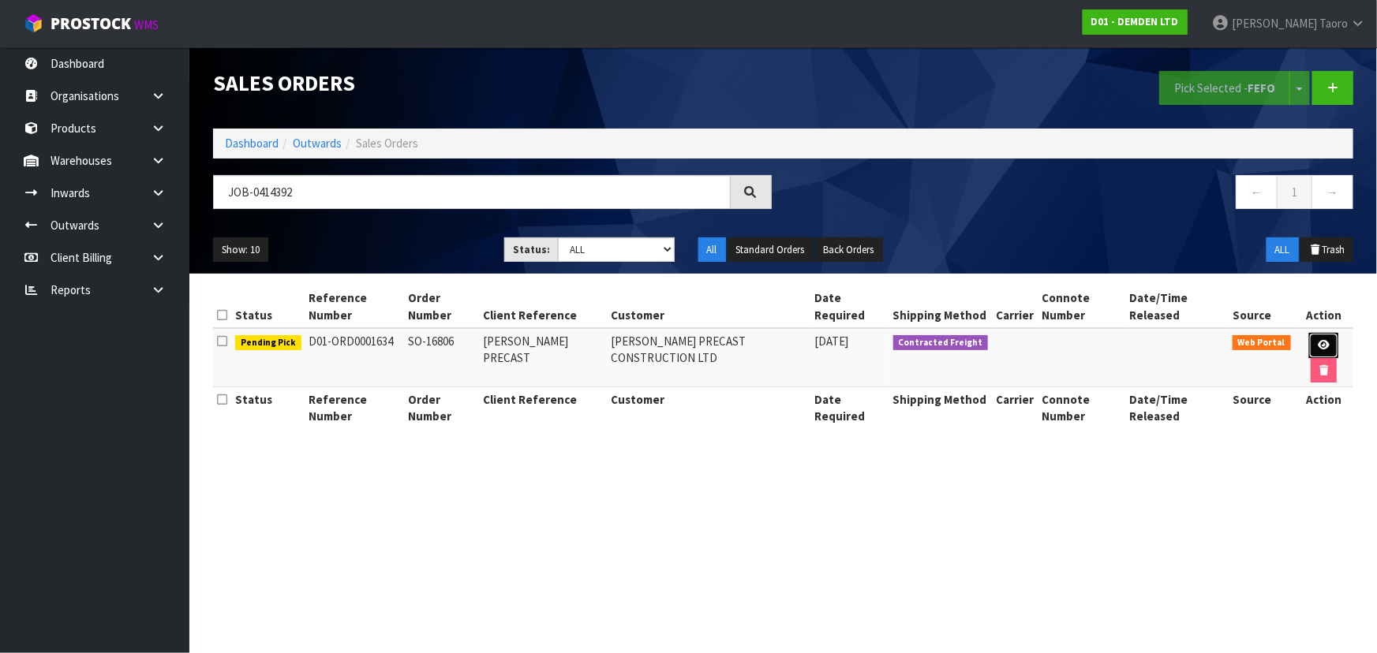
click at [1318, 340] on icon at bounding box center [1324, 345] width 12 height 10
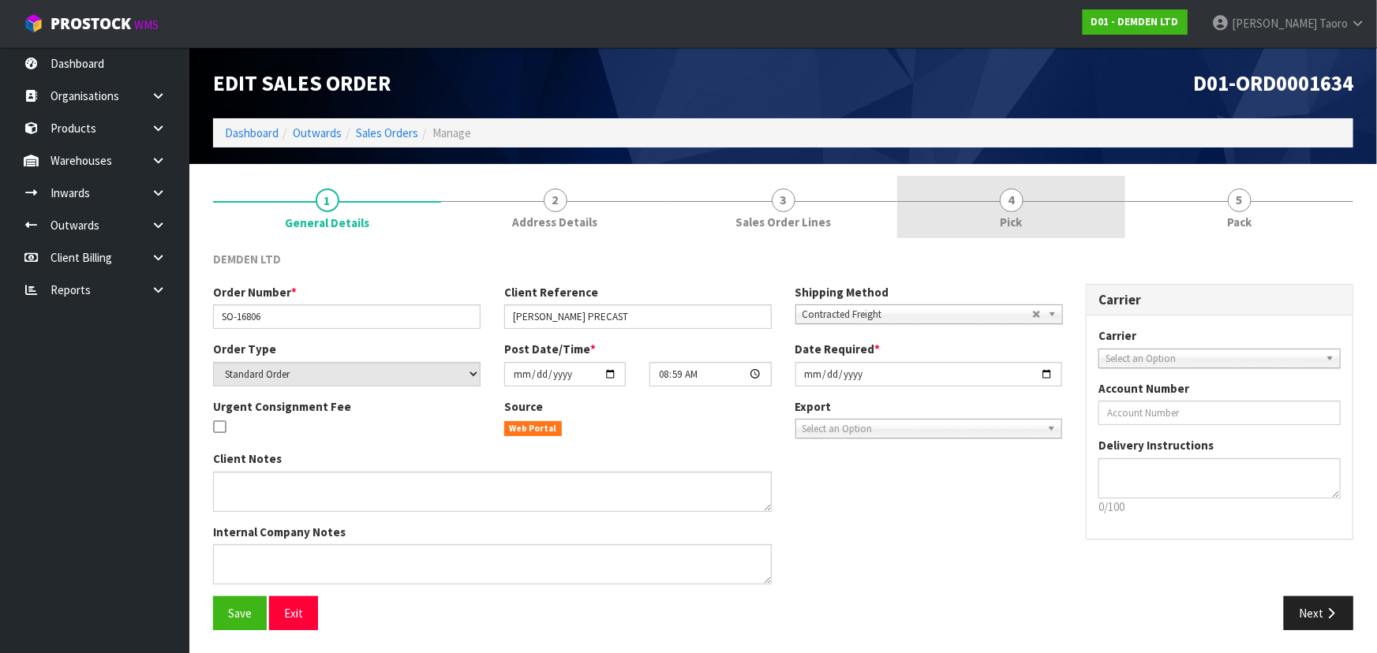
click at [1036, 205] on link "4 Pick" at bounding box center [1011, 207] width 228 height 62
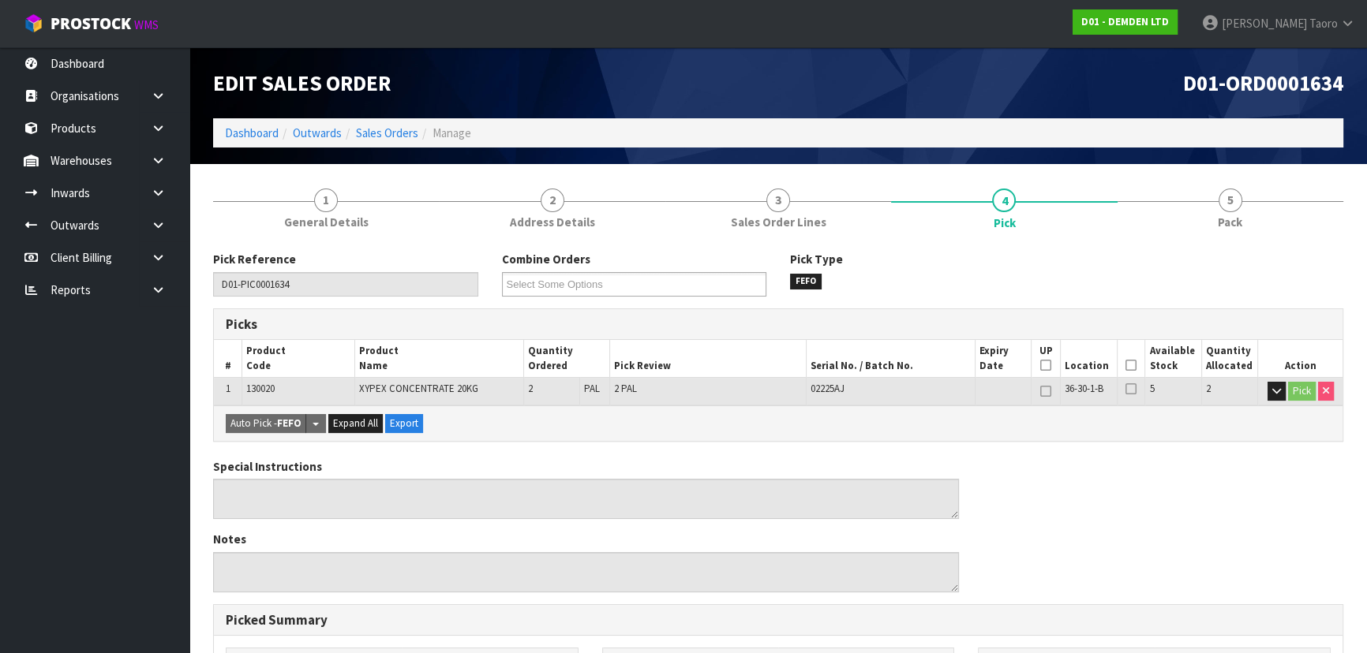
drag, startPoint x: 1133, startPoint y: 368, endPoint x: 1087, endPoint y: 381, distance: 48.5
click at [1132, 366] on icon at bounding box center [1130, 365] width 11 height 1
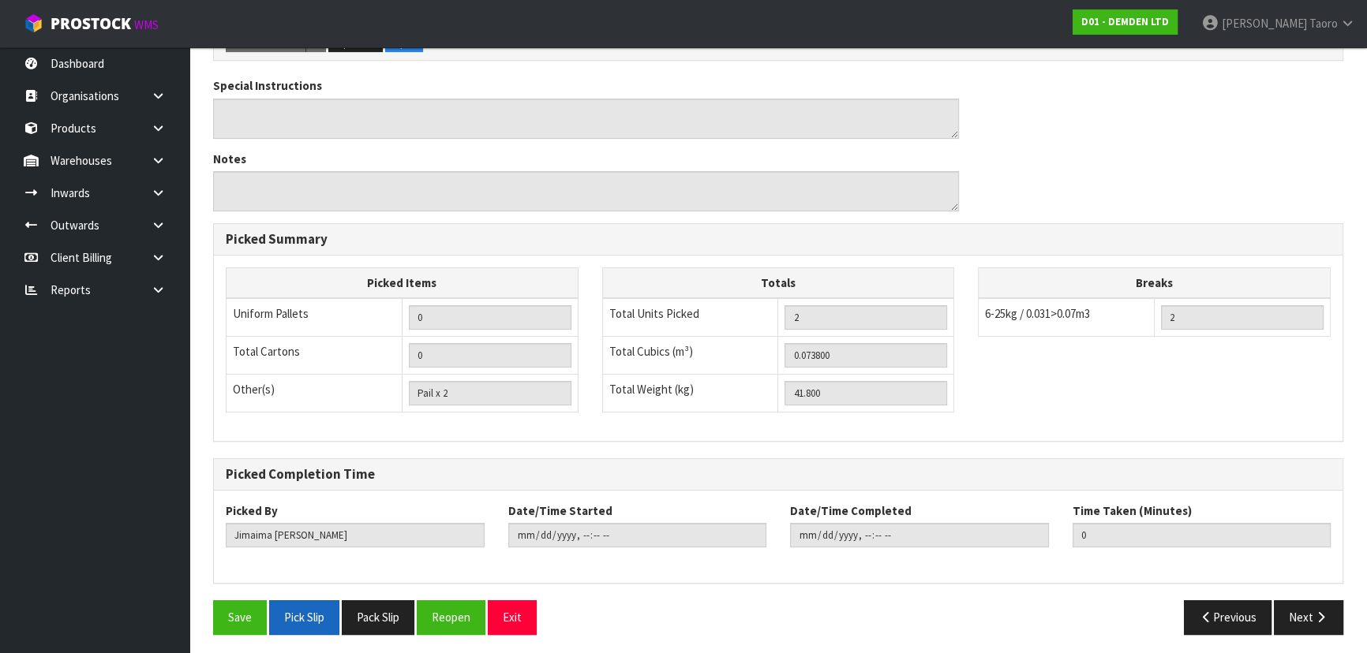
scroll to position [440, 0]
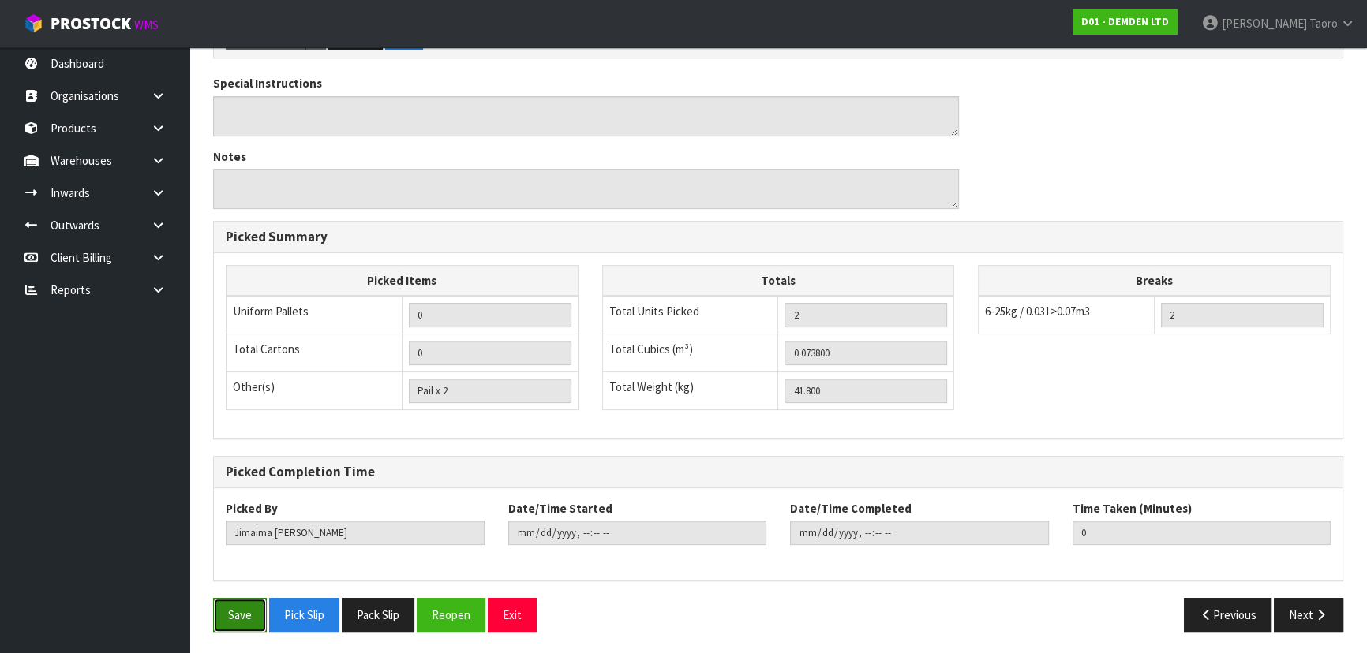
click at [249, 618] on button "Save" at bounding box center [240, 615] width 54 height 34
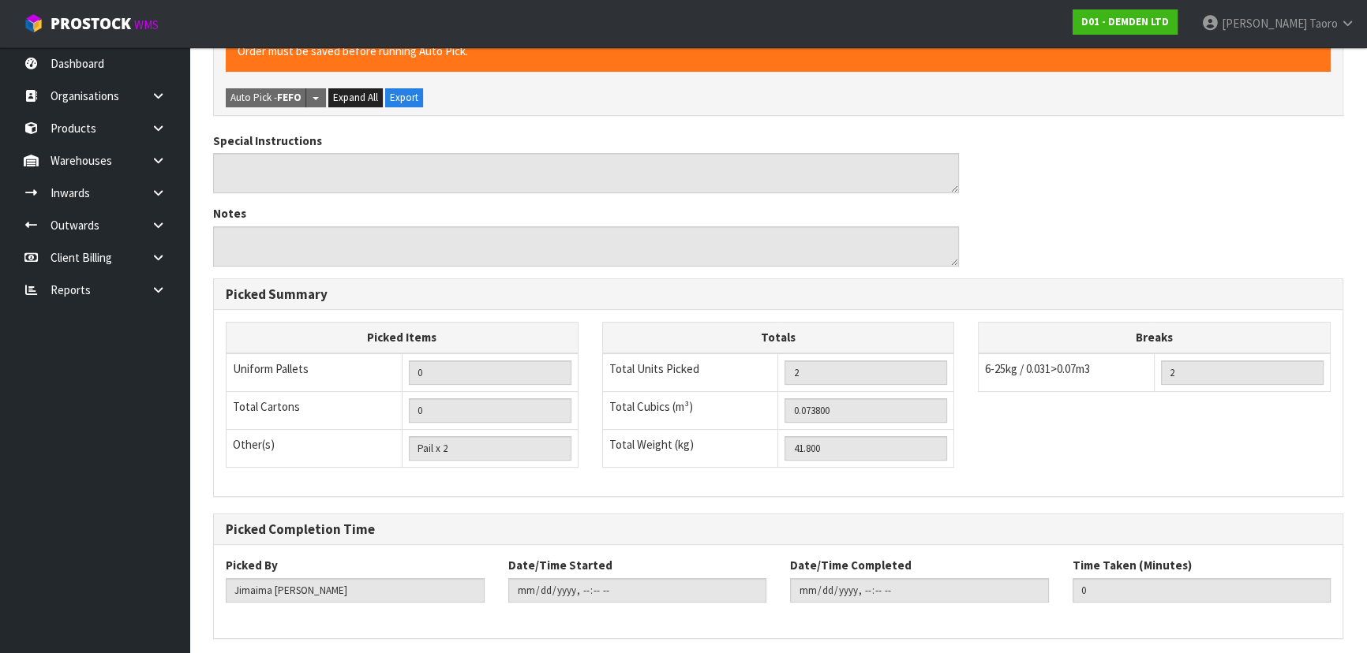
scroll to position [0, 0]
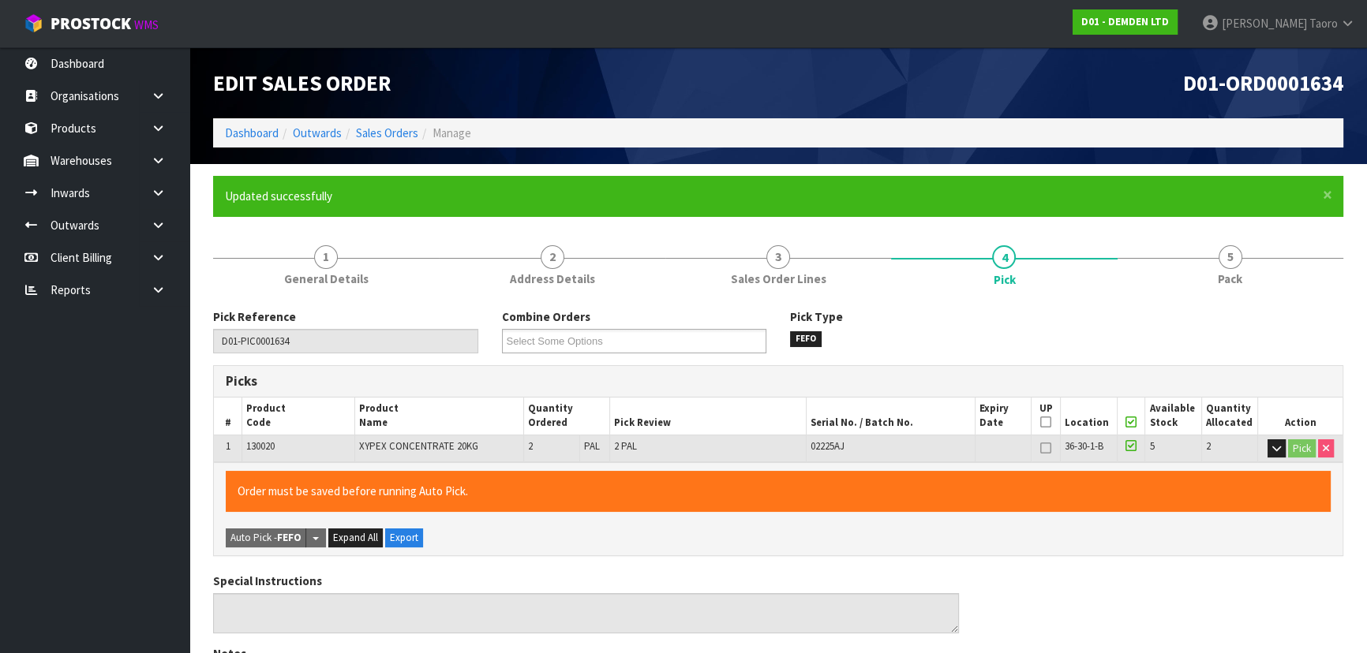
type input "Harriet Taoro"
type input "2025-09-26T12:20:22"
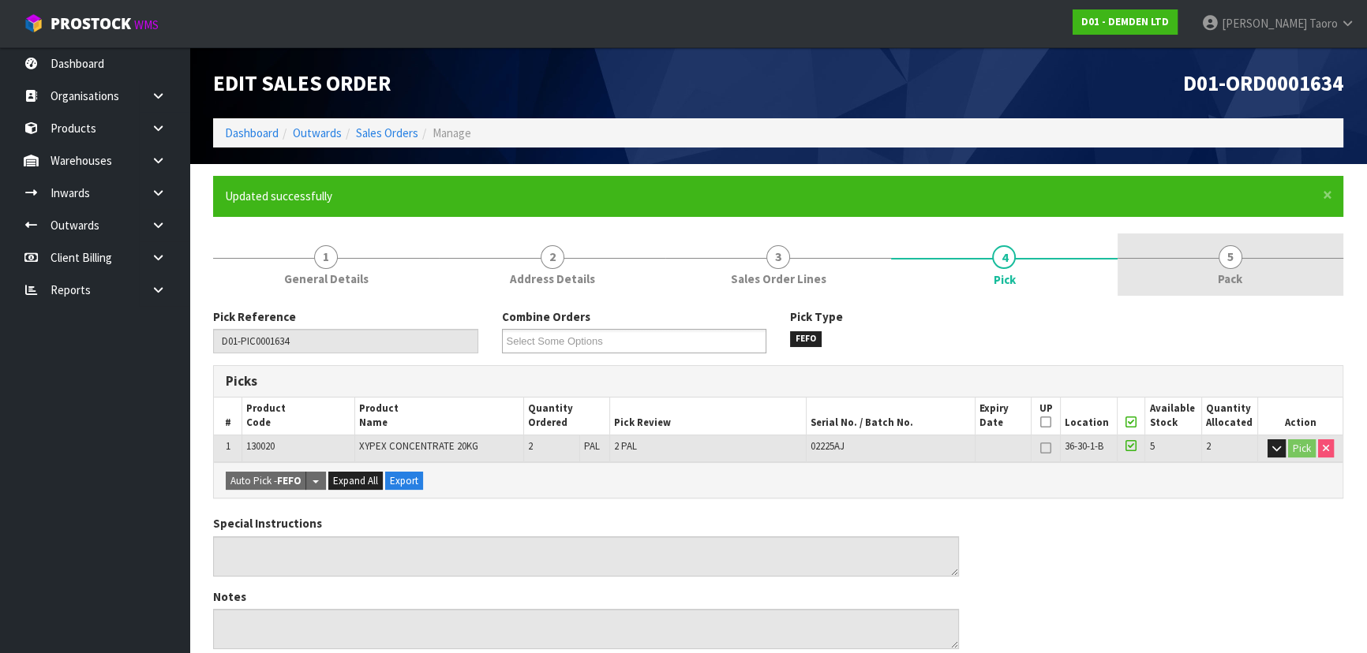
drag, startPoint x: 1196, startPoint y: 261, endPoint x: 1187, endPoint y: 256, distance: 10.6
click at [1197, 261] on link "5 Pack" at bounding box center [1231, 265] width 226 height 62
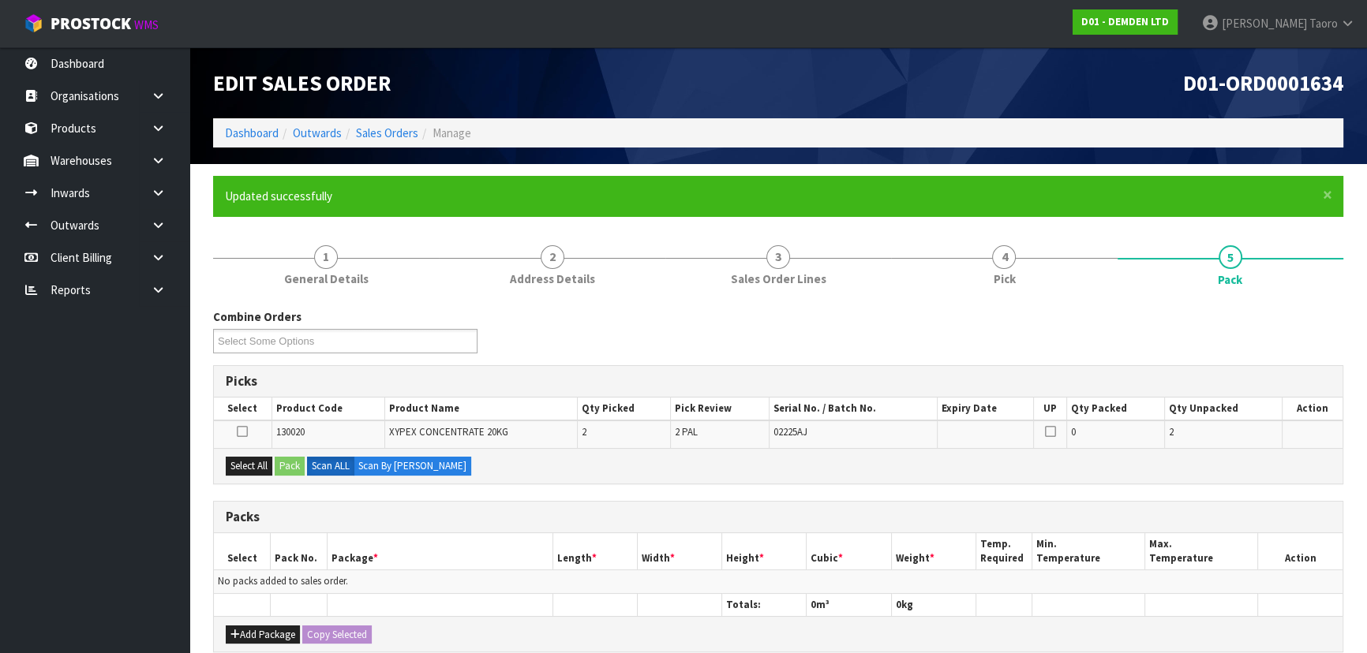
click at [1014, 156] on div "Edit Sales Order D01-ORD0001634 Dashboard Outwards Sales Orders Manage" at bounding box center [778, 105] width 1154 height 117
click at [246, 476] on div "Select All Pack Scan ALL Scan By Quantity" at bounding box center [778, 466] width 1129 height 36
click at [271, 466] on button "Select All" at bounding box center [249, 466] width 47 height 19
click at [285, 464] on button "Pack" at bounding box center [290, 466] width 30 height 19
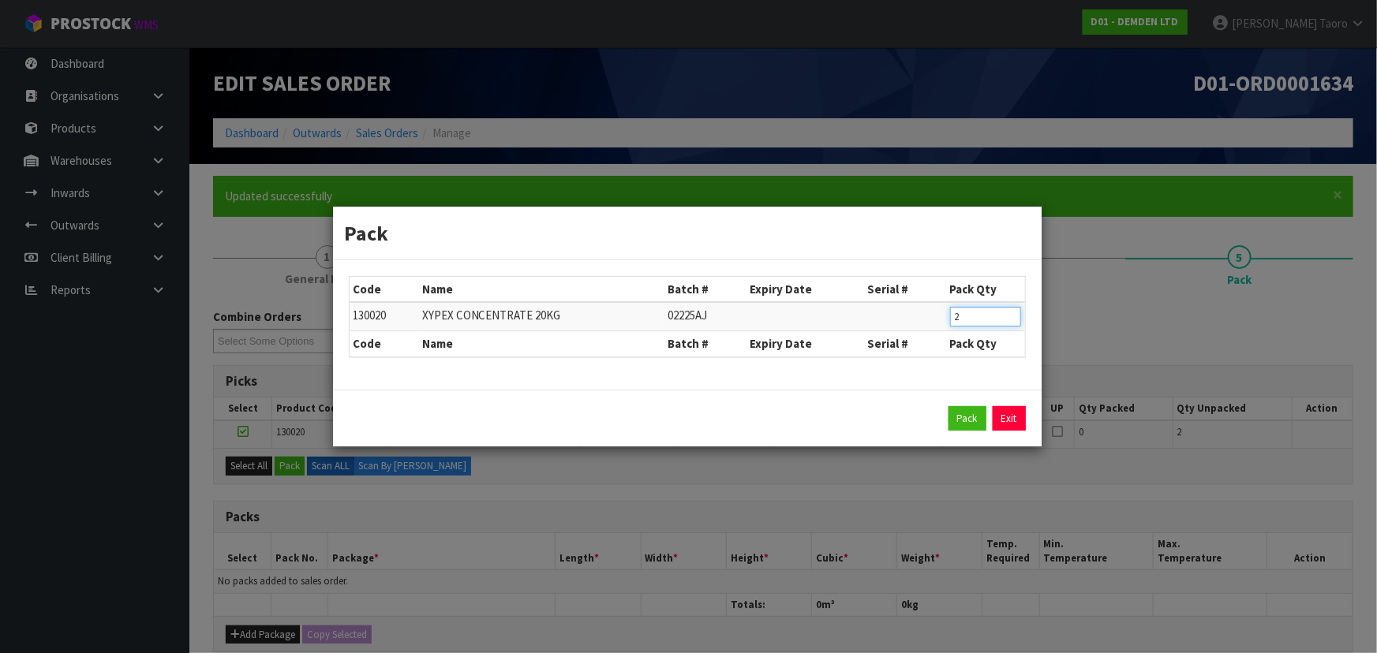
drag, startPoint x: 952, startPoint y: 316, endPoint x: 944, endPoint y: 313, distance: 8.8
click at [944, 313] on tr "130020 XYPEX CONCENTRATE 20KG 02225AJ 2" at bounding box center [688, 316] width 676 height 29
drag, startPoint x: 967, startPoint y: 309, endPoint x: 916, endPoint y: 320, distance: 51.5
click at [916, 320] on tr "130020 XYPEX CONCENTRATE 20KG 02225AJ 2" at bounding box center [688, 316] width 676 height 29
type input "1"
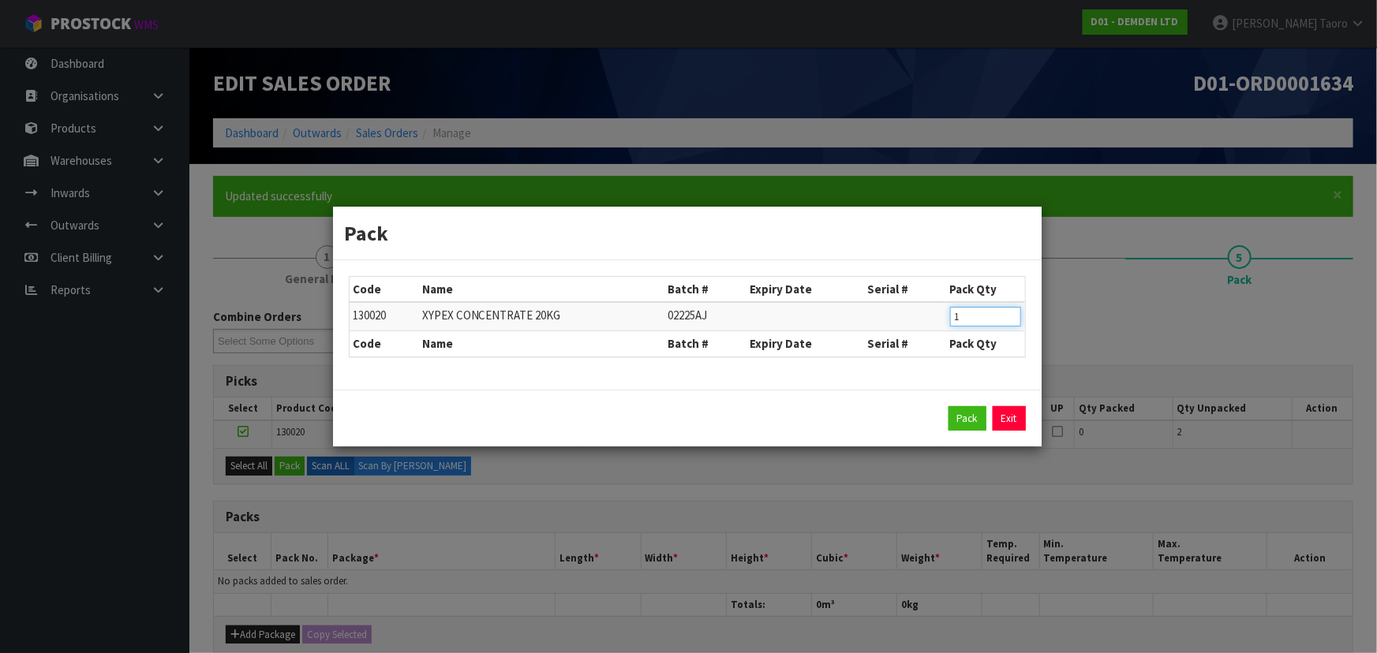
click button "Pack" at bounding box center [968, 418] width 38 height 25
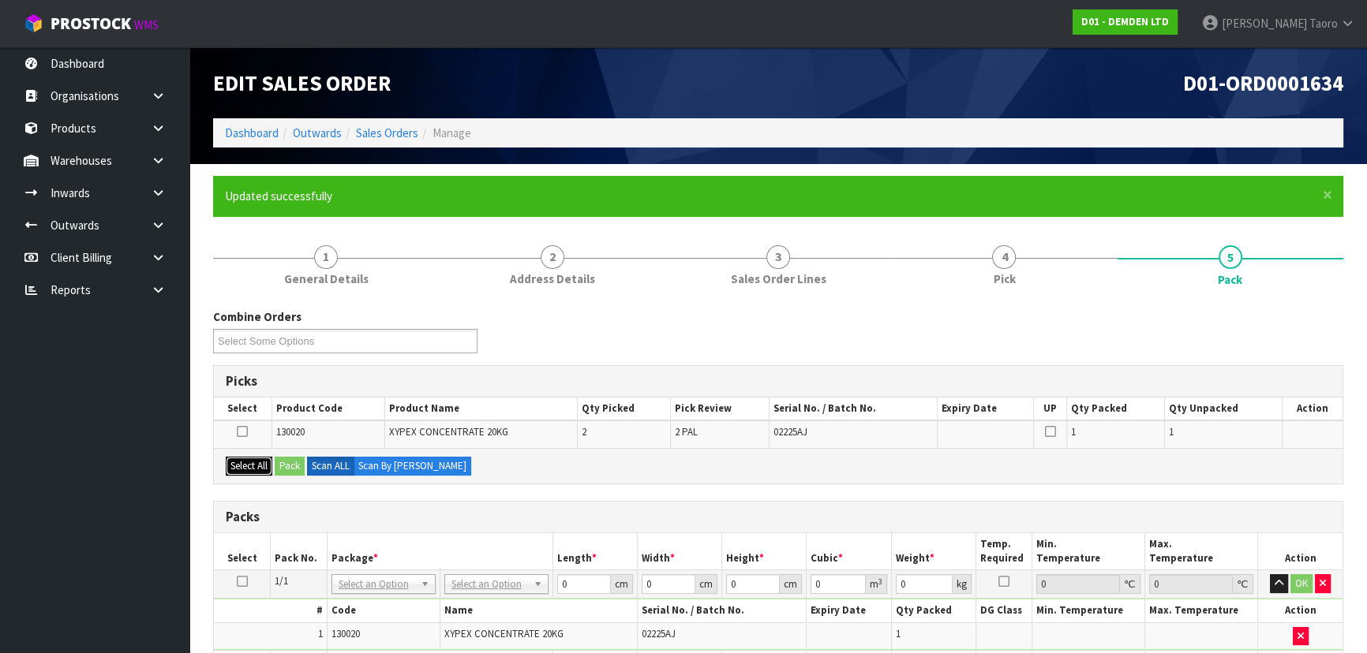
drag, startPoint x: 255, startPoint y: 460, endPoint x: 268, endPoint y: 460, distance: 13.4
click at [256, 460] on button "Select All" at bounding box center [249, 466] width 47 height 19
click at [283, 458] on button "Pack" at bounding box center [290, 466] width 30 height 19
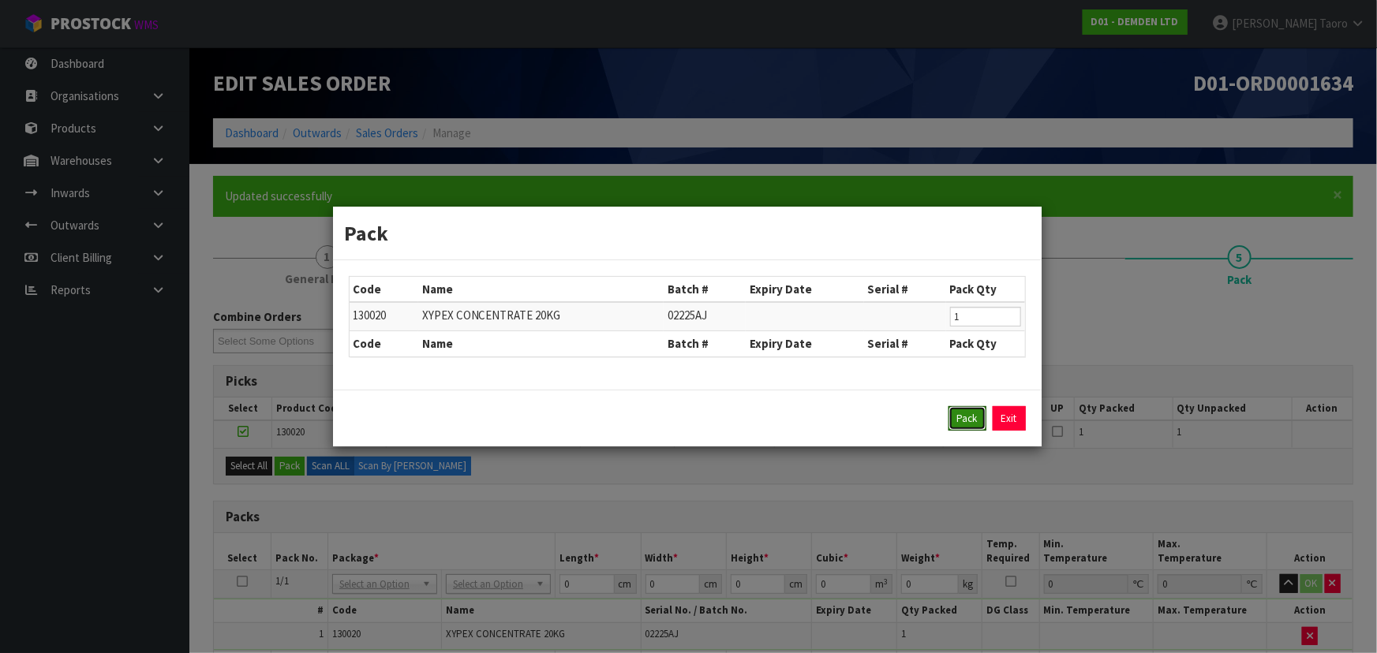
click at [960, 405] on div "Pack Exit" at bounding box center [687, 419] width 709 height 58
drag, startPoint x: 963, startPoint y: 413, endPoint x: 1035, endPoint y: 371, distance: 83.1
click at [964, 412] on button "Pack" at bounding box center [968, 418] width 38 height 25
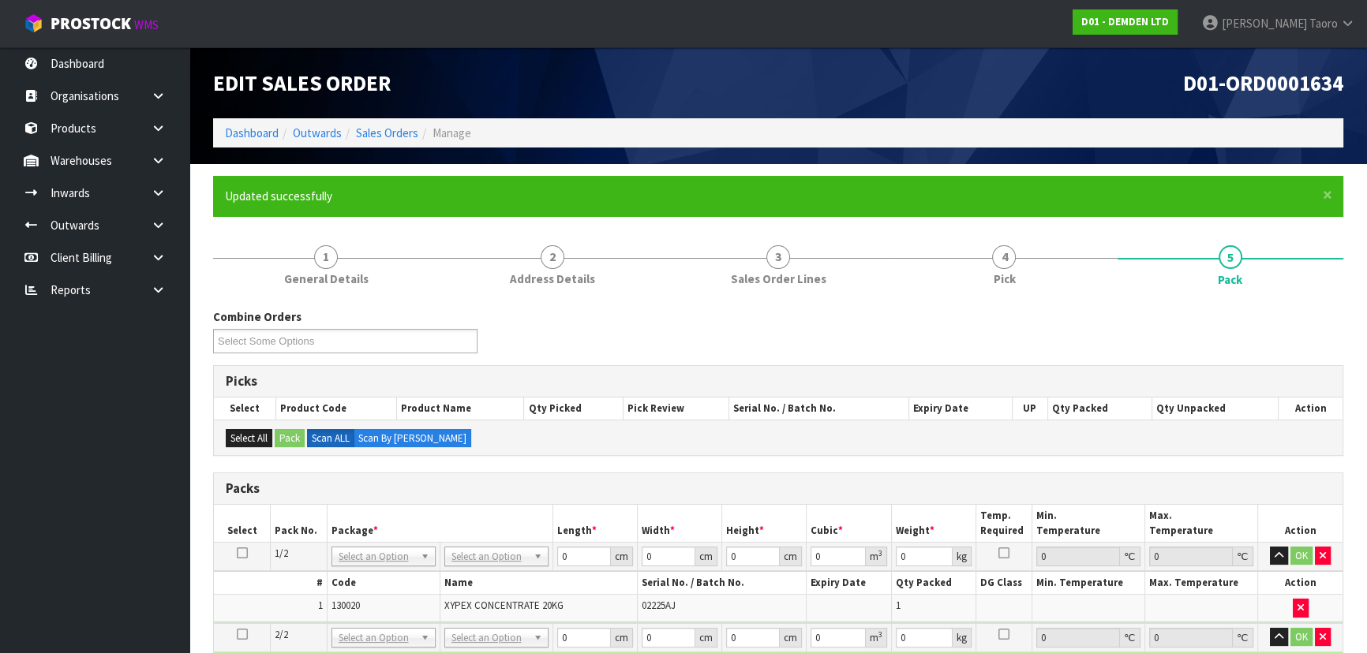
click at [1114, 332] on div "Combine Orders D01-ORD0001634 Select Some Options" at bounding box center [778, 337] width 1154 height 57
click at [343, 608] on span "130020" at bounding box center [345, 605] width 28 height 13
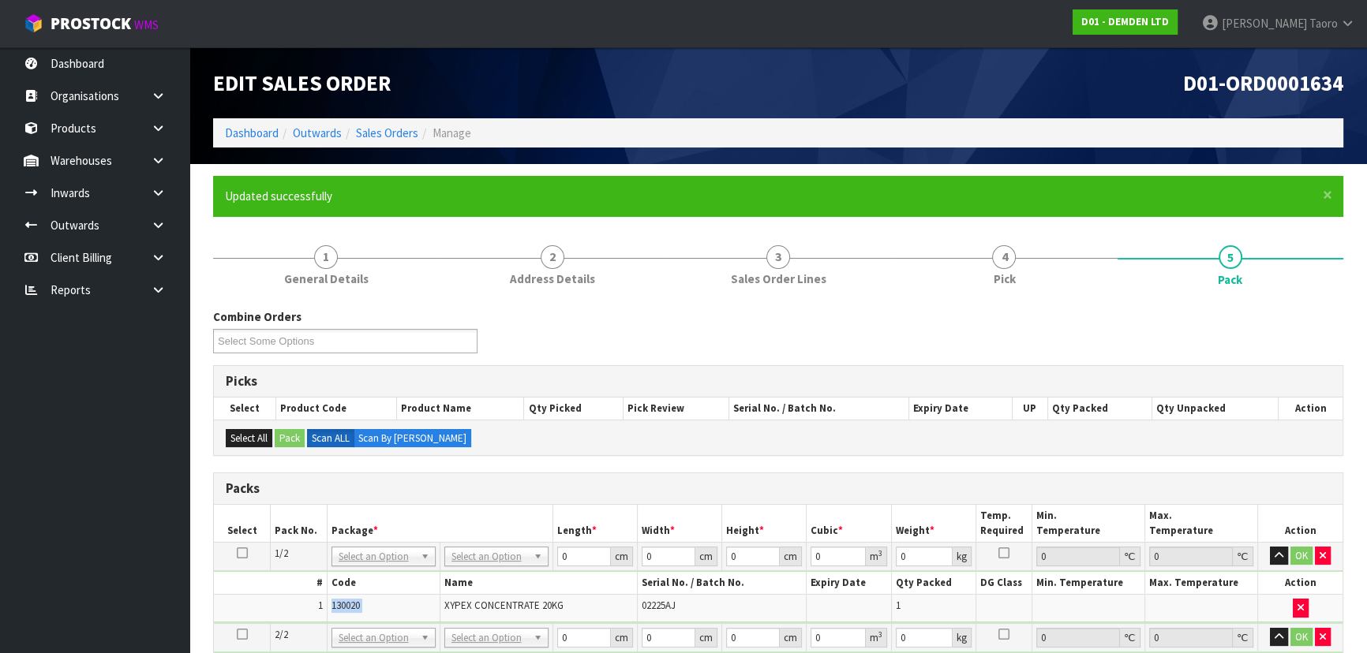
copy tr "130020"
drag, startPoint x: 236, startPoint y: 552, endPoint x: 393, endPoint y: 565, distance: 157.6
click at [237, 553] on icon at bounding box center [242, 553] width 11 height 1
drag, startPoint x: 501, startPoint y: 607, endPoint x: 517, endPoint y: 596, distance: 19.3
click at [574, 560] on input "0" at bounding box center [583, 557] width 54 height 20
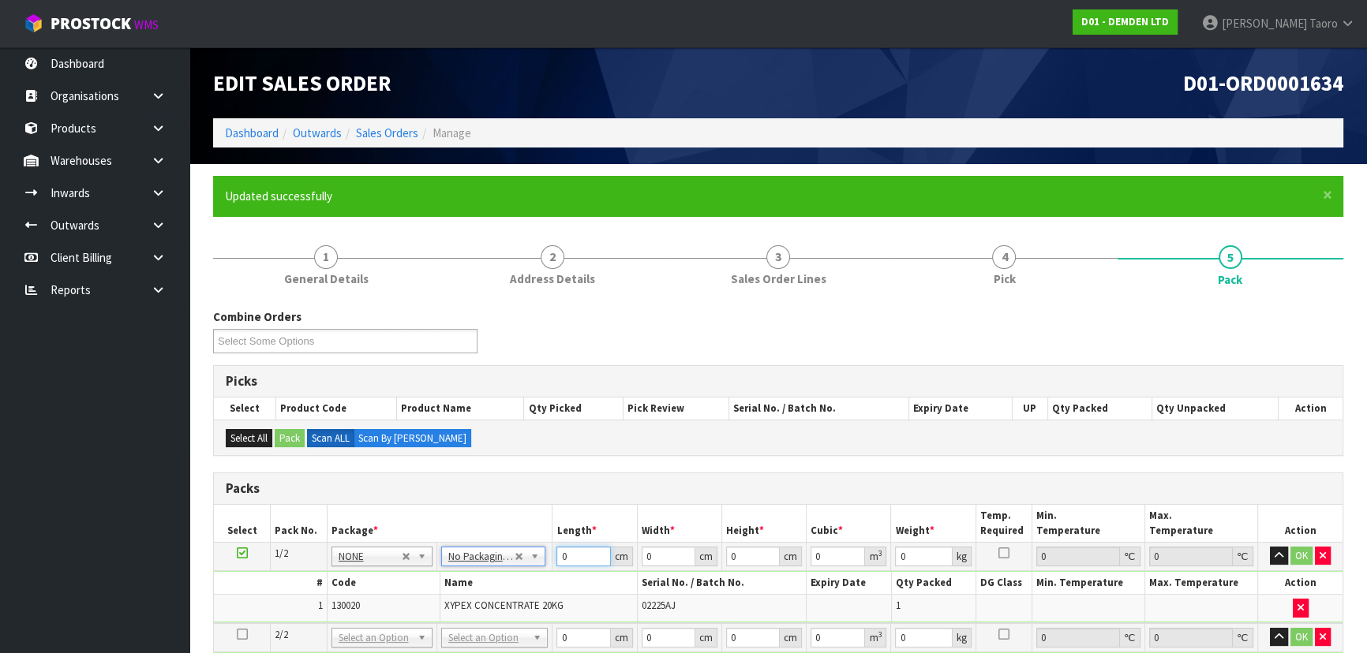
click at [574, 560] on input "0" at bounding box center [583, 557] width 54 height 20
type input "31"
type input "30"
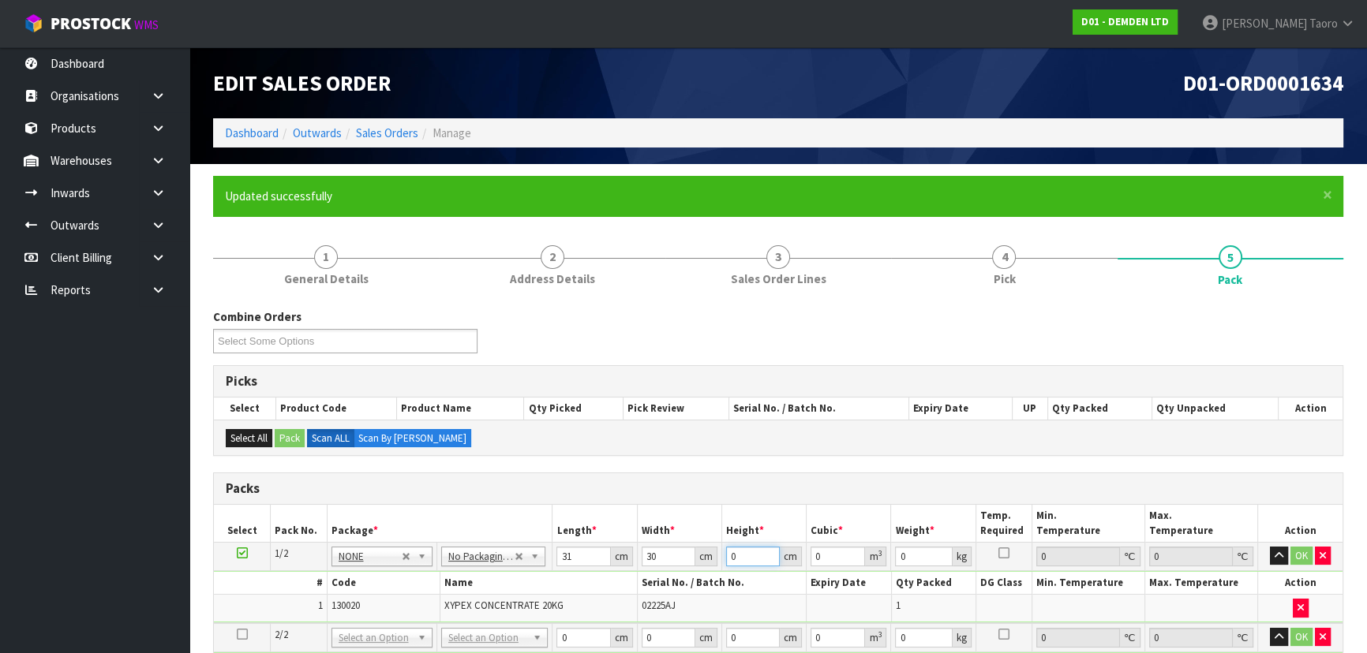
type input "4"
type input "0.00372"
type input "41"
type input "0.03813"
type input "4"
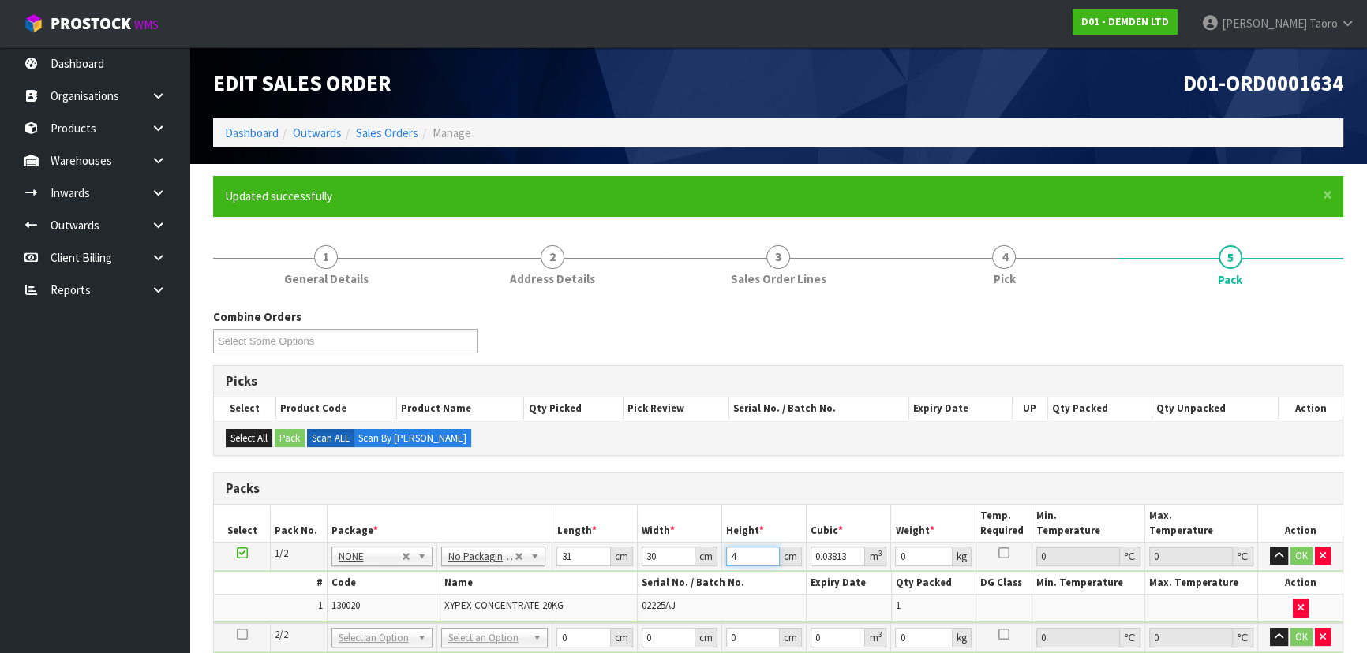
type input "0.00372"
type input "40"
type input "0.0372"
type input "40"
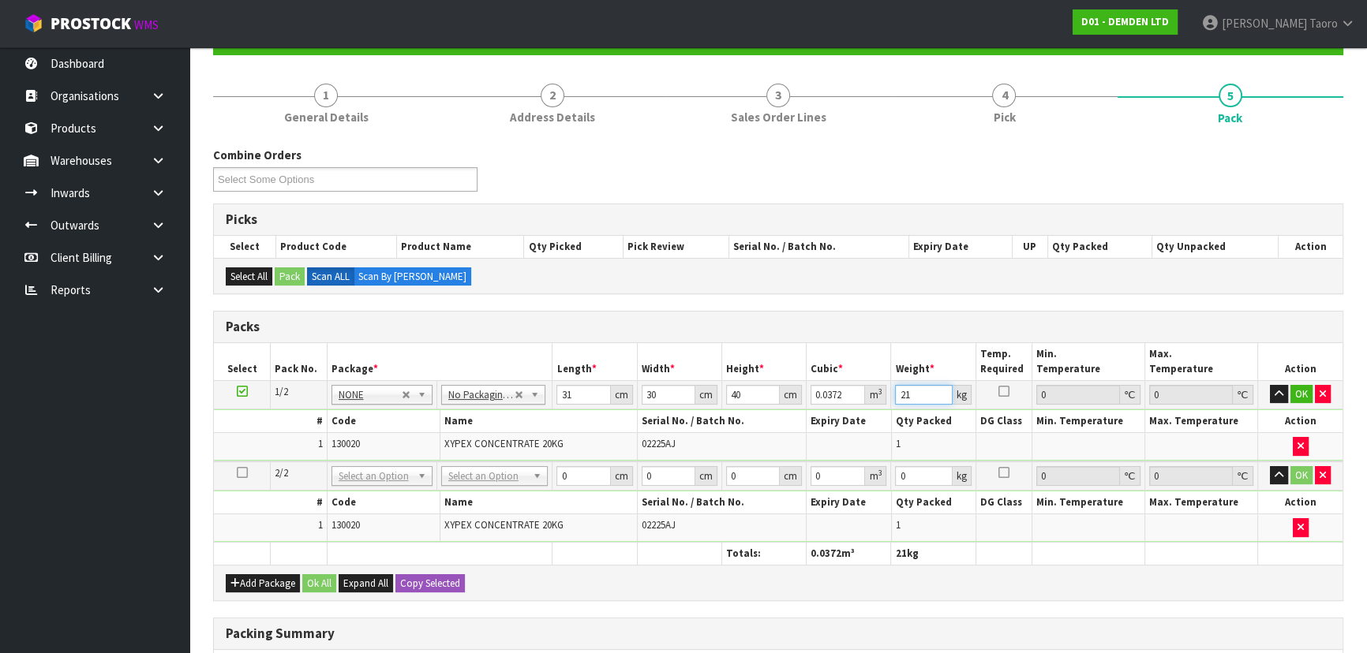
scroll to position [358, 0]
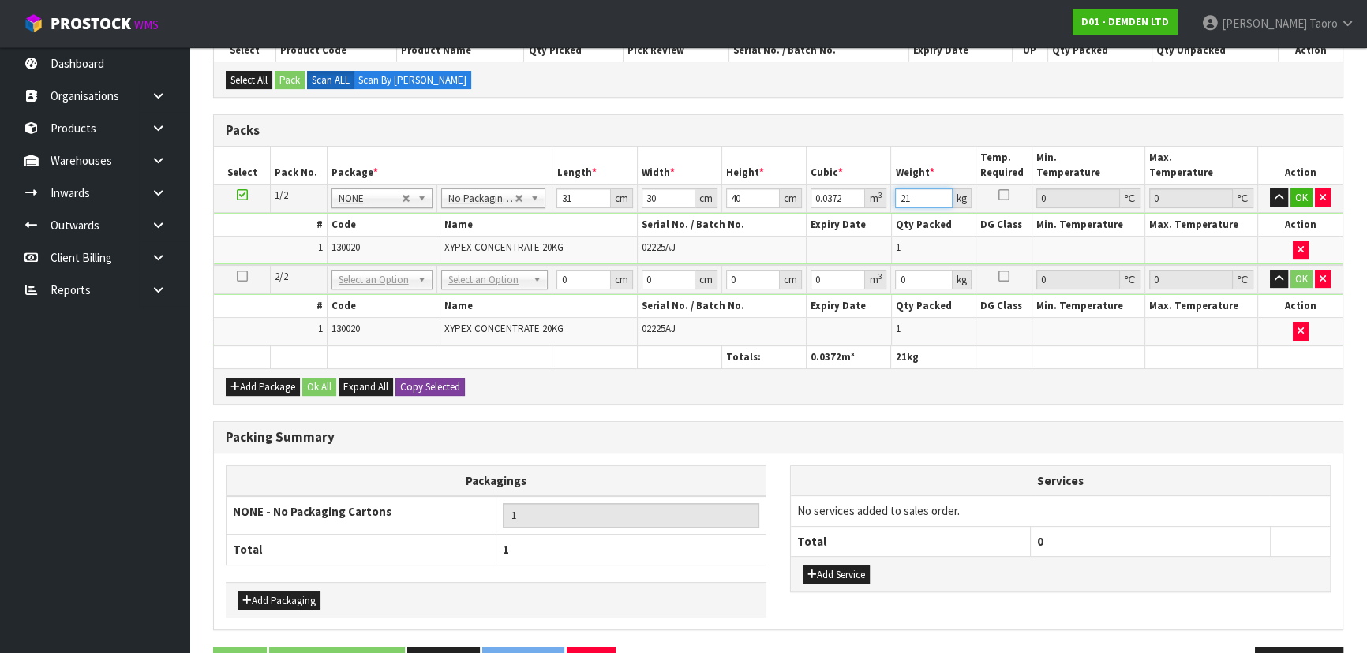
type input "21"
click at [418, 388] on button "Copy Selected" at bounding box center [429, 387] width 69 height 19
drag, startPoint x: 418, startPoint y: 388, endPoint x: 357, endPoint y: 394, distance: 61.8
click at [416, 388] on span "Confirm" at bounding box center [417, 386] width 35 height 13
type input "31"
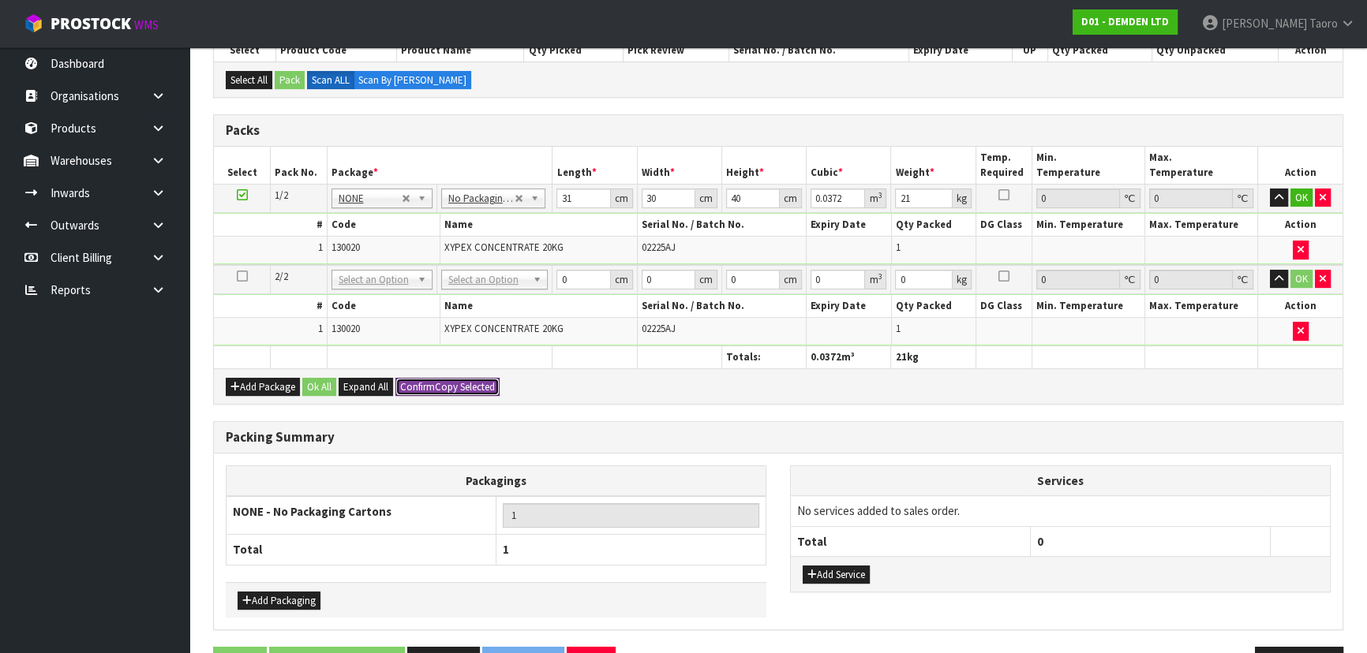
type input "30"
type input "40"
type input "0.0372"
type input "21"
type input "2"
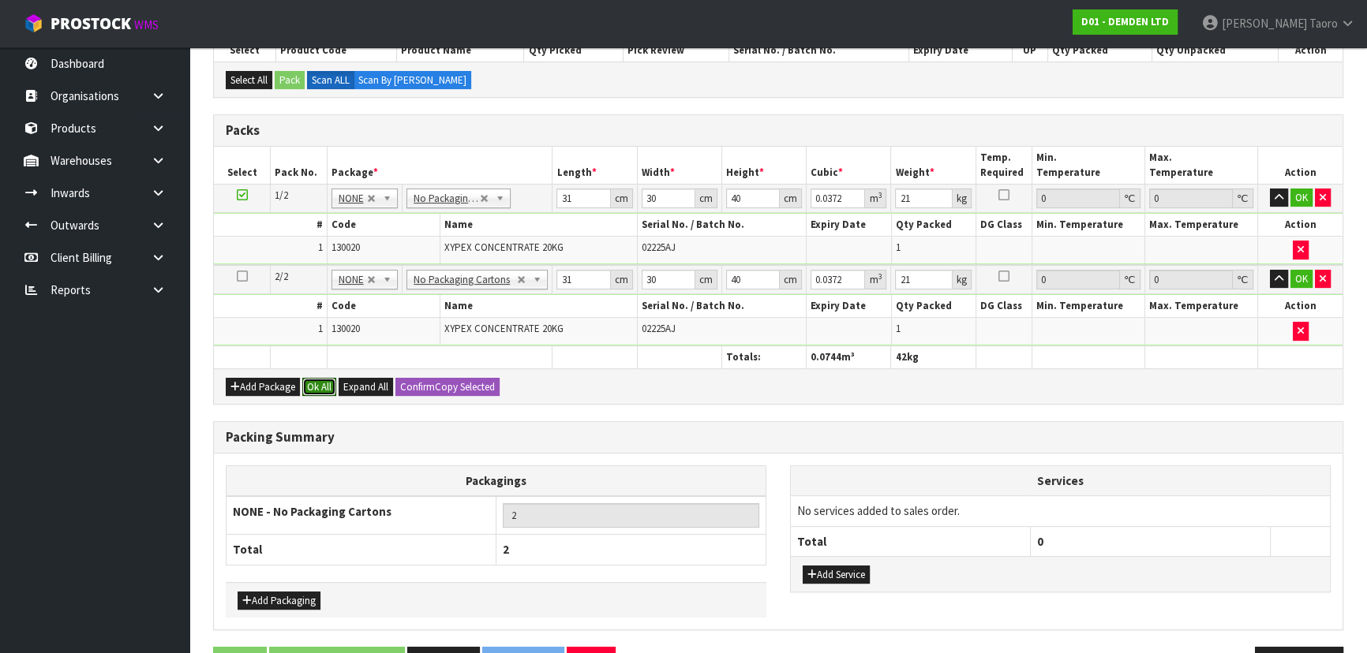
click at [329, 384] on button "Ok All" at bounding box center [319, 387] width 34 height 19
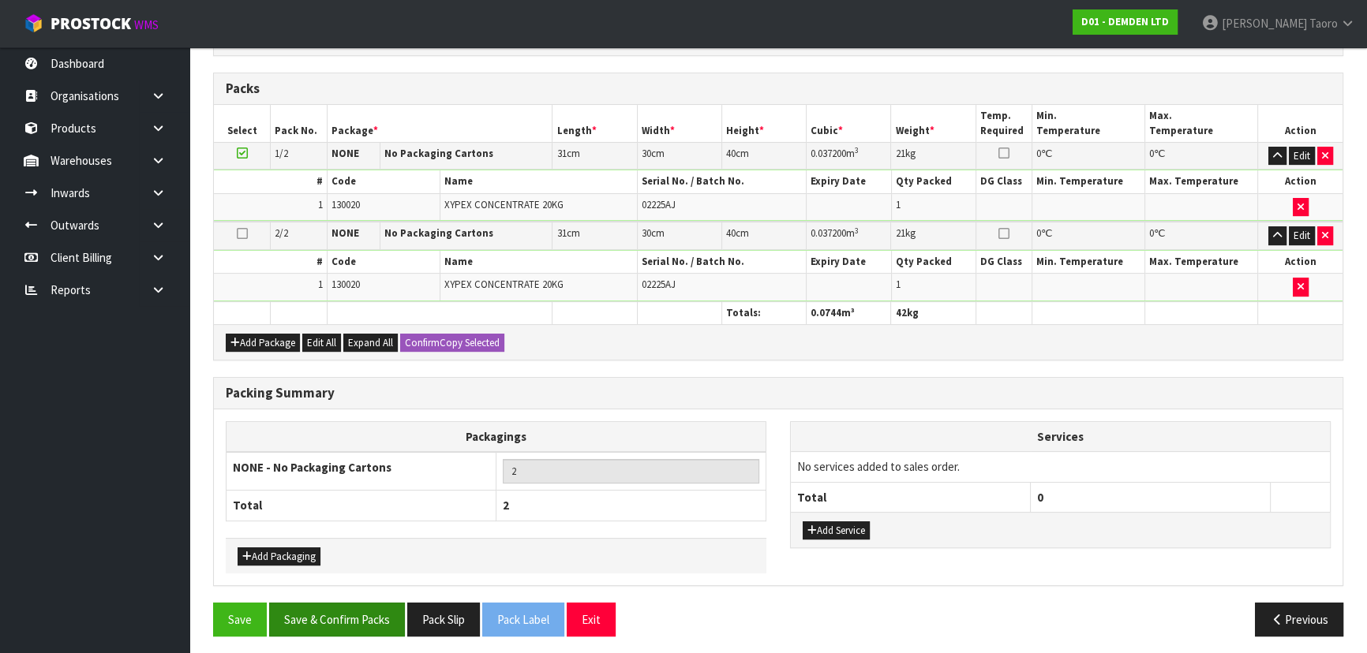
scroll to position [403, 0]
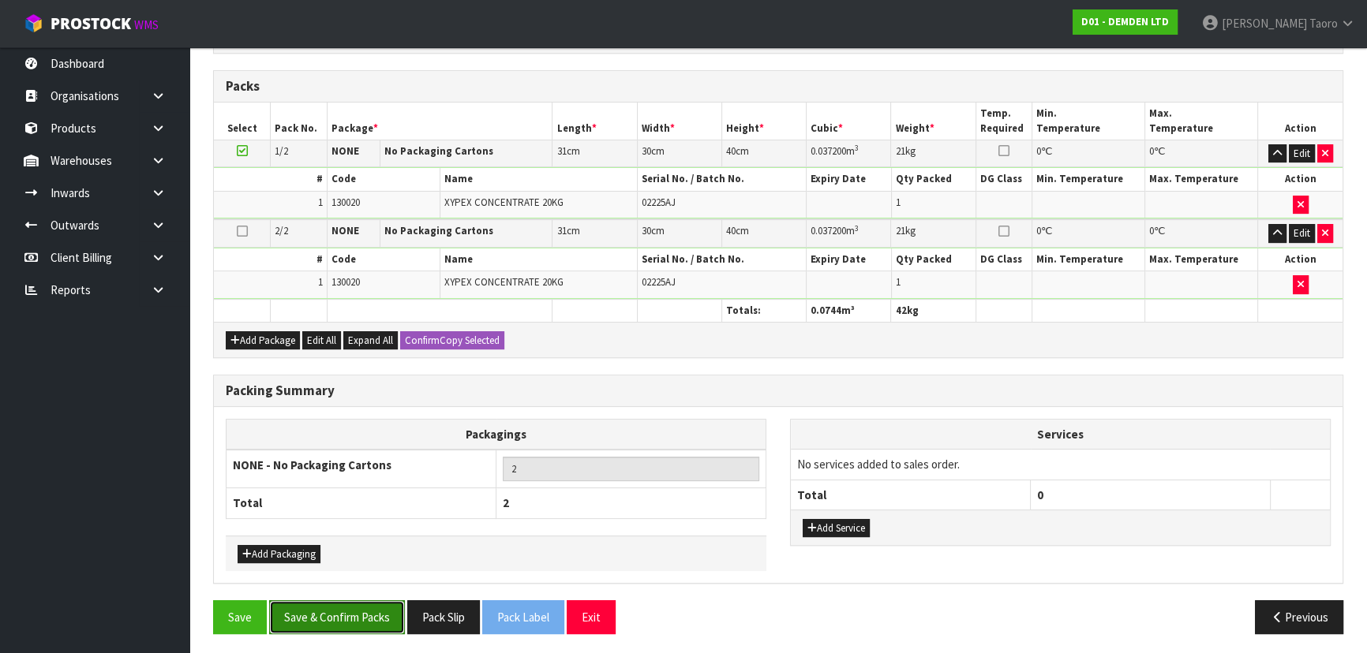
drag, startPoint x: 365, startPoint y: 615, endPoint x: 362, endPoint y: 601, distance: 13.8
click at [366, 614] on button "Save & Confirm Packs" at bounding box center [337, 618] width 136 height 34
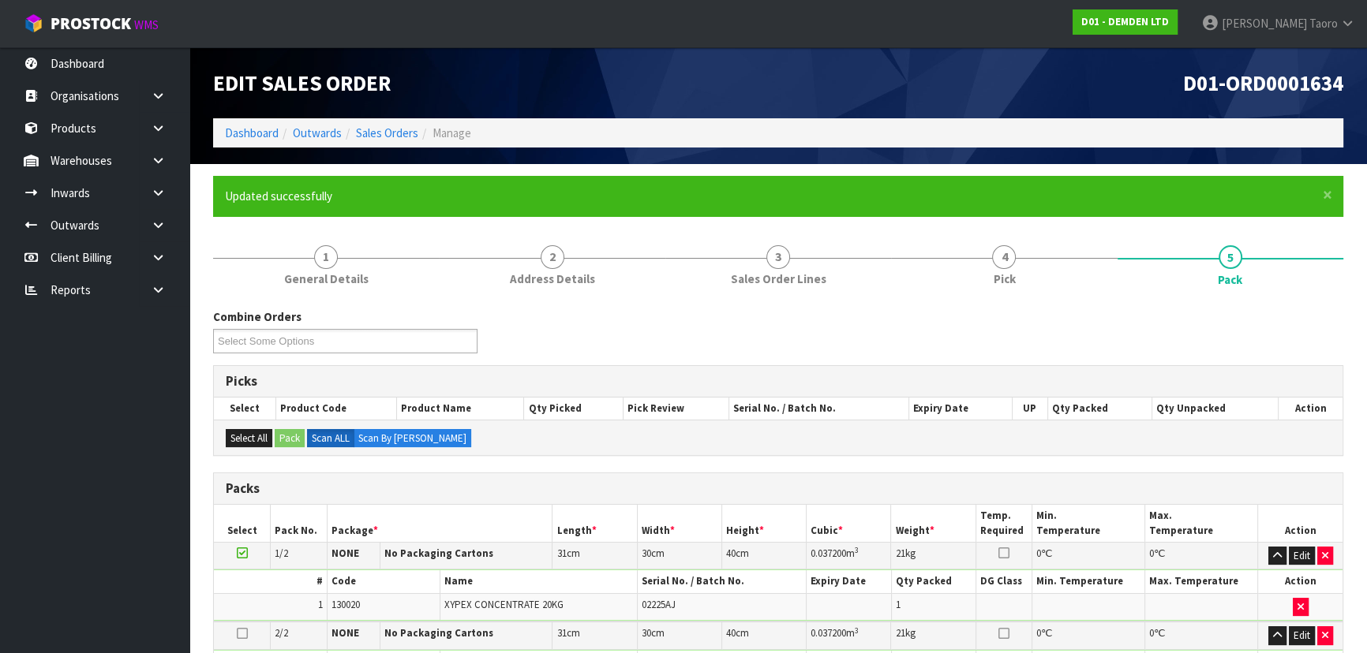
scroll to position [266, 0]
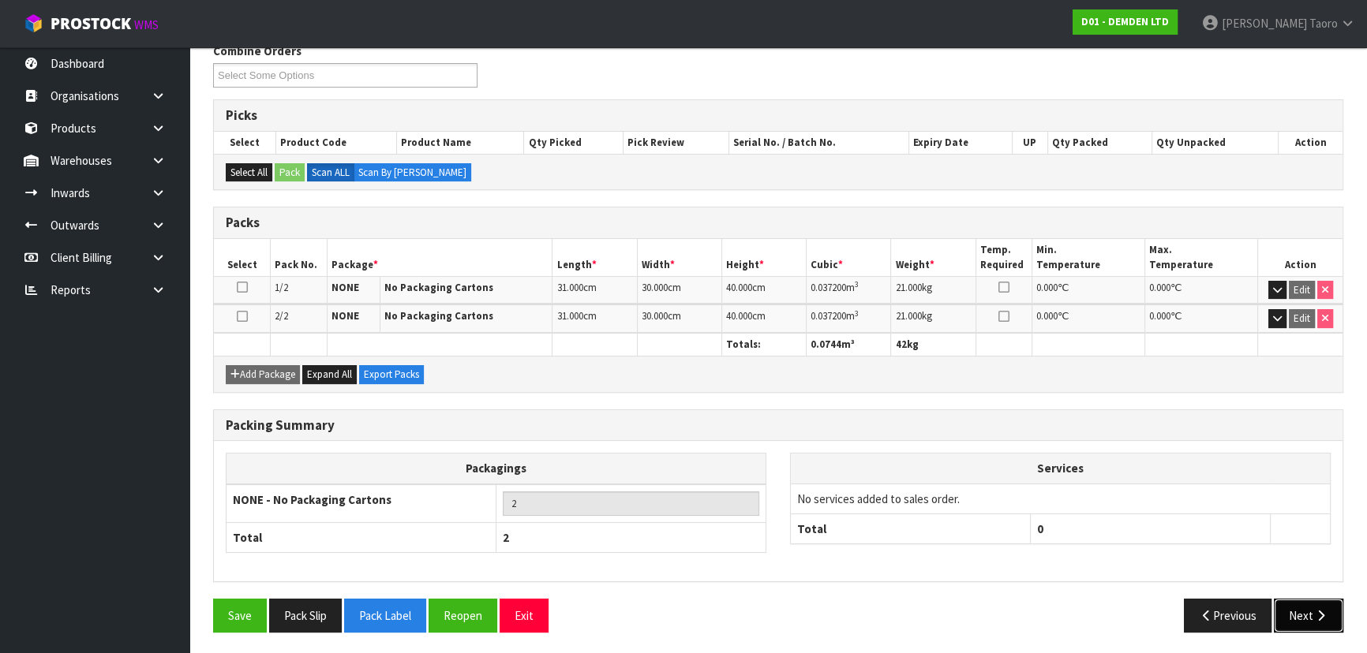
drag, startPoint x: 1297, startPoint y: 608, endPoint x: 660, endPoint y: 578, distance: 637.6
click at [1296, 608] on button "Next" at bounding box center [1308, 616] width 69 height 34
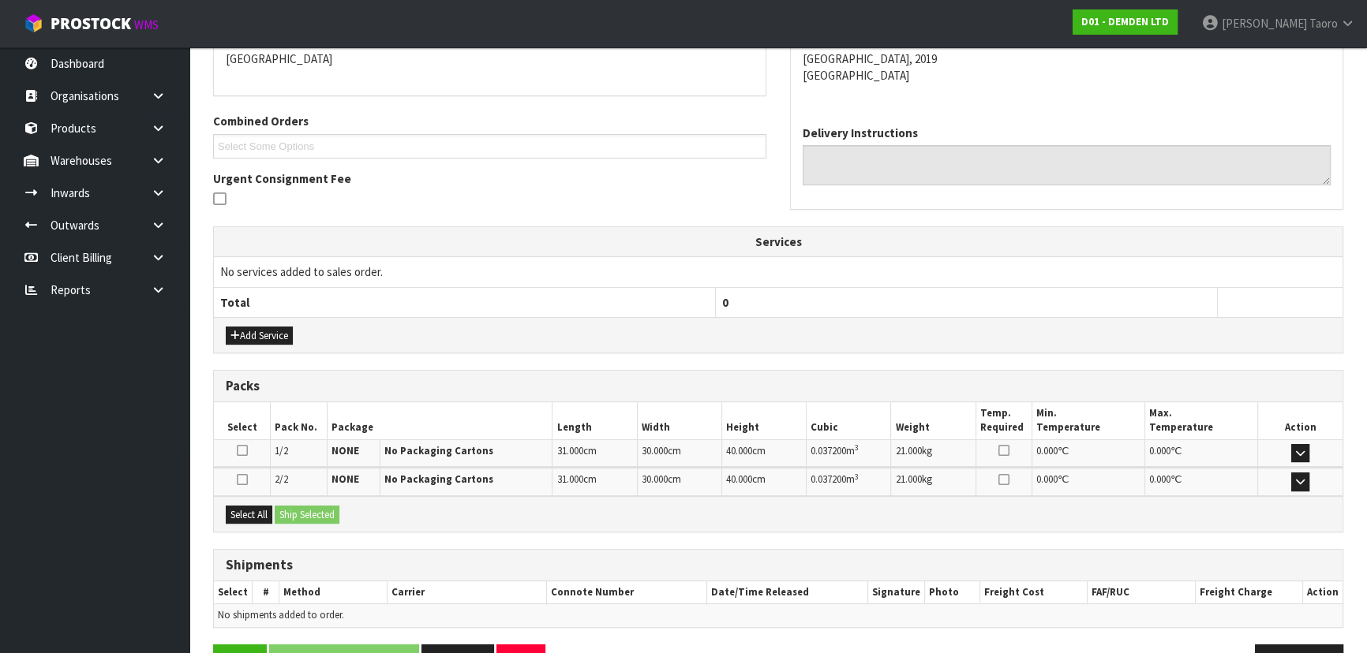
scroll to position [398, 0]
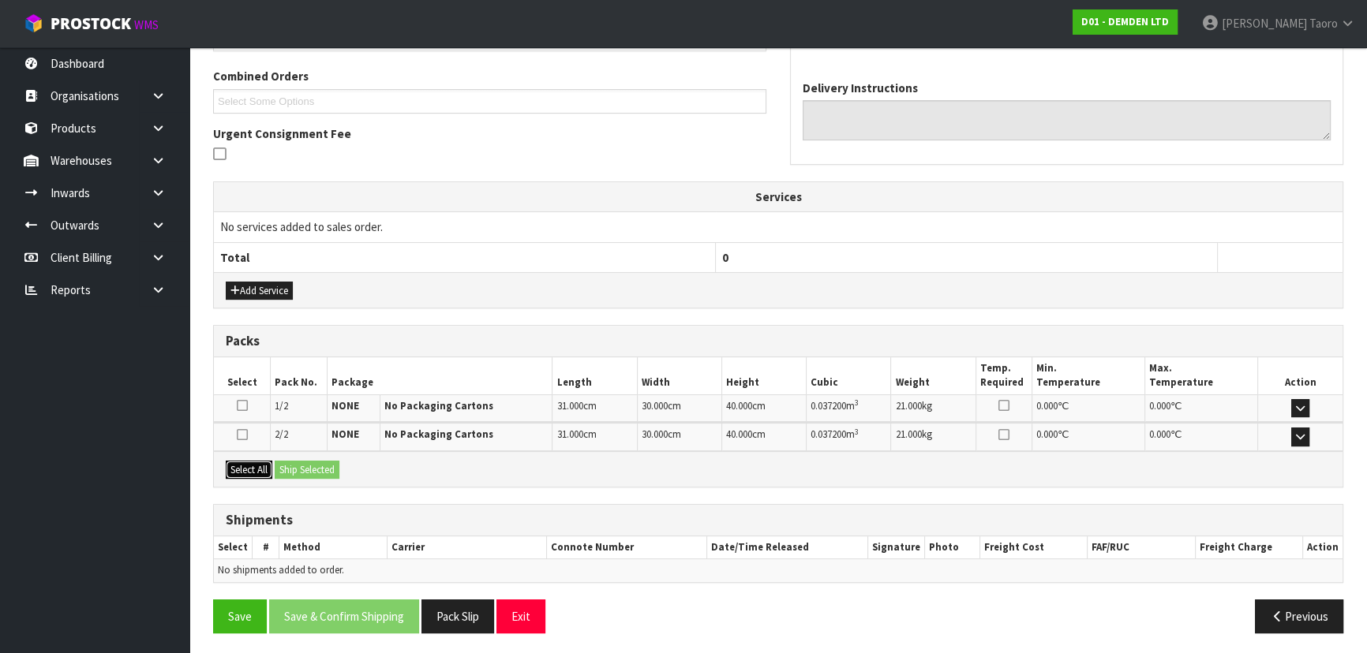
drag, startPoint x: 254, startPoint y: 466, endPoint x: 275, endPoint y: 464, distance: 21.4
click at [258, 465] on button "Select All" at bounding box center [249, 470] width 47 height 19
click at [279, 464] on button "Ship Selected" at bounding box center [307, 470] width 65 height 19
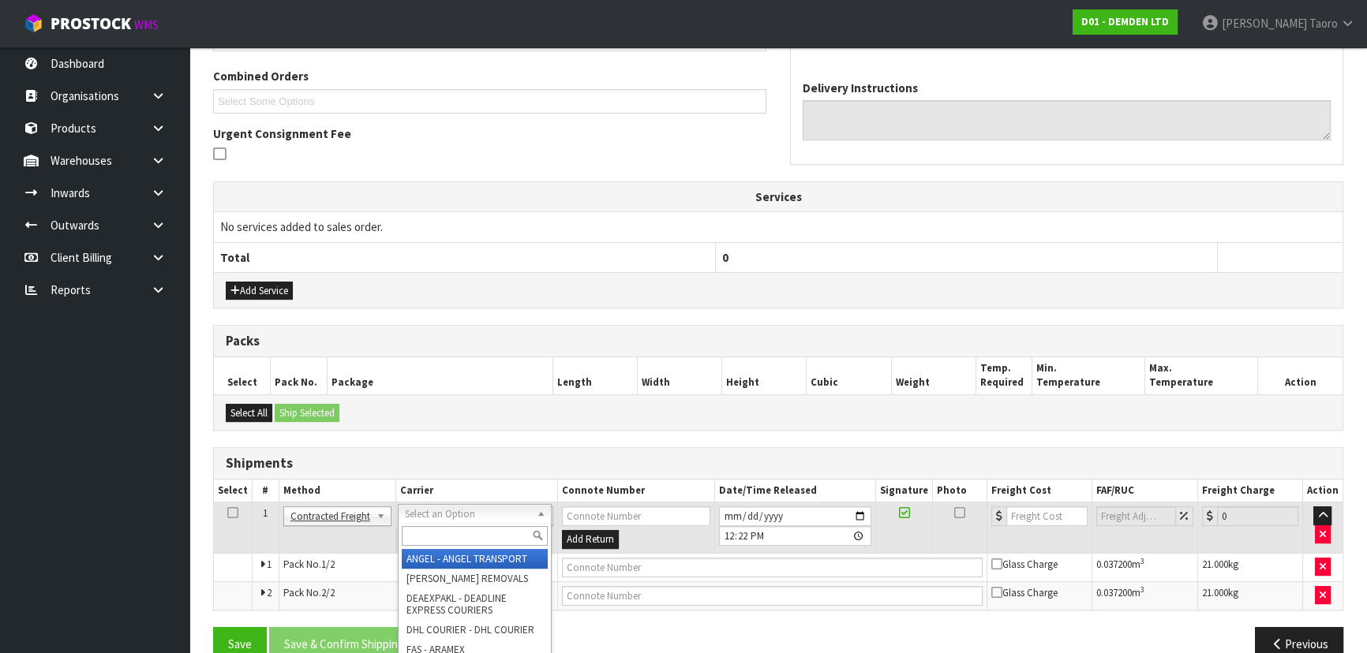
click at [434, 530] on input "text" at bounding box center [475, 536] width 146 height 20
type input "NZP"
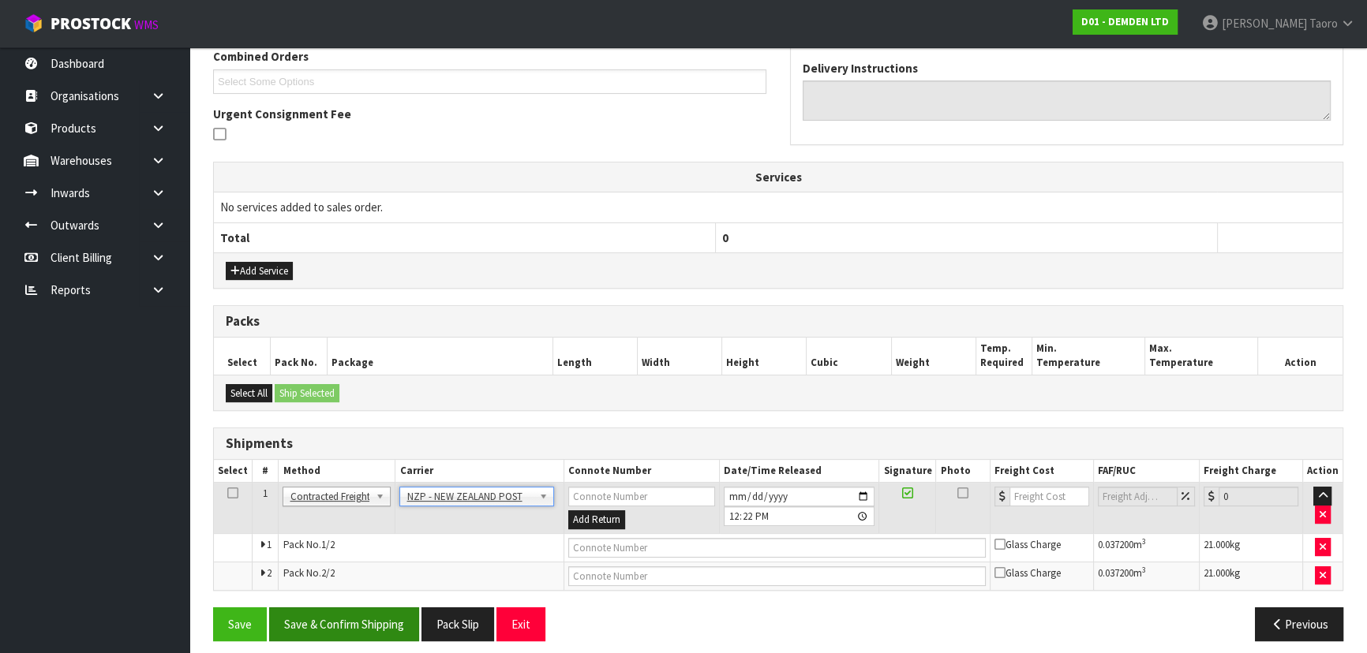
scroll to position [426, 0]
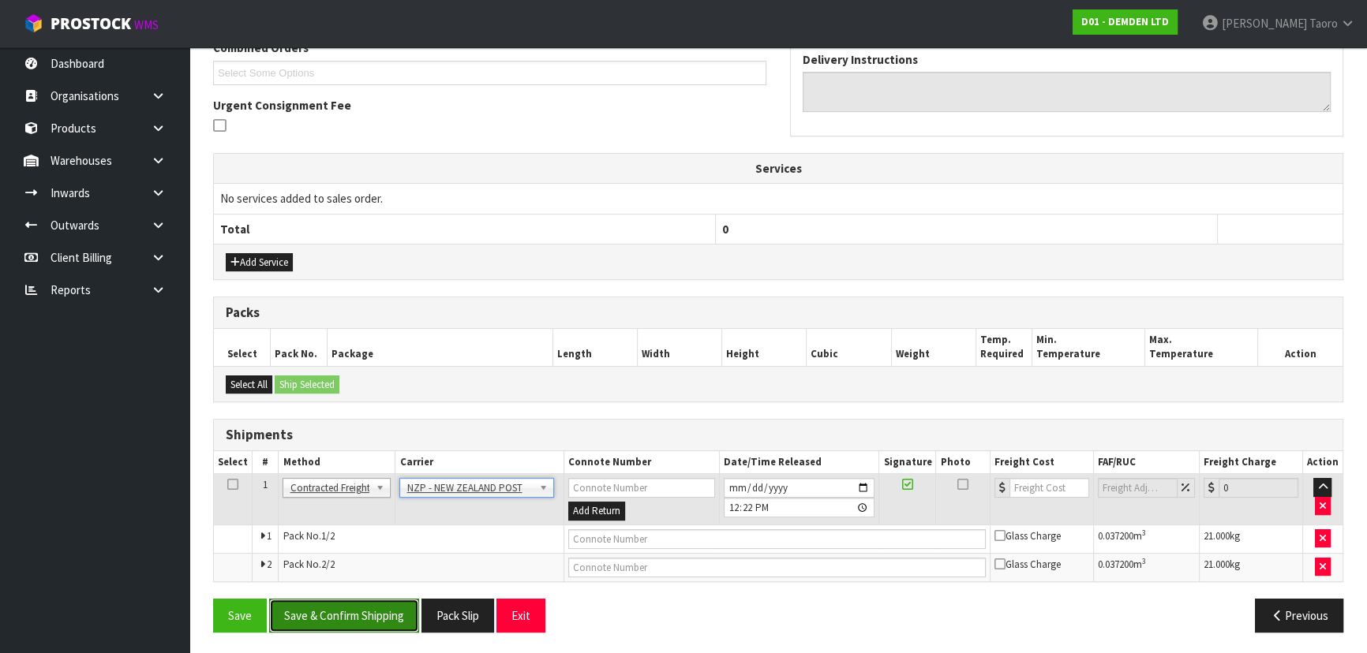
click at [387, 628] on button "Save & Confirm Shipping" at bounding box center [344, 616] width 150 height 34
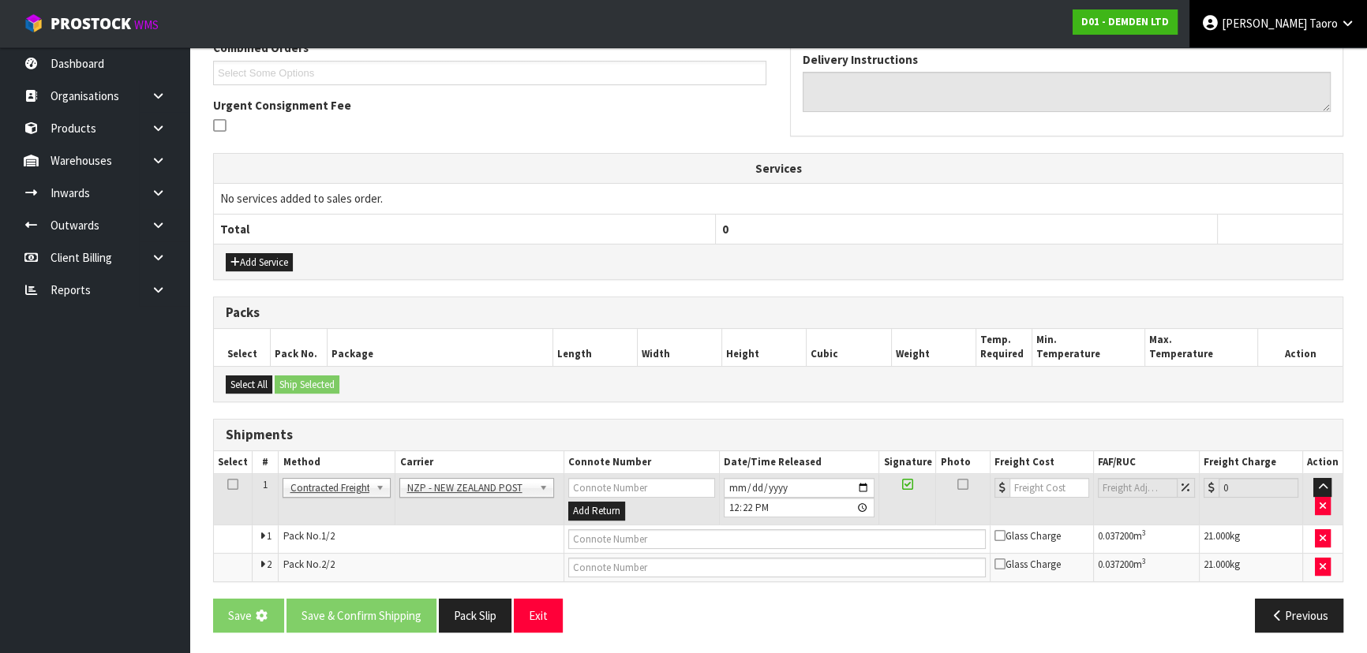
scroll to position [0, 0]
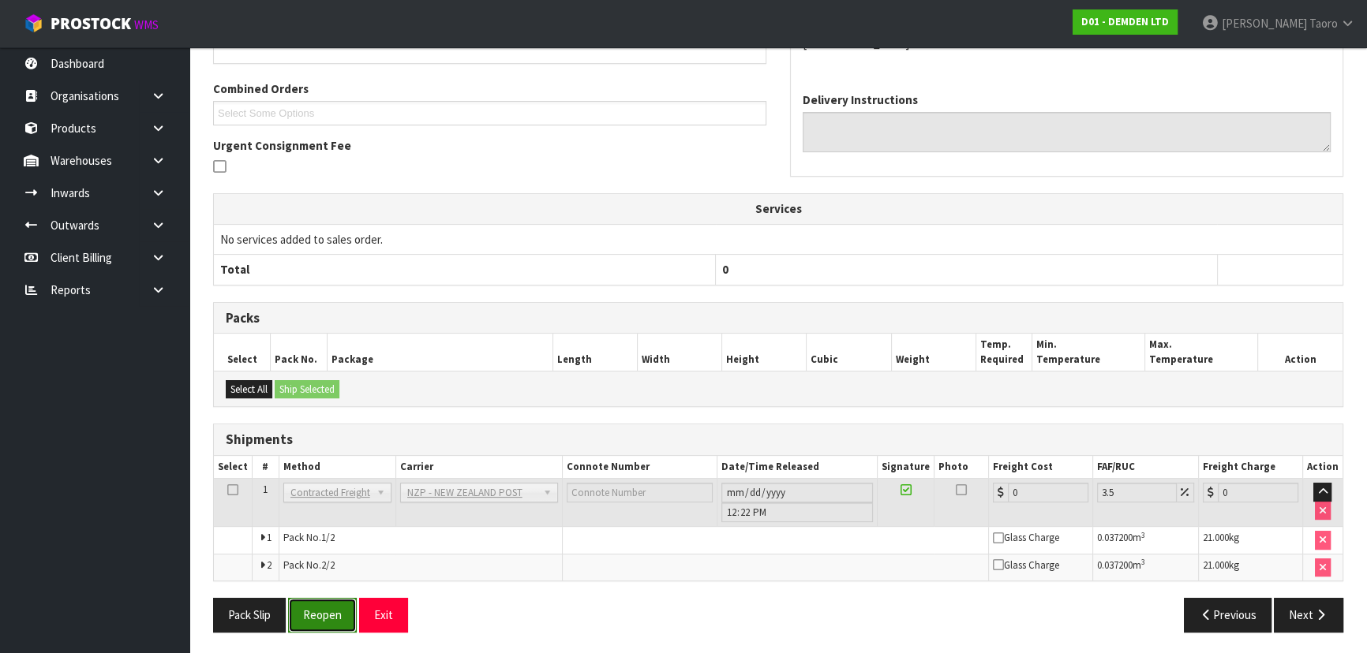
drag, startPoint x: 321, startPoint y: 598, endPoint x: 317, endPoint y: 587, distance: 11.7
click at [321, 598] on button "Reopen" at bounding box center [322, 615] width 69 height 34
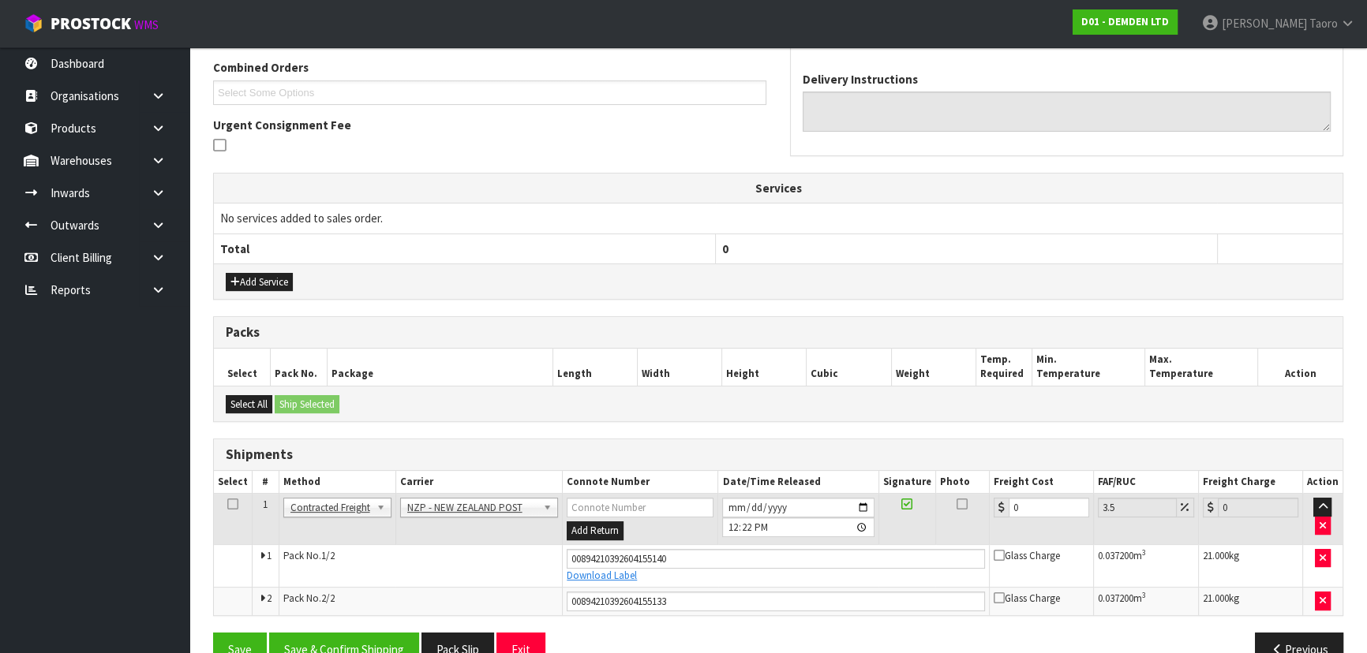
scroll to position [440, 0]
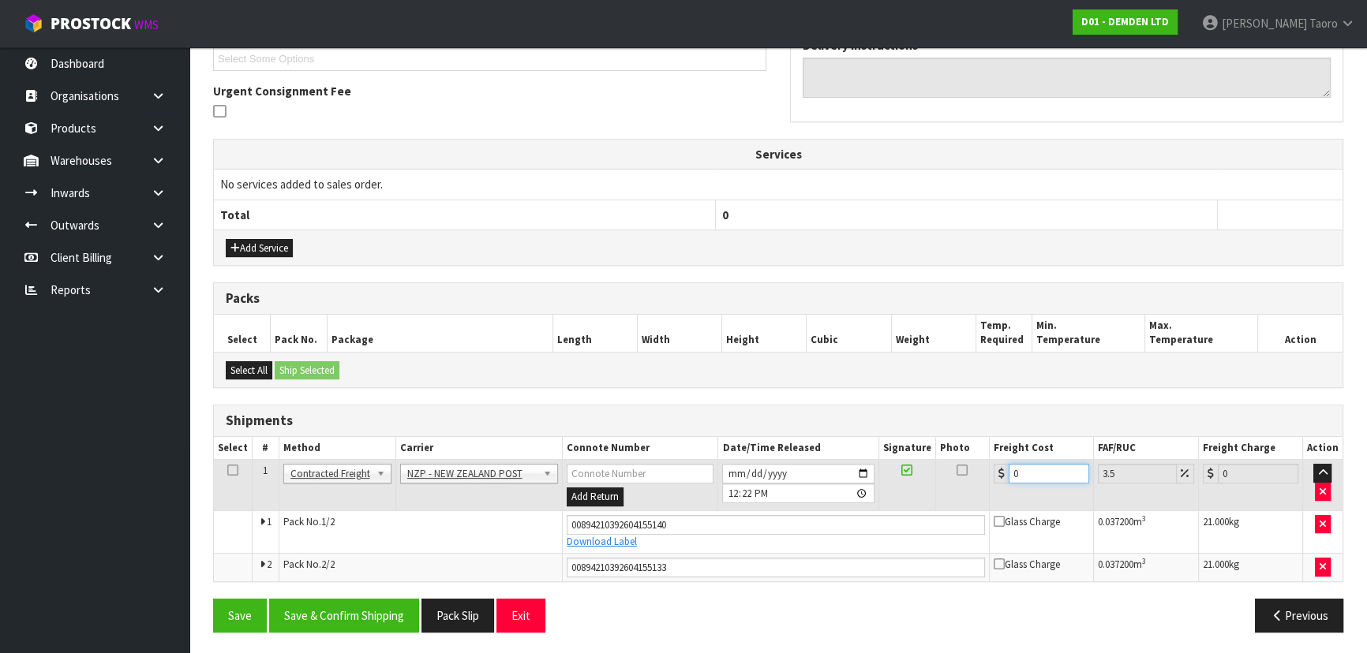
click at [1032, 467] on input "0" at bounding box center [1049, 474] width 81 height 20
type input "8"
type input "8.28"
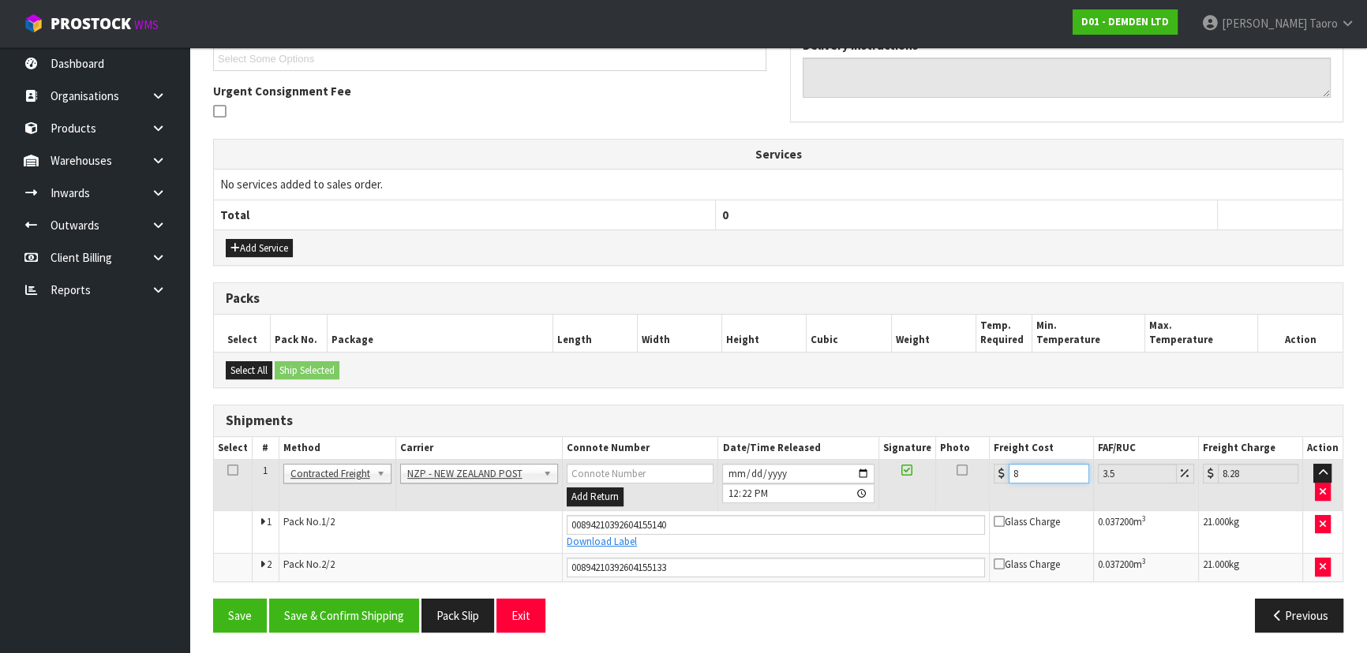
type input "8.6"
type input "8.9"
type input "8.66"
type input "8.96"
type input "8.66"
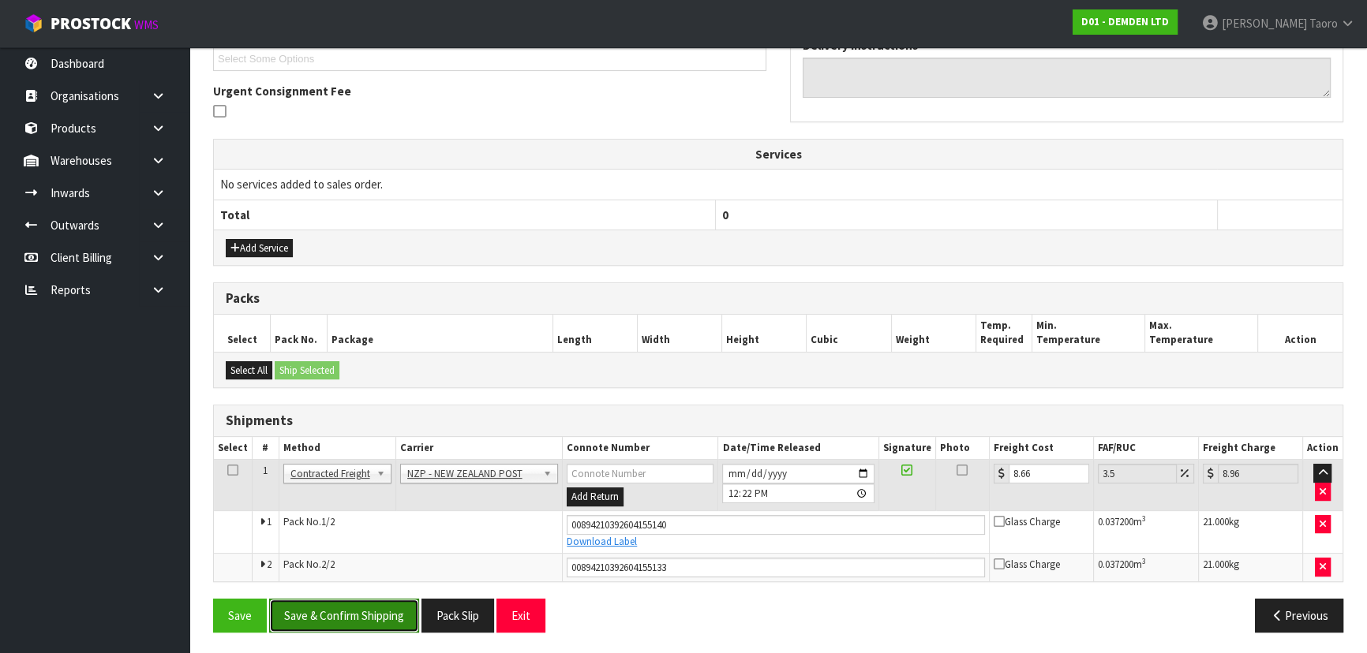
drag, startPoint x: 387, startPoint y: 614, endPoint x: 385, endPoint y: 605, distance: 8.8
click at [387, 614] on button "Save & Confirm Shipping" at bounding box center [344, 616] width 150 height 34
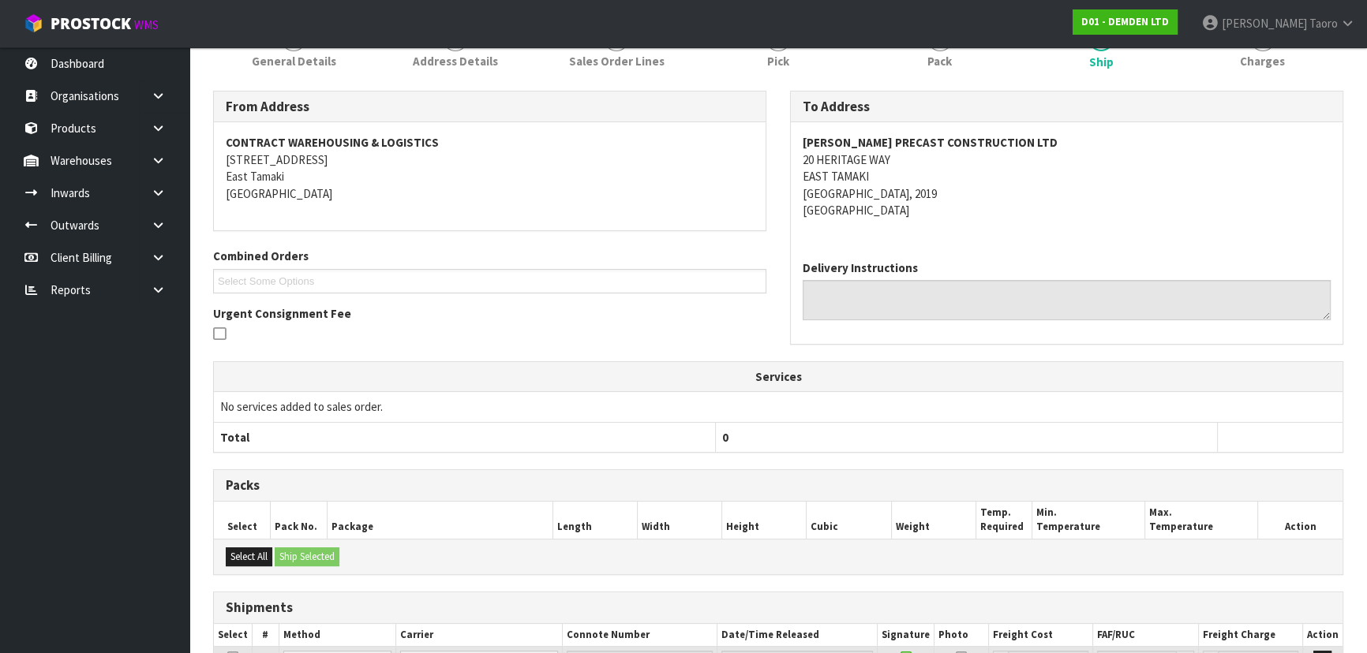
scroll to position [396, 0]
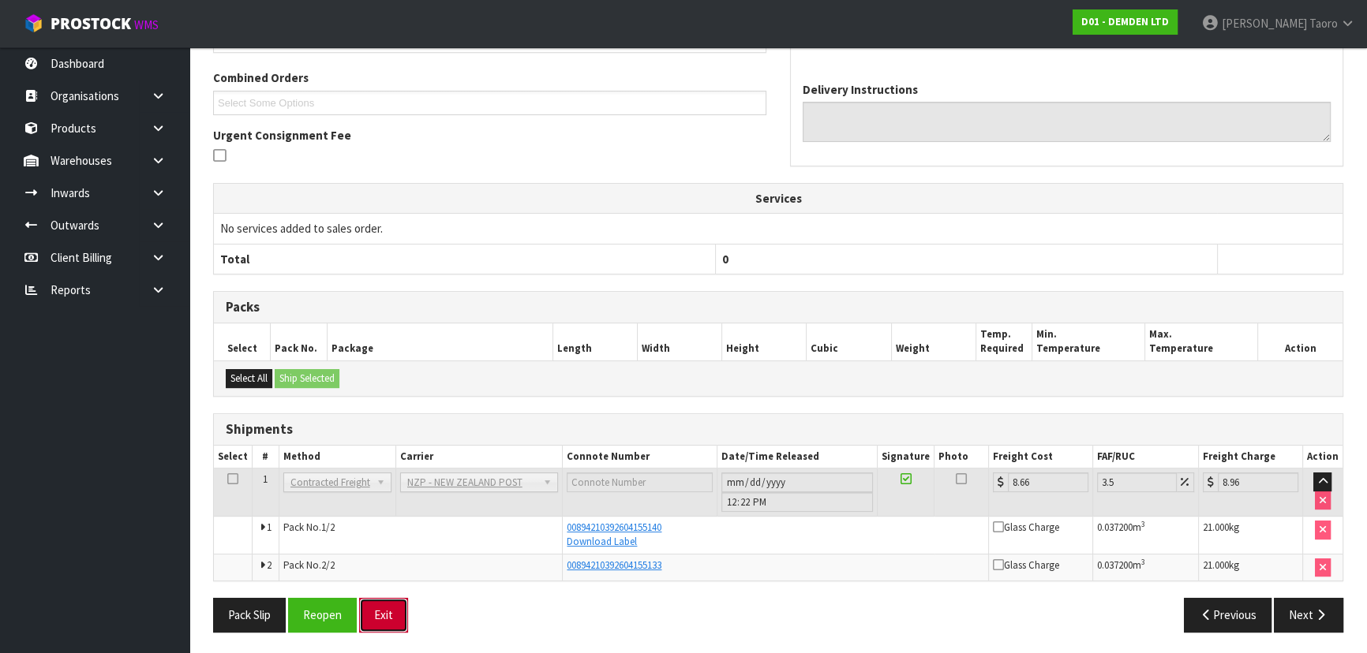
click at [399, 609] on button "Exit" at bounding box center [383, 615] width 49 height 34
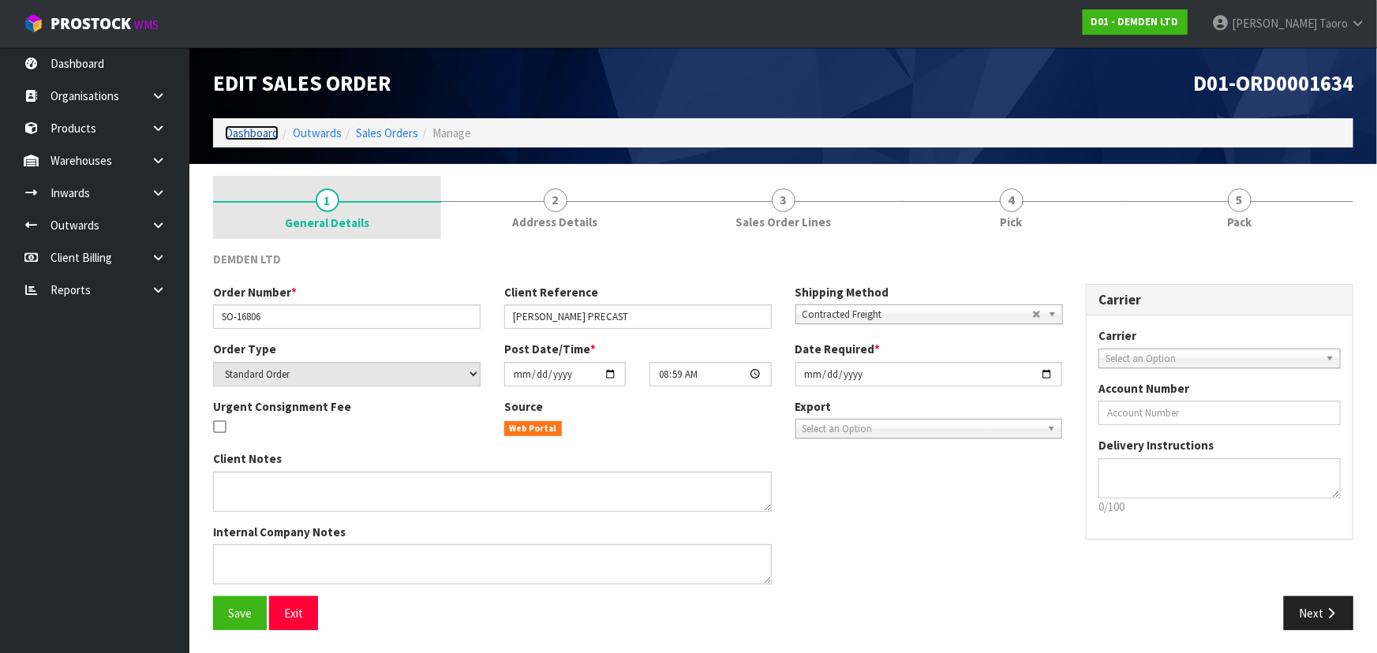
drag, startPoint x: 259, startPoint y: 132, endPoint x: 268, endPoint y: 195, distance: 63.8
click at [259, 133] on link "Dashboard" at bounding box center [252, 132] width 54 height 15
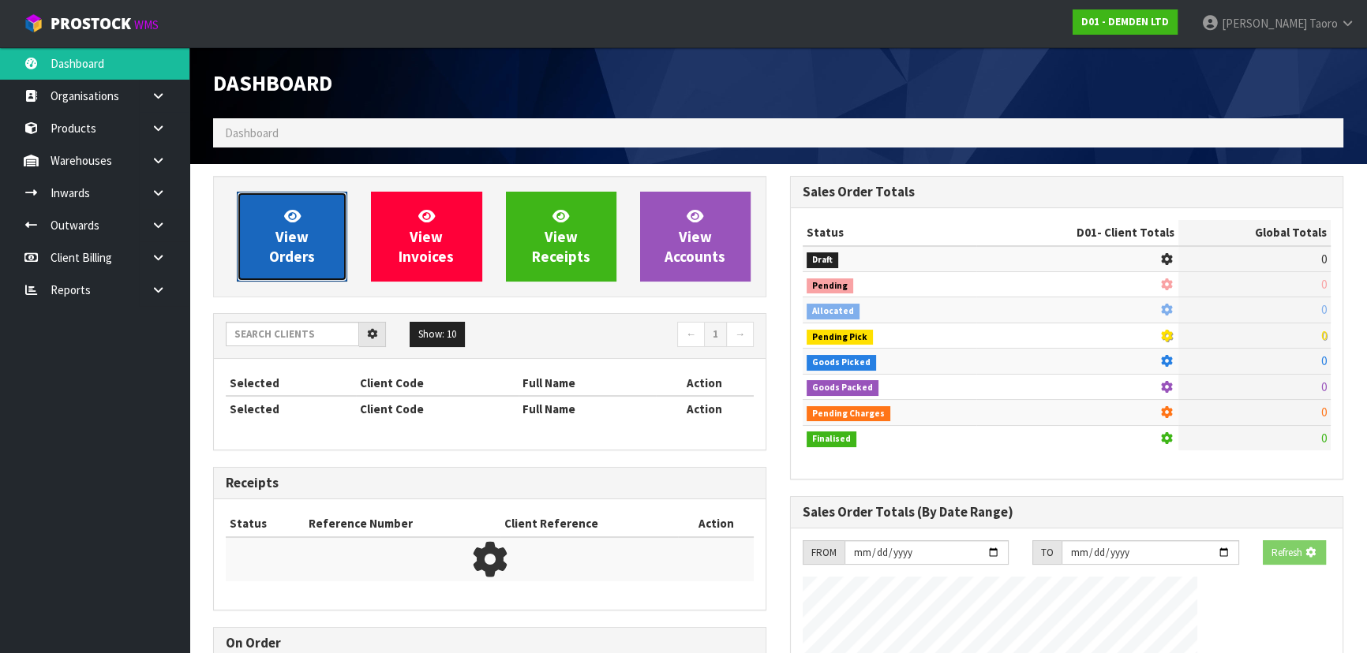
click at [274, 253] on span "View Orders" at bounding box center [292, 236] width 46 height 59
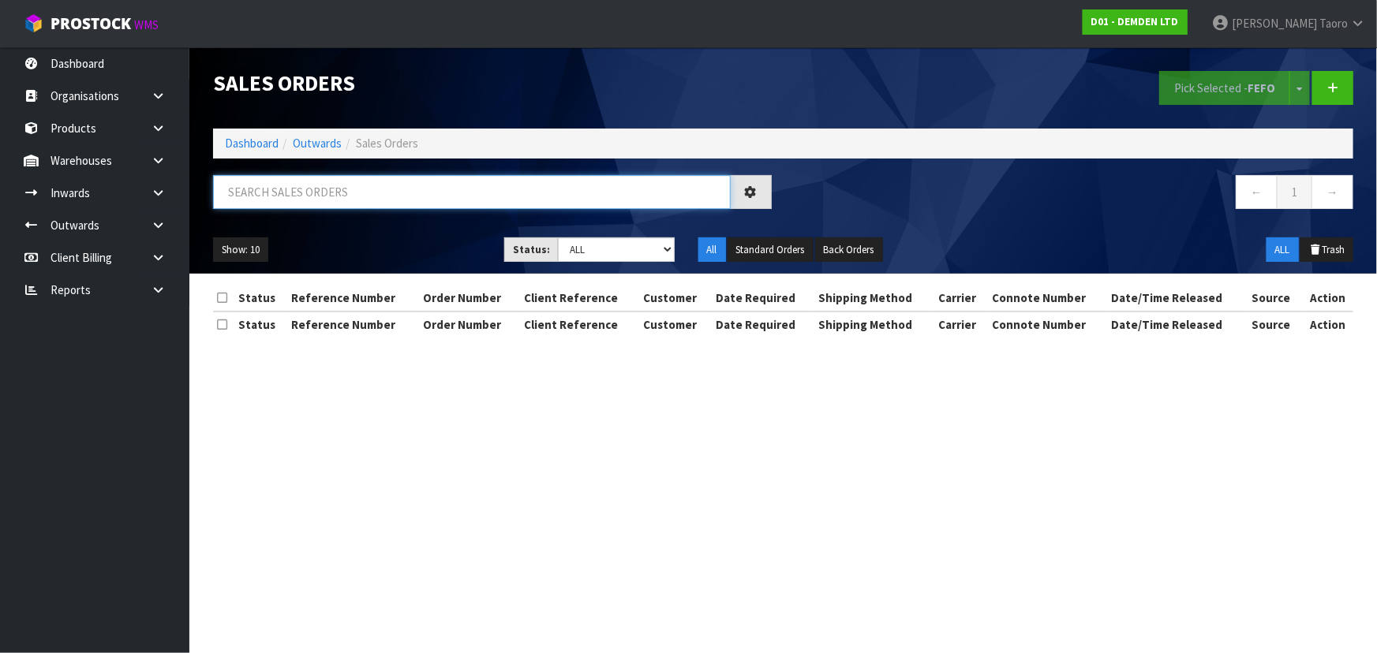
click at [276, 178] on input "text" at bounding box center [472, 192] width 518 height 34
paste input "130020"
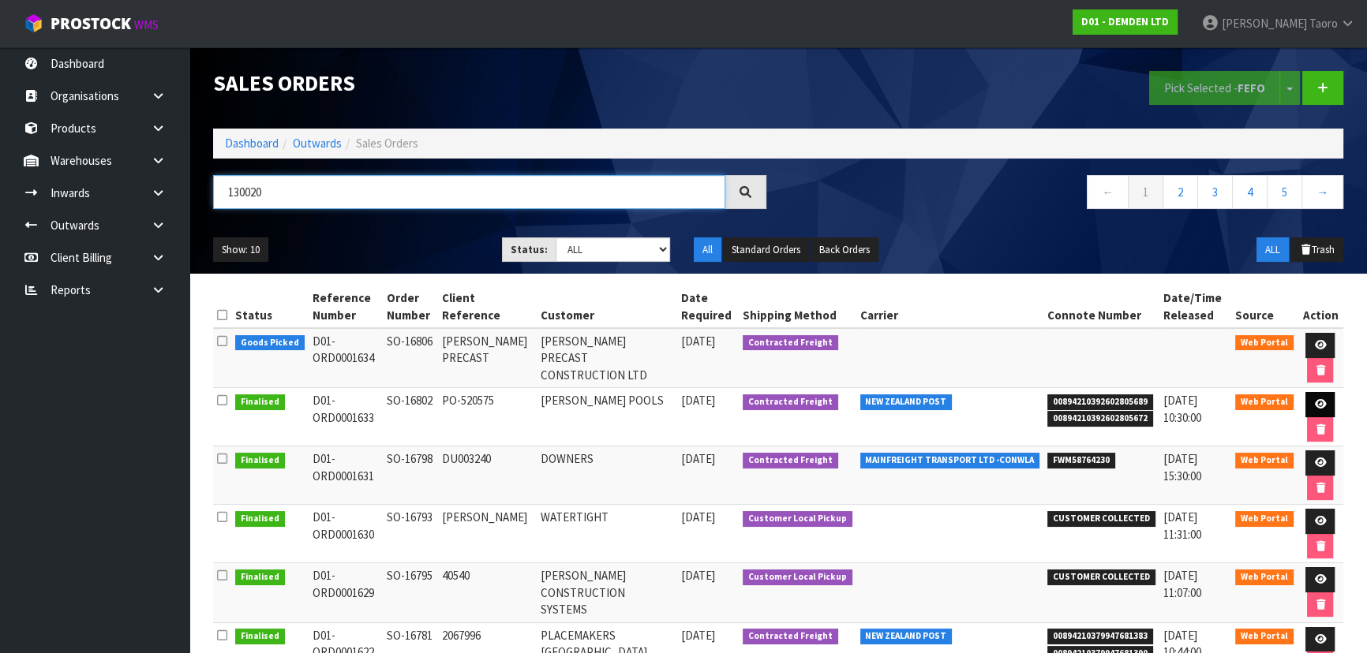
type input "130020"
click at [1309, 403] on link at bounding box center [1319, 404] width 29 height 25
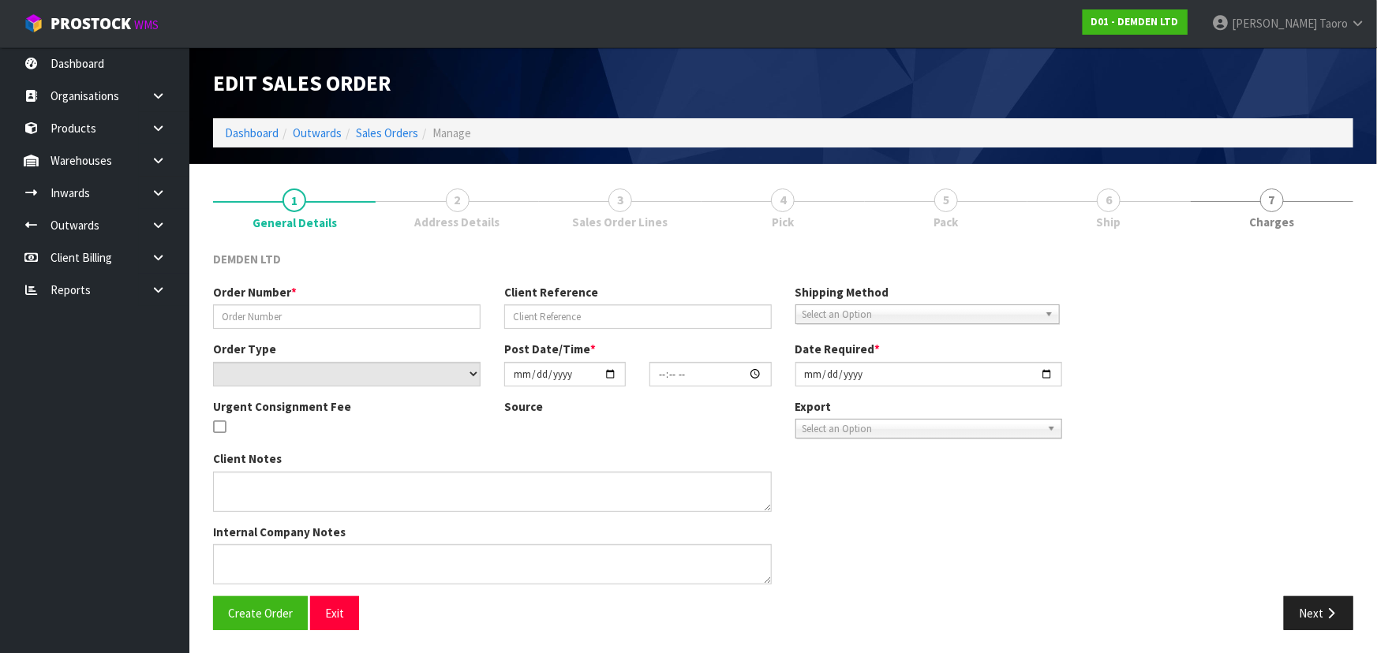
type input "SO-16802"
type input "PO-520575"
select select "number:0"
type input "[DATE]"
type input "13:53:00.000"
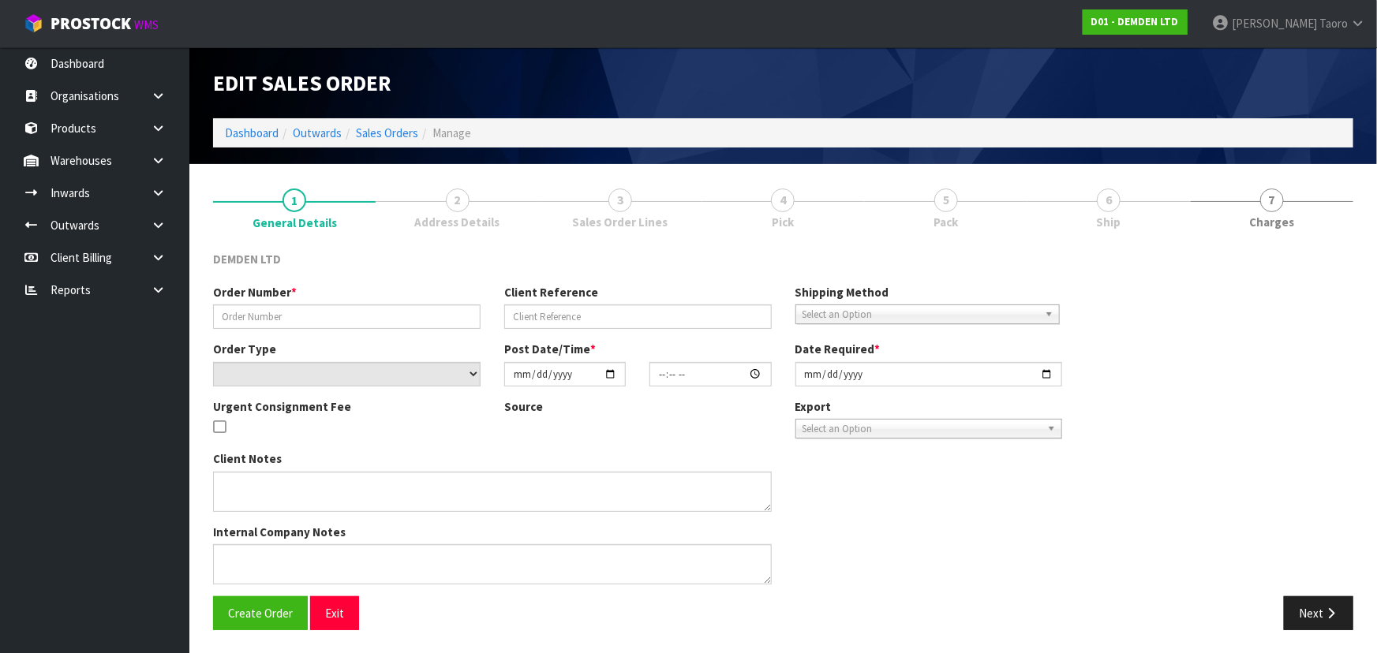
type input "[DATE]"
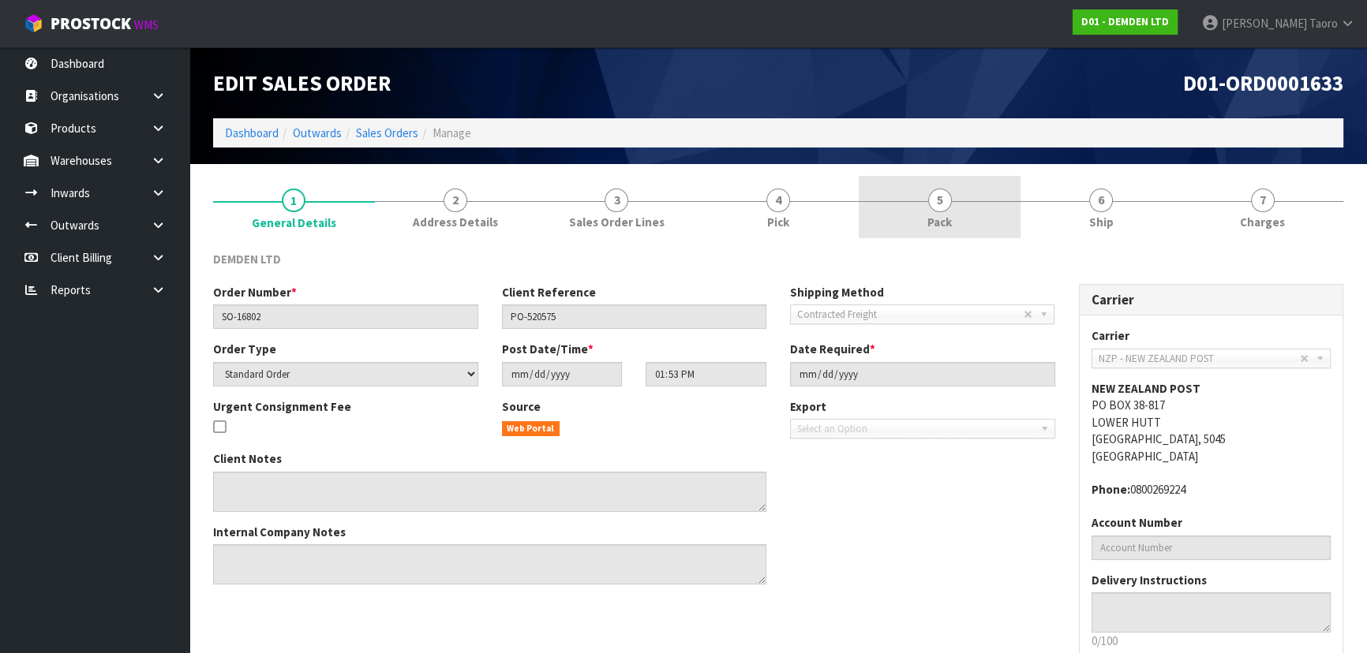
click at [974, 218] on link "5 Pack" at bounding box center [940, 207] width 162 height 62
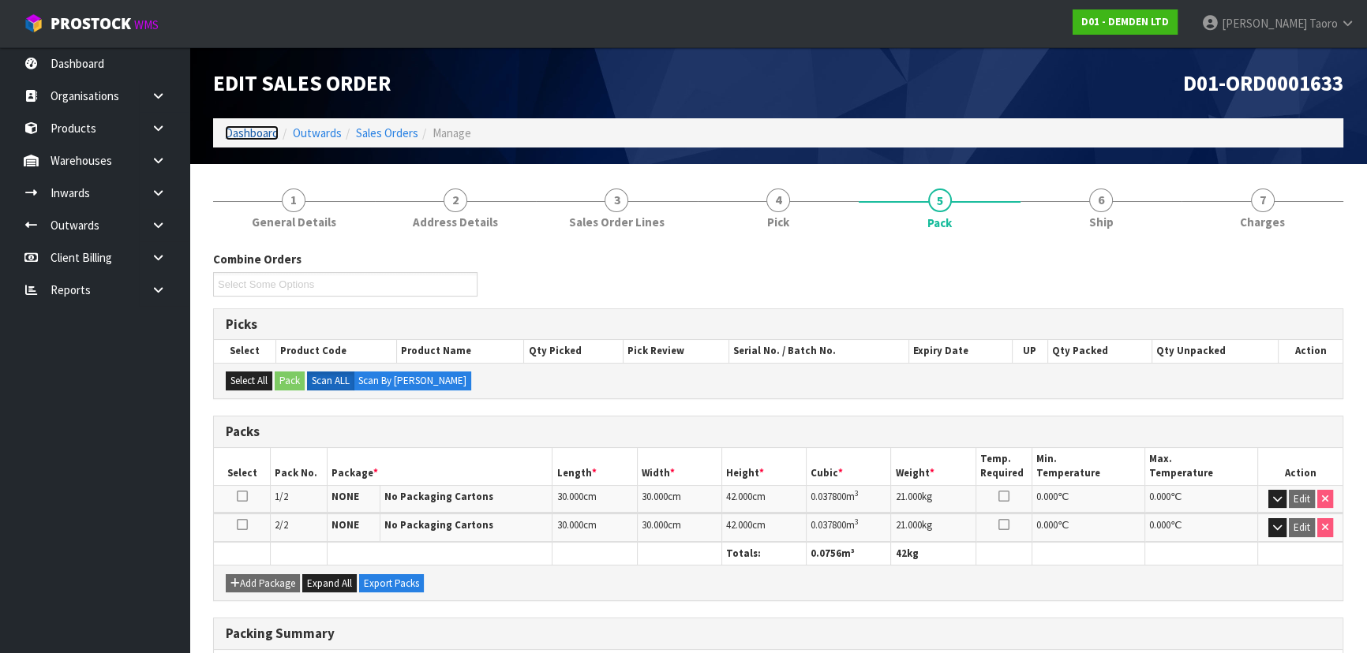
click at [260, 137] on link "Dashboard" at bounding box center [252, 132] width 54 height 15
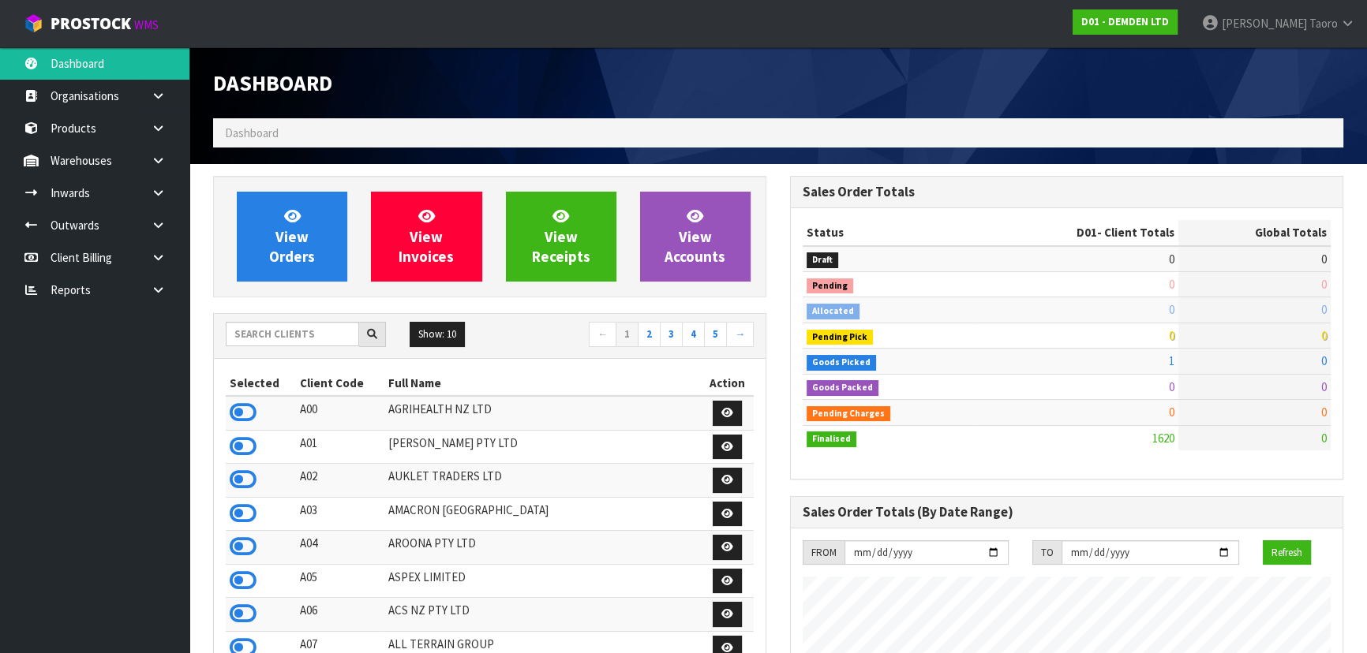
scroll to position [989, 576]
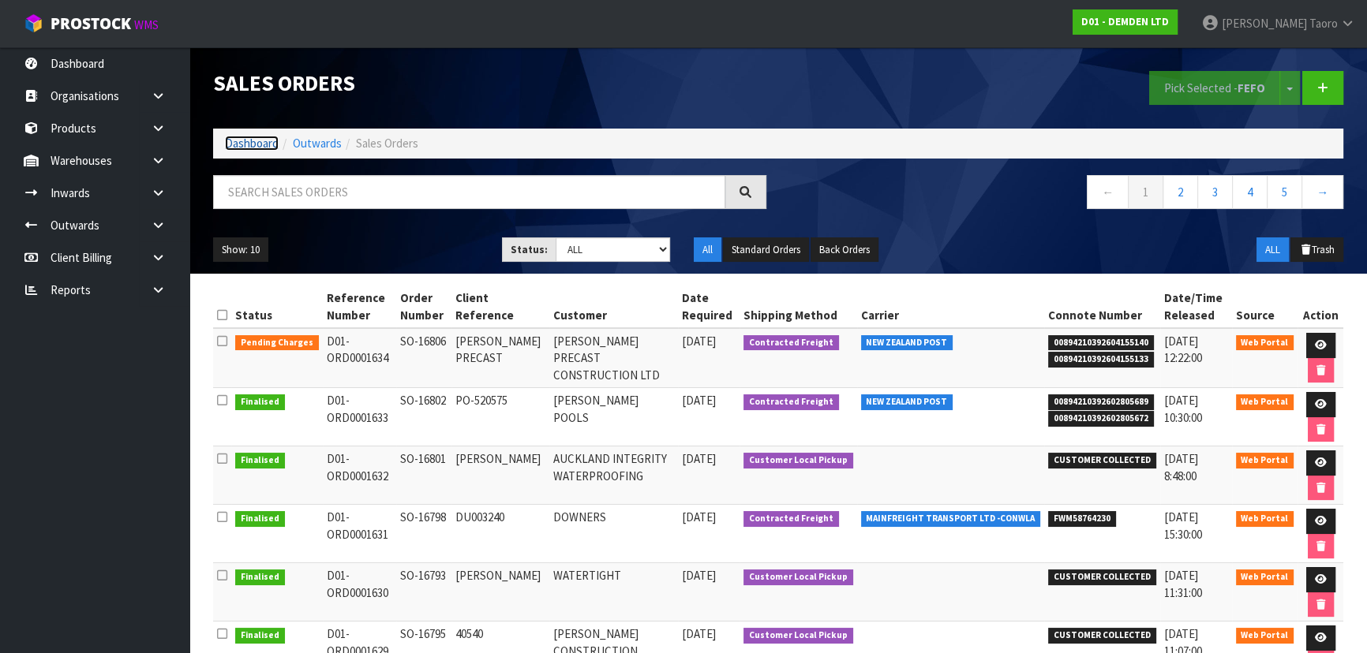
click at [259, 140] on link "Dashboard" at bounding box center [252, 143] width 54 height 15
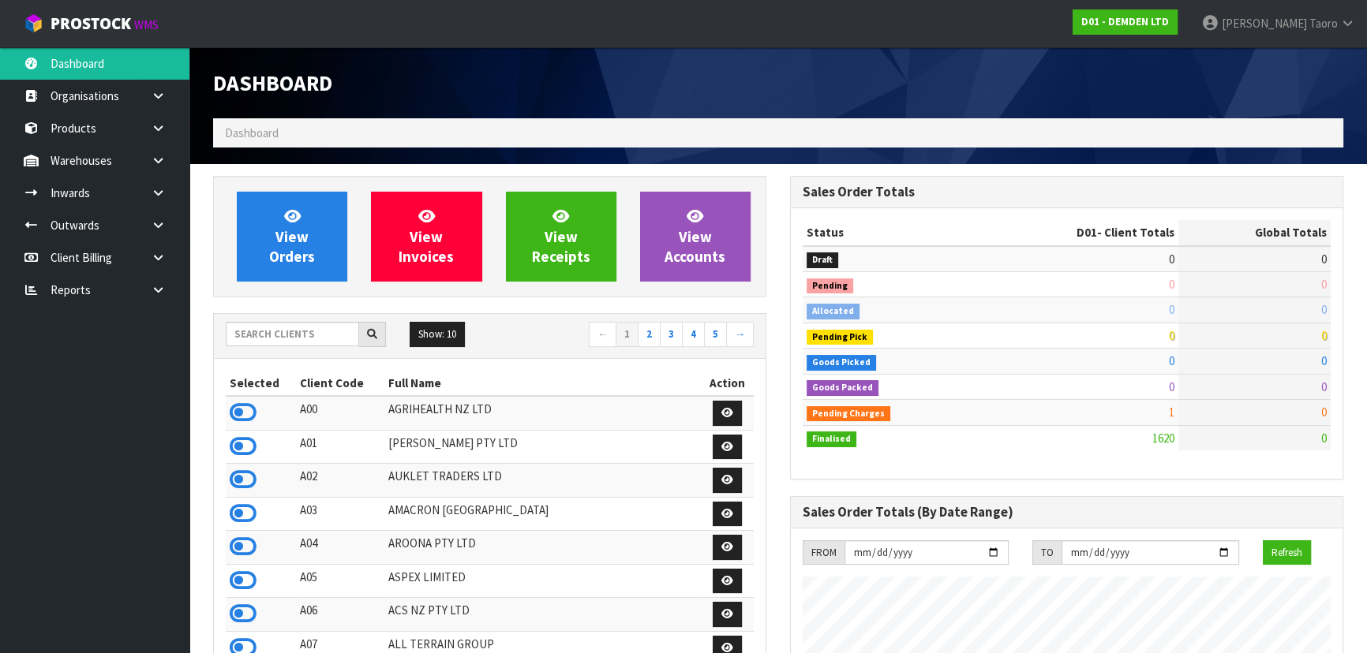
scroll to position [989, 576]
